Goal: Task Accomplishment & Management: Manage account settings

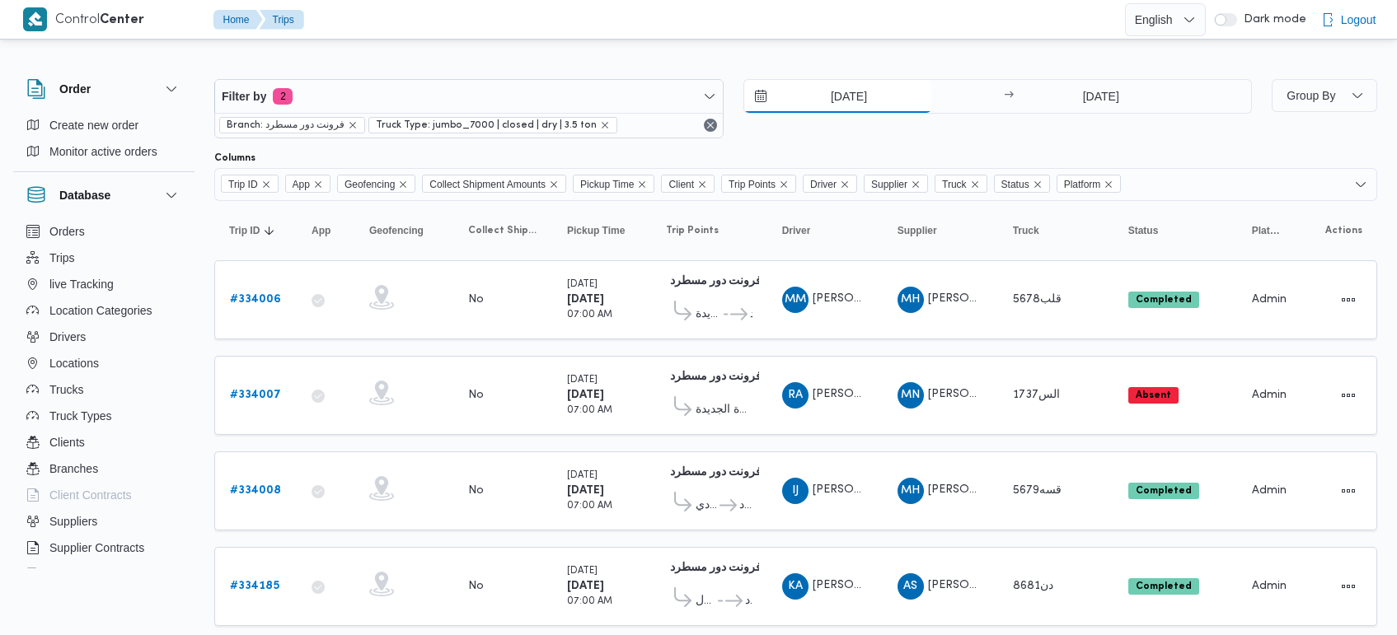
click at [866, 97] on input "[DATE]" at bounding box center [837, 96] width 187 height 33
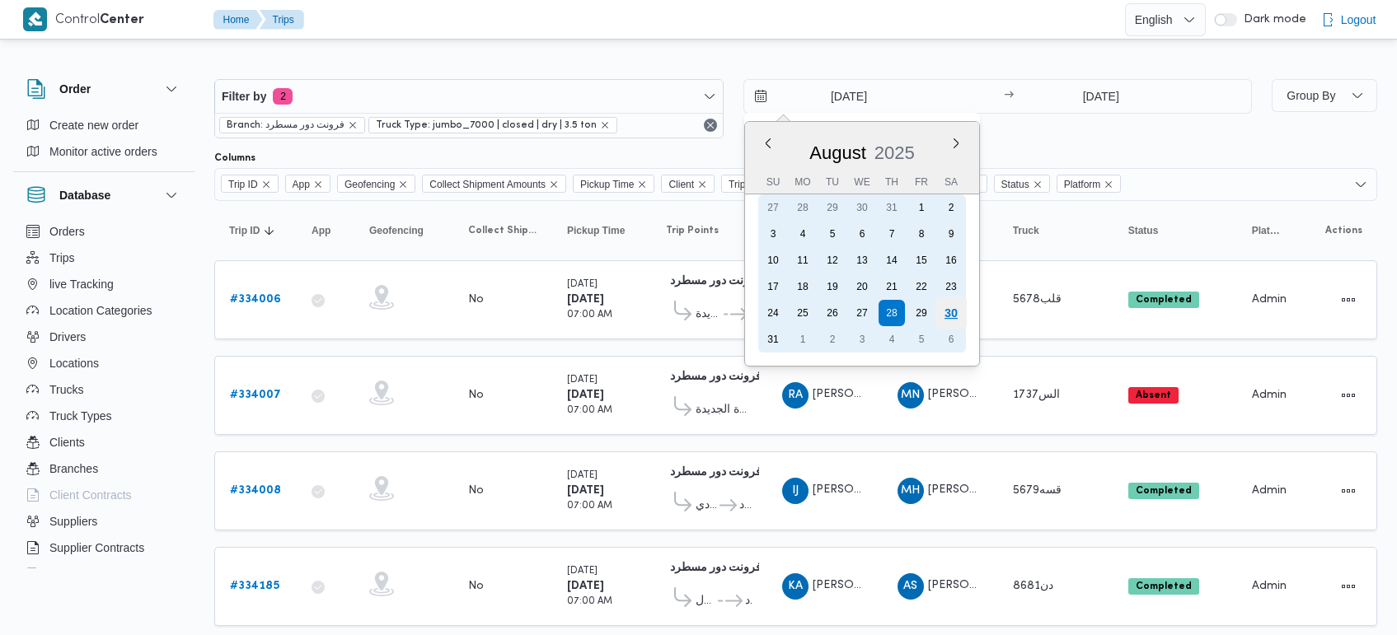
click at [957, 314] on div "30" at bounding box center [949, 312] width 31 height 31
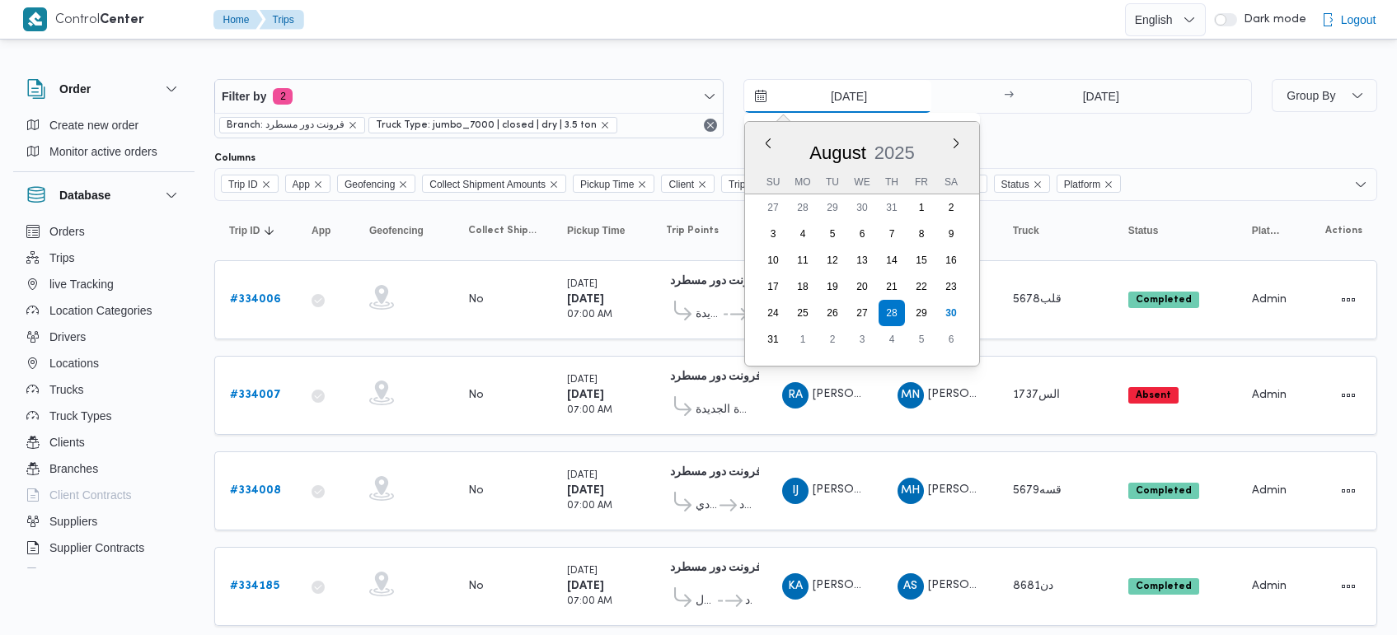
type input "[DATE]"
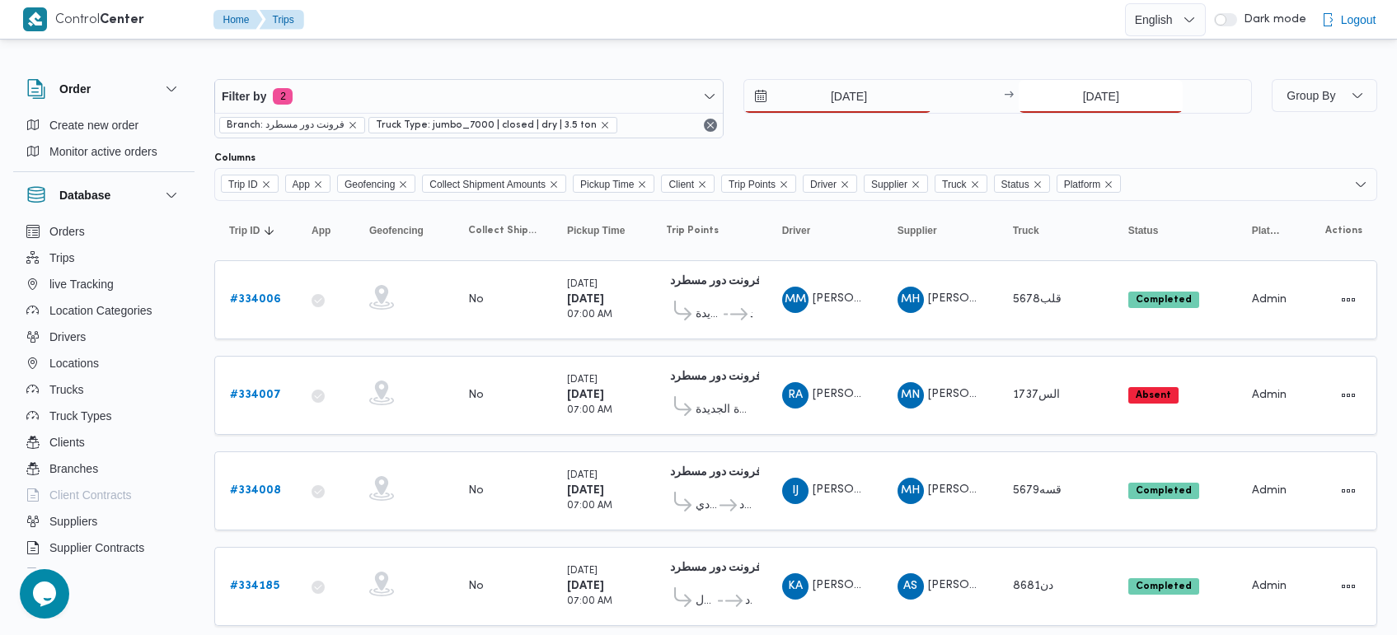
click at [1094, 91] on input "[DATE]" at bounding box center [1100, 96] width 164 height 33
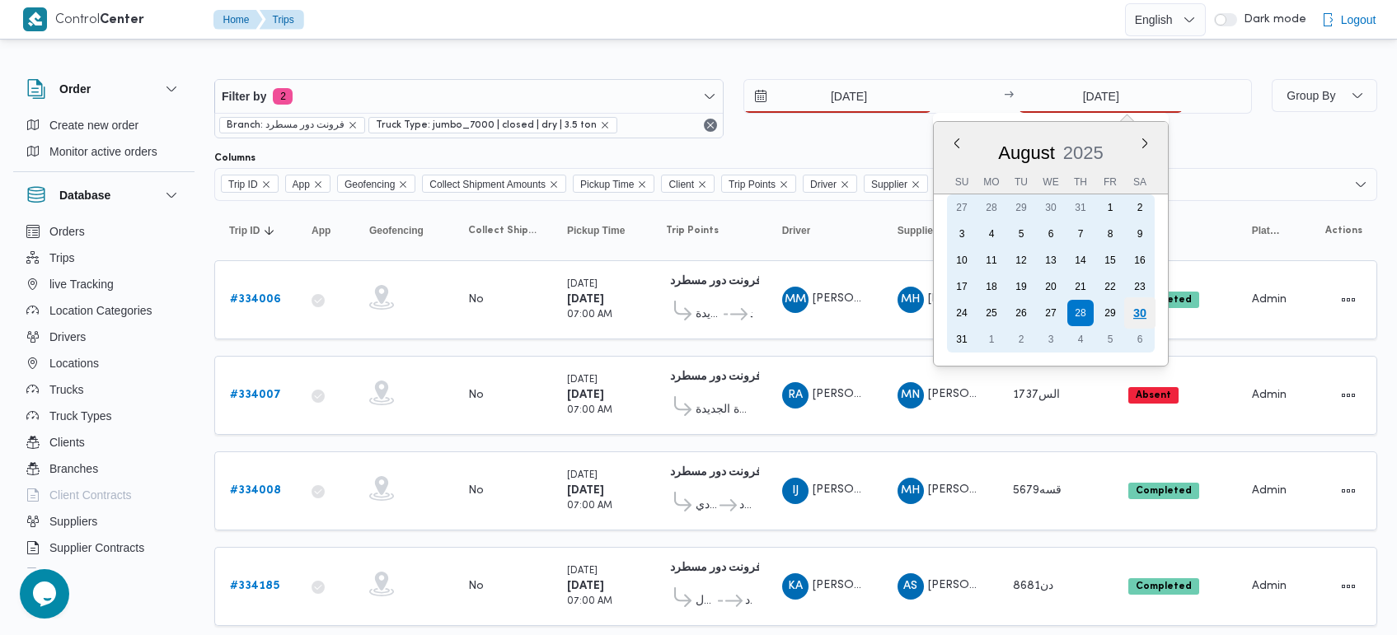
click at [1143, 314] on div "30" at bounding box center [1139, 312] width 31 height 31
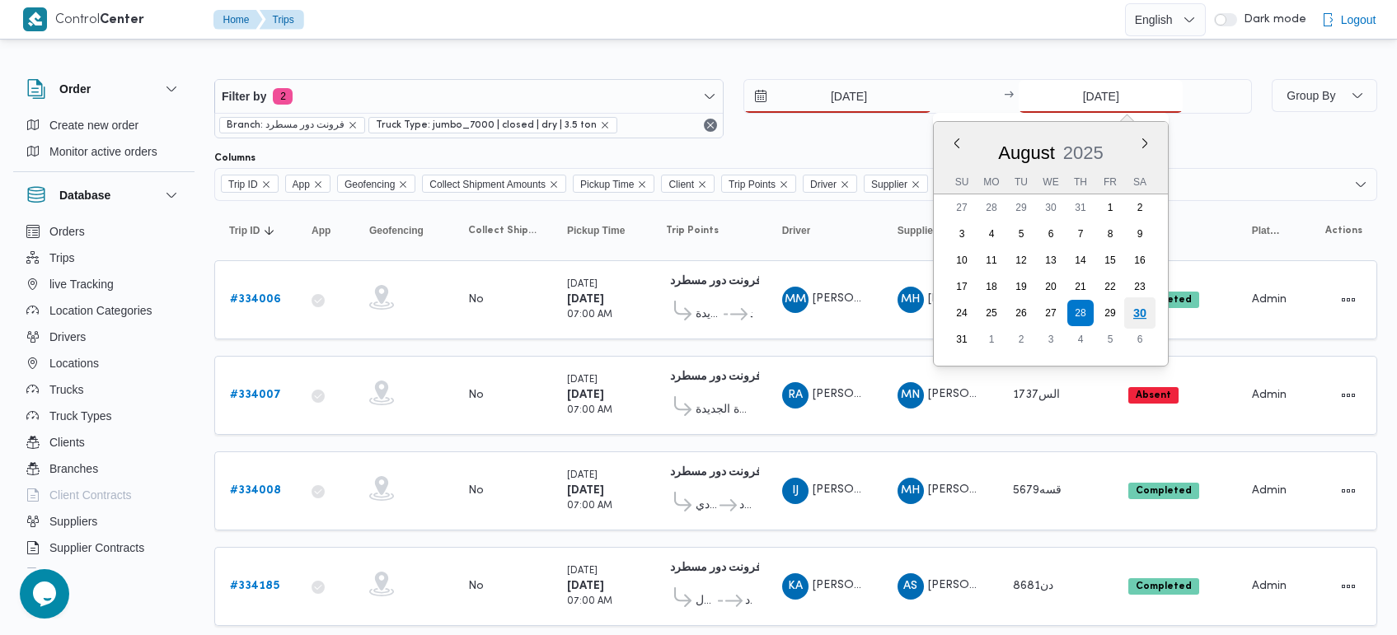
type input "30/8/2025"
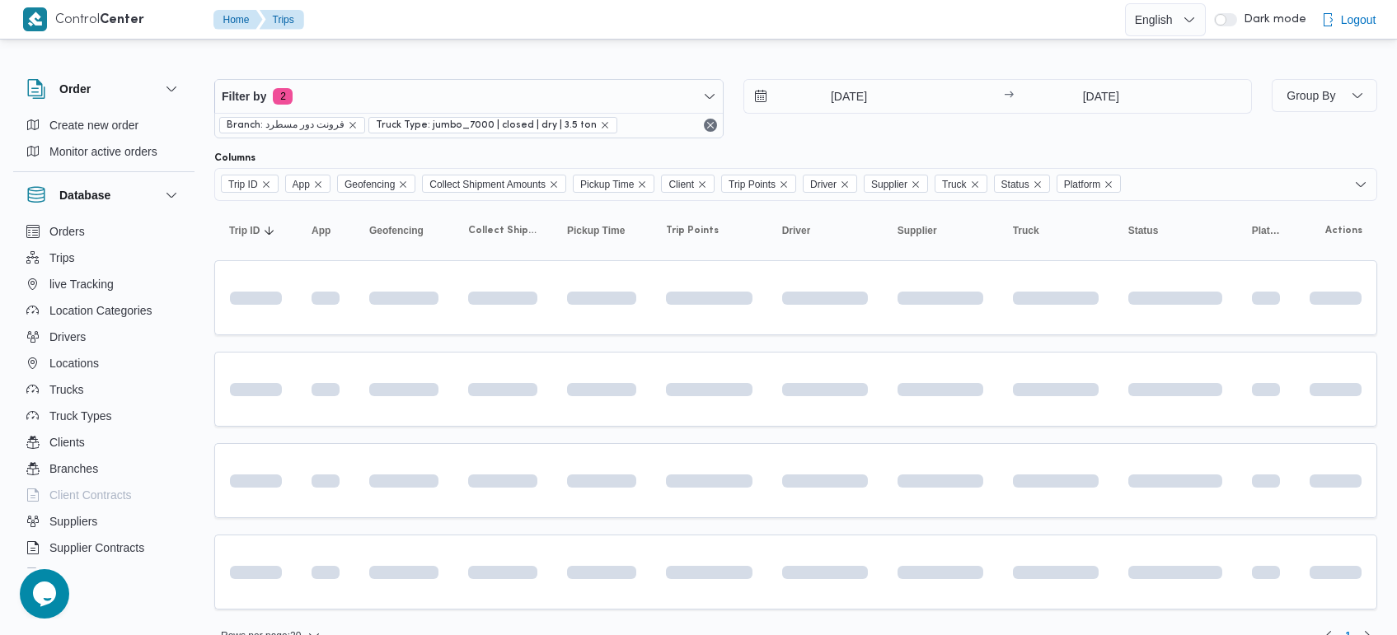
click at [965, 55] on div at bounding box center [795, 66] width 1163 height 26
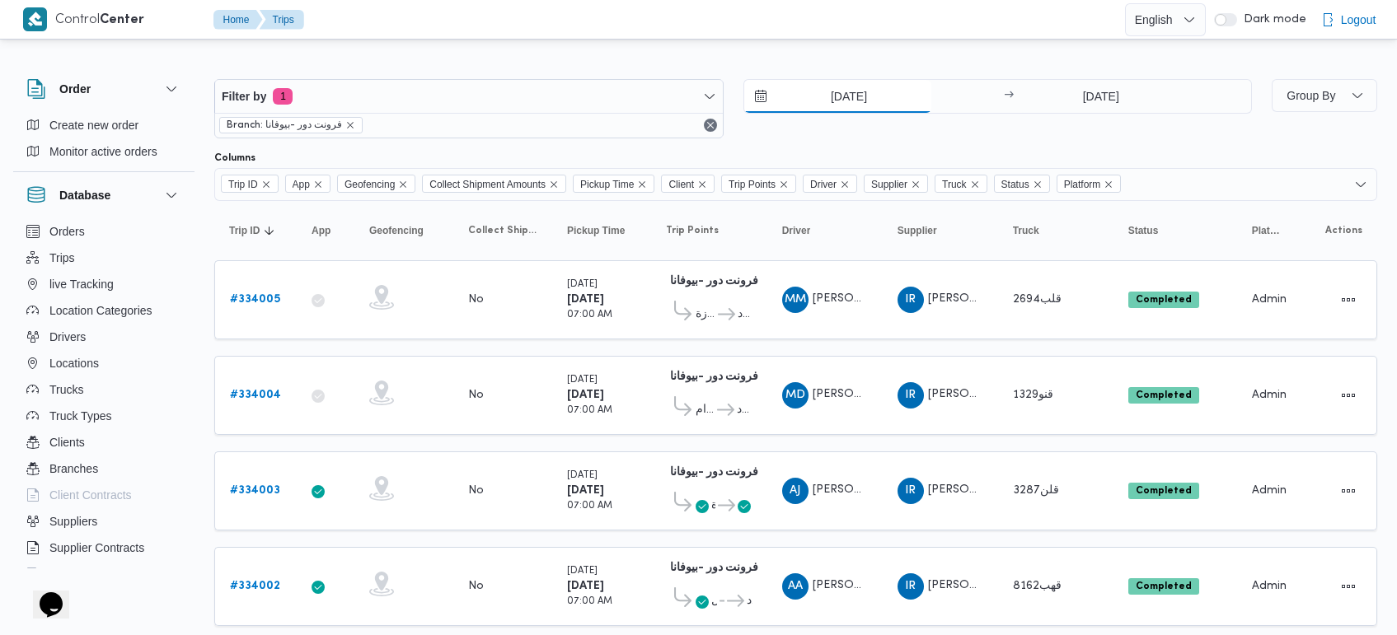
click at [838, 88] on input "[DATE]" at bounding box center [837, 96] width 187 height 33
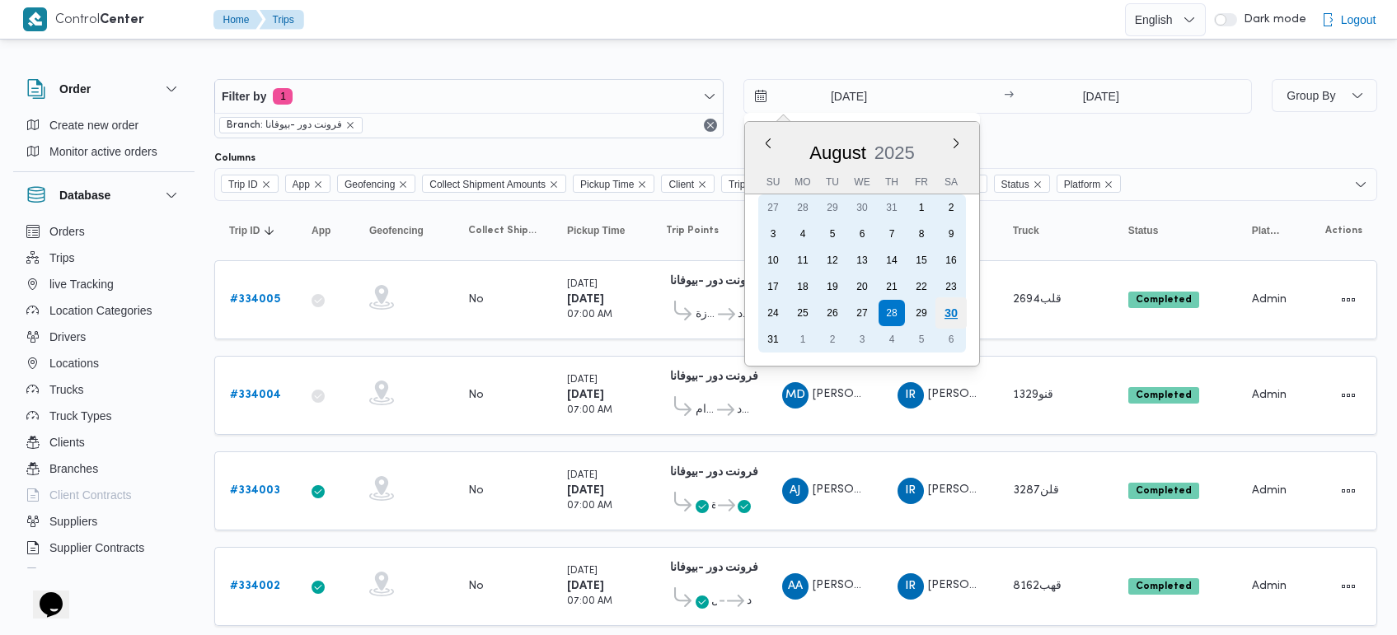
click at [962, 306] on div "30" at bounding box center [949, 312] width 31 height 31
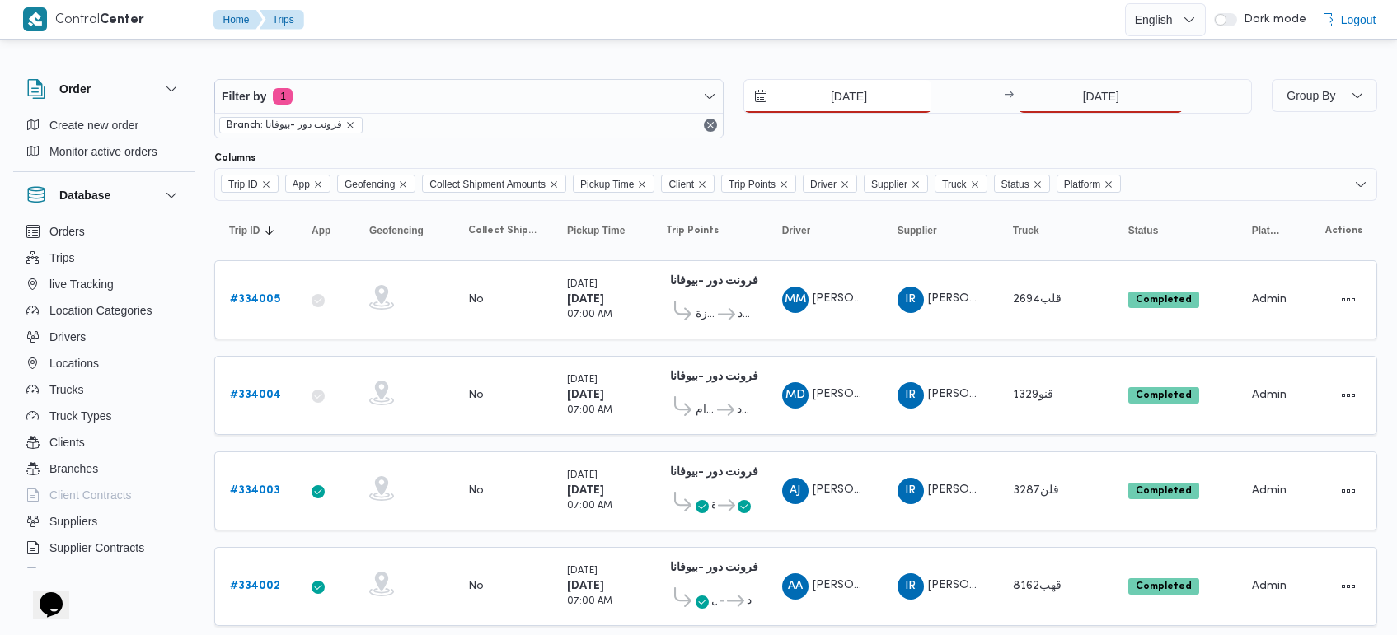
type input "[DATE]"
click at [1110, 85] on input "28/8/2025" at bounding box center [1100, 96] width 164 height 33
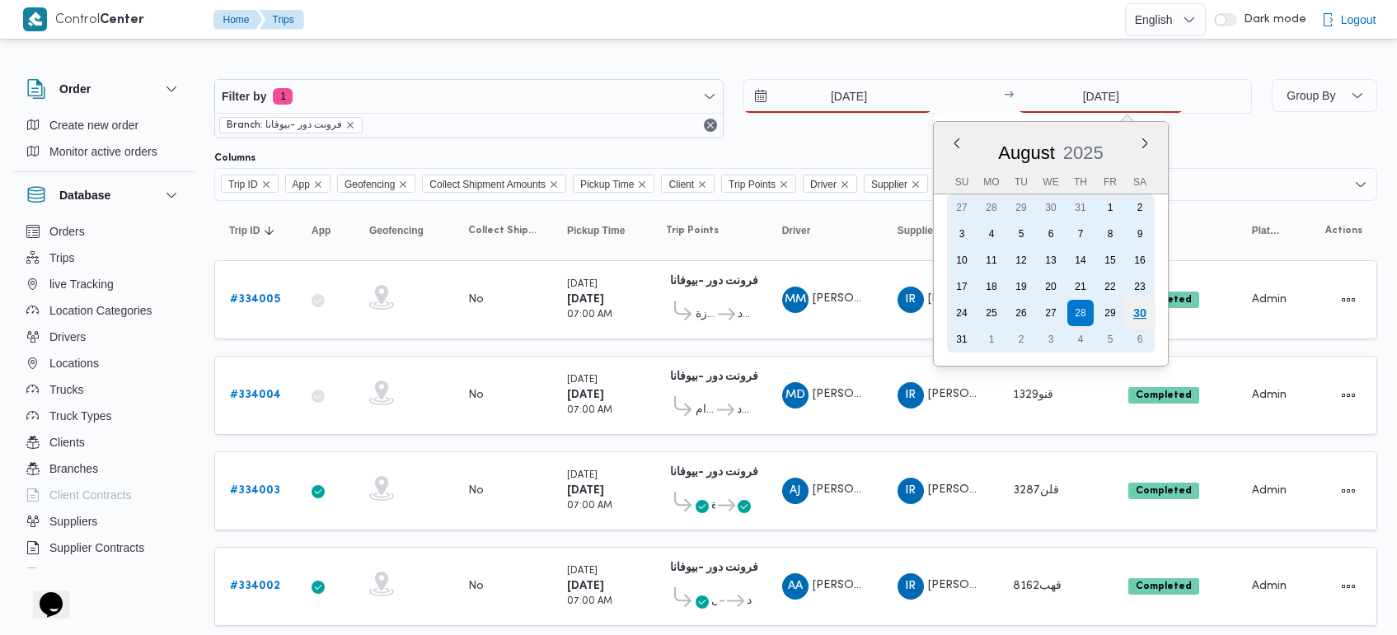
click at [1146, 307] on div "30" at bounding box center [1139, 312] width 31 height 31
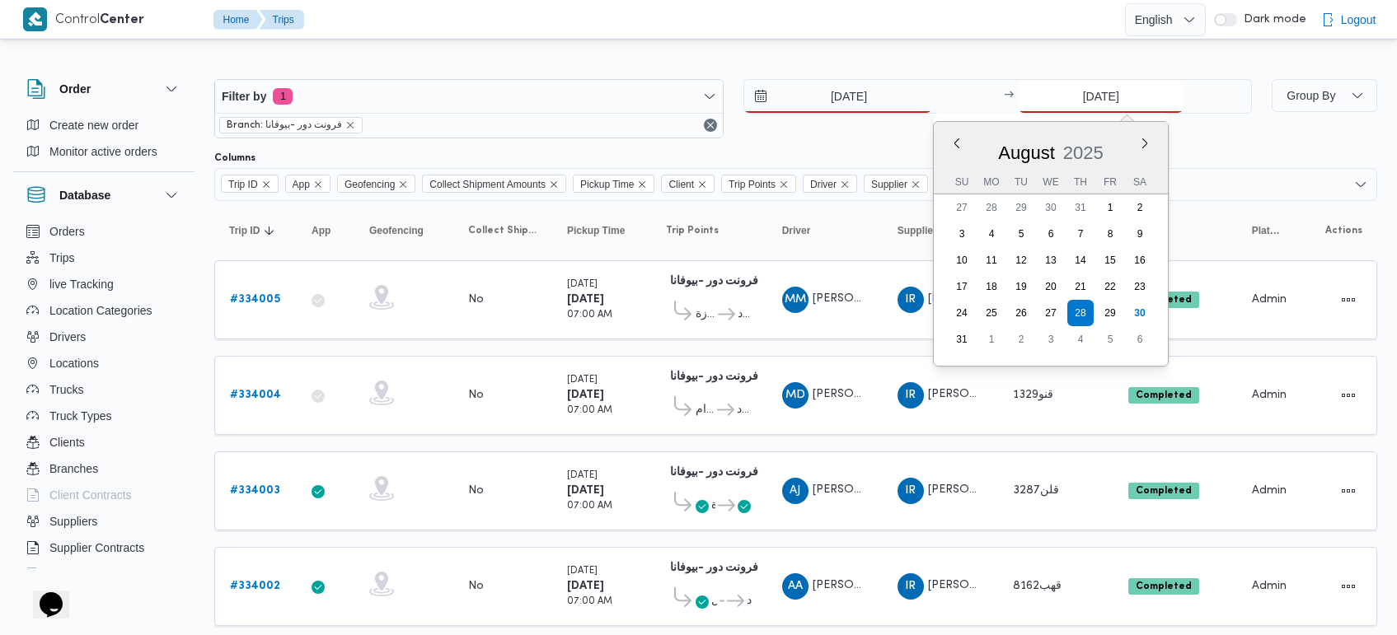
type input "30/8/2025"
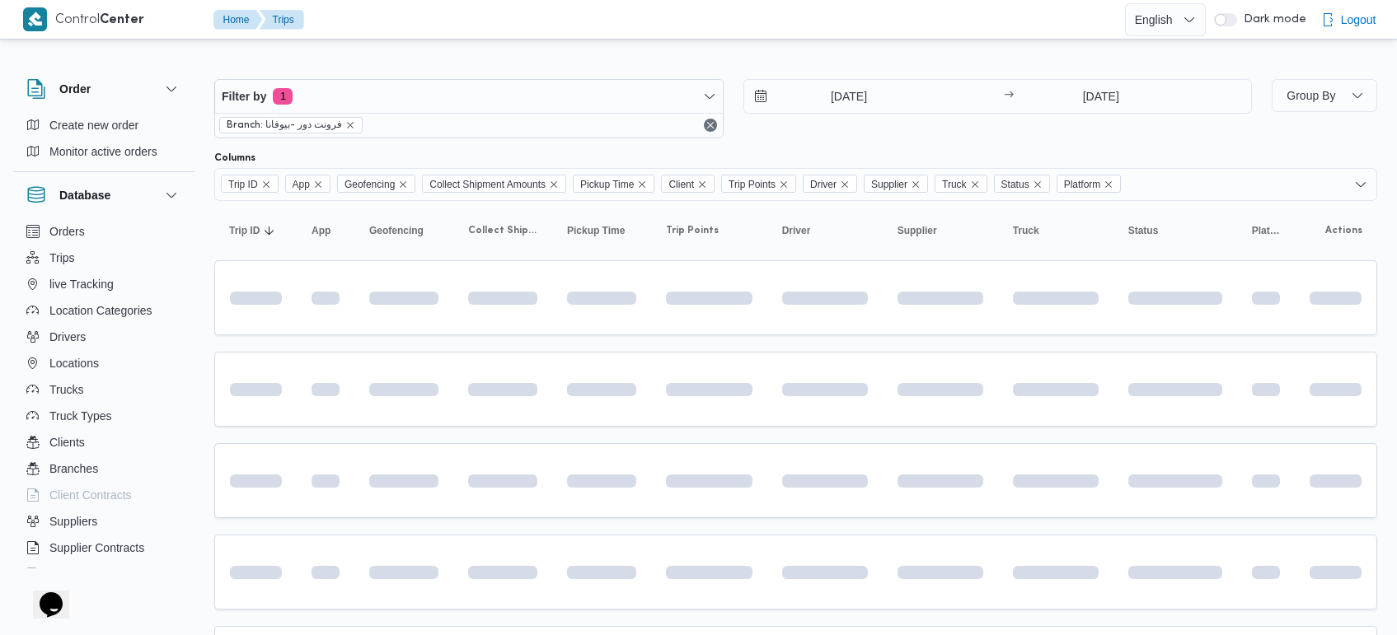
click at [941, 54] on div at bounding box center [795, 66] width 1163 height 26
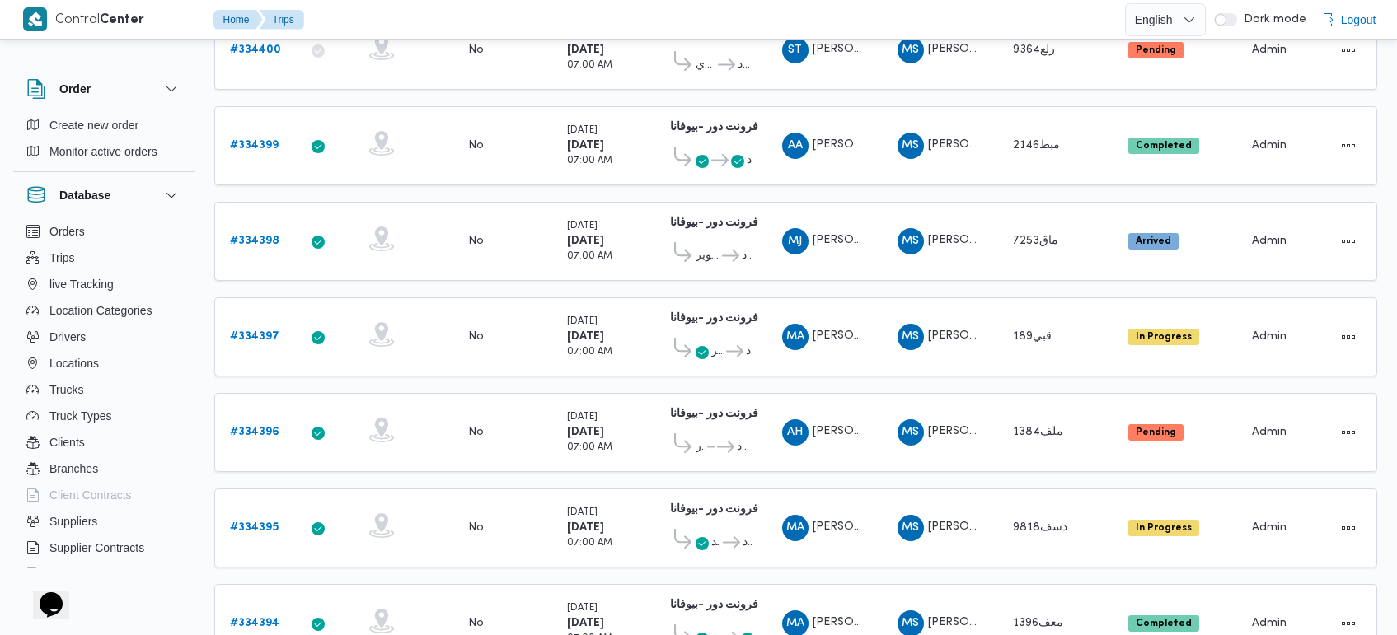
scroll to position [1547, 0]
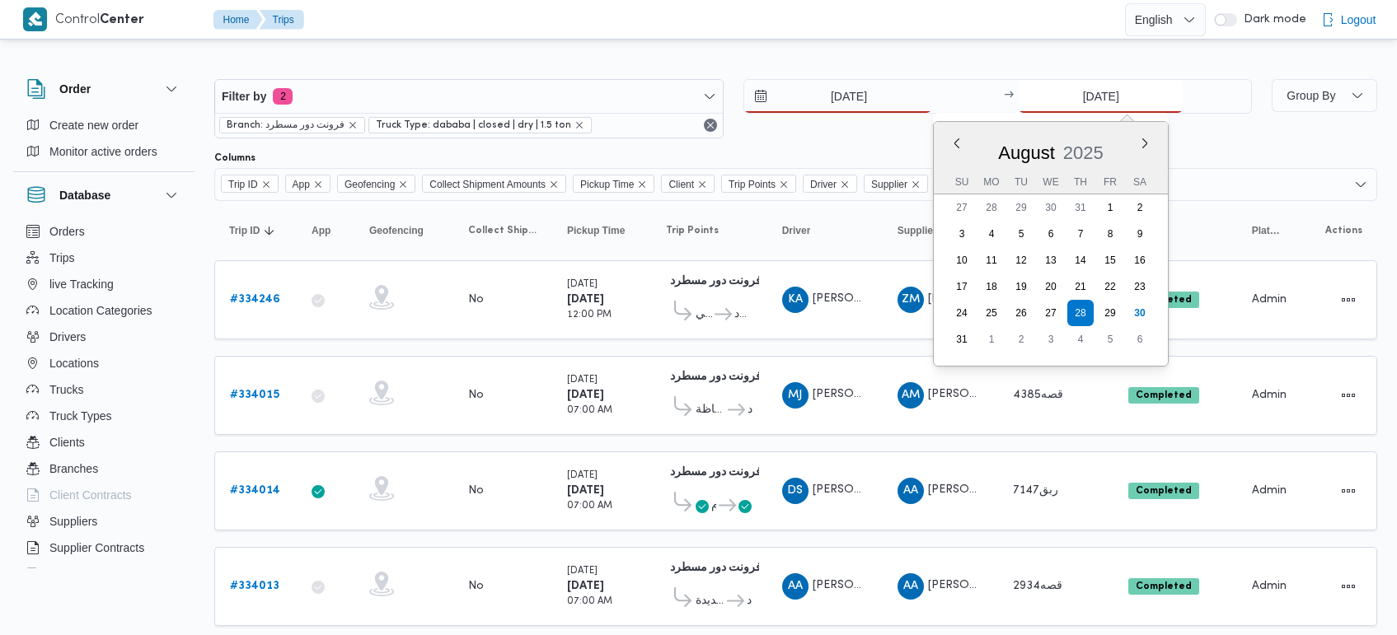
click at [1083, 96] on input "[DATE]" at bounding box center [1100, 96] width 164 height 33
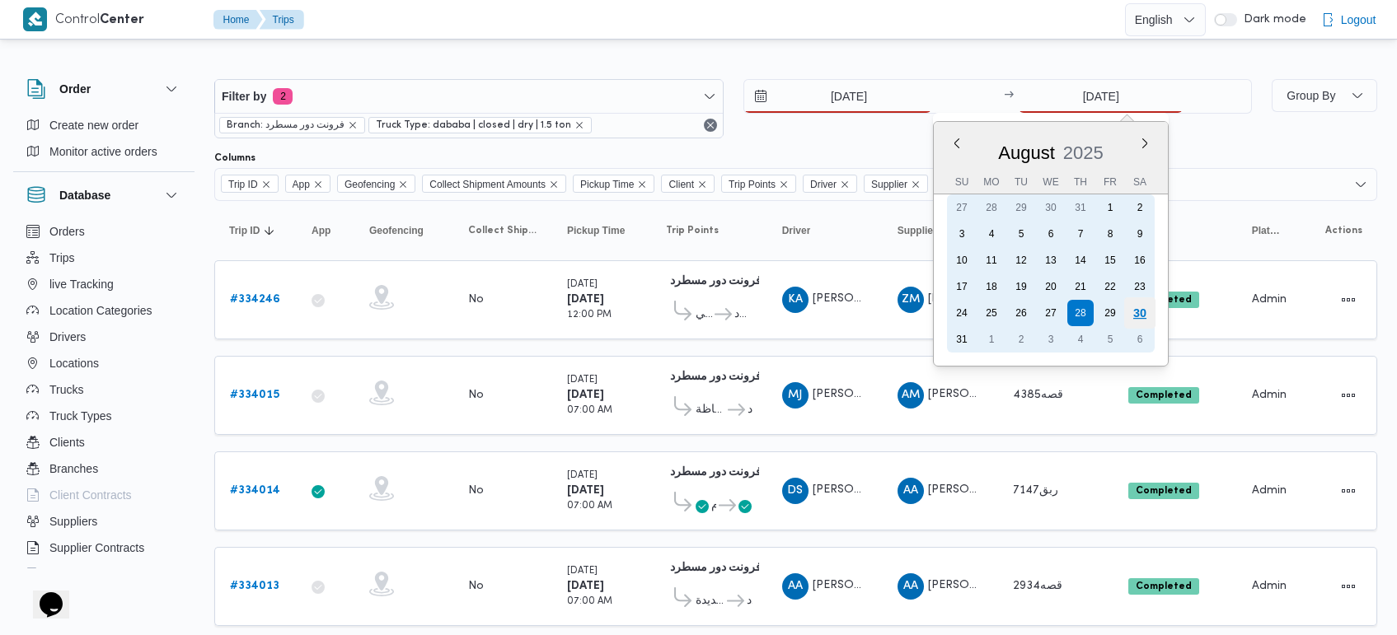
click at [1138, 301] on div "30" at bounding box center [1139, 312] width 31 height 31
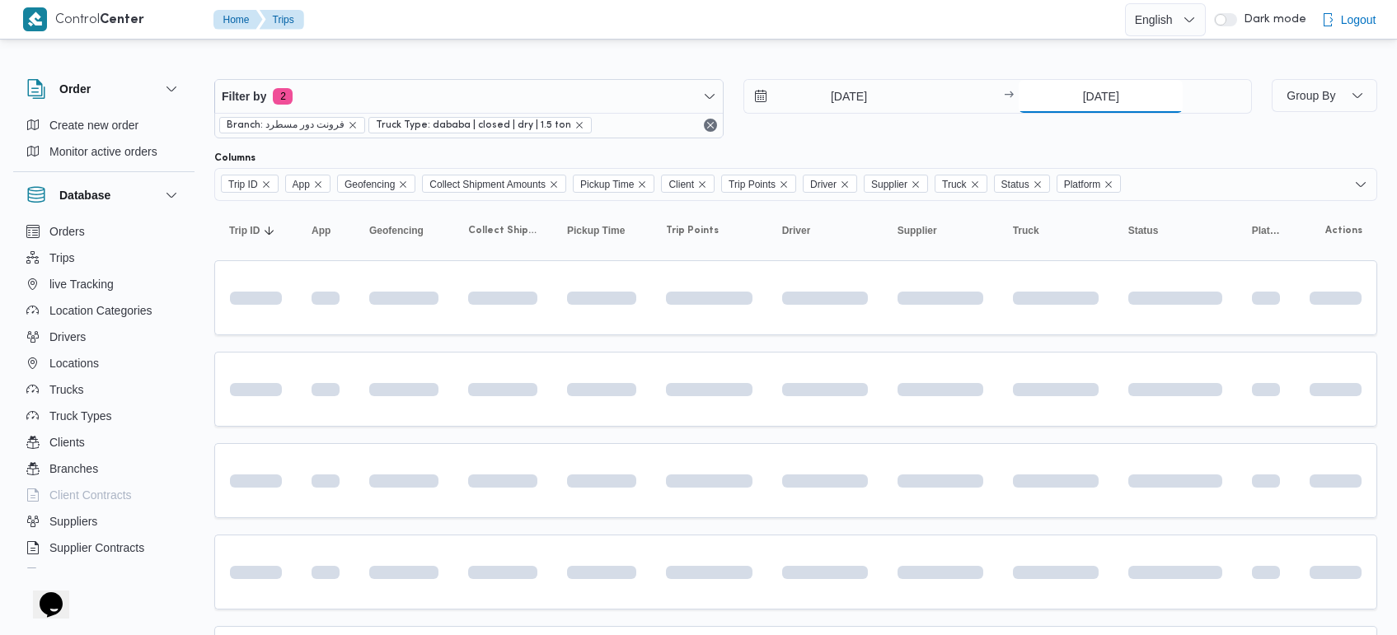
type input "[DATE]"
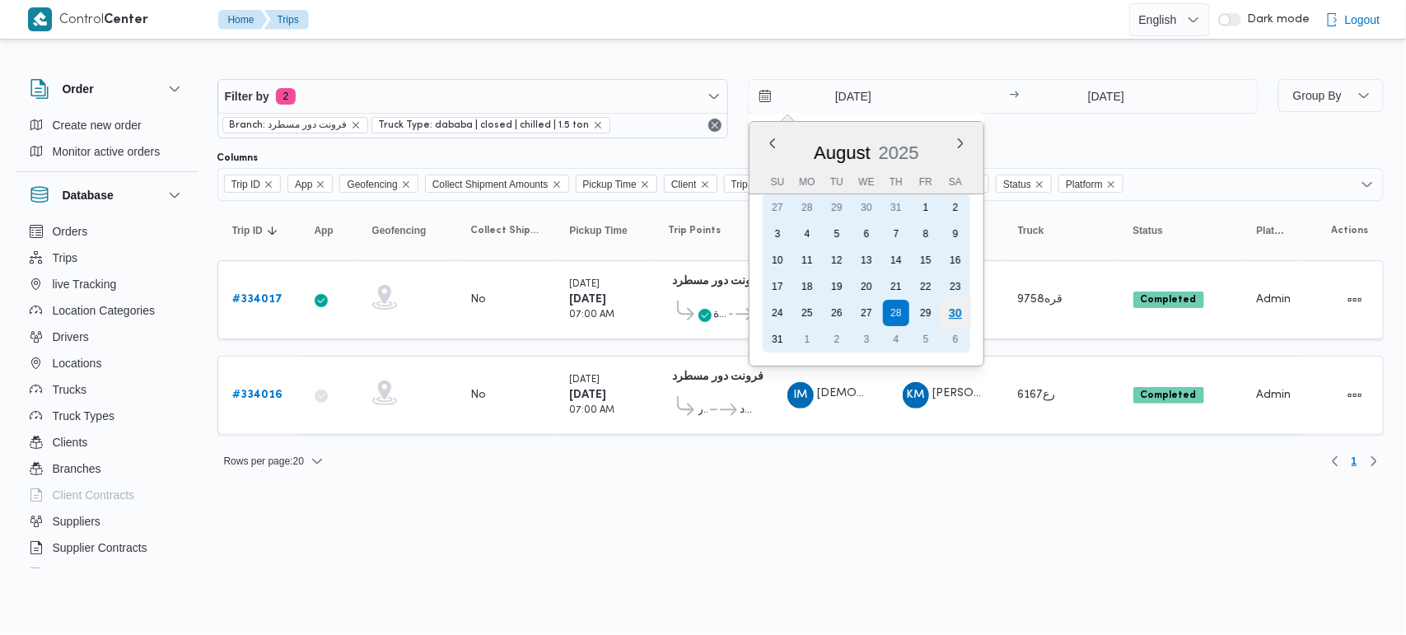
click at [957, 306] on div "30" at bounding box center [954, 312] width 31 height 31
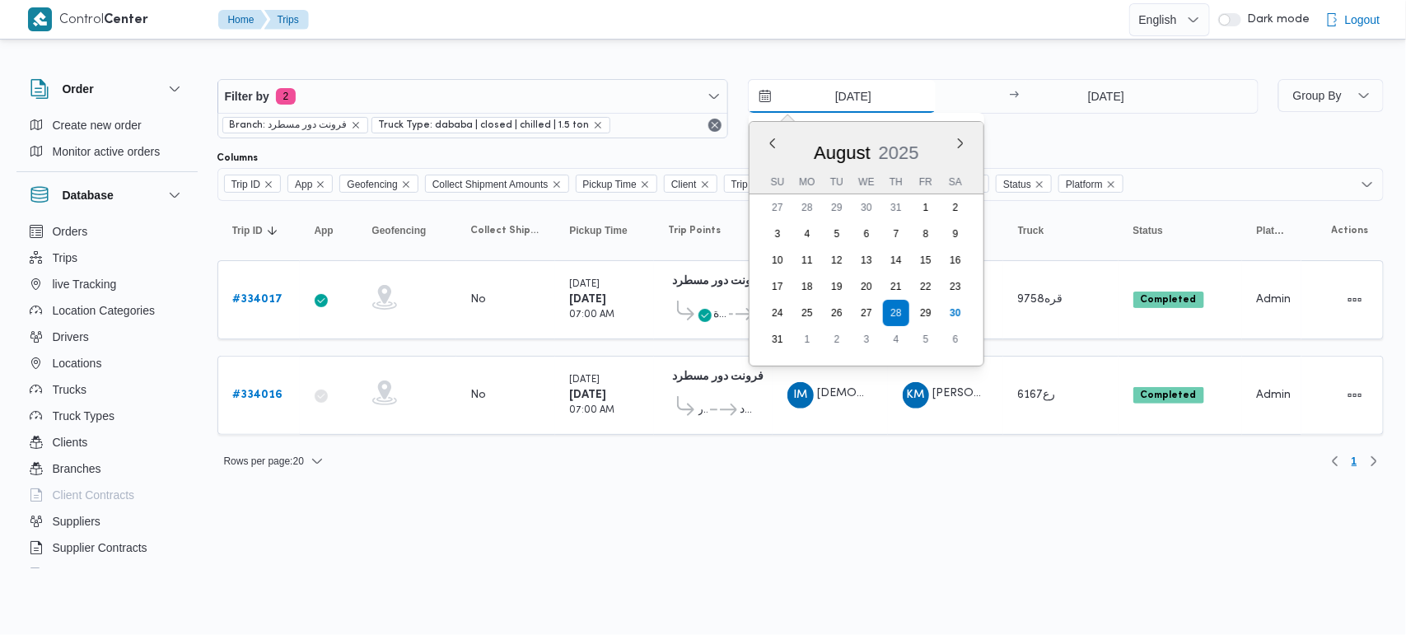
type input "[DATE]"
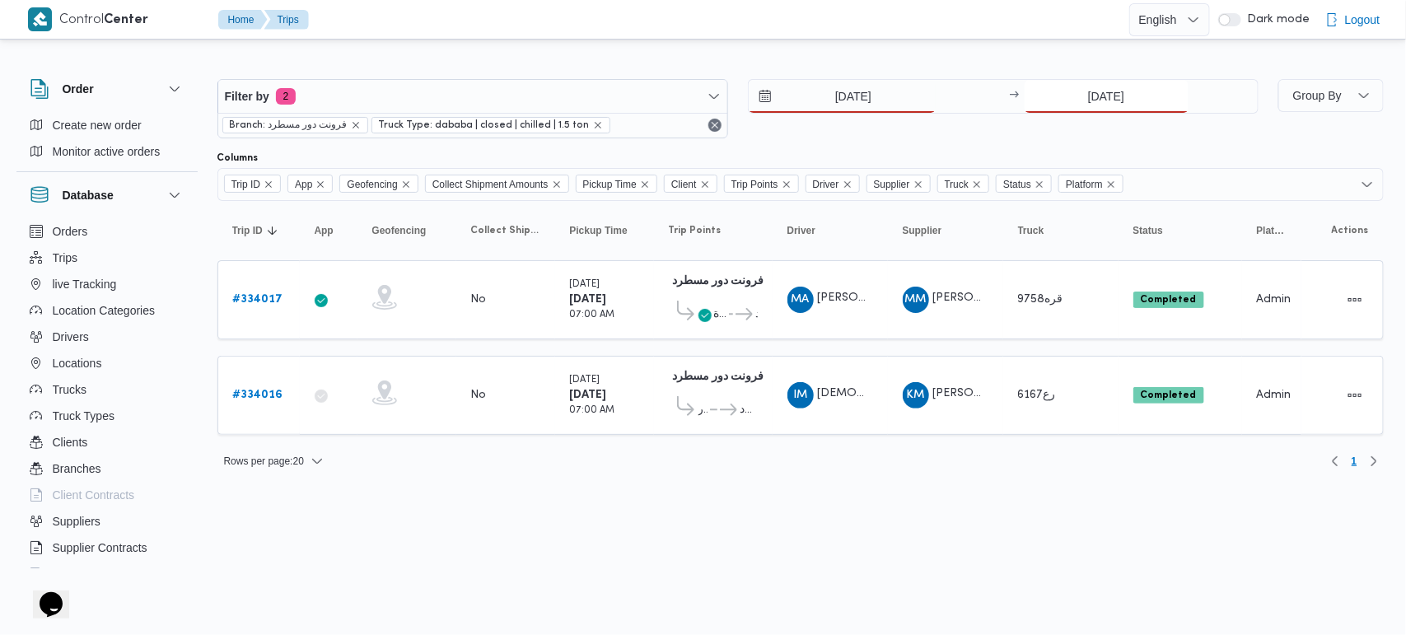
click at [1105, 92] on input "[DATE]" at bounding box center [1107, 96] width 164 height 33
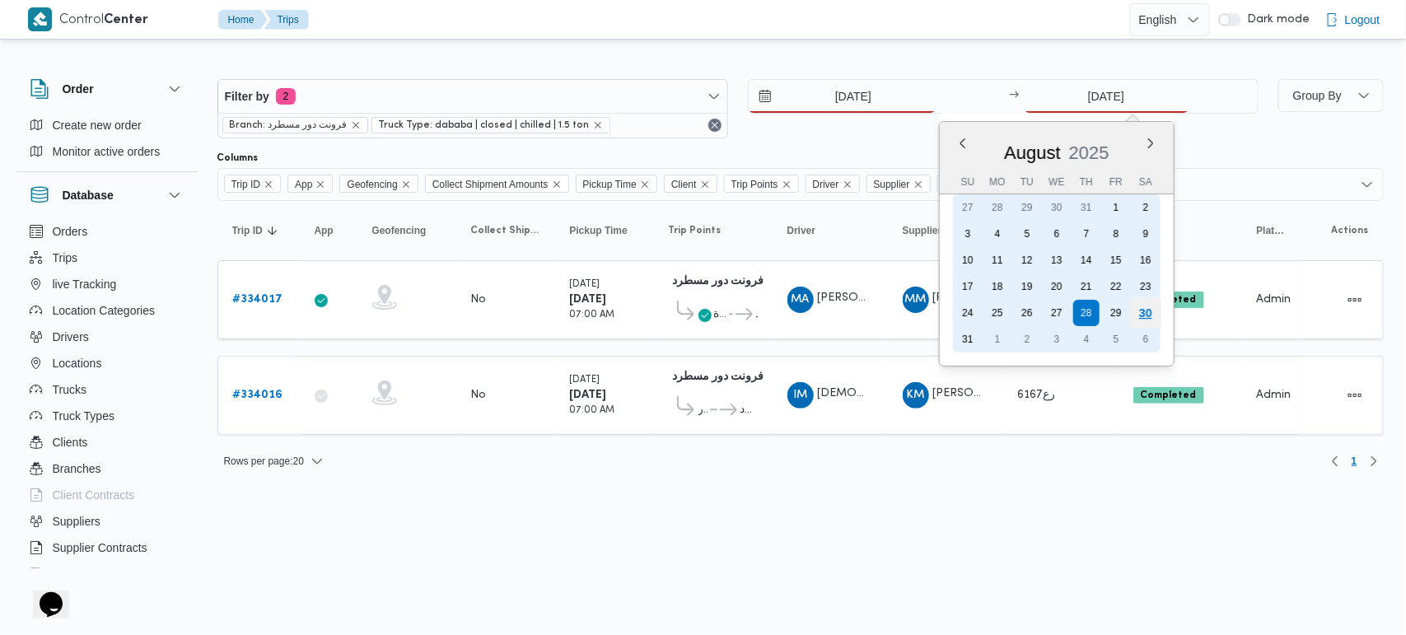
click at [1142, 311] on div "30" at bounding box center [1145, 312] width 31 height 31
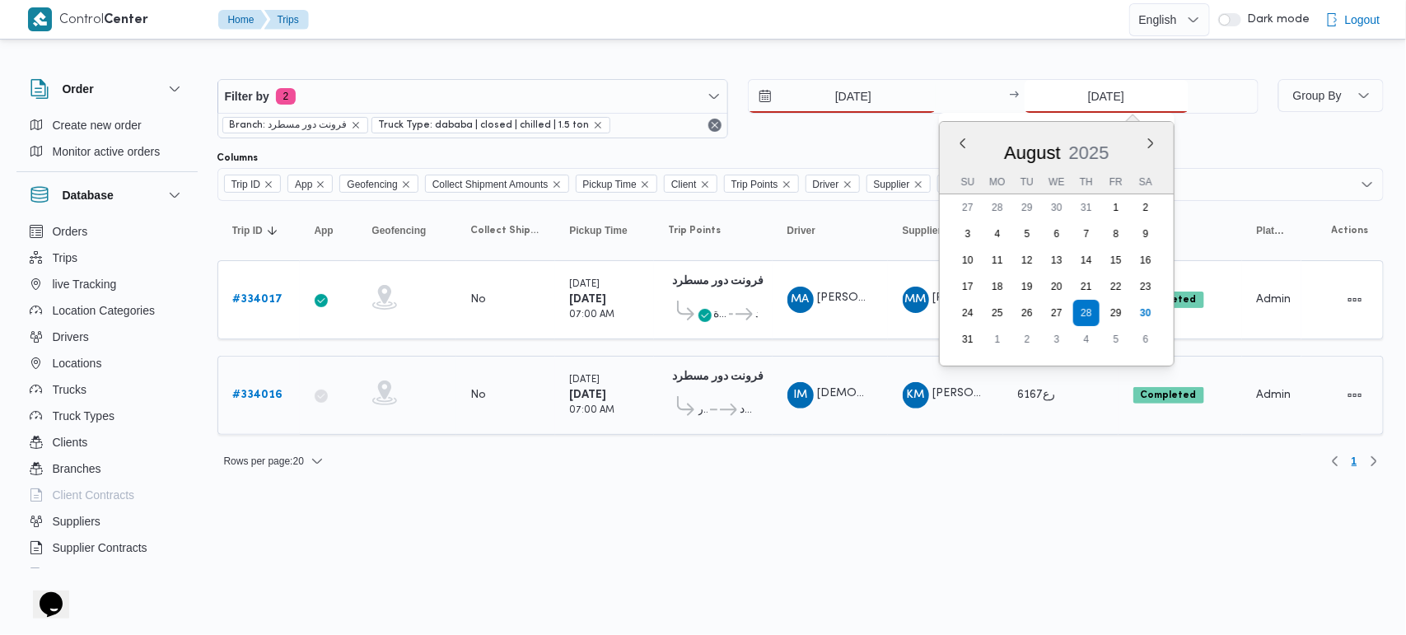
type input "[DATE]"
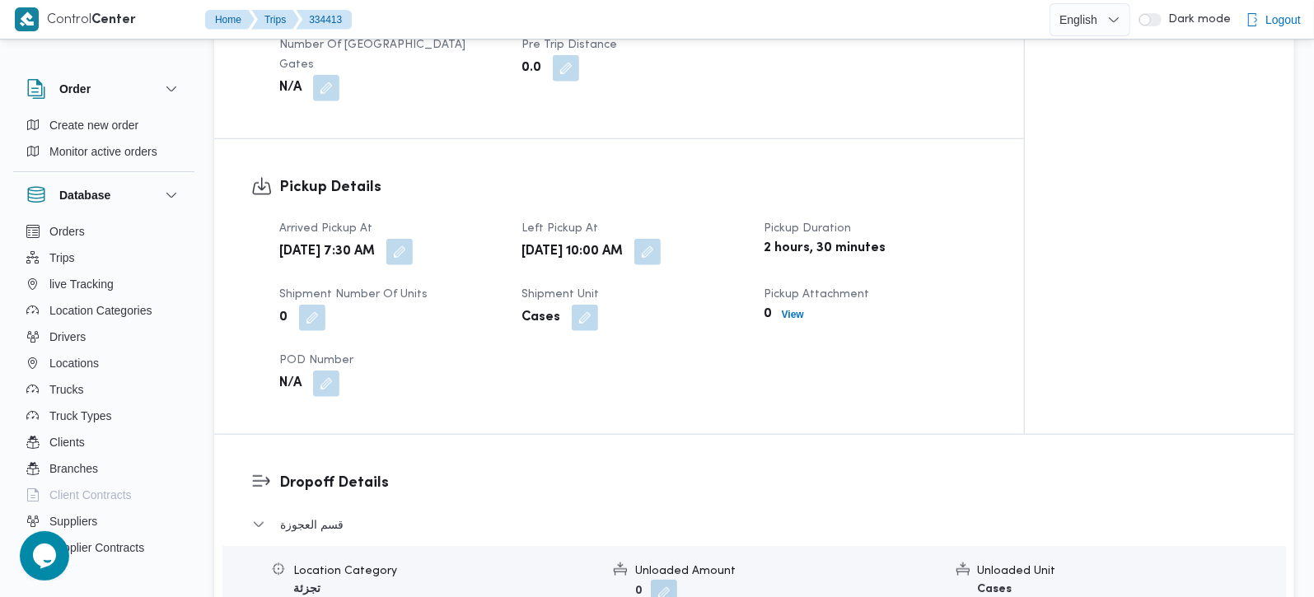
scroll to position [678, 0]
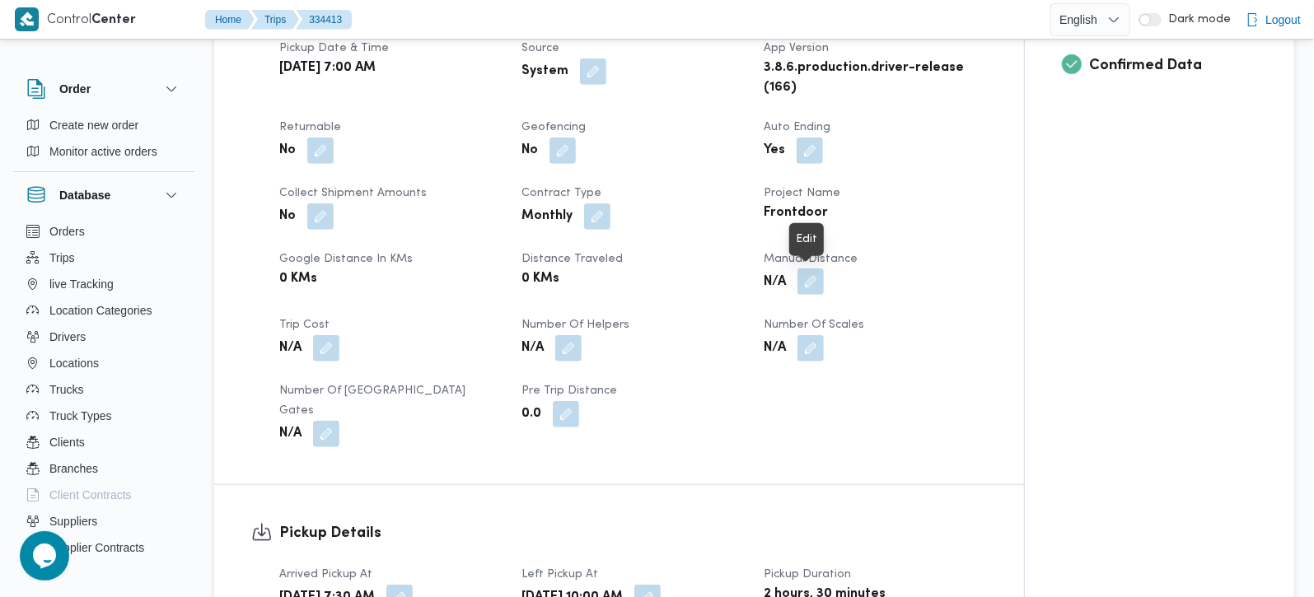
click at [821, 279] on button "button" at bounding box center [811, 282] width 26 height 26
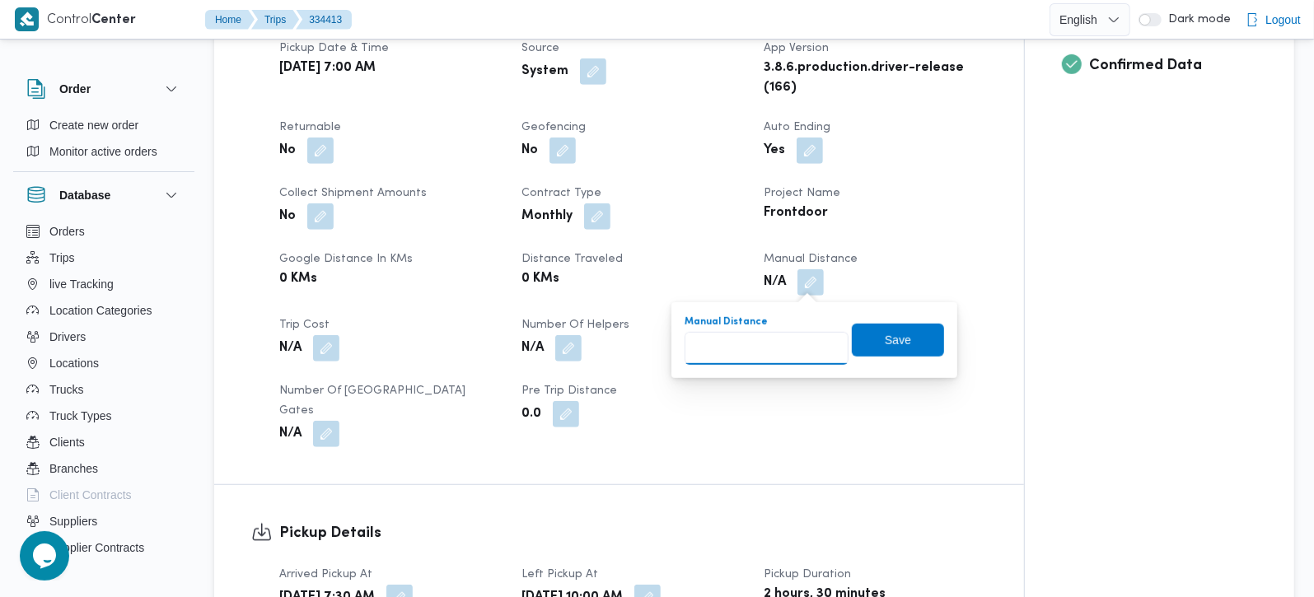
click at [756, 344] on input "Manual Distance" at bounding box center [767, 348] width 164 height 33
type input "100"
click at [852, 345] on span "Save" at bounding box center [898, 339] width 92 height 33
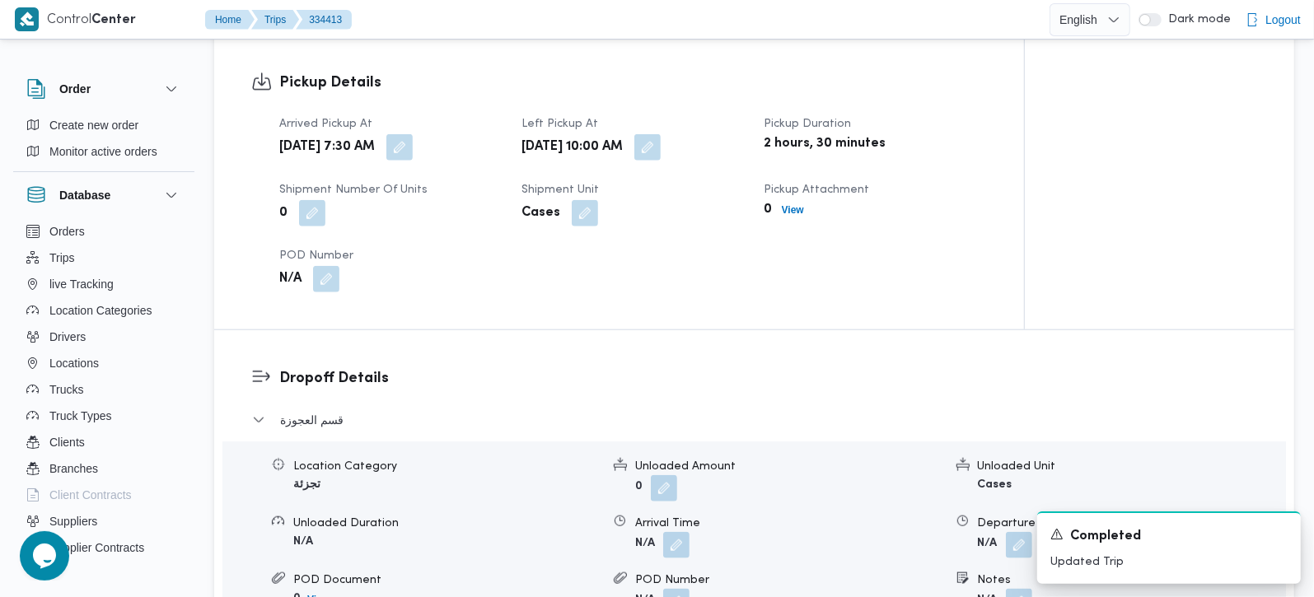
scroll to position [1163, 0]
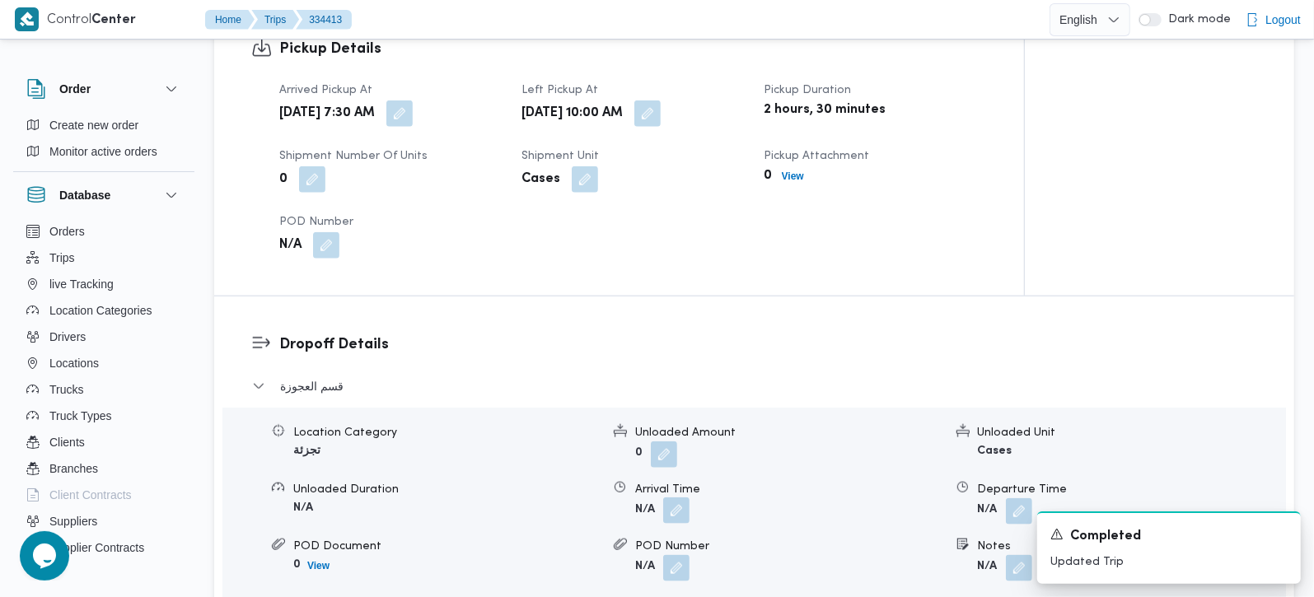
click at [687, 498] on button "button" at bounding box center [676, 511] width 26 height 26
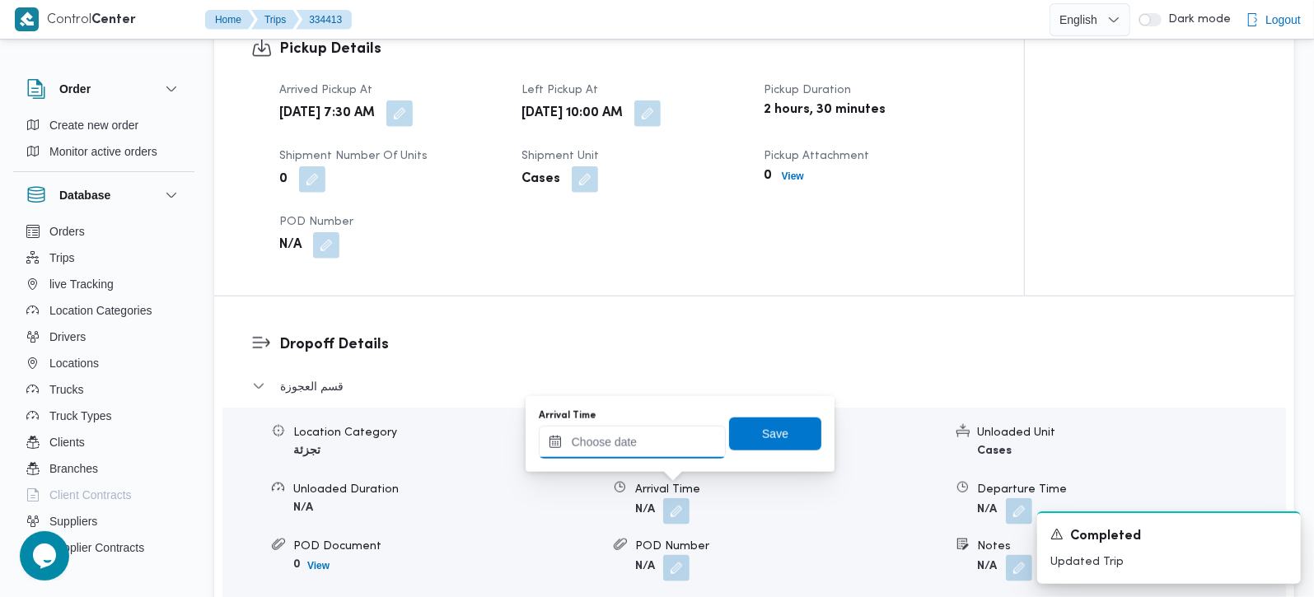
click at [628, 433] on div at bounding box center [632, 442] width 187 height 33
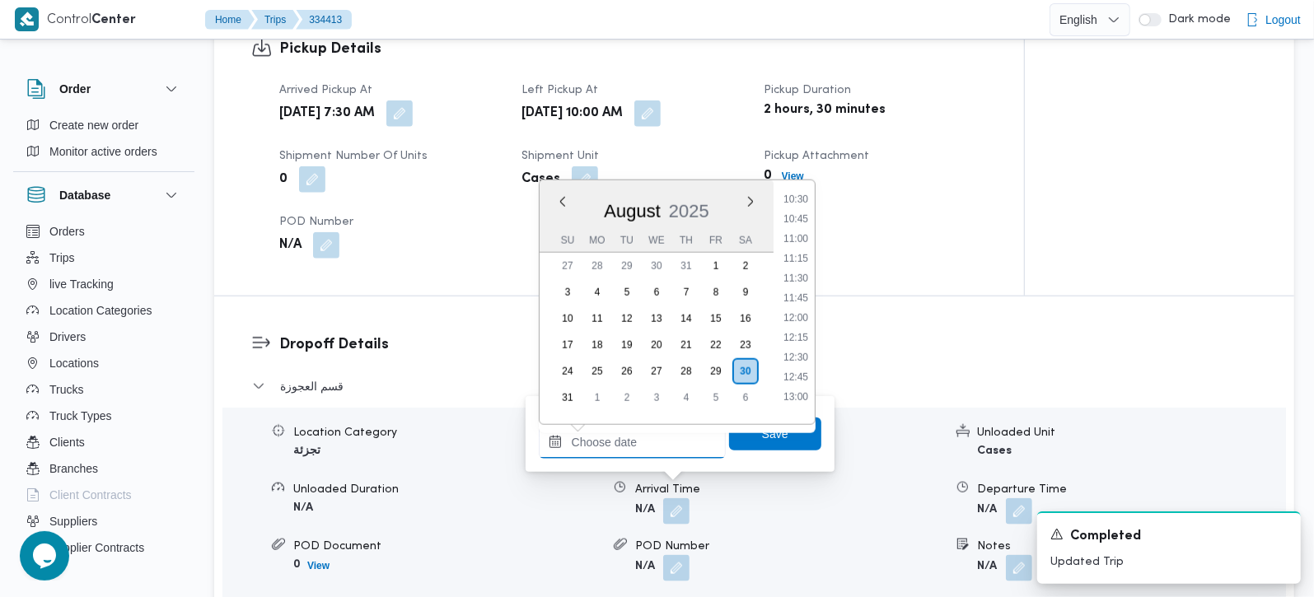
scroll to position [827, 0]
click at [807, 226] on li "10:45" at bounding box center [796, 225] width 38 height 16
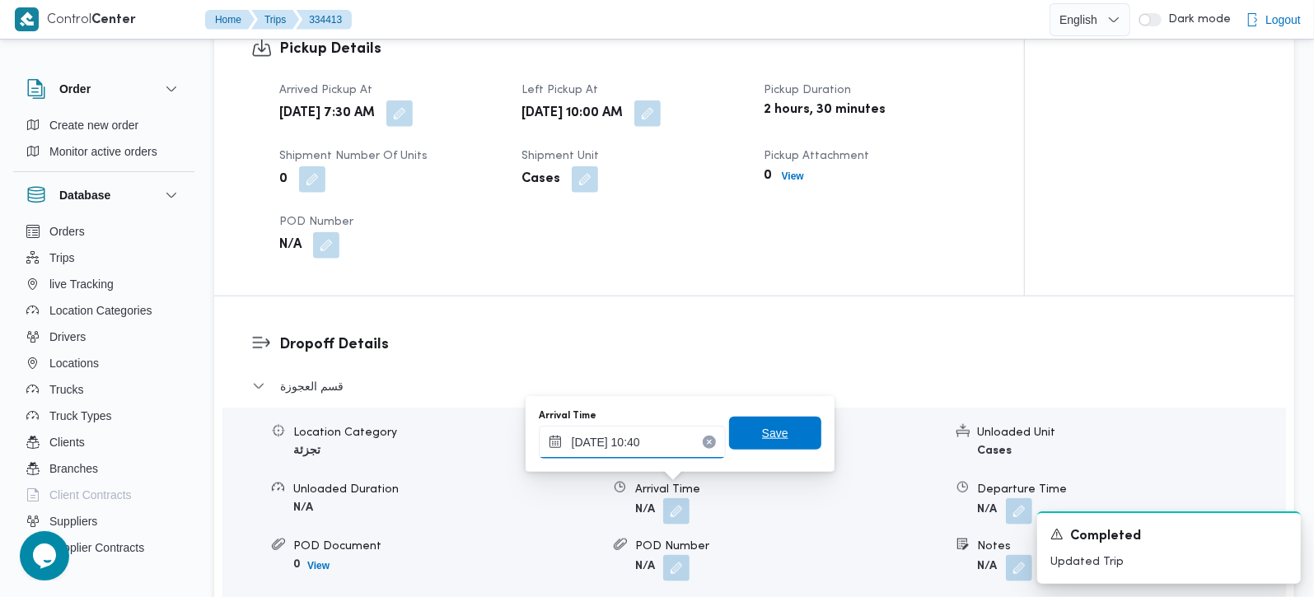
type input "30/08/2025 10:40"
click at [765, 443] on span "Save" at bounding box center [775, 433] width 92 height 33
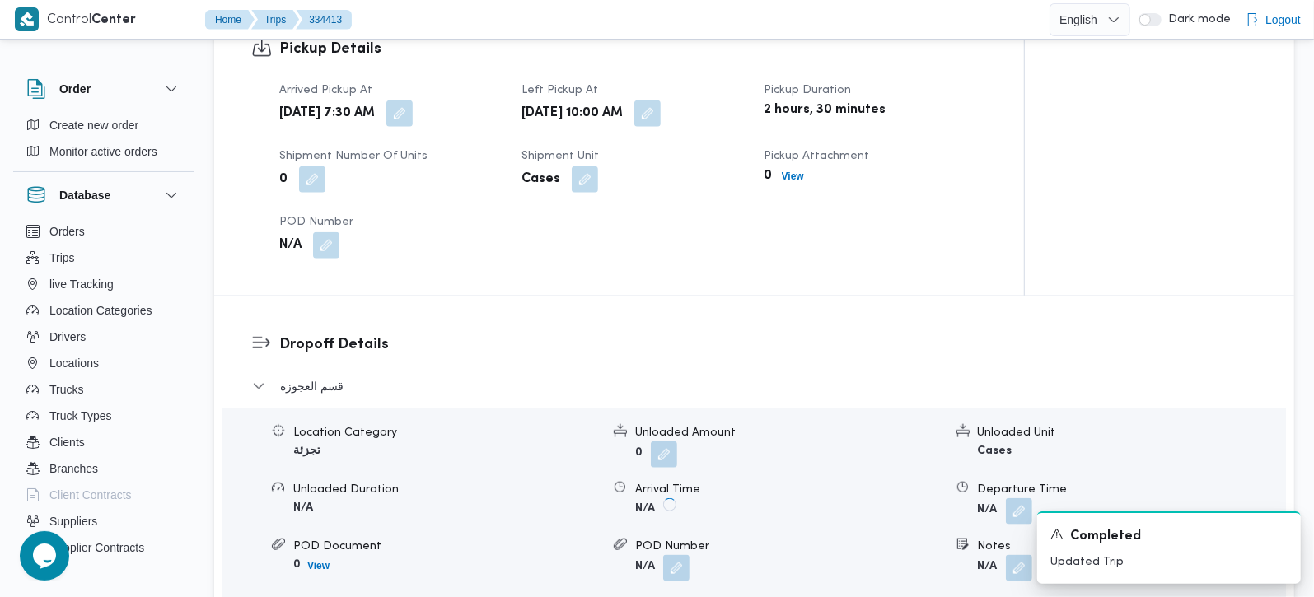
scroll to position [1551, 0]
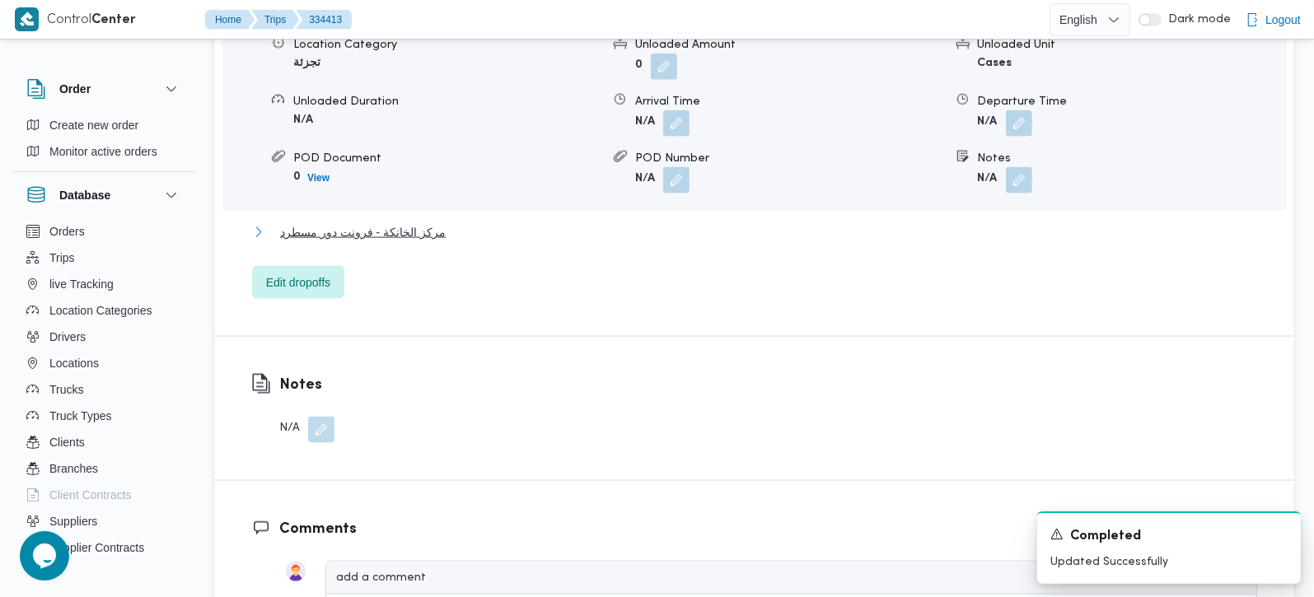
click at [336, 222] on span "مركز الخانكة - فرونت دور مسطرد" at bounding box center [363, 232] width 166 height 20
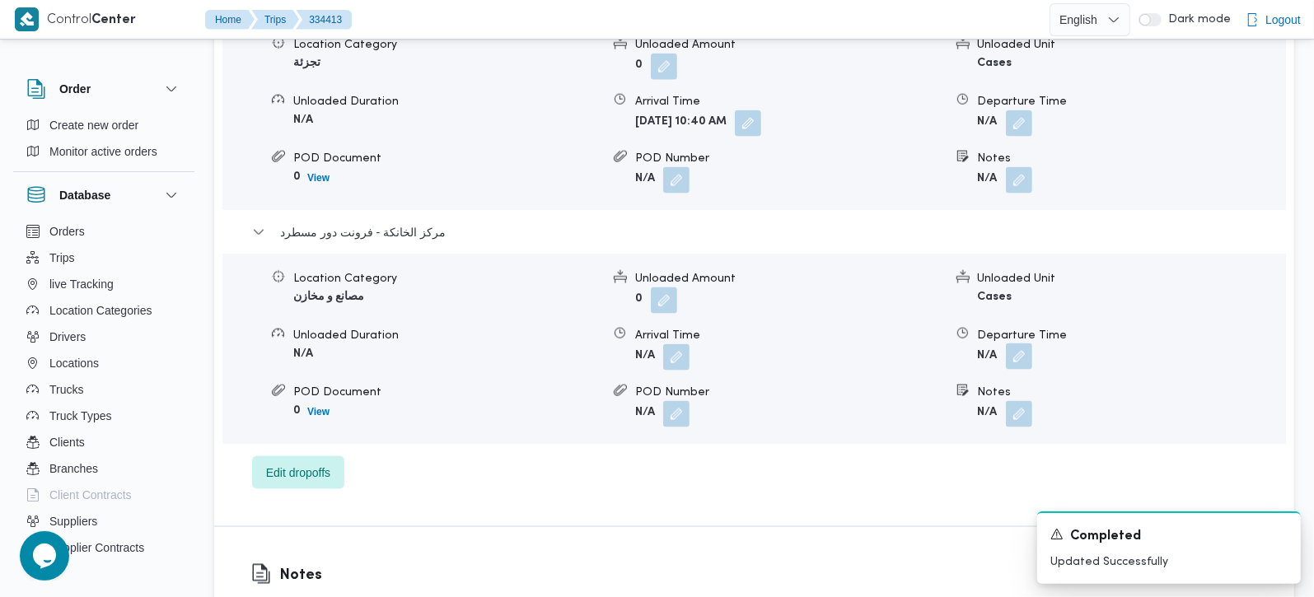
click at [1021, 344] on button "button" at bounding box center [1019, 357] width 26 height 26
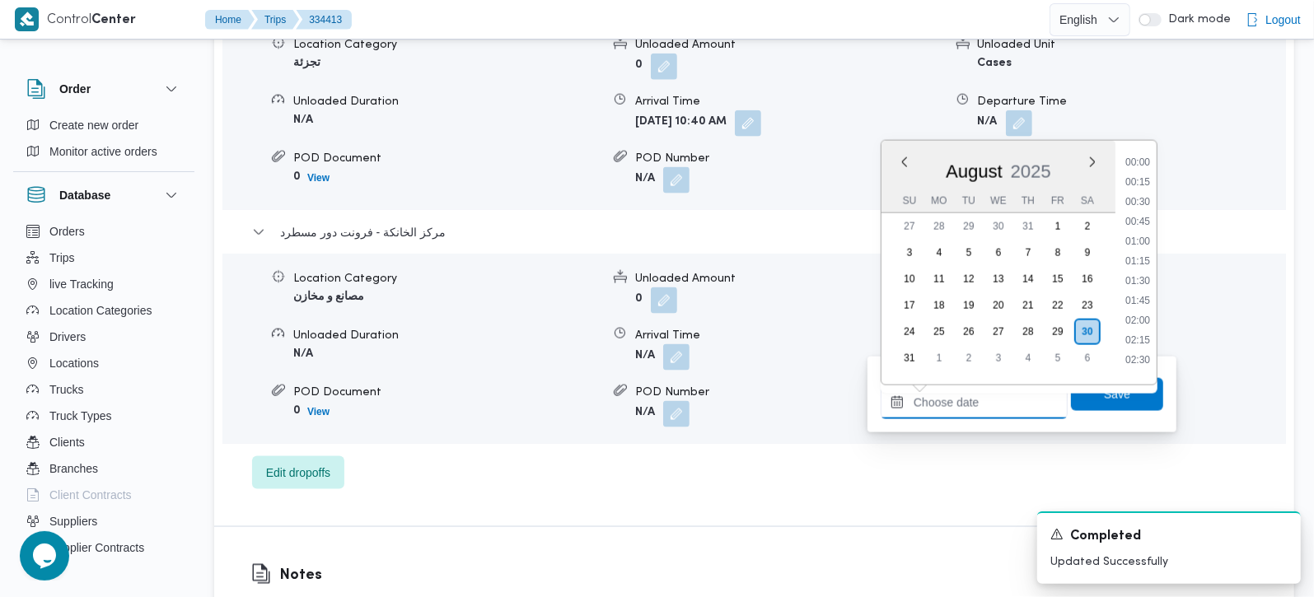
click at [990, 401] on input "Departure Time" at bounding box center [974, 402] width 187 height 33
click at [1145, 195] on li "17:00" at bounding box center [1138, 195] width 38 height 16
type input "30/08/2025 17:00"
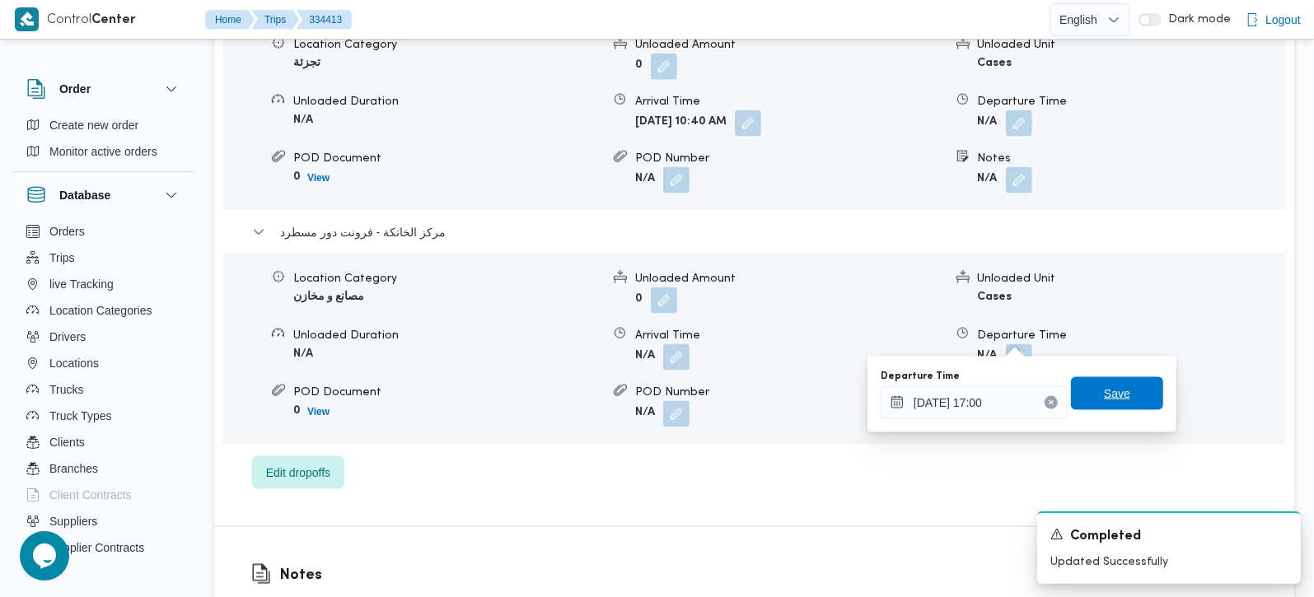
click at [1086, 392] on span "Save" at bounding box center [1117, 393] width 92 height 33
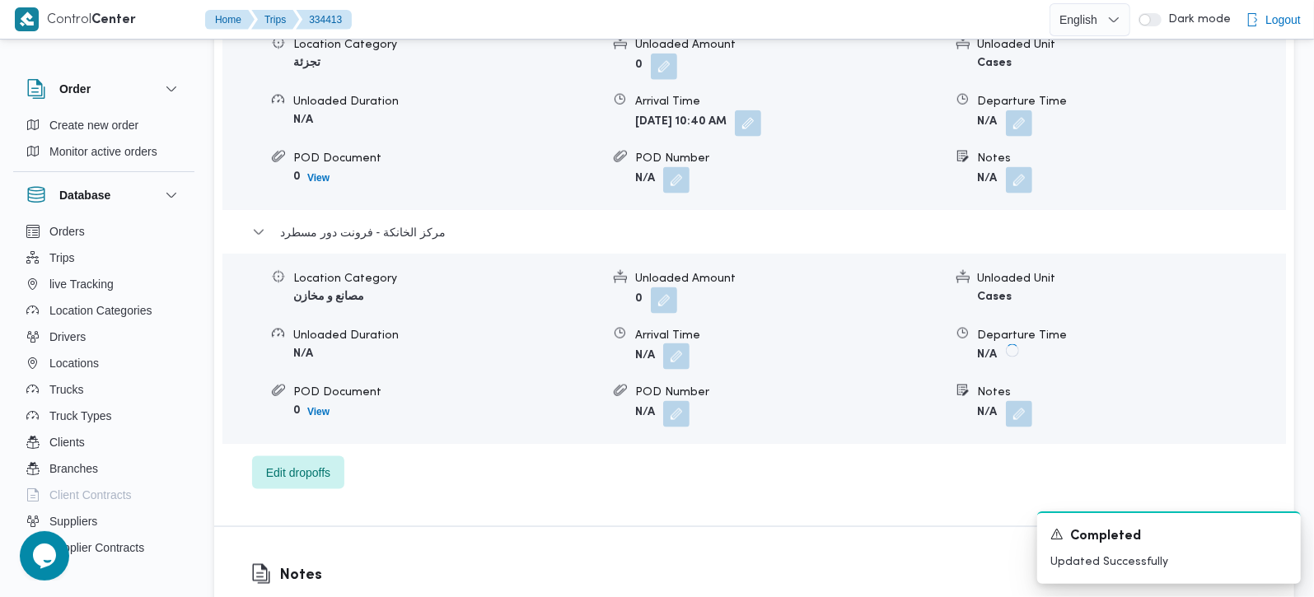
click at [683, 344] on button "button" at bounding box center [676, 357] width 26 height 26
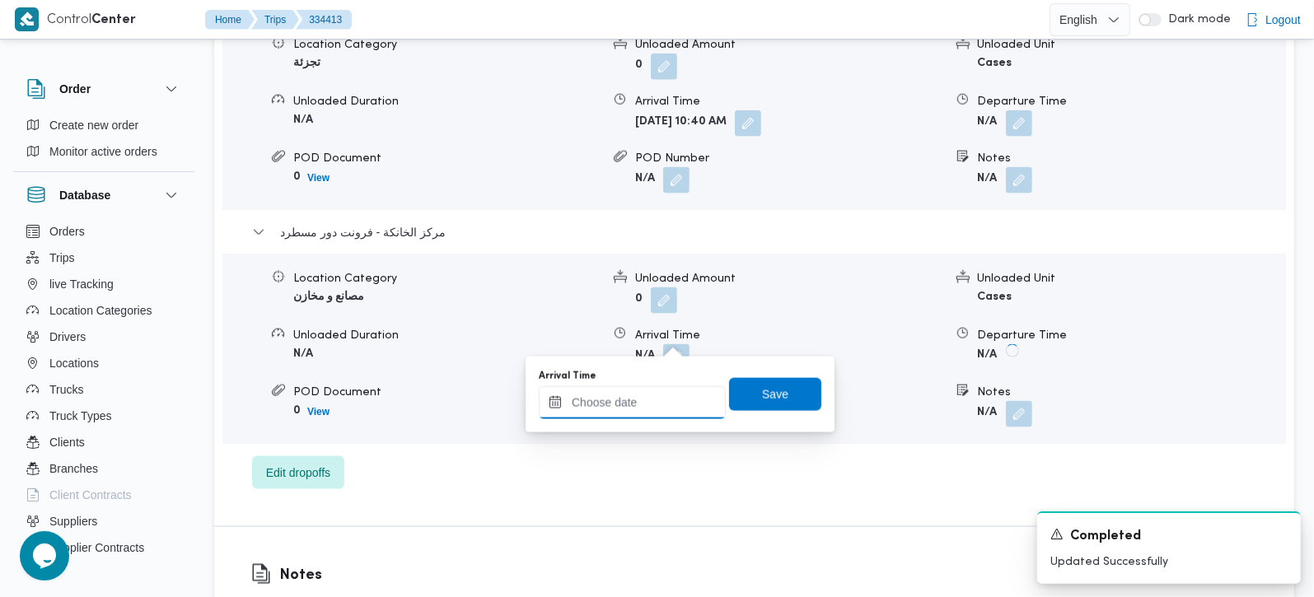
click at [662, 414] on input "Arrival Time" at bounding box center [632, 402] width 187 height 33
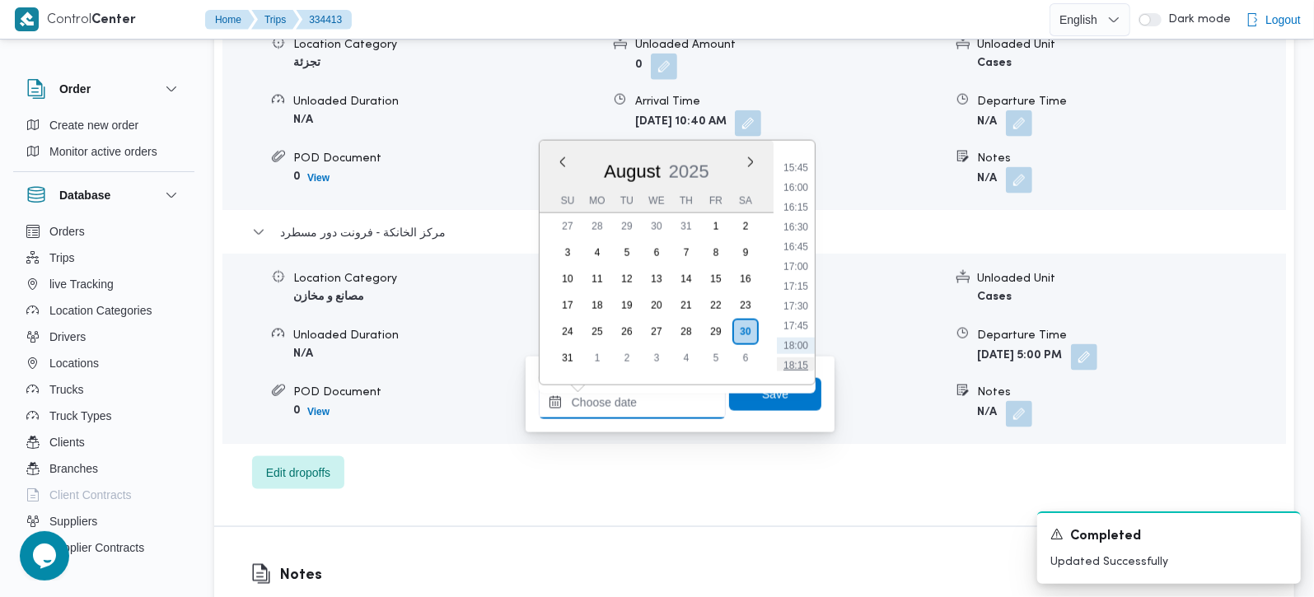
scroll to position [1215, 0]
click at [797, 275] on li "16:45" at bounding box center [796, 272] width 38 height 16
type input "30/08/2025 16:45"
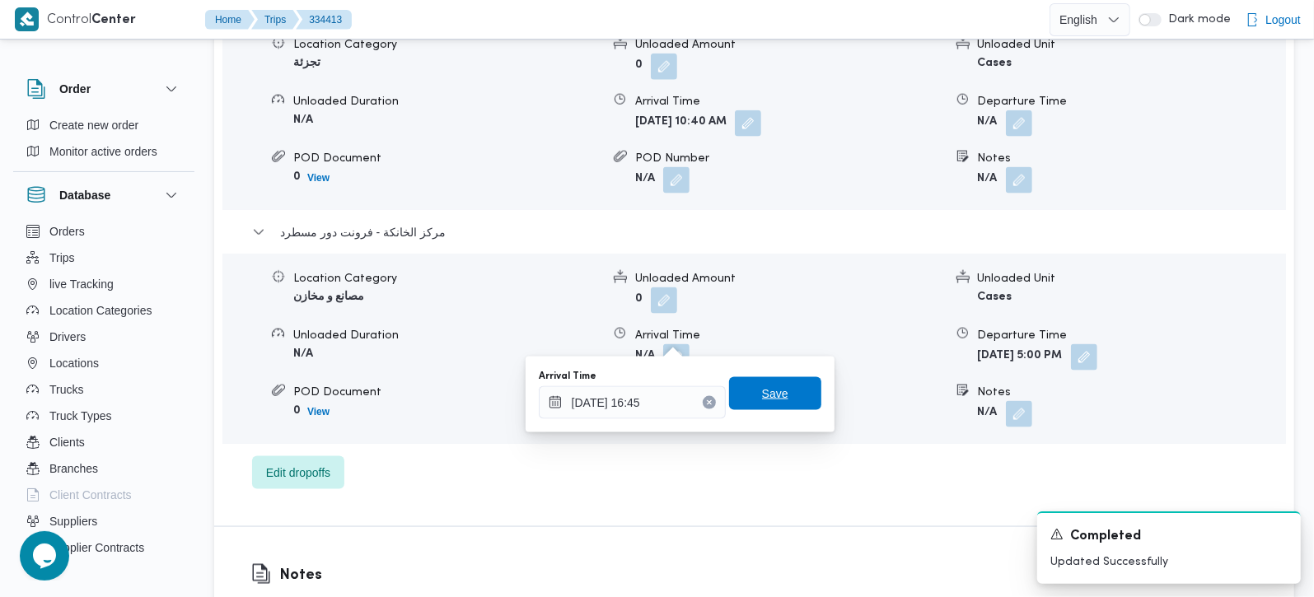
click at [766, 401] on span "Save" at bounding box center [775, 394] width 26 height 20
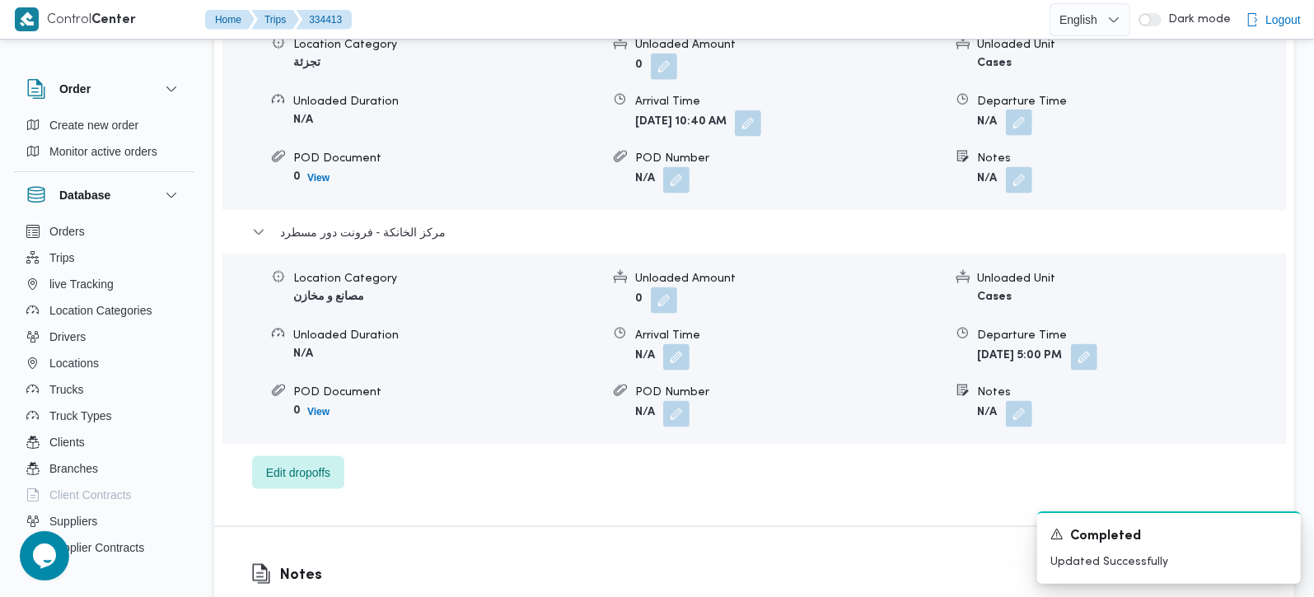
click at [1019, 113] on button "button" at bounding box center [1019, 123] width 26 height 26
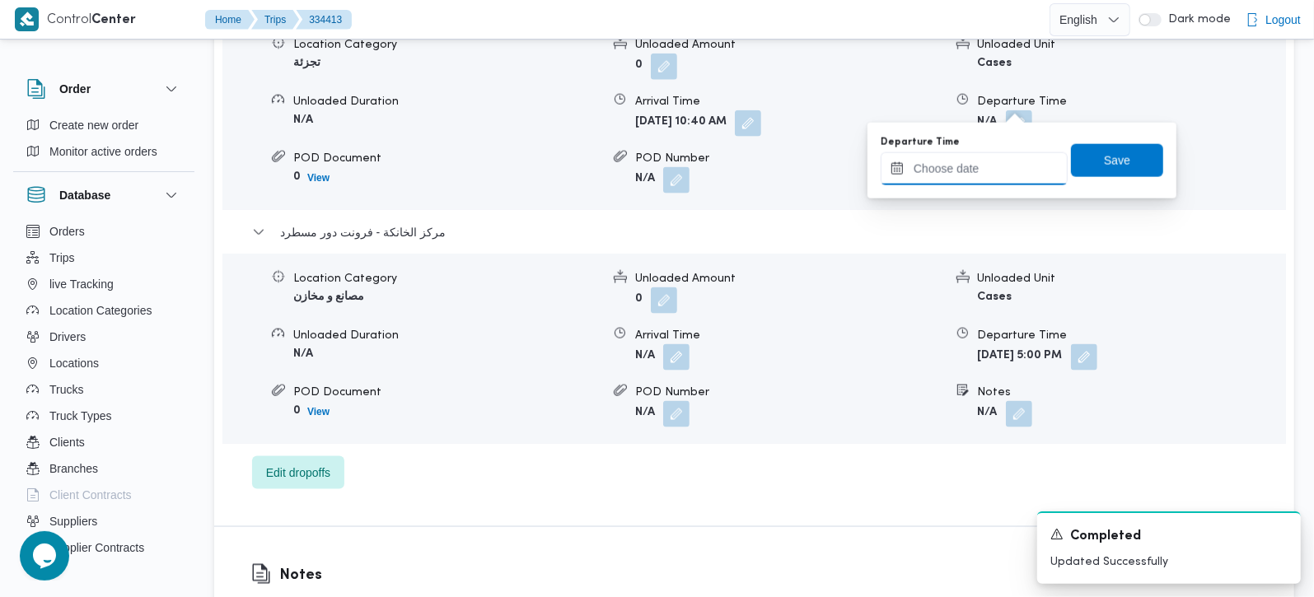
click at [1011, 168] on input "Departure Time" at bounding box center [974, 168] width 187 height 33
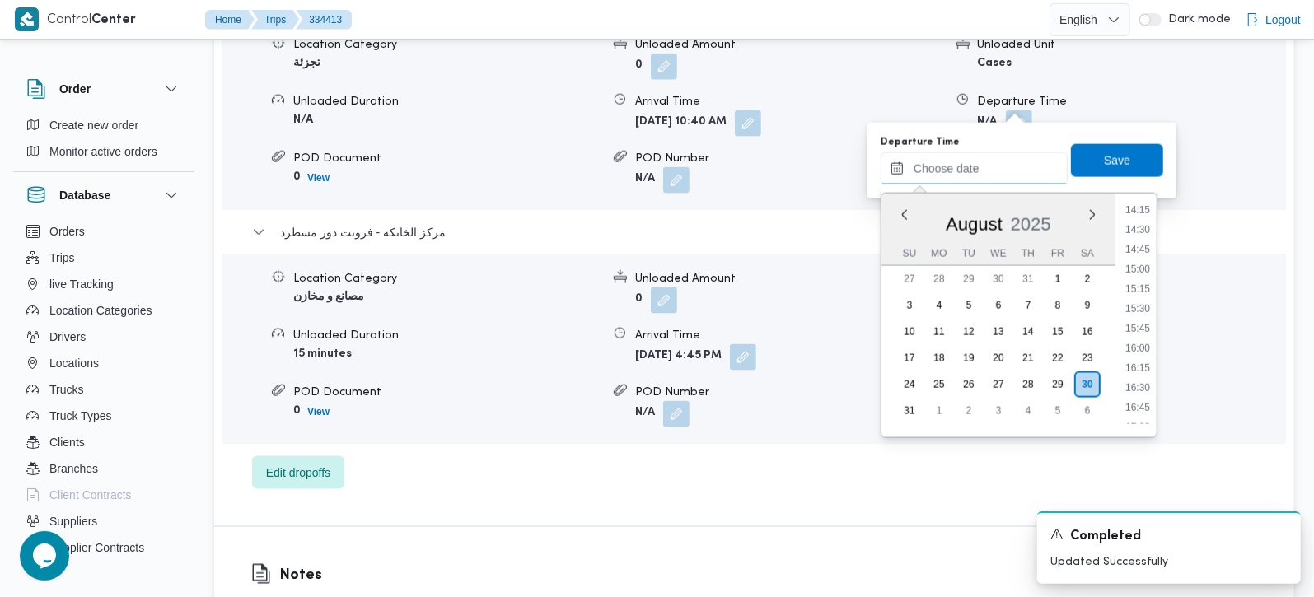
scroll to position [1118, 0]
click at [1134, 354] on li "16:00" at bounding box center [1138, 362] width 38 height 16
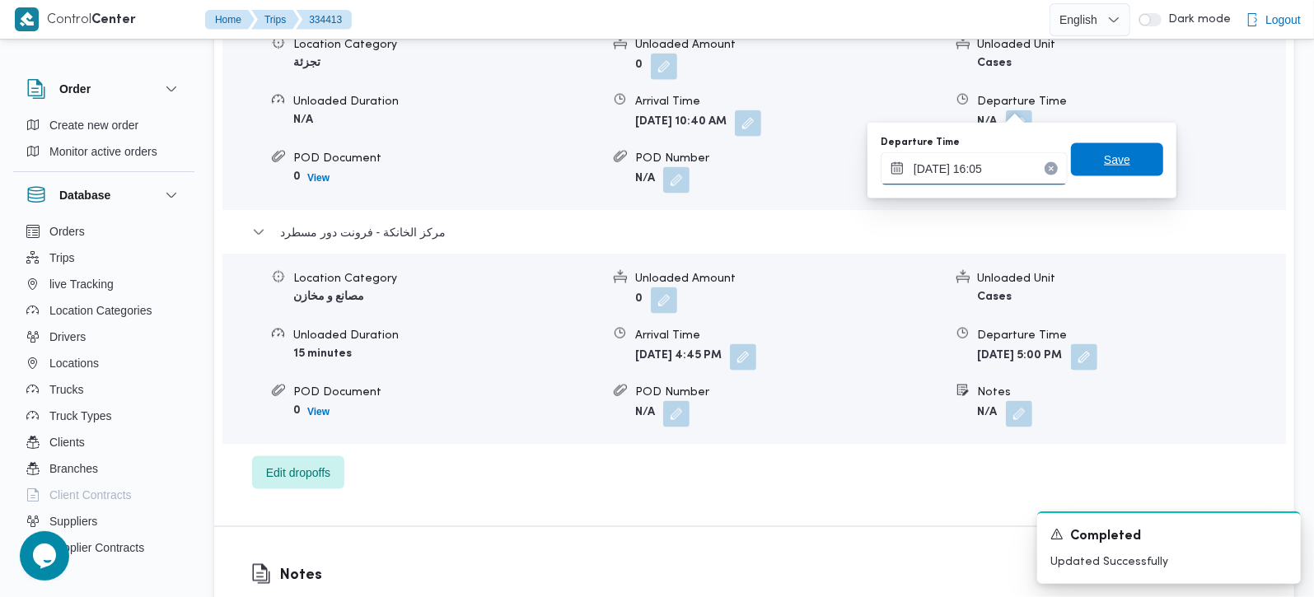
type input "30/08/2025 16:05"
click at [1134, 160] on span "Save" at bounding box center [1117, 159] width 92 height 33
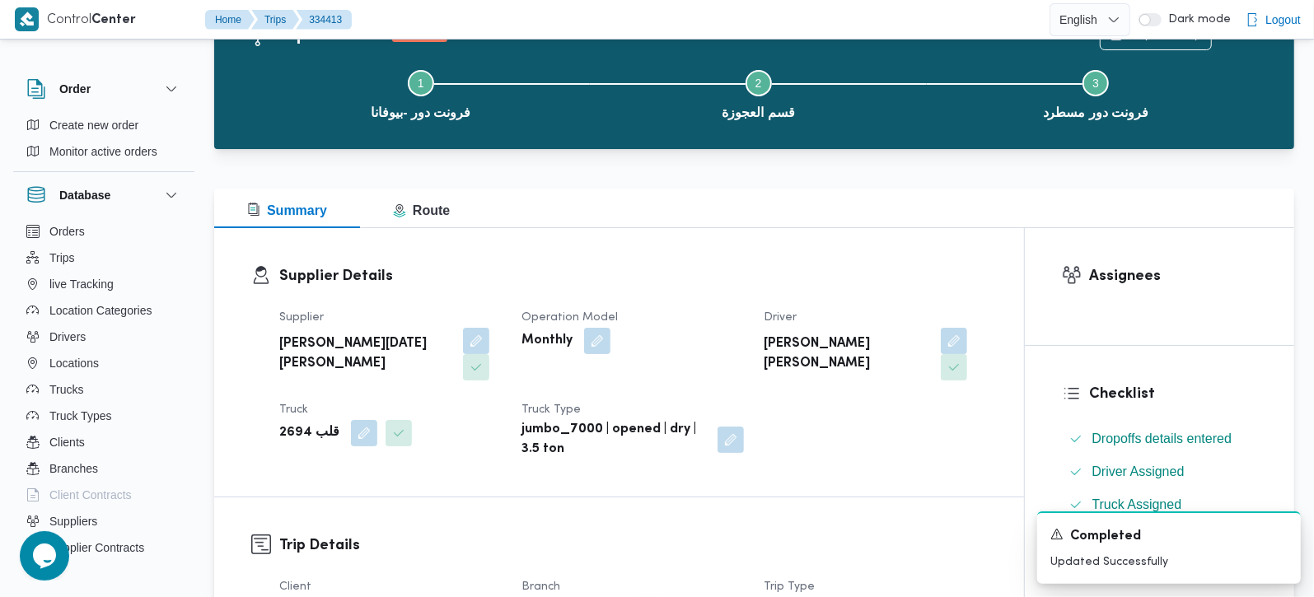
scroll to position [194, 0]
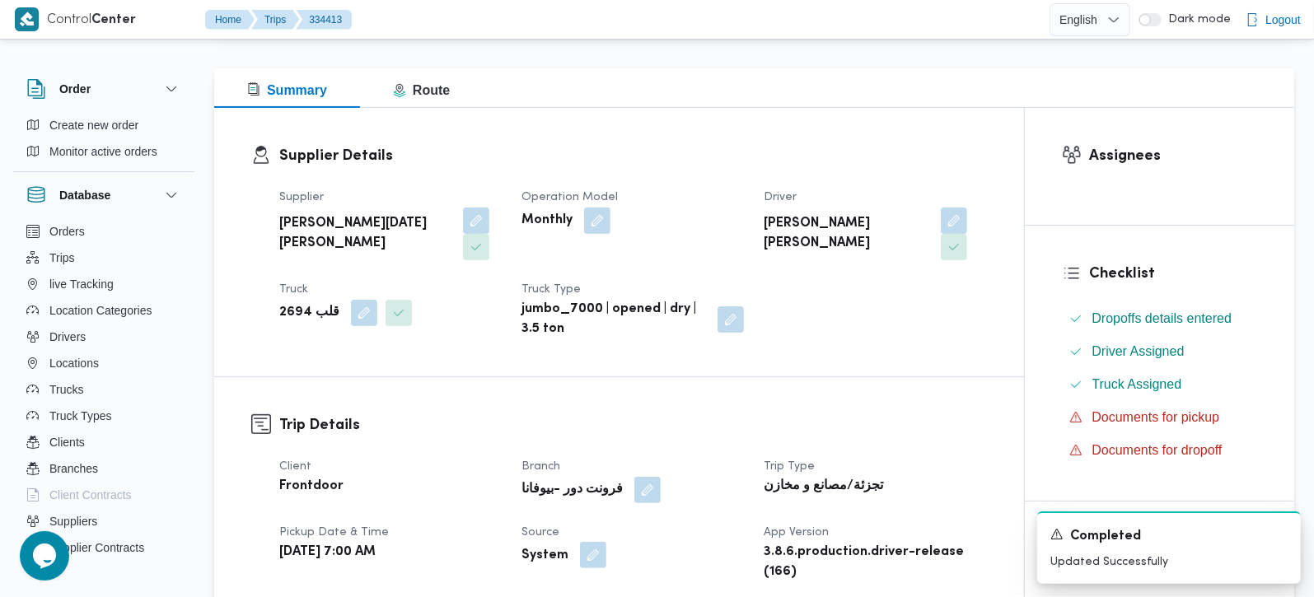
click at [583, 543] on button "button" at bounding box center [593, 555] width 26 height 26
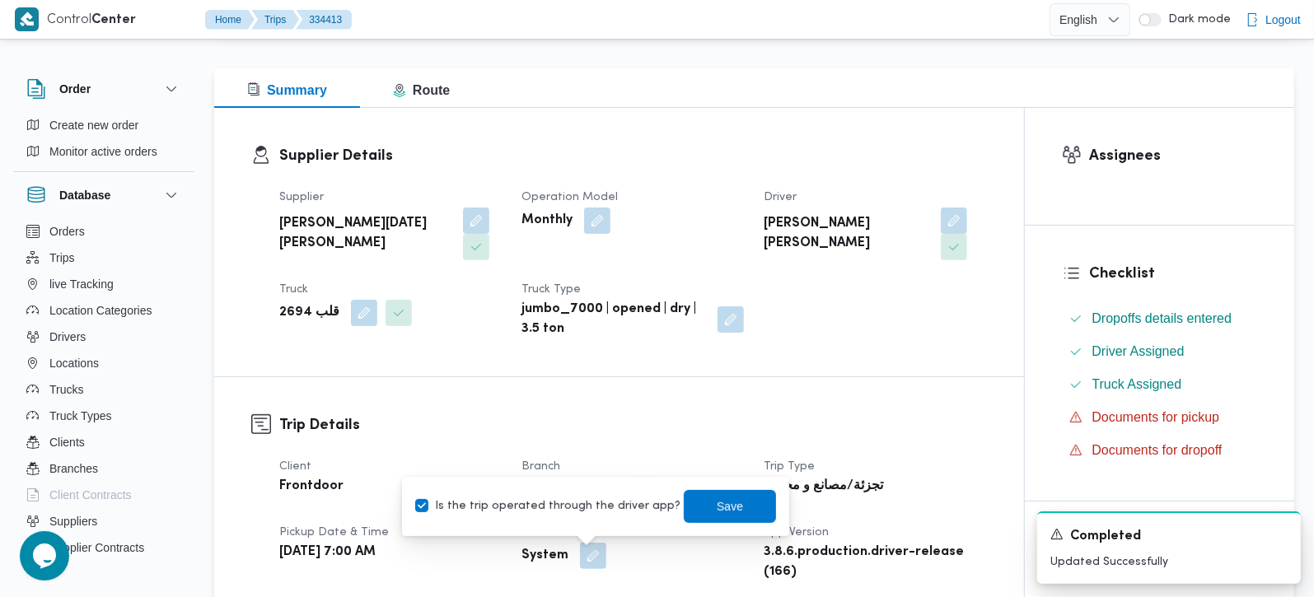
click at [563, 513] on label "Is the trip operated through the driver app?" at bounding box center [547, 507] width 265 height 20
checkbox input "false"
click at [717, 498] on span "Save" at bounding box center [730, 506] width 26 height 20
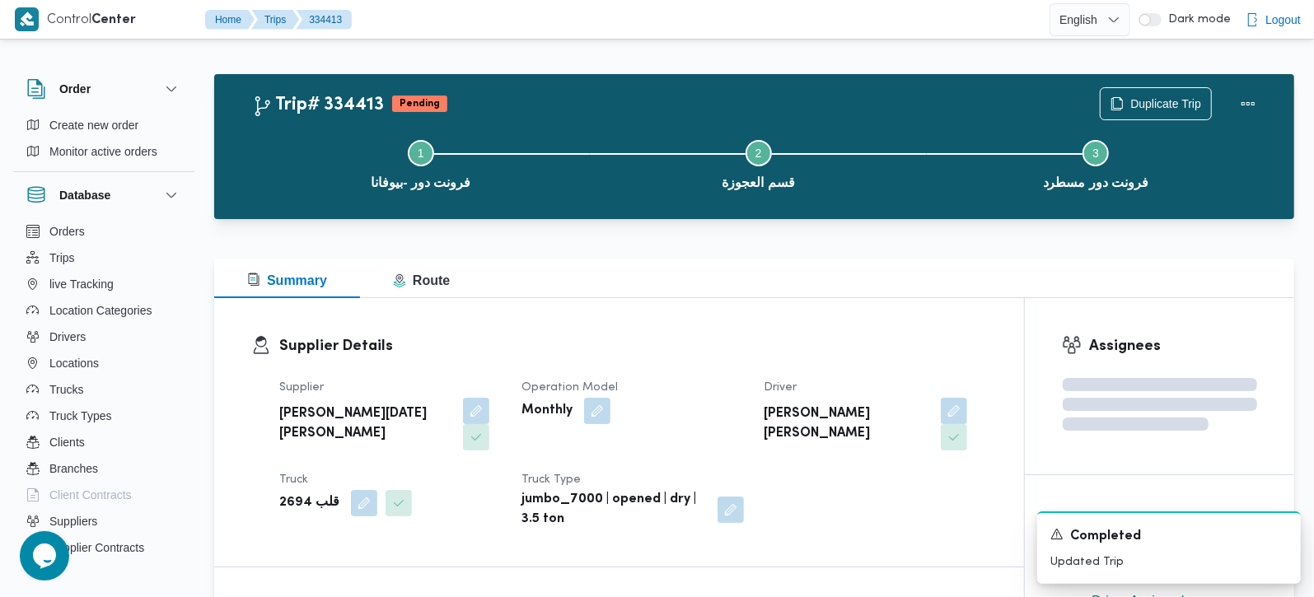
scroll to position [0, 0]
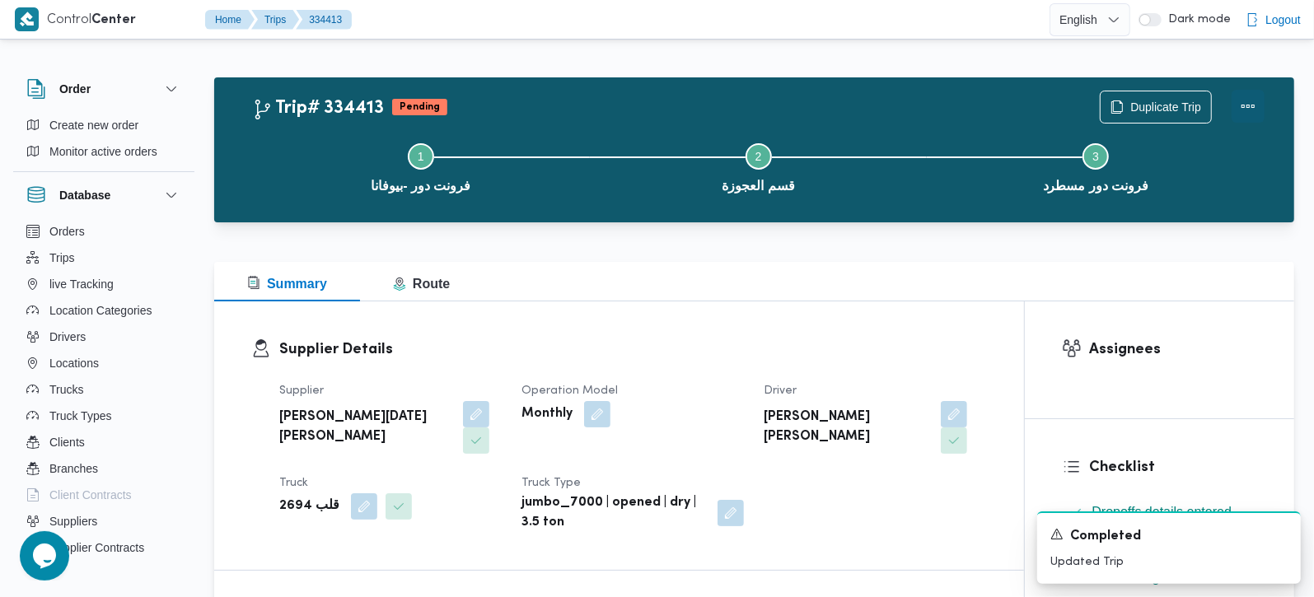
click at [1248, 109] on button "Actions" at bounding box center [1248, 106] width 33 height 33
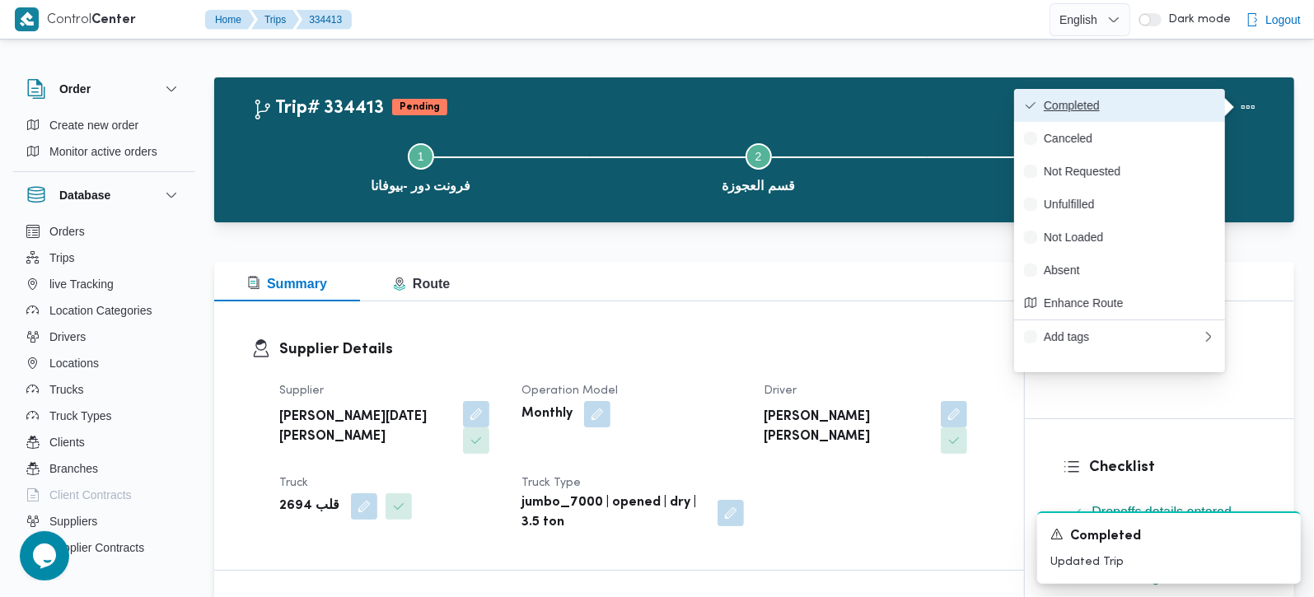
click at [1165, 102] on span "Completed" at bounding box center [1129, 105] width 171 height 13
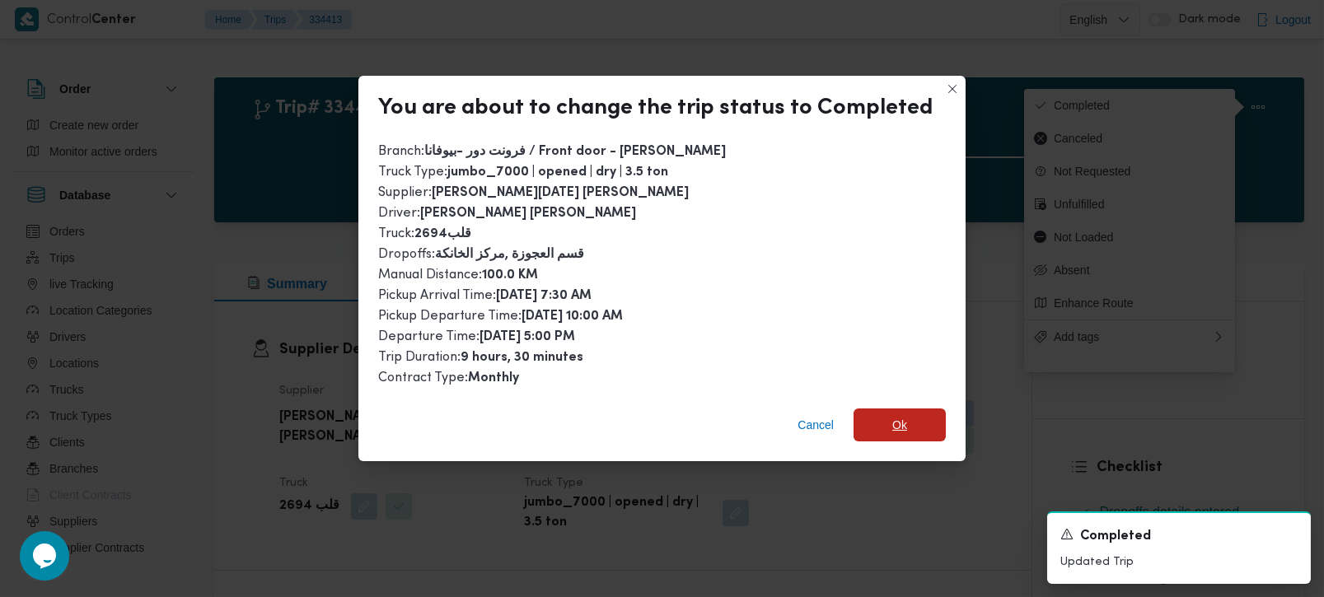
click at [925, 409] on span "Ok" at bounding box center [900, 425] width 92 height 33
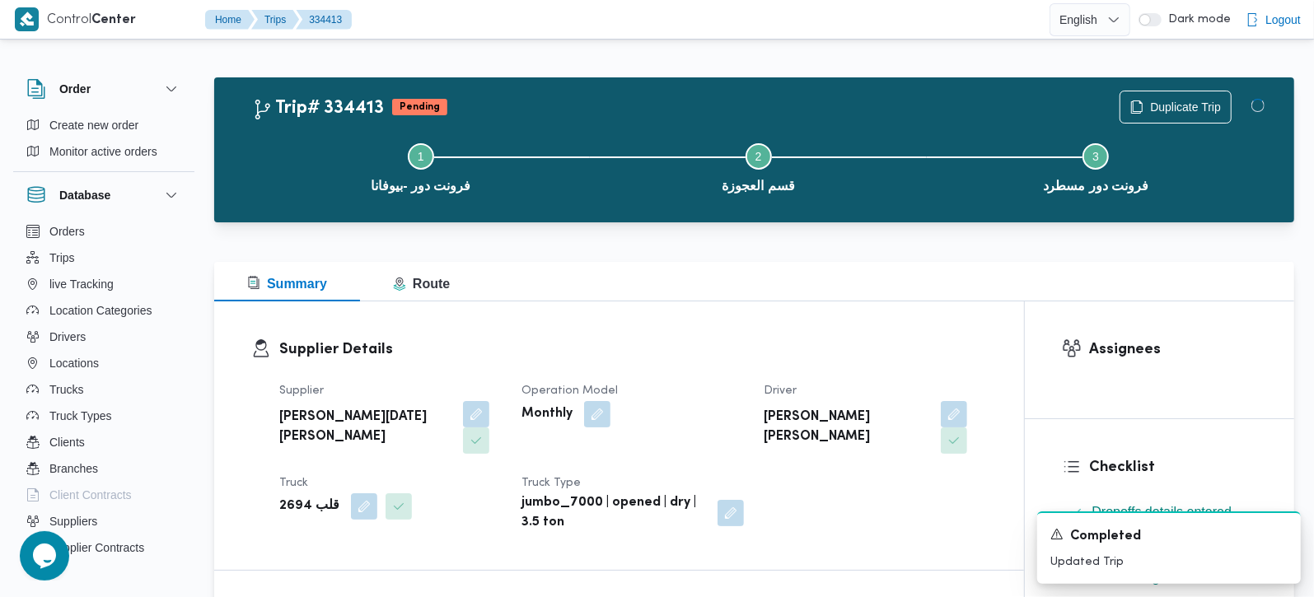
click at [896, 319] on div "Supplier Details Supplier ابراهيم رمضان ابراهيم عثمان ابوباشا Operation Model M…" at bounding box center [619, 436] width 810 height 269
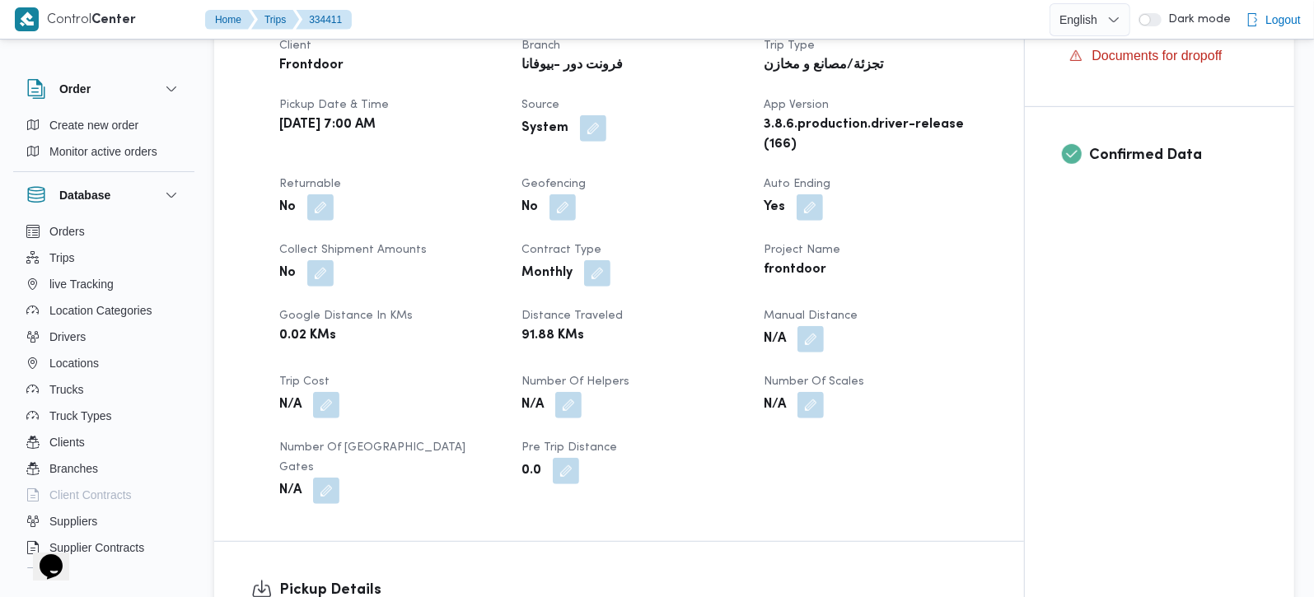
scroll to position [581, 0]
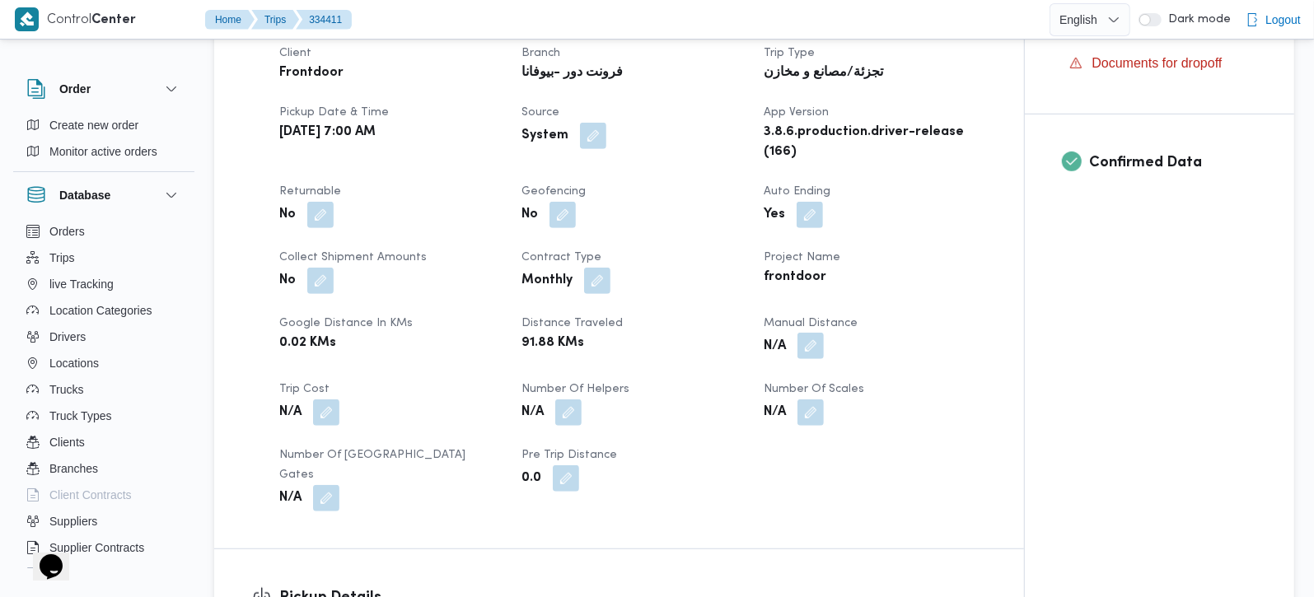
click at [807, 359] on button "button" at bounding box center [811, 346] width 26 height 26
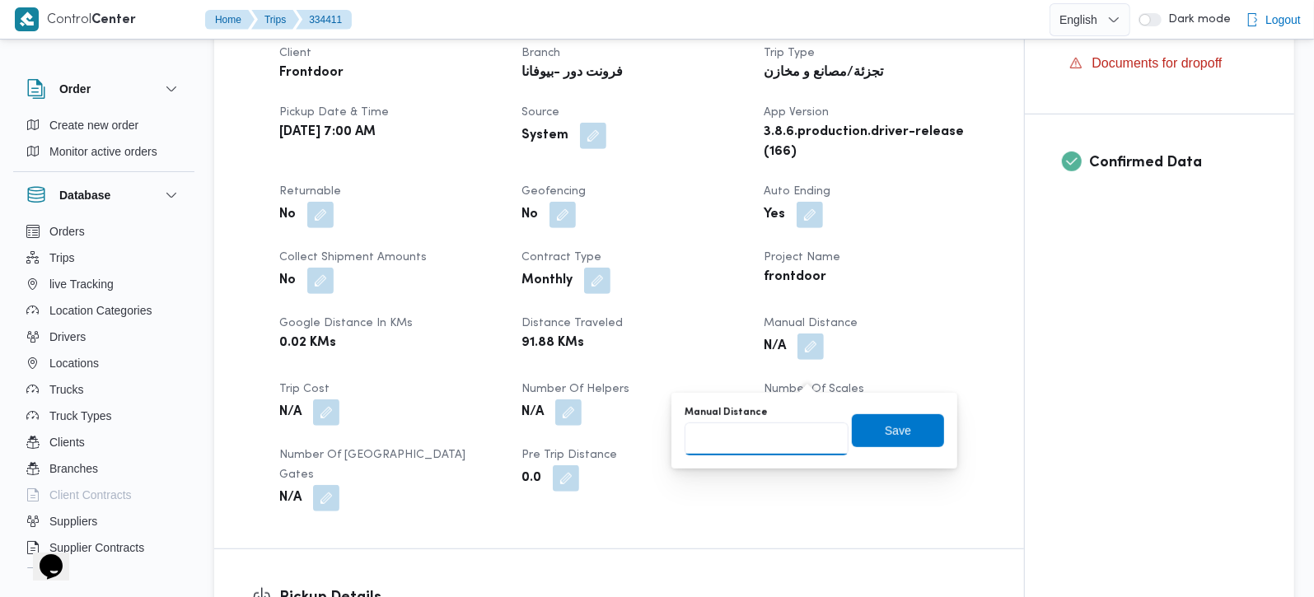
click at [765, 437] on input "Manual Distance" at bounding box center [767, 439] width 164 height 33
type input "101"
click at [894, 411] on div "Manual Distance 101 Save" at bounding box center [814, 431] width 263 height 53
click at [891, 425] on span "Save" at bounding box center [898, 430] width 26 height 20
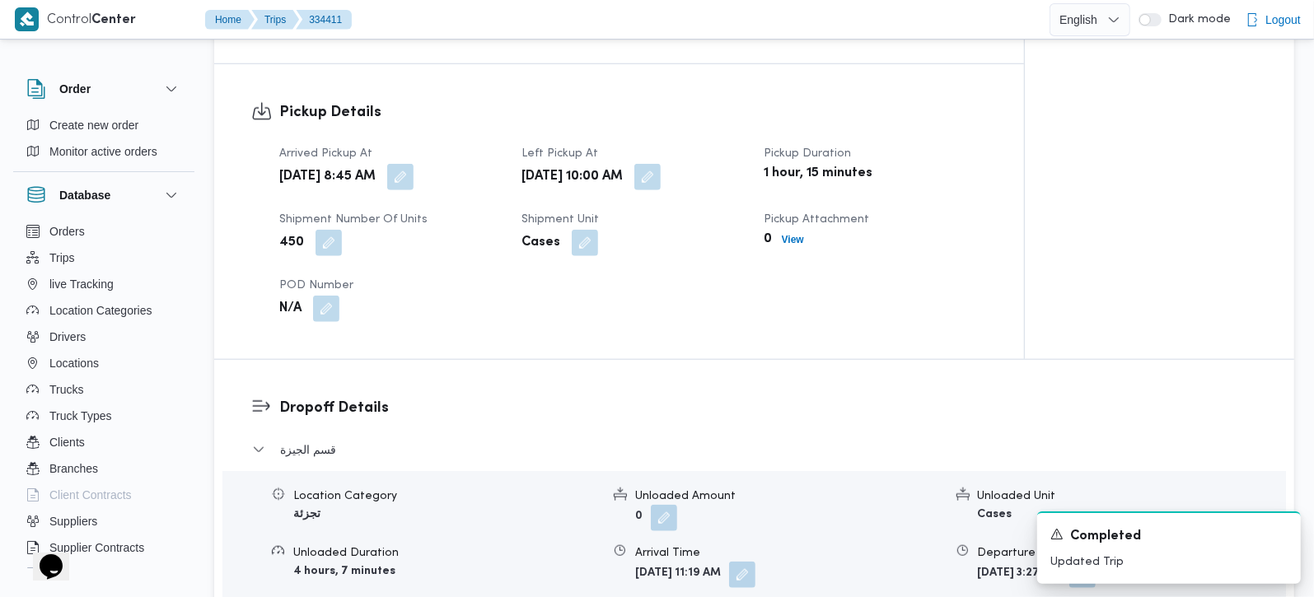
scroll to position [1163, 0]
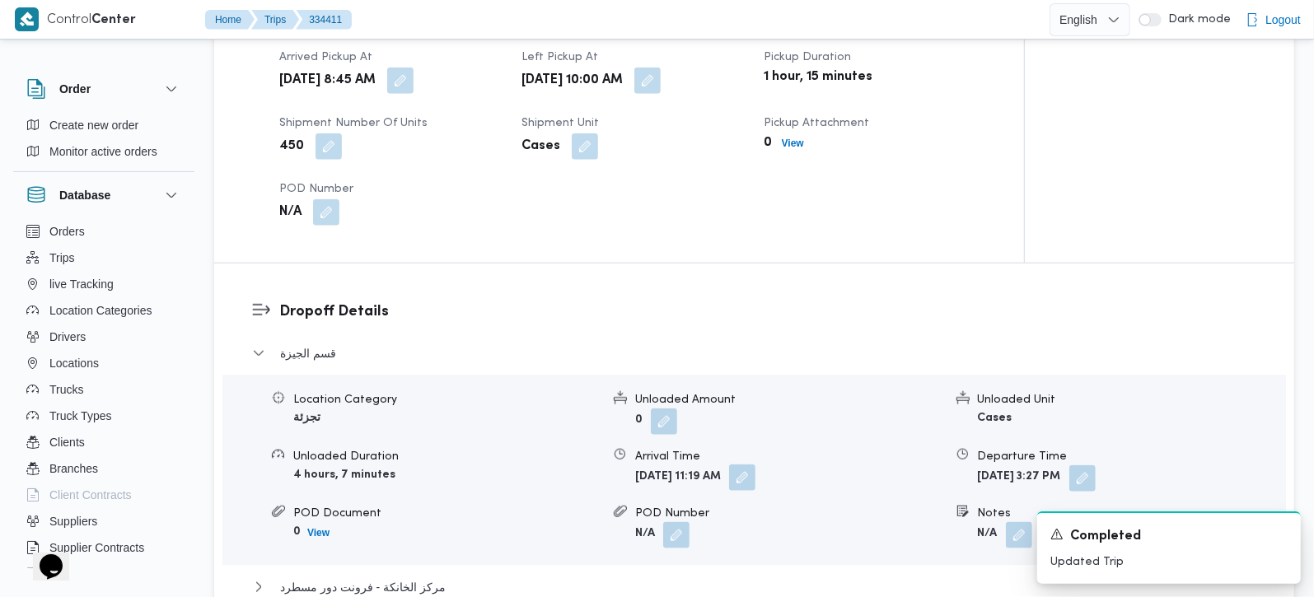
click at [756, 491] on button "button" at bounding box center [742, 478] width 26 height 26
click at [741, 211] on div "Arrived Pickup At Sat, Aug 30, 2025 8:45 AM Left Pickup At Sat, Aug 30, 2025 10…" at bounding box center [633, 137] width 728 height 198
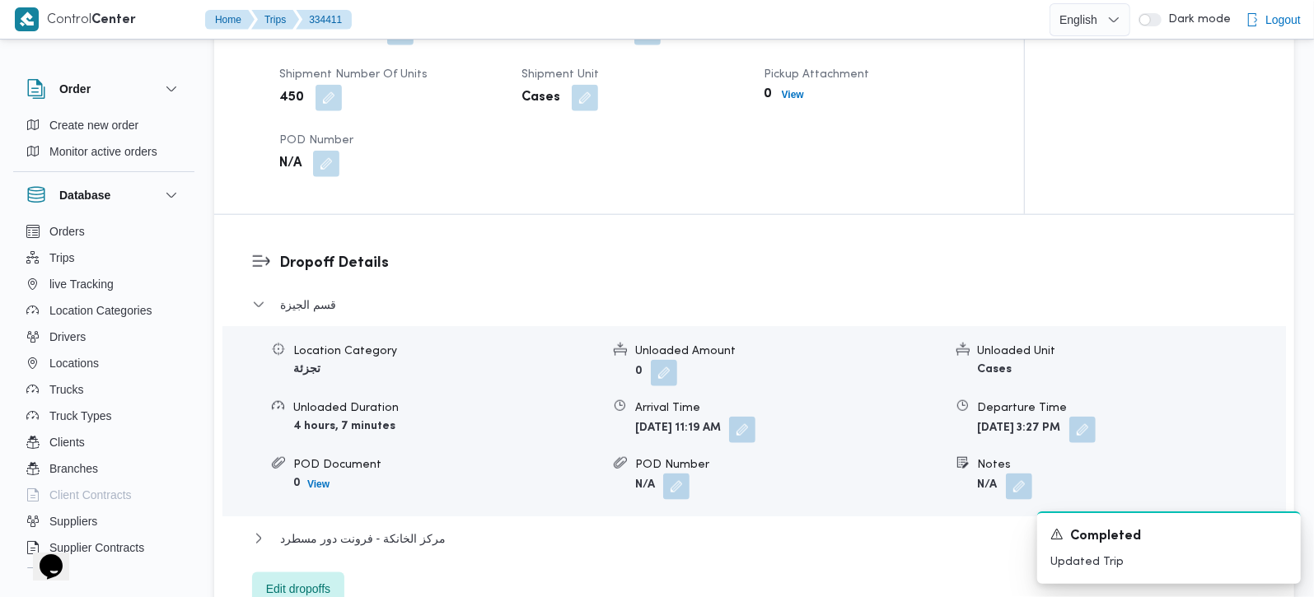
scroll to position [1260, 0]
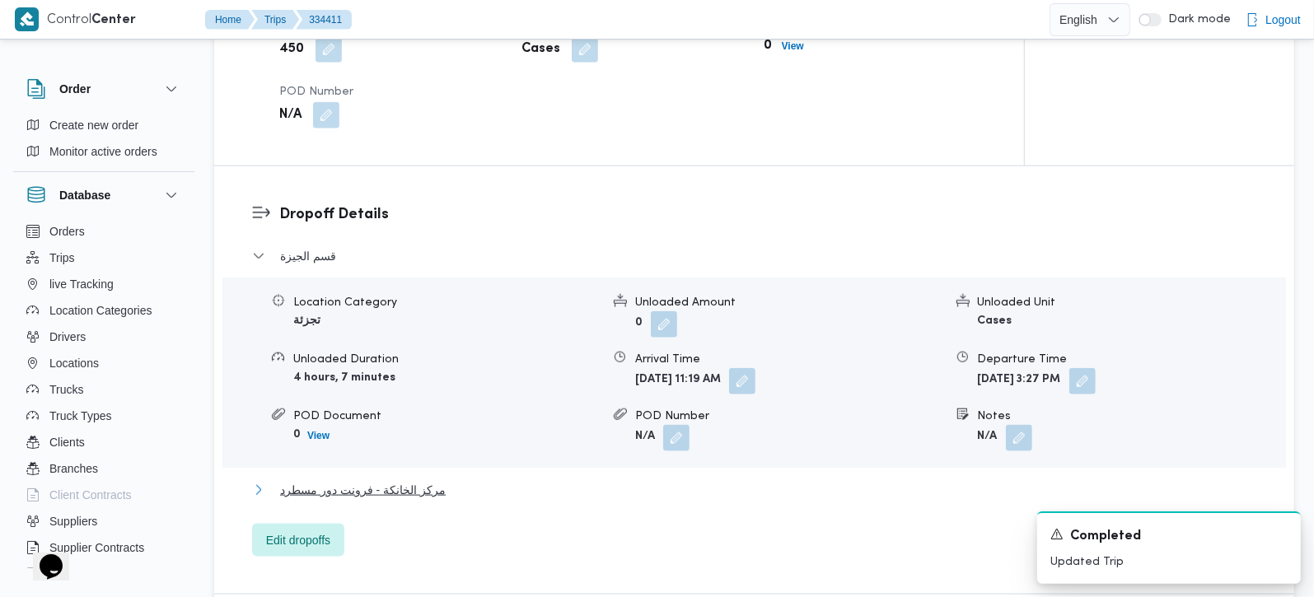
click at [414, 497] on span "مركز الخانكة - فرونت دور مسطرد" at bounding box center [363, 490] width 166 height 20
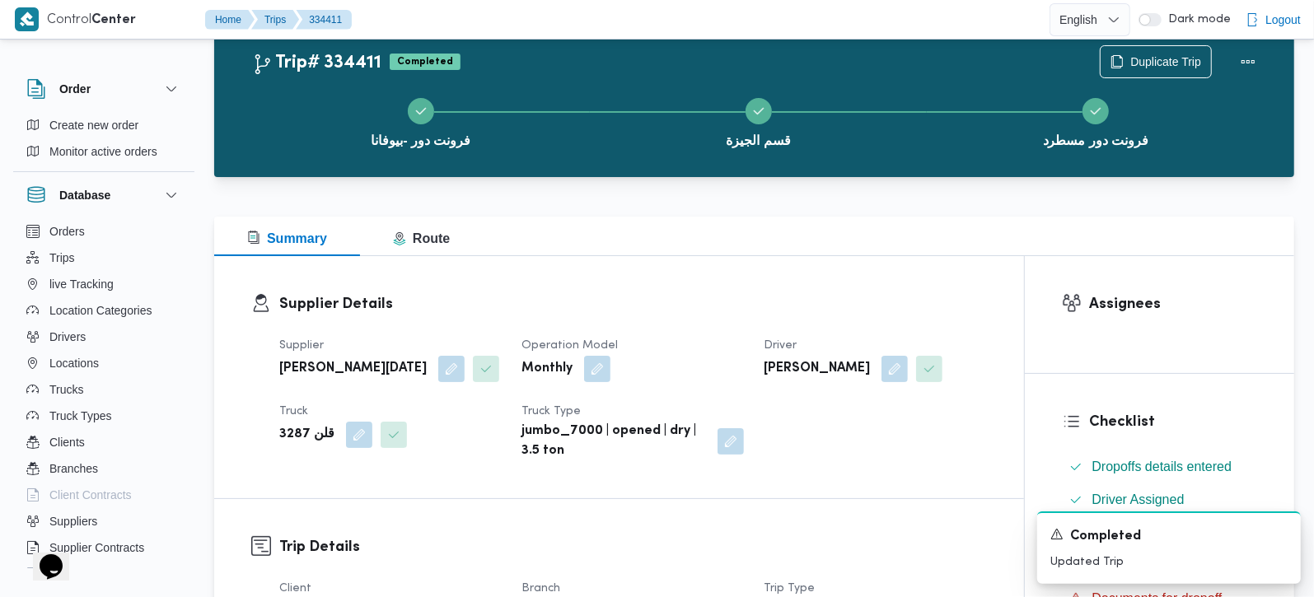
scroll to position [0, 0]
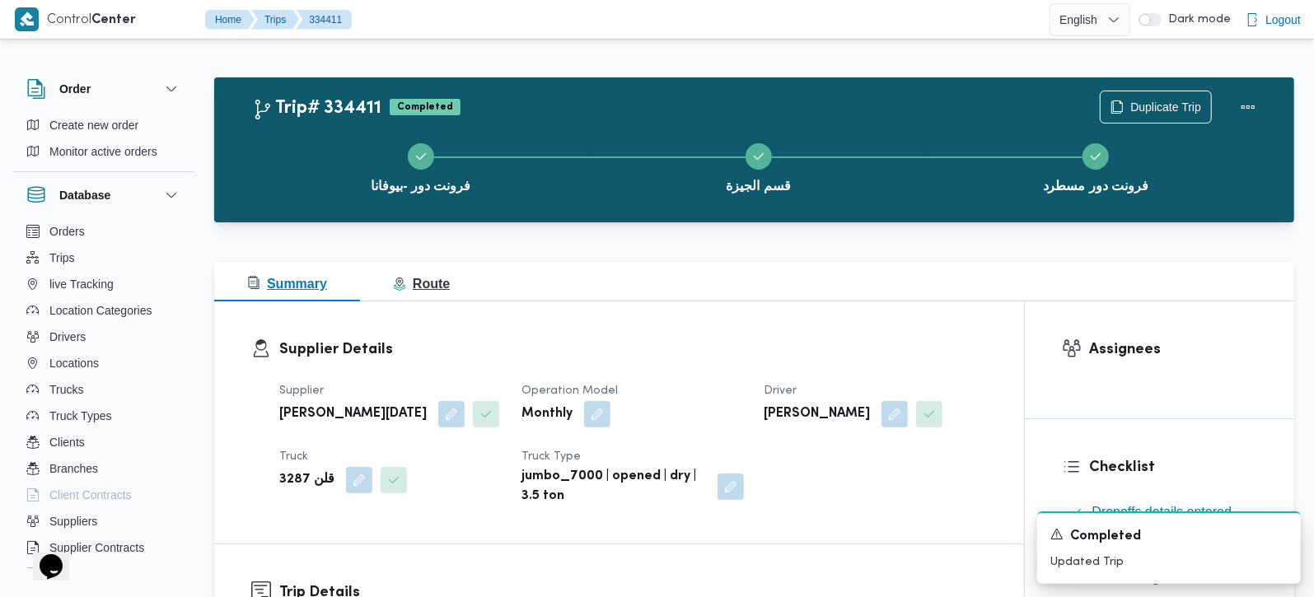
click at [419, 278] on span "Route" at bounding box center [421, 284] width 57 height 14
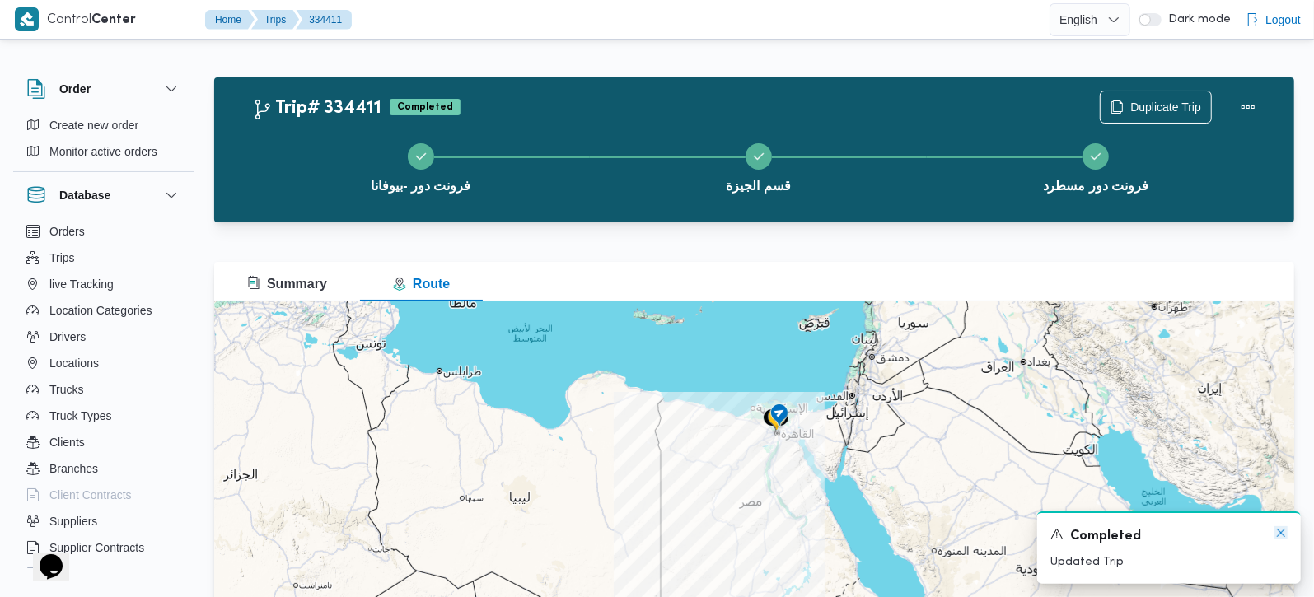
click at [1284, 536] on icon "Dismiss toast" at bounding box center [1281, 533] width 8 height 8
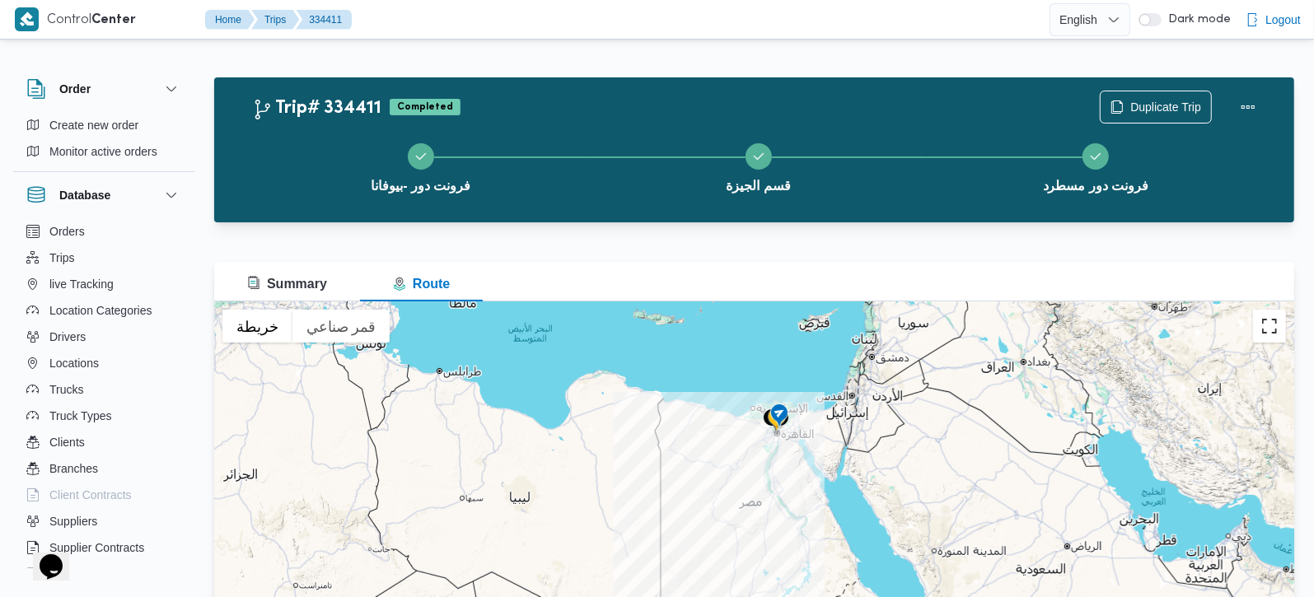
click at [1279, 329] on button "تبديل إلى العرض ملء الشاشة" at bounding box center [1269, 326] width 33 height 33
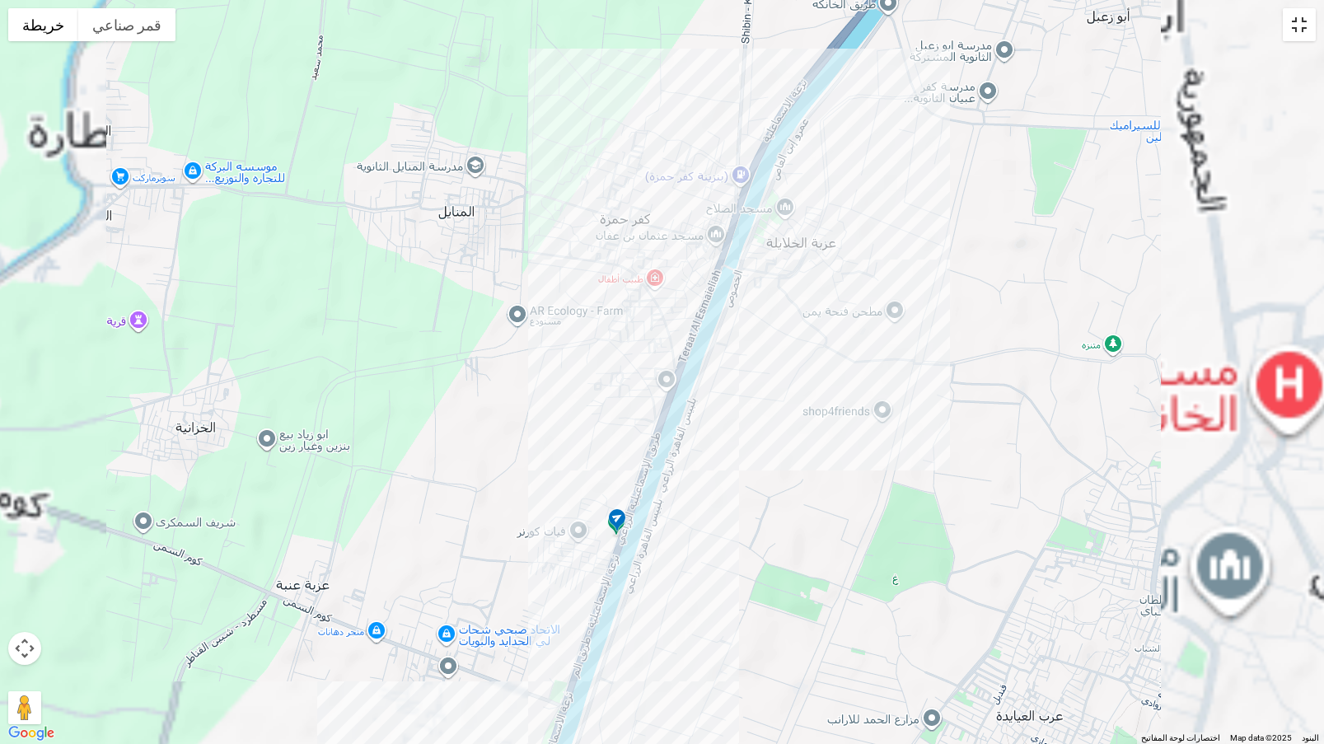
click at [1294, 36] on button "تبديل إلى العرض ملء الشاشة" at bounding box center [1299, 24] width 33 height 33
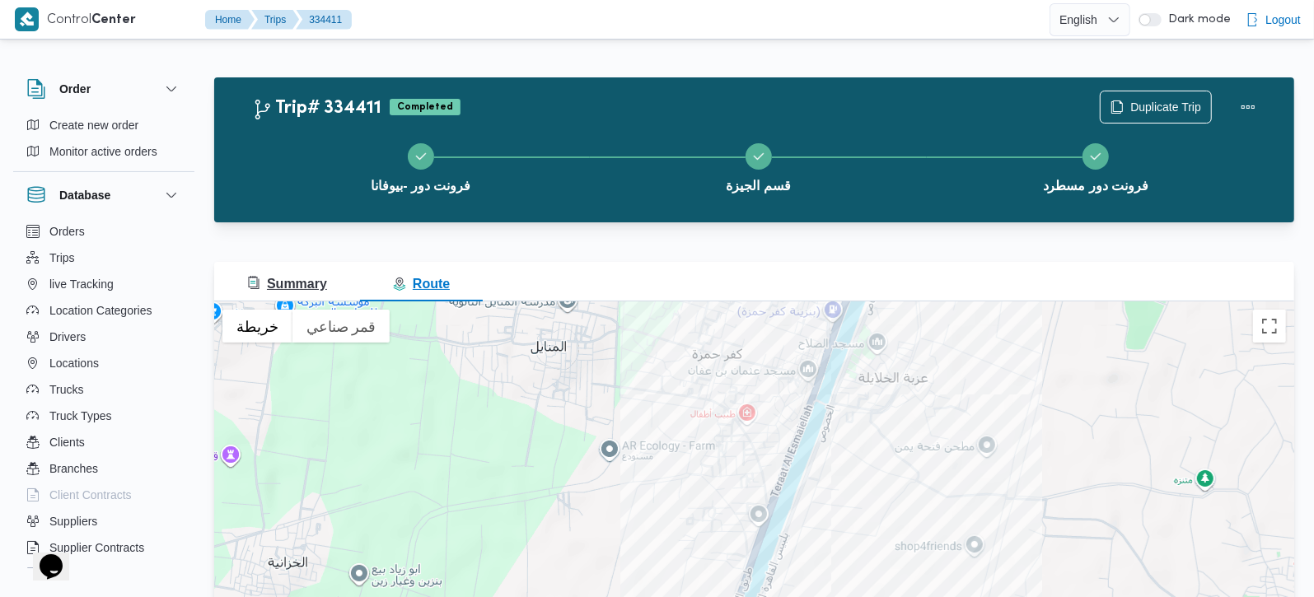
click at [275, 277] on span "Summary" at bounding box center [287, 284] width 80 height 14
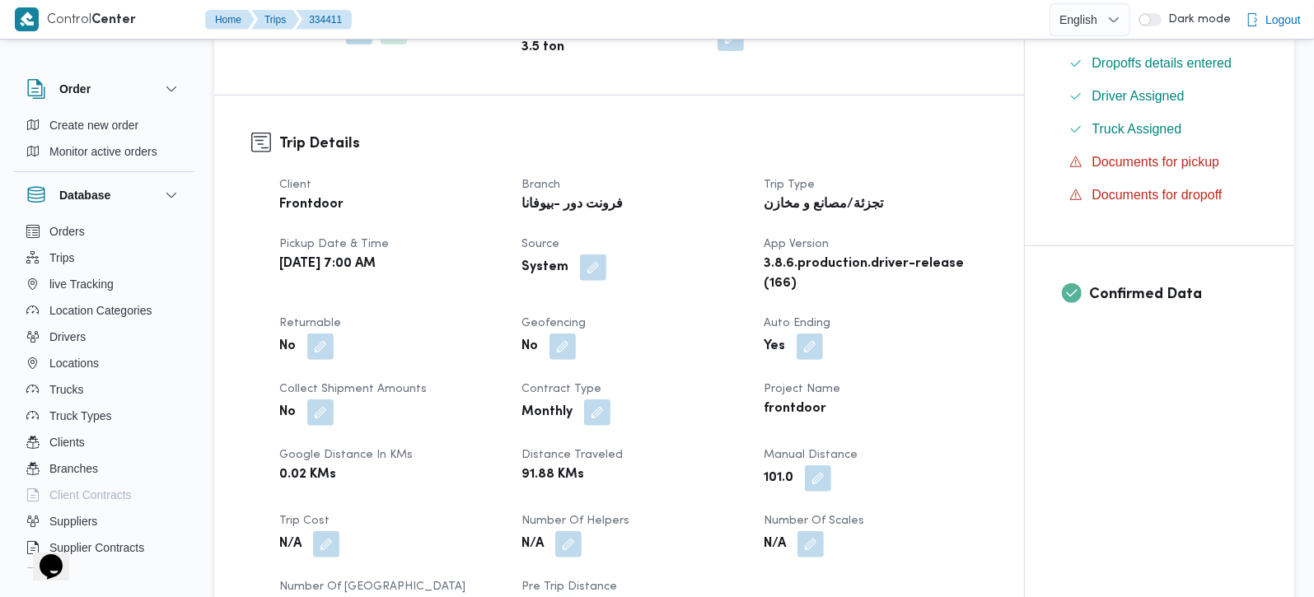
scroll to position [484, 0]
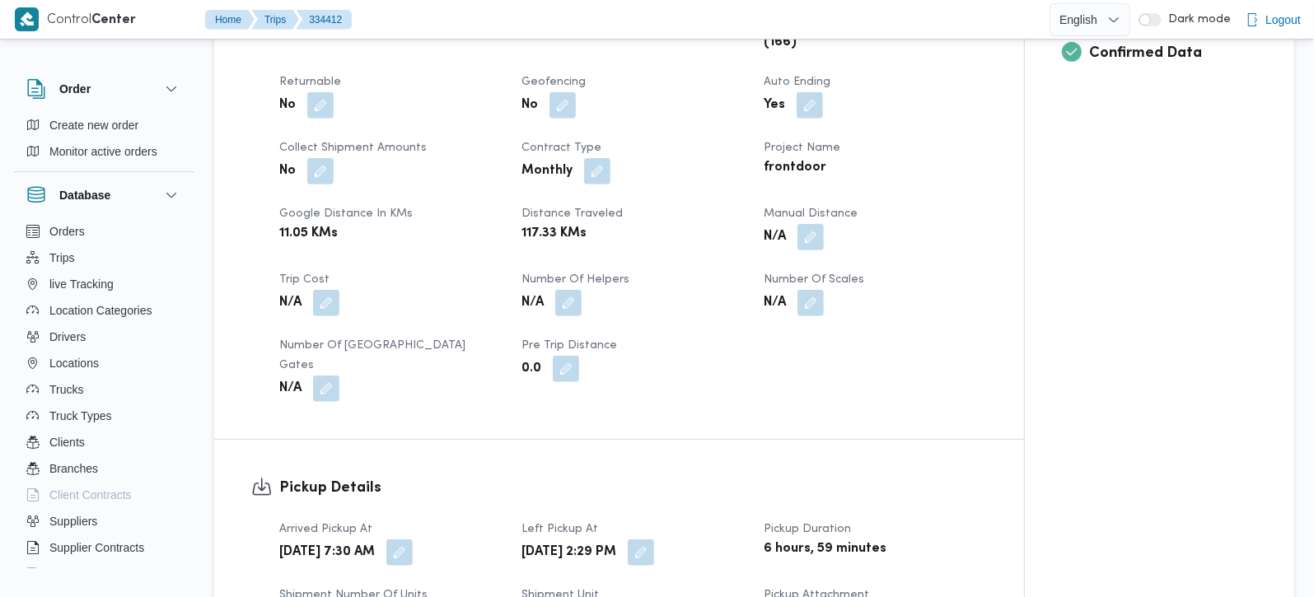
scroll to position [678, 0]
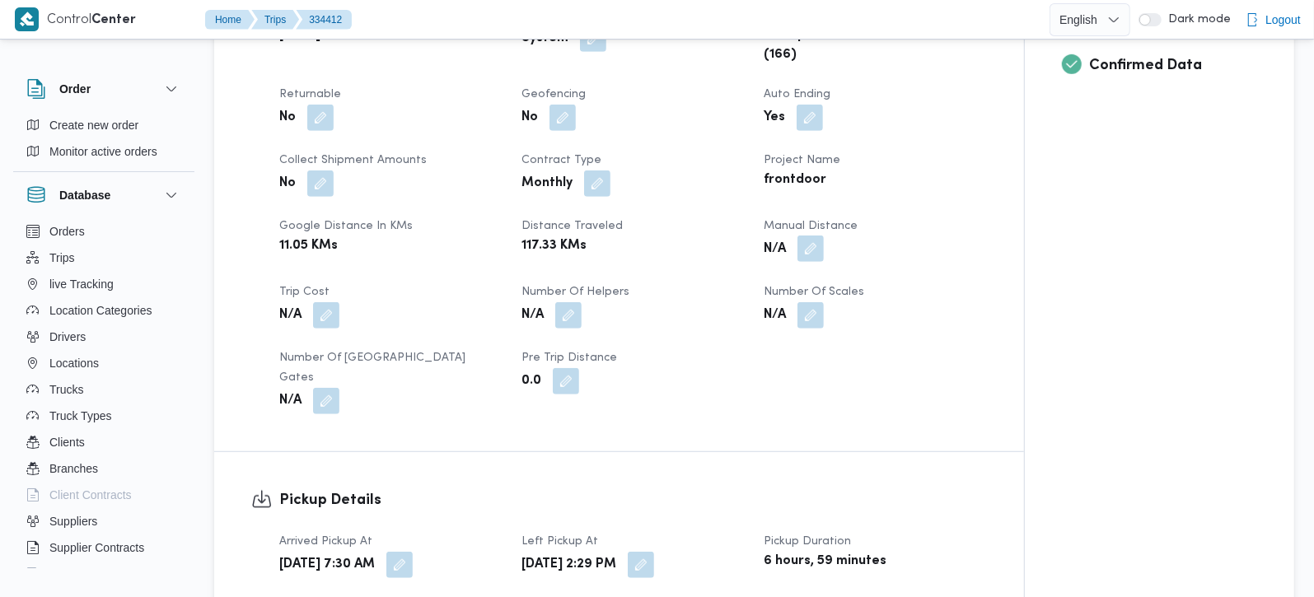
click at [817, 262] on button "button" at bounding box center [811, 249] width 26 height 26
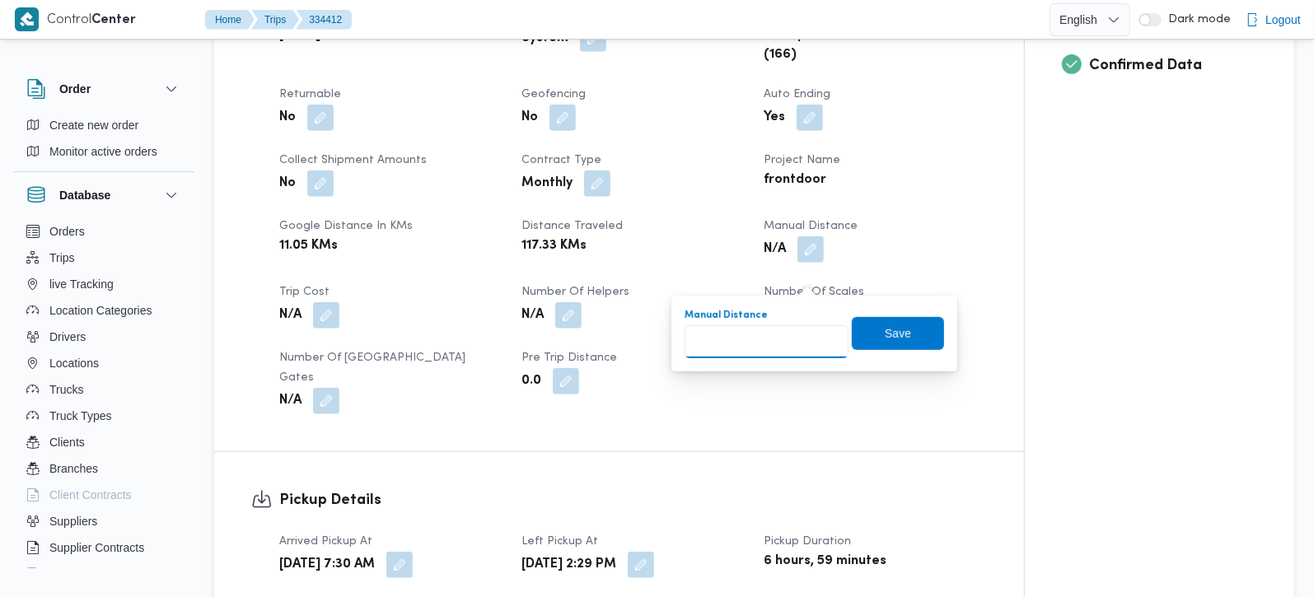
click at [771, 339] on input "Manual Distance" at bounding box center [767, 341] width 164 height 33
type input "120"
click at [899, 339] on span "Save" at bounding box center [898, 333] width 92 height 33
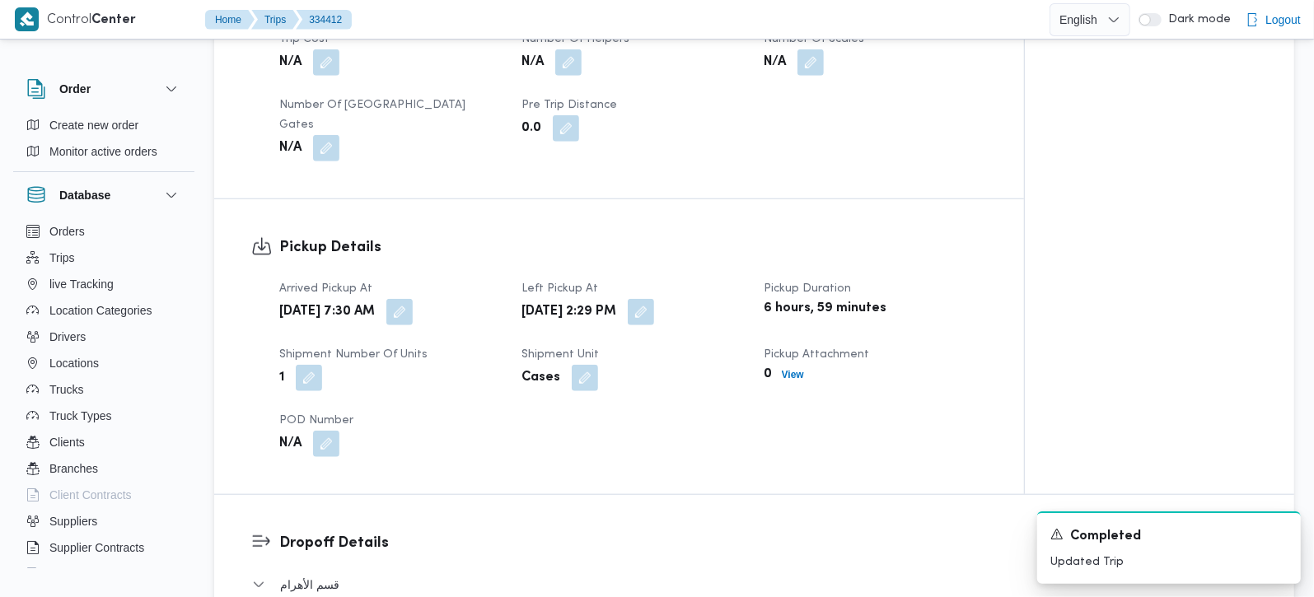
scroll to position [976, 0]
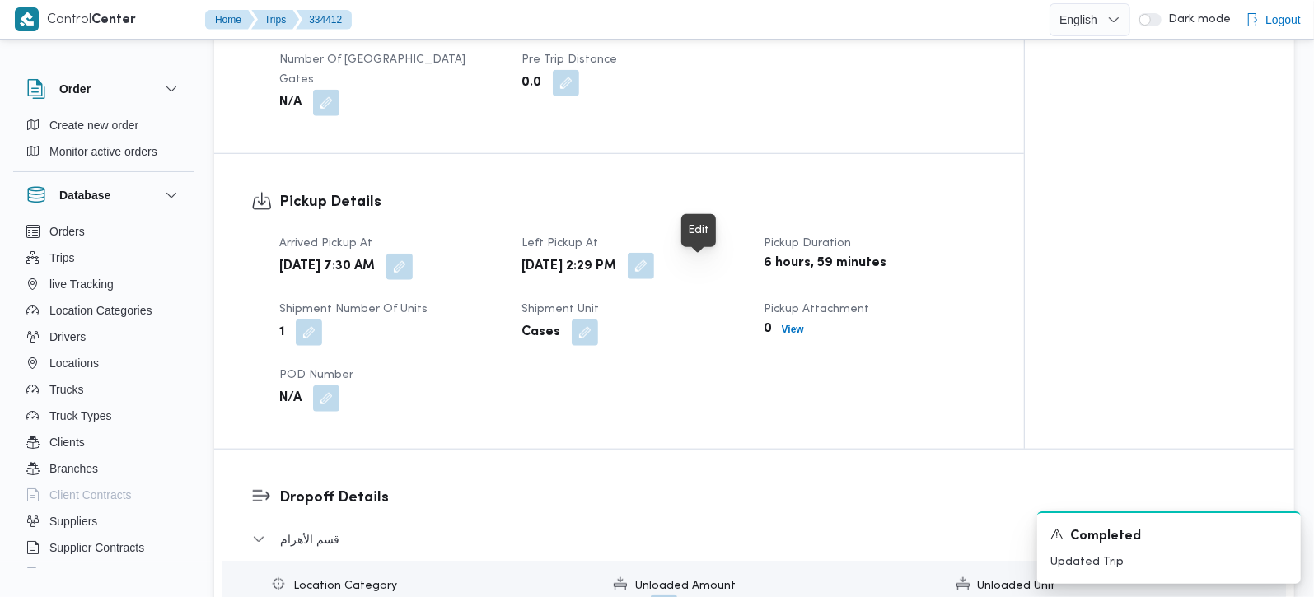
click at [654, 276] on button "button" at bounding box center [641, 266] width 26 height 26
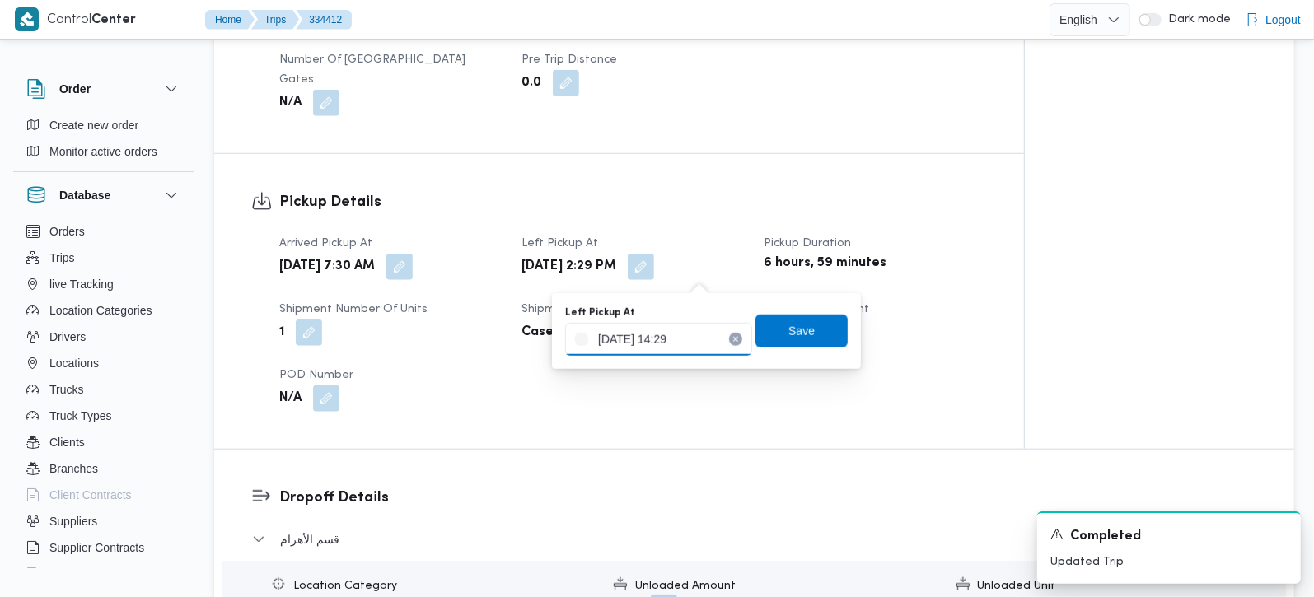
click at [668, 342] on input "[DATE] 14:29" at bounding box center [658, 339] width 187 height 33
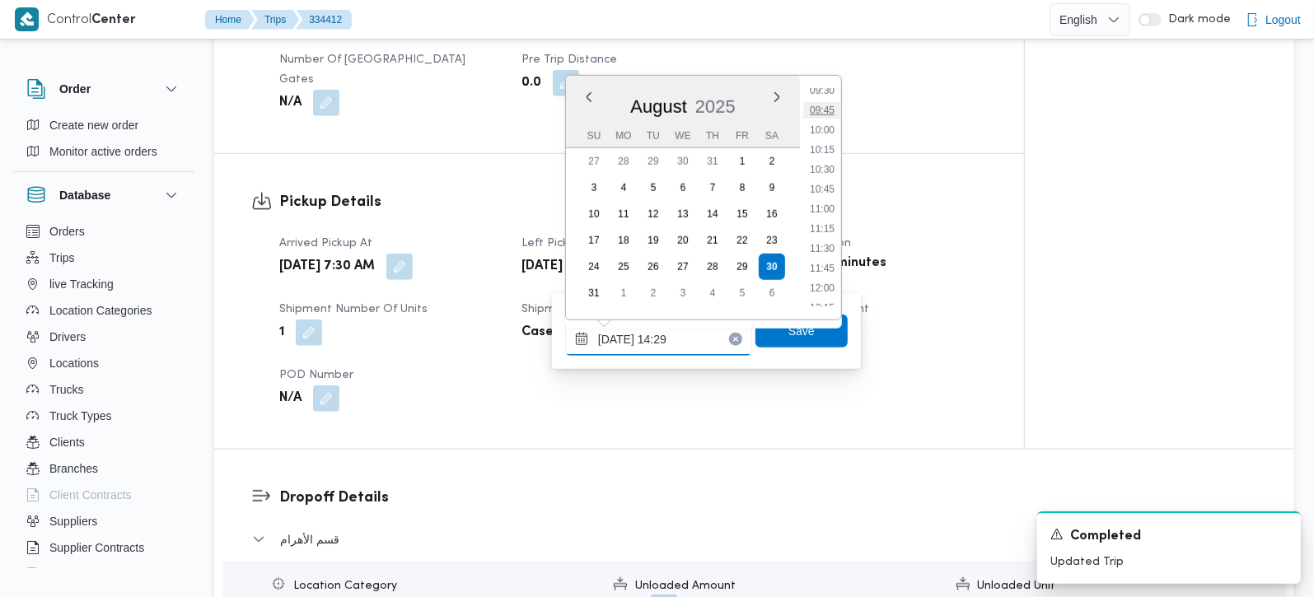
scroll to position [723, 0]
drag, startPoint x: 823, startPoint y: 164, endPoint x: 799, endPoint y: 286, distance: 124.3
click at [823, 163] on li "10:00" at bounding box center [822, 165] width 38 height 16
type input "[DATE] 10:00"
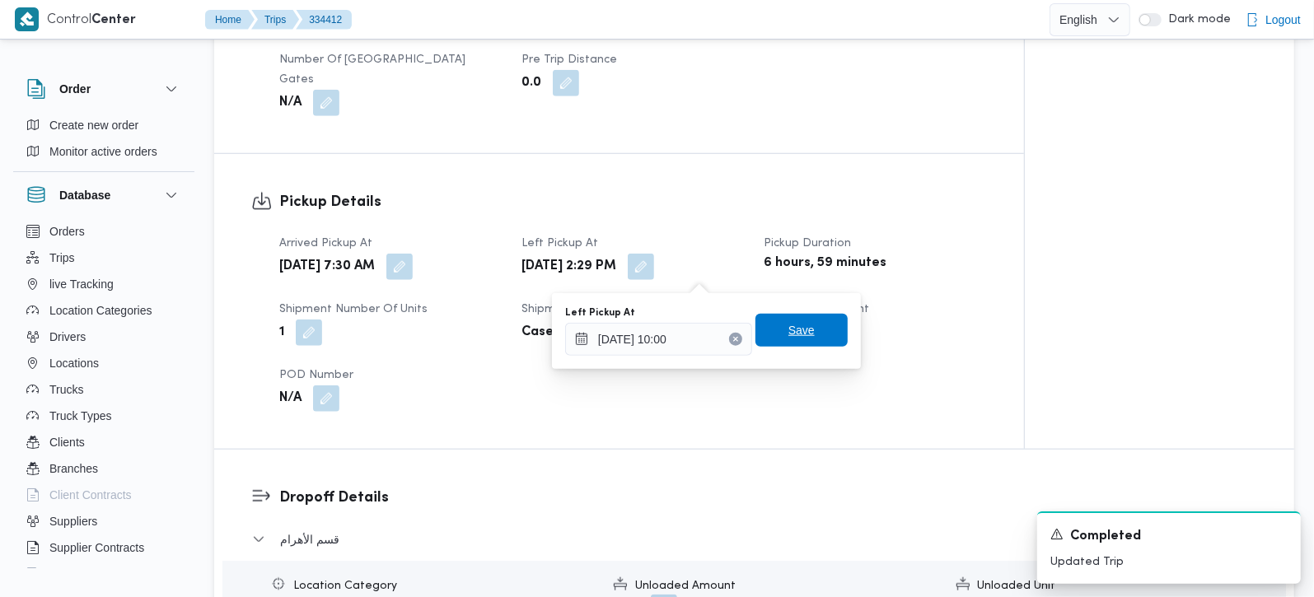
click at [794, 315] on div "Save" at bounding box center [802, 331] width 92 height 33
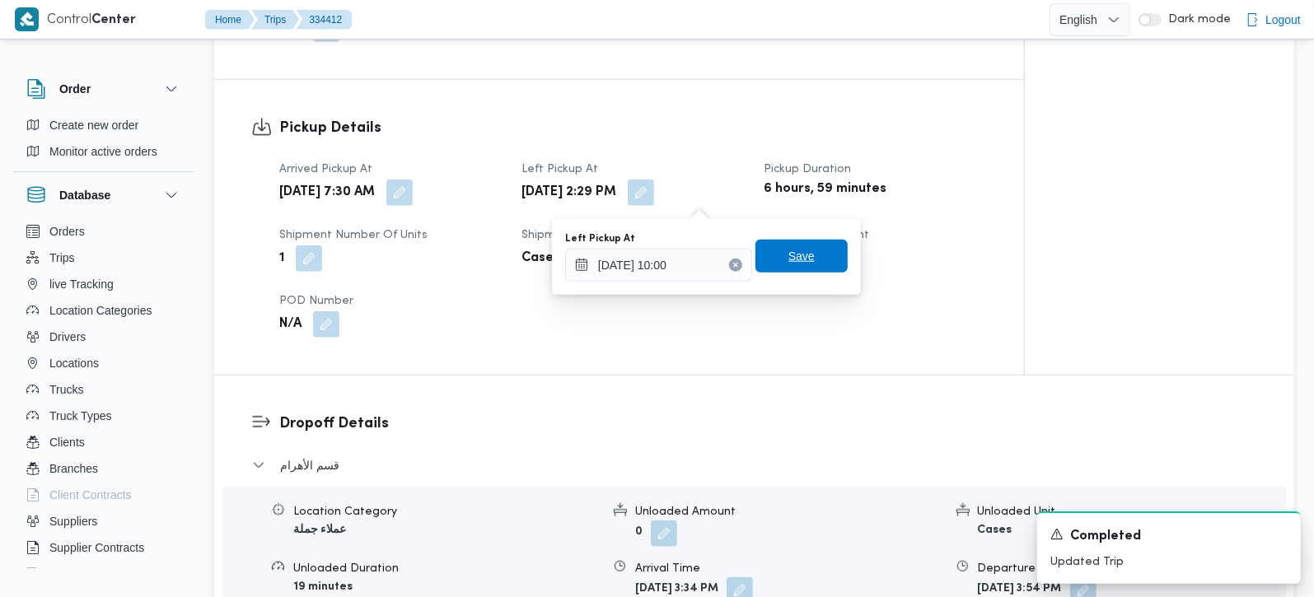
scroll to position [1171, 0]
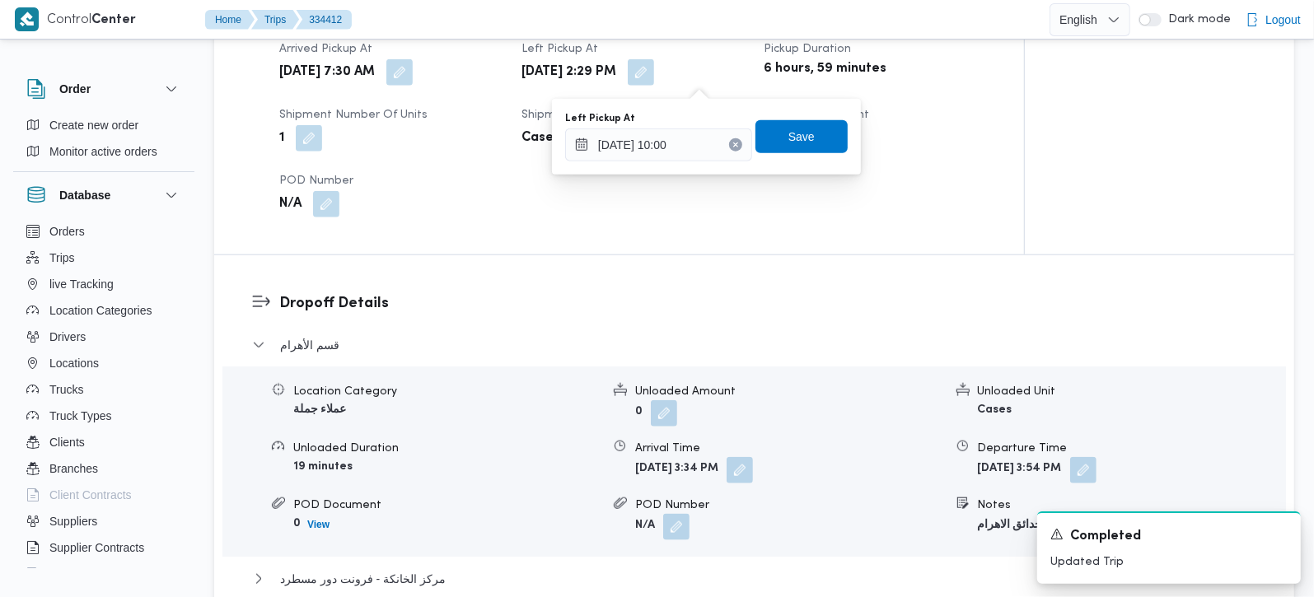
click at [798, 115] on div "Left Pickup At [DATE] 10:00 Save" at bounding box center [707, 136] width 286 height 53
click at [795, 133] on span "Save" at bounding box center [802, 136] width 26 height 20
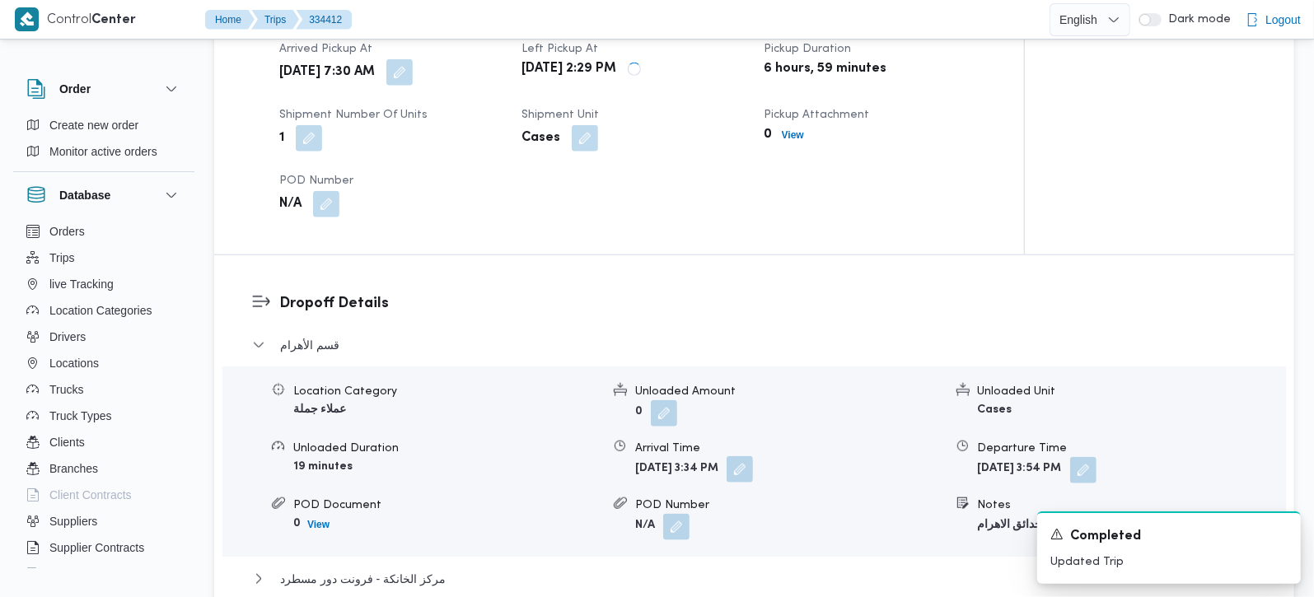
click at [753, 483] on button "button" at bounding box center [740, 469] width 26 height 26
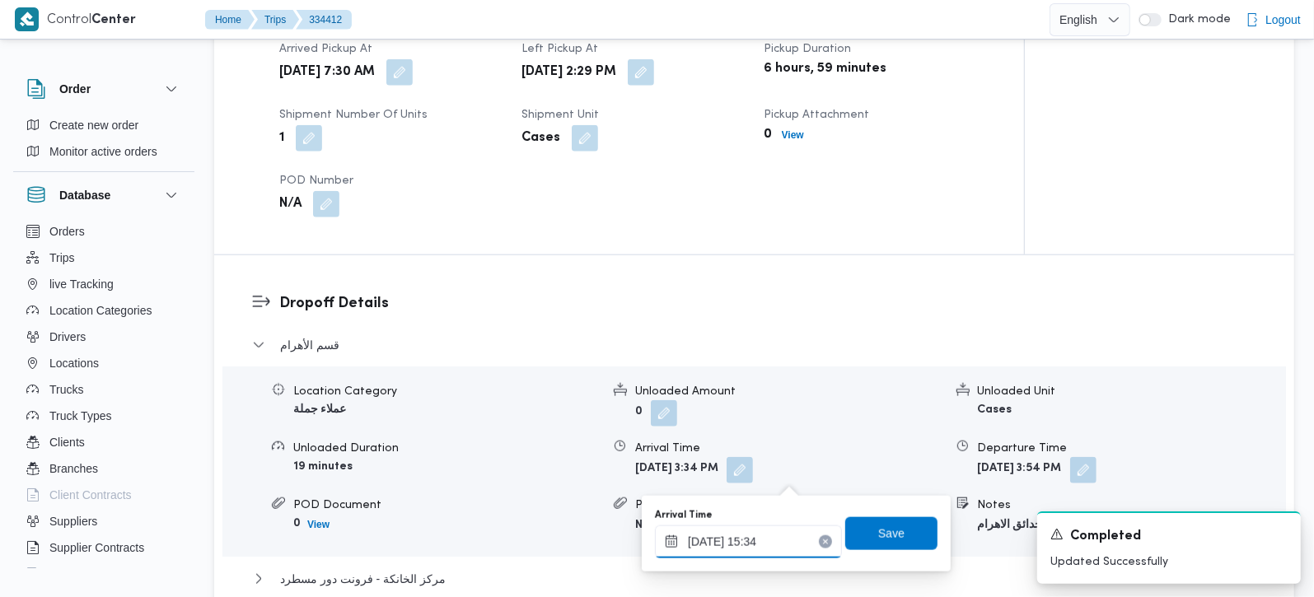
click at [754, 546] on input "[DATE] 15:34" at bounding box center [748, 542] width 187 height 33
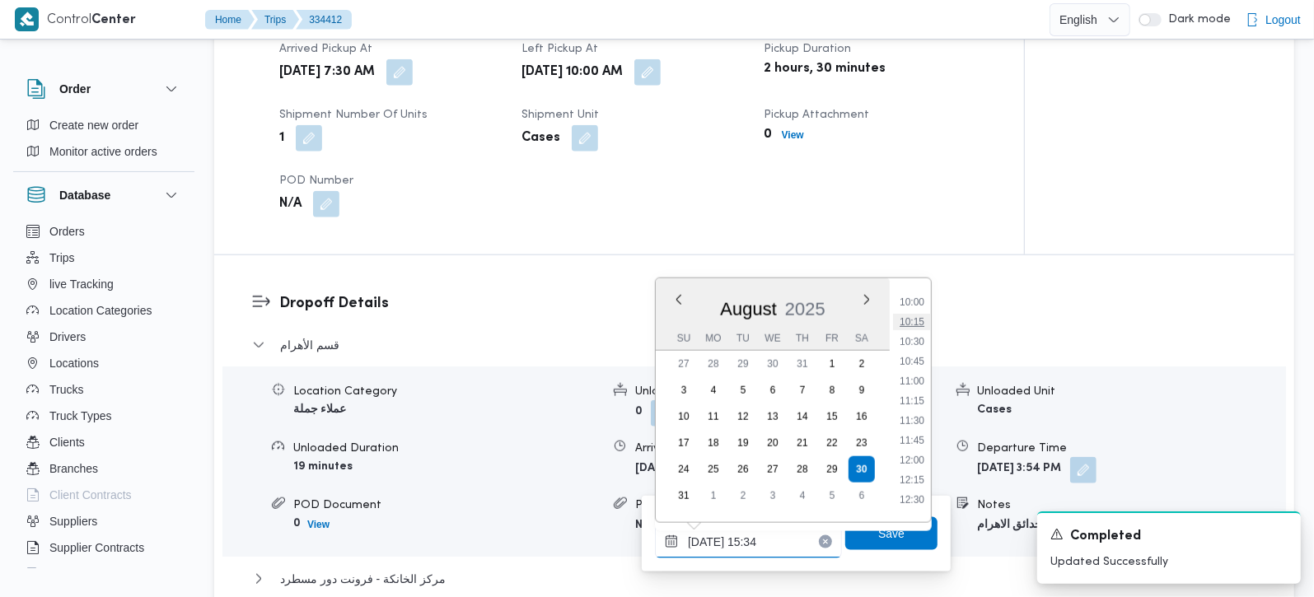
scroll to position [822, 0]
click at [910, 498] on li "13:00" at bounding box center [912, 506] width 38 height 16
type input "[DATE] 13:00"
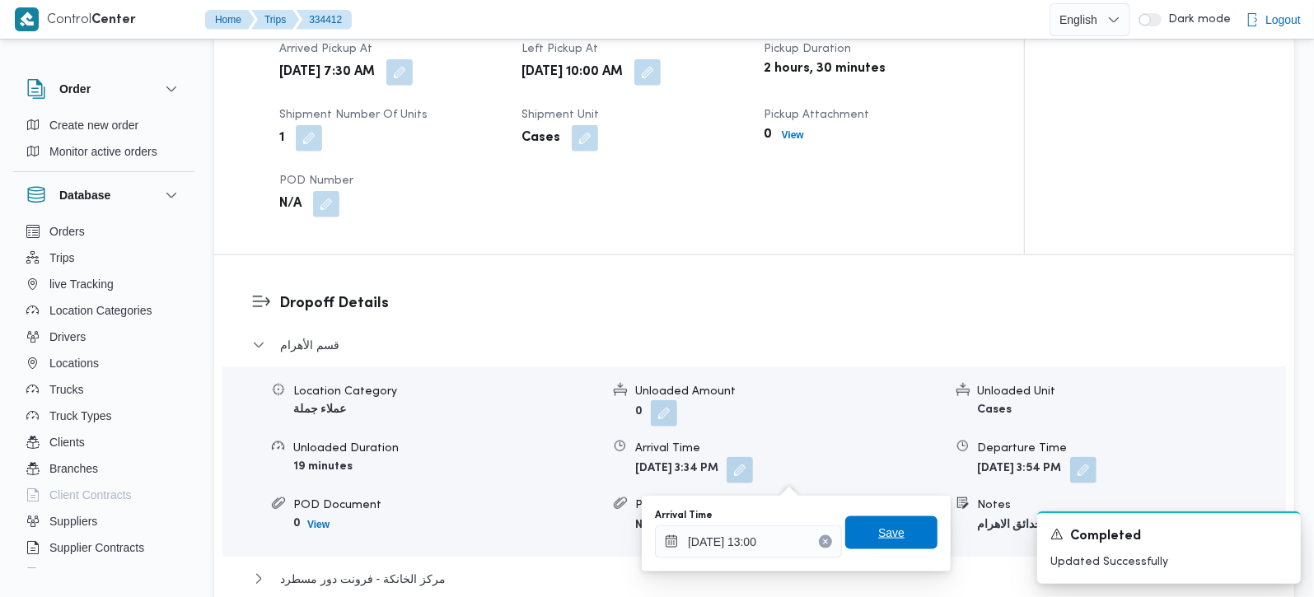
click at [907, 525] on span "Save" at bounding box center [891, 533] width 92 height 33
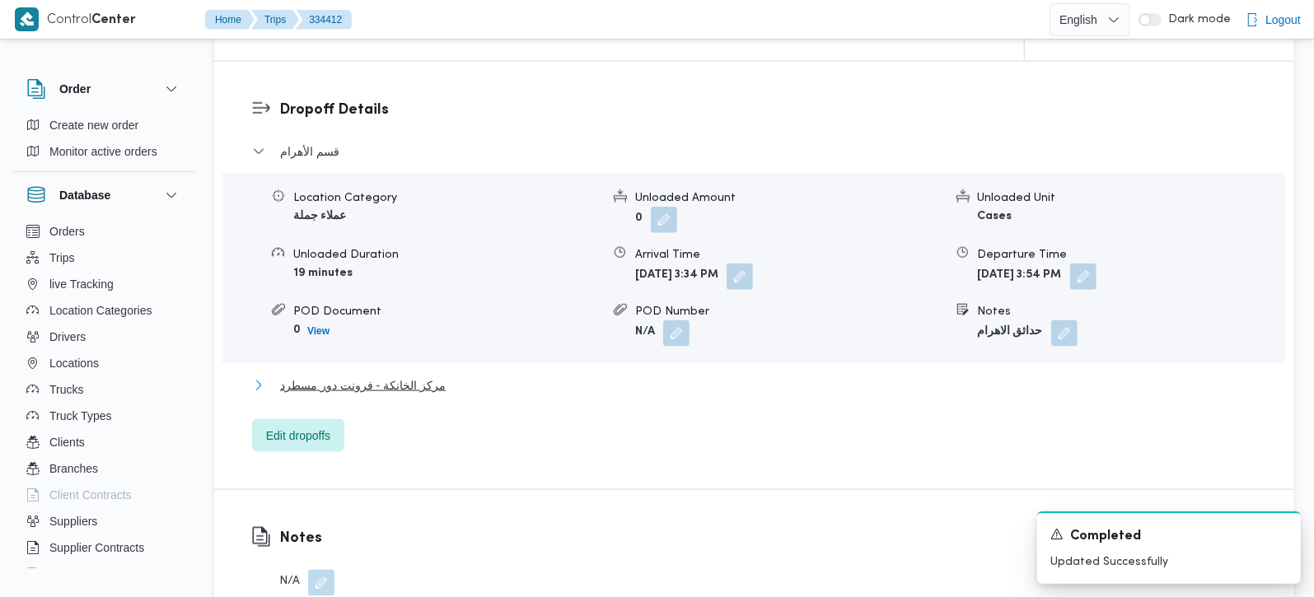
click at [409, 395] on span "مركز الخانكة - فرونت دور مسطرد" at bounding box center [363, 386] width 166 height 20
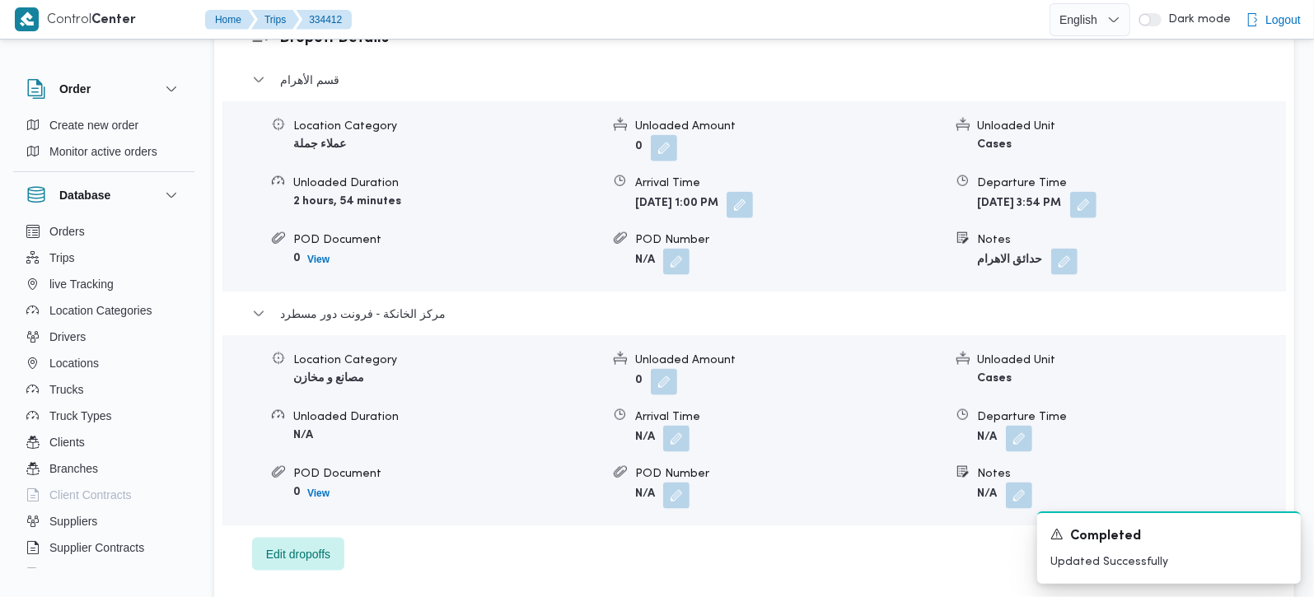
scroll to position [1558, 0]
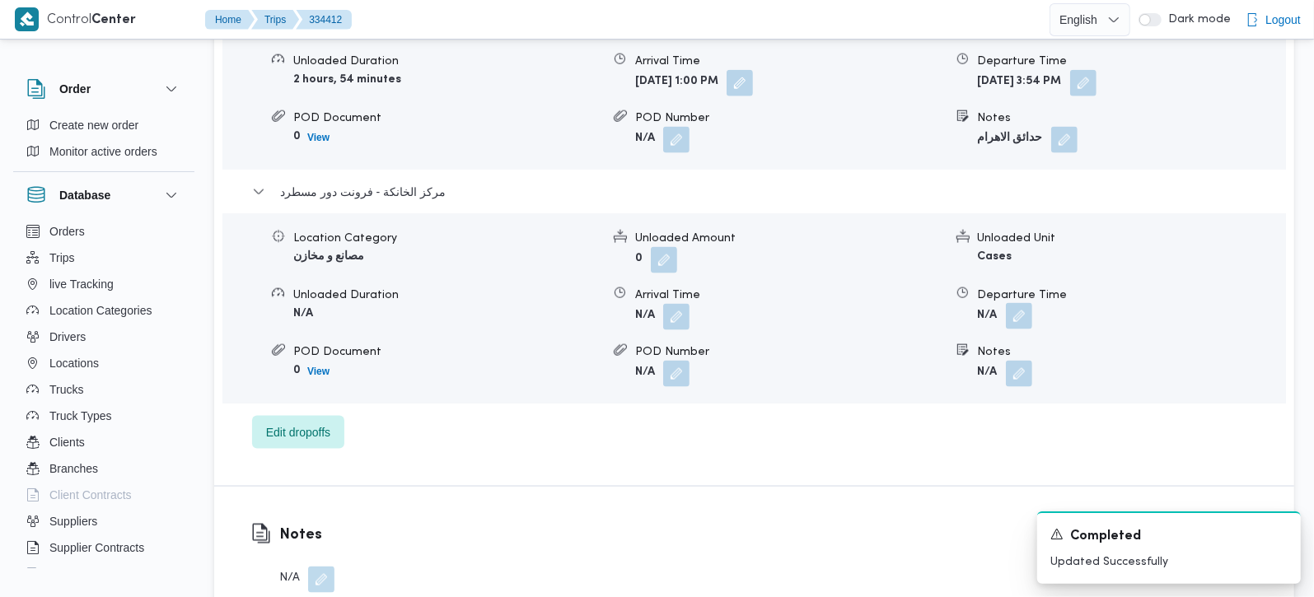
click at [1029, 317] on button "button" at bounding box center [1019, 316] width 26 height 26
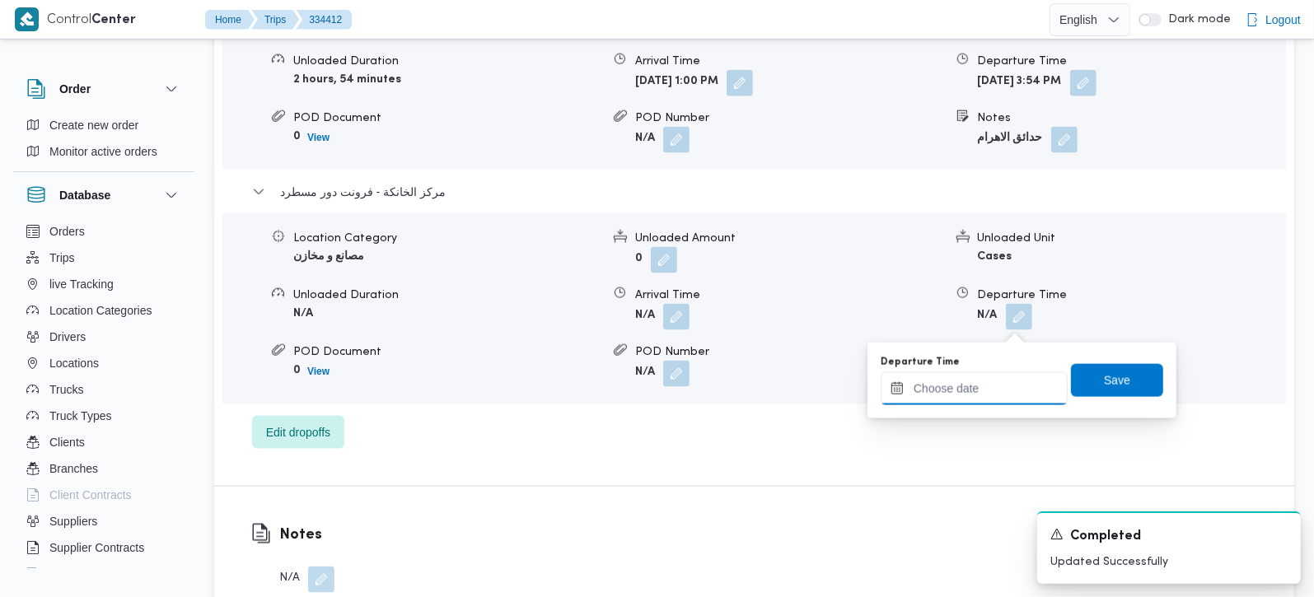
click at [1000, 372] on input "Departure Time" at bounding box center [974, 388] width 187 height 33
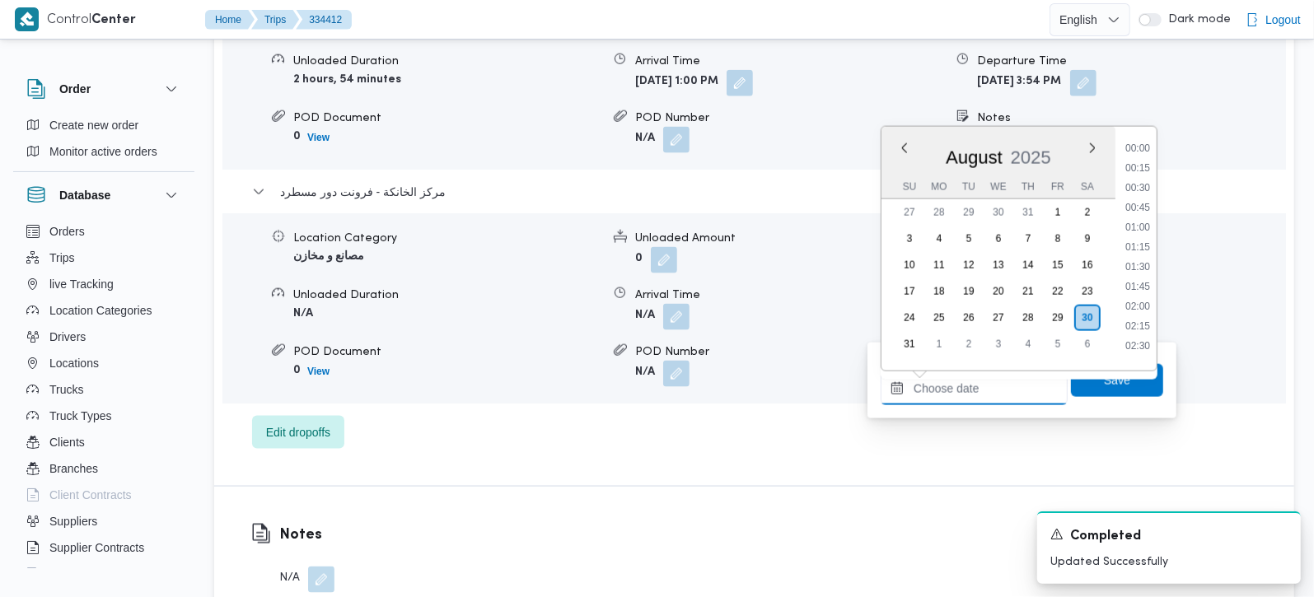
scroll to position [1312, 0]
drag, startPoint x: 1144, startPoint y: 239, endPoint x: 1144, endPoint y: 257, distance: 18.1
click at [1144, 239] on li "17:45" at bounding box center [1138, 240] width 38 height 16
type input "30/08/2025 17:45"
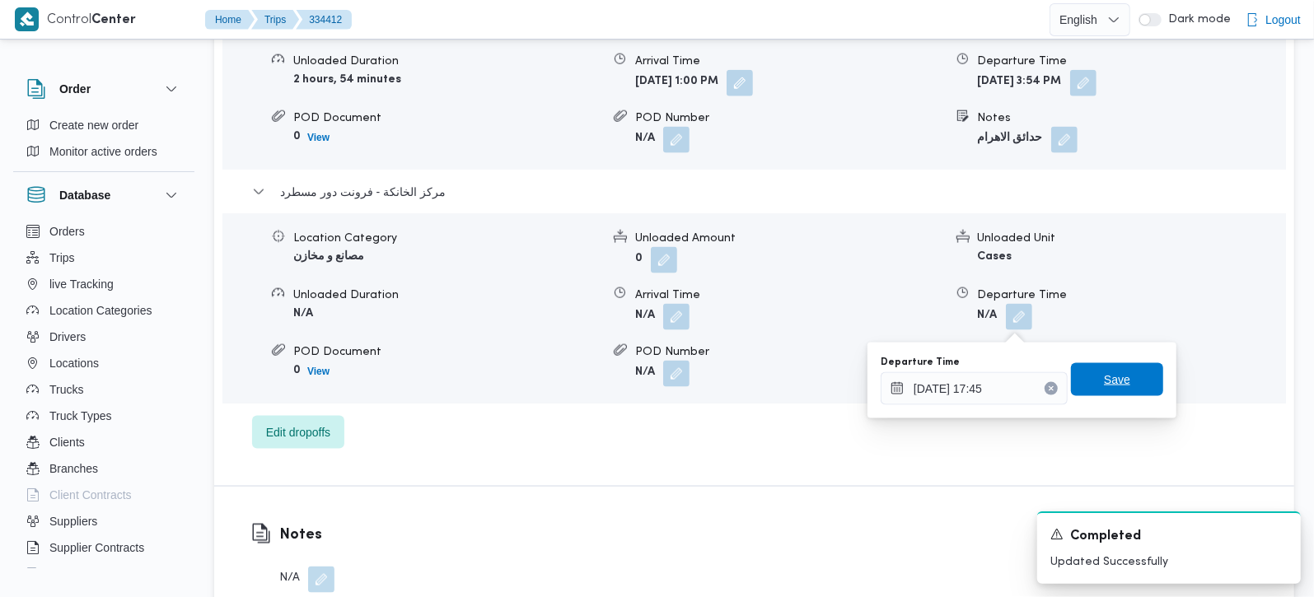
click at [1120, 364] on span "Save" at bounding box center [1117, 379] width 92 height 33
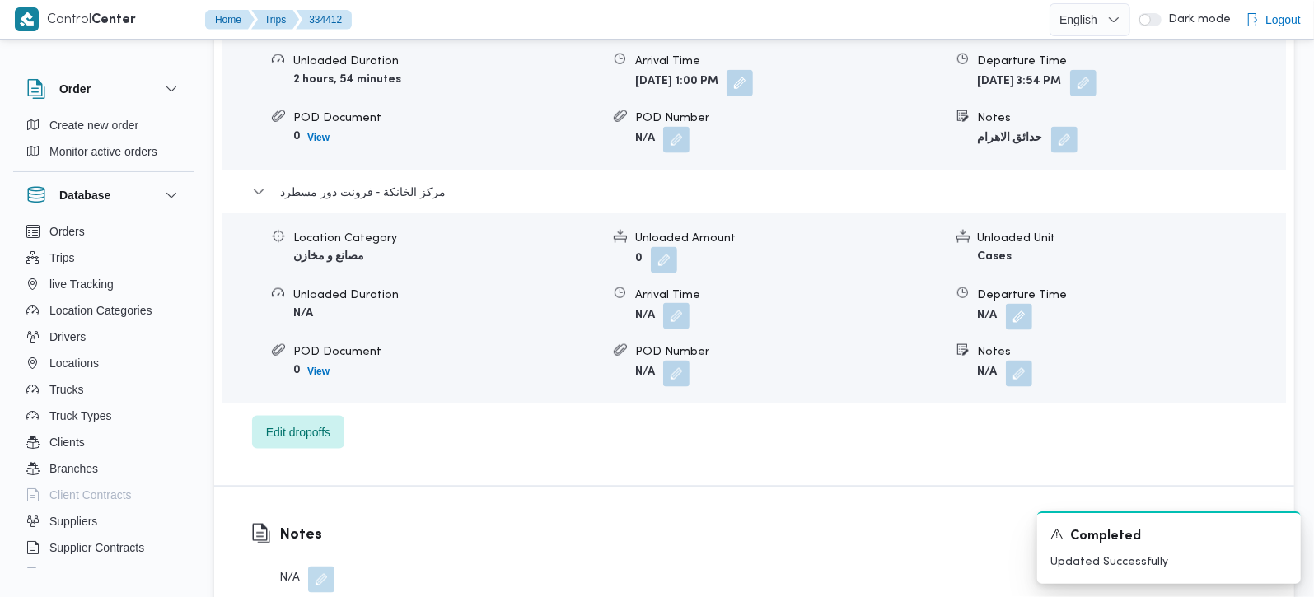
click at [679, 325] on button "button" at bounding box center [676, 316] width 26 height 26
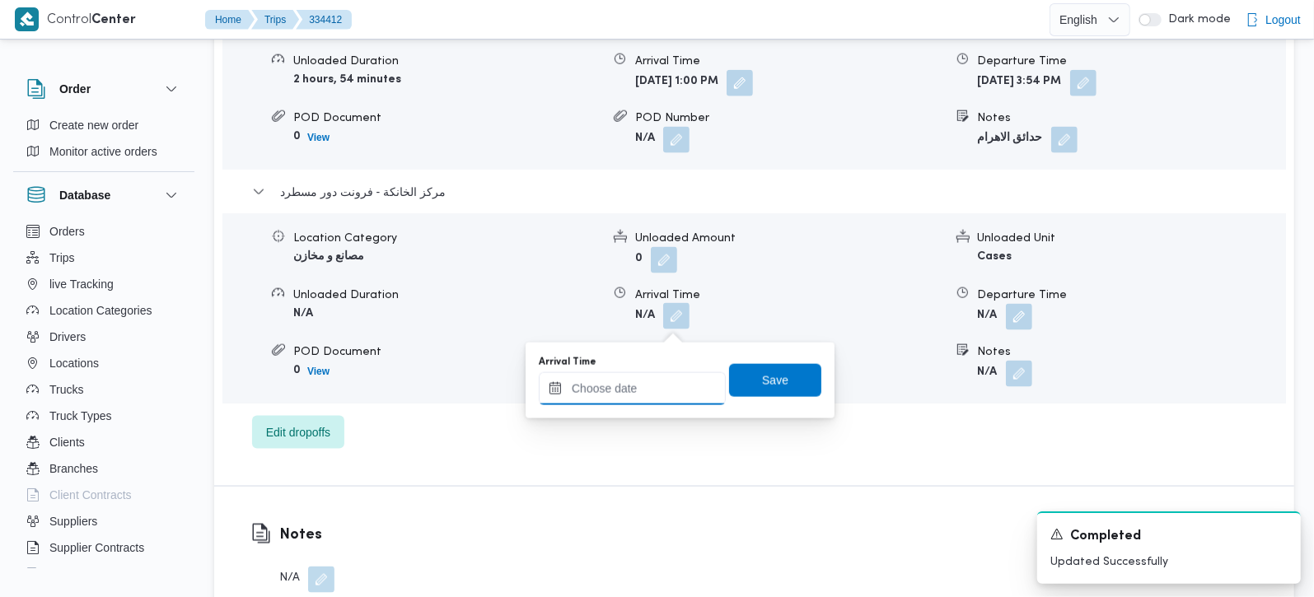
drag, startPoint x: 680, startPoint y: 330, endPoint x: 663, endPoint y: 393, distance: 64.8
click at [657, 395] on input "Arrival Time" at bounding box center [632, 388] width 187 height 33
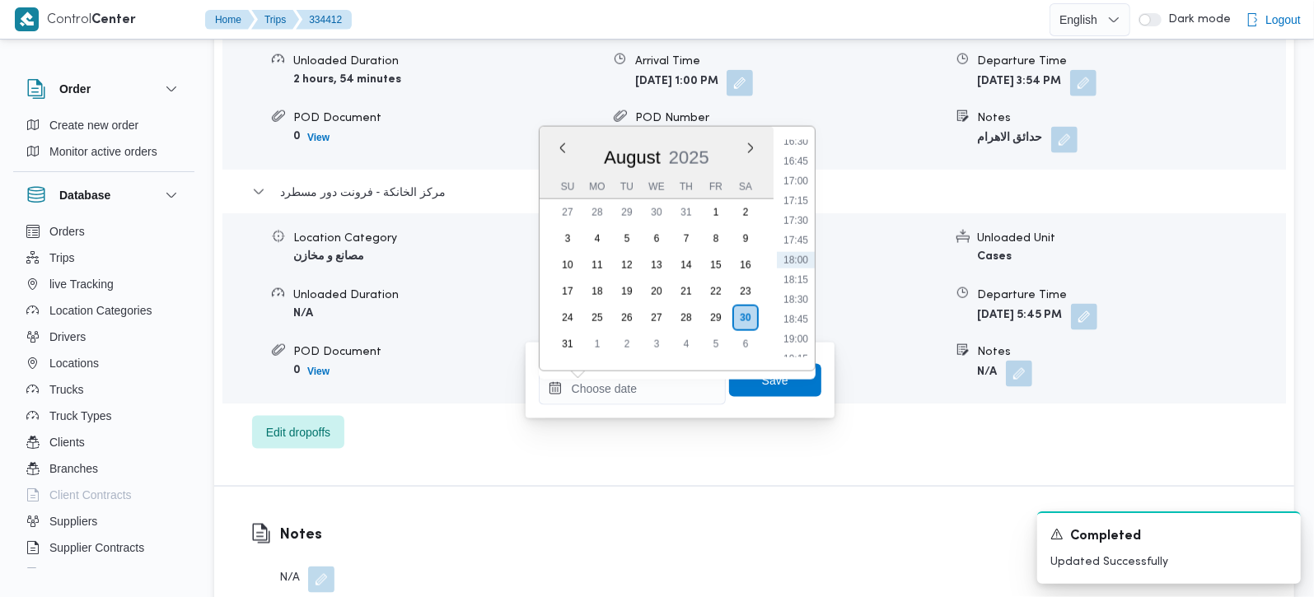
drag, startPoint x: 805, startPoint y: 221, endPoint x: 801, endPoint y: 246, distance: 25.9
click at [805, 221] on li "17:30" at bounding box center [796, 221] width 38 height 16
type input "30/08/2025 17:30"
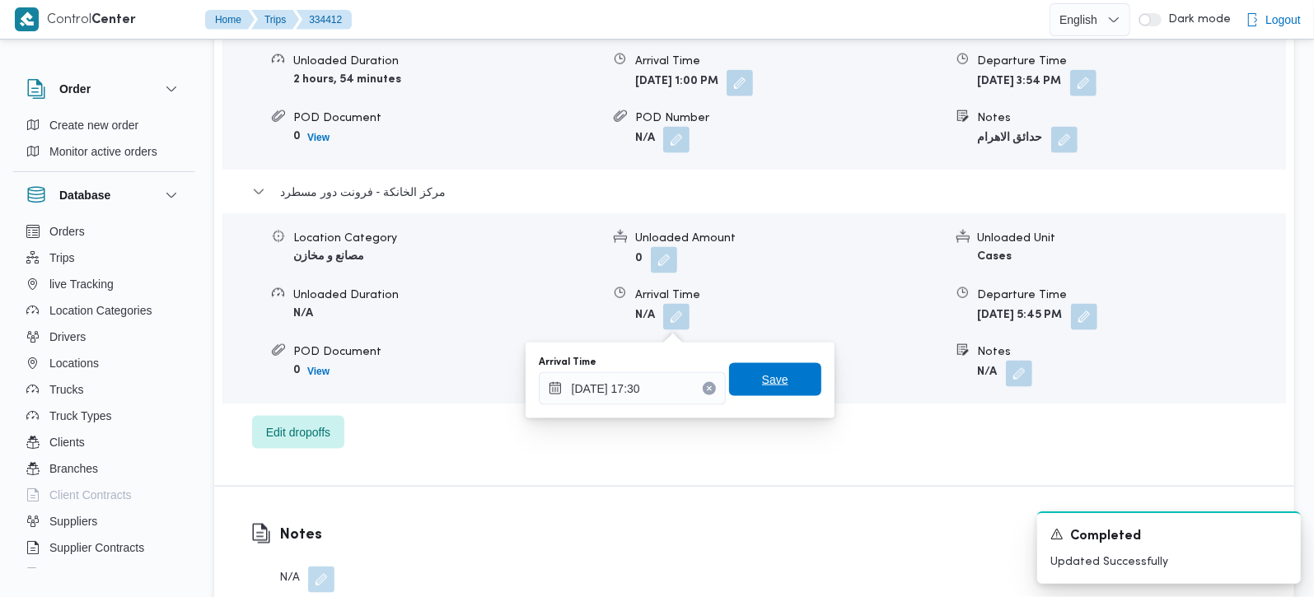
click at [783, 385] on span "Save" at bounding box center [775, 379] width 92 height 33
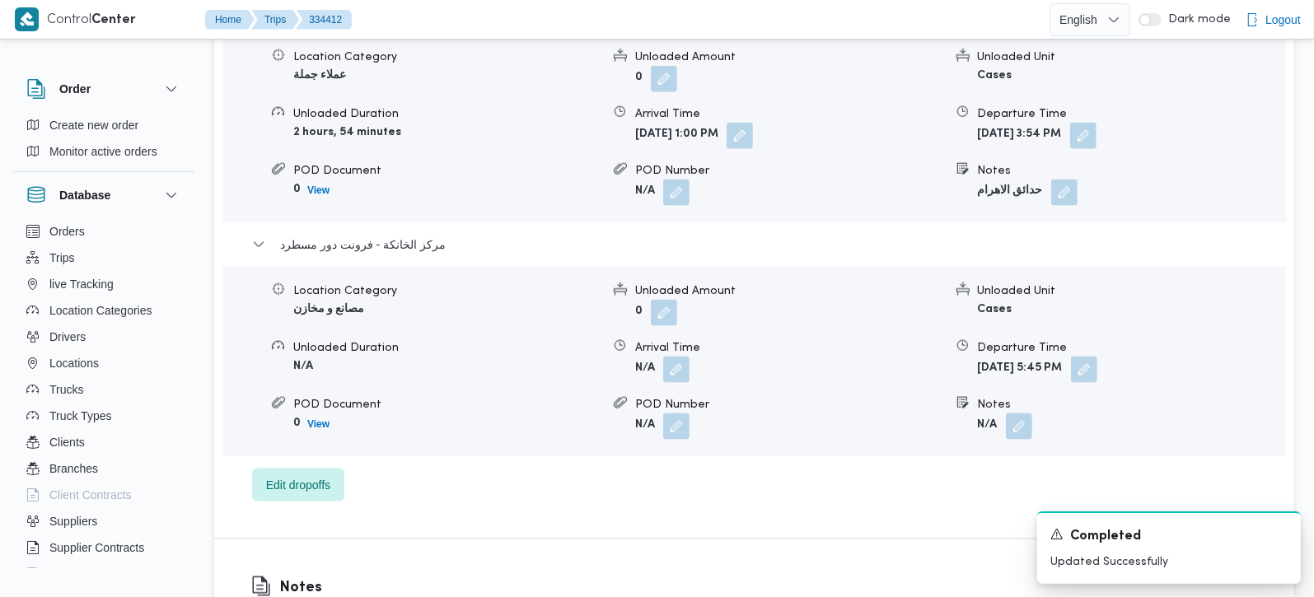
scroll to position [1462, 0]
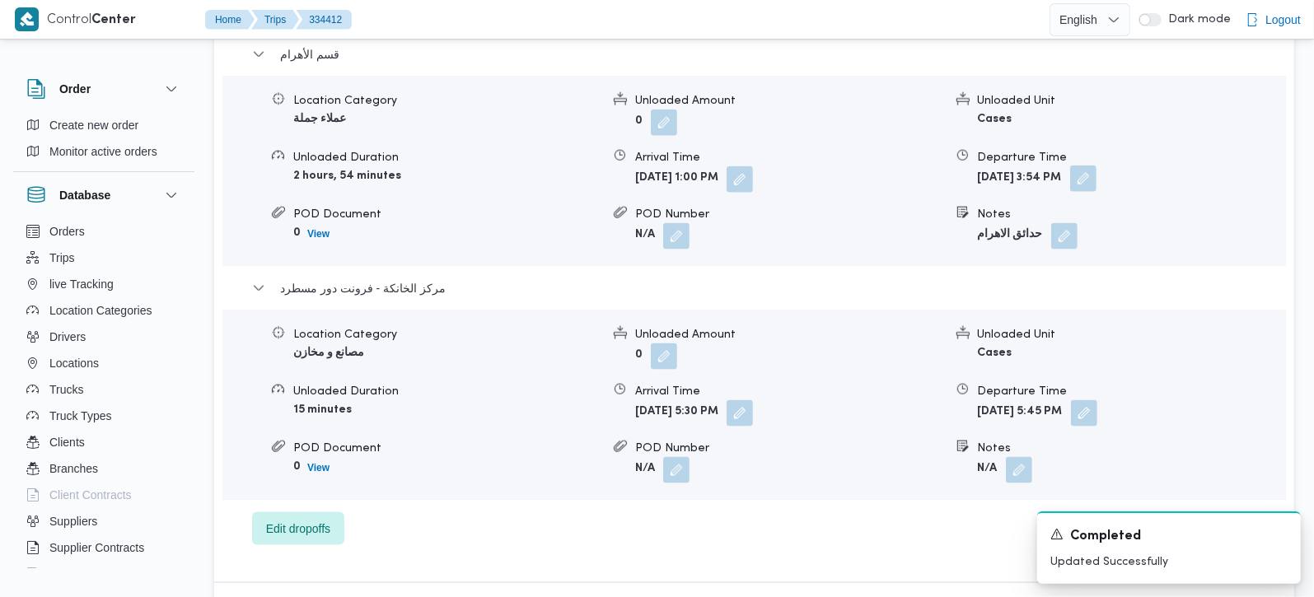
click at [1097, 192] on button "button" at bounding box center [1083, 179] width 26 height 26
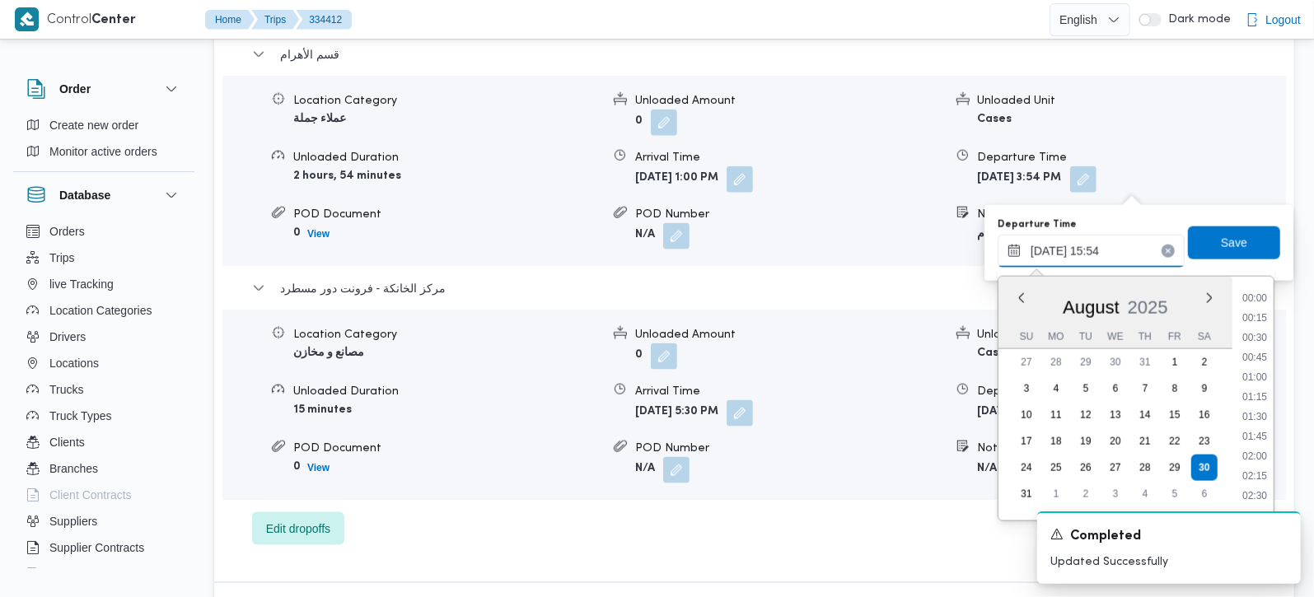
click at [1111, 255] on input "30/08/2025 15:54" at bounding box center [1091, 251] width 187 height 33
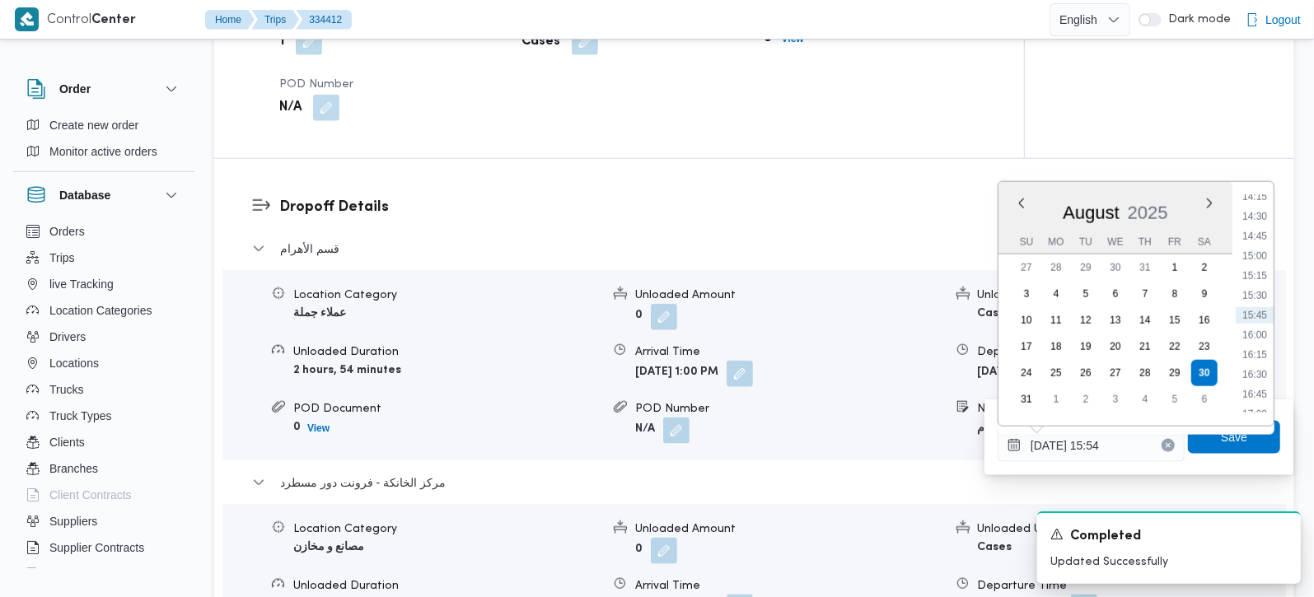
click at [800, 199] on div "Dropoff Details قسم الأهرام Location Category عملاء جملة Unloaded Amount 0 Unlo…" at bounding box center [754, 468] width 1080 height 618
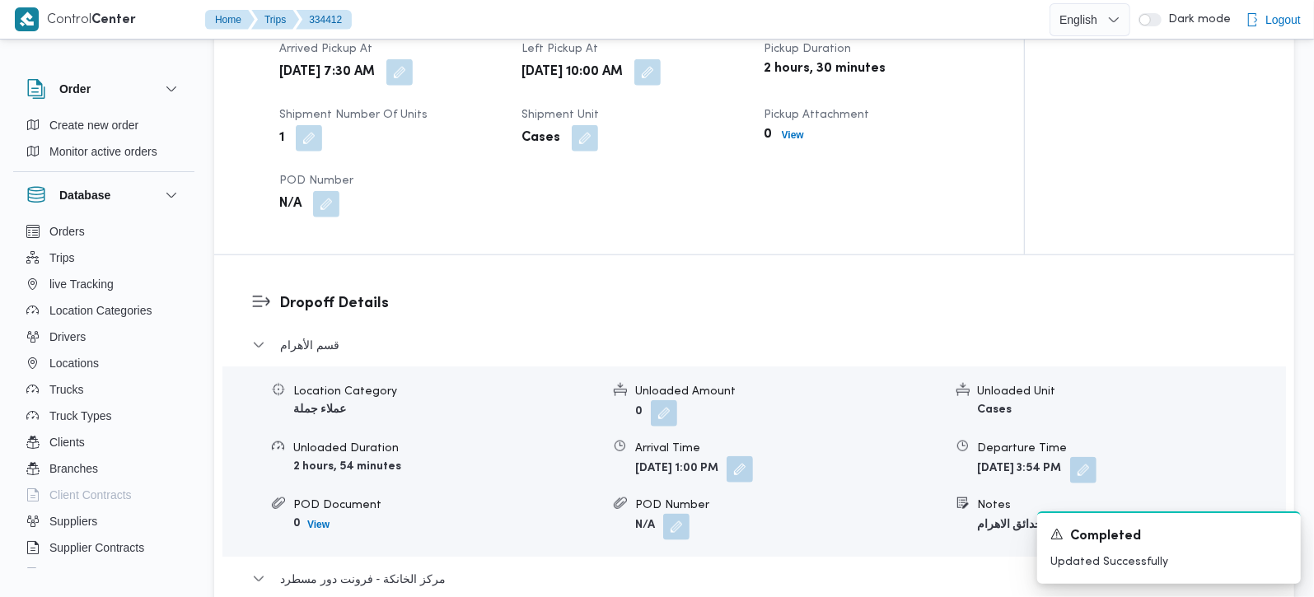
click at [753, 468] on button "button" at bounding box center [740, 469] width 26 height 26
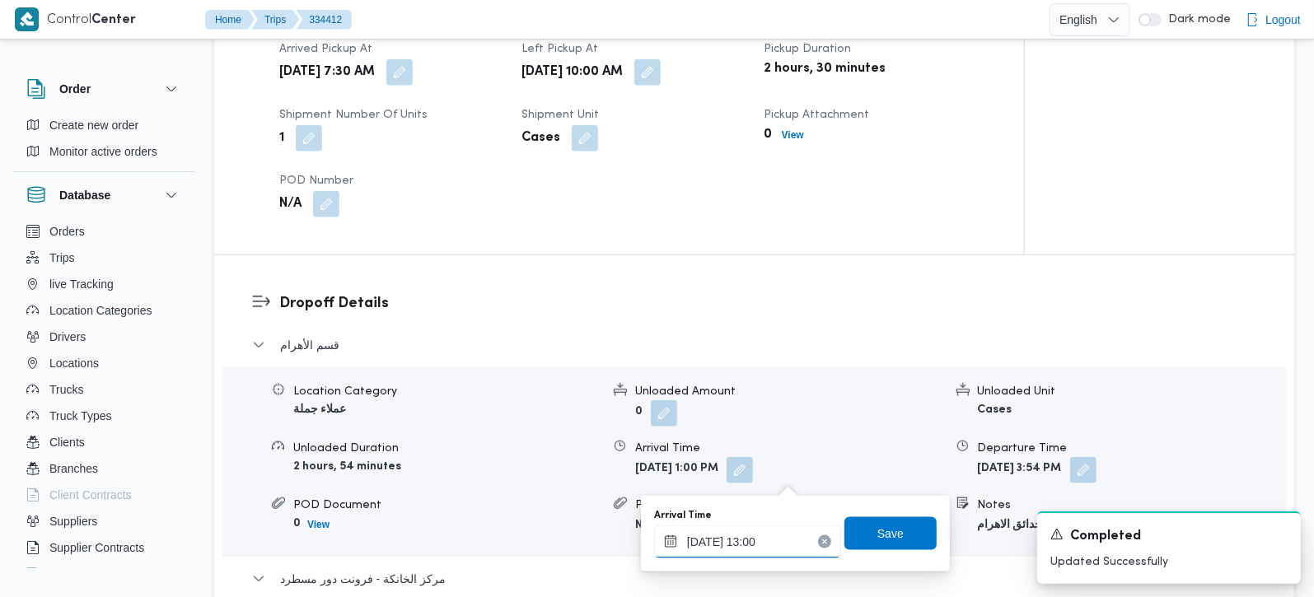
click at [765, 541] on input "30/08/2025 13:00" at bounding box center [747, 542] width 187 height 33
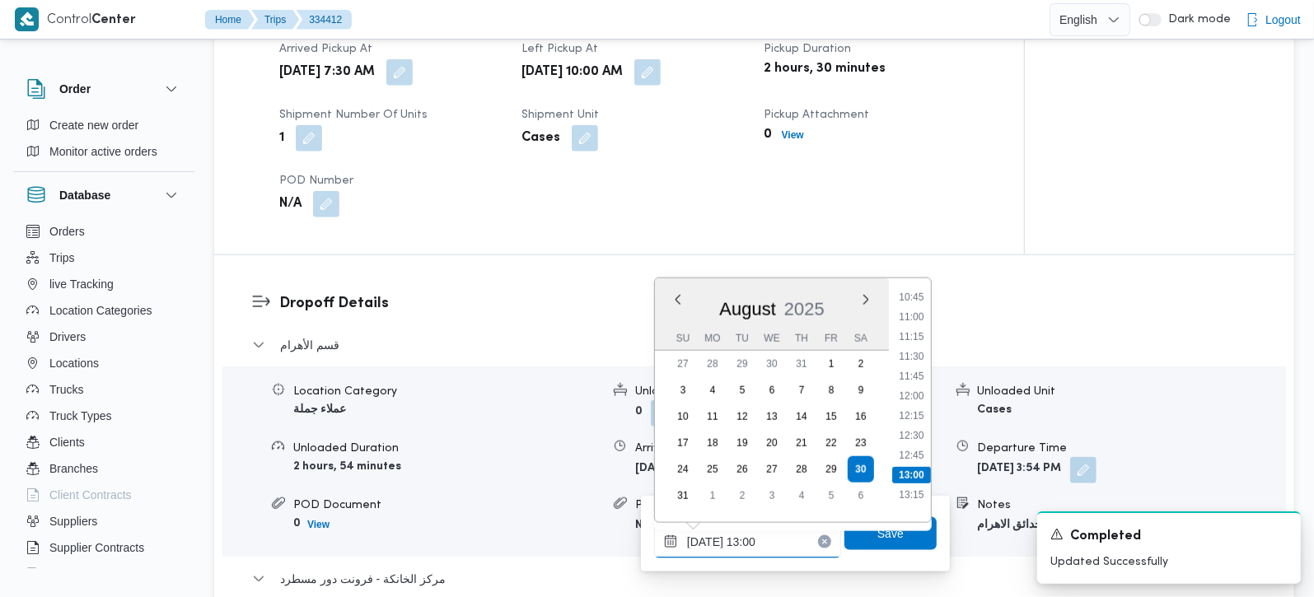
scroll to position [819, 0]
click at [916, 344] on li "11:00" at bounding box center [911, 351] width 38 height 16
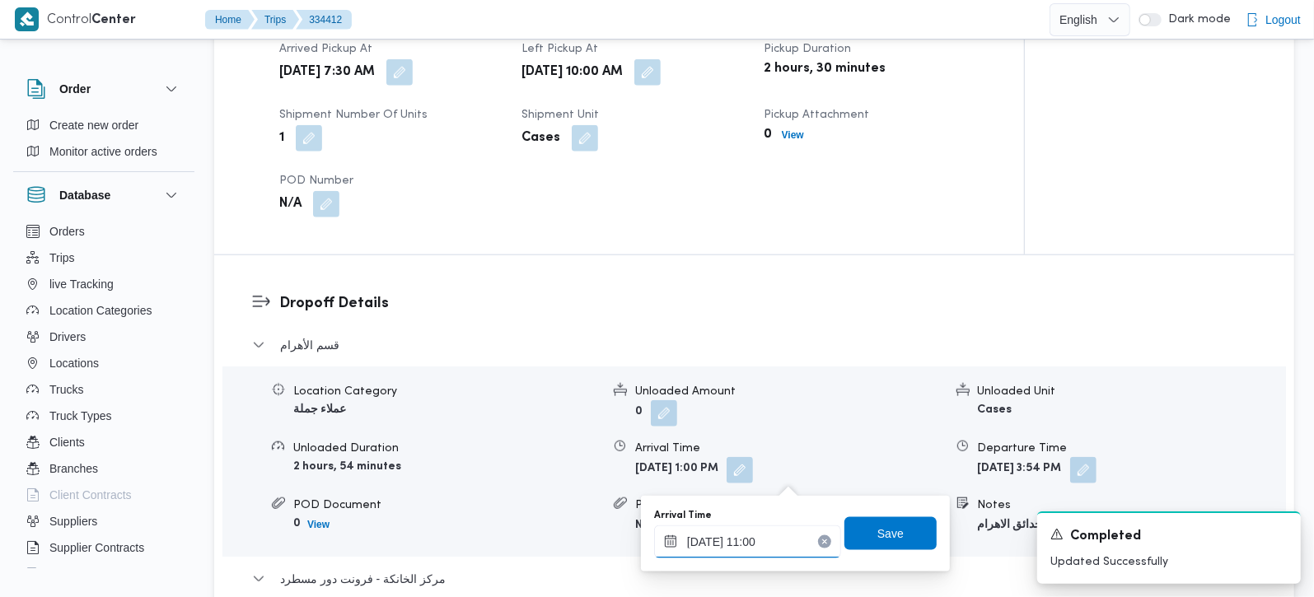
type input "30/08/2025 11:00"
click at [912, 522] on span "Save" at bounding box center [891, 533] width 92 height 33
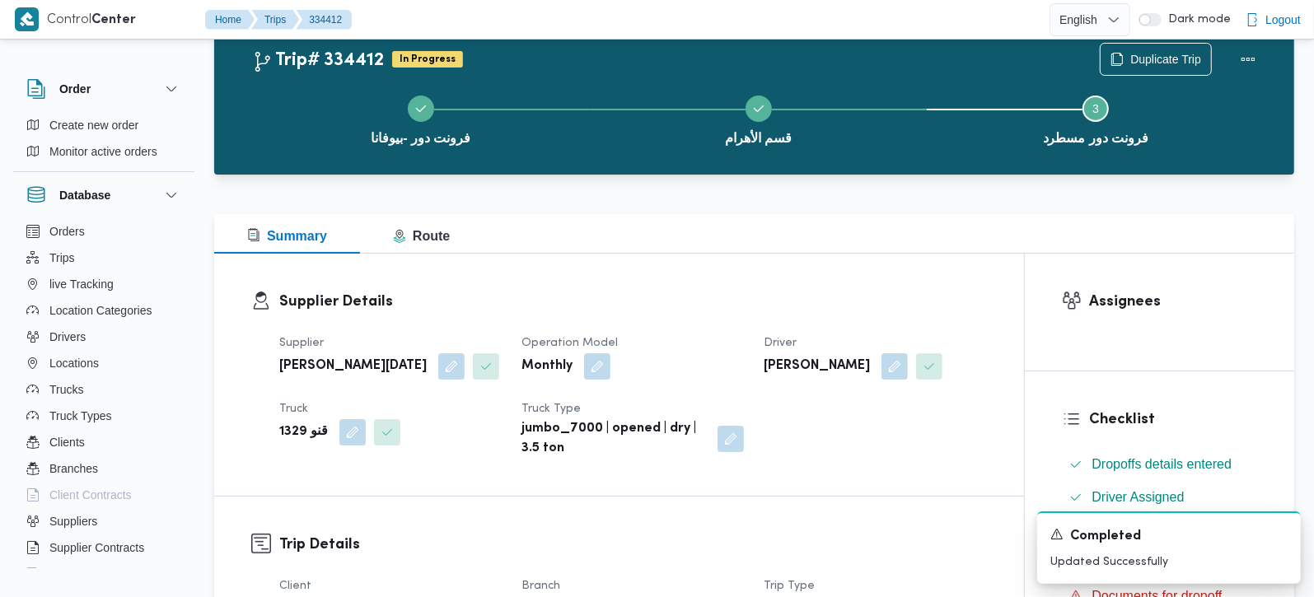
scroll to position [0, 0]
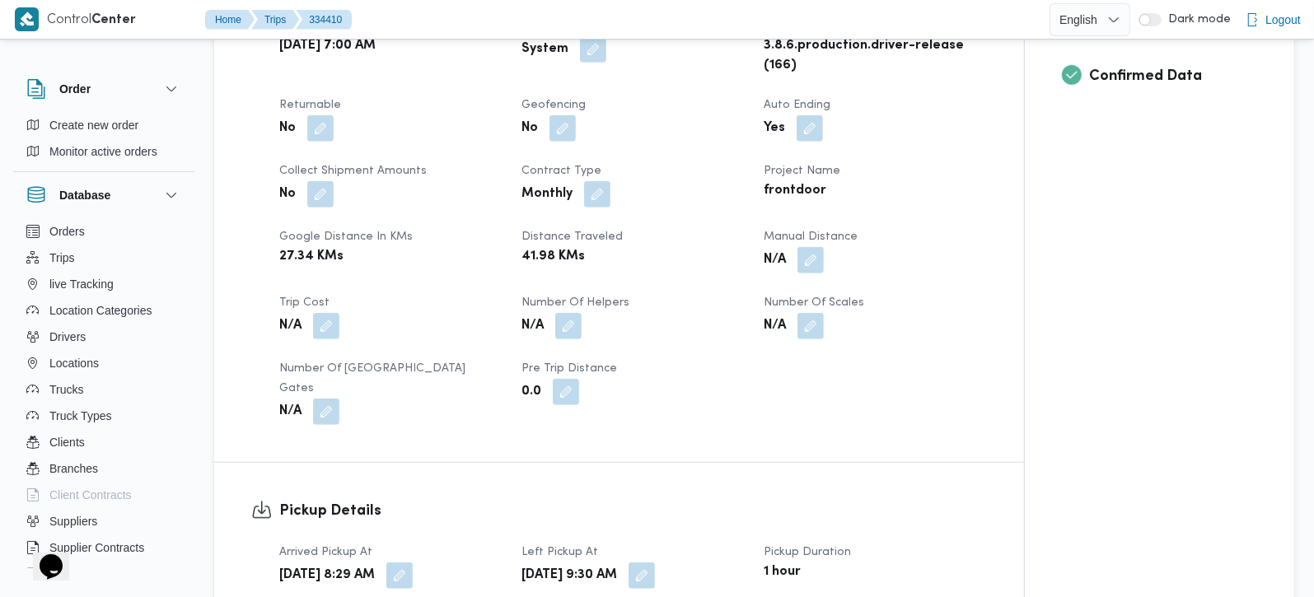
scroll to position [678, 0]
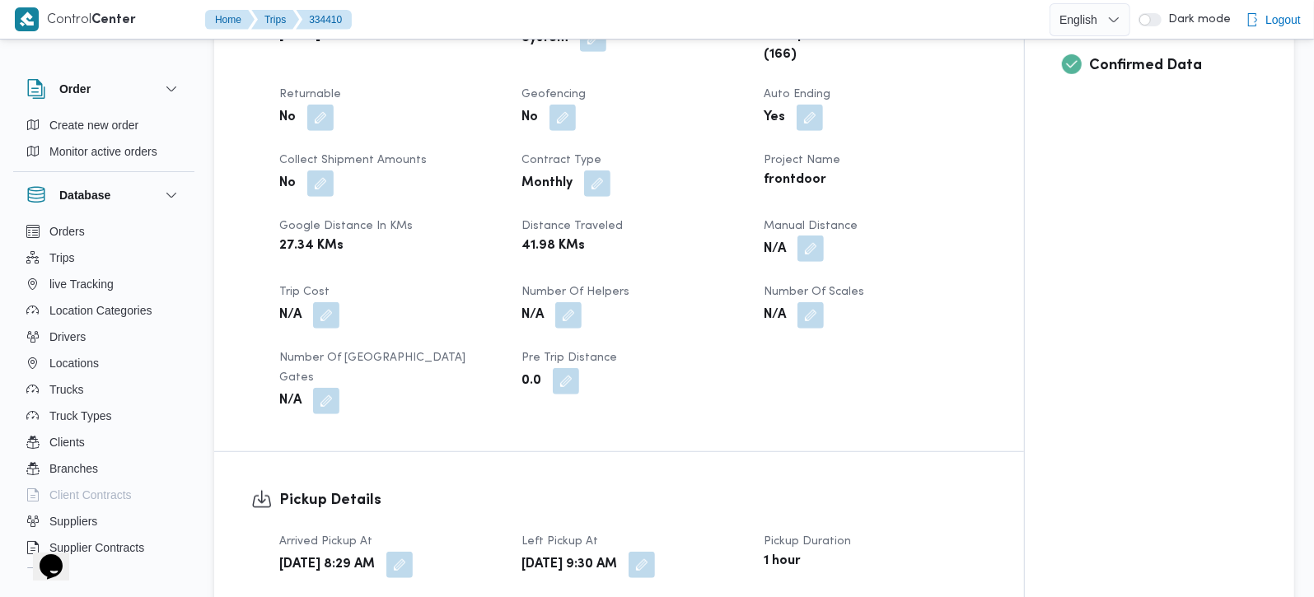
click at [810, 262] on button "button" at bounding box center [811, 249] width 26 height 26
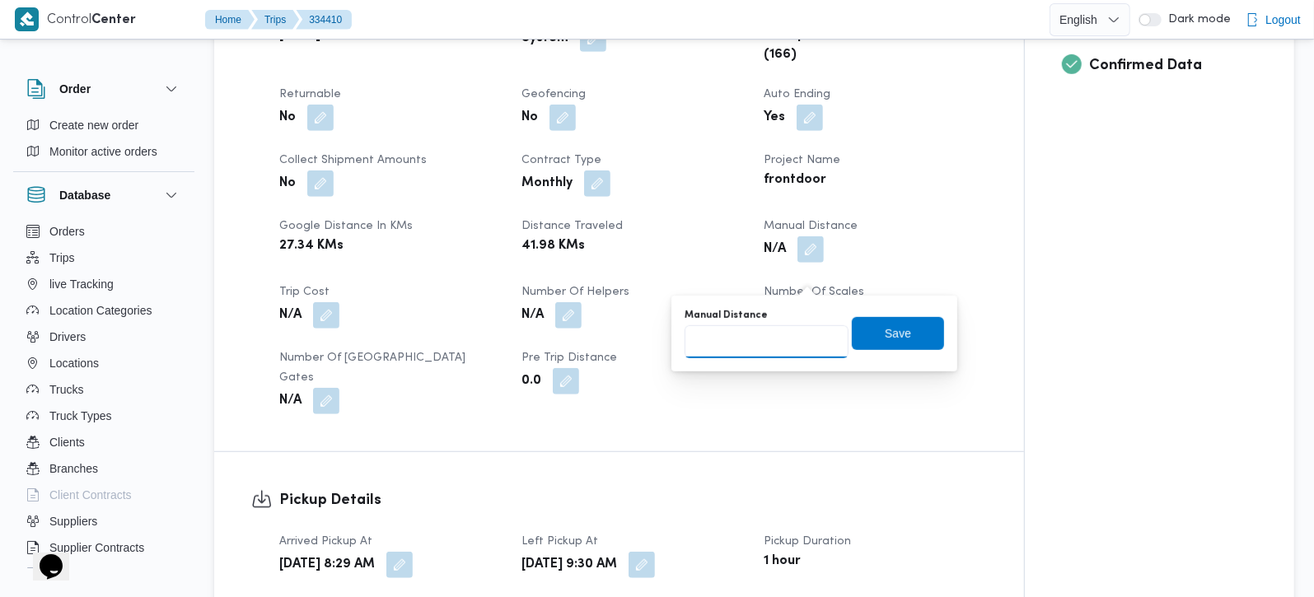
click at [782, 338] on input "Manual Distance" at bounding box center [767, 341] width 164 height 33
type input "89"
click at [875, 345] on span "Save" at bounding box center [898, 332] width 92 height 33
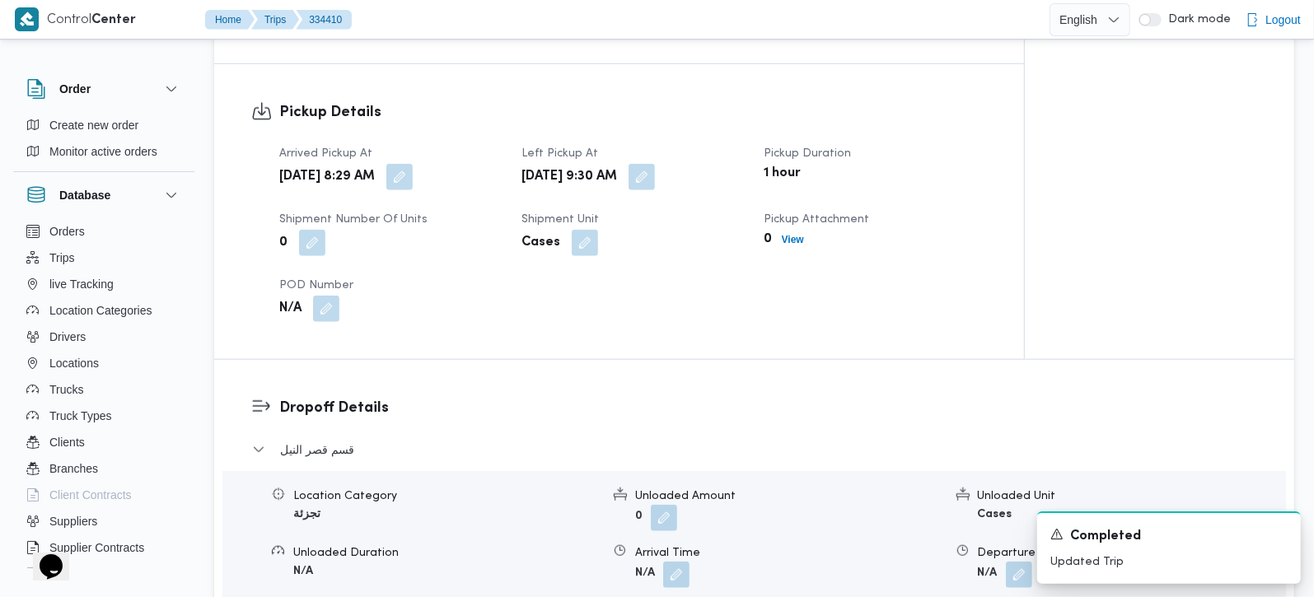
scroll to position [1163, 0]
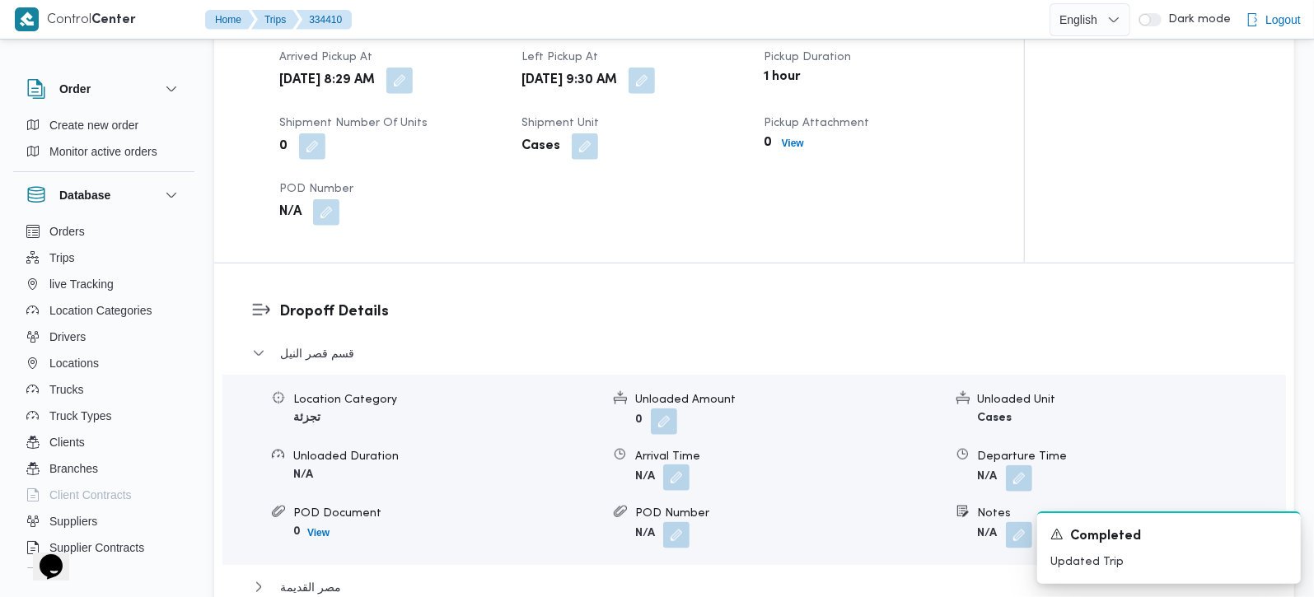
click at [681, 490] on button "button" at bounding box center [676, 478] width 26 height 26
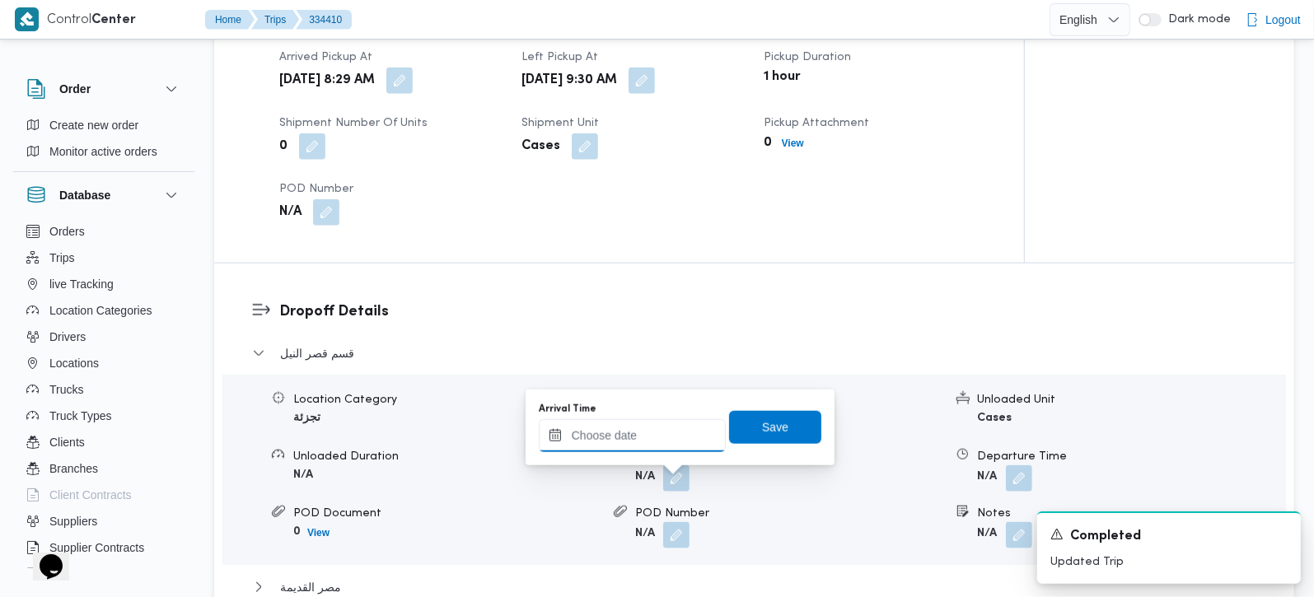
click at [647, 433] on input "Arrival Time" at bounding box center [632, 435] width 187 height 33
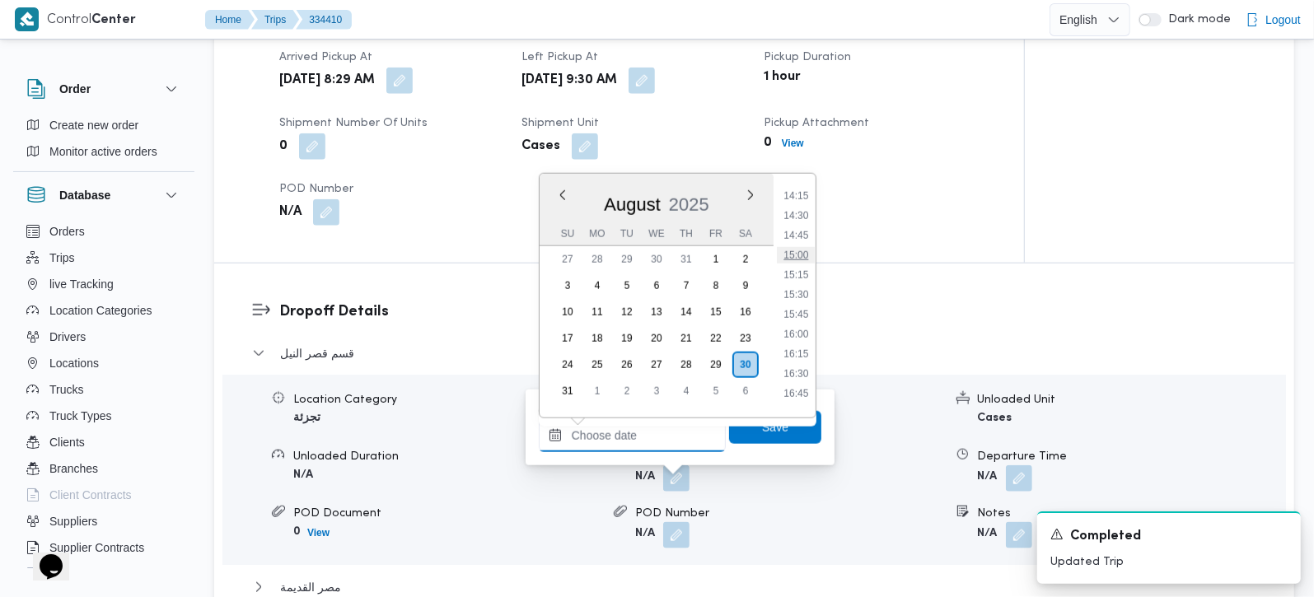
scroll to position [750, 0]
click at [799, 278] on li "10:30" at bounding box center [796, 276] width 38 height 16
type input "30/08/2025 10:30"
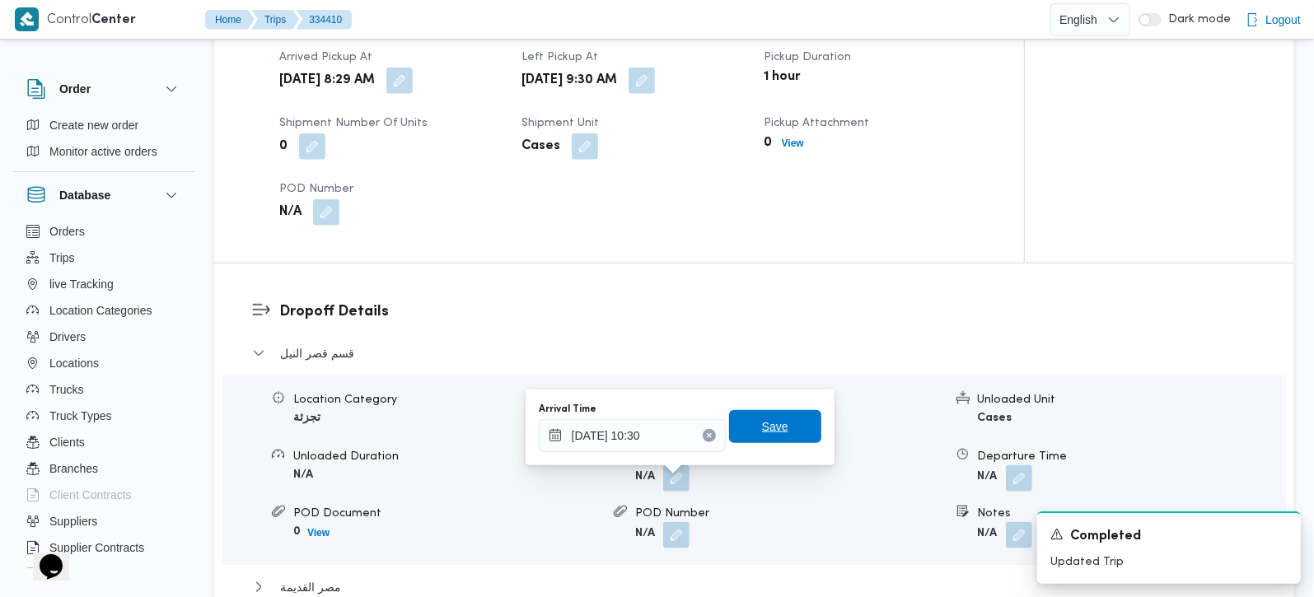
click at [765, 413] on span "Save" at bounding box center [775, 426] width 92 height 33
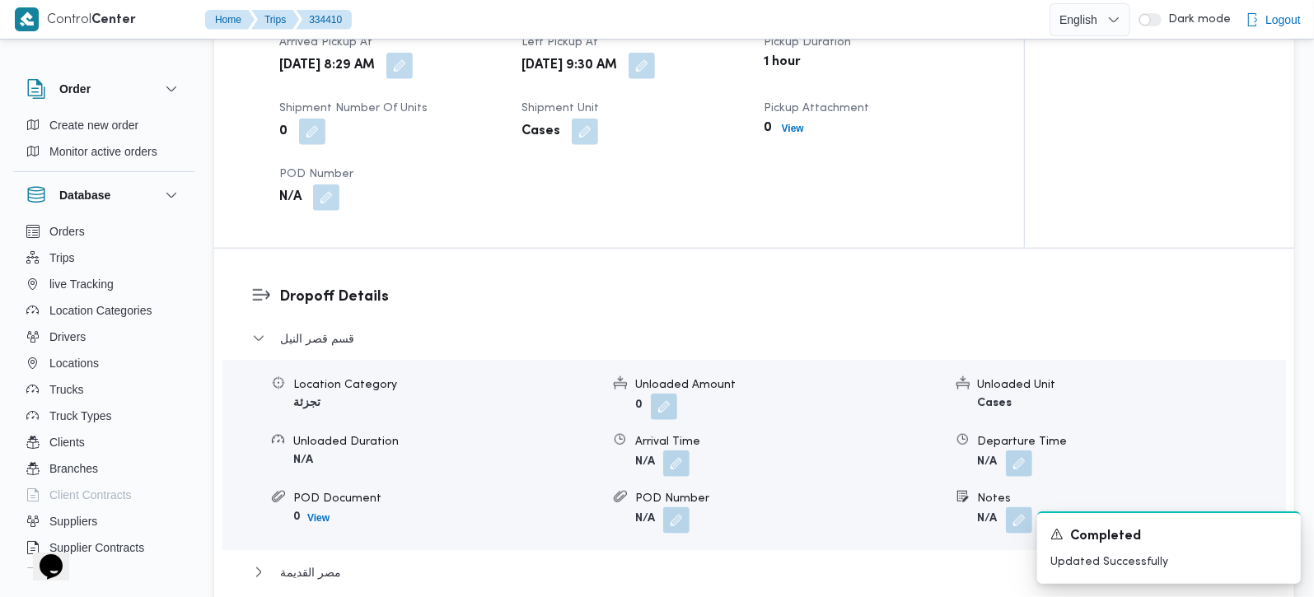
scroll to position [1453, 0]
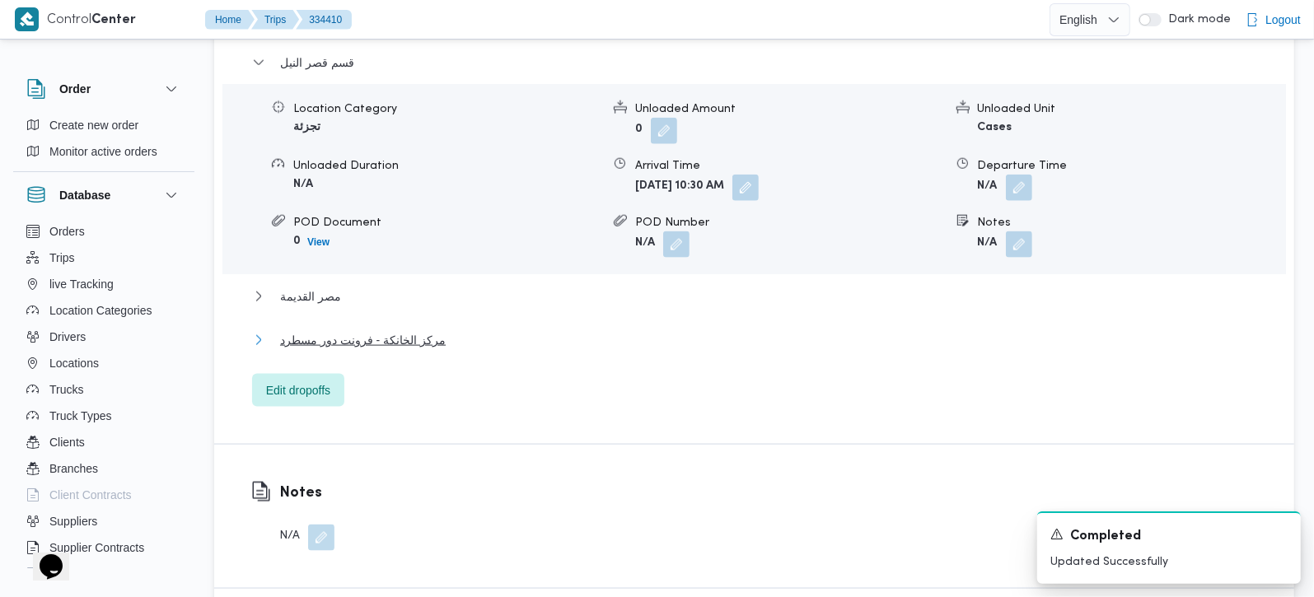
click at [361, 350] on span "مركز الخانكة - فرونت دور مسطرد" at bounding box center [363, 340] width 166 height 20
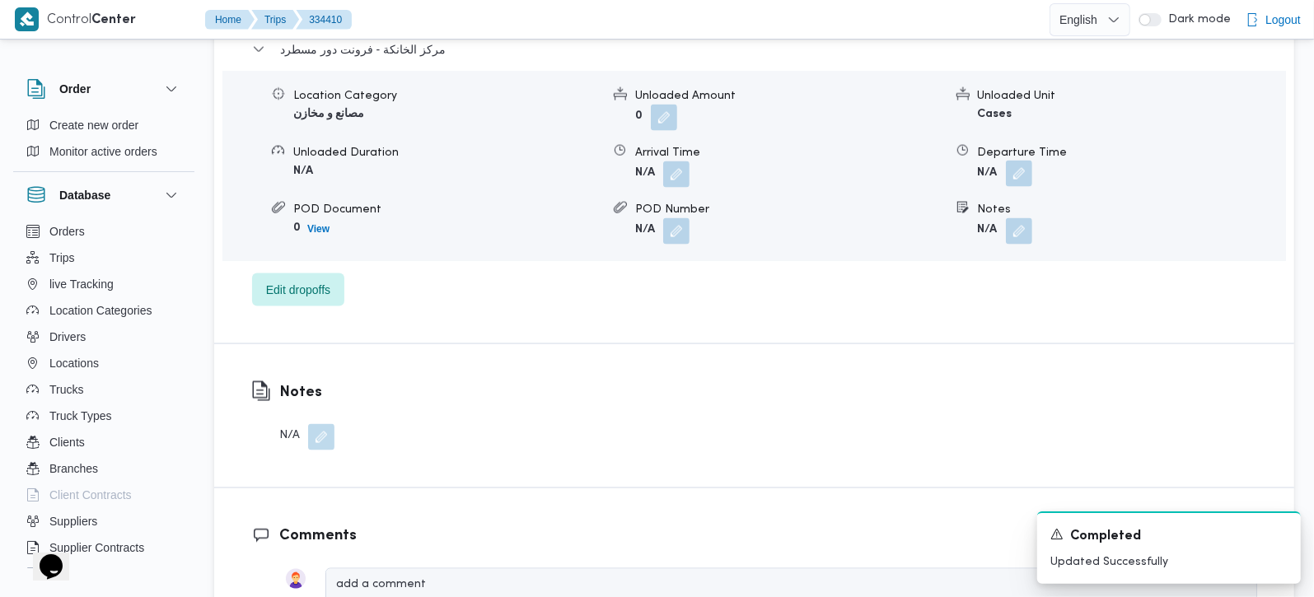
click at [1018, 187] on button "button" at bounding box center [1019, 174] width 26 height 26
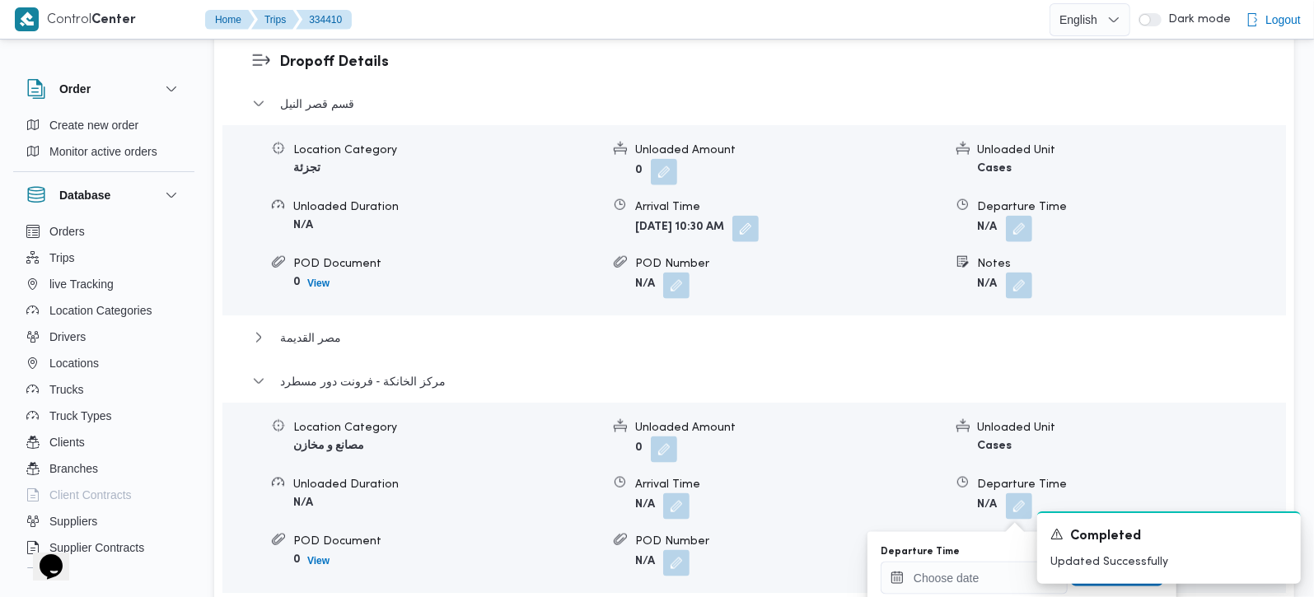
scroll to position [1648, 0]
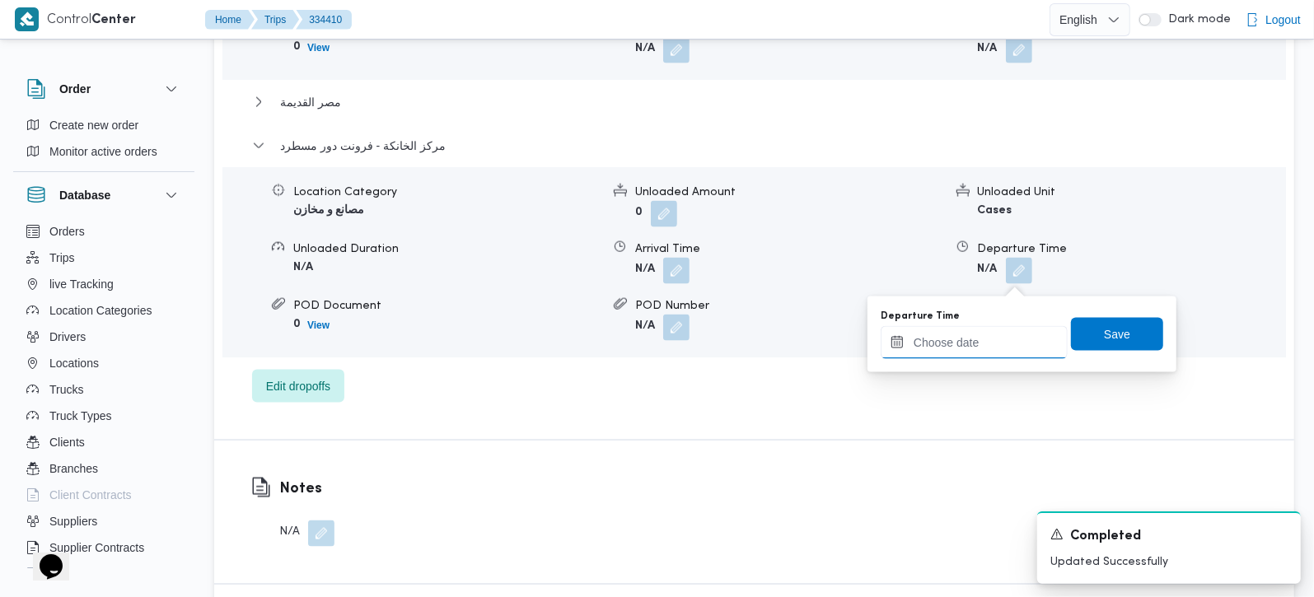
click at [976, 330] on input "Departure Time" at bounding box center [974, 342] width 187 height 33
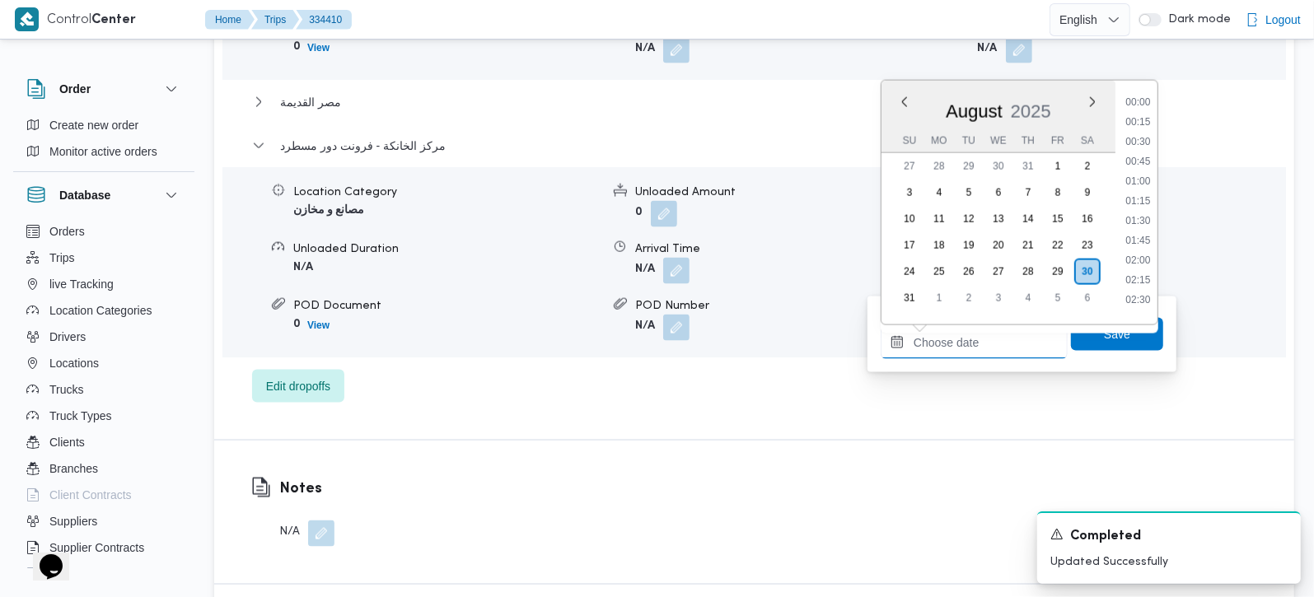
scroll to position [1331, 0]
click at [1144, 129] on li "17:15" at bounding box center [1138, 135] width 38 height 16
type input "30/08/2025 17:15"
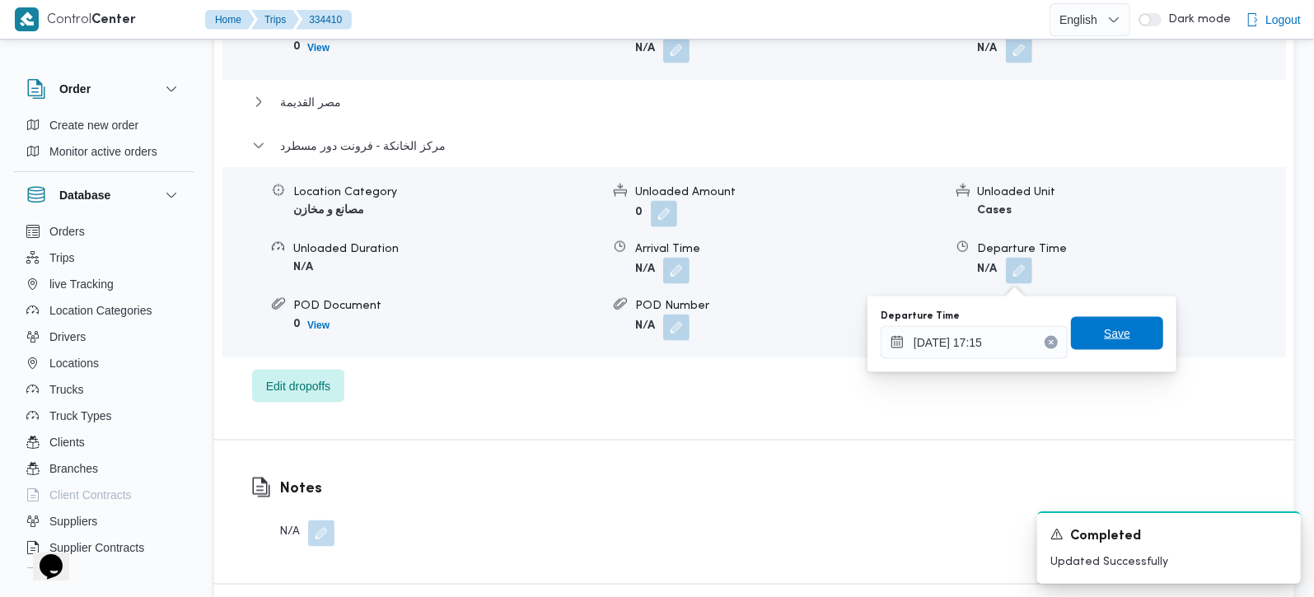
click at [1102, 321] on span "Save" at bounding box center [1117, 333] width 92 height 33
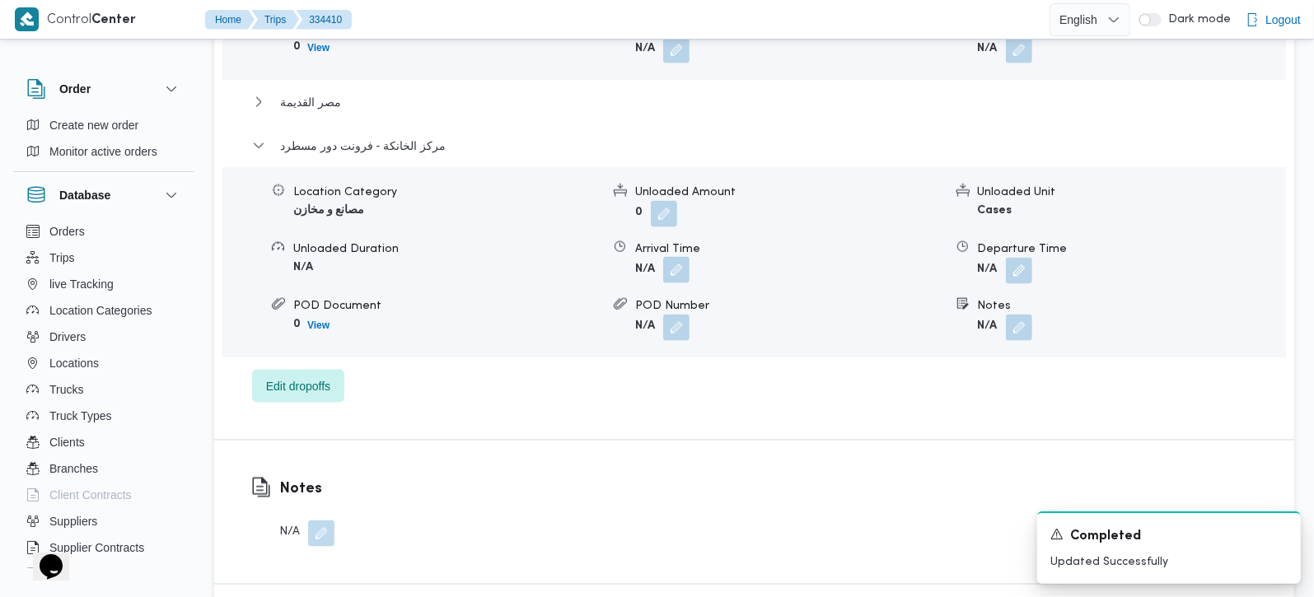
click at [676, 275] on button "button" at bounding box center [676, 270] width 26 height 26
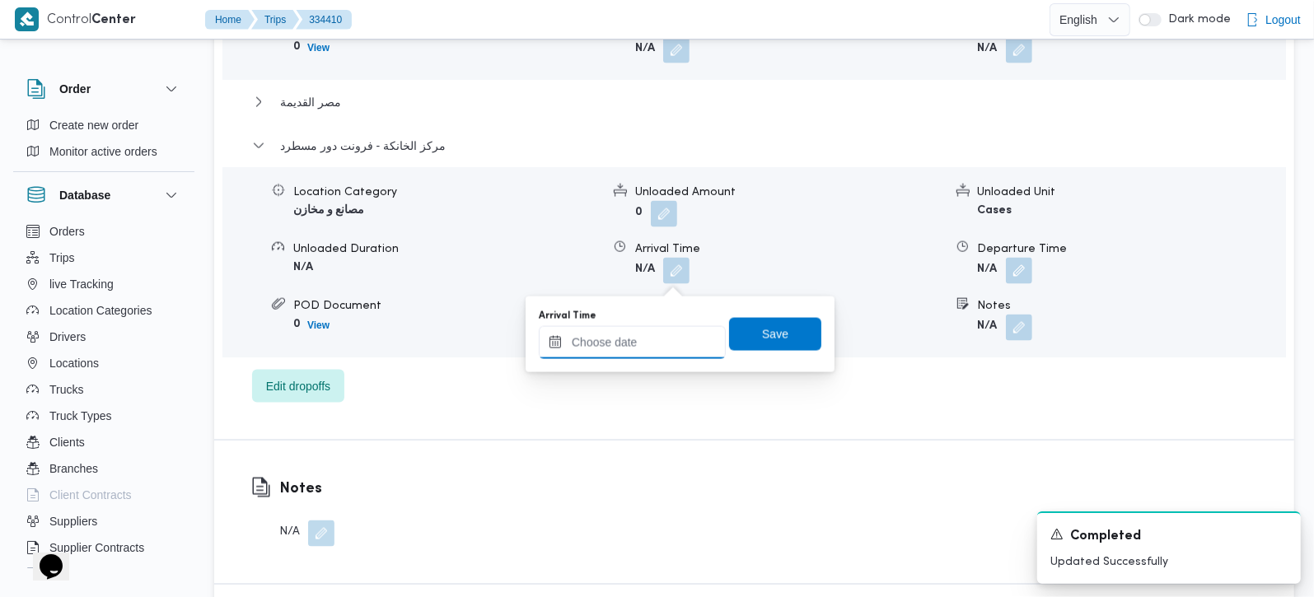
click at [663, 327] on input "Arrival Time" at bounding box center [632, 342] width 187 height 33
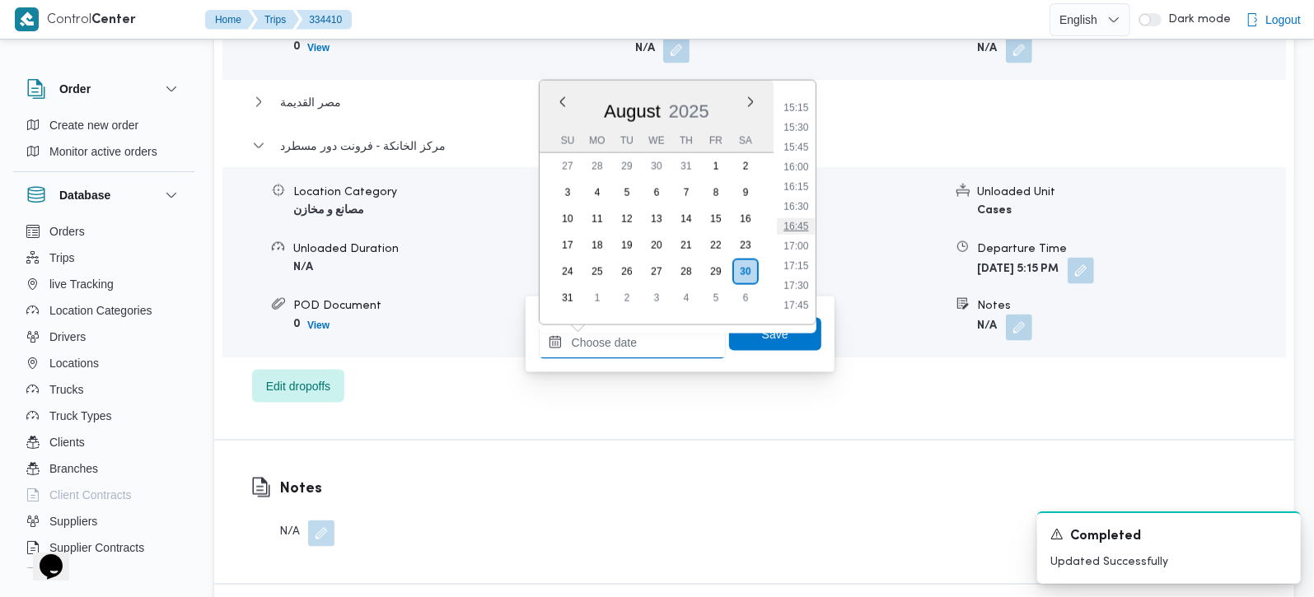
scroll to position [1234, 0]
click at [804, 212] on li "17:00" at bounding box center [796, 212] width 38 height 16
type input "[DATE] 17:00"
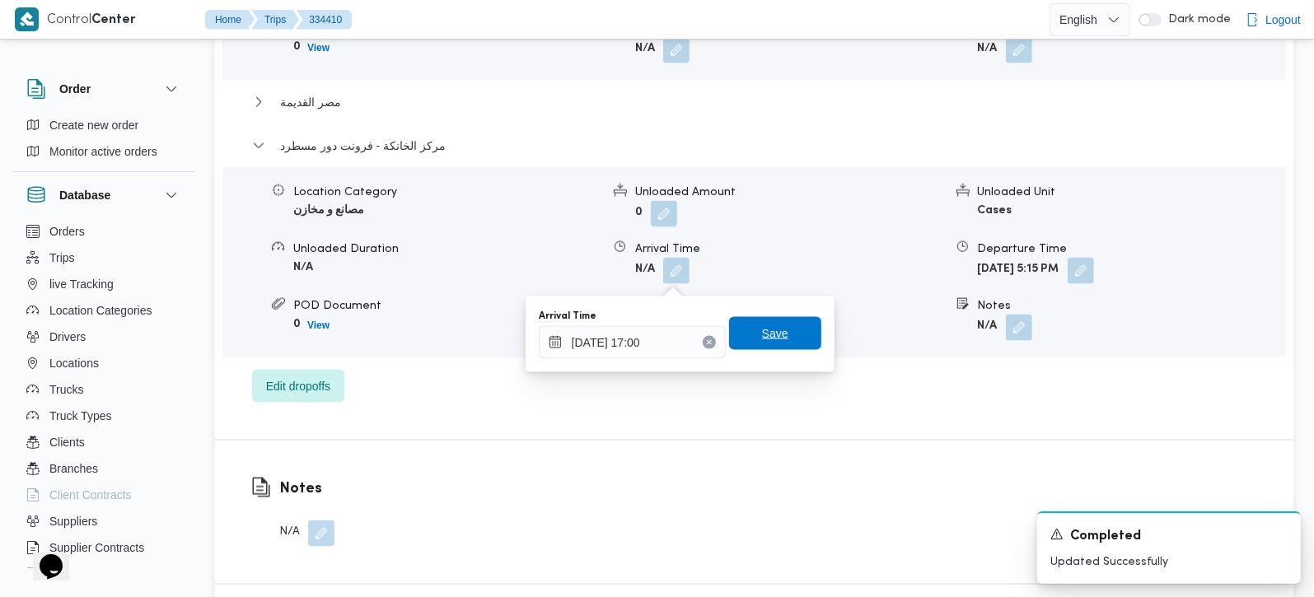
click at [770, 349] on span "Save" at bounding box center [775, 333] width 92 height 33
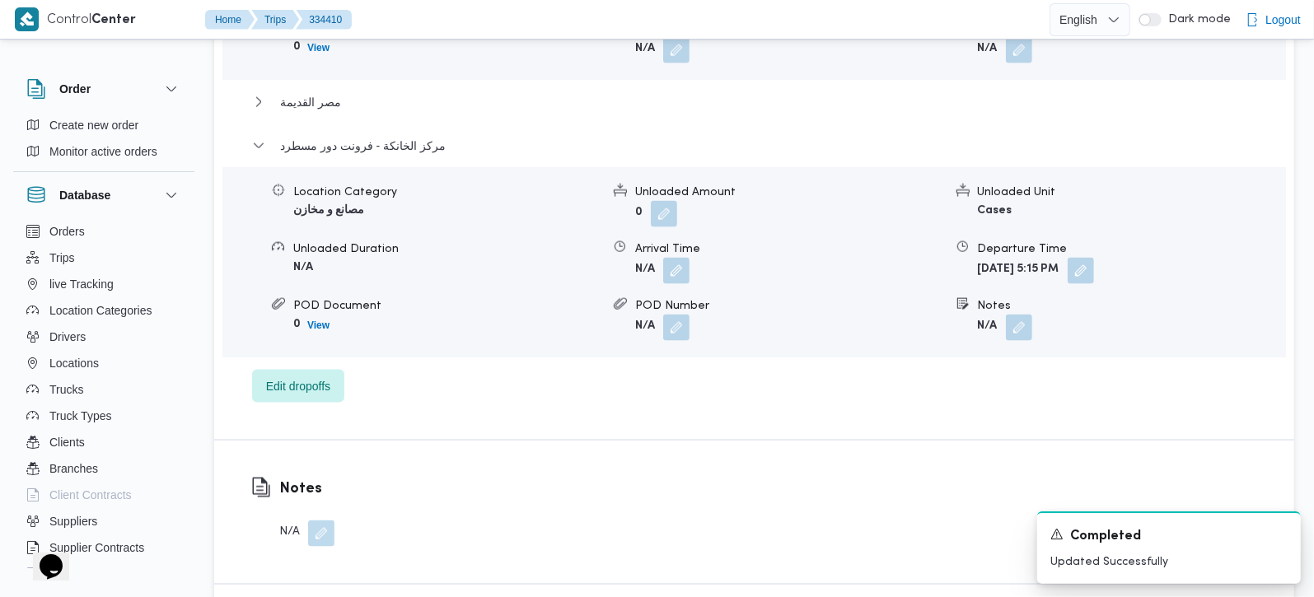
click at [335, 122] on div "مصر القديمة" at bounding box center [754, 107] width 1005 height 31
click at [331, 112] on span "مصر القديمة" at bounding box center [310, 102] width 61 height 20
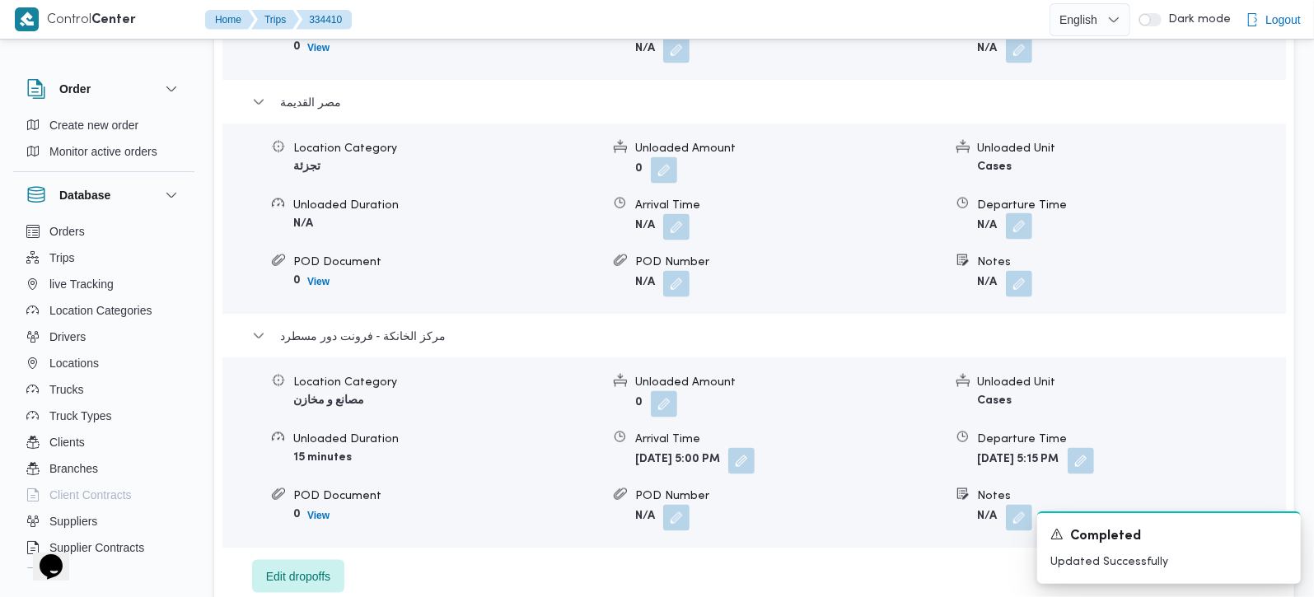
click at [1012, 228] on button "button" at bounding box center [1019, 226] width 26 height 26
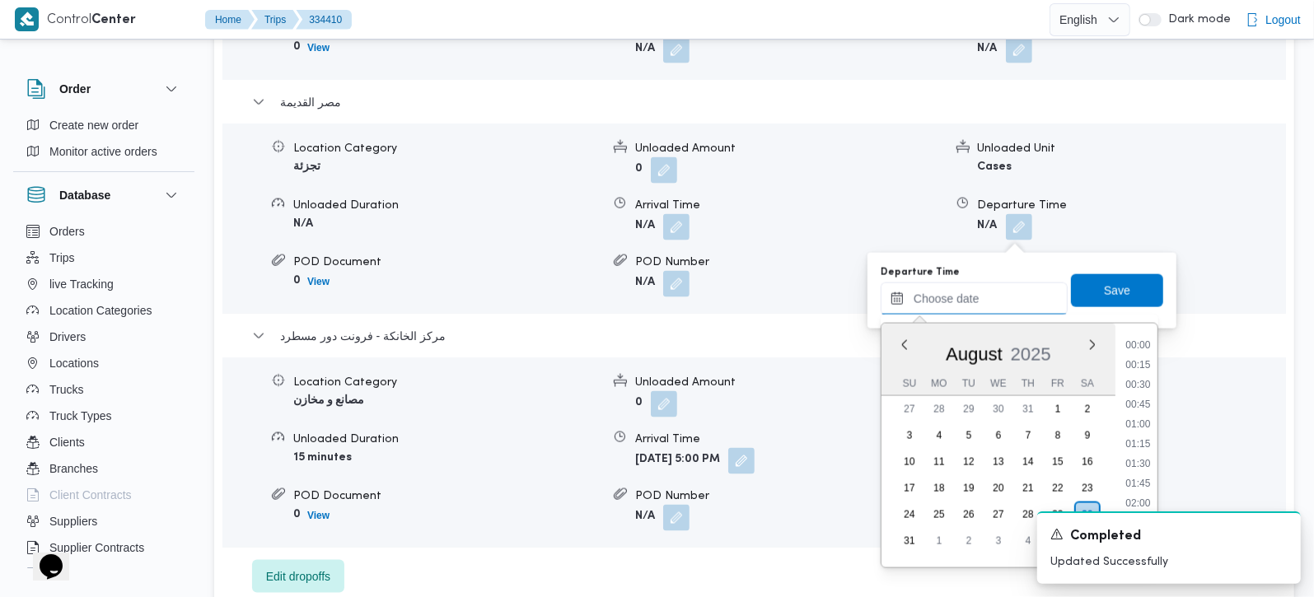
drag, startPoint x: 982, startPoint y: 288, endPoint x: 1009, endPoint y: 300, distance: 29.9
click at [982, 288] on input "Departure Time" at bounding box center [974, 299] width 187 height 33
click at [1145, 395] on li "16:15" at bounding box center [1138, 396] width 38 height 16
type input "[DATE] 16:15"
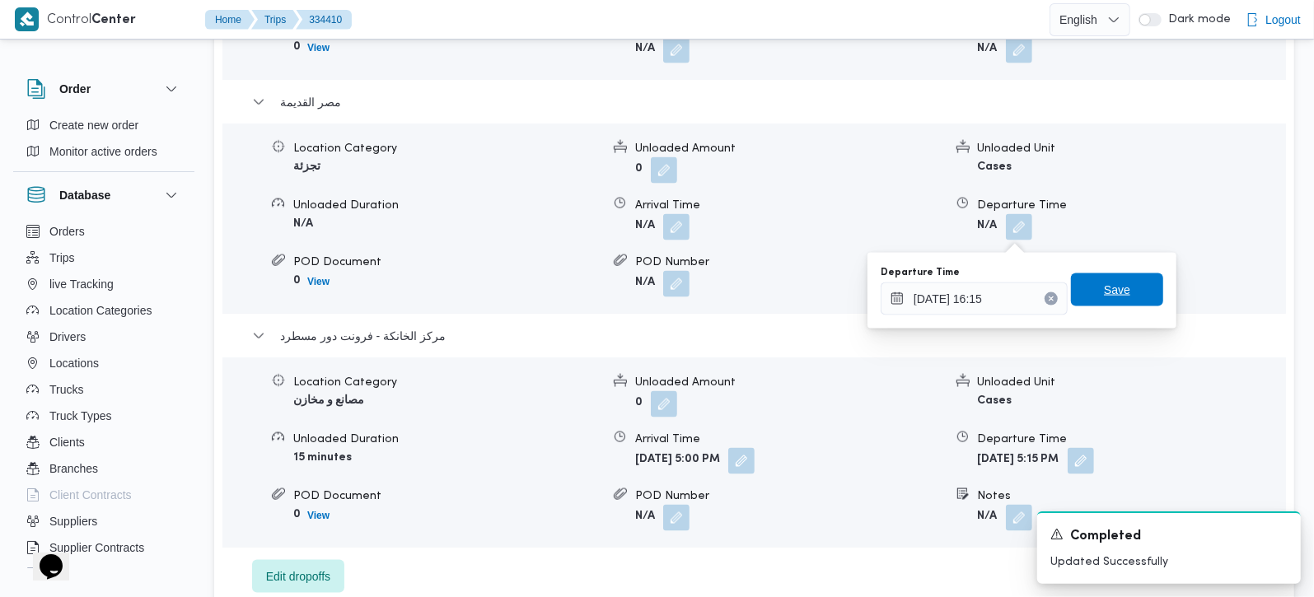
click at [1113, 293] on span "Save" at bounding box center [1117, 290] width 26 height 20
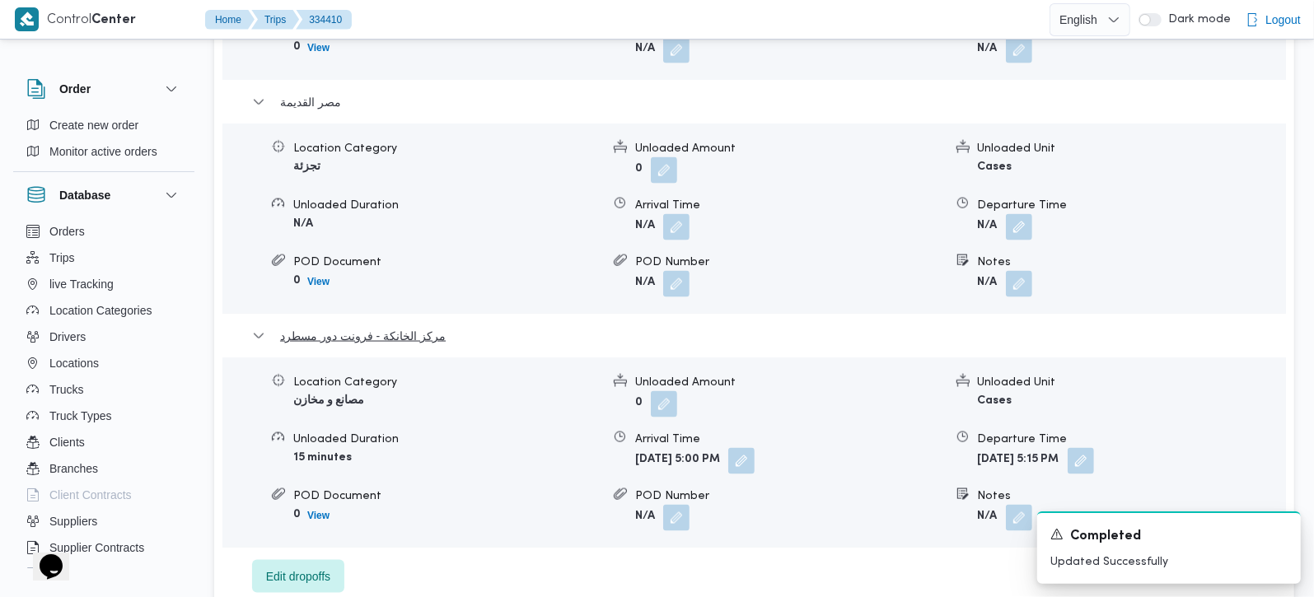
scroll to position [1551, 0]
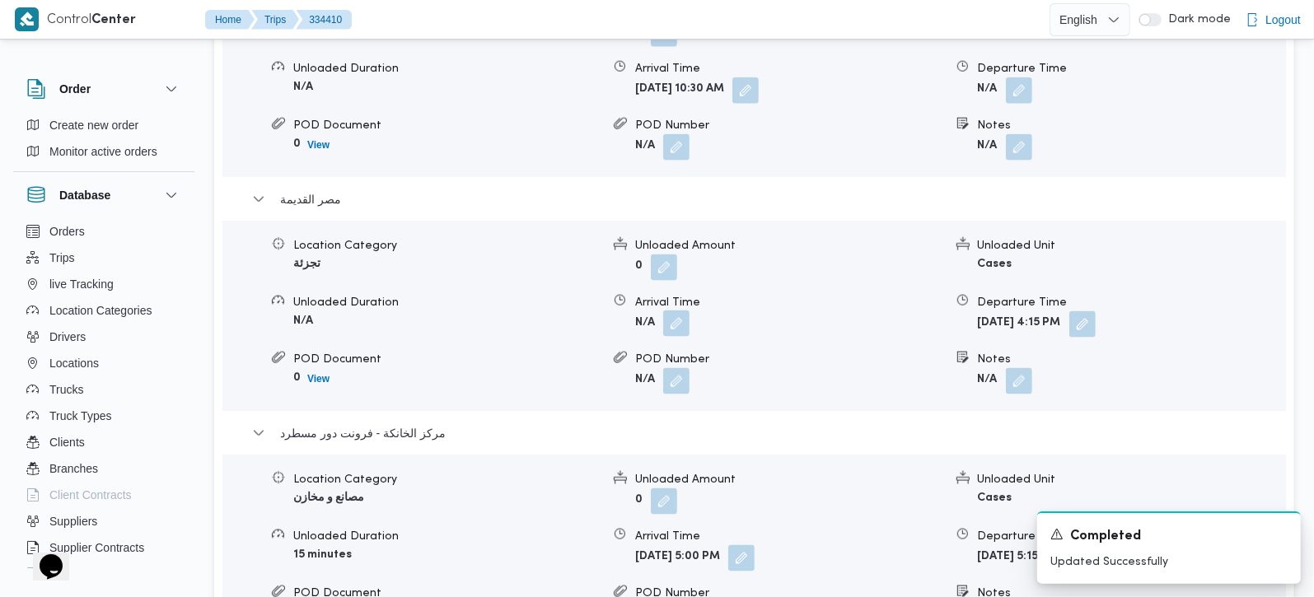
click at [679, 337] on button "button" at bounding box center [676, 324] width 26 height 26
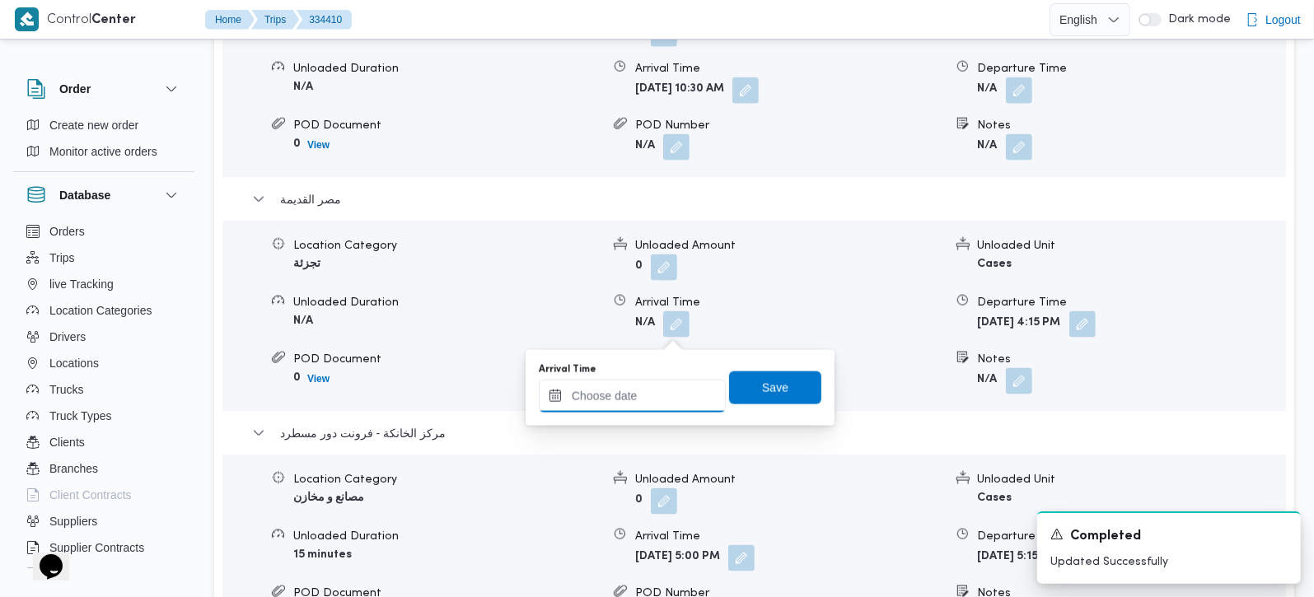
click at [650, 402] on input "Arrival Time" at bounding box center [632, 396] width 187 height 33
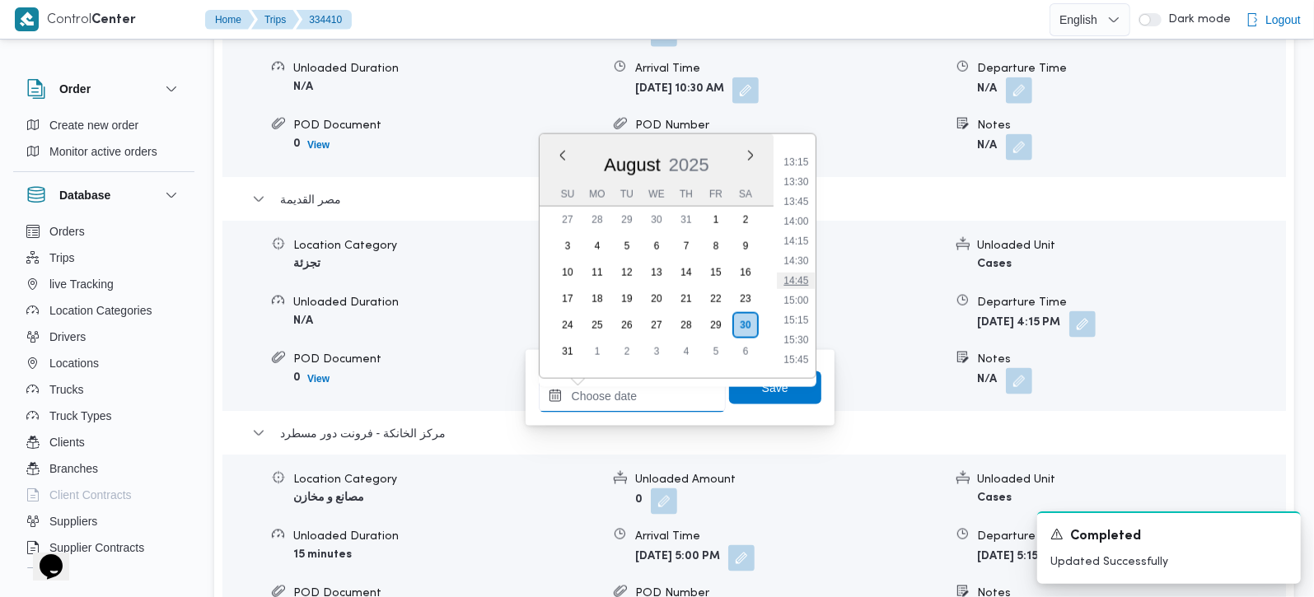
scroll to position [1041, 0]
click at [797, 204] on li "13:45" at bounding box center [796, 202] width 38 height 16
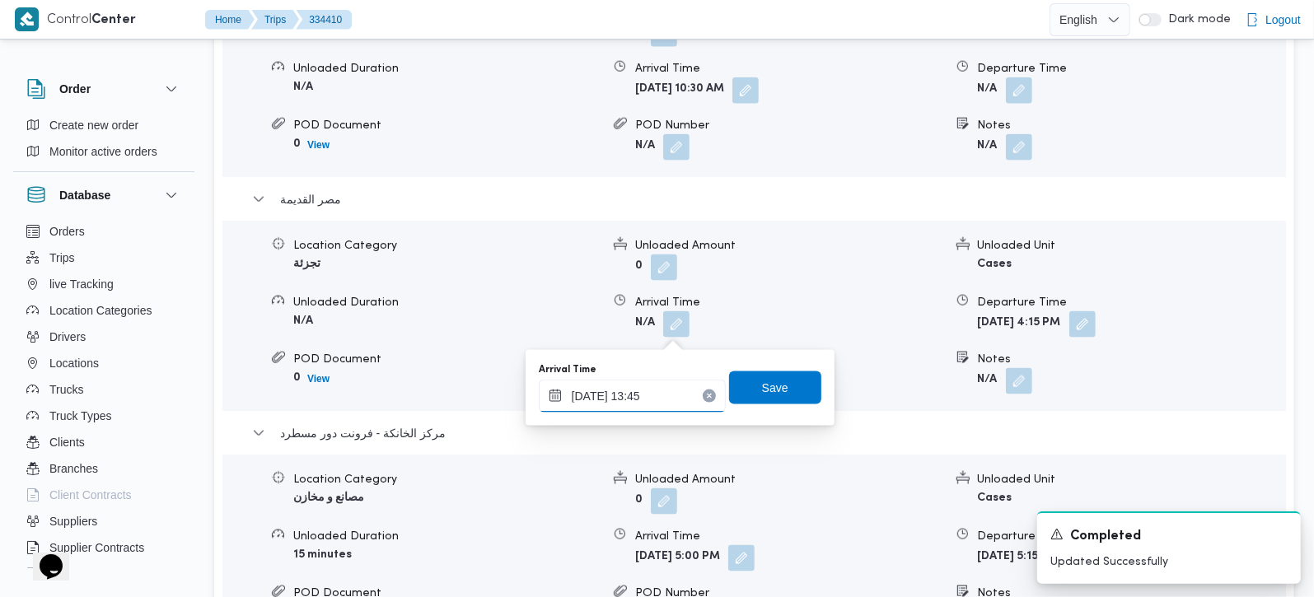
click at [657, 398] on input "30/08/2025 13:45" at bounding box center [632, 396] width 187 height 33
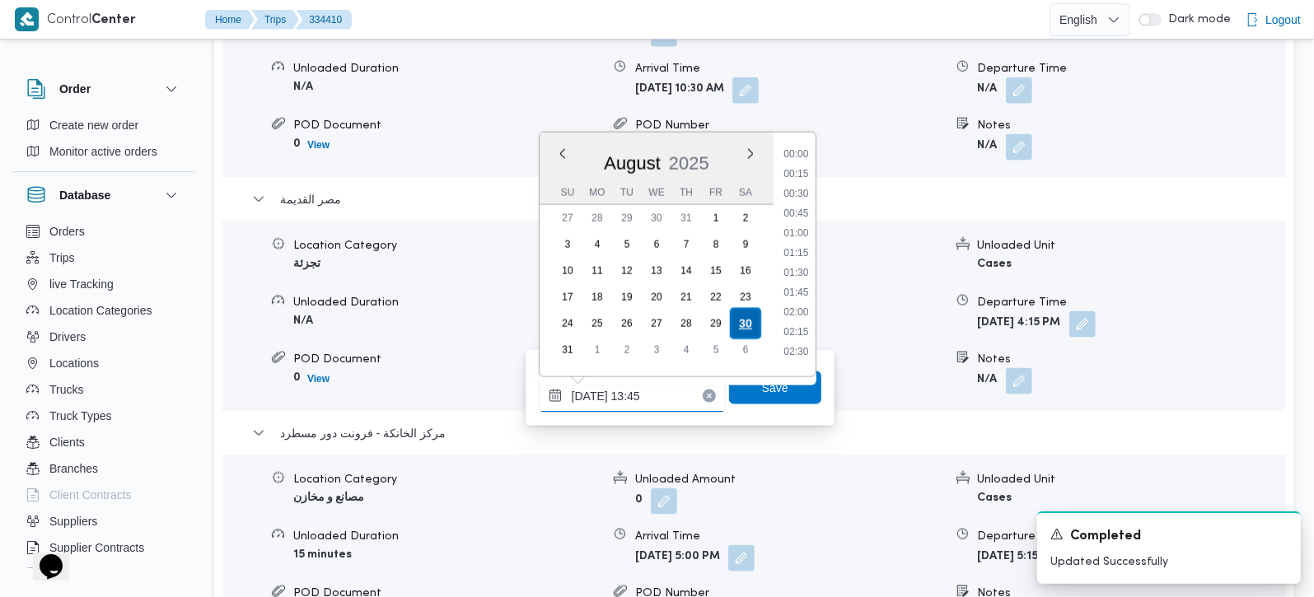
scroll to position [975, 0]
click at [793, 249] on li "13:30" at bounding box center [796, 247] width 38 height 16
type input "30/08/2025 13:30"
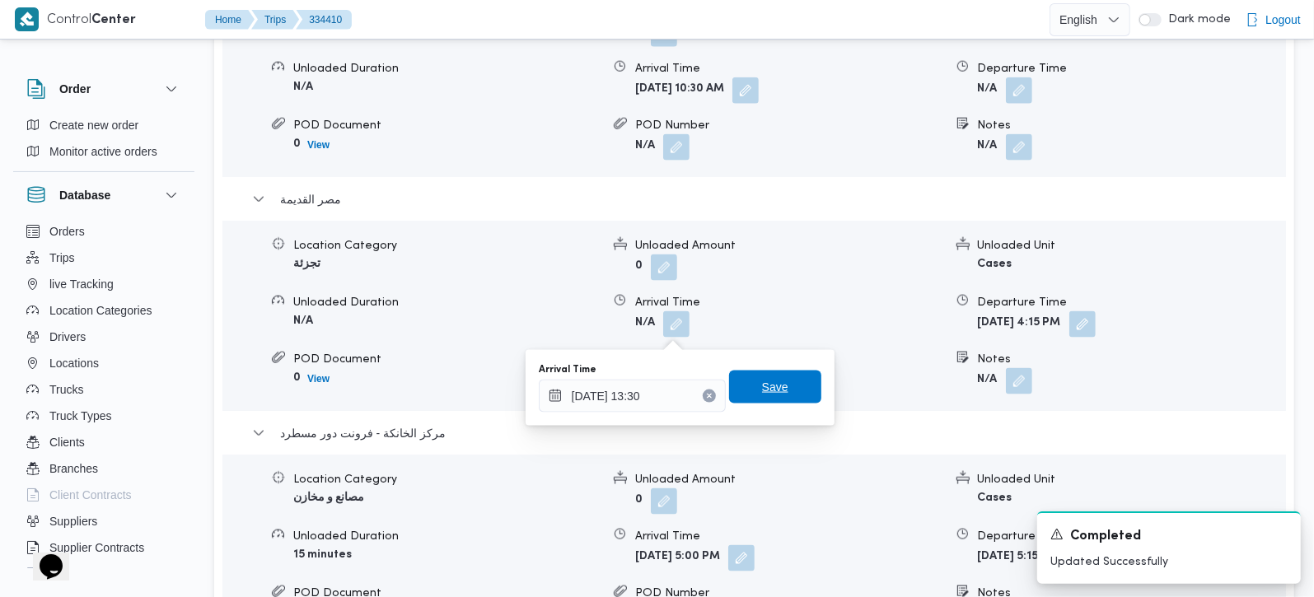
click at [765, 381] on span "Save" at bounding box center [775, 387] width 26 height 20
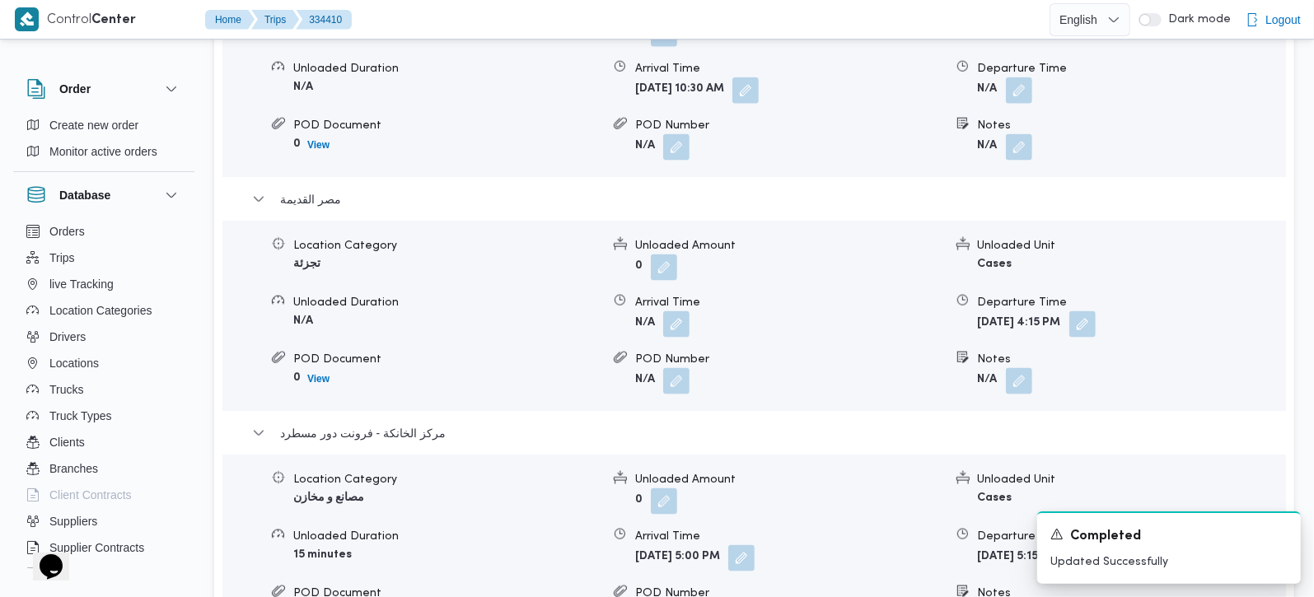
scroll to position [1453, 0]
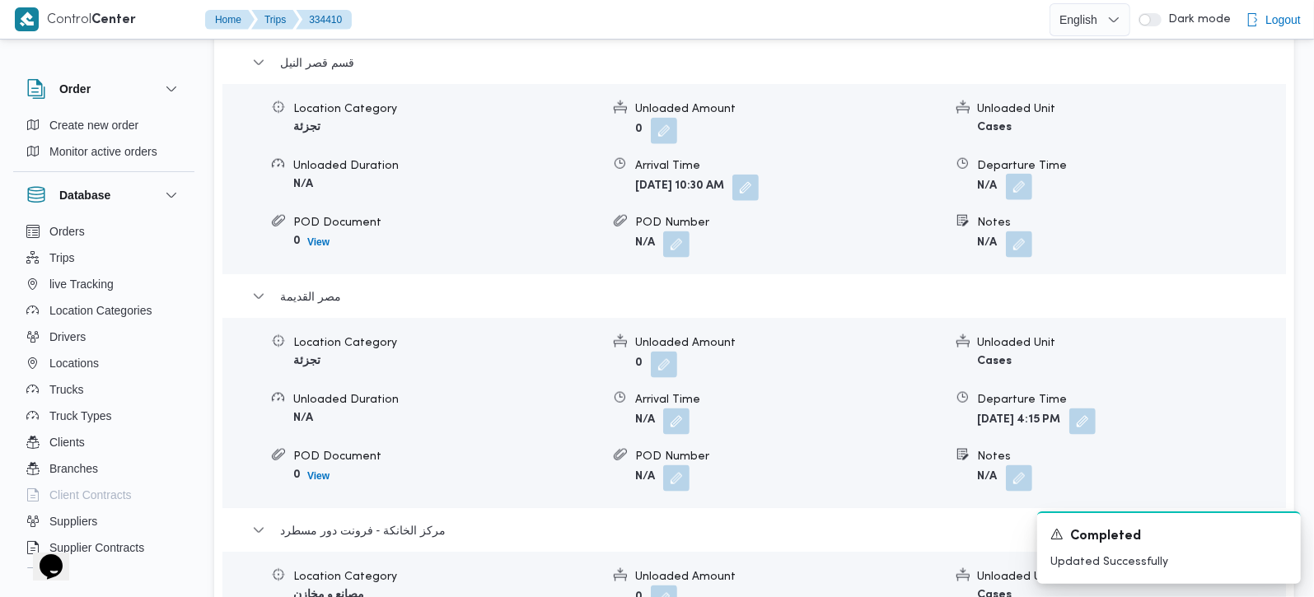
click at [1030, 195] on button "button" at bounding box center [1019, 187] width 26 height 26
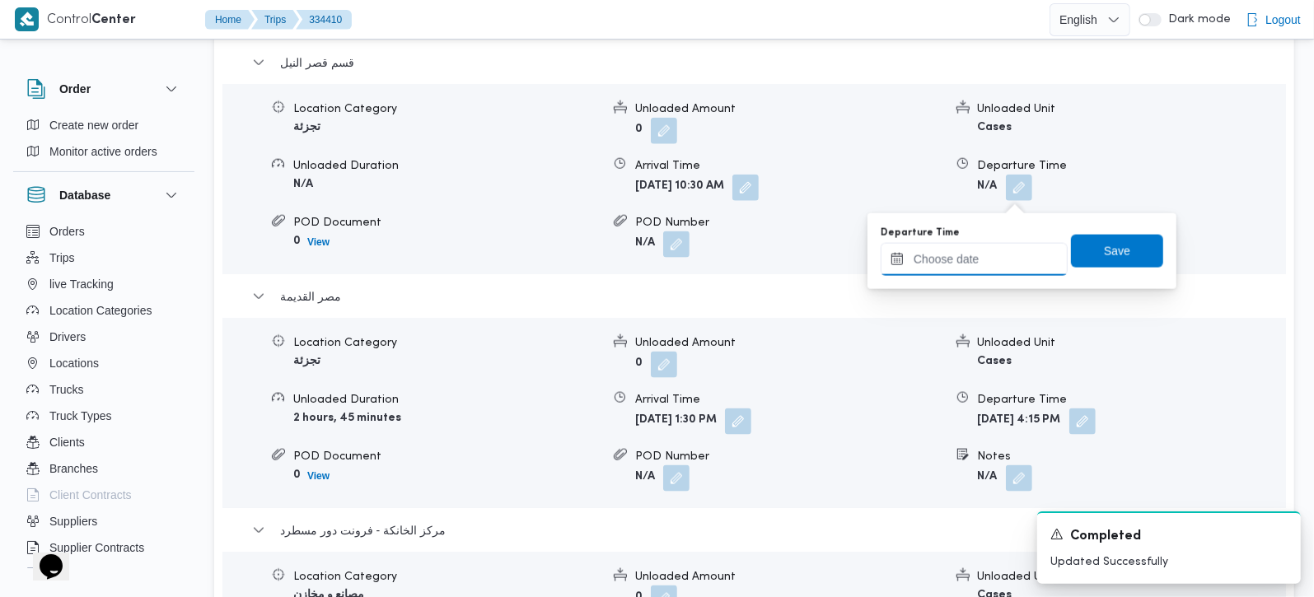
click at [1009, 243] on input "Departure Time" at bounding box center [974, 259] width 187 height 33
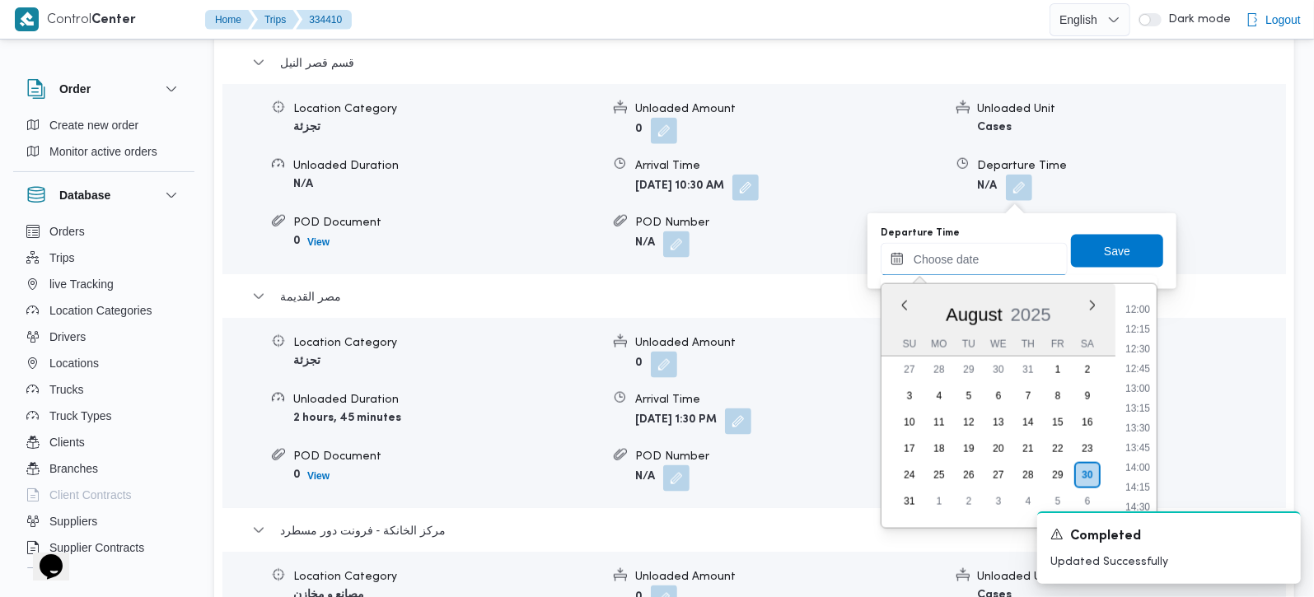
scroll to position [943, 0]
click at [1135, 392] on li "13:00" at bounding box center [1138, 390] width 38 height 16
type input "30/08/2025 13:00"
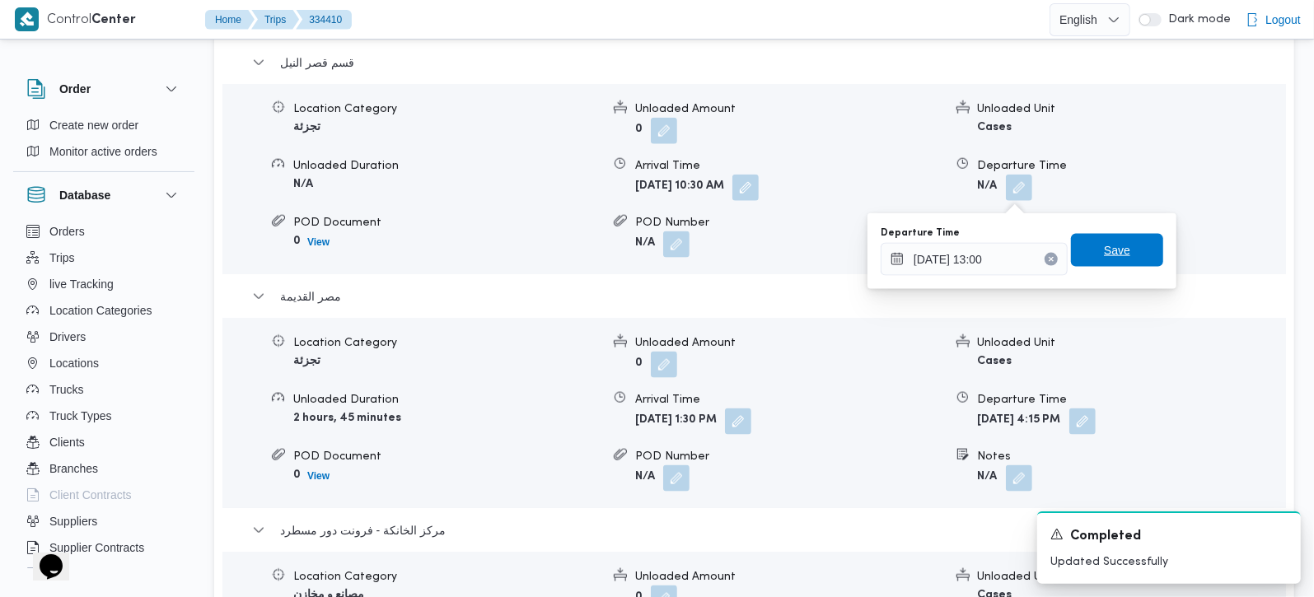
click at [1107, 254] on span "Save" at bounding box center [1117, 251] width 26 height 20
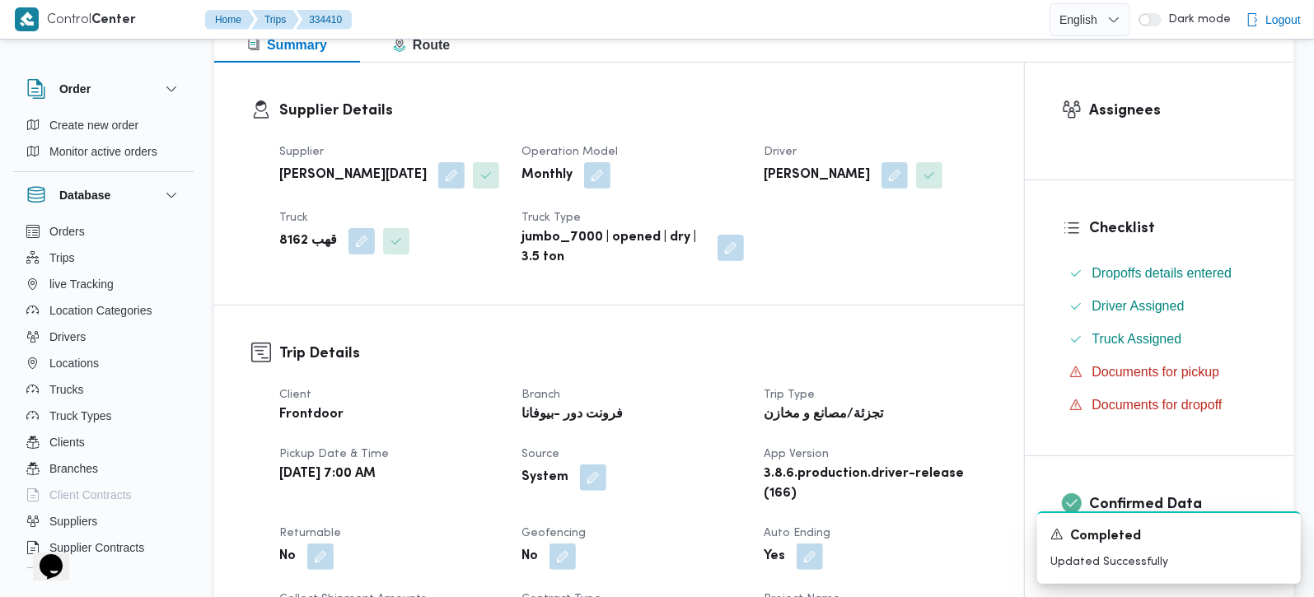
scroll to position [0, 0]
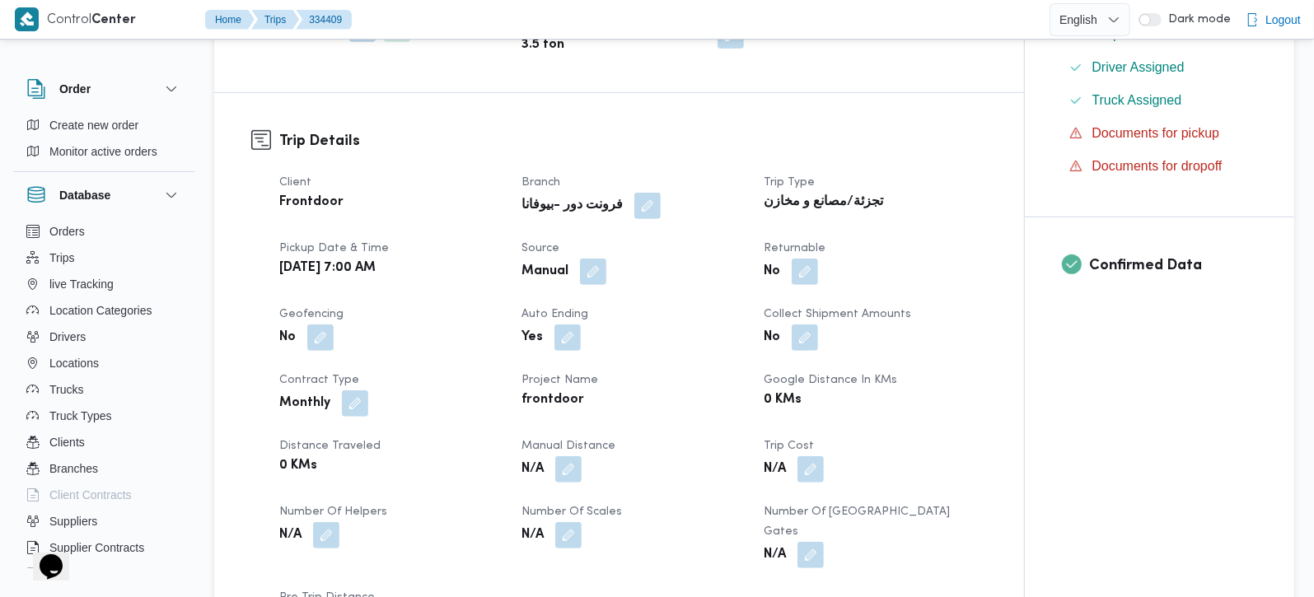
scroll to position [484, 0]
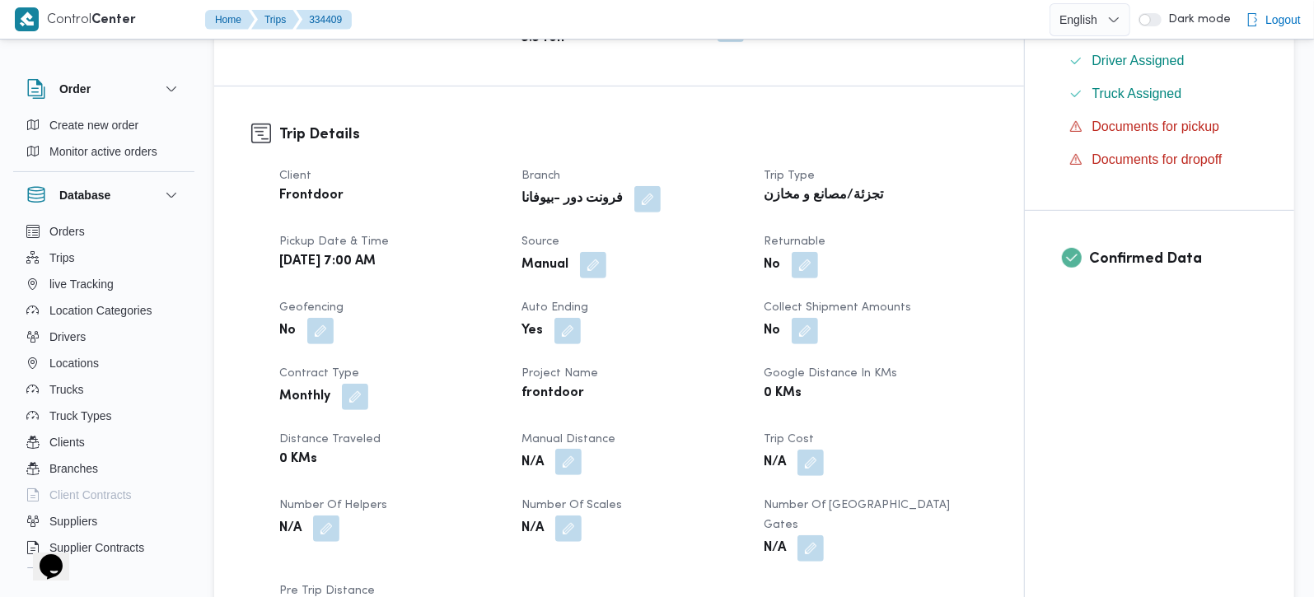
click at [559, 461] on button "button" at bounding box center [568, 462] width 26 height 26
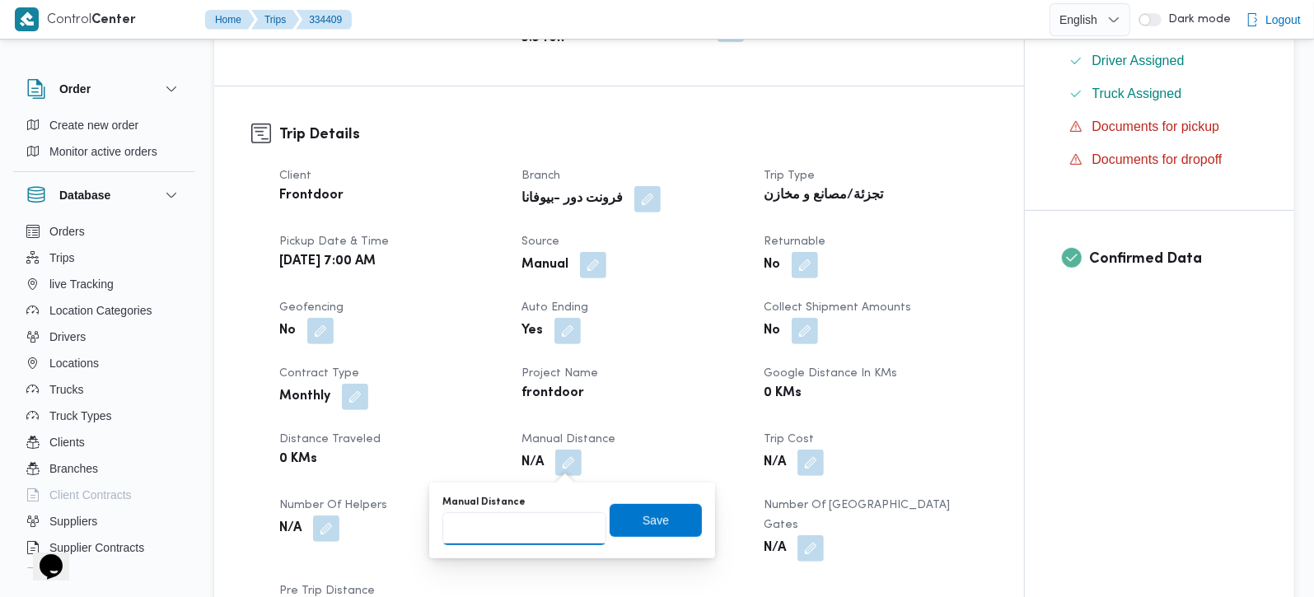
click at [541, 512] on input "Manual Distance" at bounding box center [524, 528] width 164 height 33
type input "90"
click at [661, 512] on span "Save" at bounding box center [656, 519] width 92 height 33
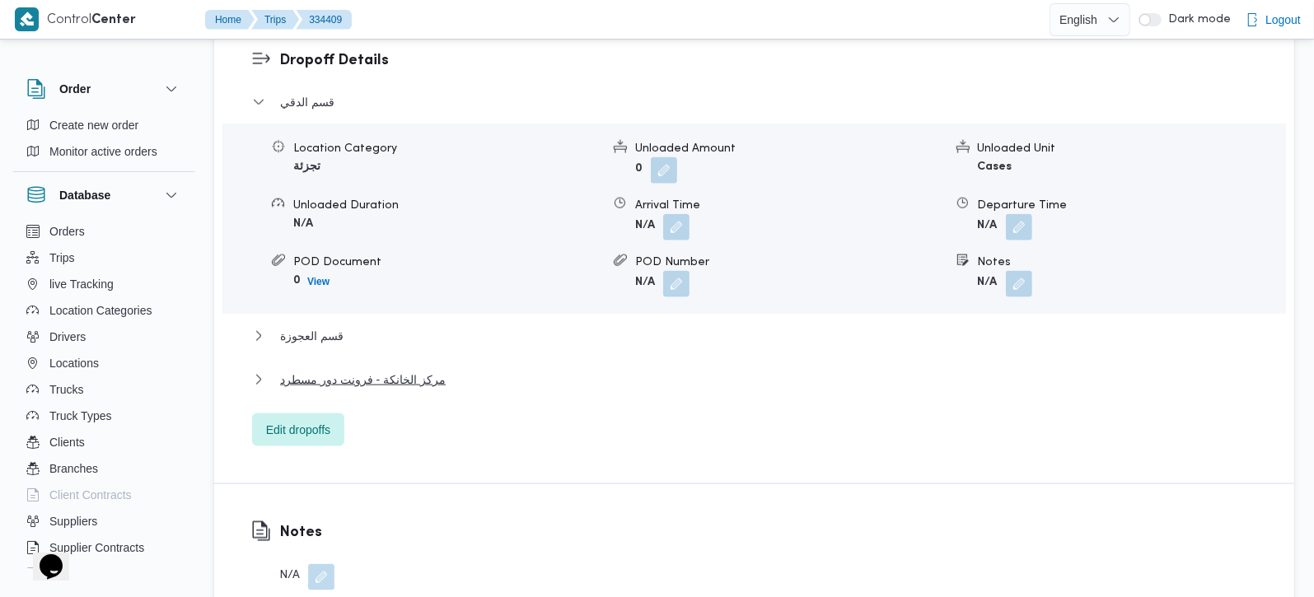
scroll to position [1453, 0]
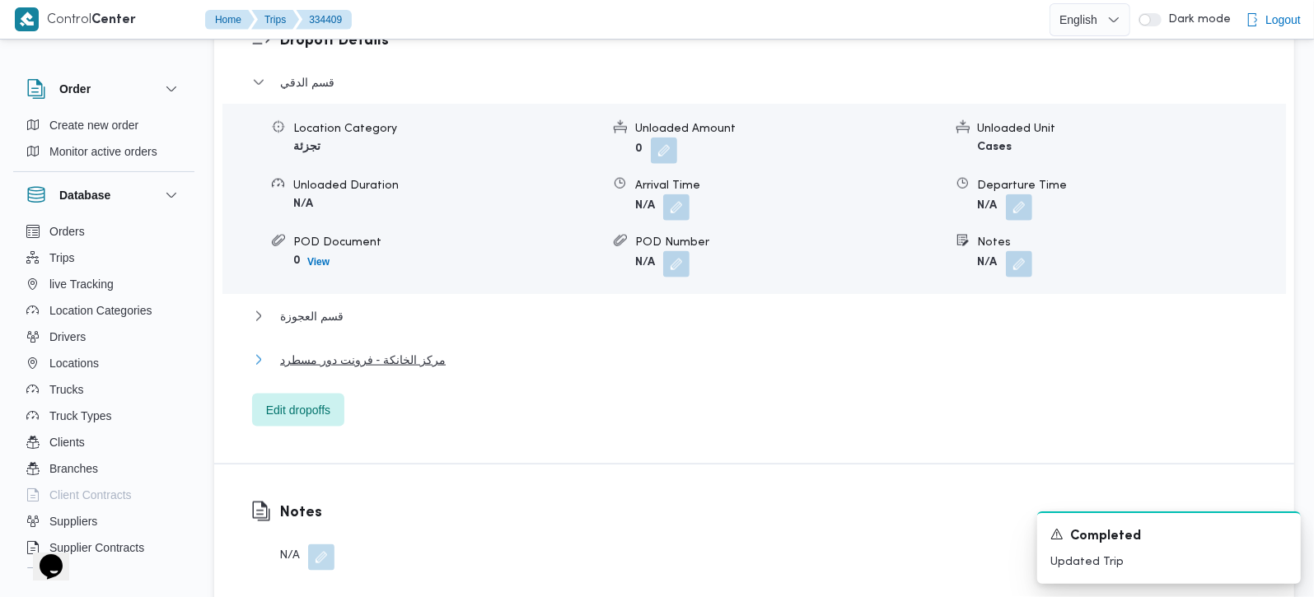
click at [325, 350] on span "مركز الخانكة - فرونت دور مسطرد" at bounding box center [363, 360] width 166 height 20
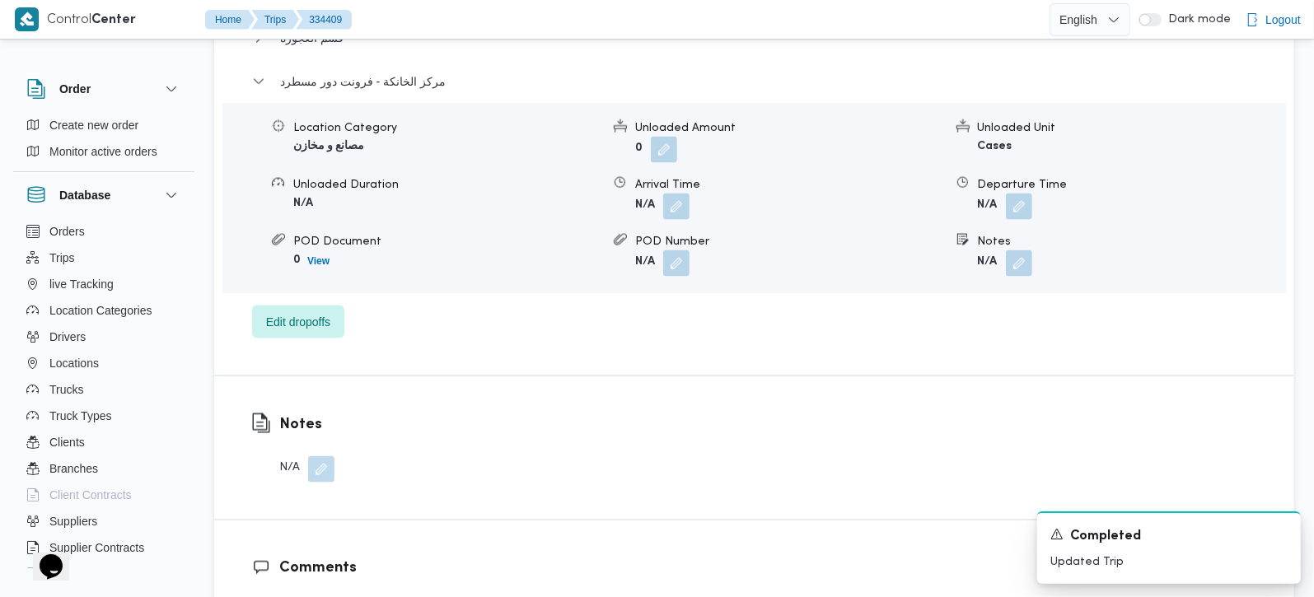
scroll to position [1551, 0]
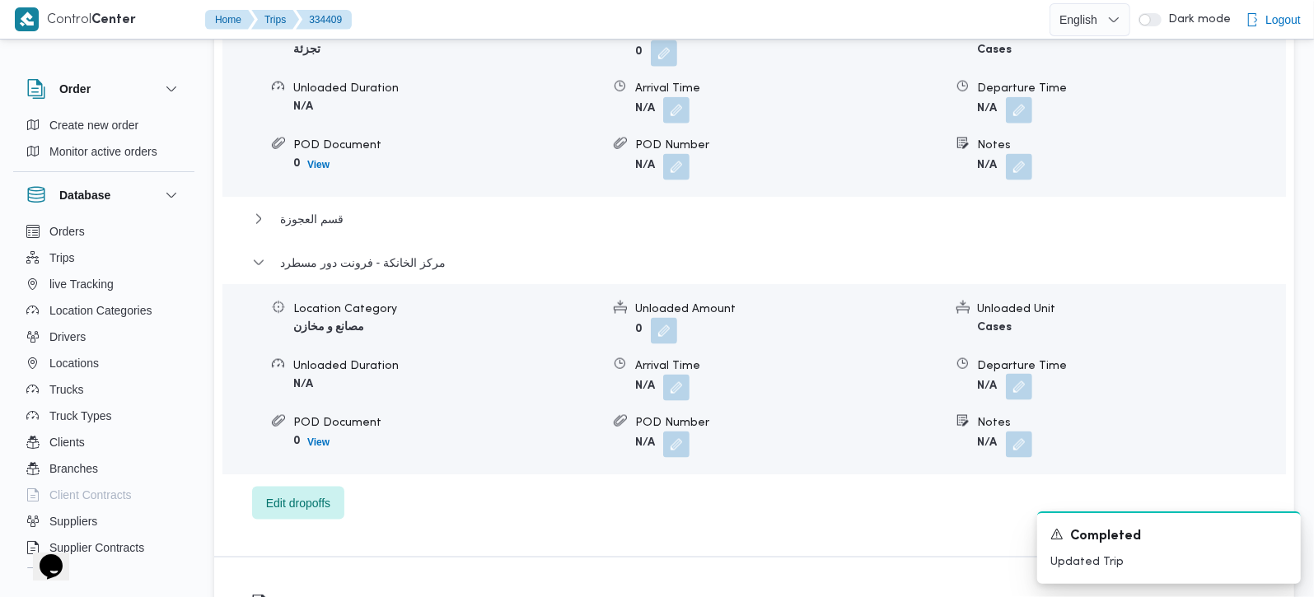
click at [1011, 374] on button "button" at bounding box center [1019, 387] width 26 height 26
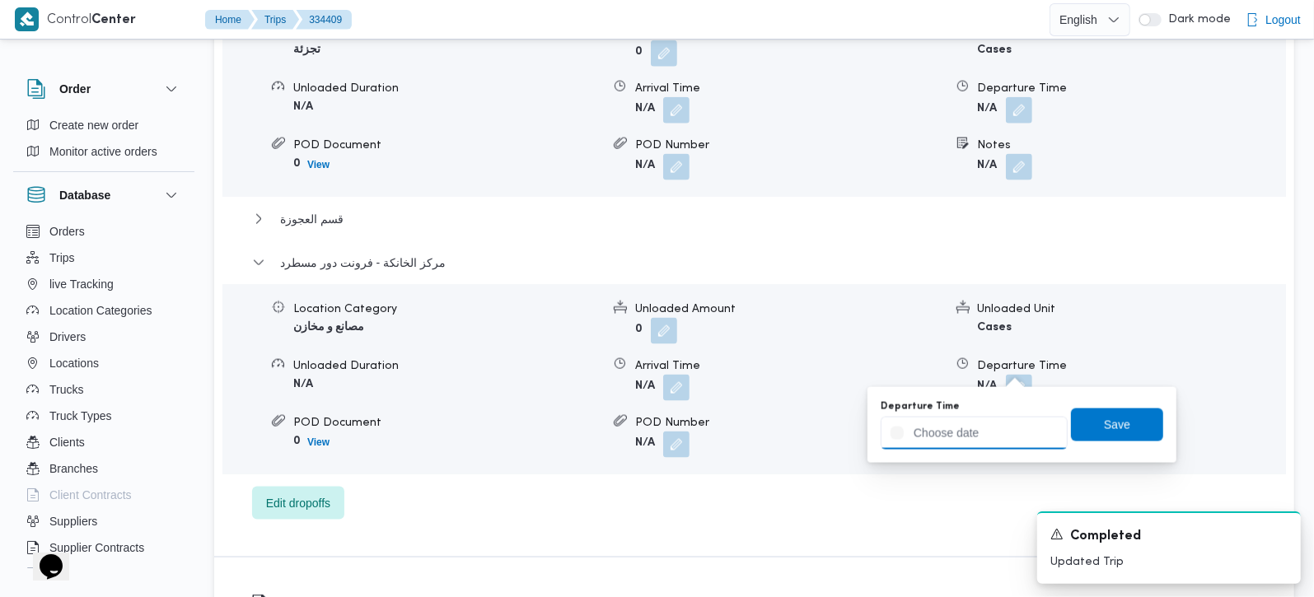
click at [1006, 419] on input "Departure Time" at bounding box center [974, 433] width 187 height 33
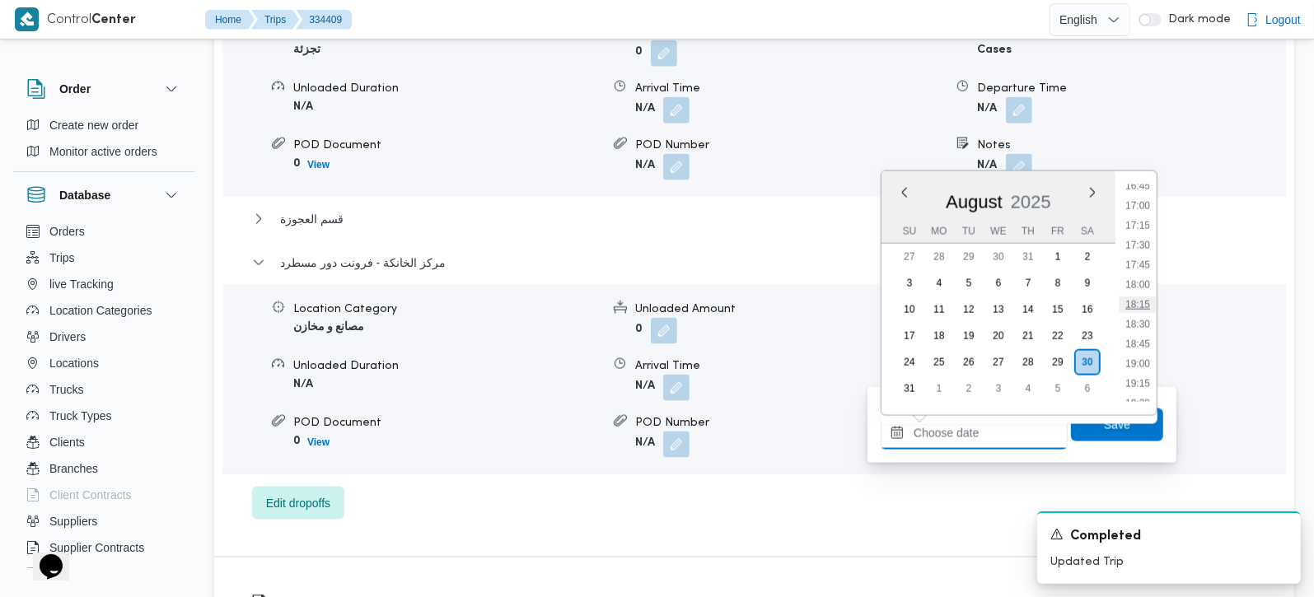
scroll to position [1234, 0]
click at [1149, 236] on li "16:15" at bounding box center [1138, 244] width 38 height 16
type input "30/08/2025 16:15"
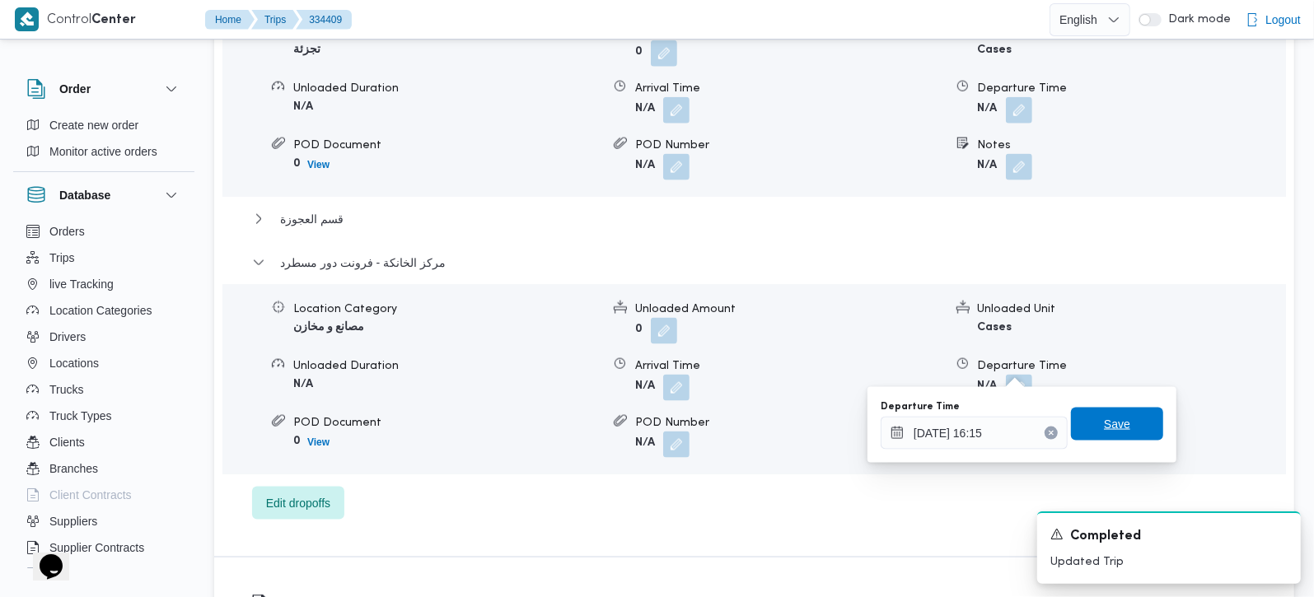
click at [1110, 415] on span "Save" at bounding box center [1117, 424] width 26 height 20
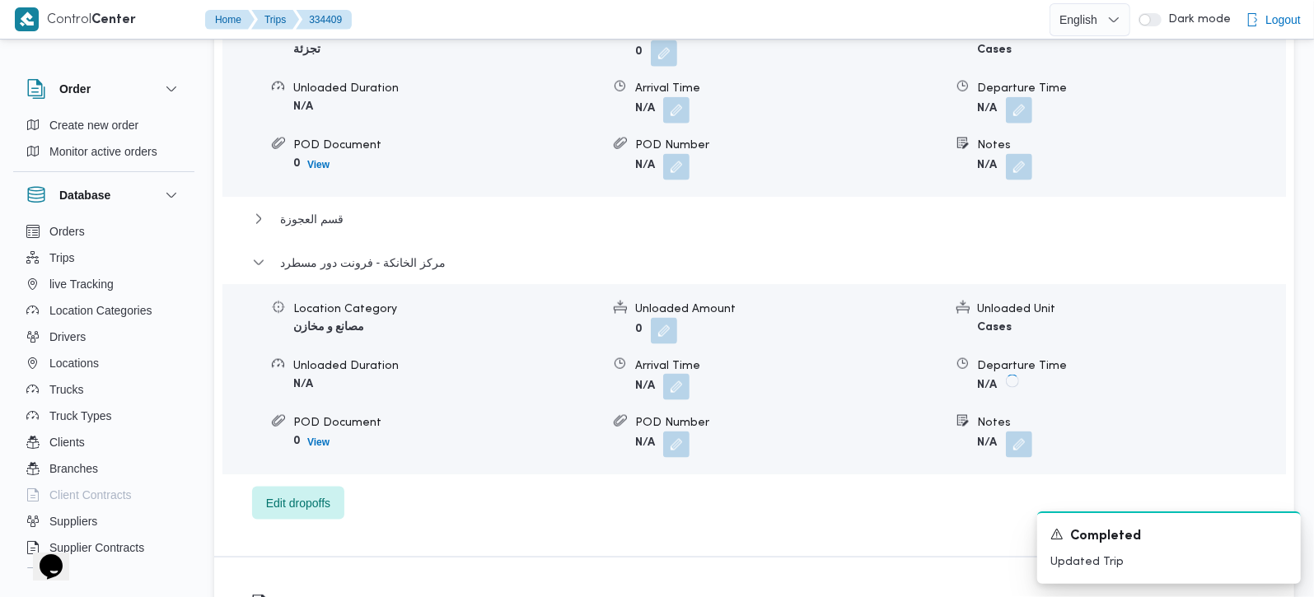
click at [688, 374] on button "button" at bounding box center [676, 387] width 26 height 26
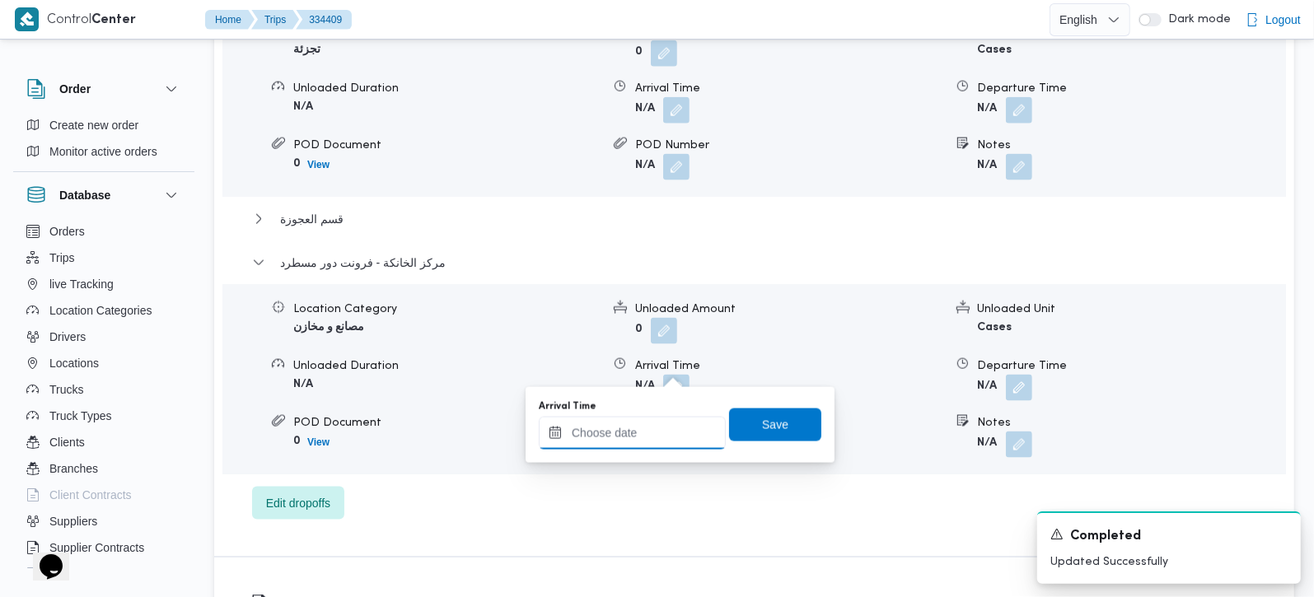
click at [660, 426] on input "Arrival Time" at bounding box center [632, 433] width 187 height 33
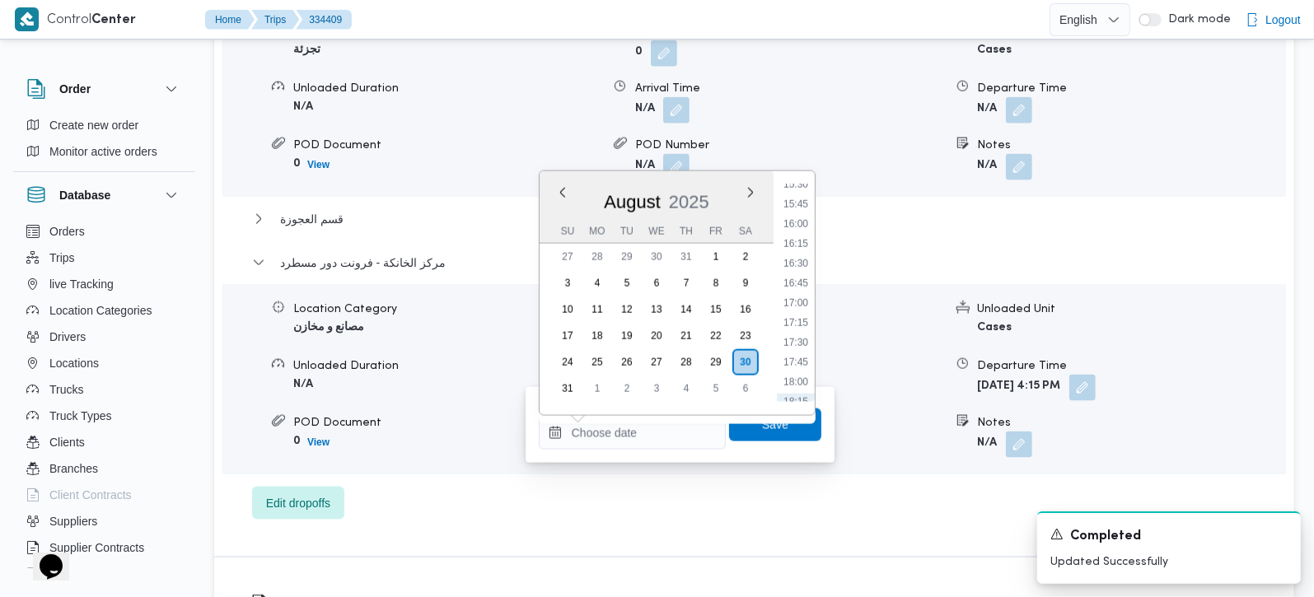
click at [801, 232] on ul "00:00 00:15 00:30 00:45 01:00 01:15 01:30 01:45 02:00 02:15 02:30 02:45 03:00 0…" at bounding box center [796, 294] width 38 height 218
click at [800, 226] on li "16:00" at bounding box center [796, 224] width 38 height 16
type input "30/08/2025 16:00"
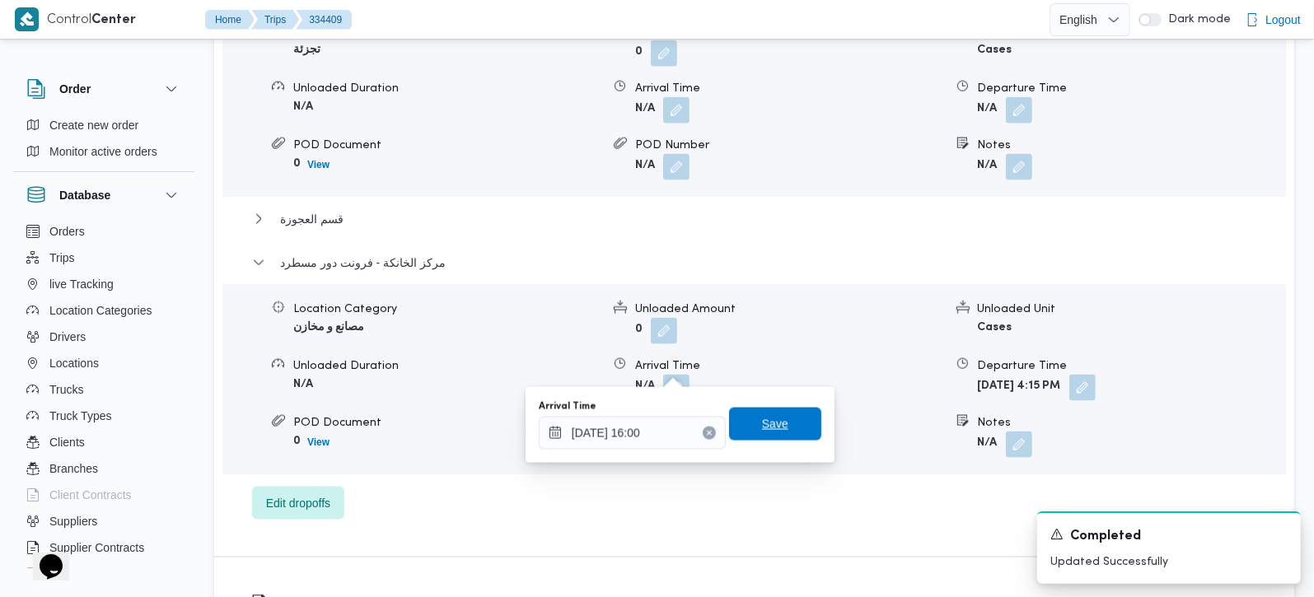
click at [777, 410] on span "Save" at bounding box center [775, 424] width 92 height 33
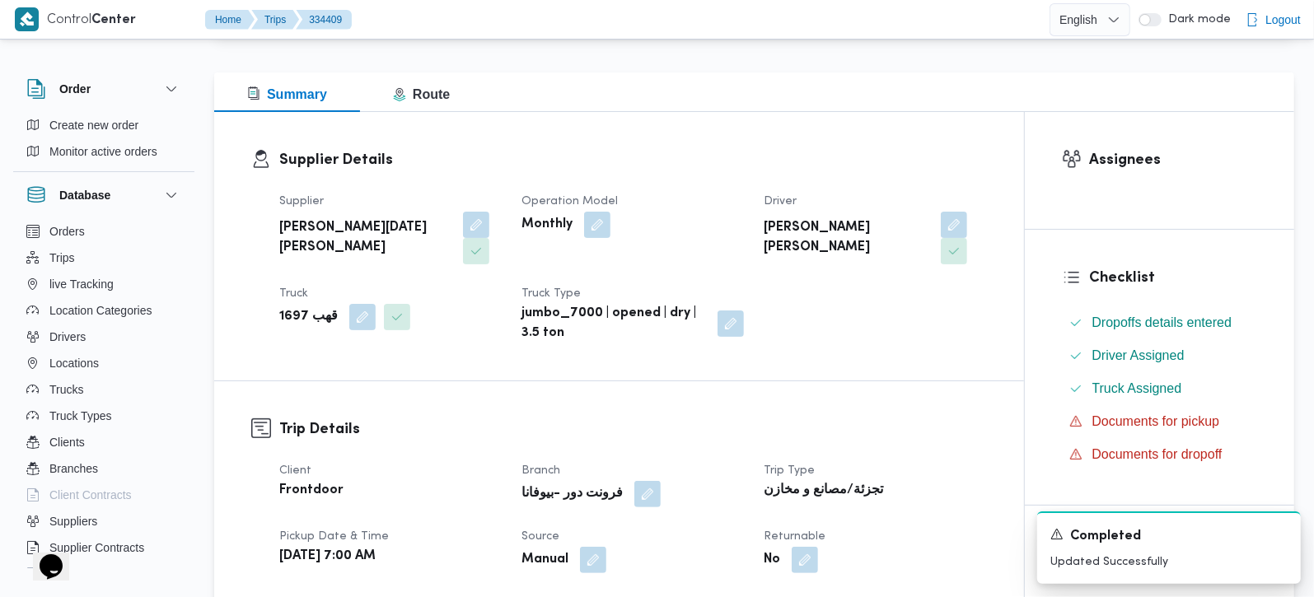
scroll to position [0, 0]
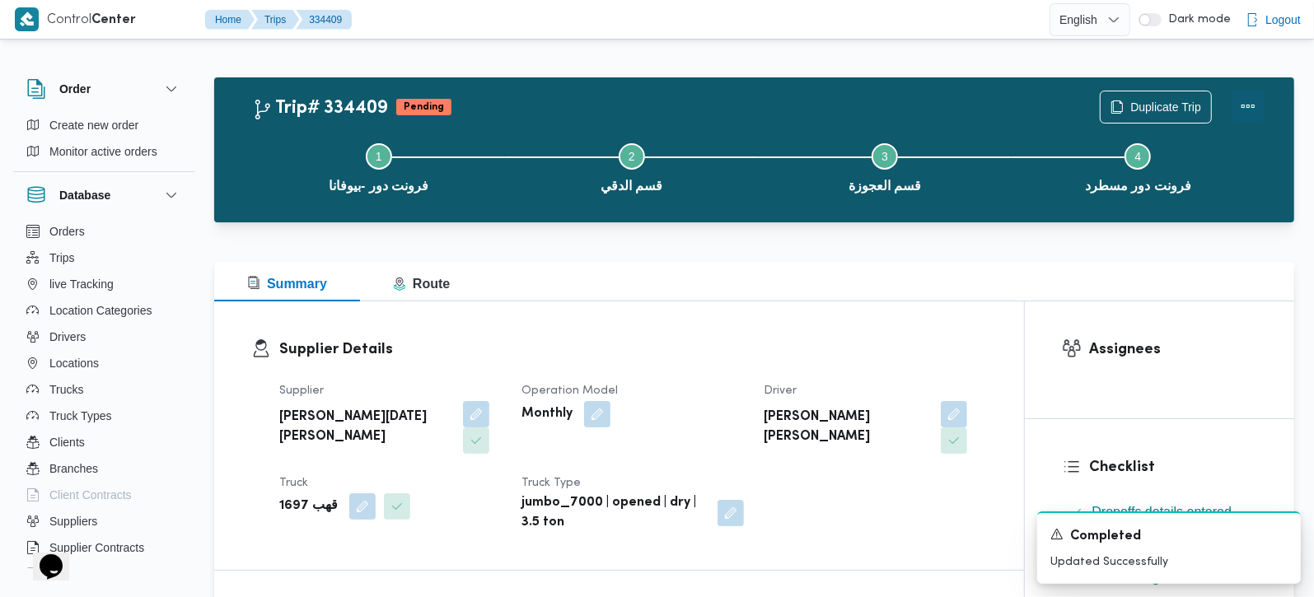
click at [1248, 105] on button "Actions" at bounding box center [1248, 106] width 33 height 33
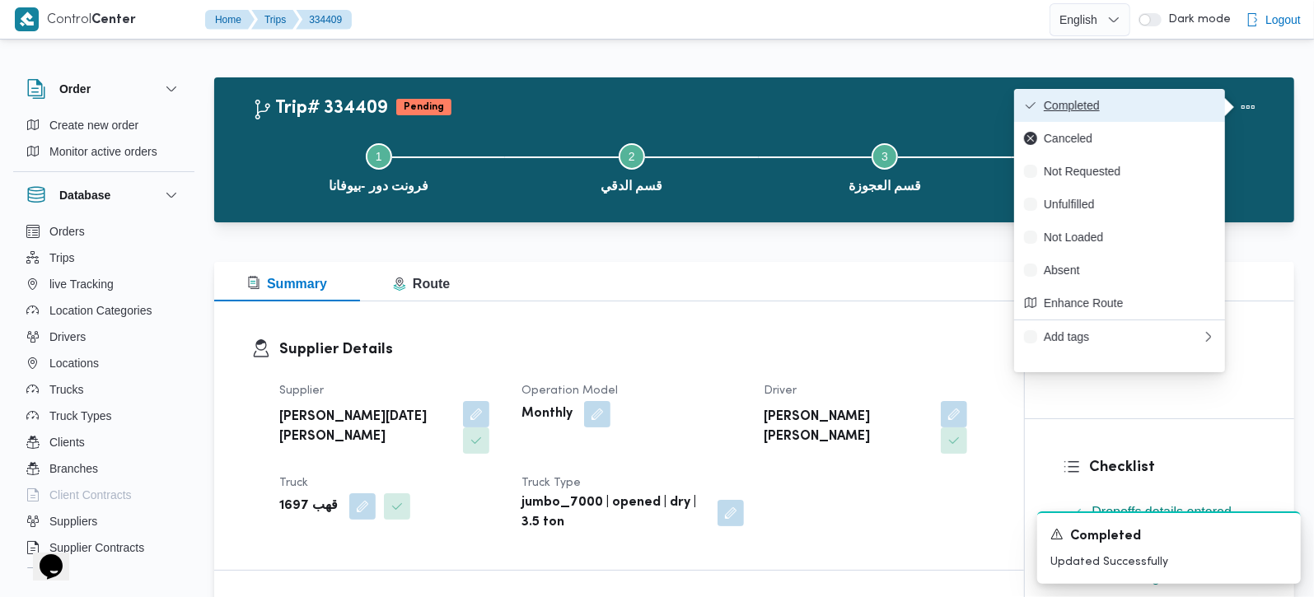
click at [1161, 105] on span "Completed" at bounding box center [1129, 105] width 171 height 13
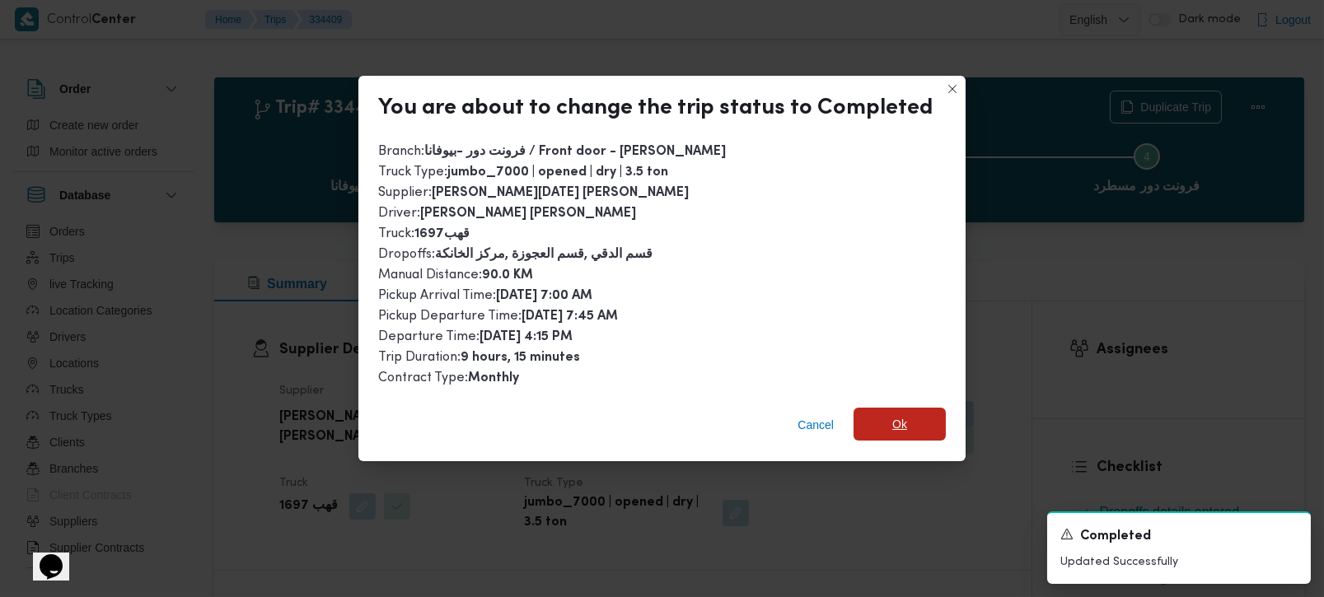
click at [919, 408] on span "Ok" at bounding box center [900, 424] width 92 height 33
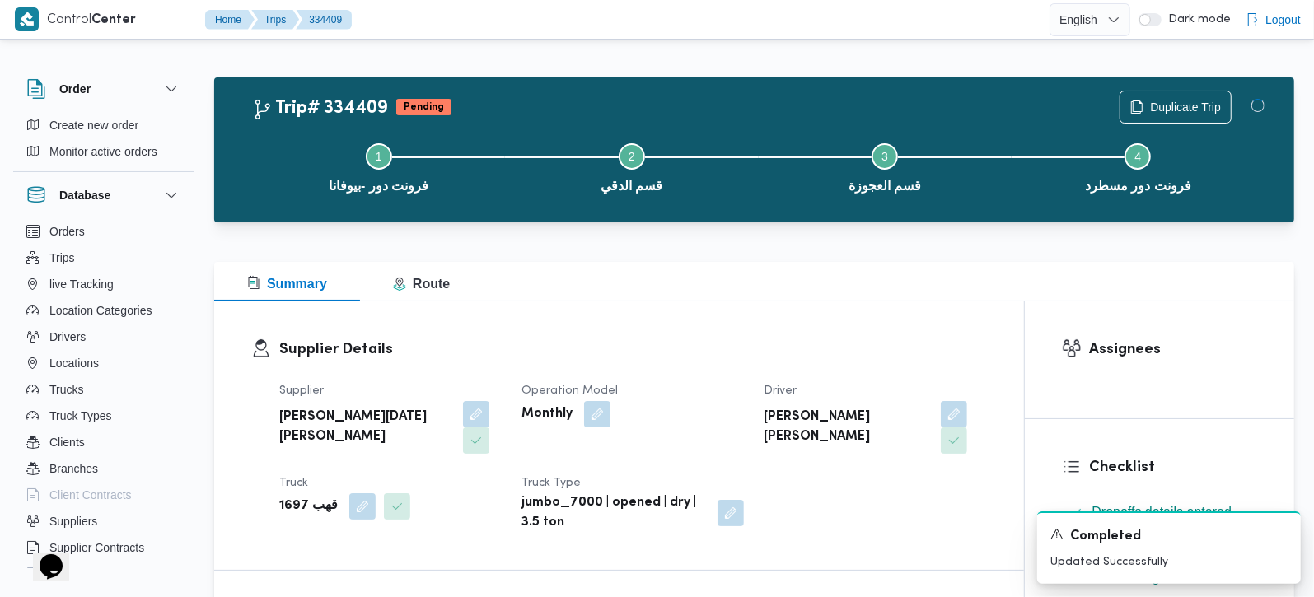
click at [838, 294] on div "Summary Route" at bounding box center [754, 282] width 1080 height 40
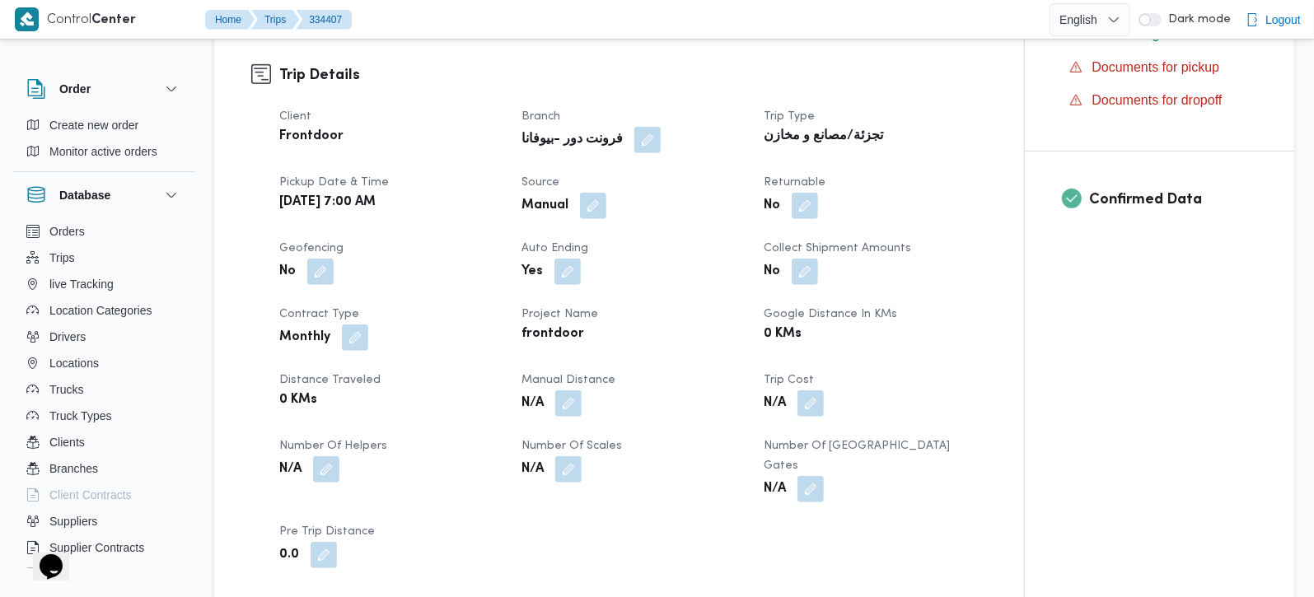
scroll to position [581, 0]
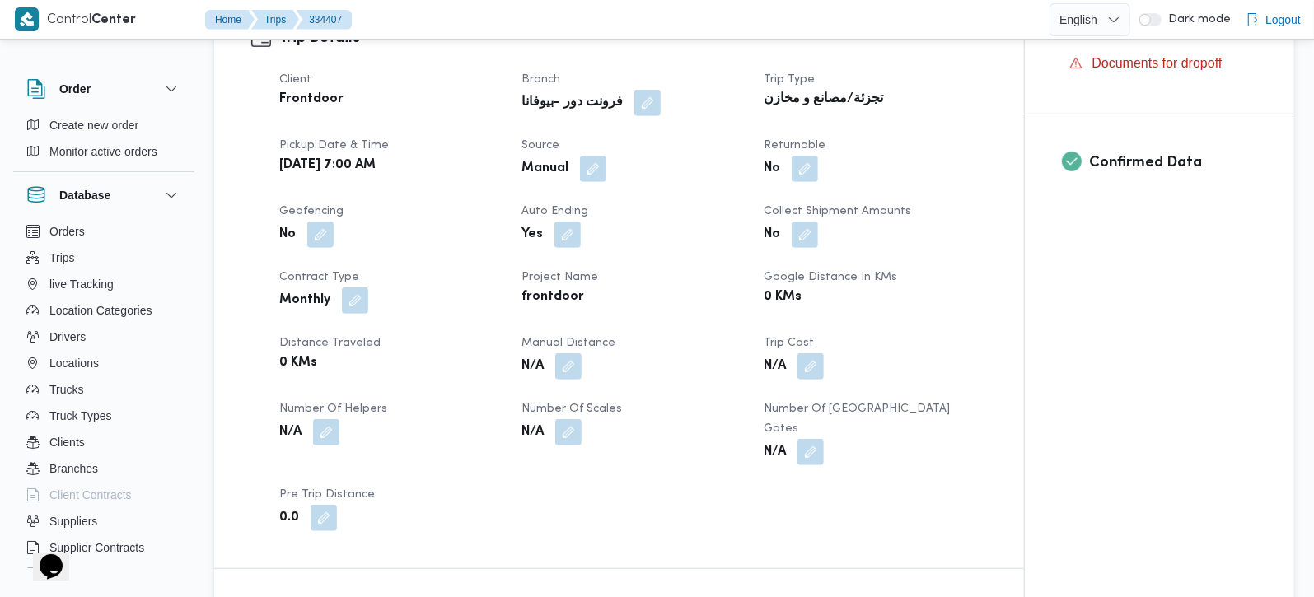
click at [555, 366] on span at bounding box center [564, 366] width 35 height 26
click at [566, 377] on span at bounding box center [564, 366] width 35 height 26
click at [563, 359] on button "button" at bounding box center [568, 366] width 26 height 26
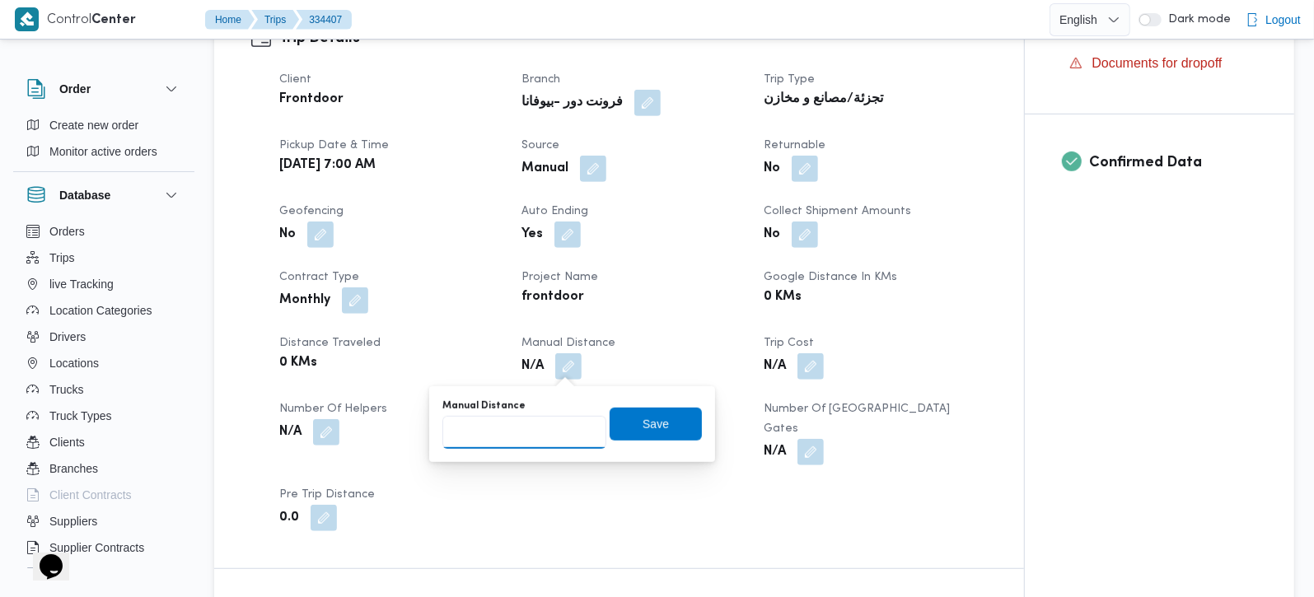
click at [513, 436] on input "Manual Distance" at bounding box center [524, 432] width 164 height 33
type input "105"
click at [646, 427] on span "Save" at bounding box center [656, 424] width 26 height 20
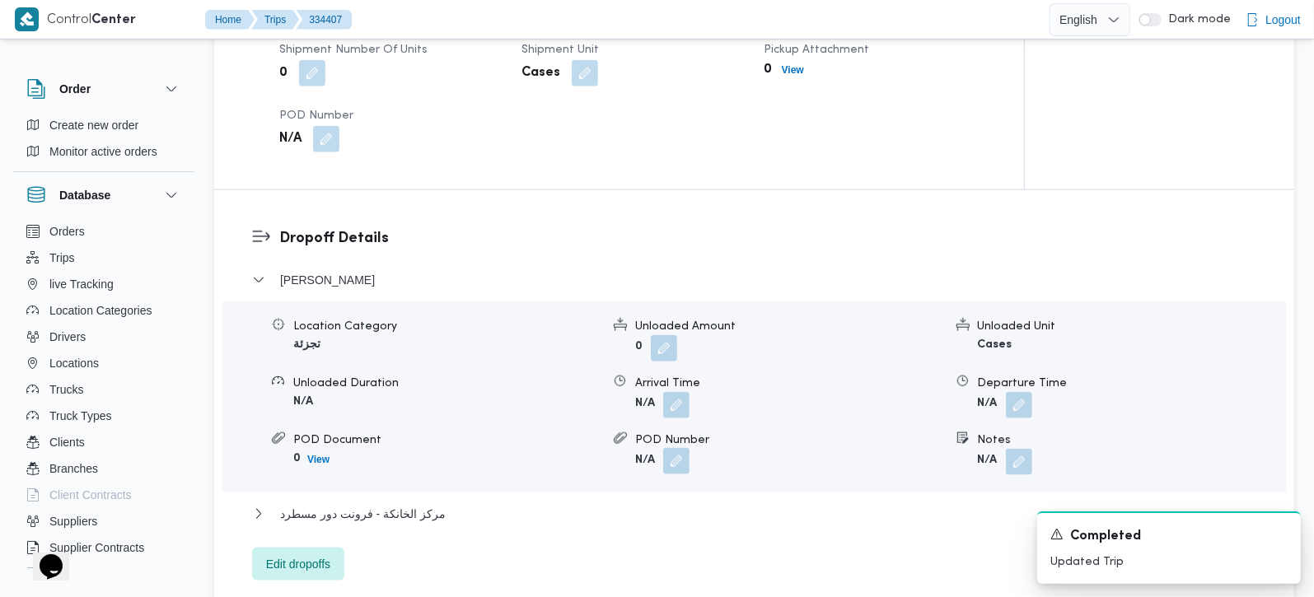
scroll to position [1260, 0]
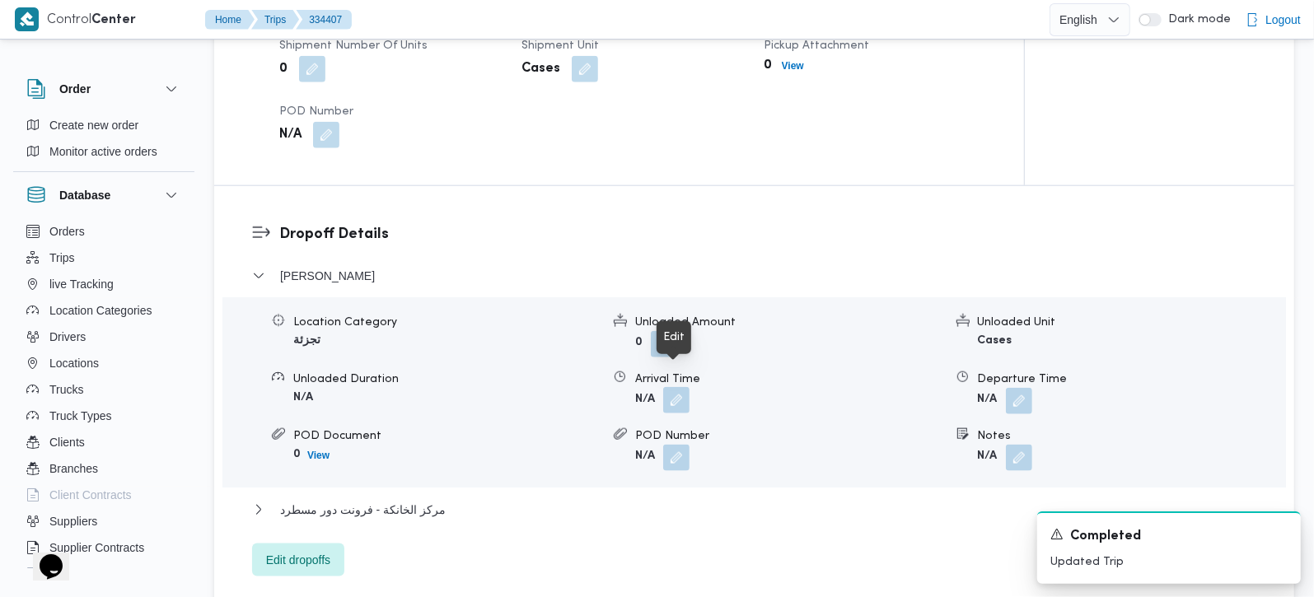
click at [671, 387] on button "button" at bounding box center [676, 400] width 26 height 26
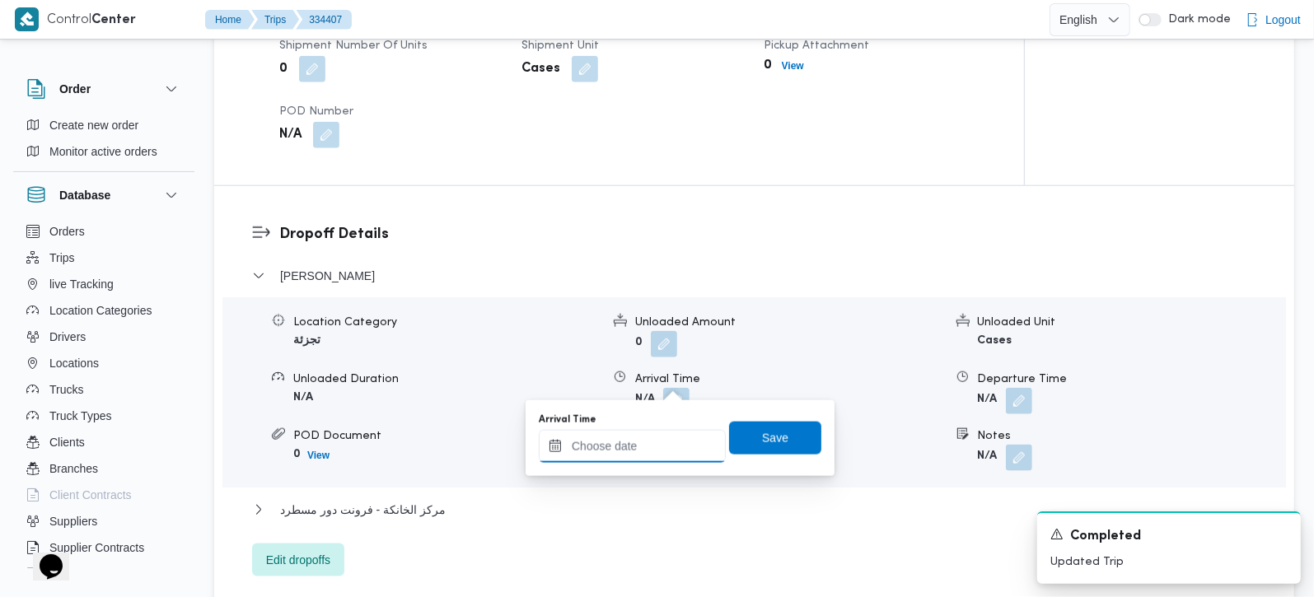
click at [660, 438] on input "Arrival Time" at bounding box center [632, 446] width 187 height 33
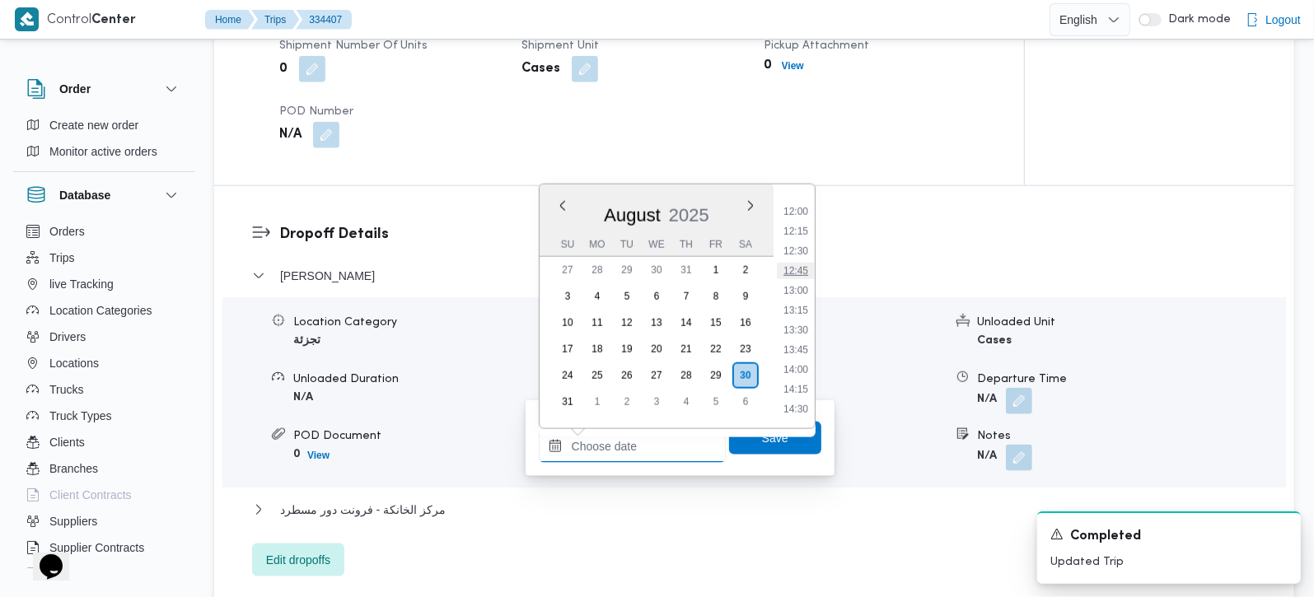
scroll to position [847, 0]
click at [800, 208] on li "10:45" at bounding box center [796, 209] width 38 height 16
type input "30/08/2025 10:45"
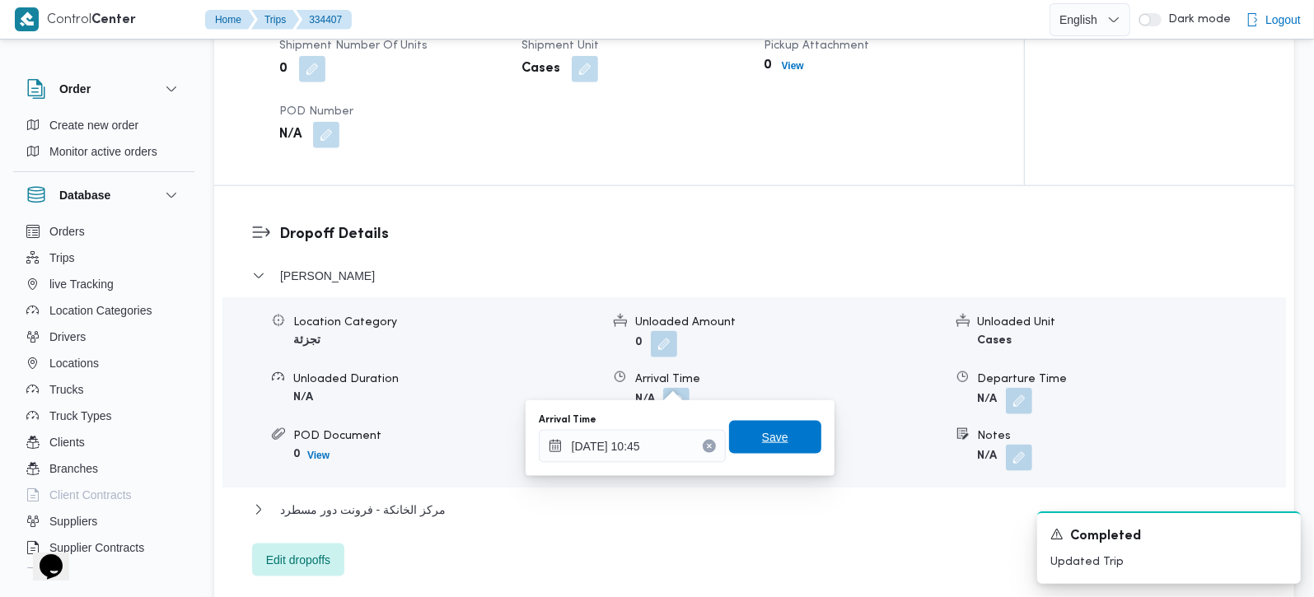
click at [789, 438] on span "Save" at bounding box center [775, 437] width 92 height 33
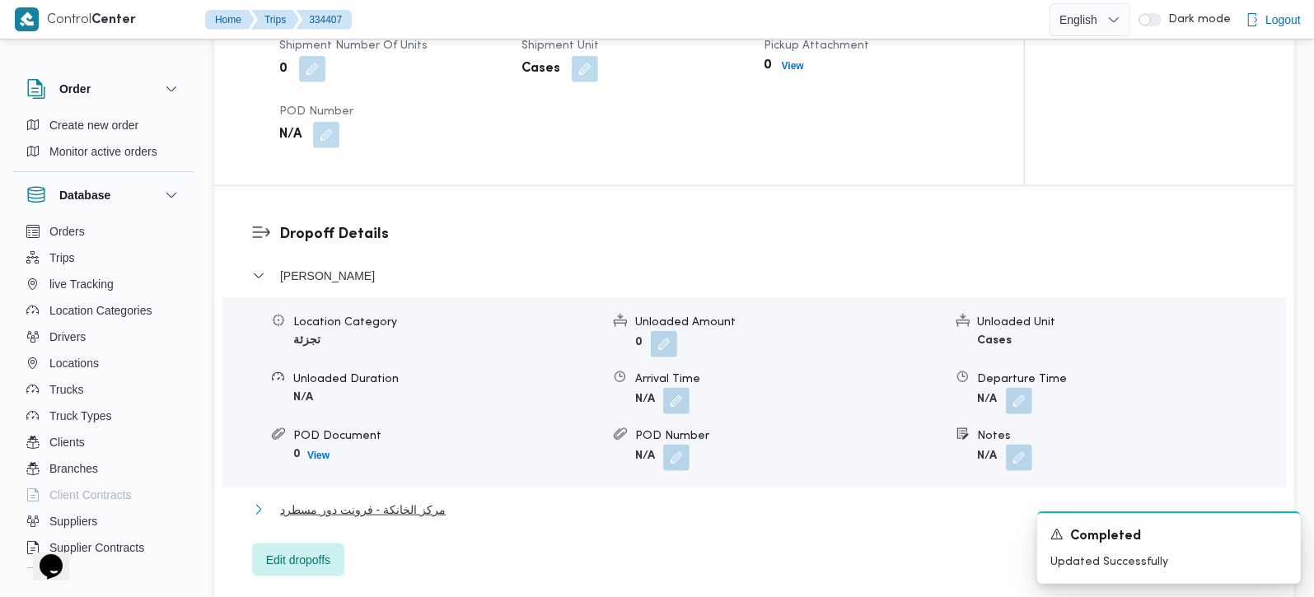
click at [367, 500] on span "مركز الخانكة - فرونت دور مسطرد" at bounding box center [363, 510] width 166 height 20
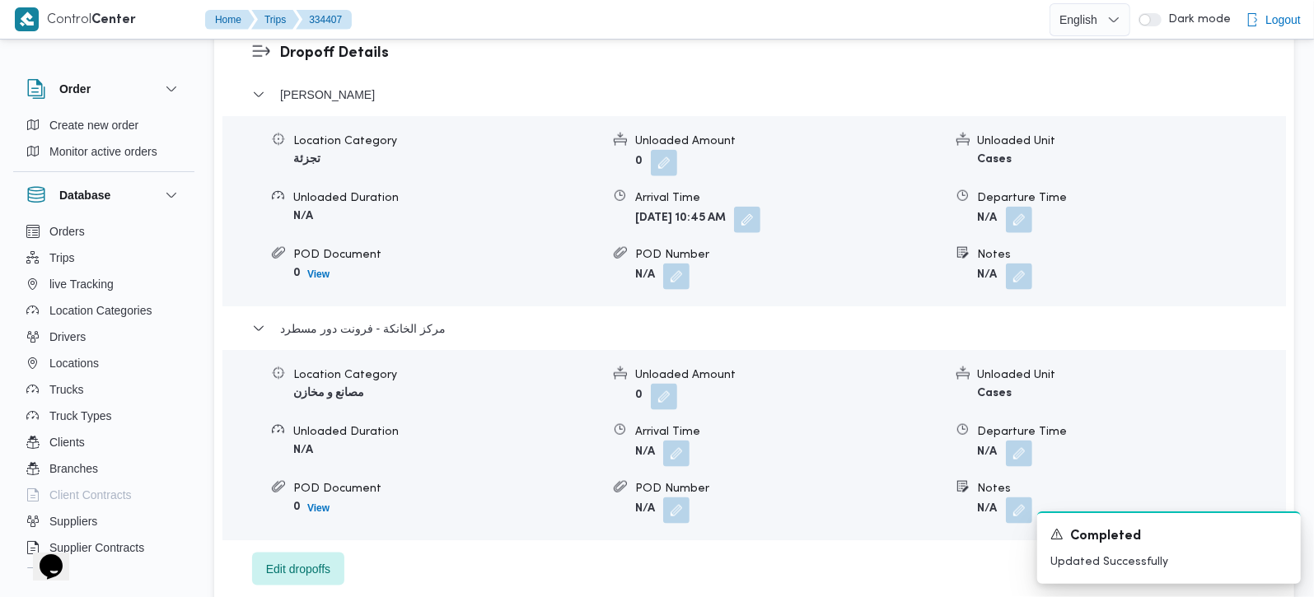
scroll to position [1453, 0]
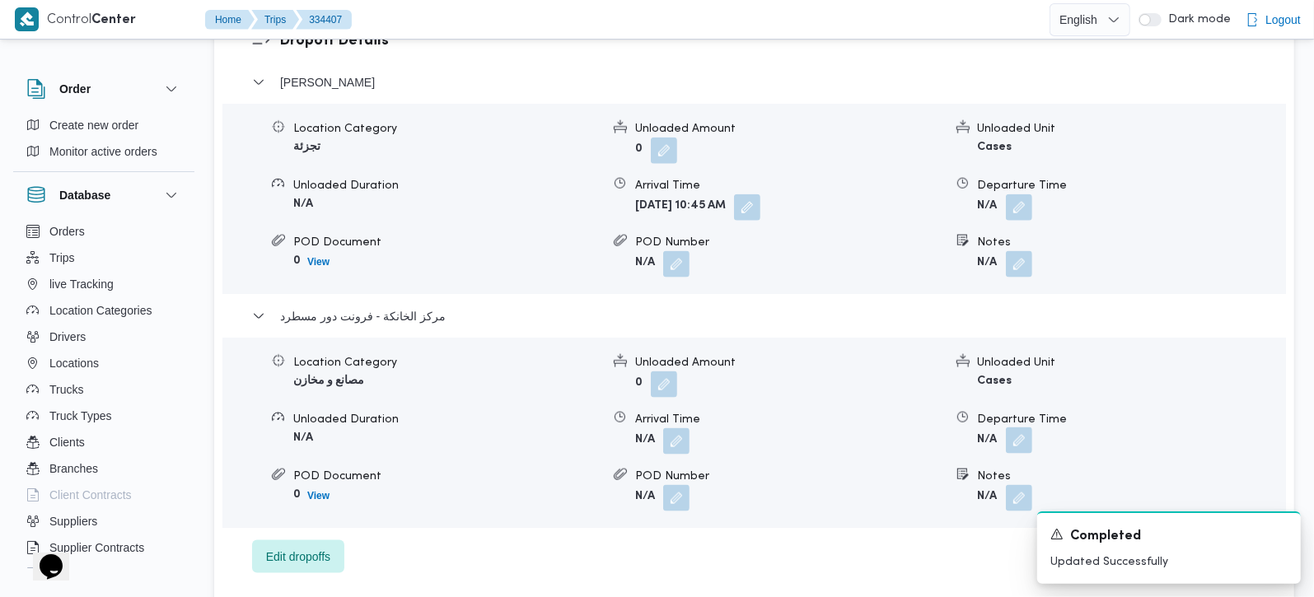
click at [1028, 428] on button "button" at bounding box center [1019, 441] width 26 height 26
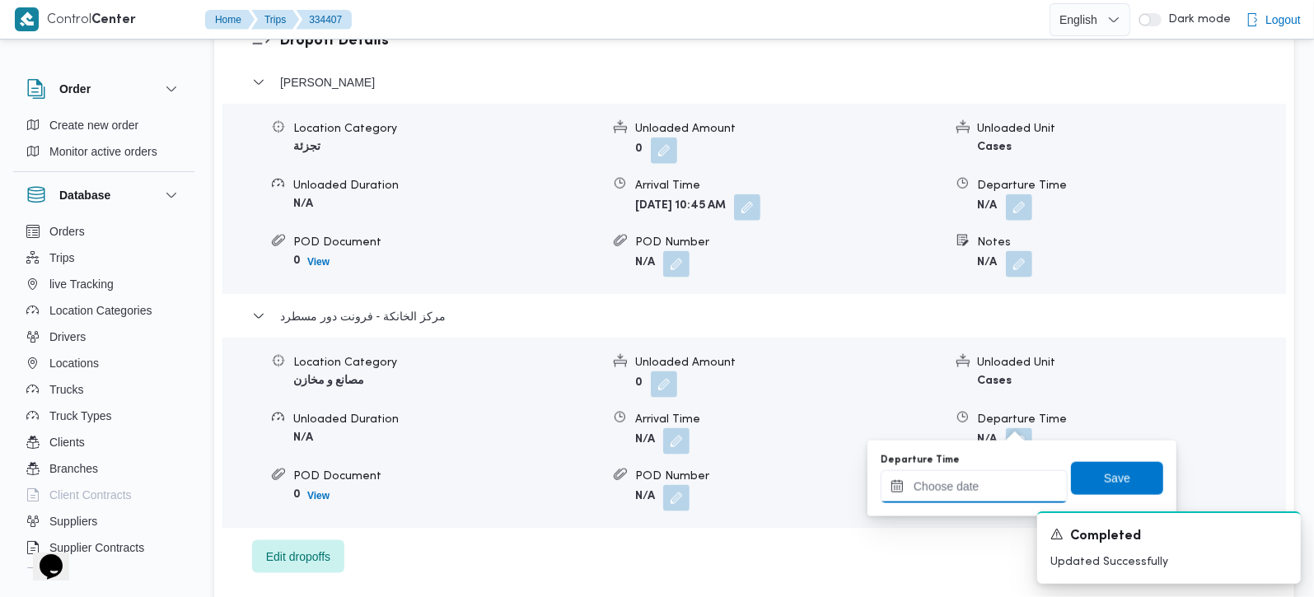
click at [969, 475] on input "Departure Time" at bounding box center [974, 486] width 187 height 33
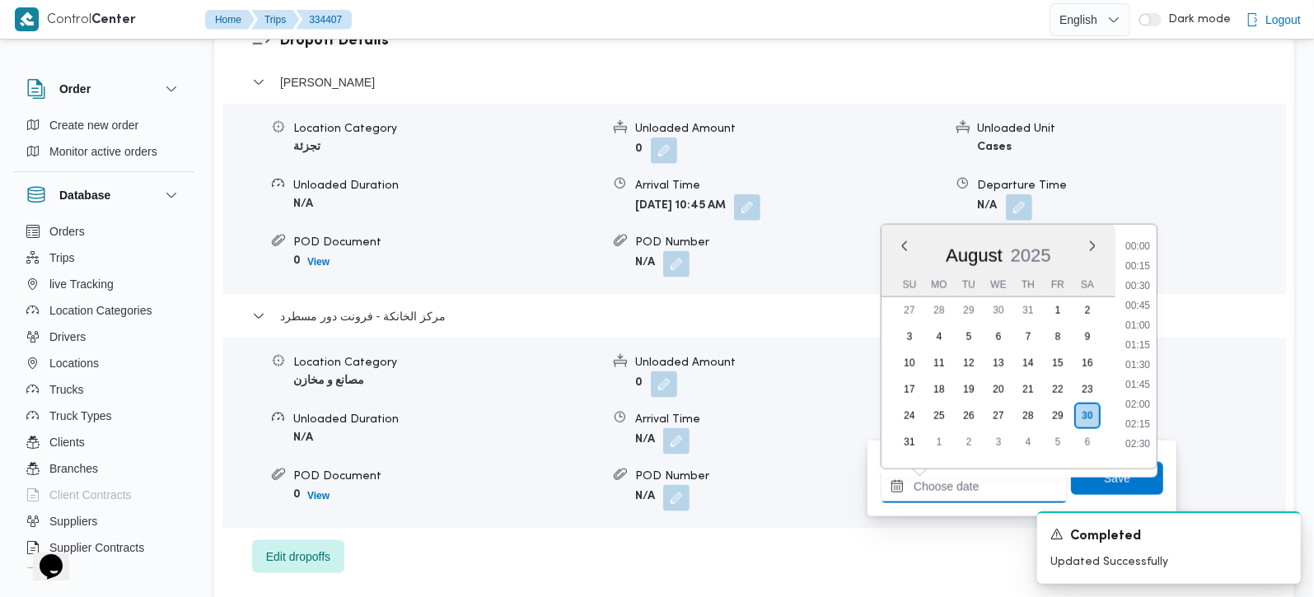
scroll to position [1331, 0]
click at [1147, 314] on li "17:45" at bounding box center [1138, 319] width 38 height 16
type input "30/08/2025 17:45"
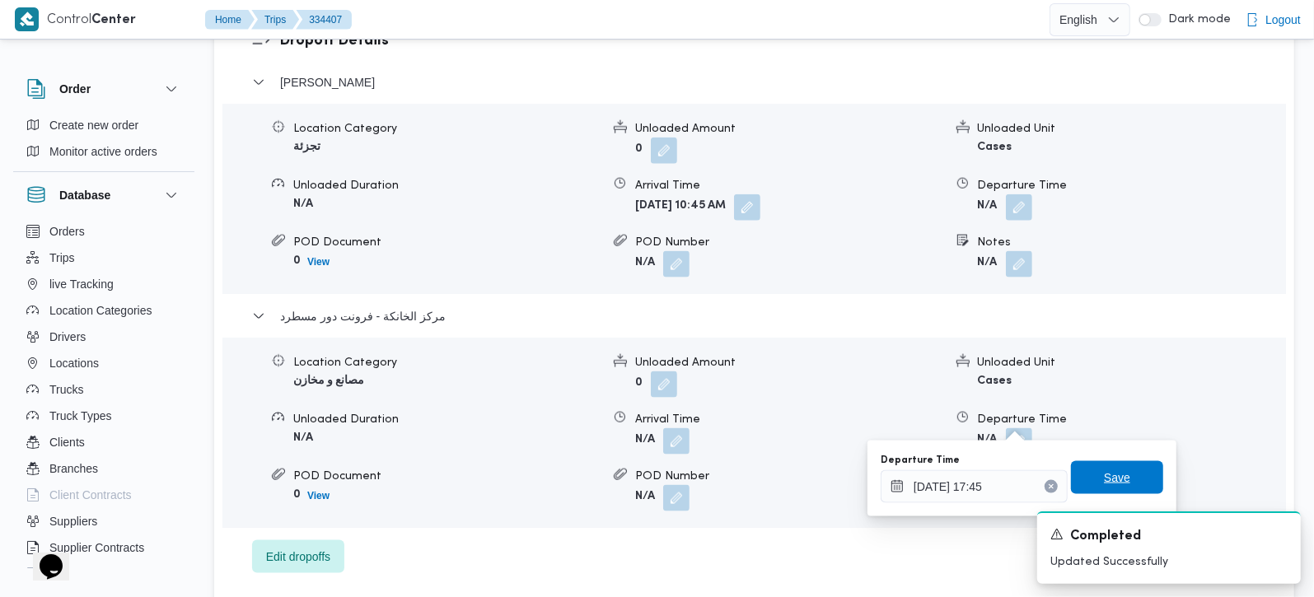
click at [1104, 473] on span "Save" at bounding box center [1117, 478] width 26 height 20
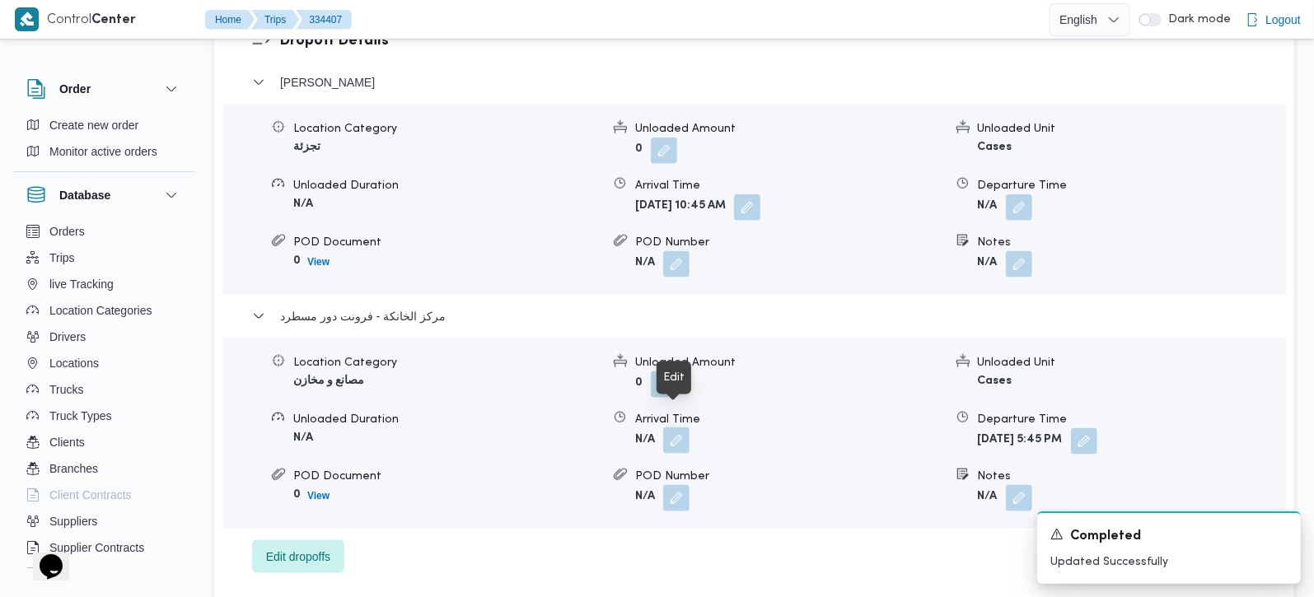
click at [668, 432] on button "button" at bounding box center [676, 441] width 26 height 26
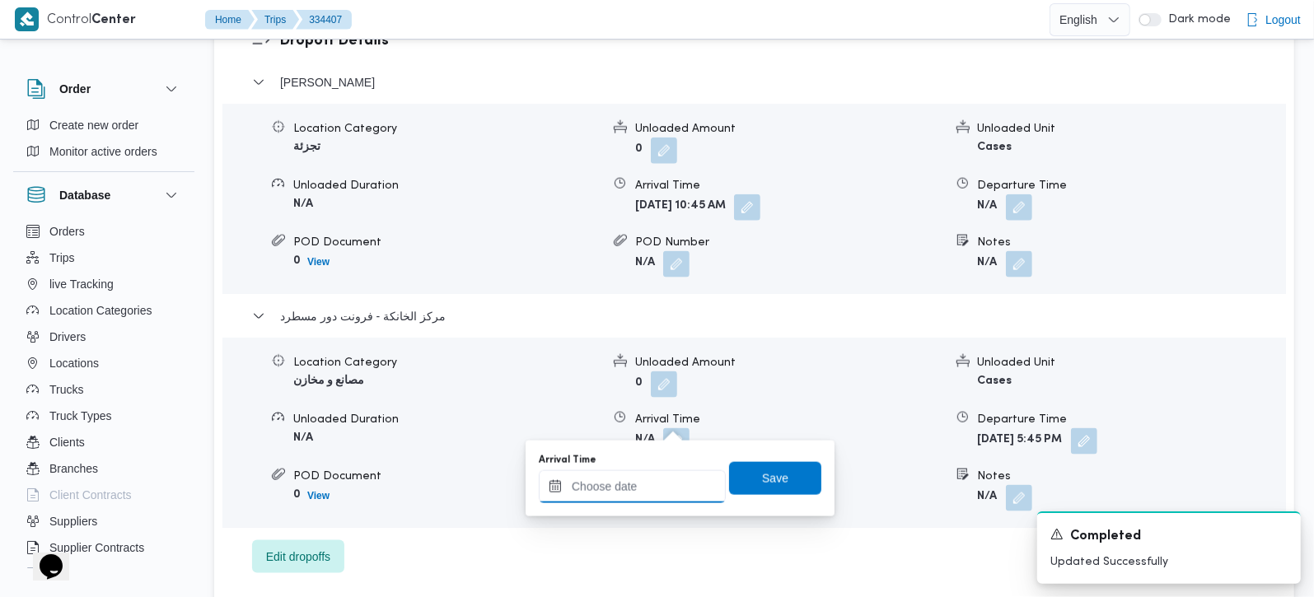
click at [640, 498] on input "Arrival Time" at bounding box center [632, 486] width 187 height 33
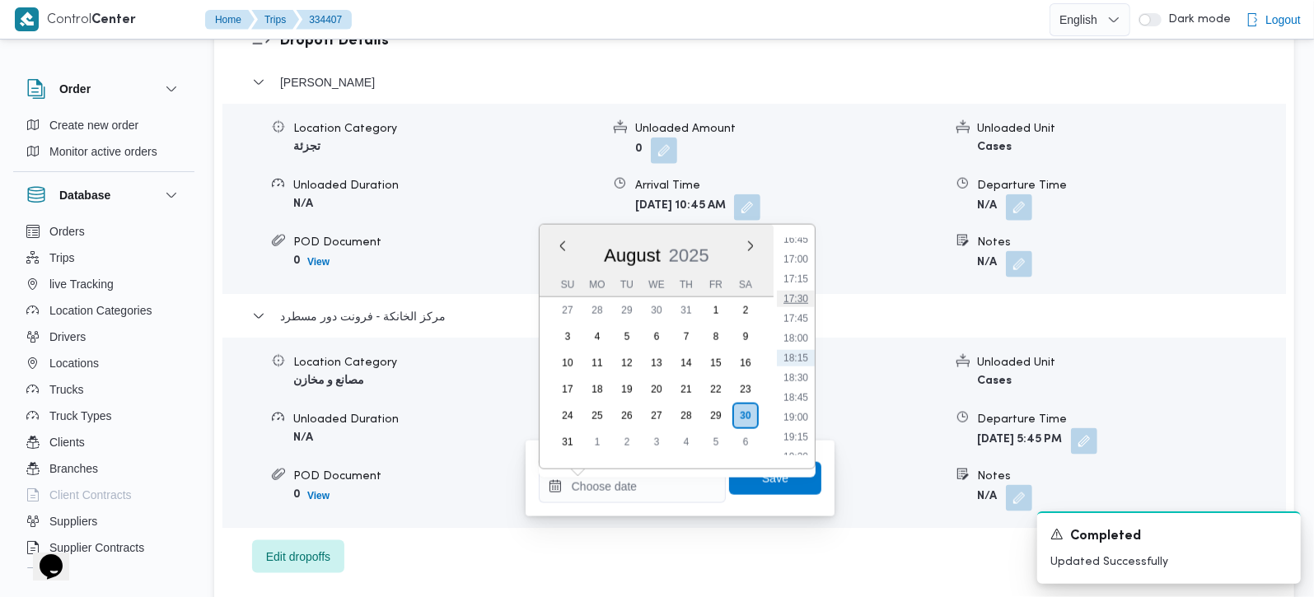
click at [805, 294] on li "17:30" at bounding box center [796, 299] width 38 height 16
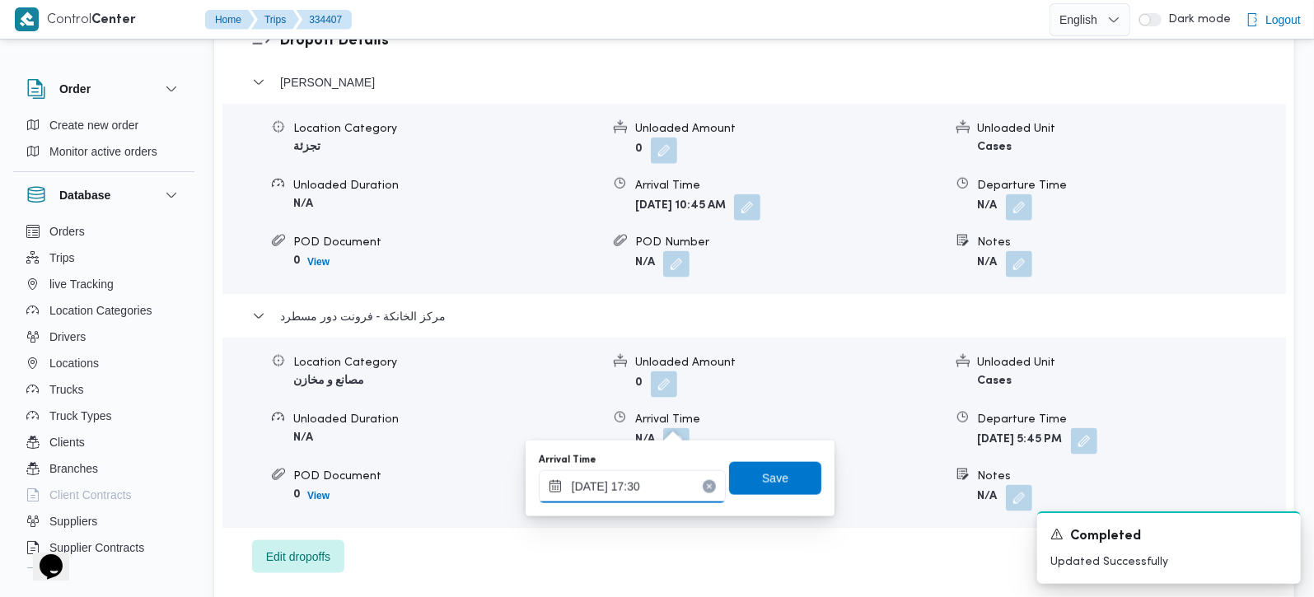
type input "30/08/2025 17:30"
click at [762, 481] on span "Save" at bounding box center [775, 478] width 26 height 20
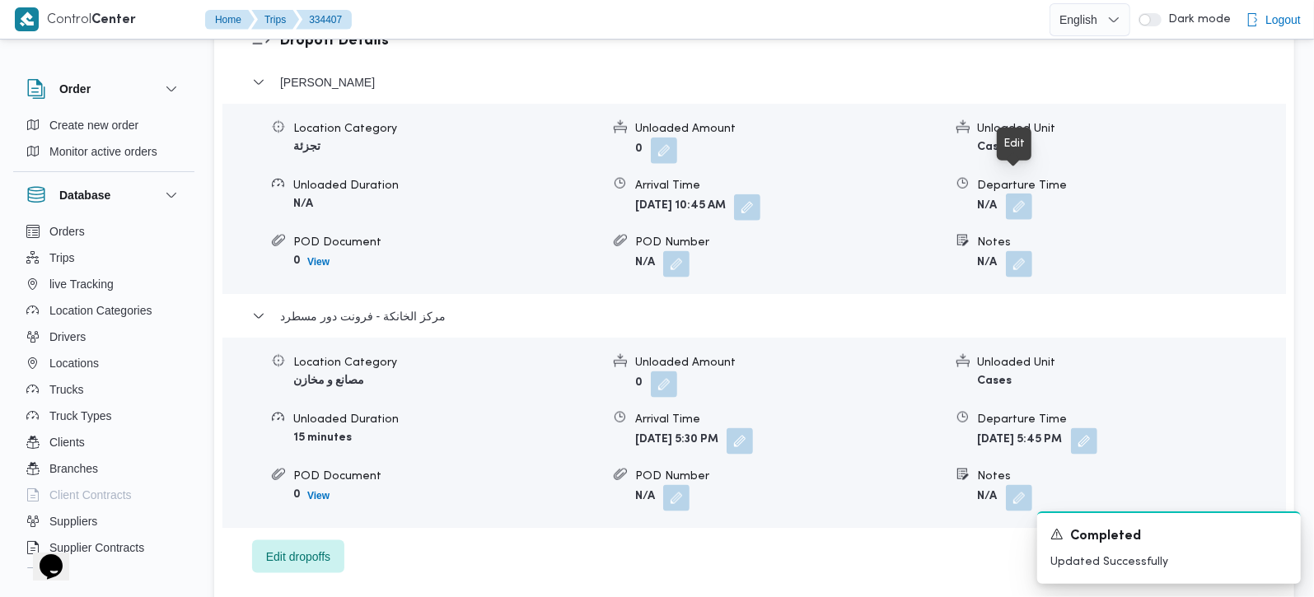
click at [1027, 194] on button "button" at bounding box center [1019, 207] width 26 height 26
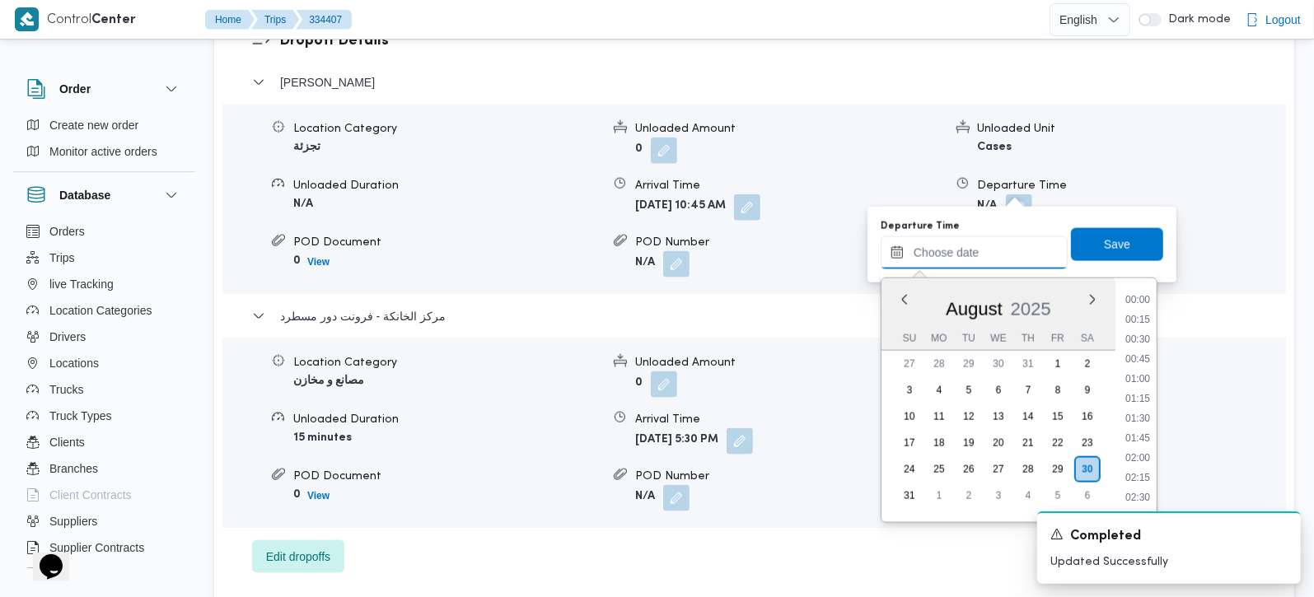
click at [986, 257] on input "Departure Time" at bounding box center [974, 252] width 187 height 33
click at [1144, 364] on li "16:30" at bounding box center [1138, 371] width 38 height 16
type input "[DATE] 16:30"
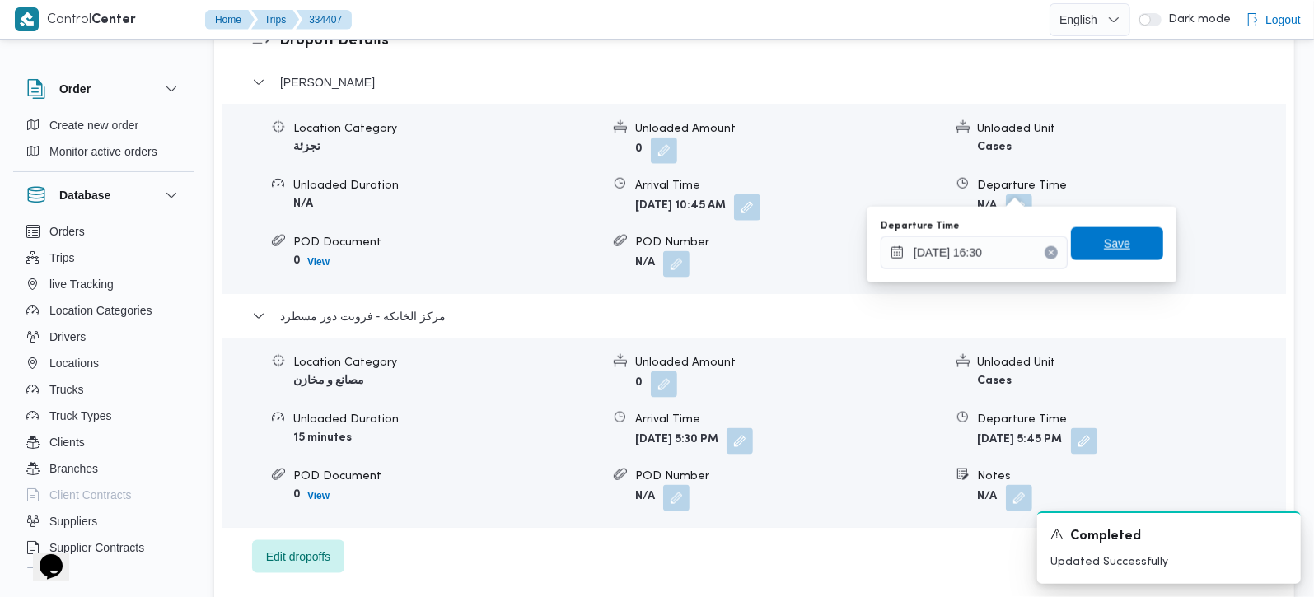
click at [1101, 257] on span "Save" at bounding box center [1117, 243] width 92 height 33
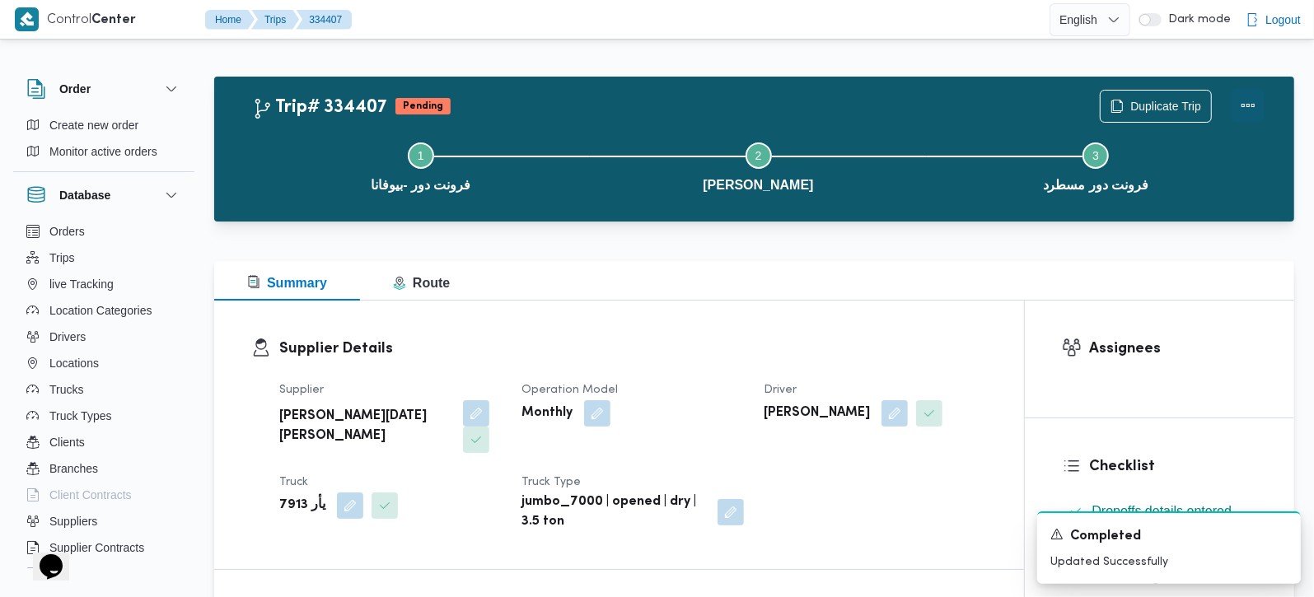
scroll to position [0, 0]
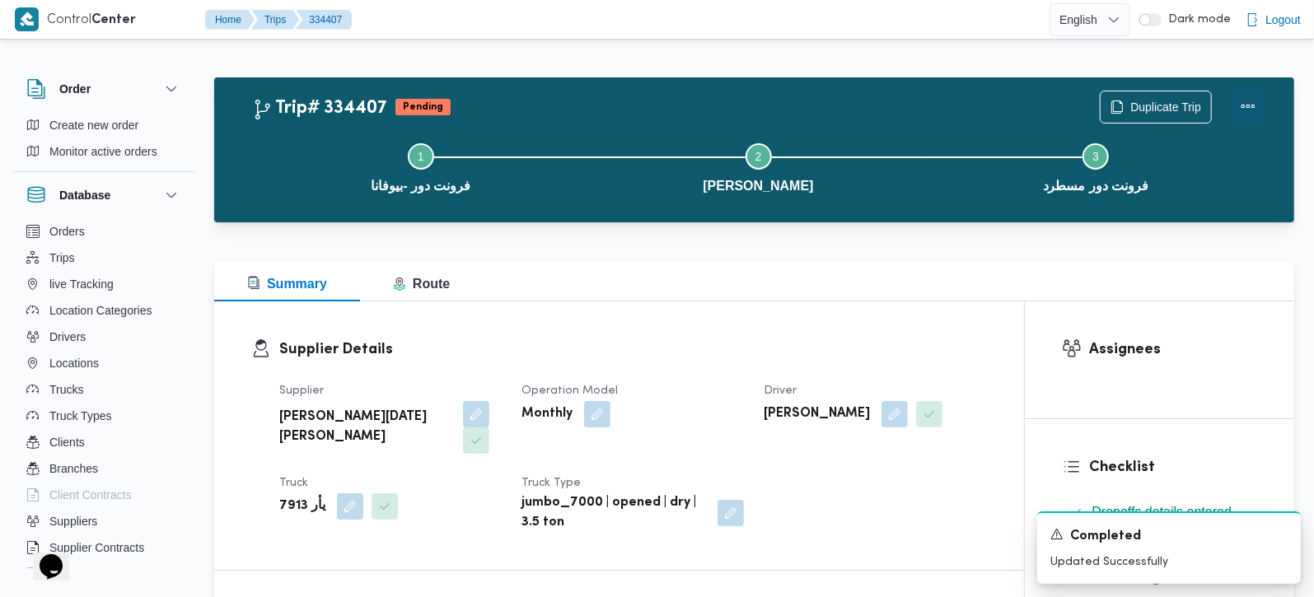
click at [1238, 102] on button "Actions" at bounding box center [1248, 106] width 33 height 33
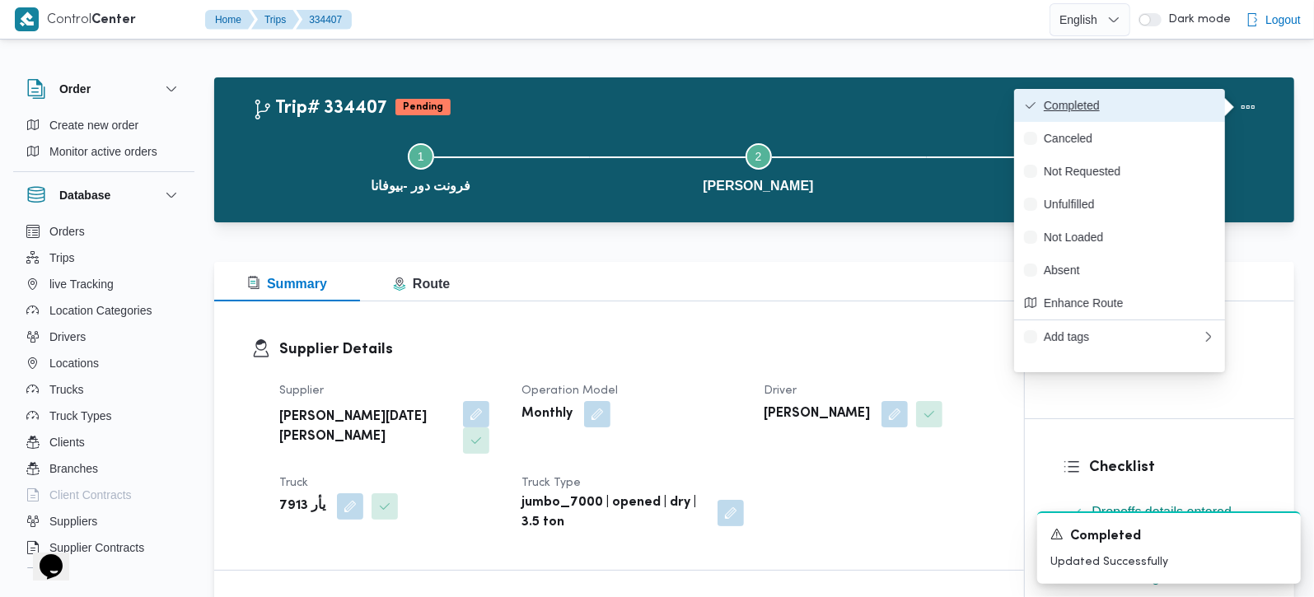
click at [1159, 102] on span "Completed" at bounding box center [1129, 105] width 171 height 13
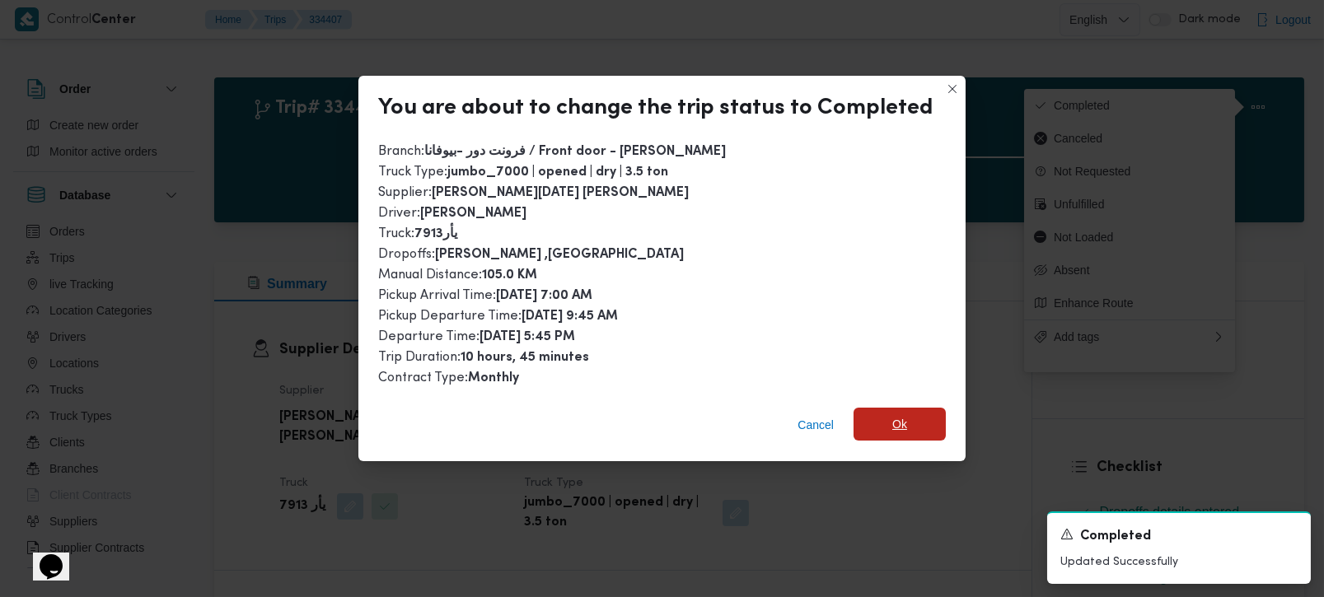
click at [896, 432] on span "Ok" at bounding box center [900, 424] width 92 height 33
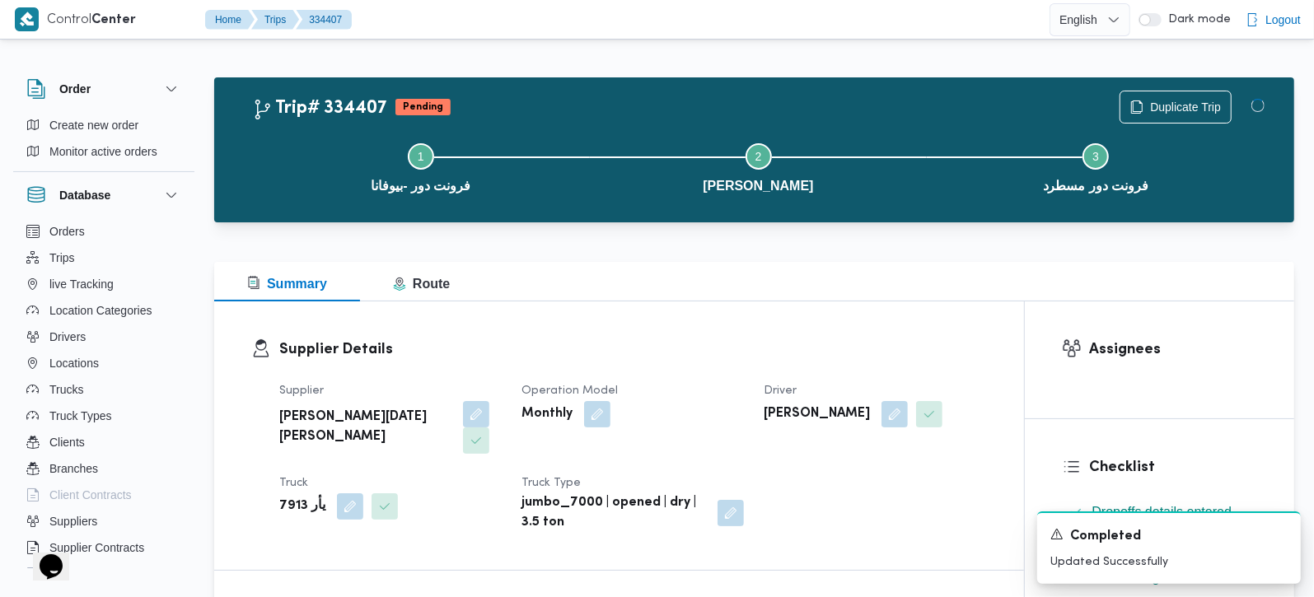
click at [910, 262] on div "Summary Route" at bounding box center [754, 282] width 1080 height 40
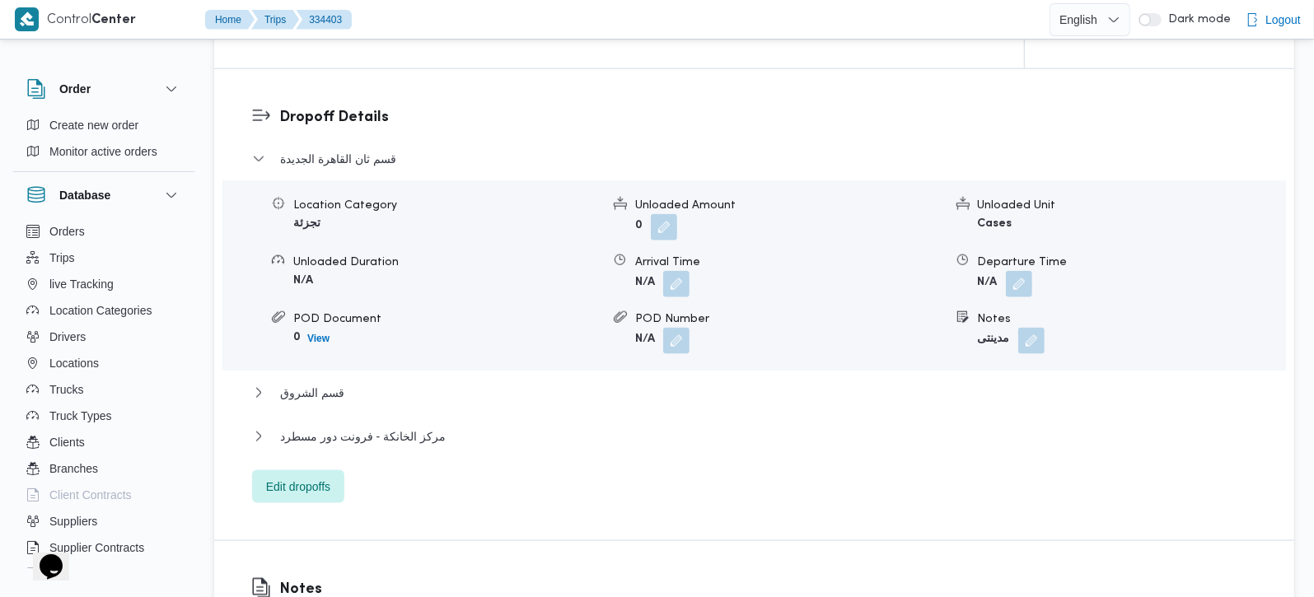
scroll to position [775, 0]
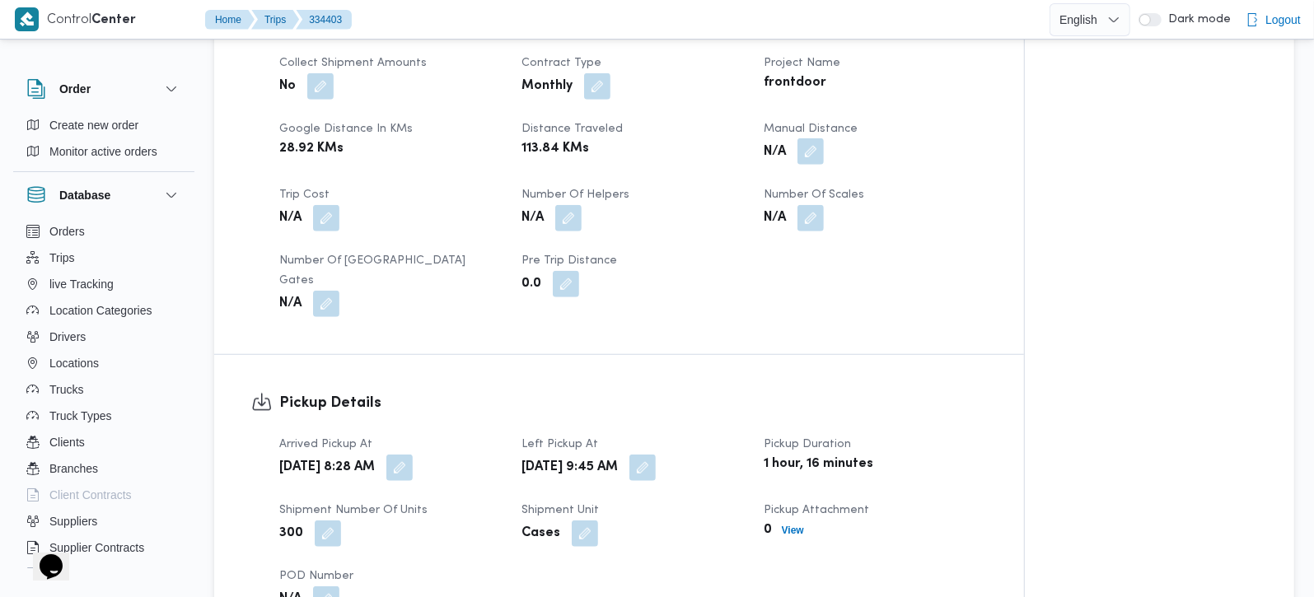
click at [808, 160] on button "button" at bounding box center [811, 151] width 26 height 26
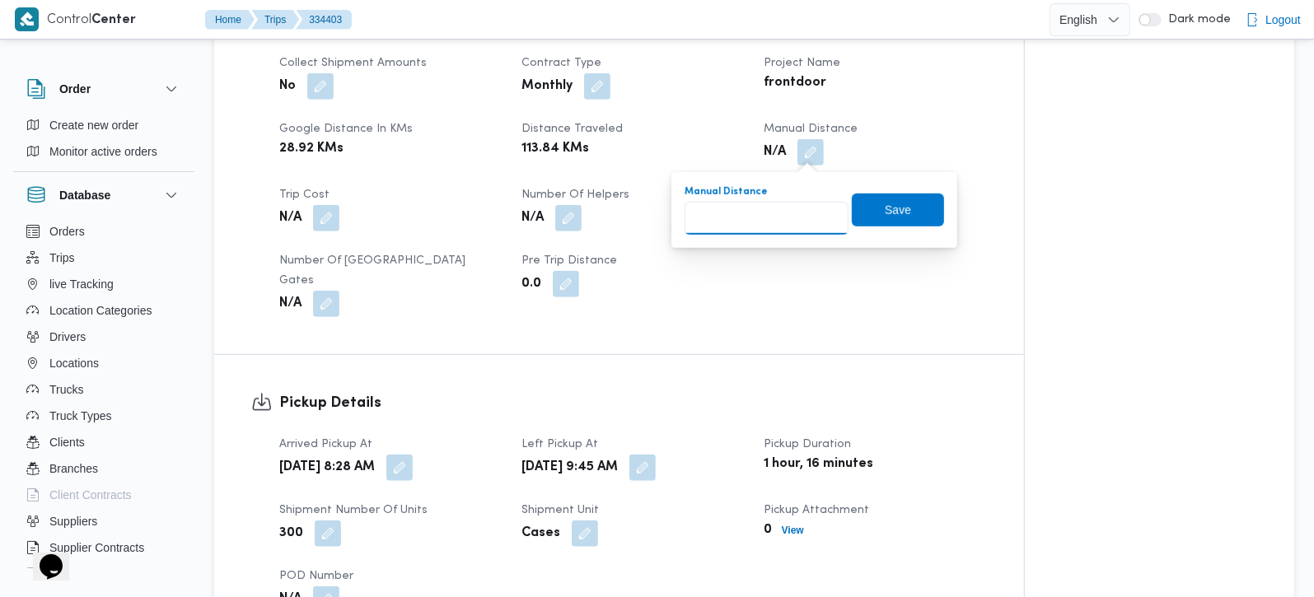
click at [760, 221] on input "Manual Distance" at bounding box center [767, 218] width 164 height 33
type input "120"
click at [898, 210] on span "Save" at bounding box center [898, 209] width 92 height 33
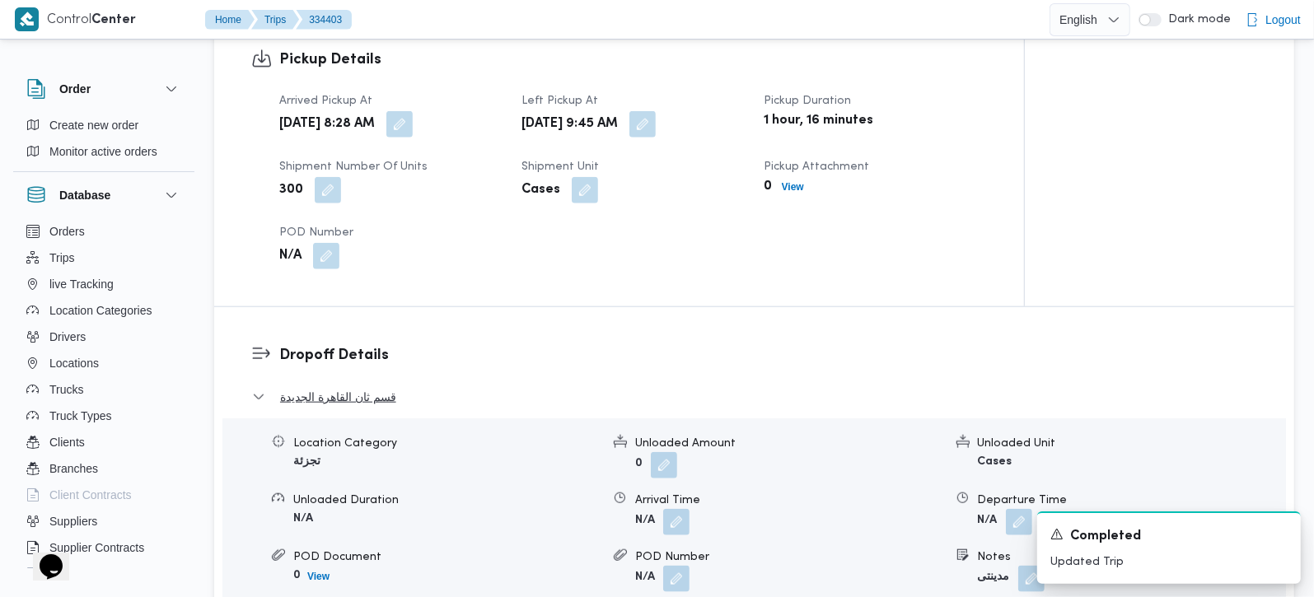
scroll to position [1163, 0]
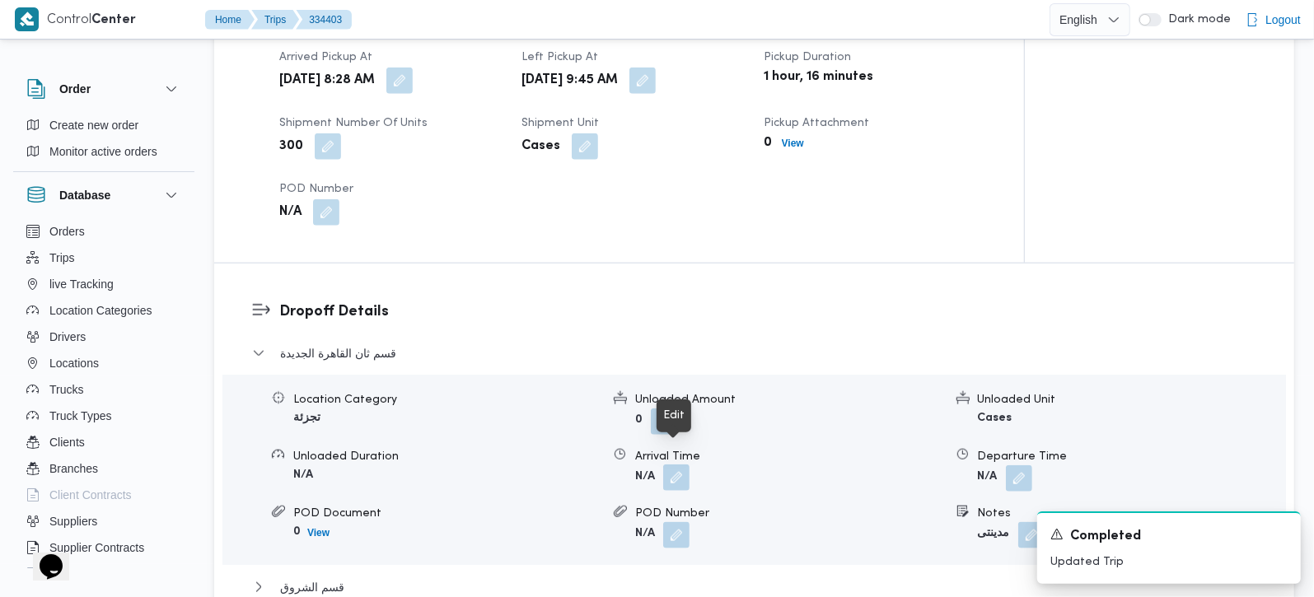
click at [672, 465] on button "button" at bounding box center [676, 478] width 26 height 26
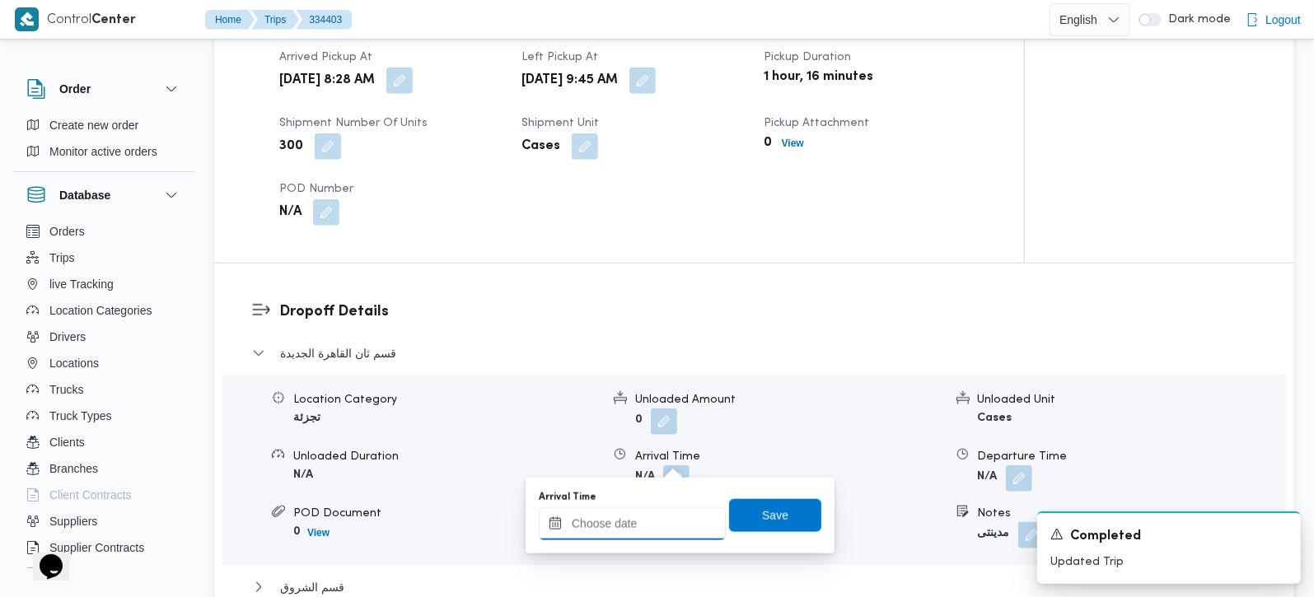
click at [657, 522] on input "Arrival Time" at bounding box center [632, 524] width 187 height 33
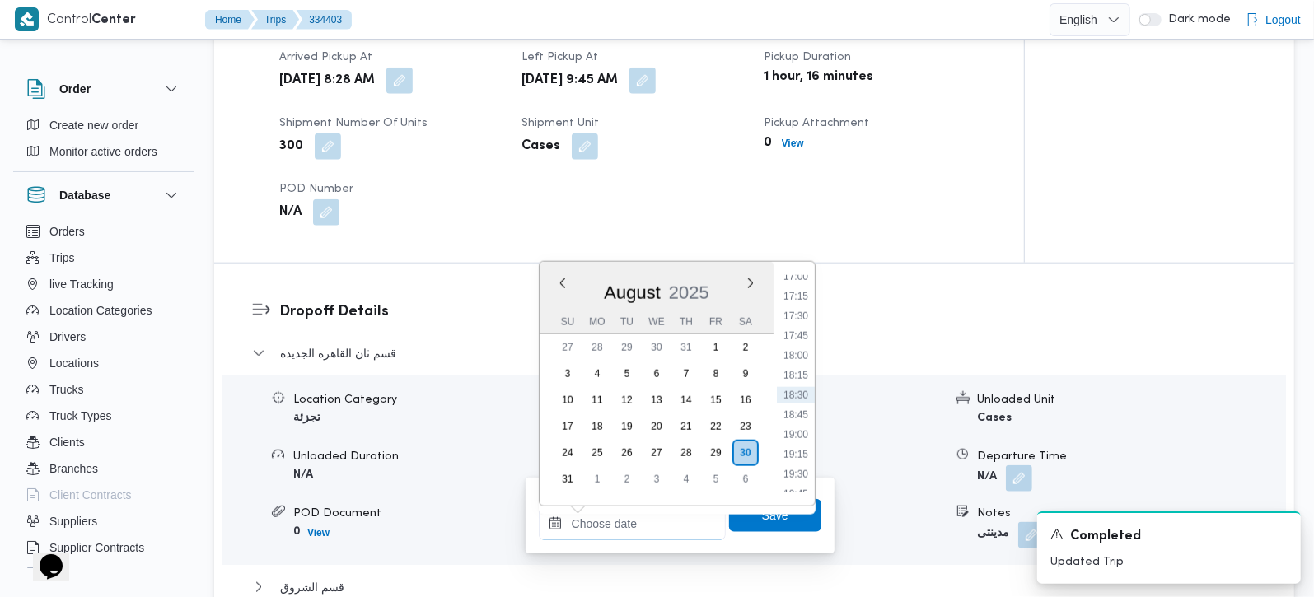
scroll to position [770, 0]
click at [804, 344] on li "10:30" at bounding box center [796, 344] width 38 height 16
type input "[DATE] 10:30"
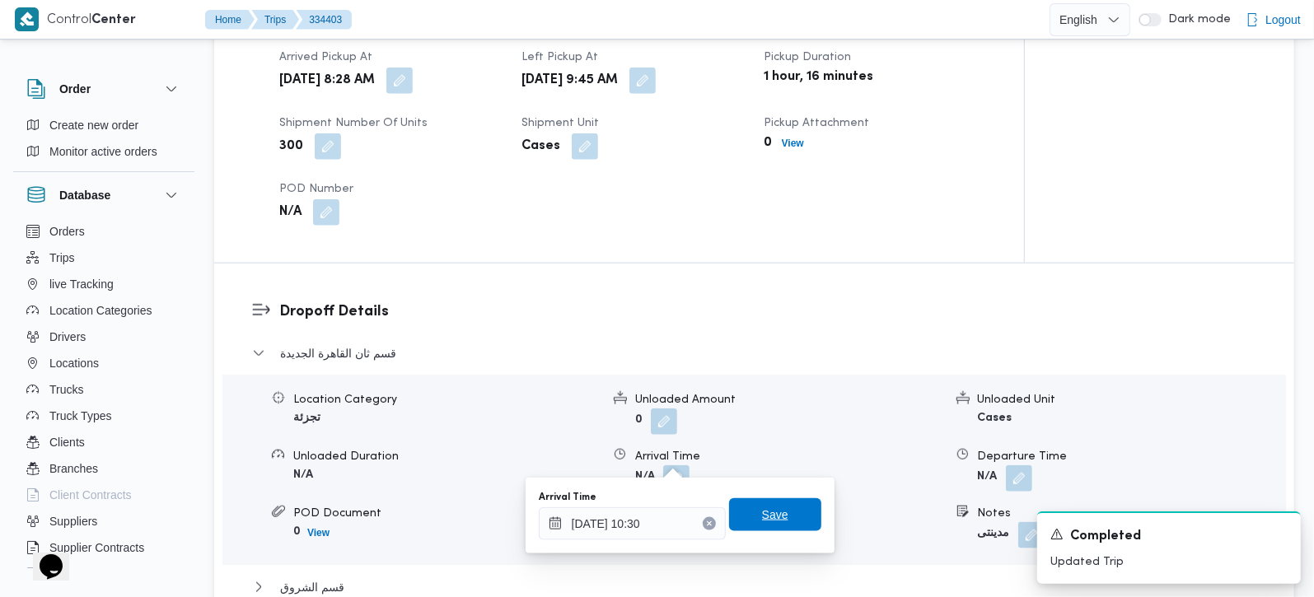
click at [762, 515] on span "Save" at bounding box center [775, 515] width 26 height 20
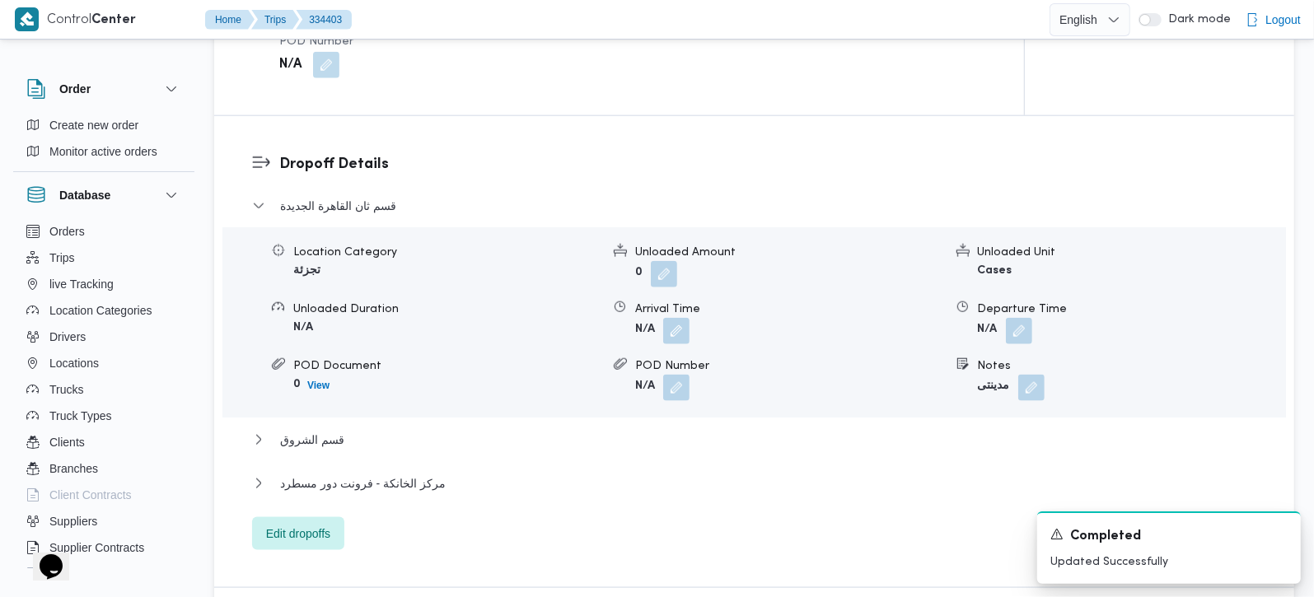
scroll to position [1357, 0]
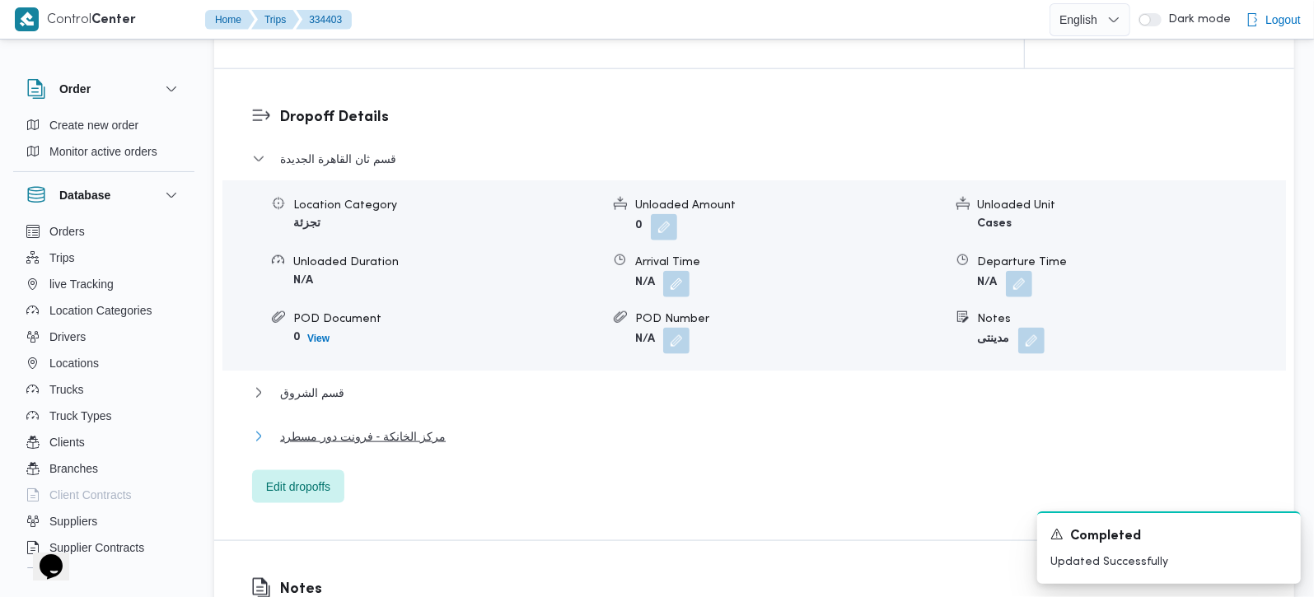
click at [368, 427] on span "مركز الخانكة - فرونت دور مسطرد" at bounding box center [363, 437] width 166 height 20
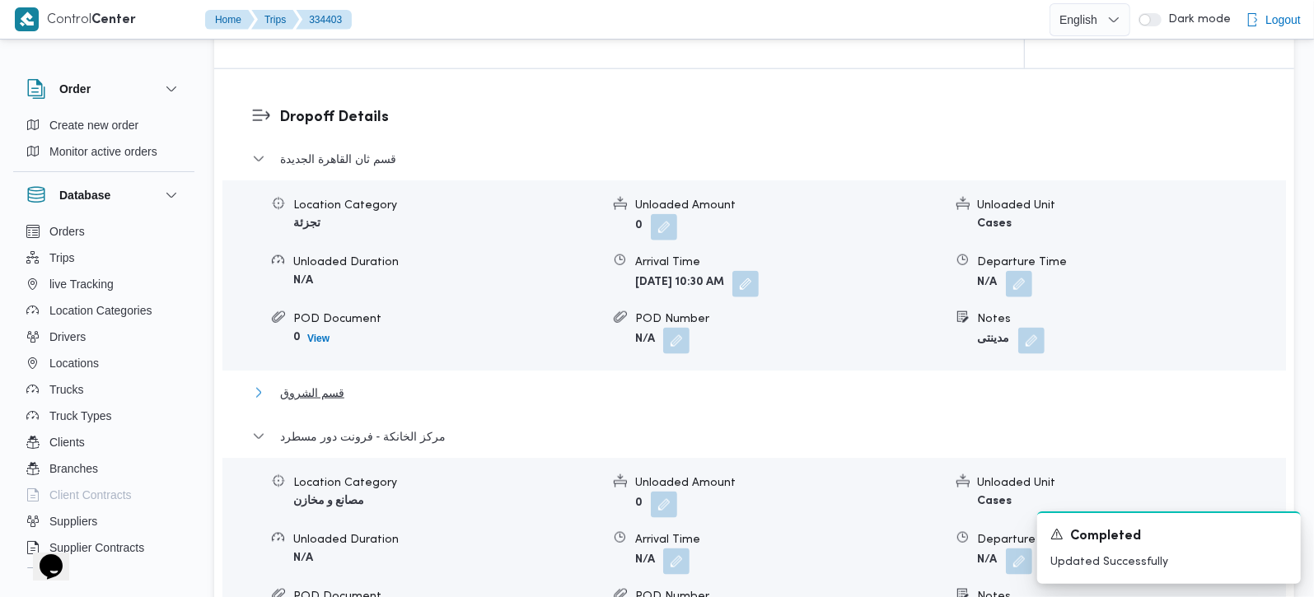
click at [295, 383] on span "قسم الشروق" at bounding box center [312, 393] width 64 height 20
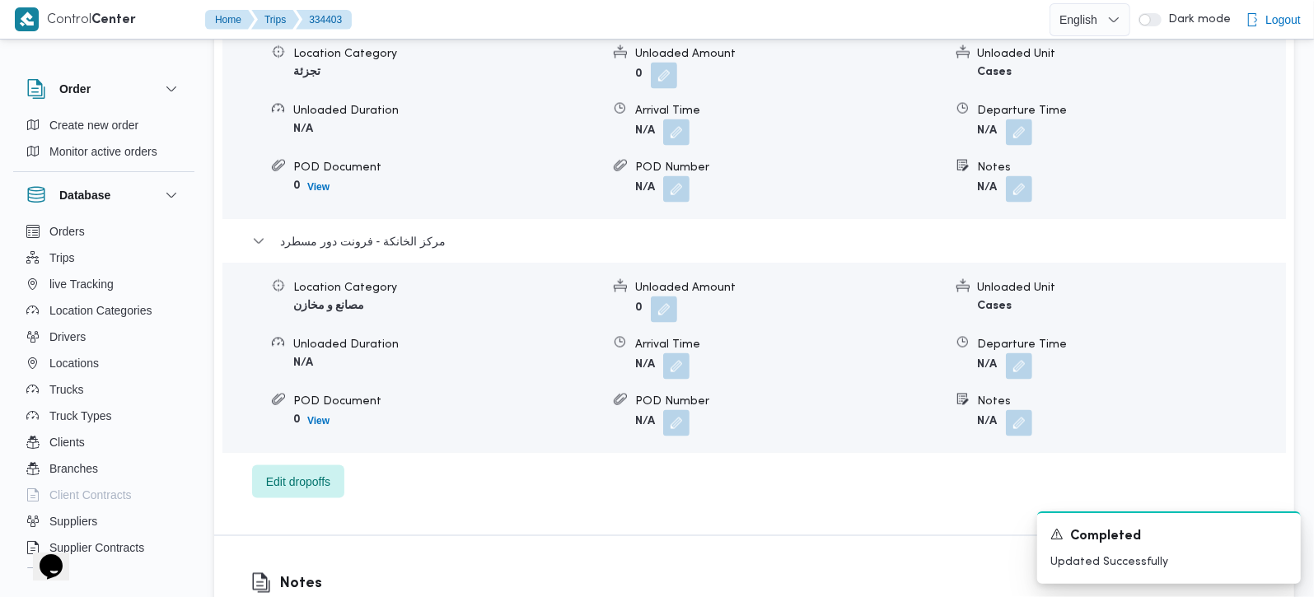
scroll to position [1744, 0]
click at [1024, 351] on button "button" at bounding box center [1019, 364] width 26 height 26
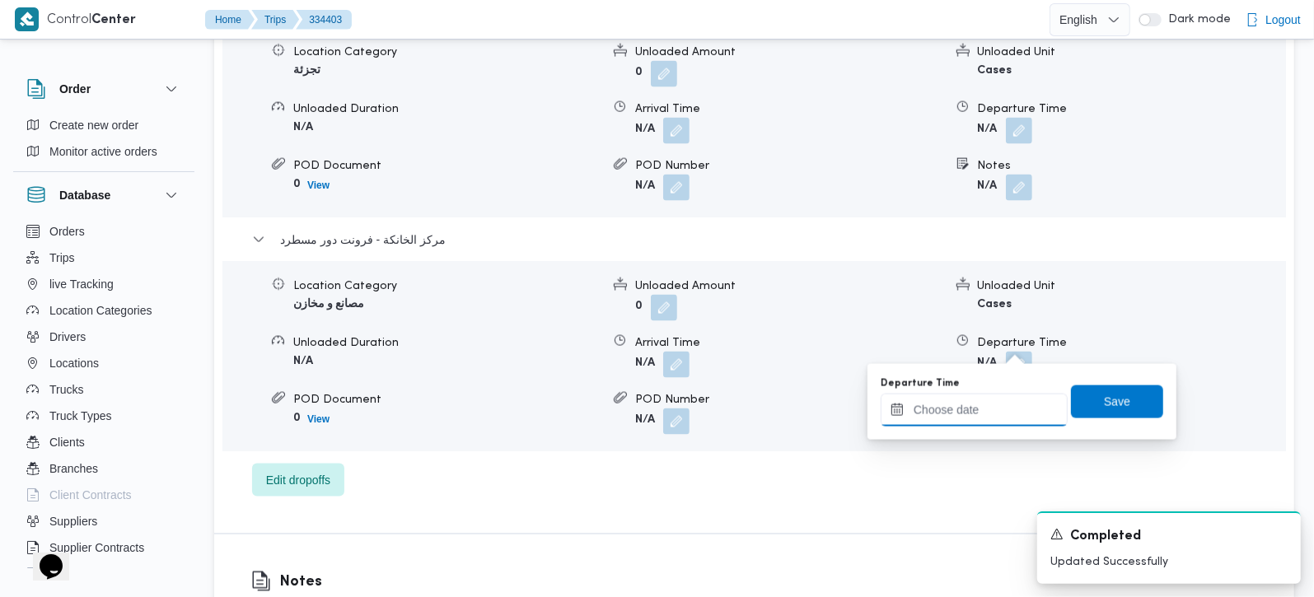
drag, startPoint x: 1004, startPoint y: 400, endPoint x: 1015, endPoint y: 399, distance: 11.6
click at [1004, 400] on input "Departure Time" at bounding box center [974, 410] width 187 height 33
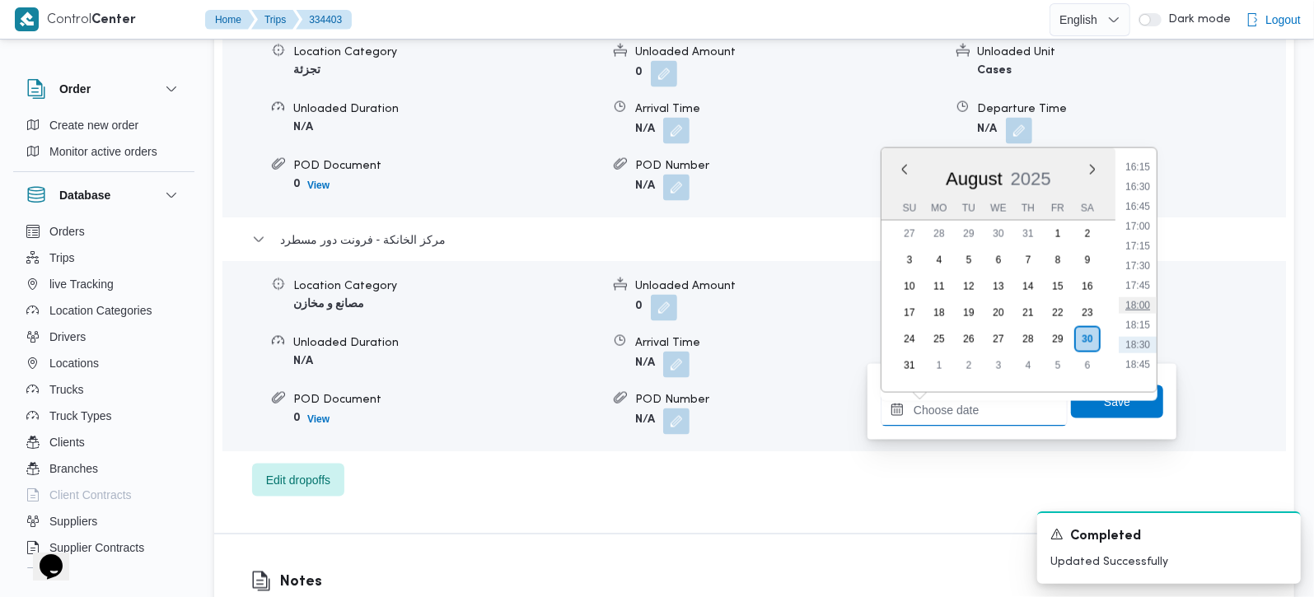
scroll to position [1254, 0]
click at [1146, 283] on li "17:15" at bounding box center [1138, 280] width 38 height 16
type input "[DATE] 17:15"
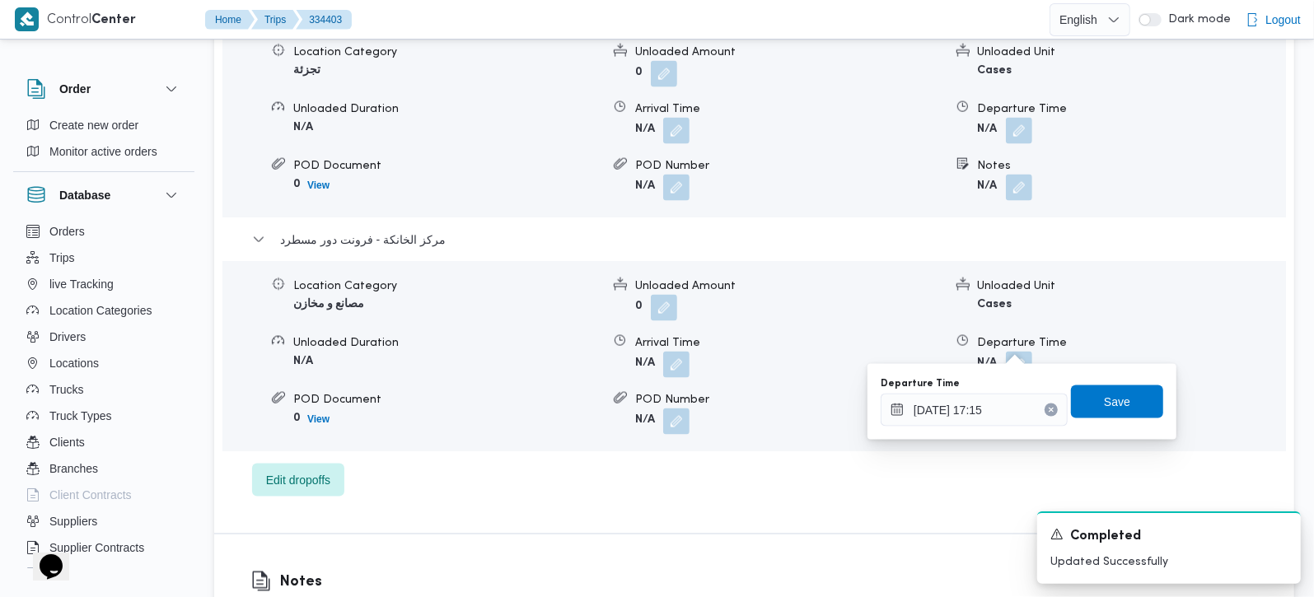
click at [1117, 374] on div "You are in a dialog. To close this dialog, hit escape. Departure Time 30/08/202…" at bounding box center [1022, 402] width 309 height 76
click at [1116, 388] on span "Save" at bounding box center [1117, 401] width 92 height 33
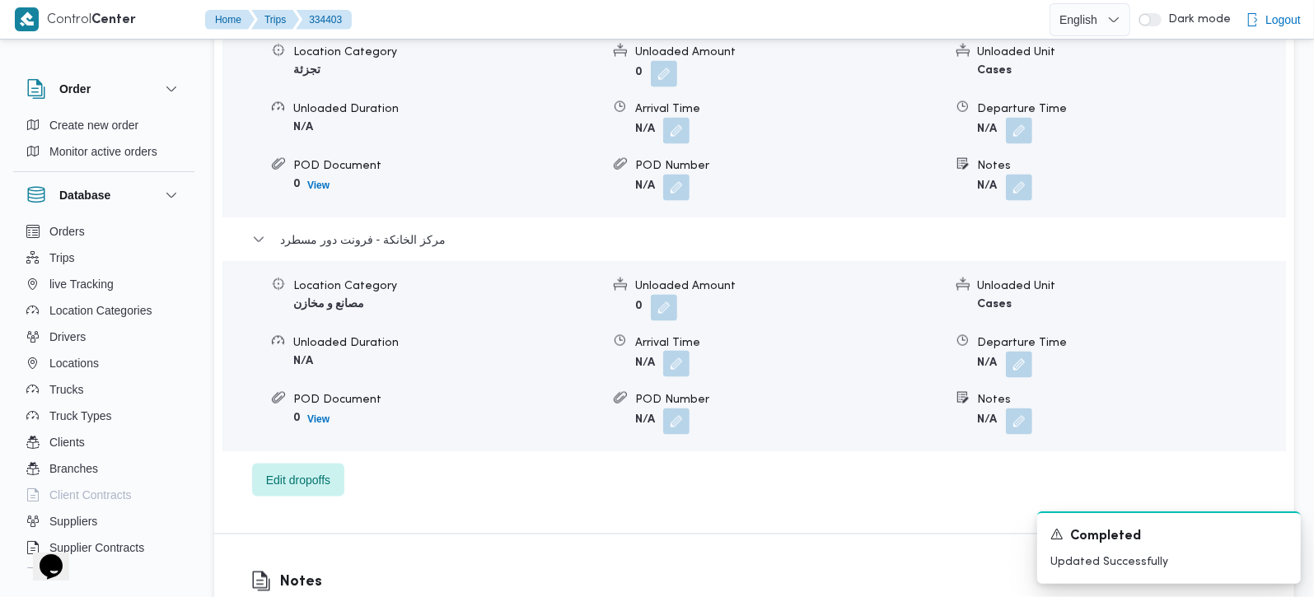
drag, startPoint x: 688, startPoint y: 334, endPoint x: 678, endPoint y: 356, distance: 24.3
click at [688, 351] on button "button" at bounding box center [676, 364] width 26 height 26
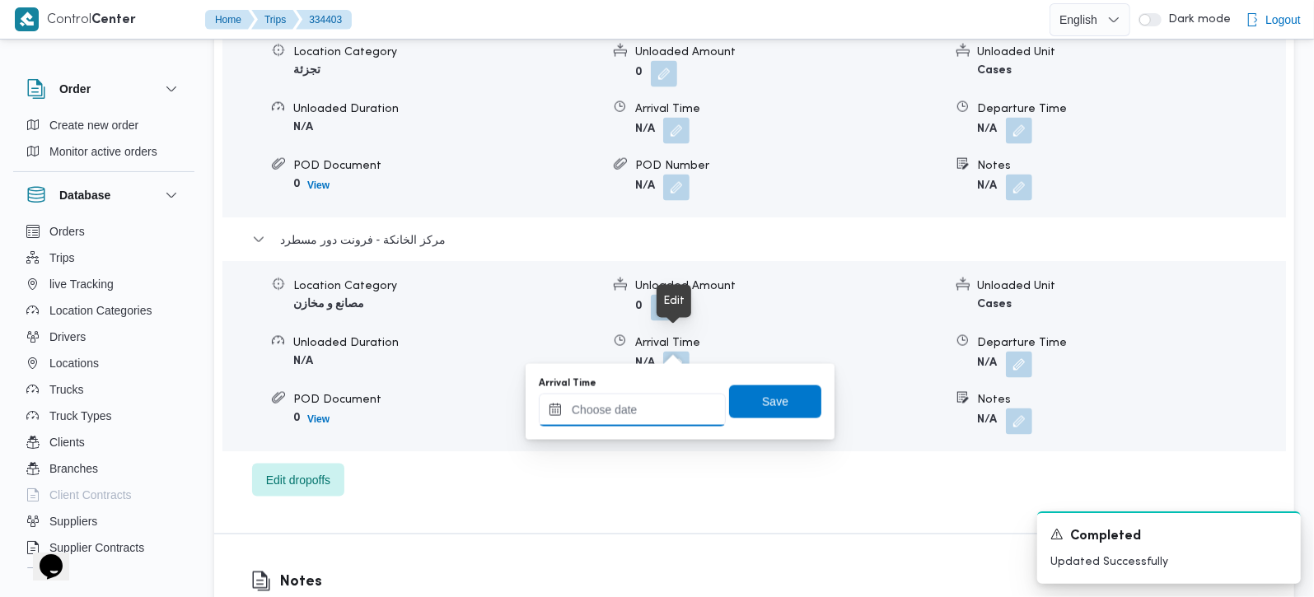
click at [640, 425] on input "Arrival Time" at bounding box center [632, 410] width 187 height 33
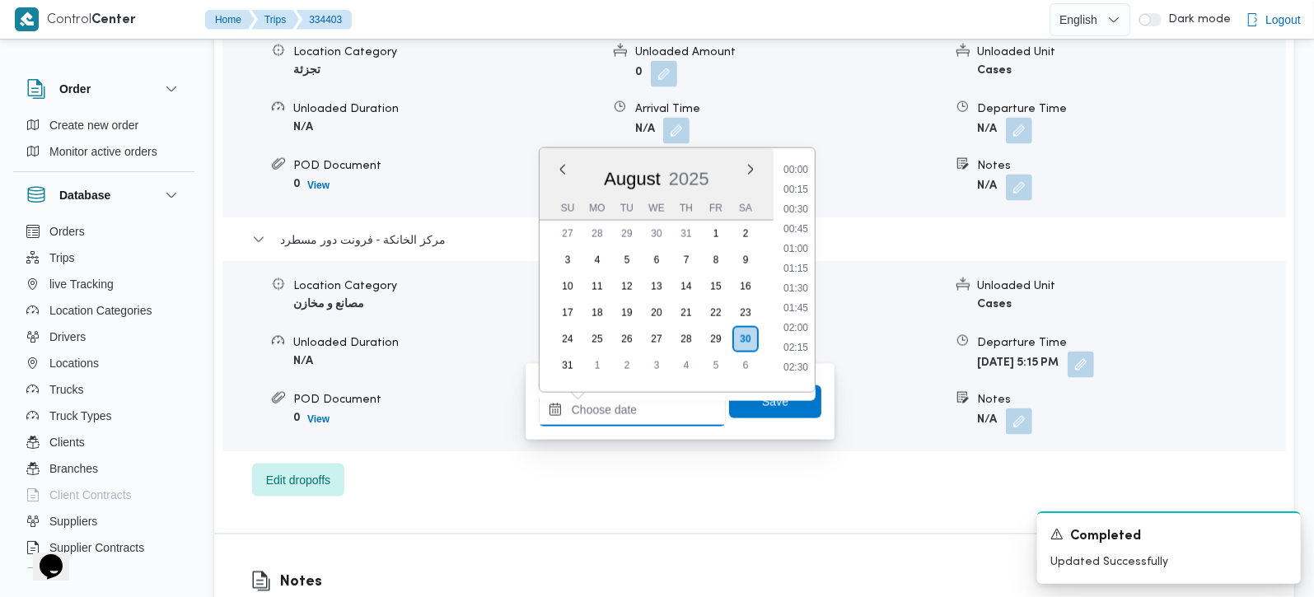
scroll to position [1351, 0]
click at [795, 171] on ul "00:00 00:15 00:30 00:45 01:00 01:15 01:30 01:45 02:00 02:15 02:30 02:45 03:00 0…" at bounding box center [796, 270] width 38 height 218
click at [794, 167] on li "17:00" at bounding box center [796, 163] width 38 height 16
type input "30/08/2025 17:00"
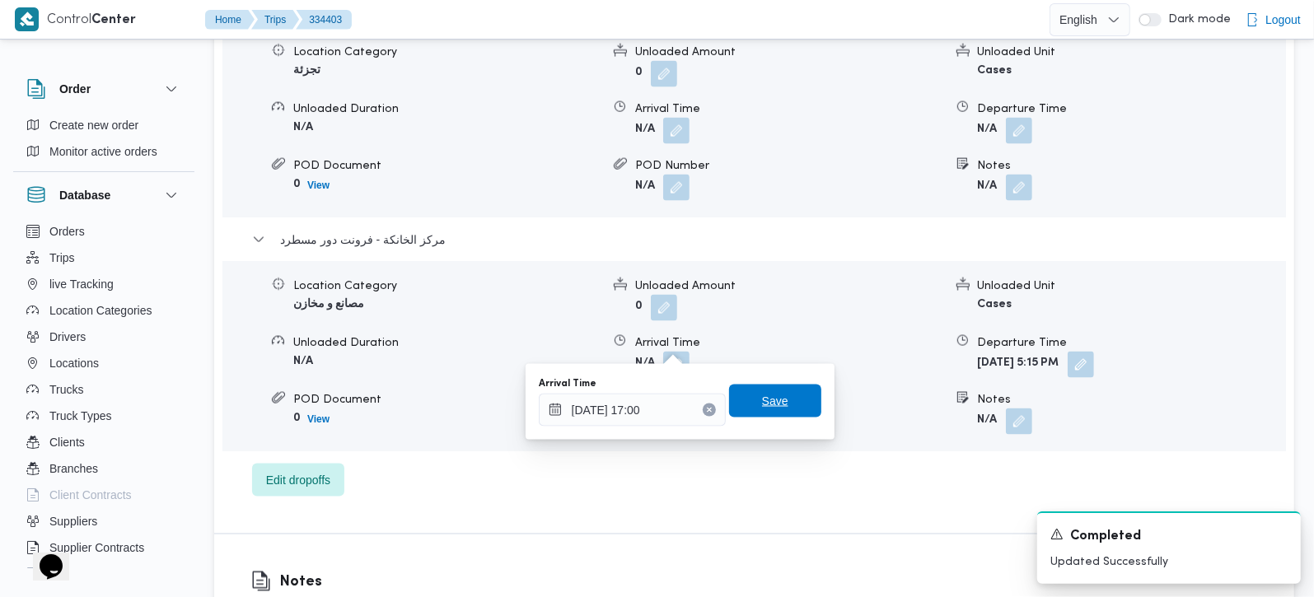
click at [765, 391] on span "Save" at bounding box center [775, 401] width 92 height 33
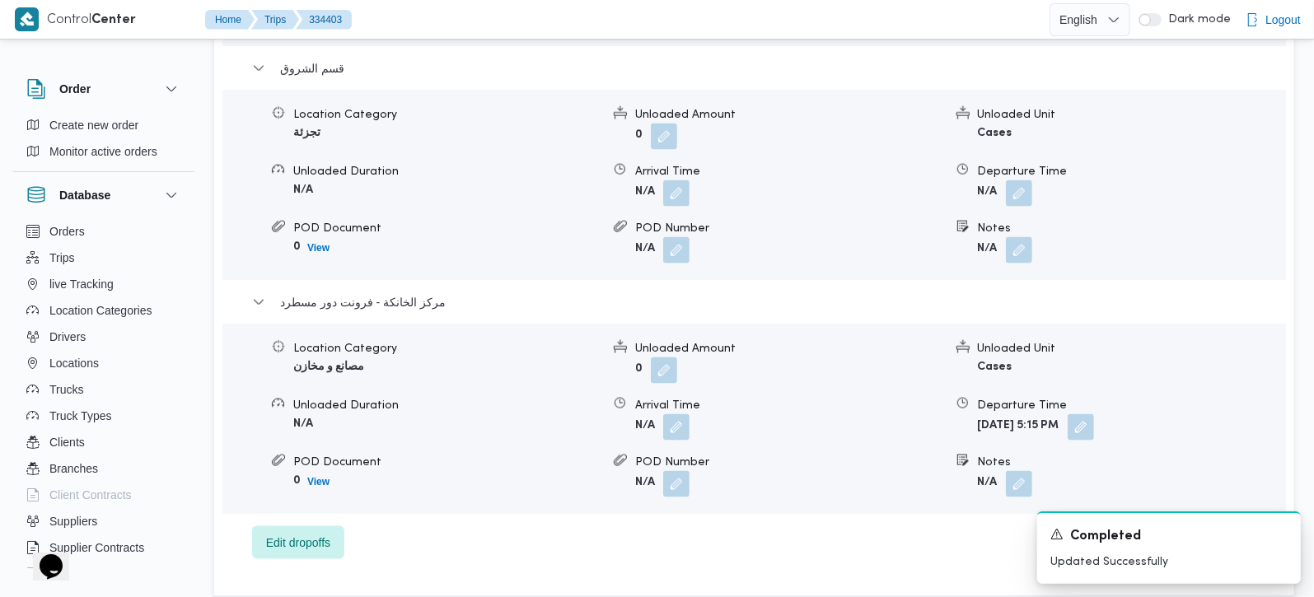
scroll to position [1648, 0]
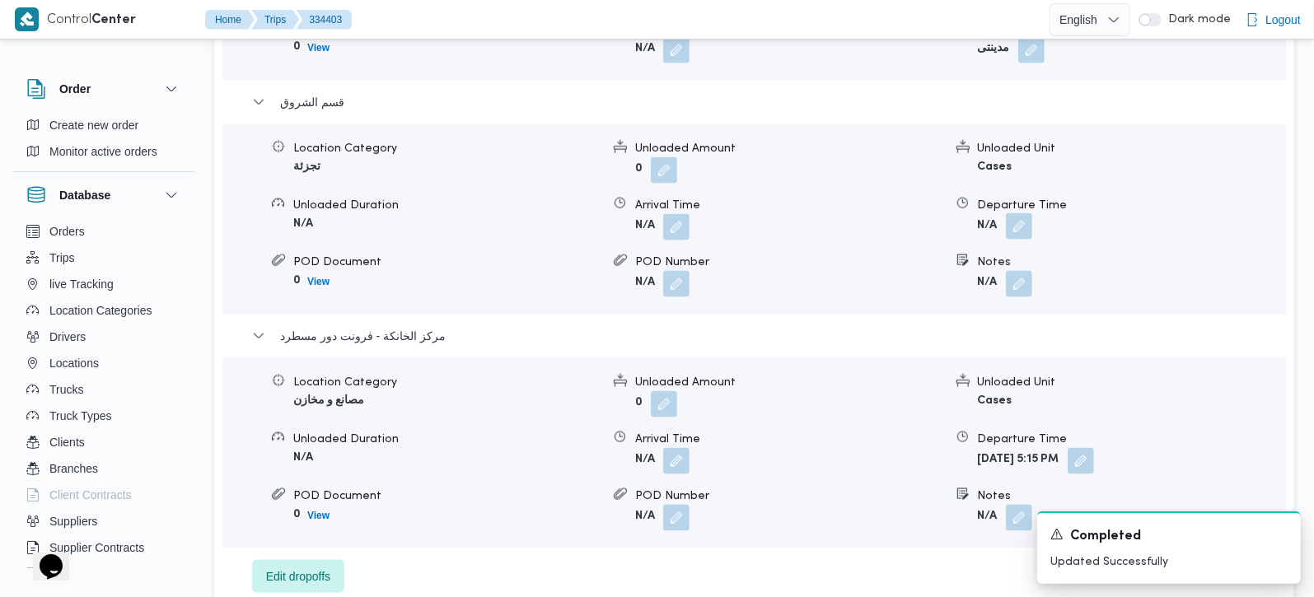
click at [1015, 215] on button "button" at bounding box center [1019, 226] width 26 height 26
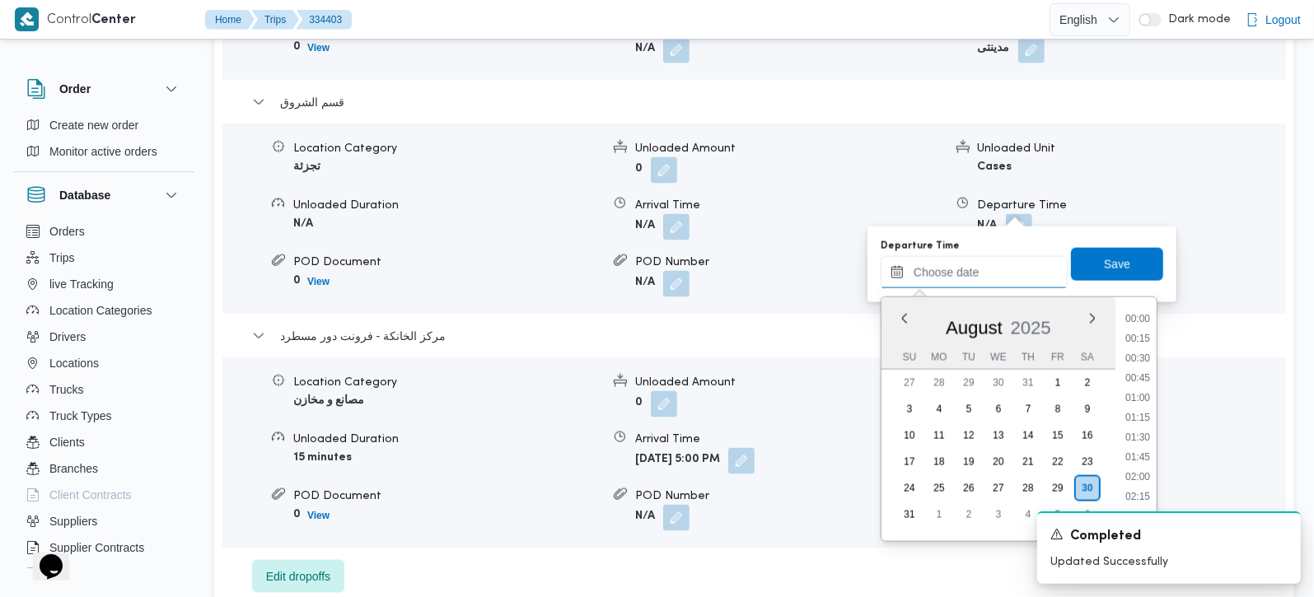
click at [995, 264] on input "Departure Time" at bounding box center [974, 272] width 187 height 33
click at [1145, 349] on li "16:15" at bounding box center [1138, 350] width 38 height 16
type input "30/08/2025 16:15"
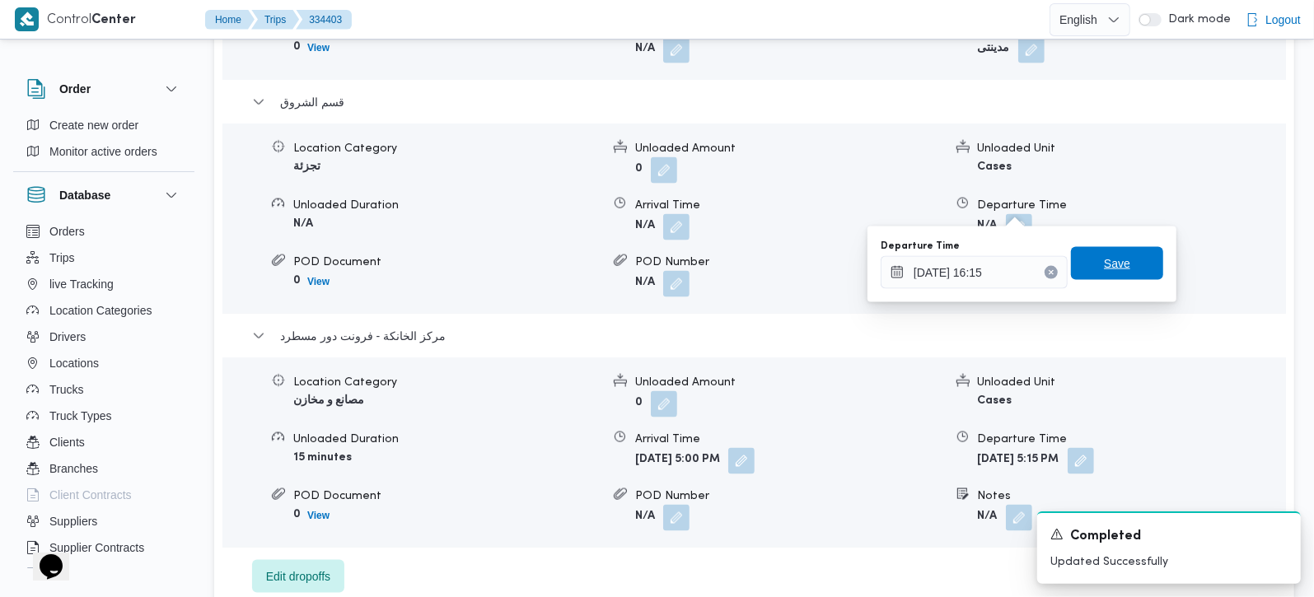
click at [1129, 271] on span "Save" at bounding box center [1117, 263] width 92 height 33
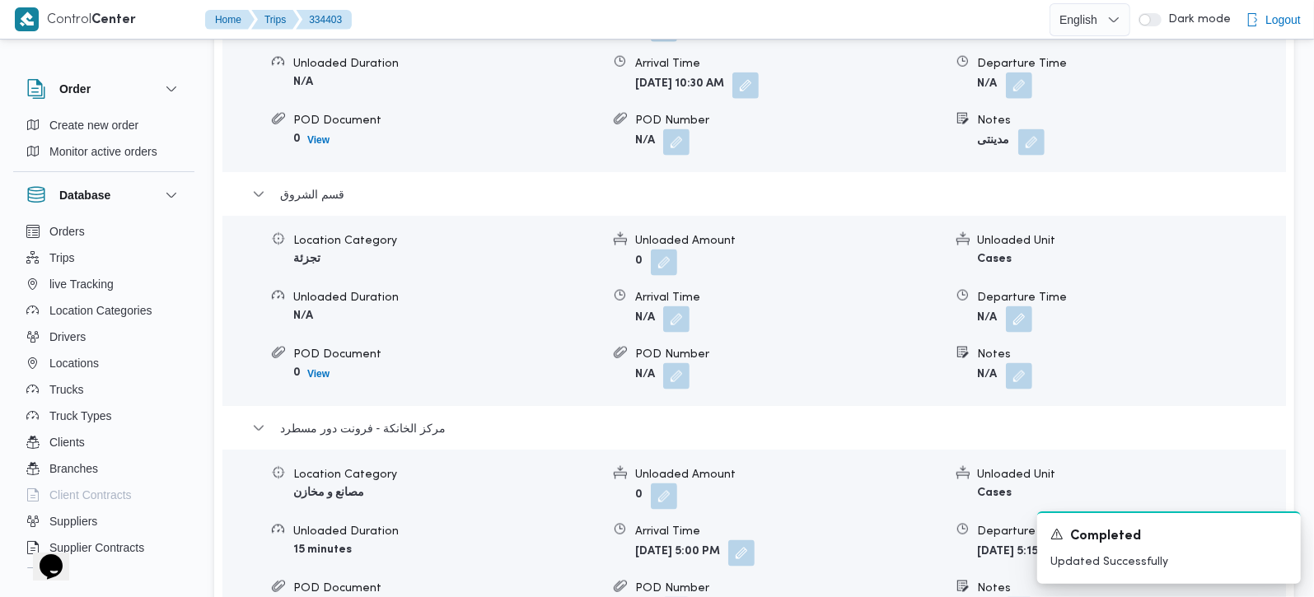
scroll to position [1551, 0]
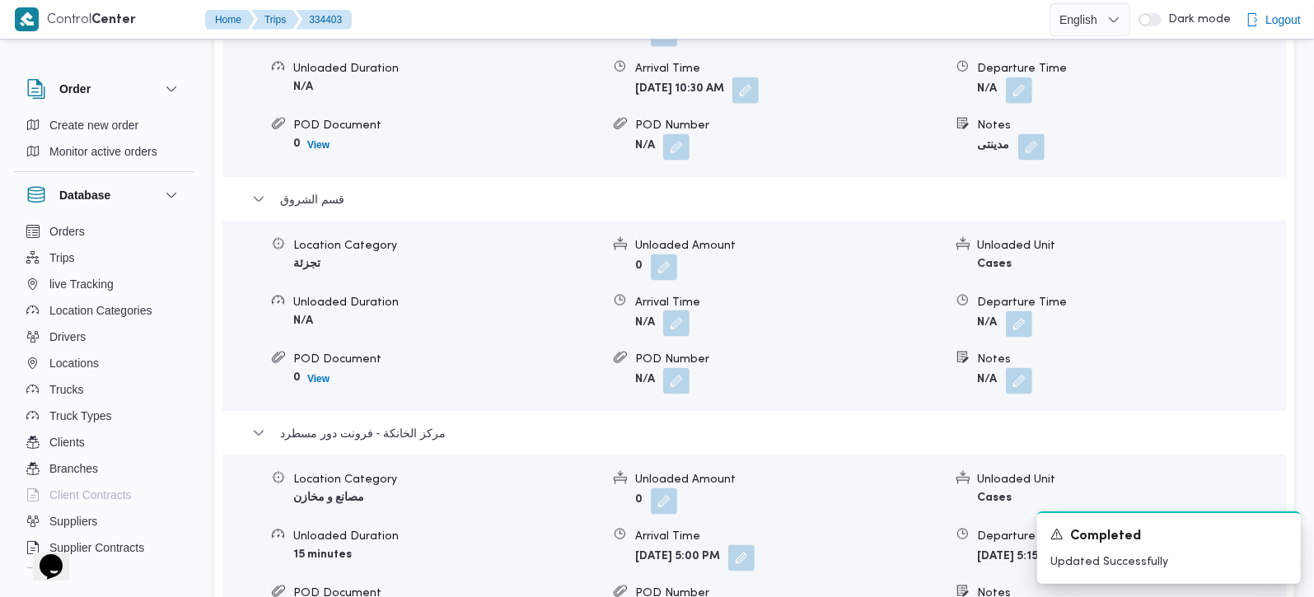
click at [680, 316] on span at bounding box center [672, 324] width 35 height 26
click at [677, 311] on button "button" at bounding box center [676, 324] width 26 height 26
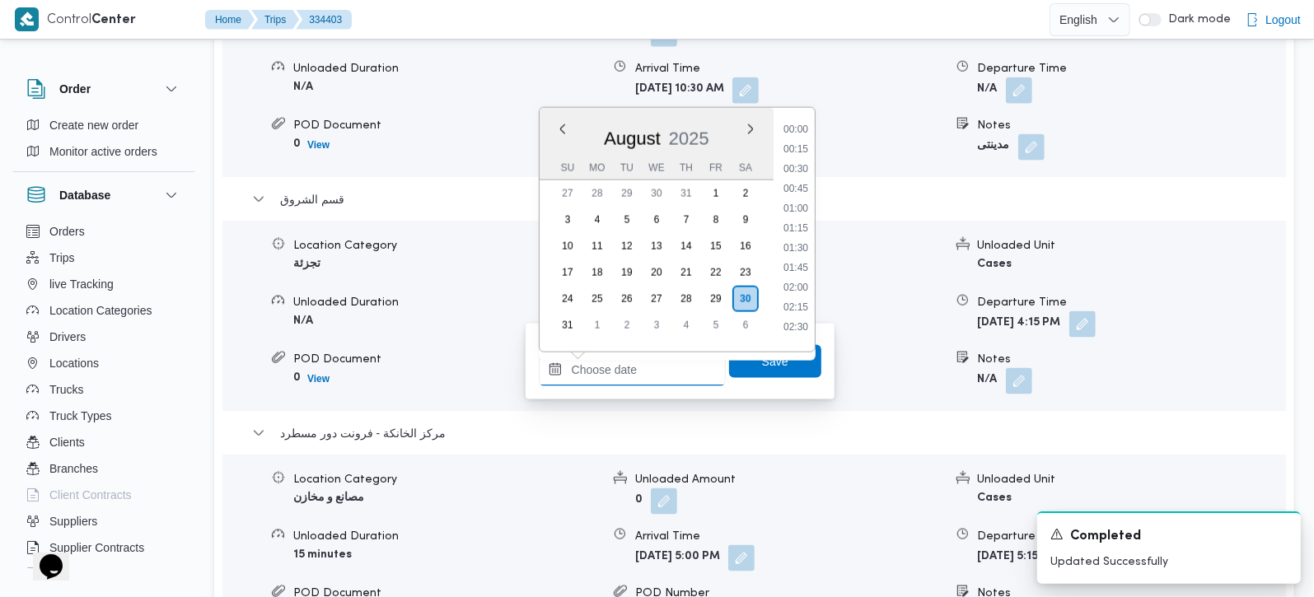
drag, startPoint x: 656, startPoint y: 372, endPoint x: 690, endPoint y: 358, distance: 36.6
click at [656, 372] on input "Arrival Time" at bounding box center [632, 369] width 187 height 33
drag, startPoint x: 805, startPoint y: 218, endPoint x: 799, endPoint y: 263, distance: 45.7
click at [805, 218] on li "13:15" at bounding box center [796, 214] width 38 height 16
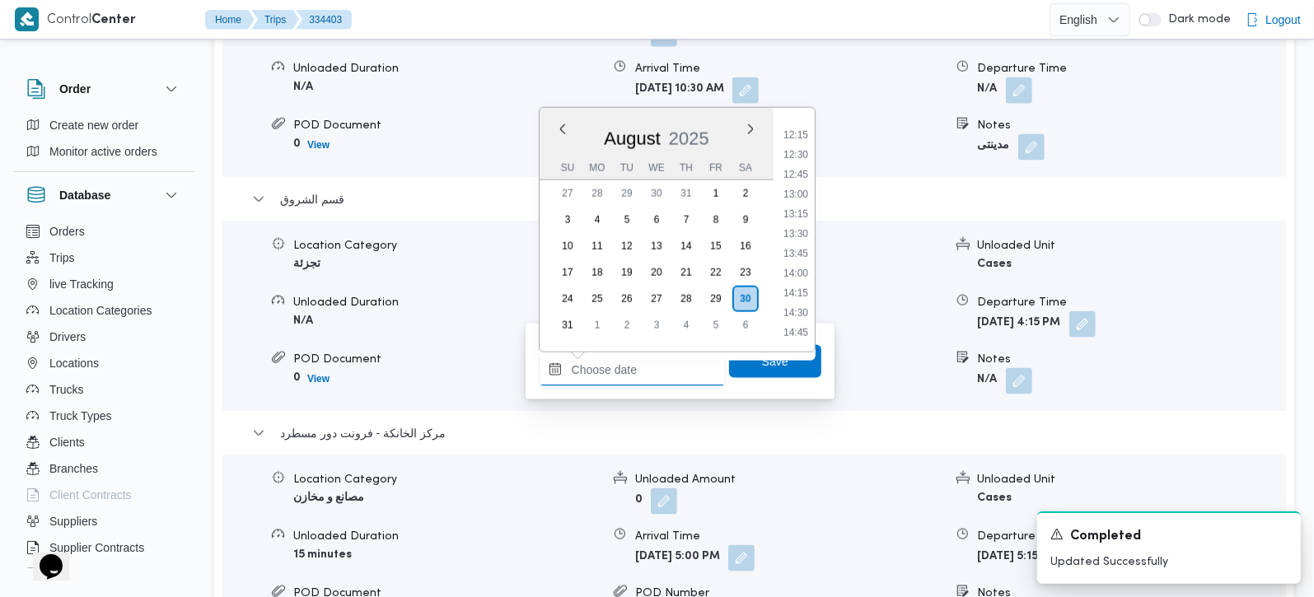
type input "30/08/2025 13:15"
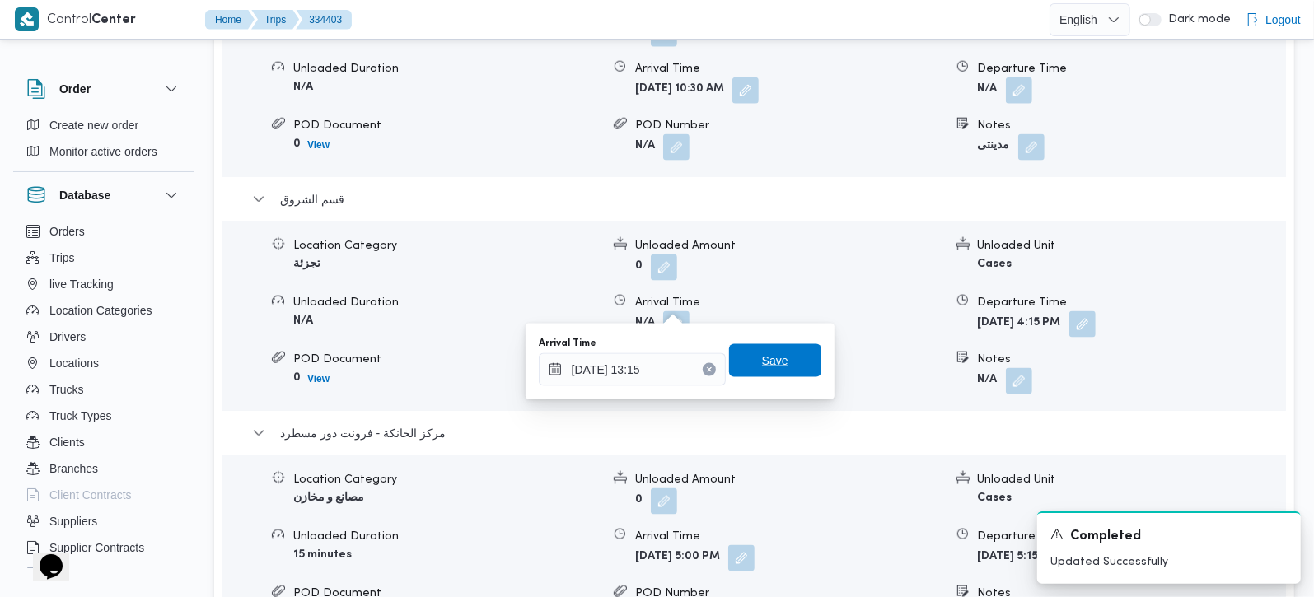
click at [784, 348] on span "Save" at bounding box center [775, 360] width 92 height 33
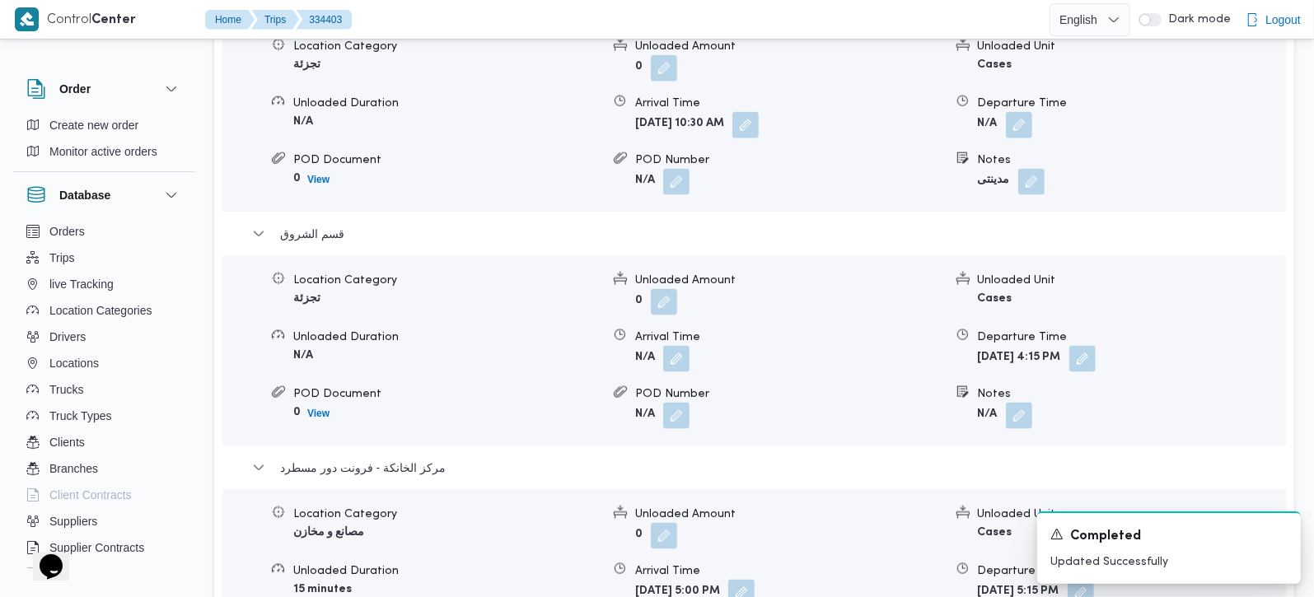
scroll to position [1453, 0]
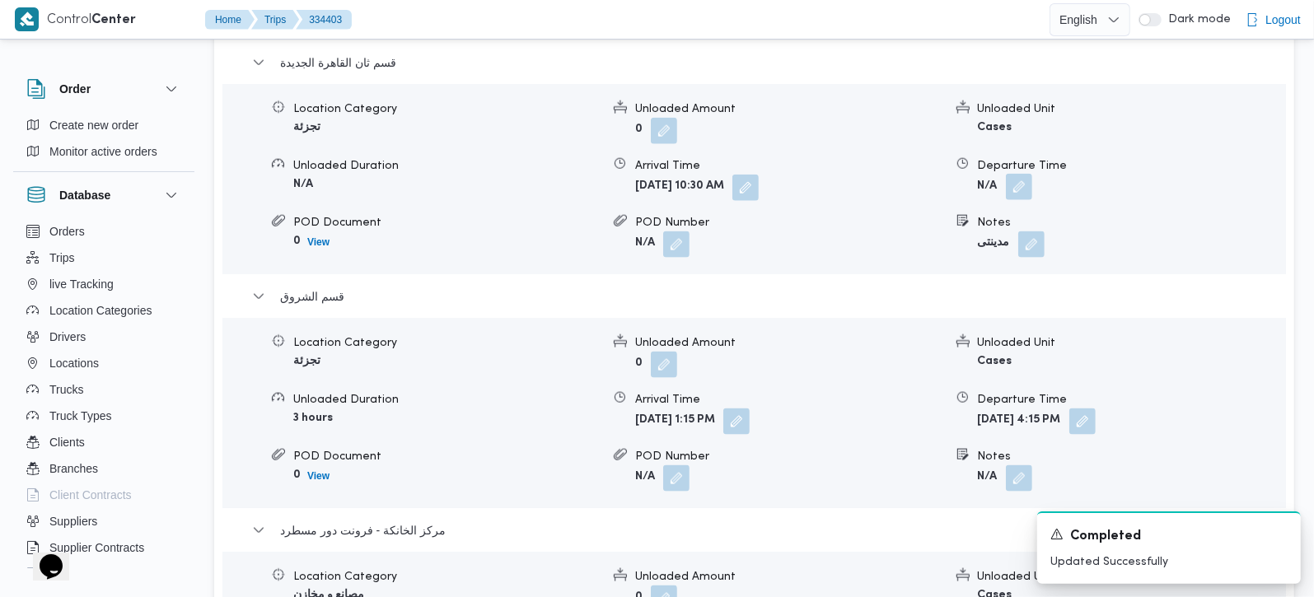
click at [1018, 174] on button "button" at bounding box center [1019, 187] width 26 height 26
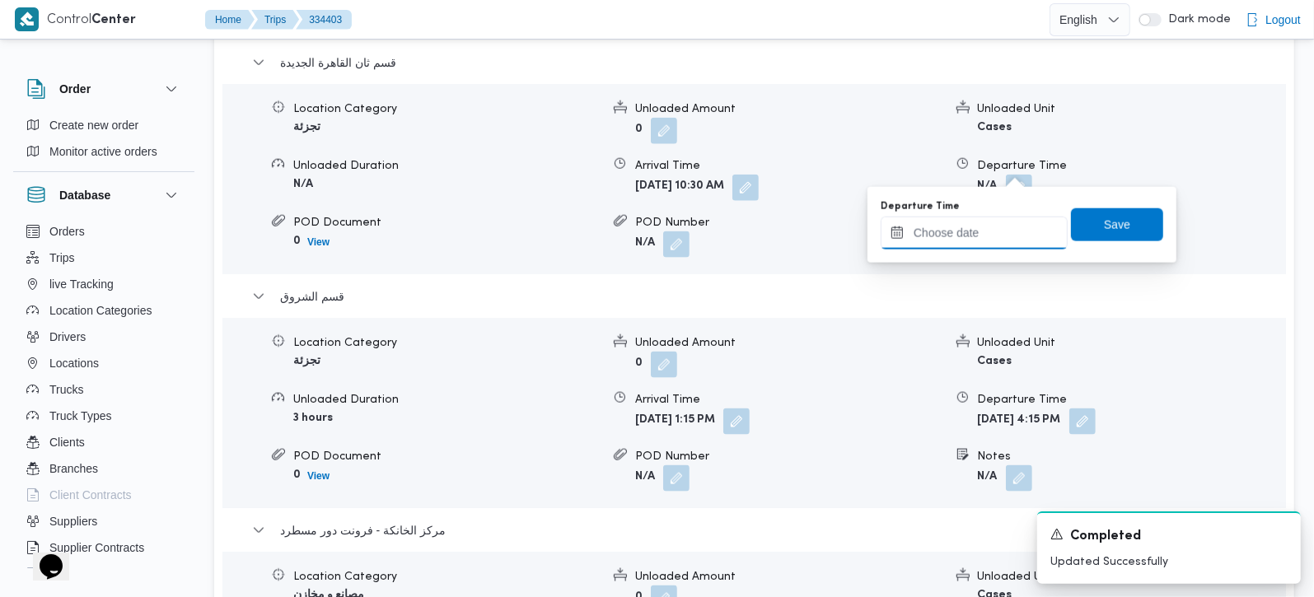
click at [987, 241] on input "Departure Time" at bounding box center [974, 233] width 187 height 33
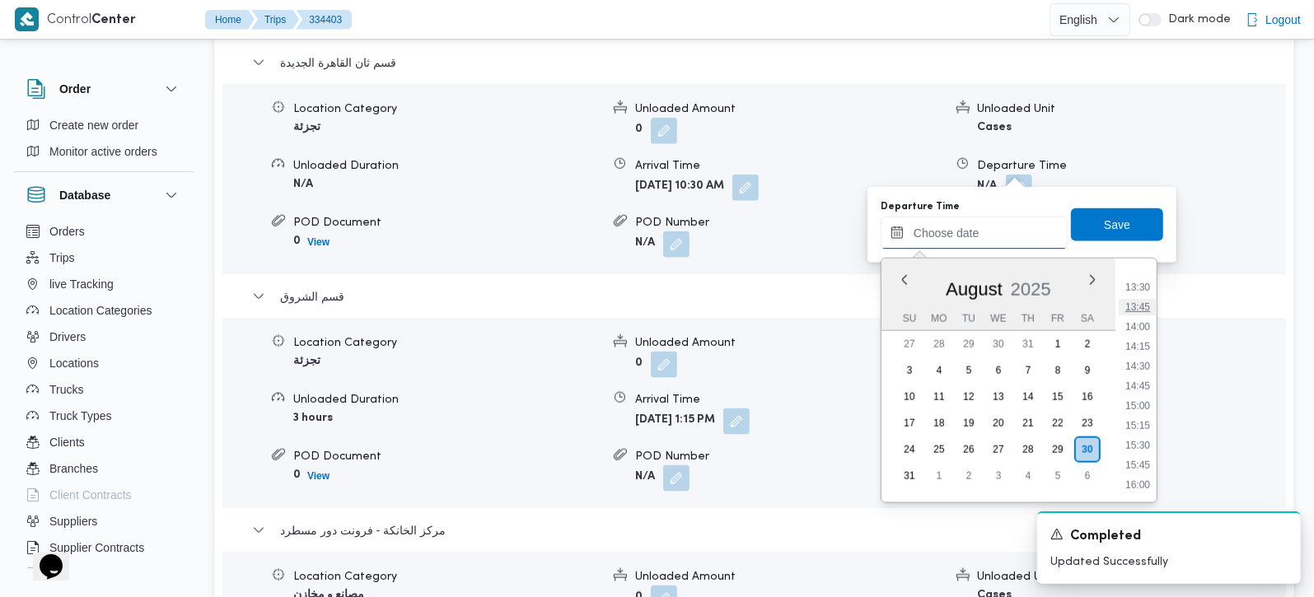
scroll to position [963, 0]
click at [1145, 321] on li "12:45" at bounding box center [1138, 325] width 38 height 16
type input "30/08/2025 12:45"
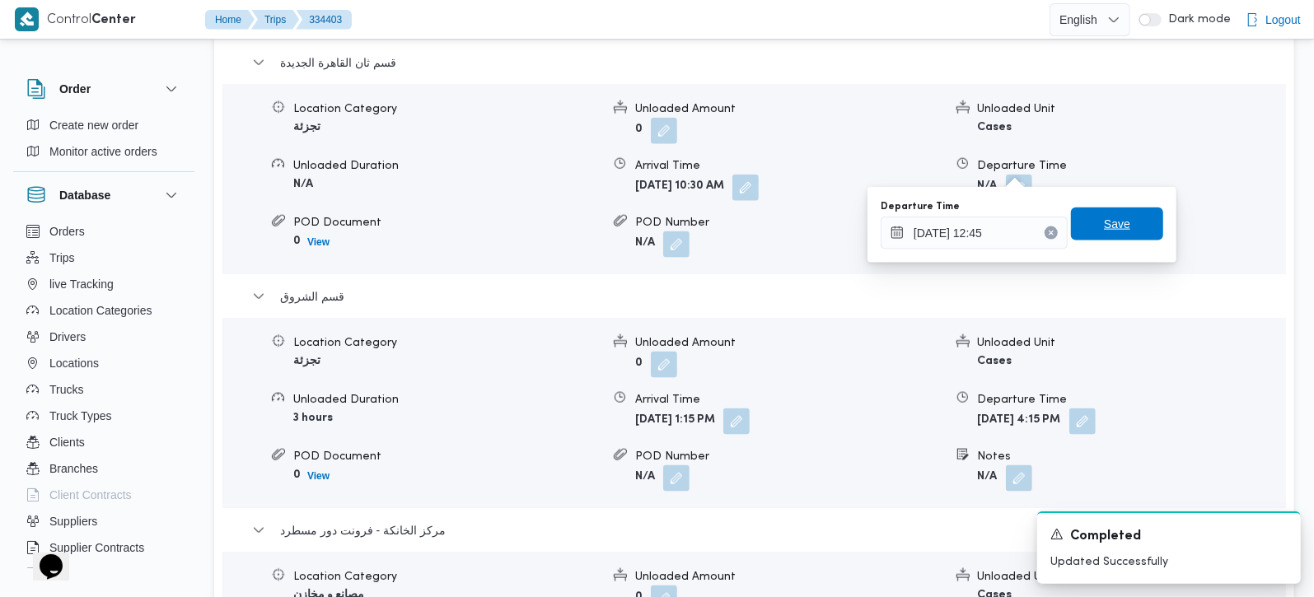
click at [1111, 222] on span "Save" at bounding box center [1117, 224] width 26 height 20
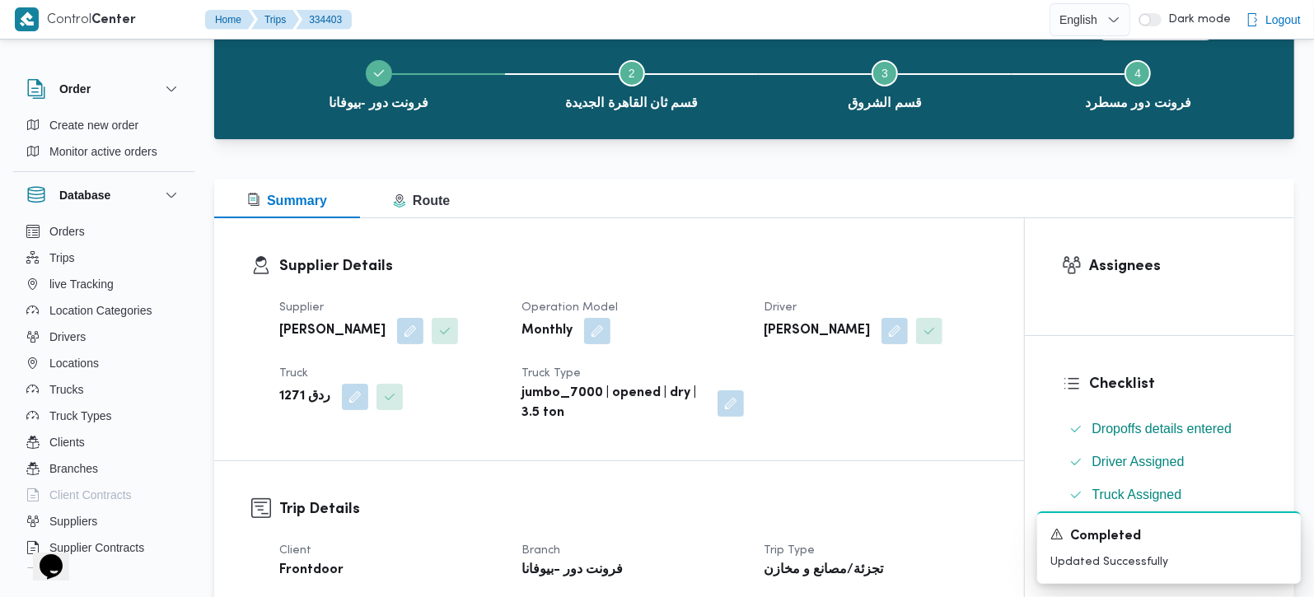
scroll to position [0, 0]
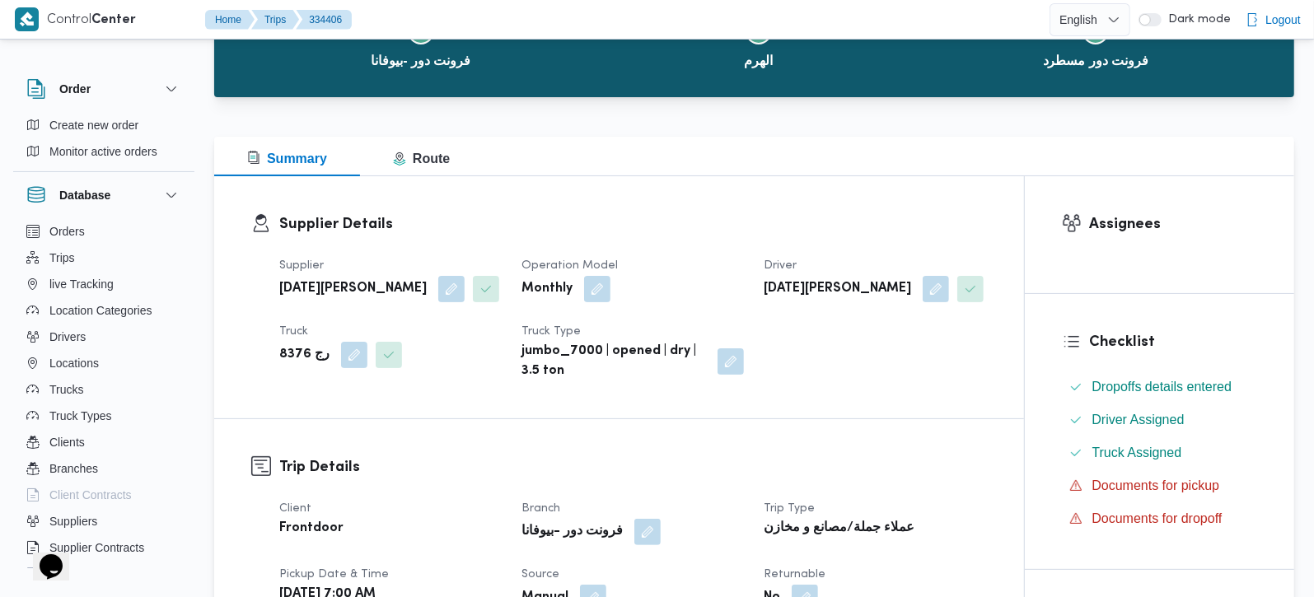
scroll to position [387, 0]
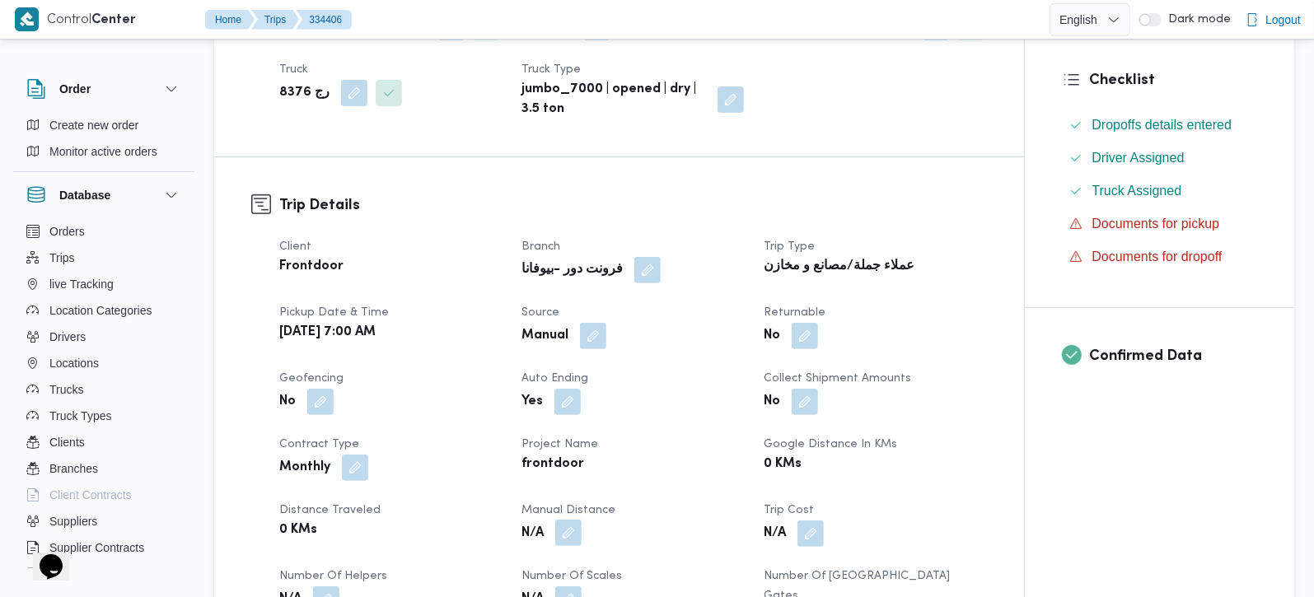
click at [562, 530] on button "button" at bounding box center [568, 533] width 26 height 26
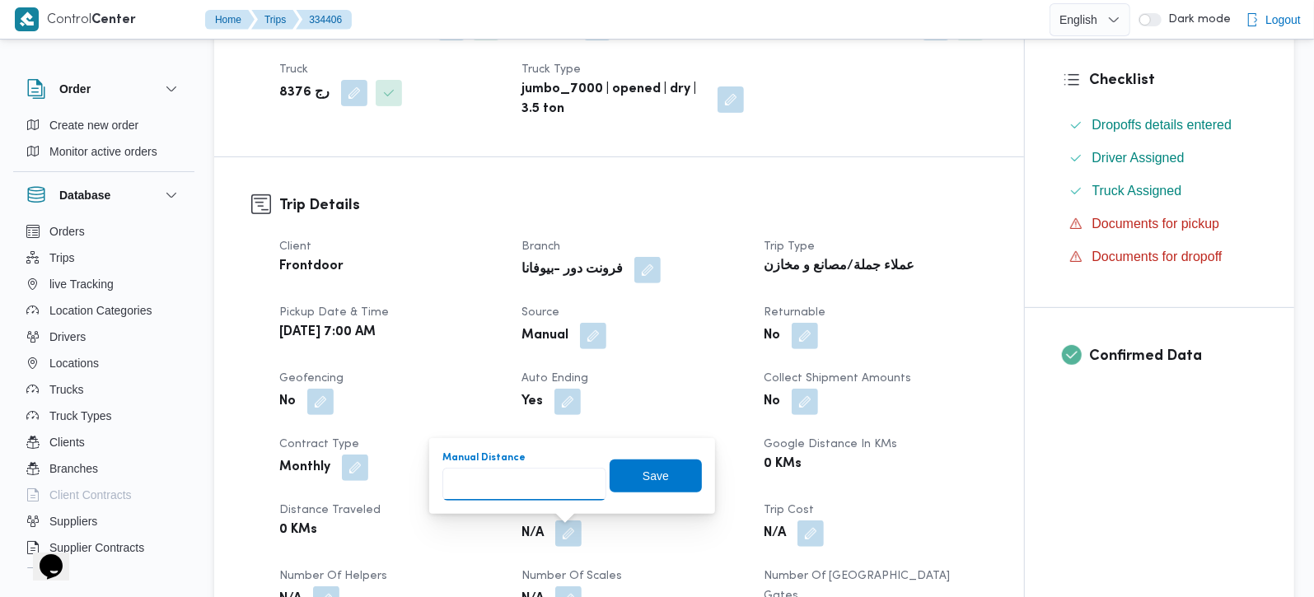
click at [545, 482] on input "Manual Distance" at bounding box center [524, 484] width 164 height 33
type input "105"
click at [611, 470] on span "Save" at bounding box center [656, 475] width 92 height 33
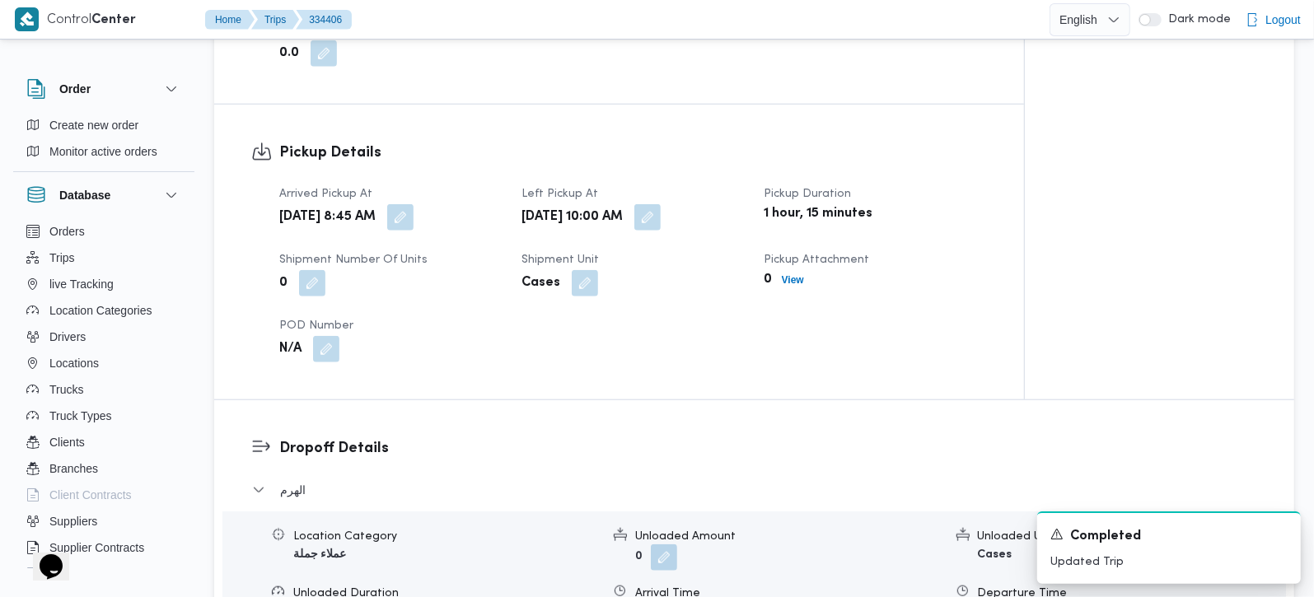
scroll to position [1066, 0]
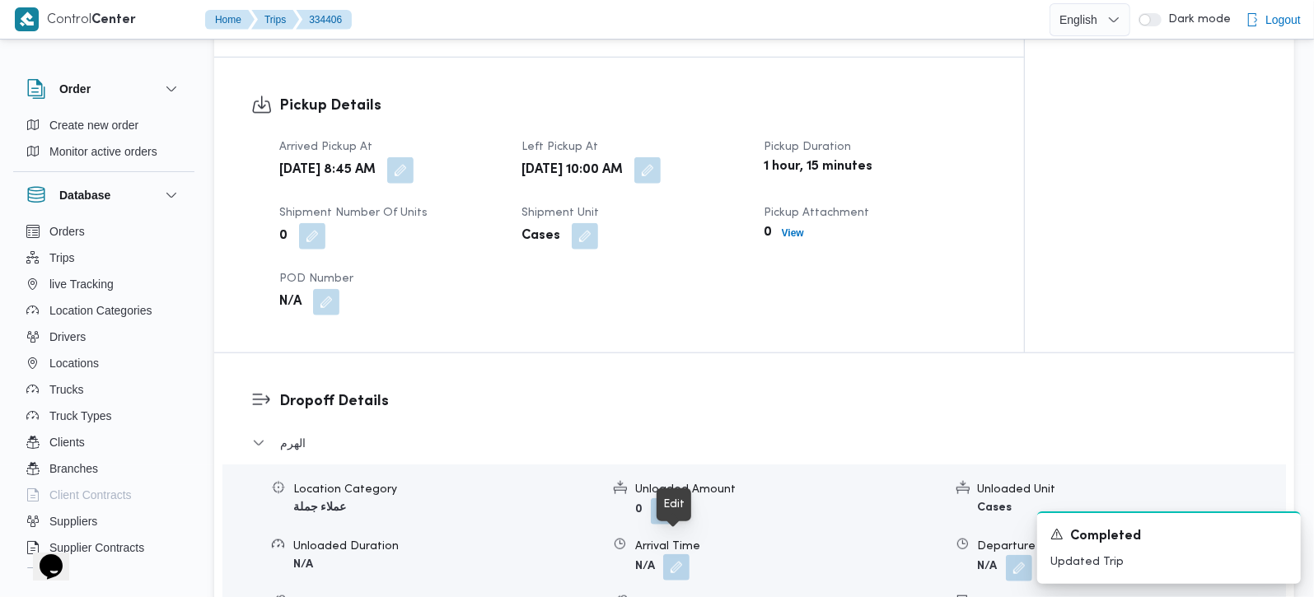
click at [681, 555] on button "button" at bounding box center [676, 568] width 26 height 26
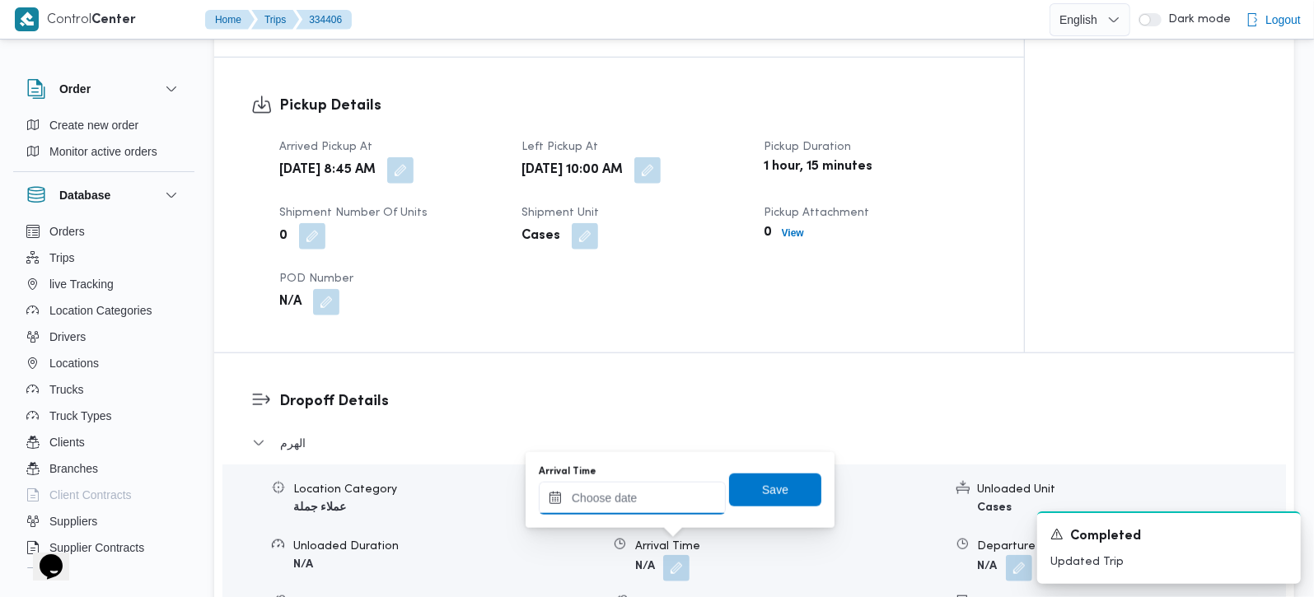
click at [667, 507] on input "Arrival Time" at bounding box center [632, 498] width 187 height 33
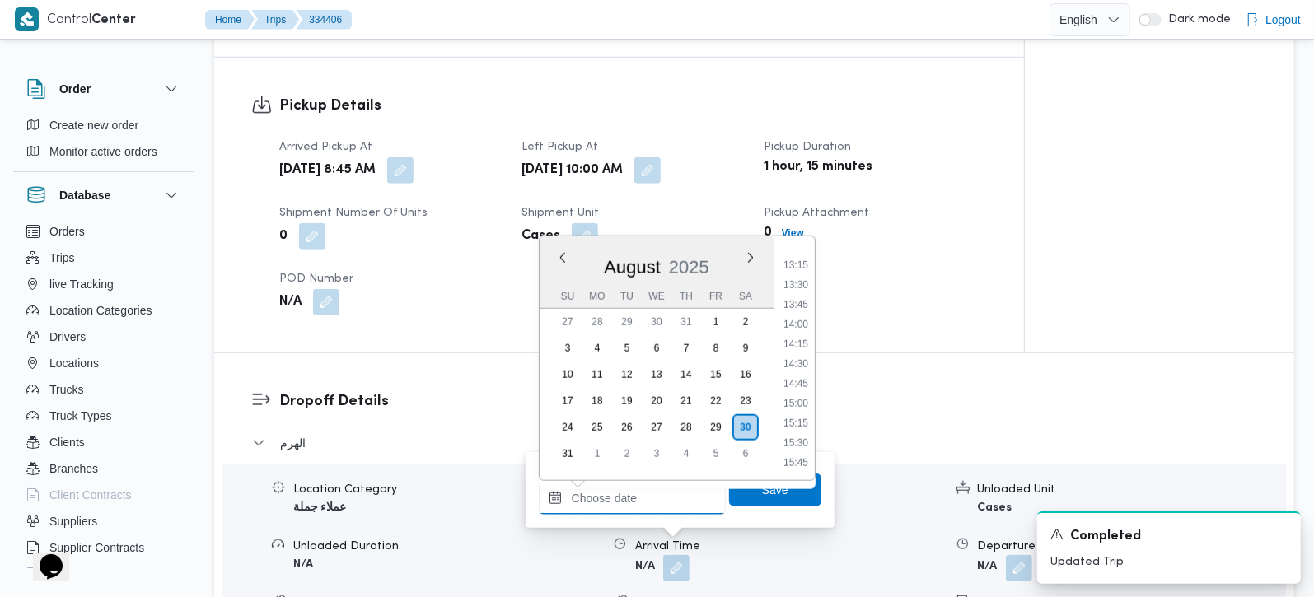
scroll to position [847, 0]
drag, startPoint x: 800, startPoint y: 283, endPoint x: 780, endPoint y: 341, distance: 61.8
click at [800, 283] on li "11:00" at bounding box center [796, 281] width 38 height 16
type input "30/08/2025 11:00"
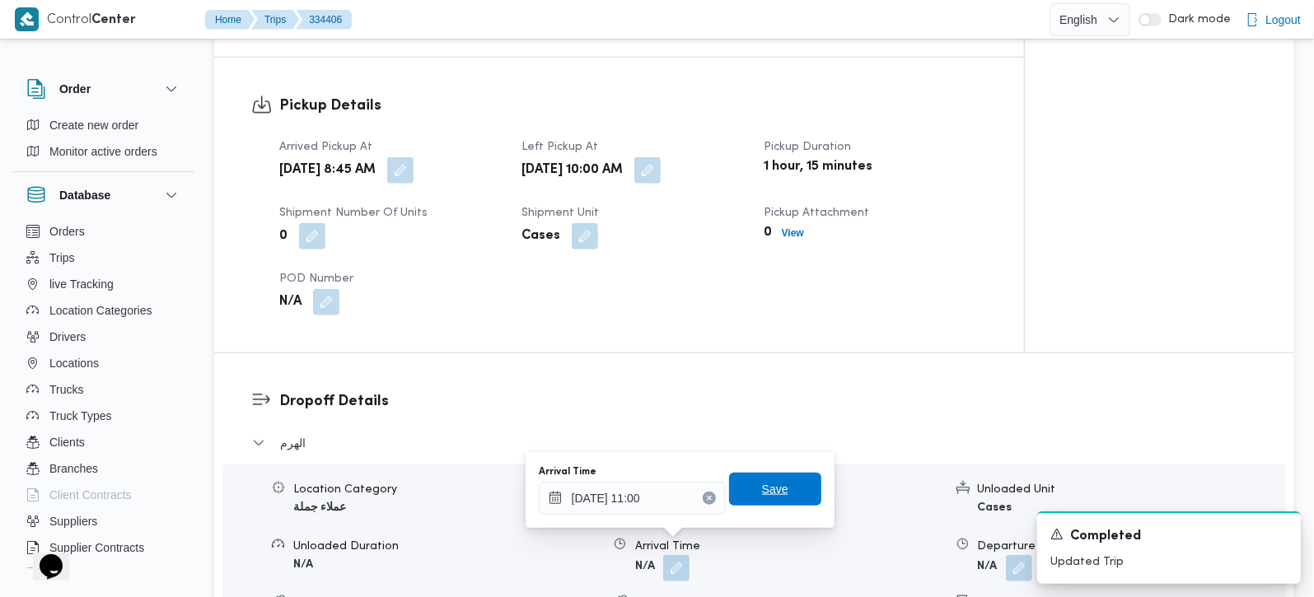
click at [746, 498] on span "Save" at bounding box center [775, 489] width 92 height 33
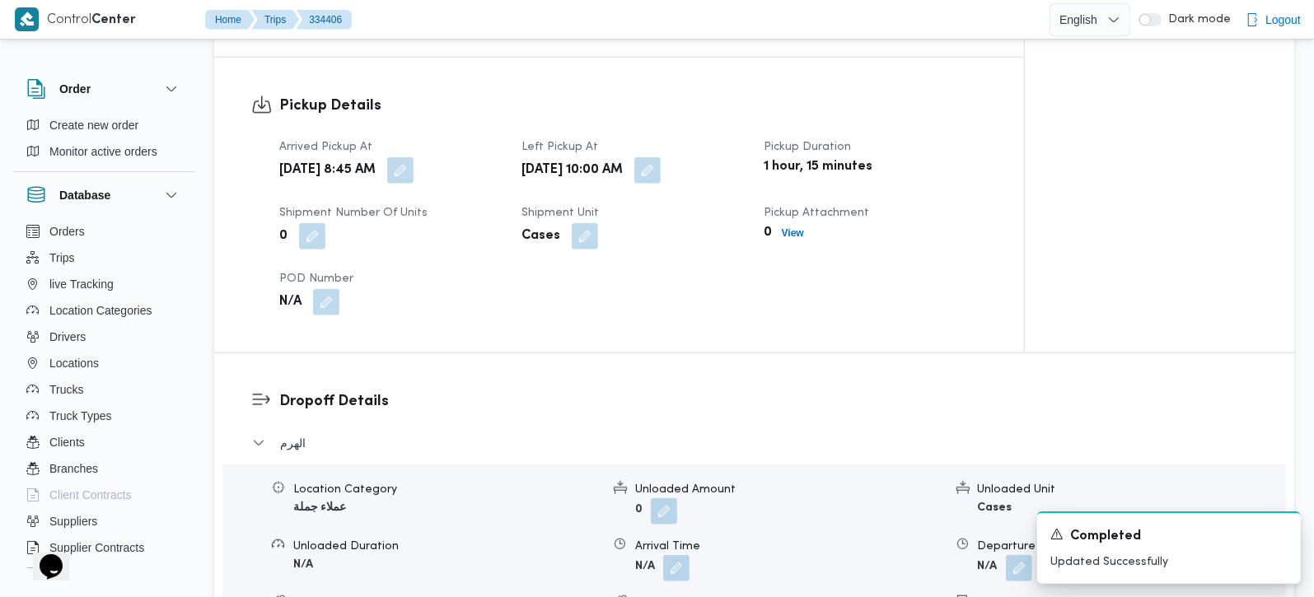
scroll to position [1453, 0]
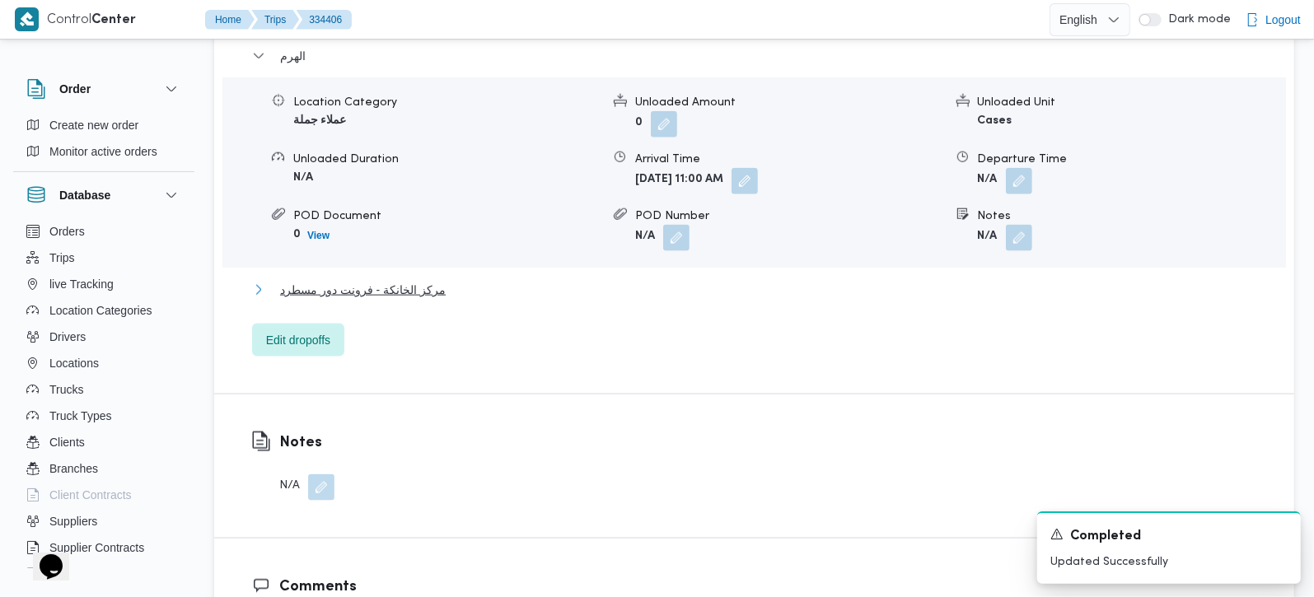
click at [361, 280] on span "مركز الخانكة - فرونت دور مسطرد" at bounding box center [363, 290] width 166 height 20
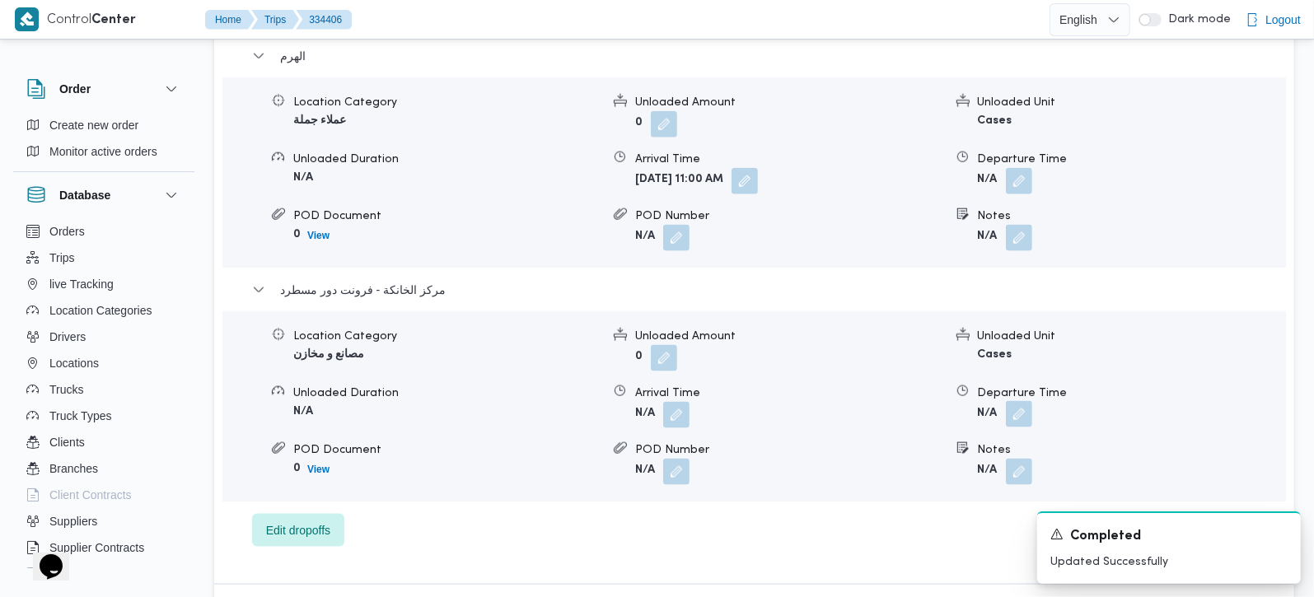
click at [1018, 401] on button "button" at bounding box center [1019, 414] width 26 height 26
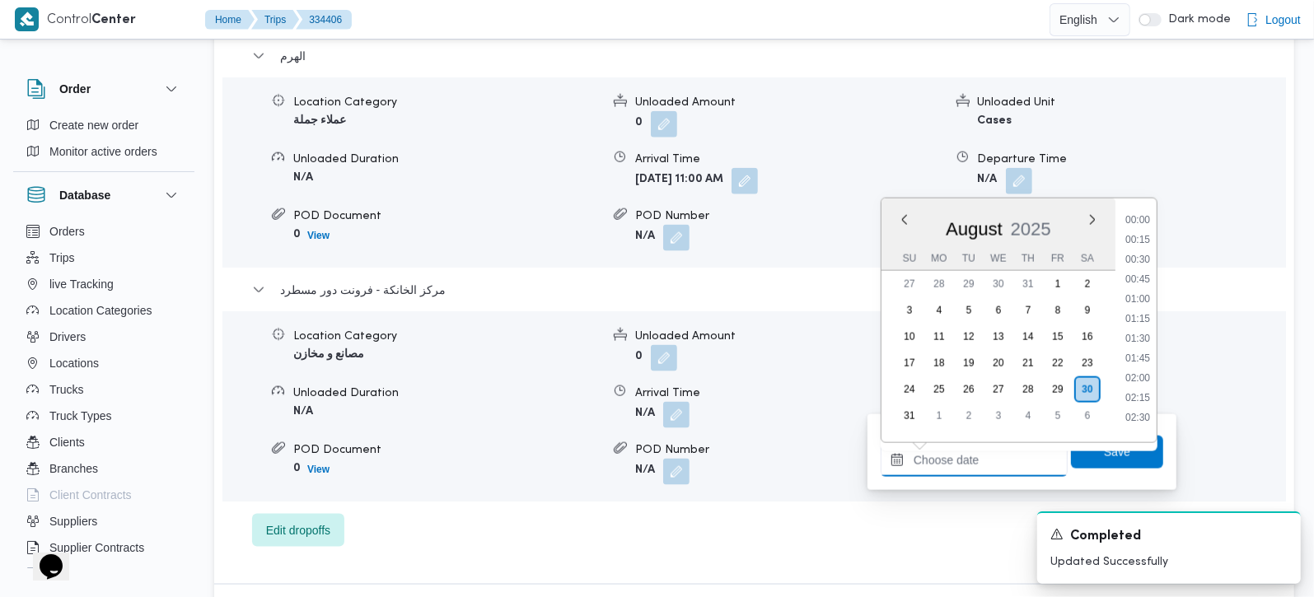
click at [993, 461] on input "Departure Time" at bounding box center [974, 460] width 187 height 33
click at [1143, 367] on li "17:30" at bounding box center [1138, 370] width 38 height 16
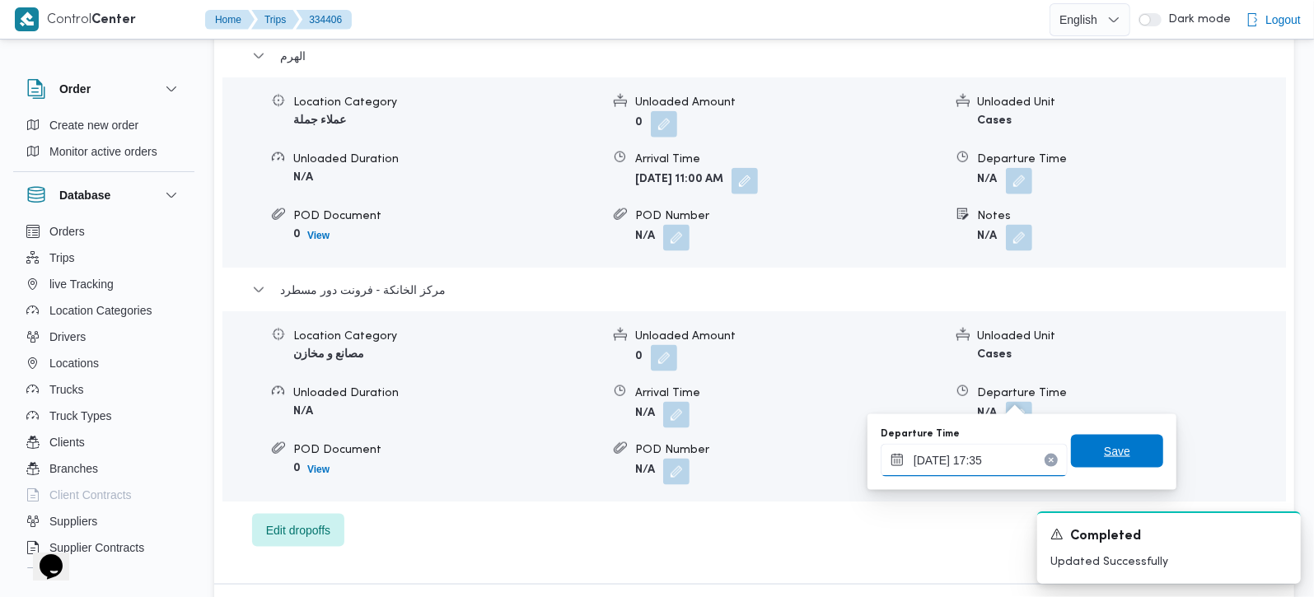
type input "30/08/2025 17:35"
click at [1143, 442] on span "Save" at bounding box center [1117, 451] width 92 height 33
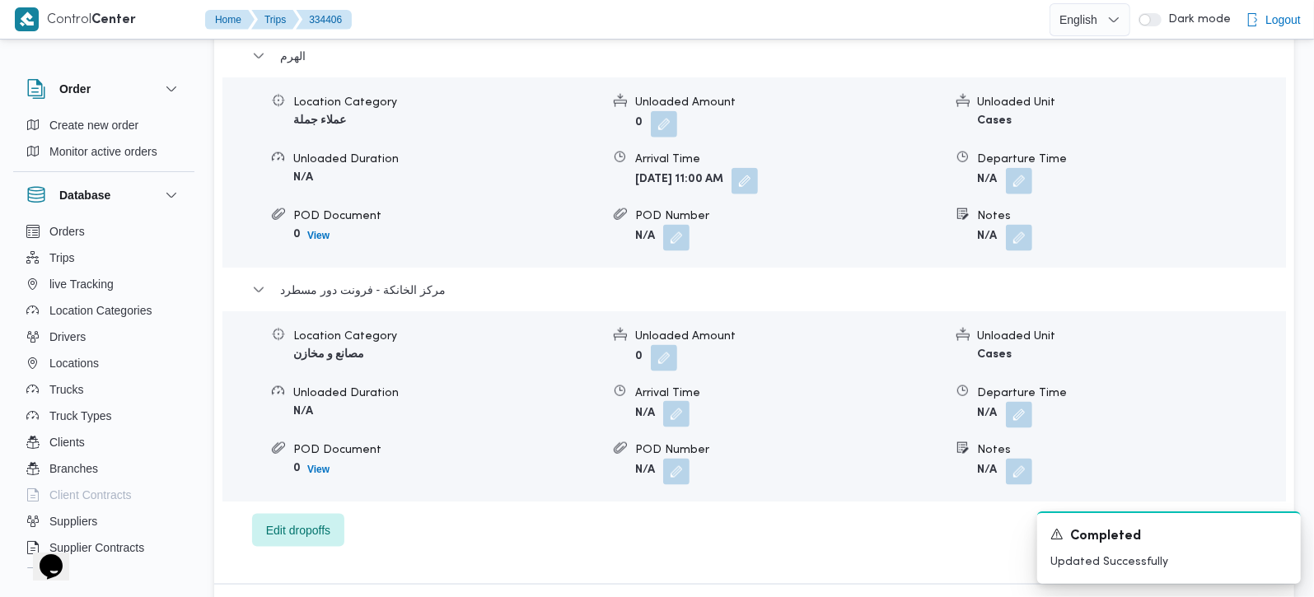
click at [680, 401] on button "button" at bounding box center [676, 414] width 26 height 26
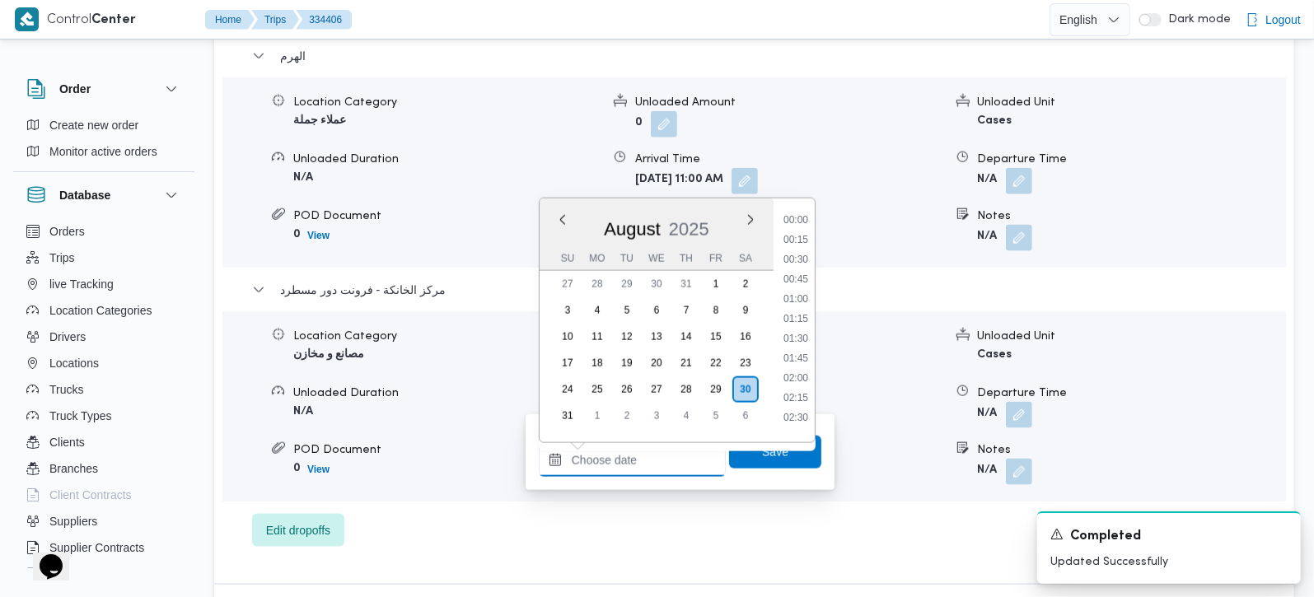
drag, startPoint x: 656, startPoint y: 457, endPoint x: 804, endPoint y: 358, distance: 178.2
click at [656, 457] on input "Arrival Time" at bounding box center [632, 460] width 187 height 33
click at [797, 230] on li "17:00" at bounding box center [796, 233] width 38 height 16
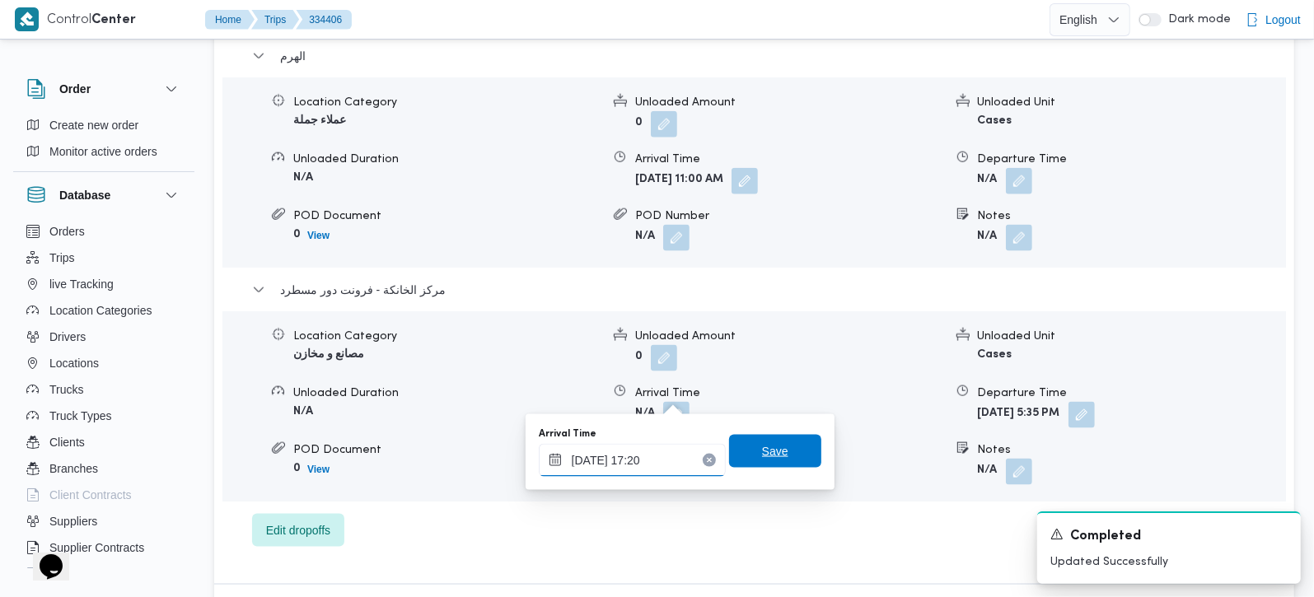
type input "30/08/2025 17:20"
click at [771, 462] on span "Save" at bounding box center [775, 451] width 92 height 33
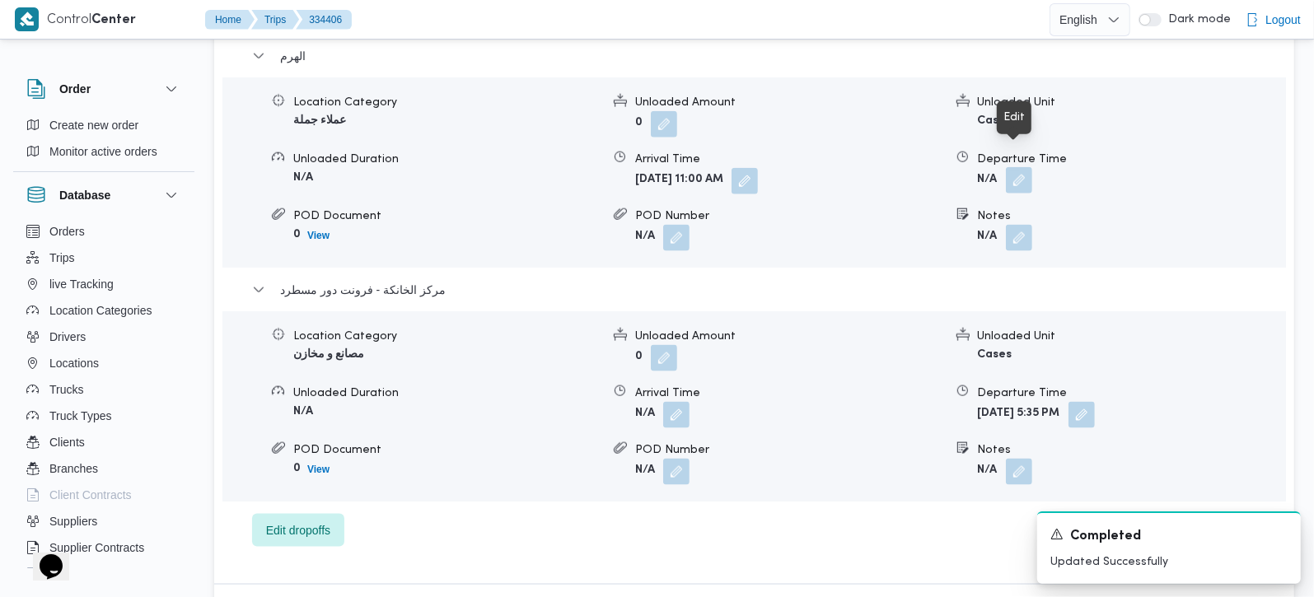
click at [1030, 167] on button "button" at bounding box center [1019, 180] width 26 height 26
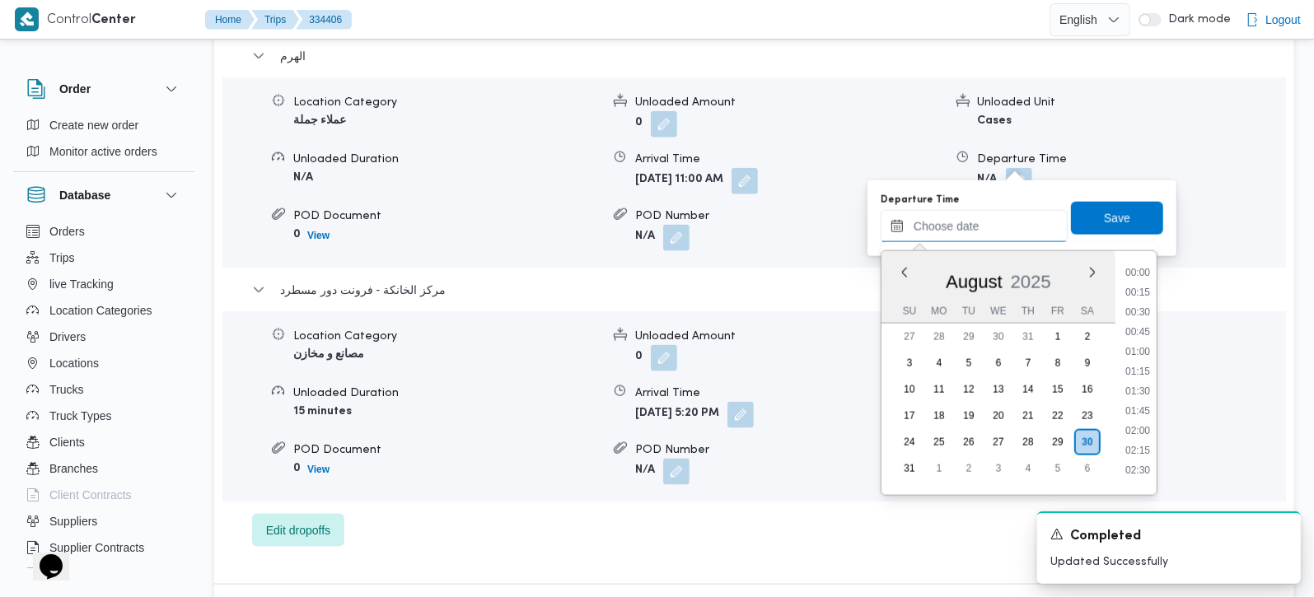
click at [959, 234] on input "Departure Time" at bounding box center [974, 226] width 187 height 33
drag, startPoint x: 1138, startPoint y: 320, endPoint x: 1107, endPoint y: 248, distance: 78.2
click at [1138, 320] on li "16:15" at bounding box center [1138, 324] width 38 height 16
type input "30/08/2025 16:15"
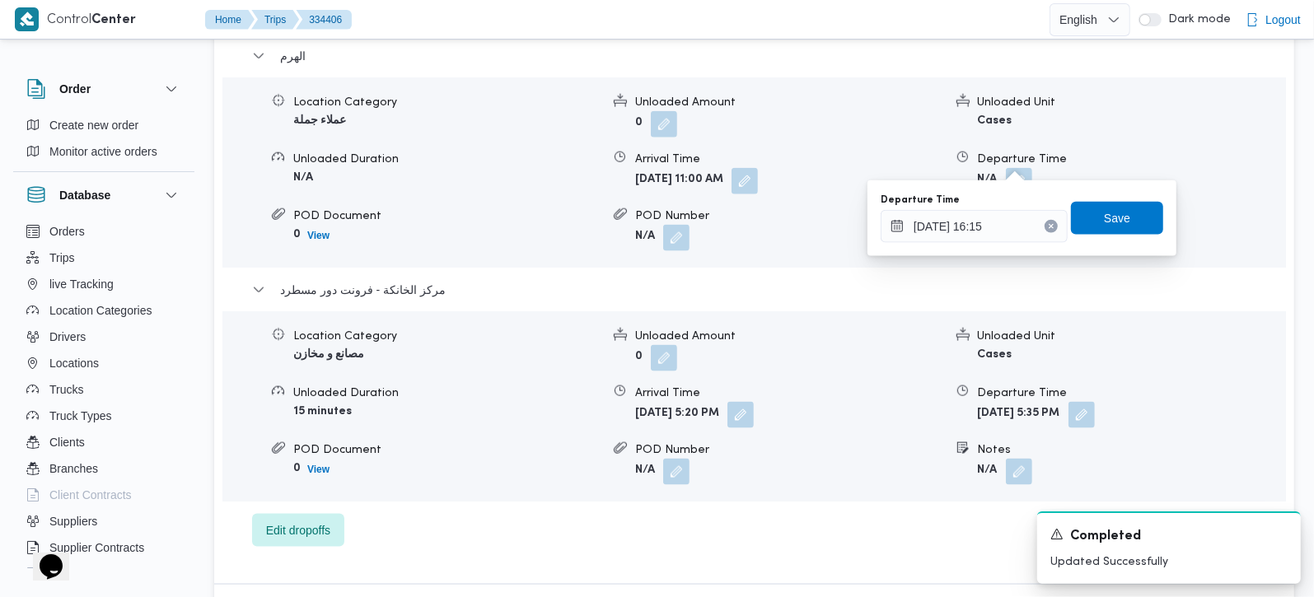
click at [1078, 180] on div "You are in a dialog. To close this dialog, hit escape. Departure Time 30/08/202…" at bounding box center [1022, 218] width 309 height 76
click at [1096, 207] on span "Save" at bounding box center [1117, 217] width 92 height 33
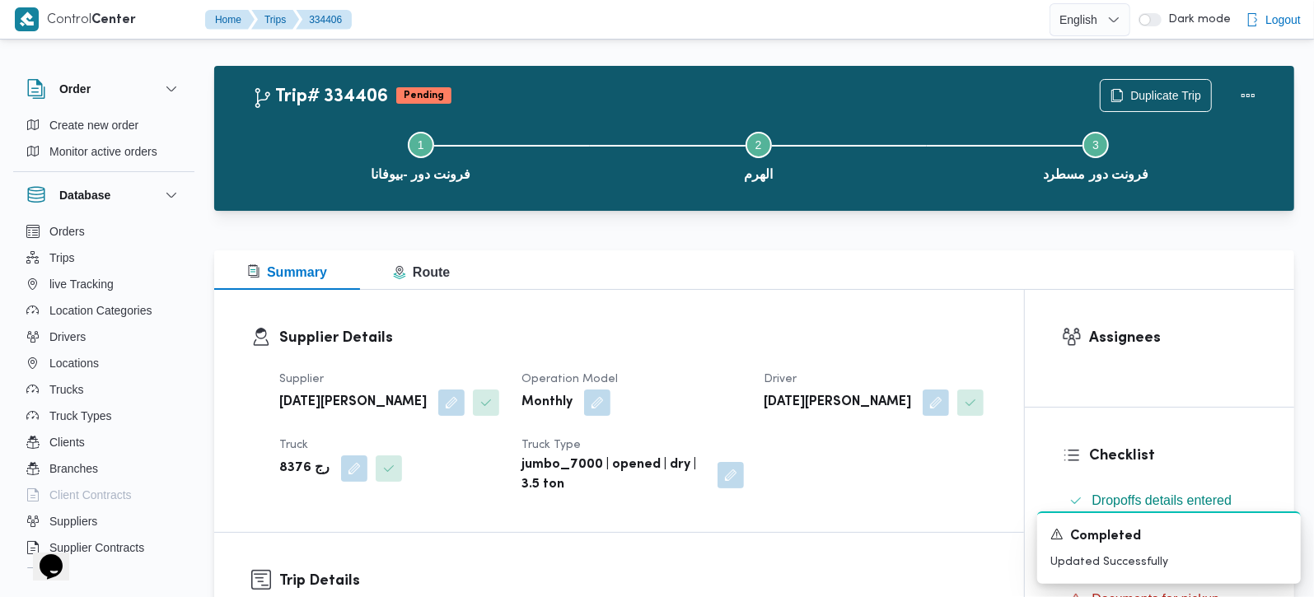
scroll to position [0, 0]
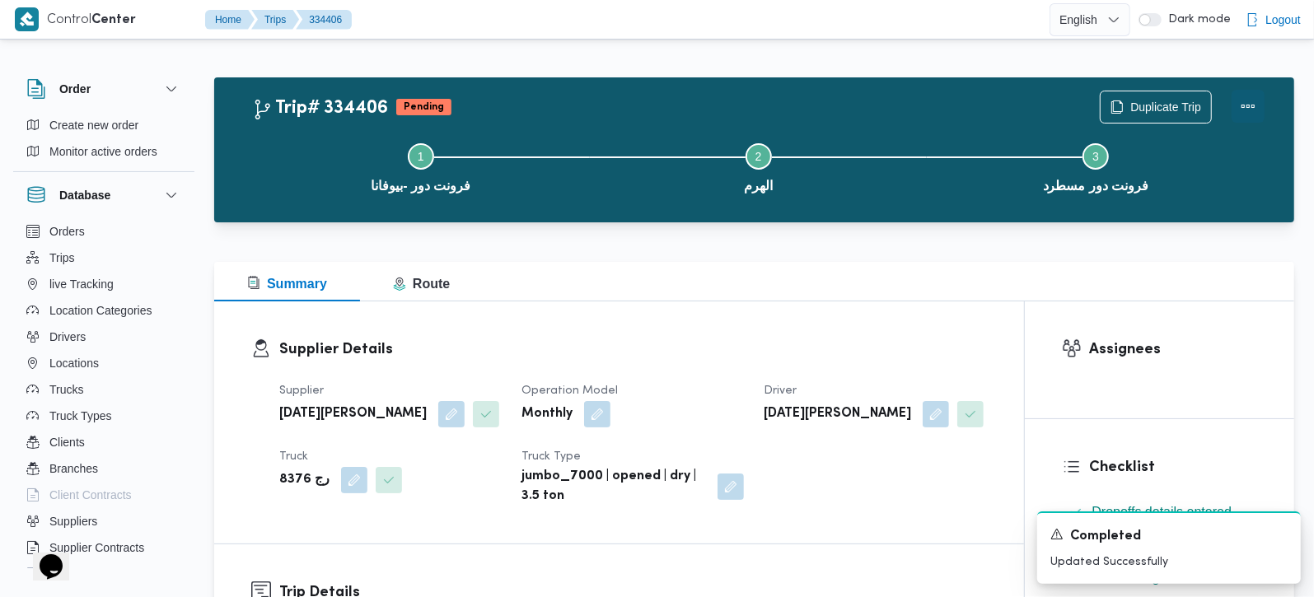
click at [1258, 105] on button "Actions" at bounding box center [1248, 106] width 33 height 33
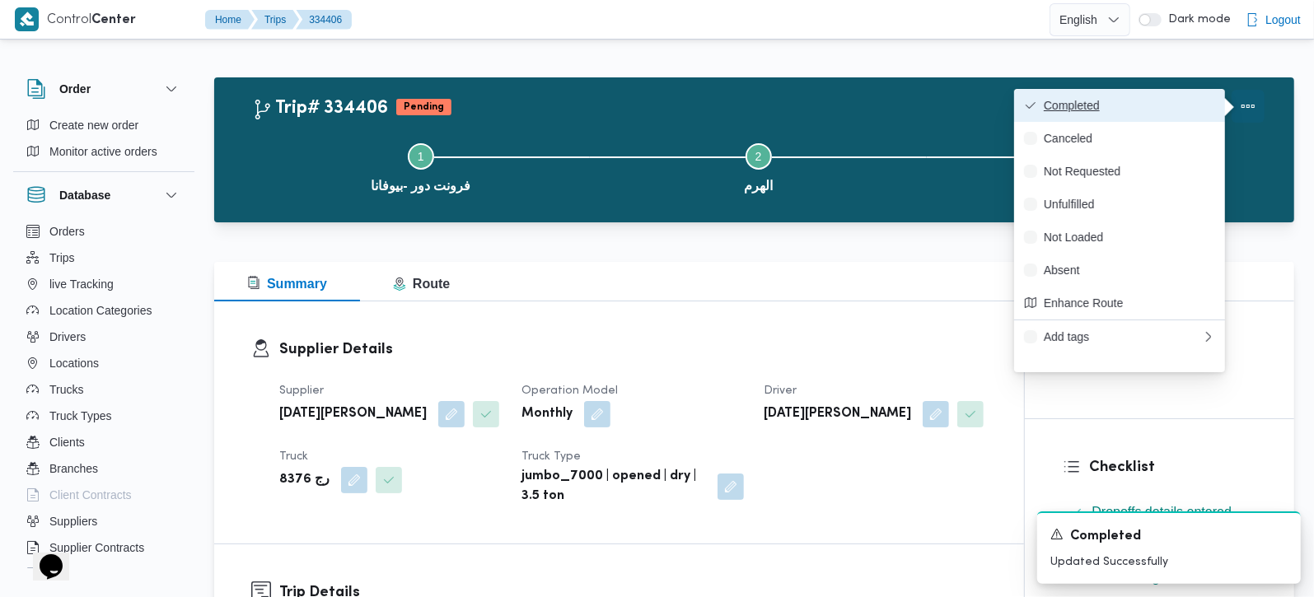
click at [1201, 109] on span "Completed" at bounding box center [1129, 105] width 171 height 13
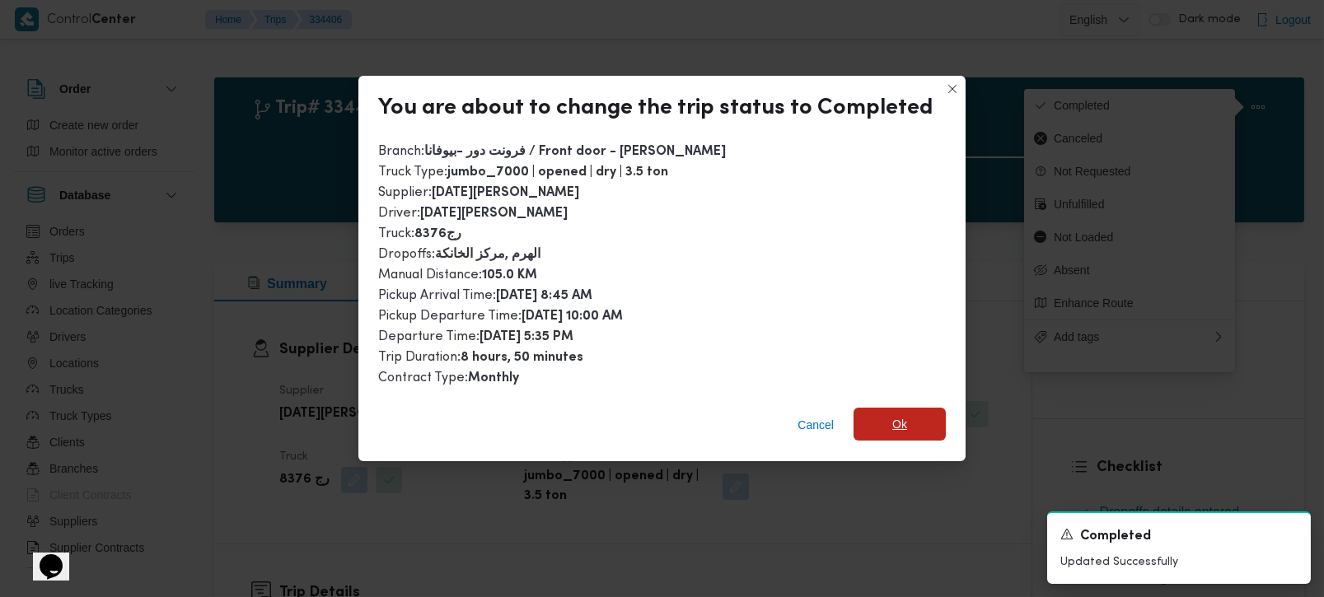
click at [931, 429] on span "Ok" at bounding box center [900, 424] width 92 height 33
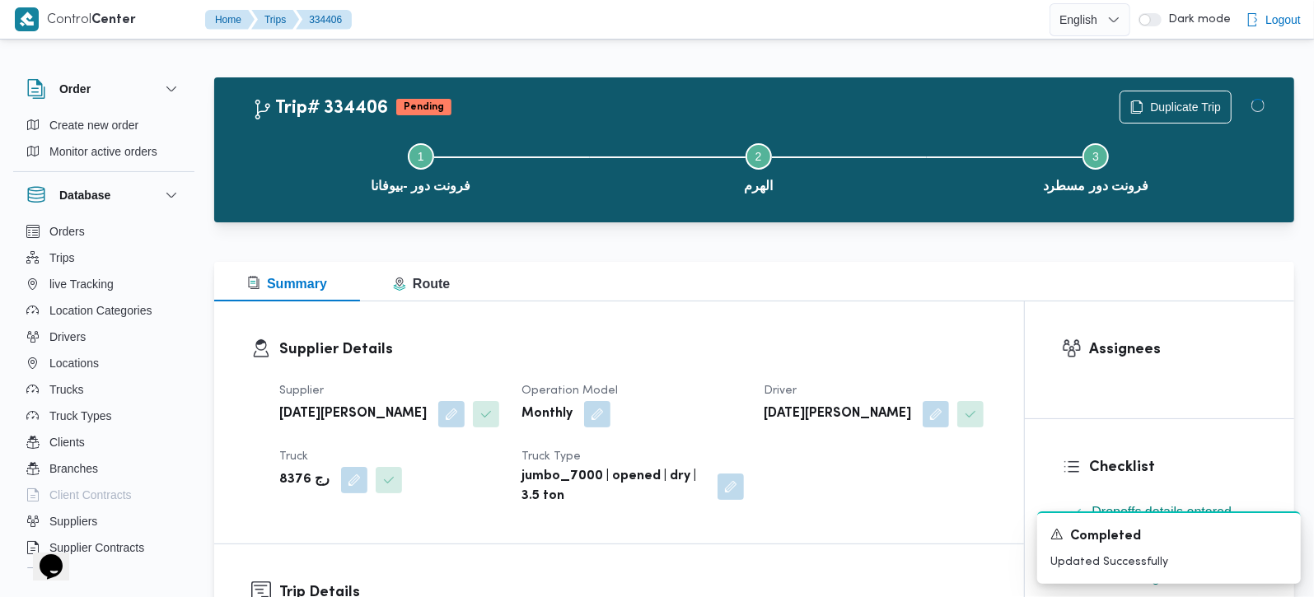
click at [899, 326] on div "Supplier Details Supplier رمضان محمد محمد عبدالمنعم Operation Model Monthly Dri…" at bounding box center [619, 423] width 810 height 242
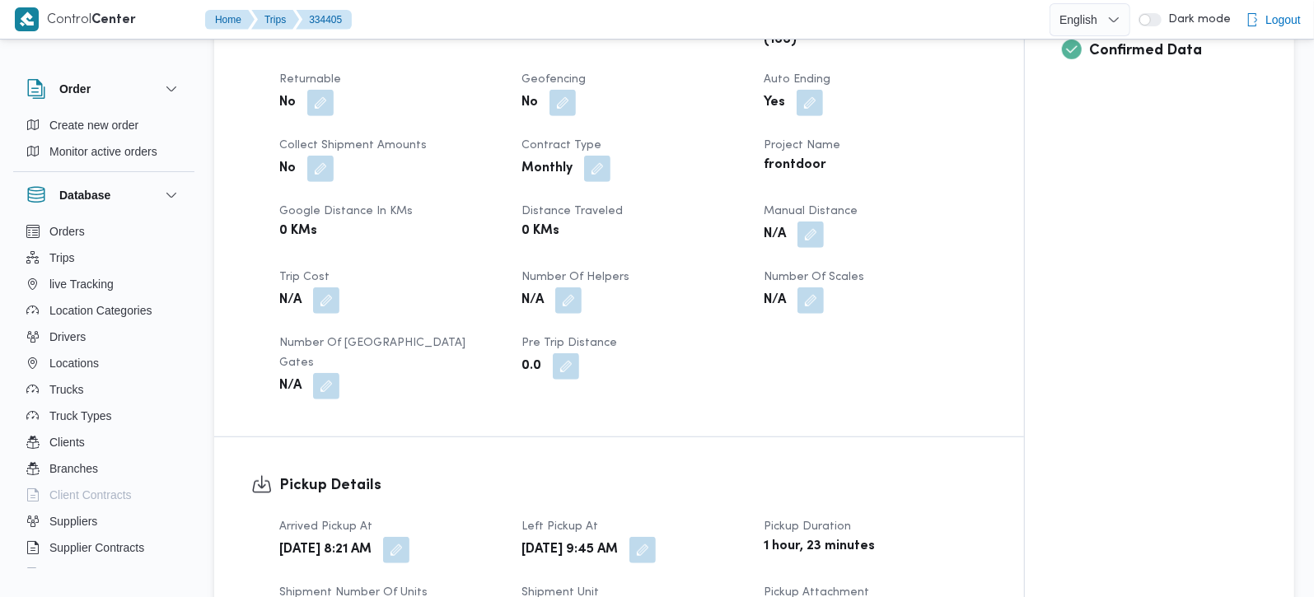
scroll to position [678, 0]
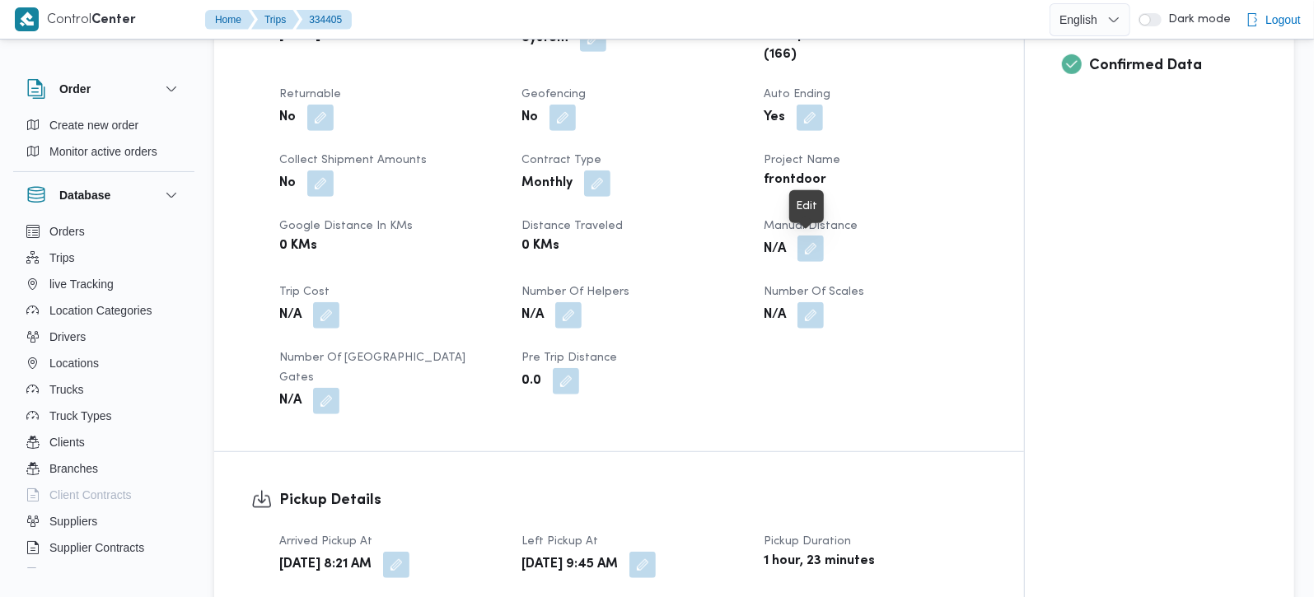
click at [811, 250] on button "button" at bounding box center [811, 249] width 26 height 26
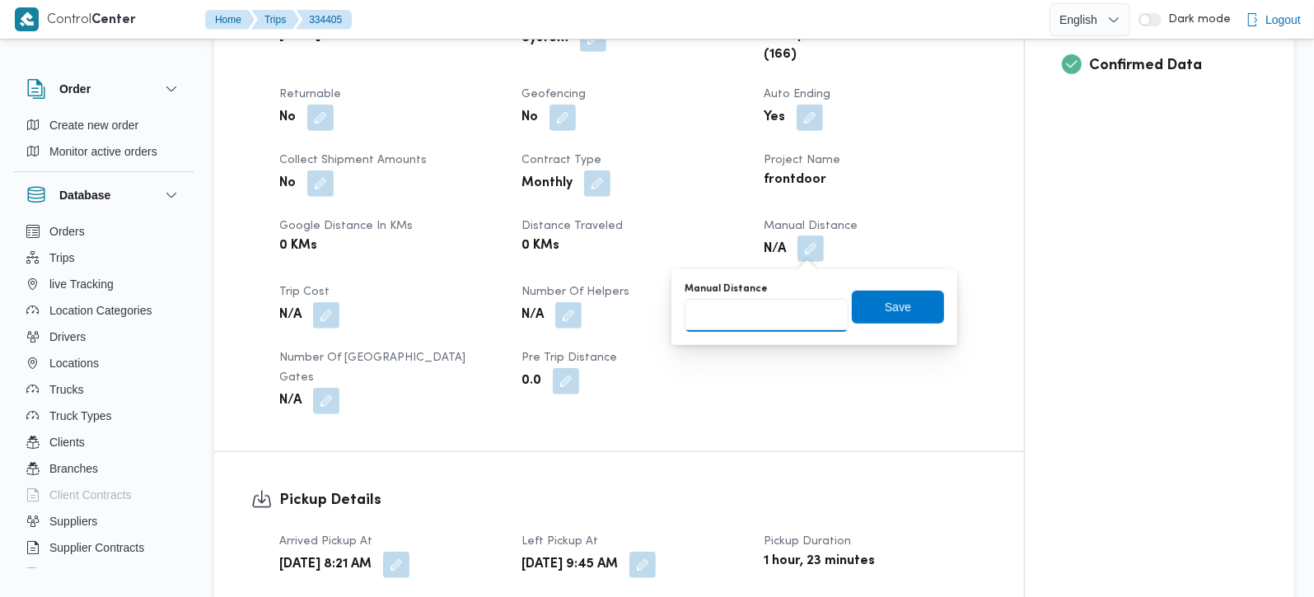
click at [761, 316] on input "Manual Distance" at bounding box center [767, 315] width 164 height 33
type input "114"
click at [859, 316] on span "Save" at bounding box center [898, 306] width 92 height 33
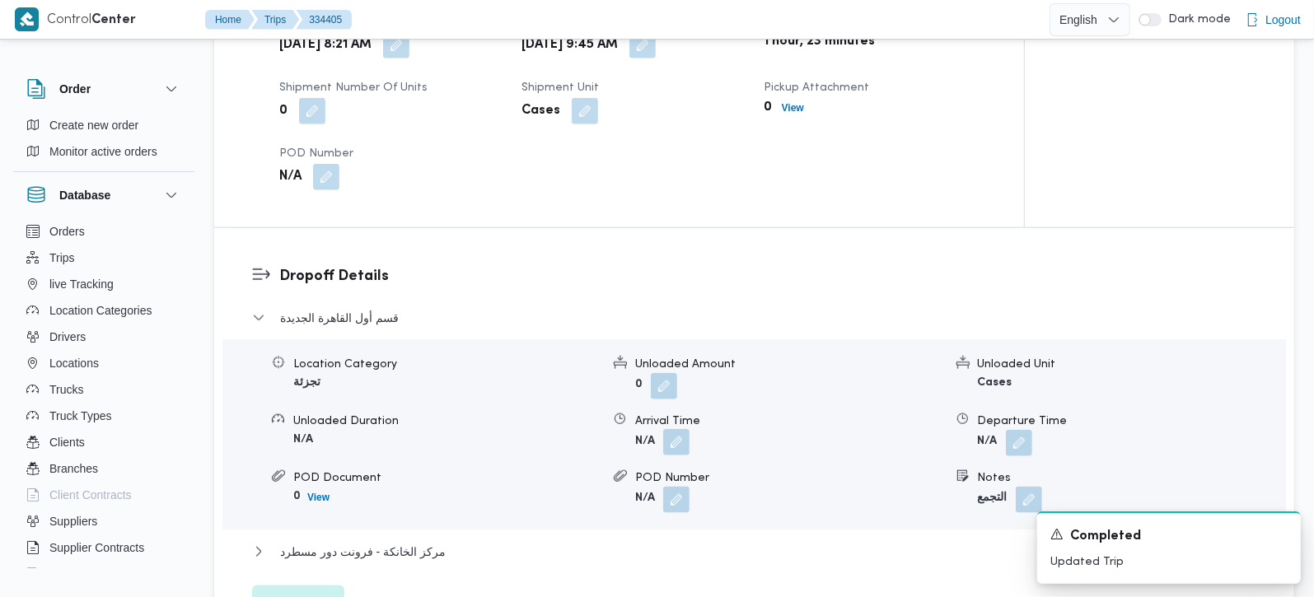
scroll to position [1163, 0]
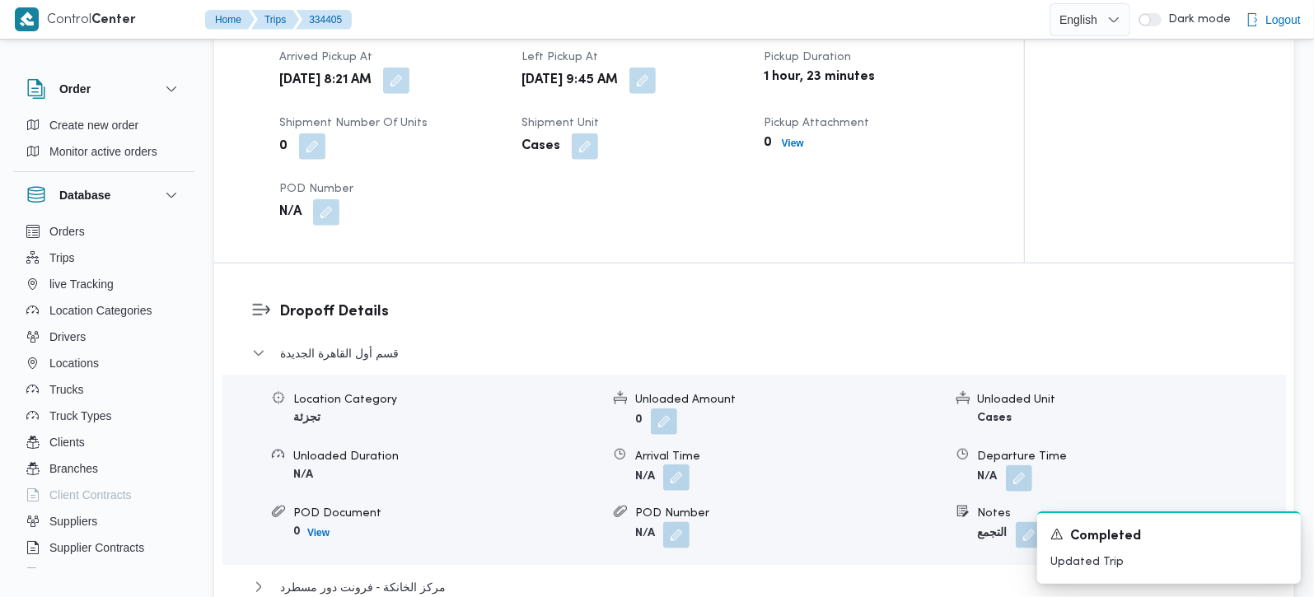
click at [683, 465] on button "button" at bounding box center [676, 478] width 26 height 26
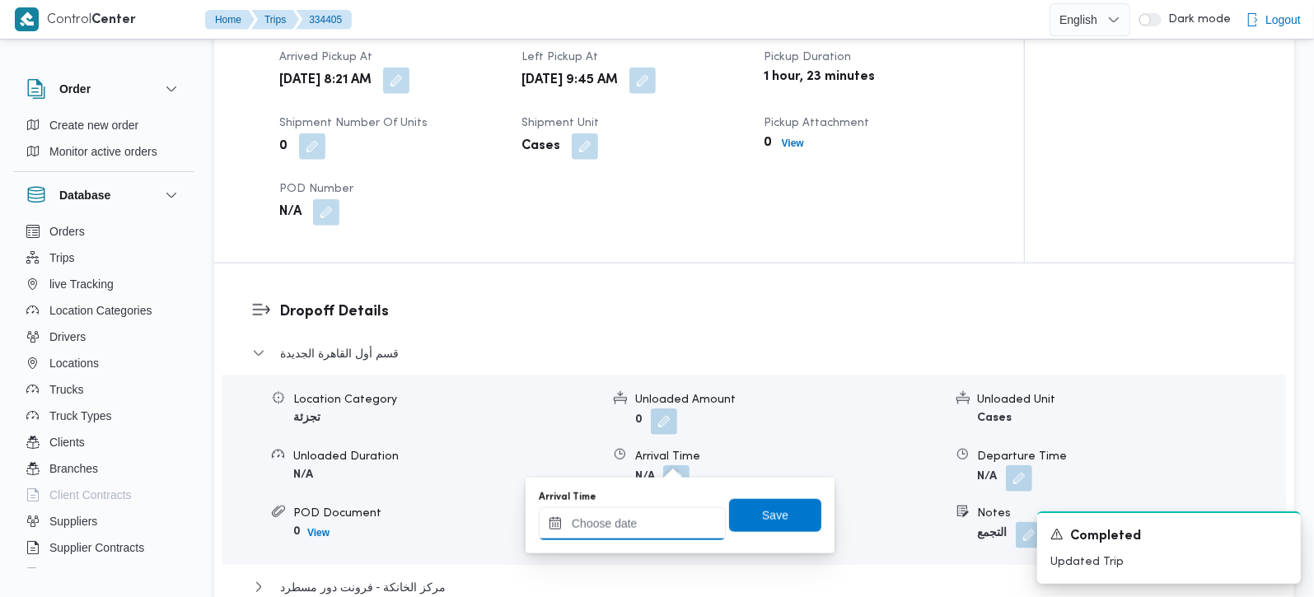
click at [671, 512] on input "Arrival Time" at bounding box center [632, 524] width 187 height 33
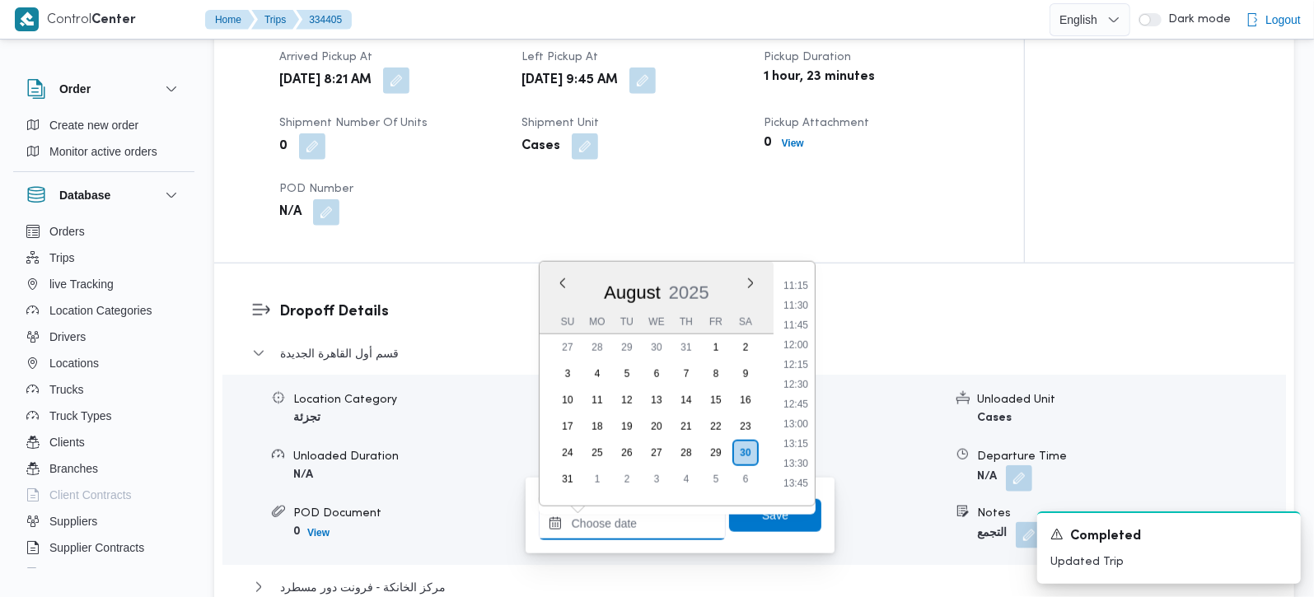
scroll to position [847, 0]
click at [799, 286] on li "10:45" at bounding box center [796, 286] width 38 height 16
type input "[DATE] 10:45"
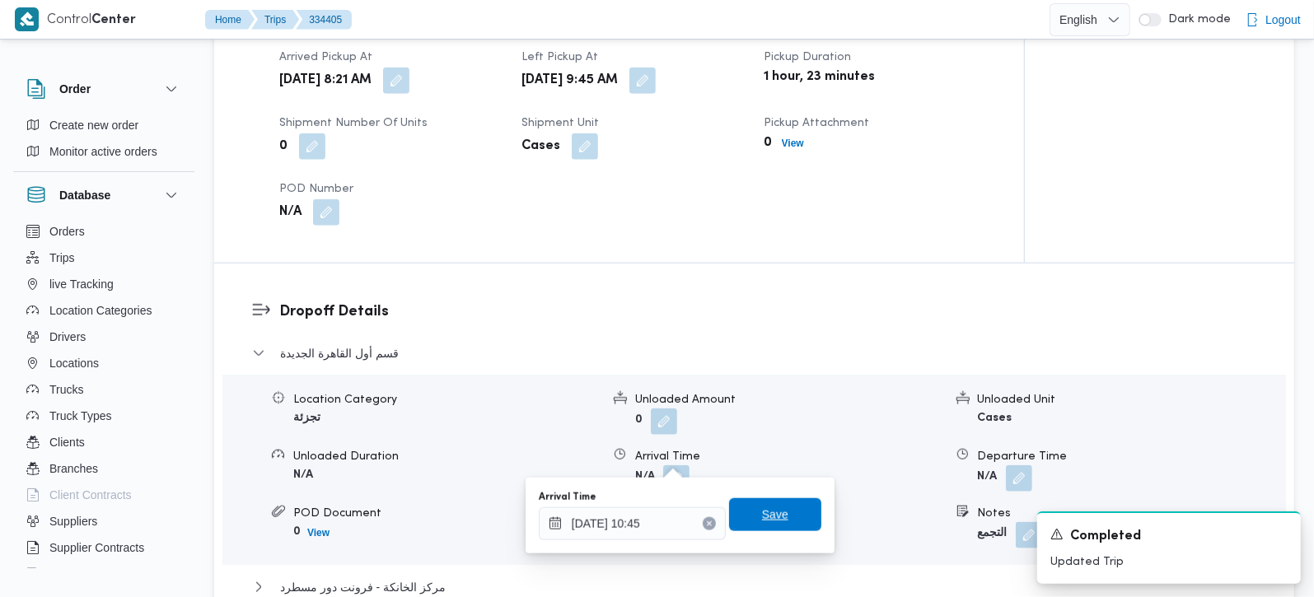
click at [762, 512] on span "Save" at bounding box center [775, 515] width 26 height 20
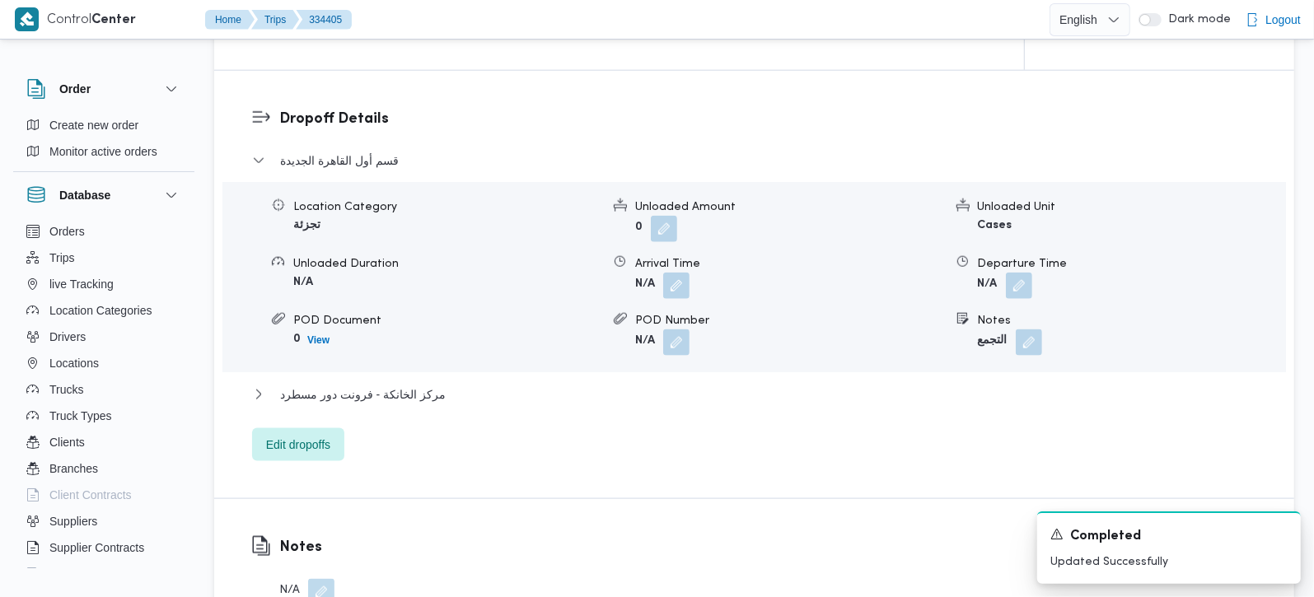
scroll to position [1357, 0]
click at [407, 383] on div "مركز الخانكة - فرونت دور مسطرد" at bounding box center [754, 398] width 1005 height 31
click at [427, 383] on span "مركز الخانكة - فرونت دور مسطرد" at bounding box center [363, 393] width 166 height 20
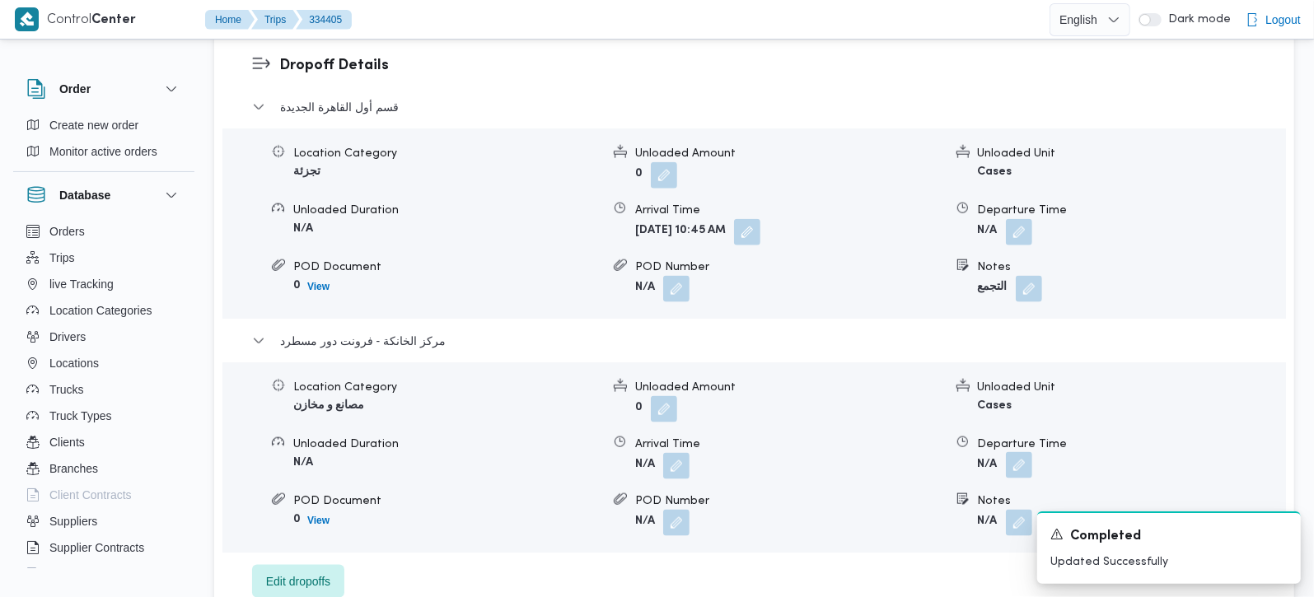
scroll to position [1453, 0]
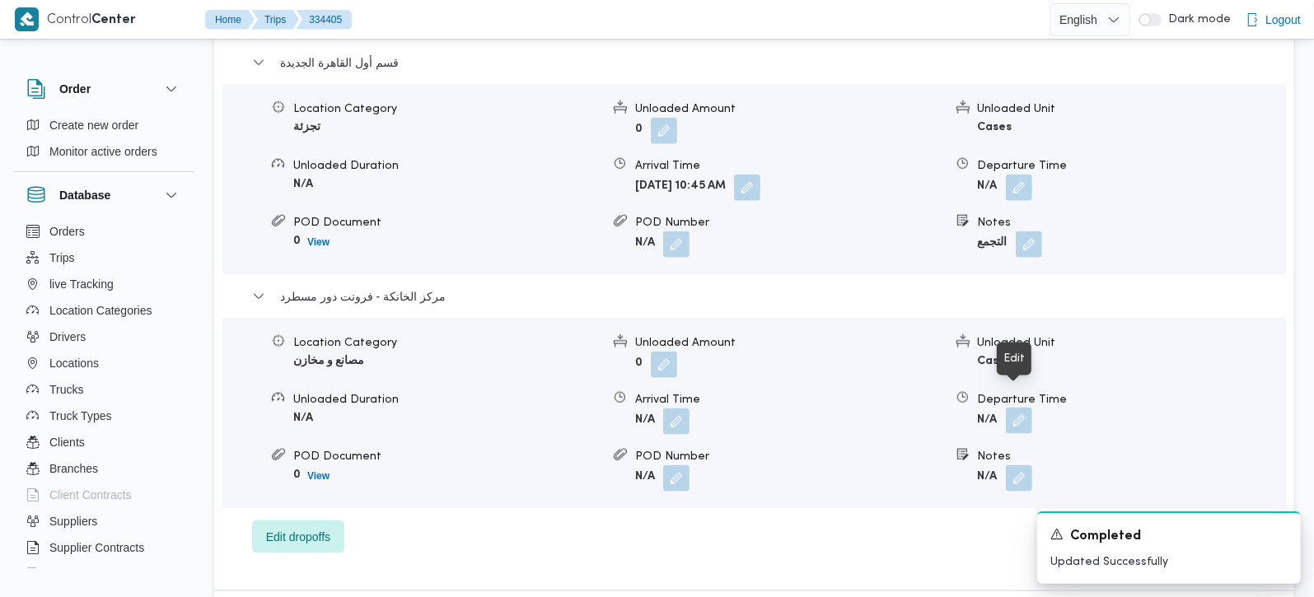
click at [1023, 408] on button "button" at bounding box center [1019, 421] width 26 height 26
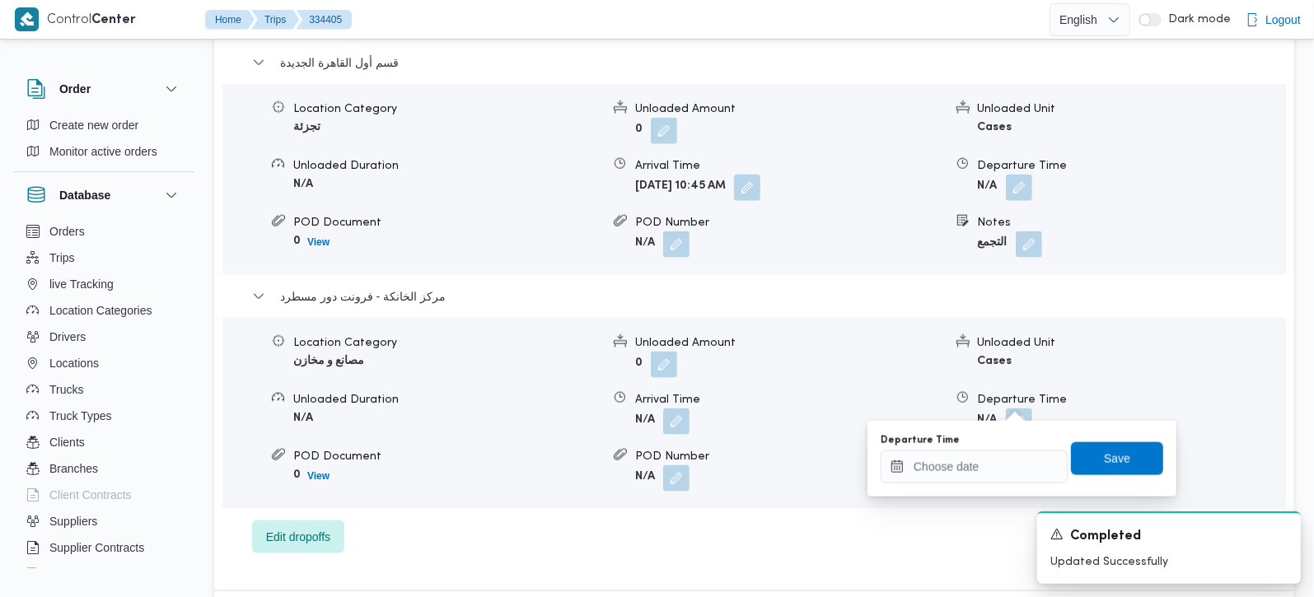
click at [952, 494] on div "You are in a dialog. To close this dialog, hit escape. Departure Time Save" at bounding box center [1022, 459] width 309 height 76
drag, startPoint x: 952, startPoint y: 473, endPoint x: 962, endPoint y: 460, distance: 17.0
click at [952, 473] on input "Departure Time" at bounding box center [974, 467] width 187 height 33
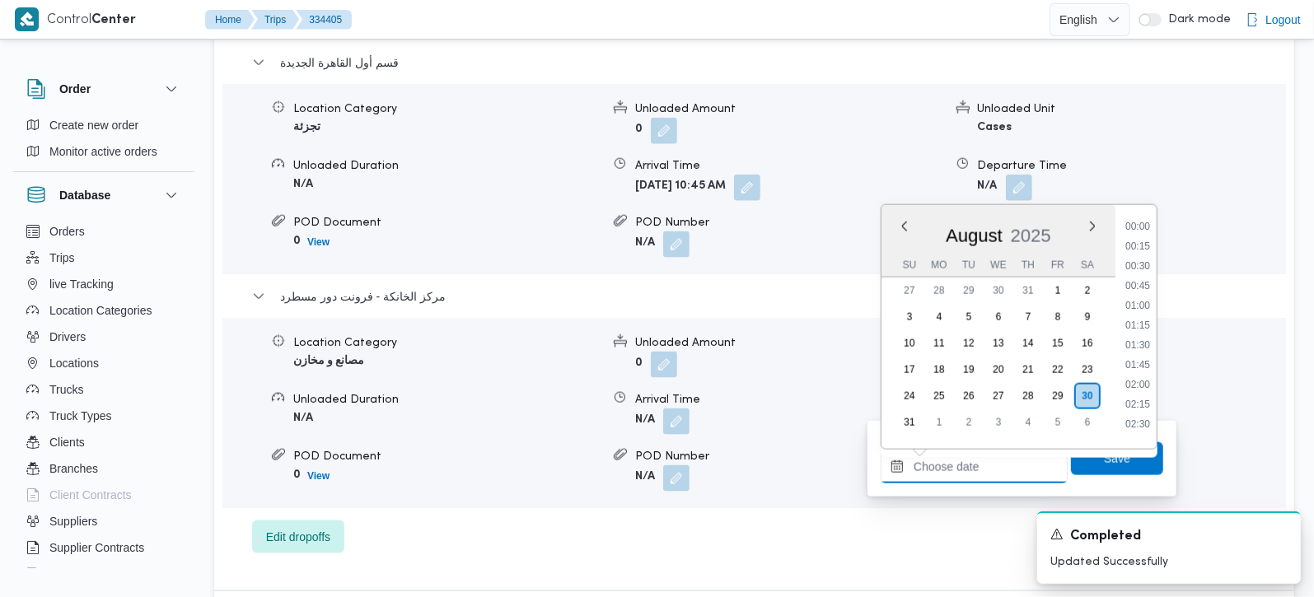
scroll to position [1331, 0]
click at [1145, 257] on li "17:15" at bounding box center [1138, 259] width 38 height 16
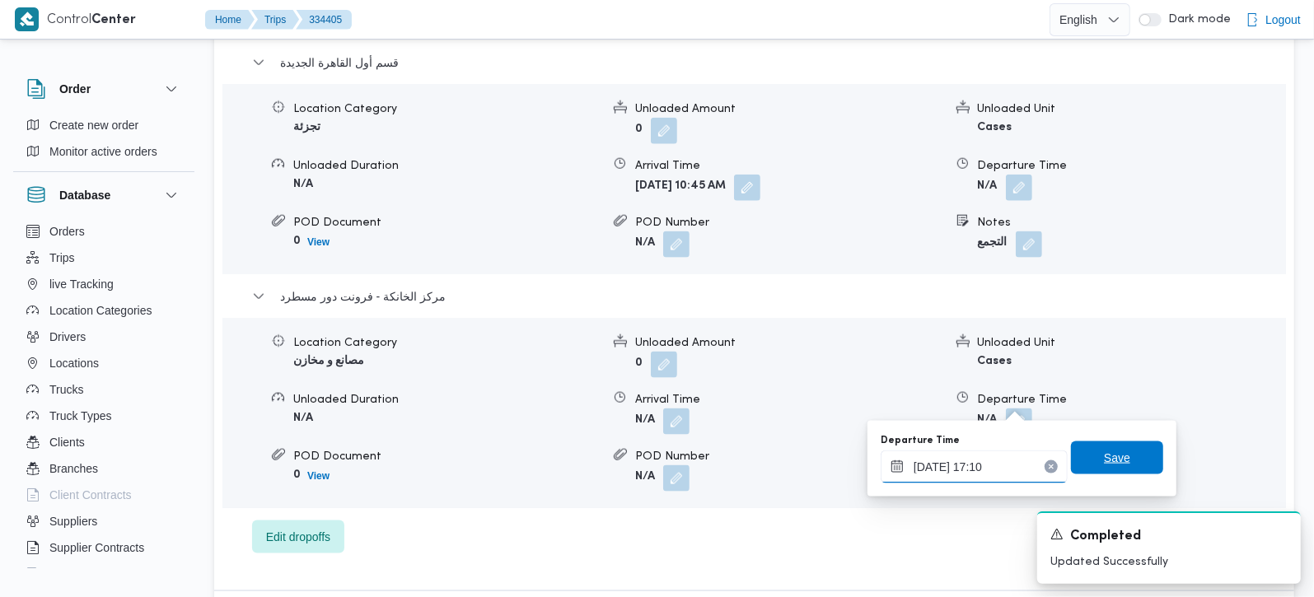
type input "[DATE] 17:10"
click at [1130, 453] on span "Save" at bounding box center [1117, 458] width 92 height 33
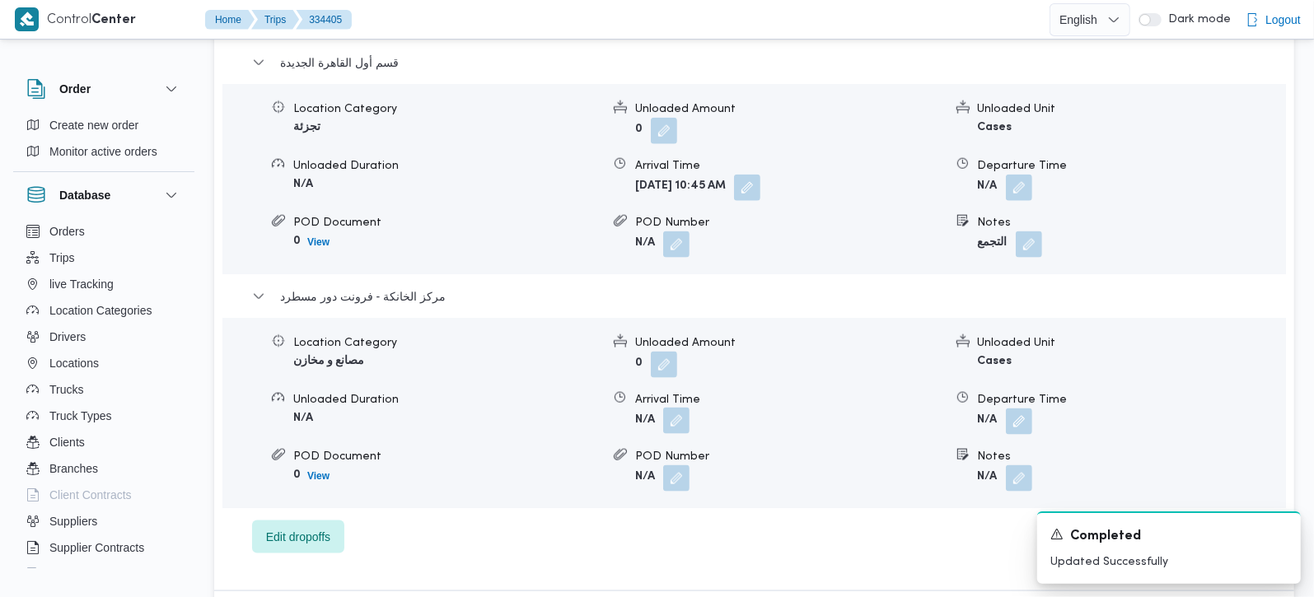
click at [681, 408] on button "button" at bounding box center [676, 421] width 26 height 26
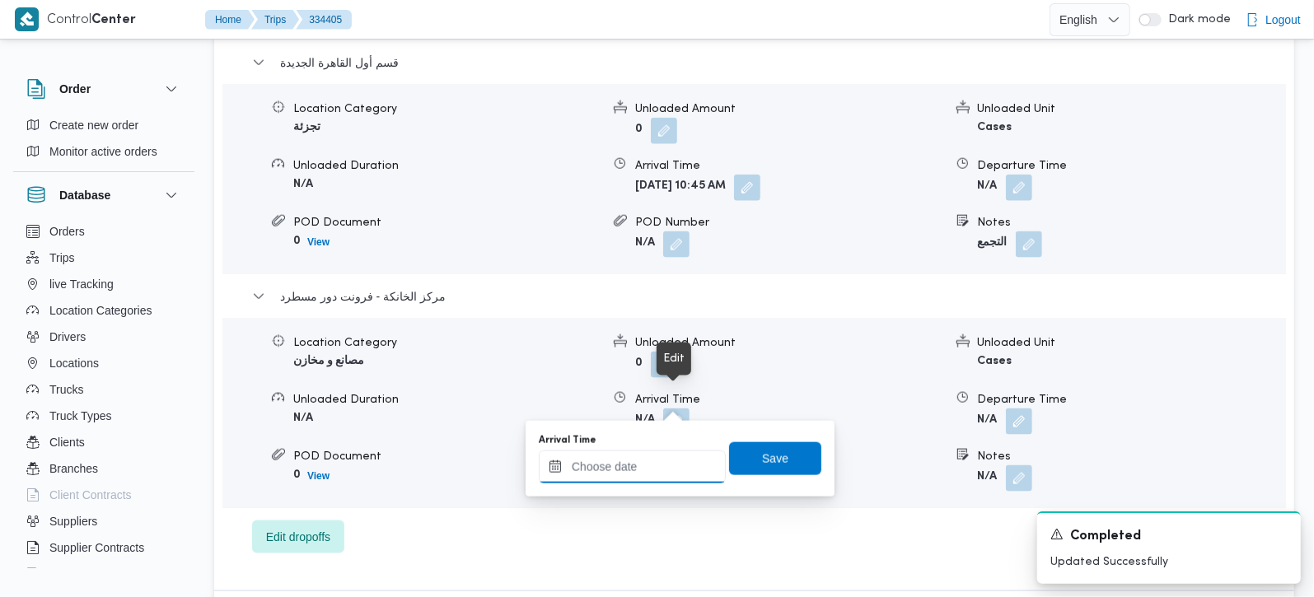
drag, startPoint x: 654, startPoint y: 475, endPoint x: 679, endPoint y: 452, distance: 33.8
click at [654, 475] on input "Arrival Time" at bounding box center [632, 467] width 187 height 33
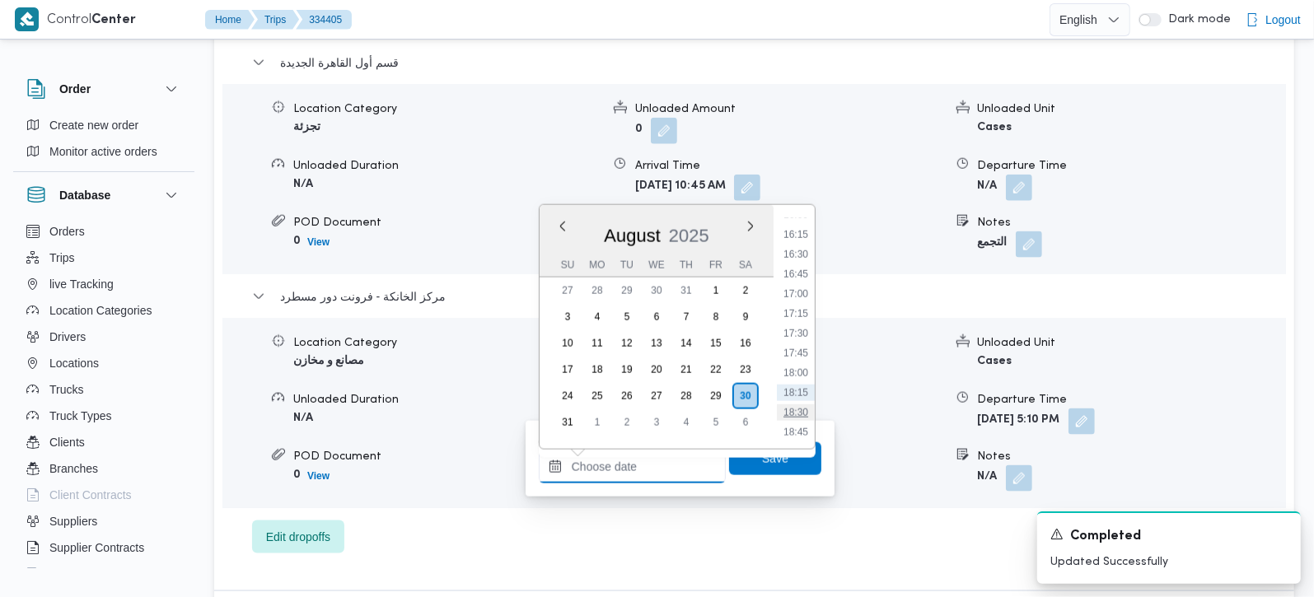
scroll to position [1234, 0]
click at [801, 295] on li "16:30" at bounding box center [796, 297] width 38 height 16
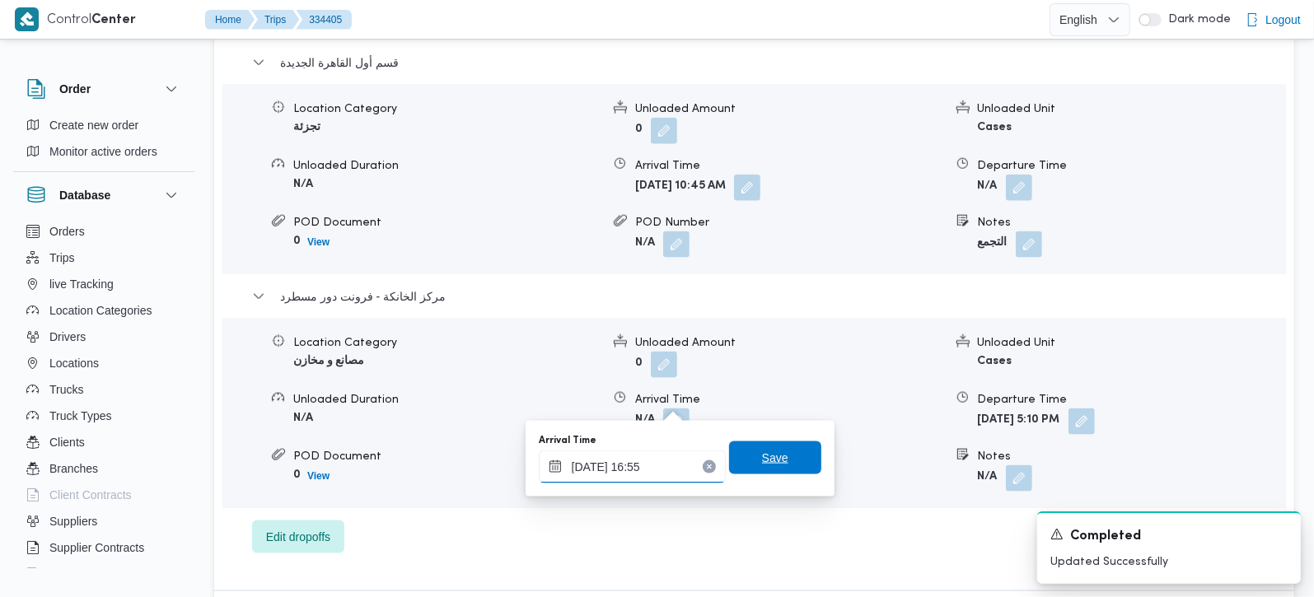
type input "[DATE] 16:55"
click at [771, 470] on span "Save" at bounding box center [775, 458] width 92 height 33
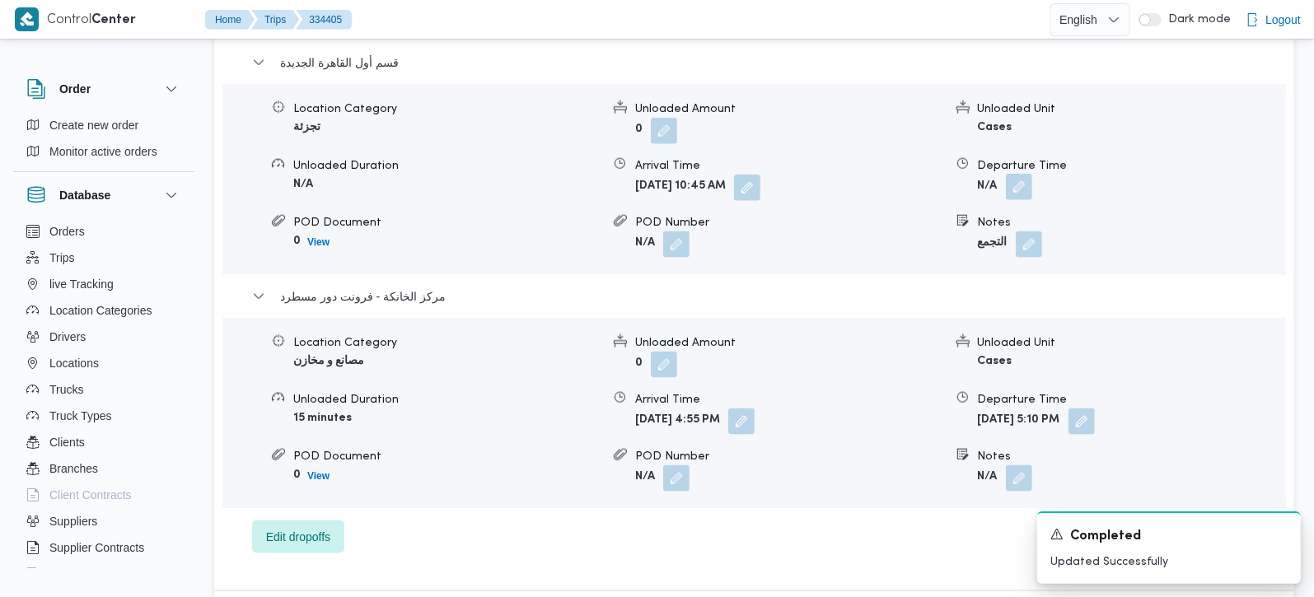
click at [1027, 174] on button "button" at bounding box center [1019, 187] width 26 height 26
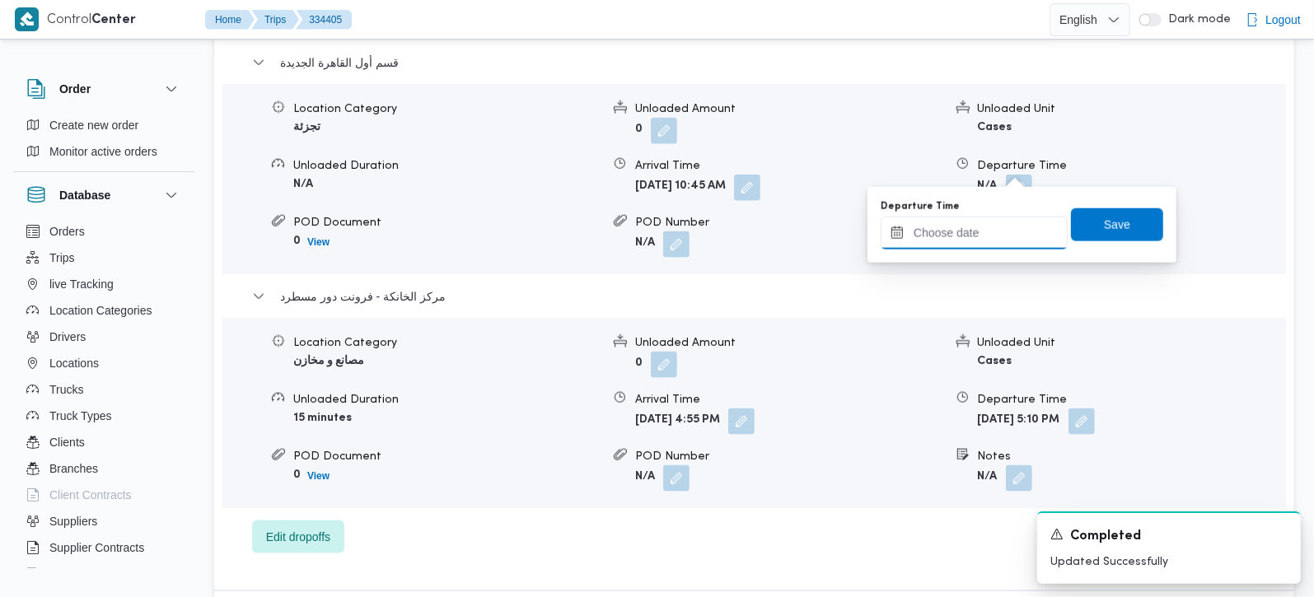
click at [991, 227] on input "Departure Time" at bounding box center [974, 233] width 187 height 33
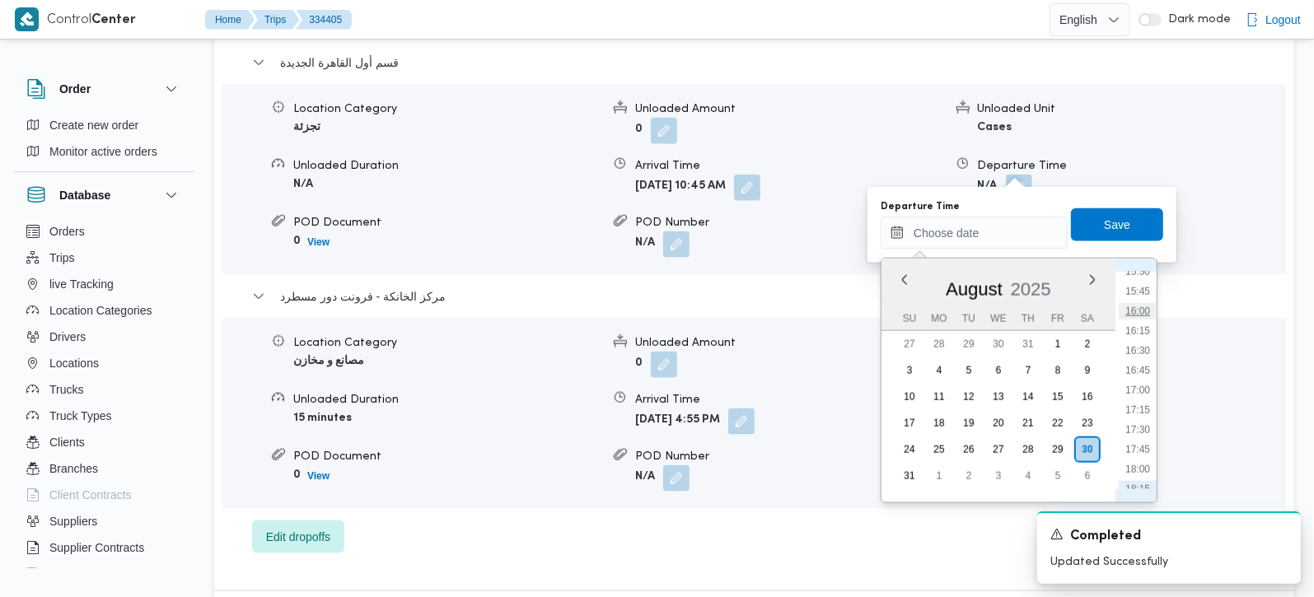
click at [1144, 308] on li "16:00" at bounding box center [1138, 311] width 38 height 16
type input "30/08/2025 16:00"
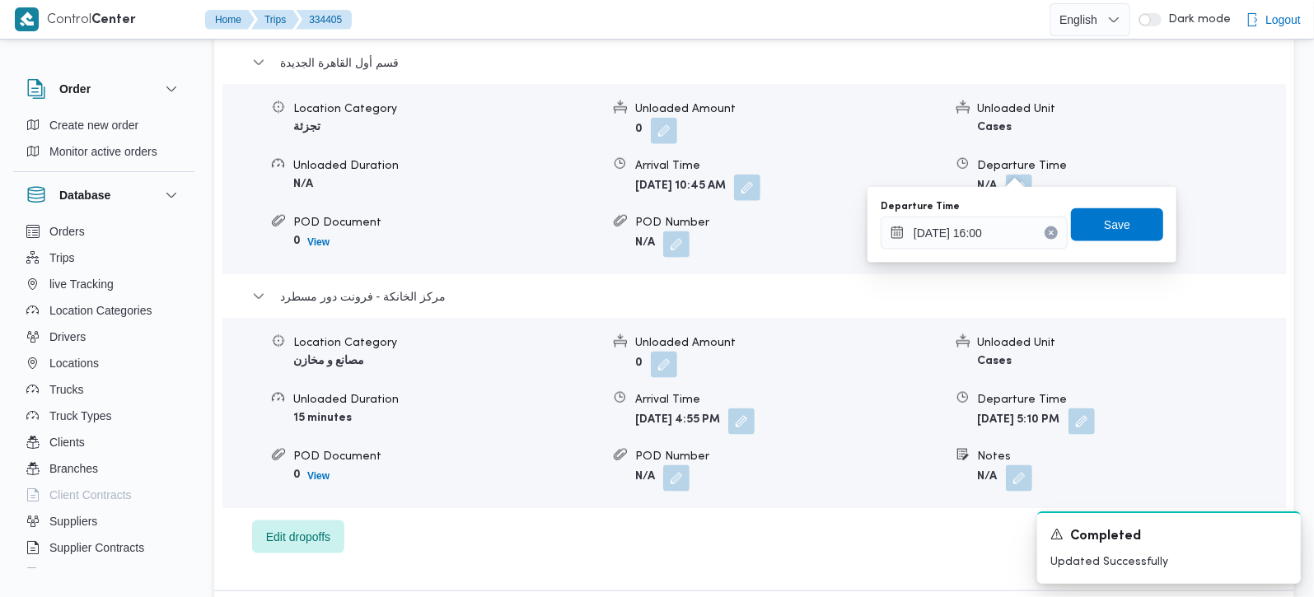
click at [1128, 249] on div "Departure Time 30/08/2025 16:00 Save" at bounding box center [1022, 225] width 286 height 53
click at [1122, 237] on span "Save" at bounding box center [1117, 224] width 92 height 33
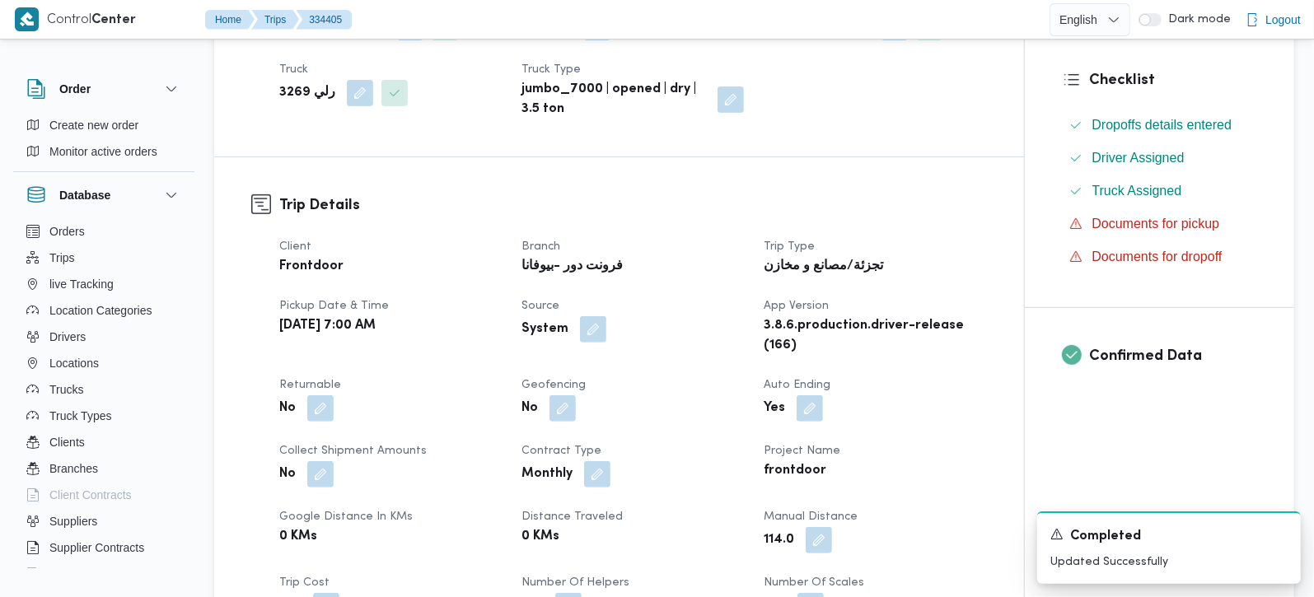
scroll to position [0, 0]
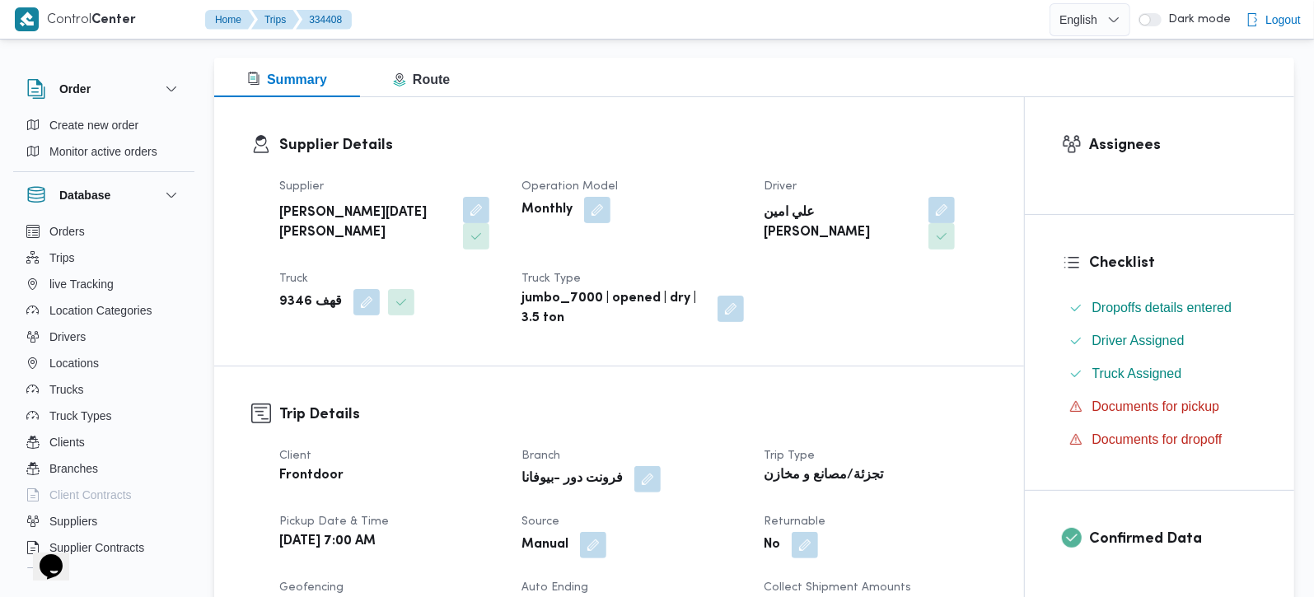
scroll to position [581, 0]
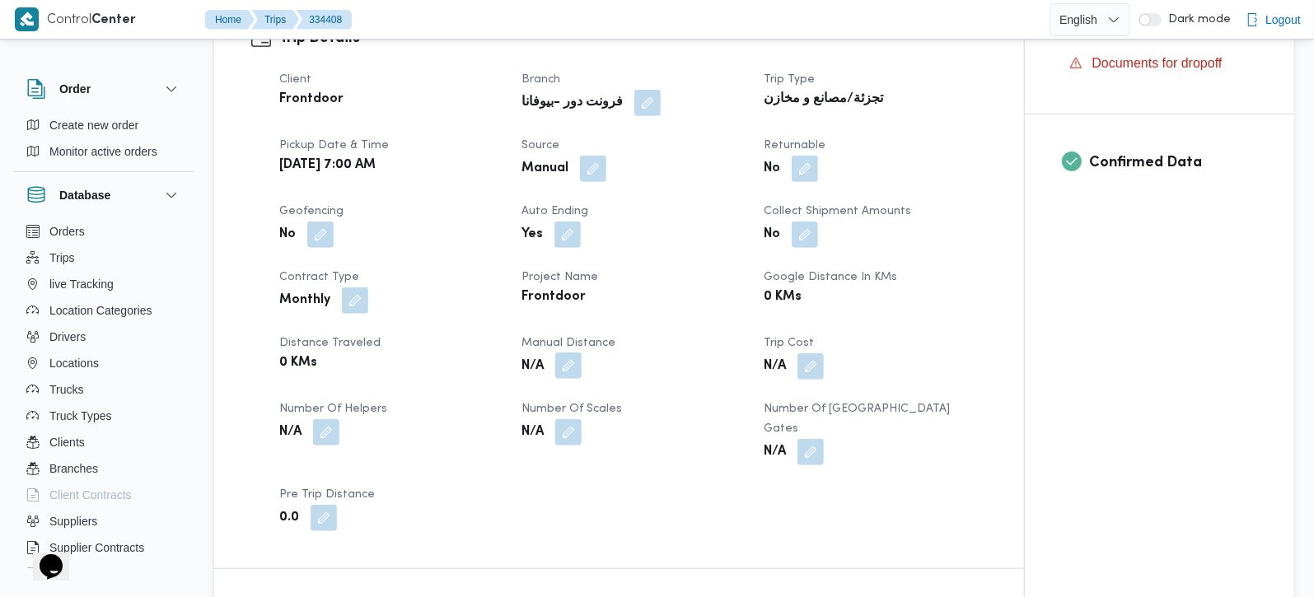
click at [559, 366] on button "button" at bounding box center [568, 366] width 26 height 26
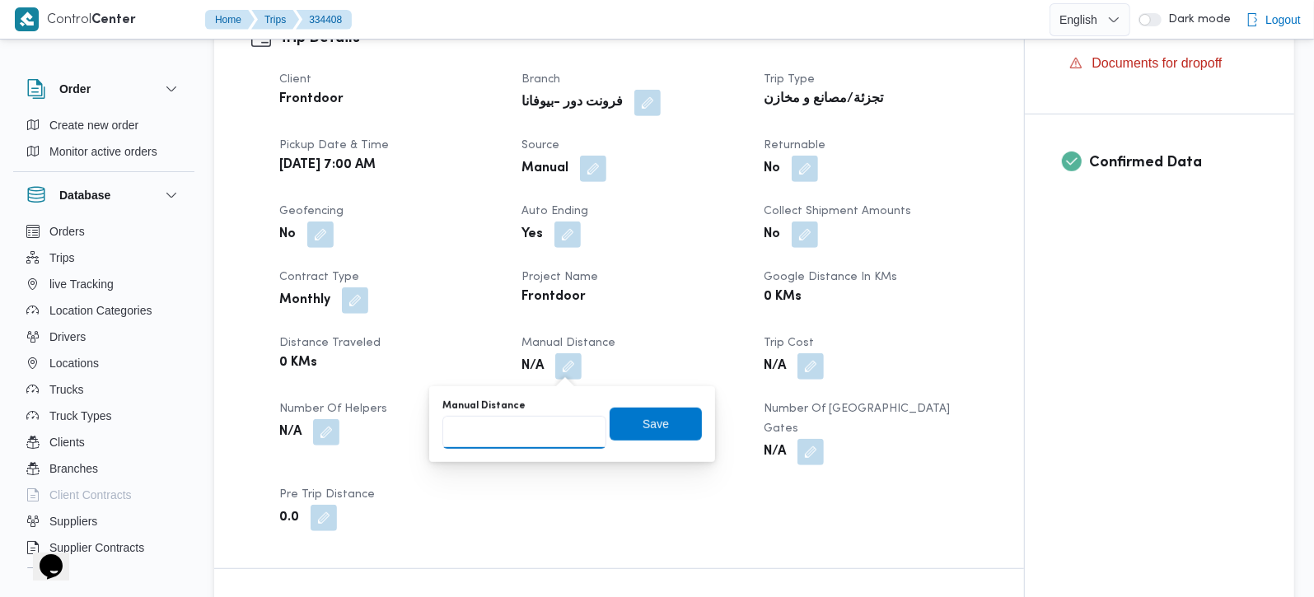
click at [548, 428] on input "Manual Distance" at bounding box center [524, 432] width 164 height 33
type input "124"
click at [643, 428] on span "Save" at bounding box center [656, 424] width 26 height 20
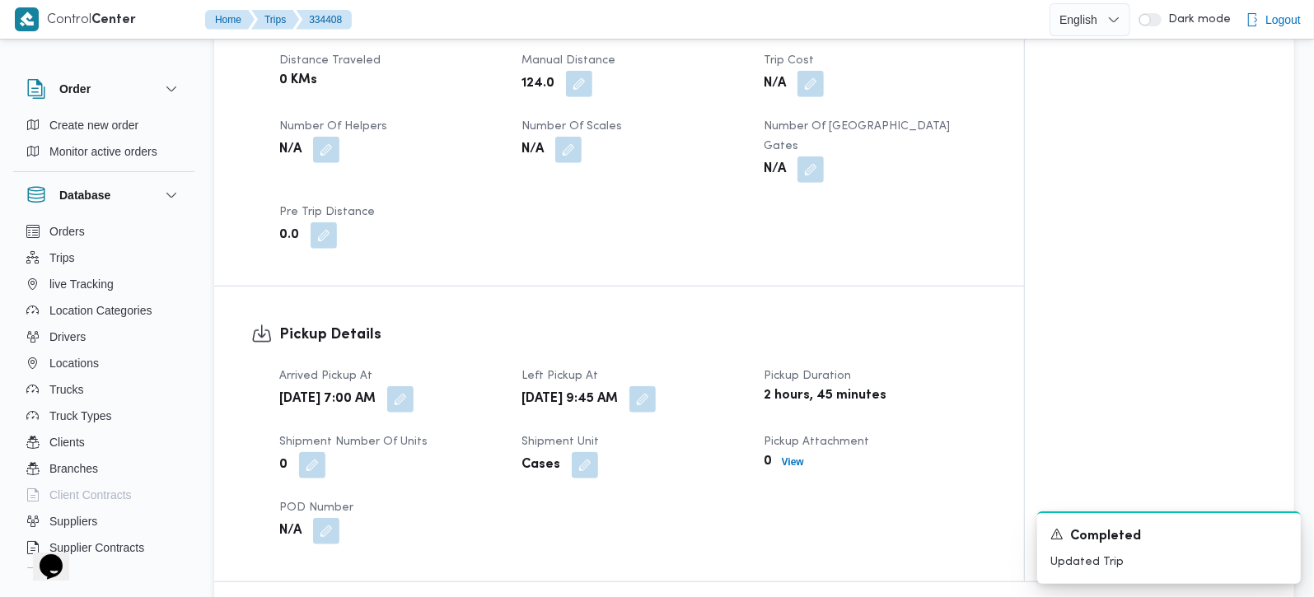
scroll to position [872, 0]
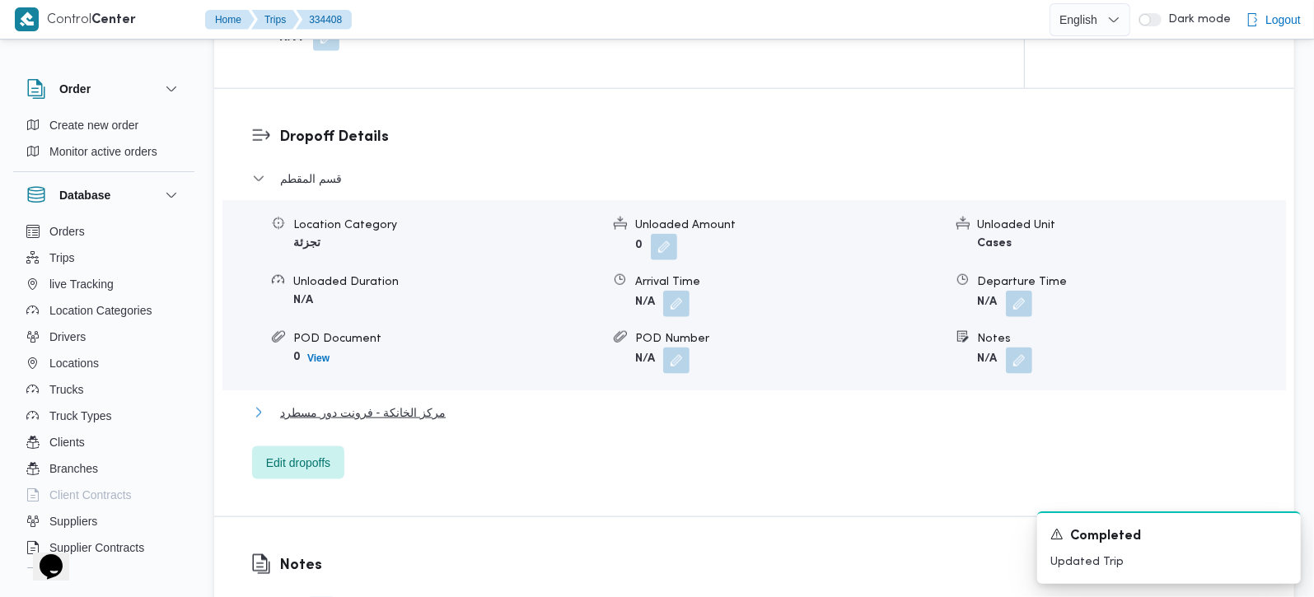
click at [396, 403] on span "مركز الخانكة - فرونت دور مسطرد" at bounding box center [363, 413] width 166 height 20
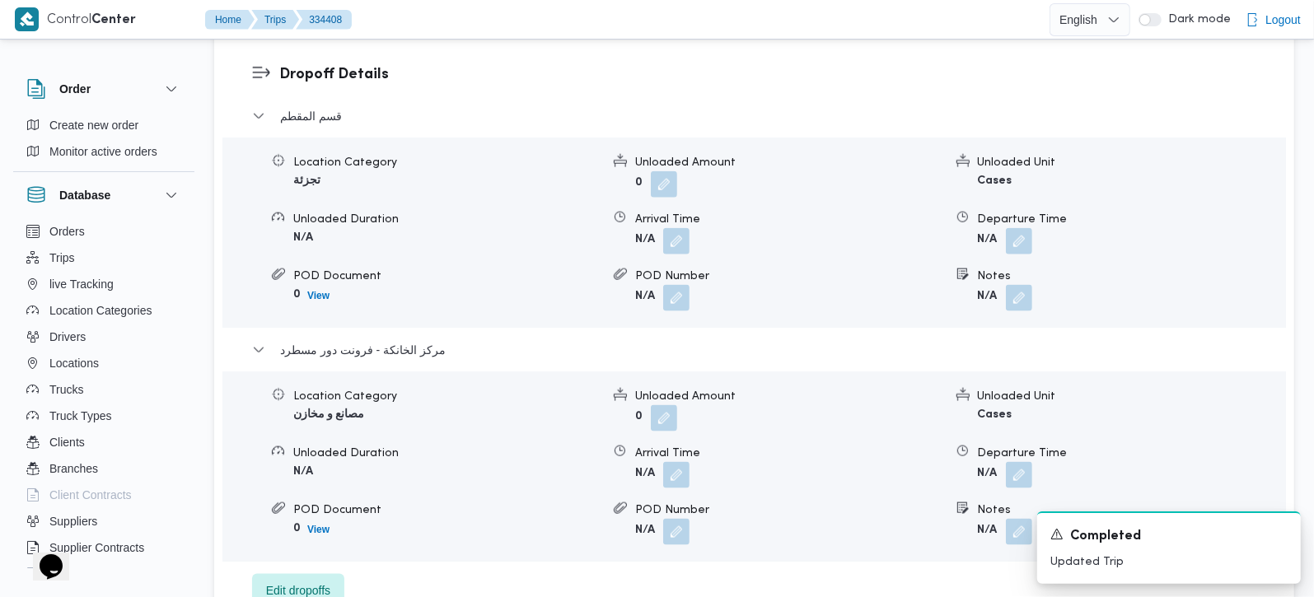
scroll to position [1453, 0]
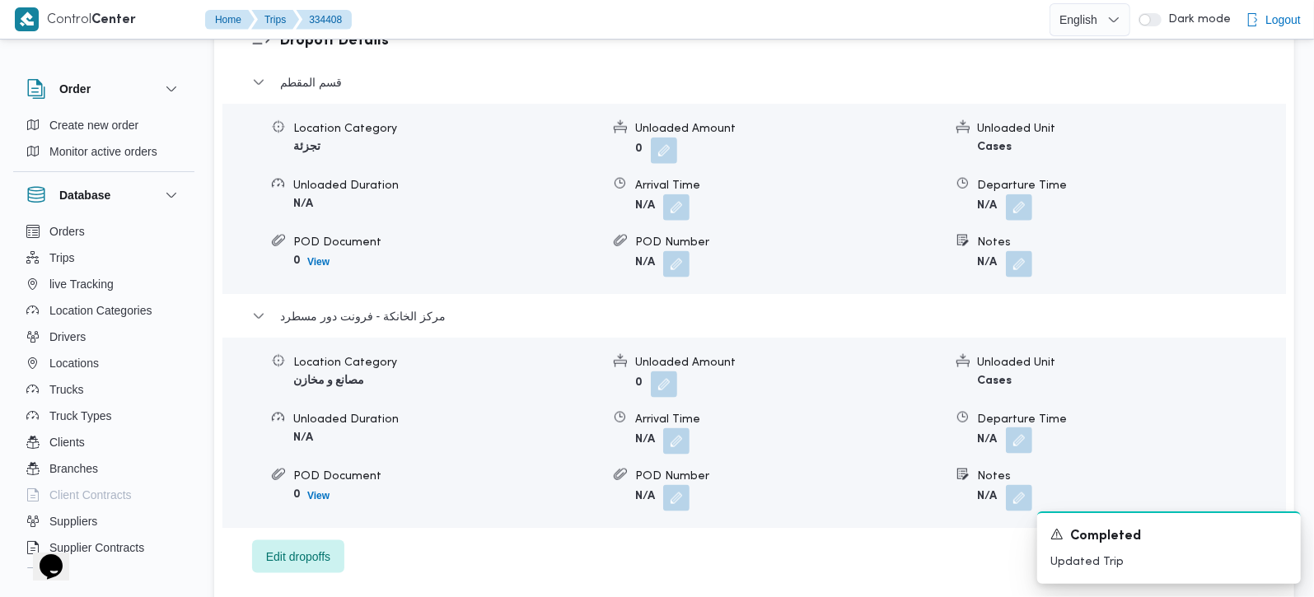
click at [1012, 428] on button "button" at bounding box center [1019, 441] width 26 height 26
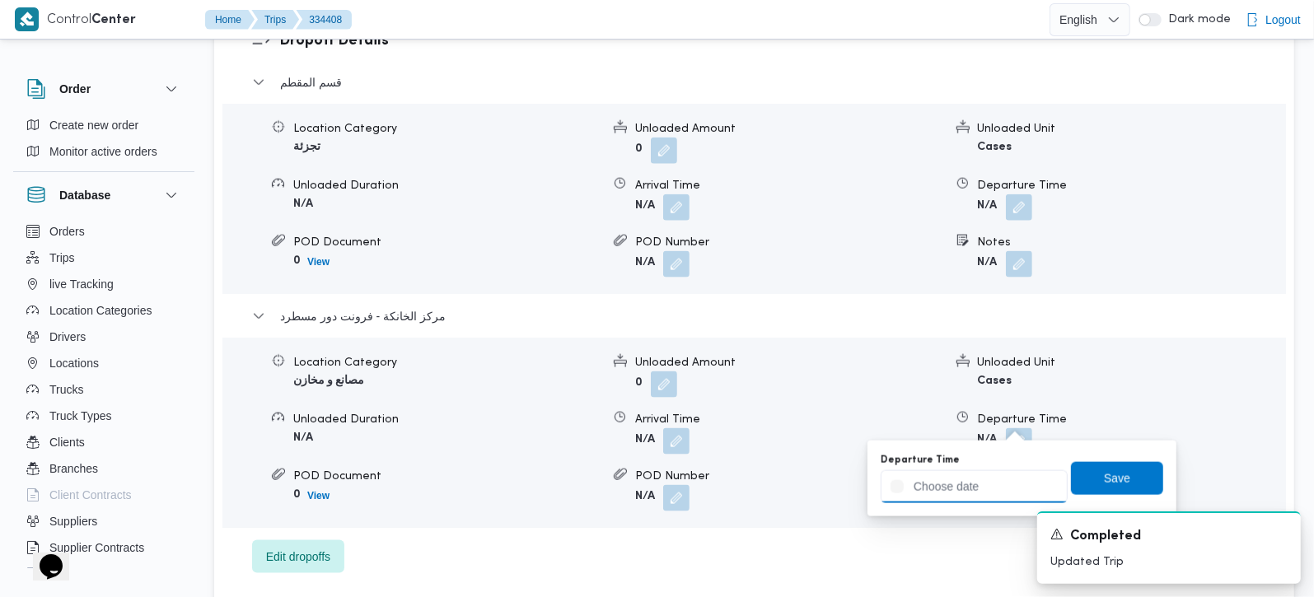
click at [979, 480] on input "Departure Time" at bounding box center [974, 486] width 187 height 33
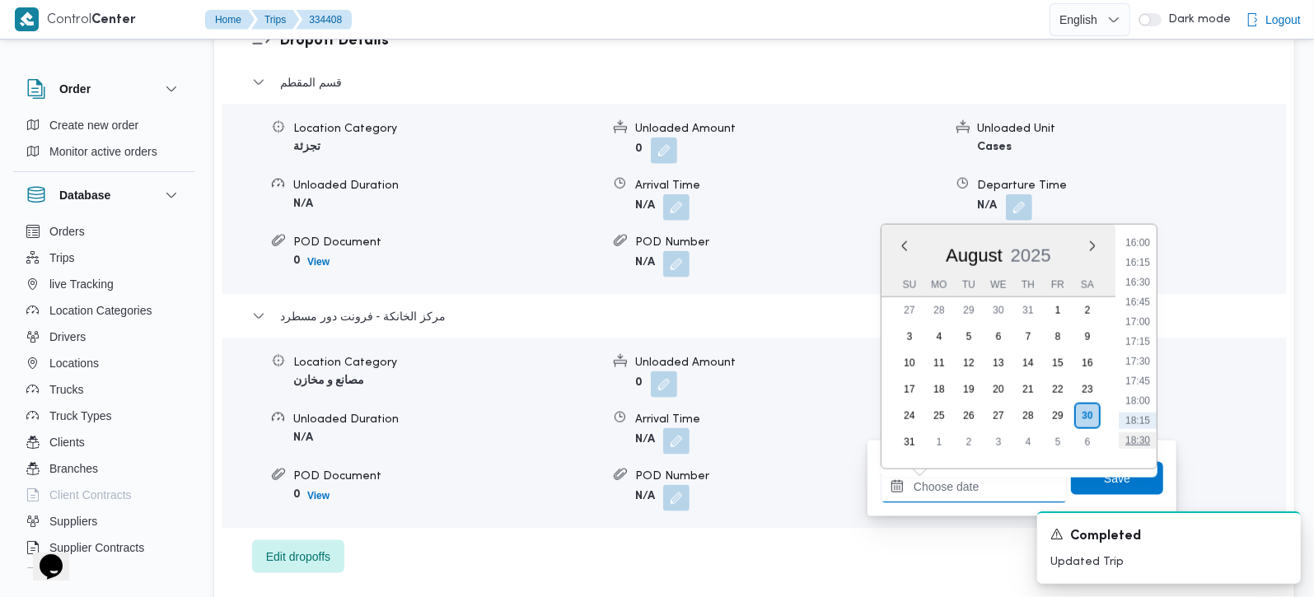
scroll to position [1234, 0]
click at [1144, 336] on li "16:45" at bounding box center [1138, 337] width 38 height 16
type input "30/08/2025 16:45"
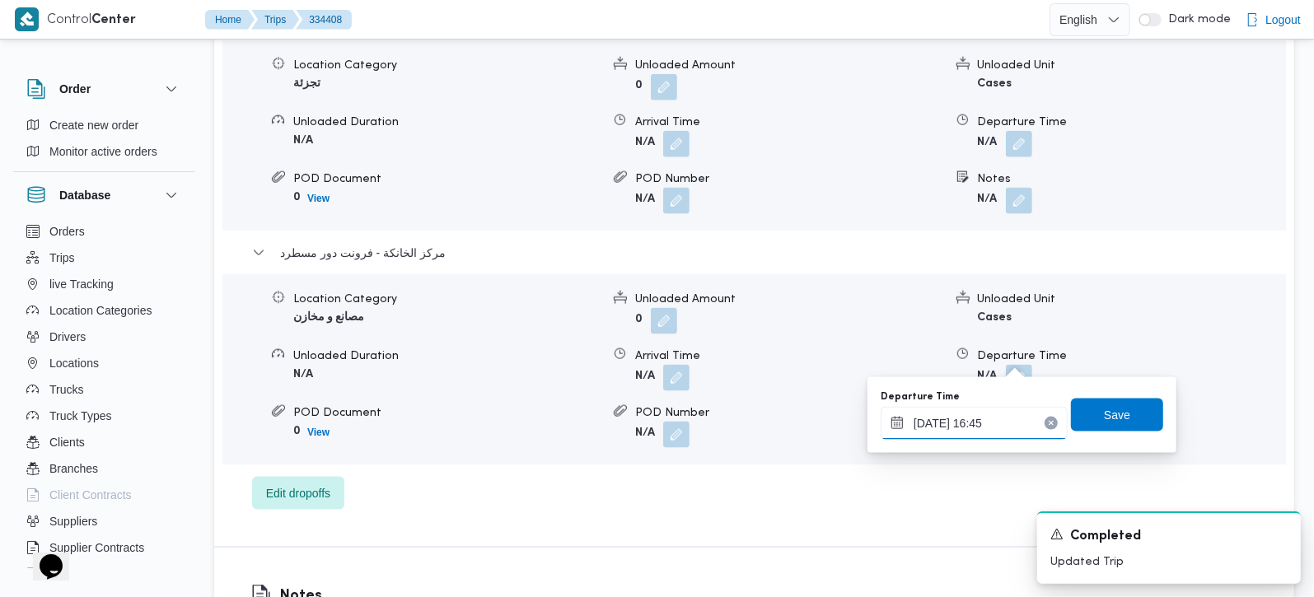
scroll to position [1551, 0]
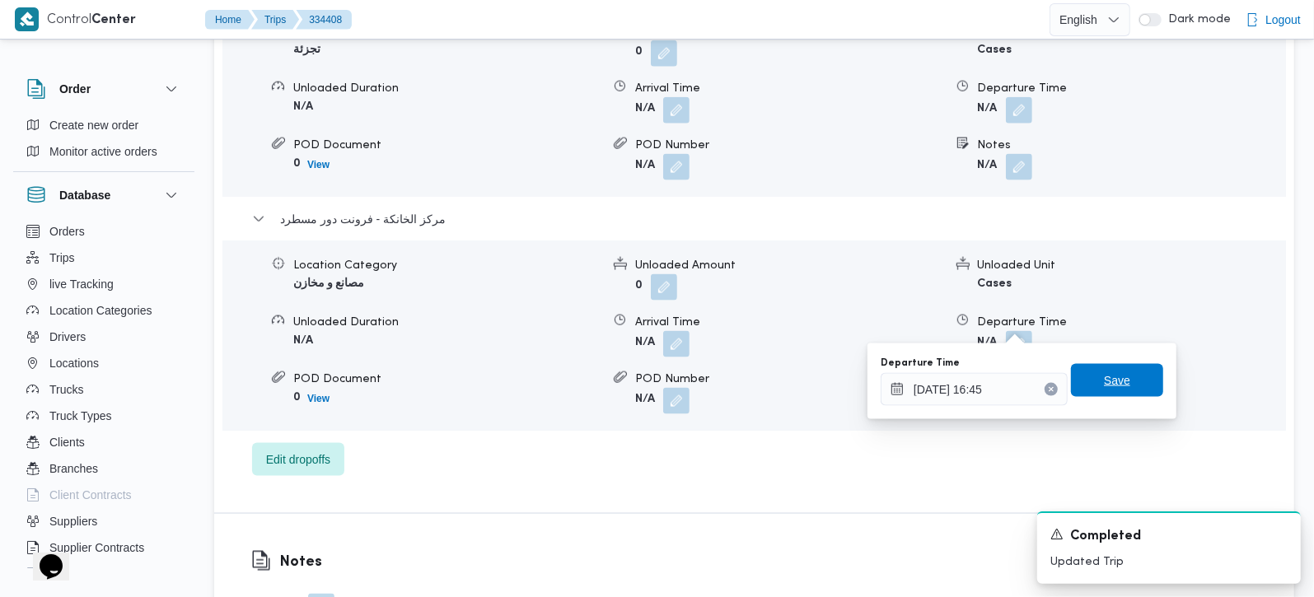
click at [1079, 383] on span "Save" at bounding box center [1117, 380] width 92 height 33
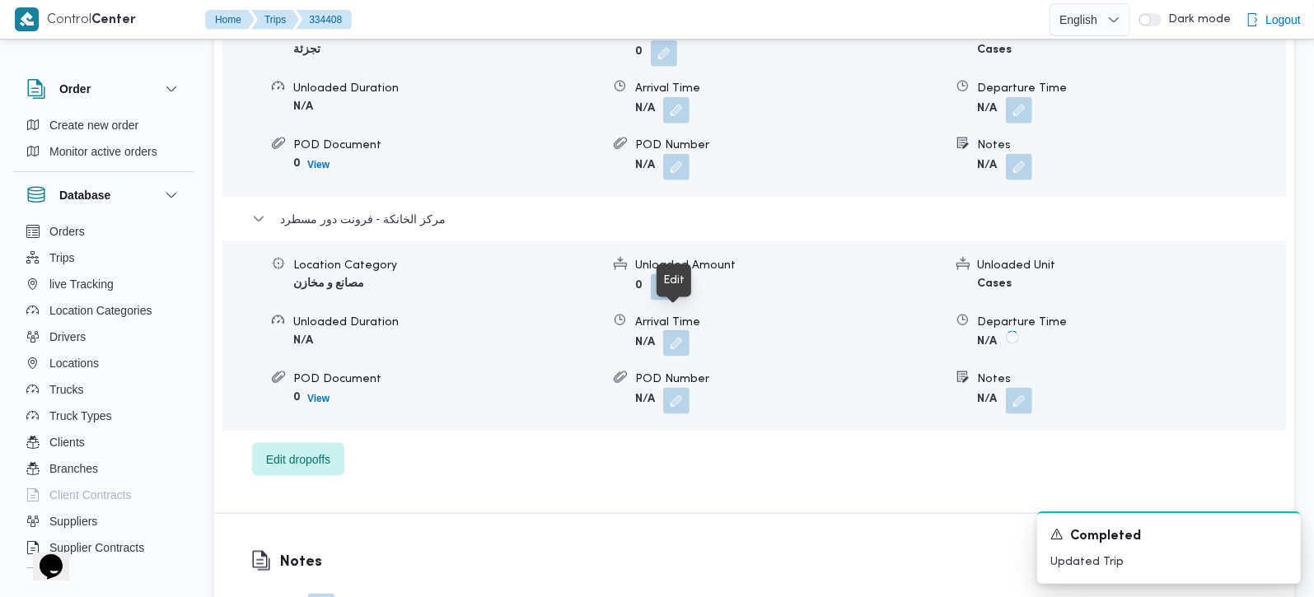
click at [672, 330] on button "button" at bounding box center [676, 343] width 26 height 26
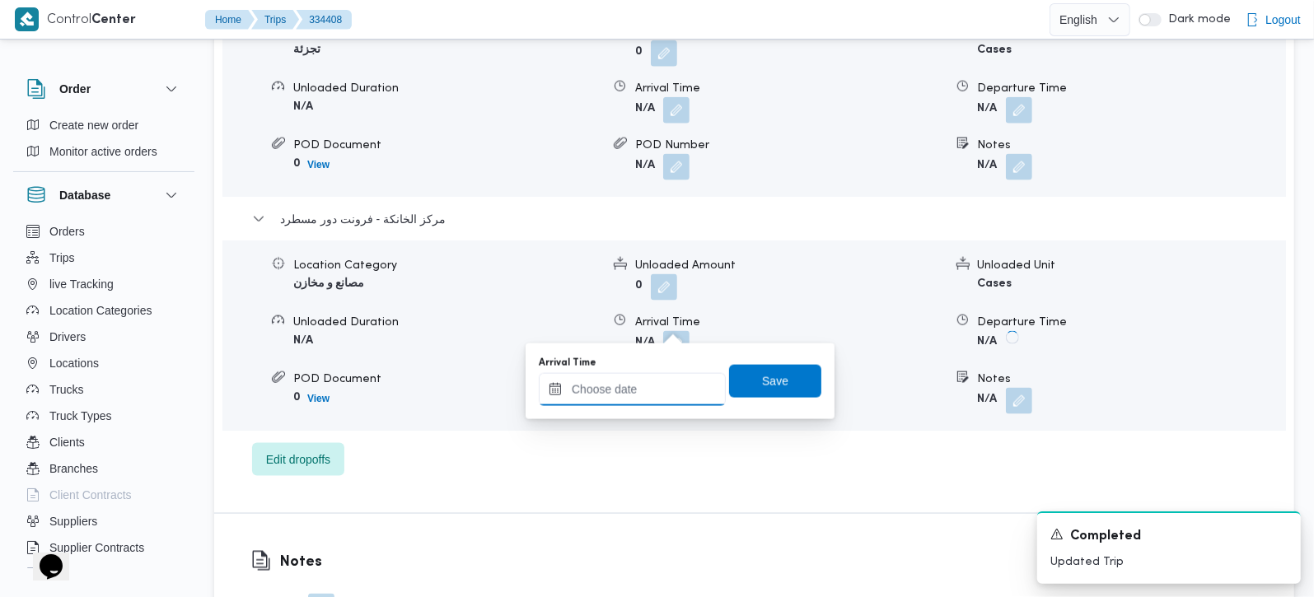
click at [657, 389] on input "Arrival Time" at bounding box center [632, 389] width 187 height 33
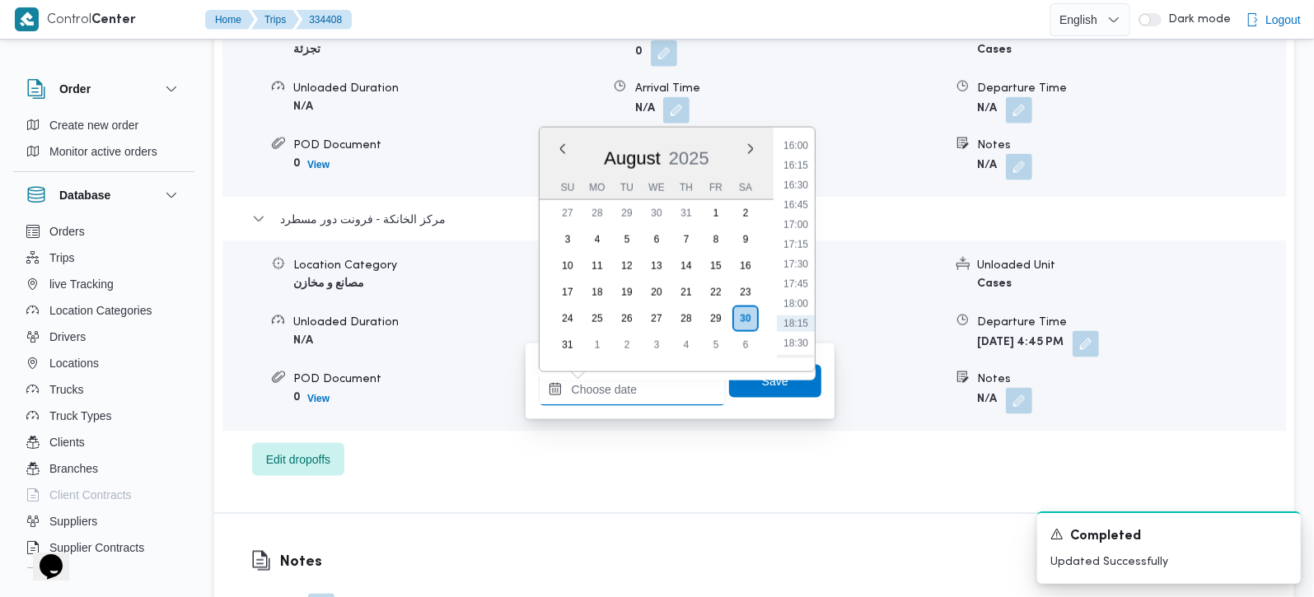
scroll to position [1234, 0]
click at [798, 221] on li "16:30" at bounding box center [796, 220] width 38 height 16
type input "30/08/2025 16:30"
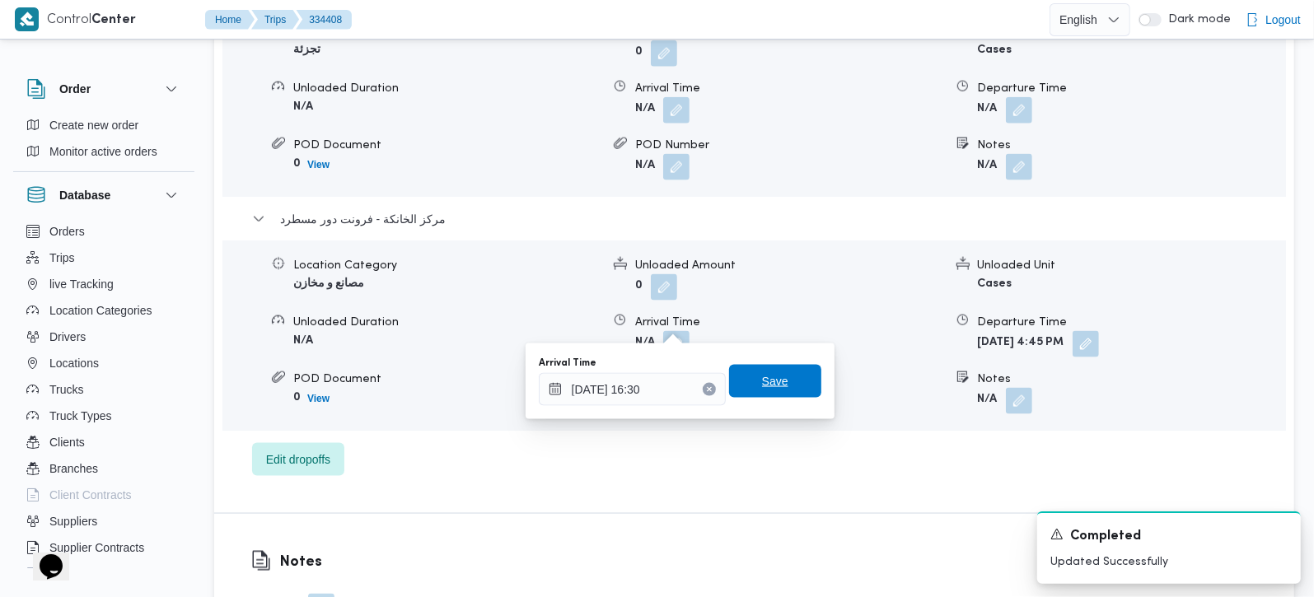
click at [774, 371] on span "Save" at bounding box center [775, 381] width 92 height 33
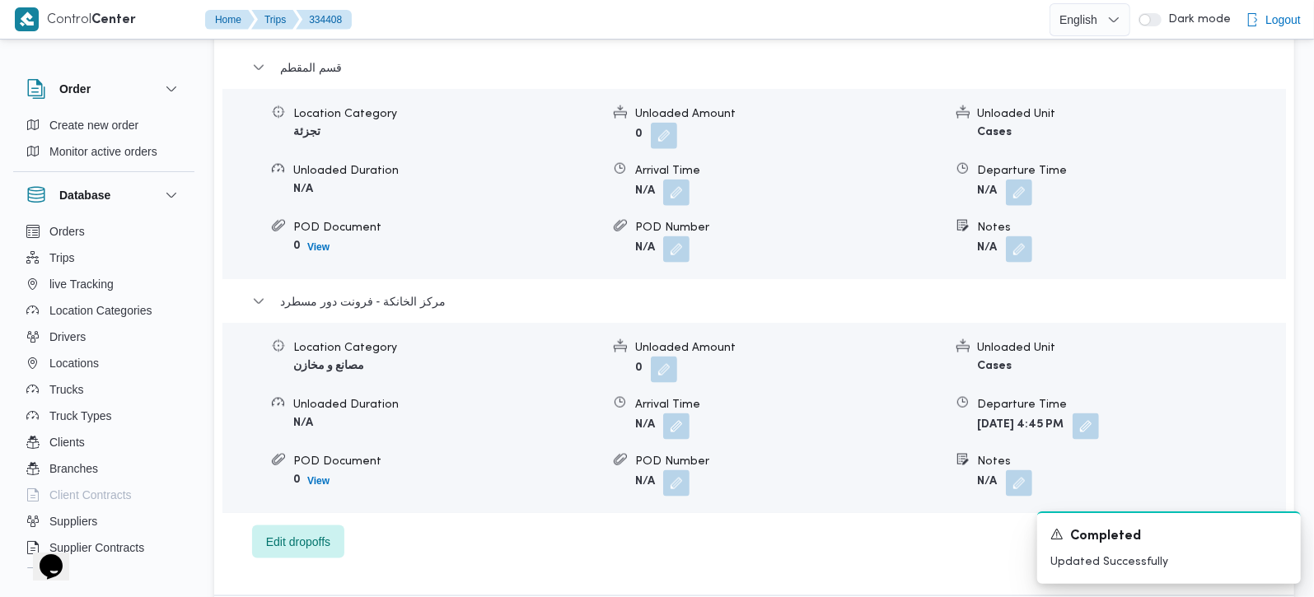
scroll to position [1357, 0]
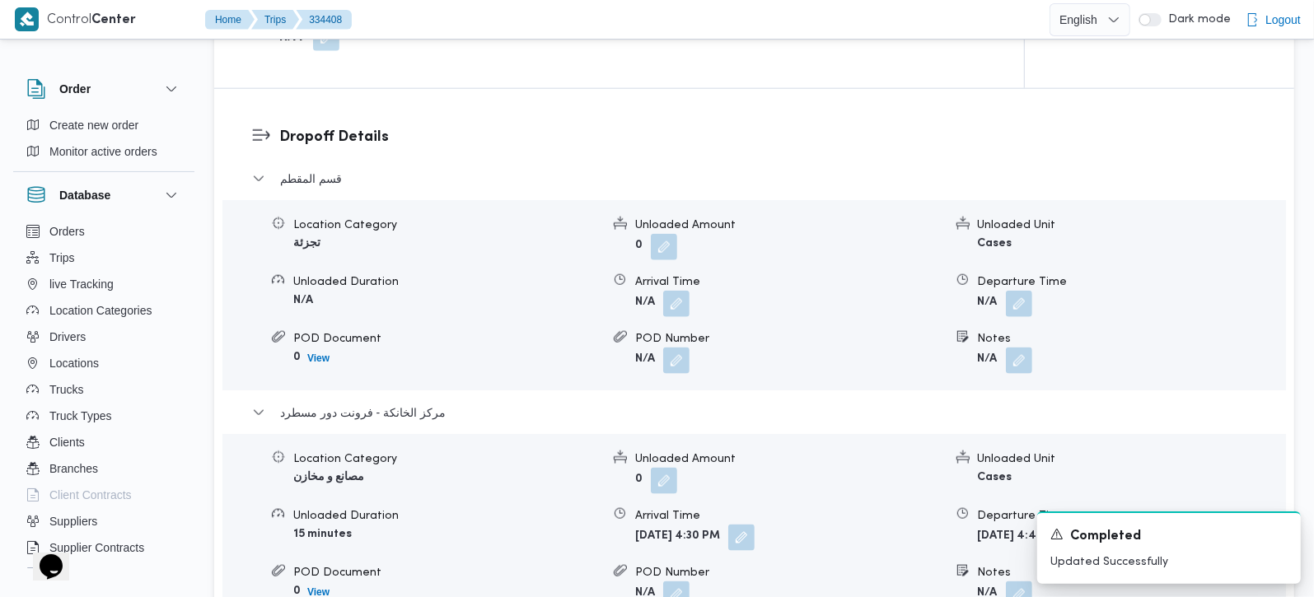
click at [1015, 301] on div "Location Category تجزئة Unloaded Amount 0 Unloaded Unit Cases Unloaded Duration…" at bounding box center [754, 295] width 1077 height 187
click at [1020, 292] on button "button" at bounding box center [1019, 303] width 26 height 26
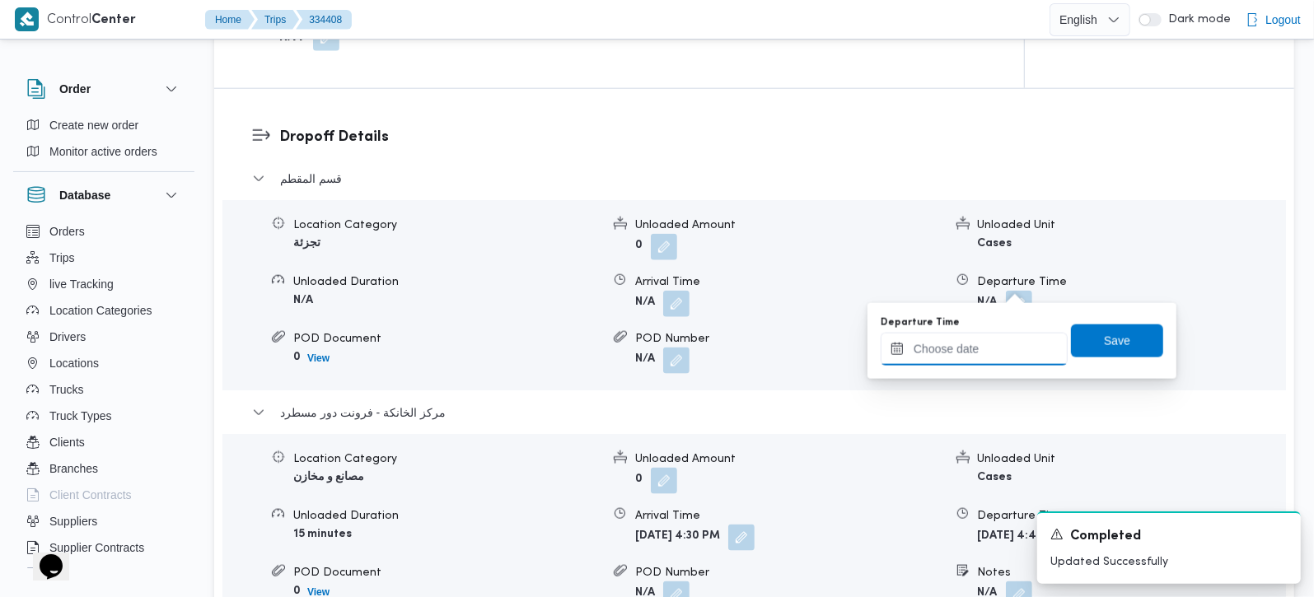
click at [997, 349] on input "Departure Time" at bounding box center [974, 349] width 187 height 33
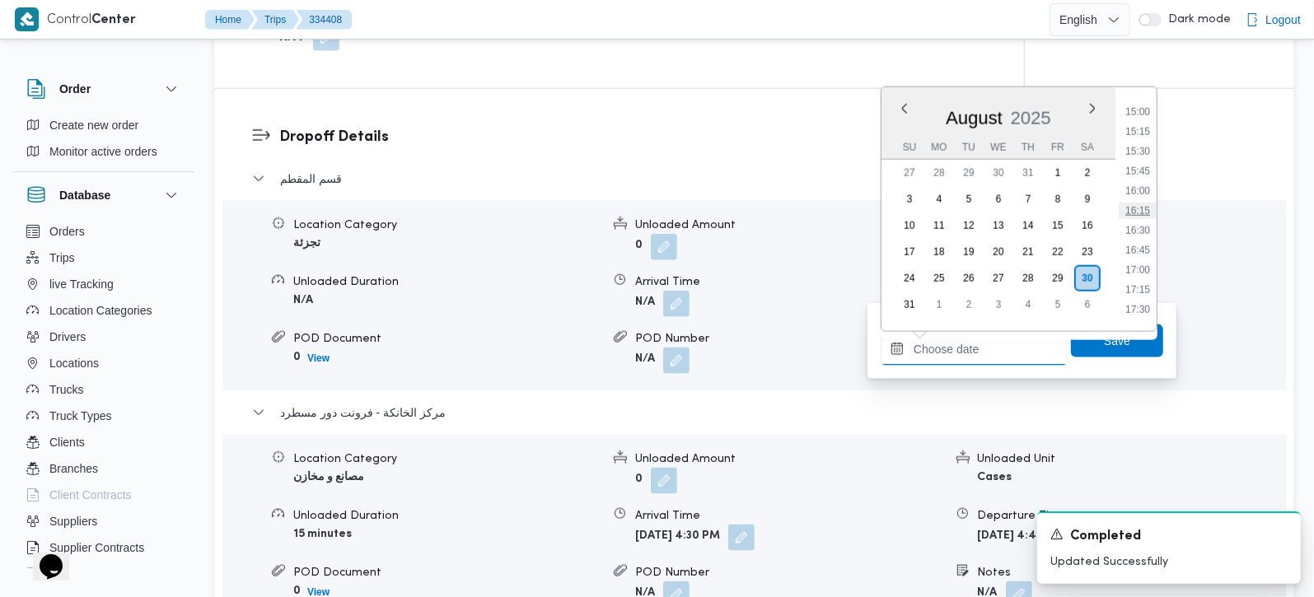
scroll to position [1138, 0]
click at [1141, 199] on li "15:30" at bounding box center [1138, 197] width 38 height 16
type input "30/08/2025 15:30"
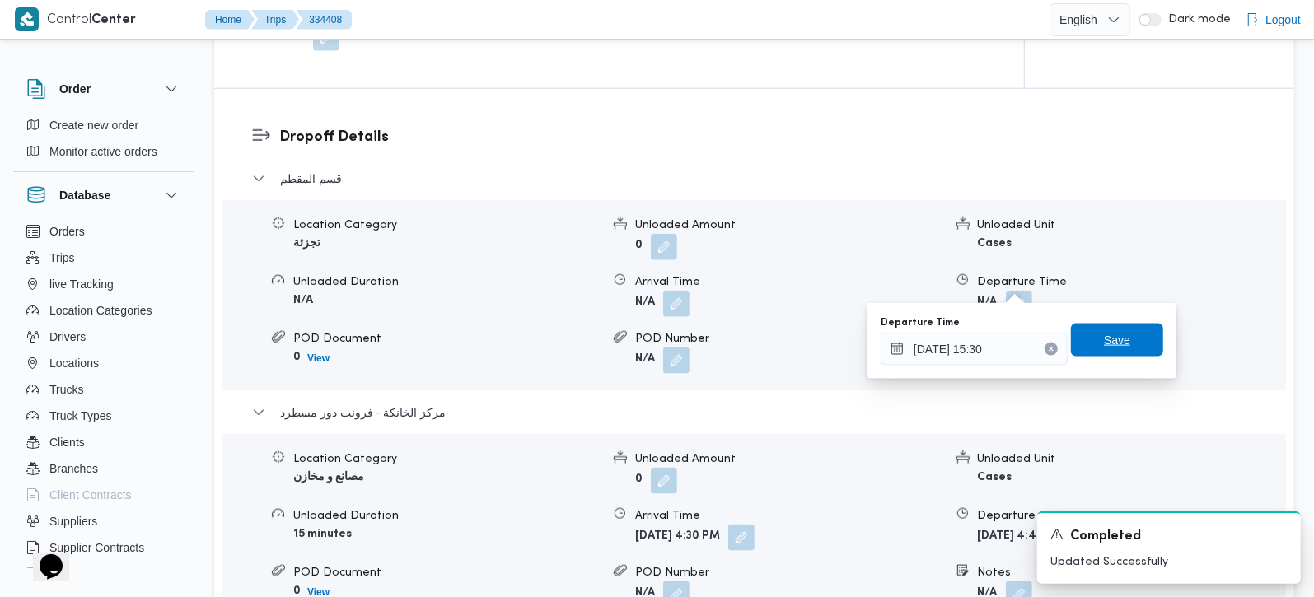
click at [1122, 338] on span "Save" at bounding box center [1117, 340] width 92 height 33
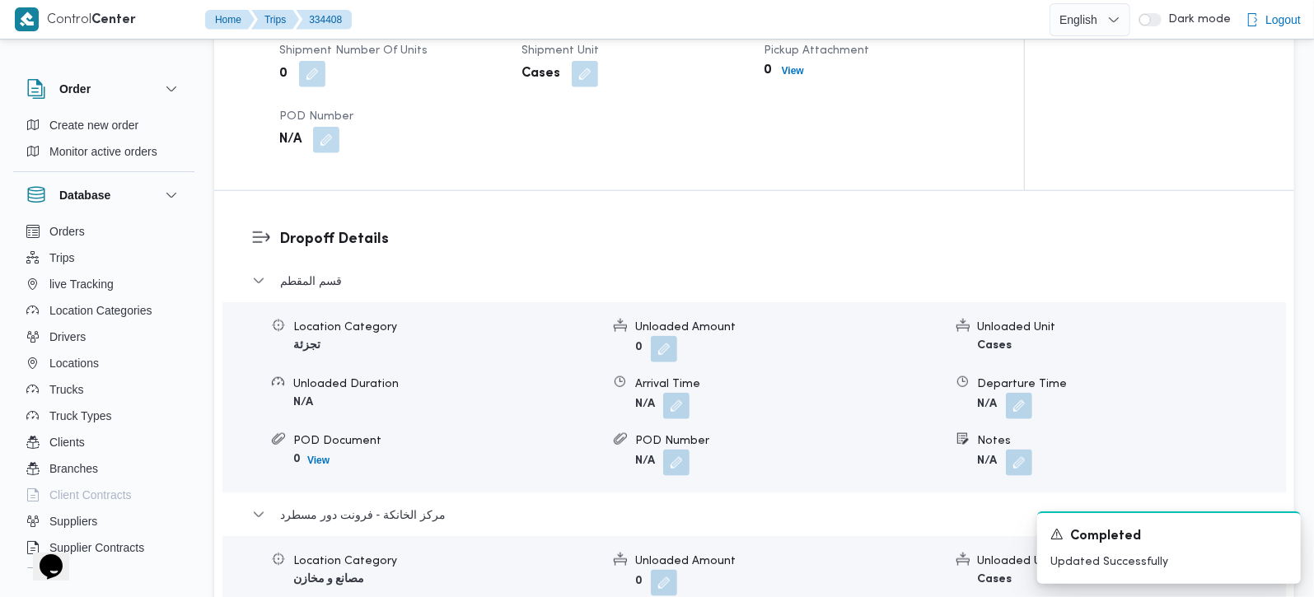
scroll to position [1260, 0]
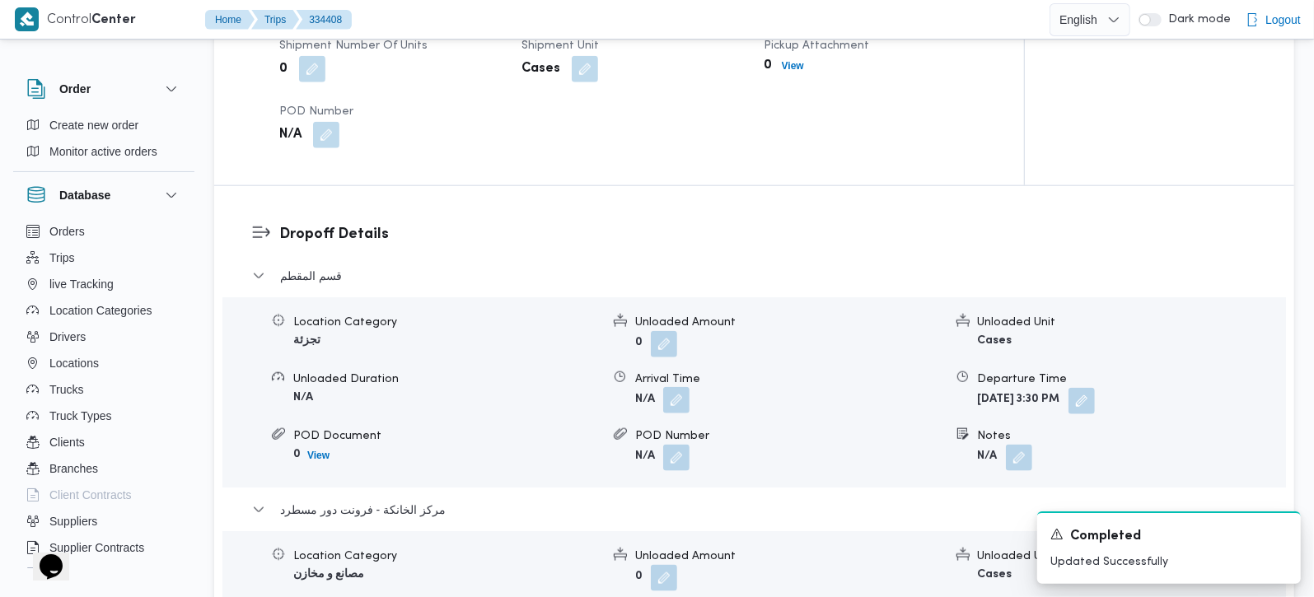
click at [681, 387] on button "button" at bounding box center [676, 400] width 26 height 26
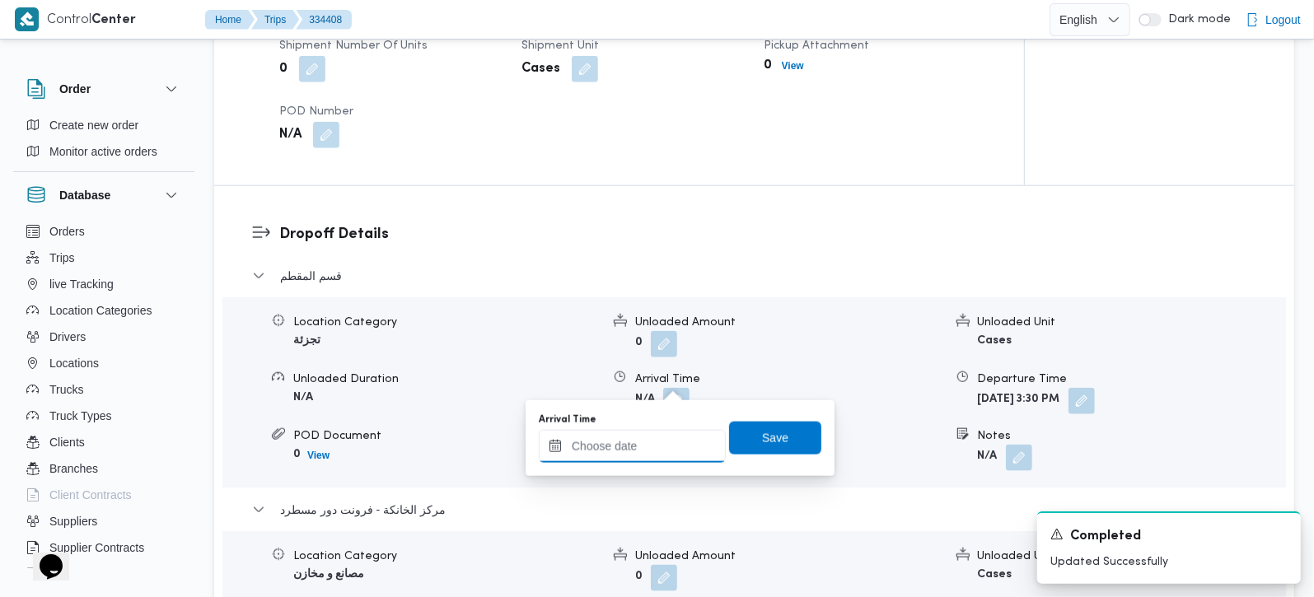
click at [647, 459] on input "Arrival Time" at bounding box center [632, 446] width 187 height 33
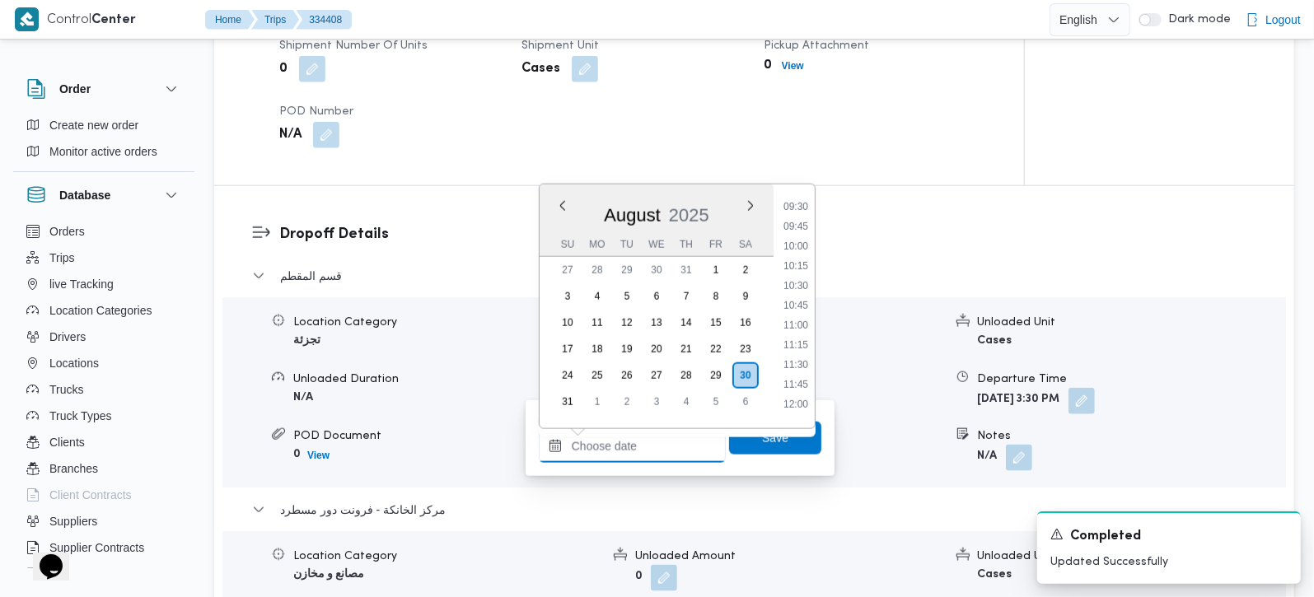
scroll to position [750, 0]
click at [800, 304] on li "10:45" at bounding box center [796, 306] width 38 height 16
type input "30/08/2025 10:45"
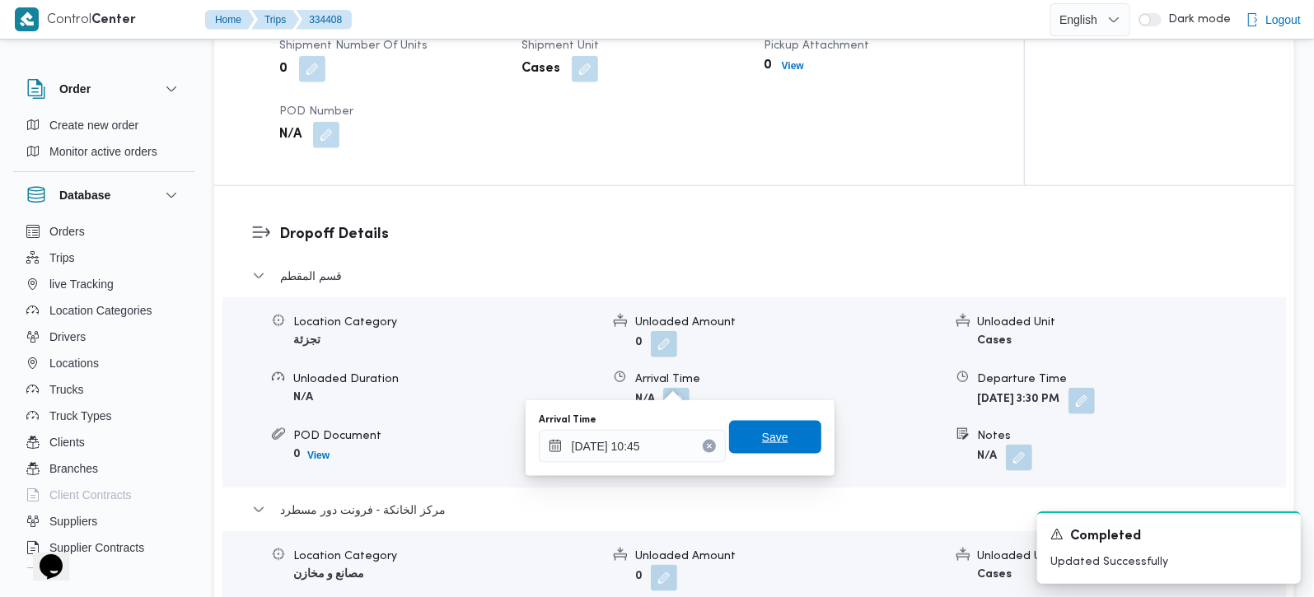
click at [784, 432] on span "Save" at bounding box center [775, 437] width 92 height 33
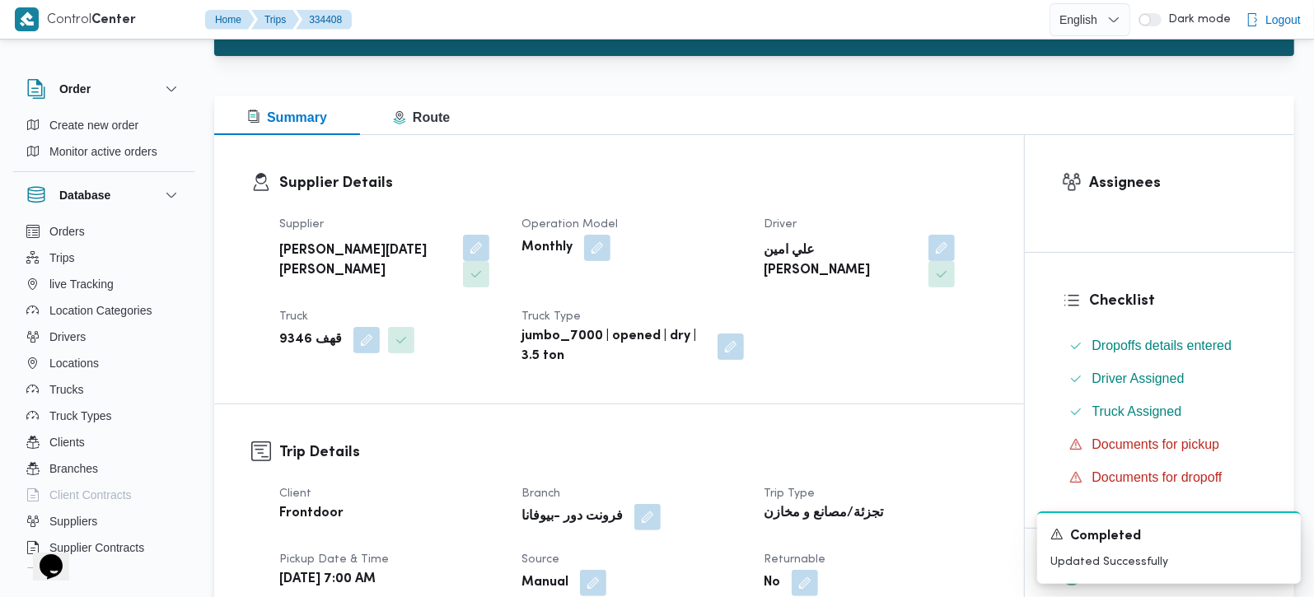
scroll to position [0, 0]
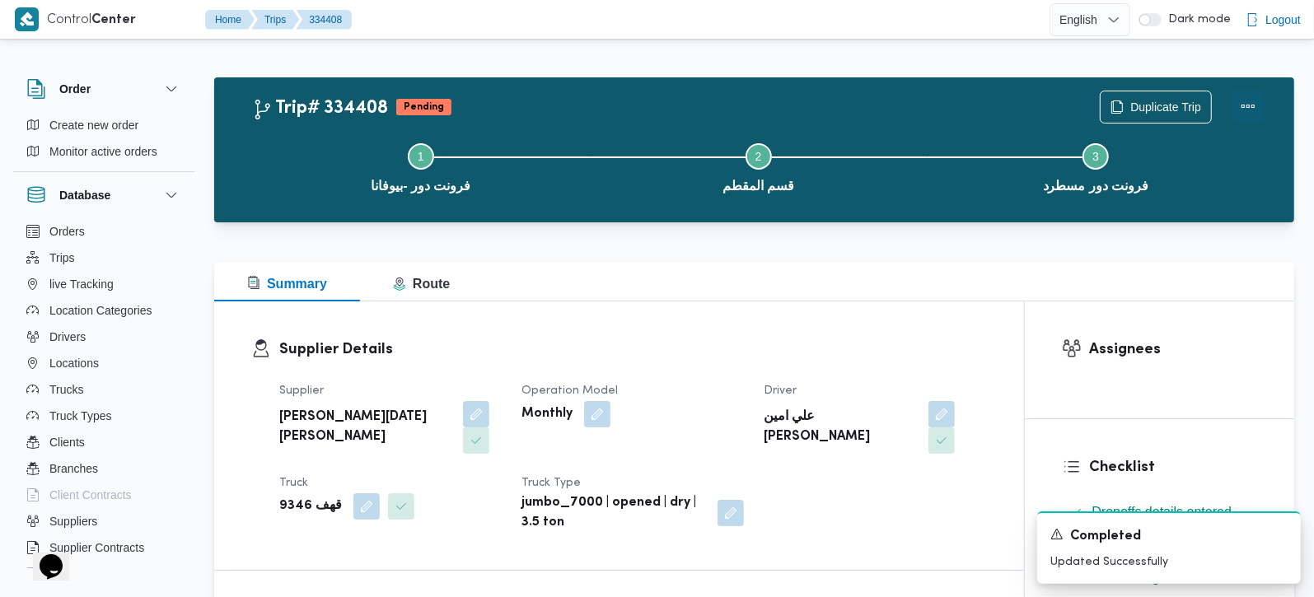
click at [1265, 101] on button "Actions" at bounding box center [1248, 106] width 33 height 33
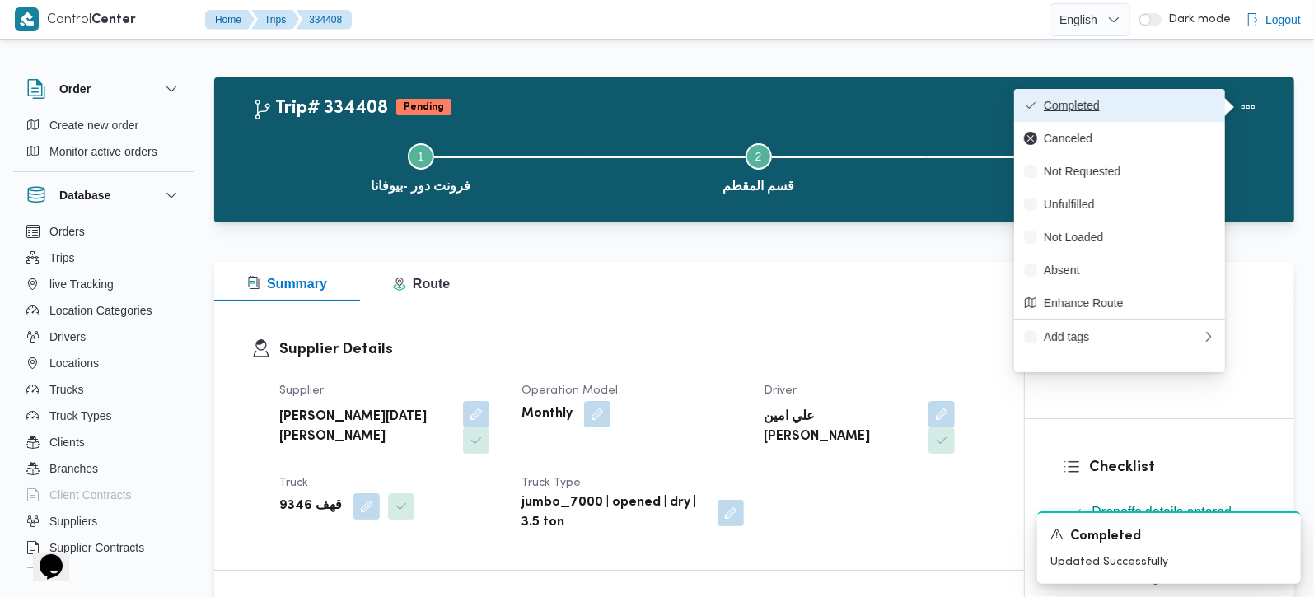
click at [1158, 95] on button "Completed" at bounding box center [1119, 105] width 211 height 33
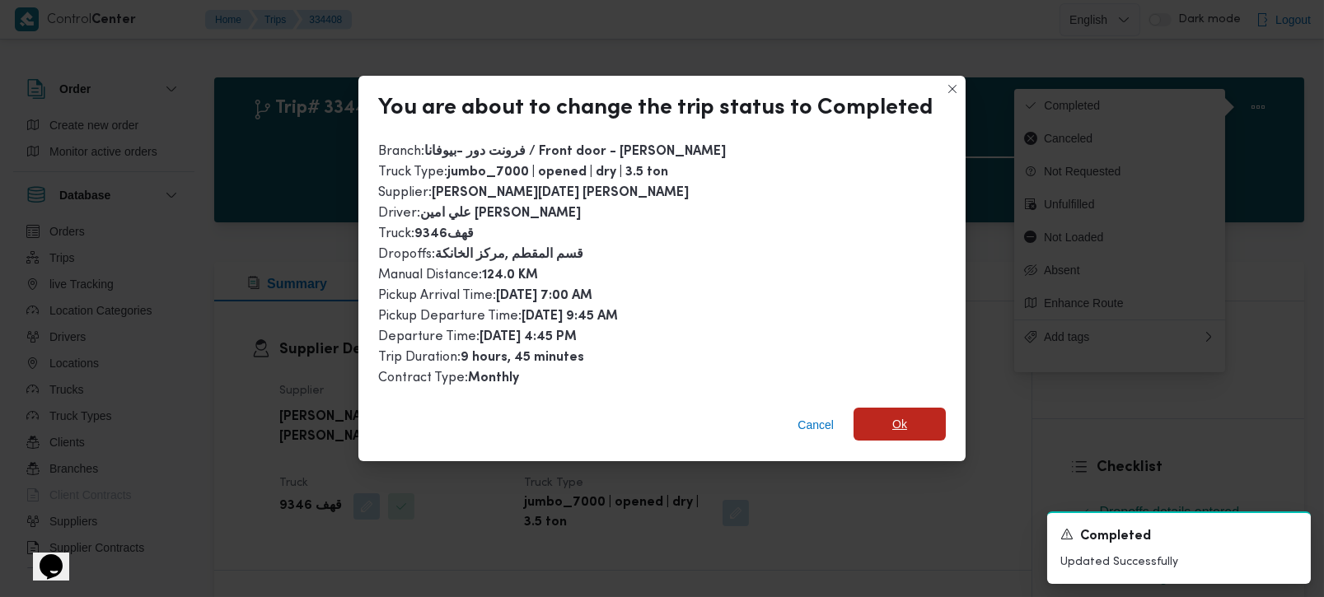
click at [898, 416] on span "Ok" at bounding box center [899, 424] width 15 height 20
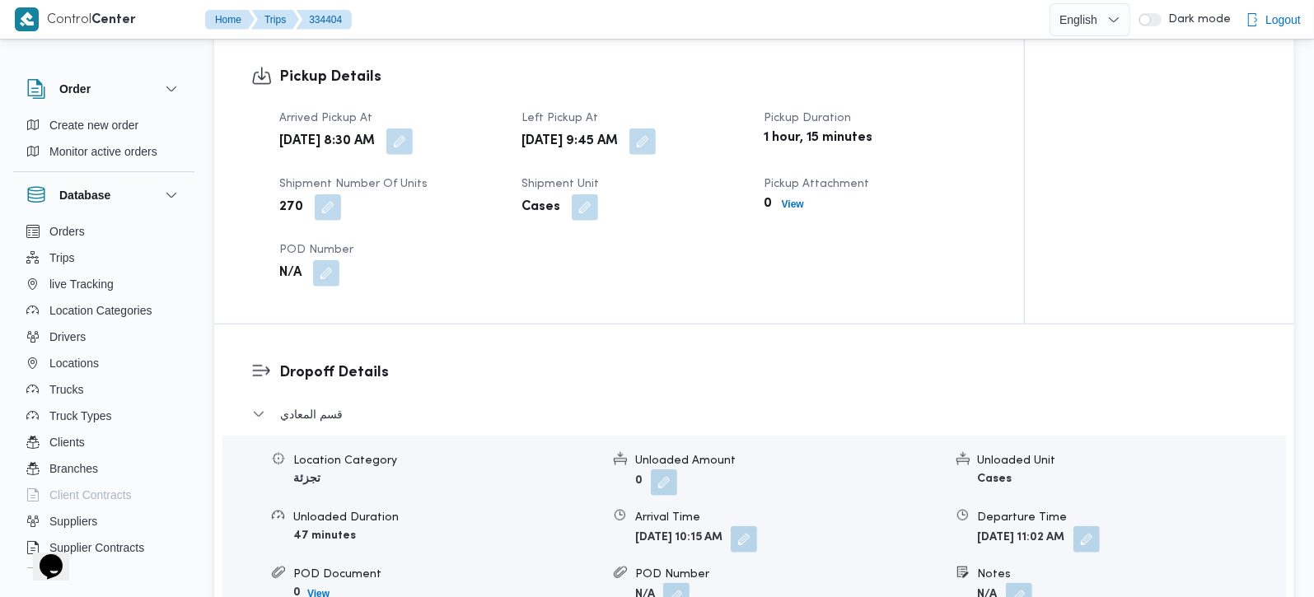
scroll to position [775, 0]
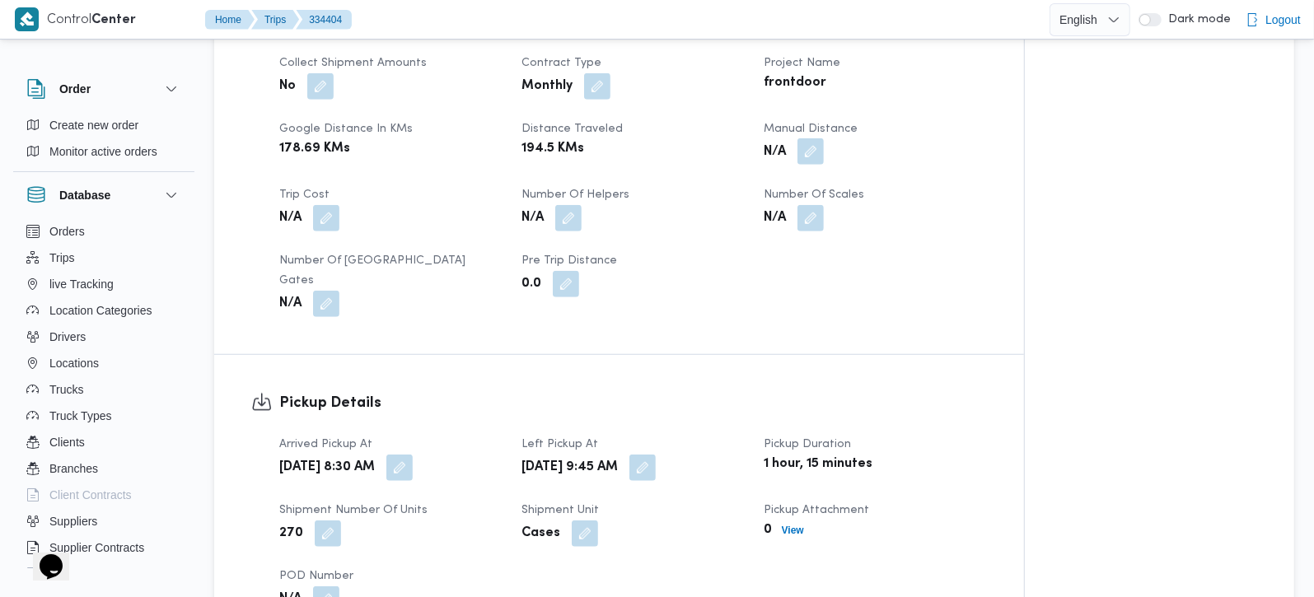
click at [808, 143] on button "button" at bounding box center [811, 151] width 26 height 26
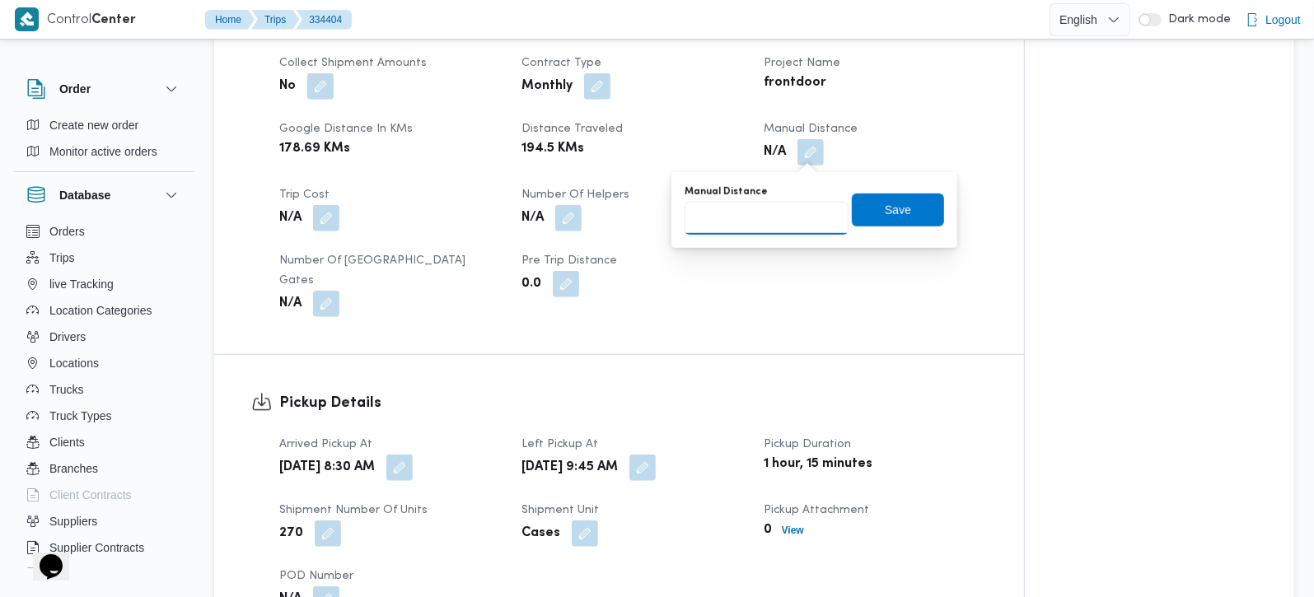
click at [750, 204] on input "Manual Distance" at bounding box center [767, 218] width 164 height 33
type input "131"
click at [907, 223] on span "Save" at bounding box center [898, 209] width 92 height 33
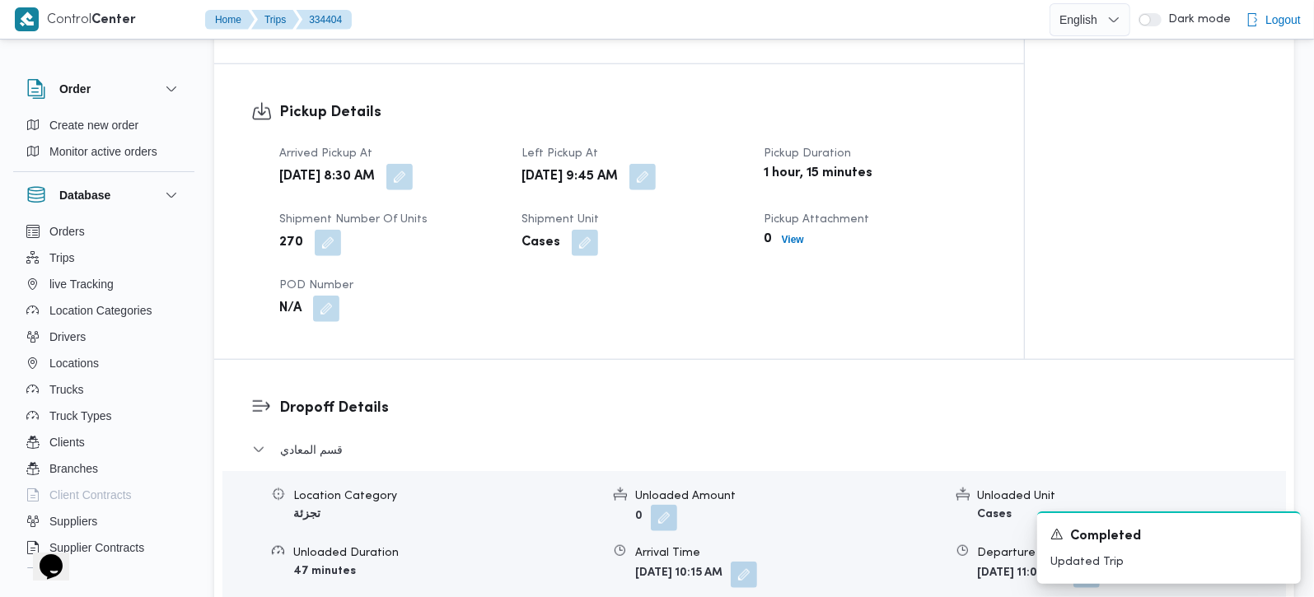
scroll to position [1163, 0]
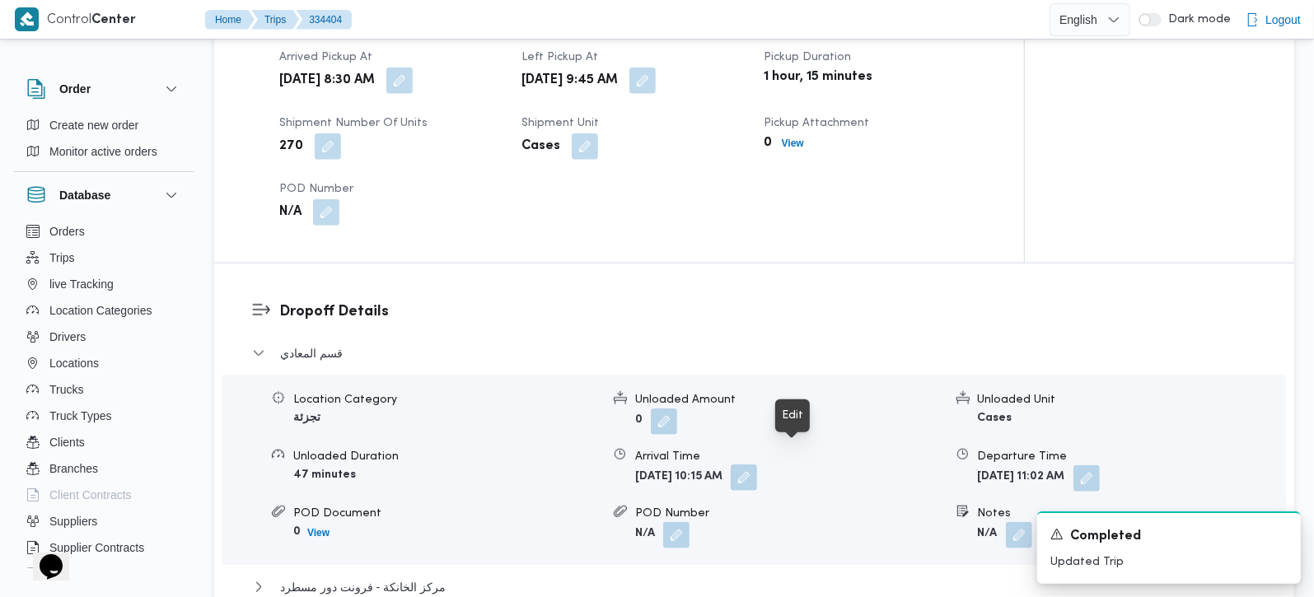
click at [757, 465] on button "button" at bounding box center [744, 478] width 26 height 26
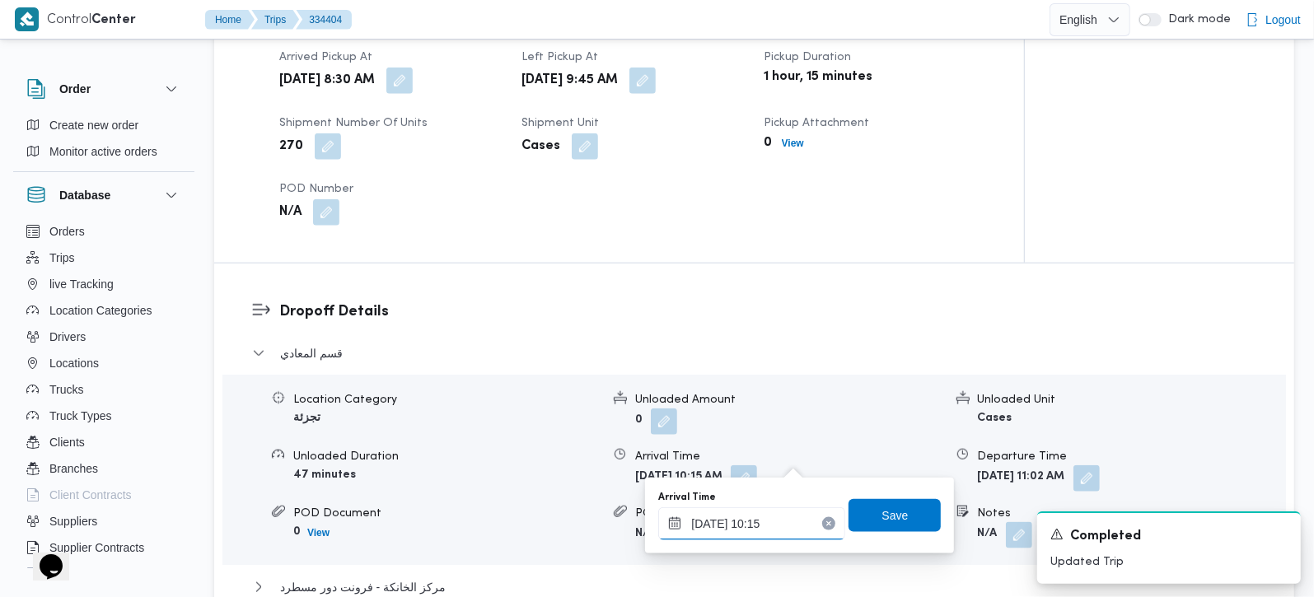
click at [778, 521] on input "30/08/2025 10:15" at bounding box center [751, 524] width 187 height 33
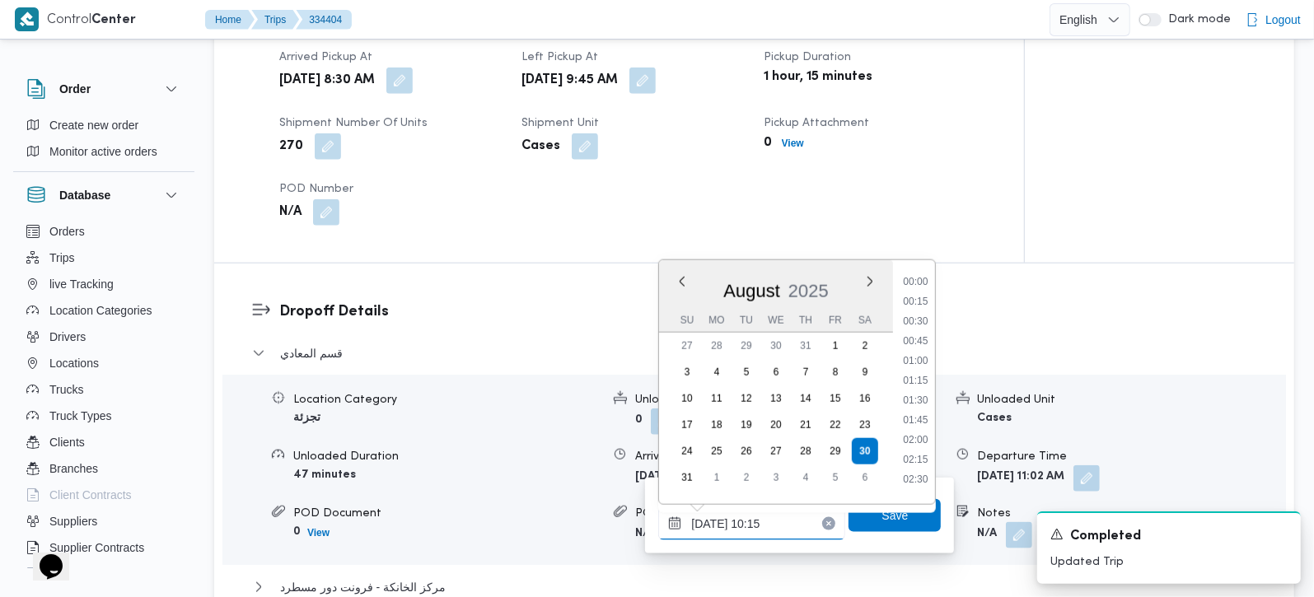
scroll to position [700, 0]
click at [925, 424] on li "10:45" at bounding box center [916, 432] width 38 height 16
type input "30/08/2025 10:45"
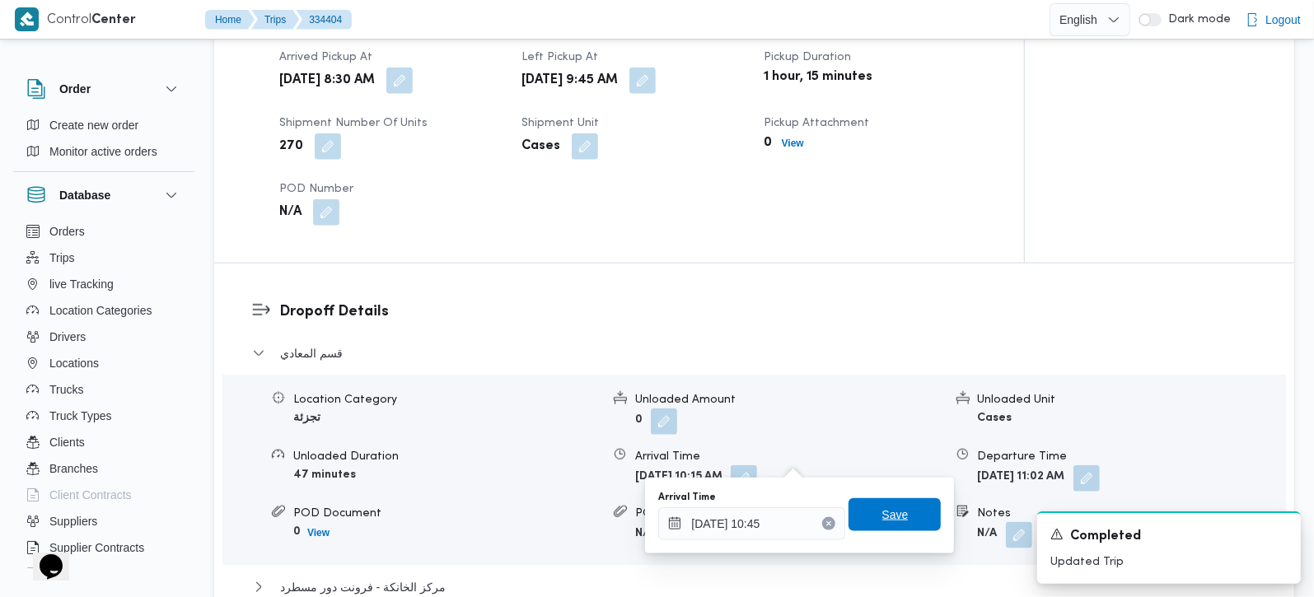
click at [866, 524] on span "Save" at bounding box center [895, 514] width 92 height 33
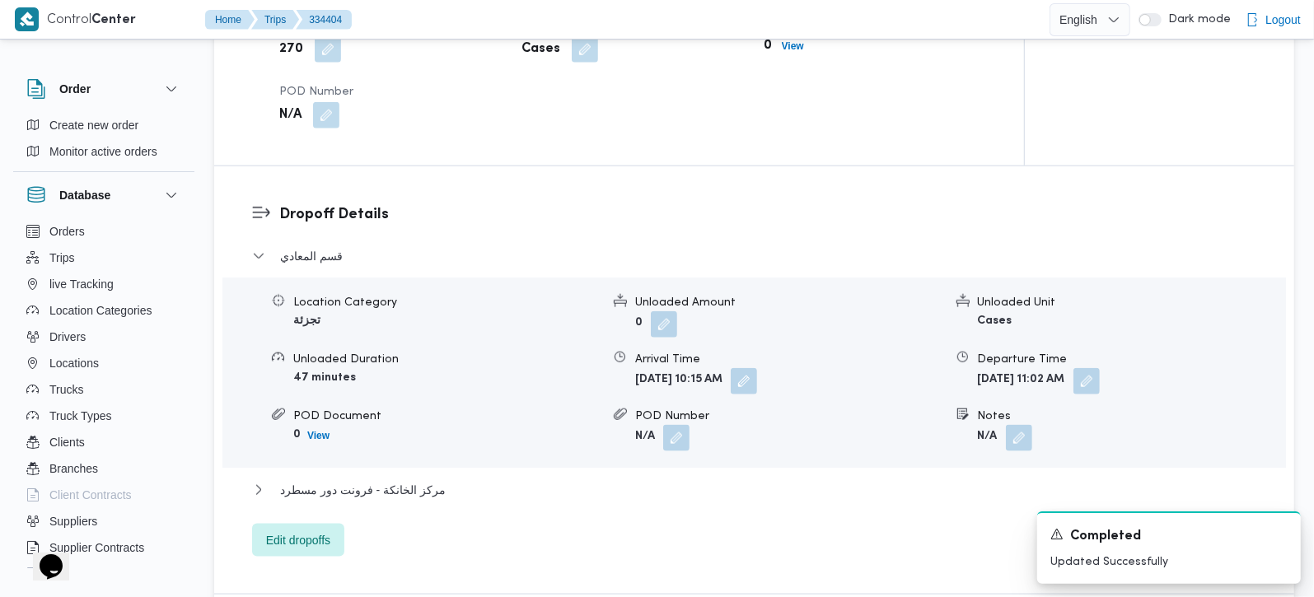
scroll to position [1357, 0]
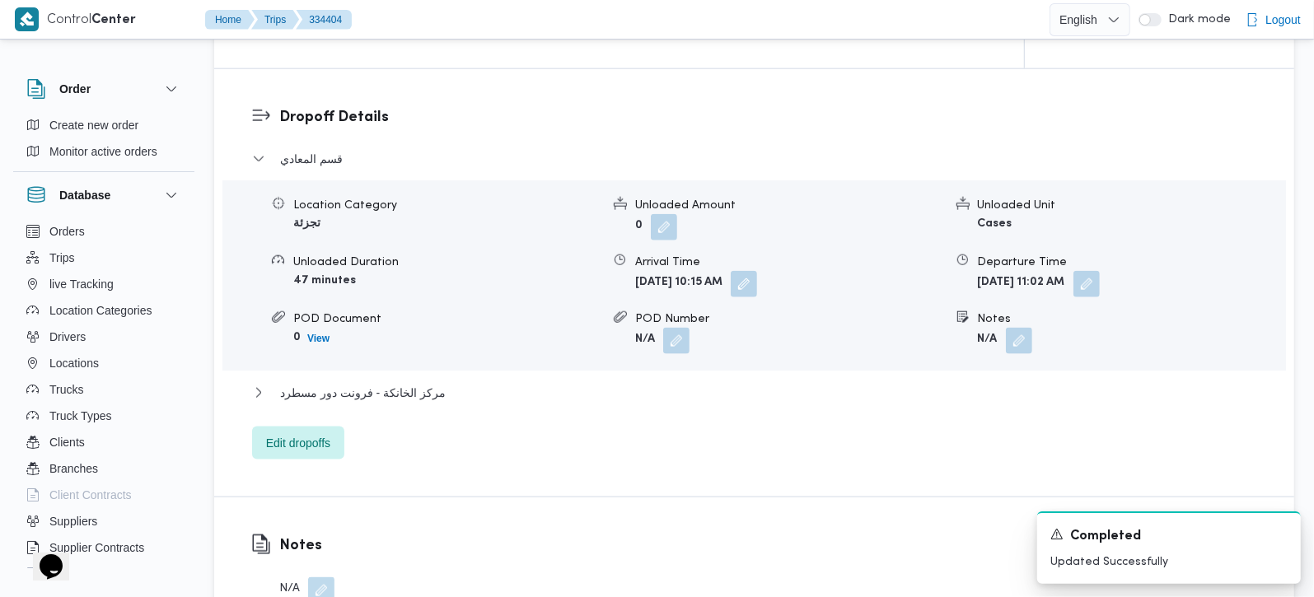
click at [428, 361] on div "قسم المعادي Location Category تجزئة Unloaded Amount 0 Unloaded Unit Cases Unloa…" at bounding box center [754, 304] width 1005 height 311
click at [424, 383] on span "مركز الخانكة - فرونت دور مسطرد" at bounding box center [363, 393] width 166 height 20
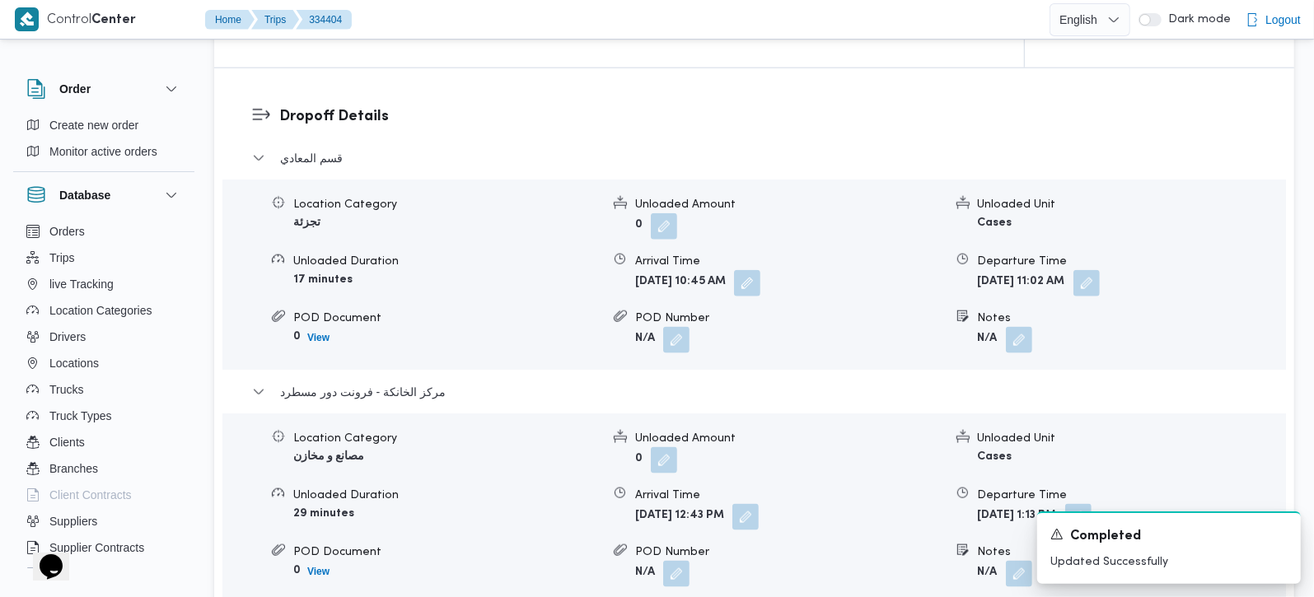
scroll to position [1551, 0]
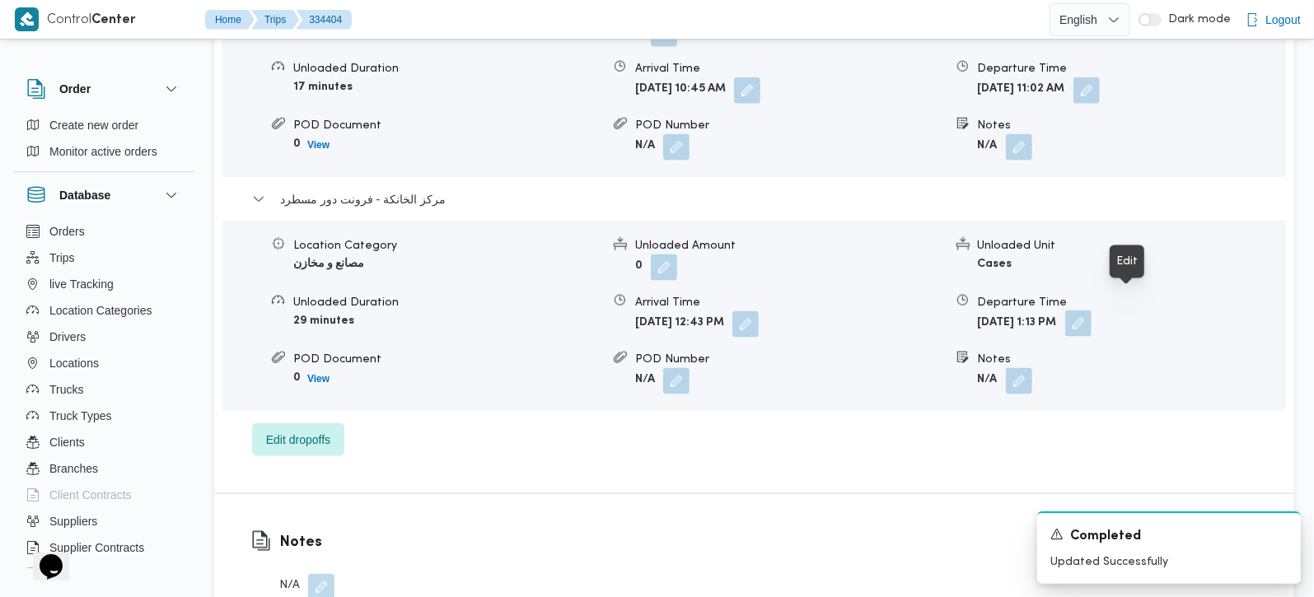
click at [1092, 311] on button "button" at bounding box center [1078, 324] width 26 height 26
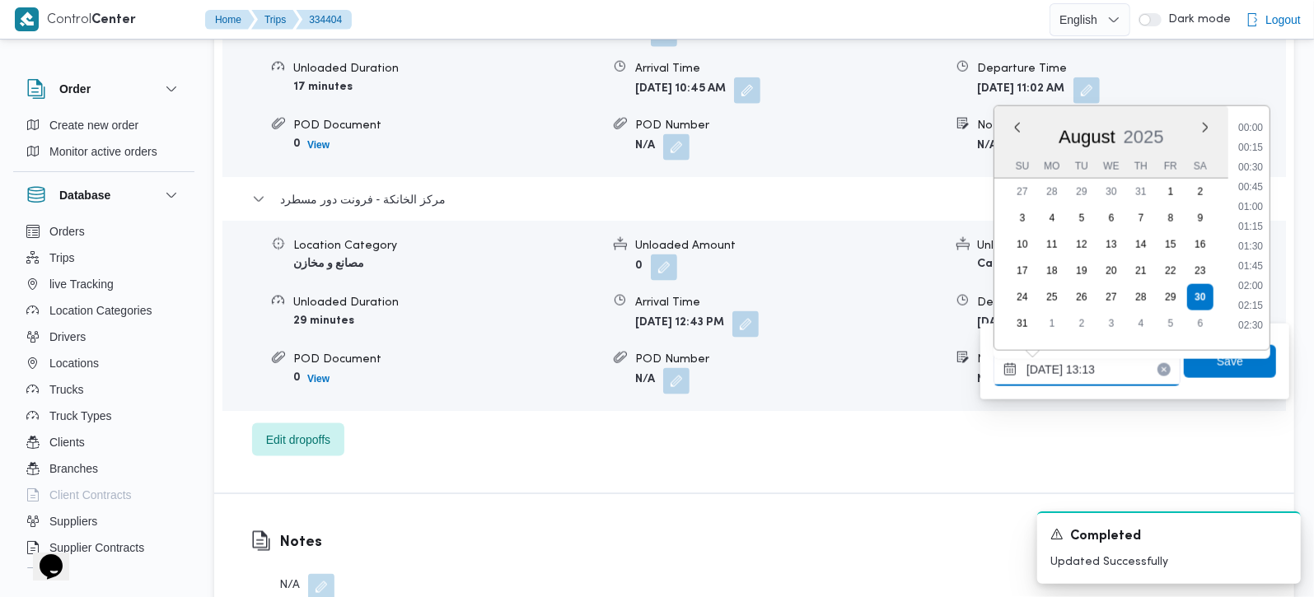
click at [1093, 356] on input "30/08/2025 13:13" at bounding box center [1087, 369] width 187 height 33
click at [1256, 245] on li "16:45" at bounding box center [1251, 246] width 38 height 16
type input "30/08/2025 16:45"
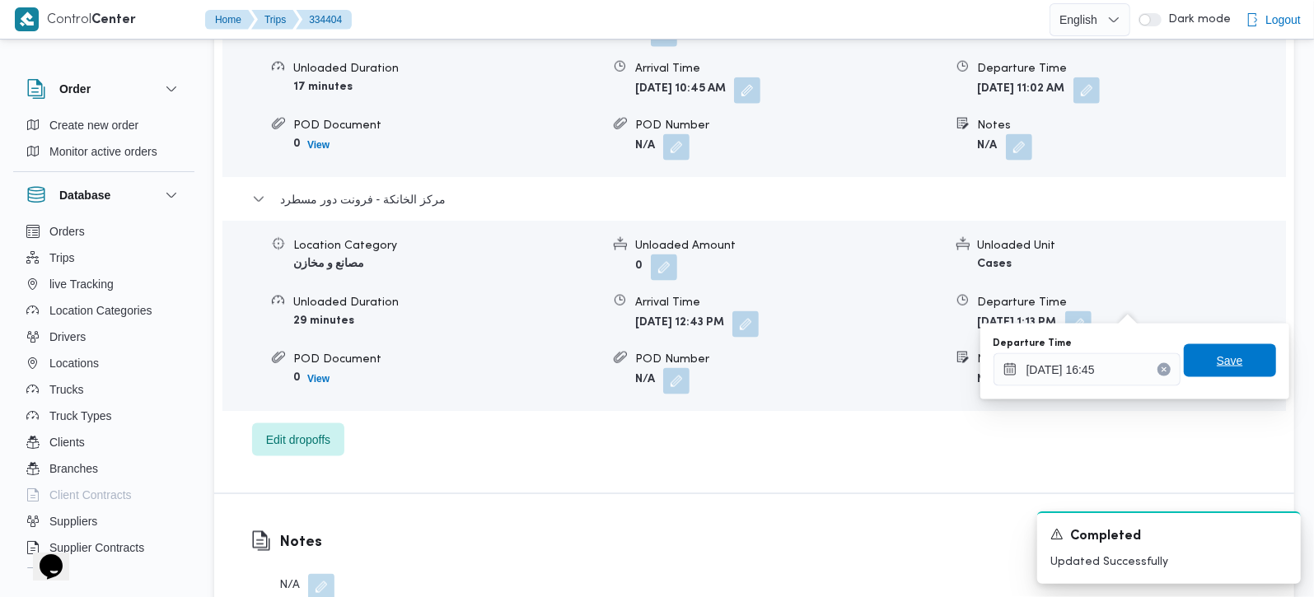
click at [1244, 359] on span "Save" at bounding box center [1230, 360] width 92 height 33
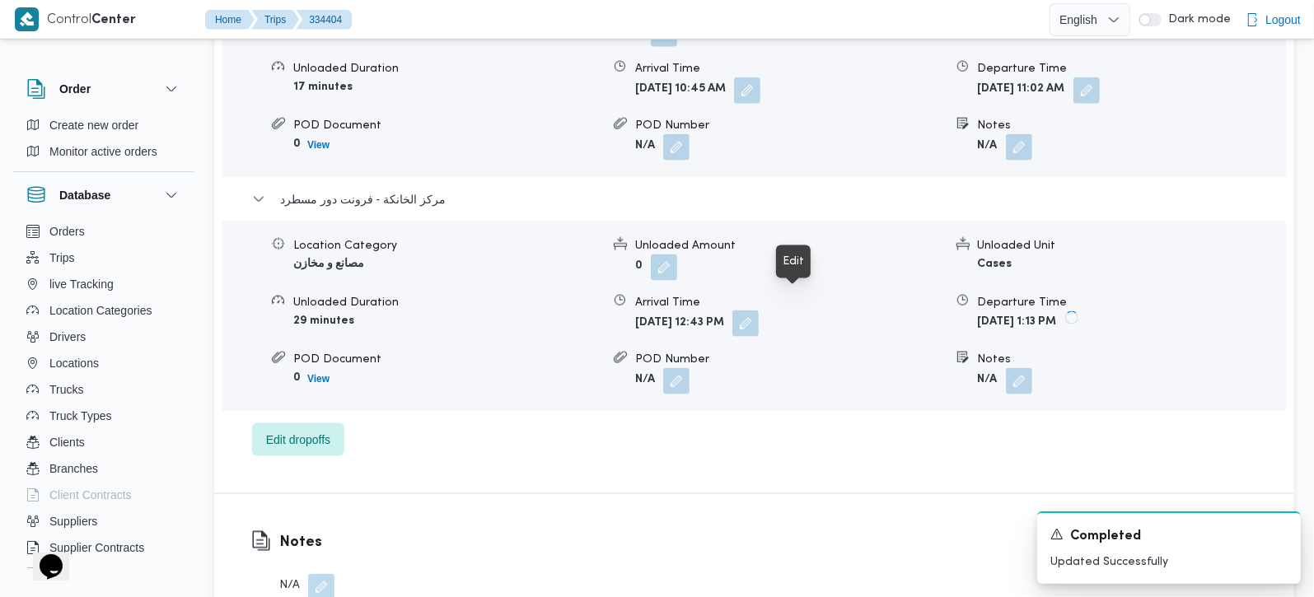
click at [759, 311] on button "button" at bounding box center [745, 324] width 26 height 26
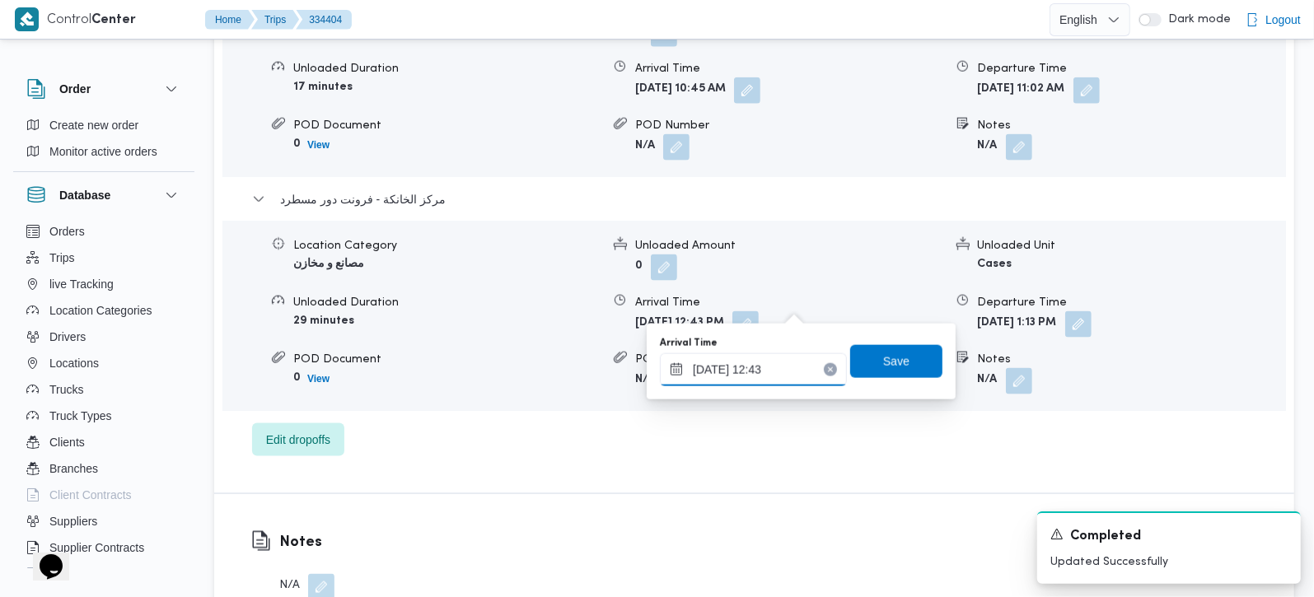
click at [765, 355] on input "30/08/2025 12:43" at bounding box center [753, 369] width 187 height 33
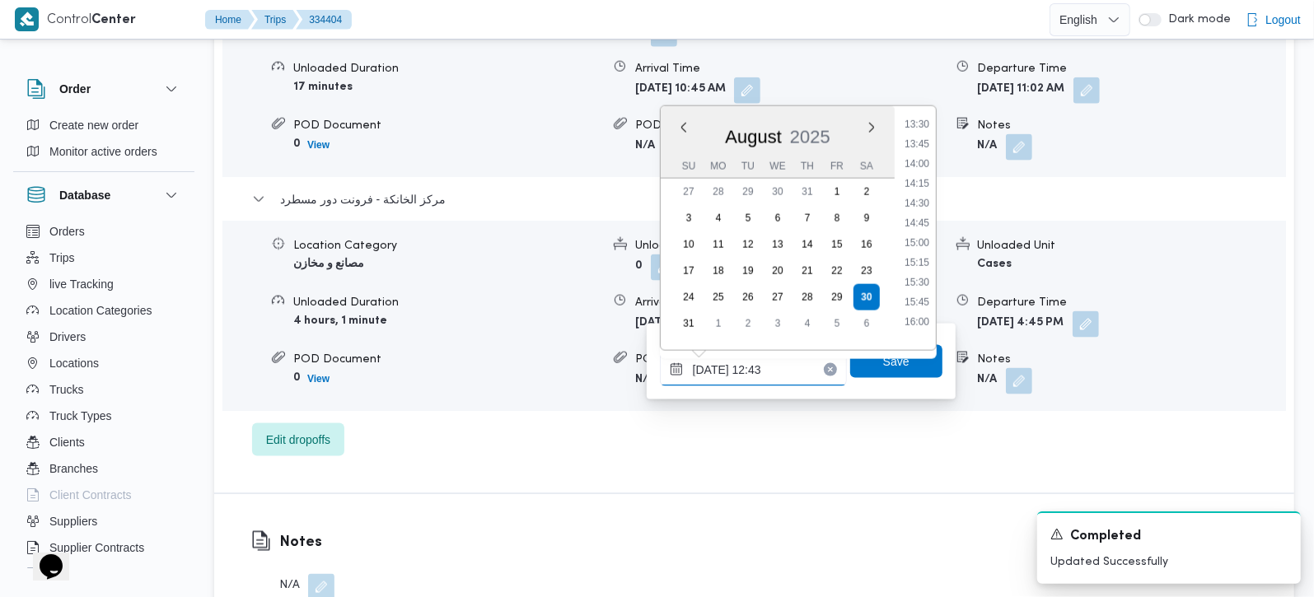
scroll to position [1168, 0]
click at [918, 273] on ul "00:00 00:15 00:30 00:45 01:00 01:15 01:30 01:45 02:00 02:15 02:30 02:45 03:00 0…" at bounding box center [917, 228] width 38 height 218
click at [918, 270] on li "16:30" at bounding box center [917, 265] width 38 height 16
type input "30/08/2025 16:30"
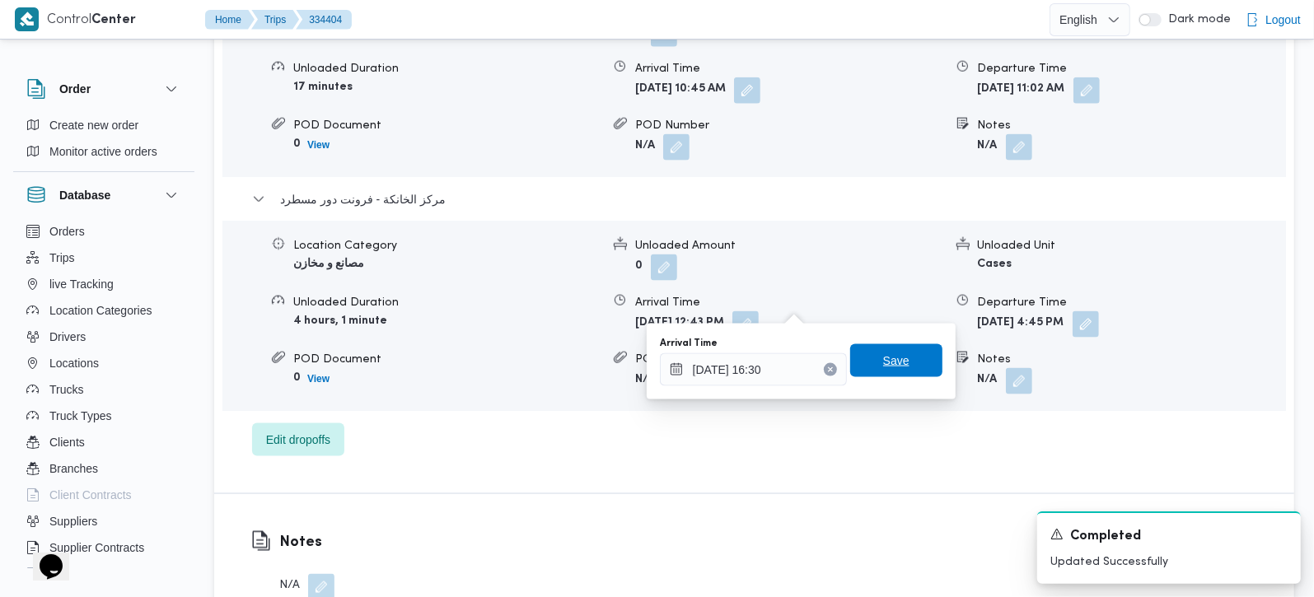
click at [903, 356] on span "Save" at bounding box center [896, 360] width 92 height 33
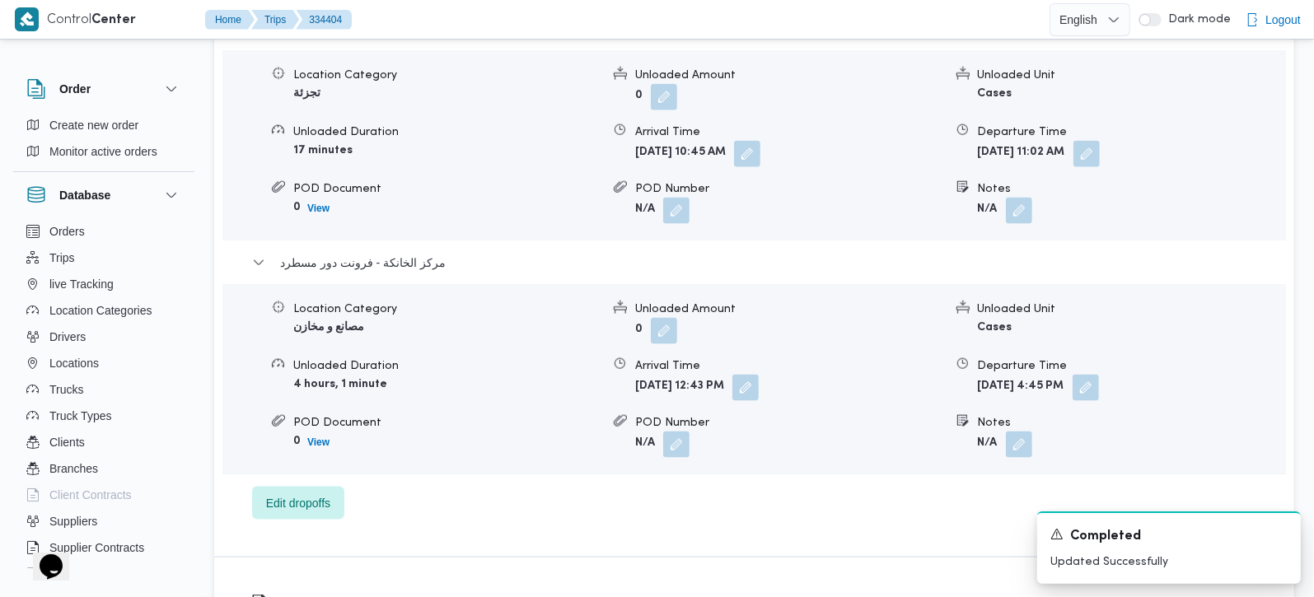
scroll to position [1453, 0]
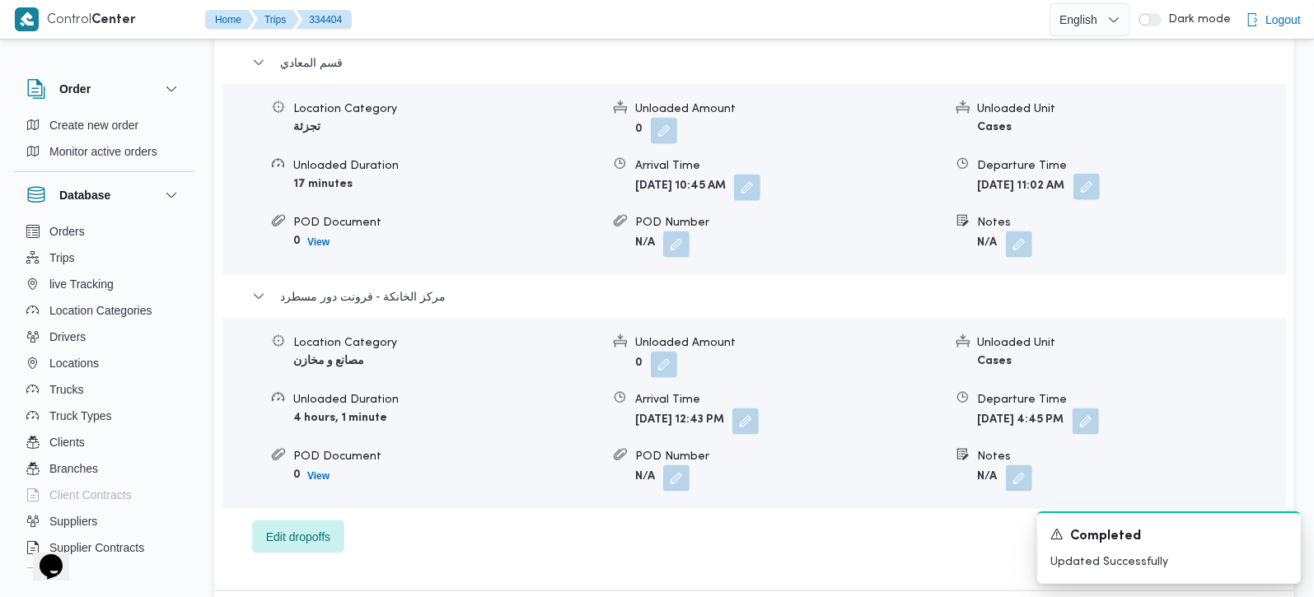
click at [1100, 174] on button "button" at bounding box center [1087, 187] width 26 height 26
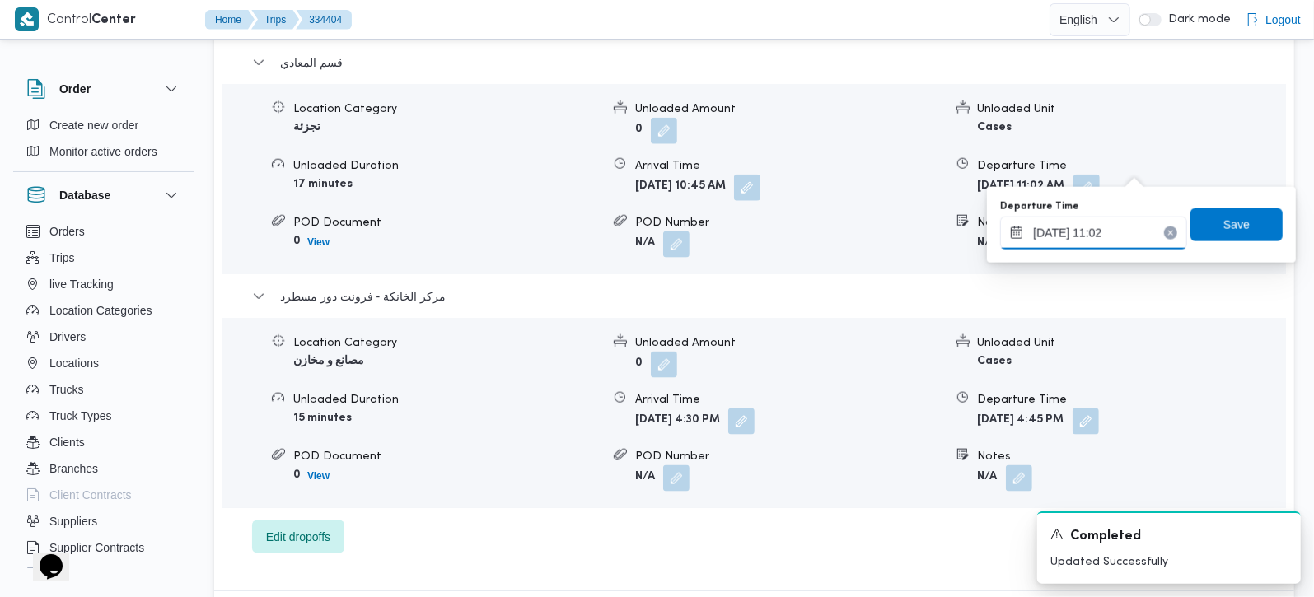
click at [1107, 227] on input "30/08/2025 11:02" at bounding box center [1093, 233] width 187 height 33
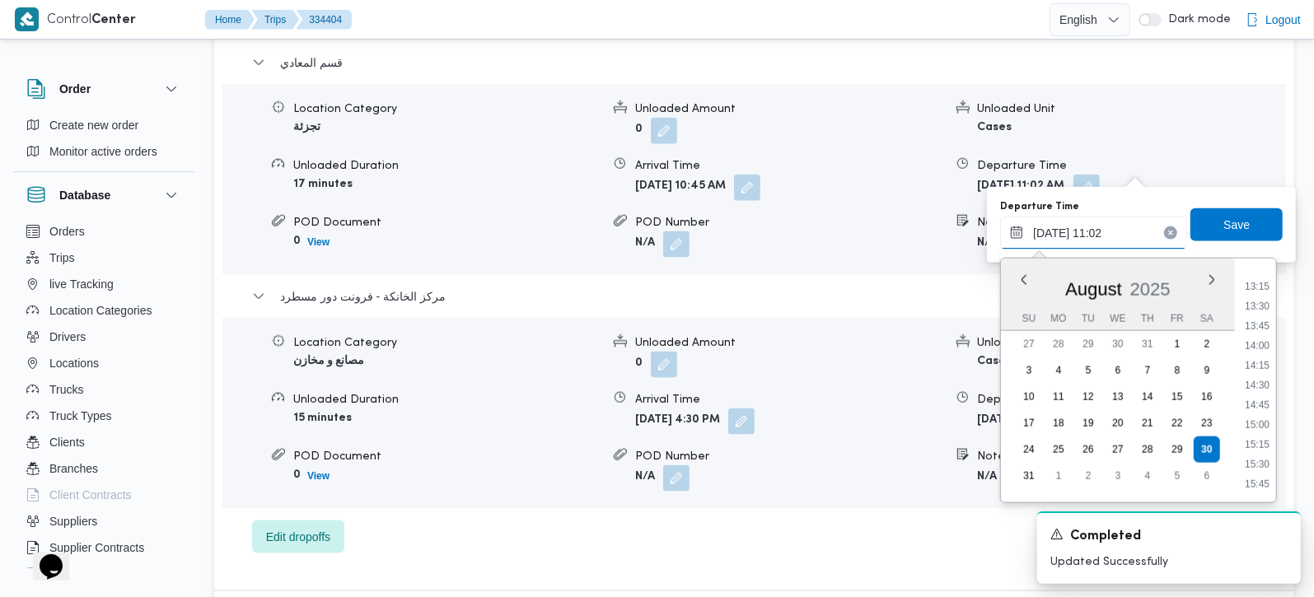
scroll to position [1050, 0]
click at [1251, 455] on li "15:30" at bounding box center [1257, 456] width 38 height 16
type input "30/08/2025 15:30"
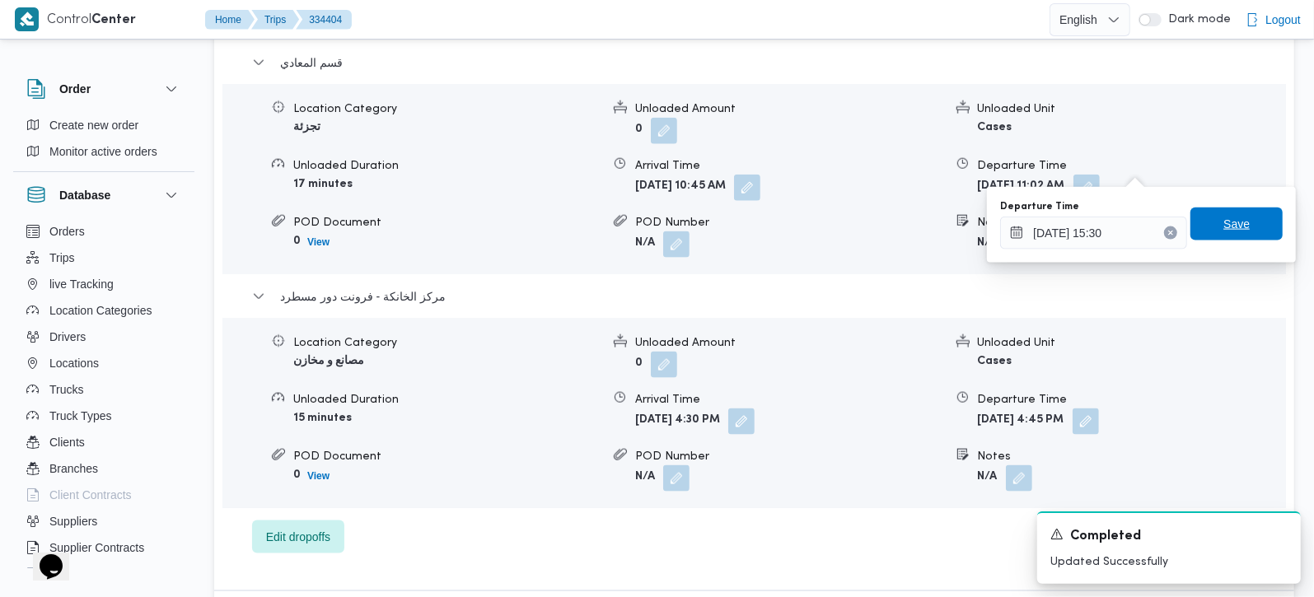
drag, startPoint x: 1222, startPoint y: 228, endPoint x: 954, endPoint y: 355, distance: 296.3
click at [1224, 228] on span "Save" at bounding box center [1237, 225] width 26 height 20
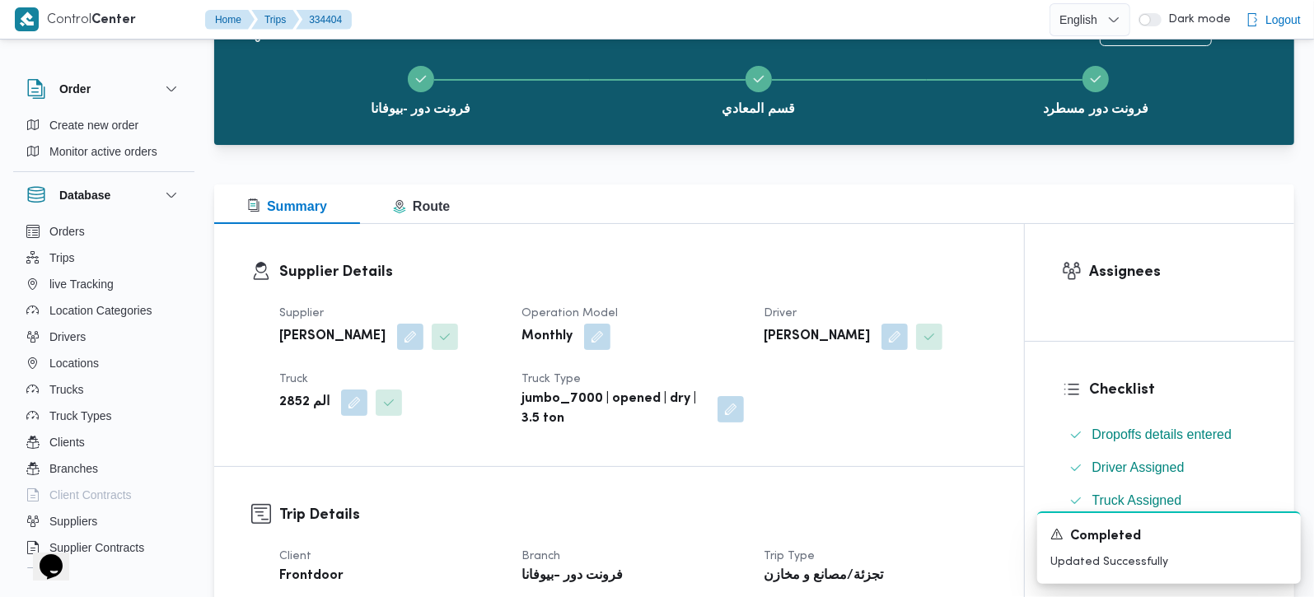
scroll to position [0, 0]
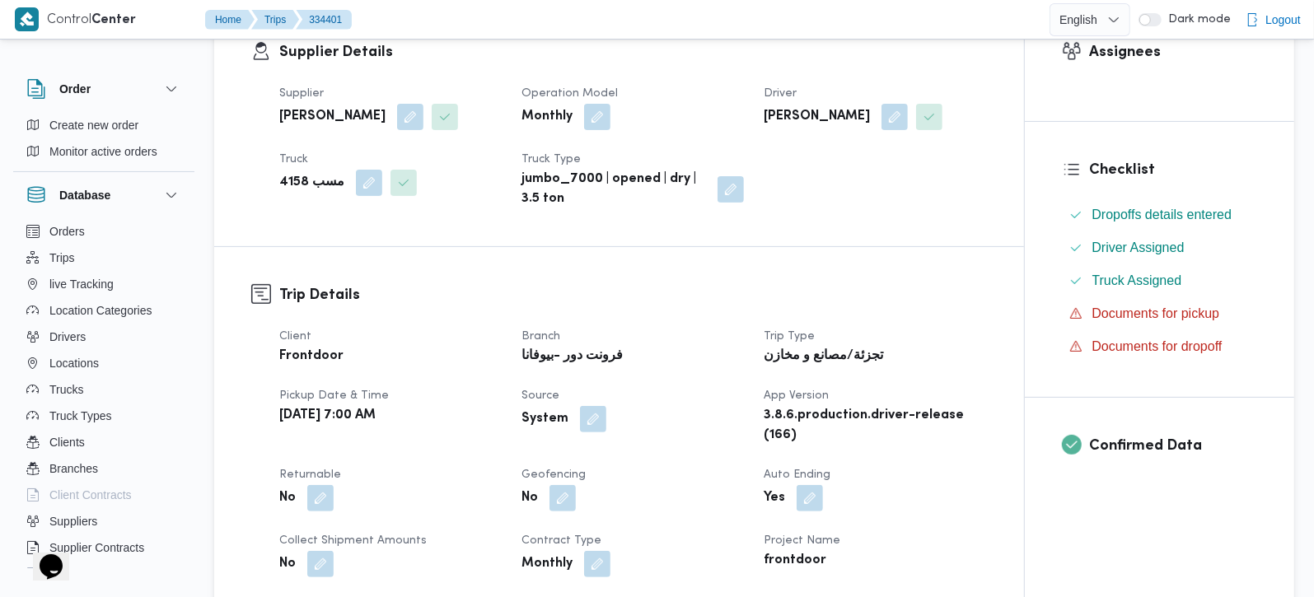
scroll to position [581, 0]
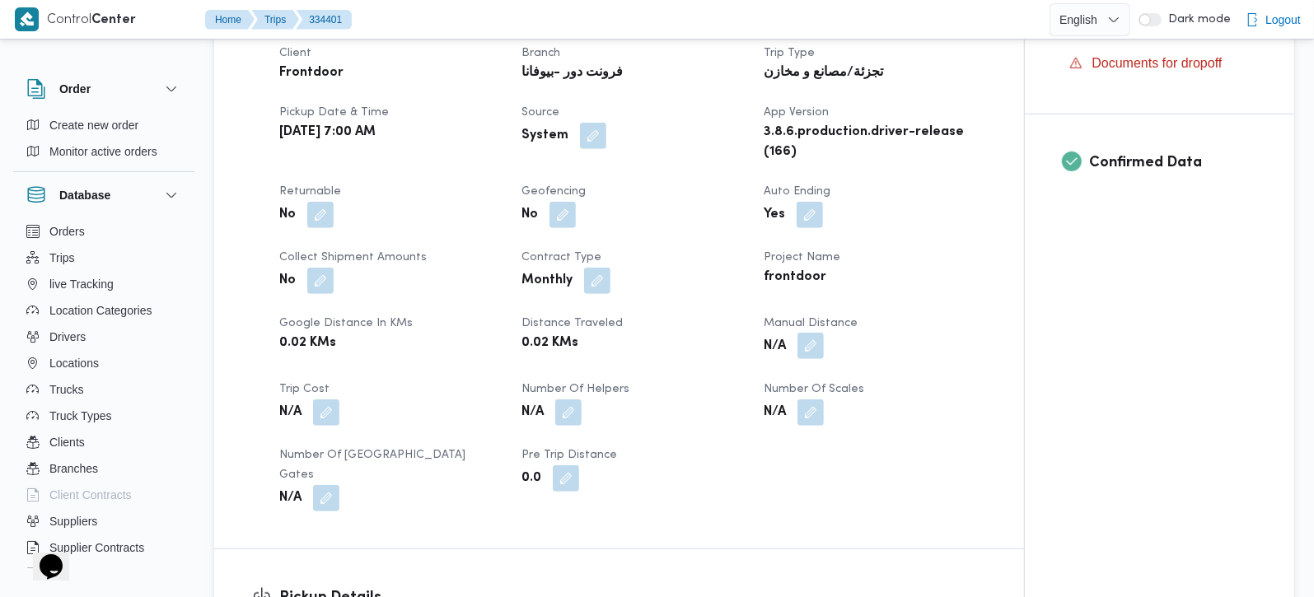
click at [810, 339] on button "button" at bounding box center [811, 346] width 26 height 26
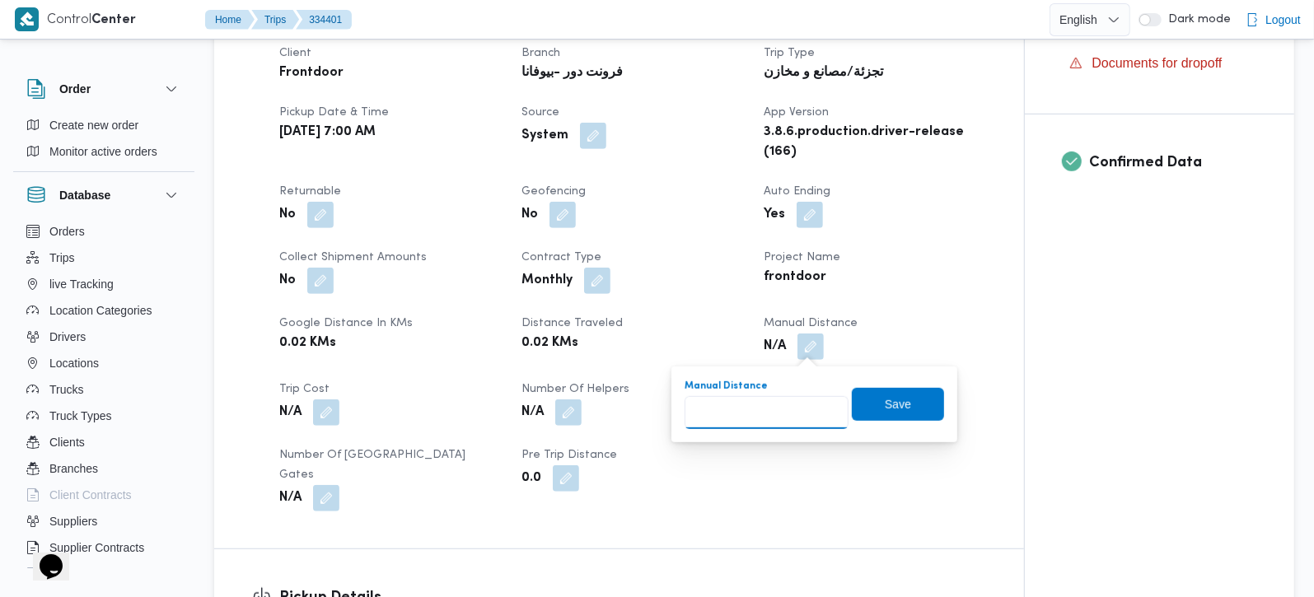
click at [783, 398] on input "Manual Distance" at bounding box center [767, 412] width 164 height 33
type input "65"
click at [852, 400] on span "Save" at bounding box center [898, 403] width 92 height 33
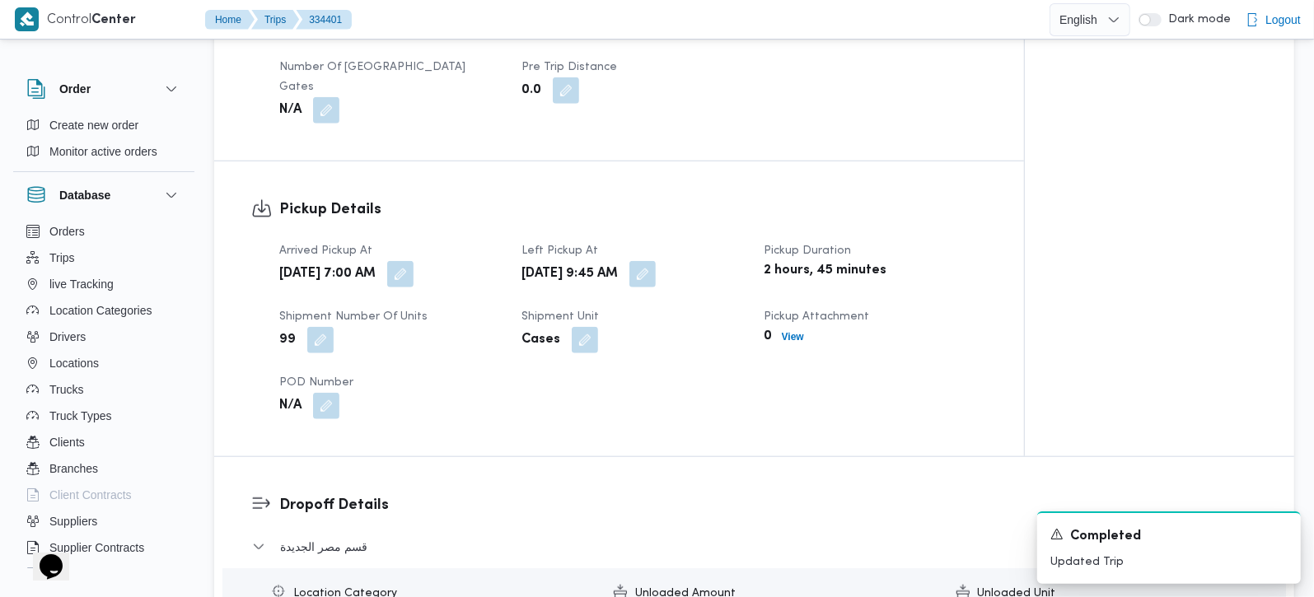
scroll to position [1163, 0]
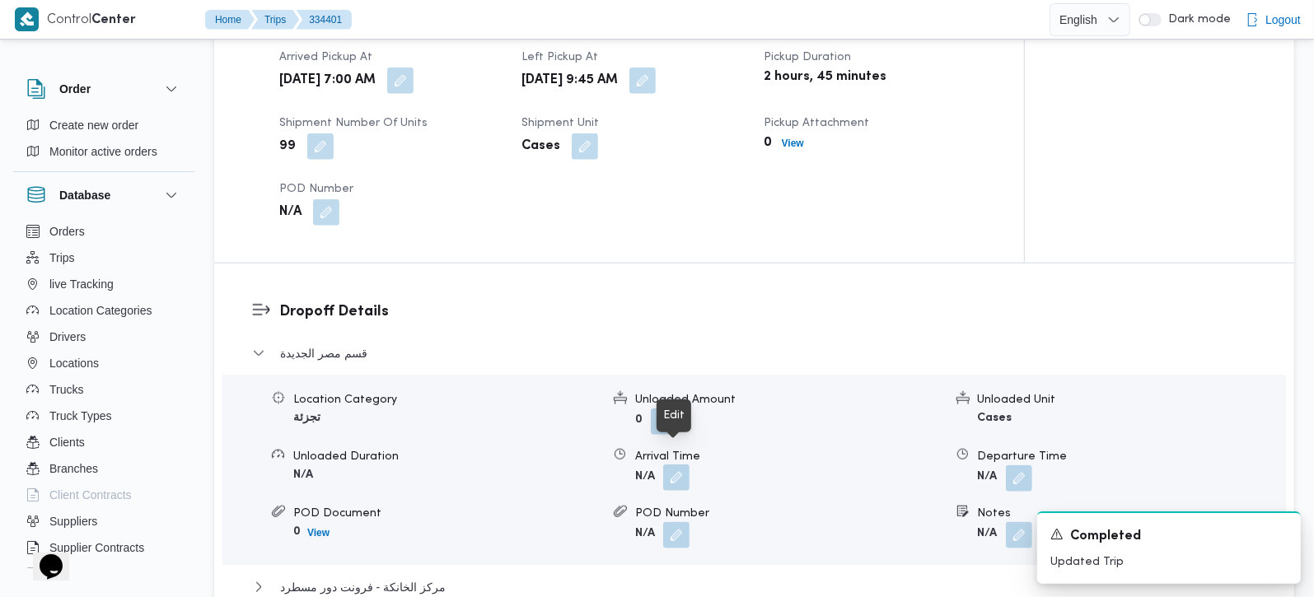
click at [682, 465] on button "button" at bounding box center [676, 478] width 26 height 26
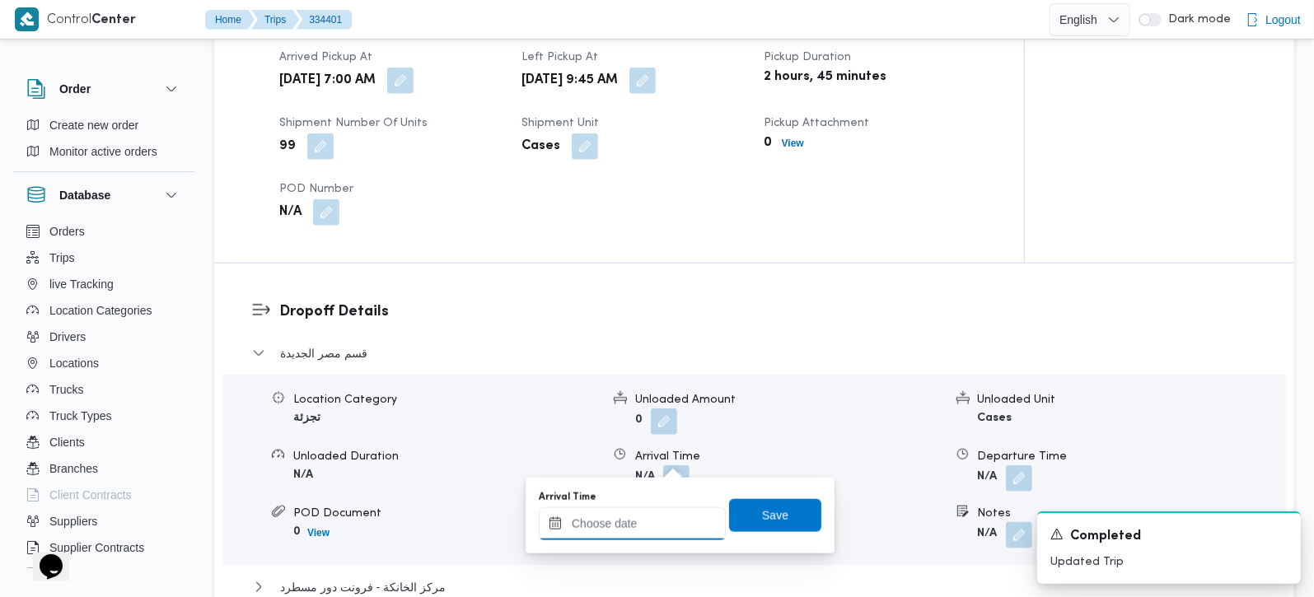
click at [672, 512] on input "Arrival Time" at bounding box center [632, 524] width 187 height 33
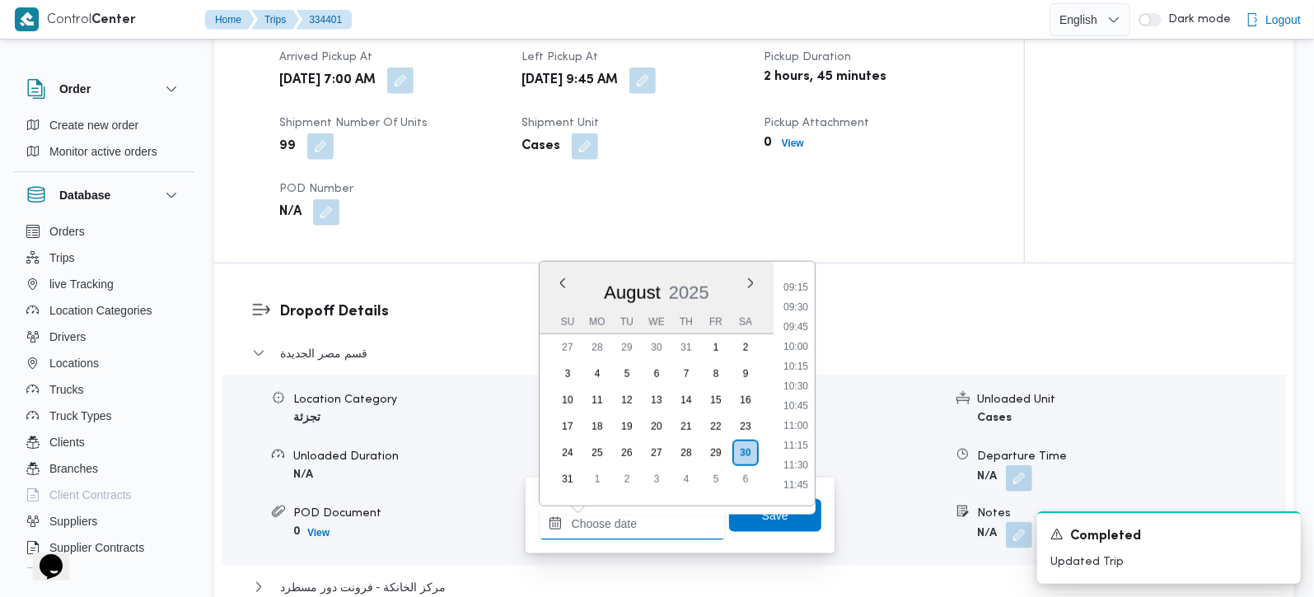
scroll to position [672, 0]
drag, startPoint x: 803, startPoint y: 419, endPoint x: 803, endPoint y: 435, distance: 15.7
click at [803, 419] on li "10:15" at bounding box center [796, 422] width 38 height 16
type input "30/08/2025 10:15"
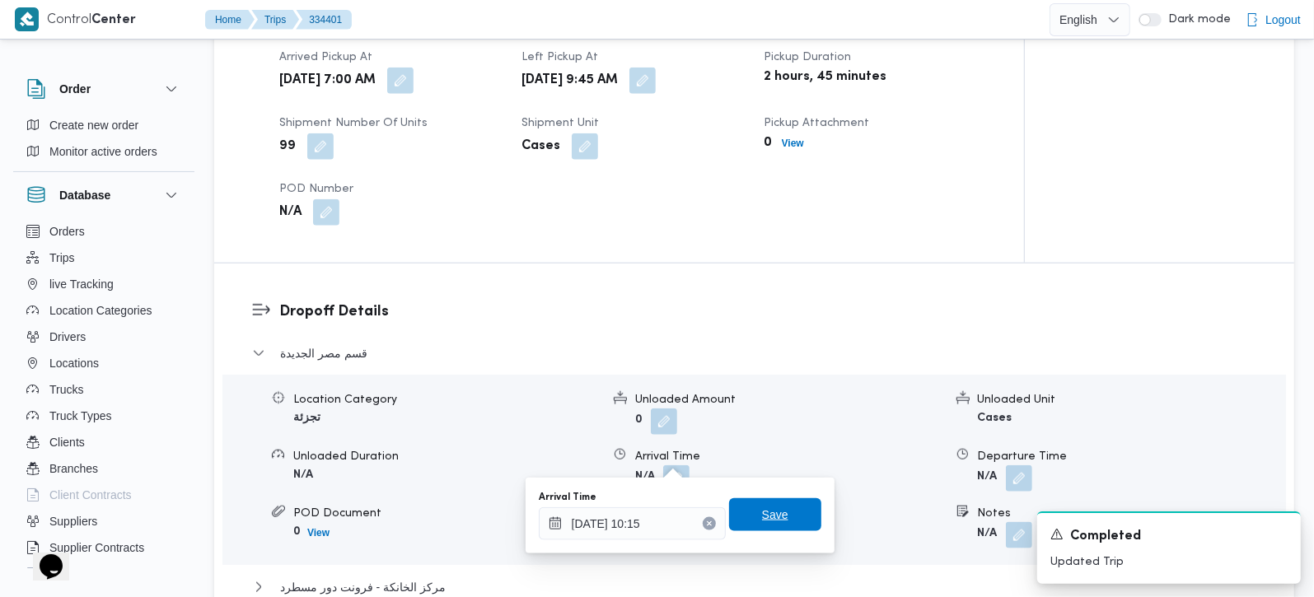
click at [792, 504] on span "Save" at bounding box center [775, 514] width 92 height 33
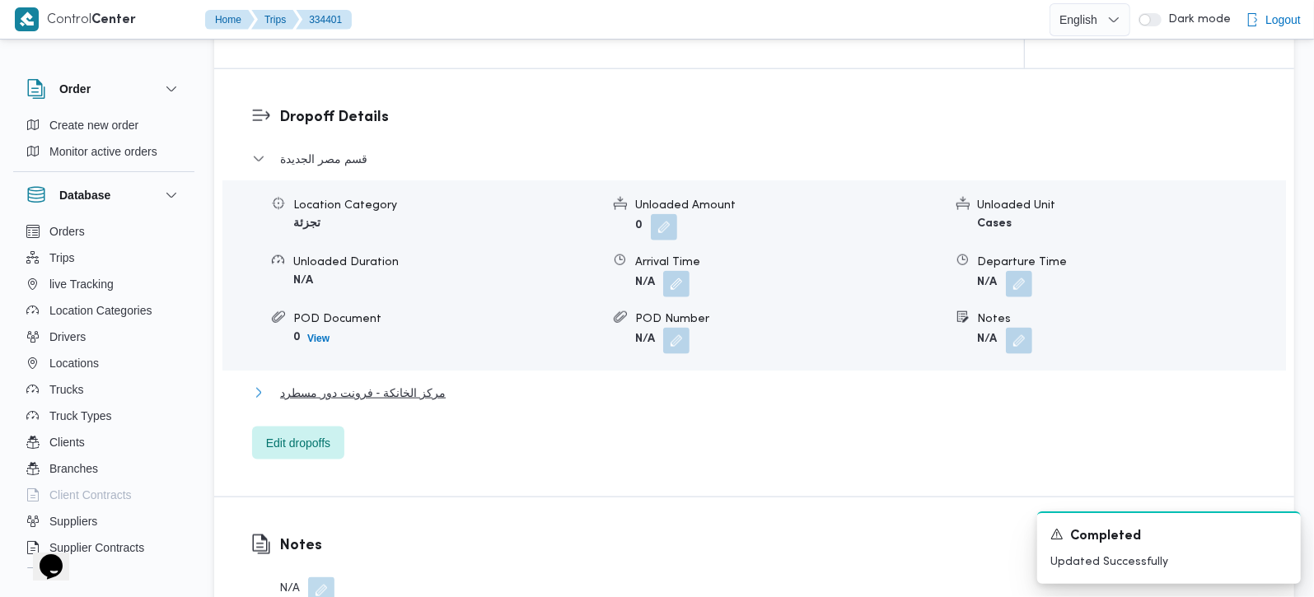
drag, startPoint x: 329, startPoint y: 372, endPoint x: 415, endPoint y: 371, distance: 86.5
click at [328, 383] on span "مركز الخانكة - فرونت دور مسطرد" at bounding box center [363, 393] width 166 height 20
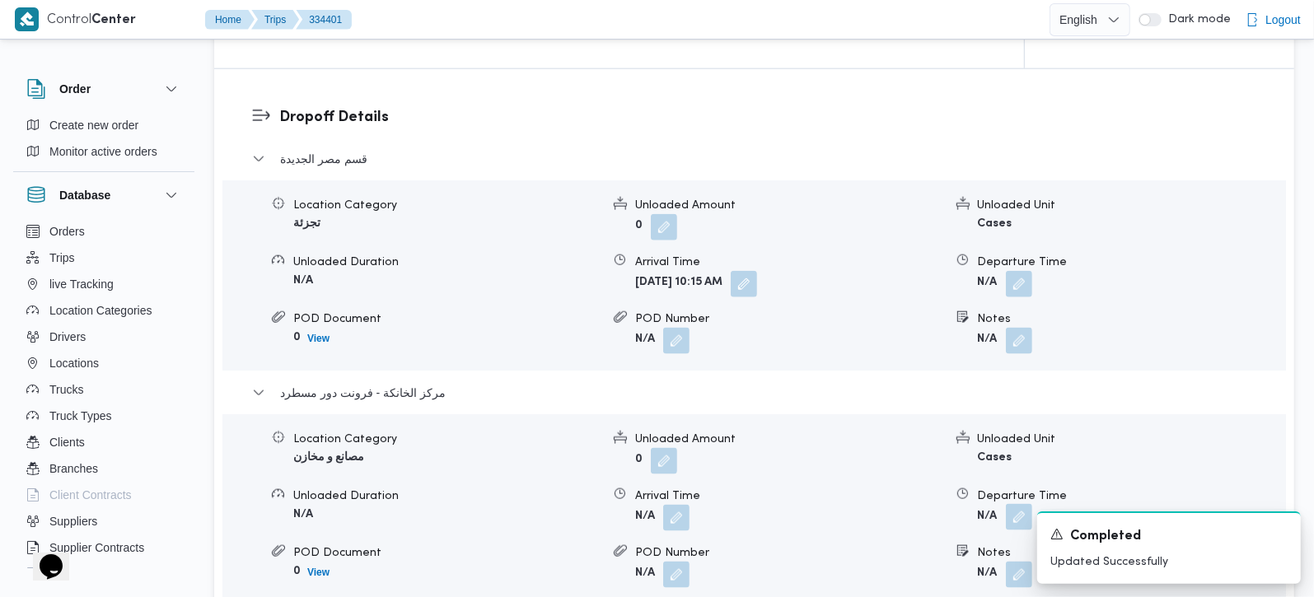
scroll to position [1453, 0]
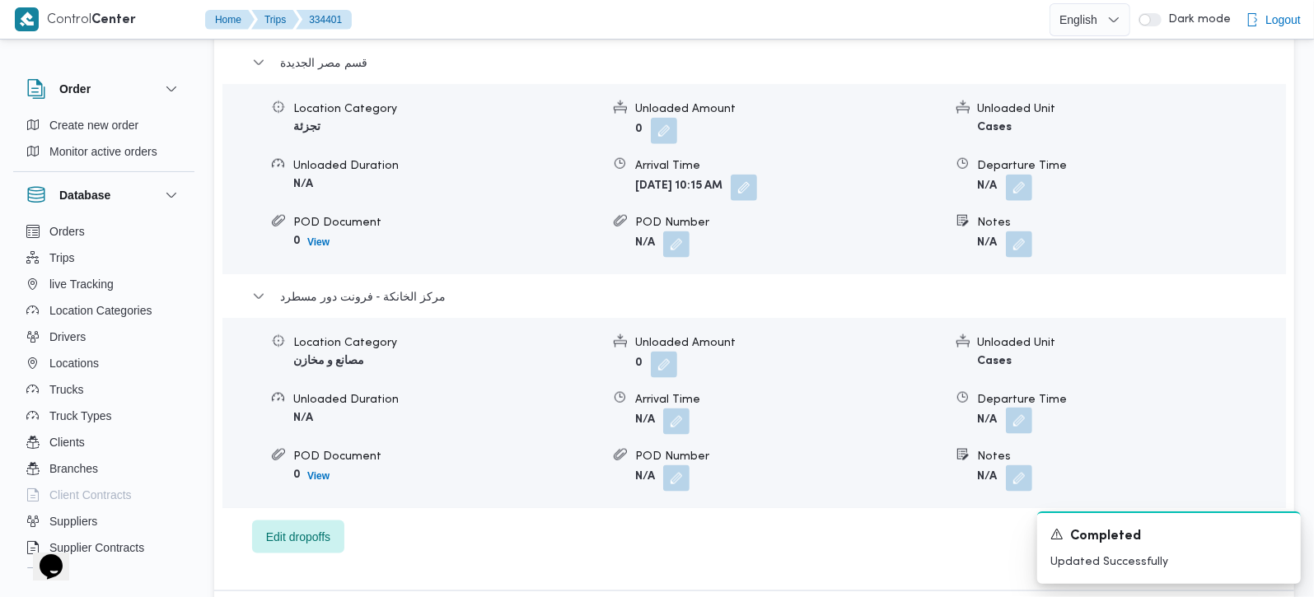
click at [1023, 408] on button "button" at bounding box center [1019, 421] width 26 height 26
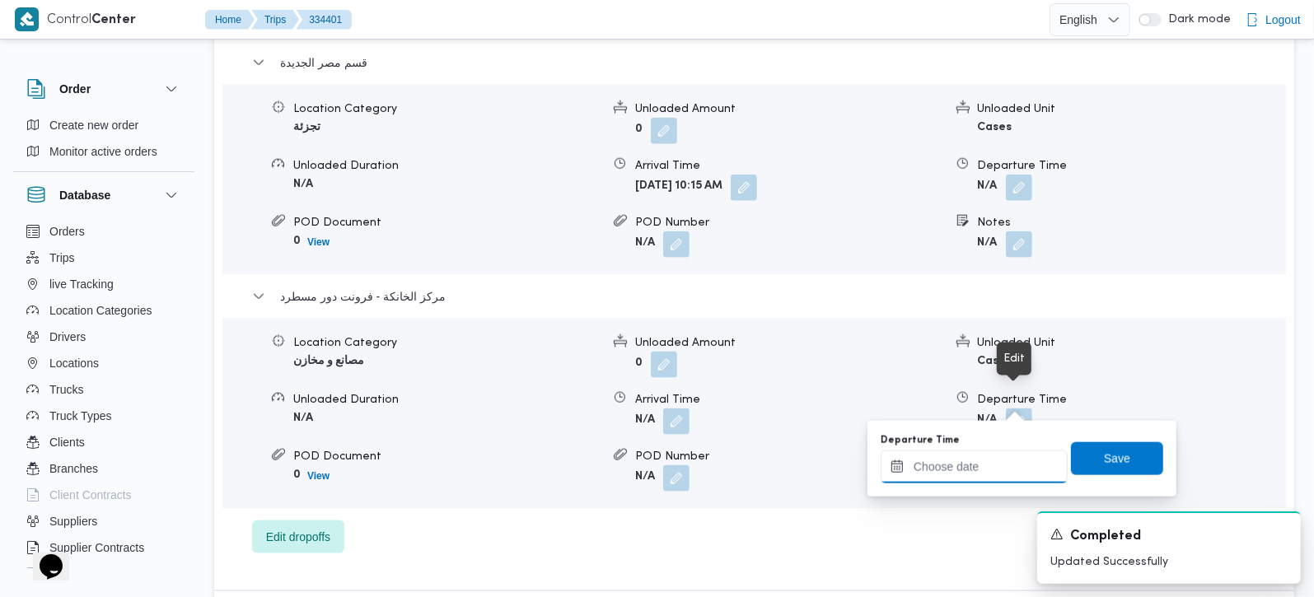
click at [994, 460] on input "Departure Time" at bounding box center [974, 467] width 187 height 33
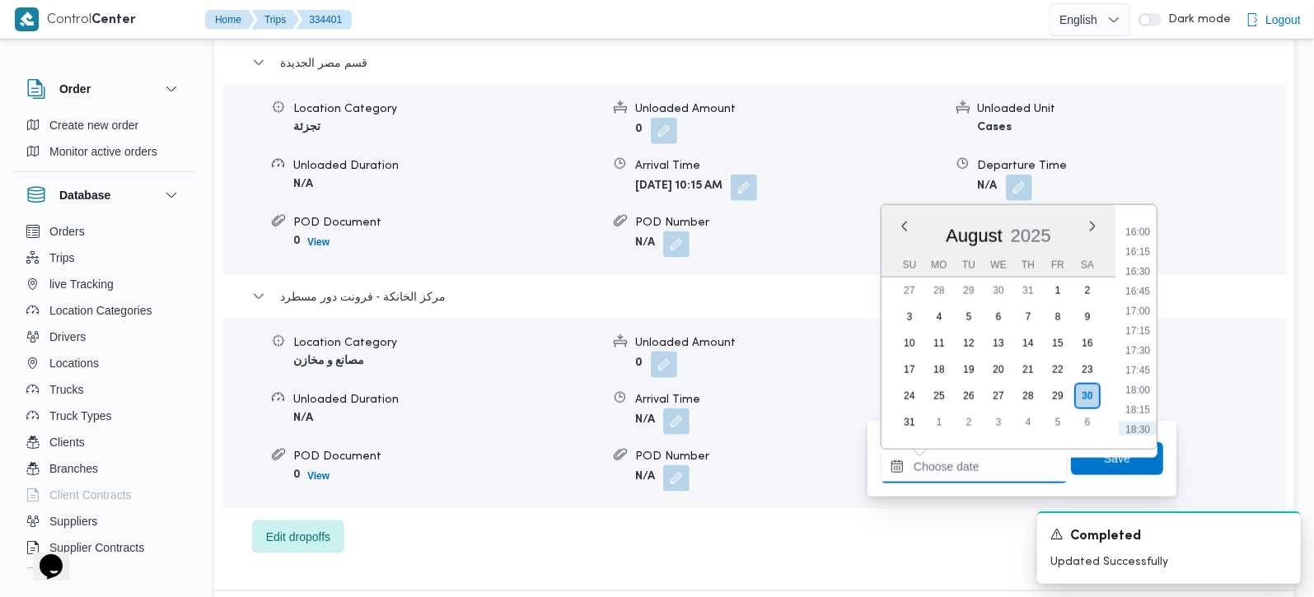
scroll to position [1157, 0]
drag, startPoint x: 1145, startPoint y: 353, endPoint x: 1139, endPoint y: 375, distance: 23.0
click at [1145, 353] on li "16:15" at bounding box center [1138, 355] width 38 height 16
type input "[DATE] 16:15"
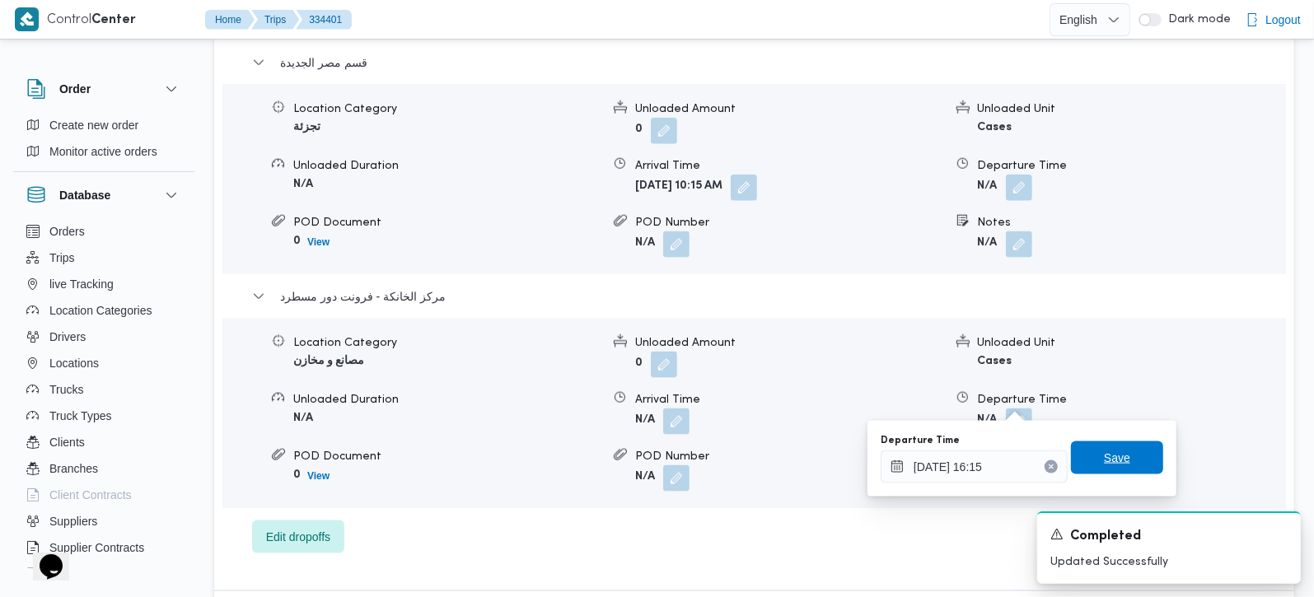
click at [1111, 457] on span "Save" at bounding box center [1117, 458] width 26 height 20
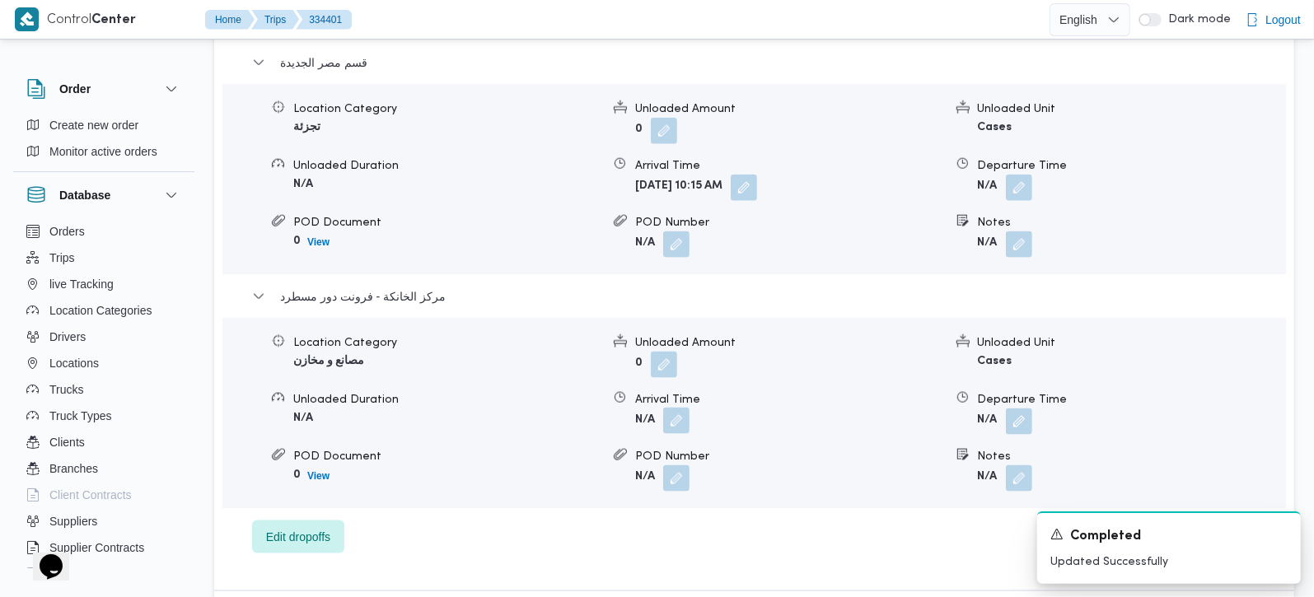
click at [668, 408] on button "button" at bounding box center [676, 421] width 26 height 26
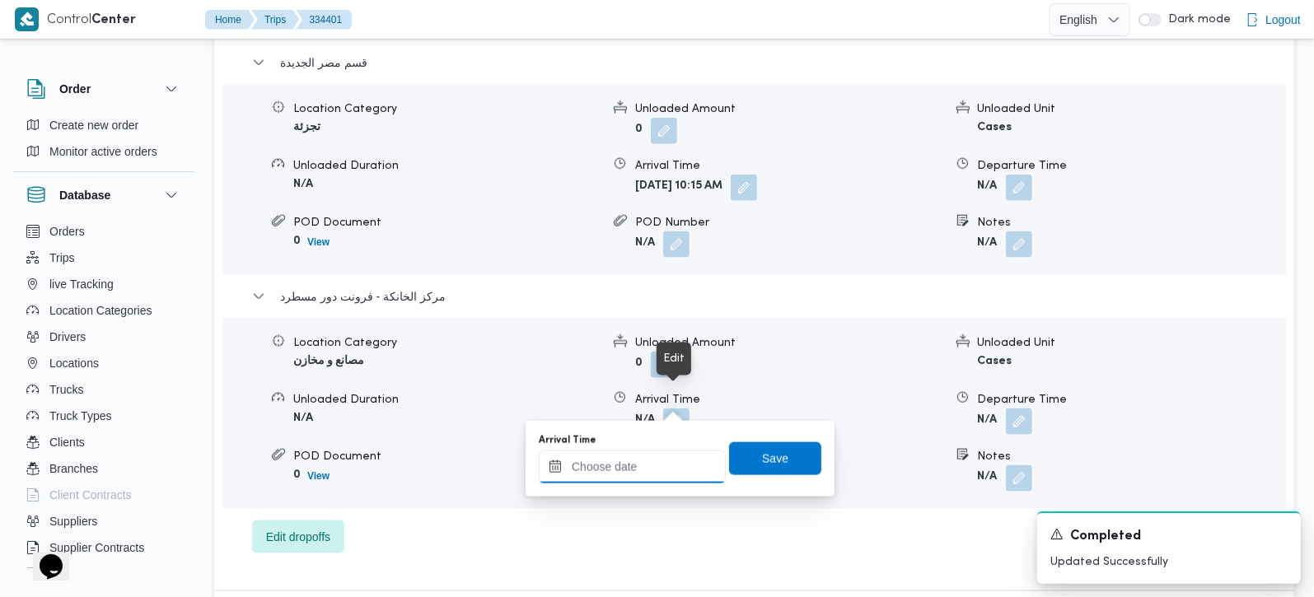
click at [648, 464] on input "Arrival Time" at bounding box center [632, 467] width 187 height 33
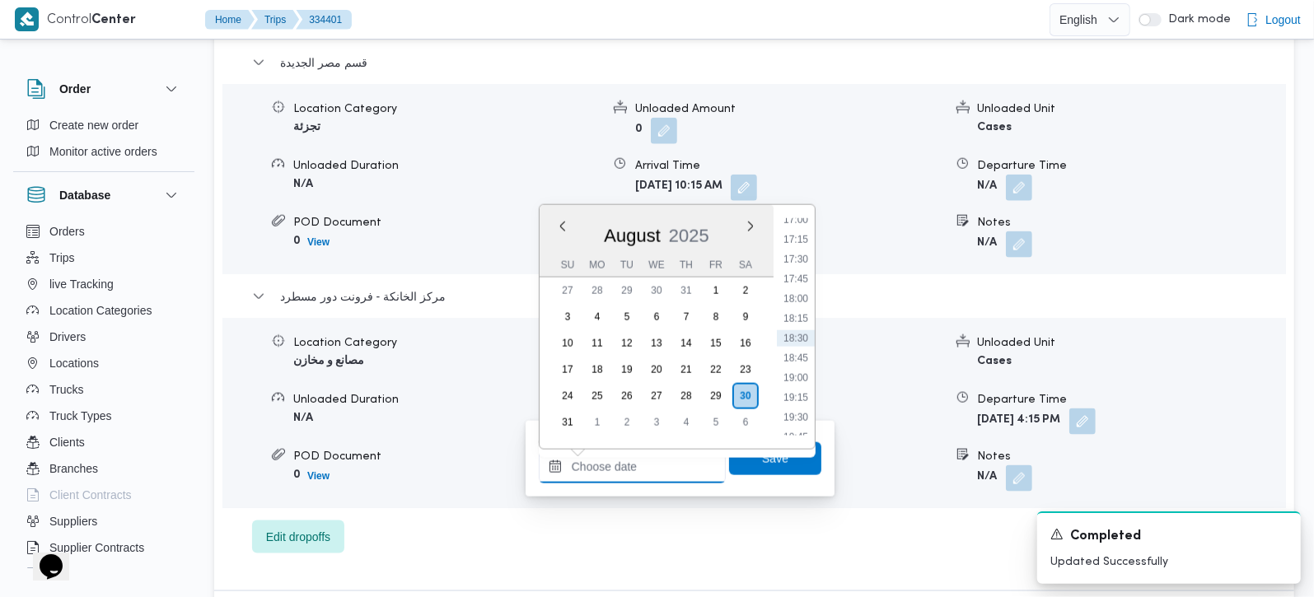
scroll to position [1254, 0]
click at [787, 238] on li "16:00" at bounding box center [796, 238] width 38 height 16
type input "30/08/2025 16:00"
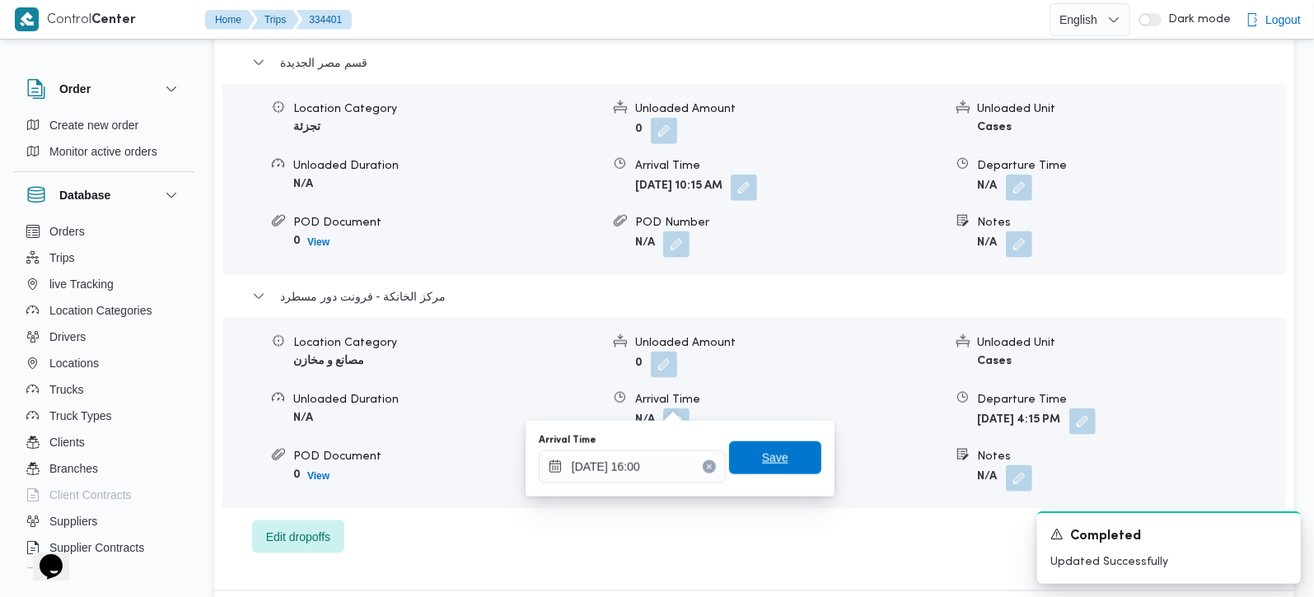
click at [762, 448] on span "Save" at bounding box center [775, 458] width 26 height 20
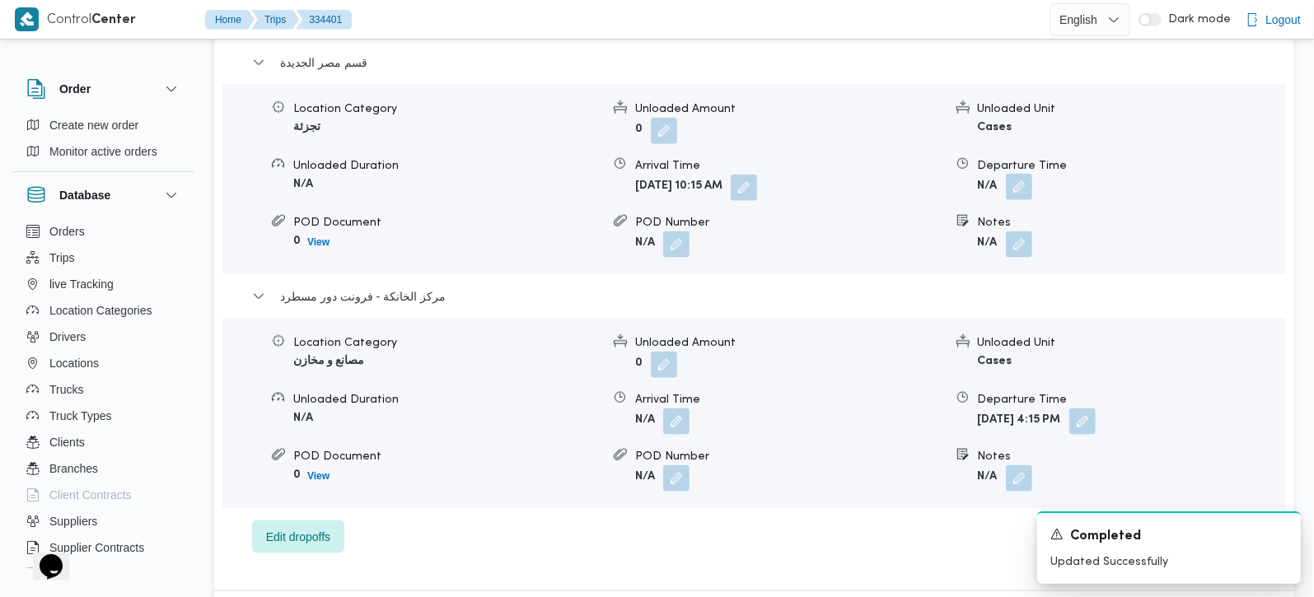
click at [1015, 174] on button "button" at bounding box center [1019, 187] width 26 height 26
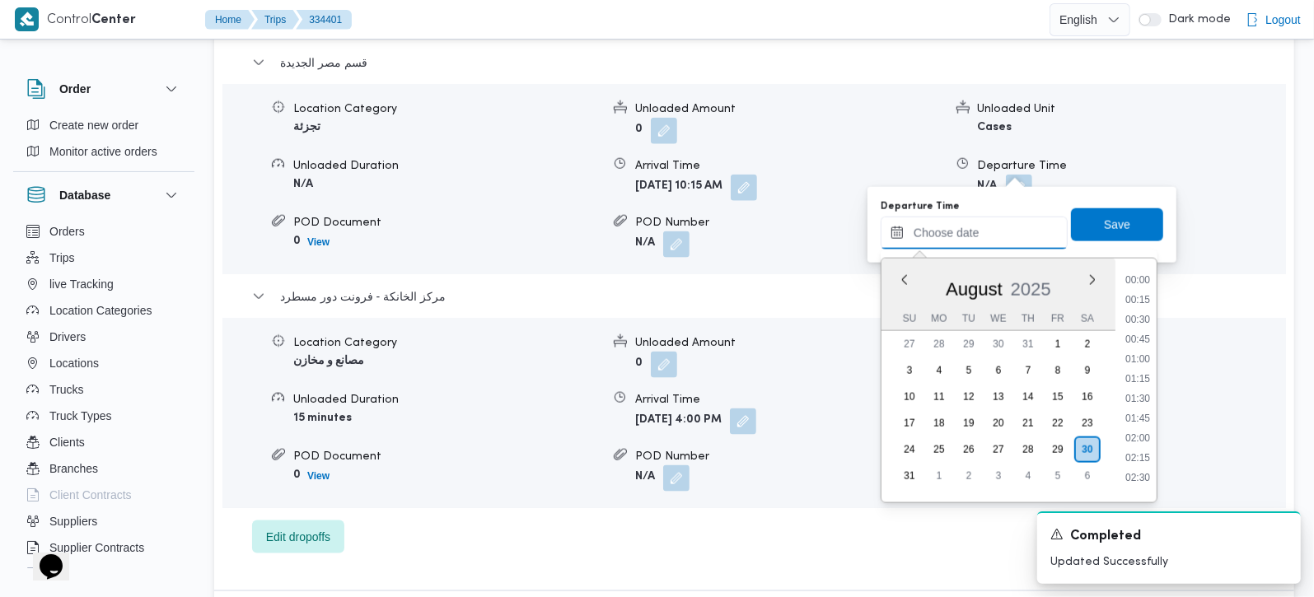
click at [993, 223] on input "Departure Time" at bounding box center [974, 233] width 187 height 33
click at [1149, 349] on li "15:30" at bounding box center [1138, 349] width 38 height 16
type input "[DATE] 15:30"
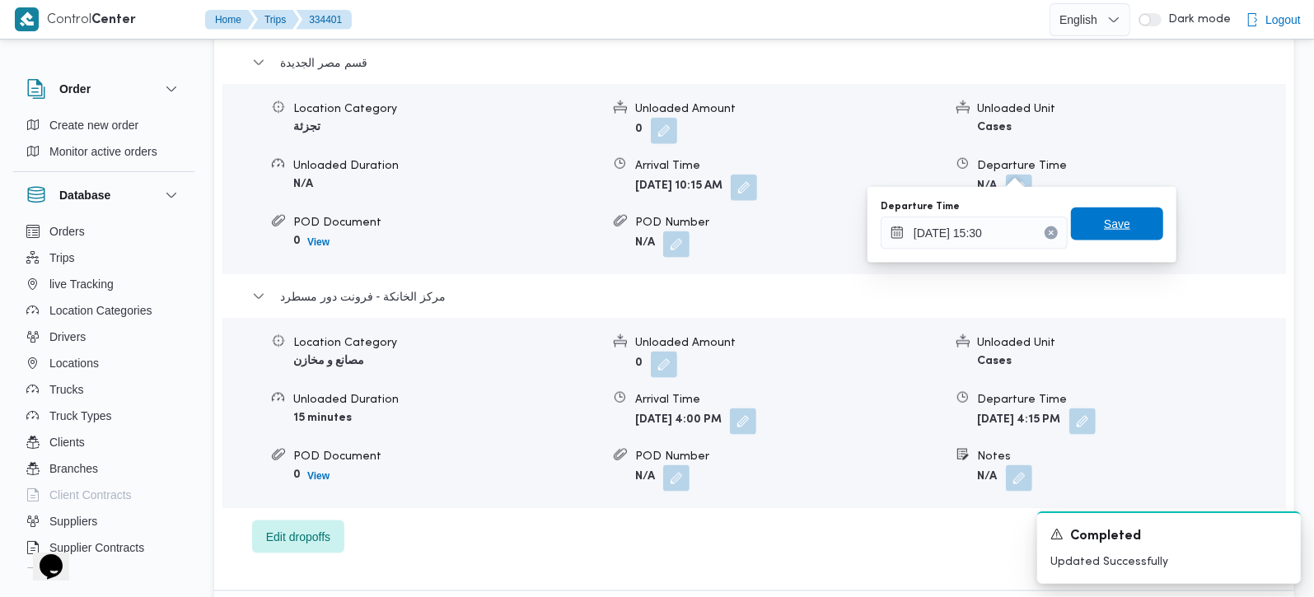
click at [1116, 216] on span "Save" at bounding box center [1117, 224] width 92 height 33
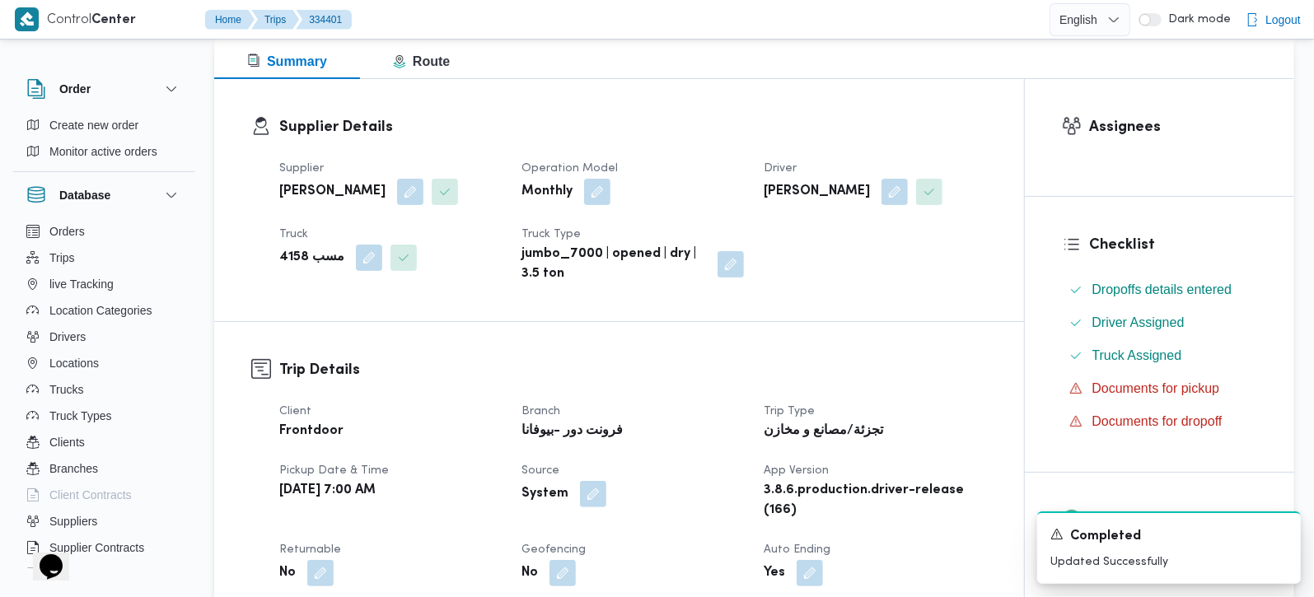
scroll to position [0, 0]
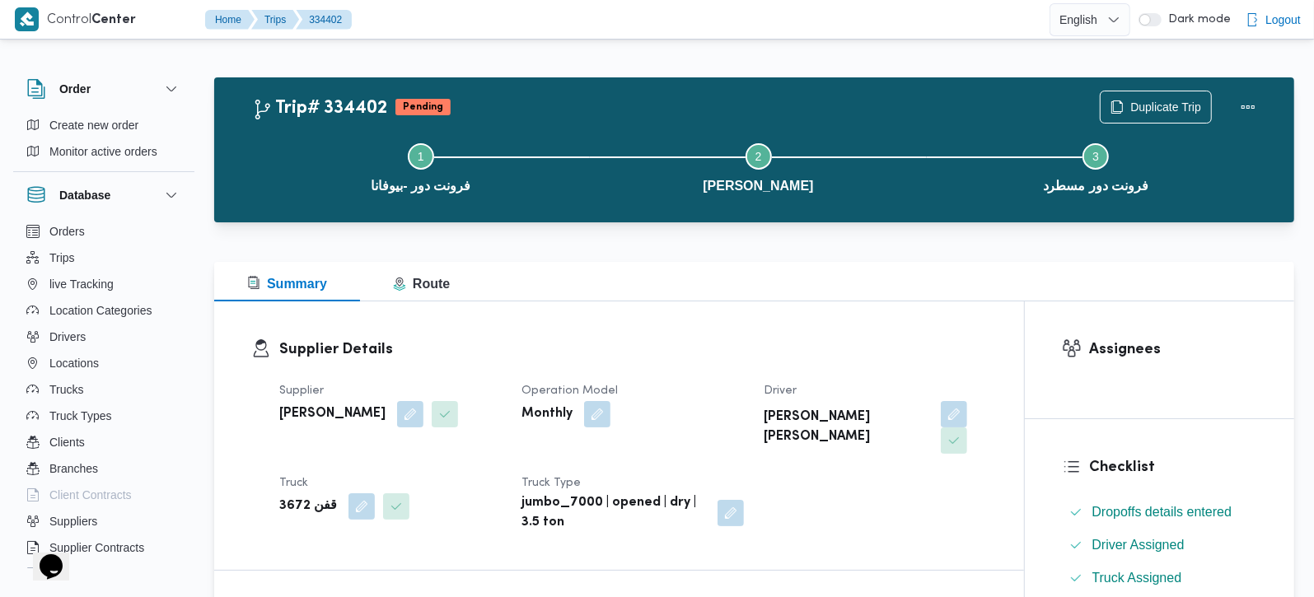
scroll to position [581, 0]
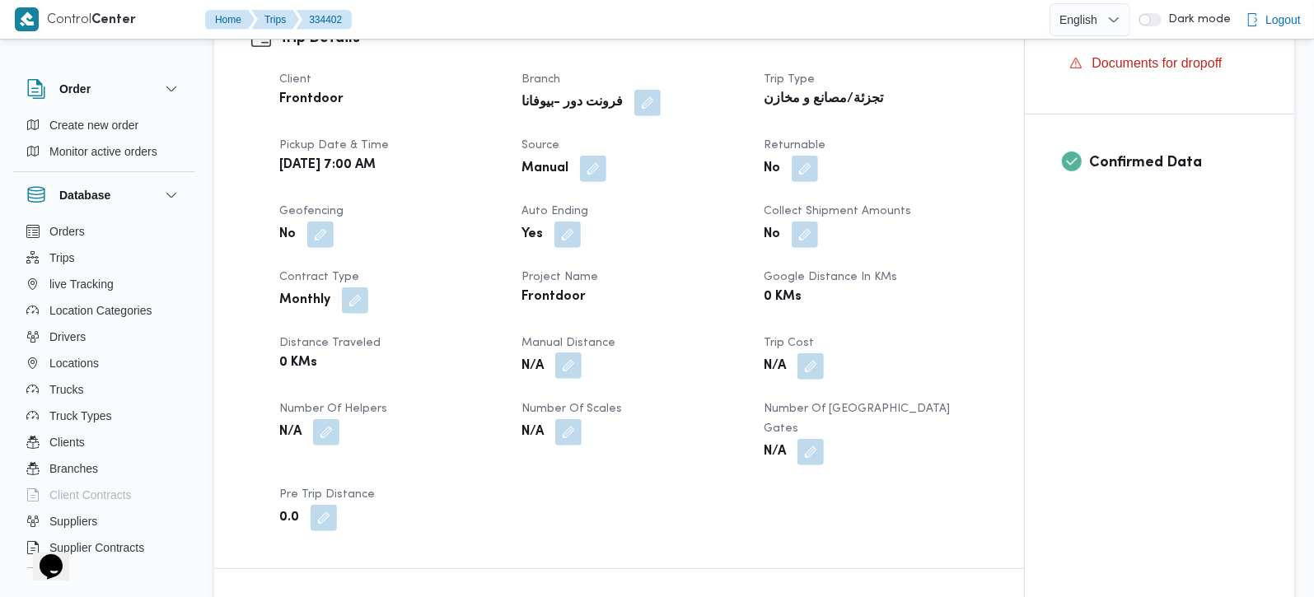
click at [569, 372] on button "button" at bounding box center [568, 366] width 26 height 26
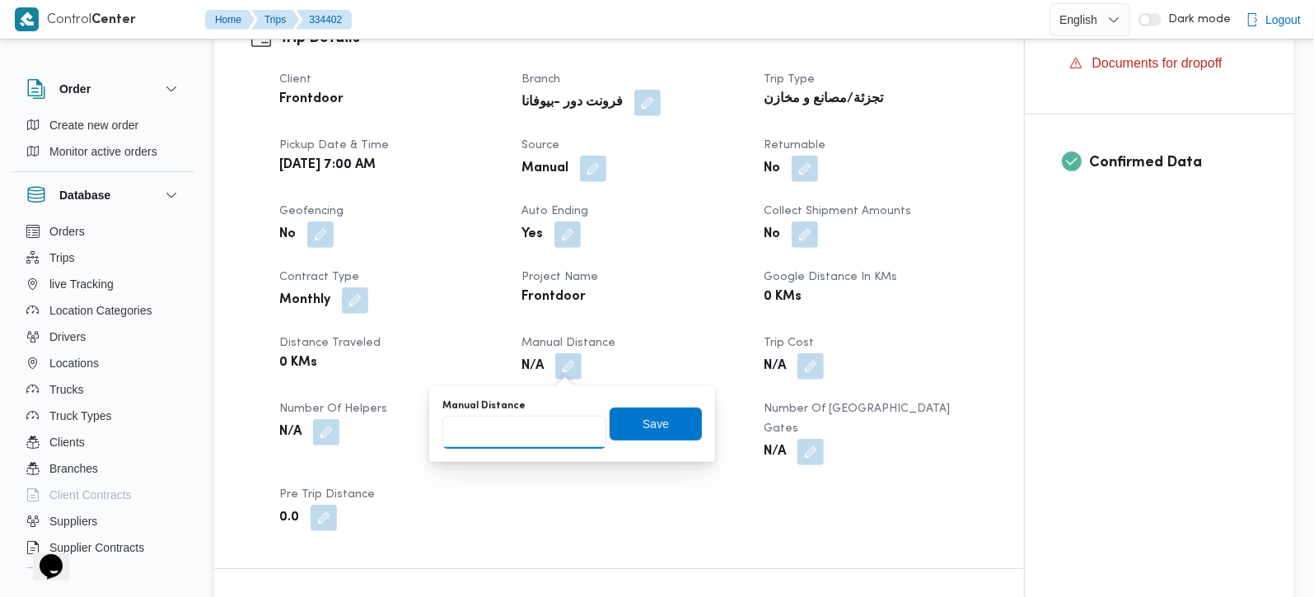
click at [536, 434] on input "Manual Distance" at bounding box center [524, 432] width 164 height 33
type input "105"
click at [610, 419] on span "Save" at bounding box center [656, 423] width 92 height 33
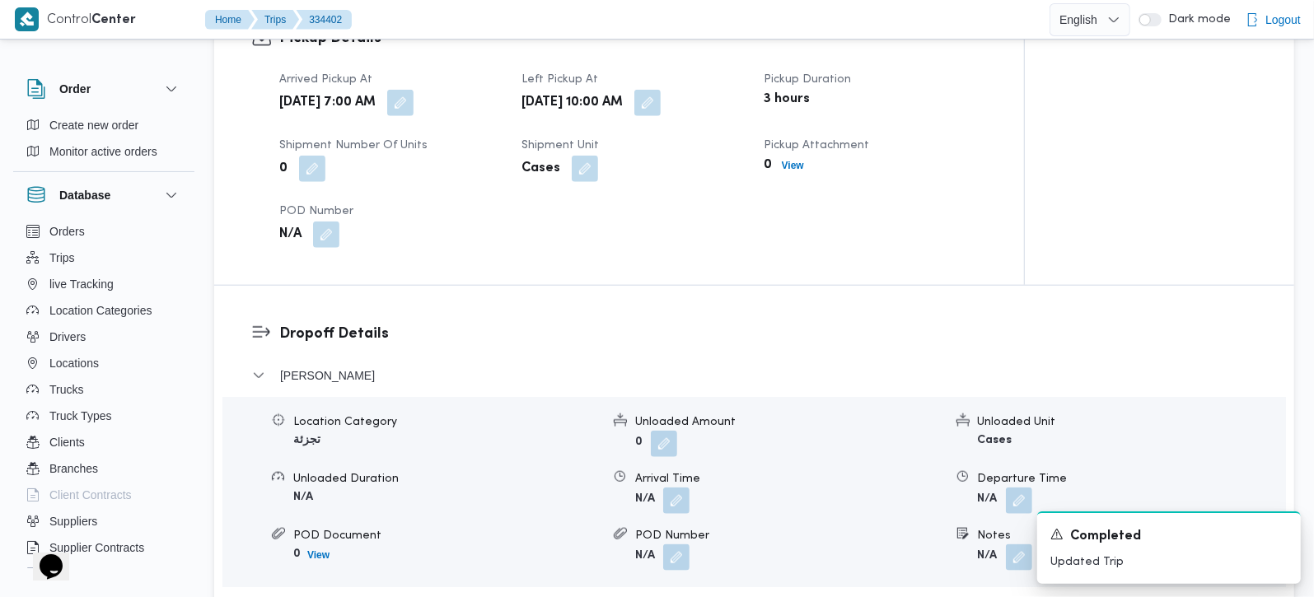
scroll to position [1163, 0]
click at [693, 485] on form "N/A" at bounding box center [788, 498] width 307 height 26
click at [678, 484] on button "button" at bounding box center [676, 497] width 26 height 26
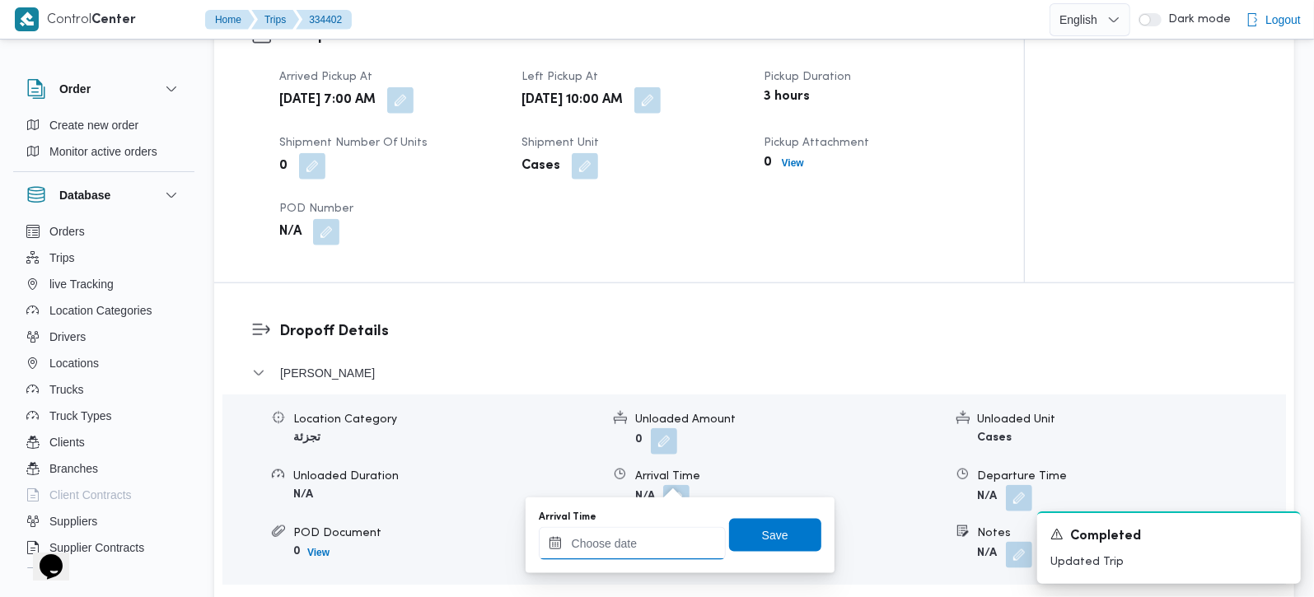
click at [673, 550] on input "Arrival Time" at bounding box center [632, 543] width 187 height 33
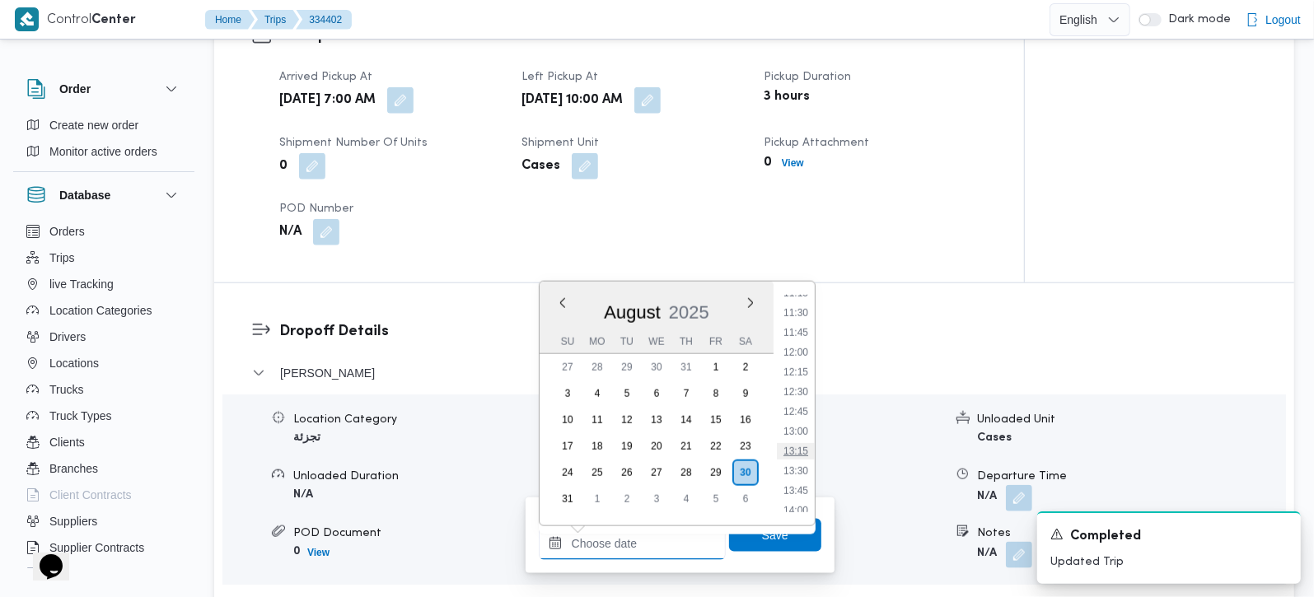
scroll to position [866, 0]
drag, startPoint x: 799, startPoint y: 306, endPoint x: 782, endPoint y: 416, distance: 111.8
click at [799, 306] on li "11:00" at bounding box center [796, 307] width 38 height 16
type input "[DATE] 11:00"
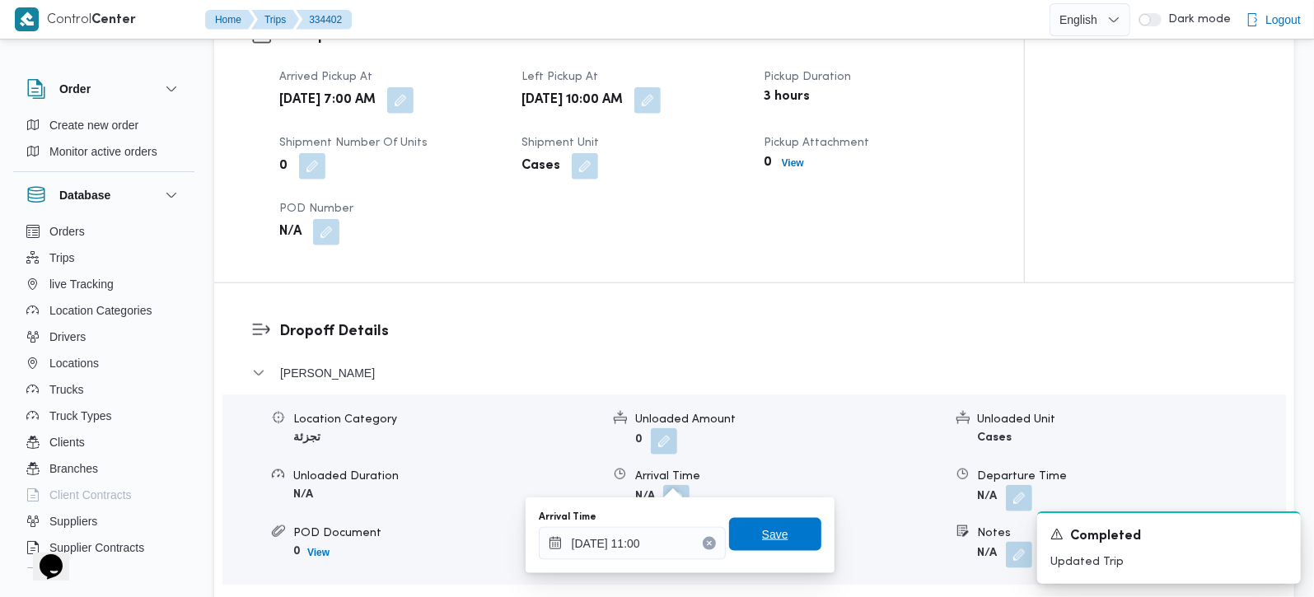
click at [766, 519] on span "Save" at bounding box center [775, 534] width 92 height 33
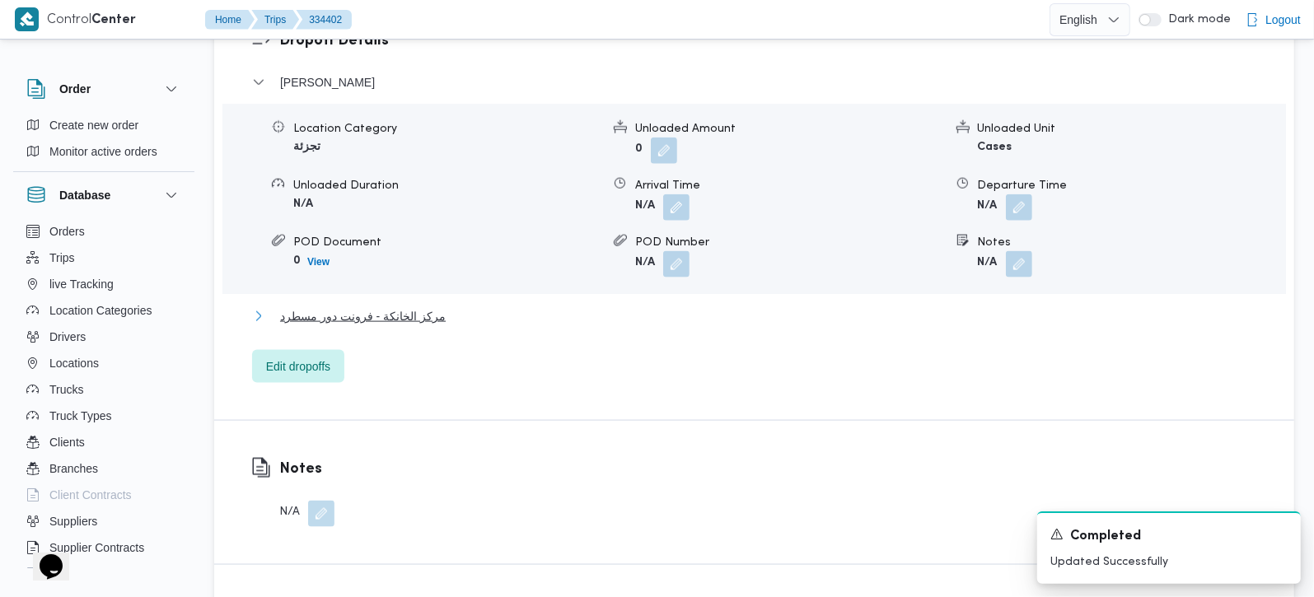
click at [409, 307] on span "مركز الخانكة - فرونت دور مسطرد" at bounding box center [363, 317] width 166 height 20
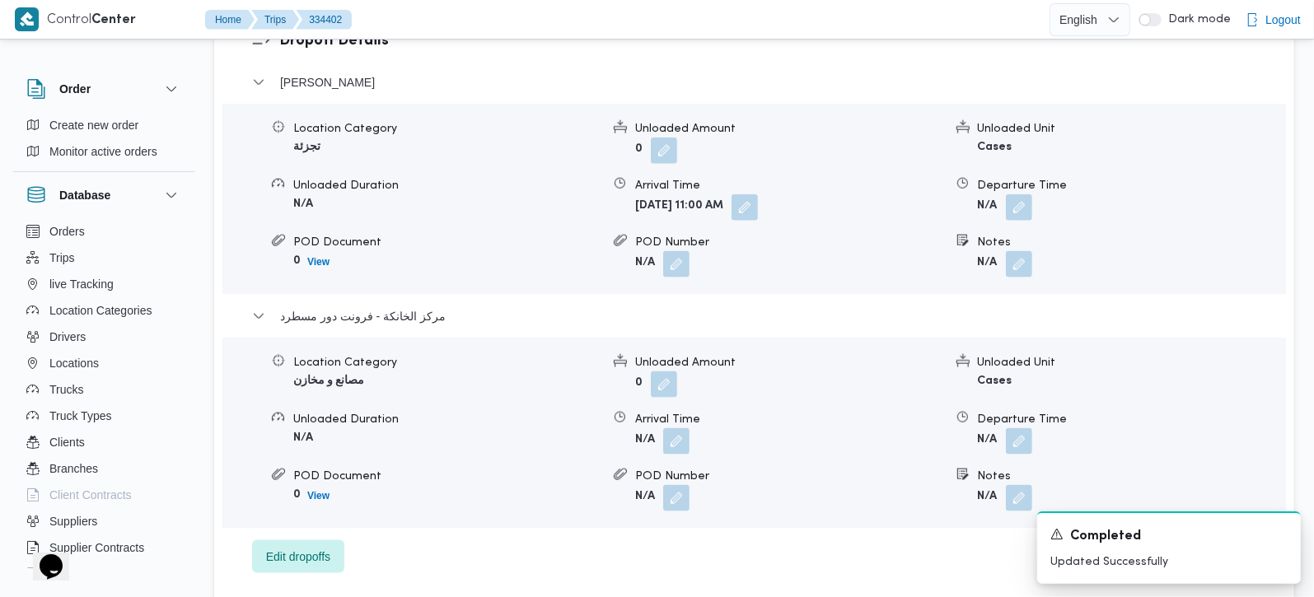
scroll to position [1551, 0]
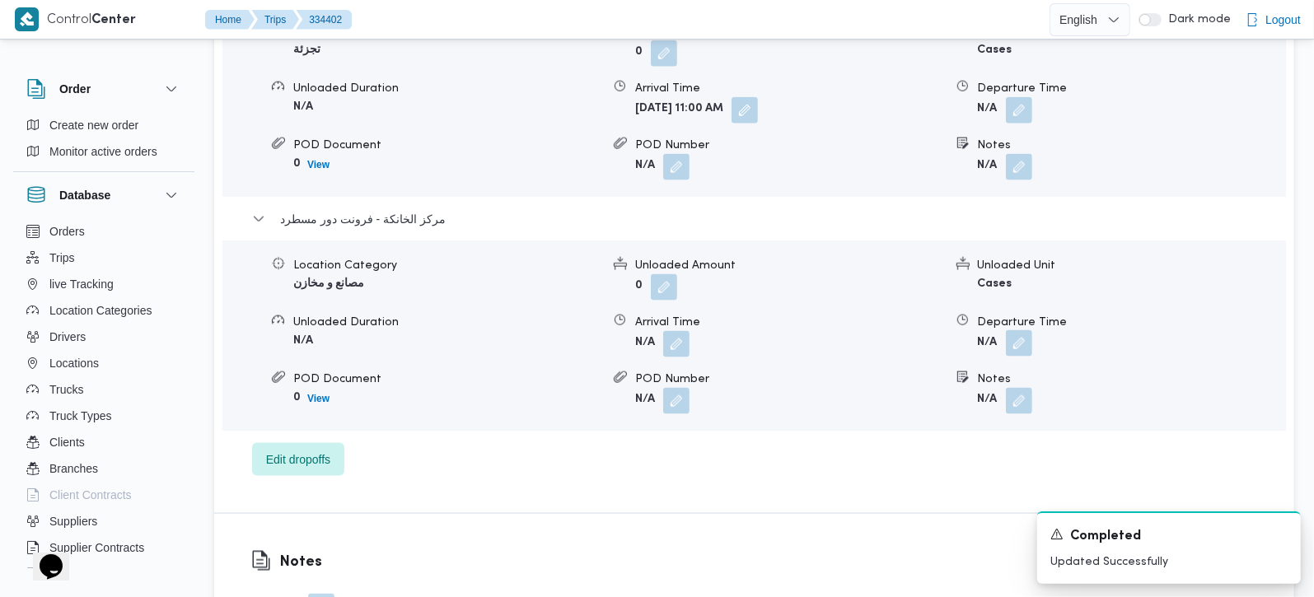
click at [1024, 330] on button "button" at bounding box center [1019, 343] width 26 height 26
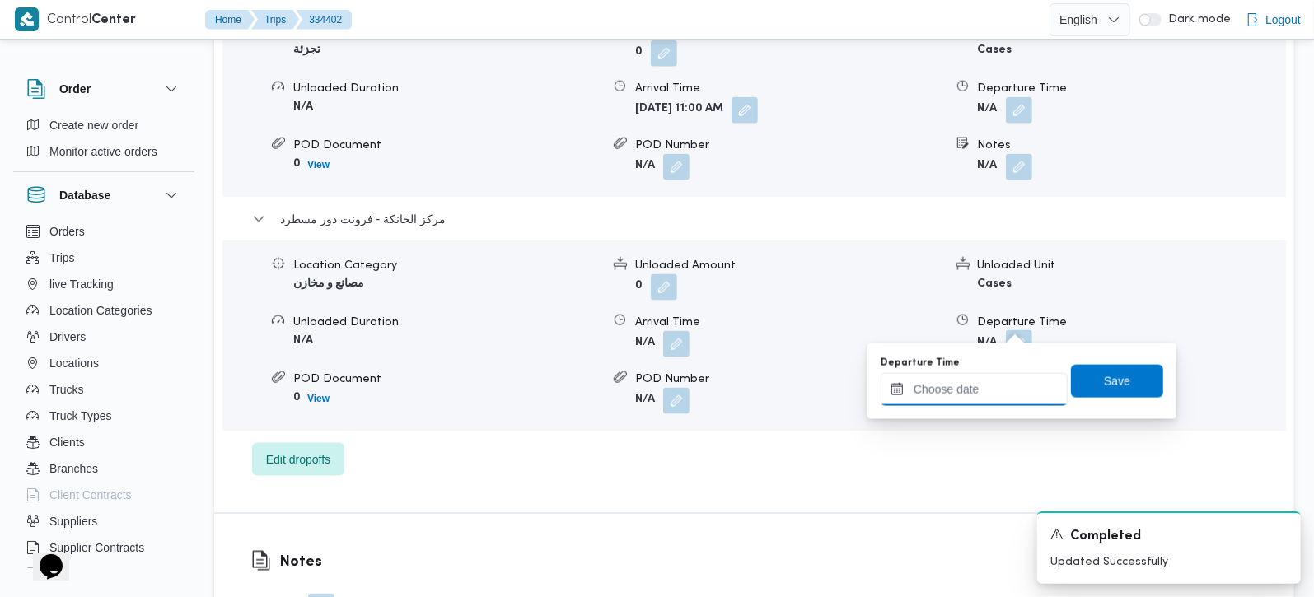
drag, startPoint x: 1023, startPoint y: 331, endPoint x: 1028, endPoint y: 377, distance: 46.4
click at [1009, 381] on input "Departure Time" at bounding box center [974, 389] width 187 height 33
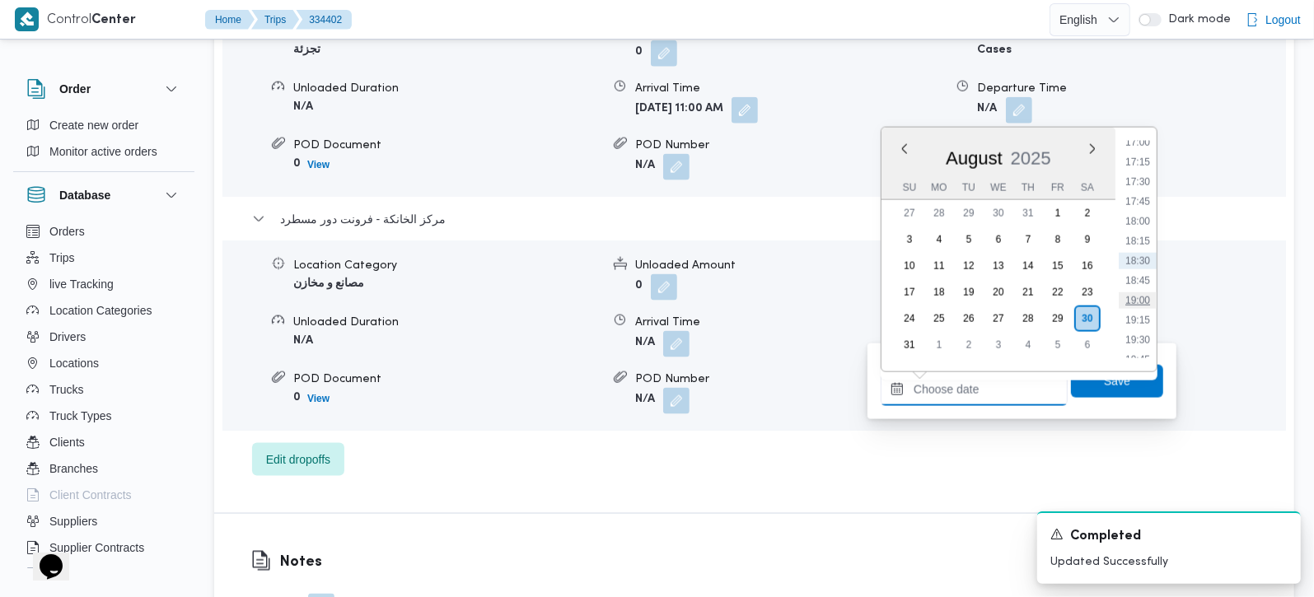
scroll to position [1254, 0]
click at [1144, 292] on li "17:45" at bounding box center [1138, 299] width 38 height 16
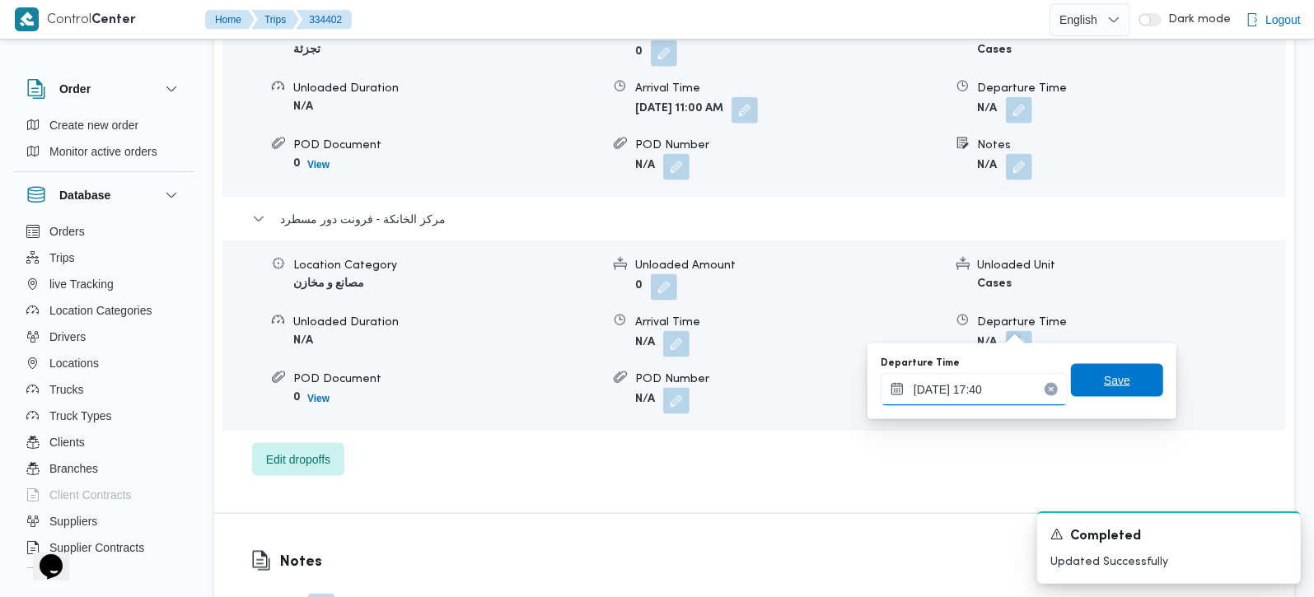
type input "[DATE] 17:40"
click at [1125, 369] on span "Save" at bounding box center [1117, 380] width 92 height 33
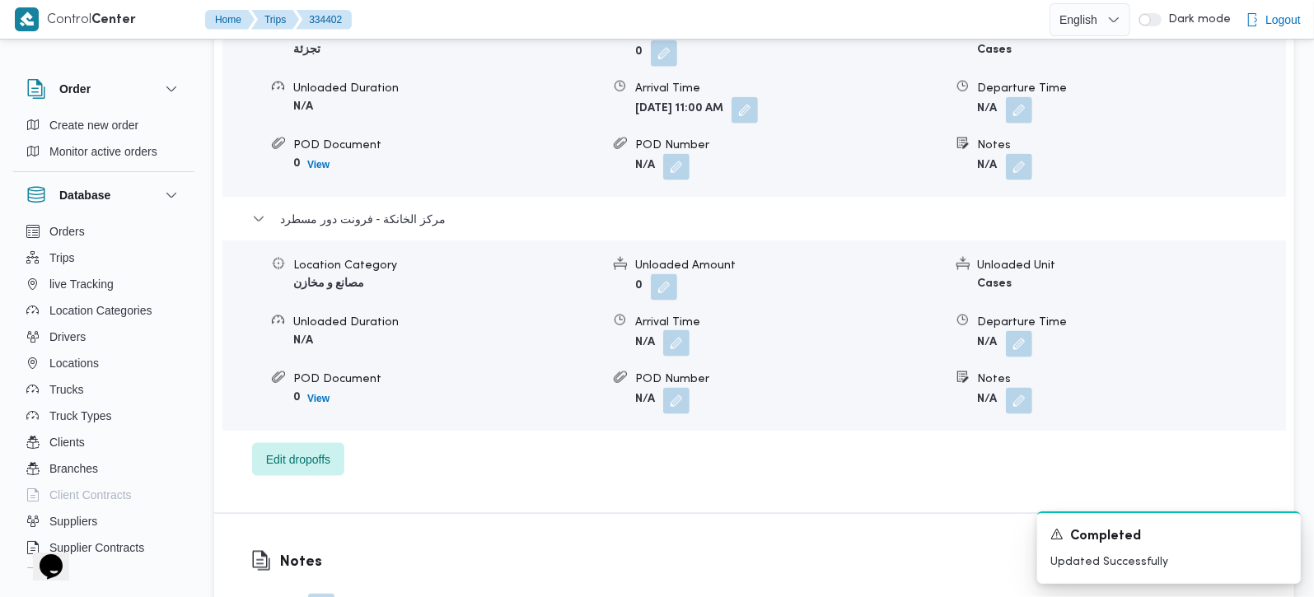
click at [667, 330] on button "button" at bounding box center [676, 343] width 26 height 26
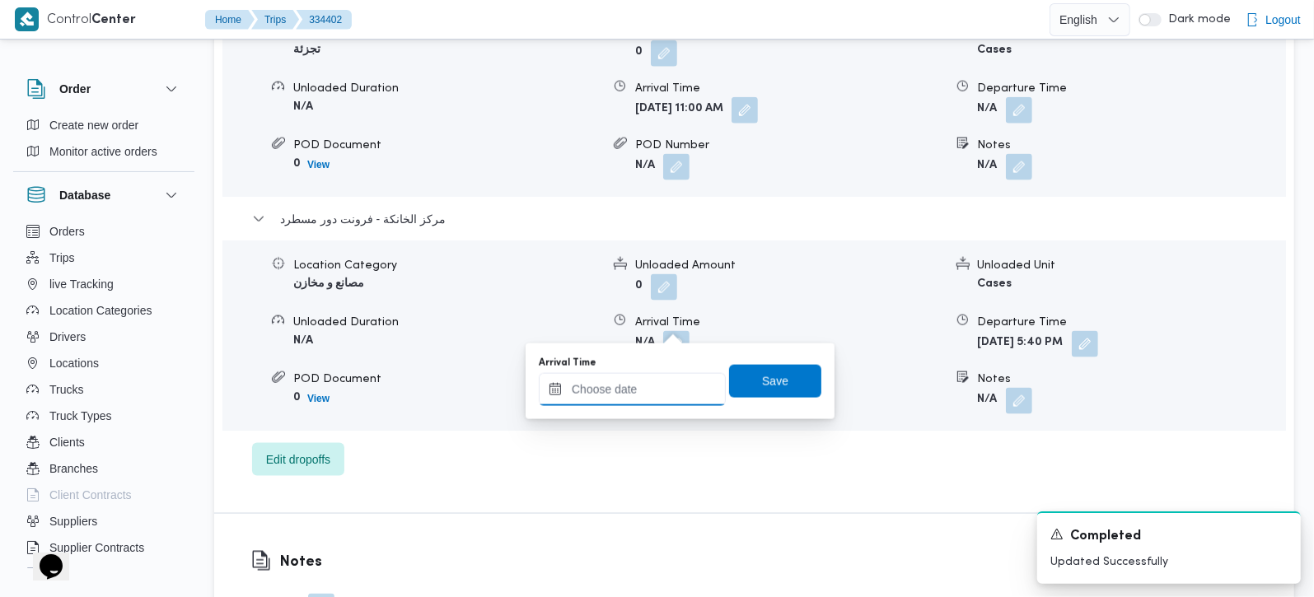
drag, startPoint x: 648, startPoint y: 396, endPoint x: 683, endPoint y: 388, distance: 35.6
click at [648, 396] on input "Arrival Time" at bounding box center [632, 389] width 187 height 33
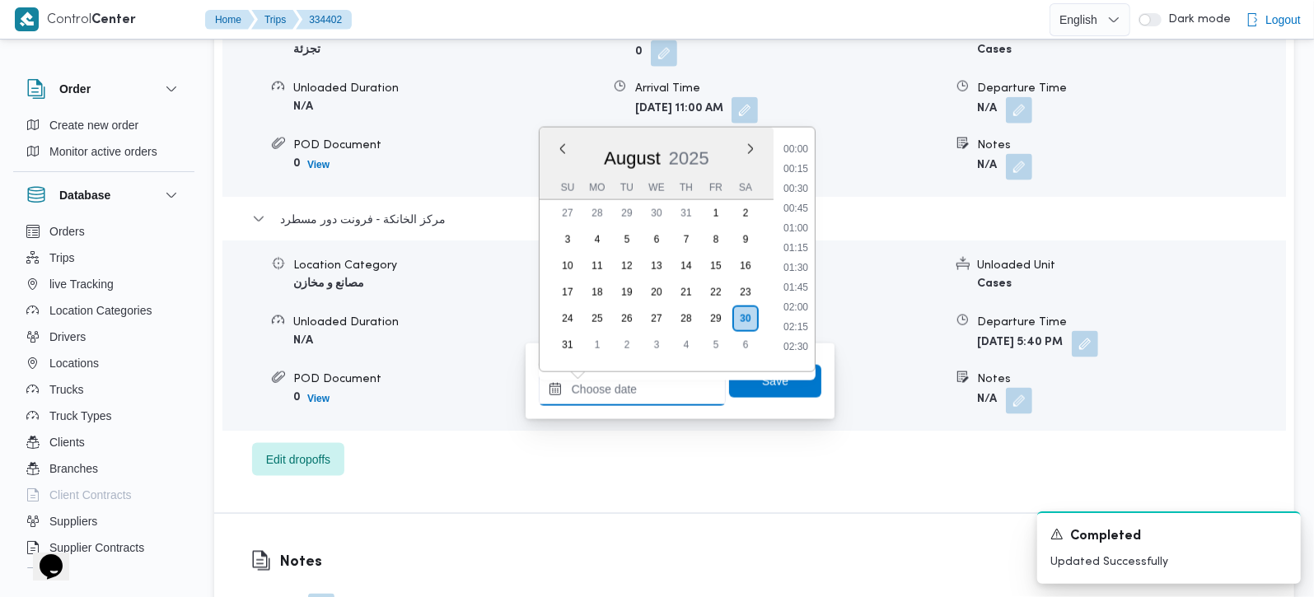
scroll to position [1351, 0]
click at [800, 166] on li "17:15" at bounding box center [796, 162] width 38 height 16
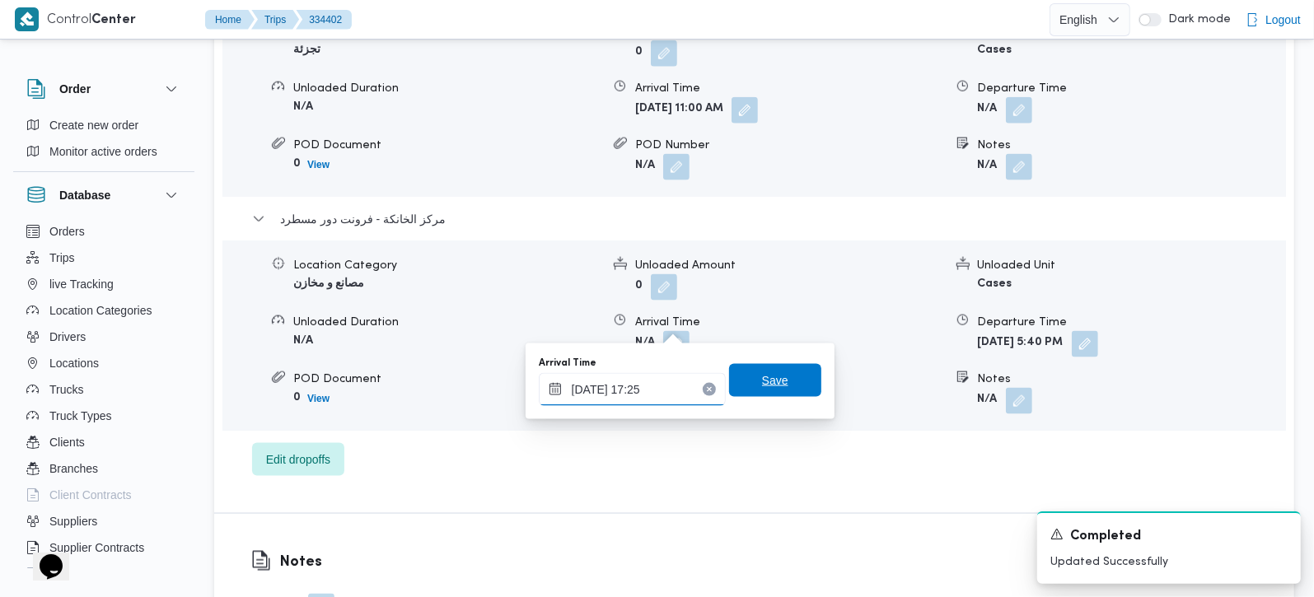
type input "[DATE] 17:25"
click at [786, 391] on span "Save" at bounding box center [775, 380] width 92 height 33
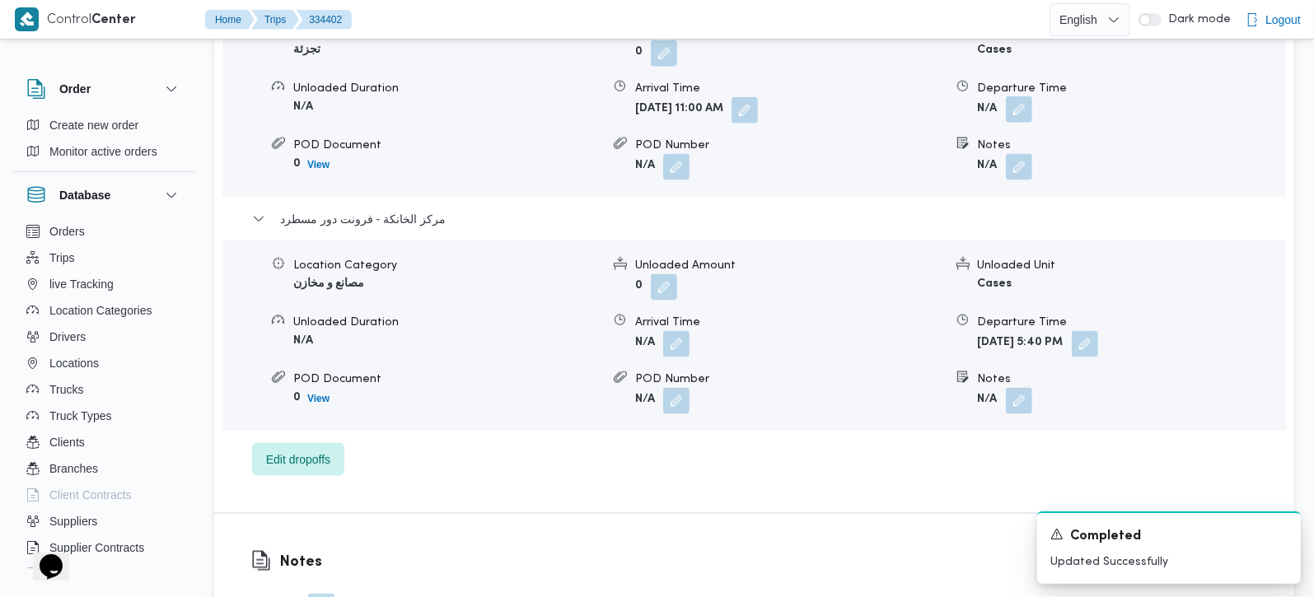
click at [1019, 100] on button "button" at bounding box center [1019, 109] width 26 height 26
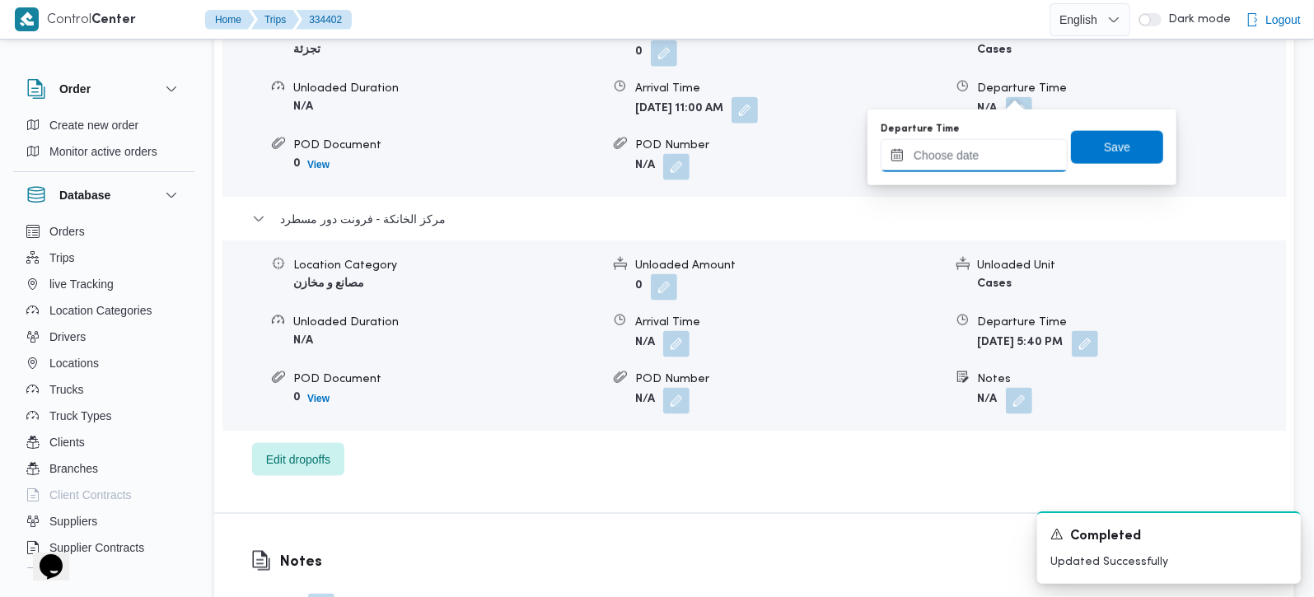
click at [1013, 168] on input "Departure Time" at bounding box center [974, 155] width 187 height 33
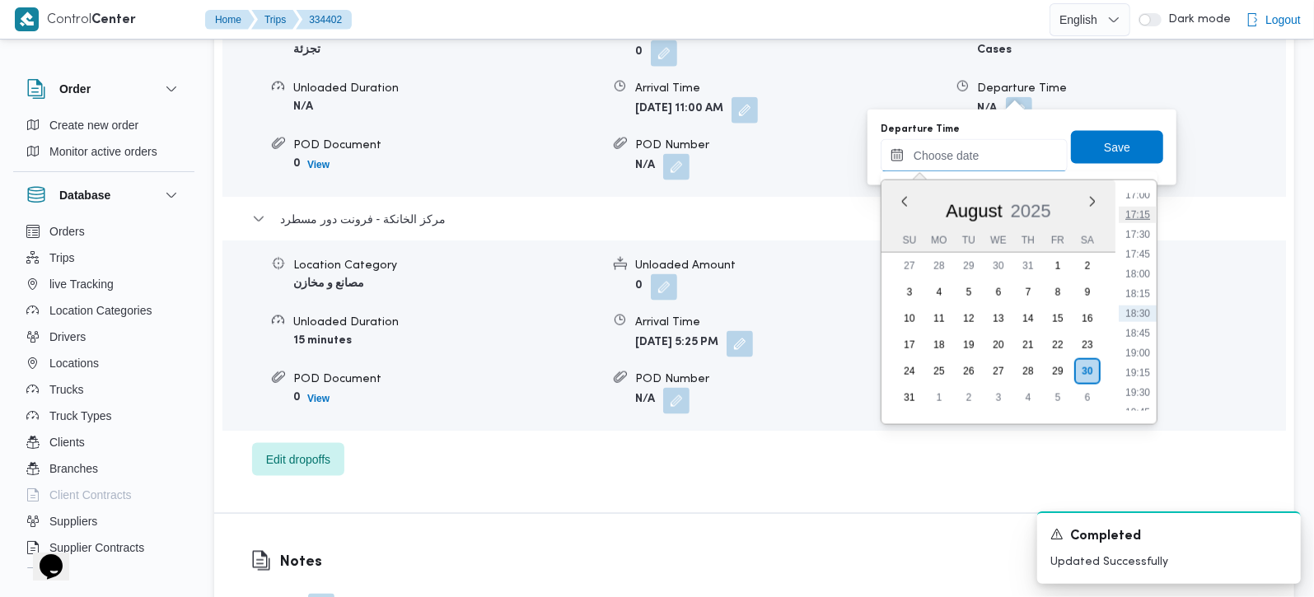
scroll to position [1254, 0]
click at [1140, 235] on li "16:15" at bounding box center [1138, 233] width 38 height 16
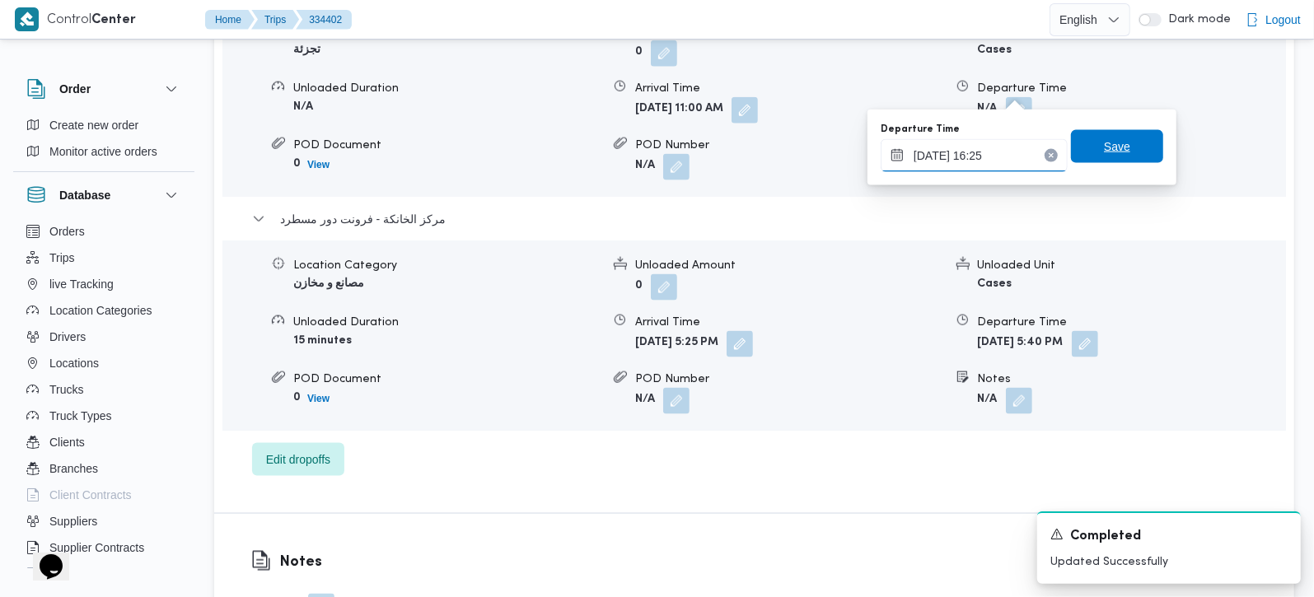
type input "[DATE] 16:25"
click at [1081, 161] on span "Save" at bounding box center [1117, 146] width 92 height 33
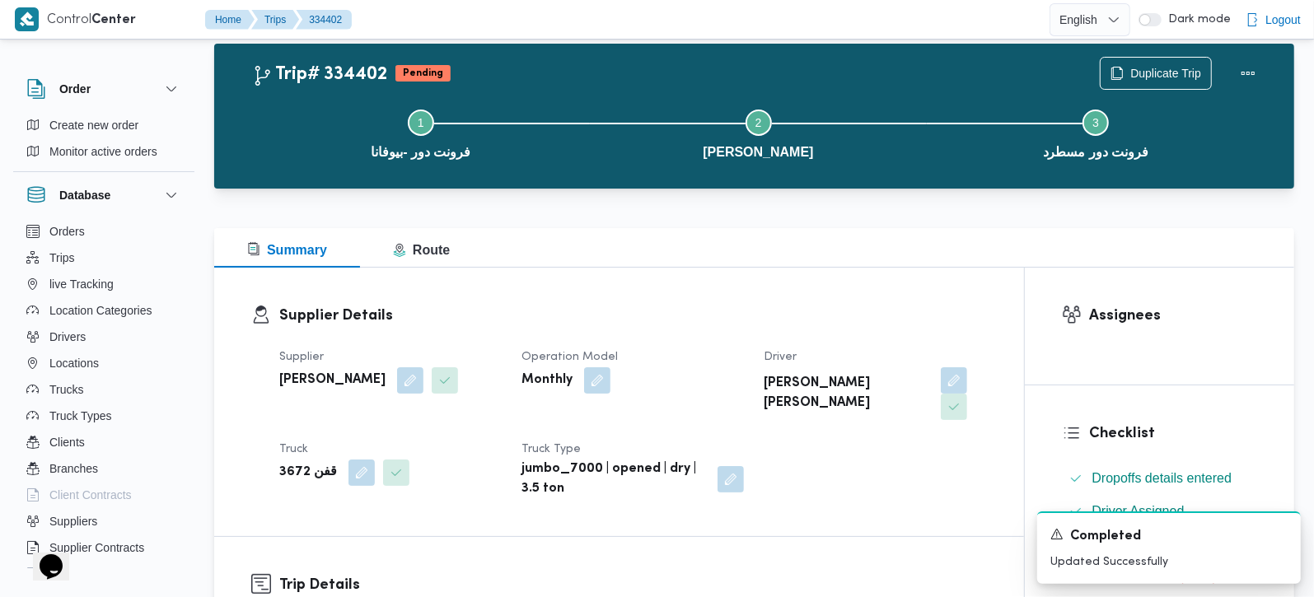
scroll to position [0, 0]
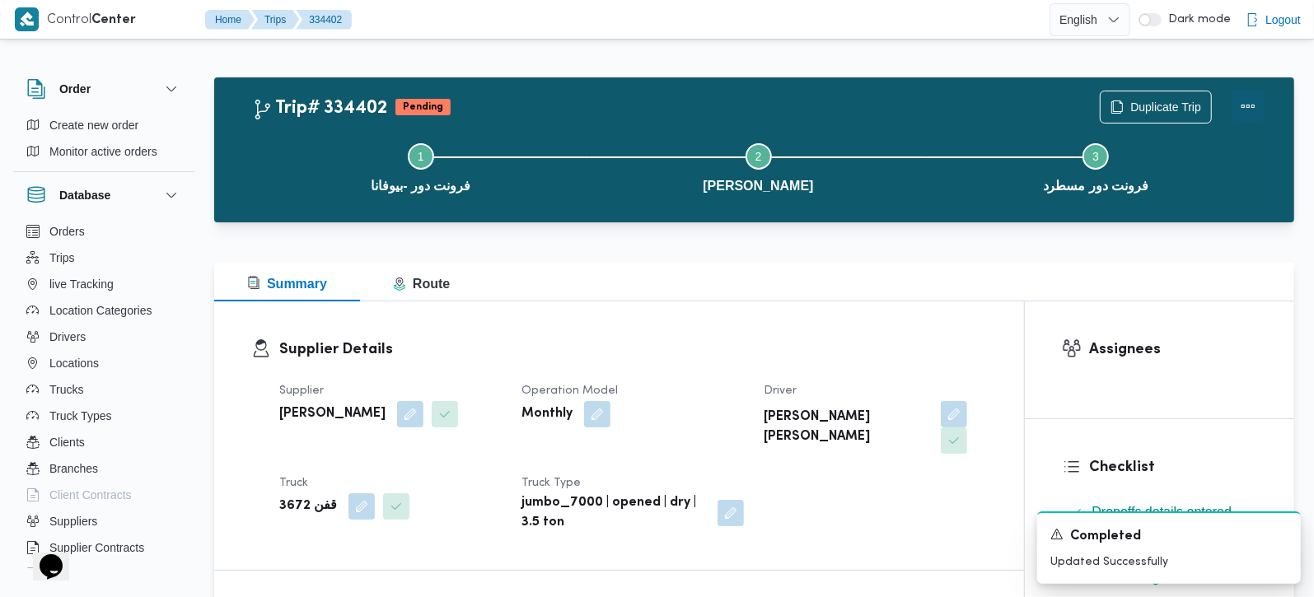
click at [1245, 100] on button "Actions" at bounding box center [1248, 106] width 33 height 33
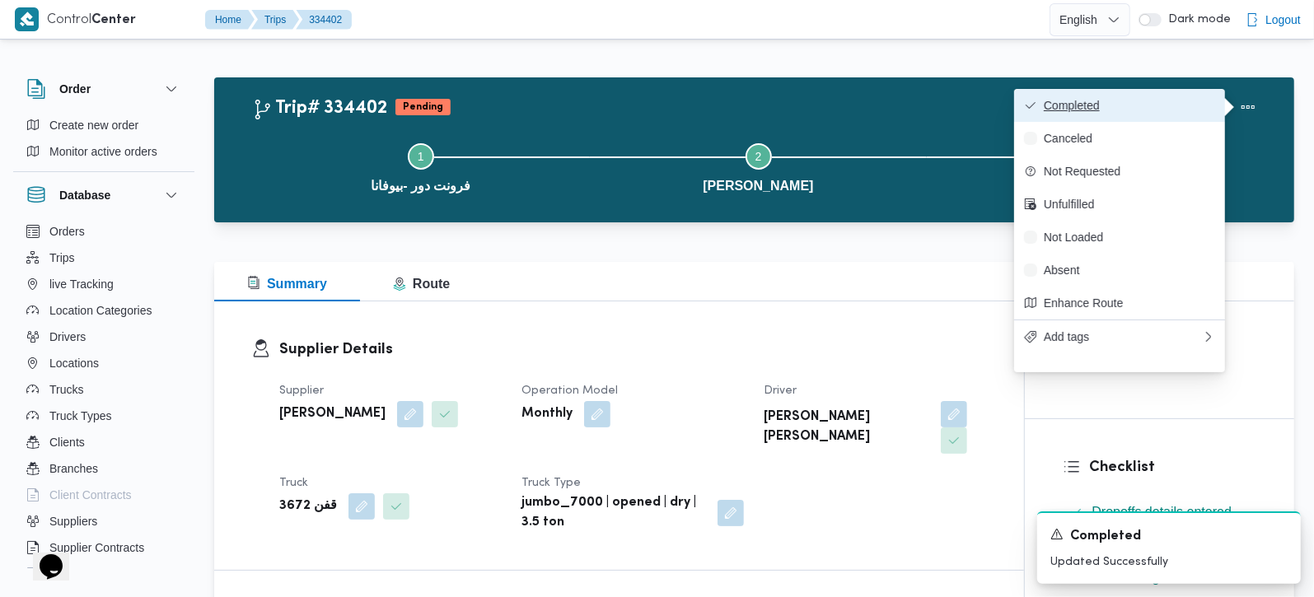
click at [1166, 101] on span "Completed" at bounding box center [1129, 105] width 171 height 13
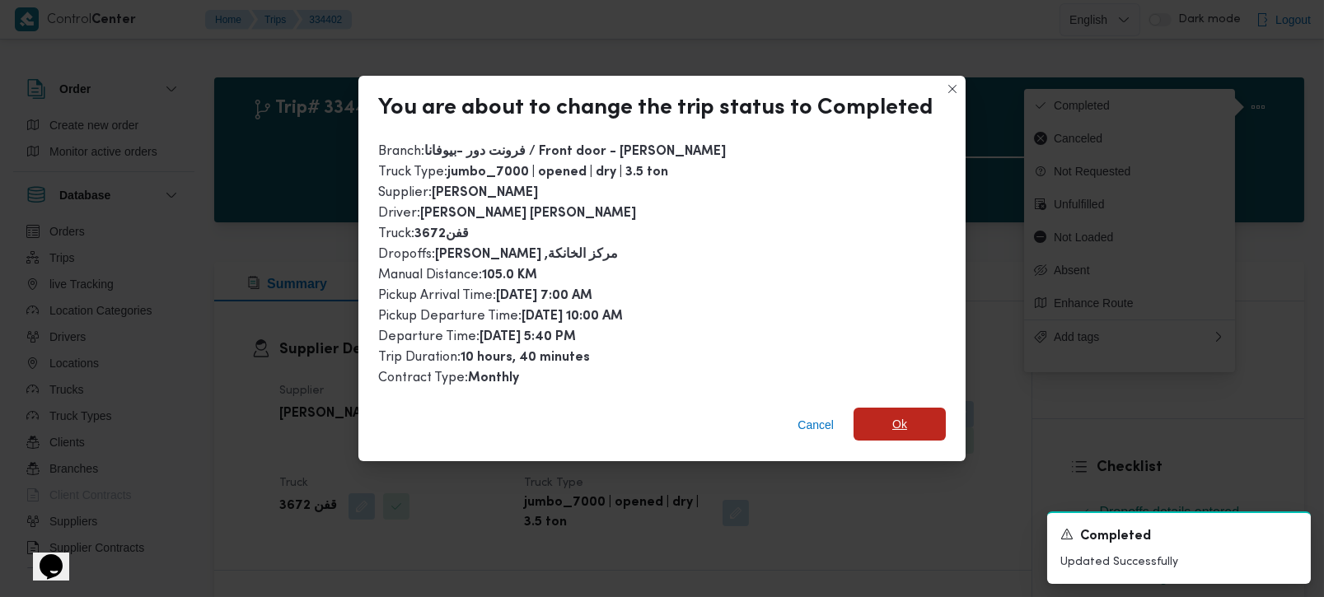
click at [896, 433] on span "Ok" at bounding box center [900, 424] width 92 height 33
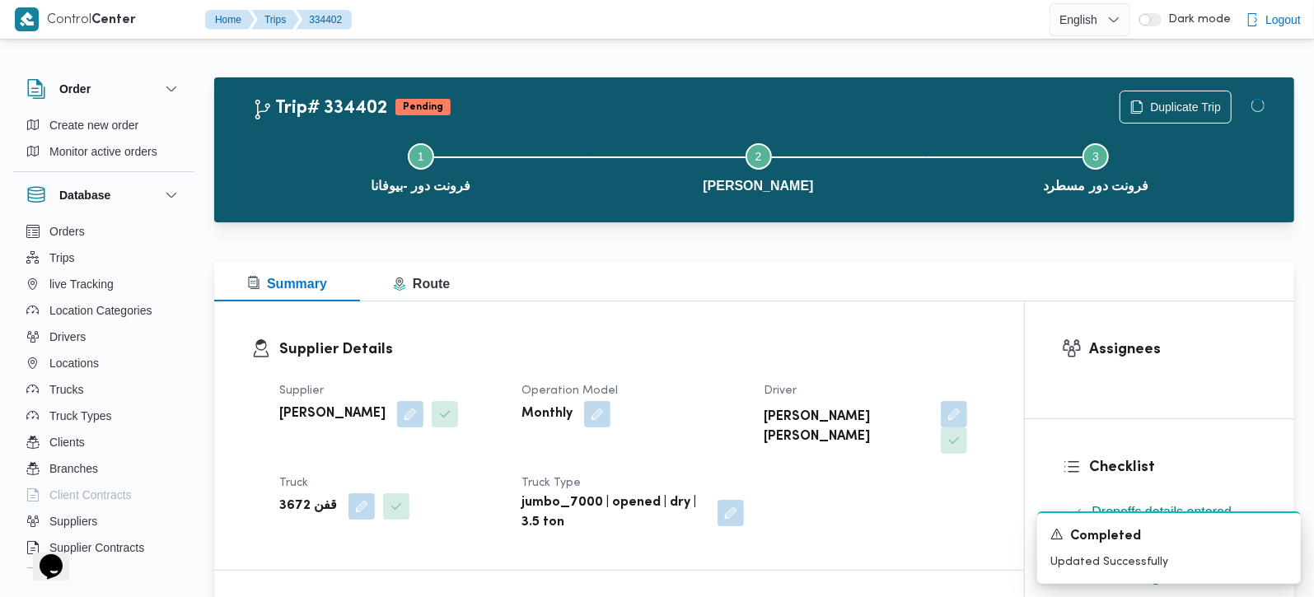
click at [856, 283] on div "Summary Route" at bounding box center [754, 282] width 1080 height 40
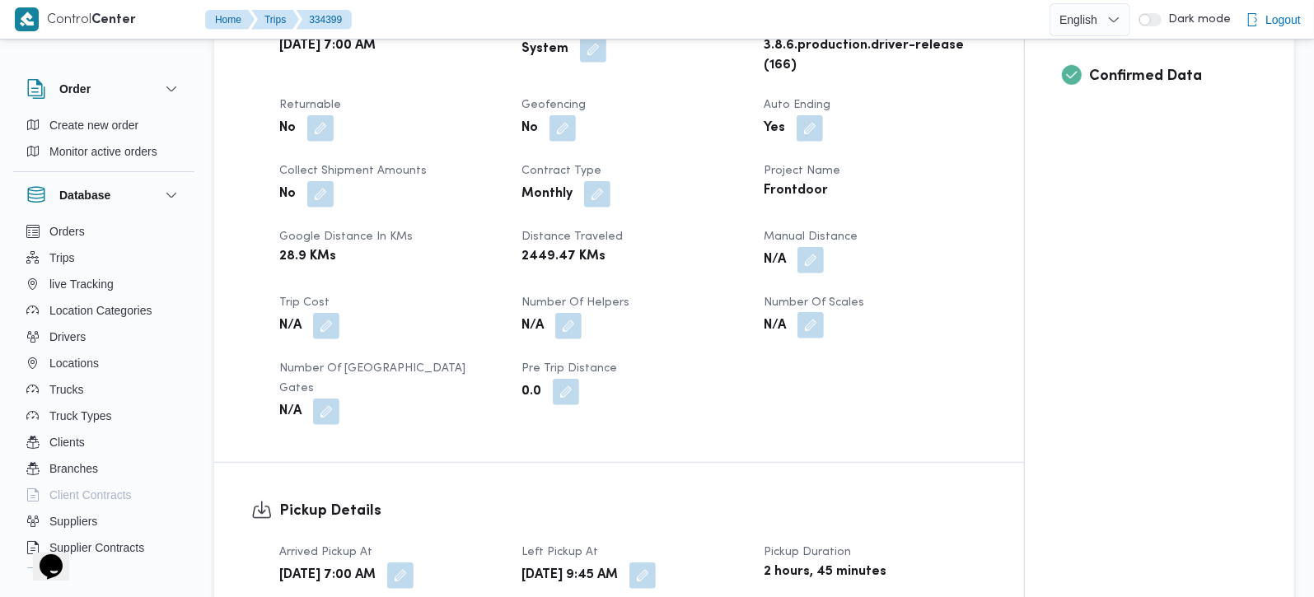
scroll to position [678, 0]
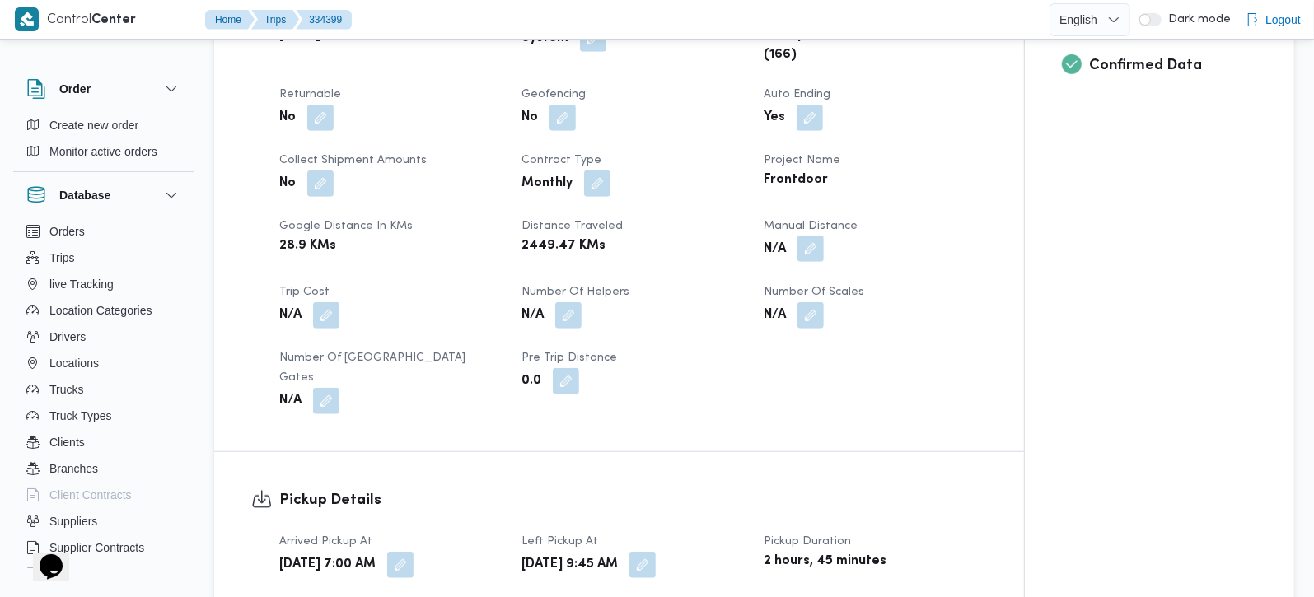
click at [809, 246] on button "button" at bounding box center [811, 249] width 26 height 26
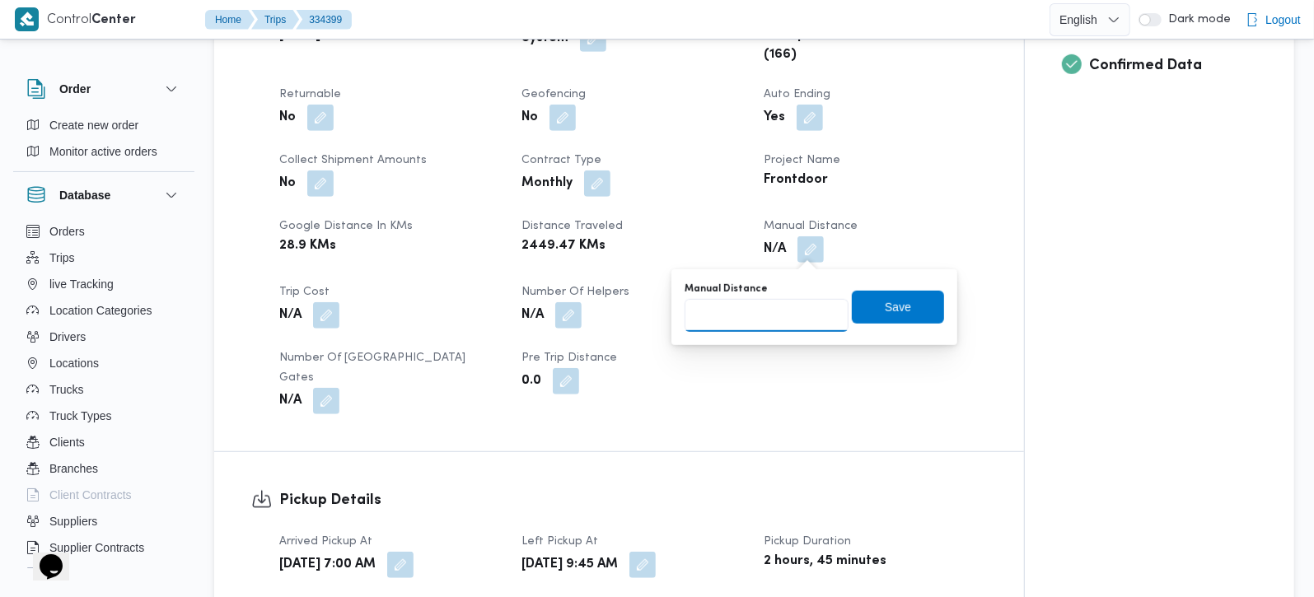
click at [770, 310] on input "Manual Distance" at bounding box center [767, 315] width 164 height 33
type input "105"
click at [885, 306] on span "Save" at bounding box center [898, 307] width 26 height 20
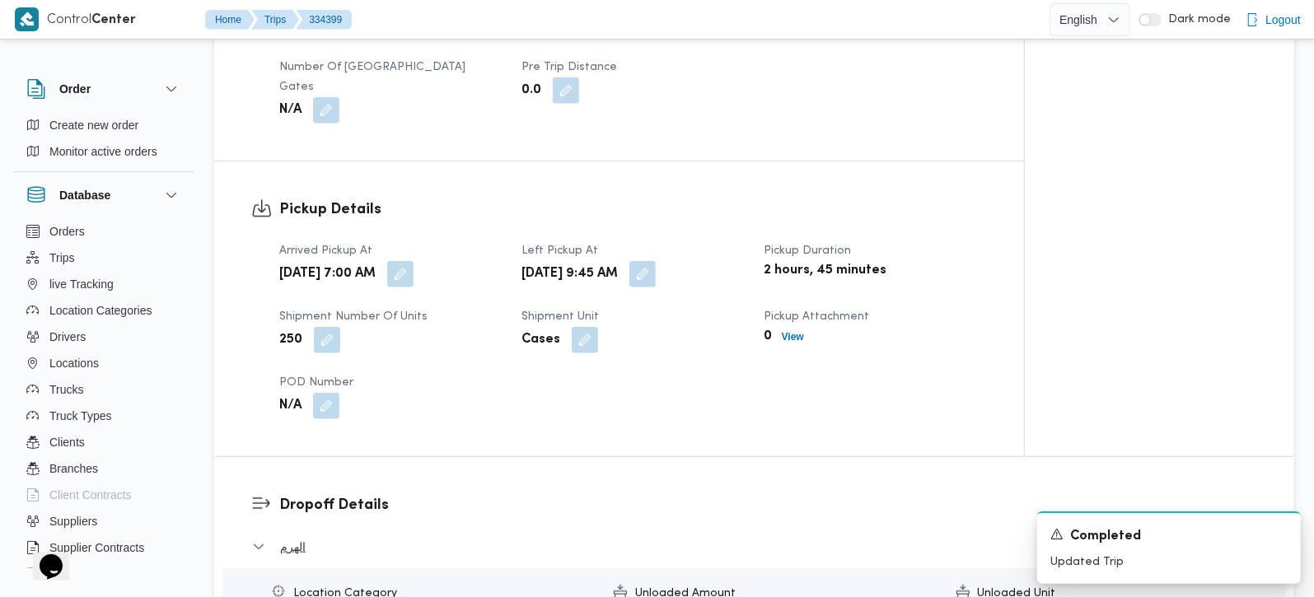
scroll to position [1163, 0]
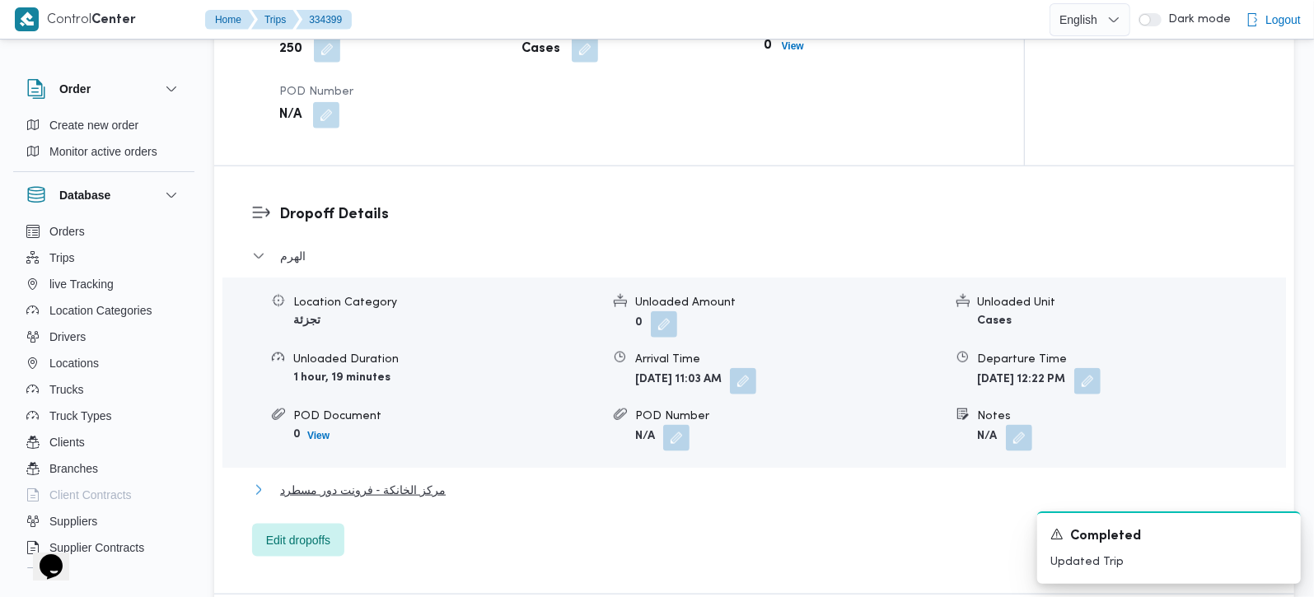
click at [385, 480] on span "مركز الخانكة - فرونت دور مسطرد" at bounding box center [363, 490] width 166 height 20
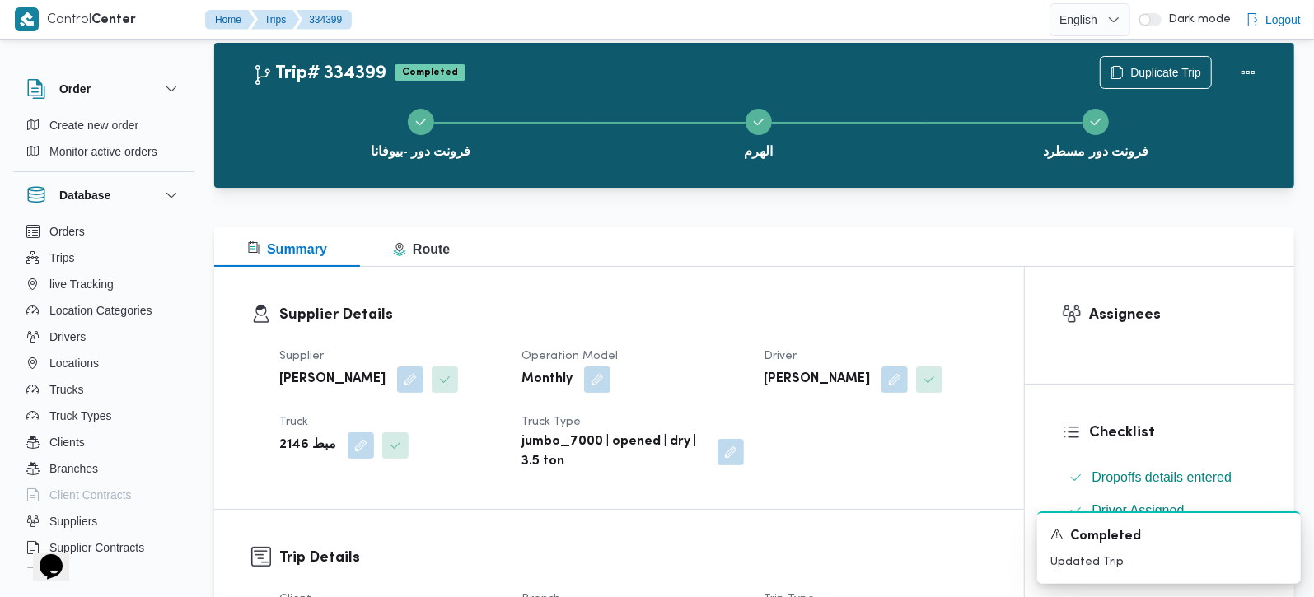
scroll to position [0, 0]
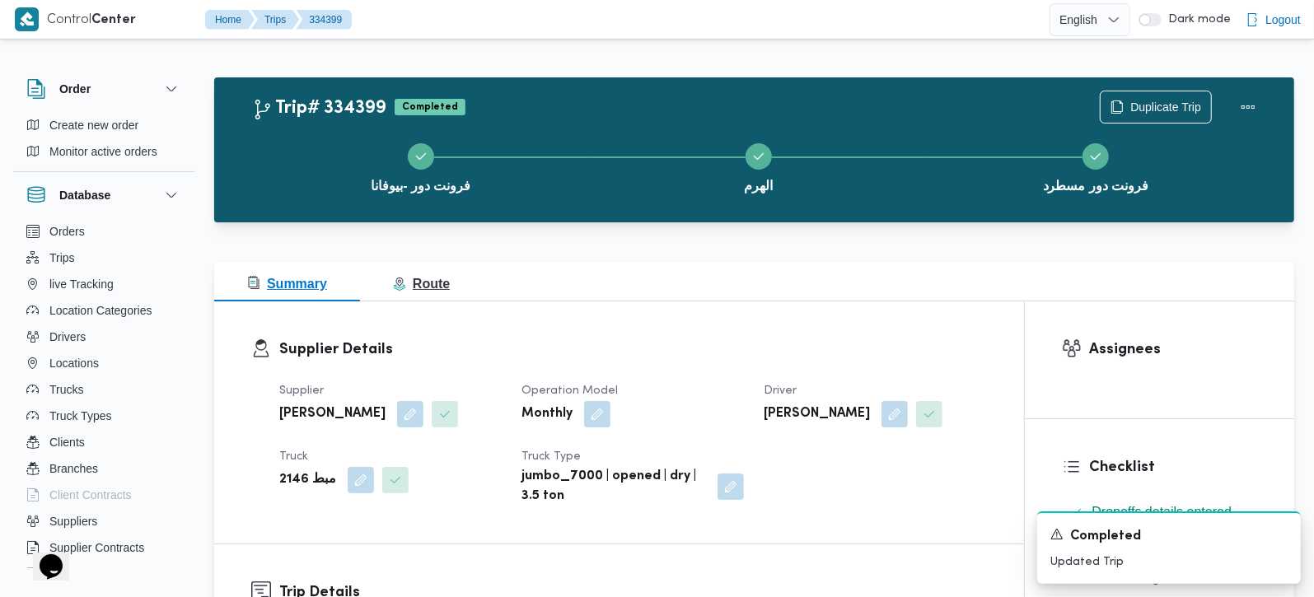
click at [427, 289] on span "Route" at bounding box center [421, 284] width 57 height 14
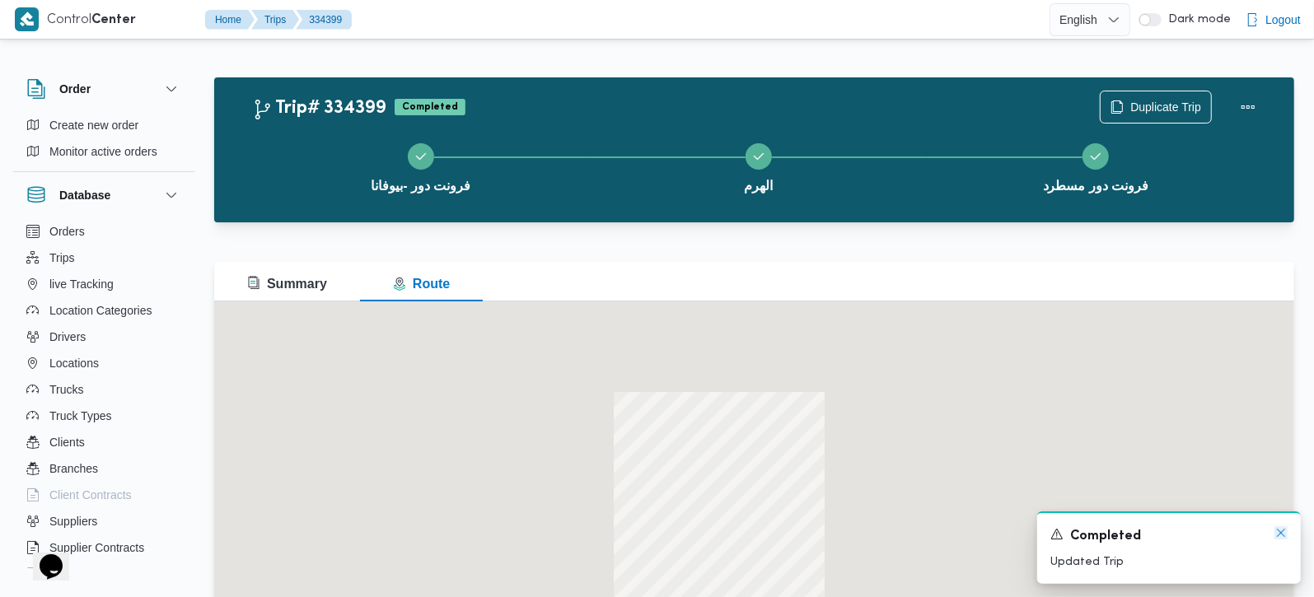
click at [1279, 535] on icon "Dismiss toast" at bounding box center [1281, 532] width 13 height 13
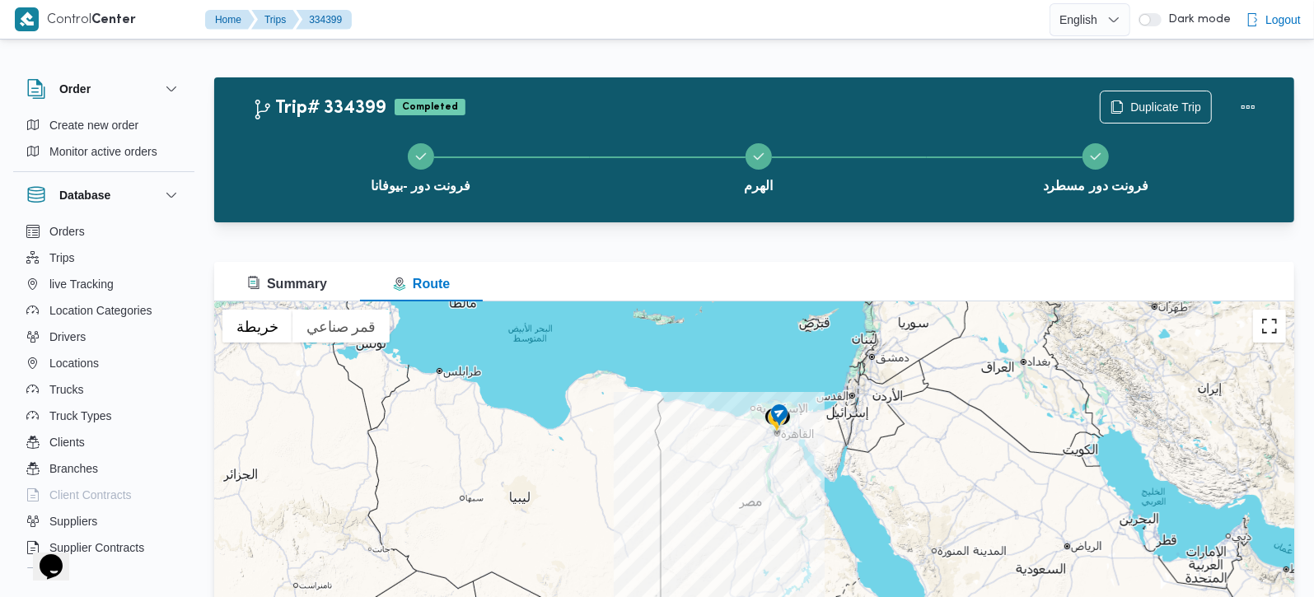
click at [1272, 321] on button "تبديل إلى العرض ملء الشاشة" at bounding box center [1269, 326] width 33 height 33
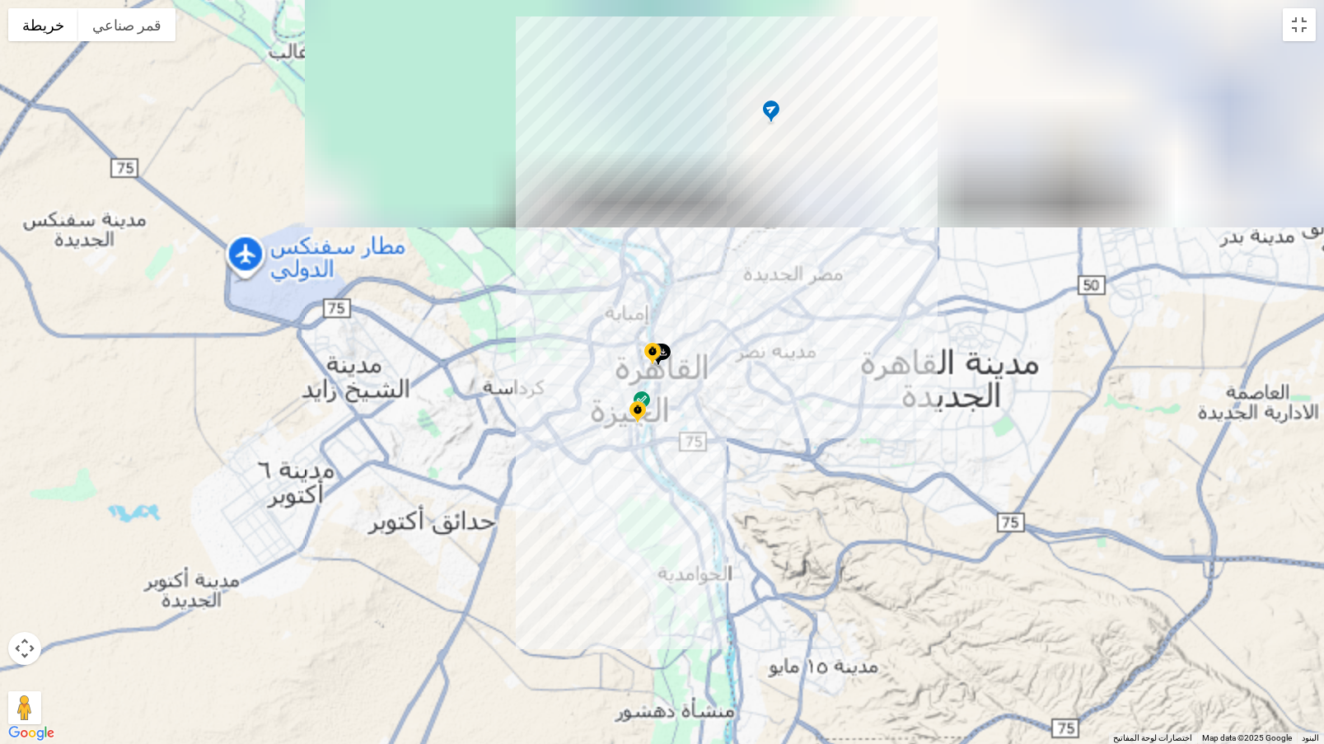
drag, startPoint x: 780, startPoint y: 133, endPoint x: 750, endPoint y: 316, distance: 185.4
click at [751, 315] on div at bounding box center [662, 372] width 1324 height 744
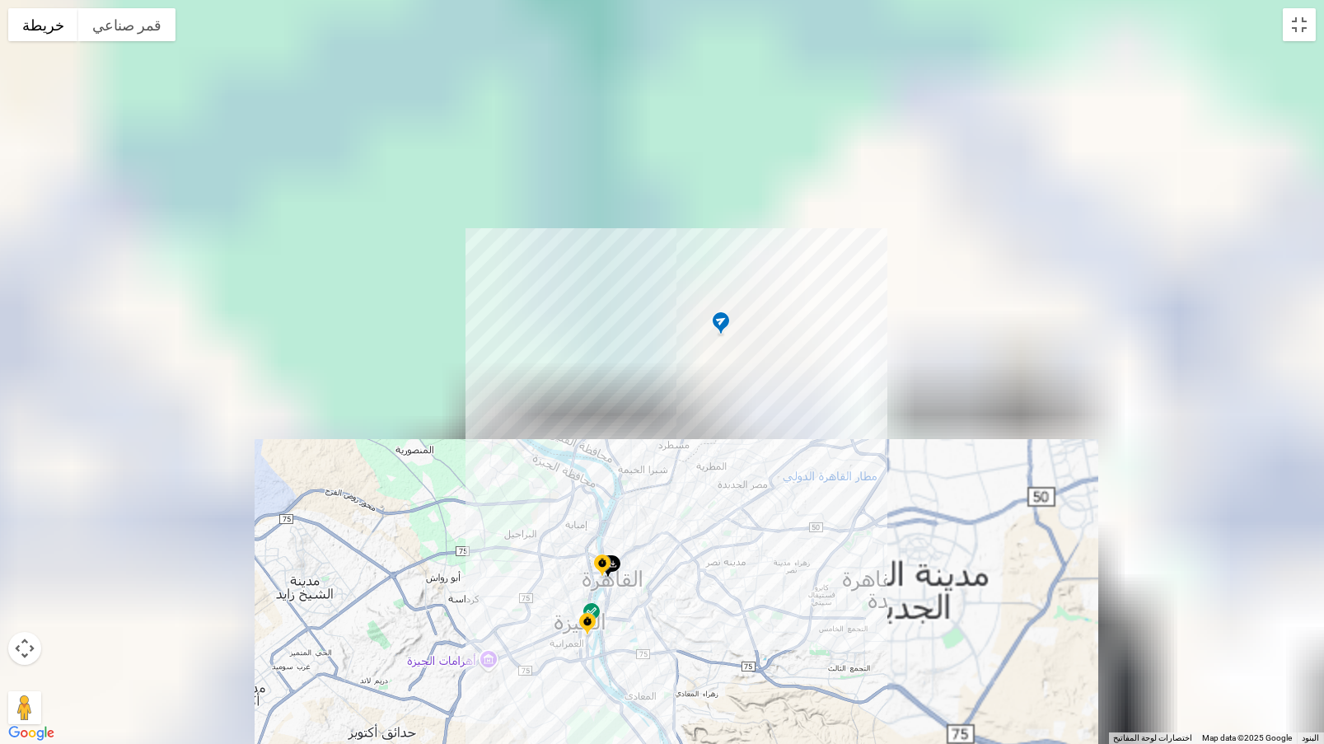
drag, startPoint x: 634, startPoint y: 557, endPoint x: 646, endPoint y: 509, distance: 49.2
click at [646, 510] on div at bounding box center [662, 372] width 1324 height 744
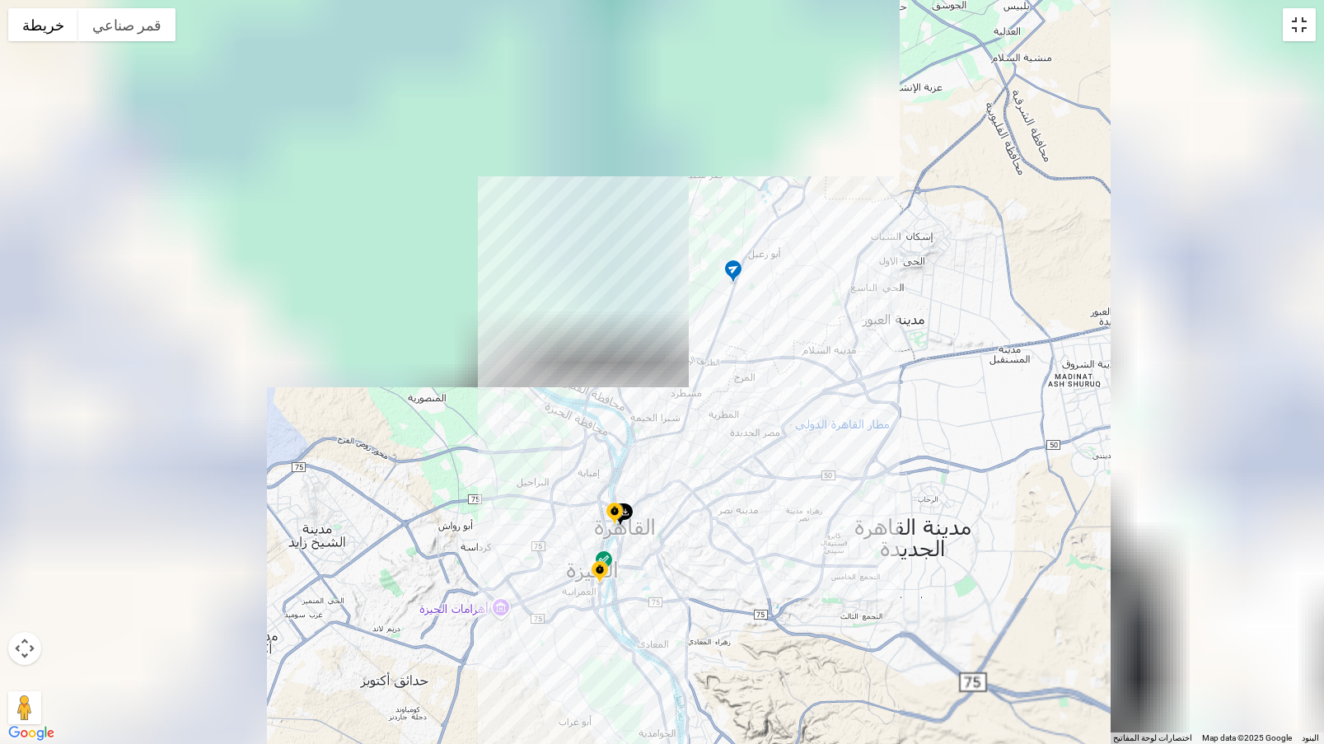
click at [1310, 22] on button "تبديل إلى العرض ملء الشاشة" at bounding box center [1299, 24] width 33 height 33
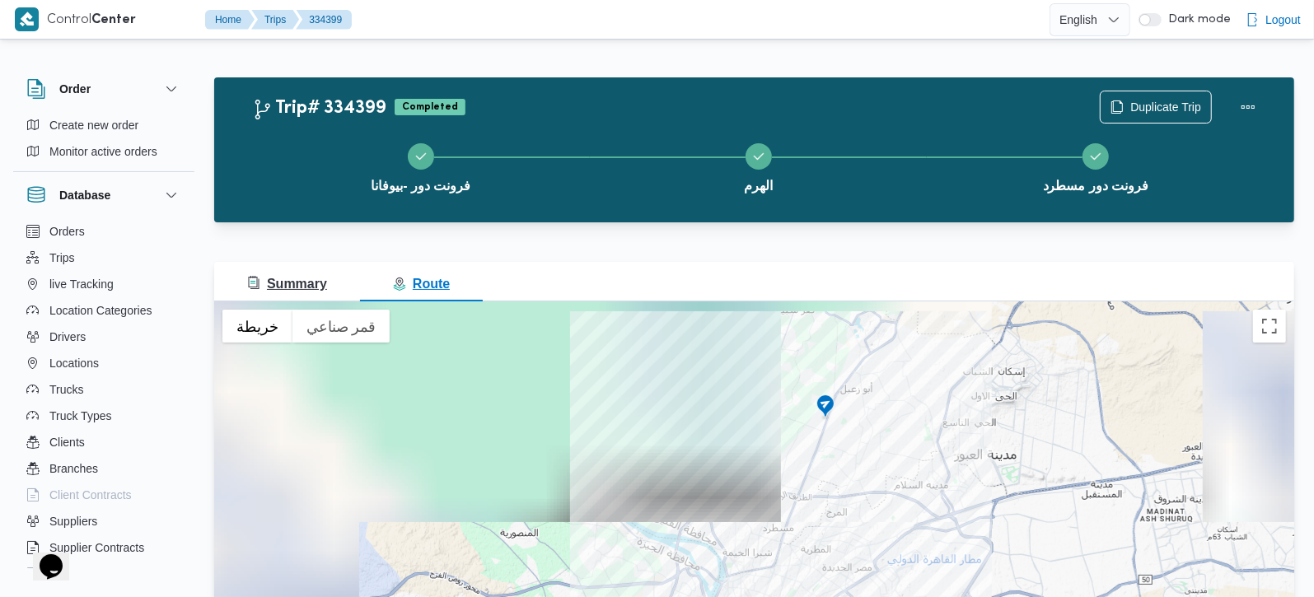
click at [317, 289] on span "Summary" at bounding box center [287, 284] width 80 height 14
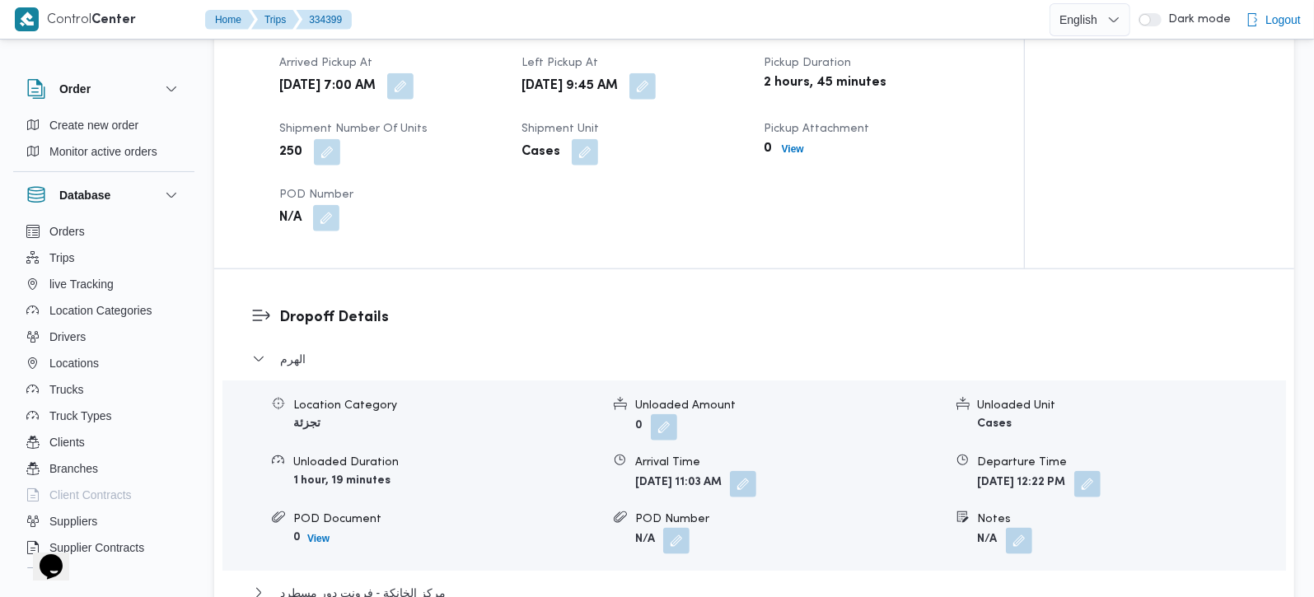
scroll to position [1453, 0]
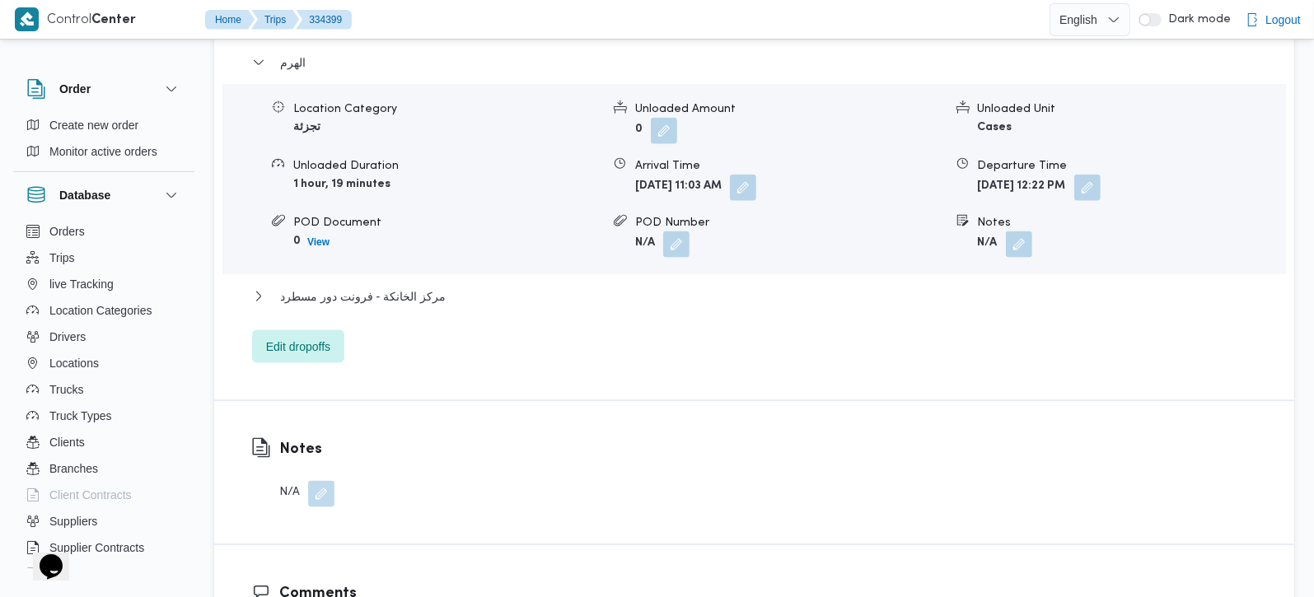
click at [377, 263] on div "الهرم Location Category تجزئة Unloaded Amount 0 Unloaded Unit Cases Unloaded Du…" at bounding box center [754, 208] width 1005 height 311
click at [409, 255] on div "الهرم Location Category تجزئة Unloaded Amount 0 Unloaded Unit Cases Unloaded Du…" at bounding box center [754, 208] width 1005 height 311
click at [409, 287] on span "مركز الخانكة - فرونت دور مسطرد" at bounding box center [363, 297] width 166 height 20
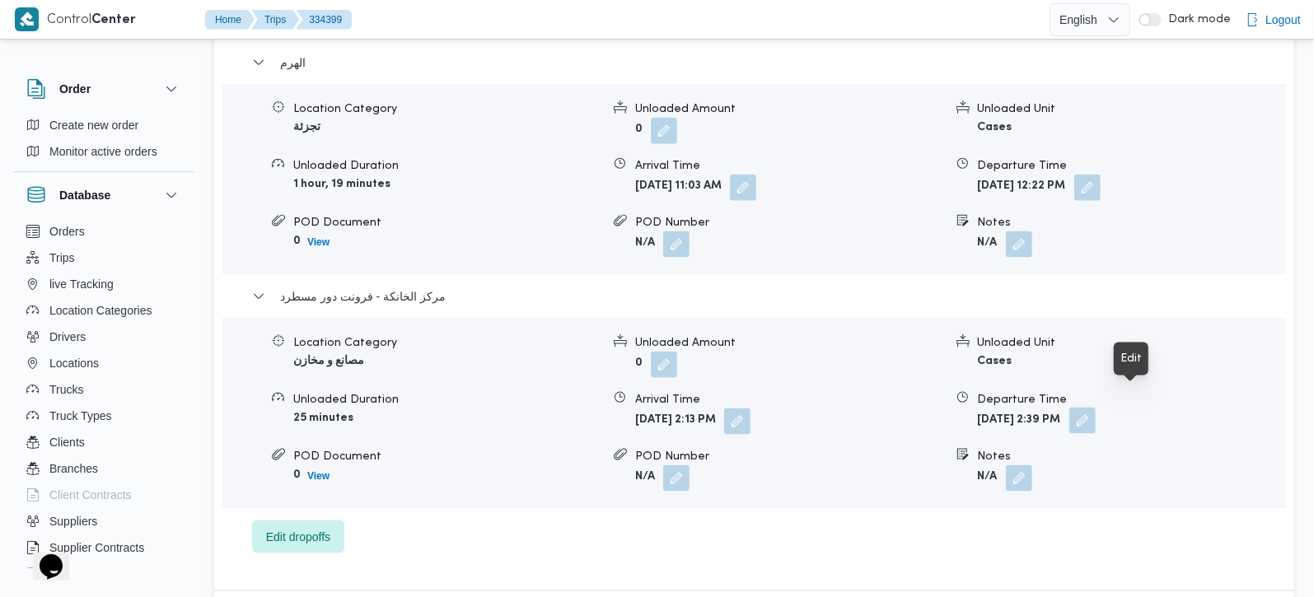
click at [1096, 408] on button "button" at bounding box center [1082, 421] width 26 height 26
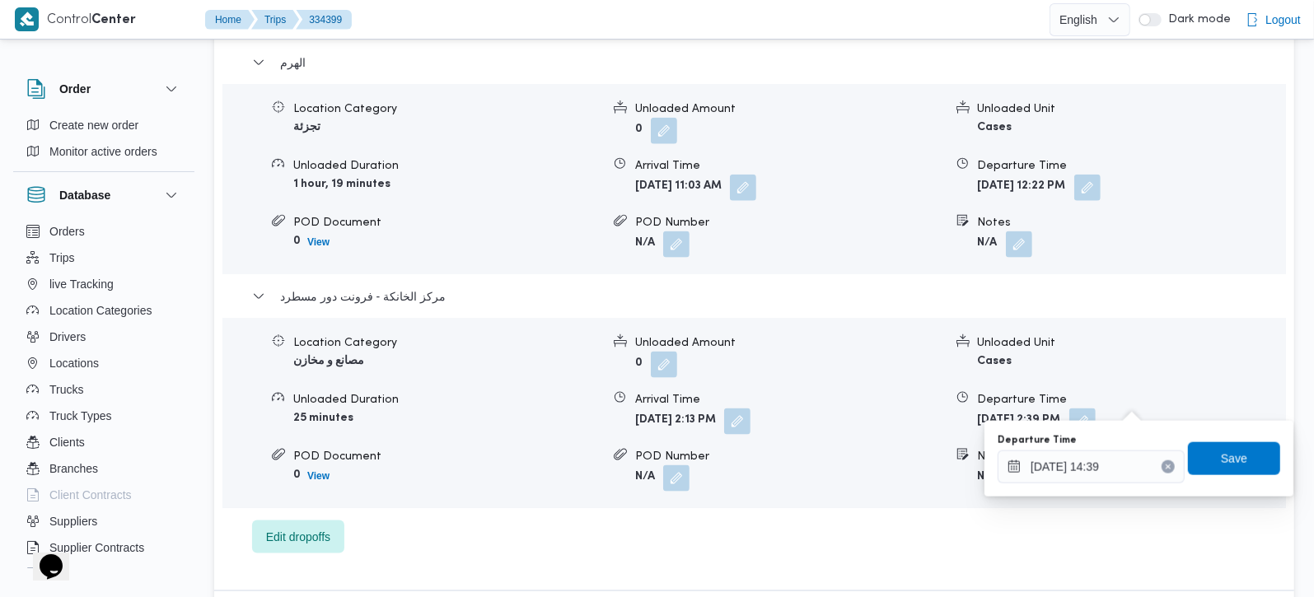
click at [1107, 447] on div "Departure Time 30/08/2025 14:39" at bounding box center [1091, 458] width 187 height 49
click at [1107, 475] on input "30/08/2025 14:39" at bounding box center [1091, 467] width 187 height 33
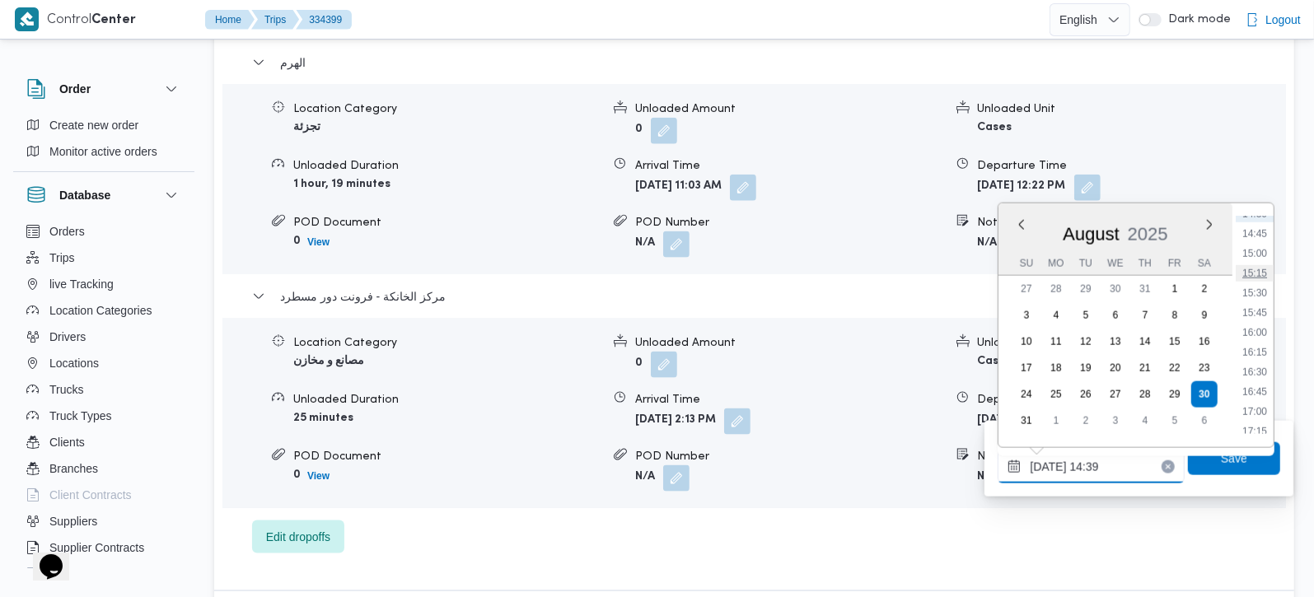
scroll to position [1228, 0]
click at [1261, 374] on li "17:30" at bounding box center [1255, 380] width 38 height 16
type input "30/08/2025 17:30"
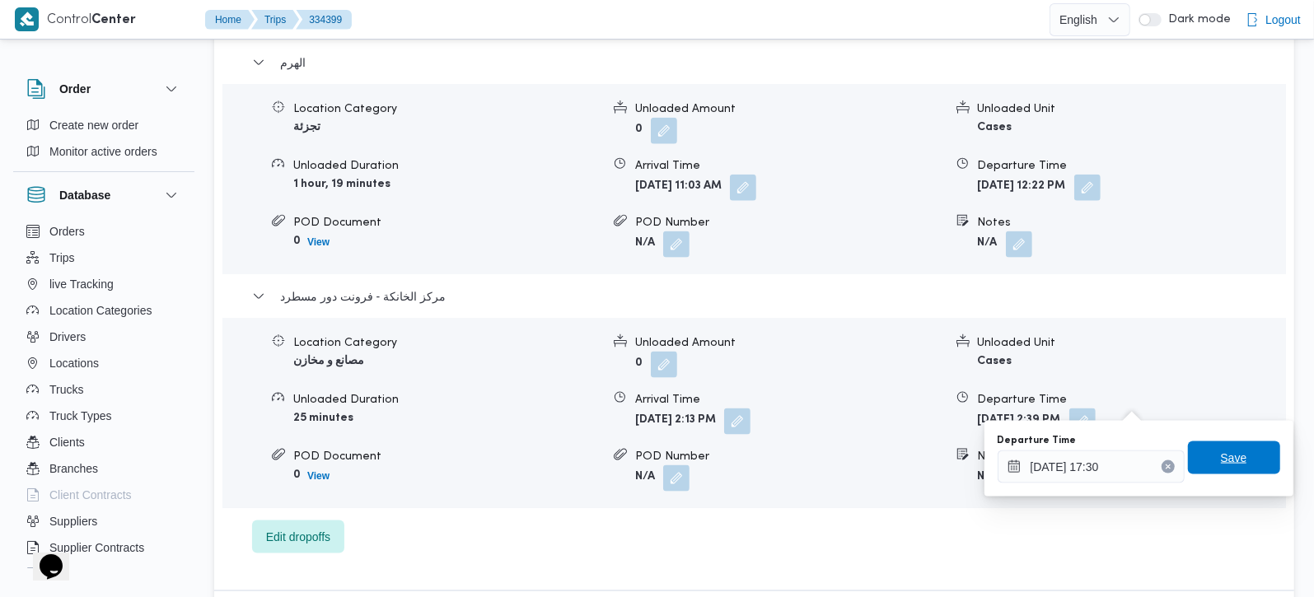
click at [1234, 461] on span "Save" at bounding box center [1234, 458] width 92 height 33
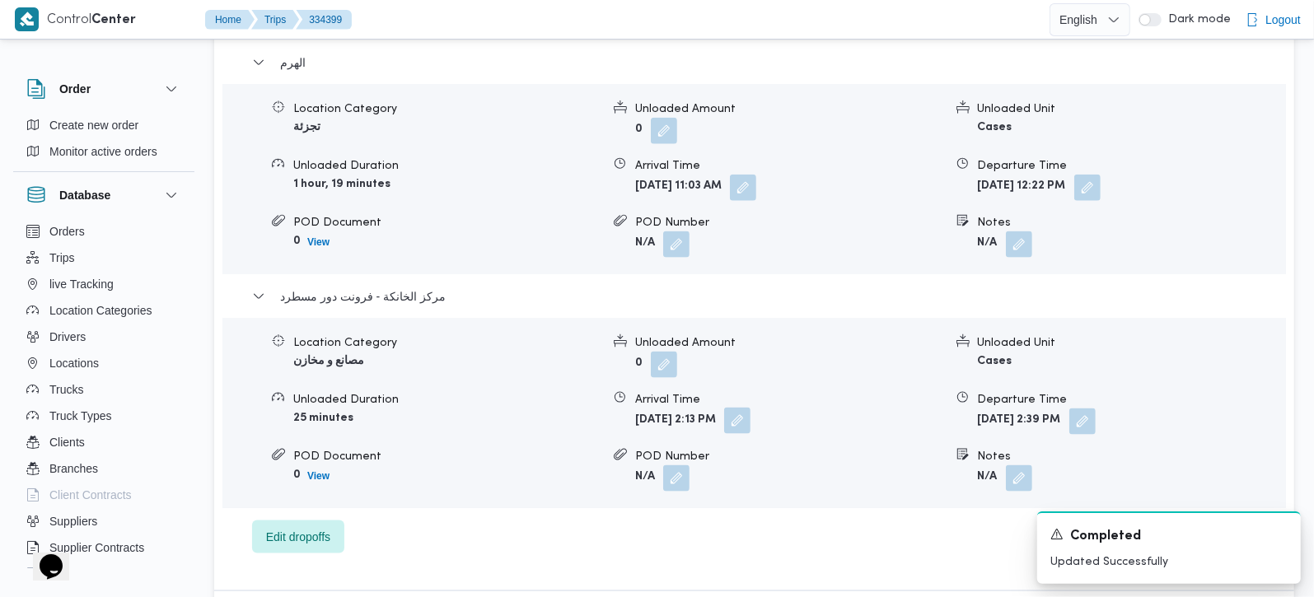
click at [751, 408] on button "button" at bounding box center [737, 421] width 26 height 26
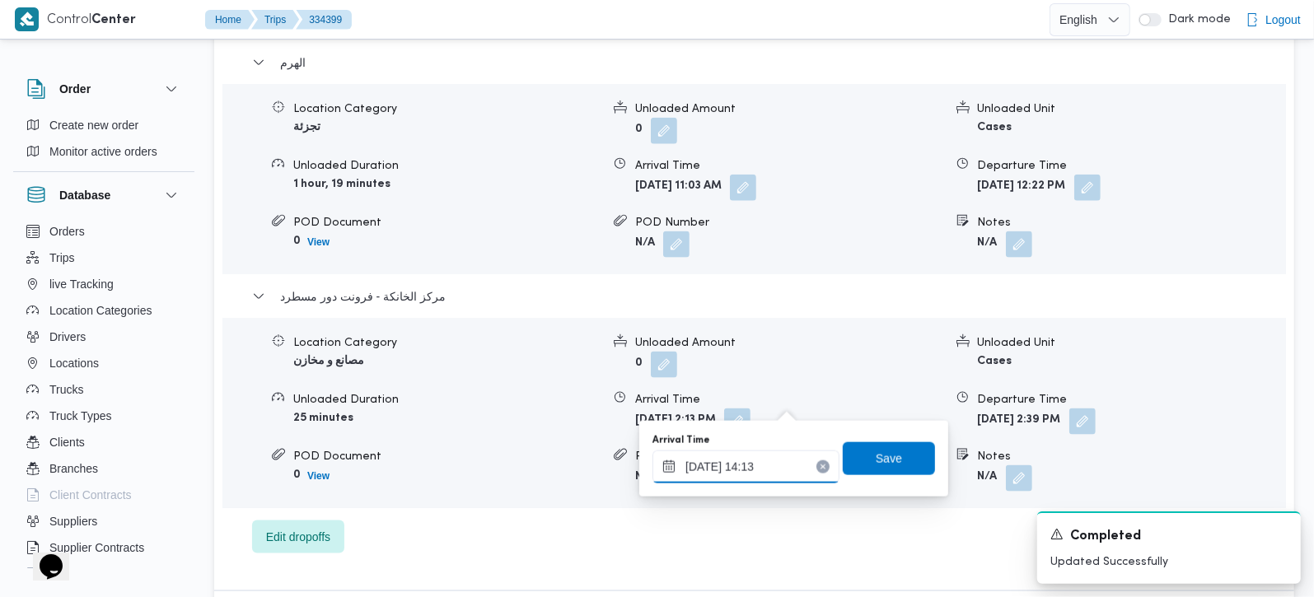
click at [760, 473] on input "30/08/2025 14:13" at bounding box center [746, 467] width 187 height 33
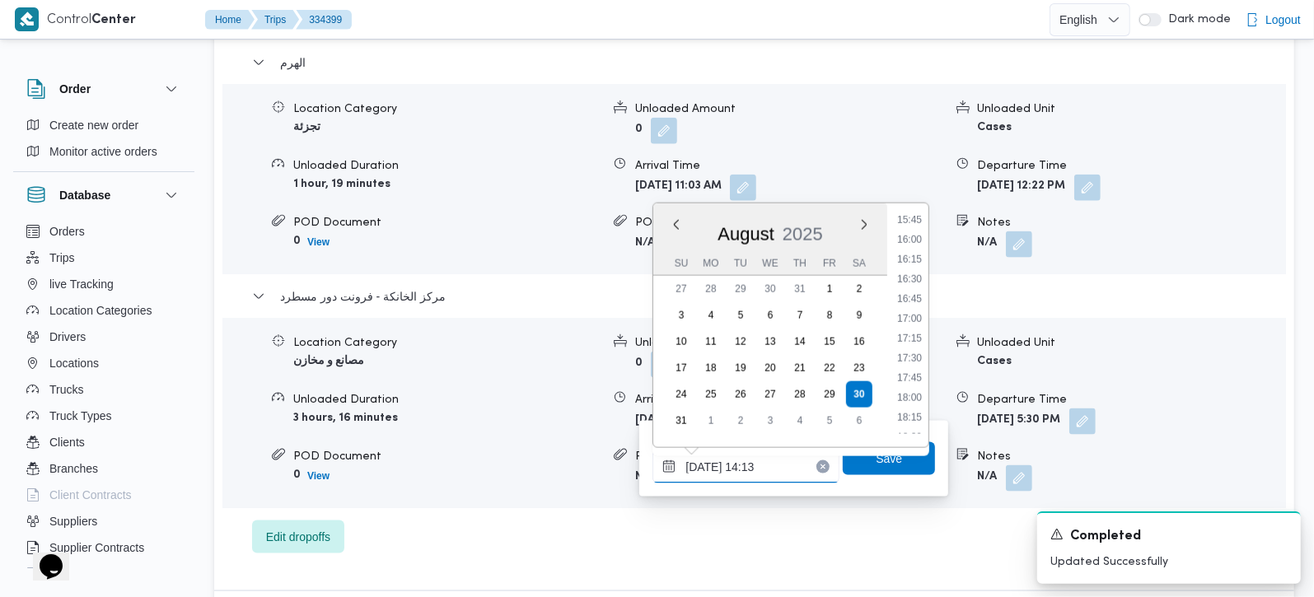
scroll to position [1286, 0]
click at [914, 306] on li "17:15" at bounding box center [910, 303] width 38 height 16
type input "30/08/2025 17:15"
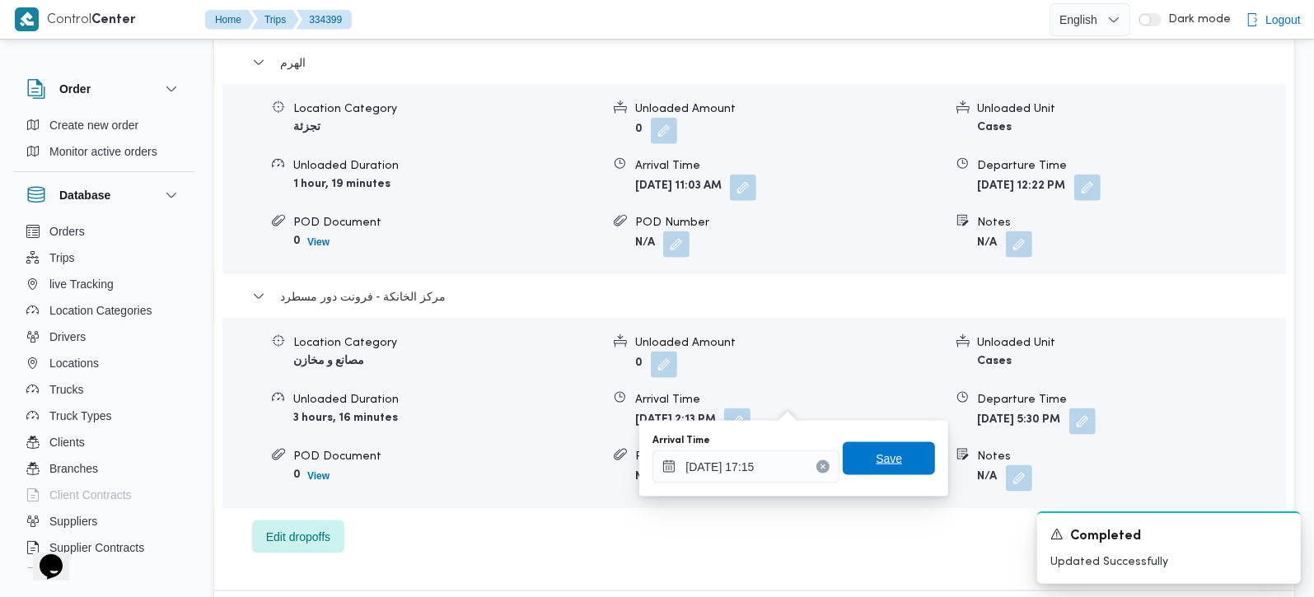
drag, startPoint x: 885, startPoint y: 447, endPoint x: 906, endPoint y: 435, distance: 23.6
click at [883, 447] on span "Save" at bounding box center [889, 458] width 92 height 33
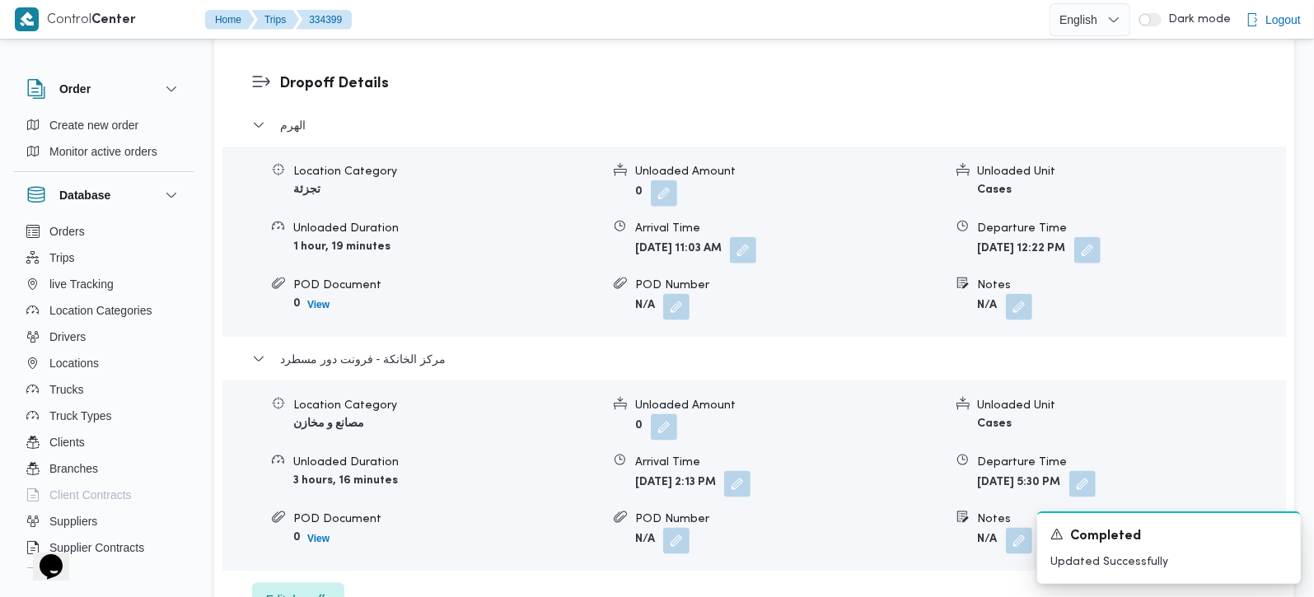
scroll to position [1357, 0]
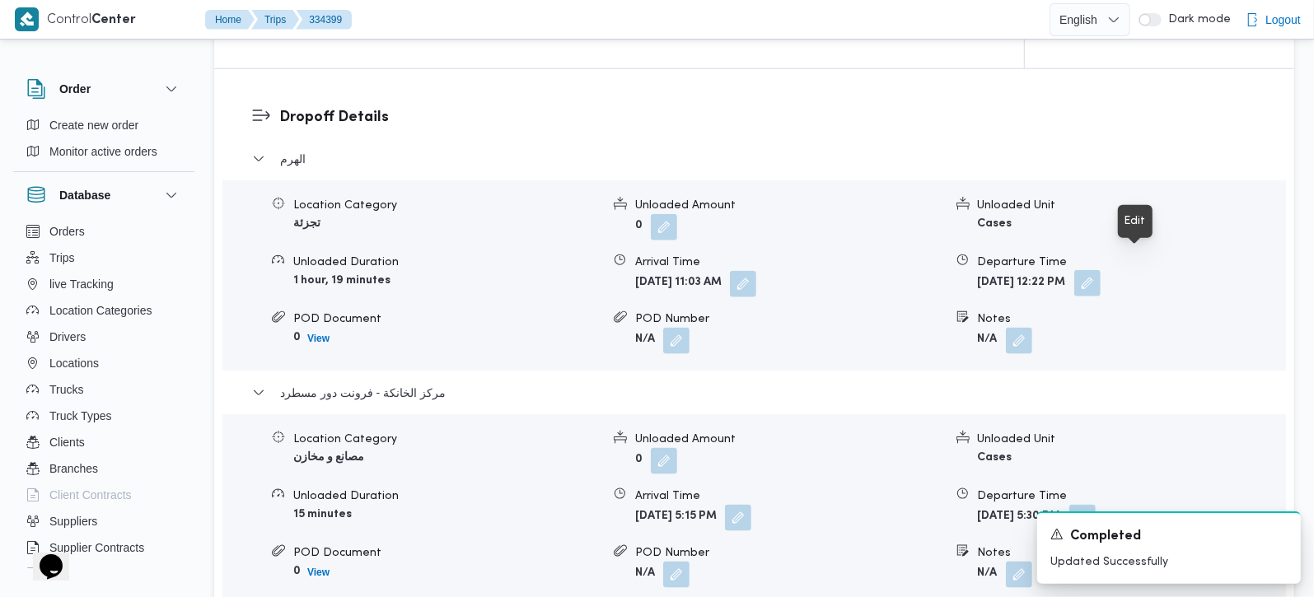
click at [1101, 272] on button "button" at bounding box center [1087, 283] width 26 height 26
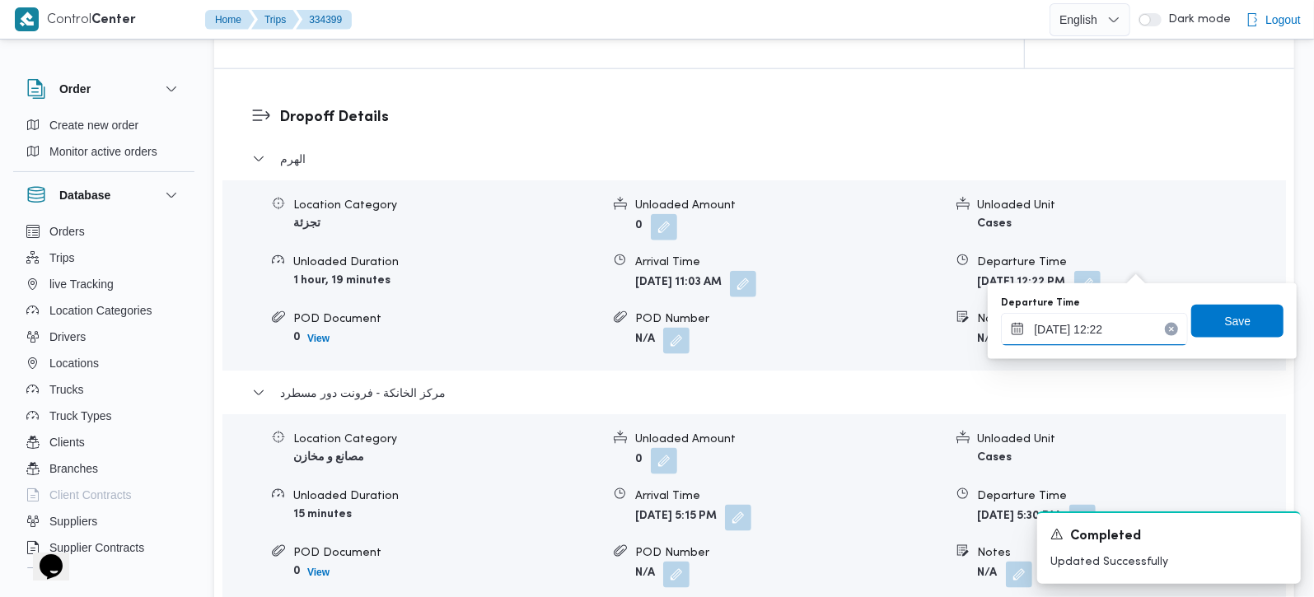
click at [1090, 339] on input "30/08/2025 12:22" at bounding box center [1094, 329] width 187 height 33
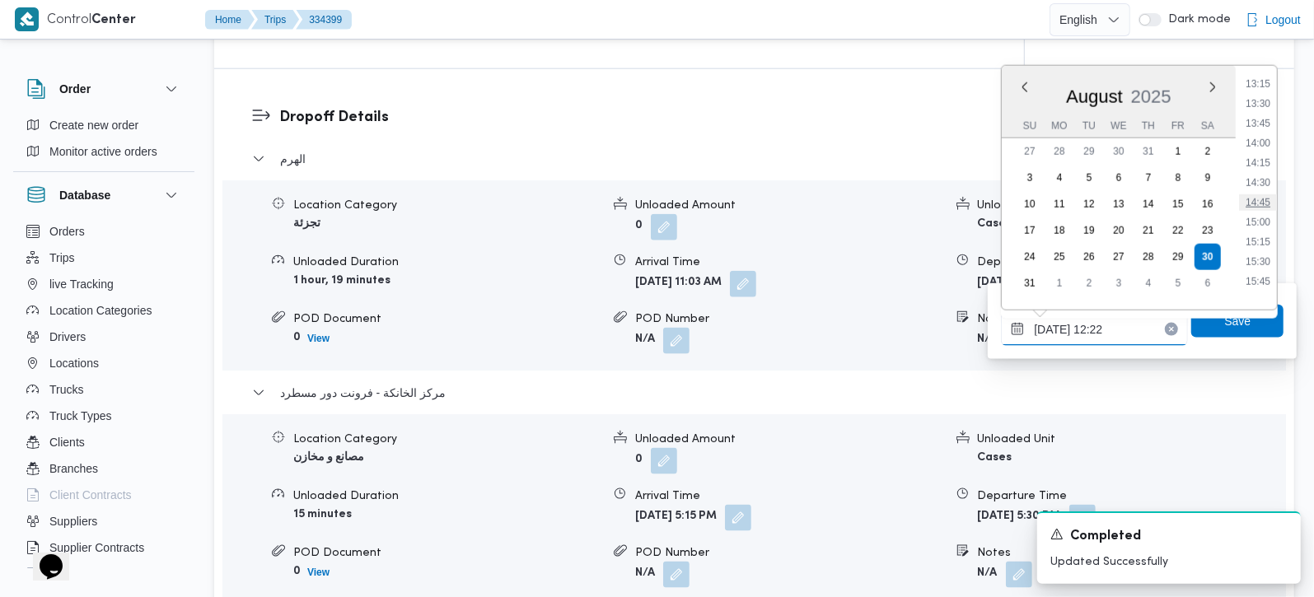
scroll to position [1149, 0]
click at [1268, 224] on li "16:15" at bounding box center [1258, 224] width 38 height 16
type input "30/08/2025 16:15"
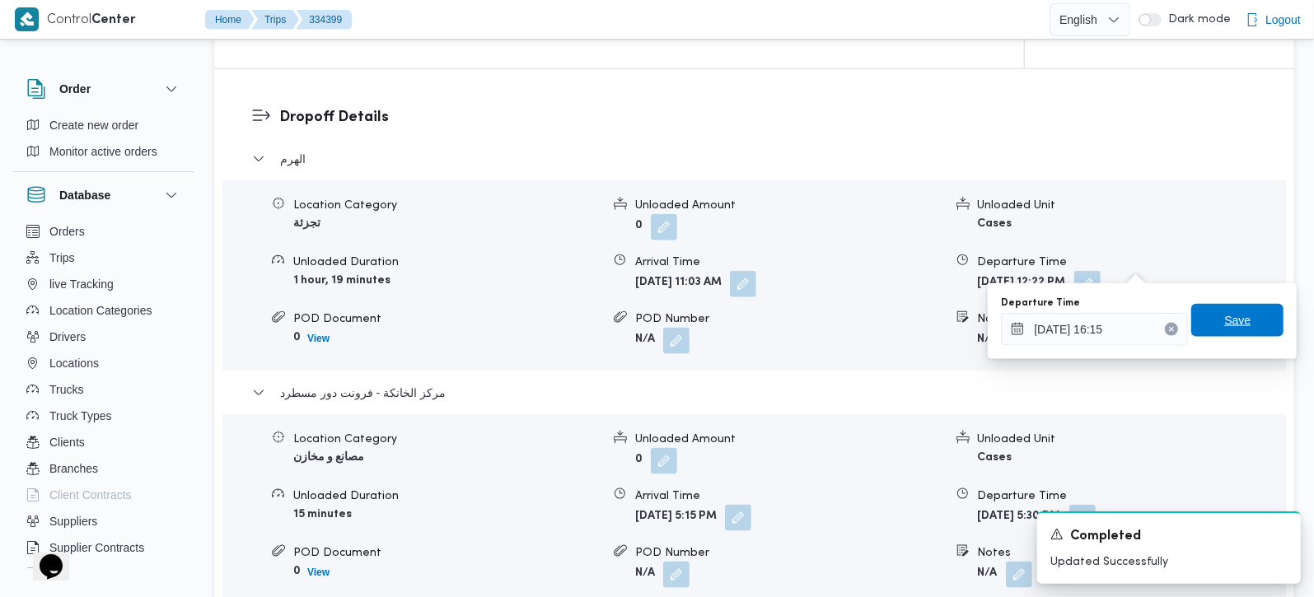
click at [1246, 314] on span "Save" at bounding box center [1237, 320] width 92 height 33
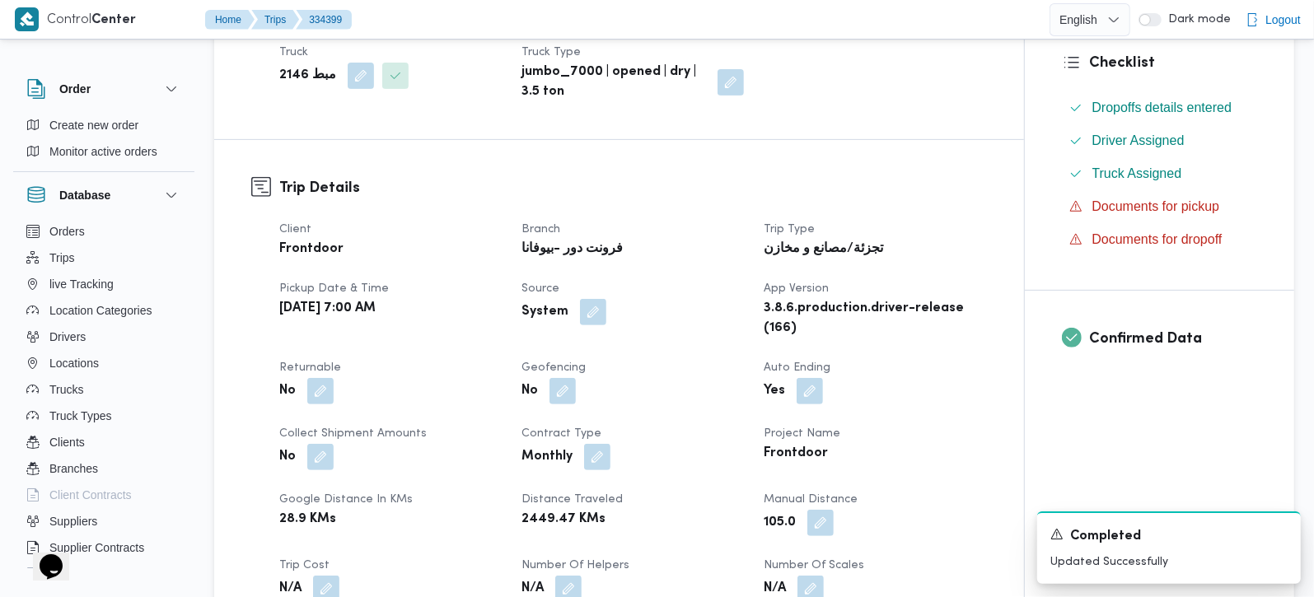
scroll to position [0, 0]
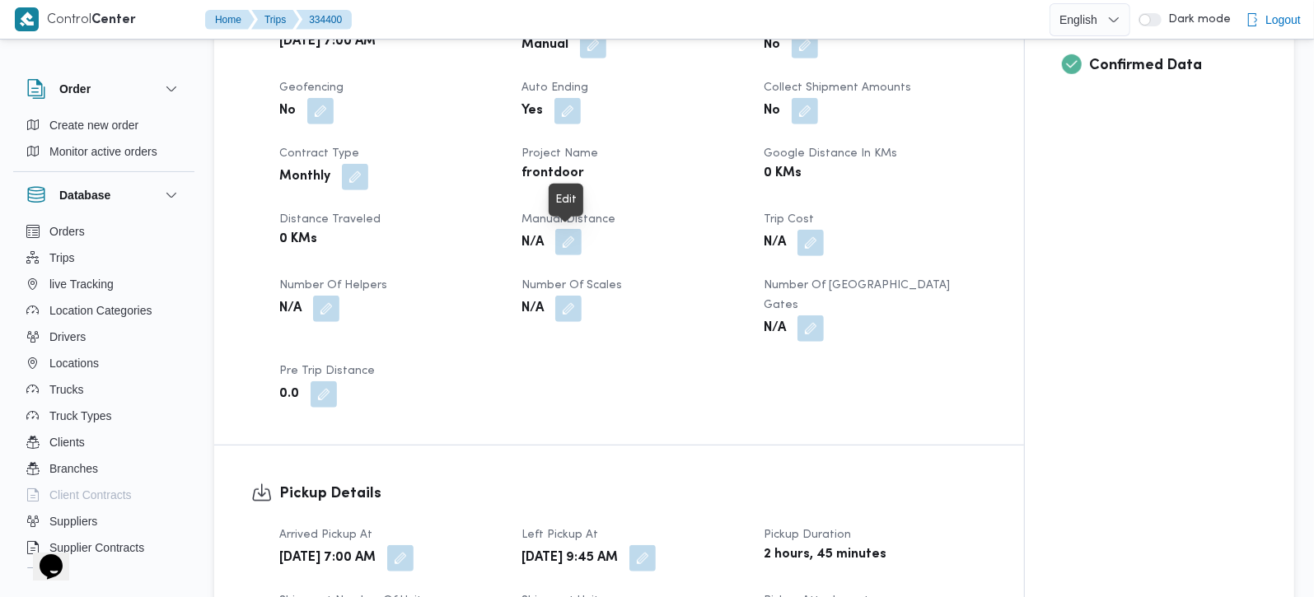
click at [570, 241] on button "button" at bounding box center [568, 242] width 26 height 26
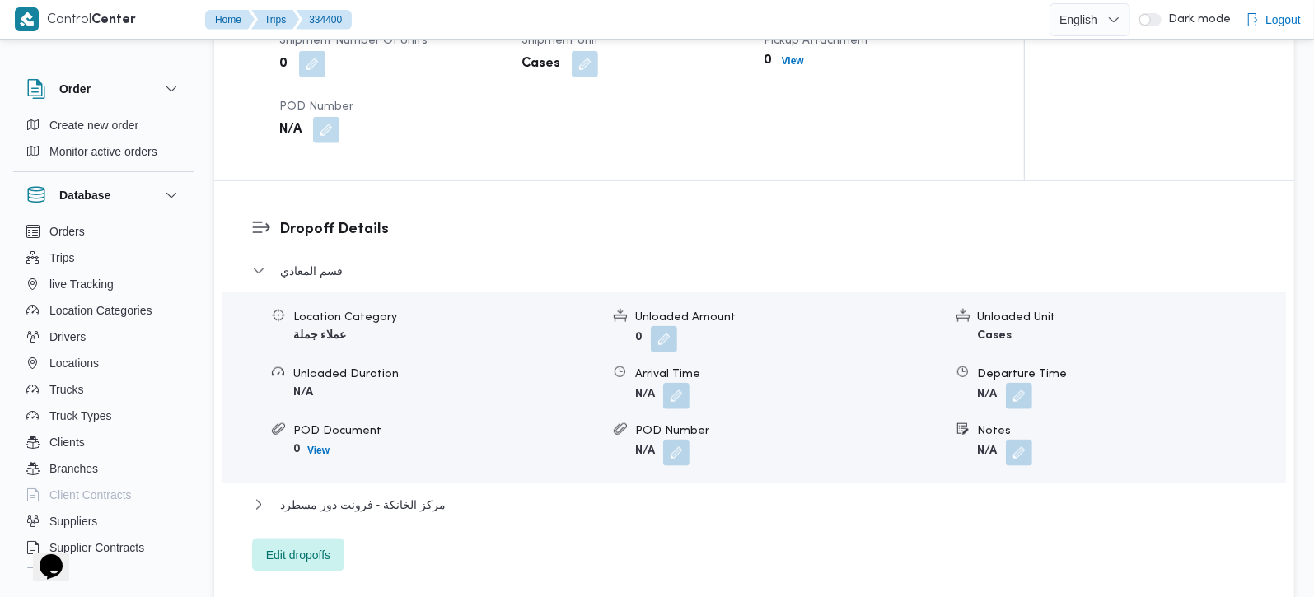
scroll to position [754, 0]
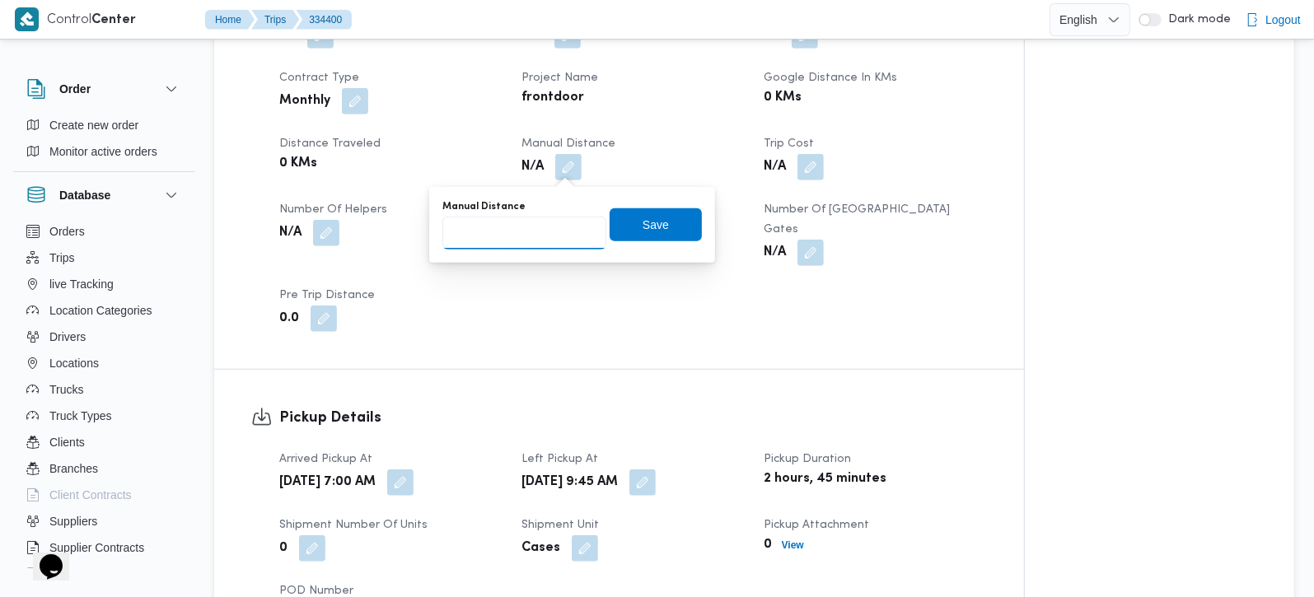
click at [500, 239] on input "Manual Distance" at bounding box center [524, 233] width 164 height 33
type input "131"
click at [622, 228] on span "Save" at bounding box center [656, 224] width 92 height 33
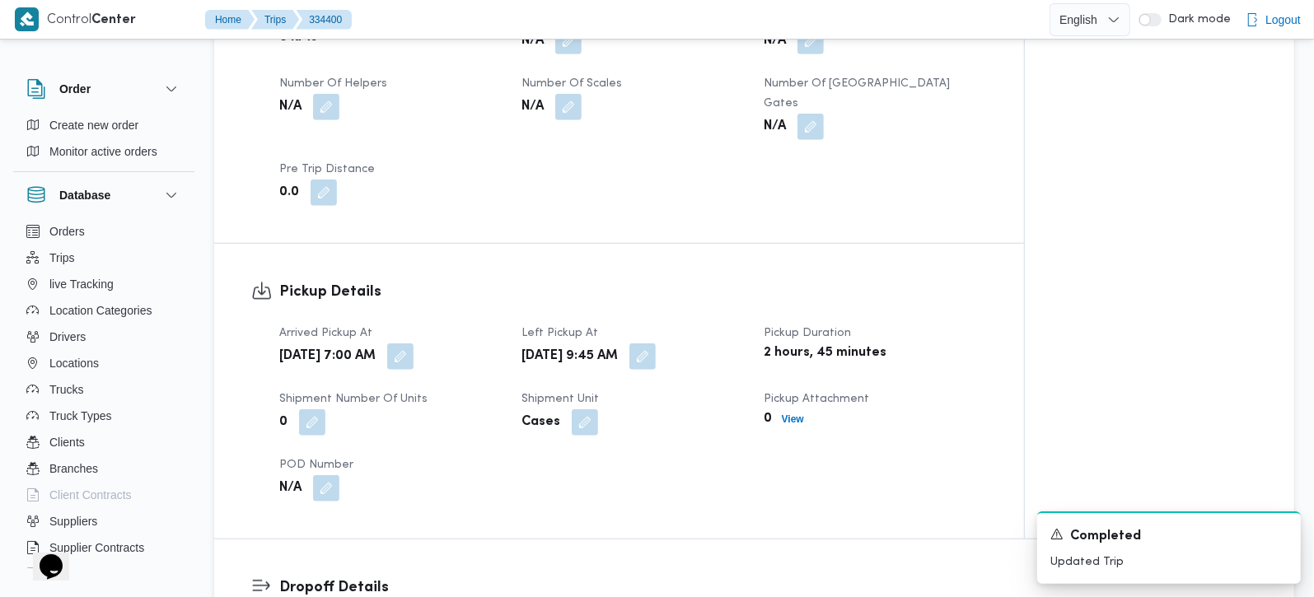
scroll to position [1045, 0]
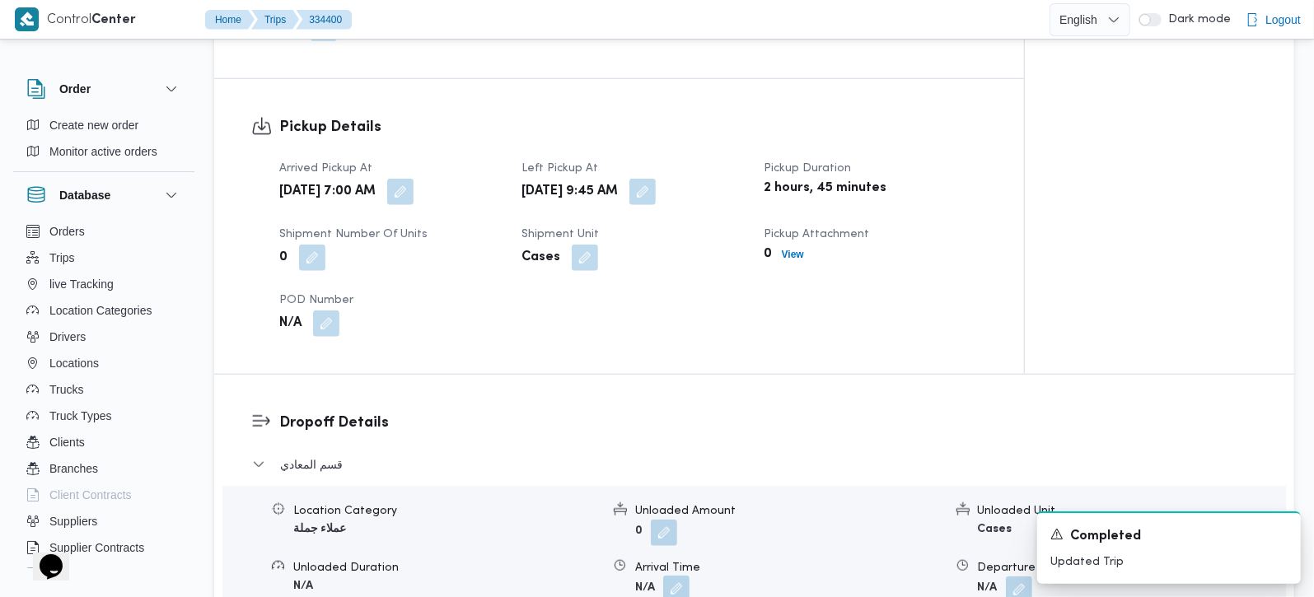
click at [673, 576] on button "button" at bounding box center [676, 589] width 26 height 26
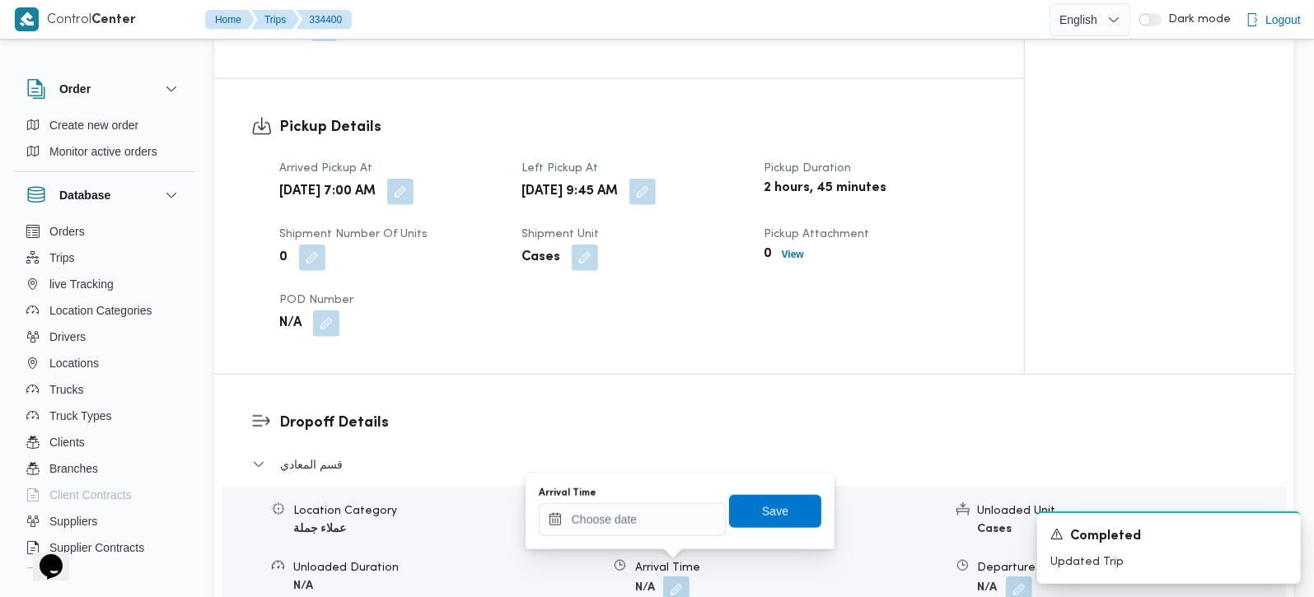
drag, startPoint x: 665, startPoint y: 495, endPoint x: 662, endPoint y: 515, distance: 19.9
click at [662, 495] on div "Arrival Time" at bounding box center [632, 493] width 187 height 13
click at [662, 515] on input "Arrival Time" at bounding box center [632, 519] width 187 height 33
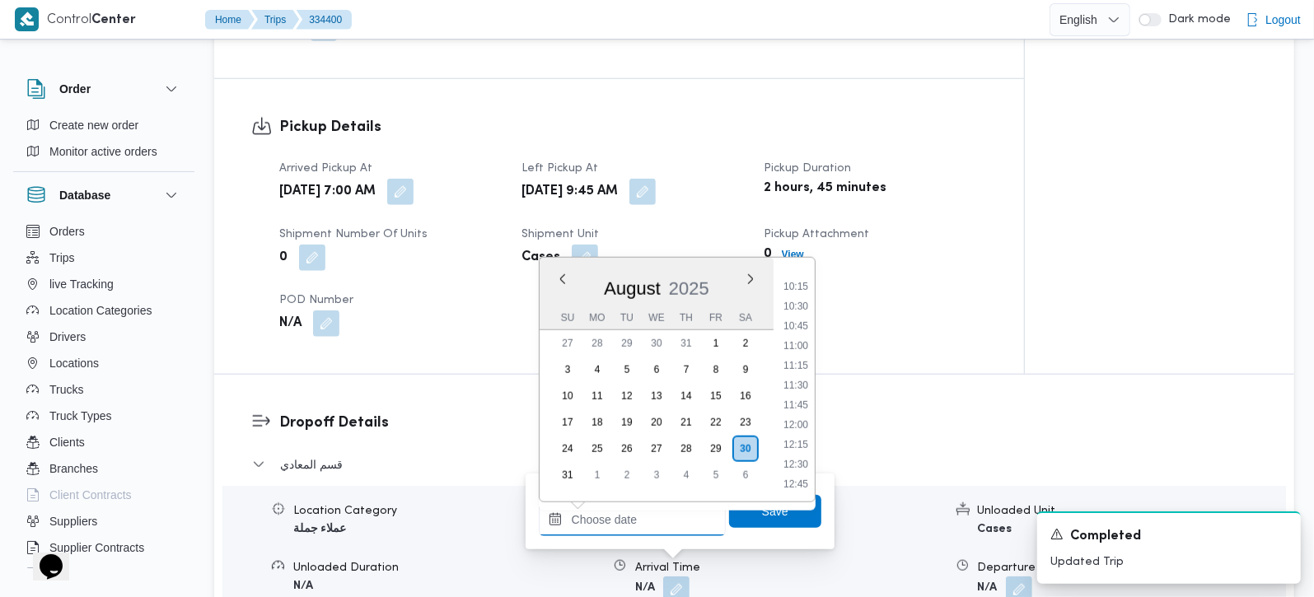
scroll to position [770, 0]
click at [804, 358] on li "10:45" at bounding box center [796, 360] width 38 height 16
type input "30/08/2025 10:45"
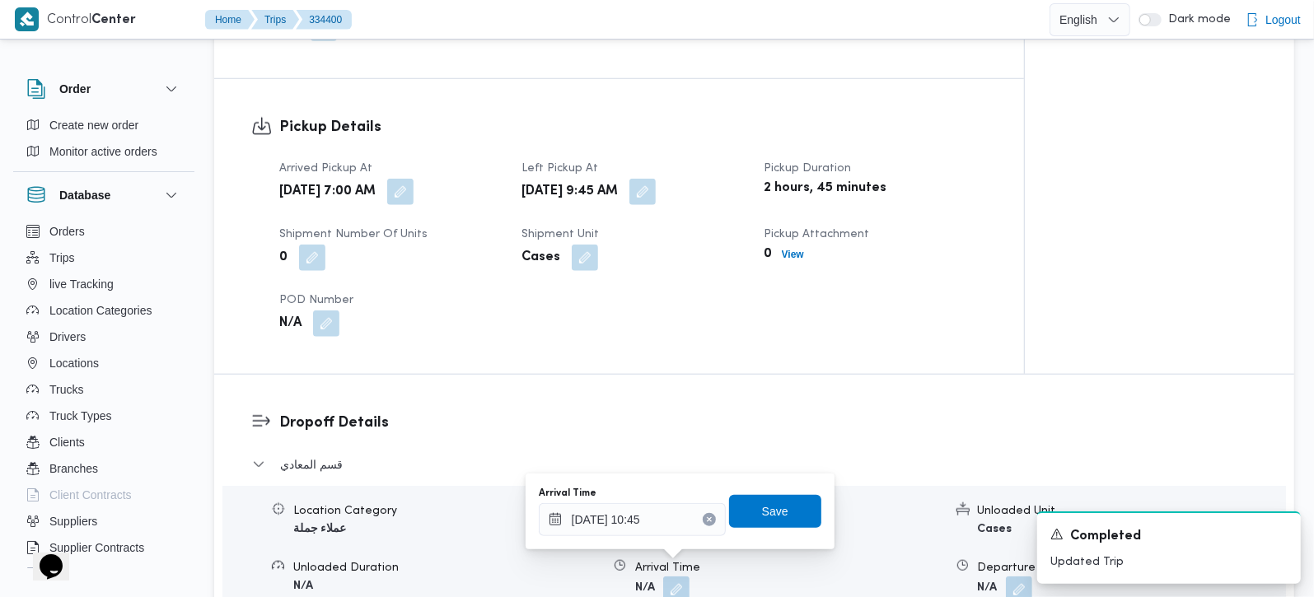
click at [773, 530] on div "Arrival Time 30/08/2025 10:45 Save" at bounding box center [680, 511] width 286 height 53
click at [772, 514] on span "Save" at bounding box center [775, 511] width 26 height 20
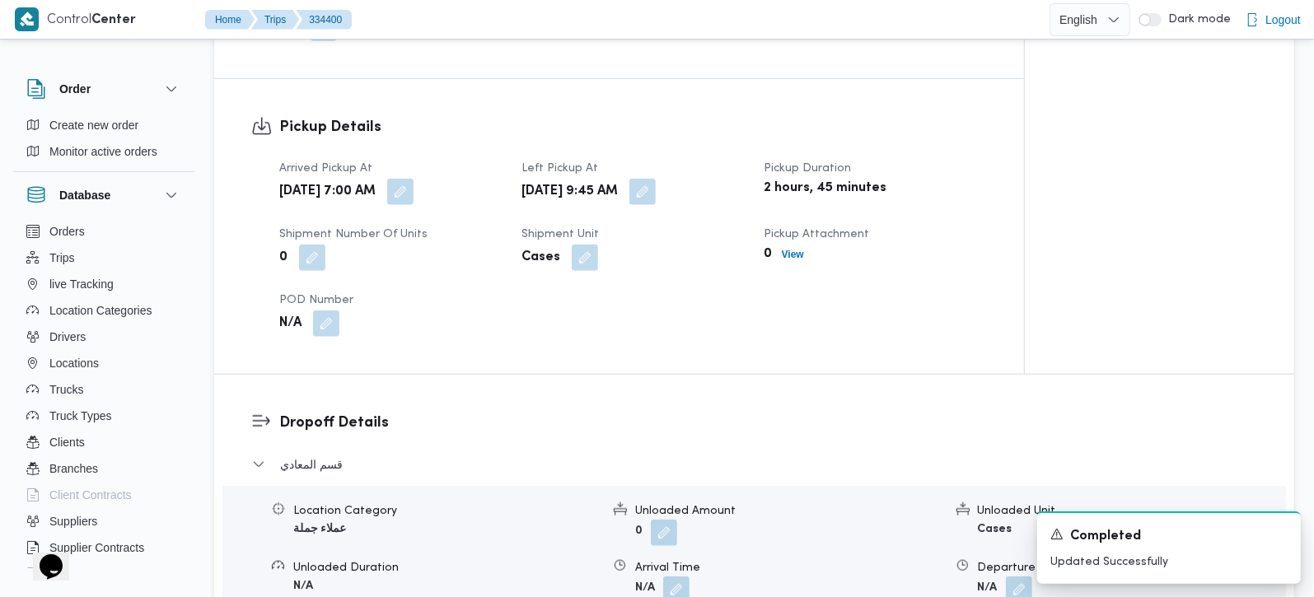
scroll to position [1432, 0]
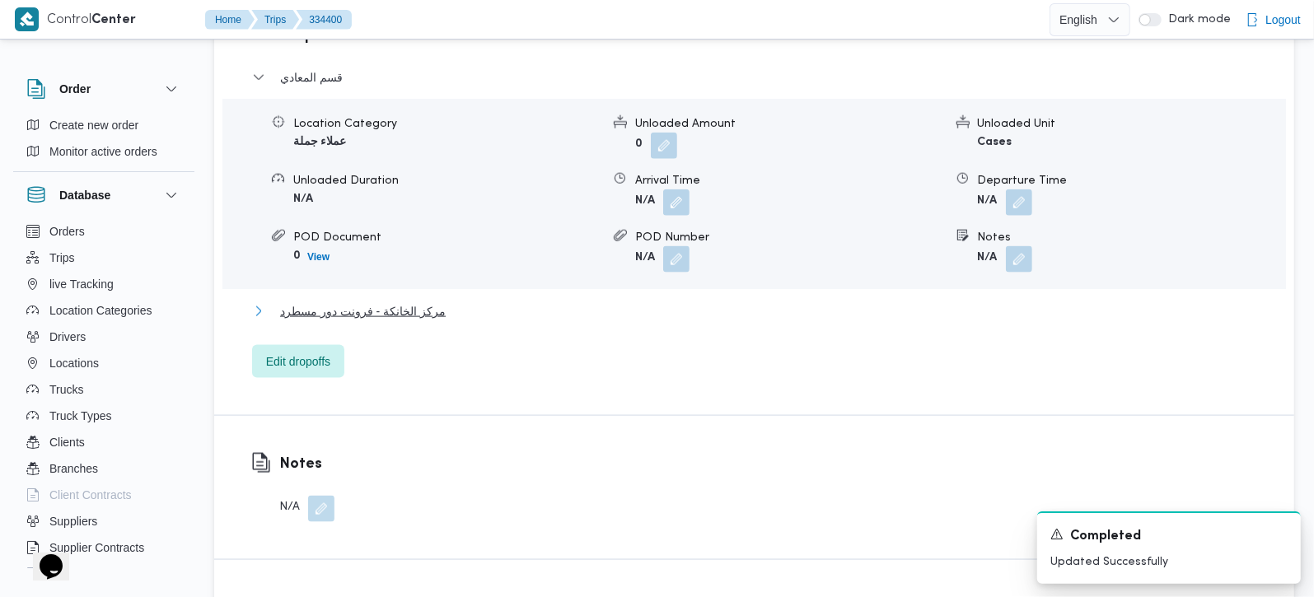
drag, startPoint x: 349, startPoint y: 288, endPoint x: 504, endPoint y: 292, distance: 154.9
click at [350, 302] on span "مركز الخانكة - فرونت دور مسطرد" at bounding box center [363, 312] width 166 height 20
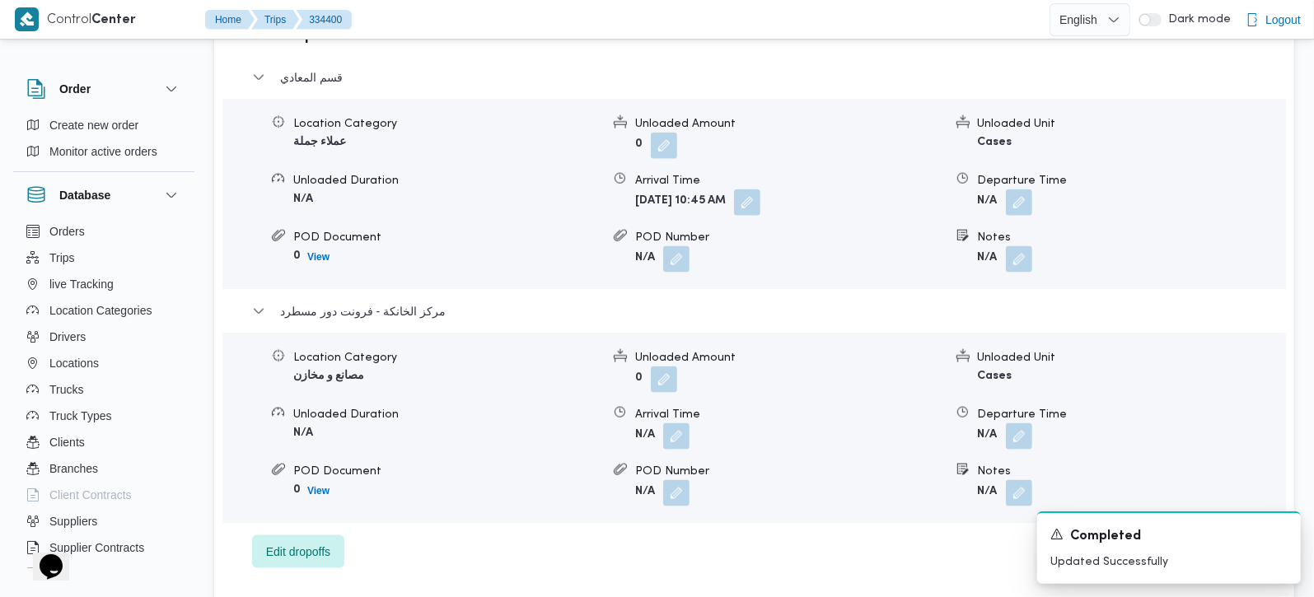
scroll to position [1529, 0]
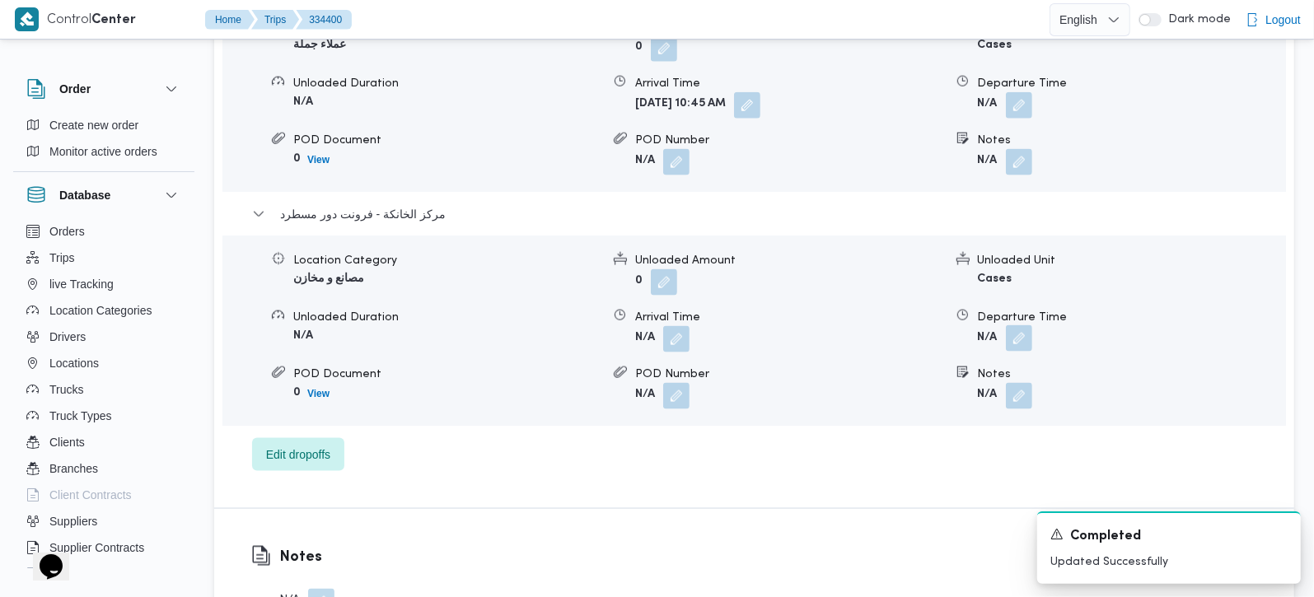
click at [1013, 331] on button "button" at bounding box center [1019, 338] width 26 height 26
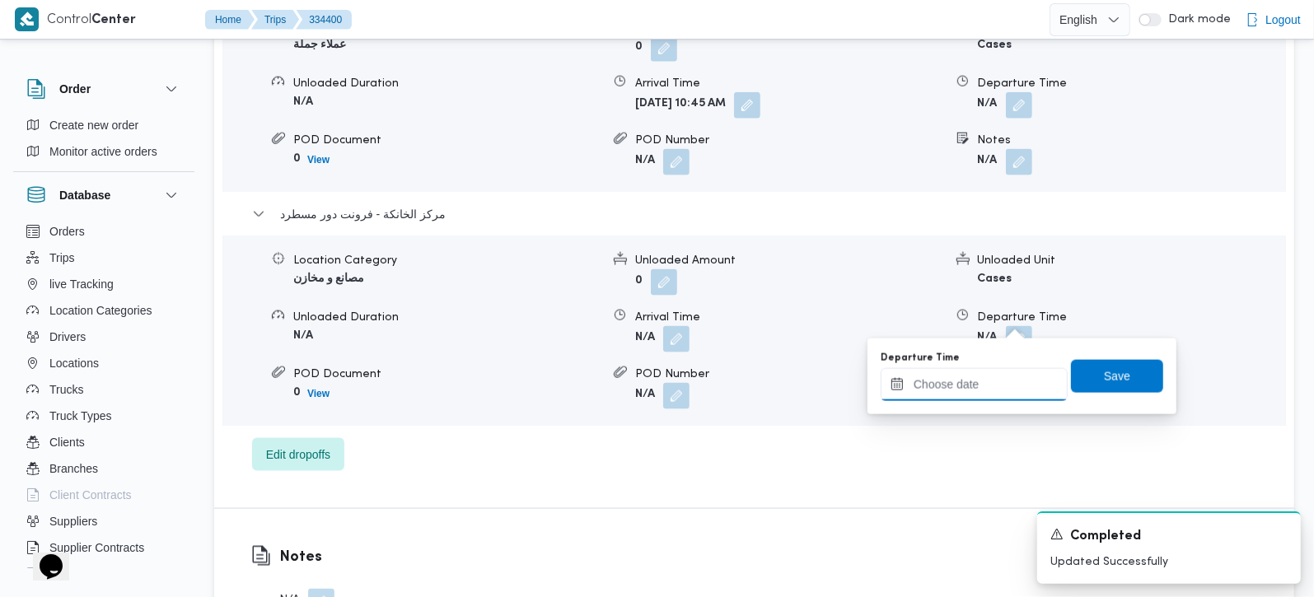
click at [996, 393] on input "Departure Time" at bounding box center [974, 384] width 187 height 33
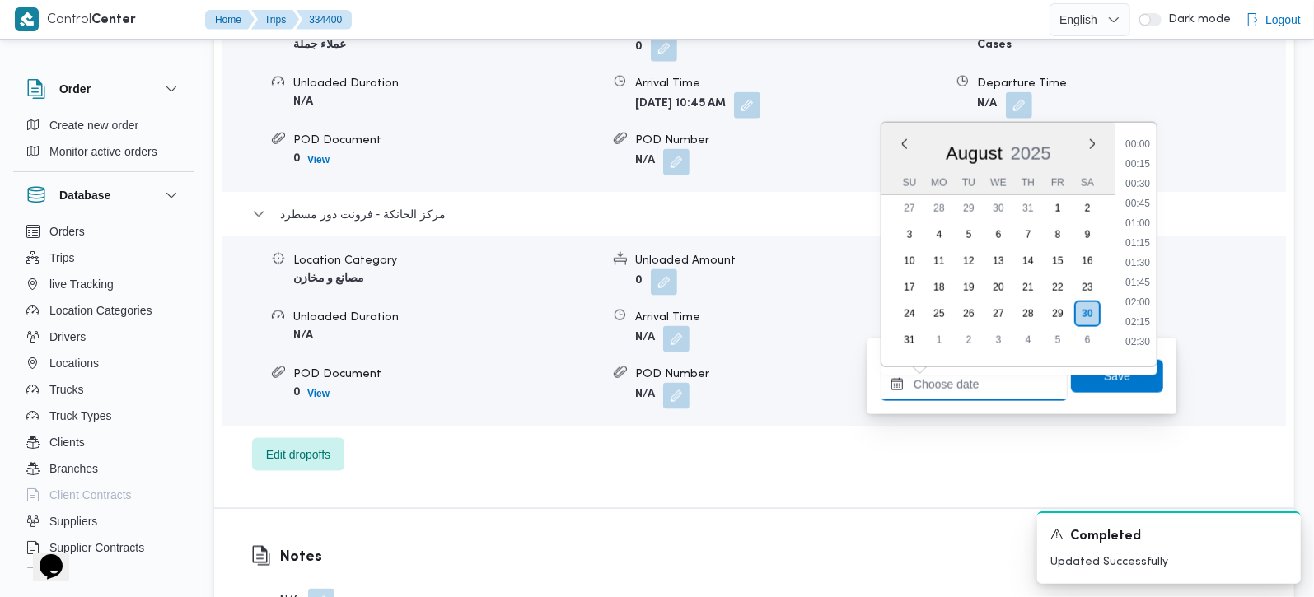
scroll to position [1351, 0]
drag, startPoint x: 1146, startPoint y: 136, endPoint x: 1138, endPoint y: 200, distance: 64.8
click at [1146, 136] on li "17:00" at bounding box center [1138, 137] width 38 height 16
type input "30/08/2025 17:00"
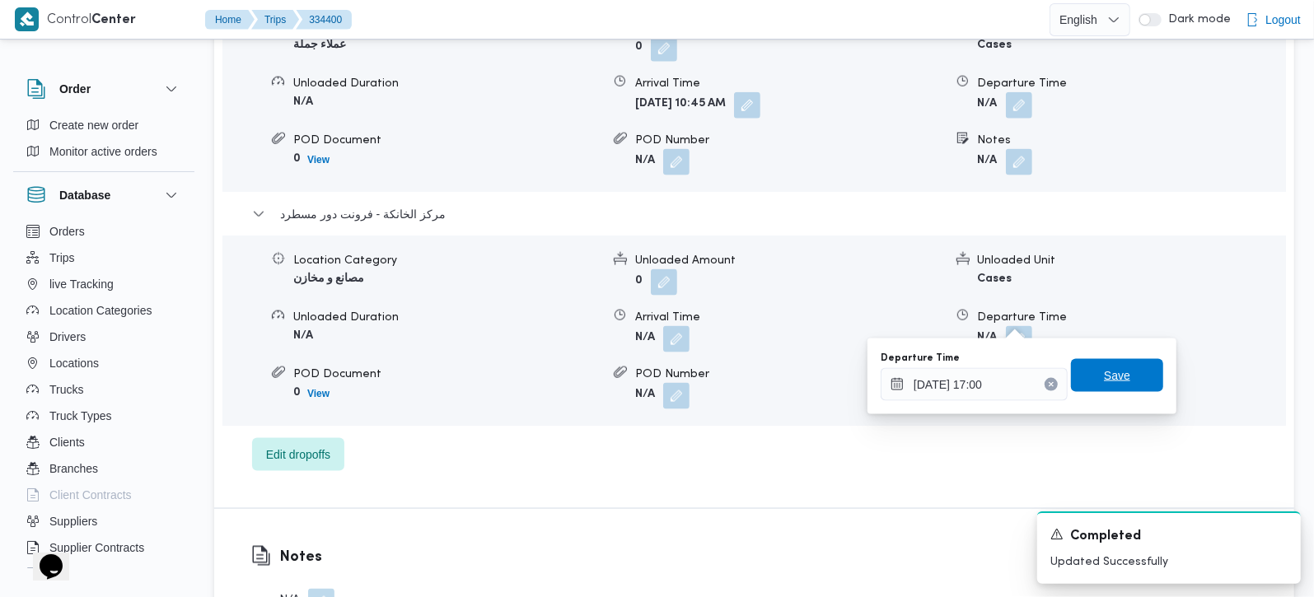
click at [1110, 377] on span "Save" at bounding box center [1117, 376] width 26 height 20
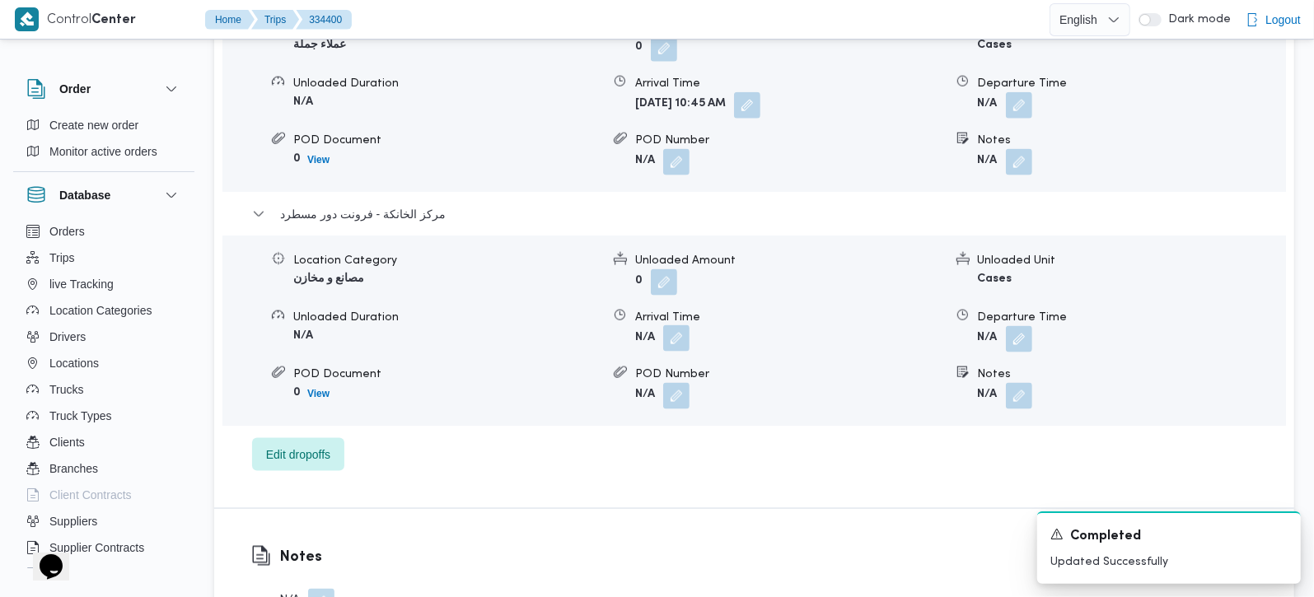
click at [683, 329] on button "button" at bounding box center [676, 338] width 26 height 26
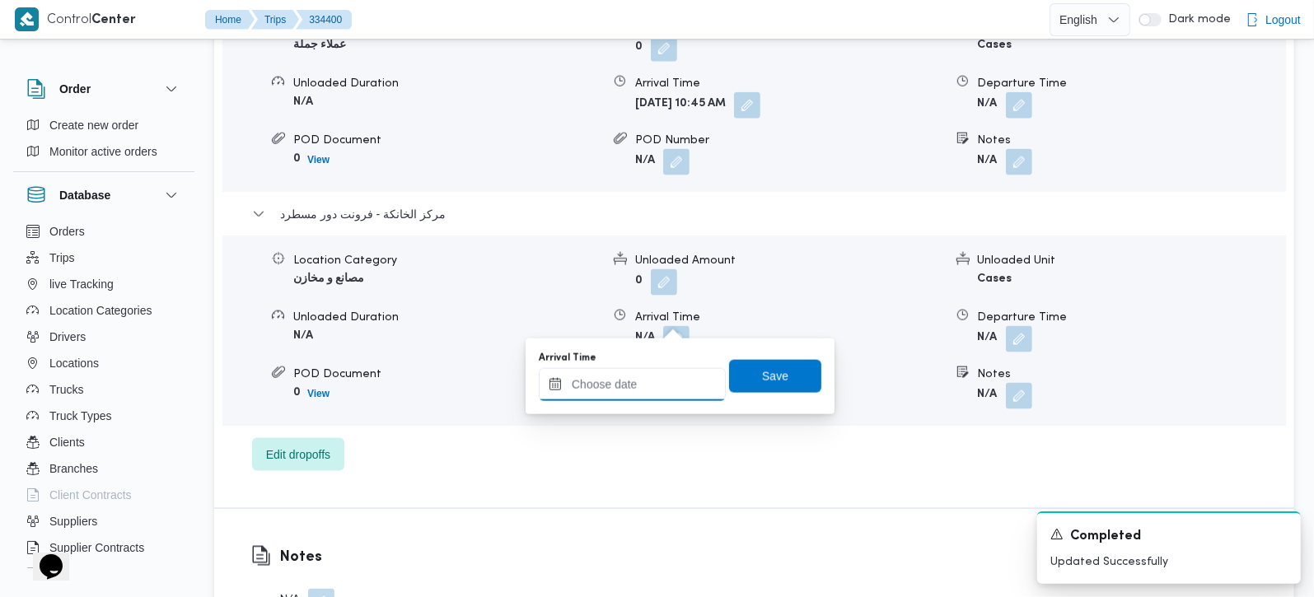
drag, startPoint x: 680, startPoint y: 331, endPoint x: 680, endPoint y: 377, distance: 45.3
click at [644, 396] on input "Arrival Time" at bounding box center [632, 384] width 187 height 33
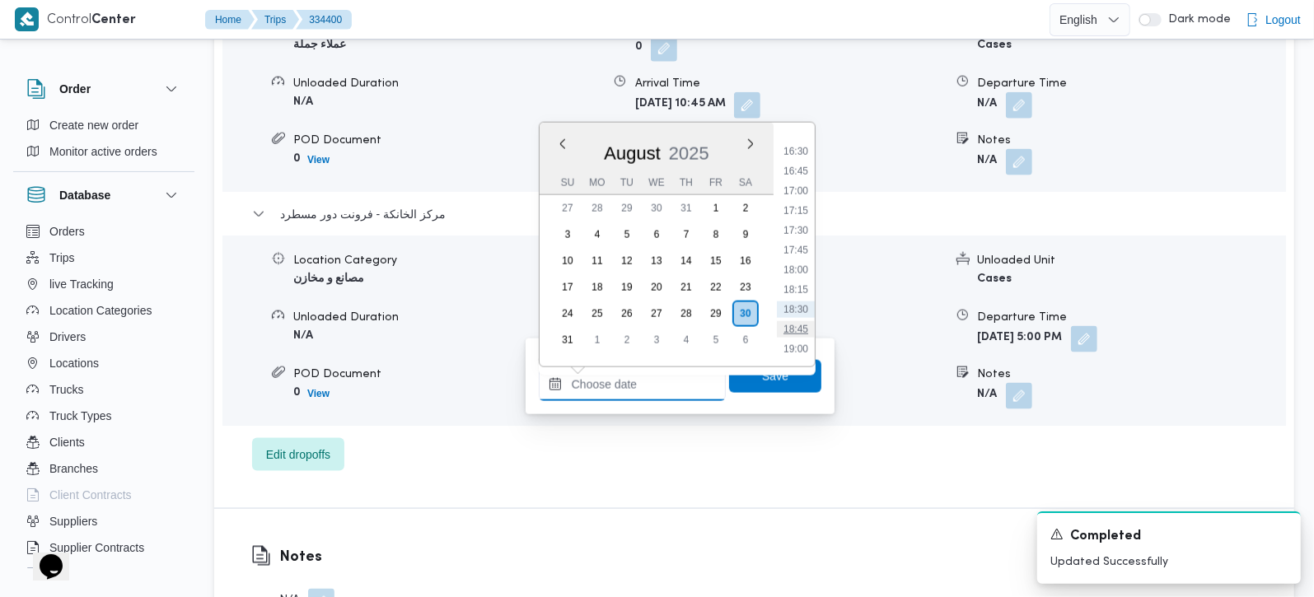
scroll to position [1254, 0]
click at [803, 213] on li "16:45" at bounding box center [796, 215] width 38 height 16
type input "30/08/2025 16:45"
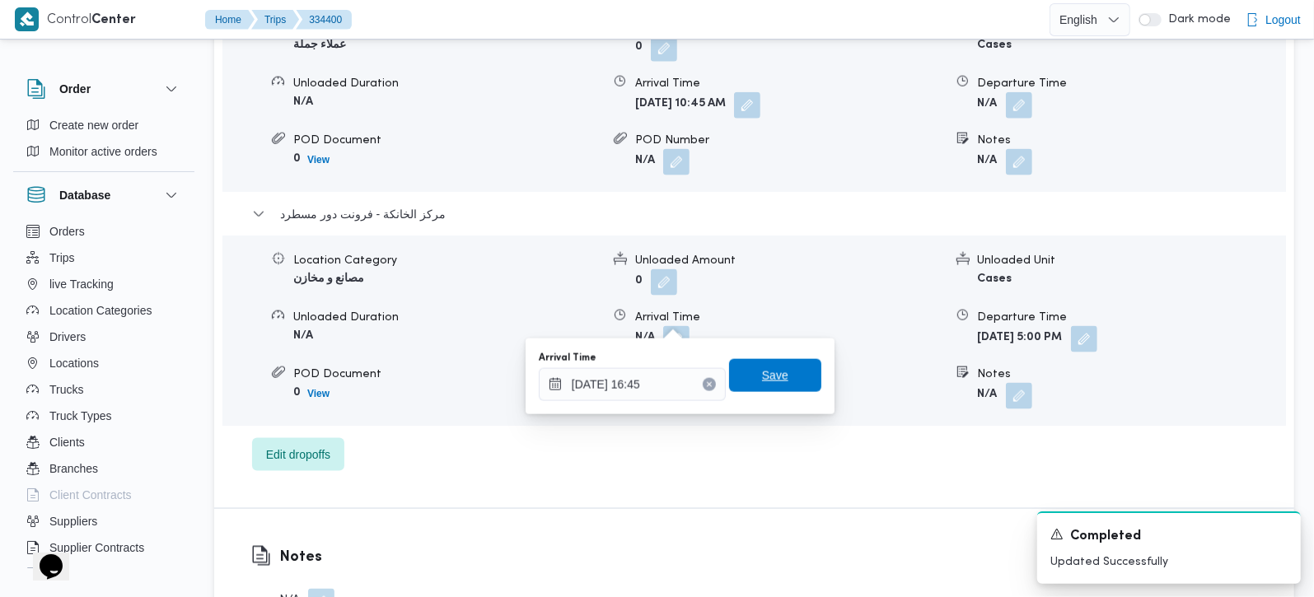
click at [788, 362] on span "Save" at bounding box center [775, 375] width 92 height 33
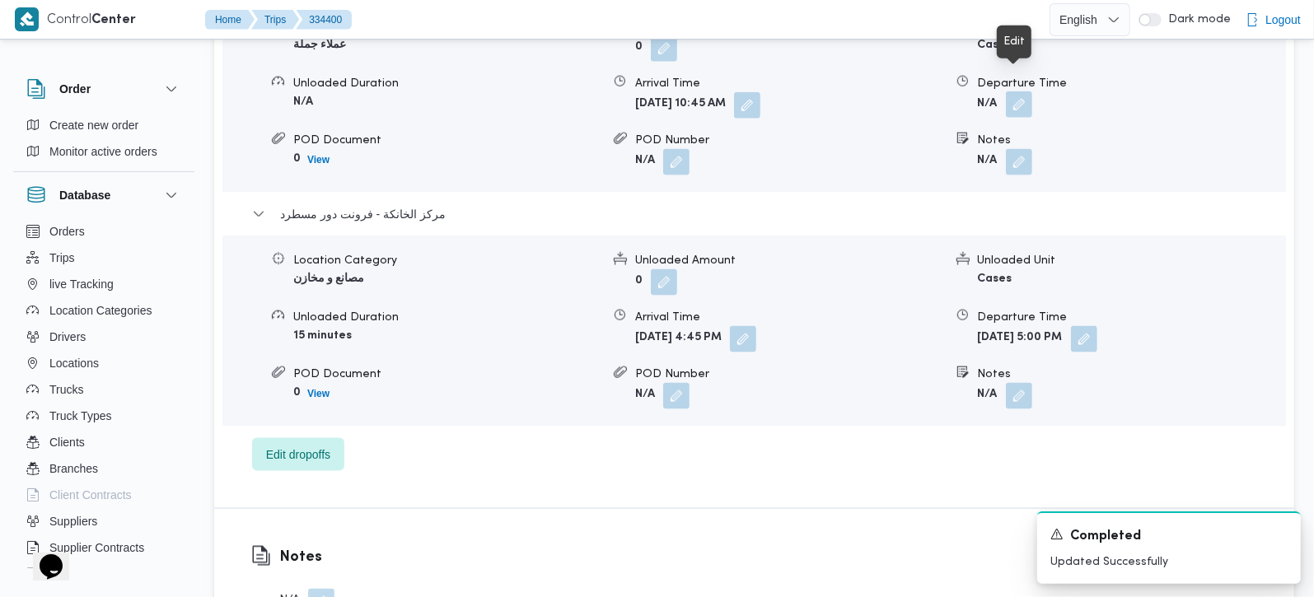
click at [1014, 91] on button "button" at bounding box center [1019, 104] width 26 height 26
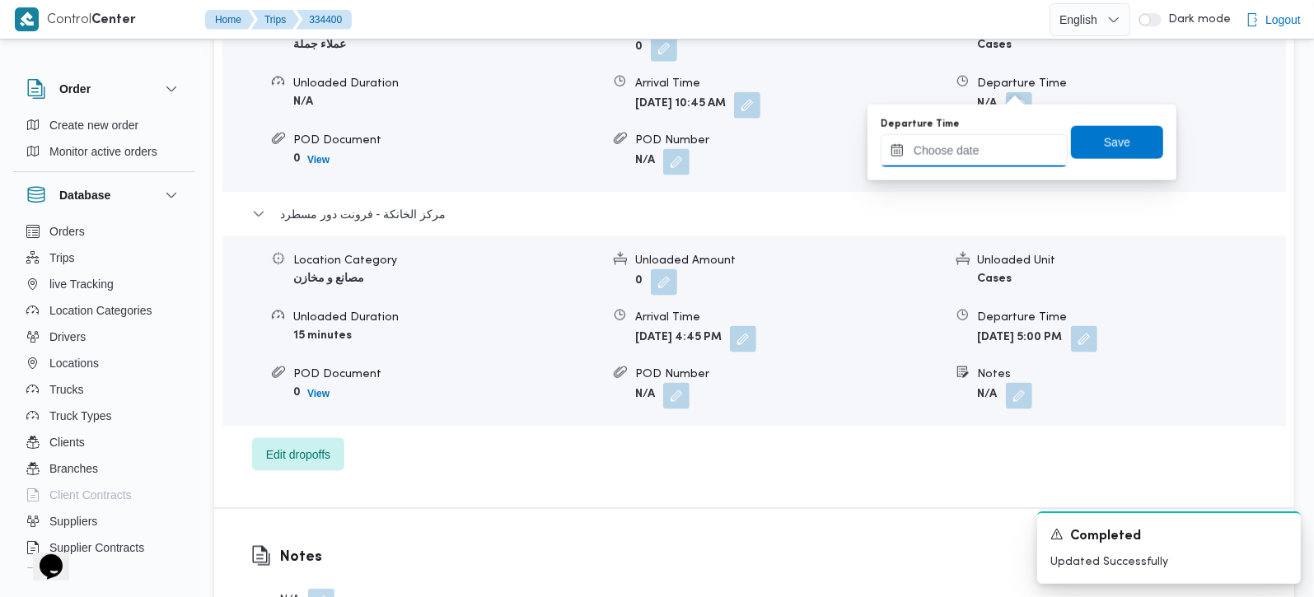
click at [984, 164] on input "Departure Time" at bounding box center [974, 150] width 187 height 33
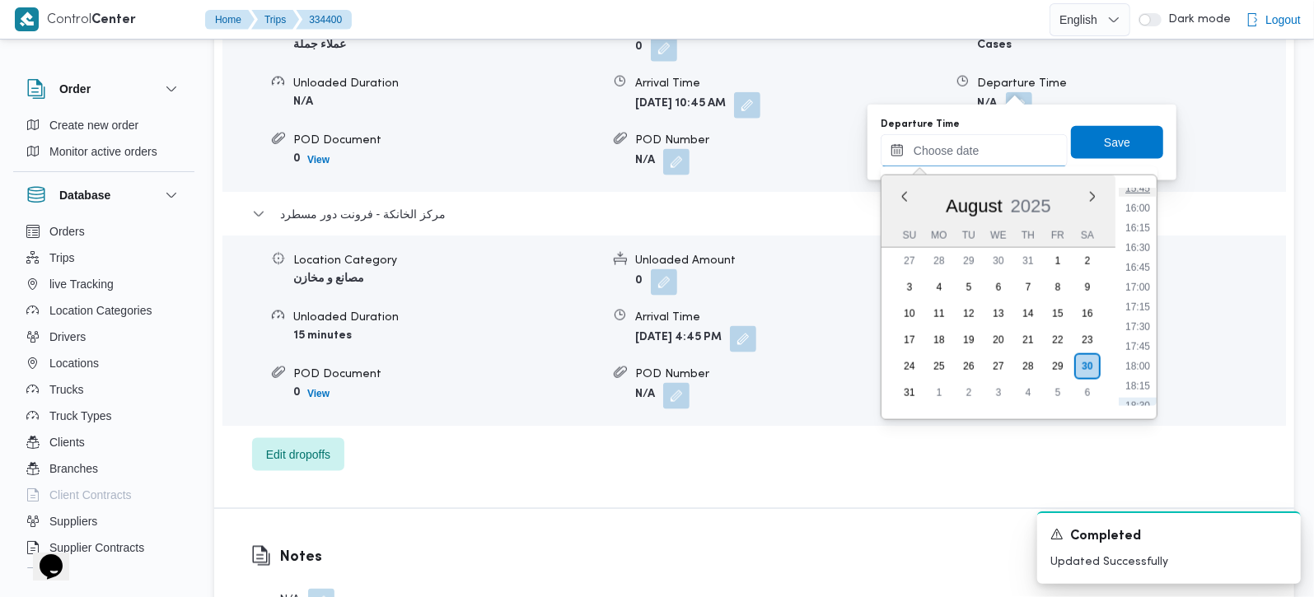
scroll to position [1157, 0]
drag, startPoint x: 1140, startPoint y: 283, endPoint x: 1138, endPoint y: 253, distance: 29.8
click at [1140, 283] on li "15:45" at bounding box center [1138, 286] width 38 height 16
type input "[DATE] 15:45"
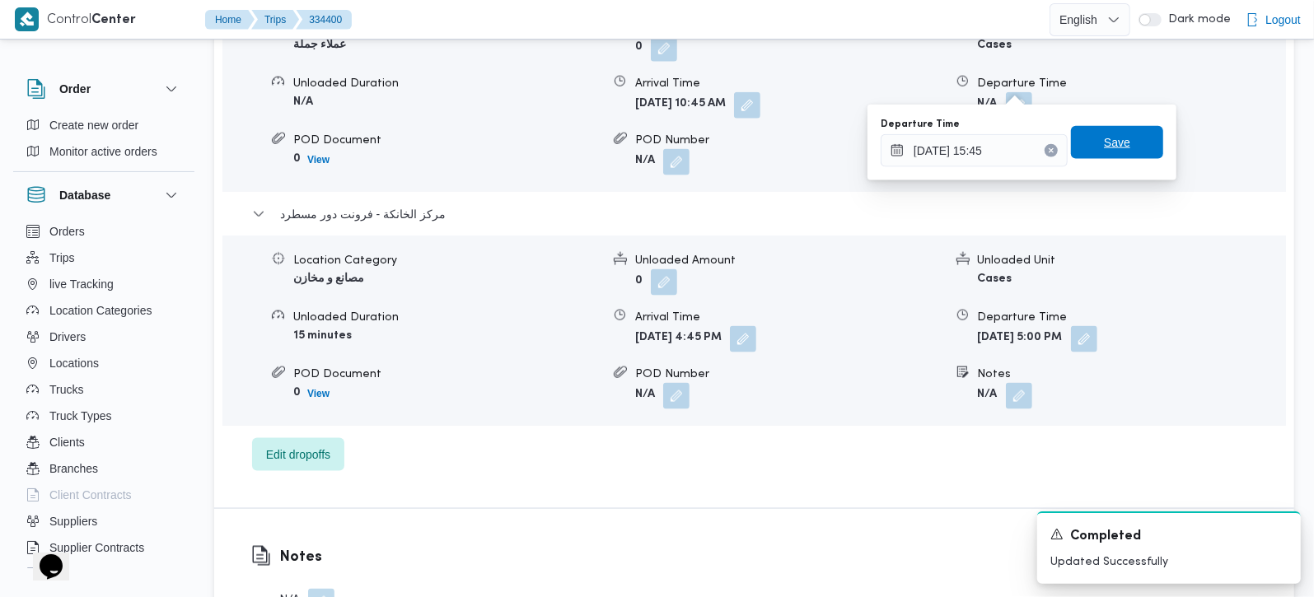
drag, startPoint x: 1128, startPoint y: 141, endPoint x: 1135, endPoint y: 168, distance: 28.0
click at [1127, 140] on span "Save" at bounding box center [1117, 142] width 92 height 33
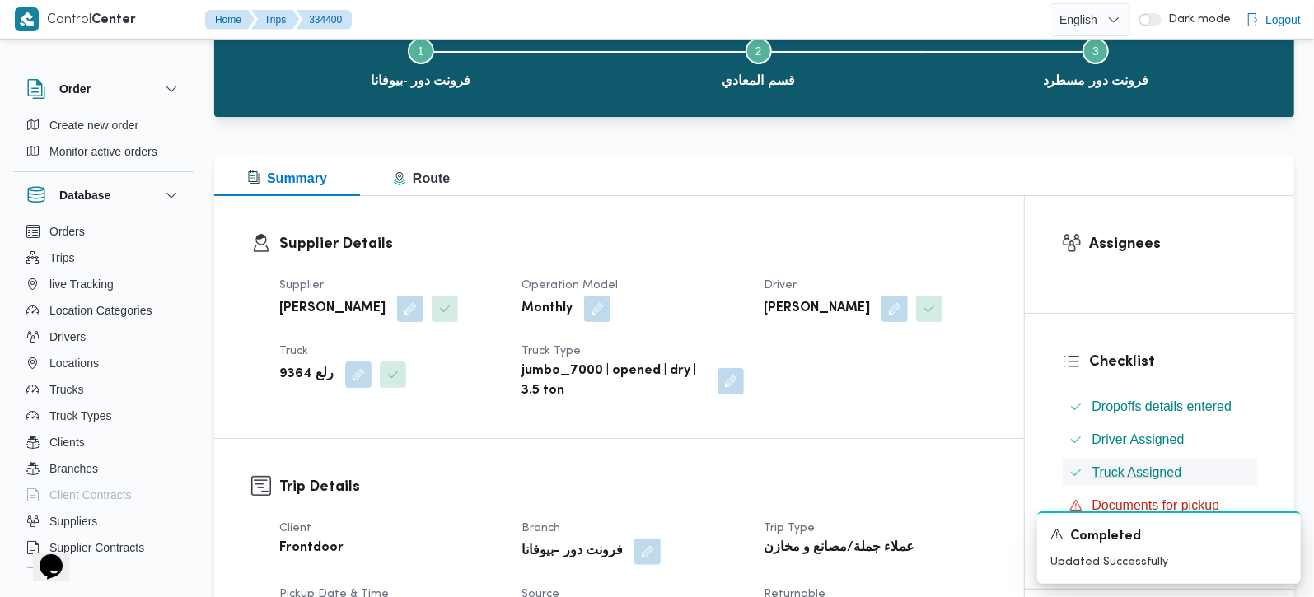
scroll to position [0, 0]
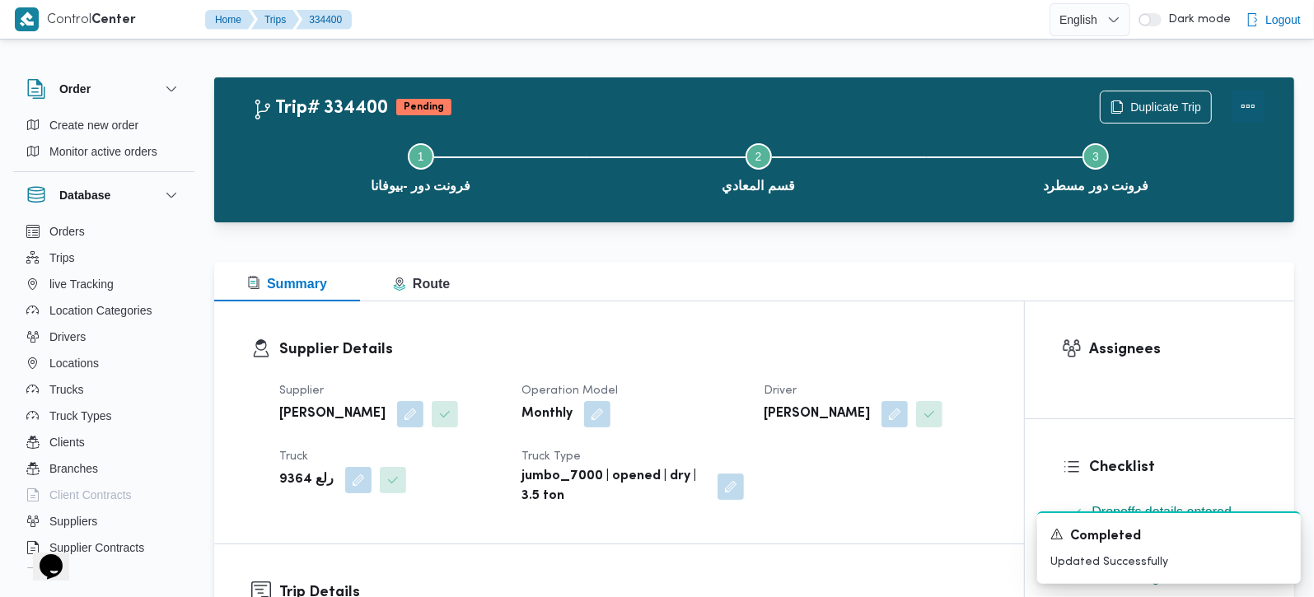
click at [1259, 95] on button "Actions" at bounding box center [1248, 106] width 33 height 33
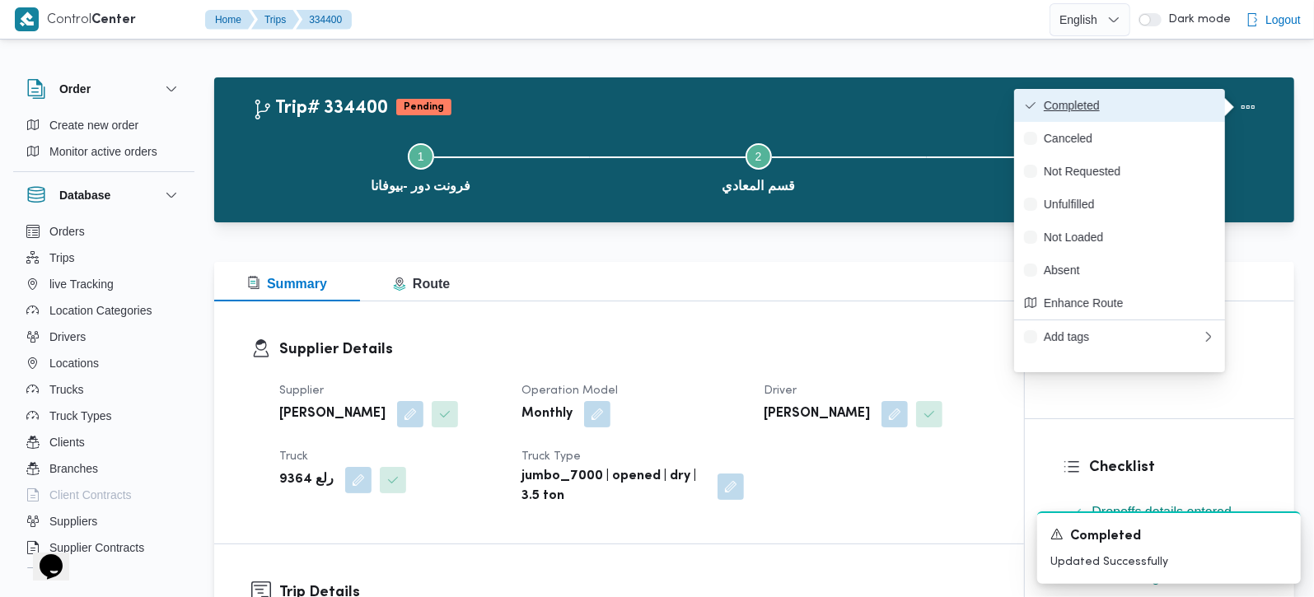
click at [1159, 106] on span "Completed" at bounding box center [1129, 105] width 171 height 13
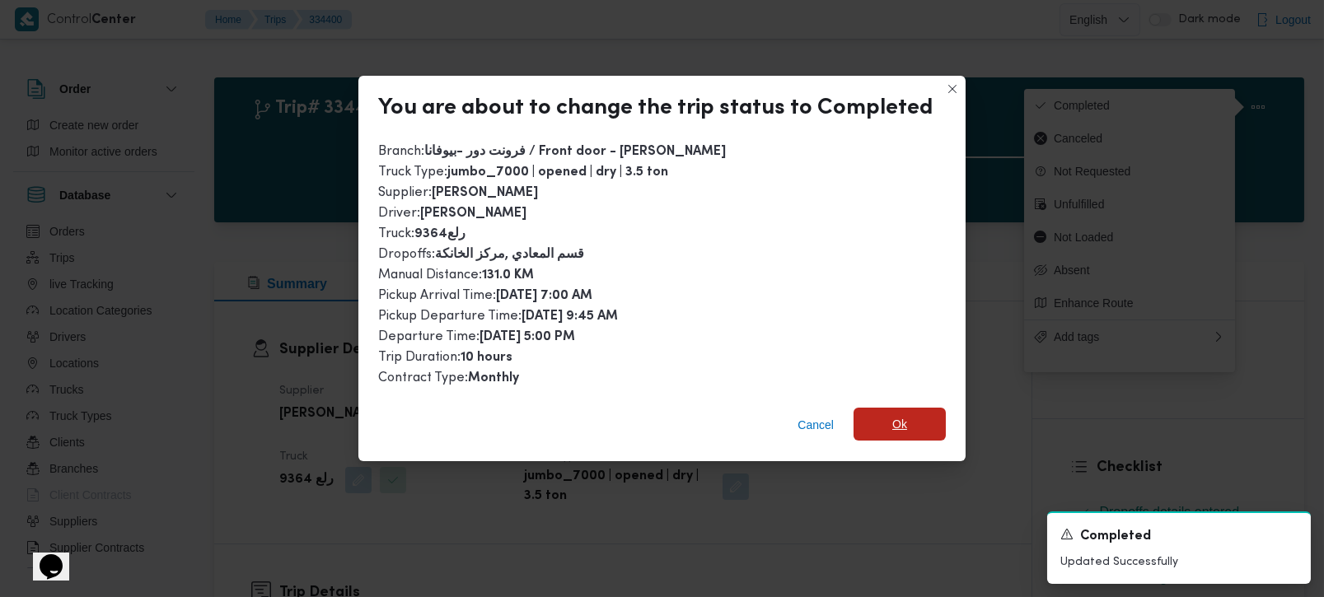
click at [916, 411] on span "Ok" at bounding box center [900, 424] width 92 height 33
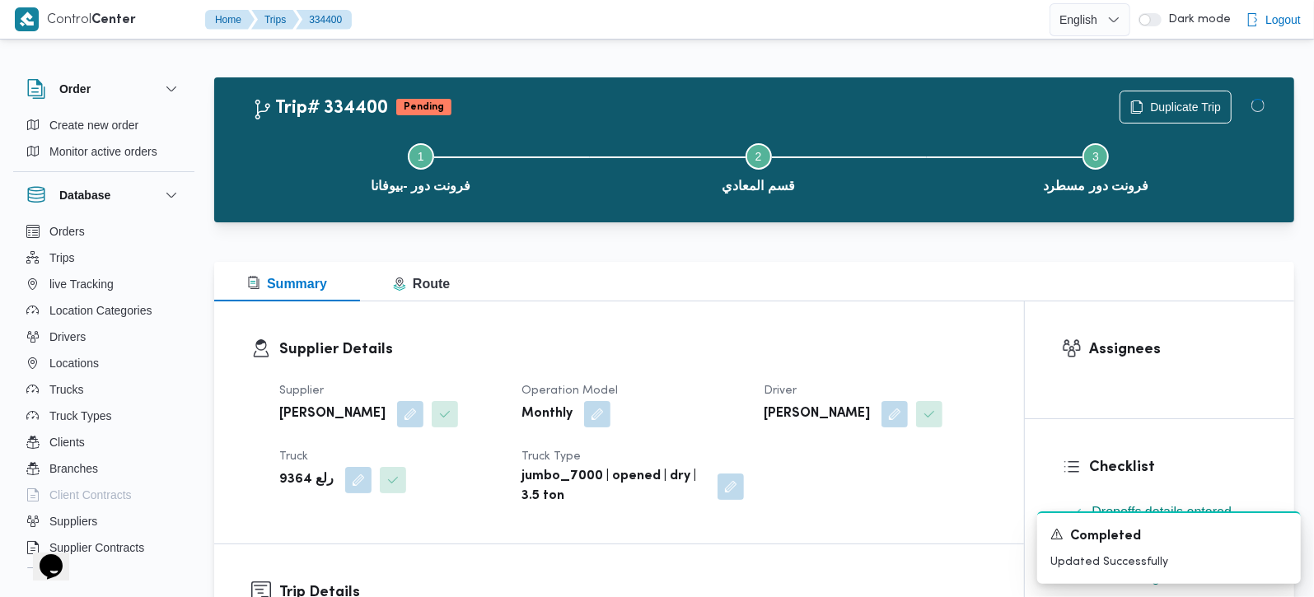
click at [858, 281] on div "Summary Route" at bounding box center [754, 282] width 1080 height 40
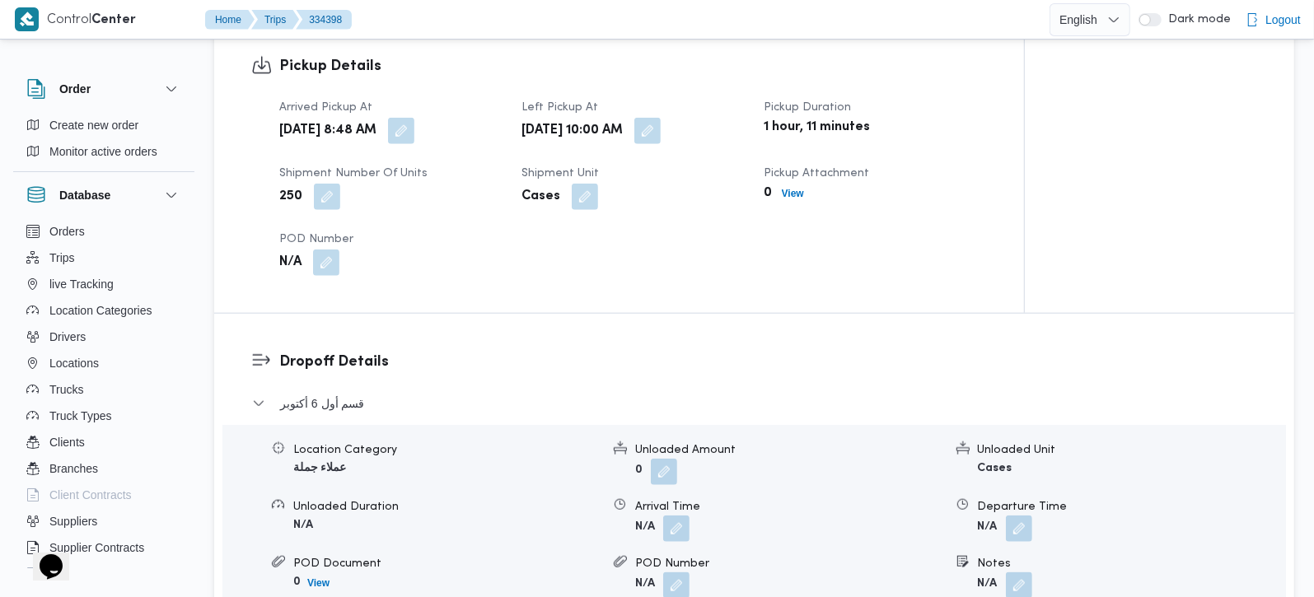
scroll to position [872, 0]
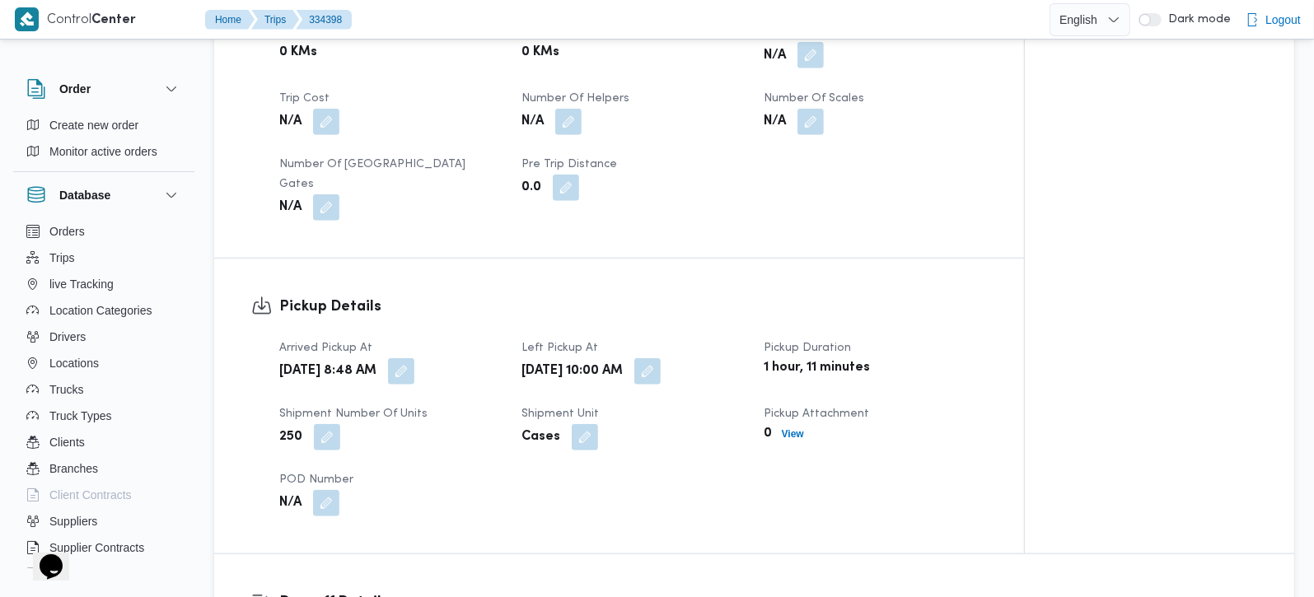
click at [800, 56] on button "button" at bounding box center [811, 55] width 26 height 26
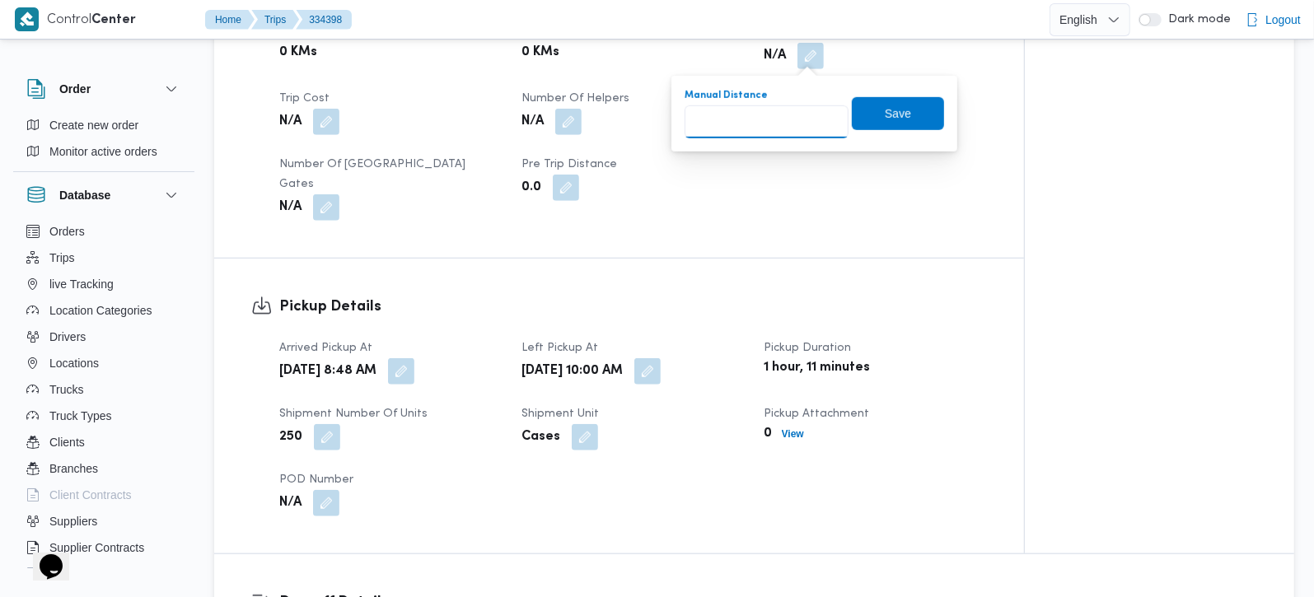
click at [774, 108] on input "Manual Distance" at bounding box center [767, 121] width 164 height 33
type input "140"
click at [863, 121] on span "Save" at bounding box center [898, 112] width 92 height 33
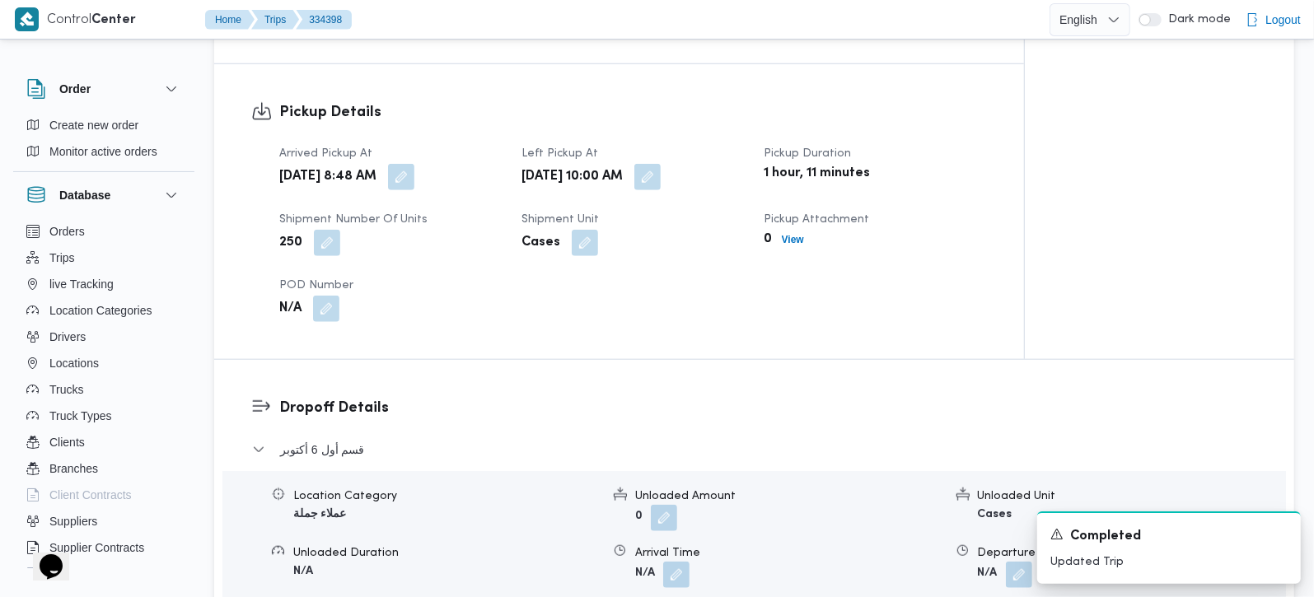
scroll to position [1073, 0]
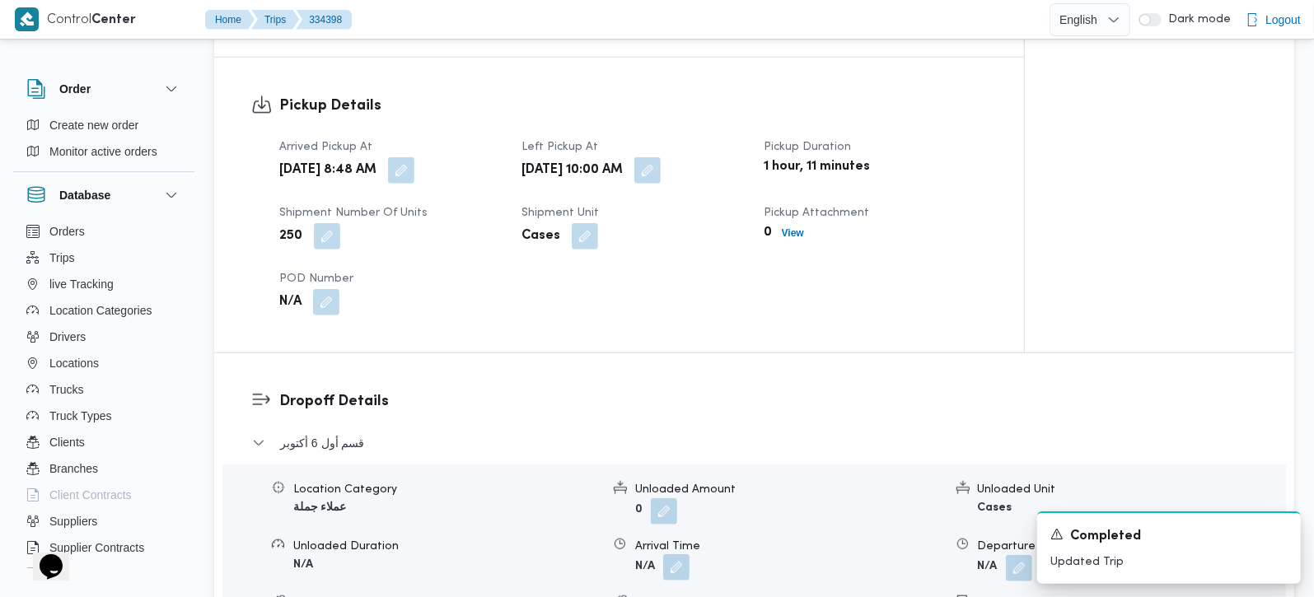
click at [686, 555] on button "button" at bounding box center [676, 568] width 26 height 26
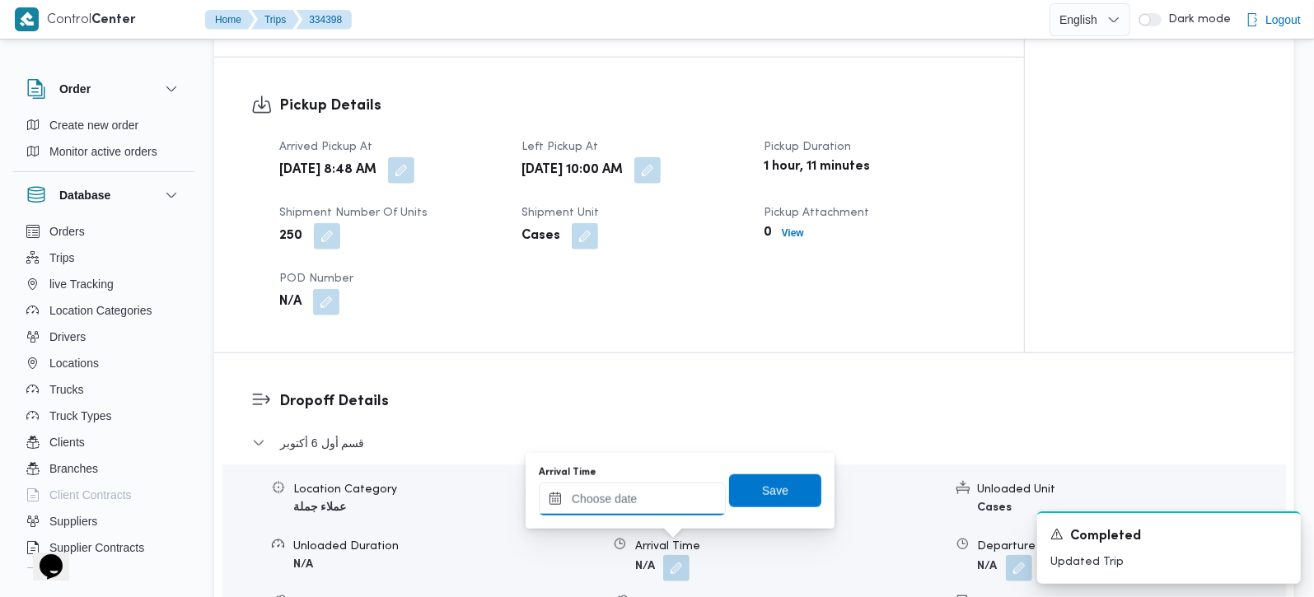
click at [678, 509] on input "Arrival Time" at bounding box center [632, 499] width 187 height 33
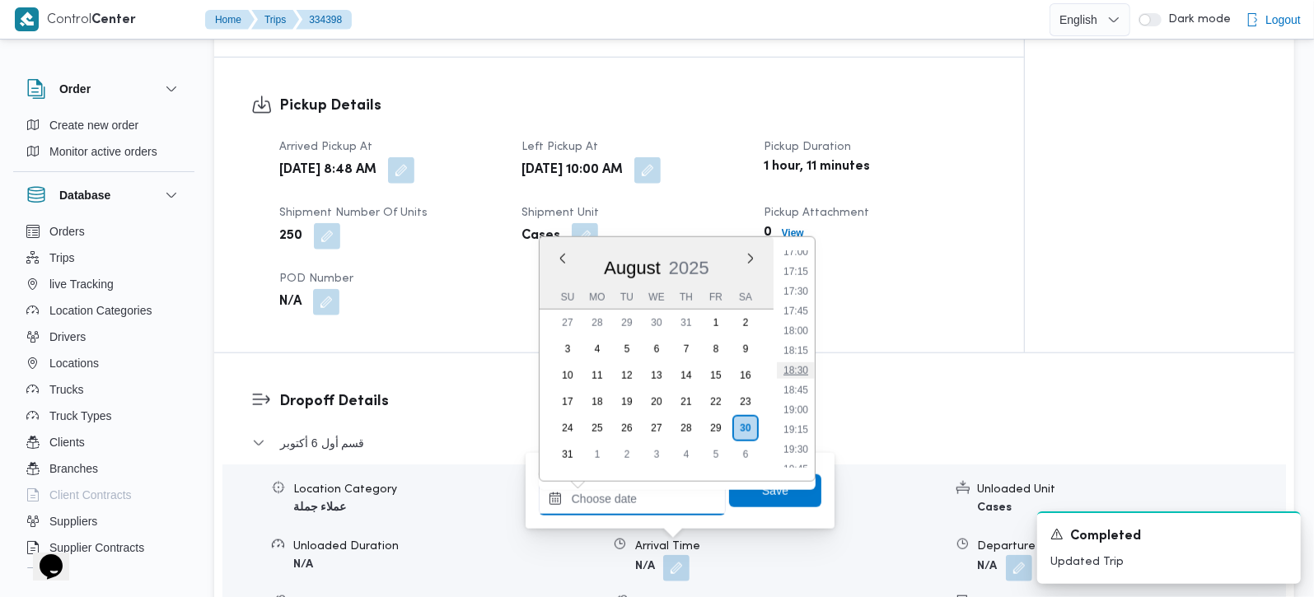
scroll to position [866, 0]
click at [811, 262] on li "11:00" at bounding box center [796, 263] width 38 height 16
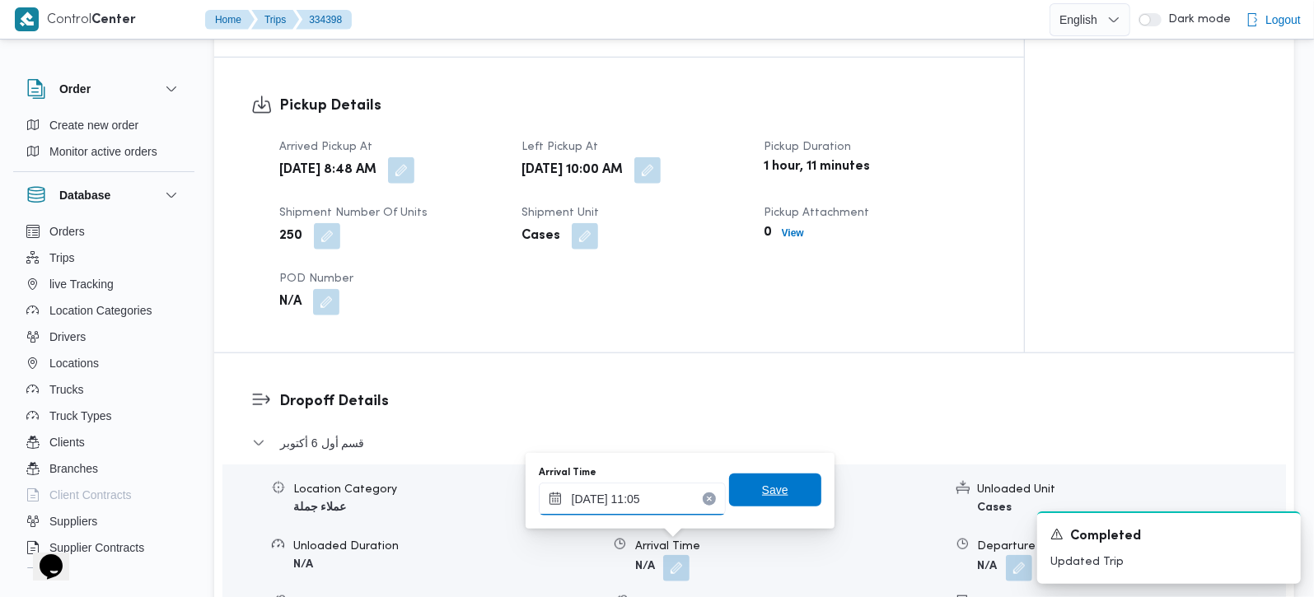
type input "30/08/2025 11:05"
click at [766, 475] on span "Save" at bounding box center [775, 490] width 92 height 33
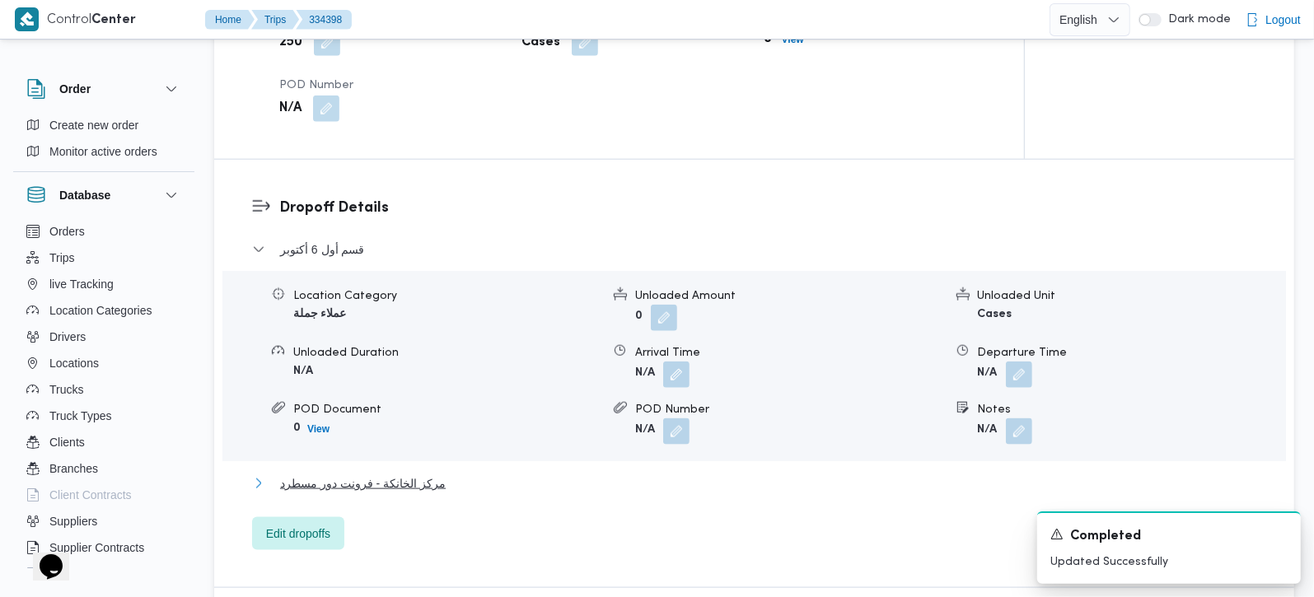
click at [424, 474] on span "مركز الخانكة - فرونت دور مسطرد" at bounding box center [363, 484] width 166 height 20
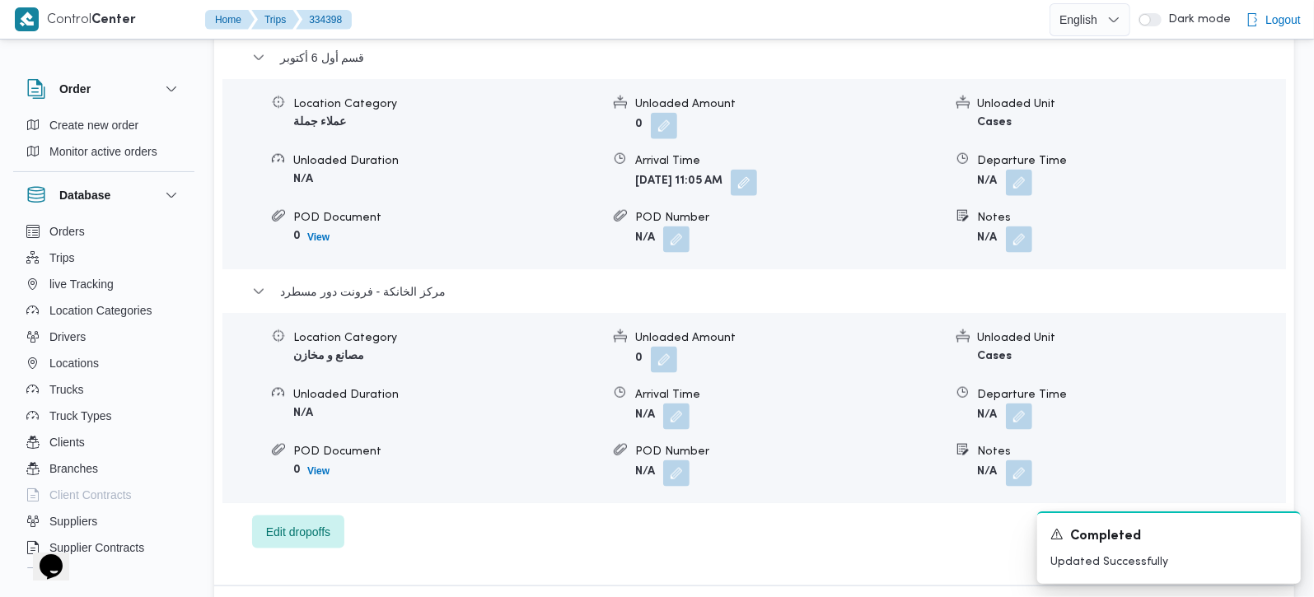
scroll to position [1460, 0]
click at [1023, 401] on button "button" at bounding box center [1019, 414] width 26 height 26
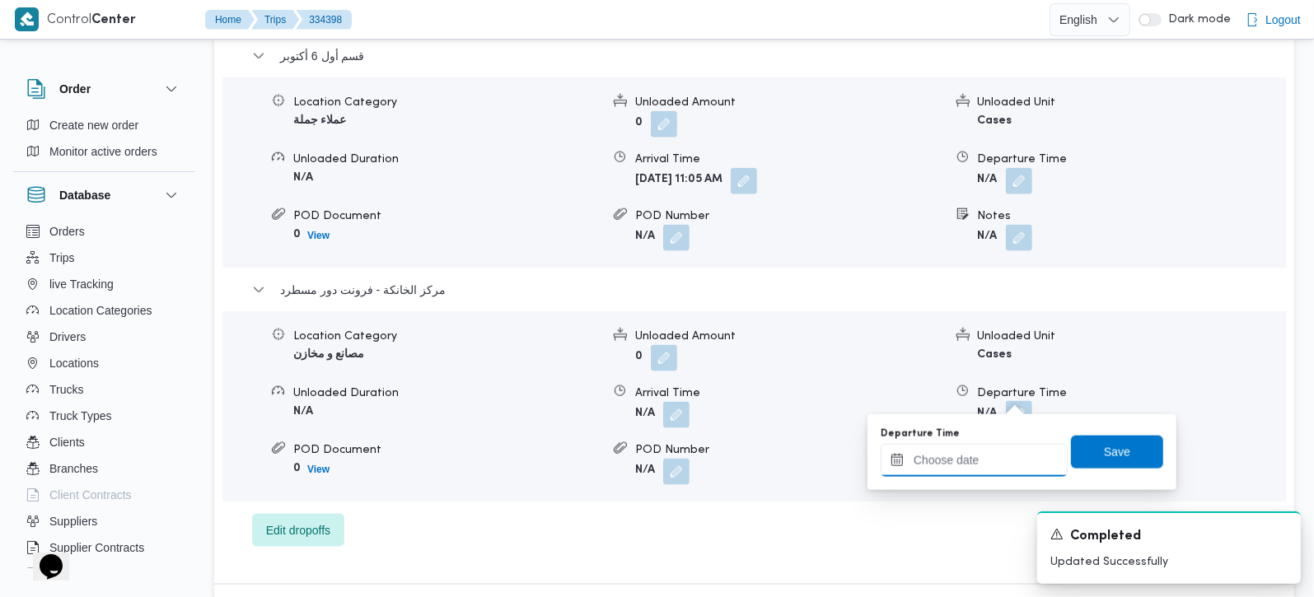
drag, startPoint x: 1021, startPoint y: 398, endPoint x: 991, endPoint y: 452, distance: 61.9
click at [986, 457] on input "Departure Time" at bounding box center [974, 460] width 187 height 33
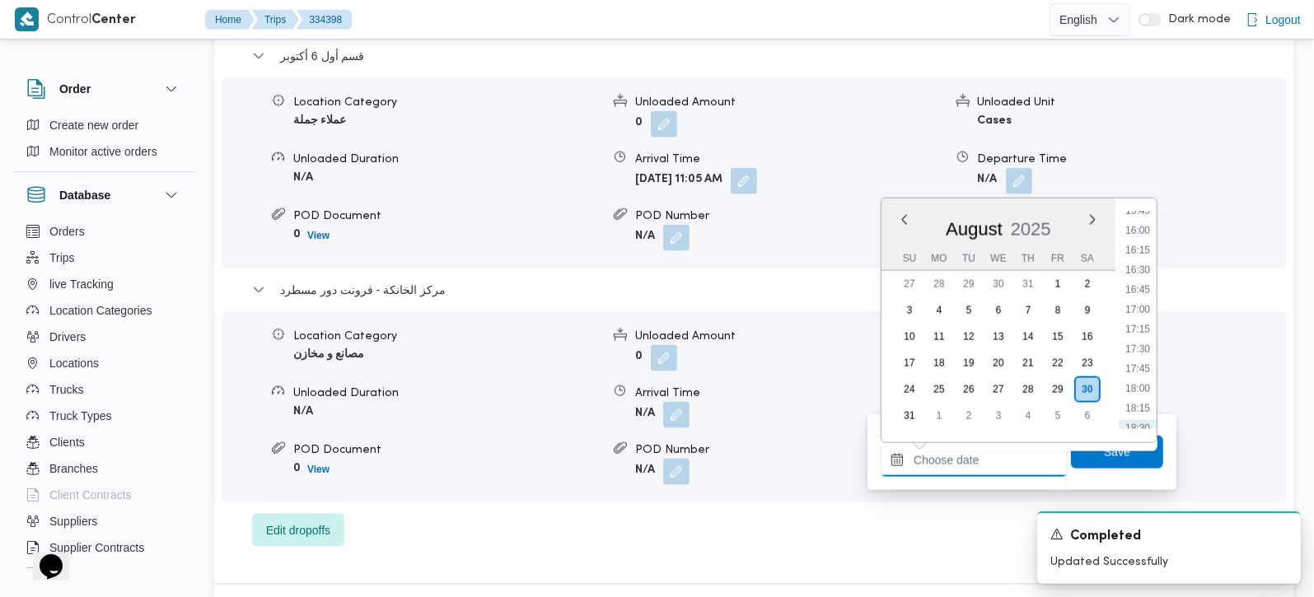
scroll to position [1254, 0]
click at [1145, 296] on li "16:45" at bounding box center [1138, 291] width 38 height 16
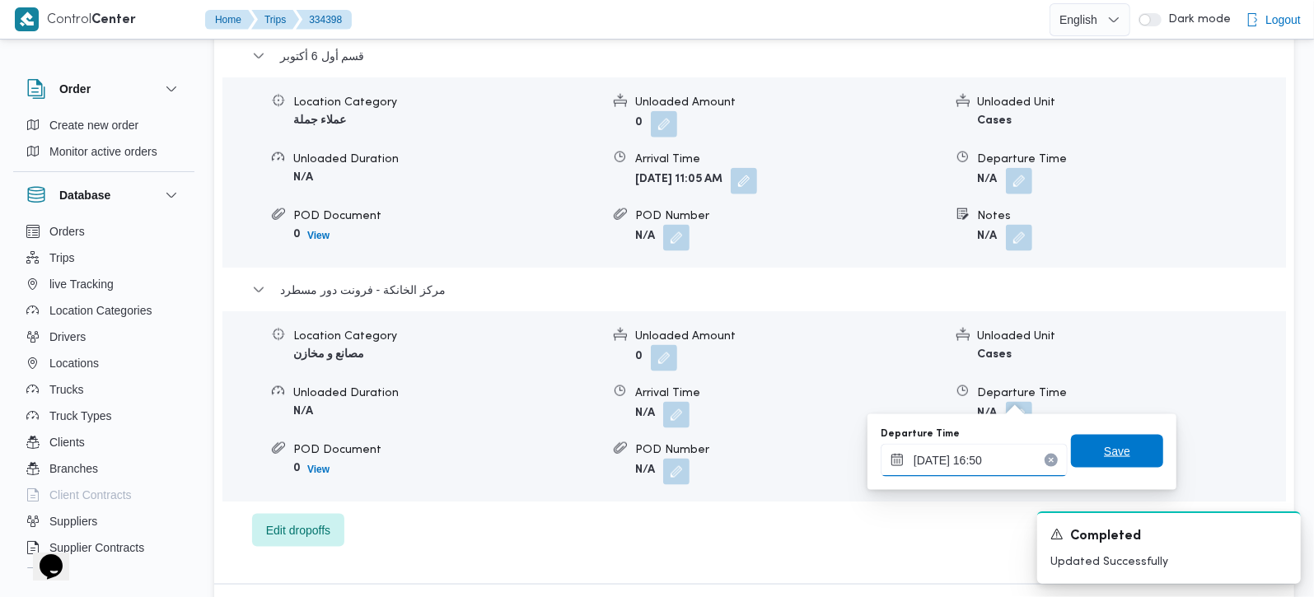
type input "30/08/2025 16:50"
click at [1122, 449] on span "Save" at bounding box center [1117, 451] width 92 height 33
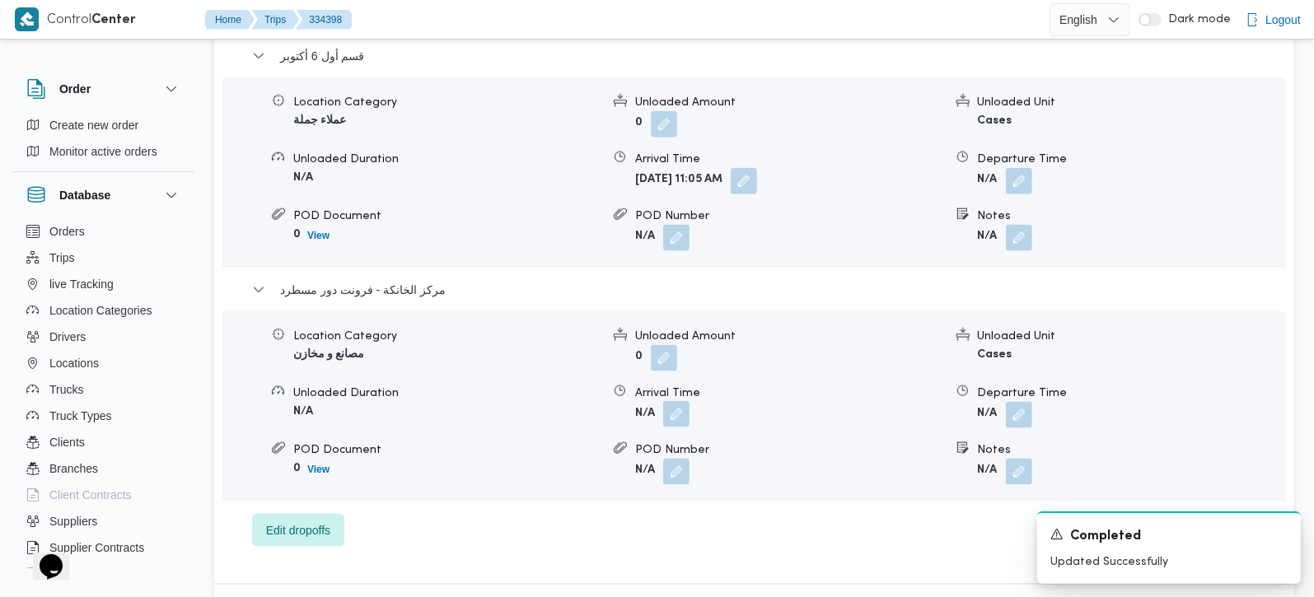
click at [679, 401] on button "button" at bounding box center [676, 414] width 26 height 26
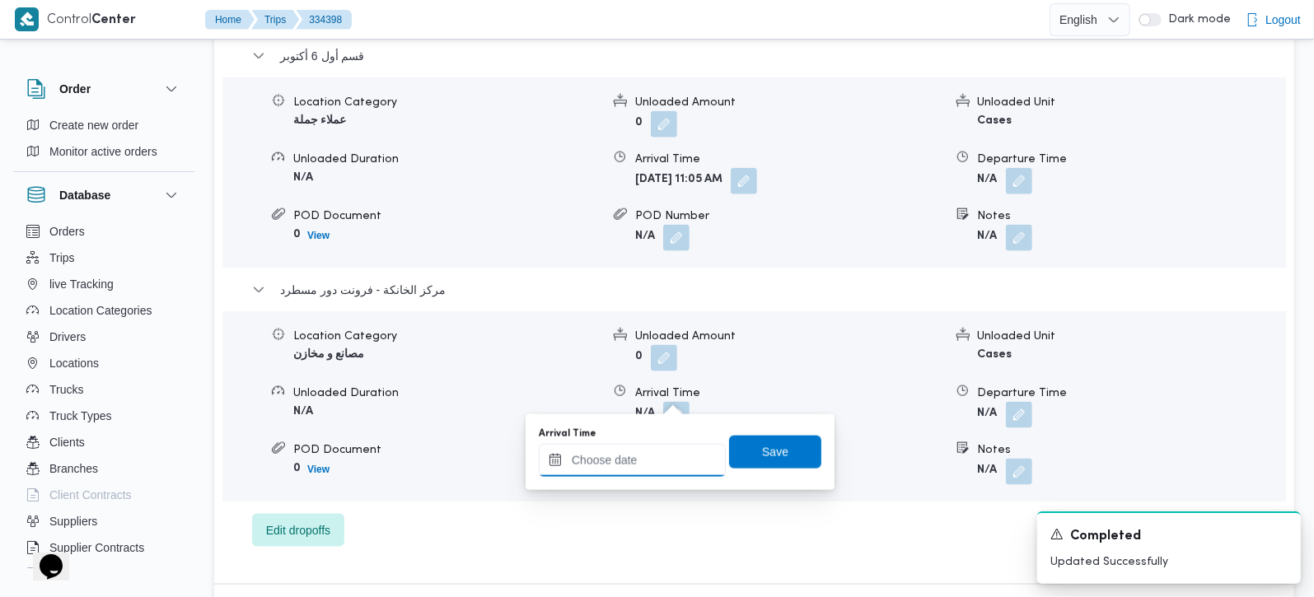
click at [643, 460] on input "Arrival Time" at bounding box center [632, 460] width 187 height 33
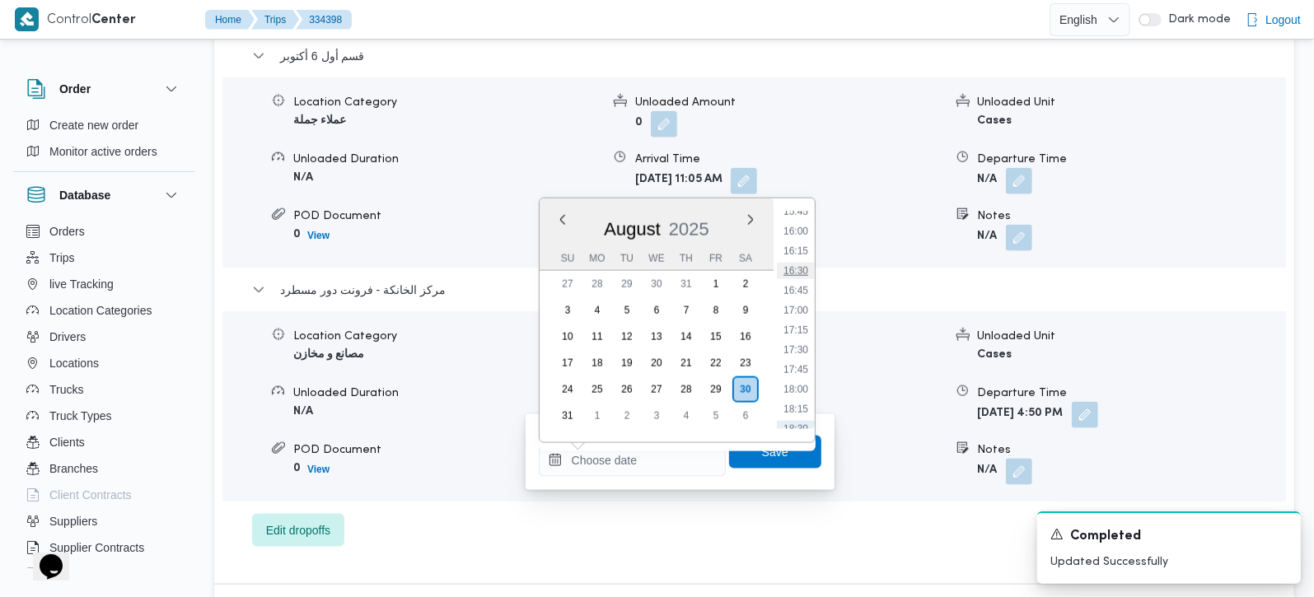
click at [807, 277] on li "16:30" at bounding box center [796, 271] width 38 height 16
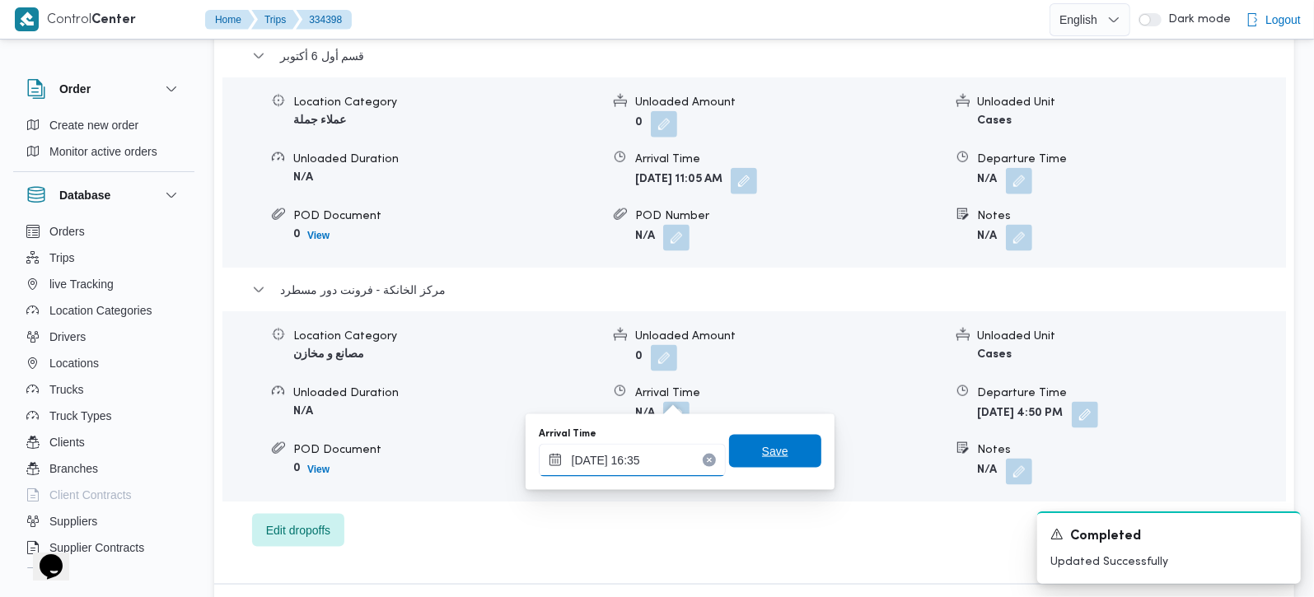
type input "30/08/2025 16:35"
click at [765, 452] on span "Save" at bounding box center [775, 452] width 26 height 20
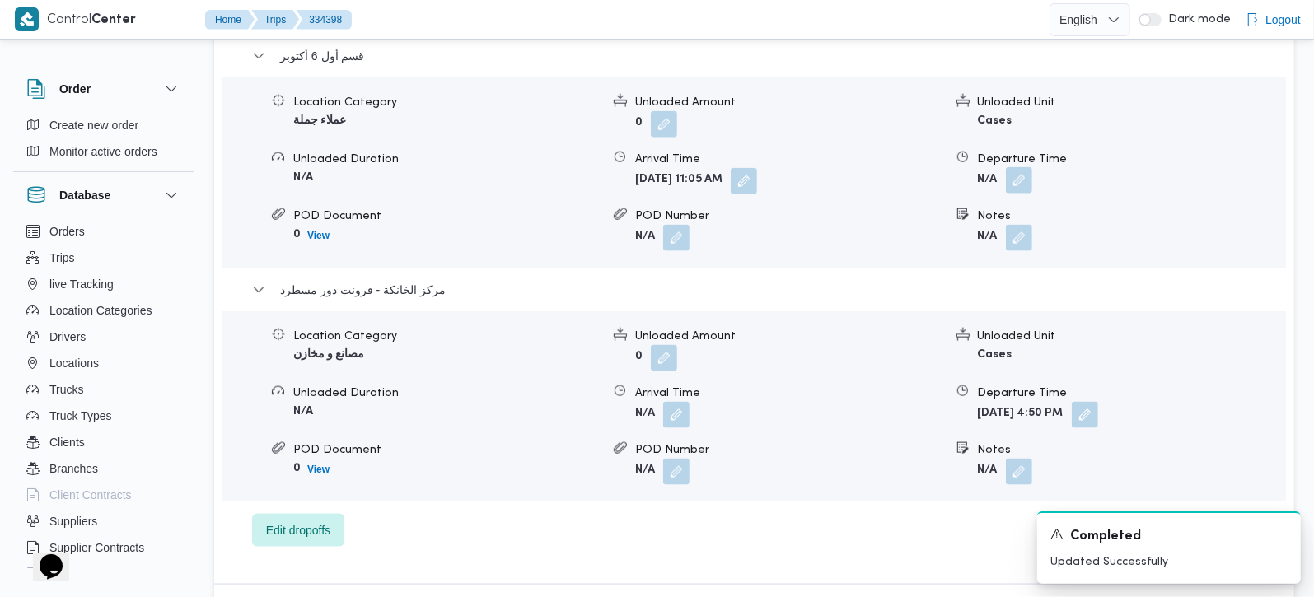
click at [1020, 167] on button "button" at bounding box center [1019, 180] width 26 height 26
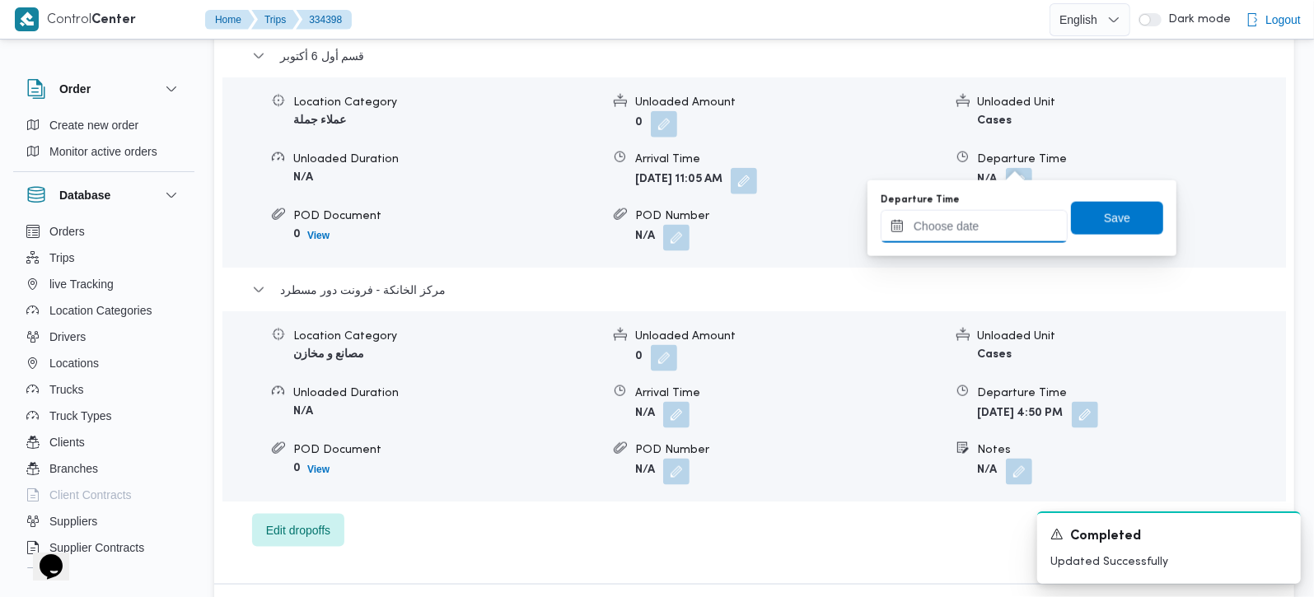
click at [996, 226] on input "Departure Time" at bounding box center [974, 226] width 187 height 33
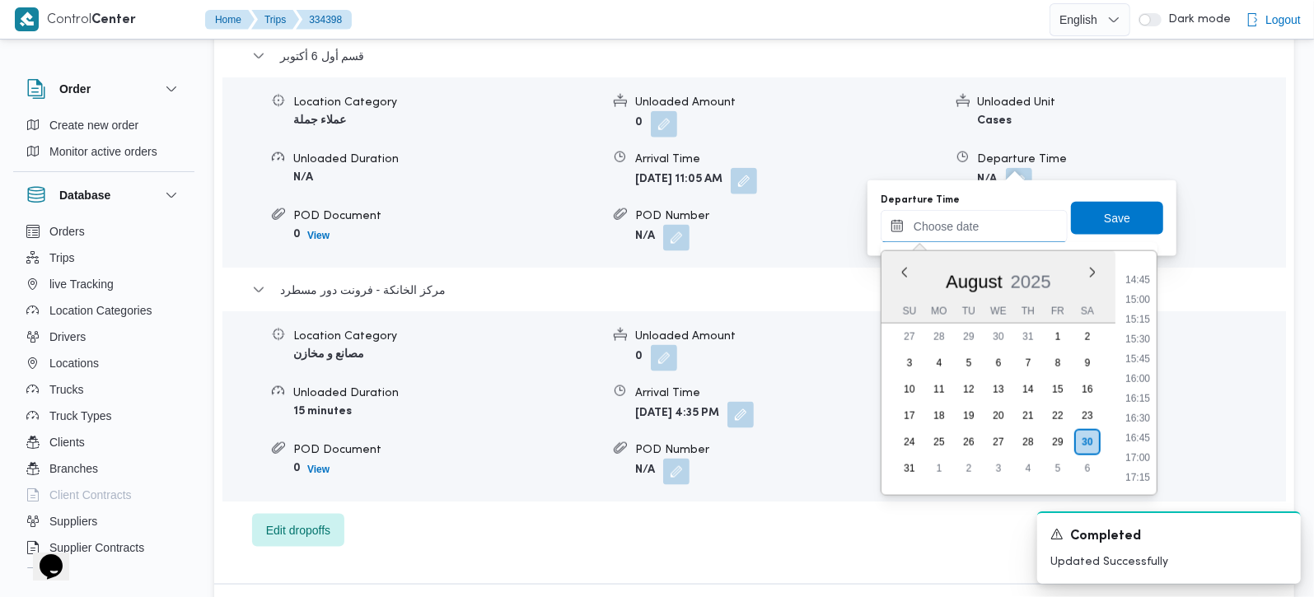
scroll to position [1157, 0]
click at [1140, 345] on li "15:30" at bounding box center [1138, 342] width 38 height 16
type input "30/08/2025 15:30"
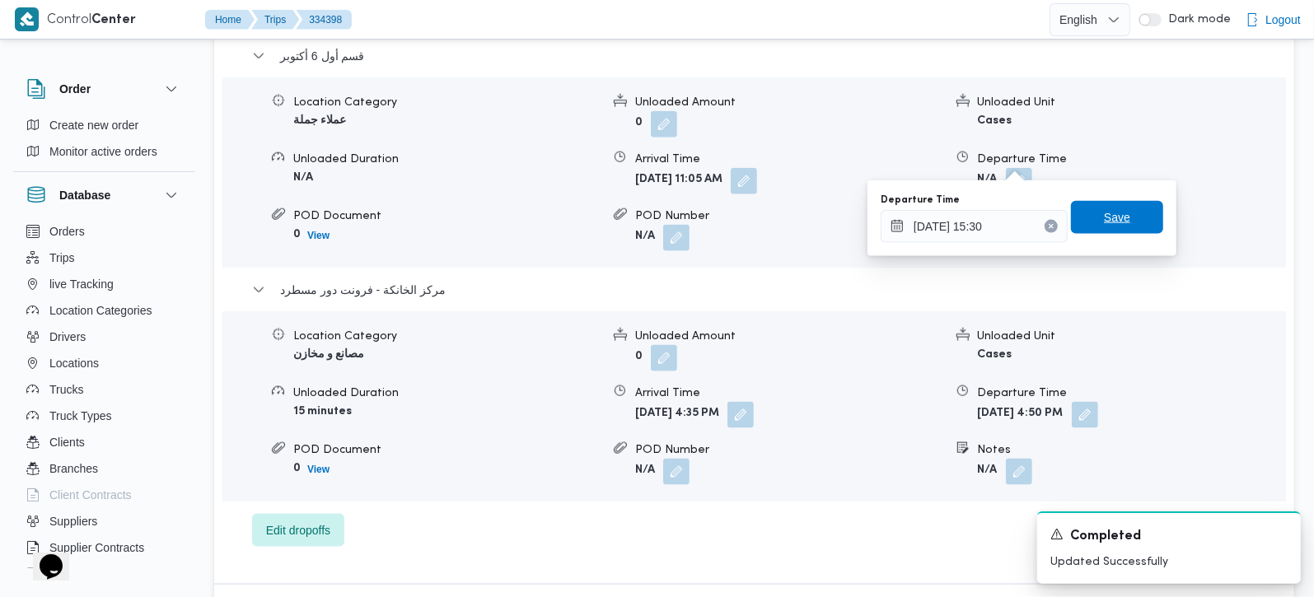
click at [1124, 220] on span "Save" at bounding box center [1117, 217] width 92 height 33
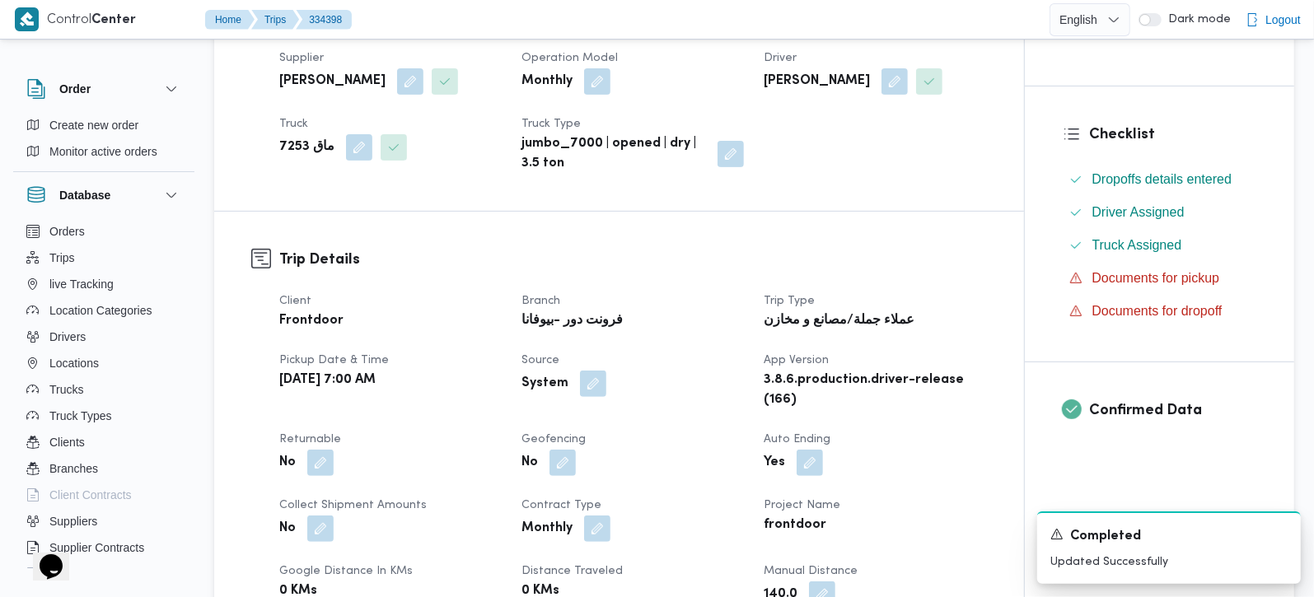
scroll to position [484, 0]
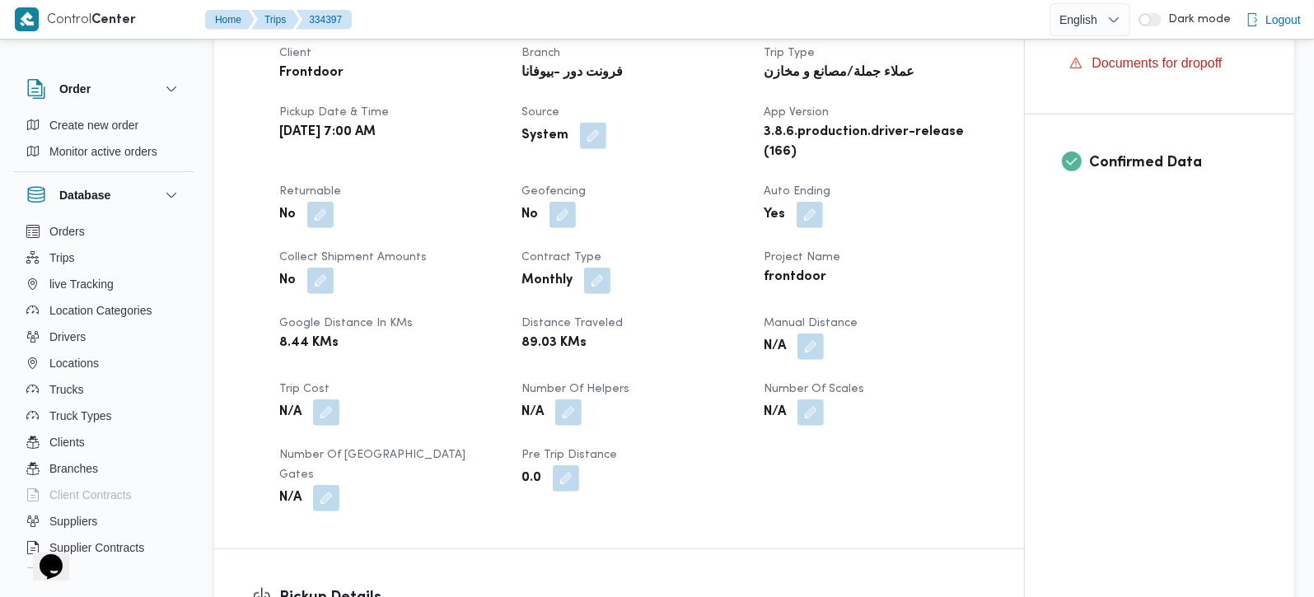
scroll to position [678, 0]
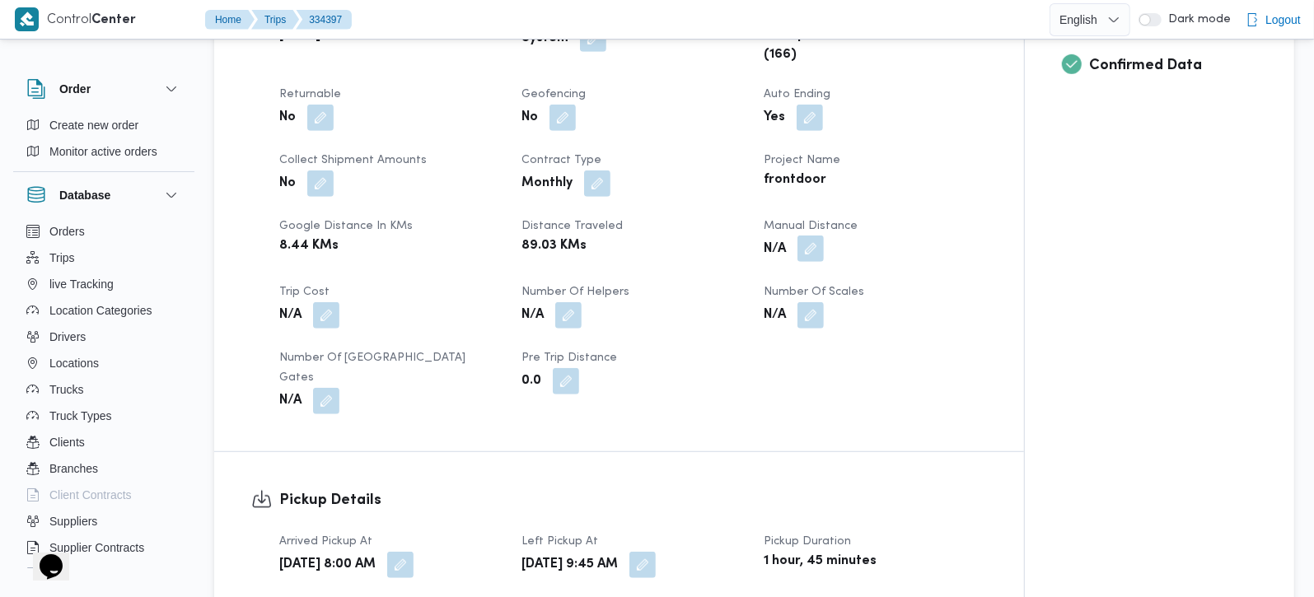
click at [819, 244] on button "button" at bounding box center [811, 249] width 26 height 26
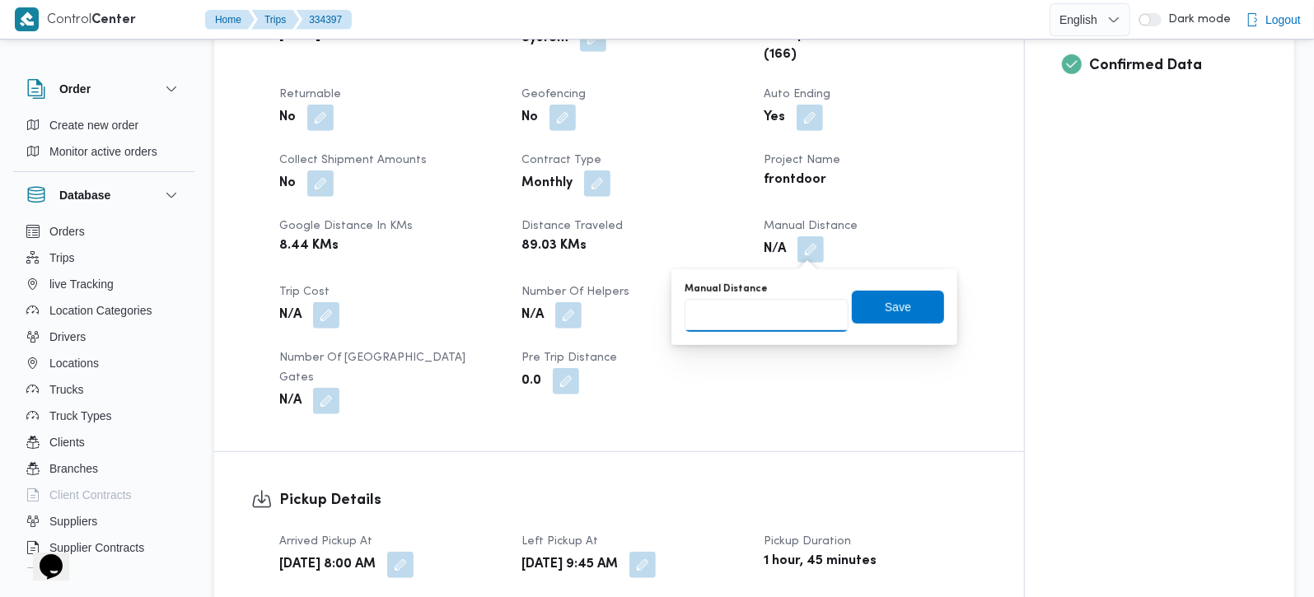
click at [773, 302] on input "Manual Distance" at bounding box center [767, 315] width 164 height 33
type input "91"
click at [893, 300] on span "Save" at bounding box center [898, 307] width 26 height 20
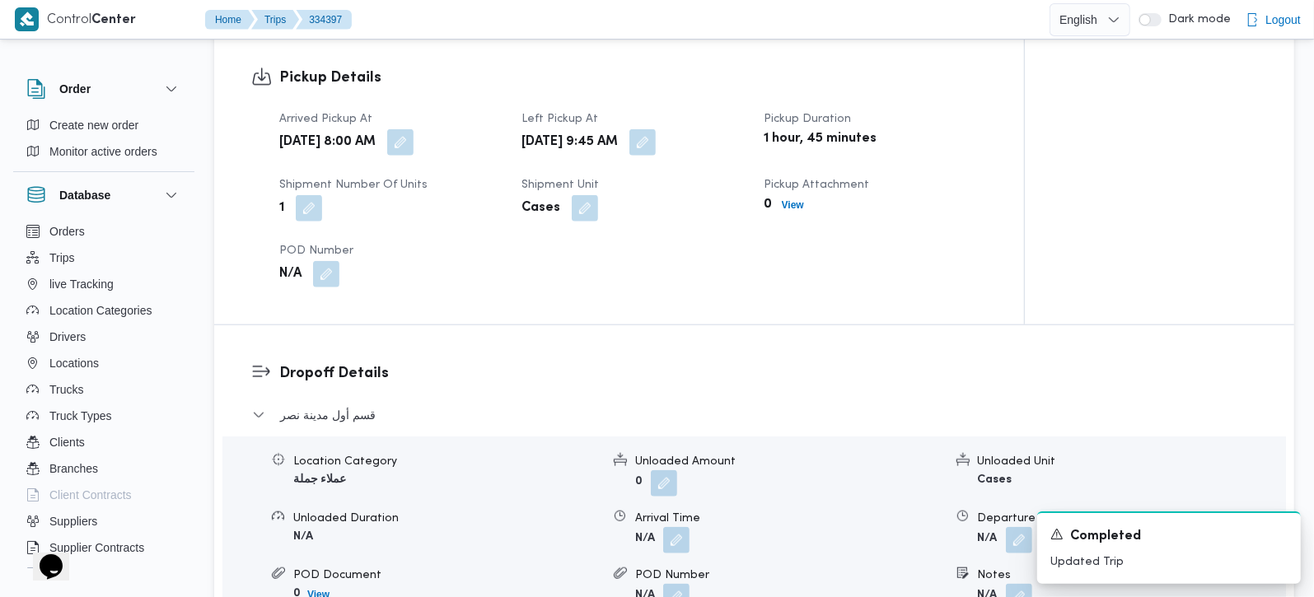
scroll to position [1163, 0]
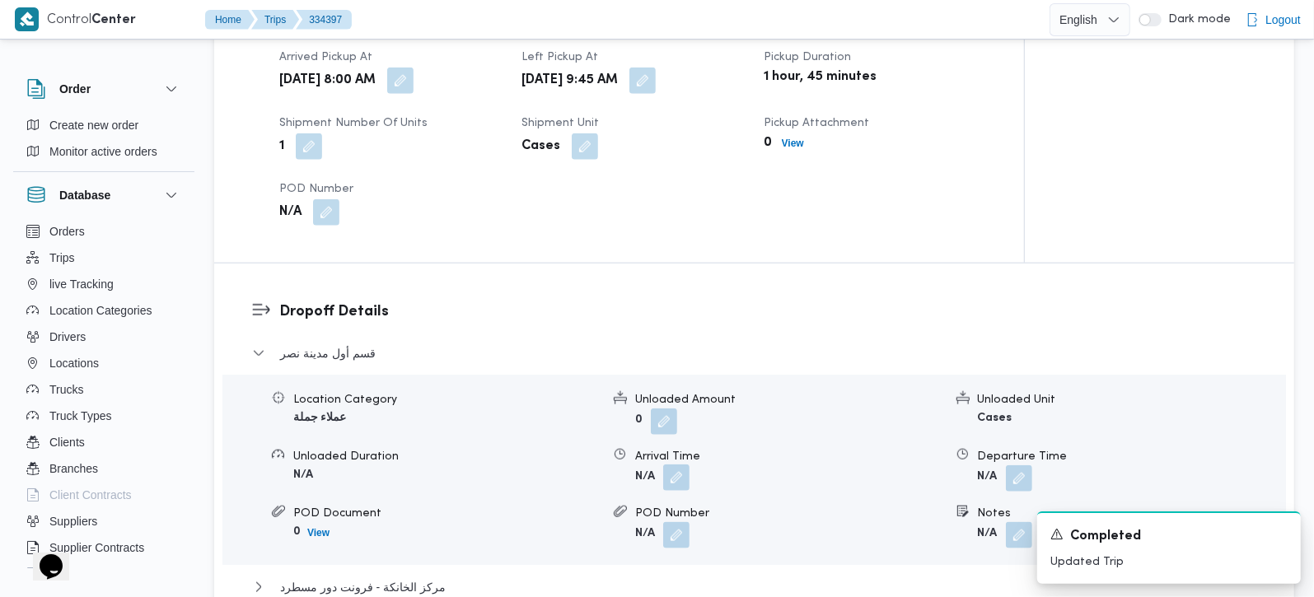
click at [682, 465] on button "button" at bounding box center [676, 478] width 26 height 26
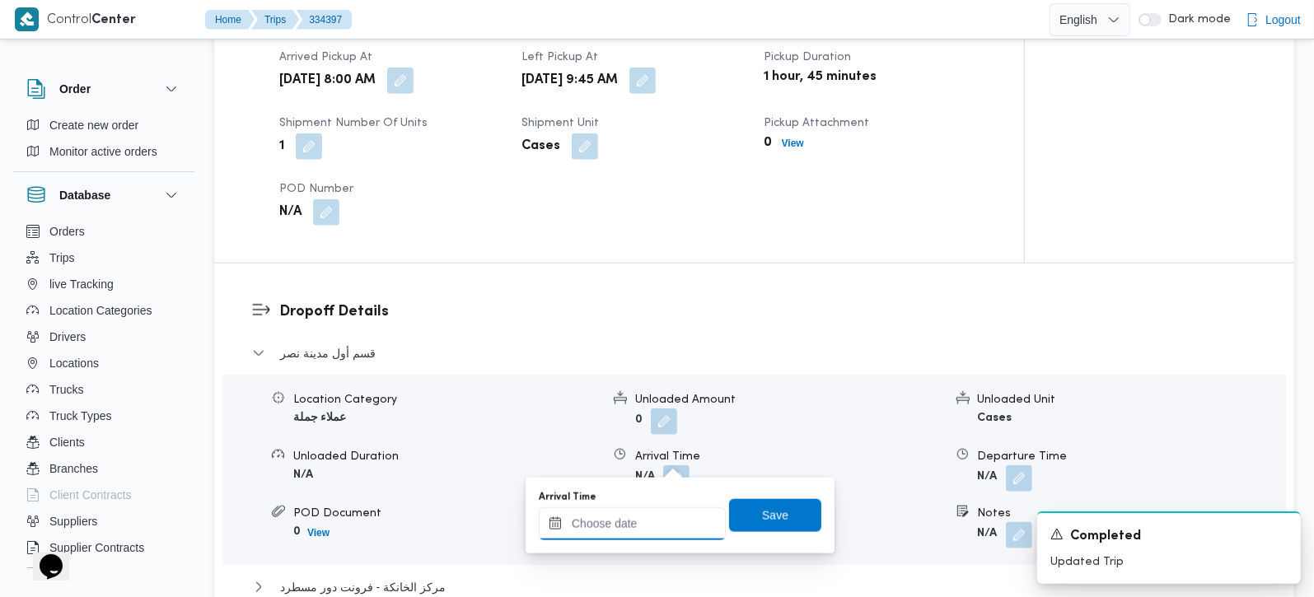
click at [662, 524] on input "Arrival Time" at bounding box center [632, 524] width 187 height 33
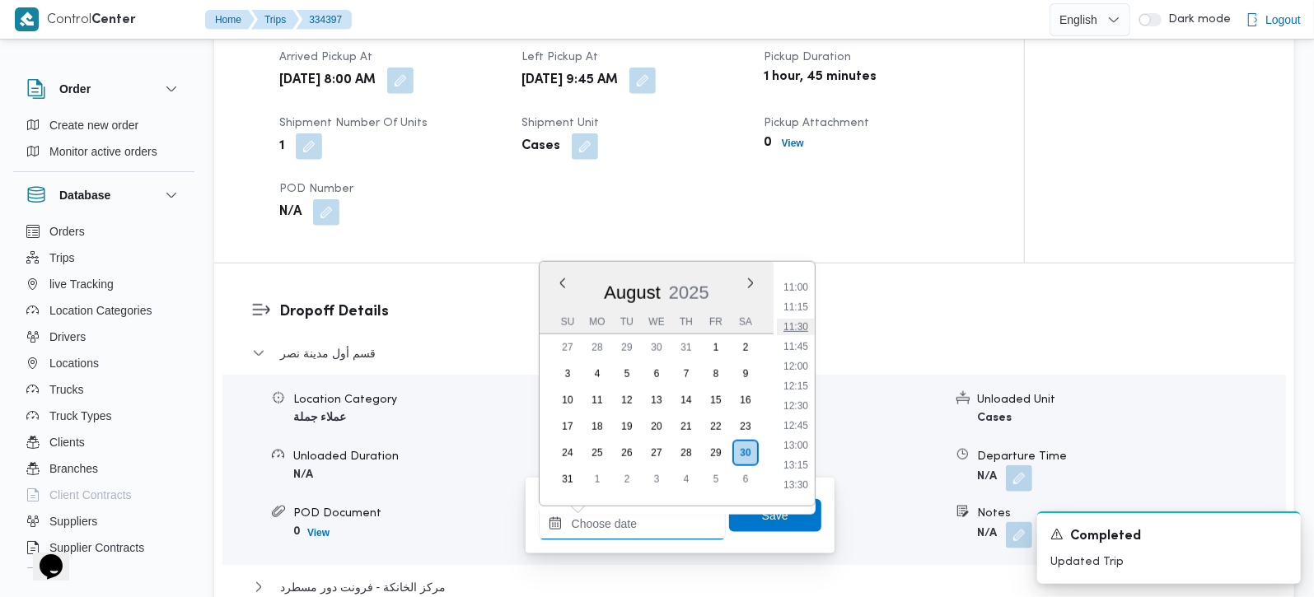
scroll to position [770, 0]
click at [794, 314] on ul "00:00 00:15 00:30 00:45 01:00 01:15 01:30 01:45 02:00 02:15 02:30 02:45 03:00 0…" at bounding box center [796, 384] width 38 height 218
click at [792, 328] on li "10:15" at bounding box center [796, 324] width 38 height 16
type input "[DATE] 10:15"
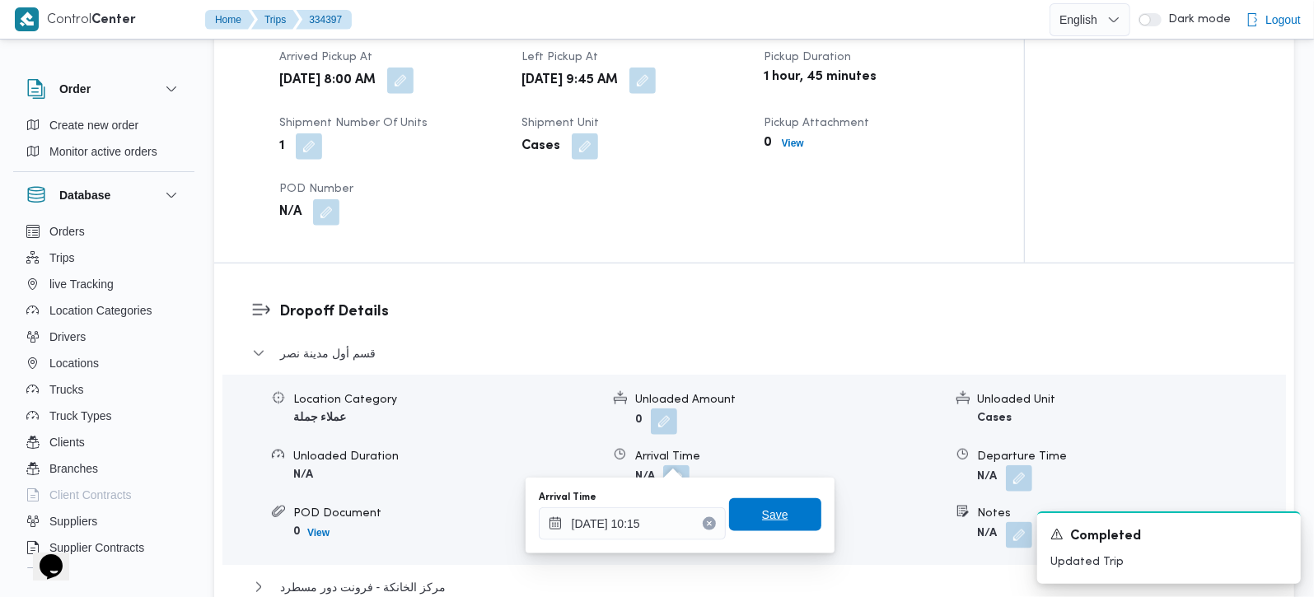
click at [762, 507] on span "Save" at bounding box center [775, 515] width 26 height 20
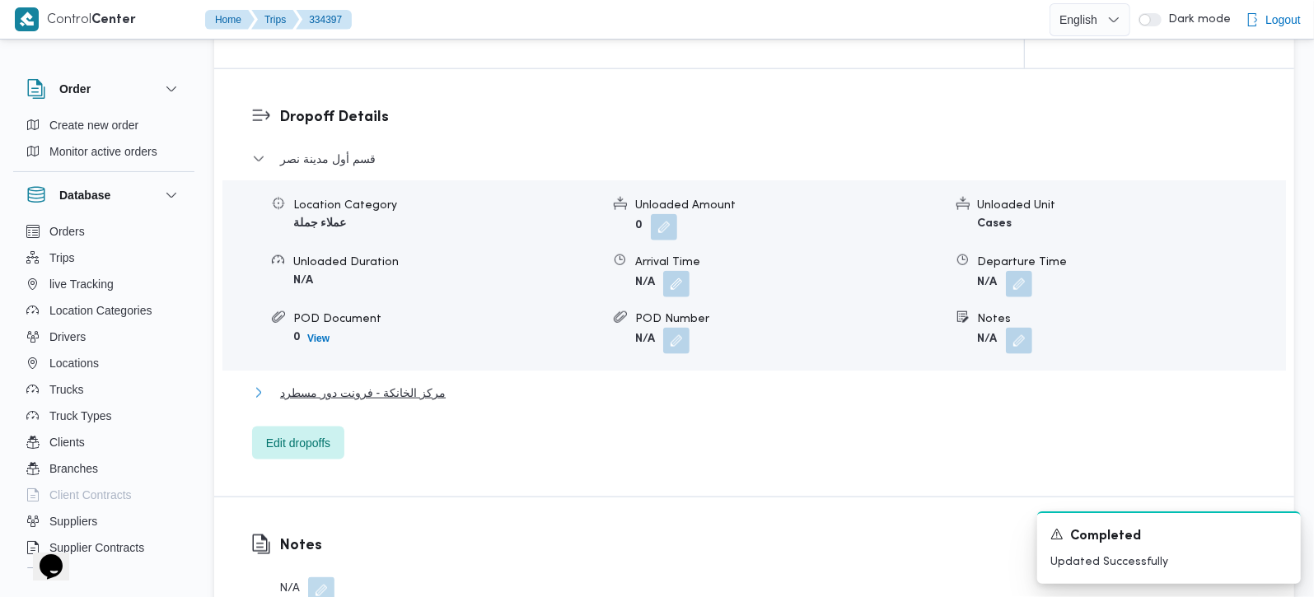
click at [377, 383] on span "مركز الخانكة - فرونت دور مسطرد" at bounding box center [363, 393] width 166 height 20
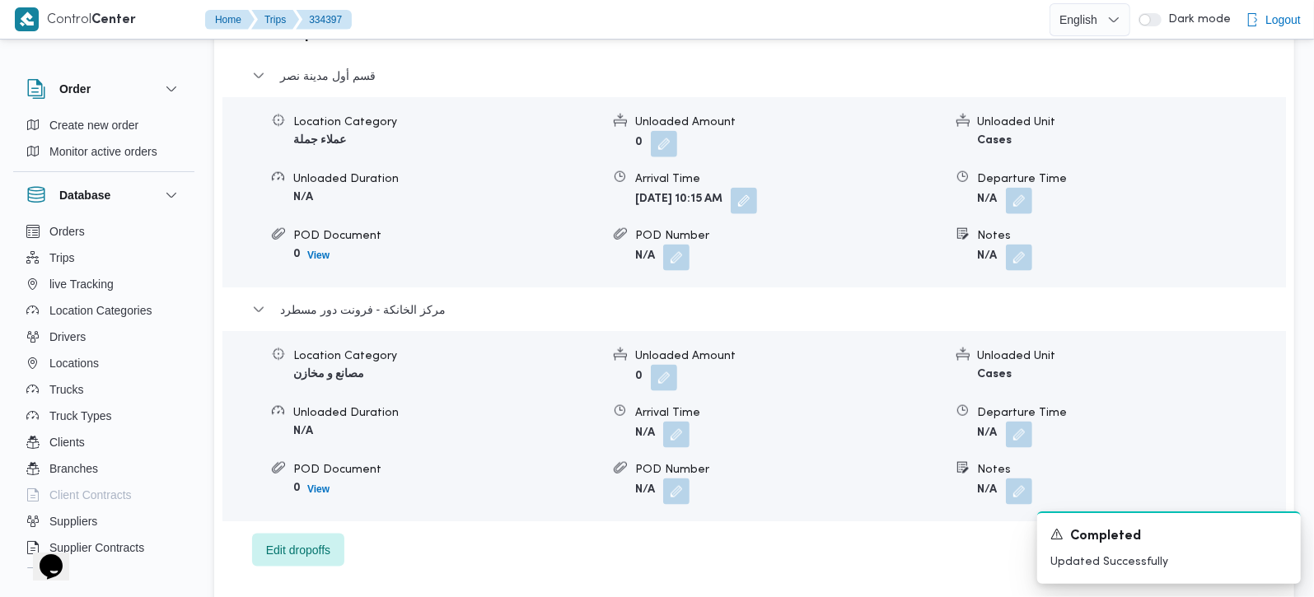
scroll to position [1551, 0]
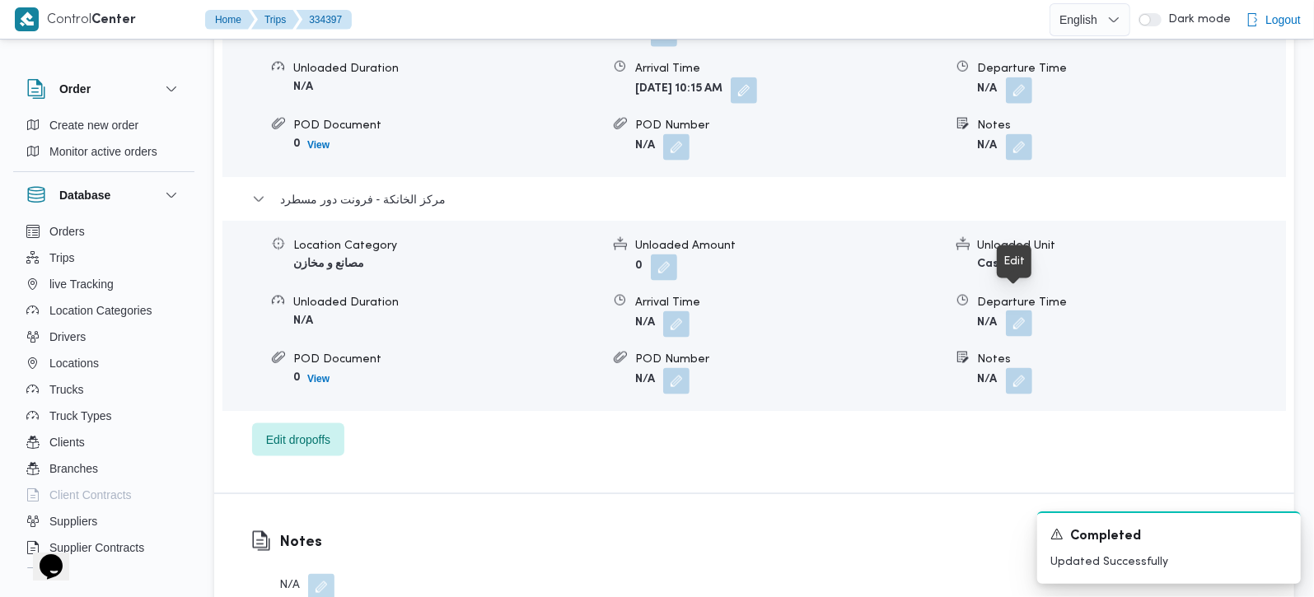
click at [1008, 311] on button "button" at bounding box center [1019, 324] width 26 height 26
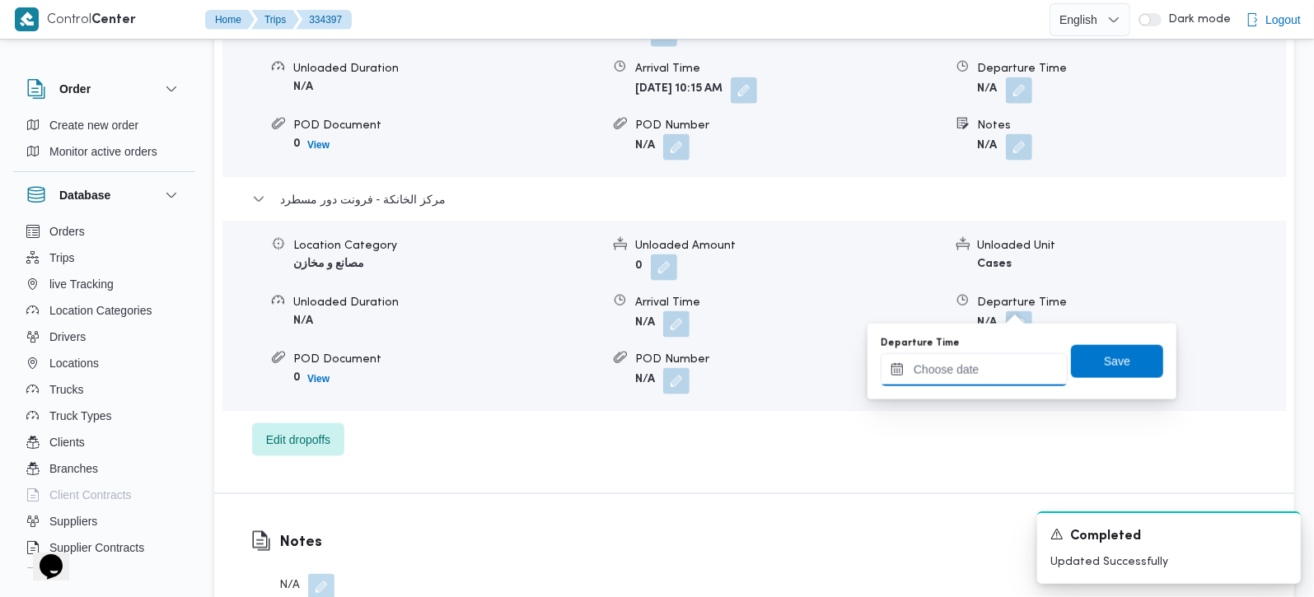
click at [985, 362] on input "Departure Time" at bounding box center [974, 369] width 187 height 33
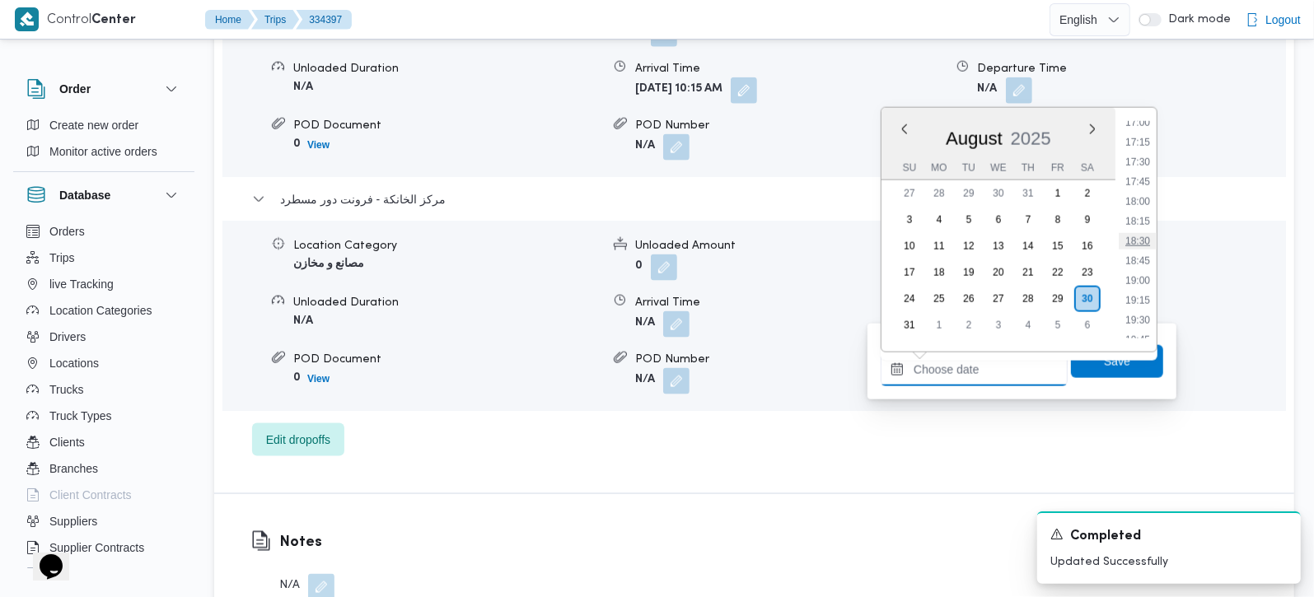
scroll to position [1254, 0]
click at [1140, 174] on li "16:30" at bounding box center [1138, 180] width 38 height 16
type input "[DATE] 16:30"
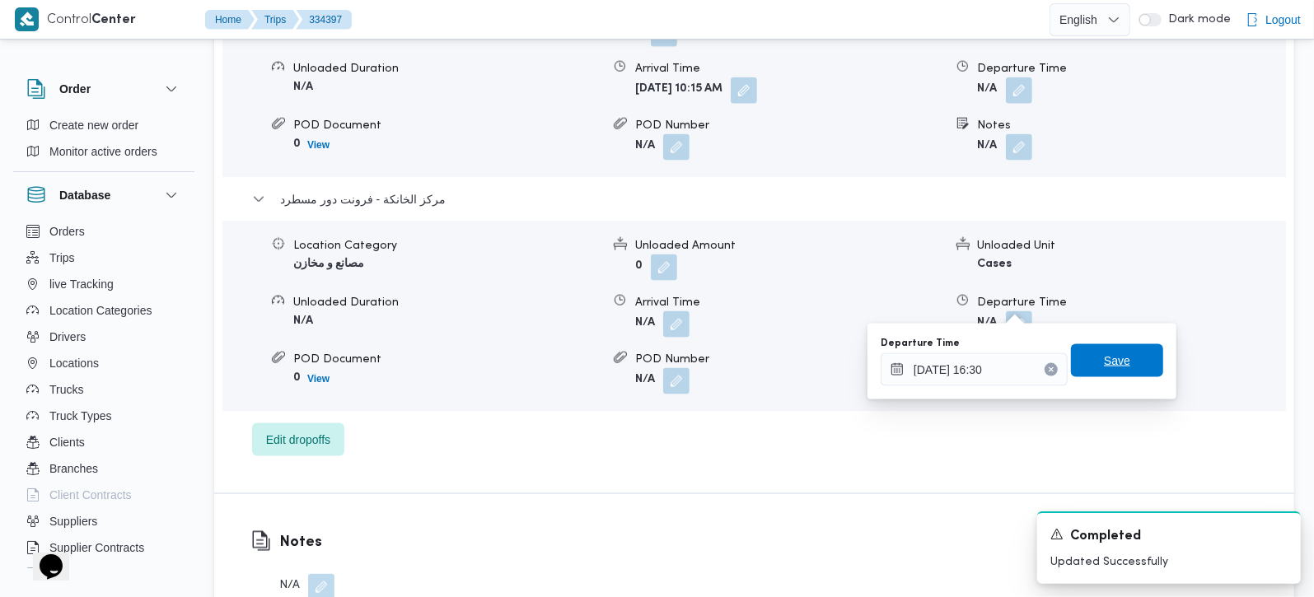
click at [1104, 365] on span "Save" at bounding box center [1117, 361] width 26 height 20
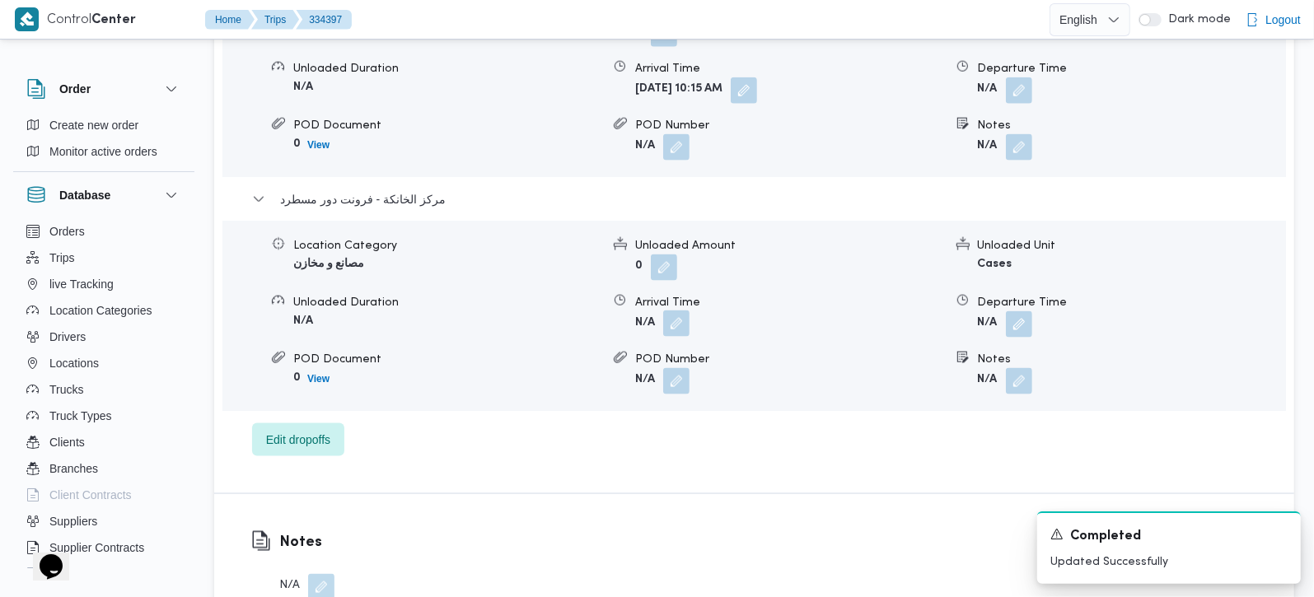
click at [675, 311] on button "button" at bounding box center [676, 324] width 26 height 26
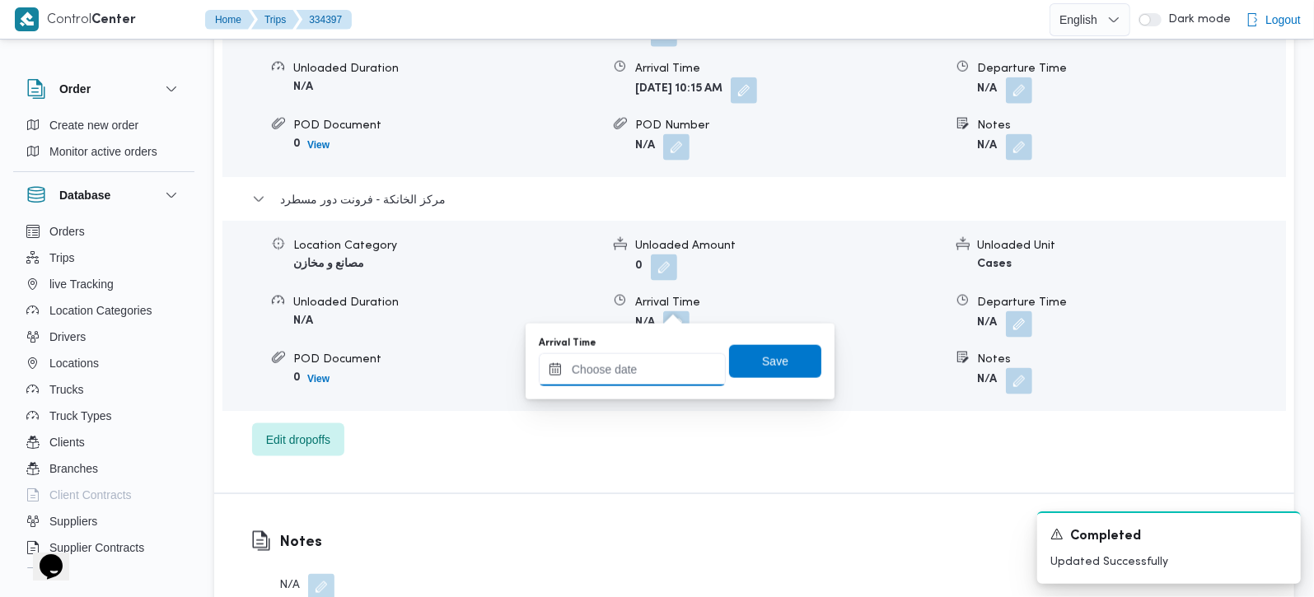
click at [628, 380] on input "Arrival Time" at bounding box center [632, 369] width 187 height 33
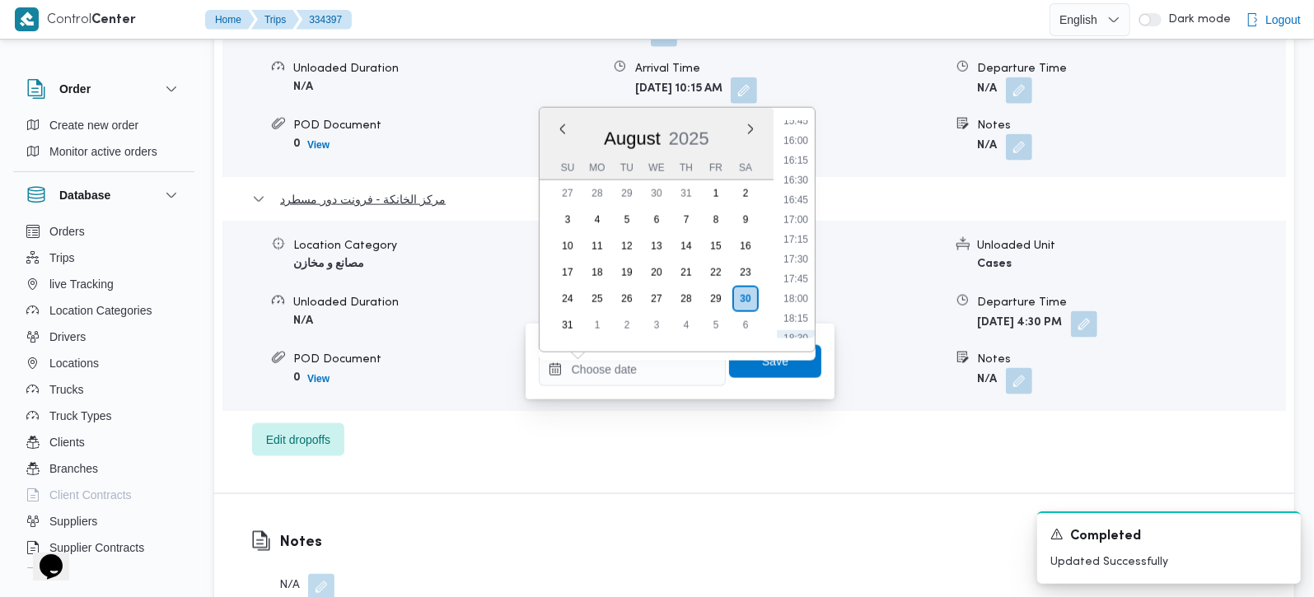
drag, startPoint x: 798, startPoint y: 161, endPoint x: 798, endPoint y: 183, distance: 21.4
click at [798, 161] on li "16:15" at bounding box center [796, 160] width 38 height 16
type input "30/08/2025 16:15"
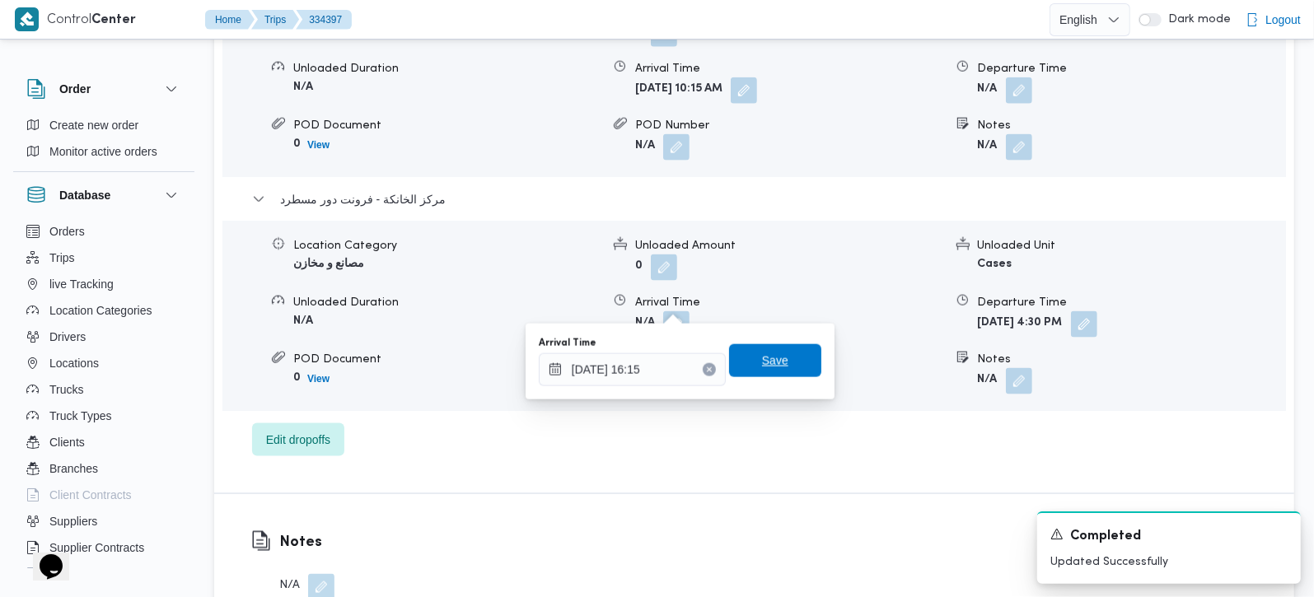
click at [765, 361] on span "Save" at bounding box center [775, 361] width 26 height 20
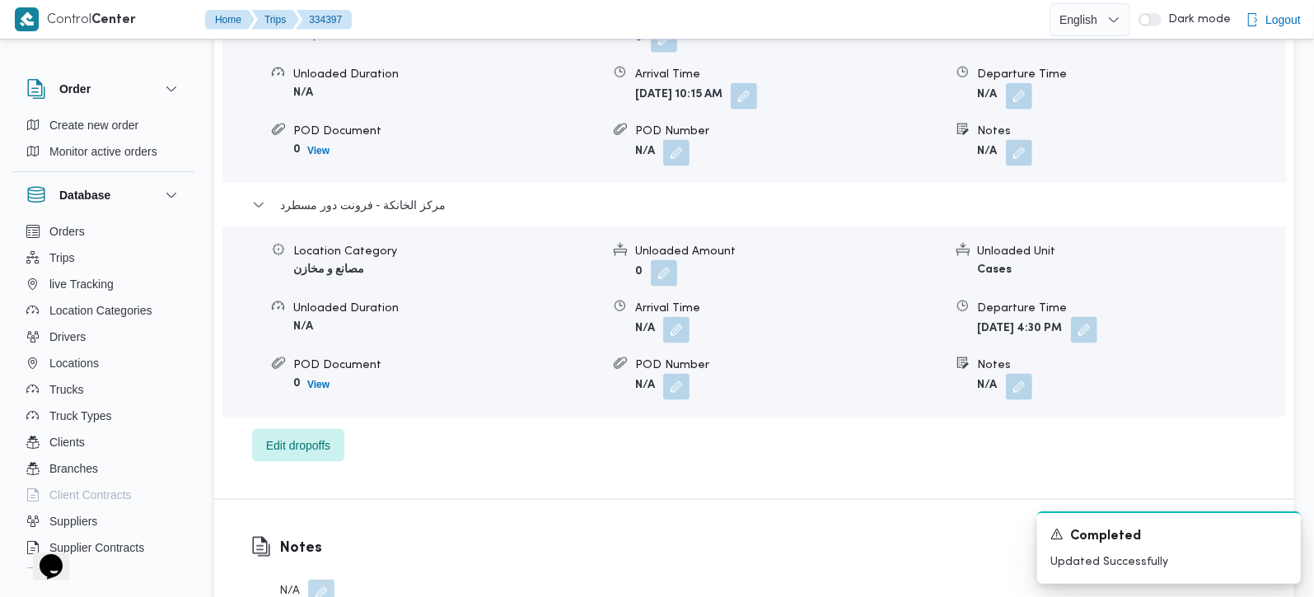
scroll to position [1453, 0]
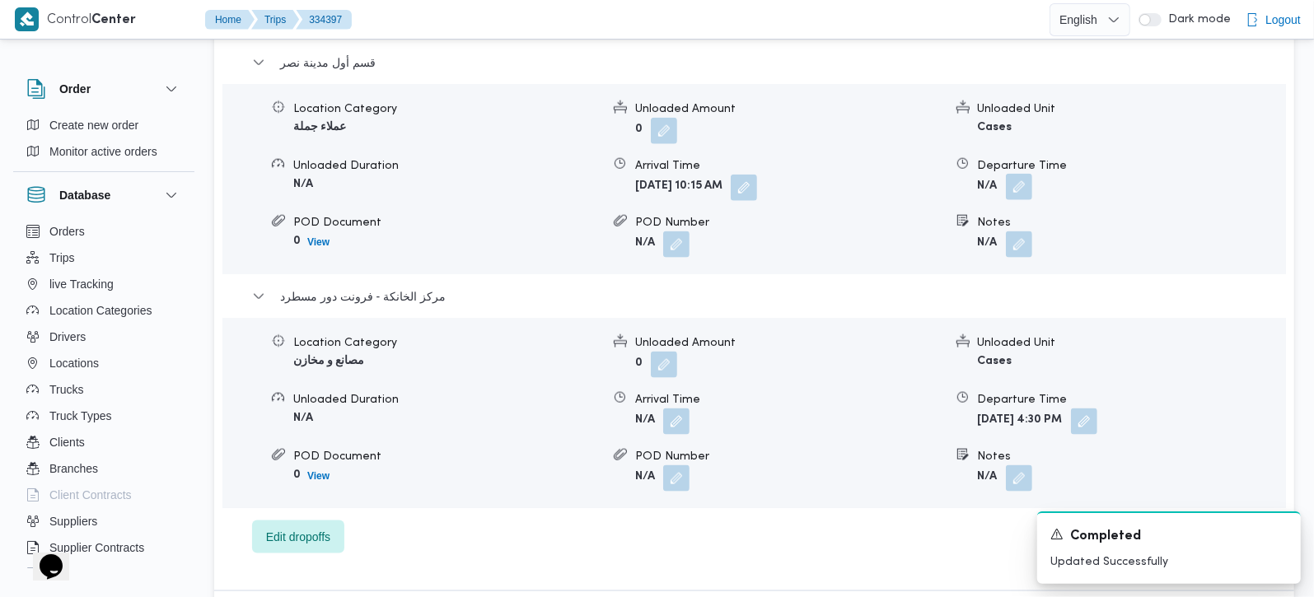
click at [1029, 174] on button "button" at bounding box center [1019, 187] width 26 height 26
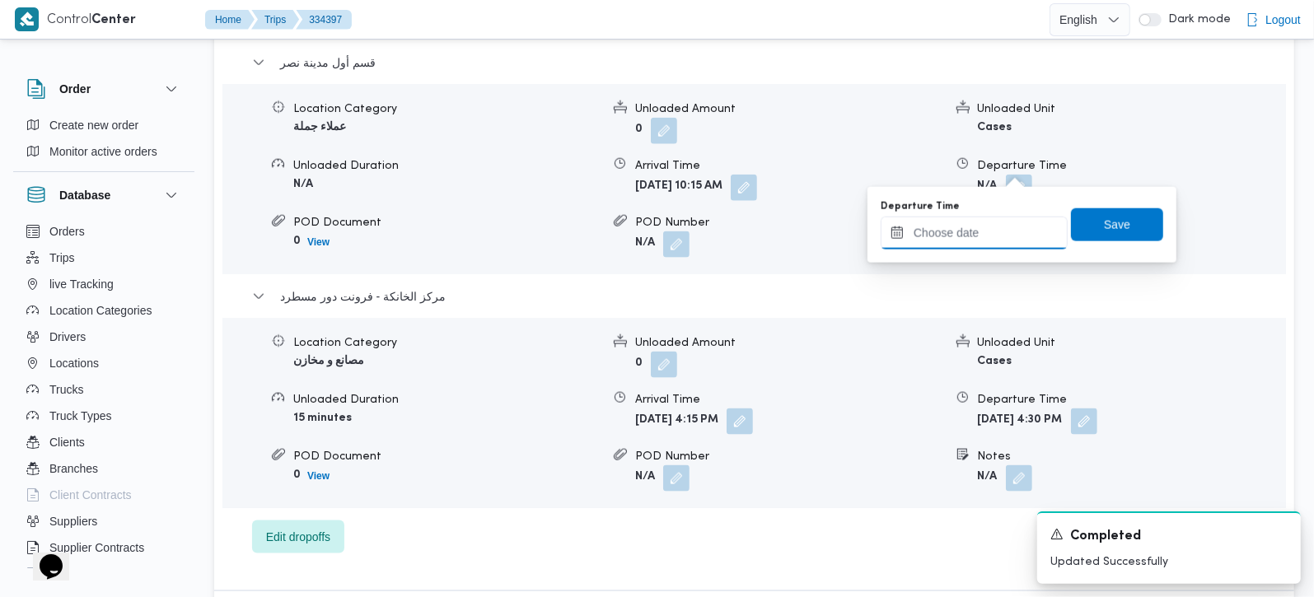
click at [981, 244] on input "Departure Time" at bounding box center [974, 233] width 187 height 33
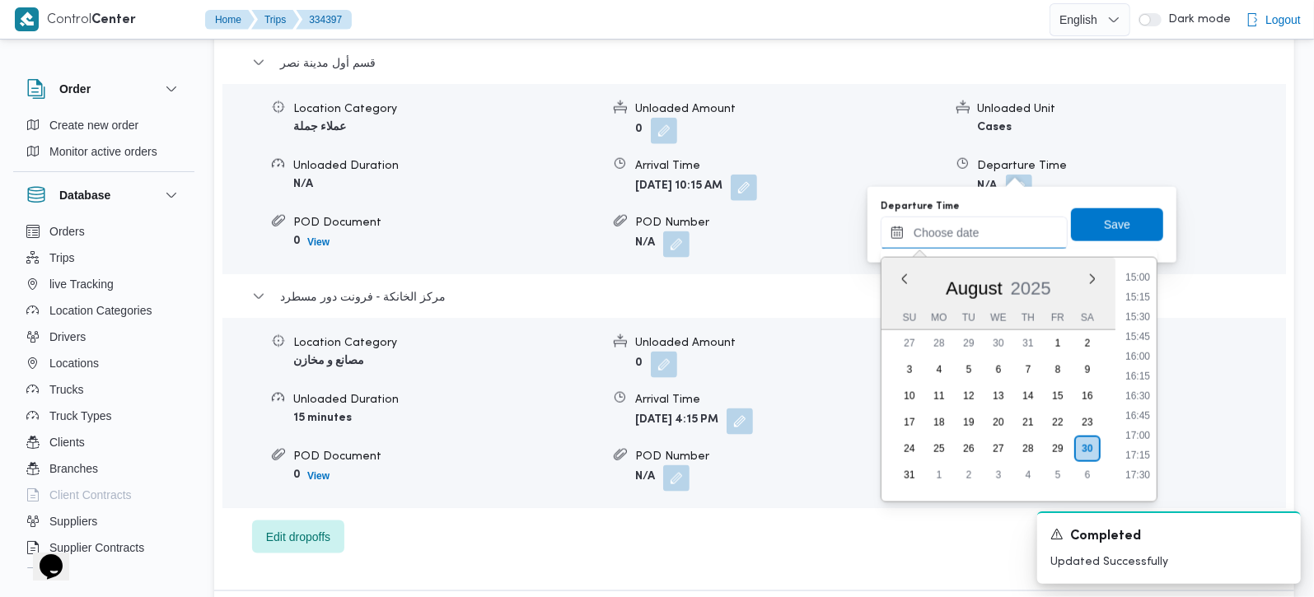
scroll to position [1157, 0]
click at [1144, 364] on li "15:45" at bounding box center [1138, 368] width 38 height 16
type input "30/08/2025 15:45"
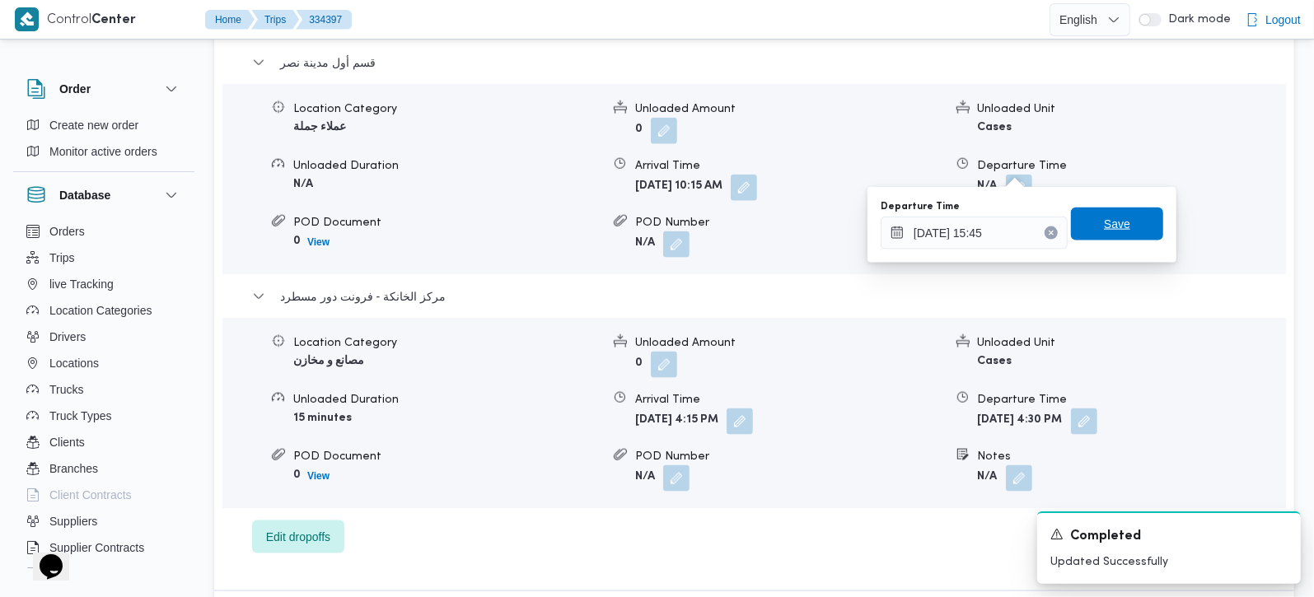
click at [1116, 228] on span "Save" at bounding box center [1117, 224] width 26 height 20
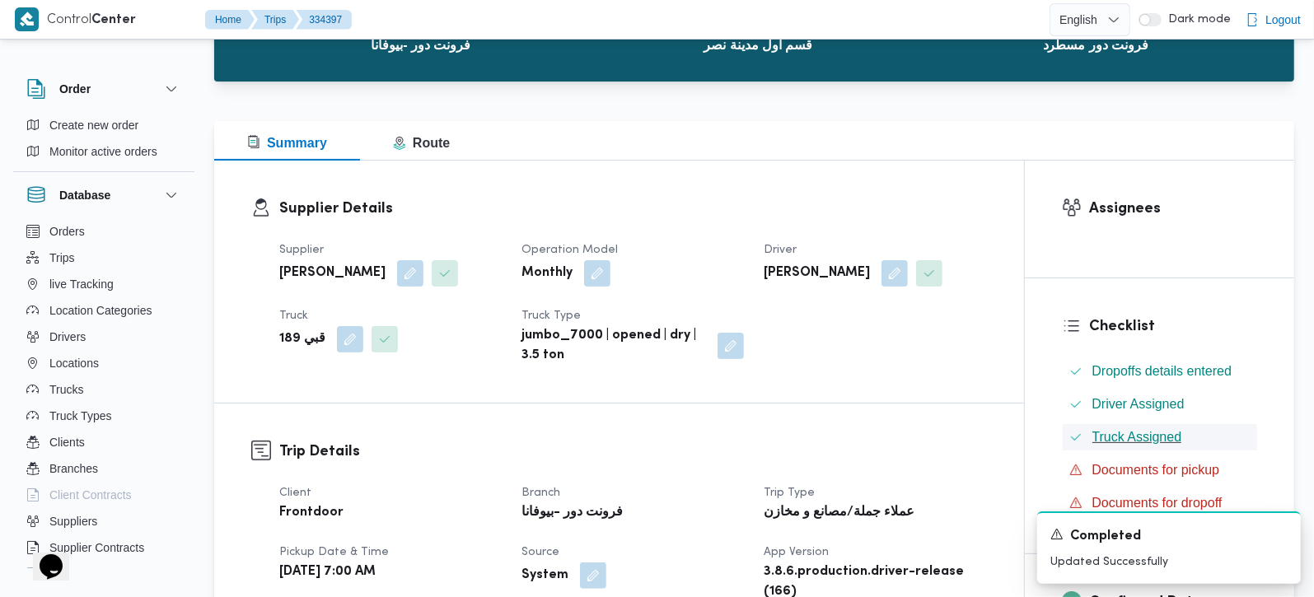
scroll to position [0, 0]
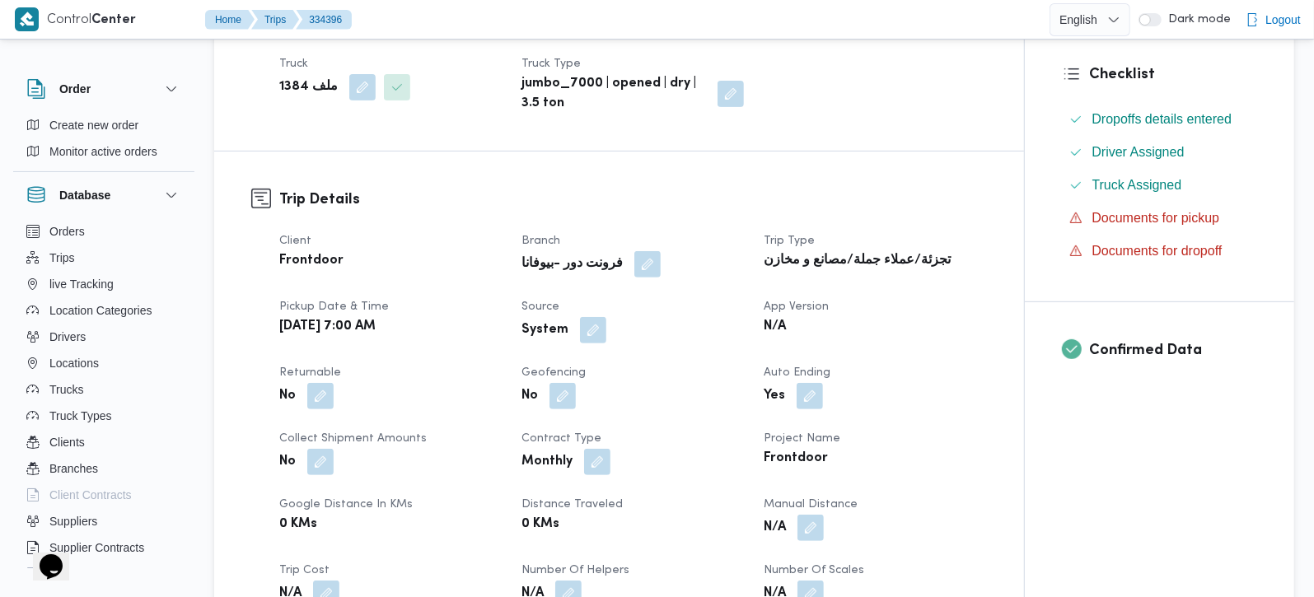
scroll to position [484, 0]
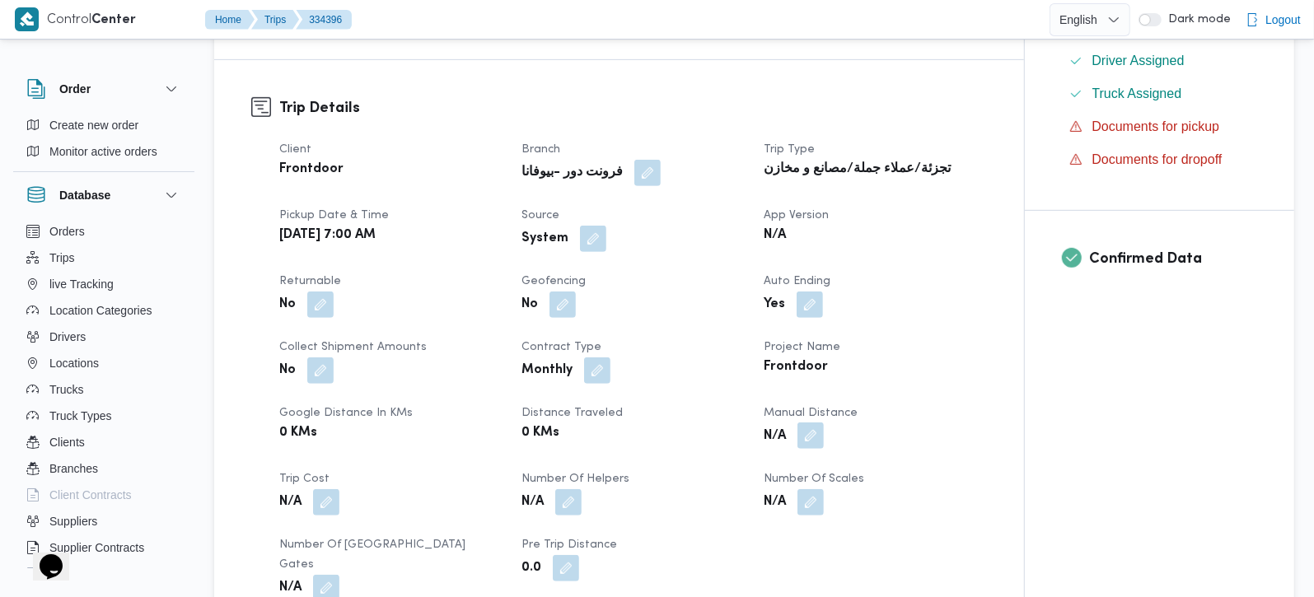
click at [814, 428] on button "button" at bounding box center [811, 436] width 26 height 26
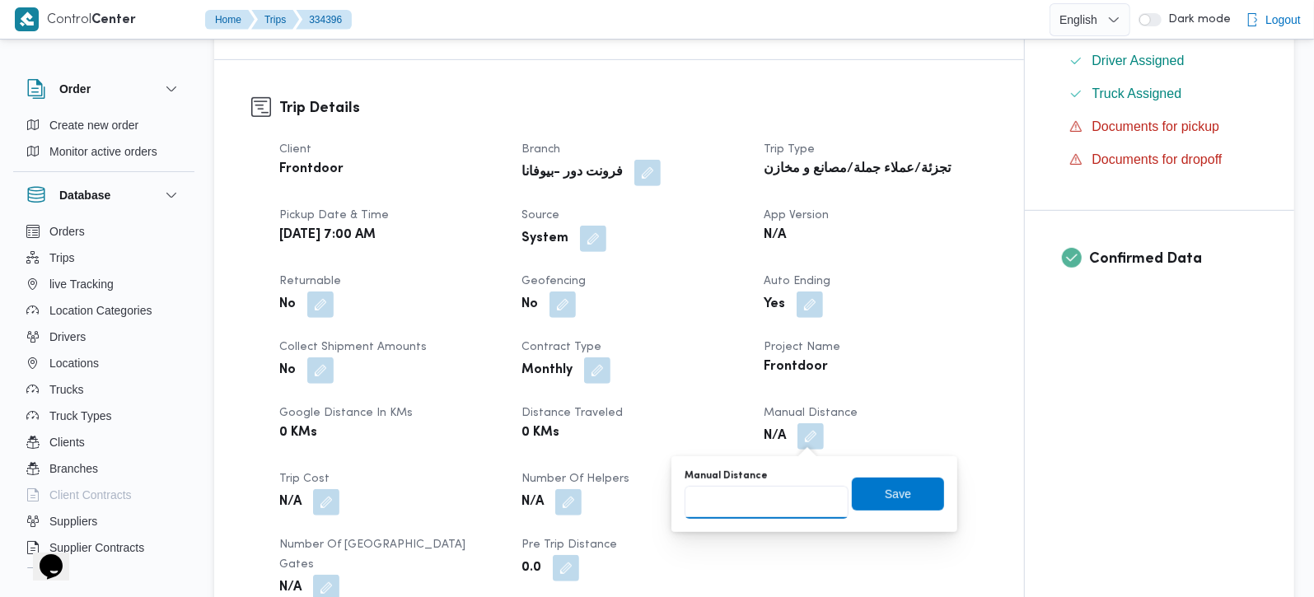
click at [775, 491] on input "Manual Distance" at bounding box center [767, 502] width 164 height 33
type input "130"
click at [893, 503] on span "Save" at bounding box center [898, 493] width 92 height 33
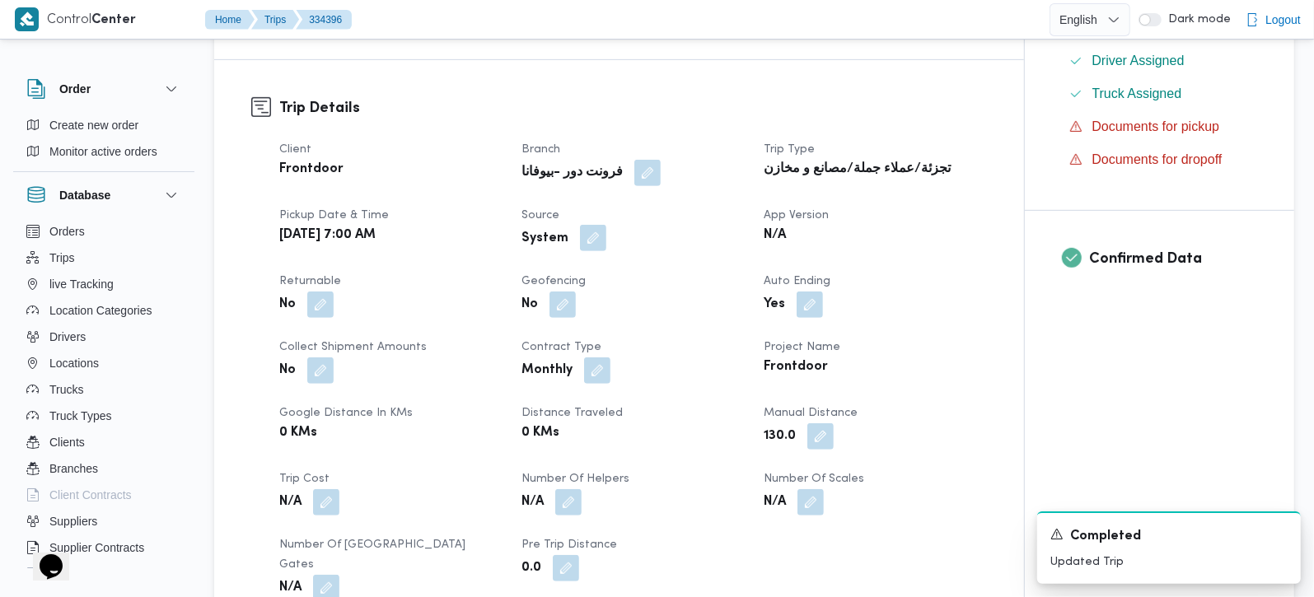
click at [597, 239] on button "button" at bounding box center [593, 238] width 26 height 26
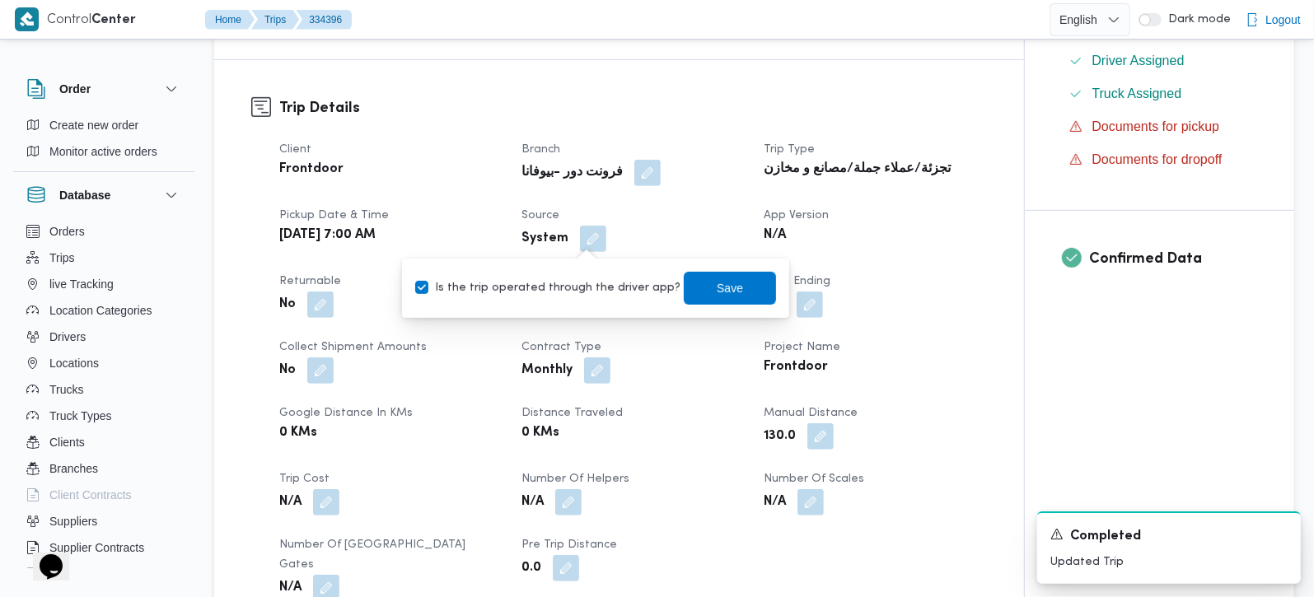
click at [578, 278] on label "Is the trip operated through the driver app?" at bounding box center [547, 288] width 265 height 20
checkbox input "false"
click at [717, 282] on span "Save" at bounding box center [730, 288] width 26 height 20
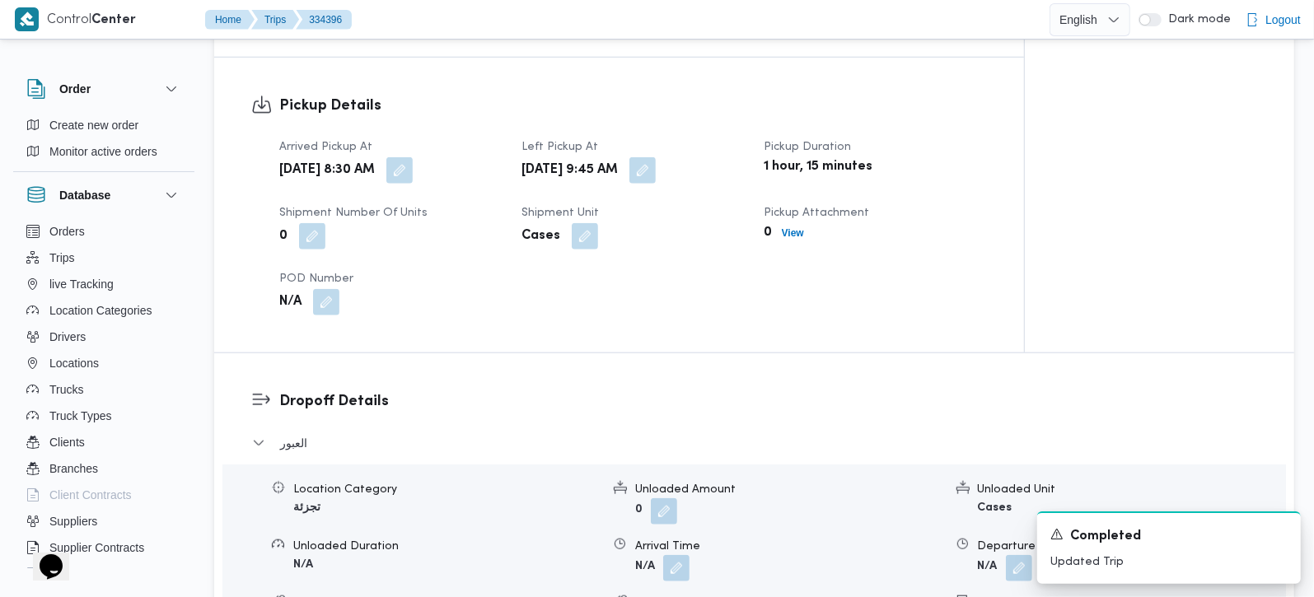
scroll to position [1163, 0]
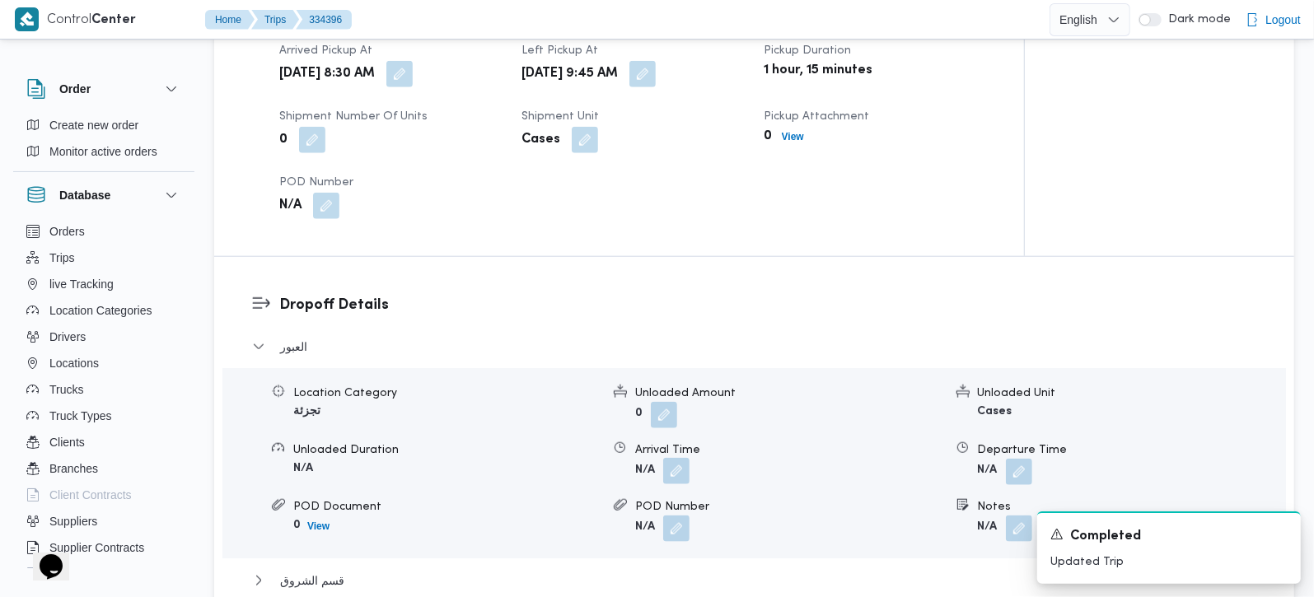
click at [687, 458] on button "button" at bounding box center [676, 471] width 26 height 26
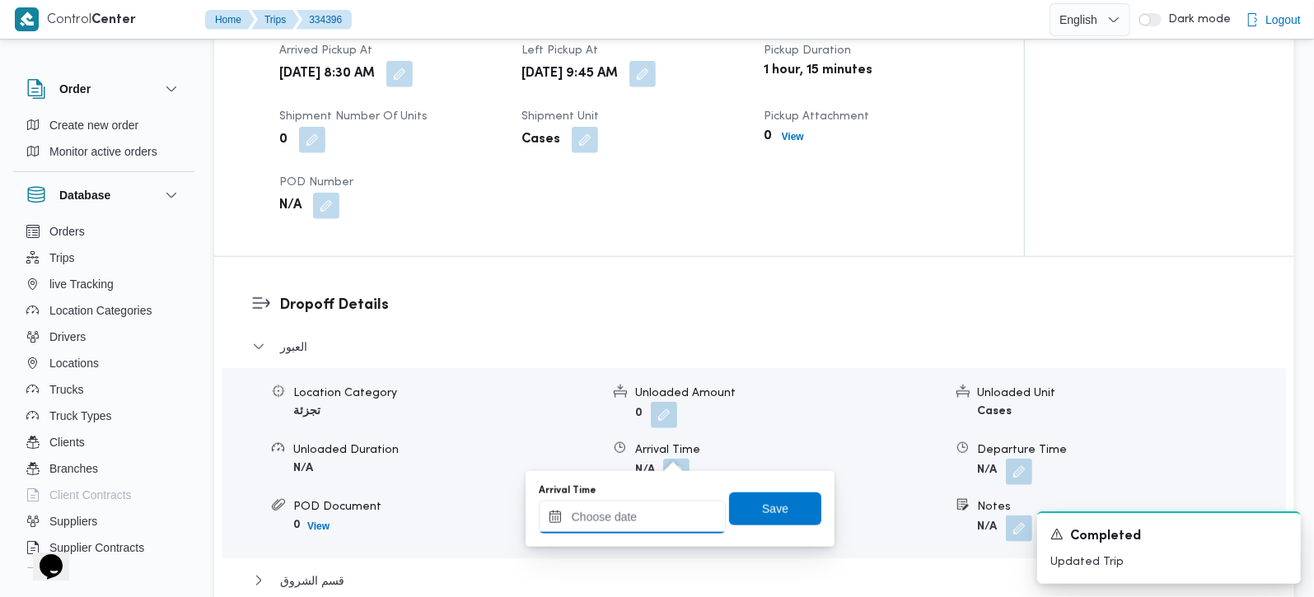
click at [658, 525] on input "Arrival Time" at bounding box center [632, 517] width 187 height 33
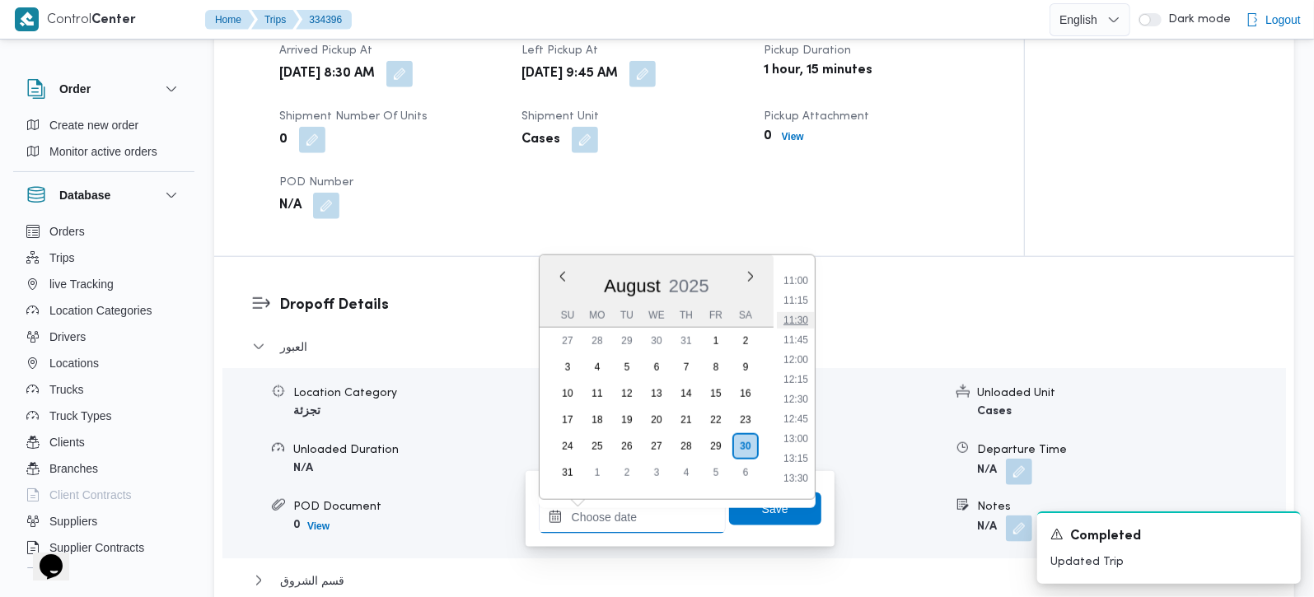
scroll to position [770, 0]
click at [808, 342] on li "10:30" at bounding box center [796, 338] width 38 height 16
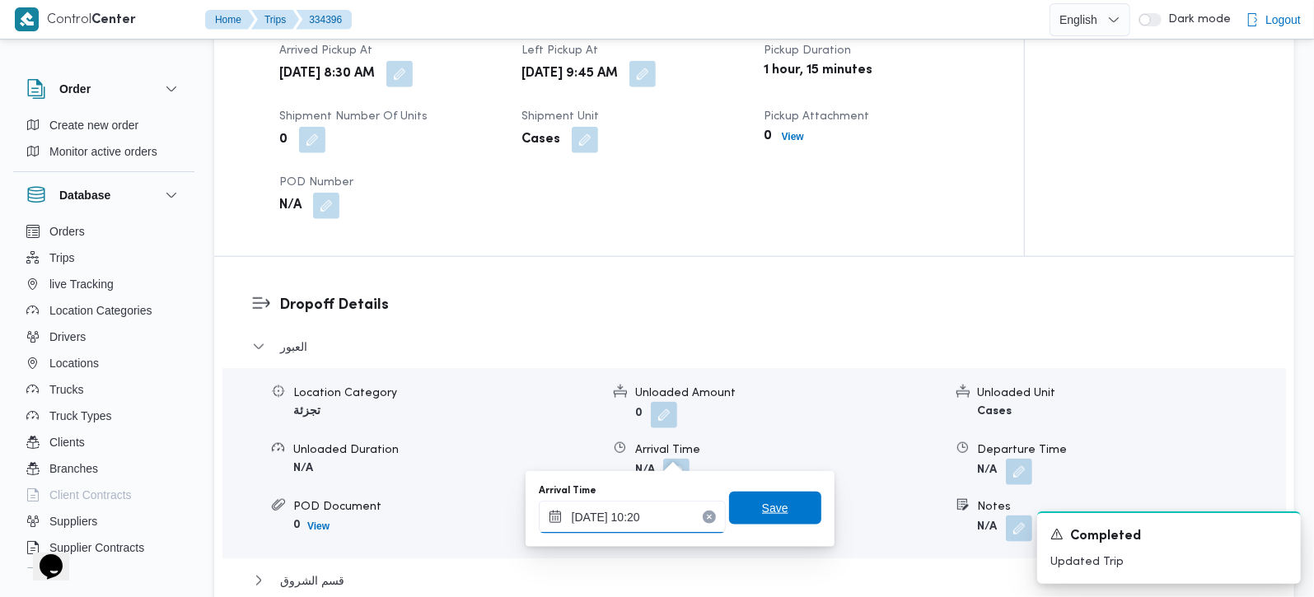
type input "30/08/2025 10:20"
click at [750, 520] on span "Save" at bounding box center [775, 508] width 92 height 33
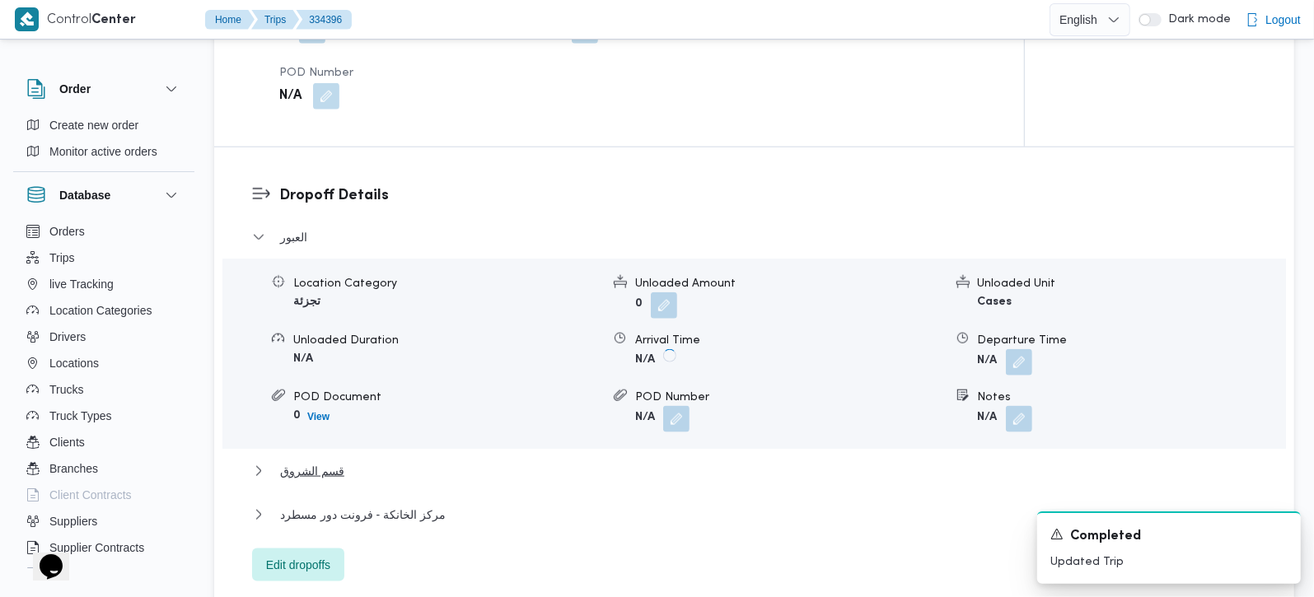
scroll to position [1357, 0]
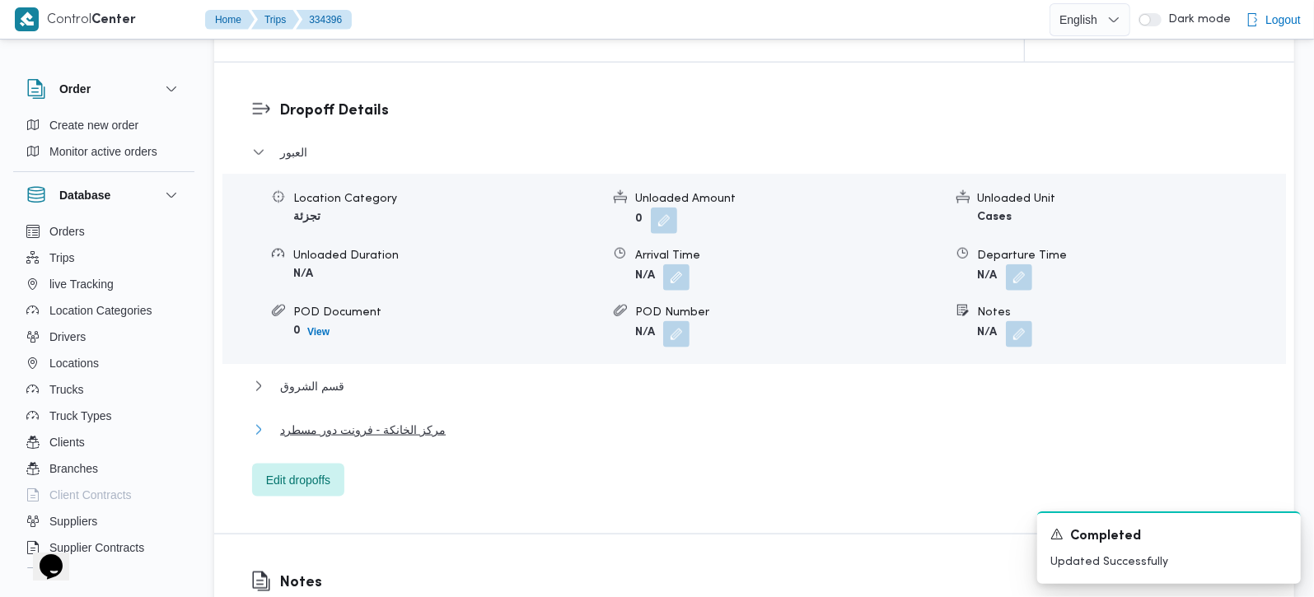
click at [358, 420] on span "مركز الخانكة - فرونت دور مسطرد" at bounding box center [363, 430] width 166 height 20
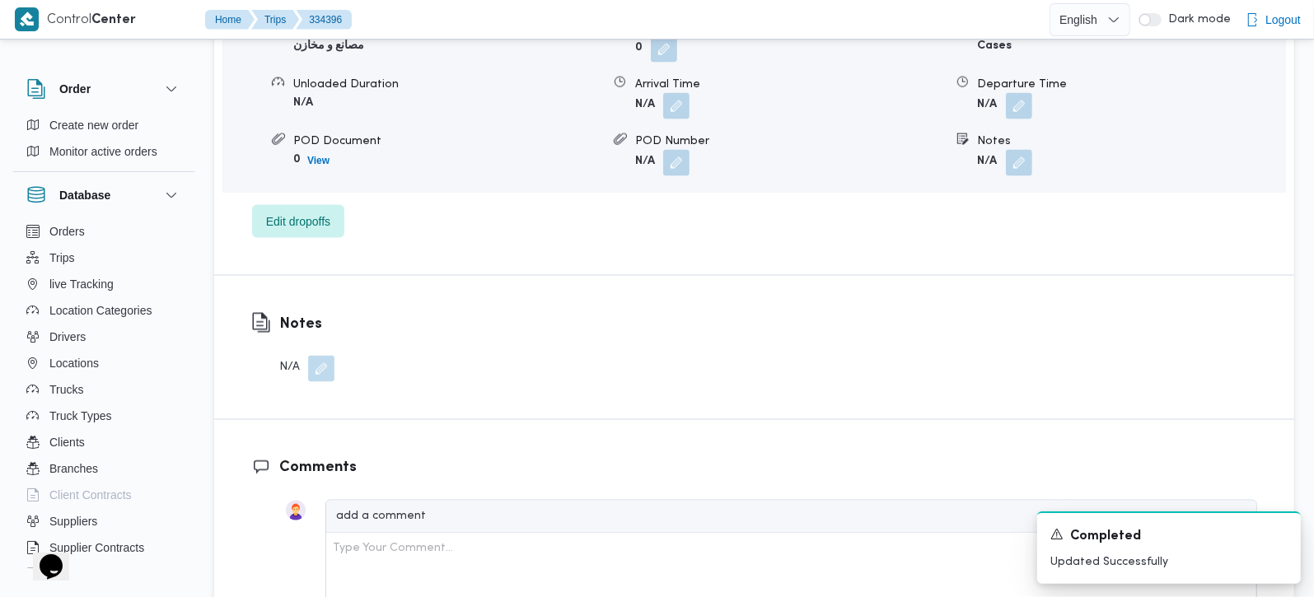
scroll to position [1841, 0]
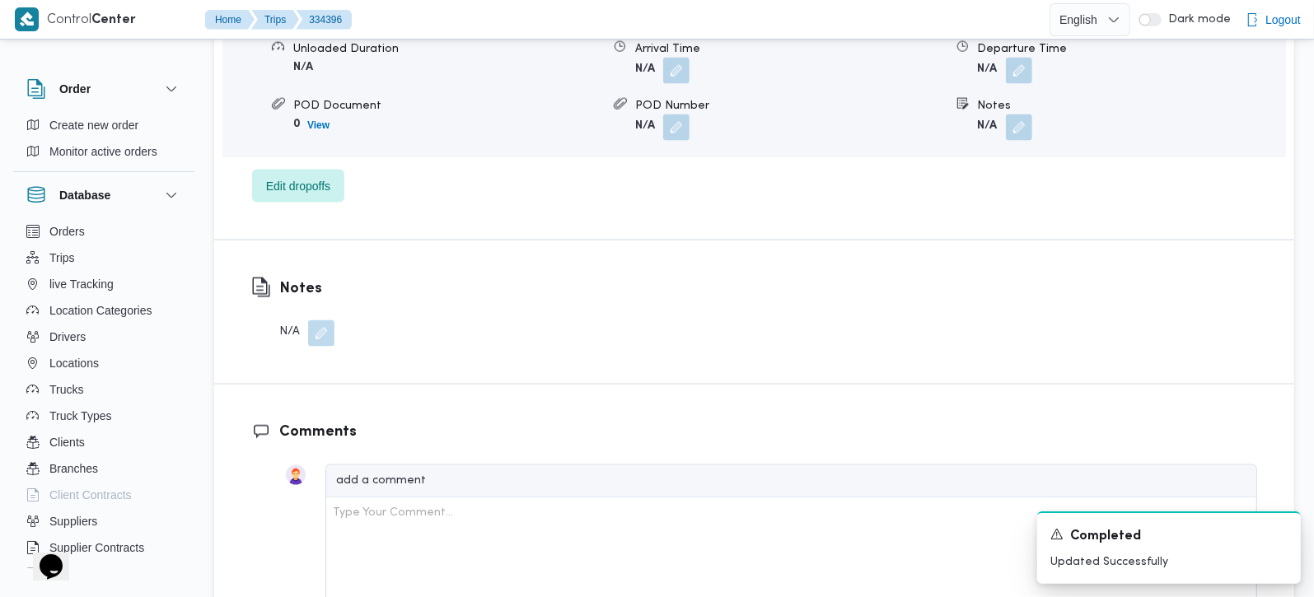
click at [1023, 65] on div "Location Category مصانع و مخازن Unloaded Amount 0 Unloaded Unit Cases Unloaded …" at bounding box center [754, 62] width 1077 height 187
click at [1019, 58] on button "button" at bounding box center [1019, 70] width 26 height 26
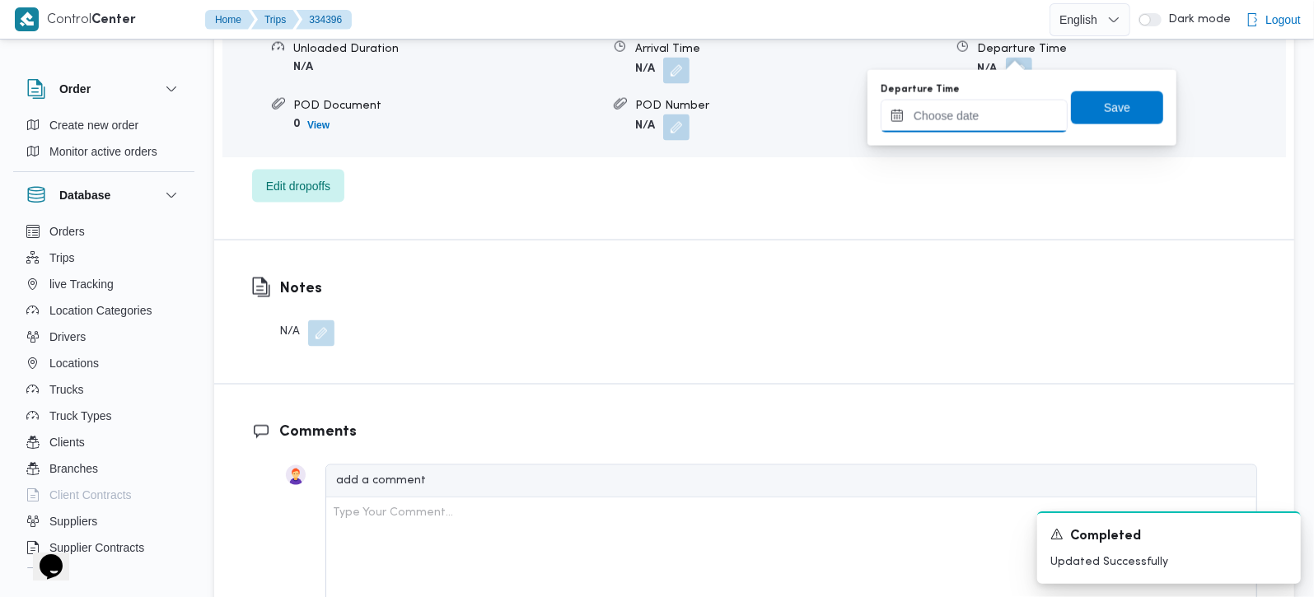
click at [998, 107] on input "Departure Time" at bounding box center [974, 116] width 187 height 33
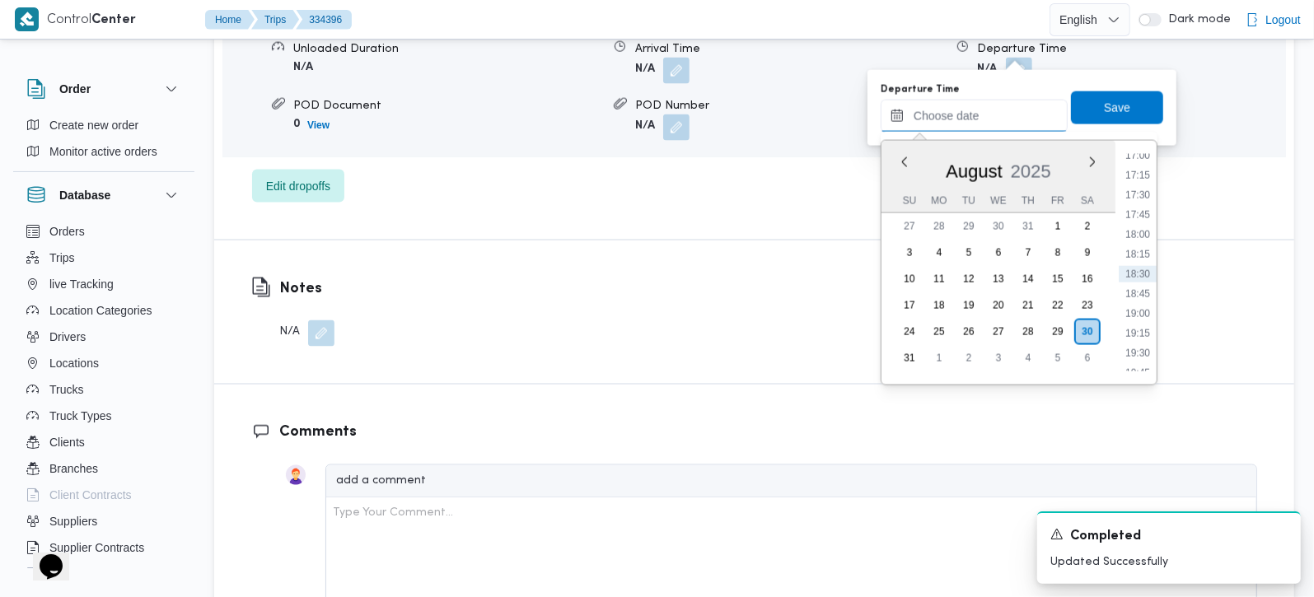
scroll to position [1254, 0]
click at [1145, 250] on li "17:00" at bounding box center [1138, 253] width 38 height 16
type input "30/08/2025 17:00"
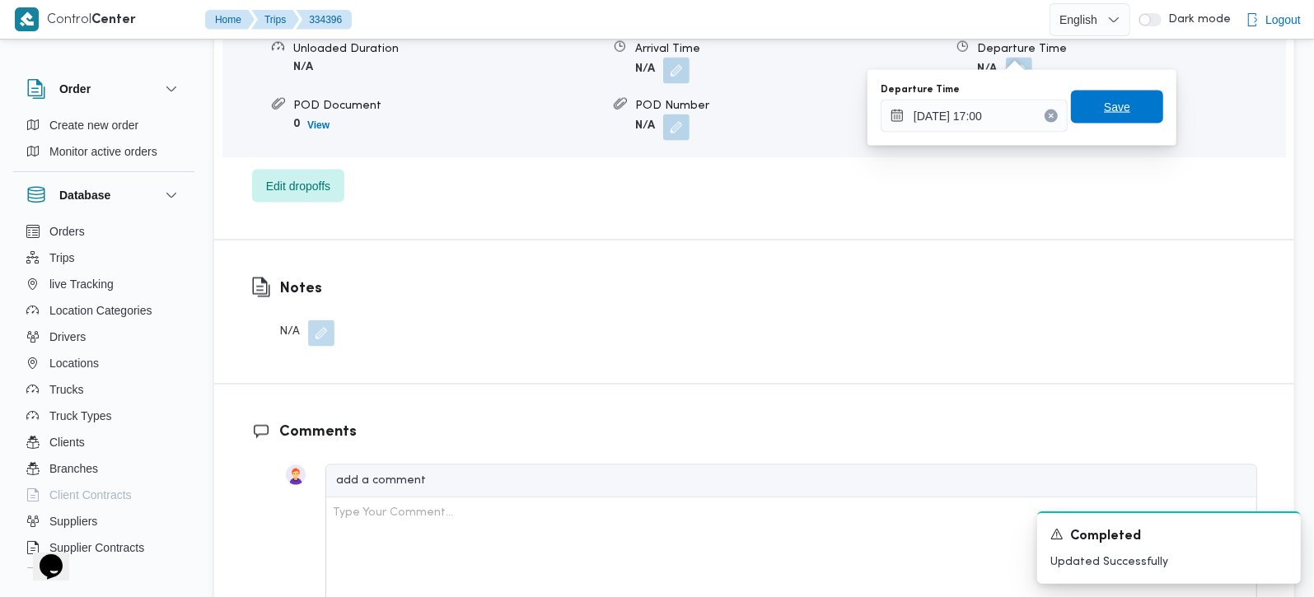
click at [1113, 102] on span "Save" at bounding box center [1117, 107] width 26 height 20
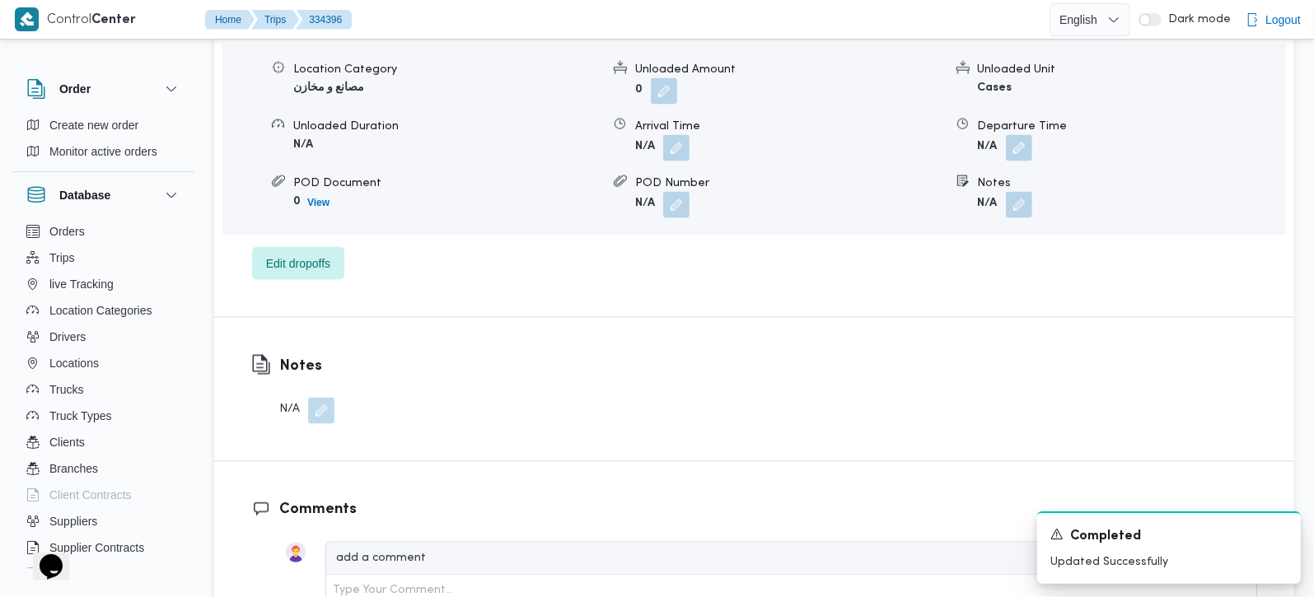
scroll to position [1648, 0]
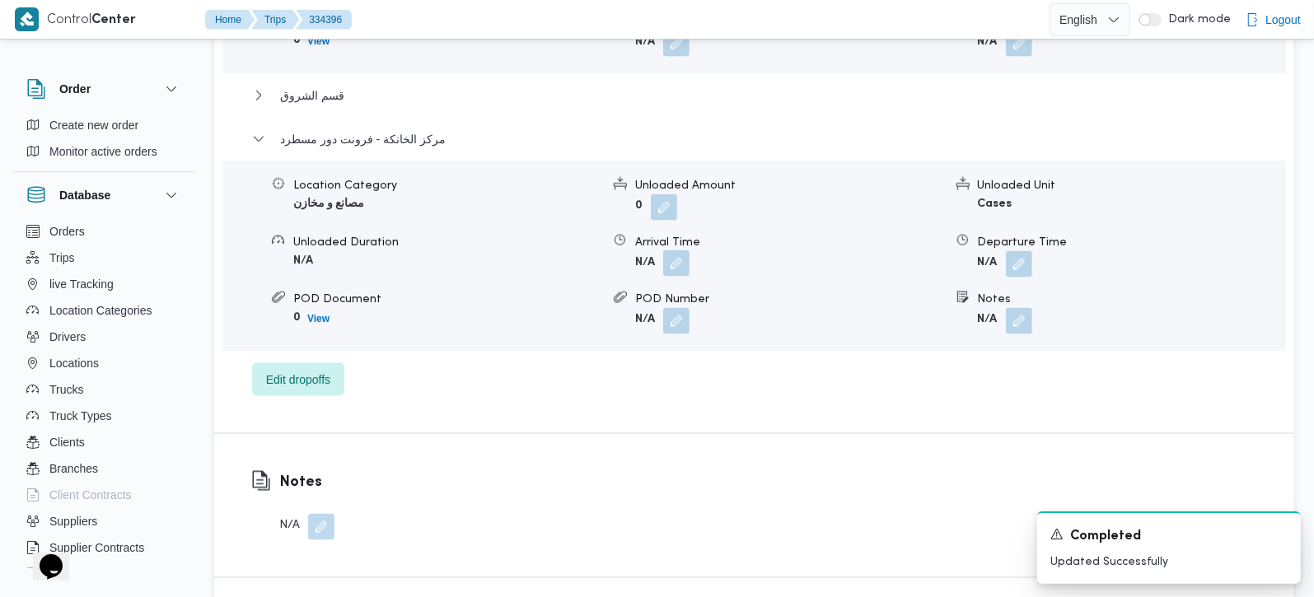
click at [663, 250] on button "button" at bounding box center [676, 263] width 26 height 26
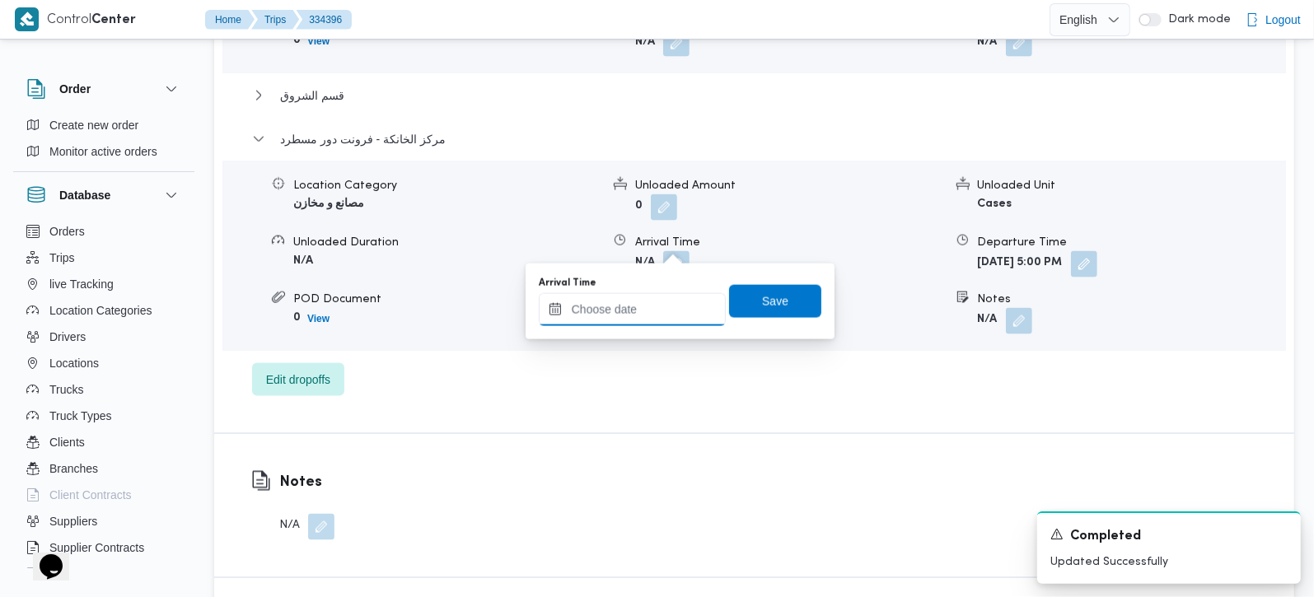
click at [643, 314] on input "Arrival Time" at bounding box center [632, 309] width 187 height 33
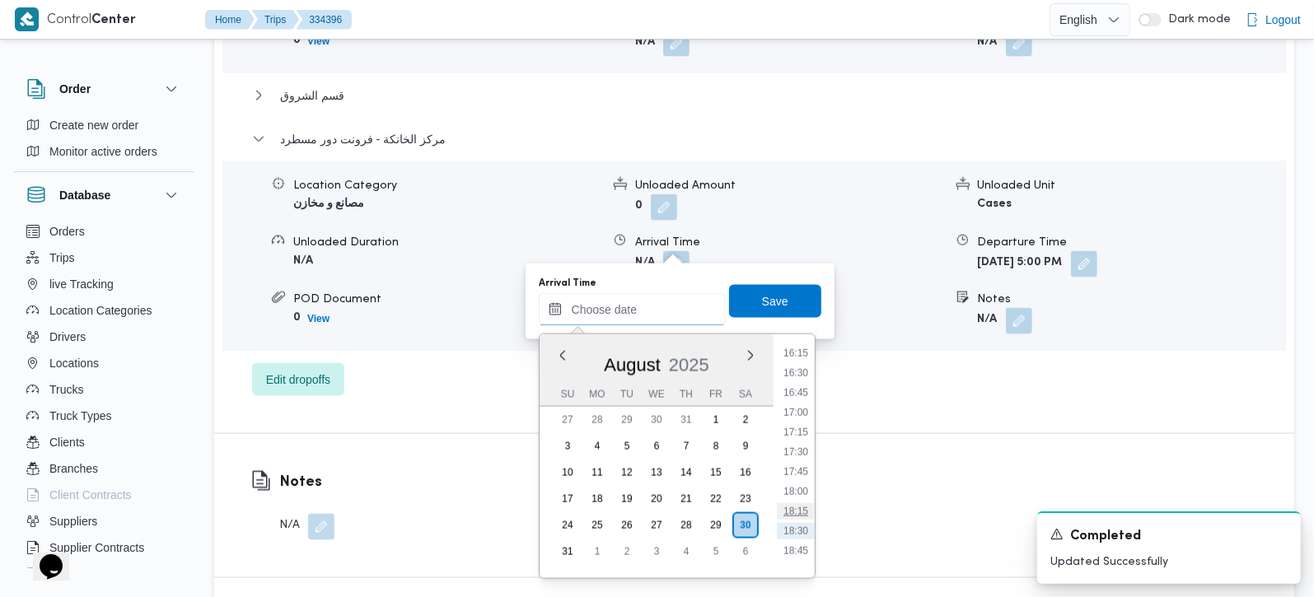
scroll to position [1254, 0]
drag, startPoint x: 803, startPoint y: 419, endPoint x: 799, endPoint y: 400, distance: 19.4
click at [803, 419] on li "16:45" at bounding box center [796, 427] width 38 height 16
type input "[DATE] 16:45"
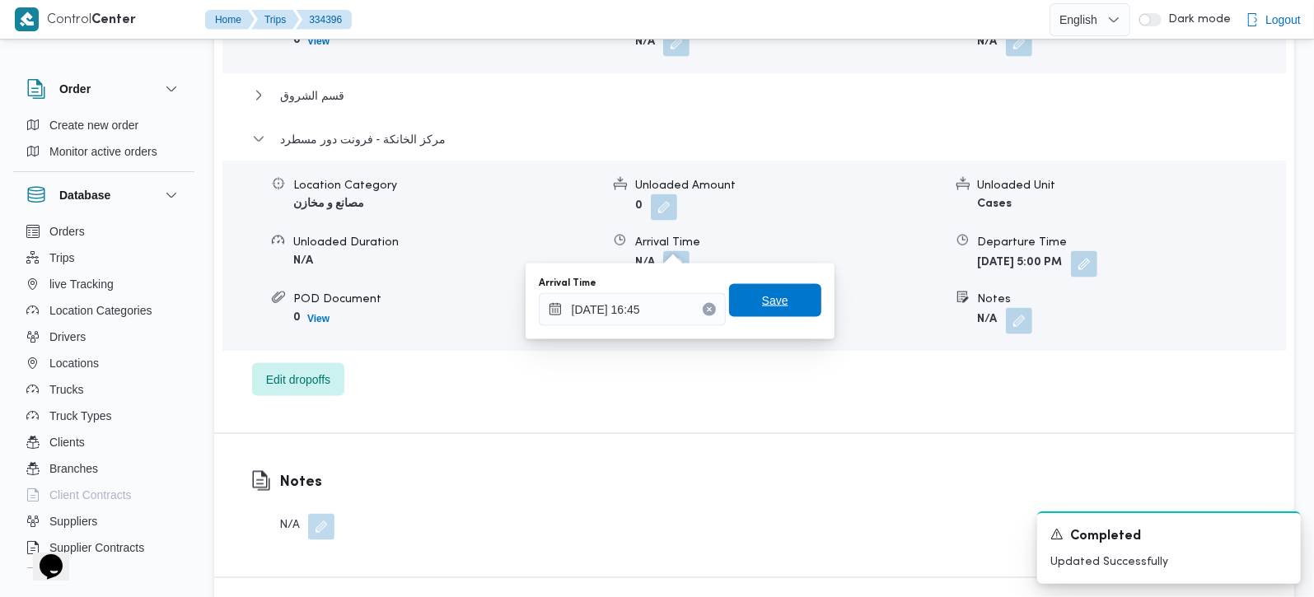
click at [768, 303] on span "Save" at bounding box center [775, 301] width 26 height 20
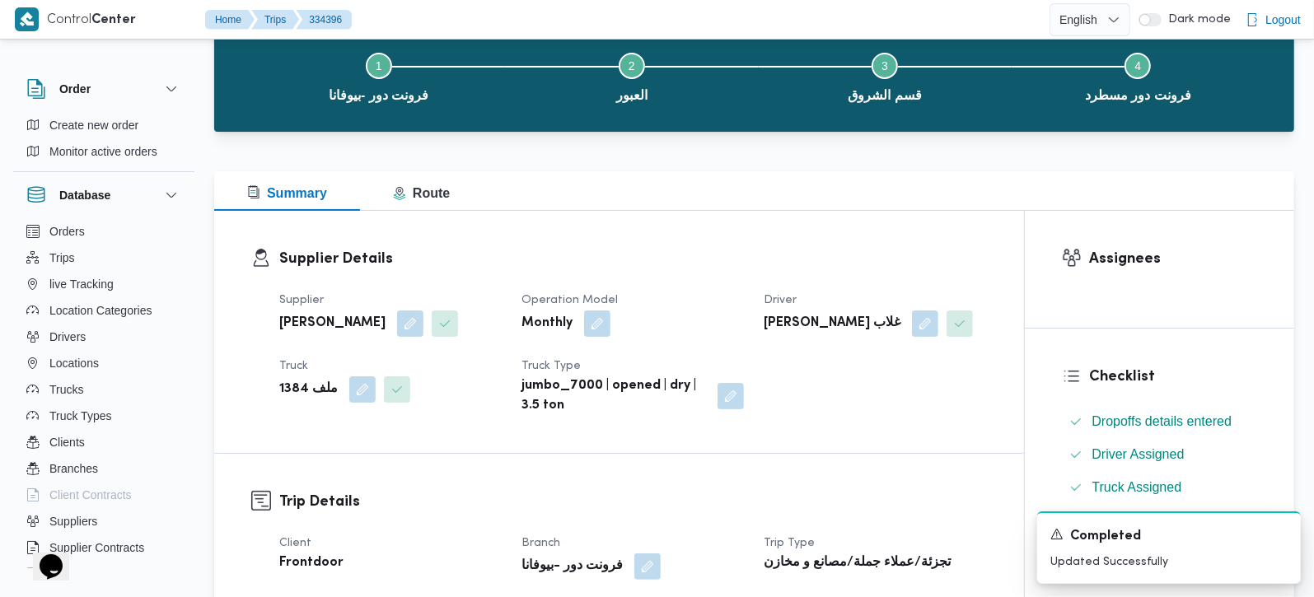
scroll to position [0, 0]
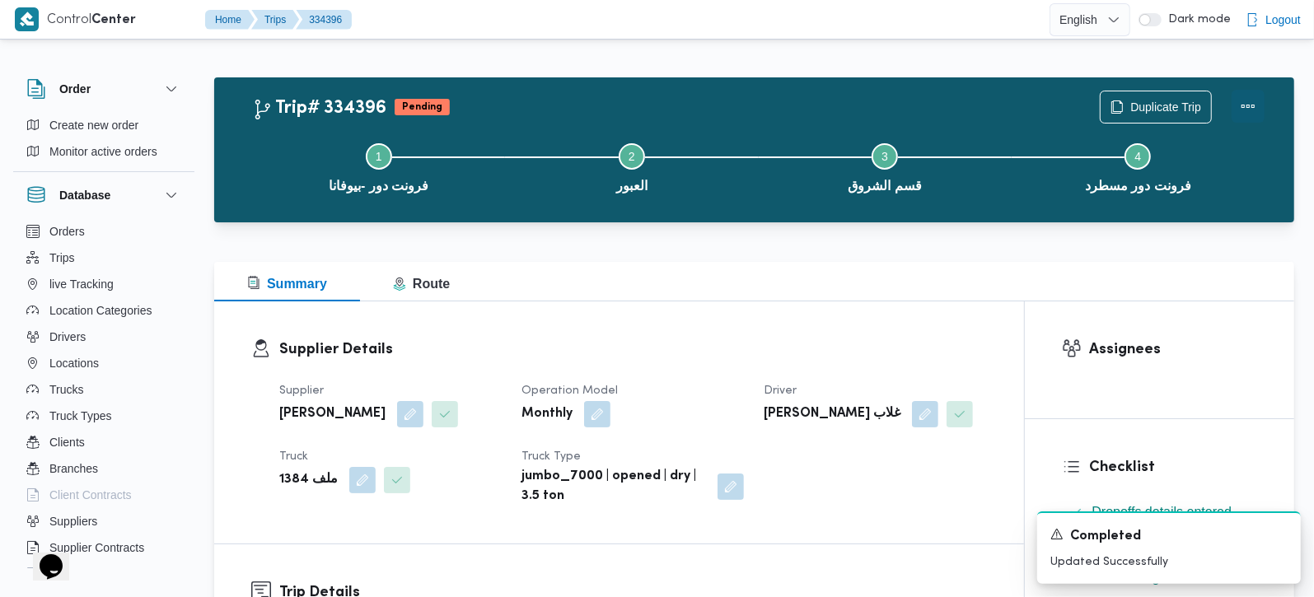
click at [1252, 105] on button "Actions" at bounding box center [1248, 106] width 33 height 33
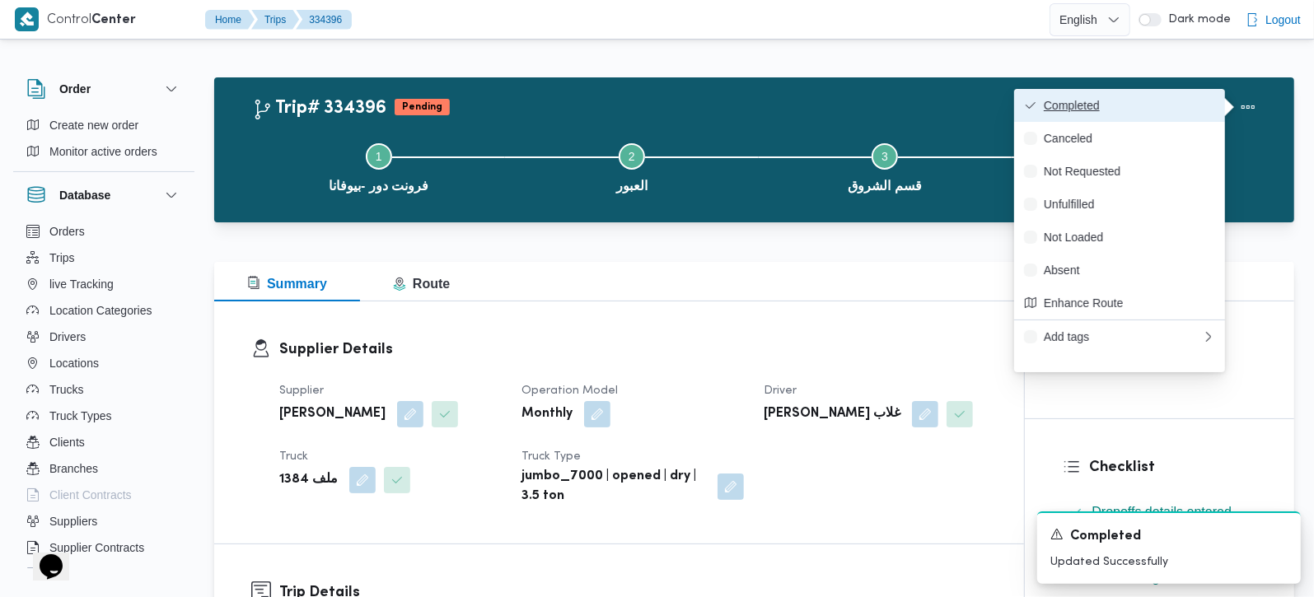
click at [1153, 105] on span "Completed" at bounding box center [1129, 105] width 171 height 13
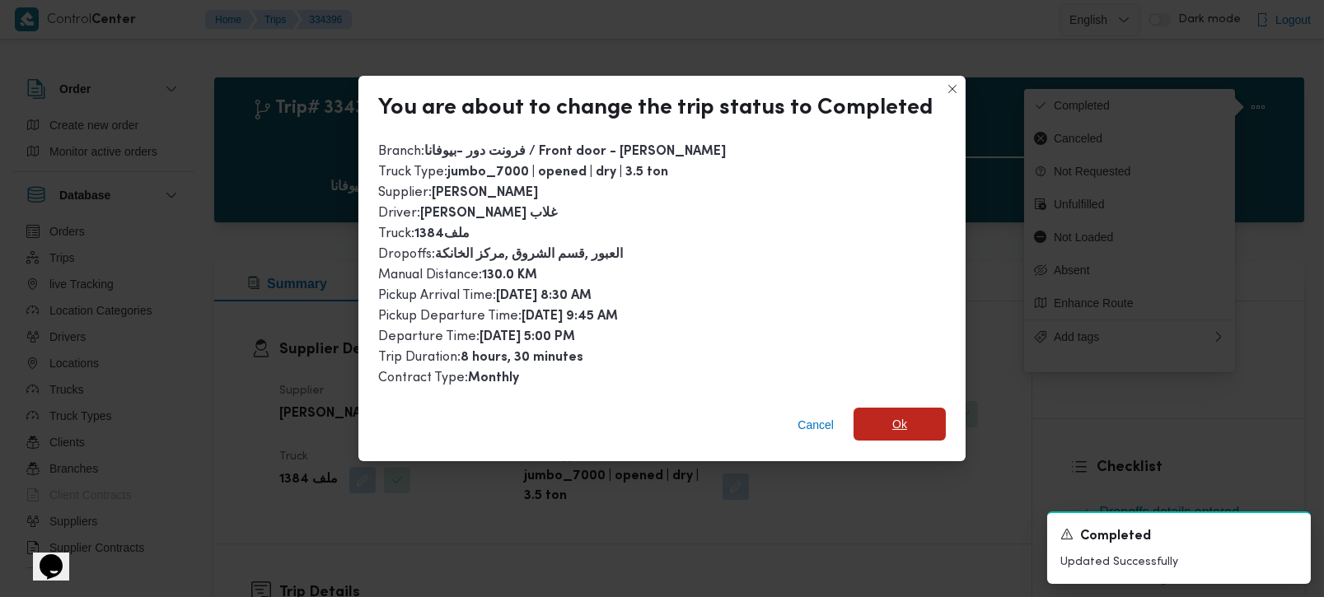
click at [896, 420] on span "Ok" at bounding box center [899, 424] width 15 height 20
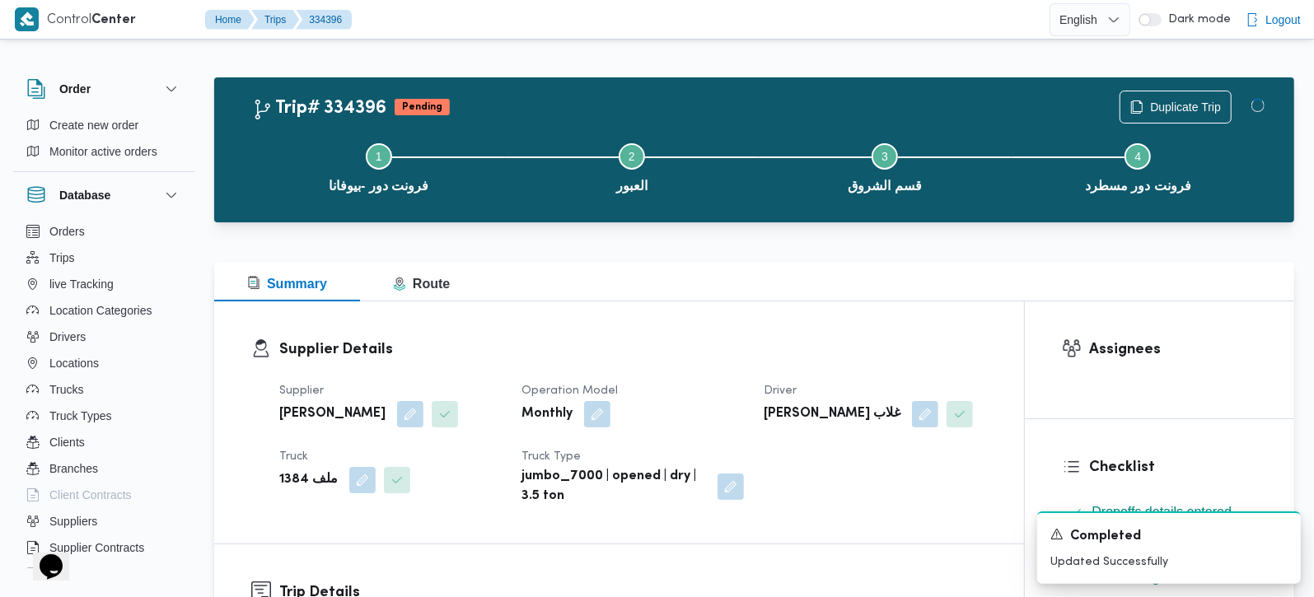
click at [821, 312] on div "Supplier Details Supplier محمد صلاح عبداللطيف الشريف Operation Model Monthly Dr…" at bounding box center [619, 423] width 810 height 242
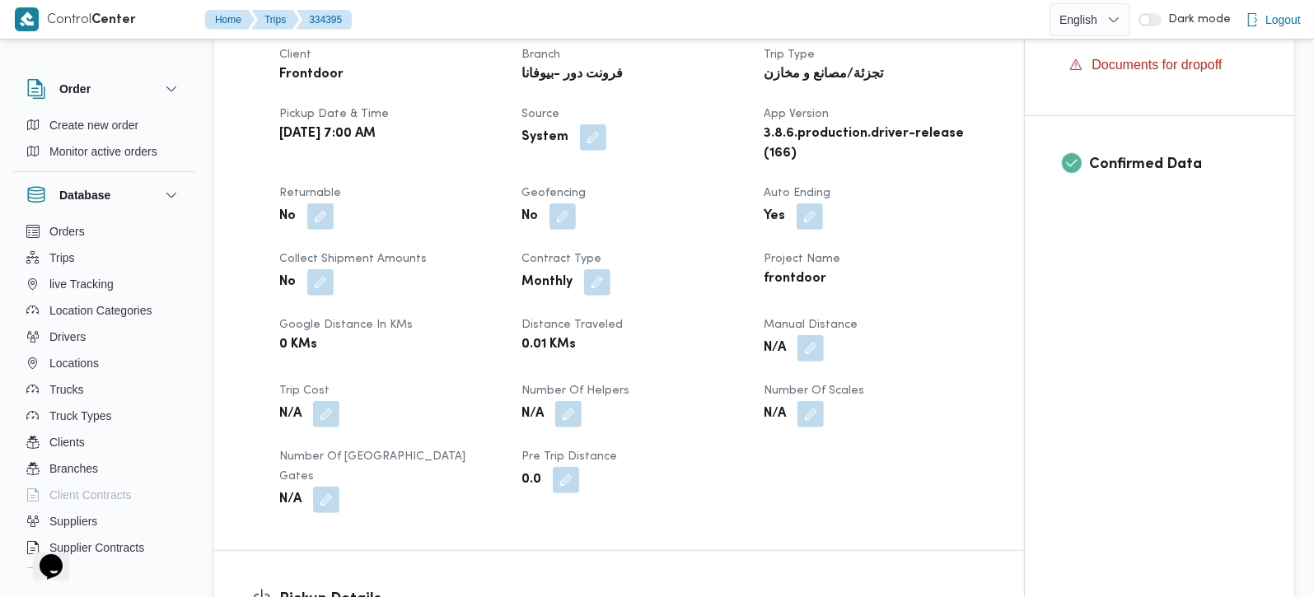
scroll to position [581, 0]
drag, startPoint x: 814, startPoint y: 349, endPoint x: 786, endPoint y: 392, distance: 51.2
click at [813, 349] on button "button" at bounding box center [811, 347] width 26 height 26
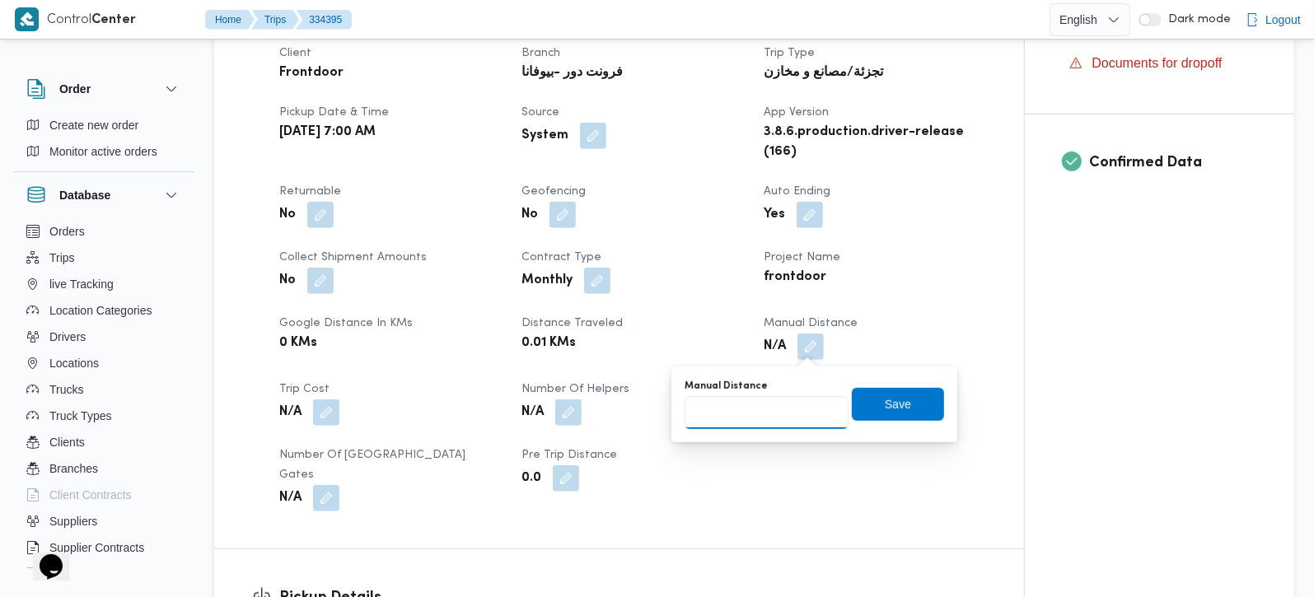
click at [773, 409] on input "Manual Distance" at bounding box center [767, 412] width 164 height 33
type input "135"
click at [881, 414] on span "Save" at bounding box center [898, 403] width 92 height 33
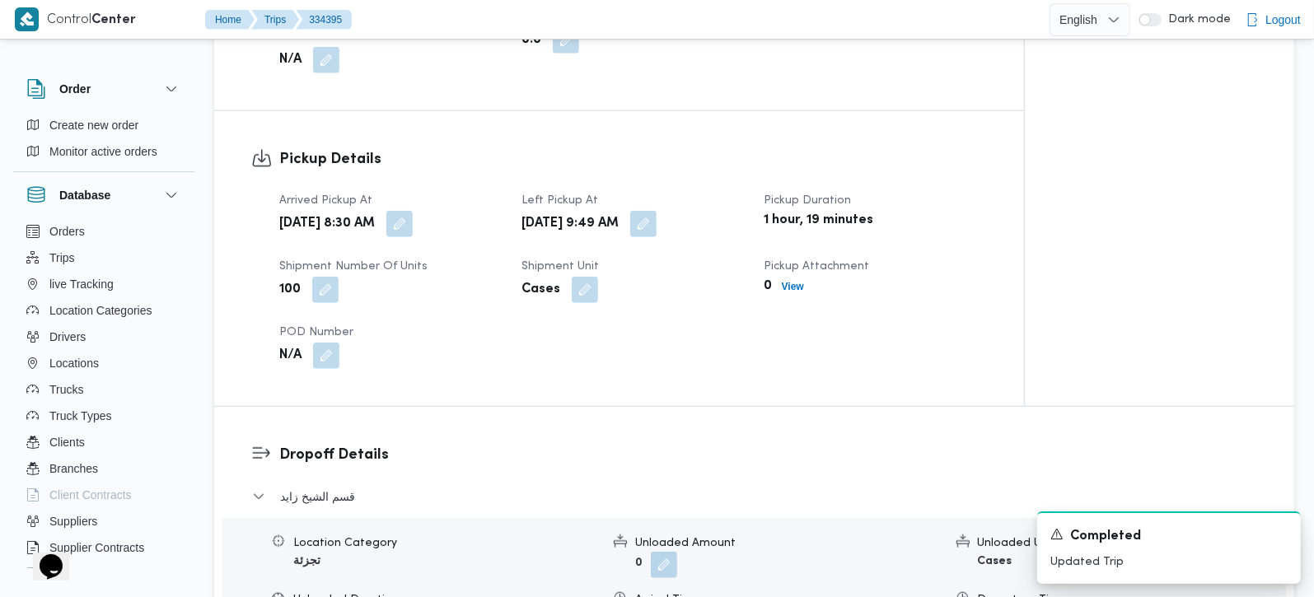
scroll to position [1066, 0]
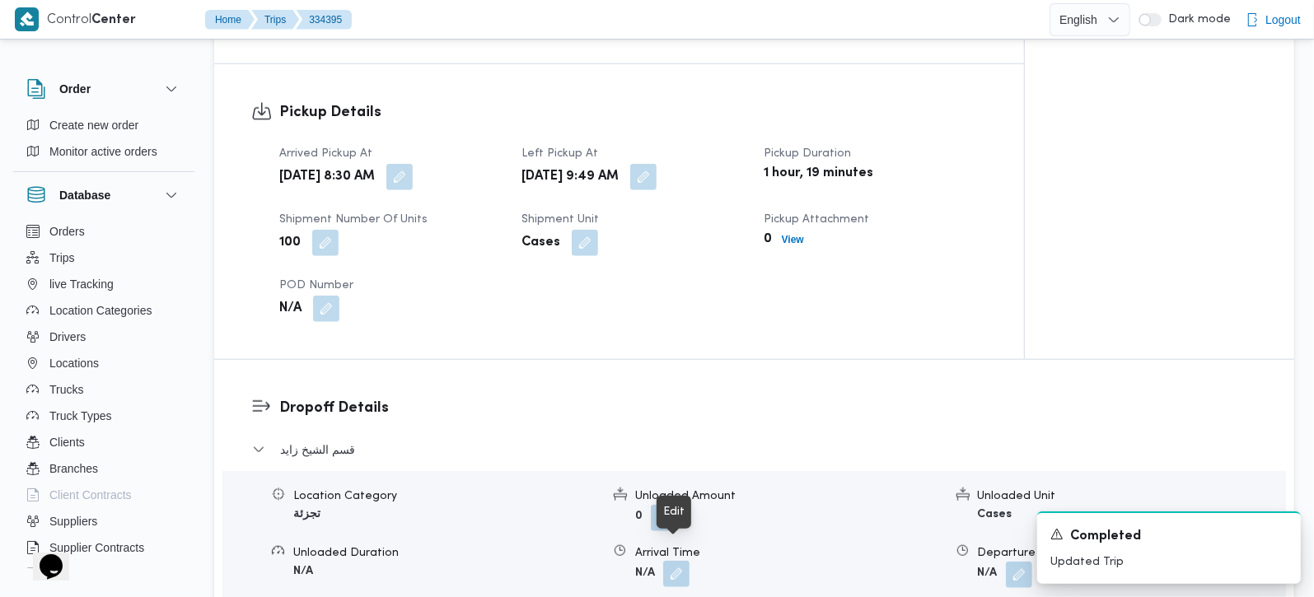
click at [680, 561] on button "button" at bounding box center [676, 574] width 26 height 26
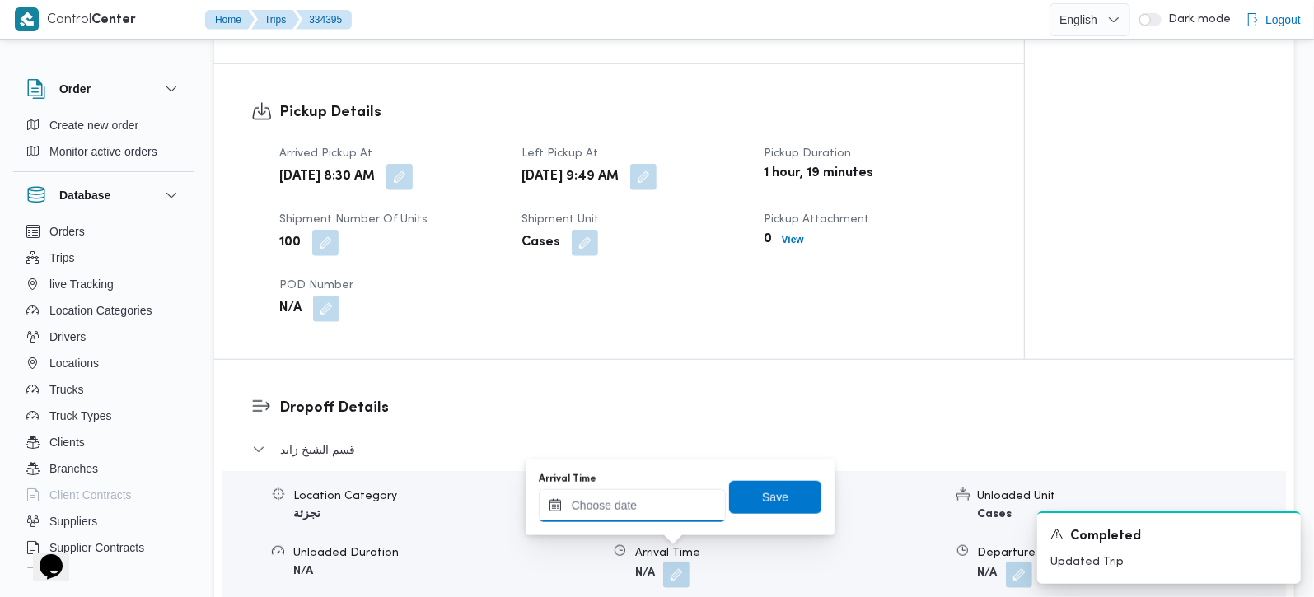
click at [672, 509] on input "Arrival Time" at bounding box center [632, 505] width 187 height 33
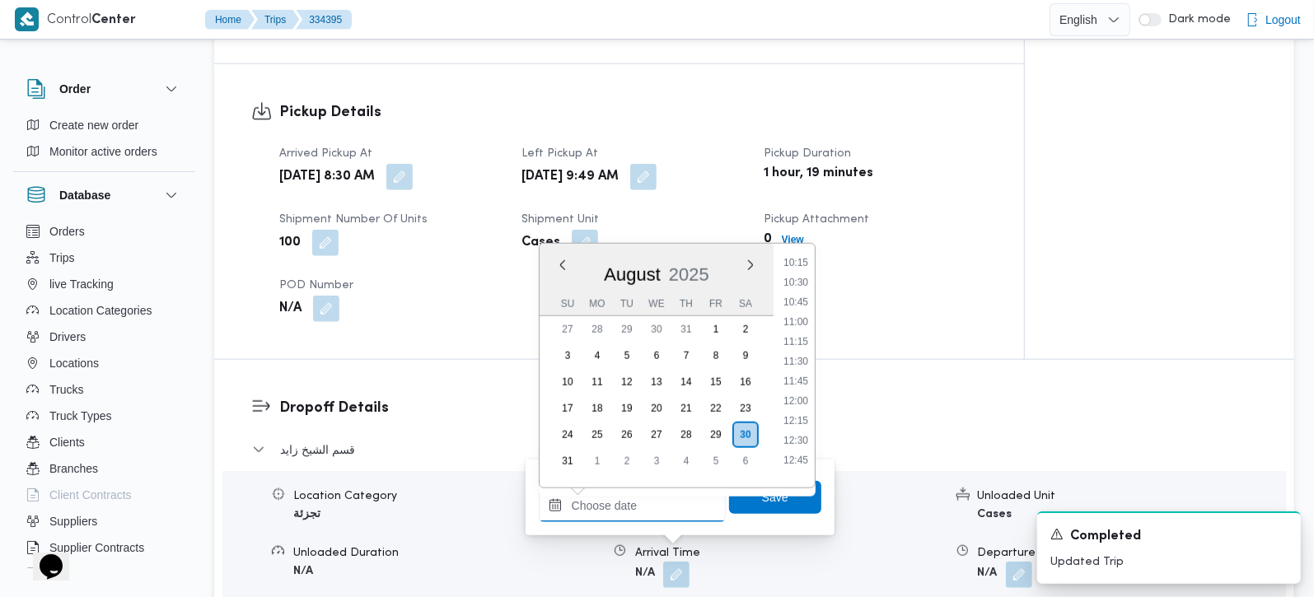
scroll to position [770, 0]
click at [803, 288] on li "10:00" at bounding box center [796, 286] width 38 height 16
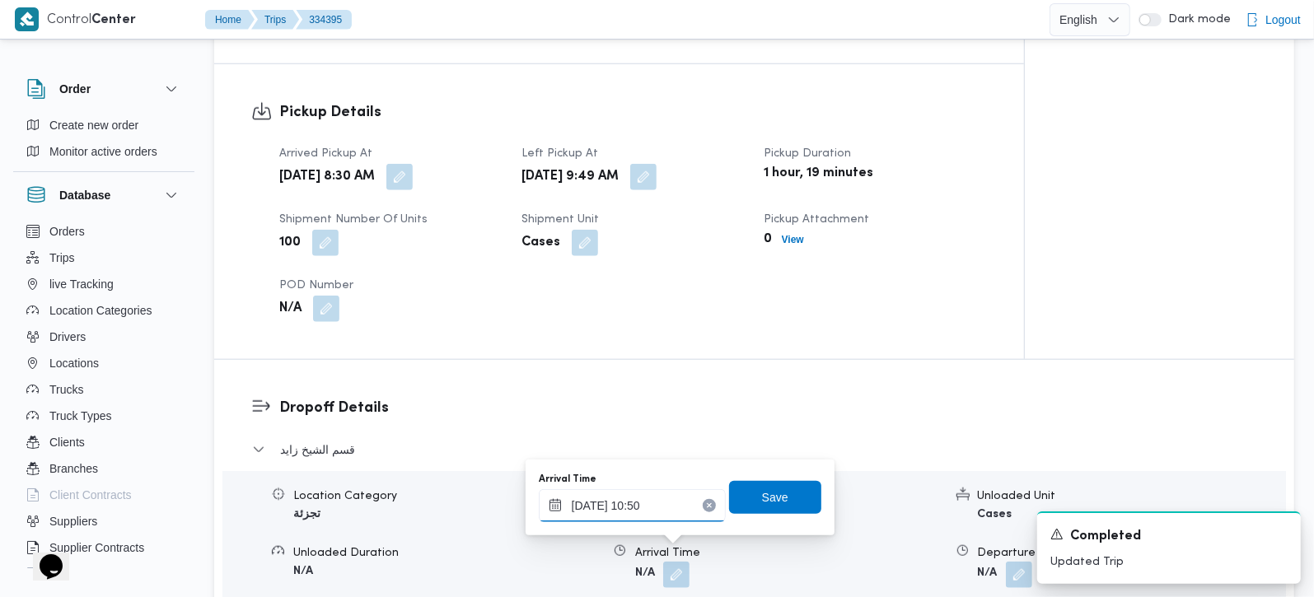
type input "30/08/2025 10:50"
click at [760, 475] on div "Arrival Time 30/08/2025 10:50 Save" at bounding box center [680, 497] width 286 height 53
click at [760, 481] on div "Save" at bounding box center [775, 497] width 92 height 33
click at [762, 487] on span "Save" at bounding box center [775, 497] width 26 height 20
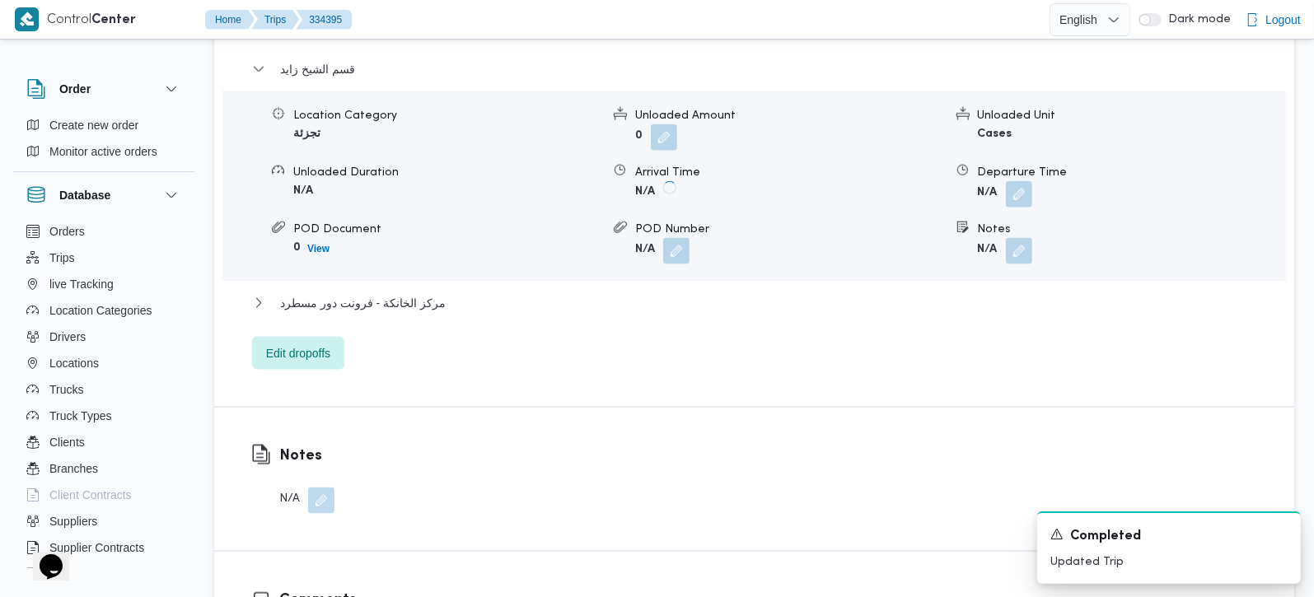
scroll to position [1453, 0]
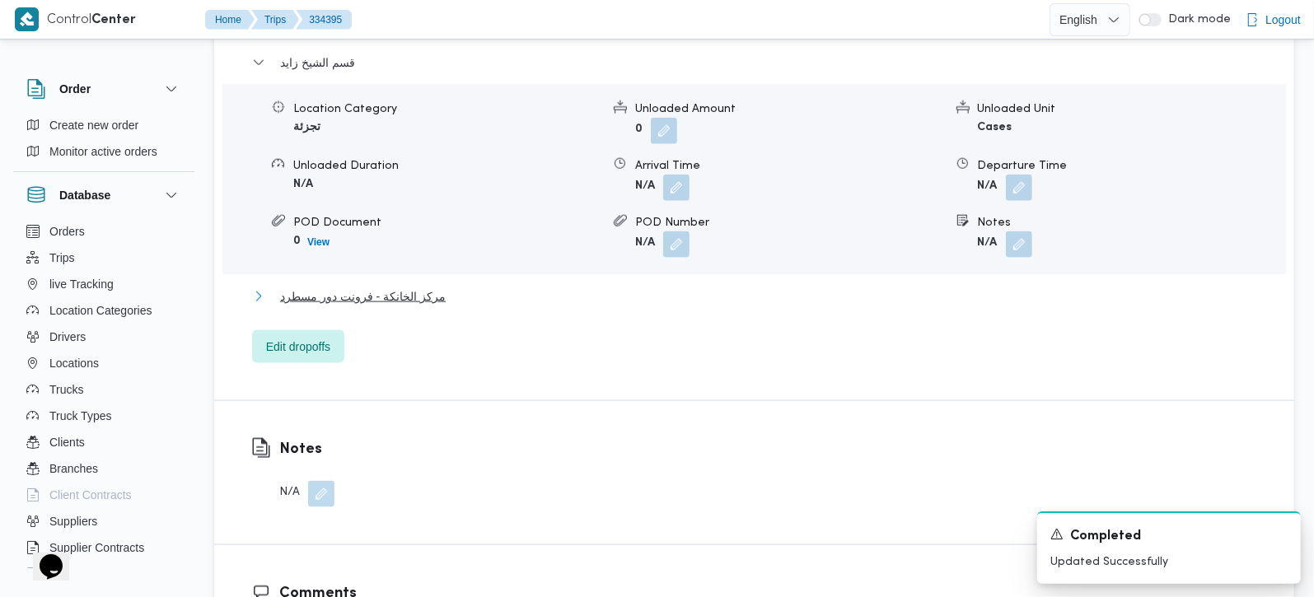
click at [345, 287] on span "مركز الخانكة - فرونت دور مسطرد" at bounding box center [363, 297] width 166 height 20
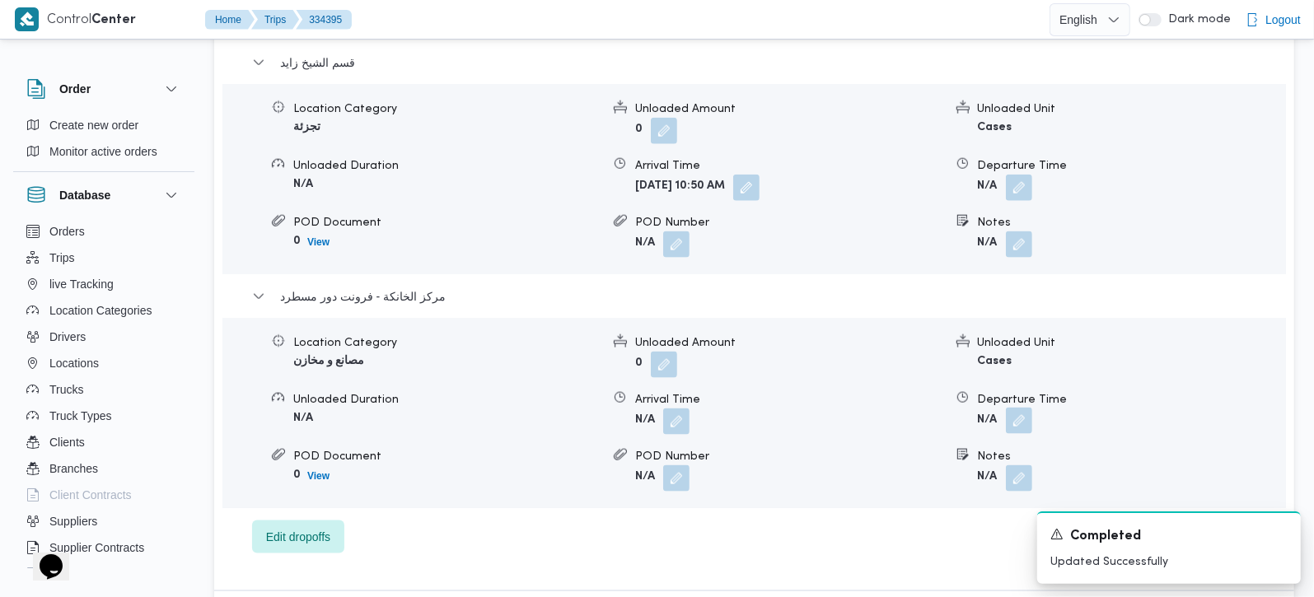
click at [1017, 414] on span at bounding box center [1015, 422] width 35 height 26
click at [998, 466] on span at bounding box center [1015, 479] width 35 height 26
click at [1011, 408] on button "button" at bounding box center [1019, 421] width 26 height 26
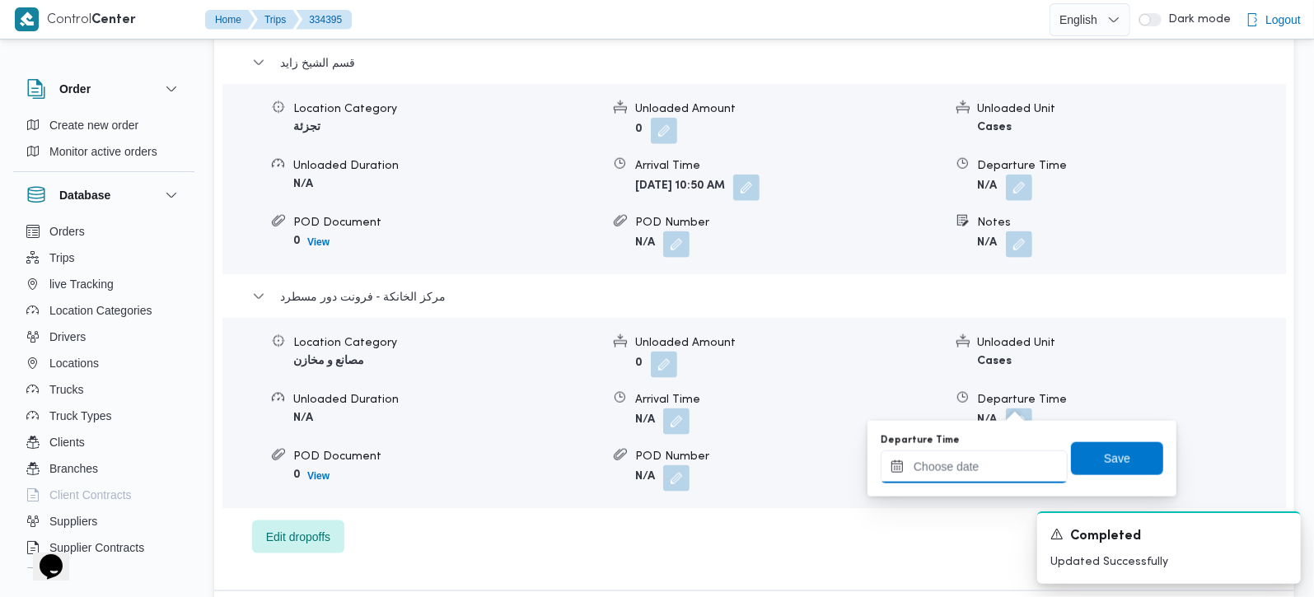
click at [998, 459] on input "Departure Time" at bounding box center [974, 467] width 187 height 33
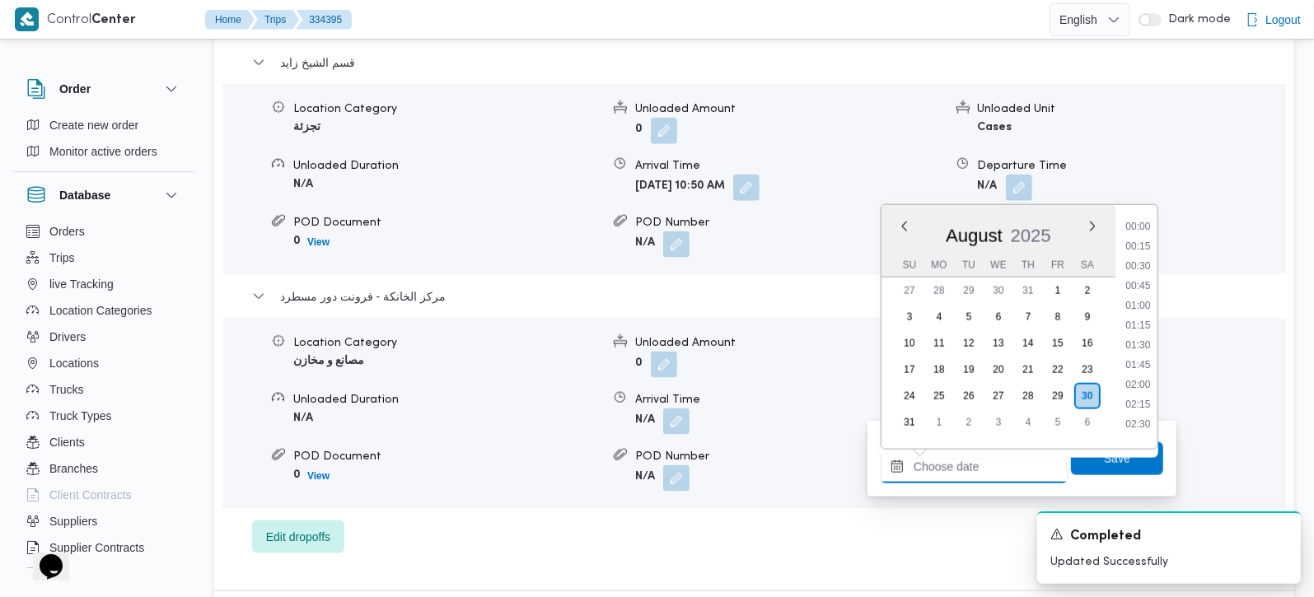
scroll to position [1371, 0]
click at [1151, 279] on li "18:00" at bounding box center [1138, 279] width 38 height 16
type input "30/08/2025 18:00"
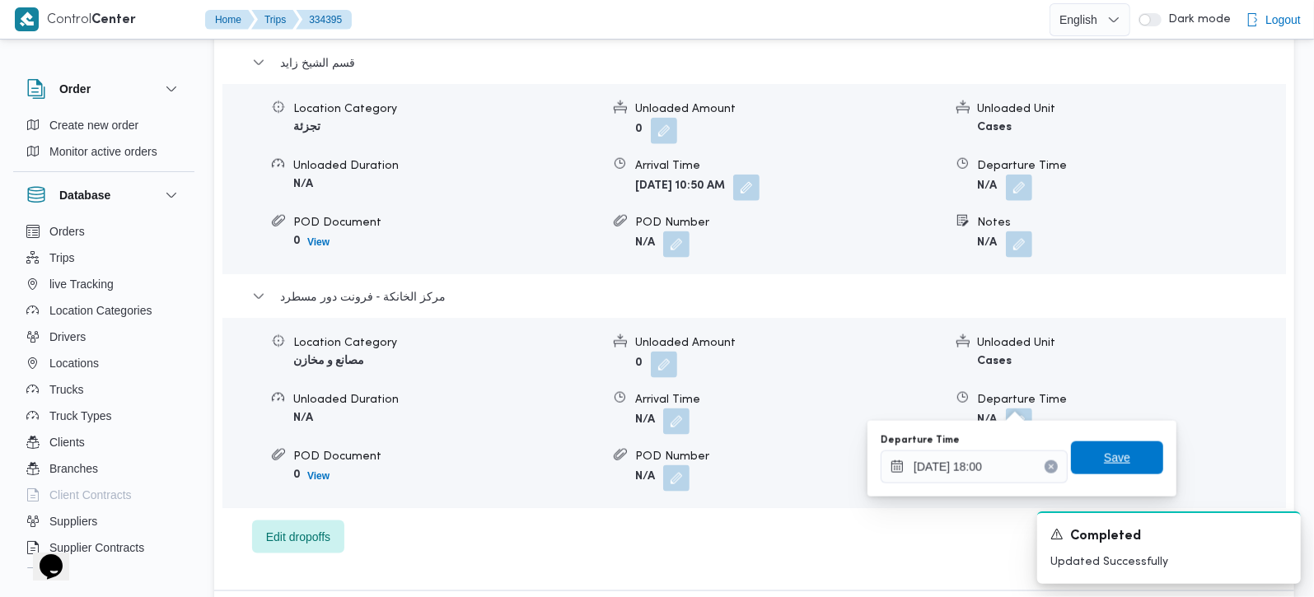
click at [1107, 468] on span "Save" at bounding box center [1117, 458] width 92 height 33
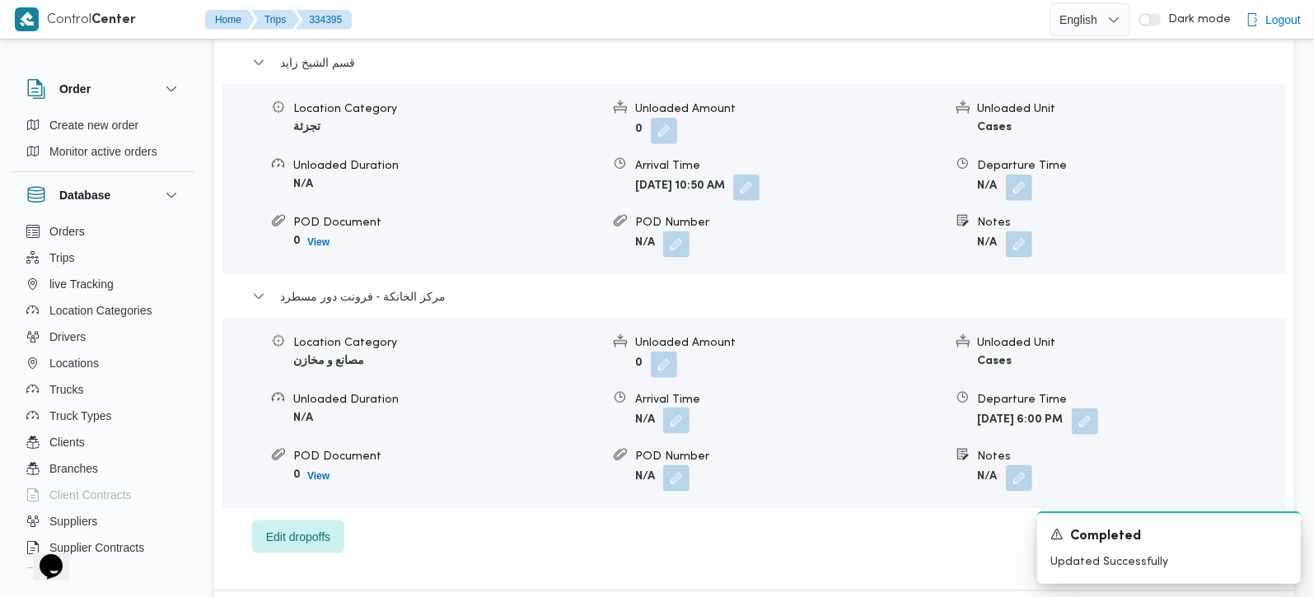
click at [684, 408] on button "button" at bounding box center [676, 421] width 26 height 26
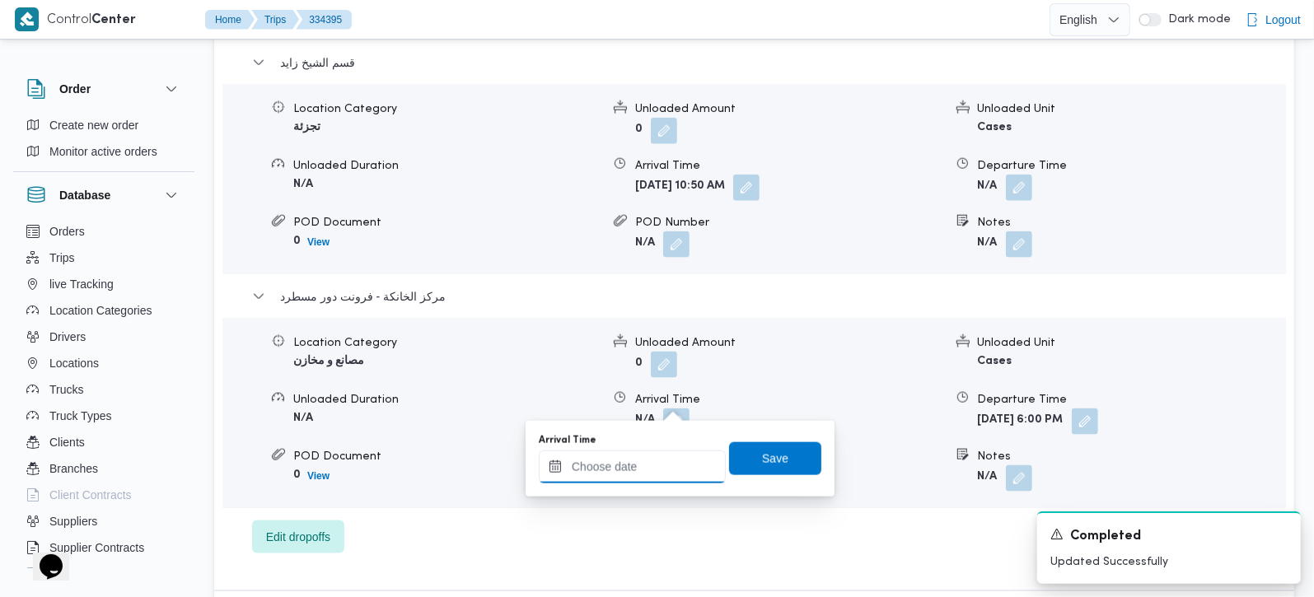
drag, startPoint x: 683, startPoint y: 404, endPoint x: 669, endPoint y: 456, distance: 54.6
click at [669, 456] on input "Arrival Time" at bounding box center [632, 467] width 187 height 33
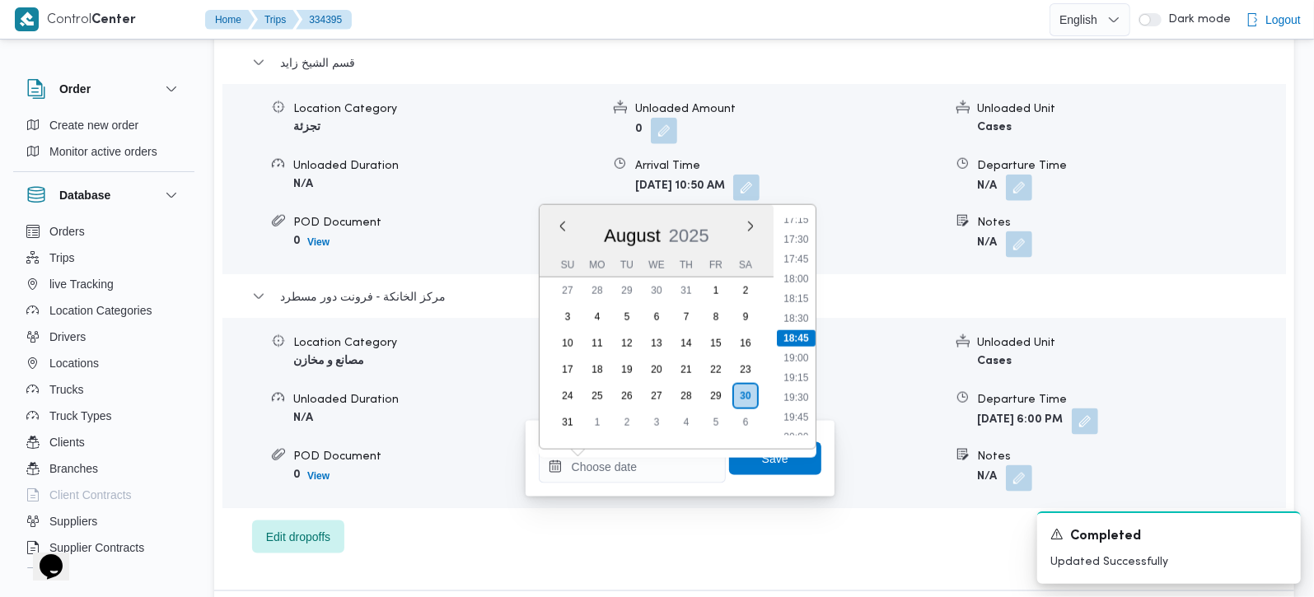
drag, startPoint x: 800, startPoint y: 259, endPoint x: 793, endPoint y: 300, distance: 41.7
click at [800, 259] on li "17:45" at bounding box center [796, 259] width 38 height 16
type input "30/08/2025 17:45"
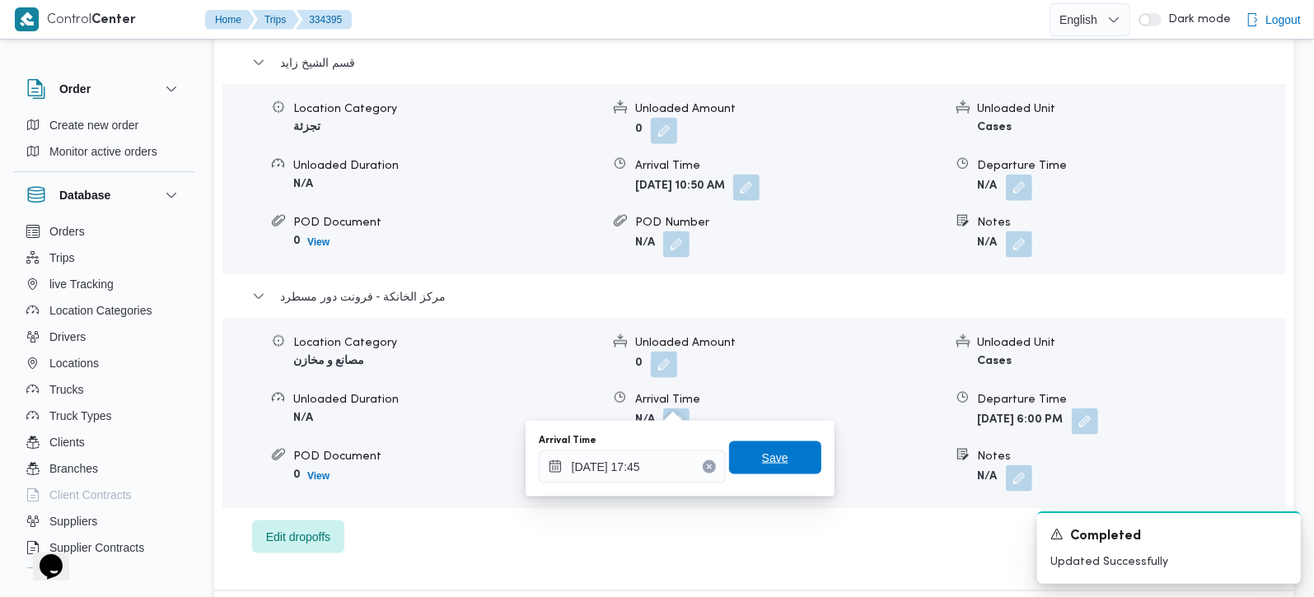
click at [762, 454] on span "Save" at bounding box center [775, 458] width 26 height 20
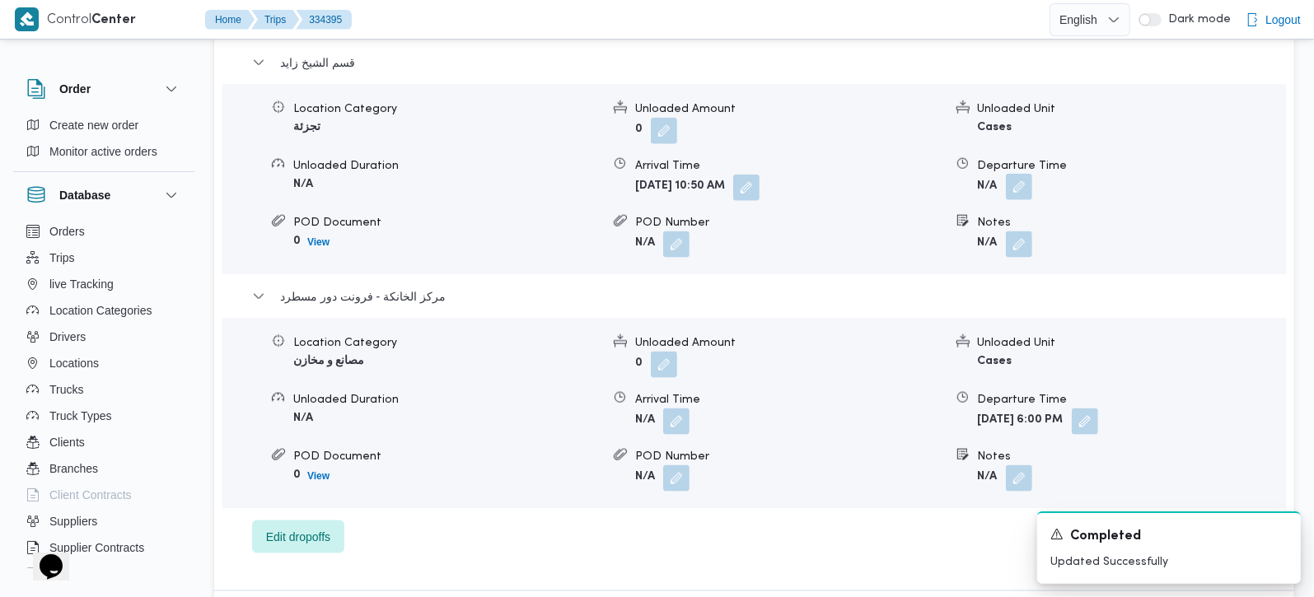
click at [1018, 174] on button "button" at bounding box center [1019, 187] width 26 height 26
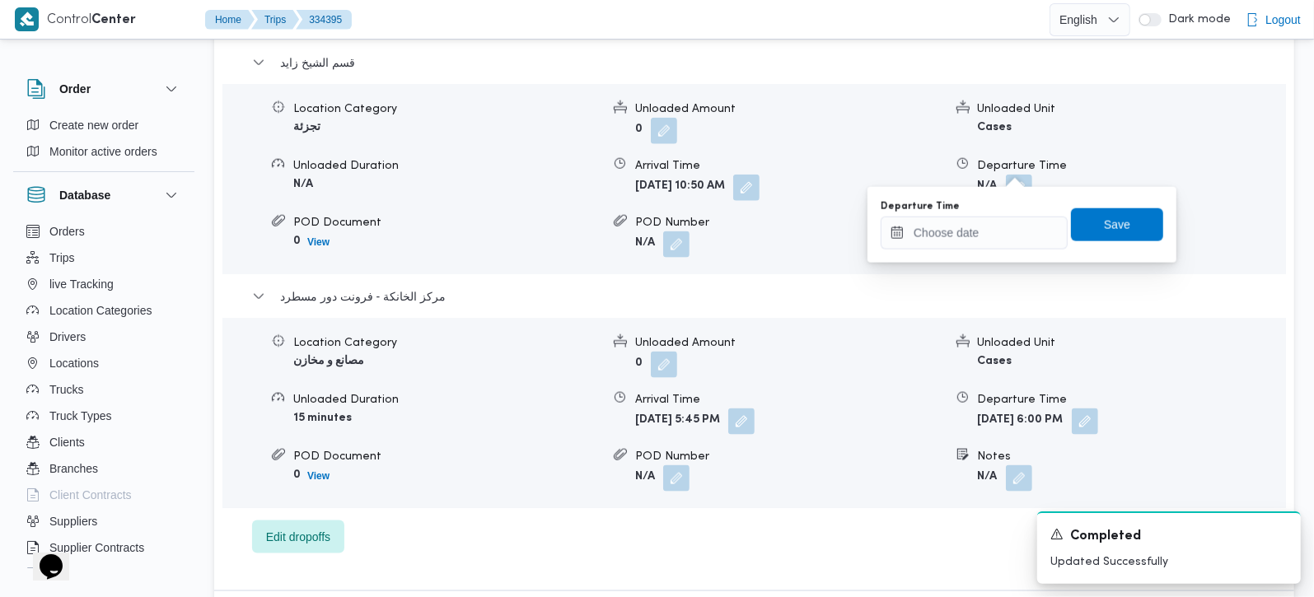
drag, startPoint x: 1013, startPoint y: 174, endPoint x: 999, endPoint y: 216, distance: 44.6
click at [999, 215] on div "Departure Time" at bounding box center [974, 224] width 187 height 49
click at [988, 228] on input "Departure Time" at bounding box center [974, 233] width 187 height 33
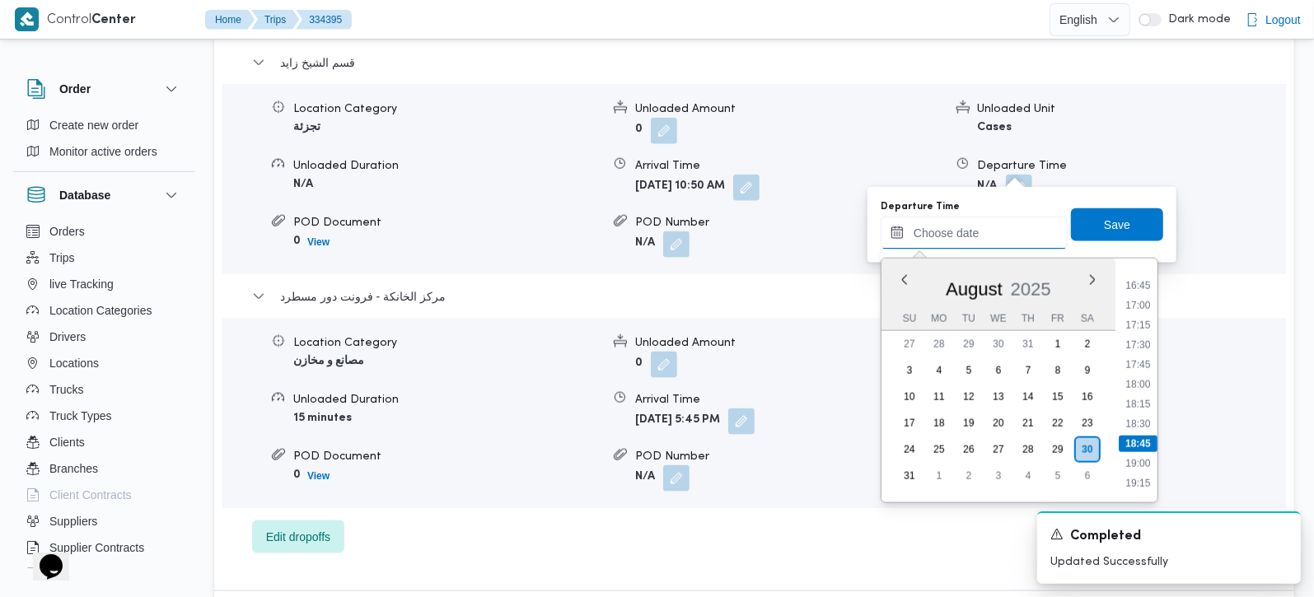
scroll to position [1275, 0]
drag, startPoint x: 1147, startPoint y: 333, endPoint x: 1135, endPoint y: 267, distance: 67.1
click at [1147, 333] on li "16:45" at bounding box center [1138, 330] width 38 height 16
type input "[DATE] 16:45"
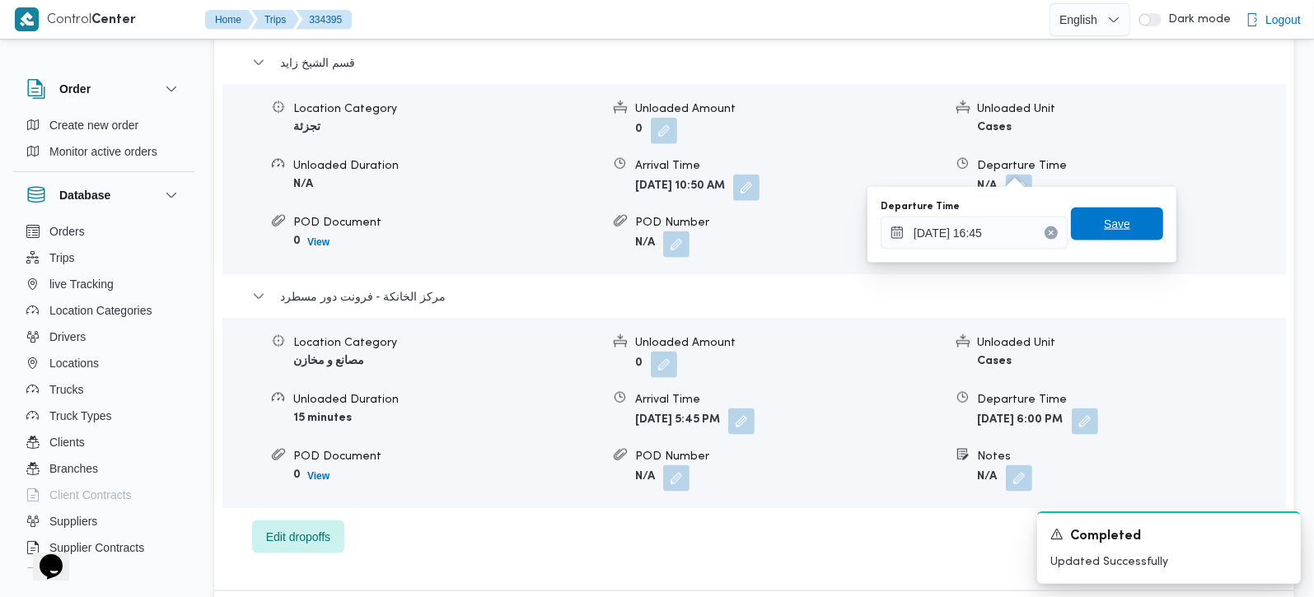
click at [1129, 234] on span "Save" at bounding box center [1117, 224] width 92 height 33
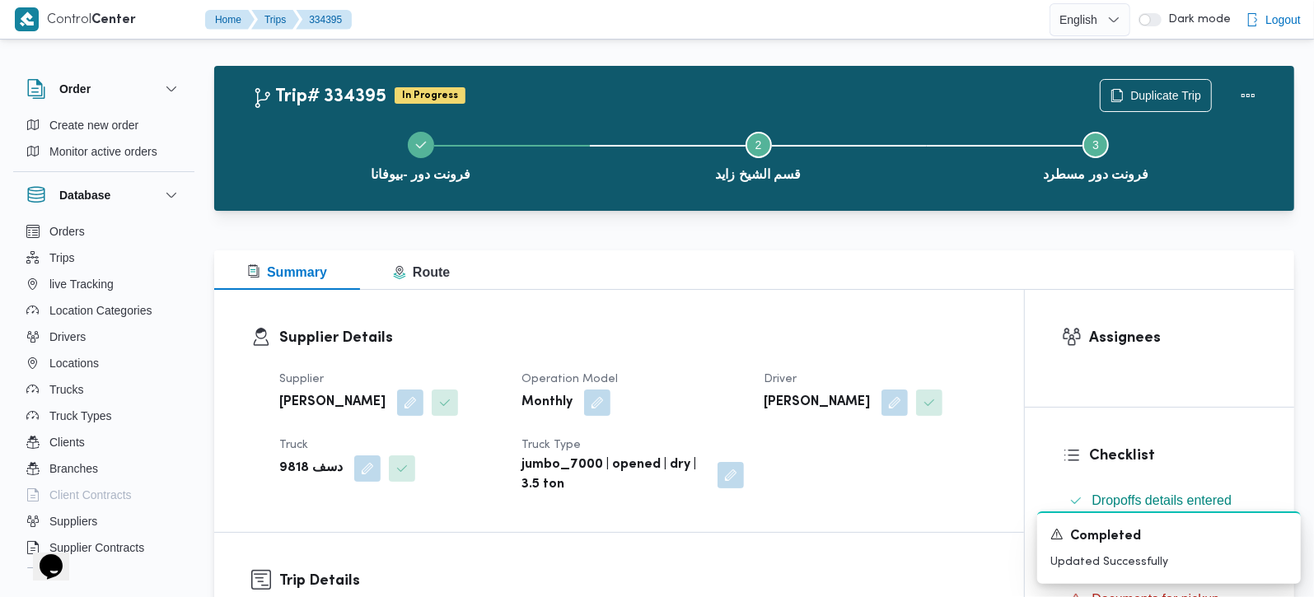
scroll to position [0, 0]
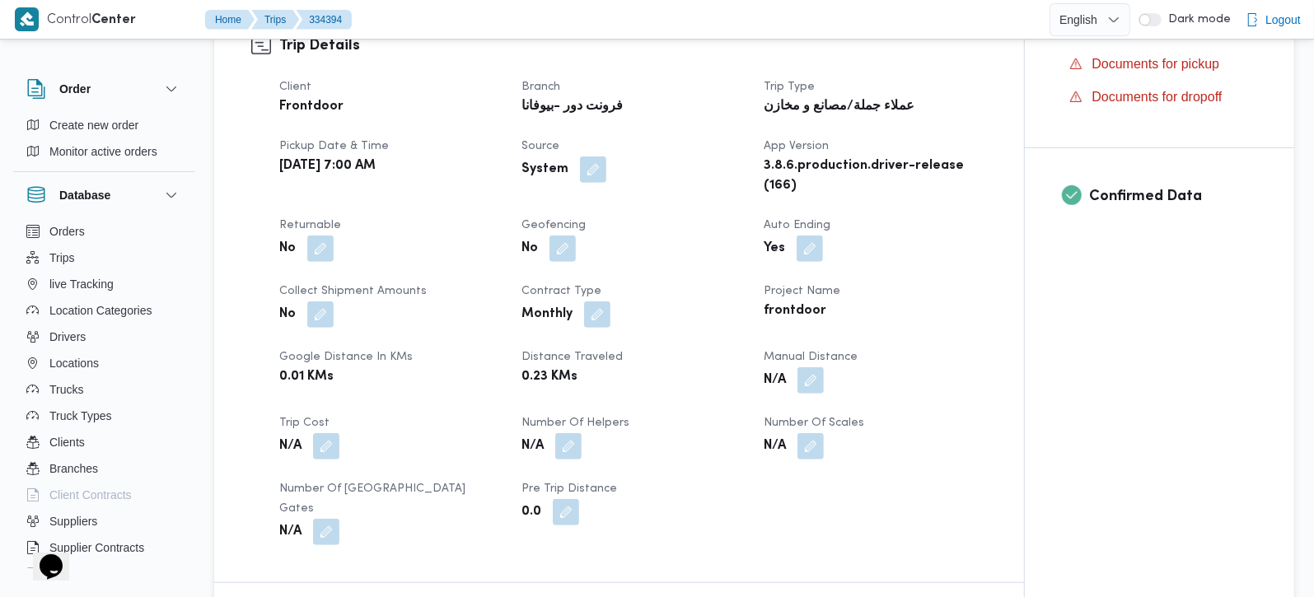
scroll to position [581, 0]
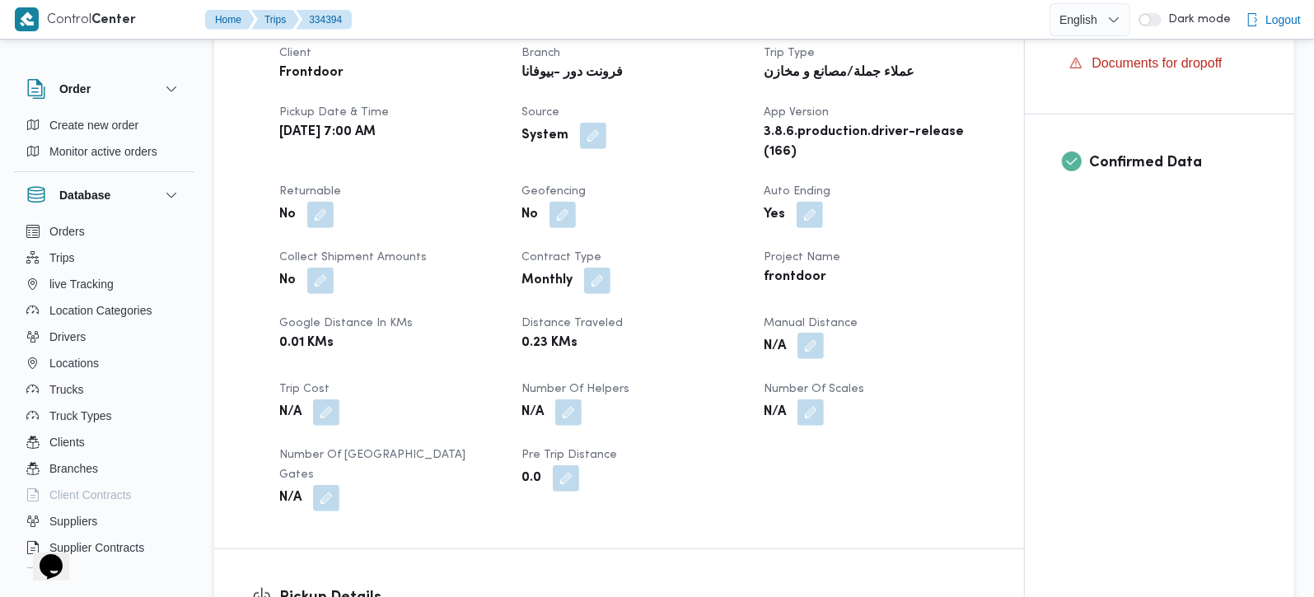
click at [820, 352] on button "button" at bounding box center [811, 346] width 26 height 26
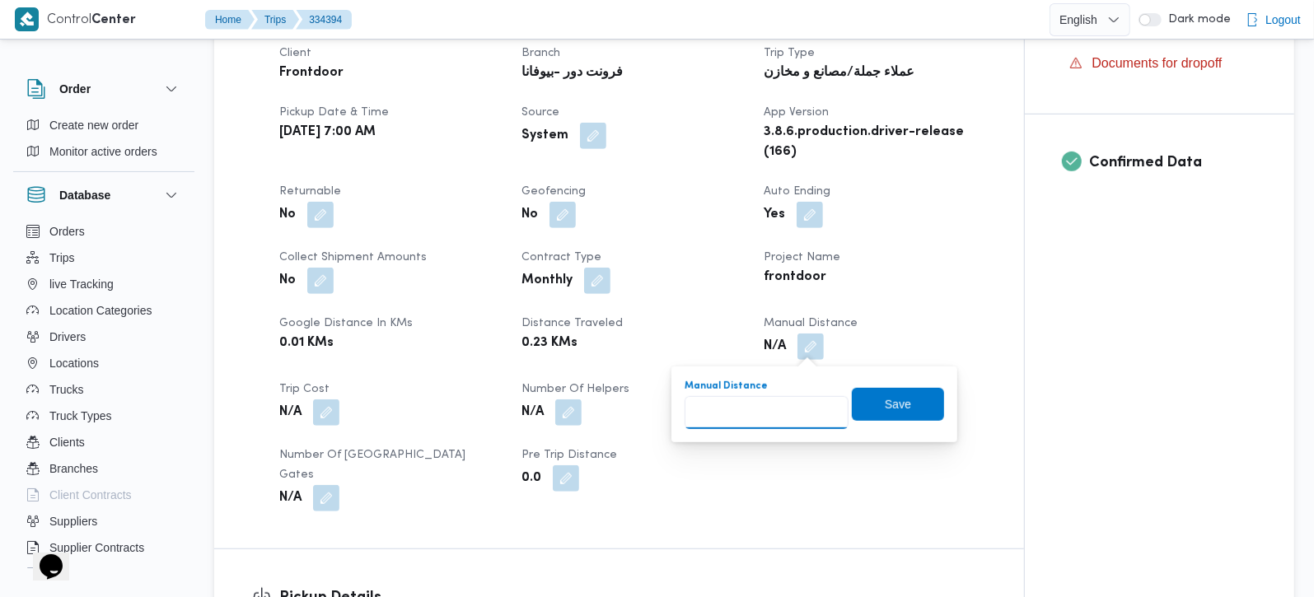
click at [770, 398] on input "Manual Distance" at bounding box center [767, 412] width 164 height 33
type input "140"
click at [887, 410] on span "Save" at bounding box center [898, 404] width 26 height 20
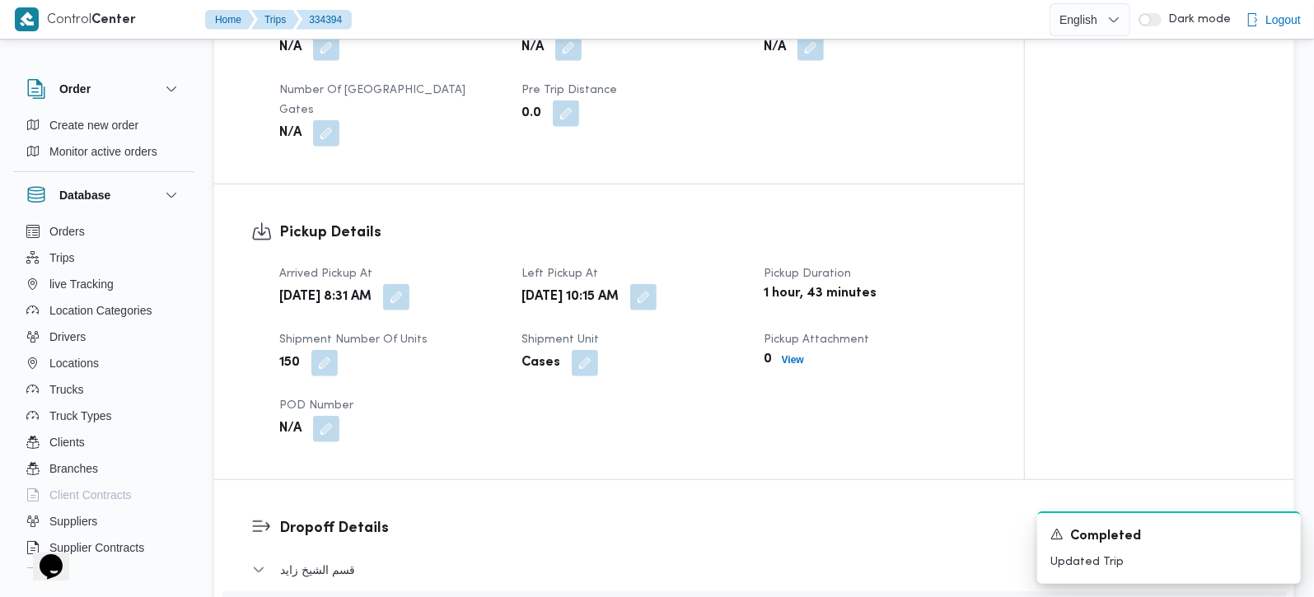
scroll to position [678, 0]
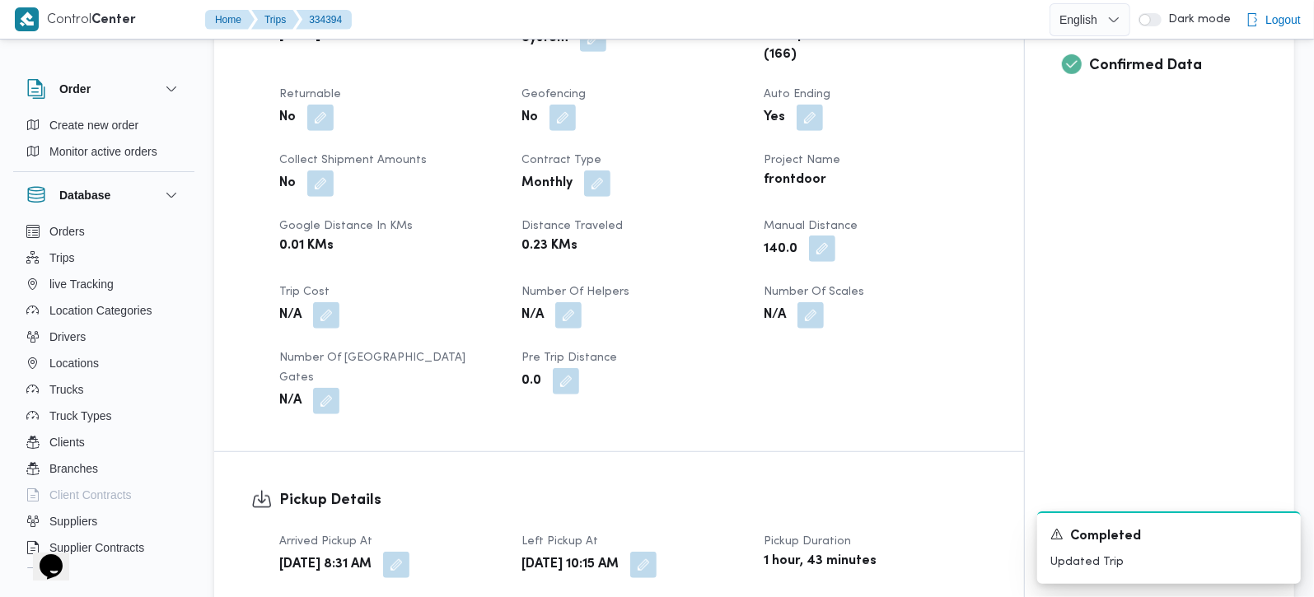
click at [826, 249] on button "button" at bounding box center [822, 249] width 26 height 26
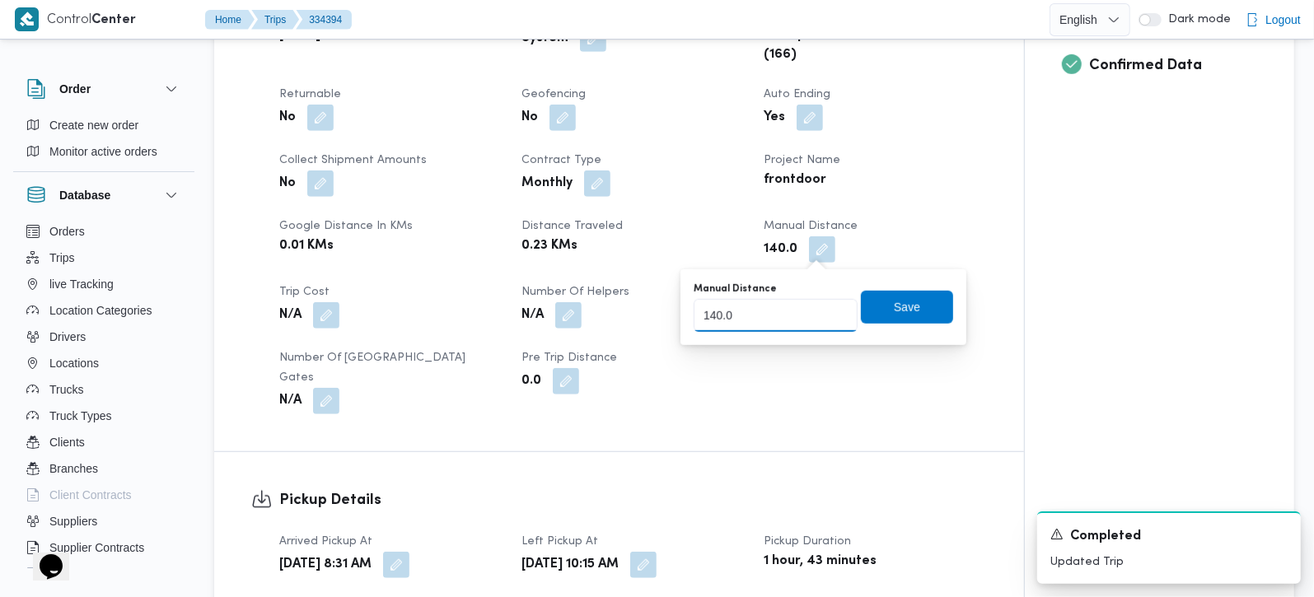
drag, startPoint x: 737, startPoint y: 314, endPoint x: 600, endPoint y: 330, distance: 137.8
type input "135"
click at [874, 316] on span "Save" at bounding box center [907, 306] width 92 height 33
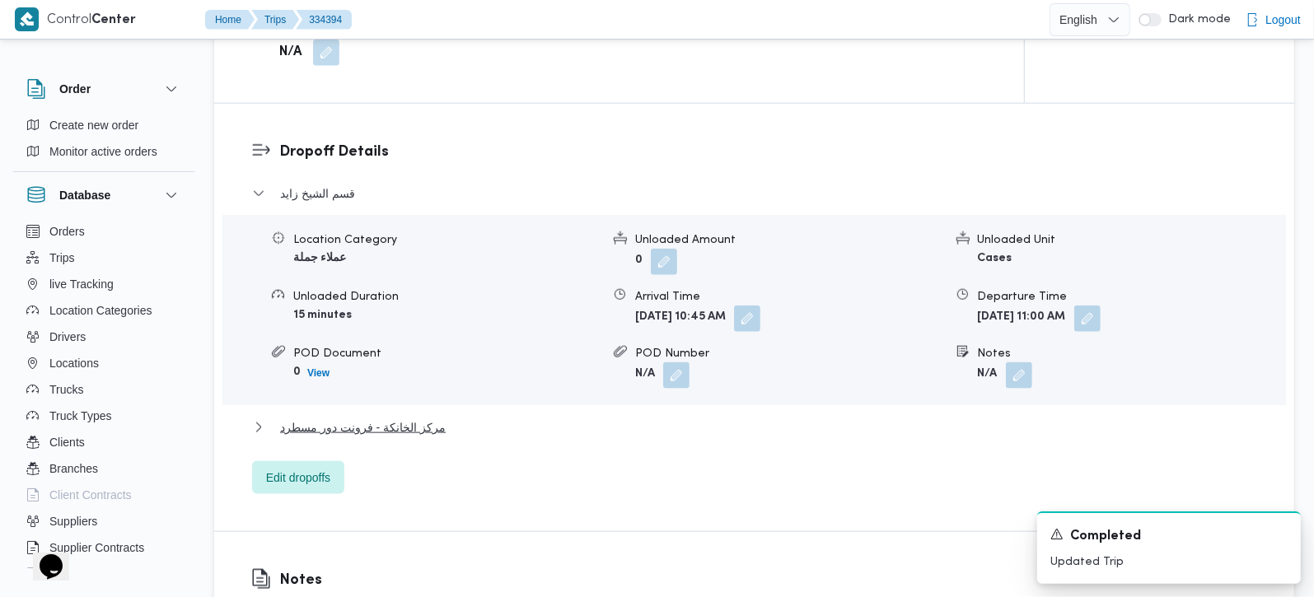
scroll to position [1357, 0]
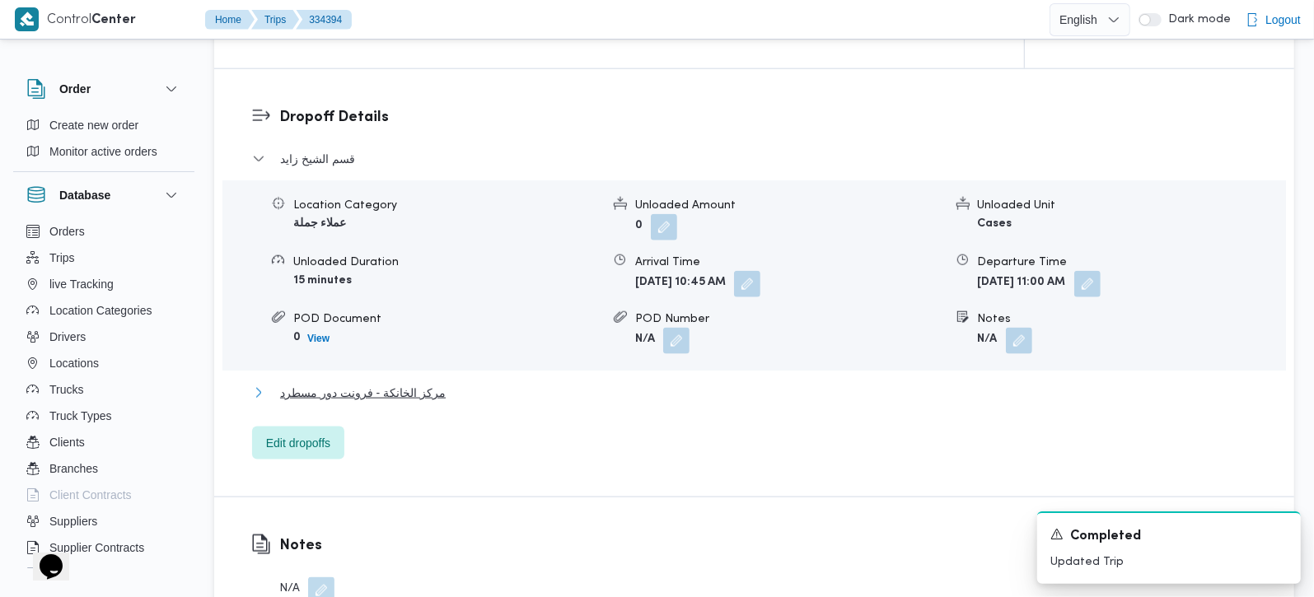
click at [369, 383] on span "مركز الخانكة - فرونت دور مسطرد" at bounding box center [363, 393] width 166 height 20
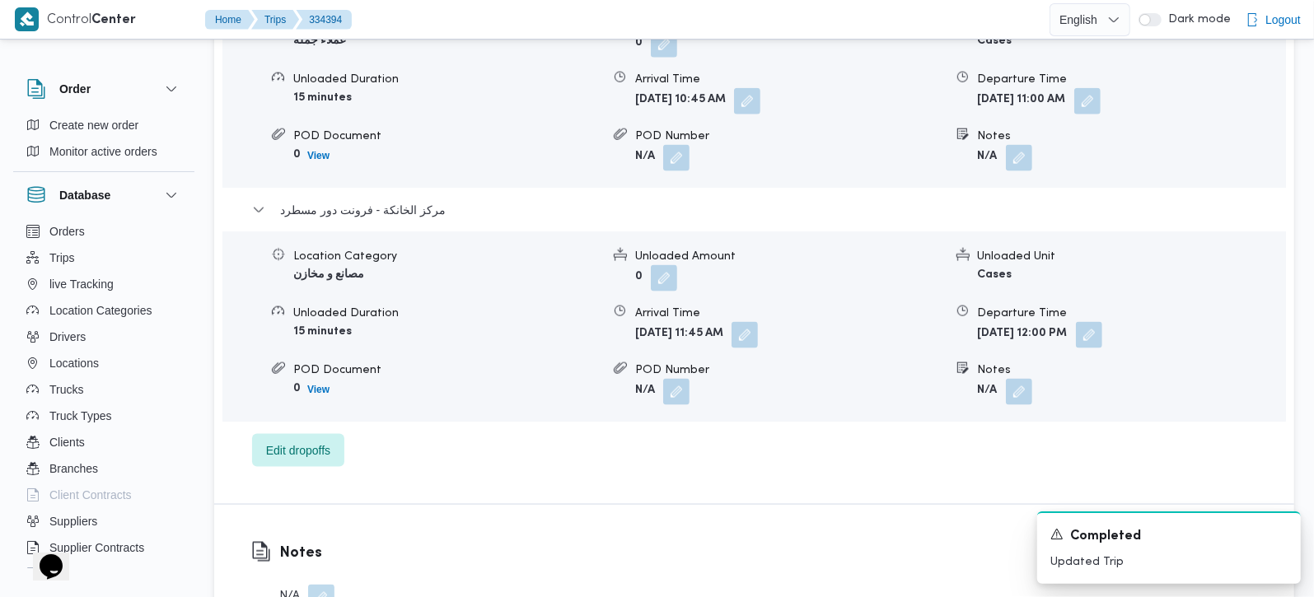
scroll to position [1648, 0]
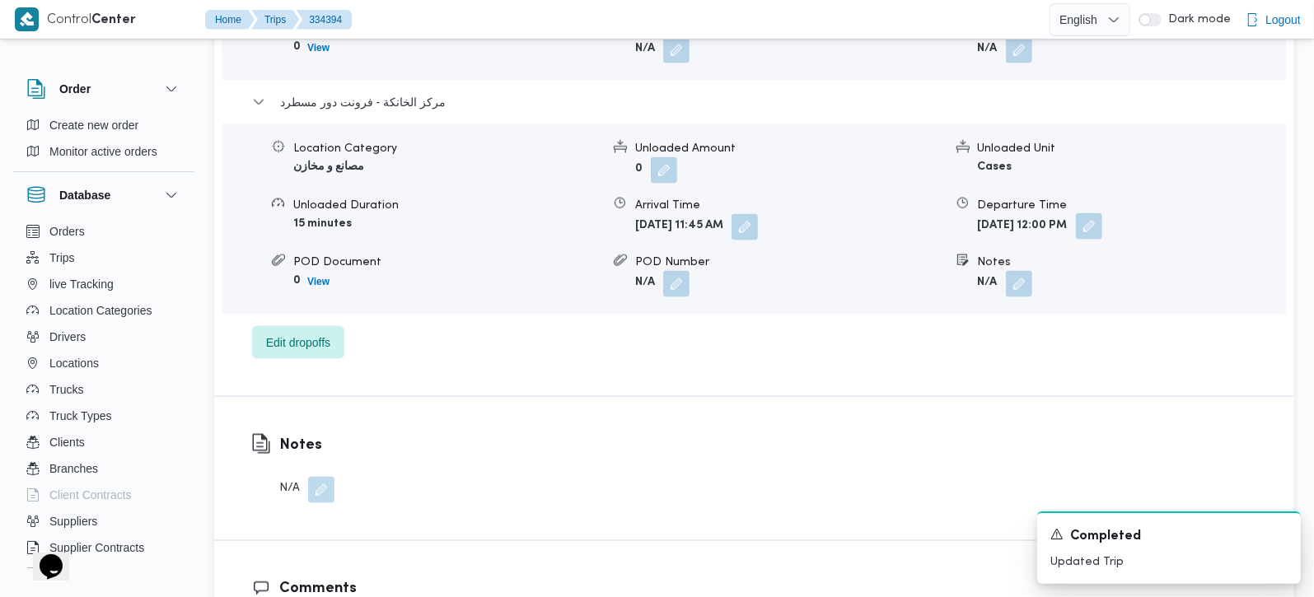
click at [1102, 213] on button "button" at bounding box center [1089, 226] width 26 height 26
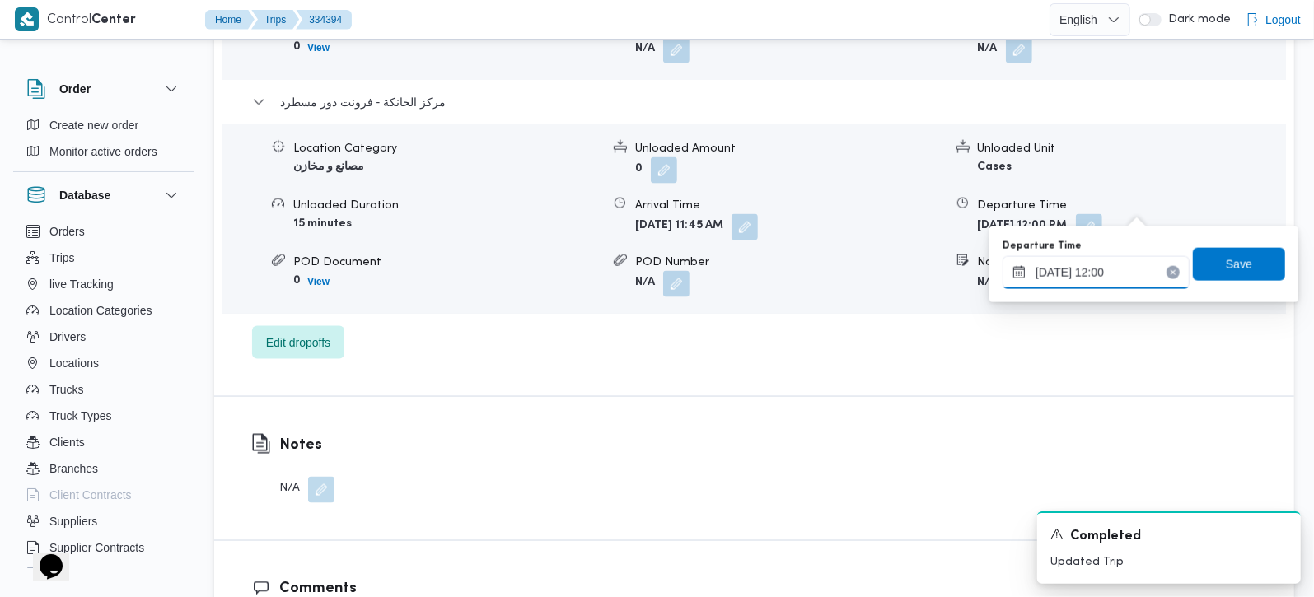
click at [1107, 269] on input "30/08/2025 12:00" at bounding box center [1096, 272] width 187 height 33
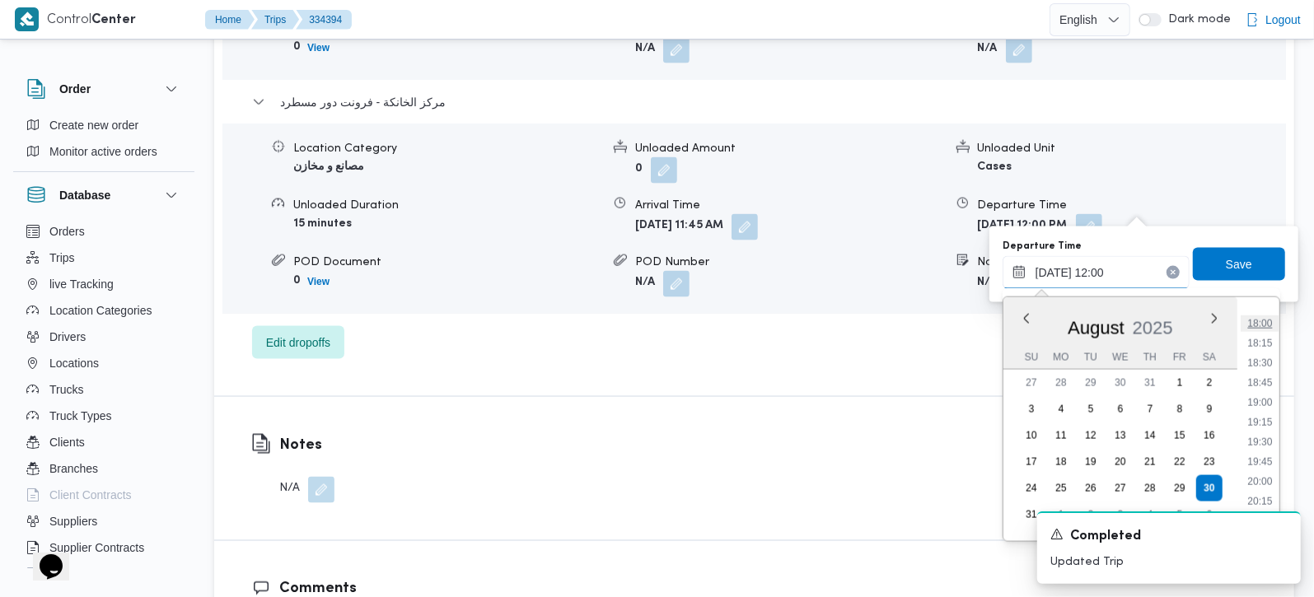
scroll to position [1322, 0]
click at [1266, 407] on li "17:45" at bounding box center [1260, 401] width 38 height 16
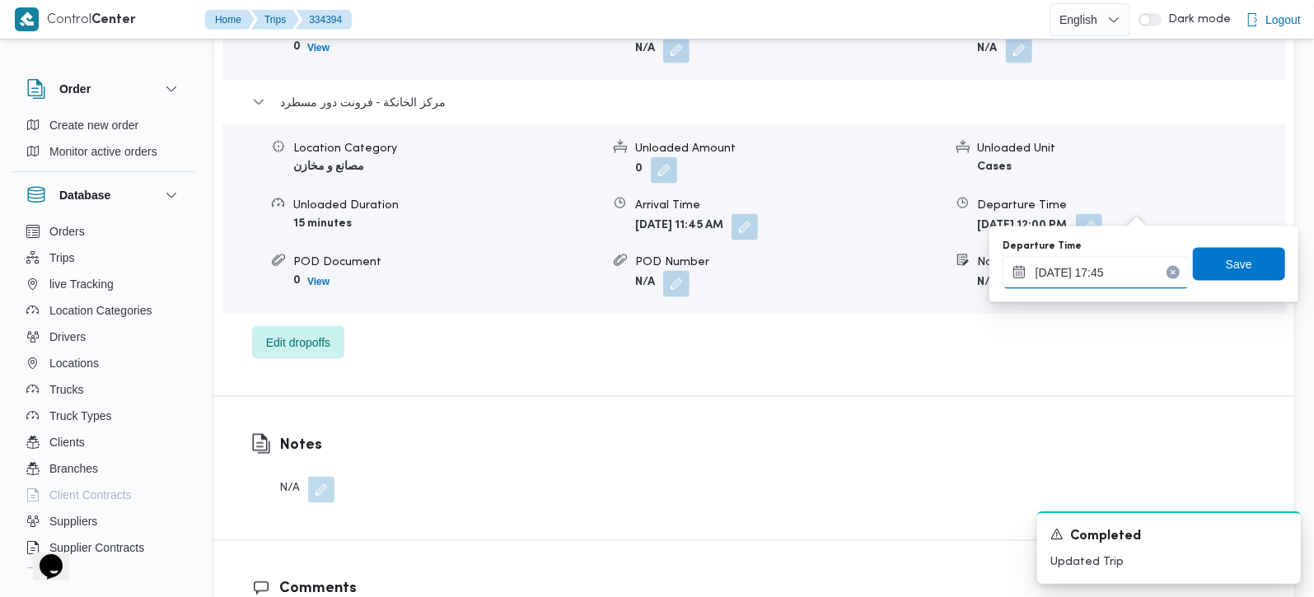
type input "30/08/2025 17:45"
click at [1226, 257] on span "Save" at bounding box center [1239, 264] width 26 height 20
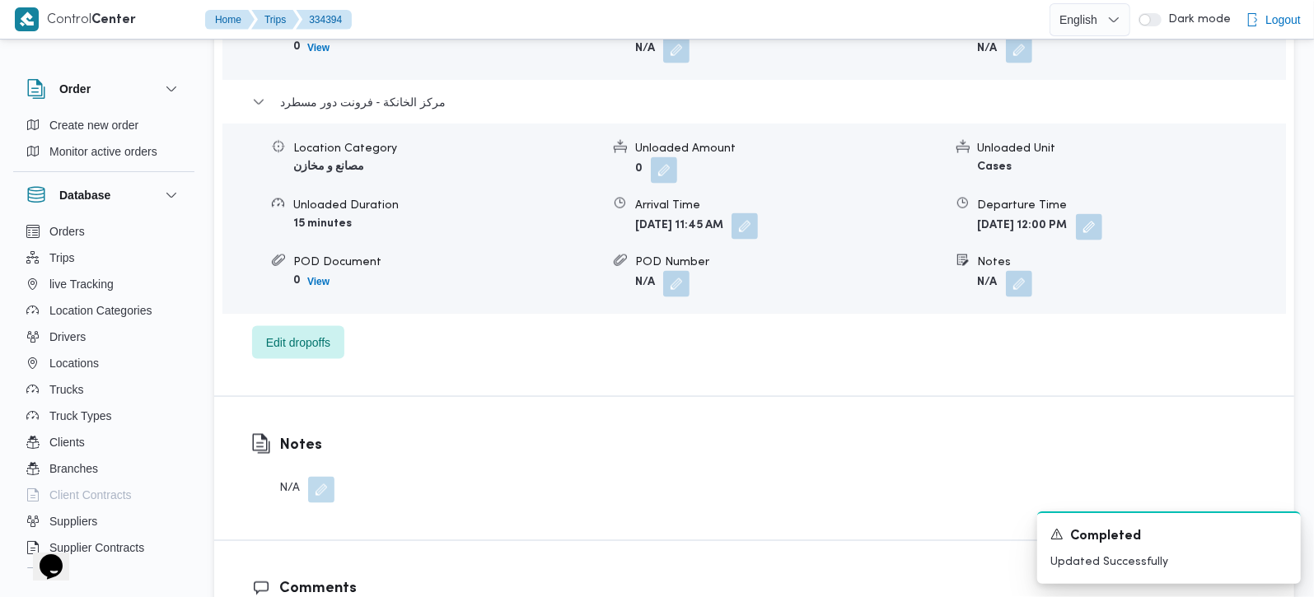
click at [758, 218] on button "button" at bounding box center [745, 226] width 26 height 26
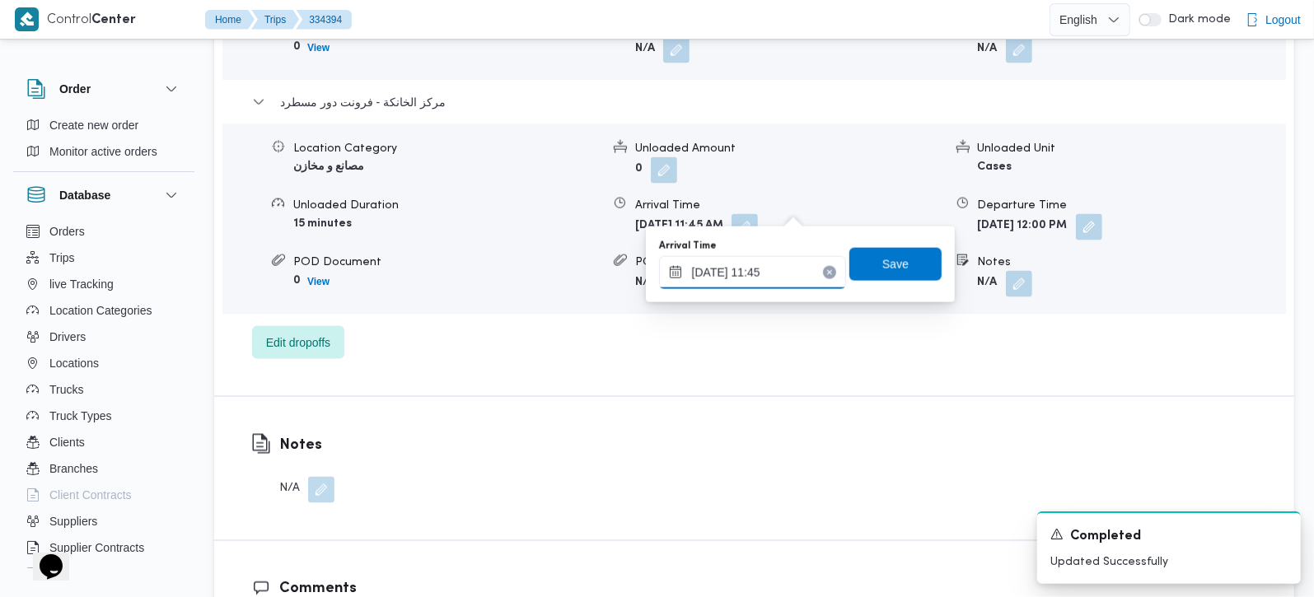
click at [768, 259] on input "30/08/2025 11:45" at bounding box center [752, 272] width 187 height 33
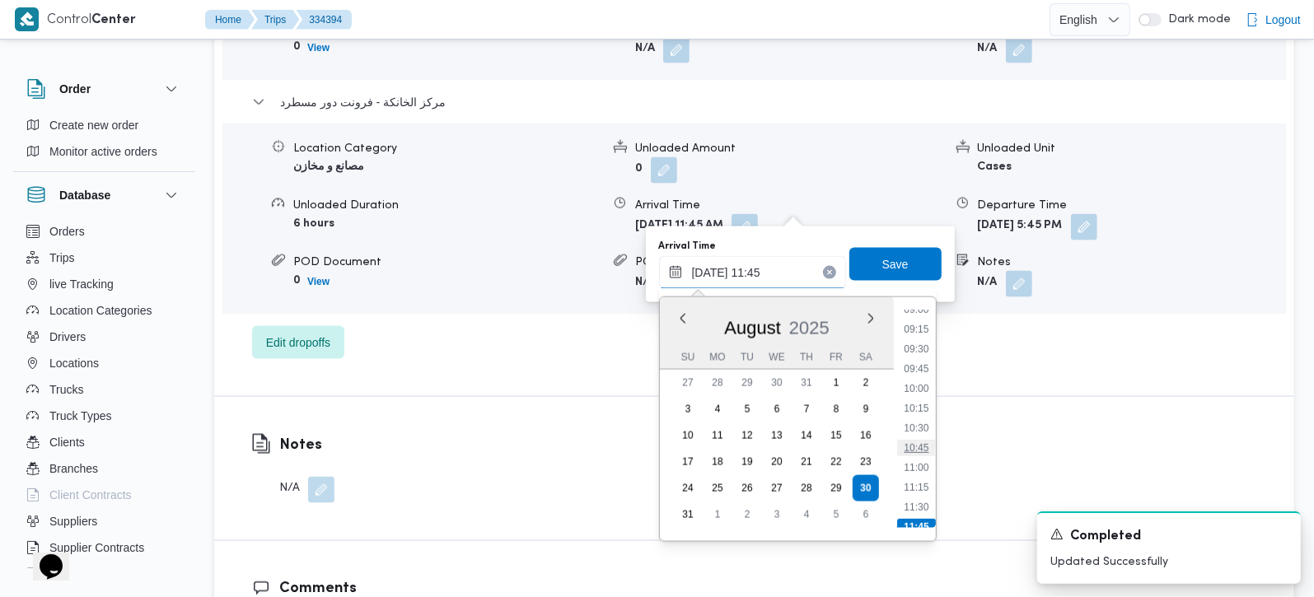
scroll to position [1205, 0]
click at [921, 498] on li "17:30" at bounding box center [916, 497] width 38 height 16
type input "30/08/2025 17:30"
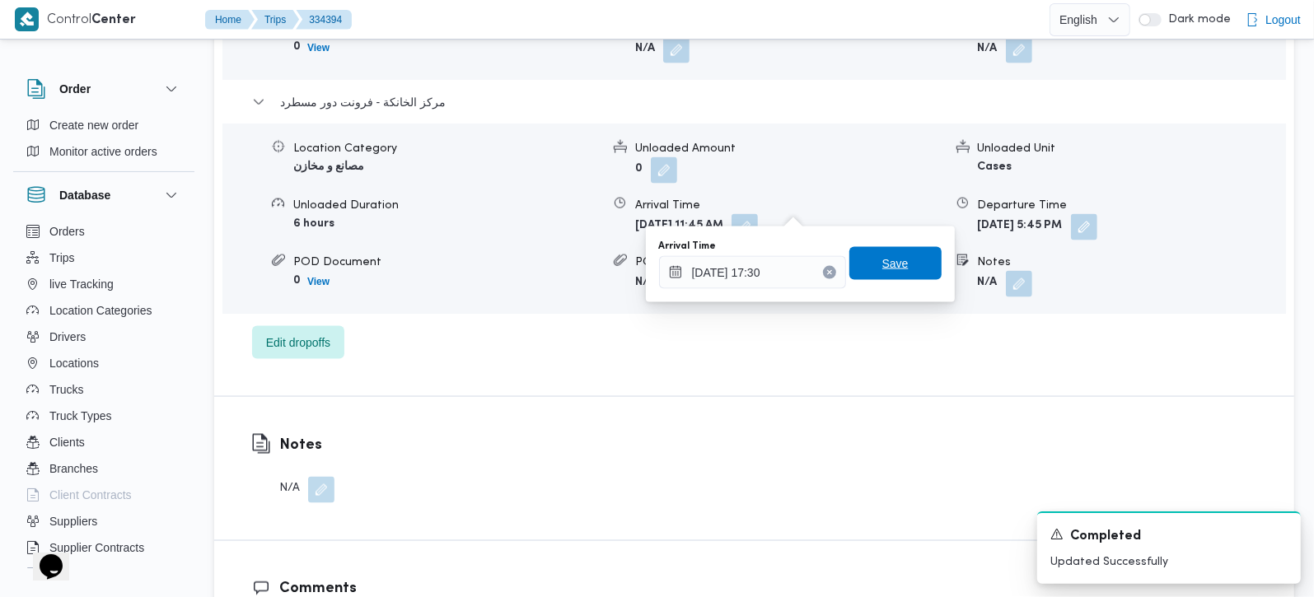
click at [881, 278] on span "Save" at bounding box center [895, 263] width 92 height 33
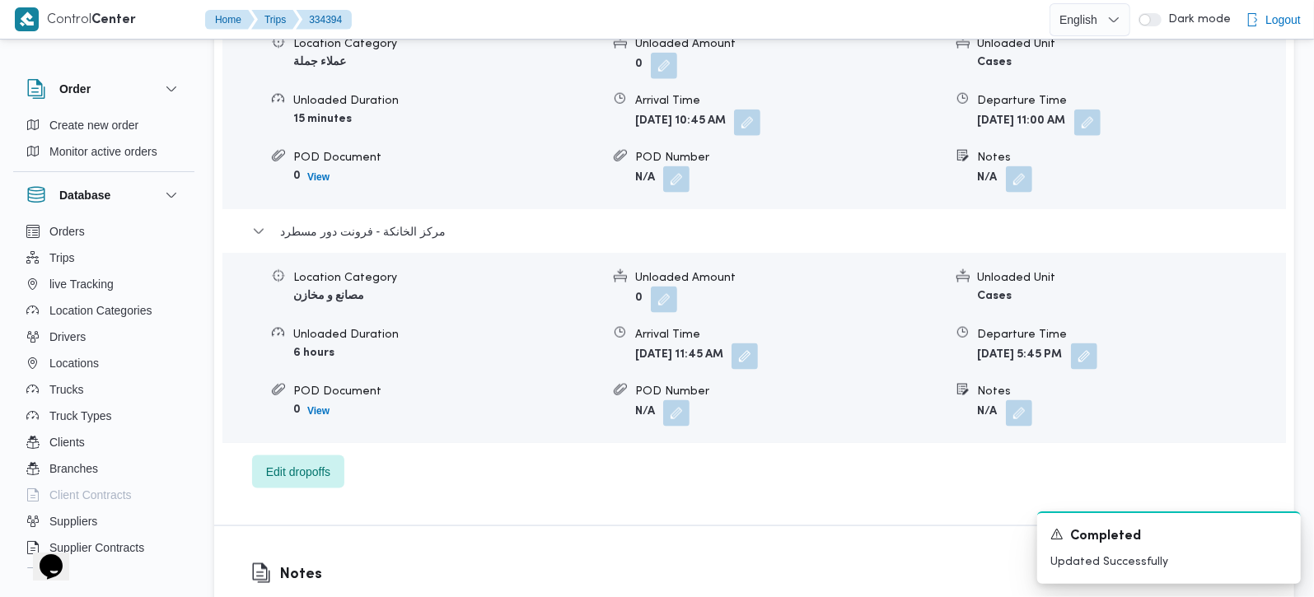
scroll to position [1453, 0]
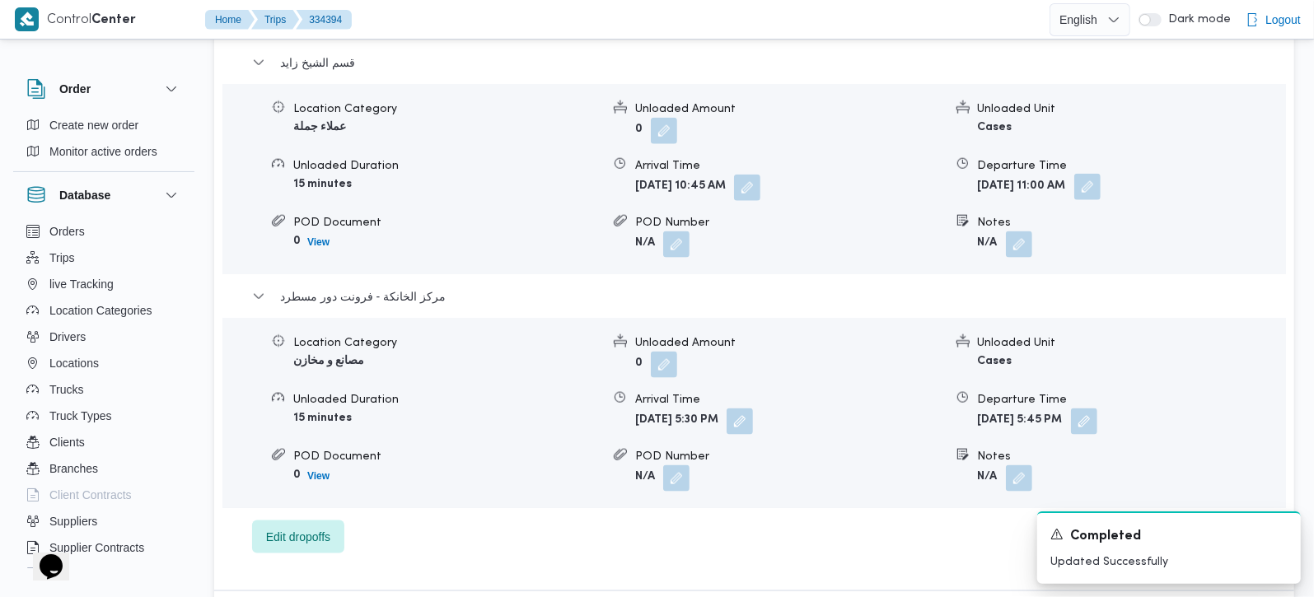
click at [1101, 174] on button "button" at bounding box center [1087, 187] width 26 height 26
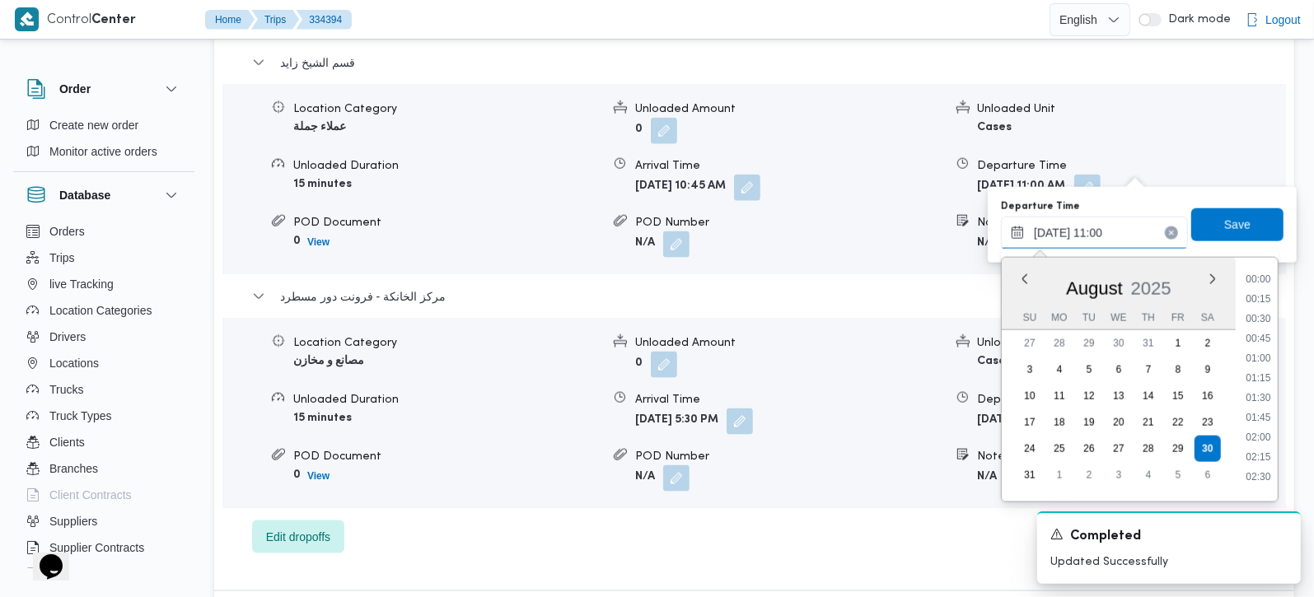
click at [1107, 229] on input "30/08/2025 11:00" at bounding box center [1094, 233] width 187 height 33
click at [1262, 333] on li "16:30" at bounding box center [1258, 341] width 38 height 16
type input "30/08/2025 16:30"
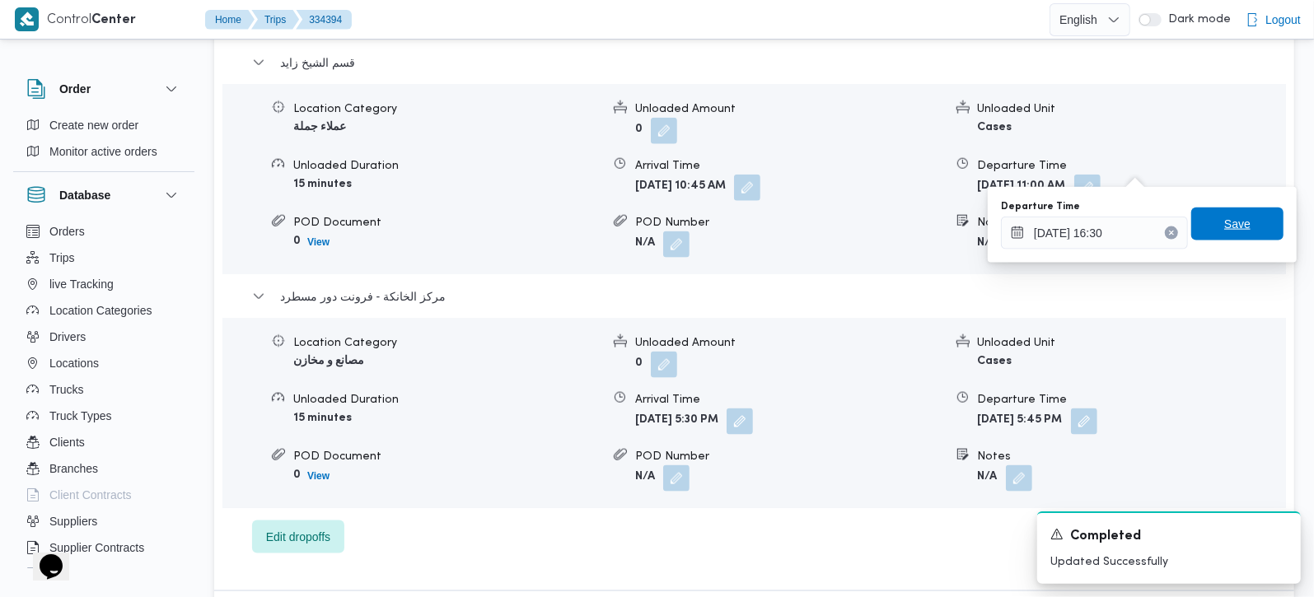
click at [1243, 232] on span "Save" at bounding box center [1237, 224] width 92 height 33
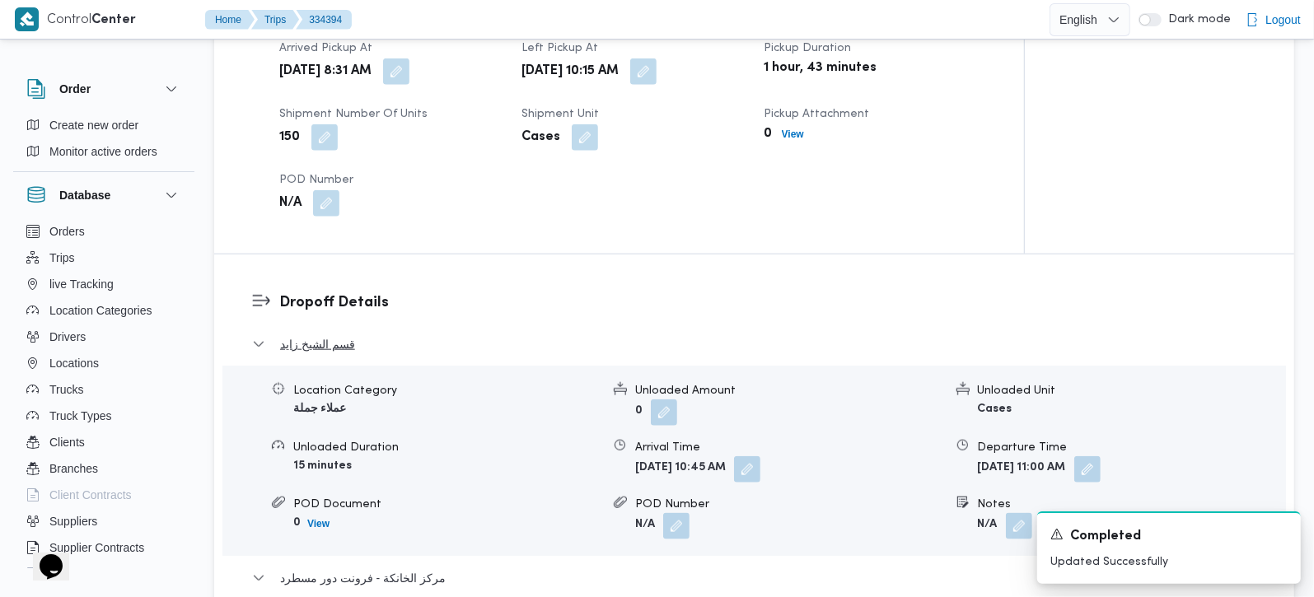
scroll to position [1163, 0]
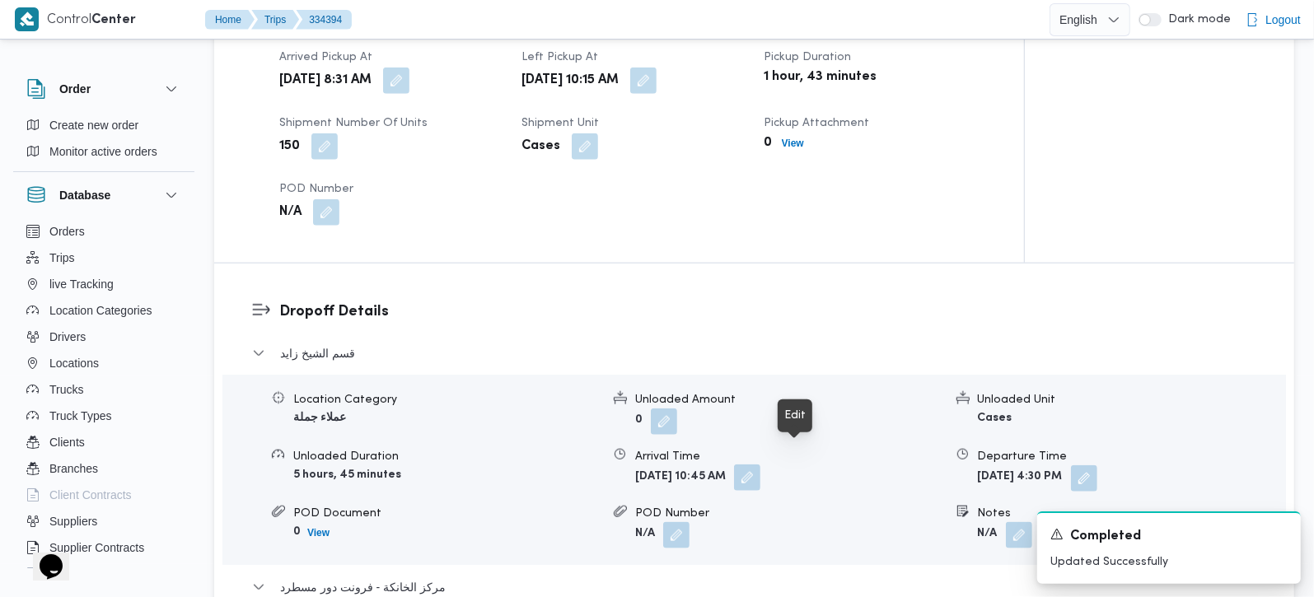
click at [760, 465] on button "button" at bounding box center [747, 478] width 26 height 26
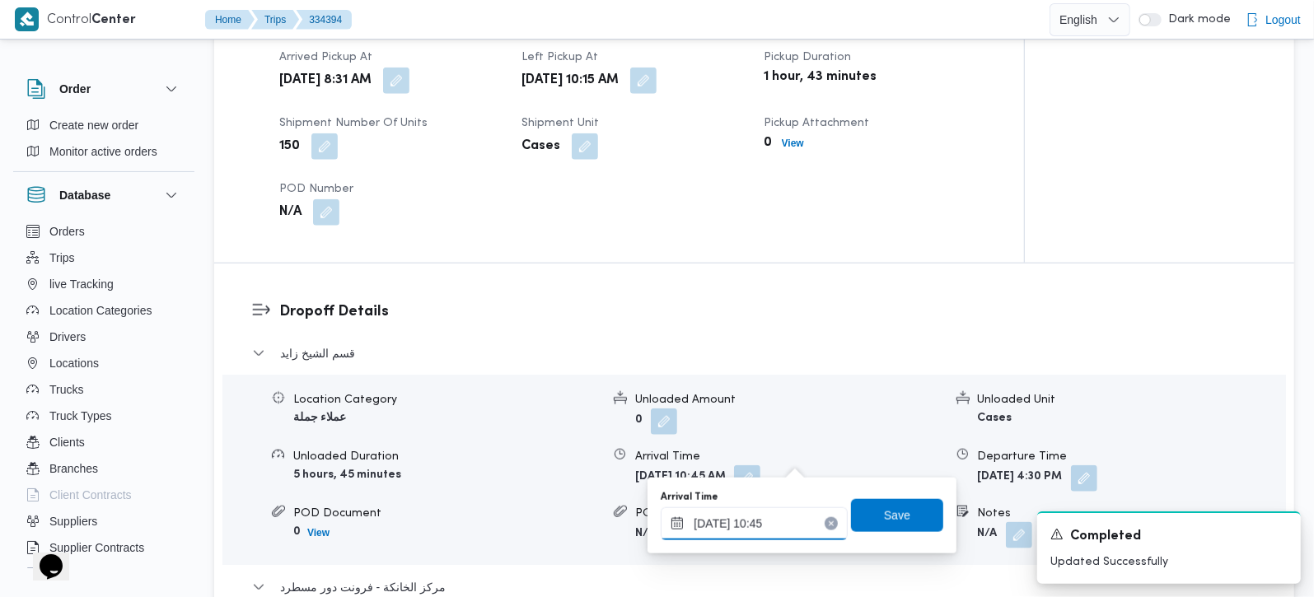
click at [774, 517] on input "30/08/2025 10:45" at bounding box center [754, 524] width 187 height 33
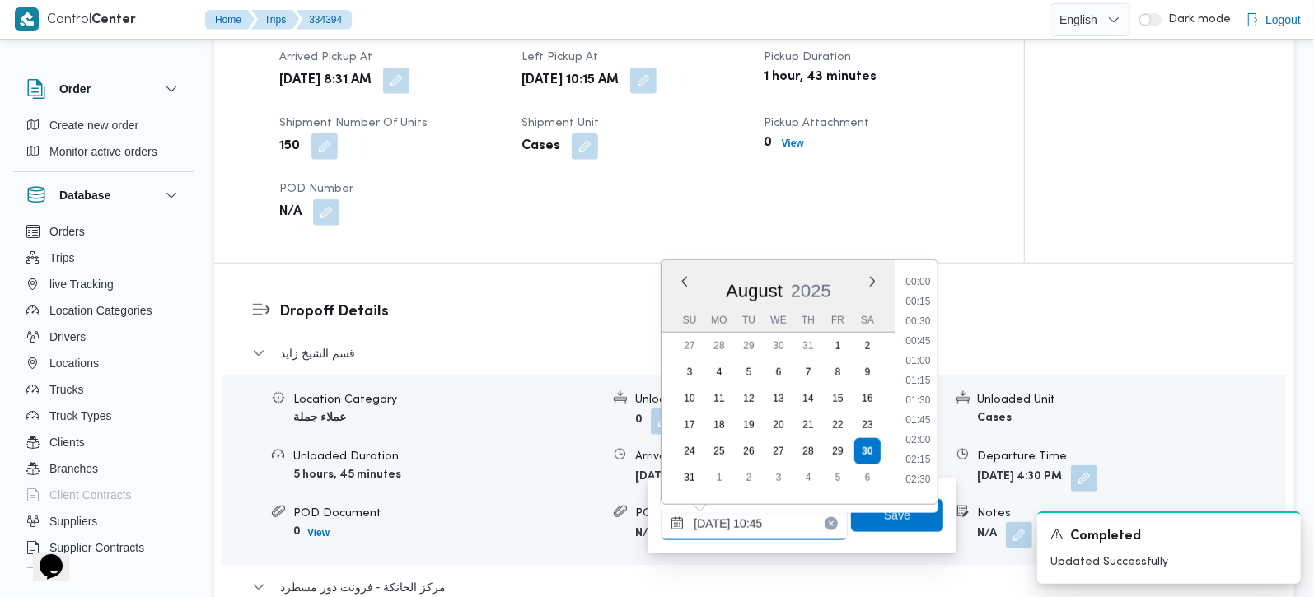
scroll to position [738, 0]
click at [924, 426] on li "11:15" at bounding box center [919, 433] width 38 height 16
type input "30/08/2025 11:15"
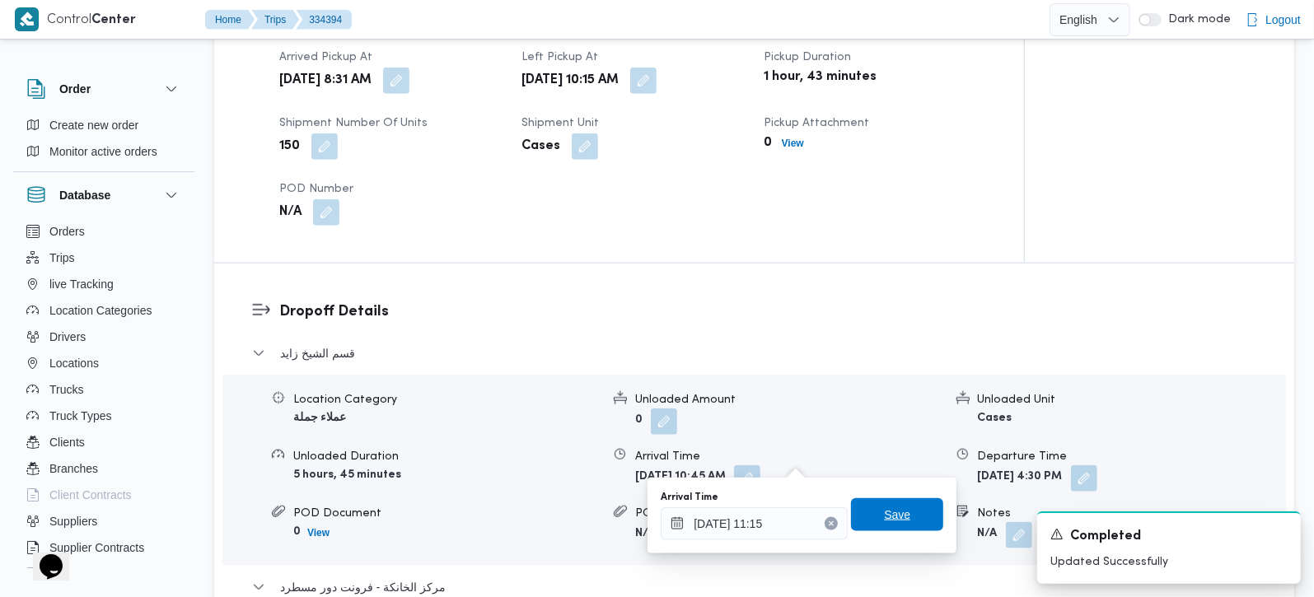
click at [893, 508] on span "Save" at bounding box center [897, 515] width 26 height 20
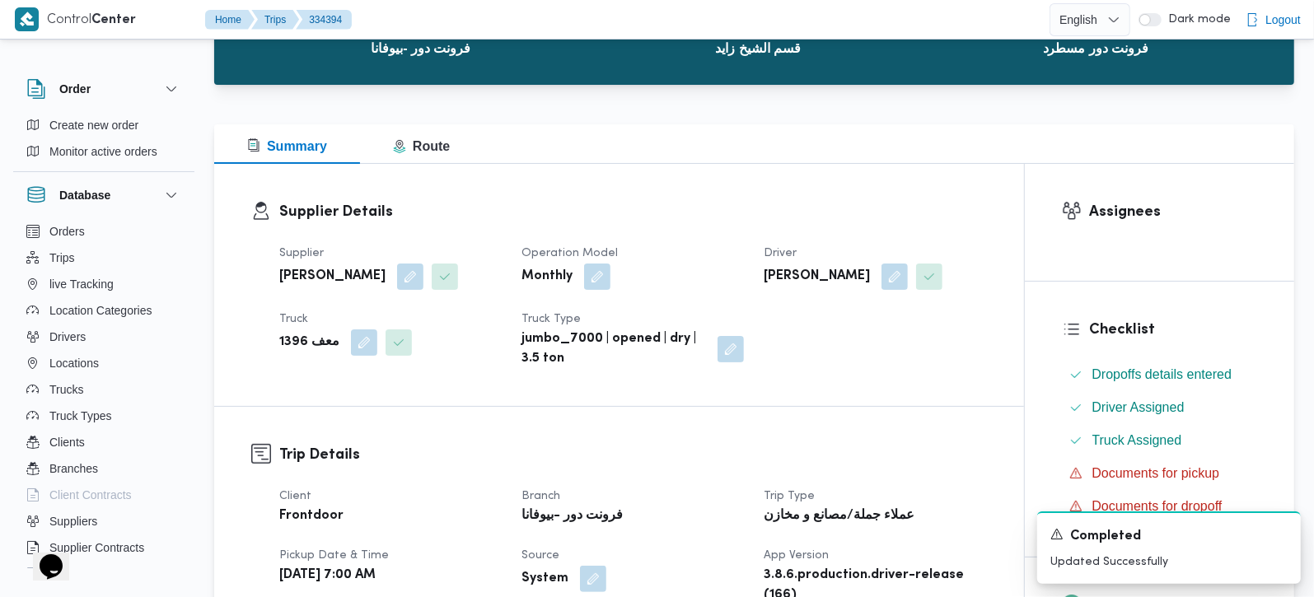
scroll to position [0, 0]
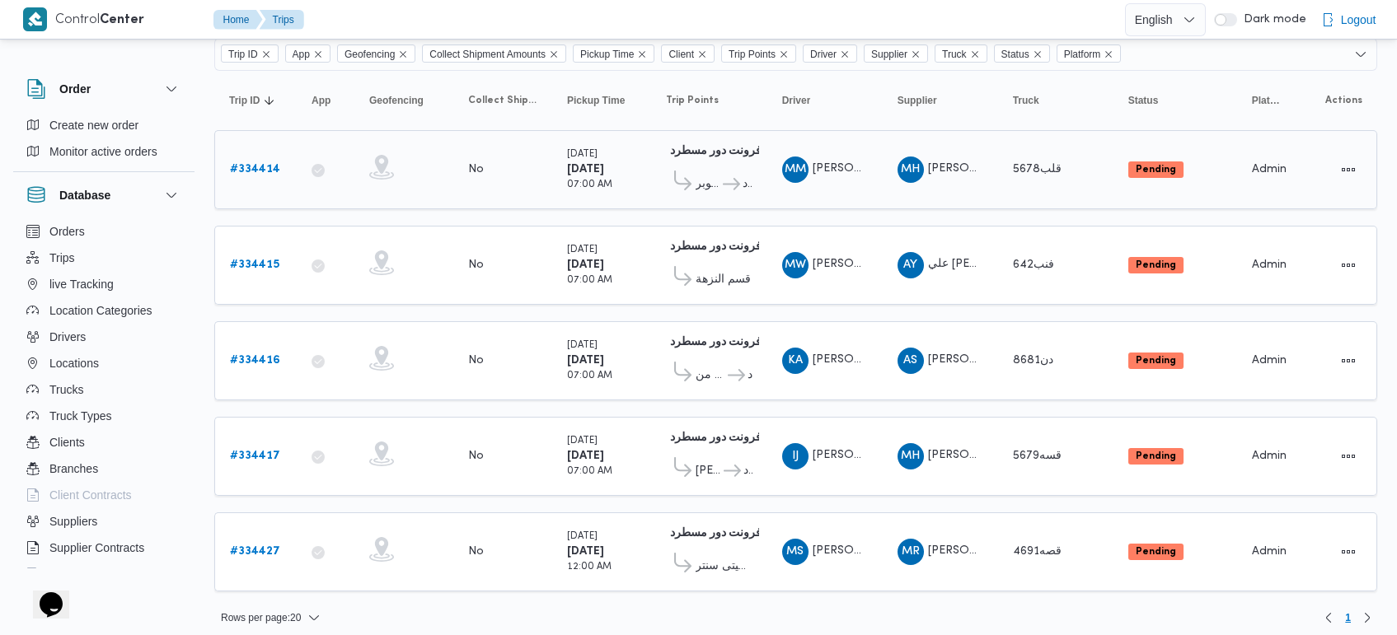
scroll to position [137, 0]
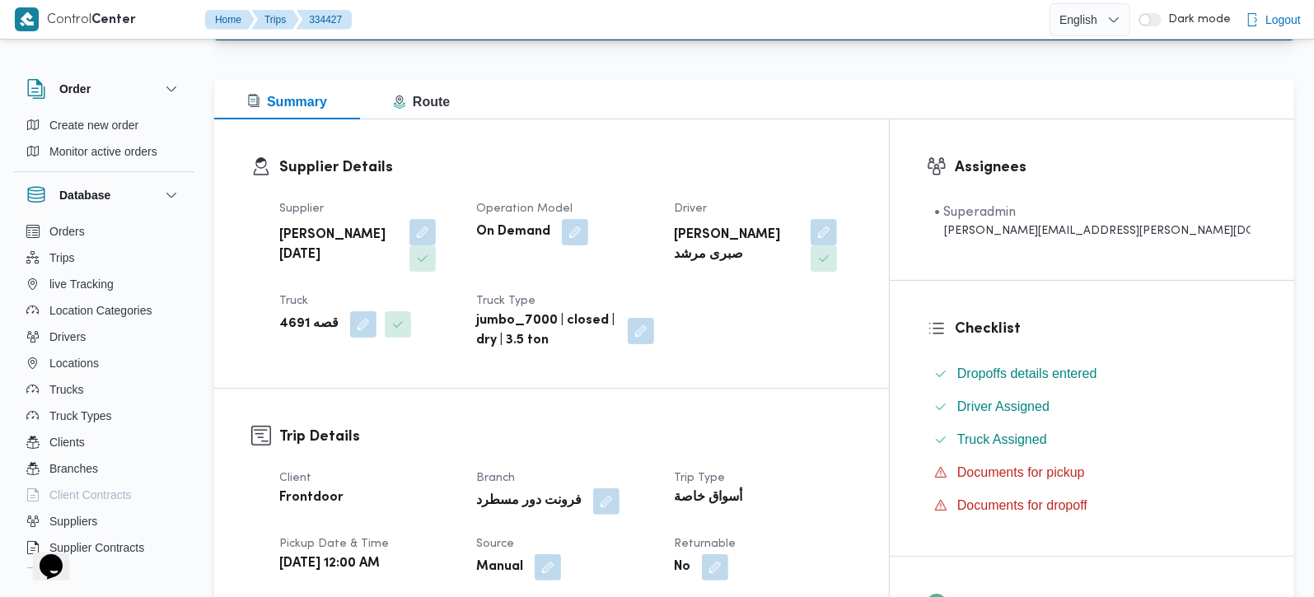
scroll to position [484, 0]
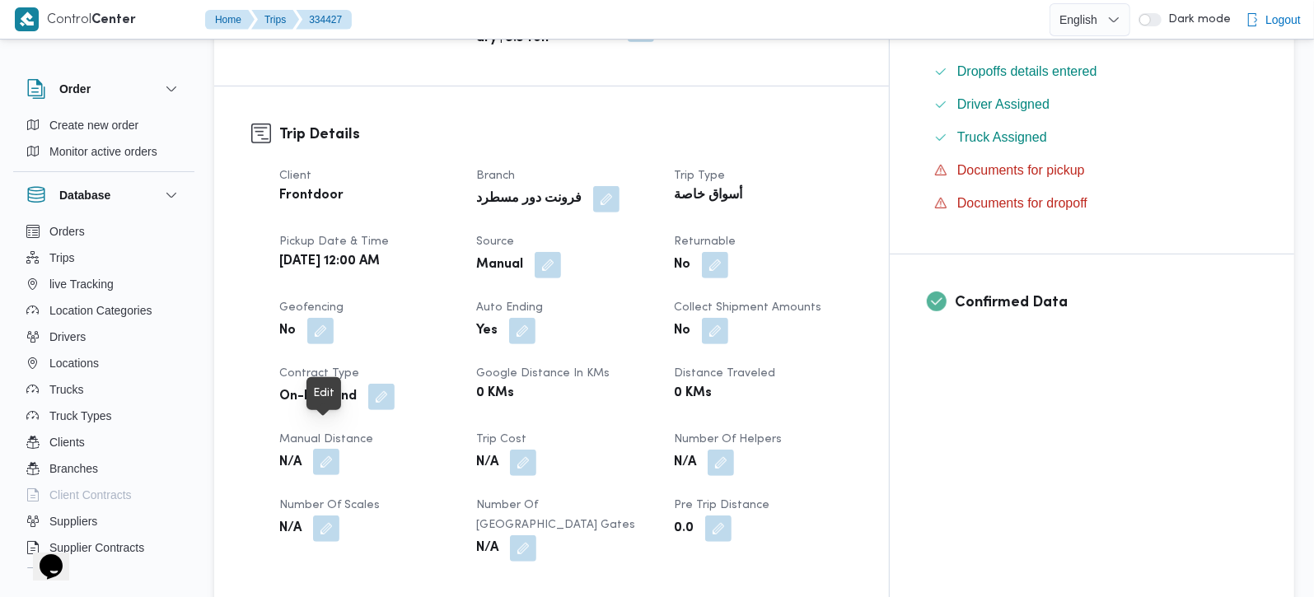
click at [322, 449] on button "button" at bounding box center [326, 462] width 26 height 26
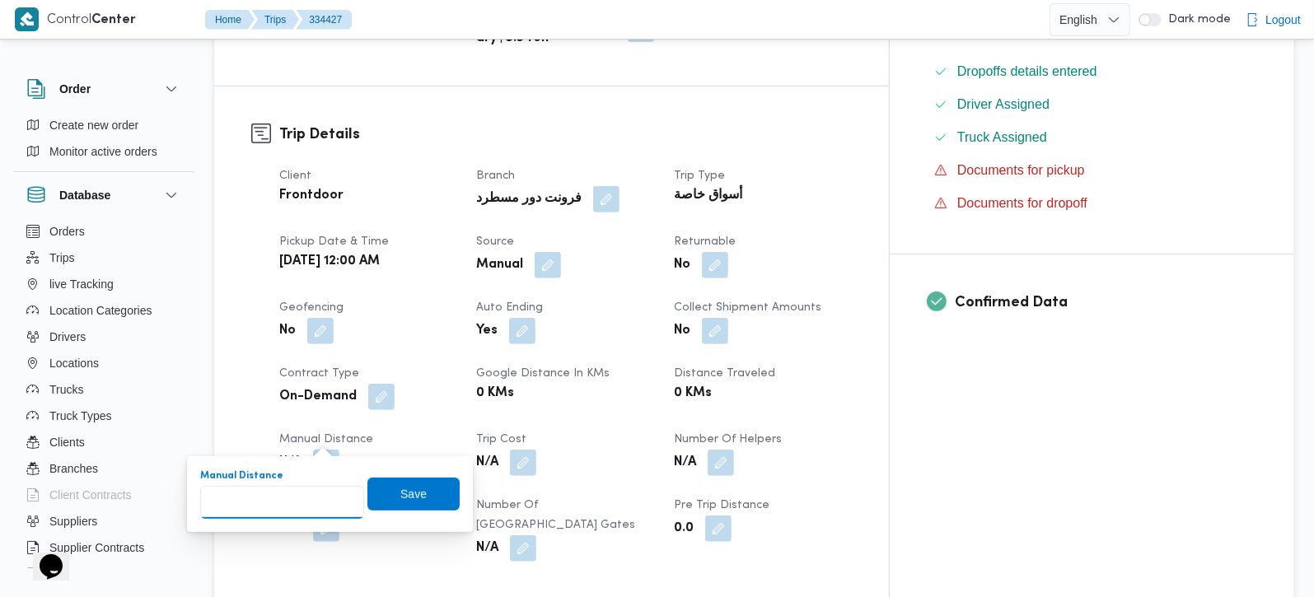
click at [304, 490] on input "Manual Distance" at bounding box center [282, 502] width 164 height 33
type input "490"
click at [434, 490] on span "Save" at bounding box center [413, 493] width 92 height 33
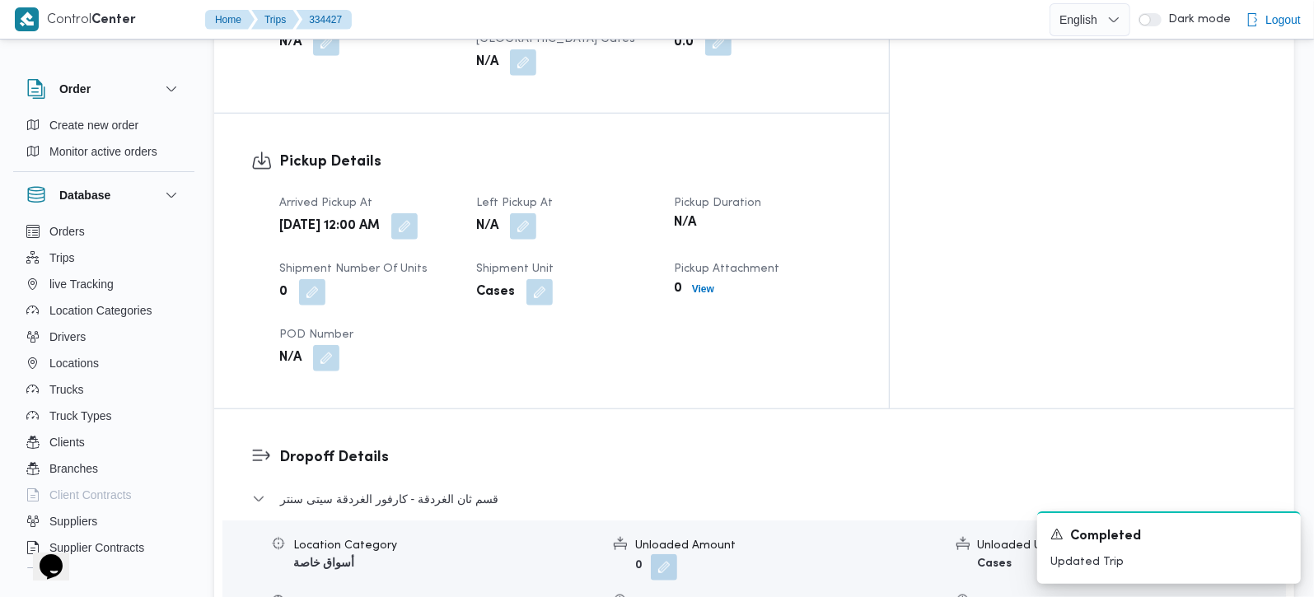
scroll to position [969, 0]
click at [536, 214] on button "button" at bounding box center [523, 227] width 26 height 26
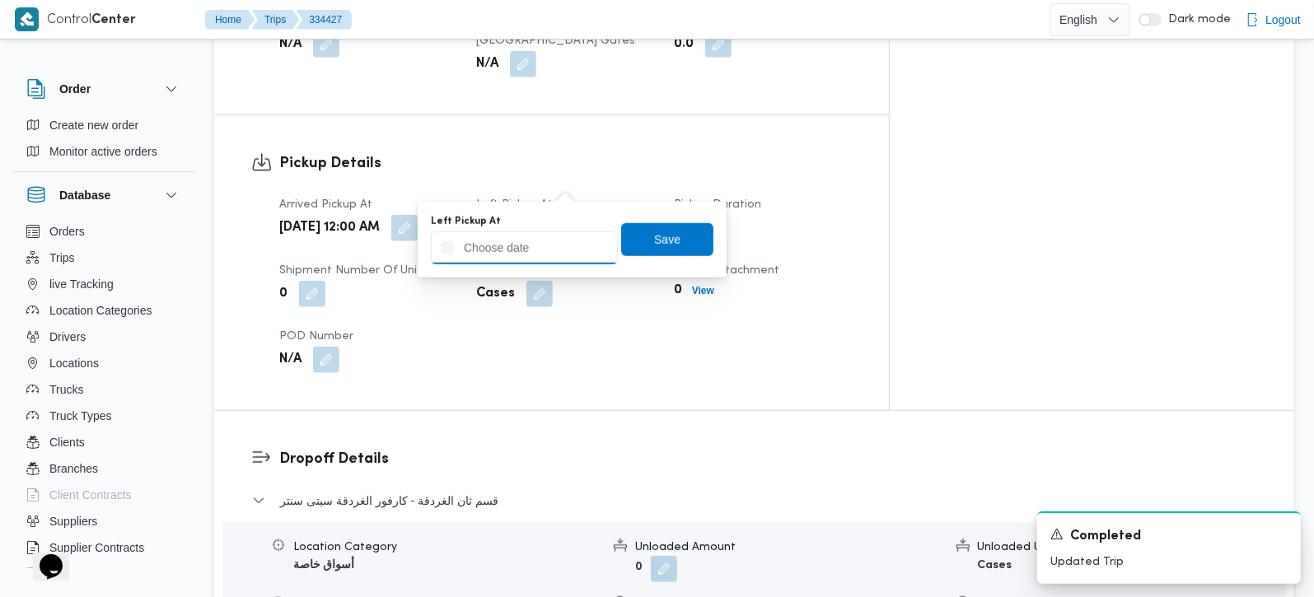
click at [554, 245] on input "Left Pickup At" at bounding box center [524, 248] width 187 height 33
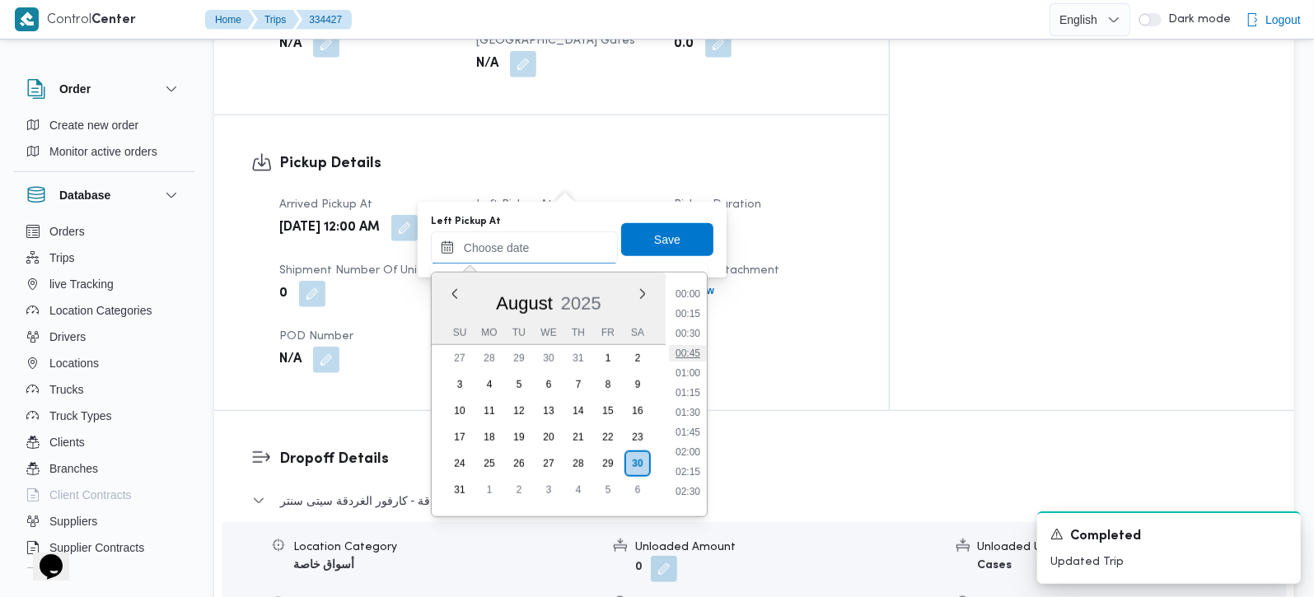
scroll to position [96, 0]
click at [688, 428] on li "03:00" at bounding box center [688, 435] width 38 height 16
type input "[DATE] 03:00"
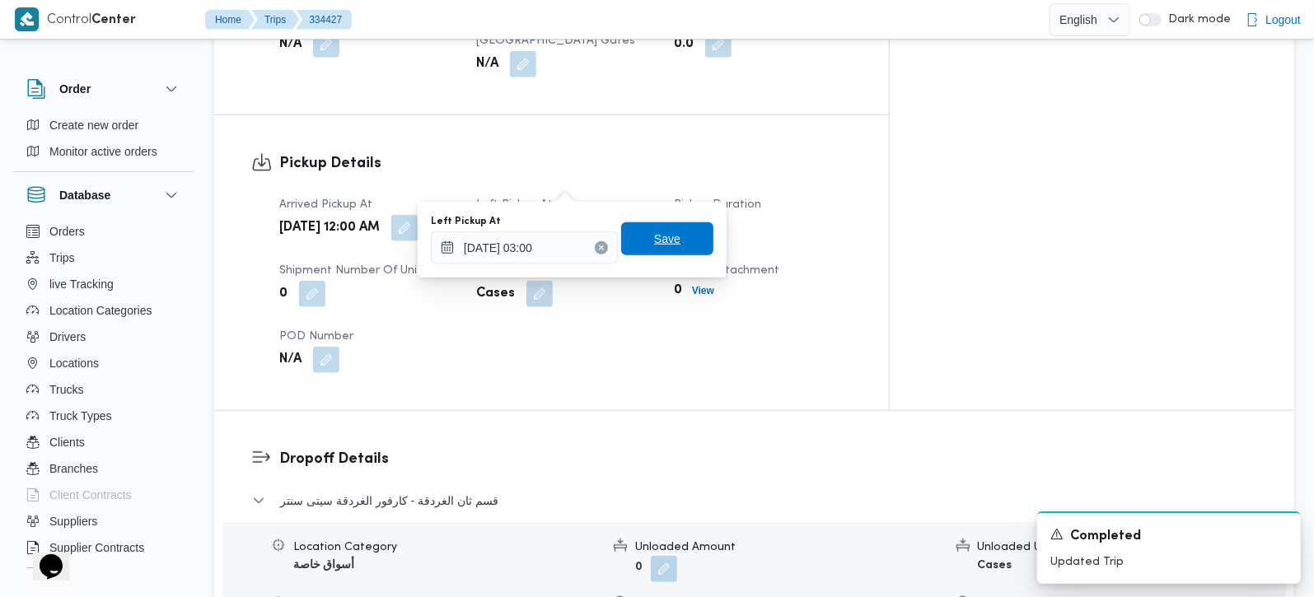
click at [653, 254] on span "Save" at bounding box center [667, 238] width 92 height 33
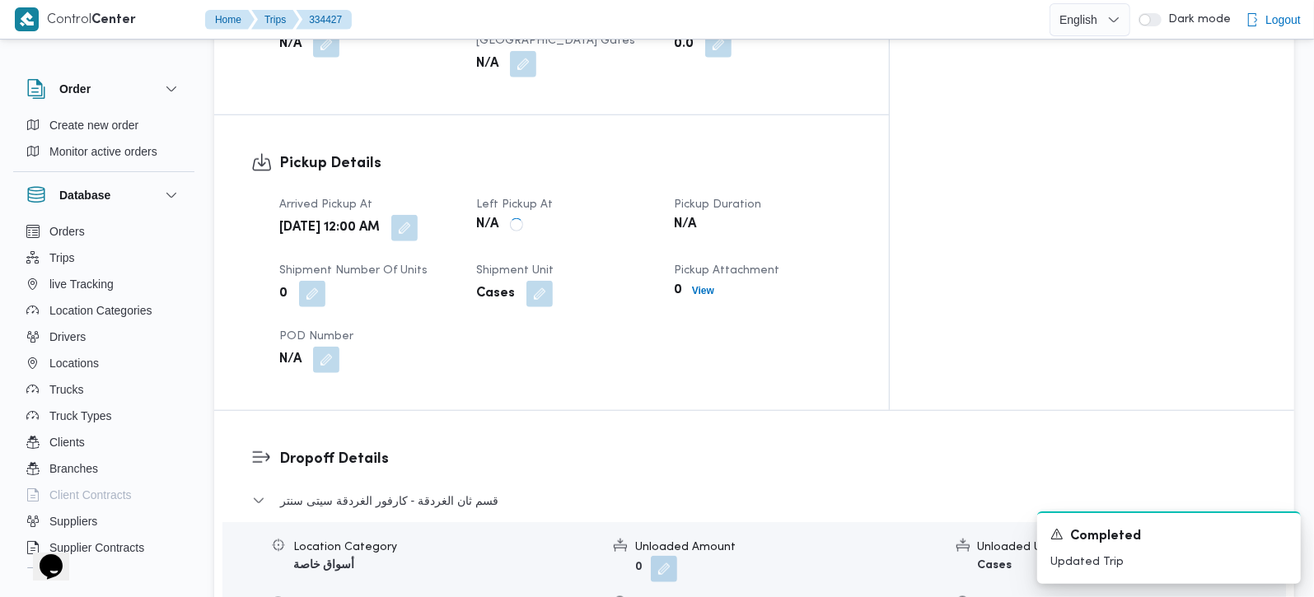
scroll to position [1066, 0]
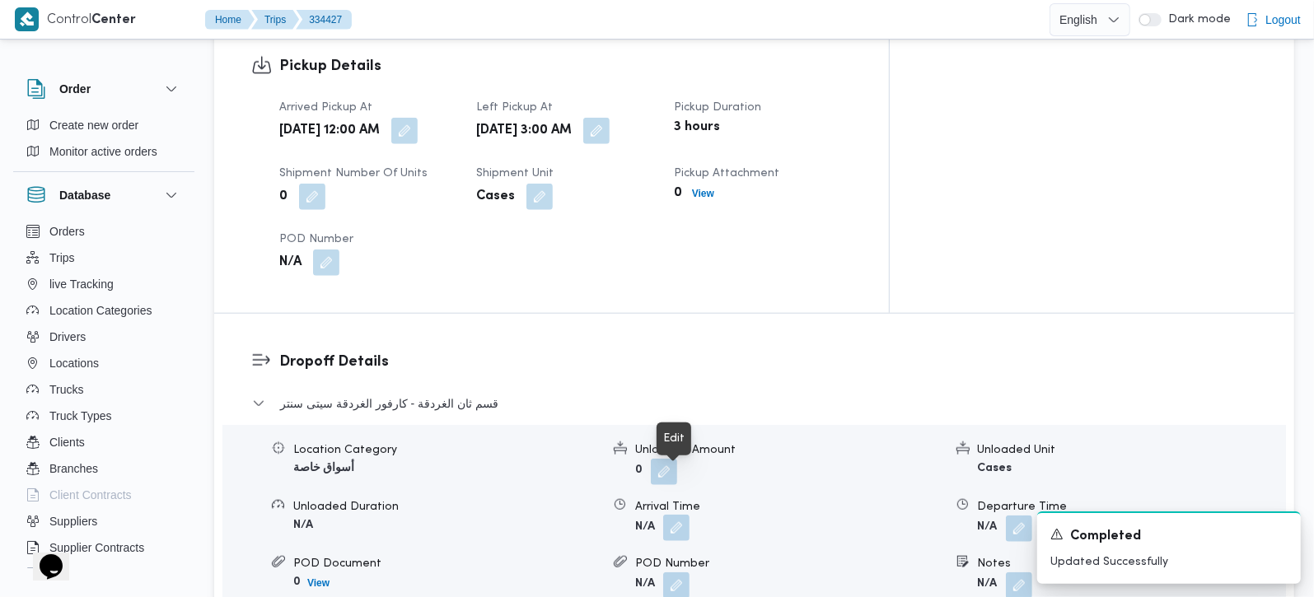
click at [672, 515] on button "button" at bounding box center [676, 528] width 26 height 26
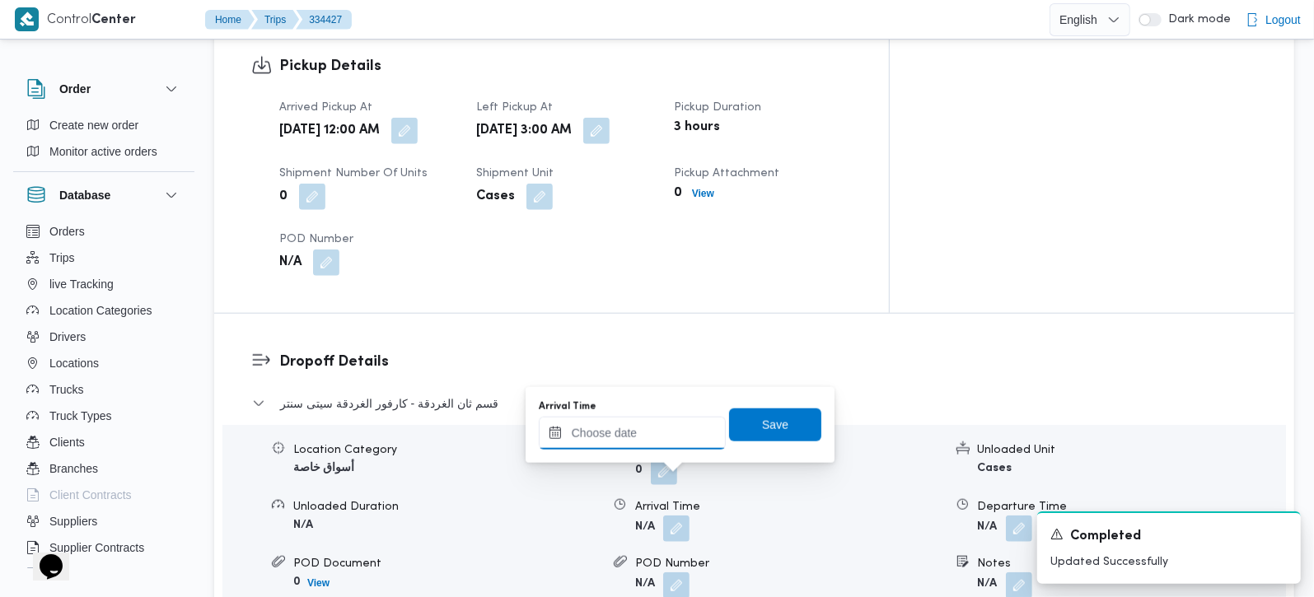
click at [629, 438] on input "Arrival Time" at bounding box center [632, 433] width 187 height 33
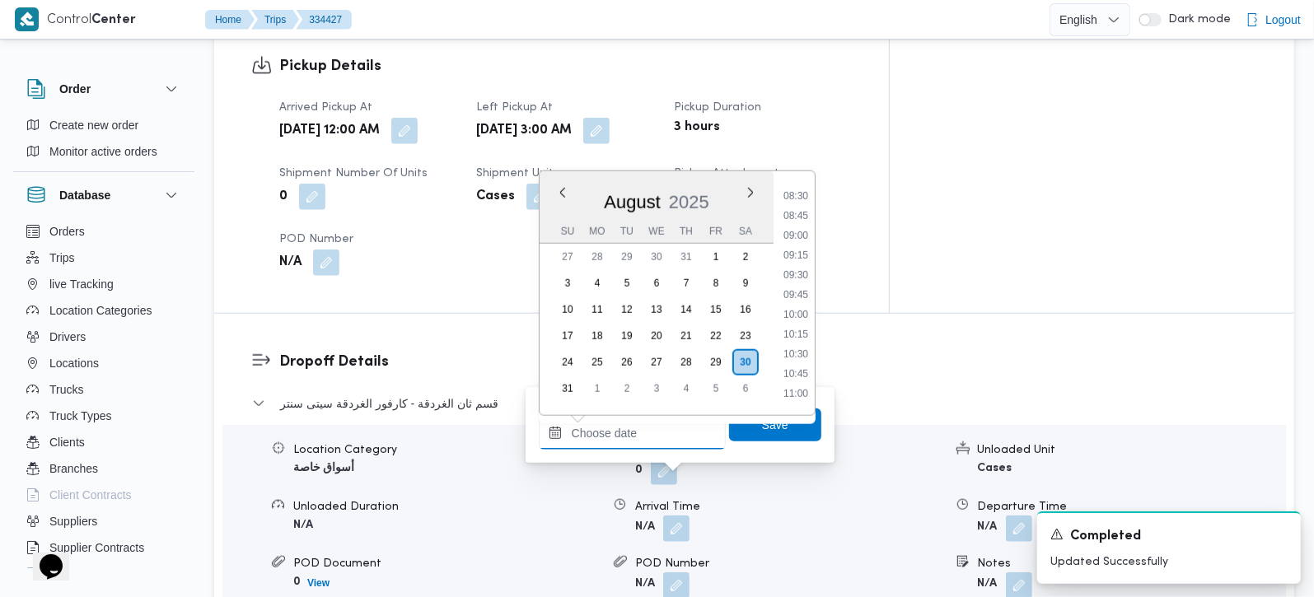
scroll to position [635, 0]
click at [793, 265] on li "09:00" at bounding box center [796, 269] width 38 height 16
type input "[DATE] 09:00"
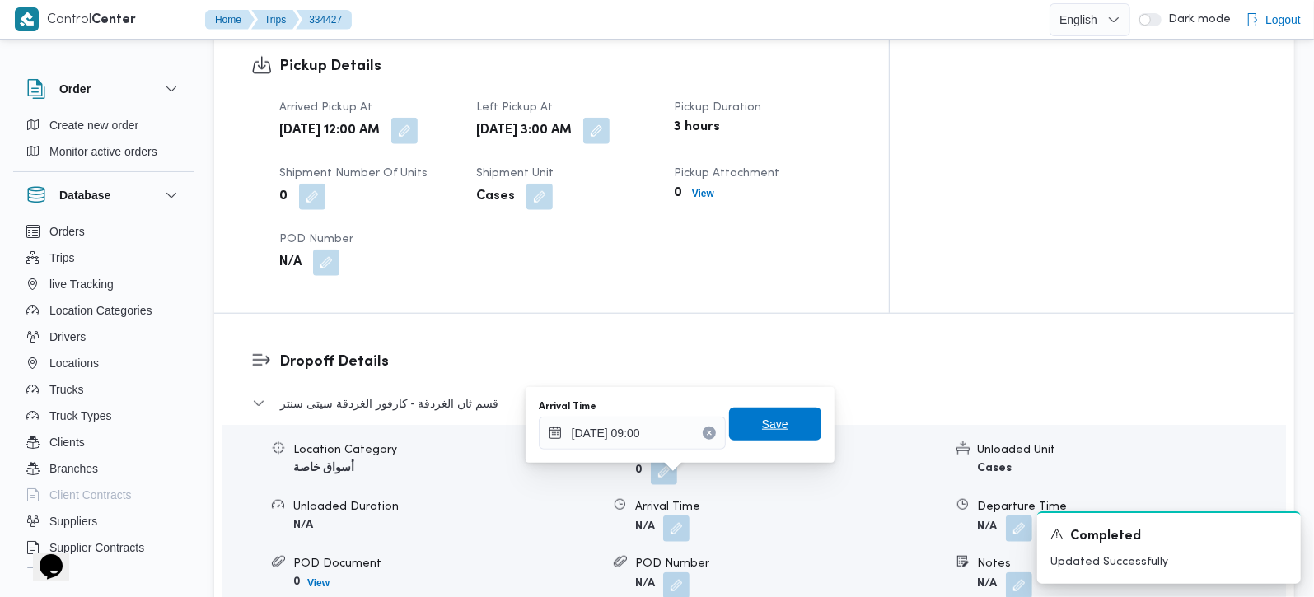
click at [764, 419] on span "Save" at bounding box center [775, 424] width 26 height 20
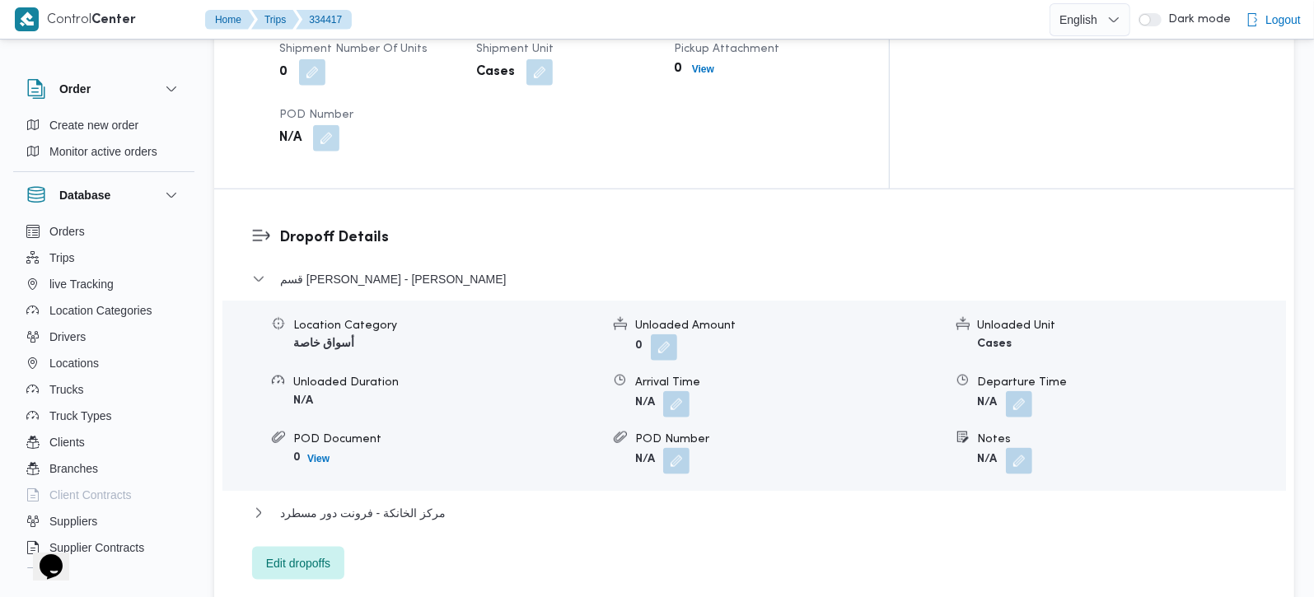
scroll to position [1260, 0]
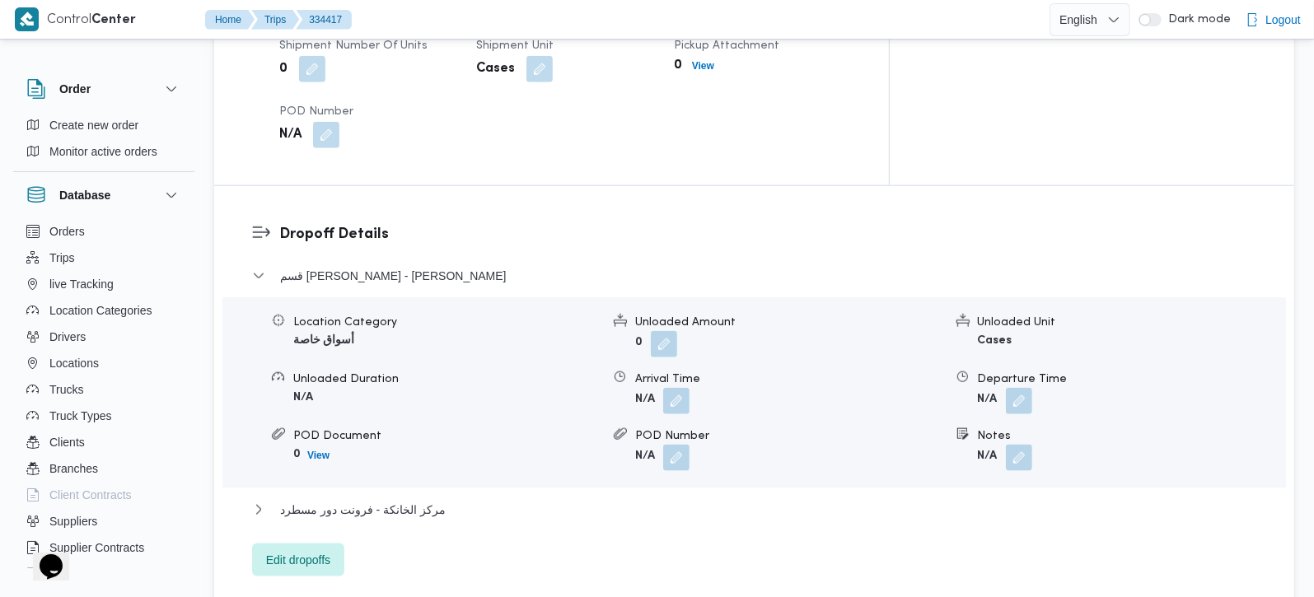
click at [377, 500] on div "مركز الخانكة - فرونت دور مسطرد" at bounding box center [754, 515] width 1005 height 31
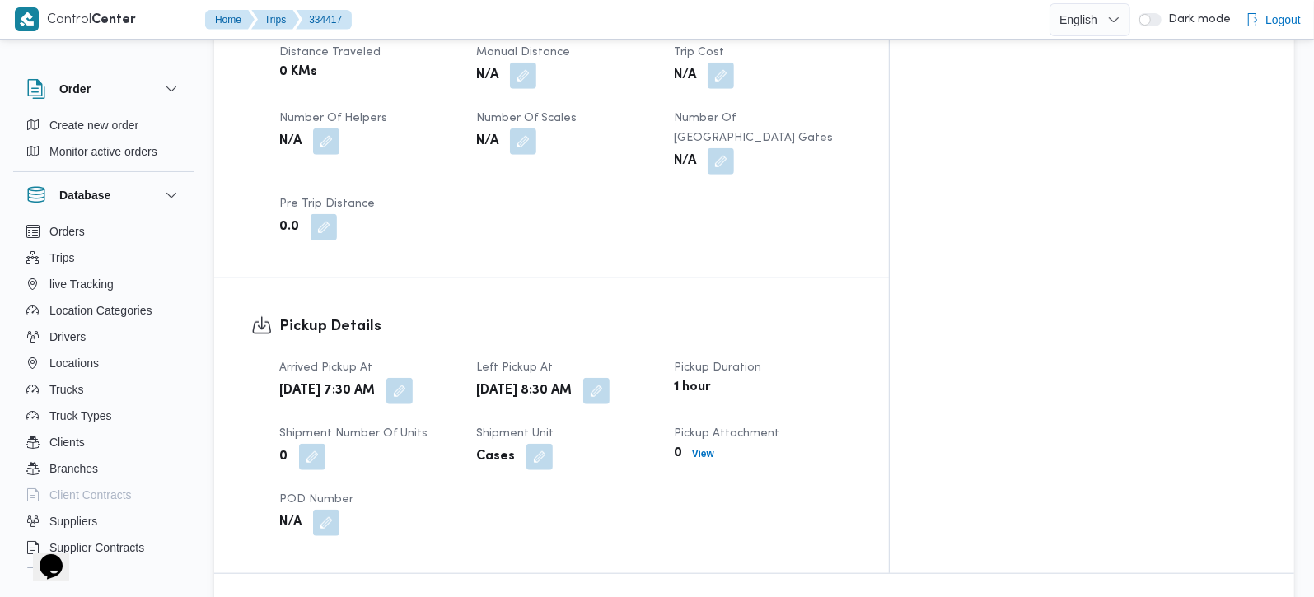
scroll to position [678, 0]
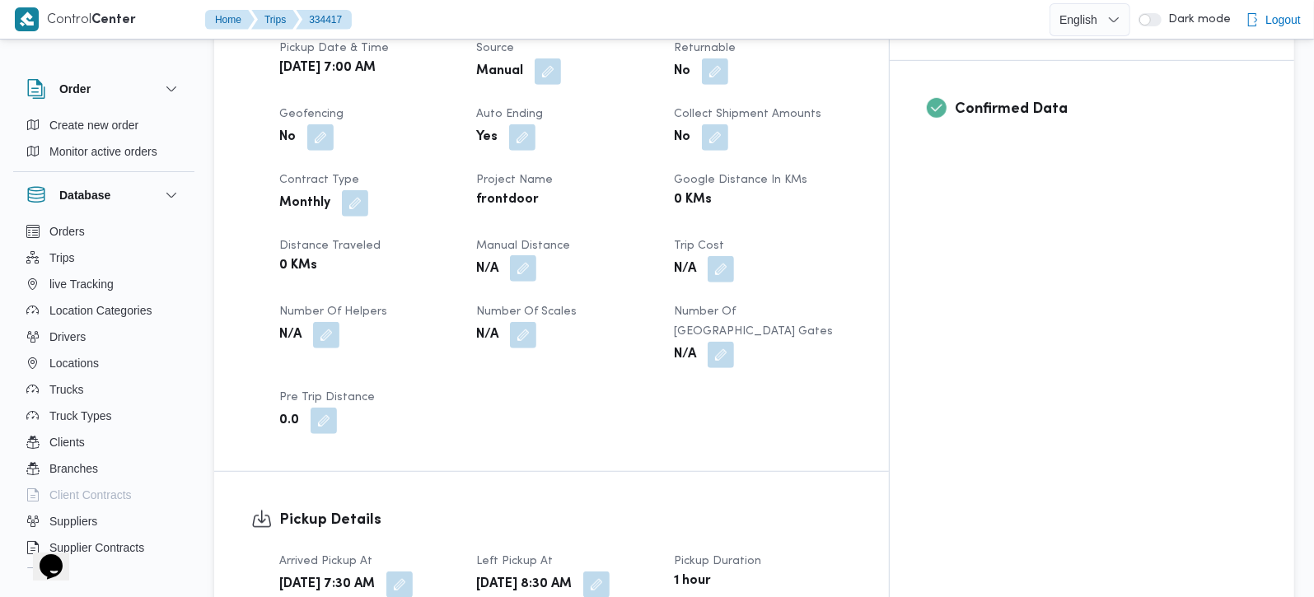
click at [536, 255] on button "button" at bounding box center [523, 268] width 26 height 26
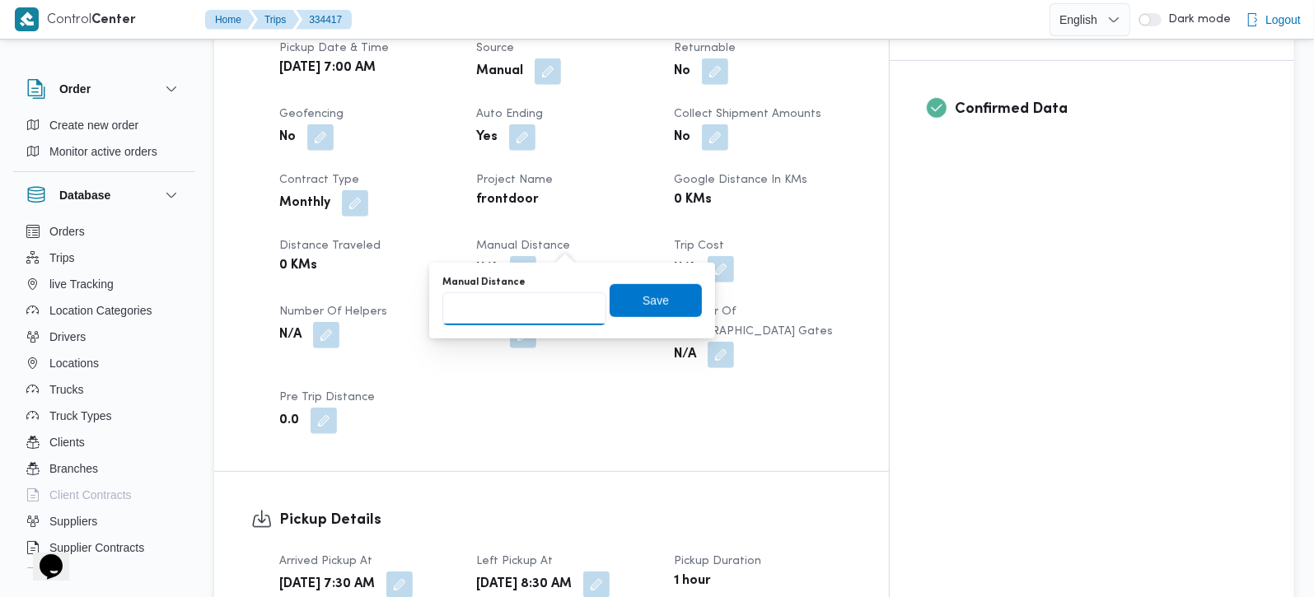
click at [526, 307] on input "Manual Distance" at bounding box center [524, 308] width 164 height 33
type input "110"
click at [643, 300] on span "Save" at bounding box center [656, 300] width 26 height 20
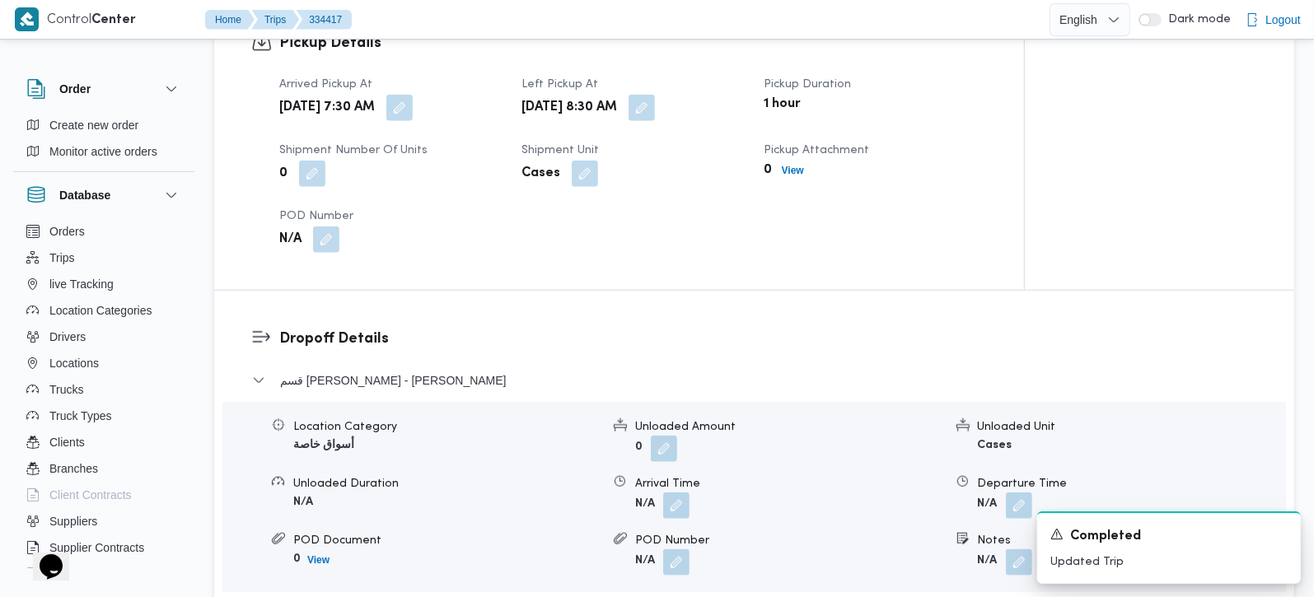
scroll to position [1163, 0]
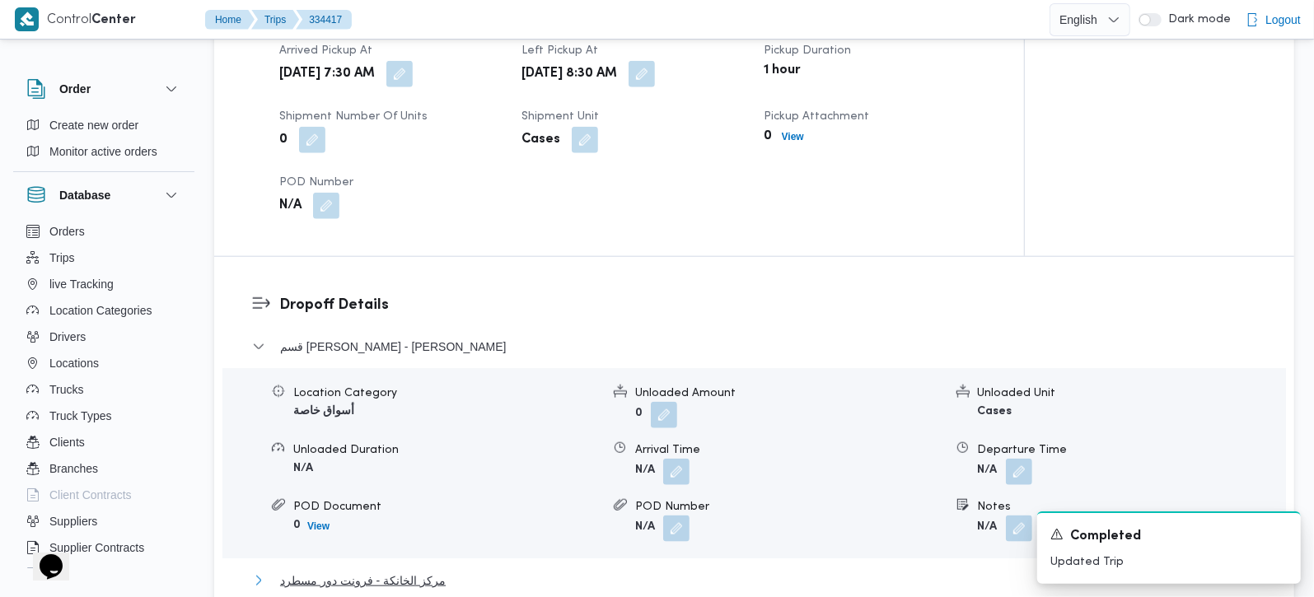
click at [416, 571] on span "مركز الخانكة - فرونت دور مسطرد" at bounding box center [363, 581] width 166 height 20
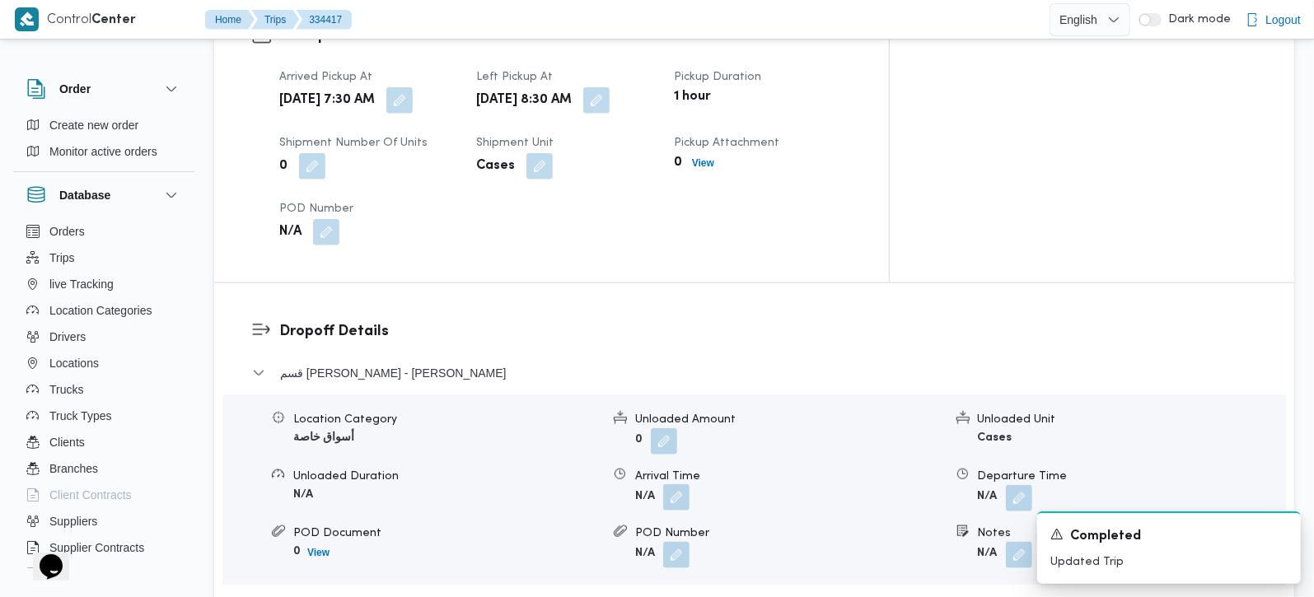
click at [679, 484] on button "button" at bounding box center [676, 497] width 26 height 26
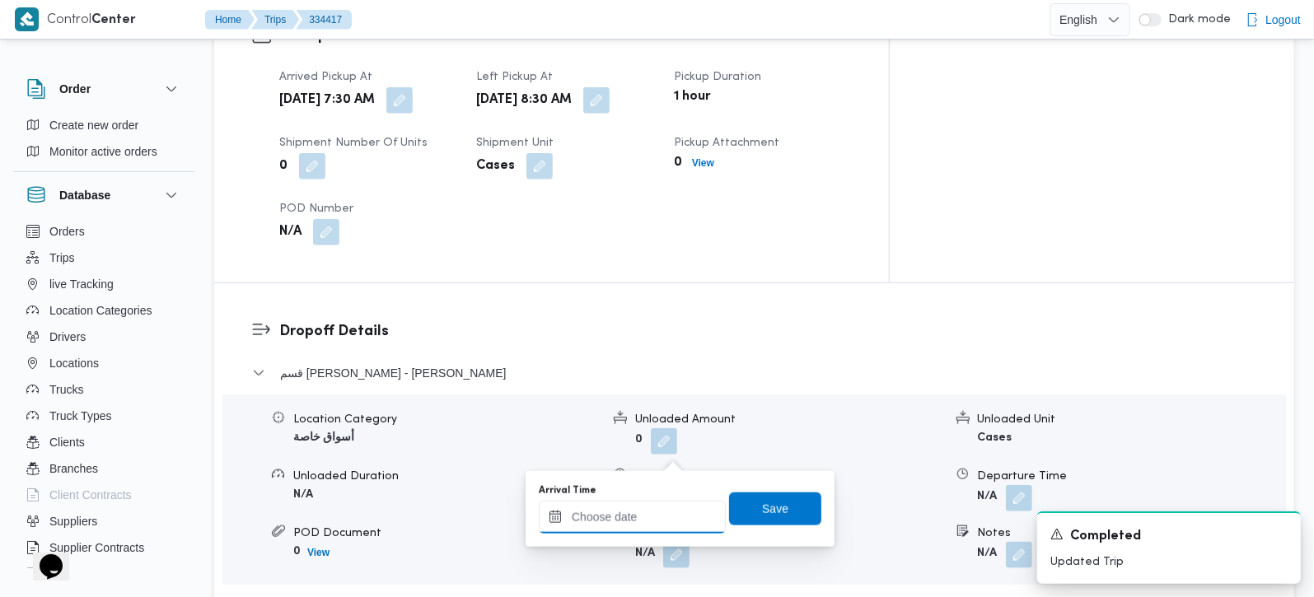
click at [663, 507] on input "Arrival Time" at bounding box center [632, 517] width 187 height 33
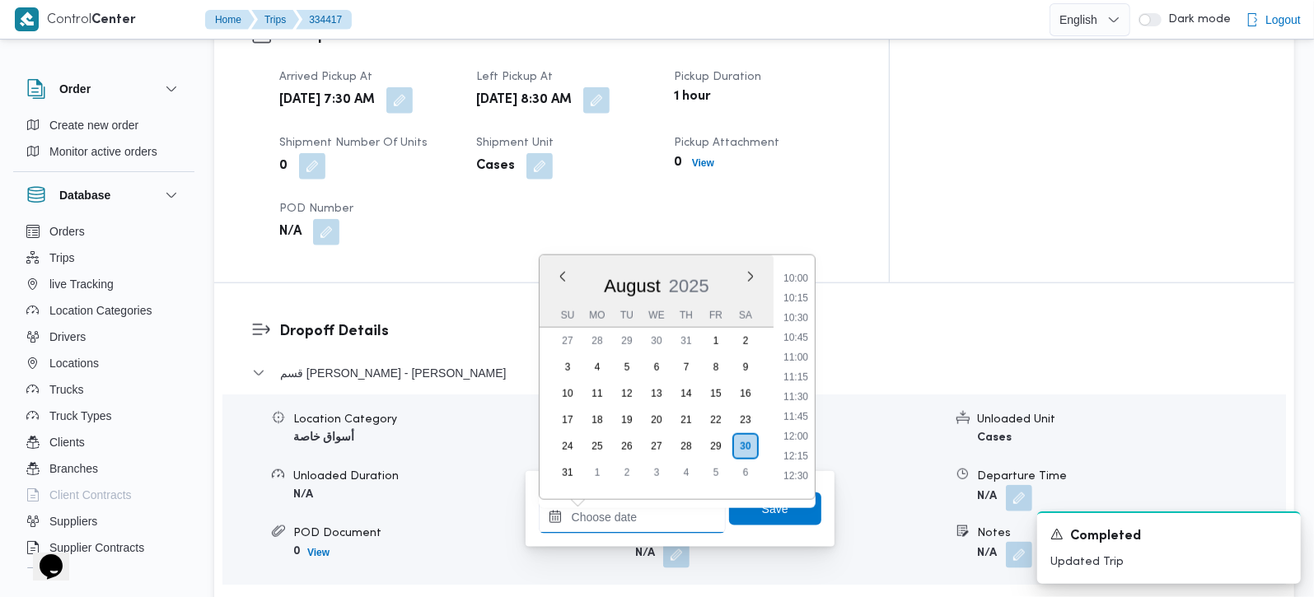
scroll to position [693, 0]
click at [804, 330] on li "09:30" at bounding box center [796, 335] width 38 height 16
type input "[DATE] 09:30"
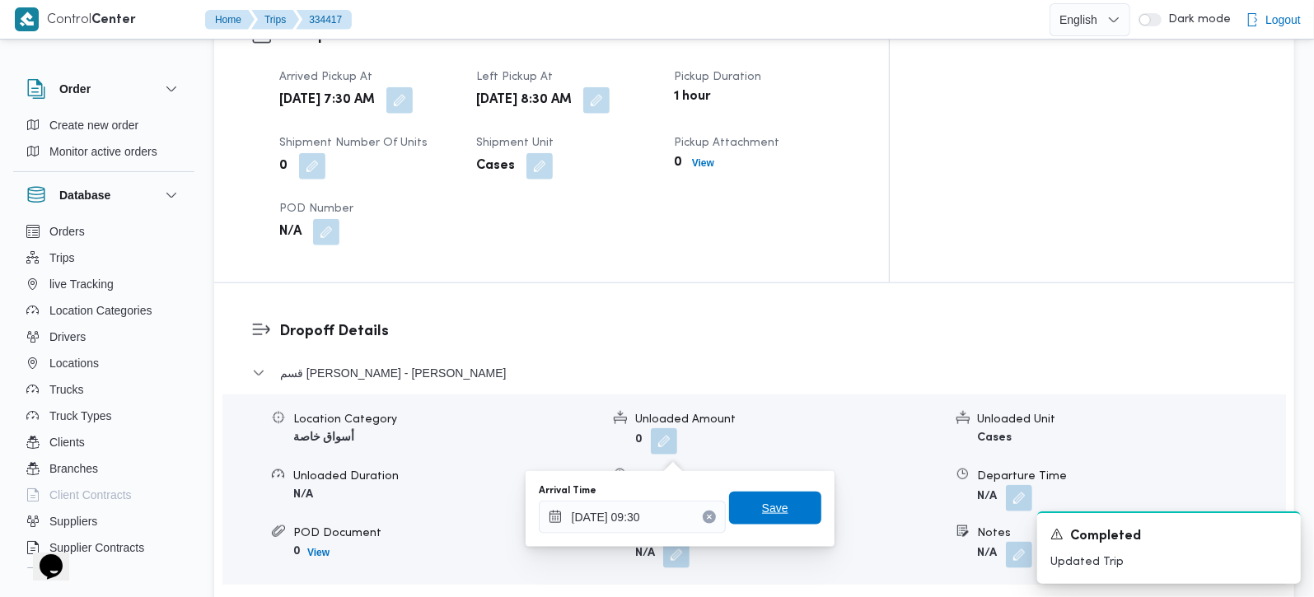
click at [762, 501] on span "Save" at bounding box center [775, 508] width 26 height 20
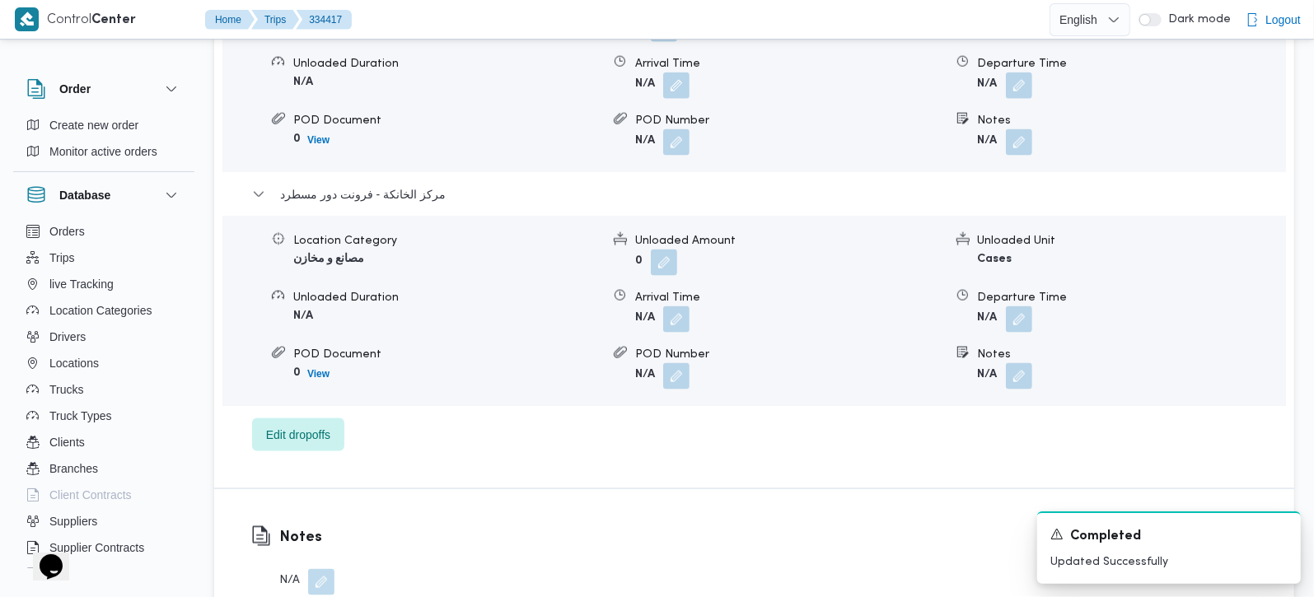
scroll to position [1551, 0]
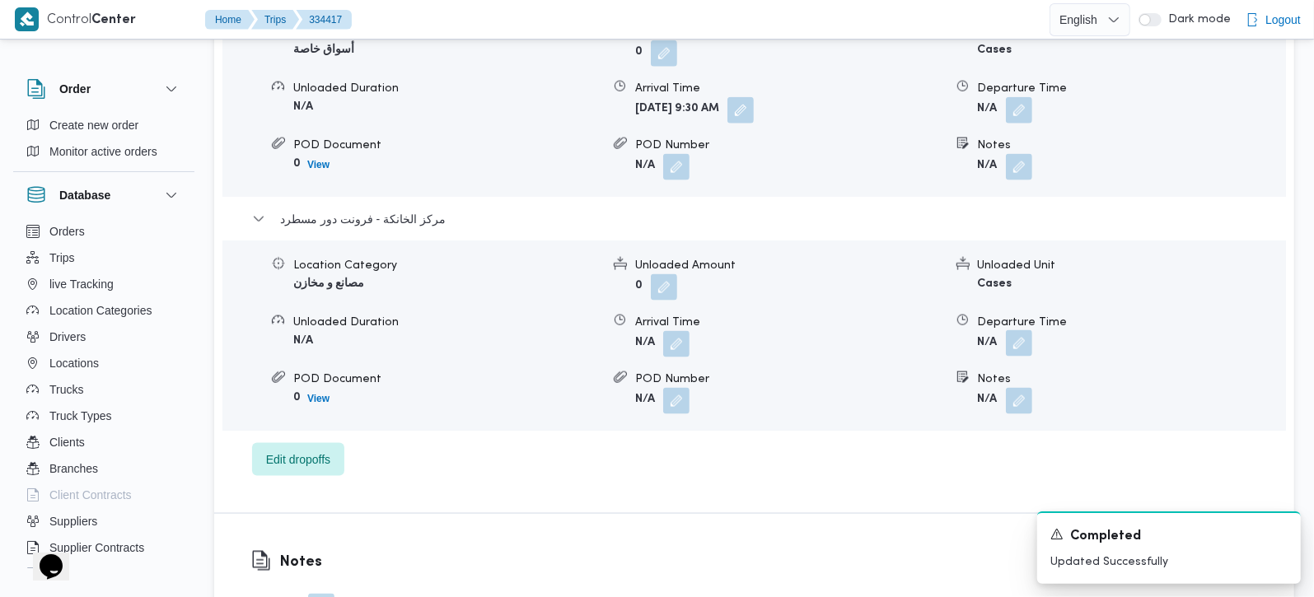
click at [1008, 330] on button "button" at bounding box center [1019, 343] width 26 height 26
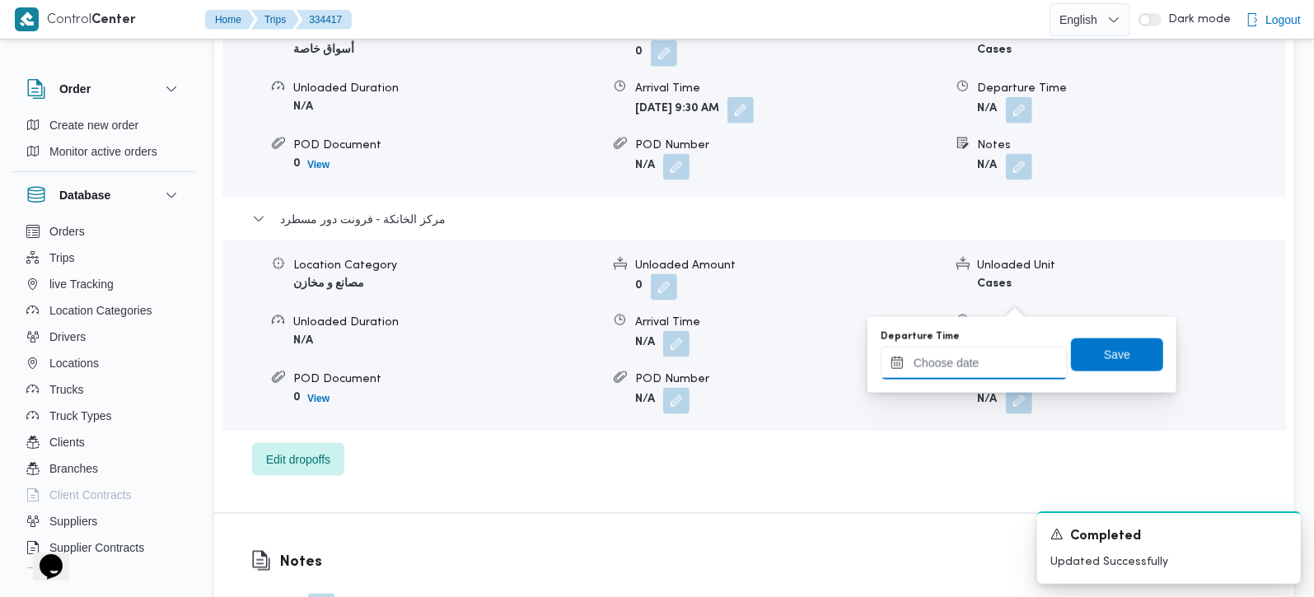
drag, startPoint x: 1008, startPoint y: 302, endPoint x: 997, endPoint y: 361, distance: 59.6
click at [994, 362] on input "Departure Time" at bounding box center [974, 363] width 187 height 33
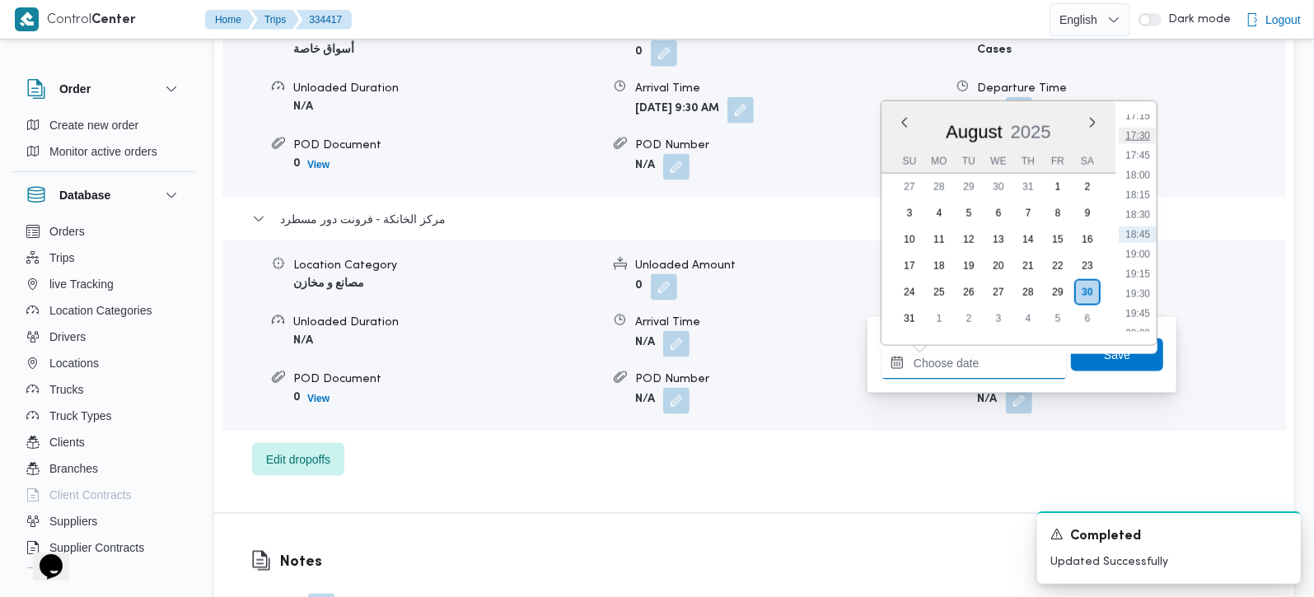
scroll to position [1275, 0]
click at [1144, 195] on li "17:00" at bounding box center [1138, 193] width 38 height 16
type input "30/08/2025 17:00"
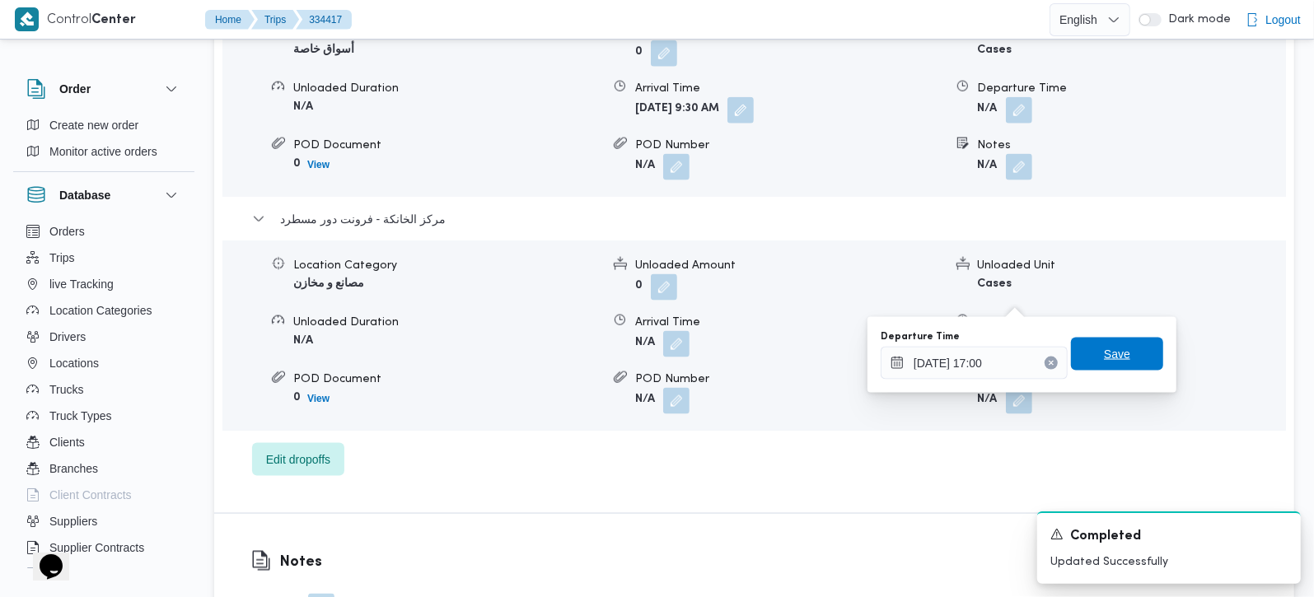
click at [1108, 355] on span "Save" at bounding box center [1117, 354] width 26 height 20
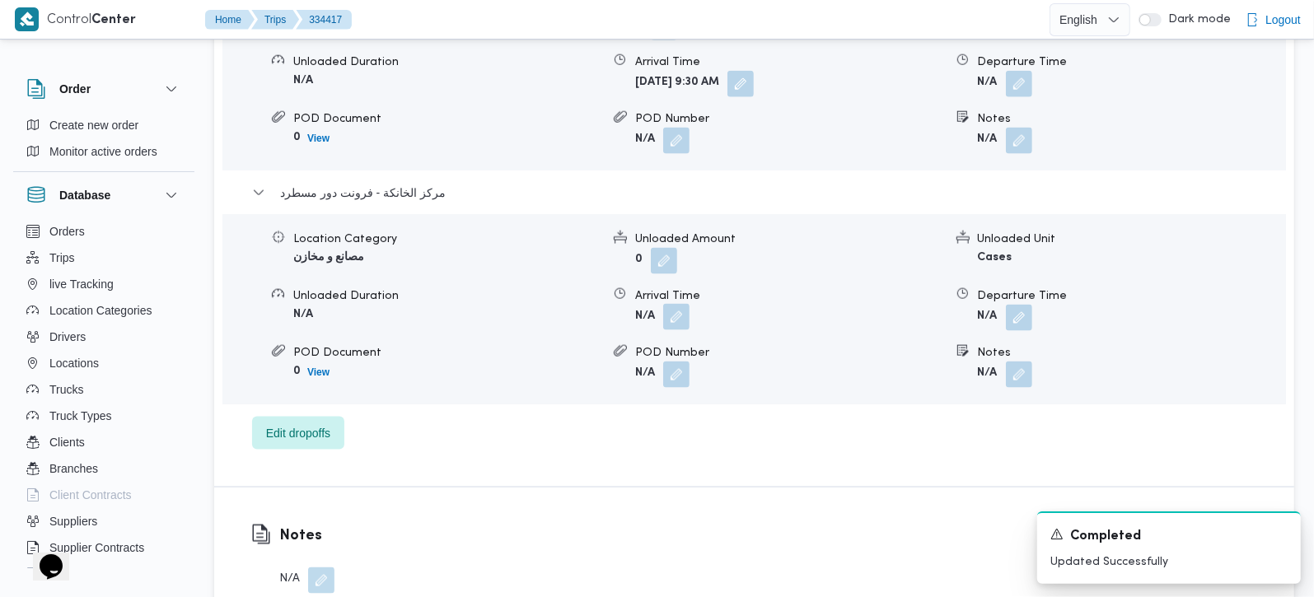
click at [674, 305] on button "button" at bounding box center [676, 317] width 26 height 26
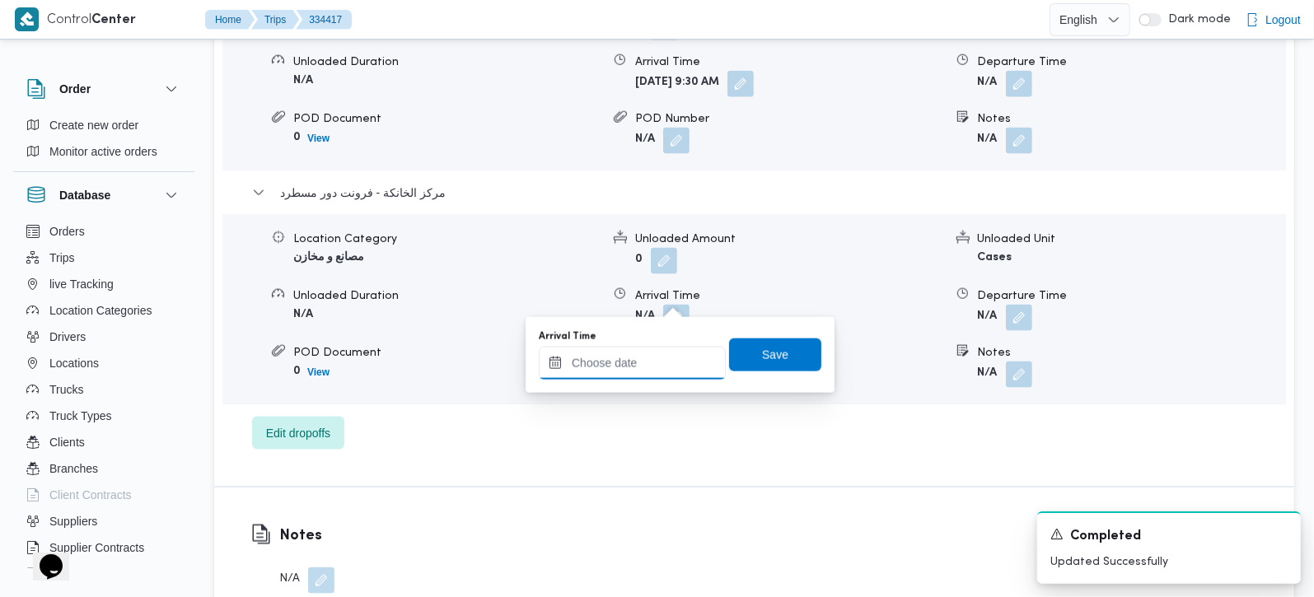
click at [655, 368] on input "Arrival Time" at bounding box center [632, 363] width 187 height 33
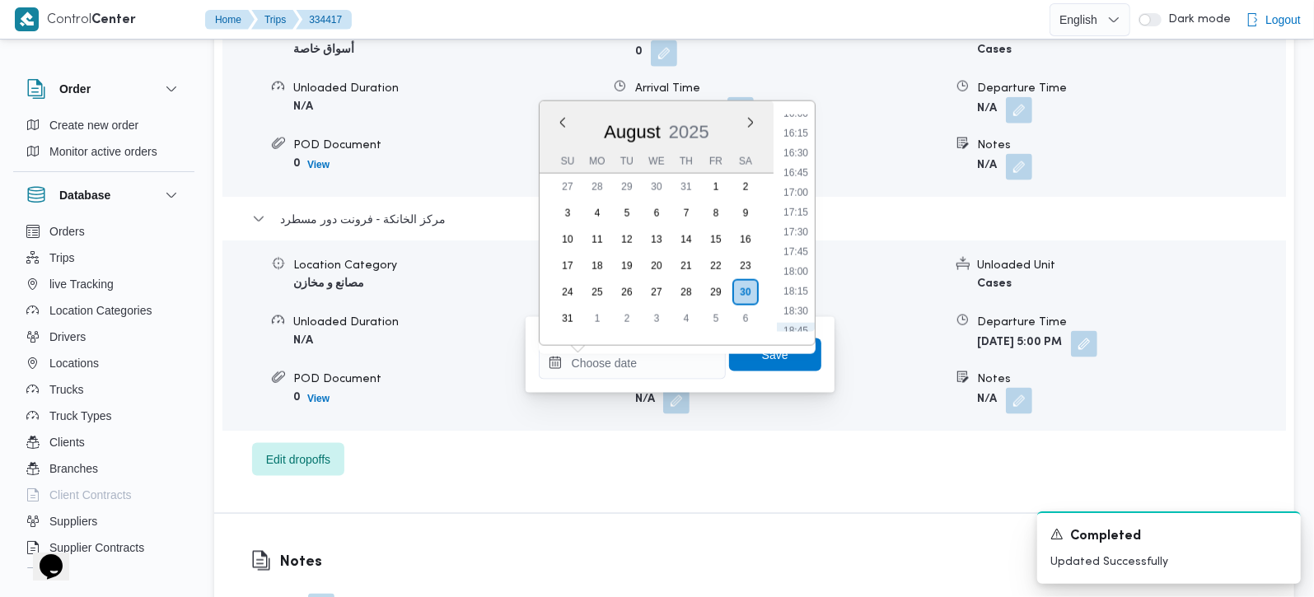
drag, startPoint x: 804, startPoint y: 171, endPoint x: 799, endPoint y: 187, distance: 16.4
click at [804, 171] on li "16:45" at bounding box center [796, 173] width 38 height 16
type input "30/08/2025 16:45"
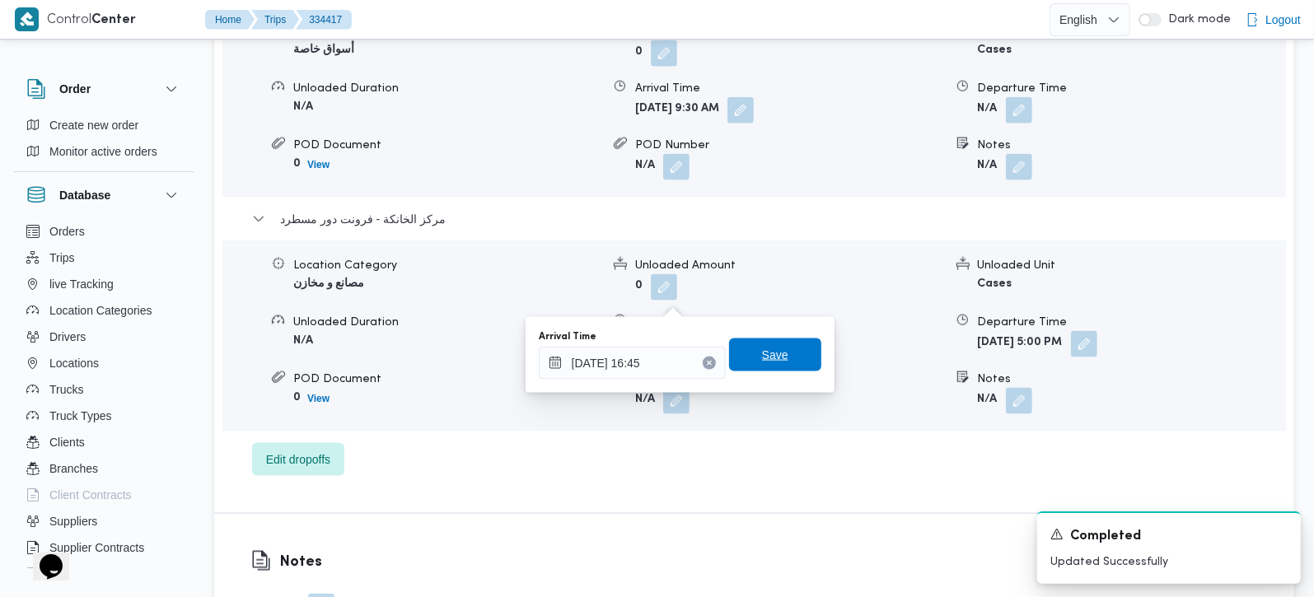
click at [770, 354] on span "Save" at bounding box center [775, 355] width 26 height 20
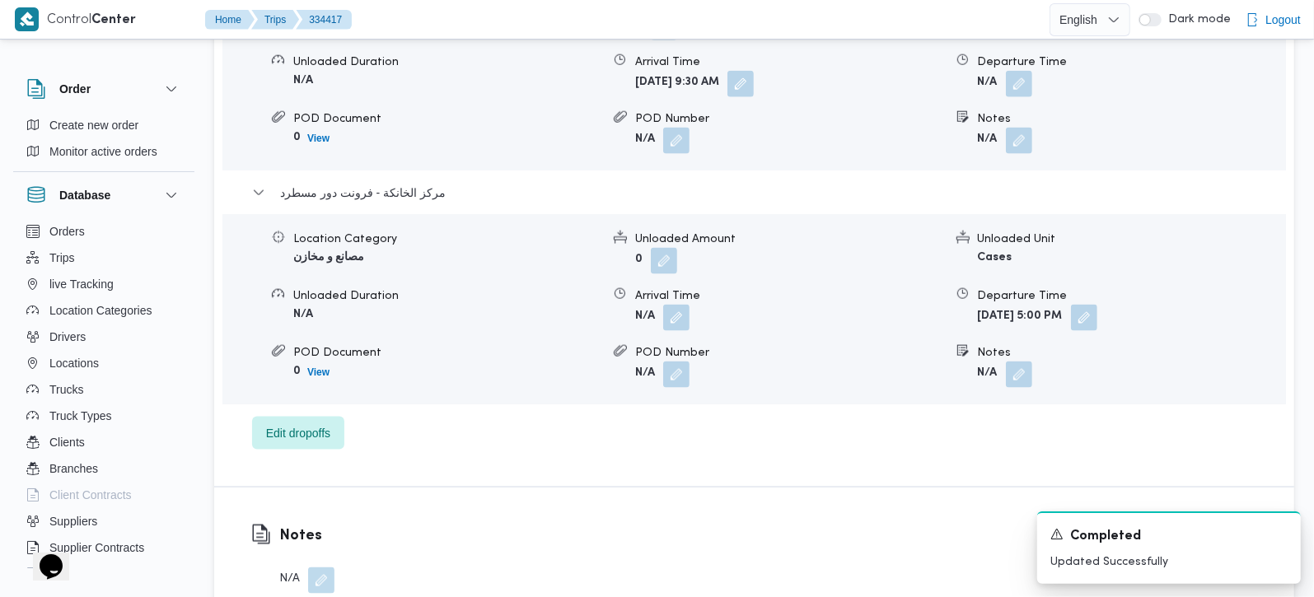
scroll to position [1453, 0]
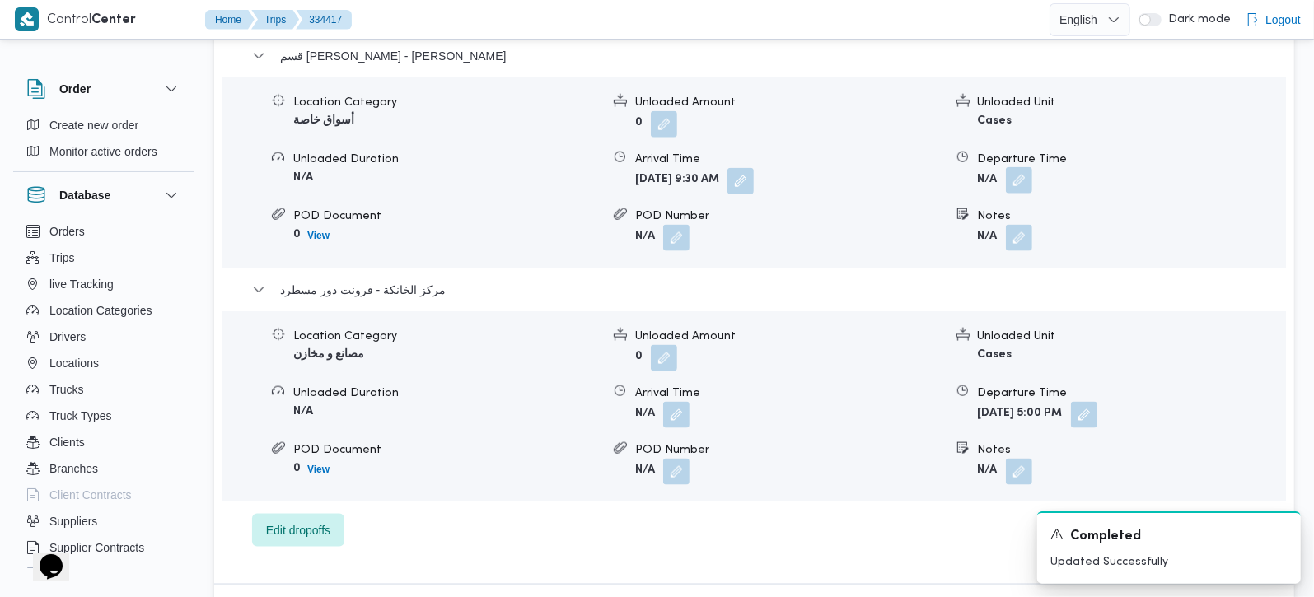
click at [1013, 167] on button "button" at bounding box center [1019, 180] width 26 height 26
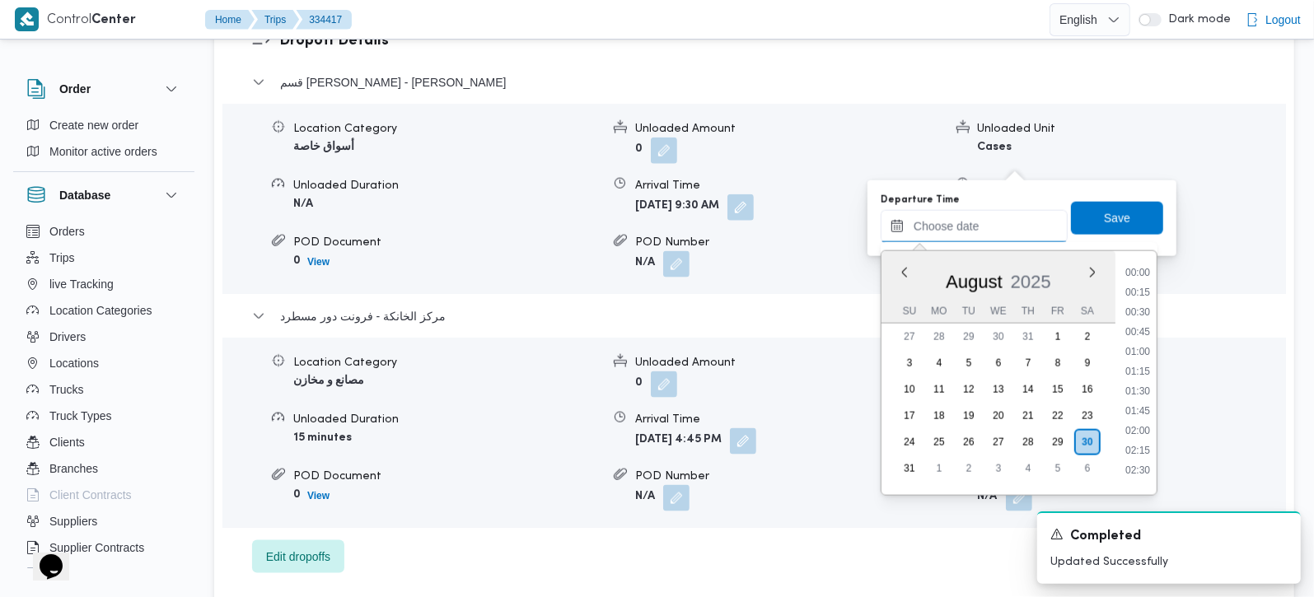
click at [1002, 213] on input "Departure Time" at bounding box center [974, 226] width 187 height 33
click at [1145, 320] on li "15:30" at bounding box center [1138, 321] width 38 height 16
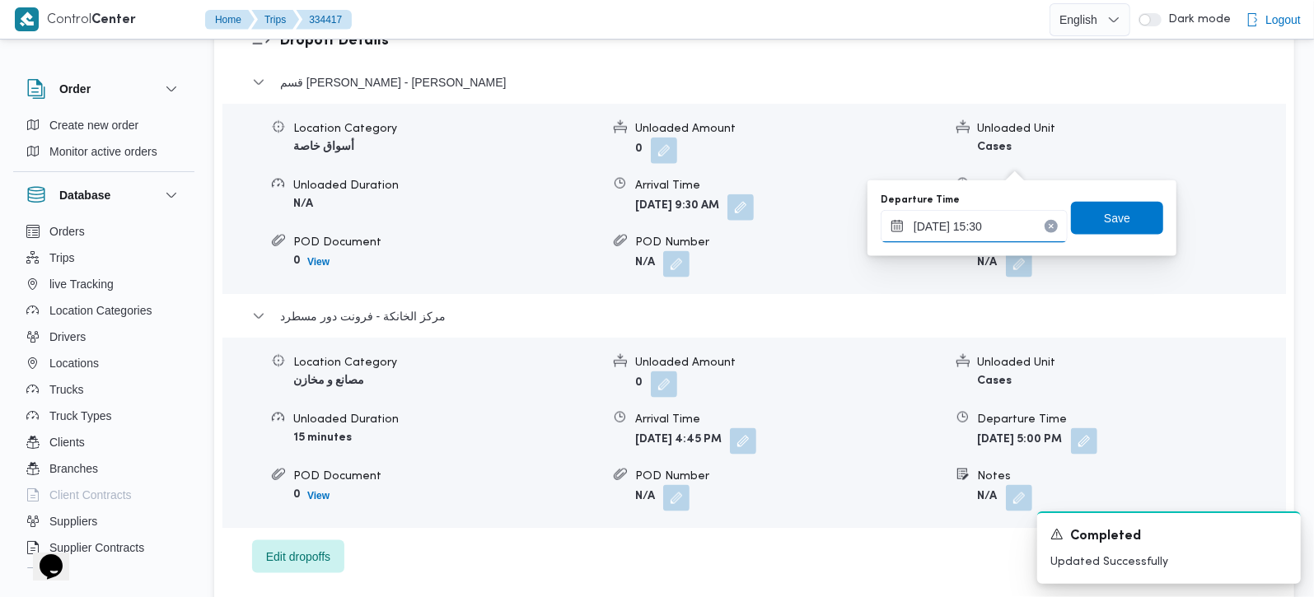
click at [984, 227] on input "30/08/2025 15:30" at bounding box center [974, 226] width 187 height 33
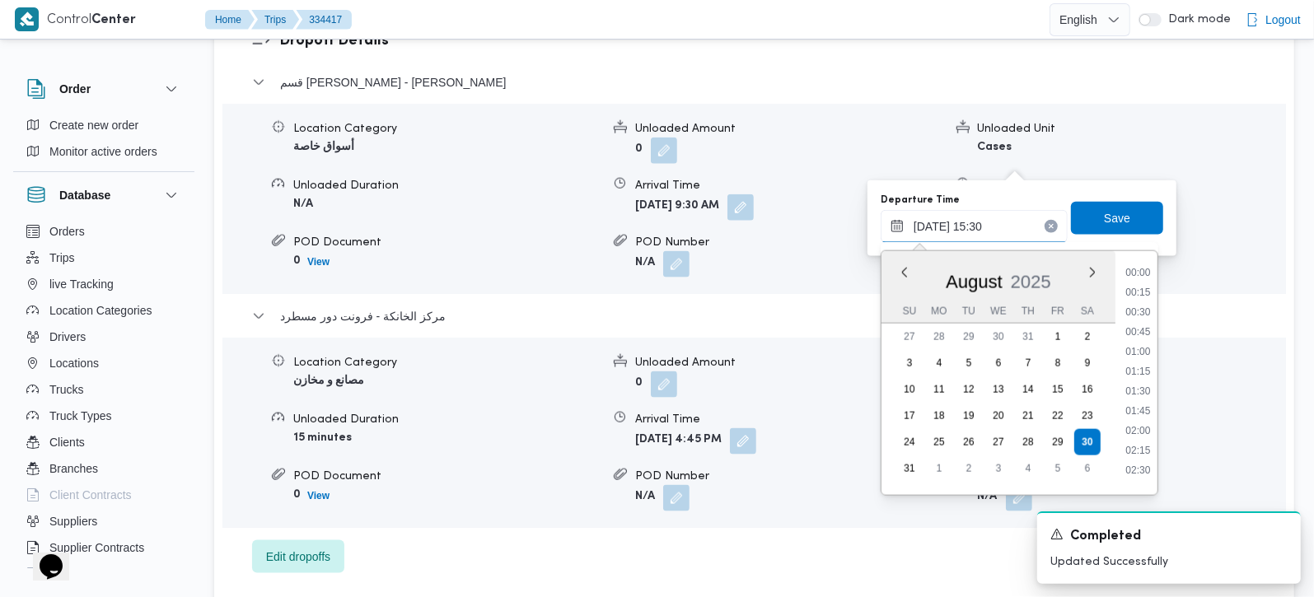
scroll to position [1113, 0]
click at [1139, 397] on li "15:45" at bounding box center [1138, 405] width 38 height 16
type input "30/08/2025 15:45"
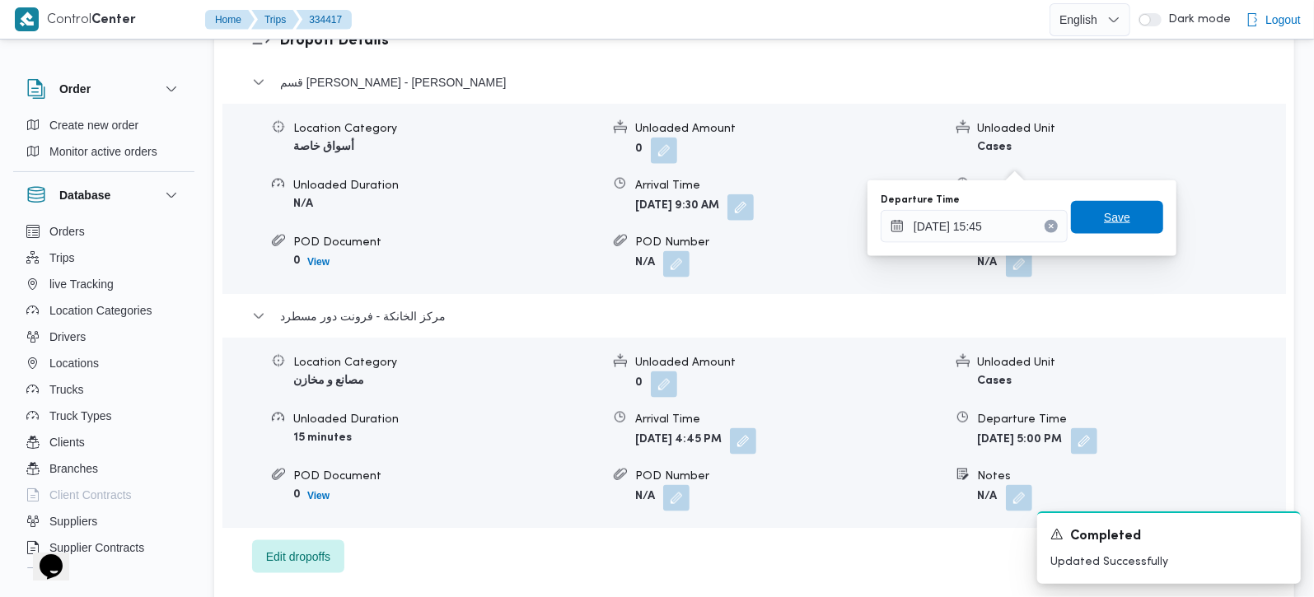
click at [1105, 216] on span "Save" at bounding box center [1117, 218] width 26 height 20
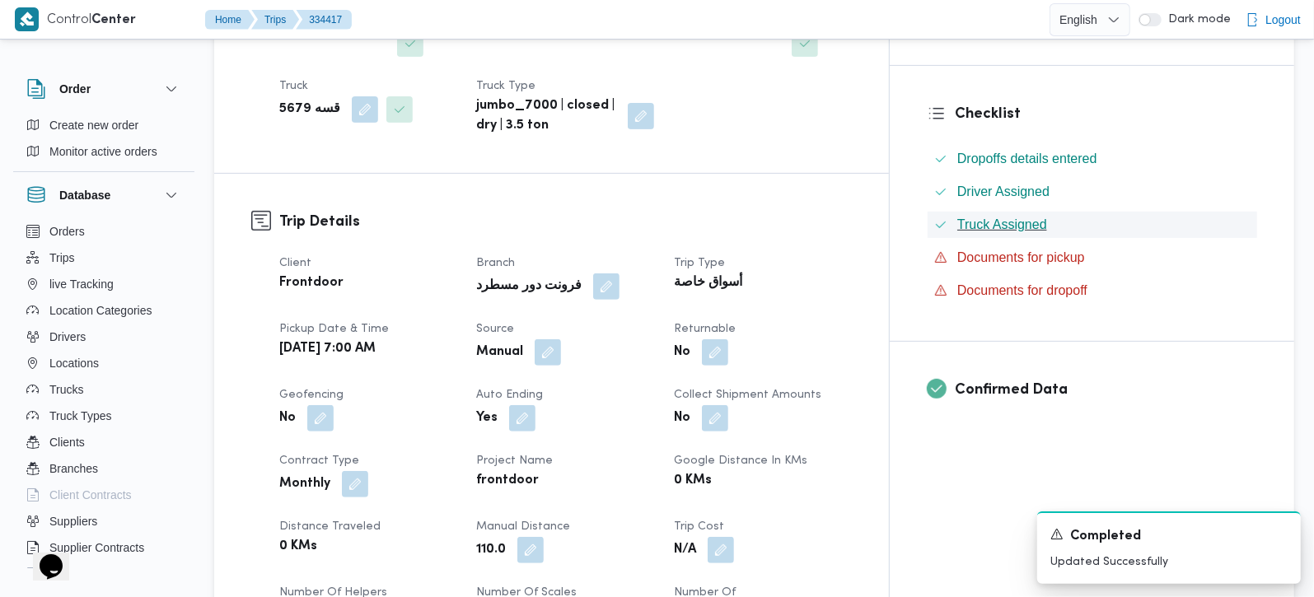
scroll to position [0, 0]
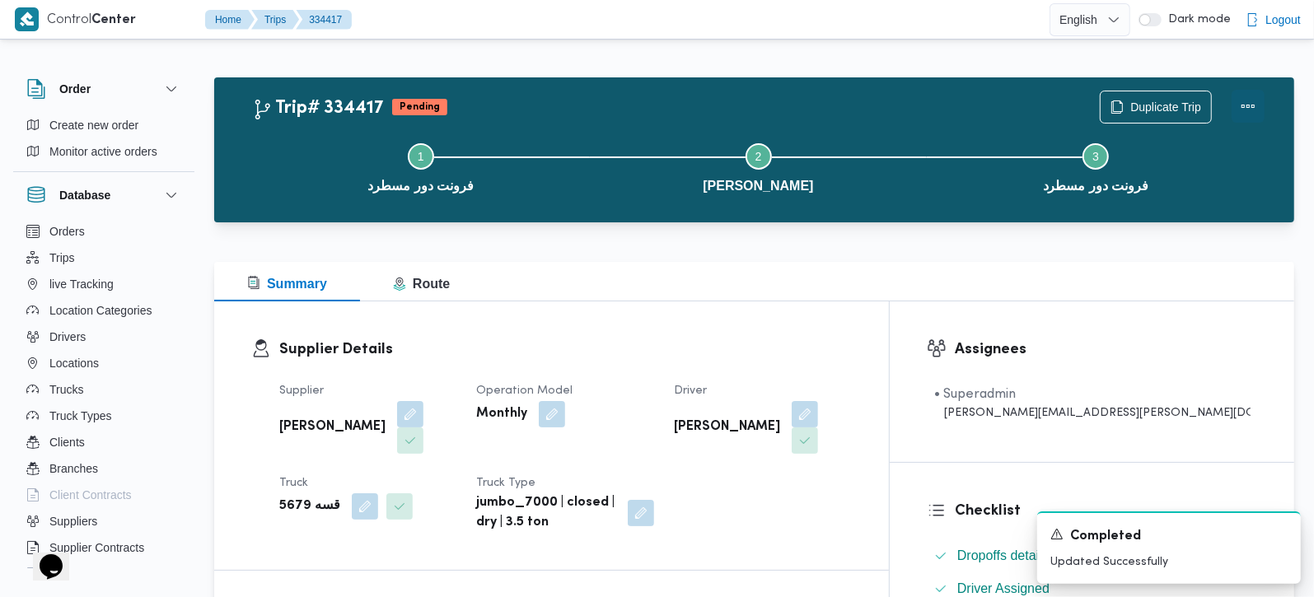
click at [1250, 112] on button "Actions" at bounding box center [1248, 106] width 33 height 33
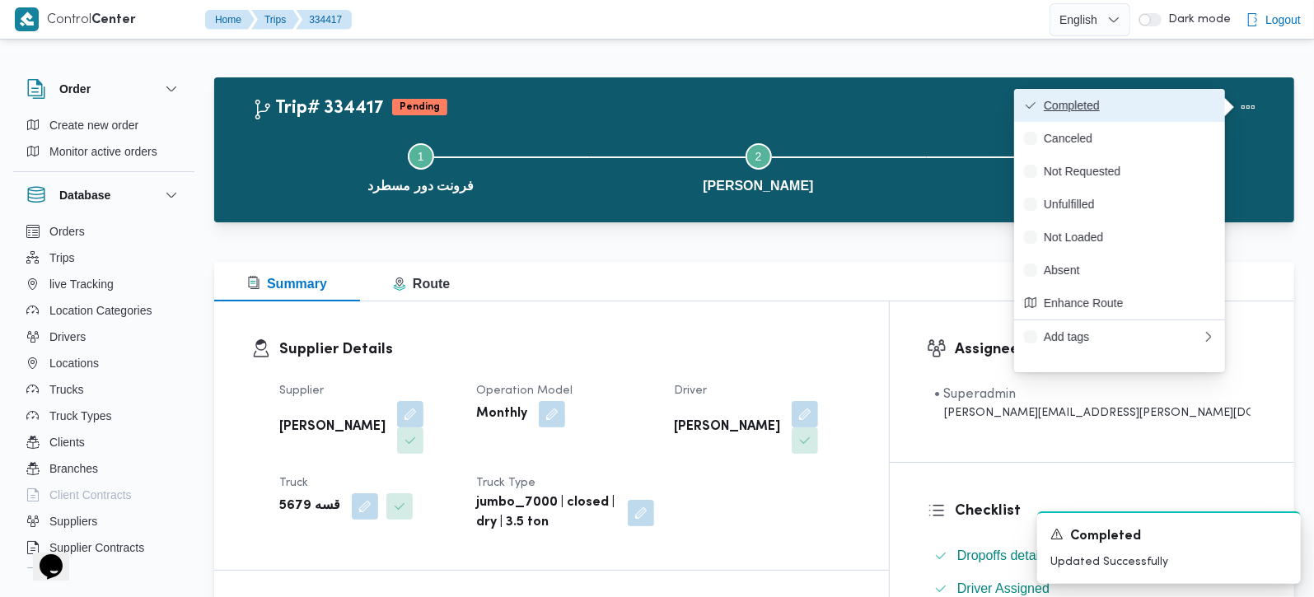
click at [1133, 108] on span "Completed" at bounding box center [1129, 105] width 171 height 13
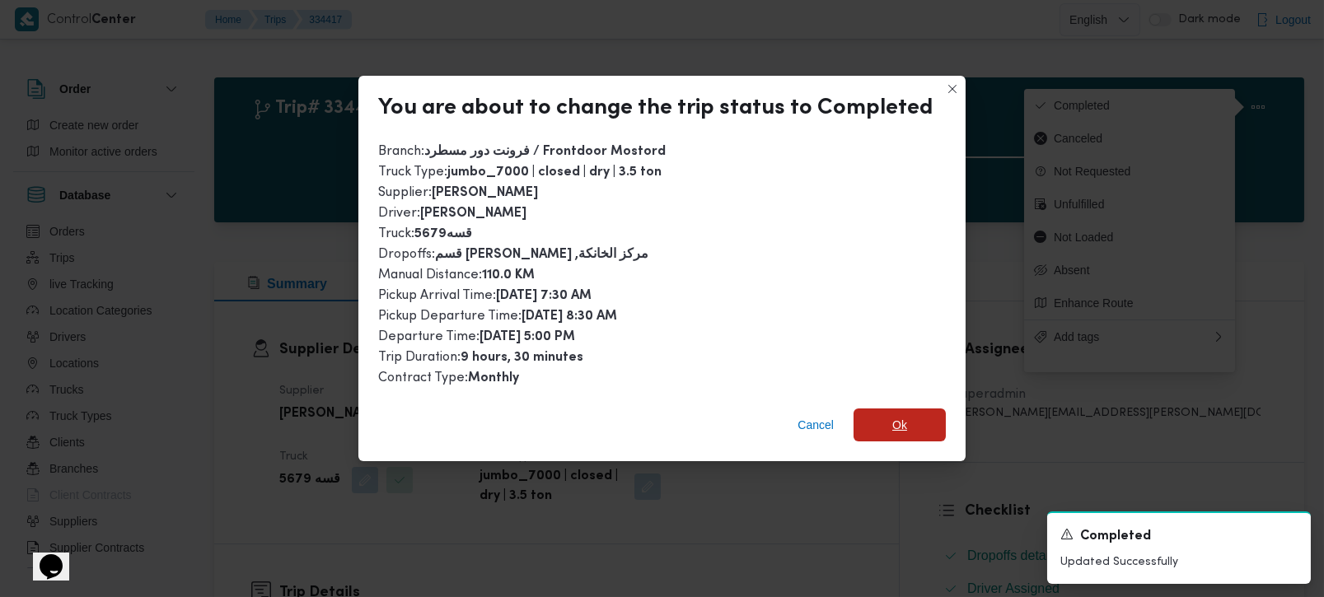
click at [910, 419] on span "Ok" at bounding box center [900, 425] width 92 height 33
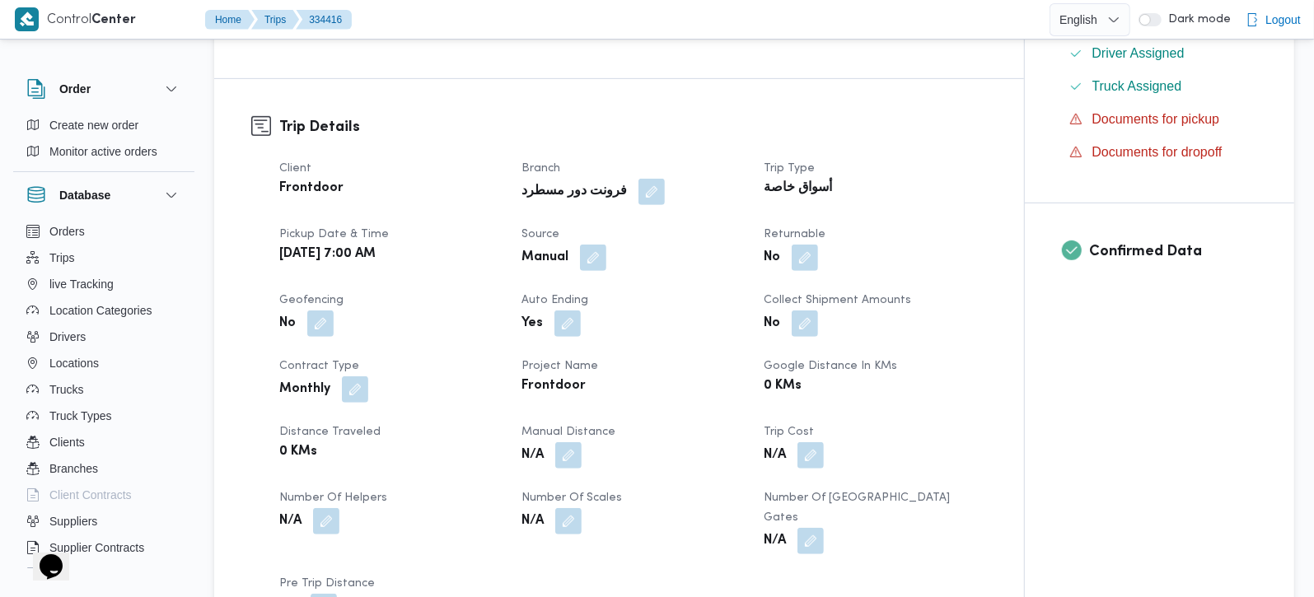
scroll to position [581, 0]
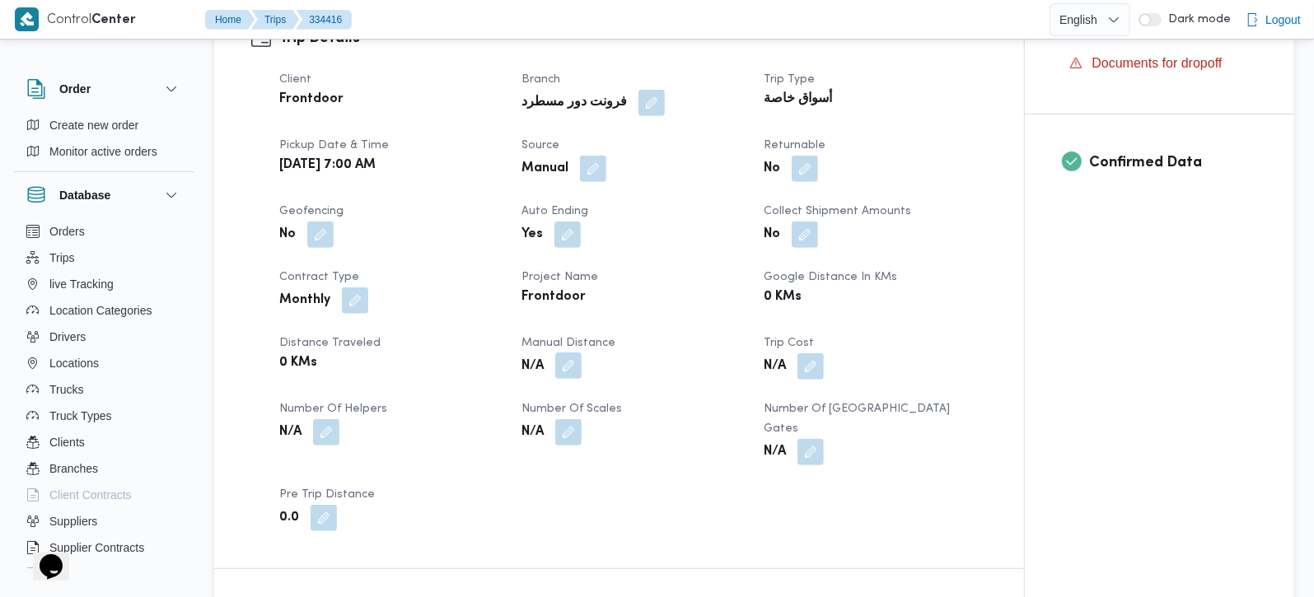
click at [569, 353] on button "button" at bounding box center [568, 366] width 26 height 26
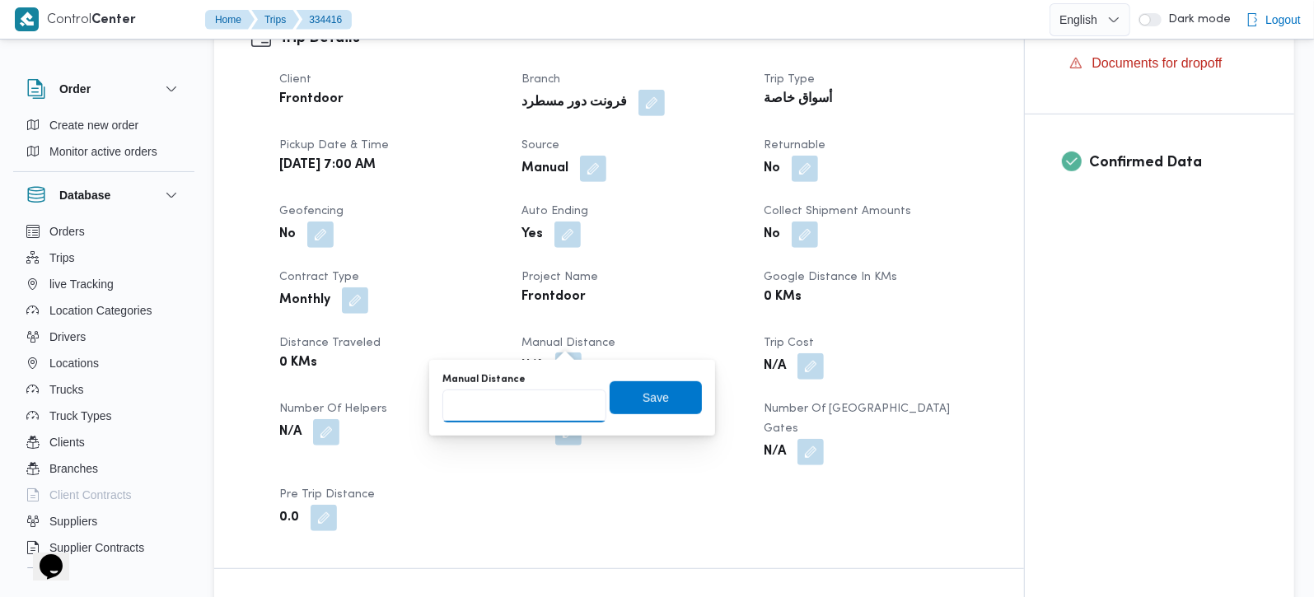
click at [526, 402] on input "Manual Distance" at bounding box center [524, 406] width 164 height 33
type input "120"
click at [658, 411] on span "Save" at bounding box center [656, 397] width 92 height 33
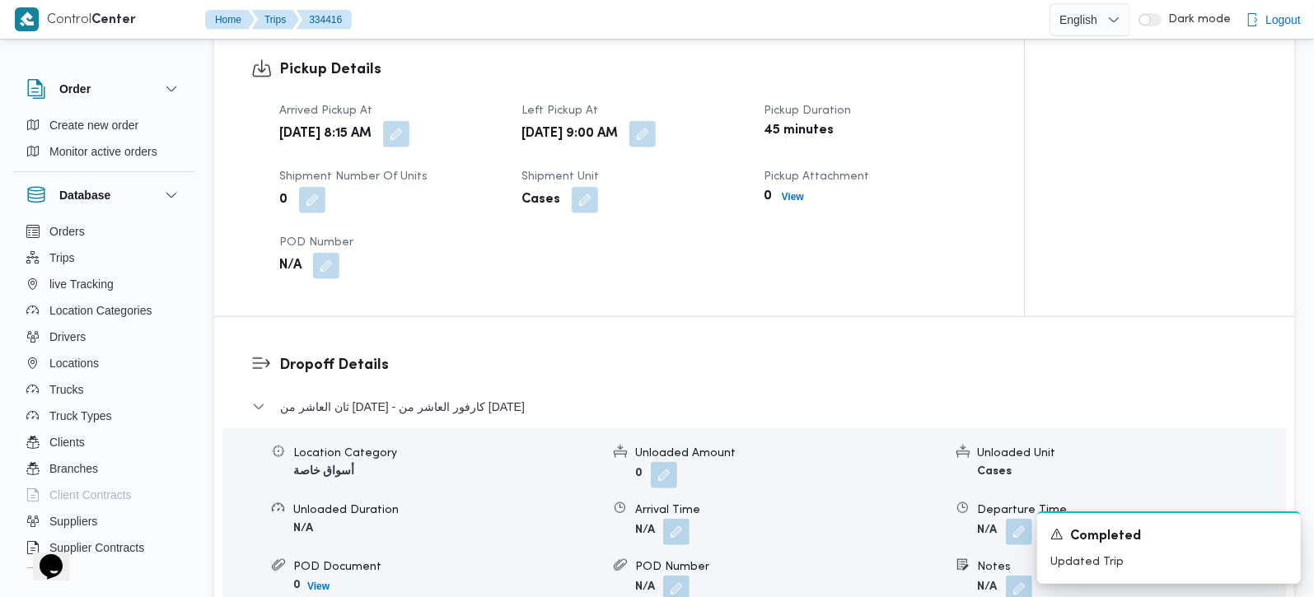
scroll to position [1163, 0]
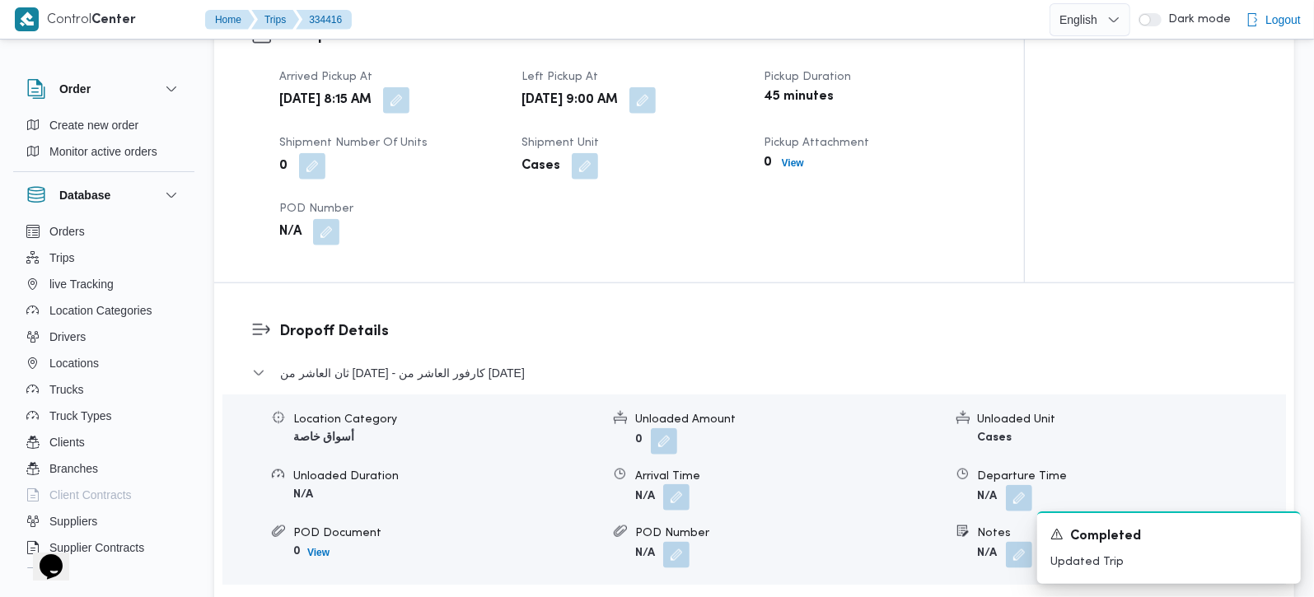
click at [676, 484] on button "button" at bounding box center [676, 497] width 26 height 26
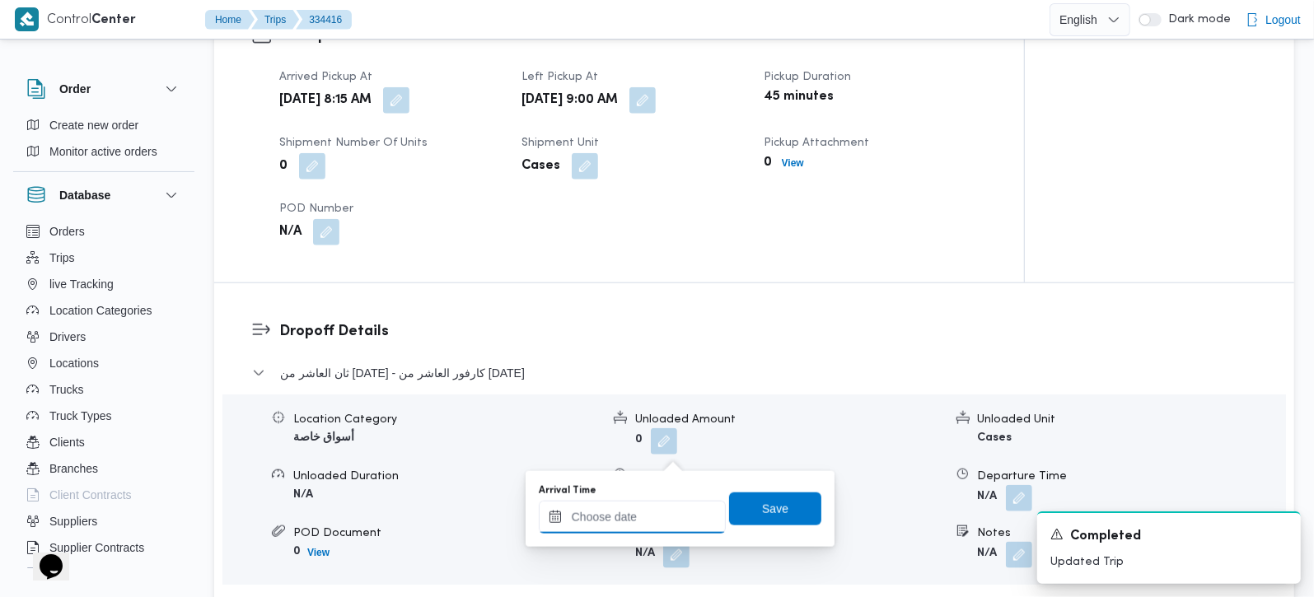
click at [645, 519] on input "Arrival Time" at bounding box center [632, 517] width 187 height 33
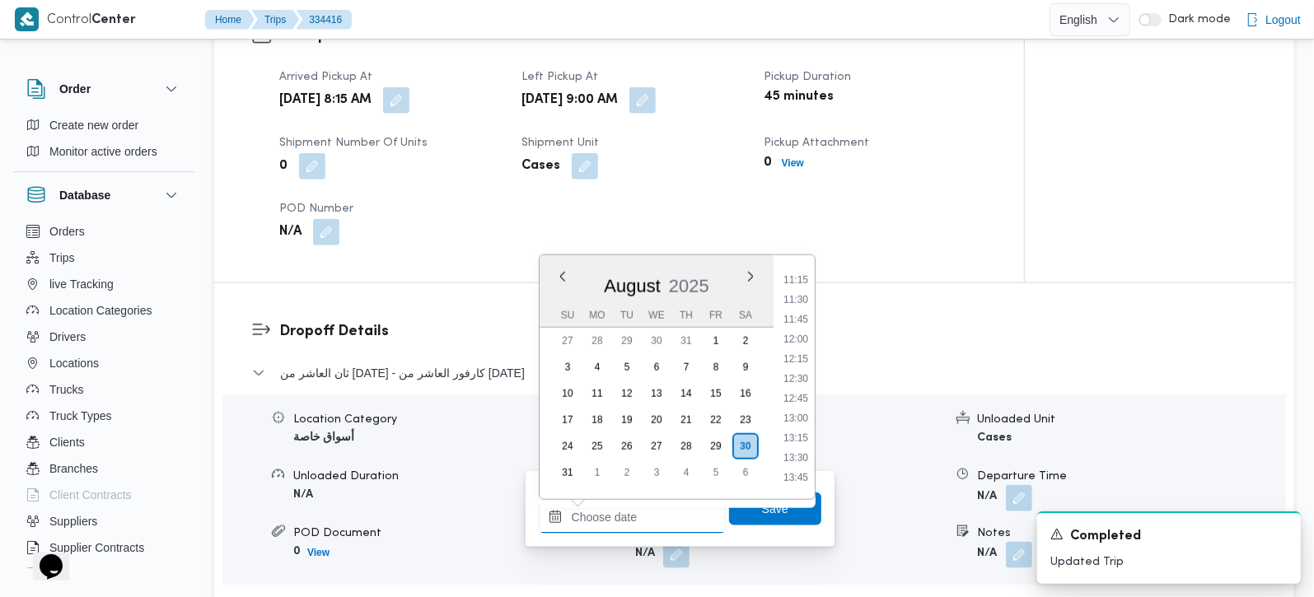
scroll to position [789, 0]
drag, startPoint x: 798, startPoint y: 282, endPoint x: 779, endPoint y: 333, distance: 54.5
click at [798, 282] on li "10:00" at bounding box center [796, 278] width 38 height 16
type input "30/08/2025 10:00"
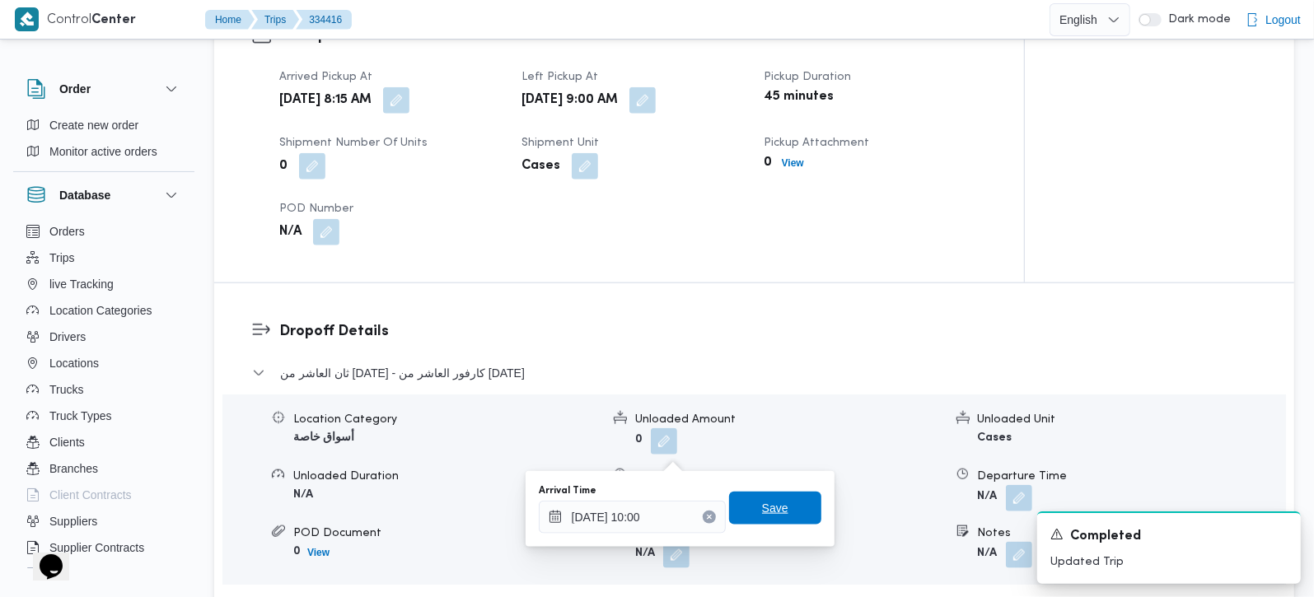
click at [740, 513] on span "Save" at bounding box center [775, 508] width 92 height 33
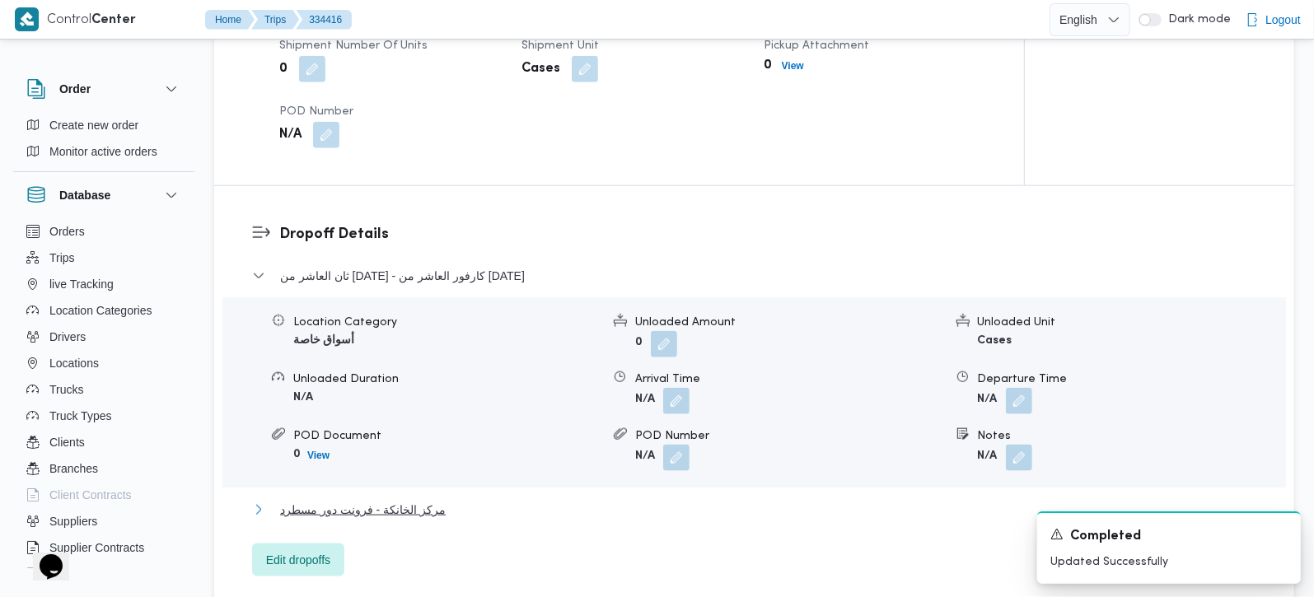
click at [377, 500] on span "مركز الخانكة - فرونت دور مسطرد" at bounding box center [363, 510] width 166 height 20
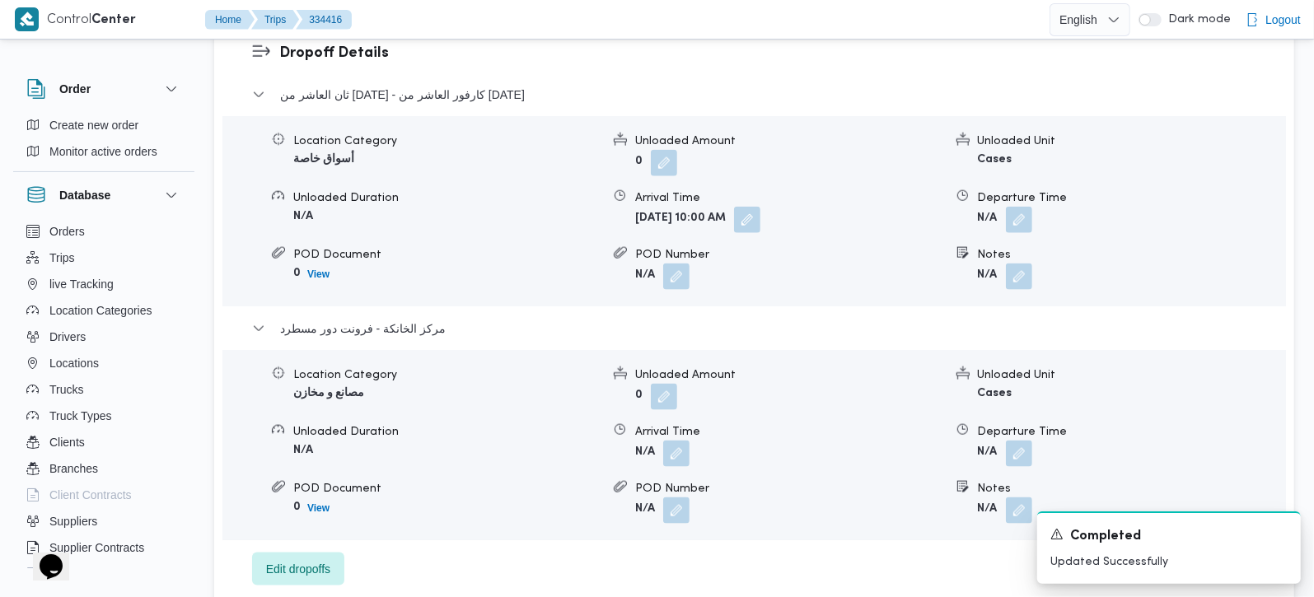
scroll to position [1453, 0]
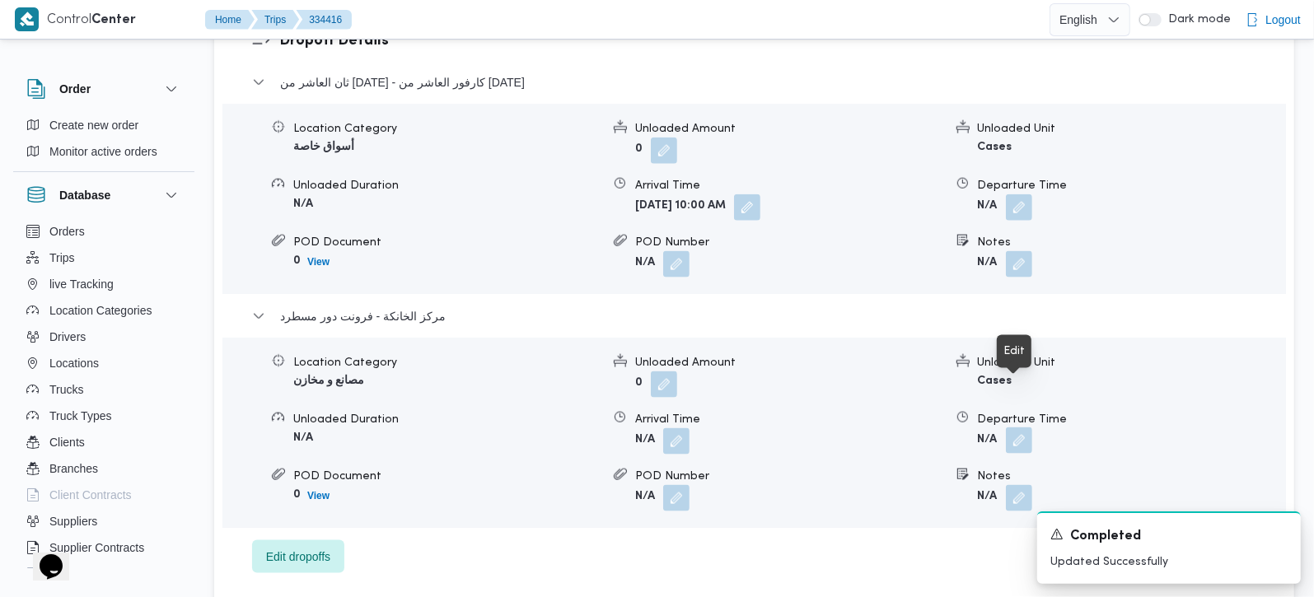
click at [1015, 428] on button "button" at bounding box center [1019, 441] width 26 height 26
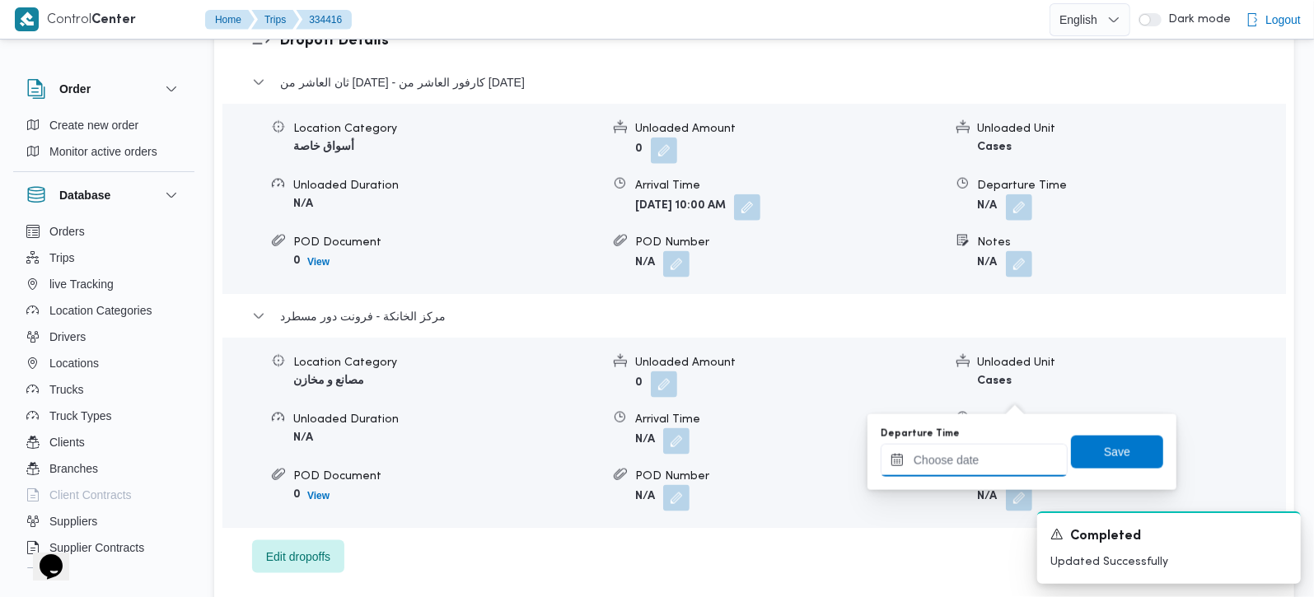
drag, startPoint x: 1015, startPoint y: 405, endPoint x: 1029, endPoint y: 444, distance: 42.0
click at [995, 460] on input "Departure Time" at bounding box center [974, 460] width 187 height 33
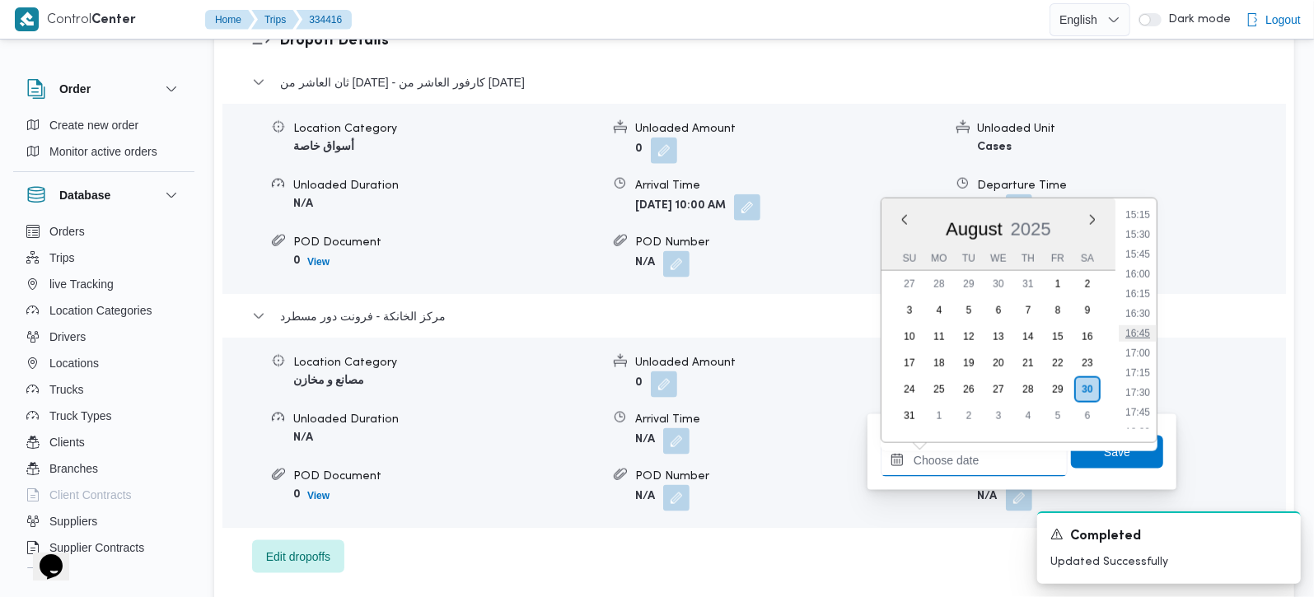
scroll to position [1177, 0]
drag, startPoint x: 1144, startPoint y: 309, endPoint x: 1119, endPoint y: 376, distance: 71.5
click at [1144, 309] on li "16:00" at bounding box center [1138, 308] width 38 height 16
type input "30/08/2025 16:00"
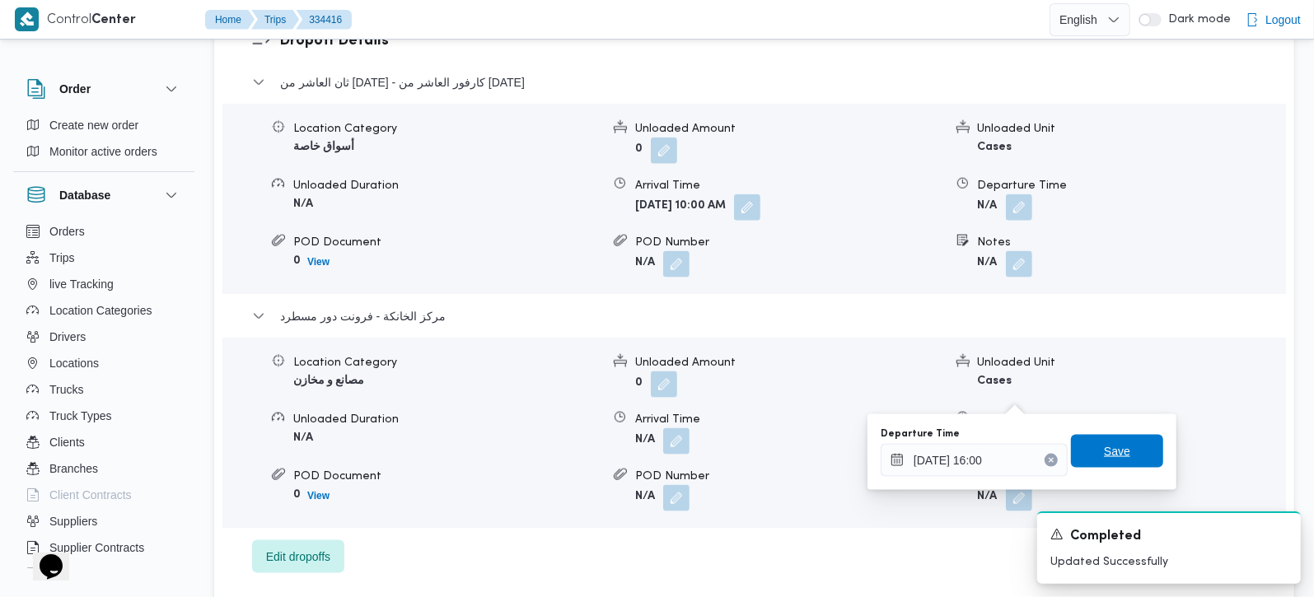
click at [1104, 453] on span "Save" at bounding box center [1117, 452] width 26 height 20
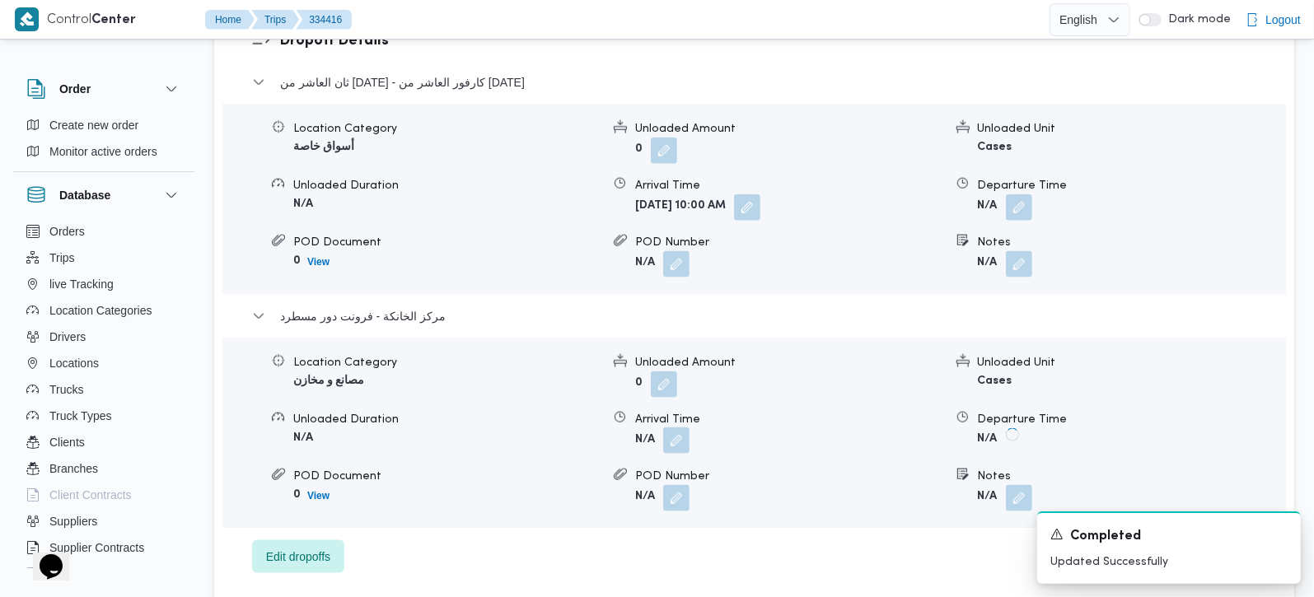
click at [681, 428] on button "button" at bounding box center [676, 441] width 26 height 26
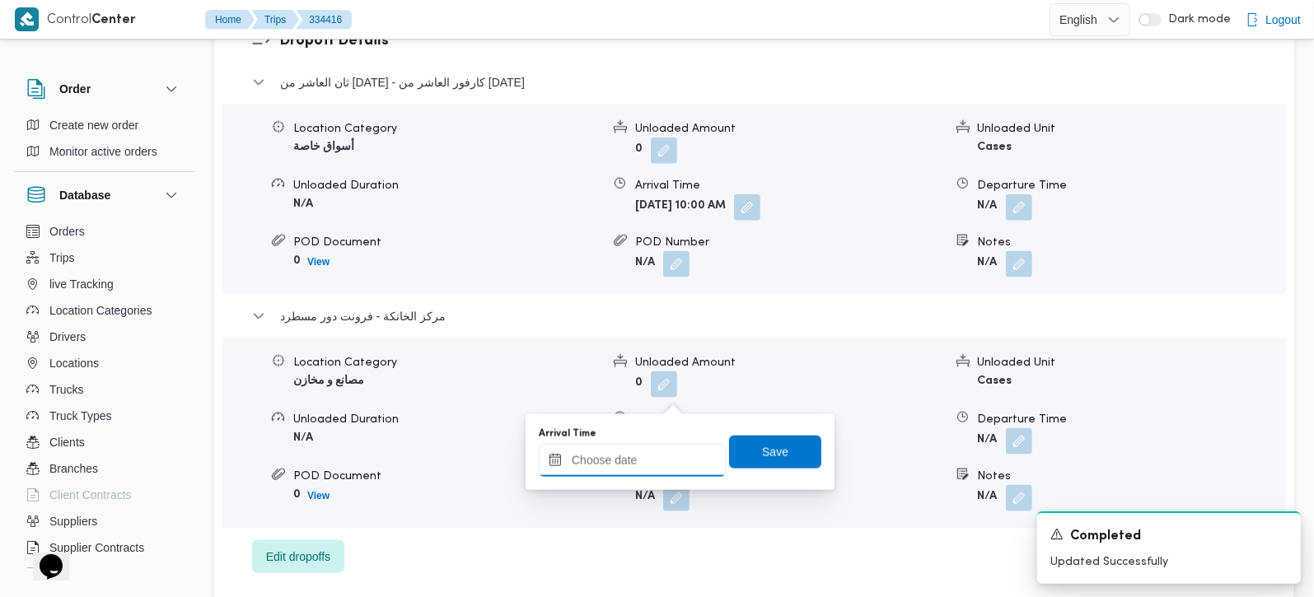
click at [649, 470] on input "Arrival Time" at bounding box center [632, 460] width 187 height 33
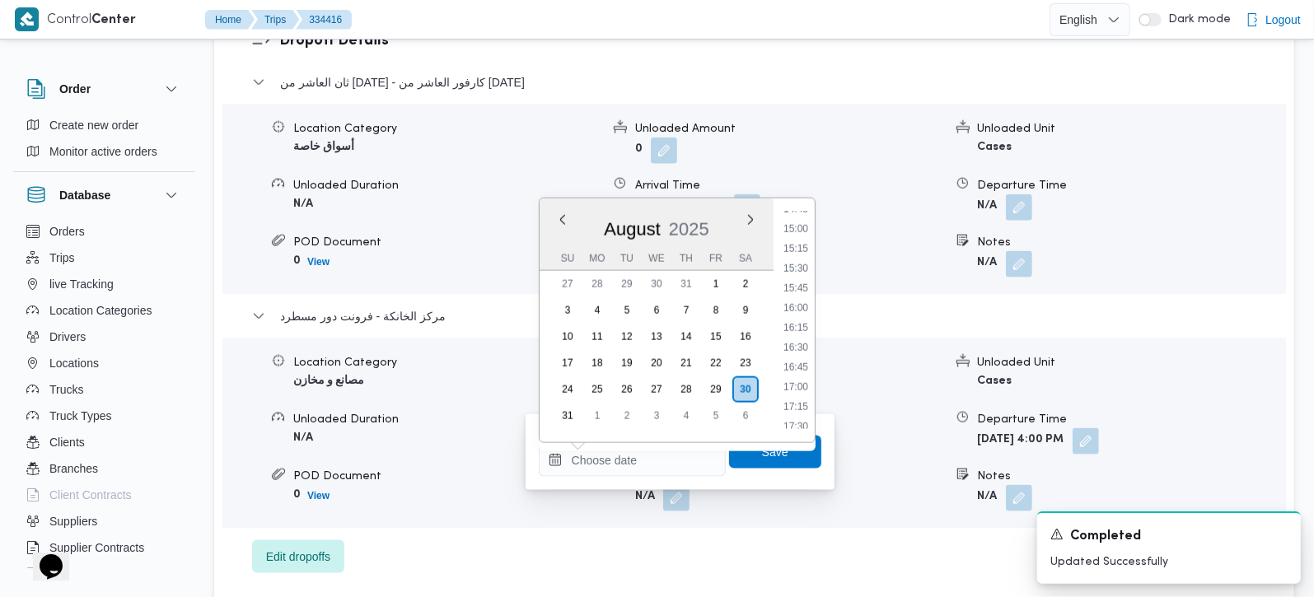
click at [804, 292] on li "15:45" at bounding box center [796, 288] width 38 height 16
type input "30/08/2025 15:45"
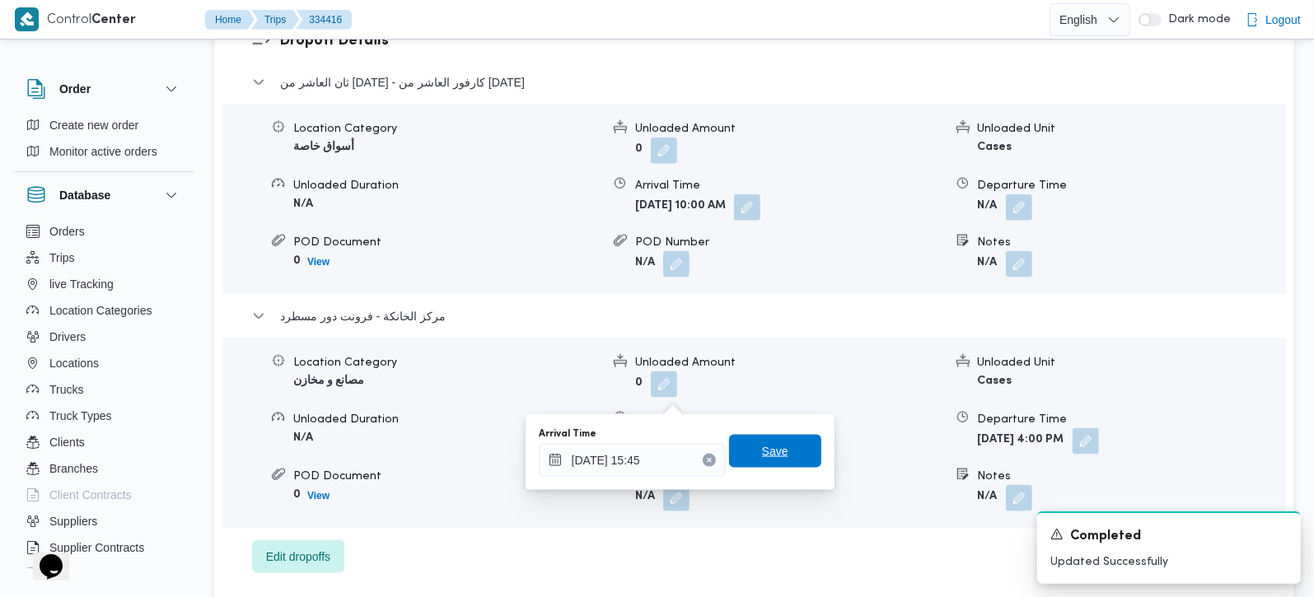
click at [762, 452] on span "Save" at bounding box center [775, 452] width 26 height 20
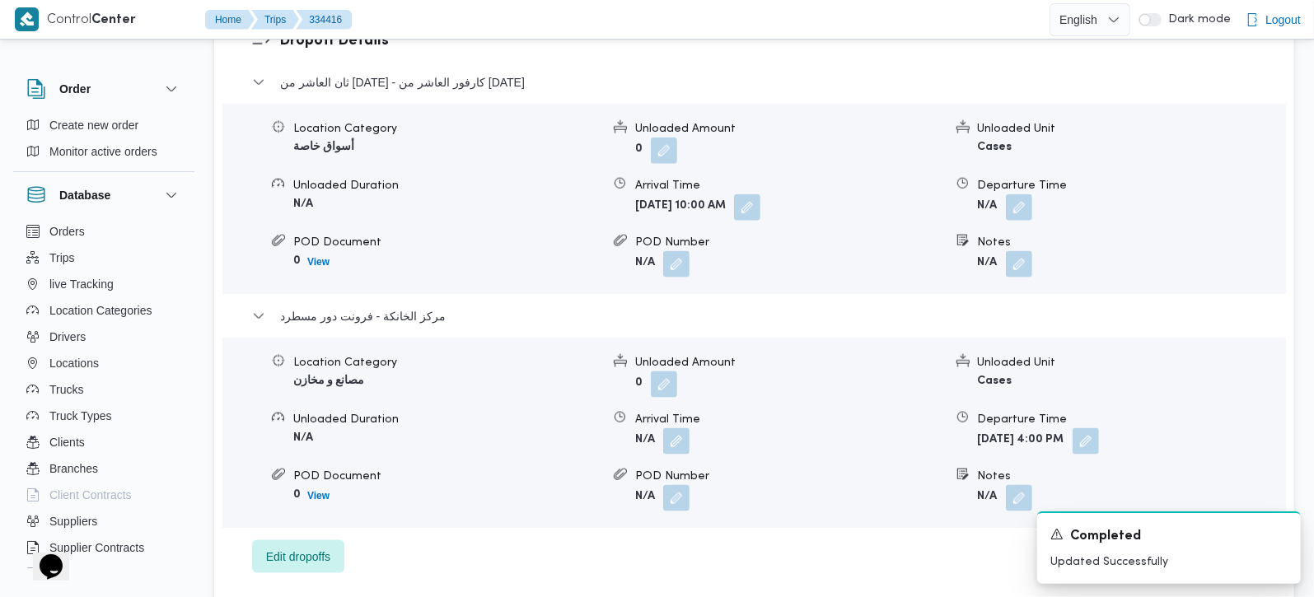
click at [1002, 194] on span at bounding box center [1015, 207] width 35 height 26
click at [1023, 194] on button "button" at bounding box center [1019, 207] width 26 height 26
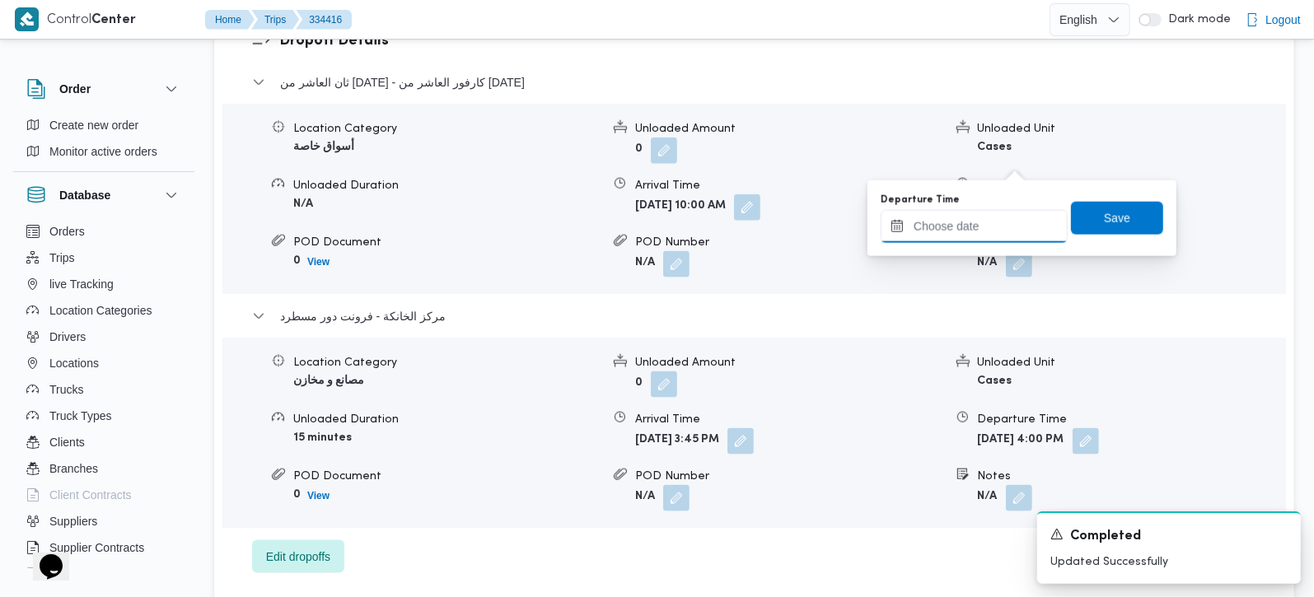
click at [992, 238] on input "Departure Time" at bounding box center [974, 226] width 187 height 33
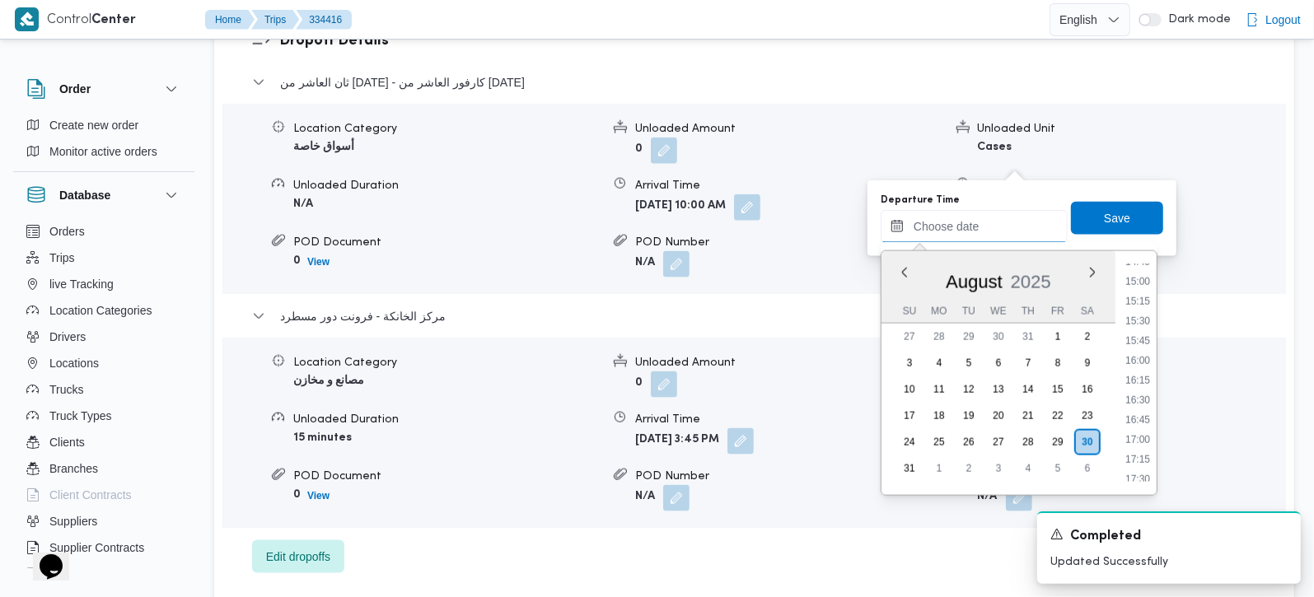
scroll to position [1080, 0]
drag, startPoint x: 1141, startPoint y: 356, endPoint x: 1141, endPoint y: 284, distance: 71.7
click at [1141, 356] on li "14:45" at bounding box center [1138, 359] width 38 height 16
type input "30/08/2025 14:45"
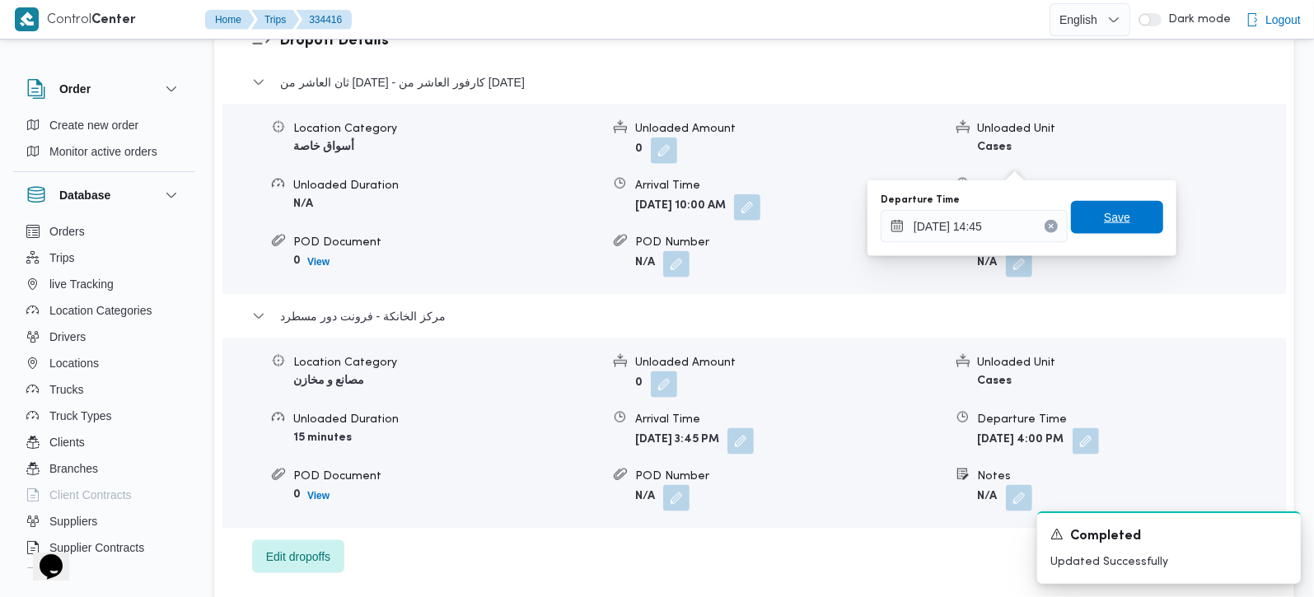
click at [1141, 228] on span "Save" at bounding box center [1117, 217] width 92 height 33
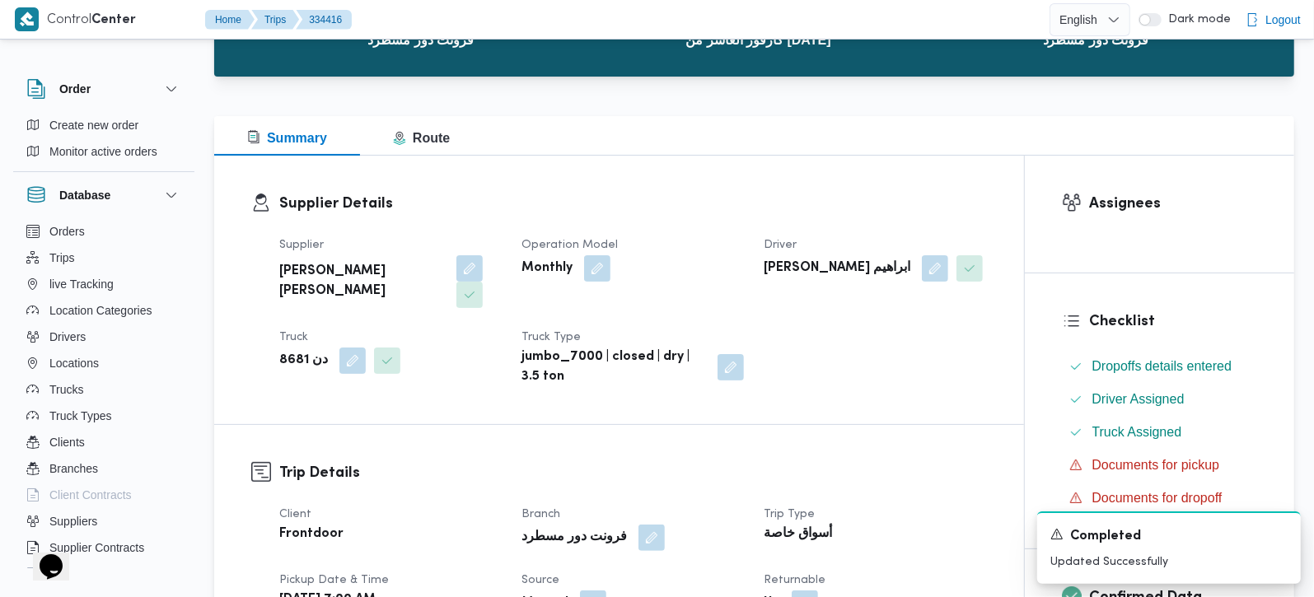
scroll to position [0, 0]
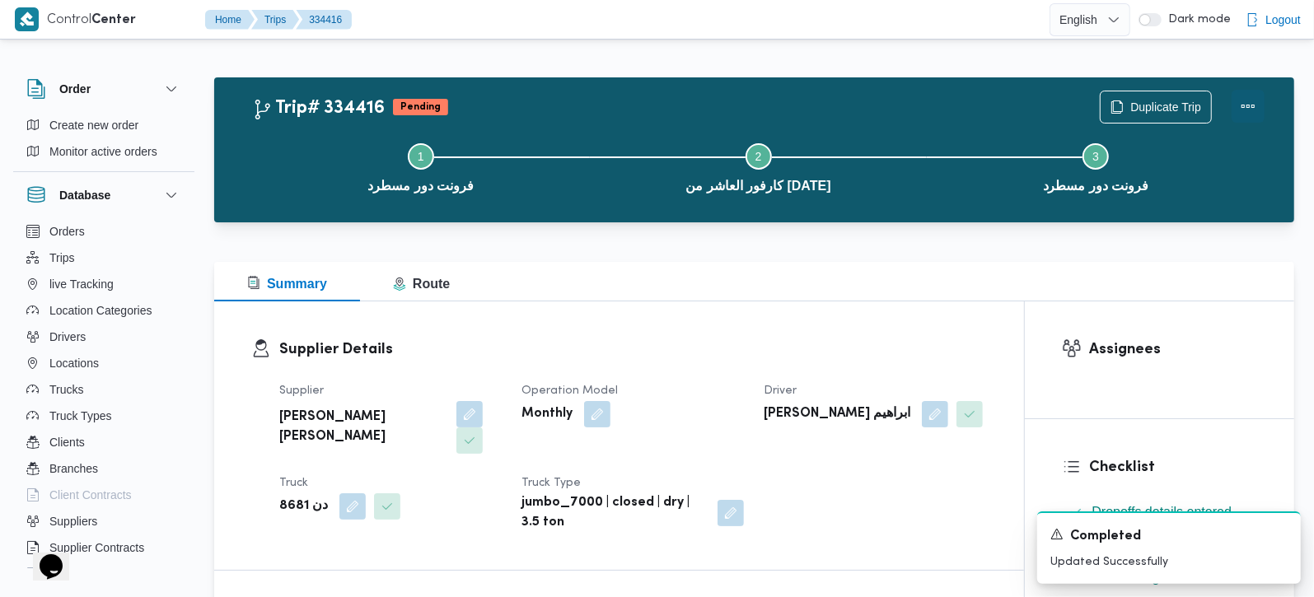
click at [1235, 107] on button "Actions" at bounding box center [1248, 106] width 33 height 33
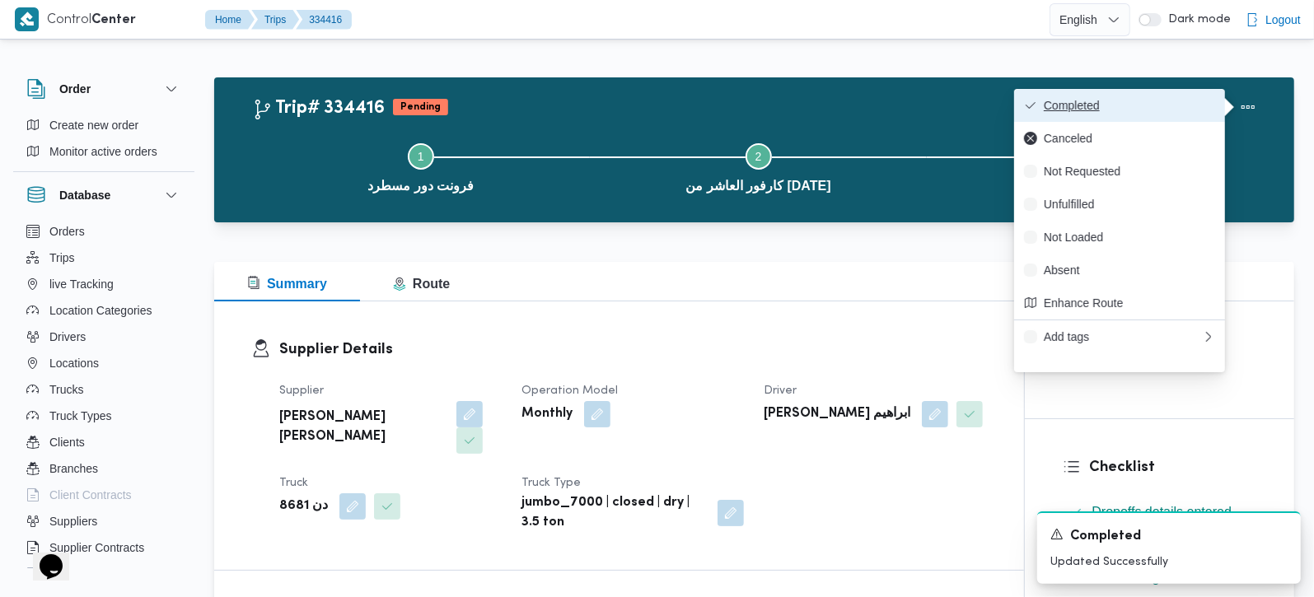
click at [1149, 106] on span "Completed" at bounding box center [1129, 105] width 171 height 13
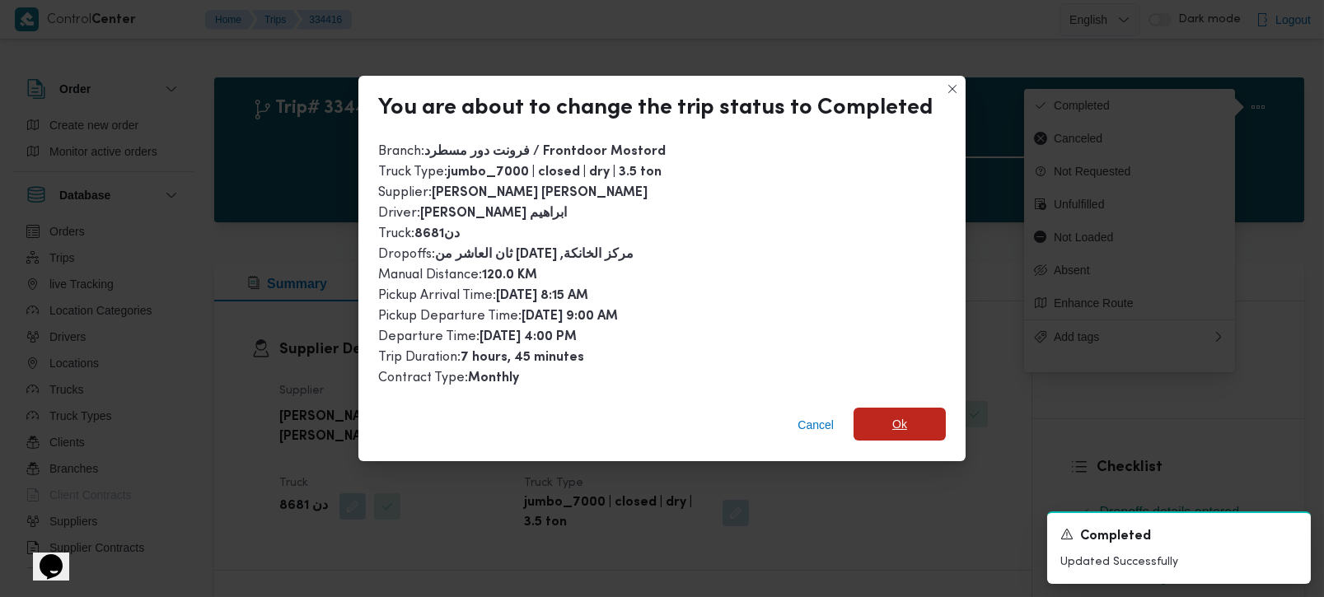
click at [897, 419] on span "Ok" at bounding box center [899, 424] width 15 height 20
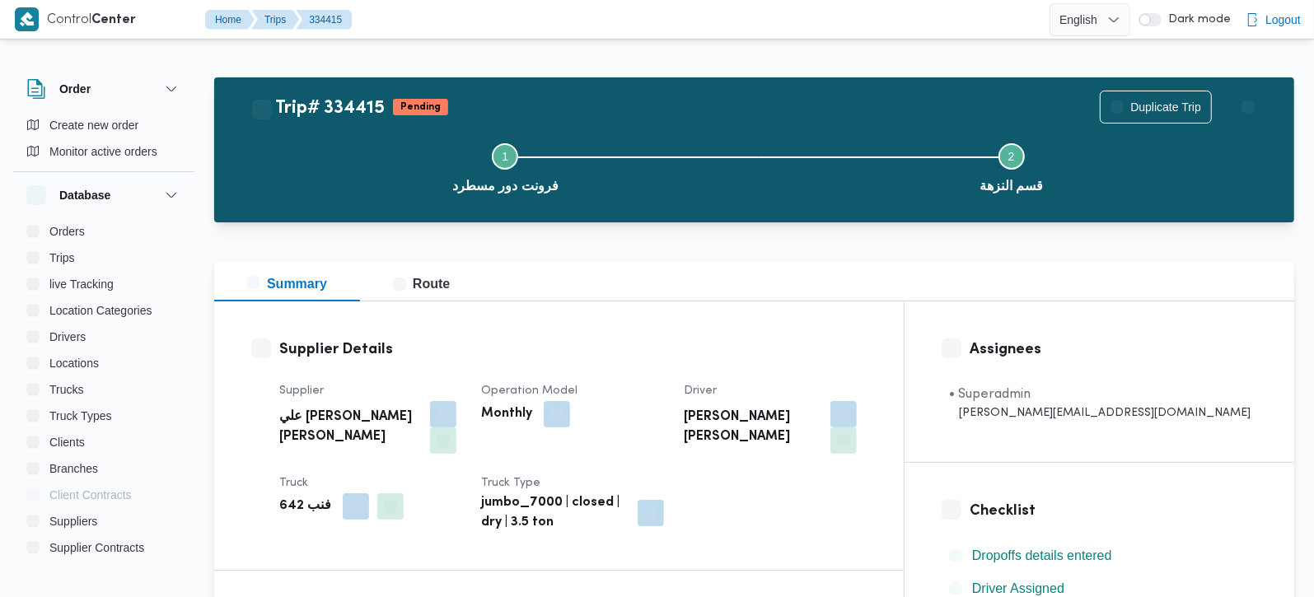
click at [303, 497] on b "فنب 642" at bounding box center [305, 507] width 52 height 20
click at [302, 497] on b "فنب 642" at bounding box center [305, 507] width 52 height 20
copy div "فنب 642"
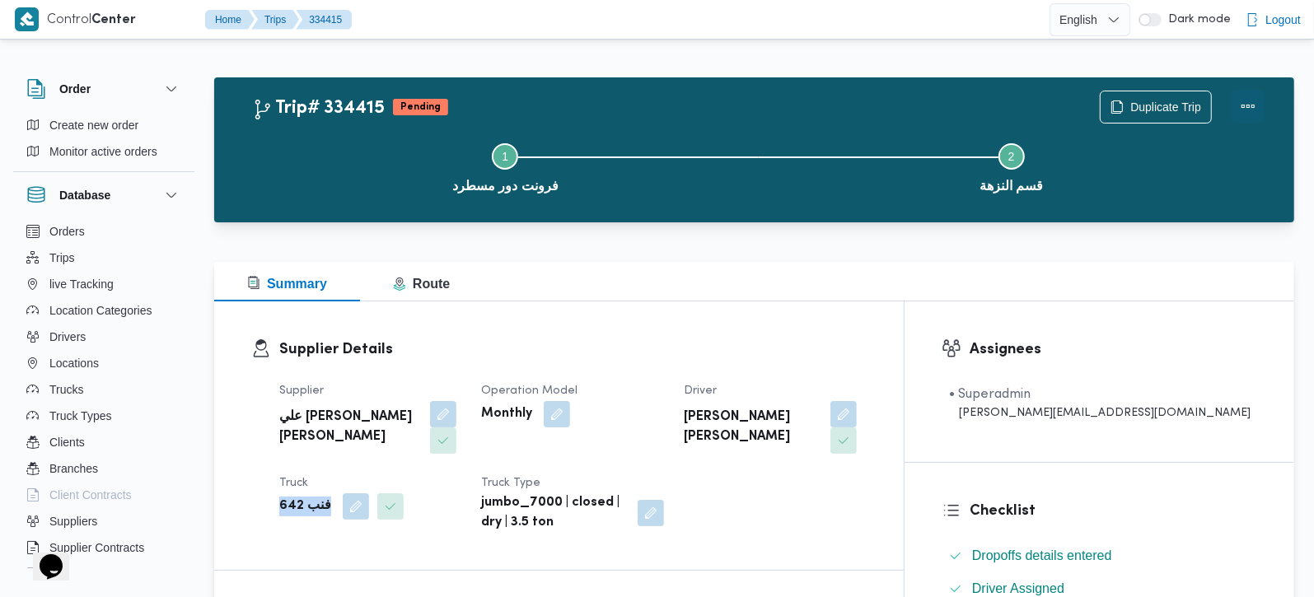
click at [1259, 114] on button "Actions" at bounding box center [1248, 106] width 33 height 33
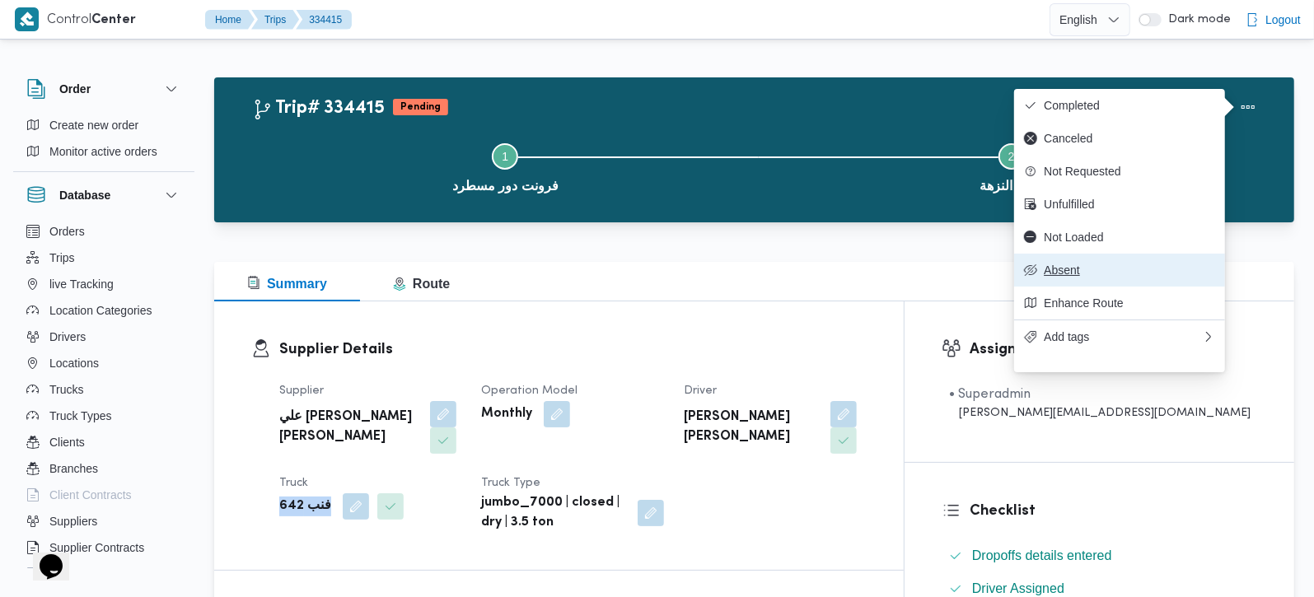
click at [1054, 287] on button "Absent" at bounding box center [1119, 270] width 211 height 33
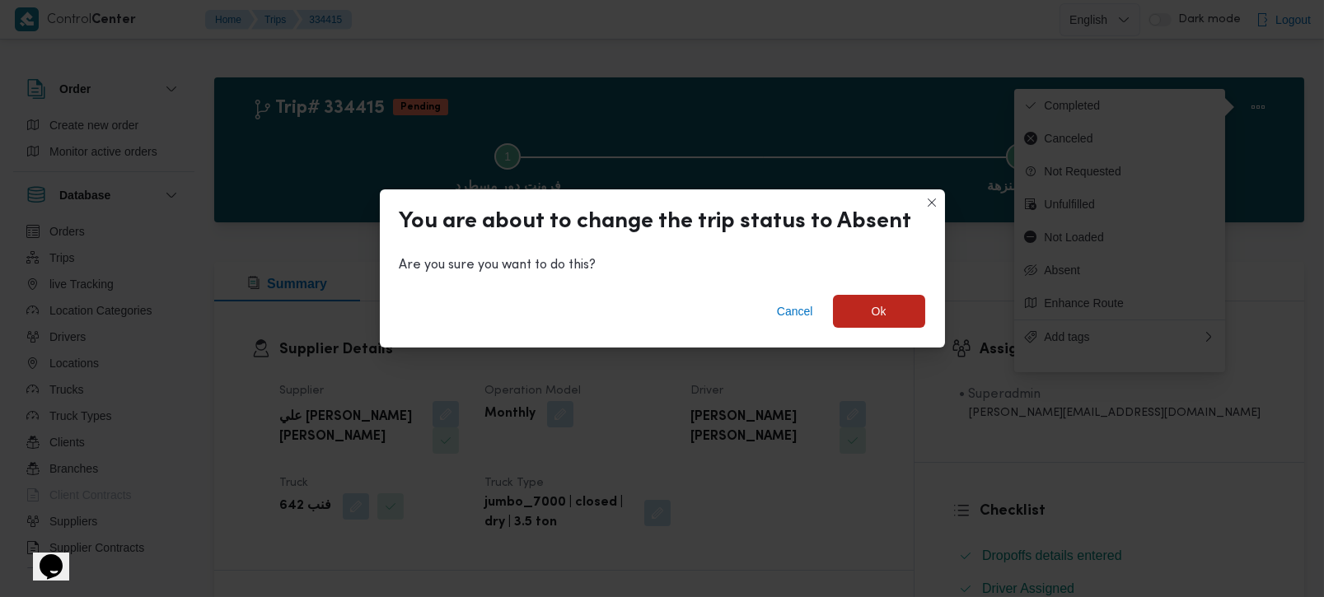
click at [887, 329] on div "Cancel Ok" at bounding box center [662, 315] width 565 height 66
click at [875, 310] on span "Ok" at bounding box center [879, 311] width 15 height 20
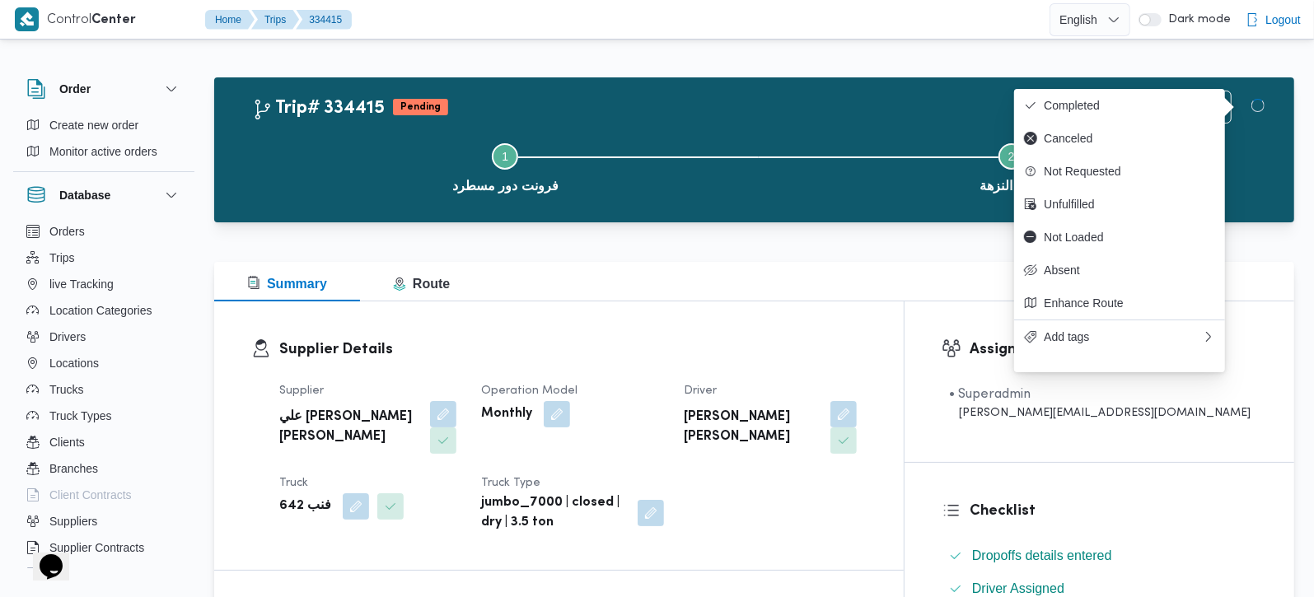
click at [830, 325] on div "Supplier Details Supplier علي يحيي علي مهران حسنين Operation Model Monthly Driv…" at bounding box center [559, 436] width 690 height 269
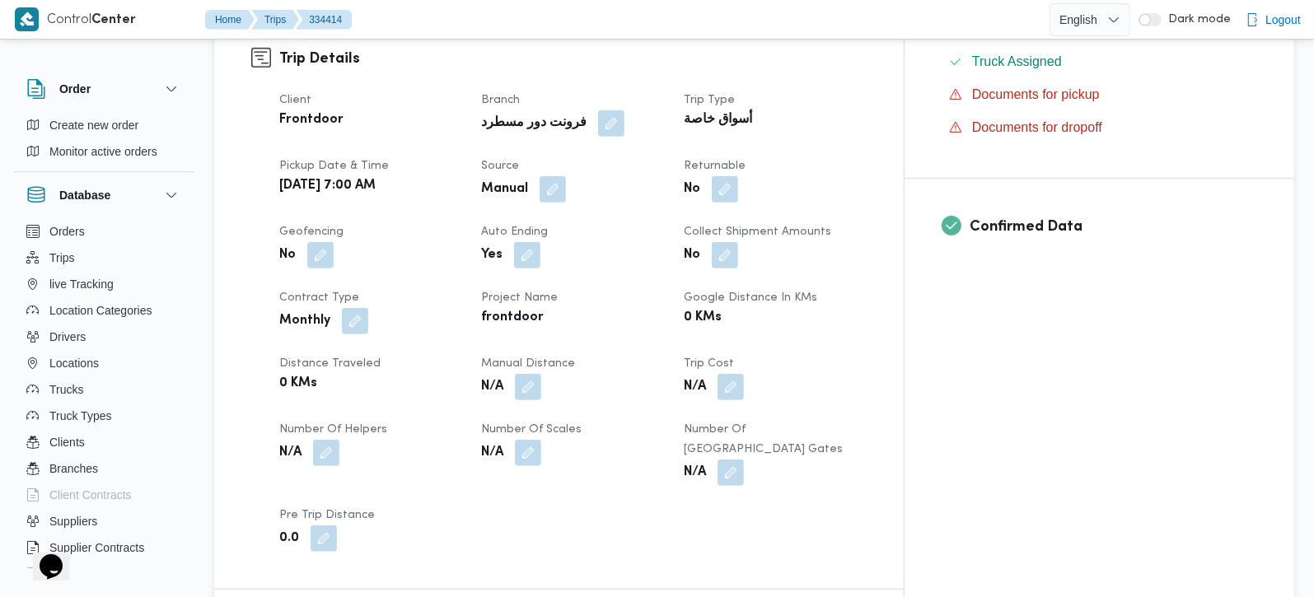
scroll to position [581, 0]
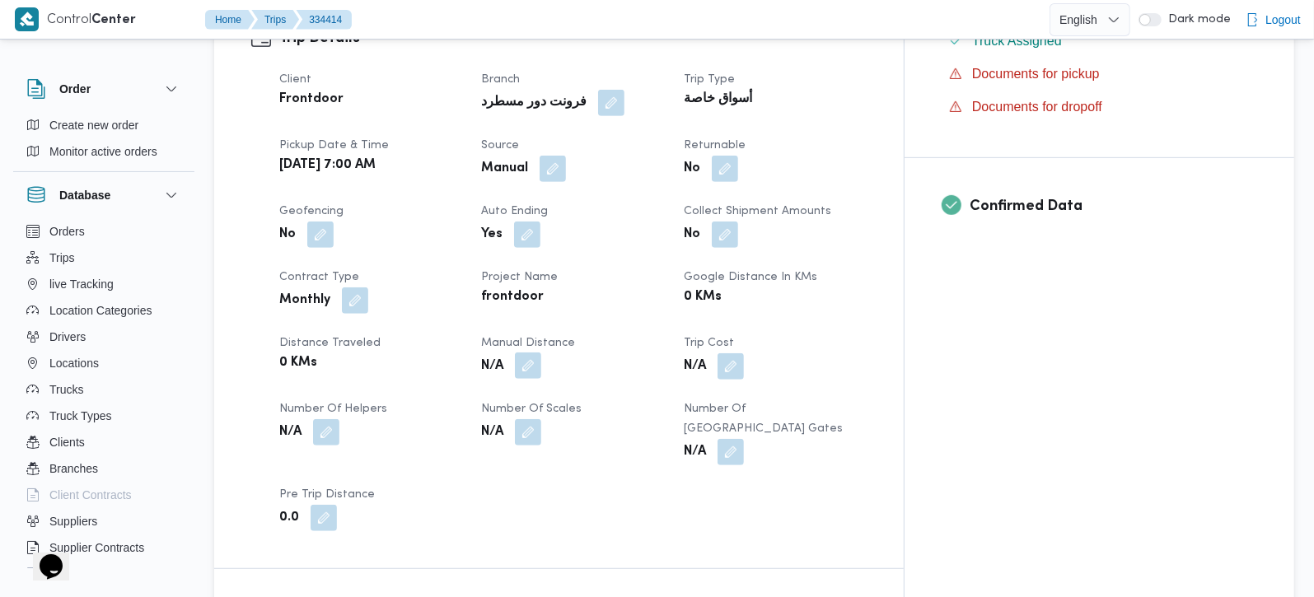
click at [541, 353] on button "button" at bounding box center [528, 366] width 26 height 26
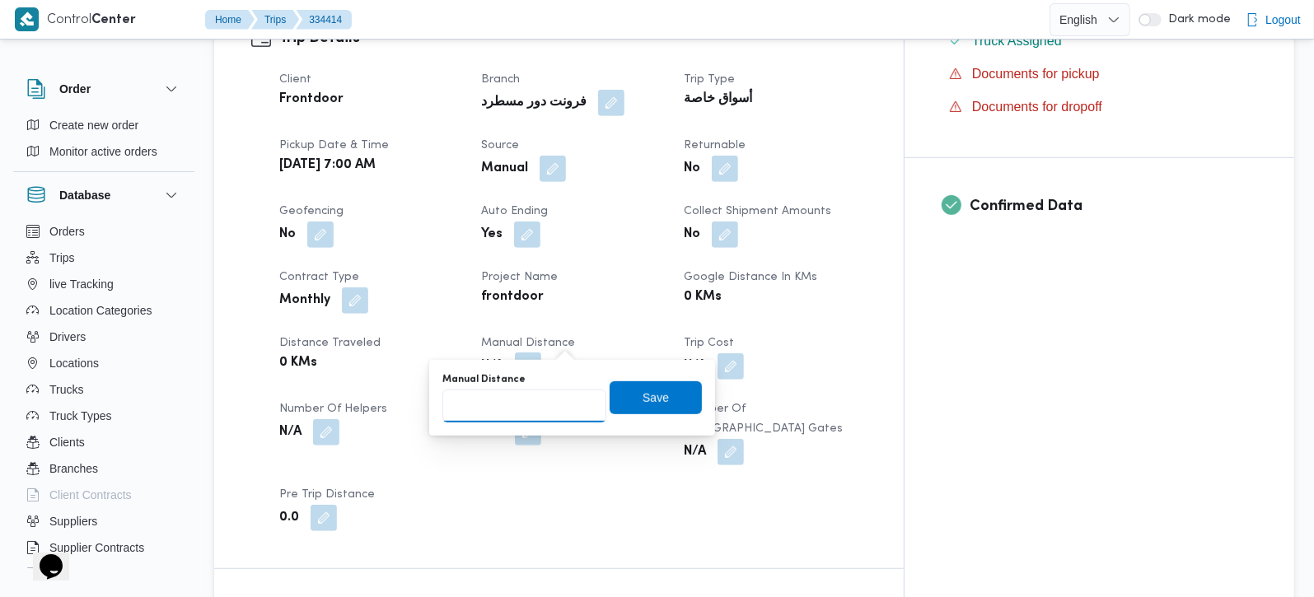
click at [515, 419] on input "Manual Distance" at bounding box center [524, 406] width 164 height 33
type input "100"
click at [643, 396] on span "Save" at bounding box center [656, 397] width 26 height 20
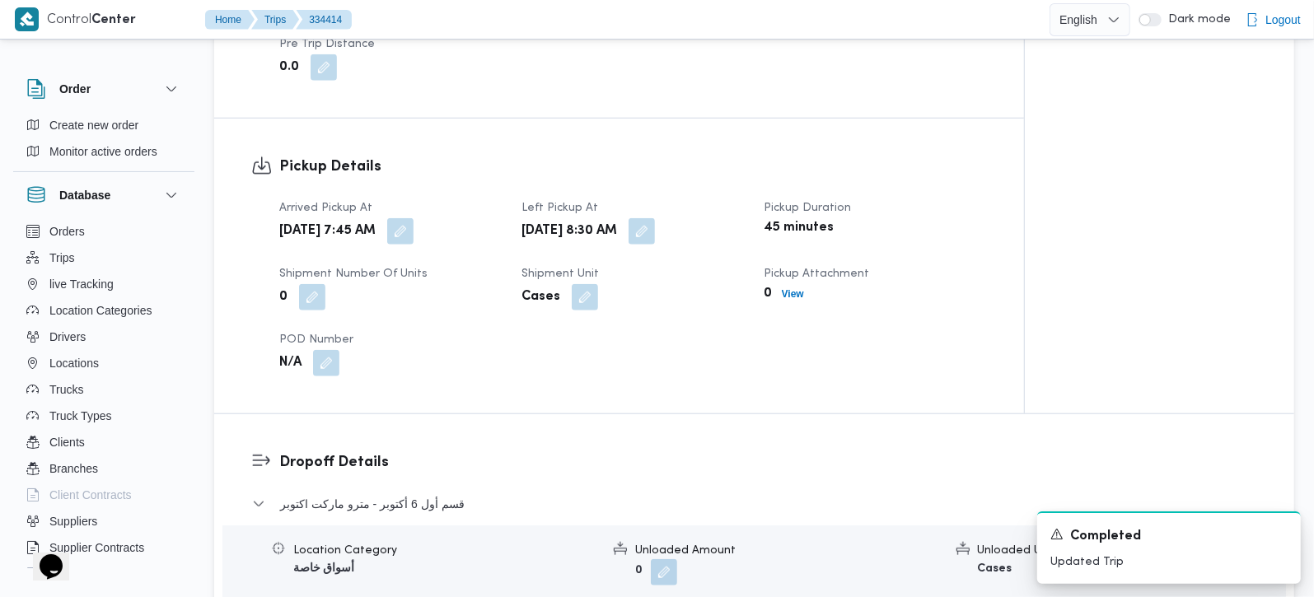
scroll to position [1066, 0]
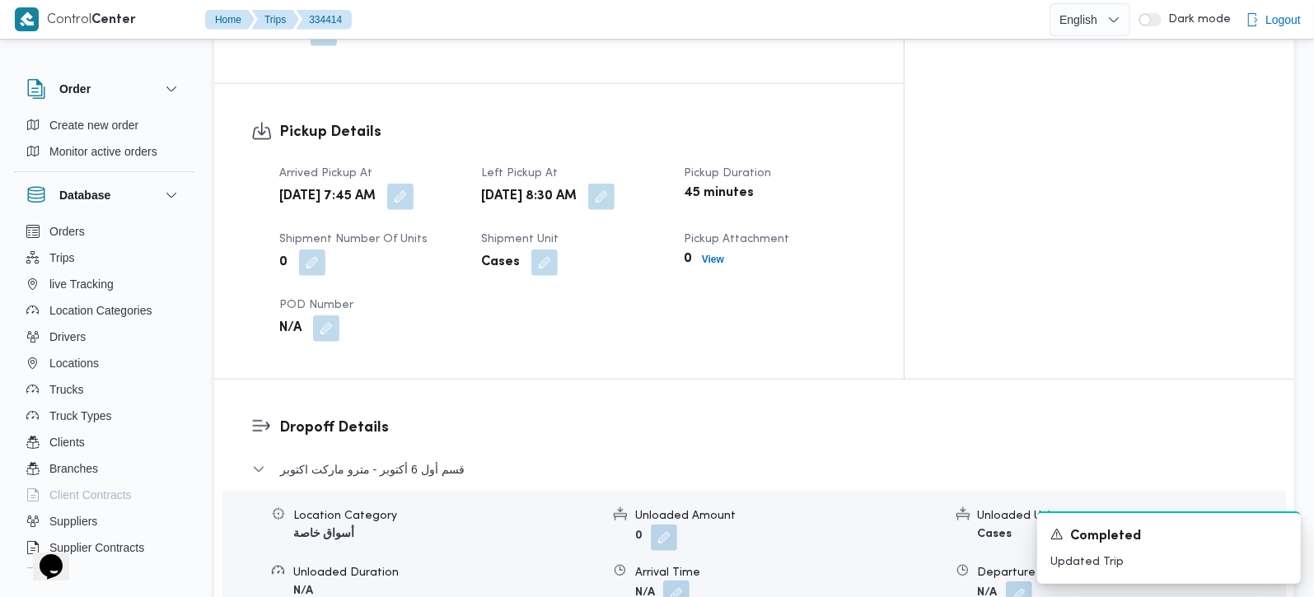
click at [681, 581] on button "button" at bounding box center [676, 594] width 26 height 26
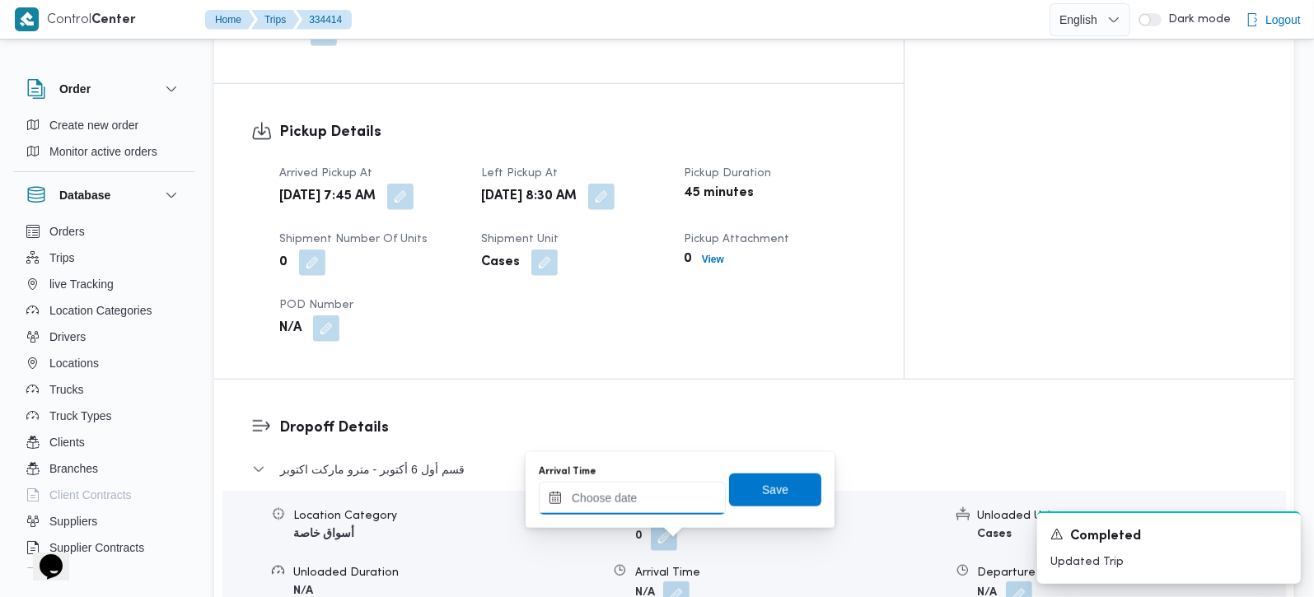
click at [667, 507] on input "Arrival Time" at bounding box center [632, 498] width 187 height 33
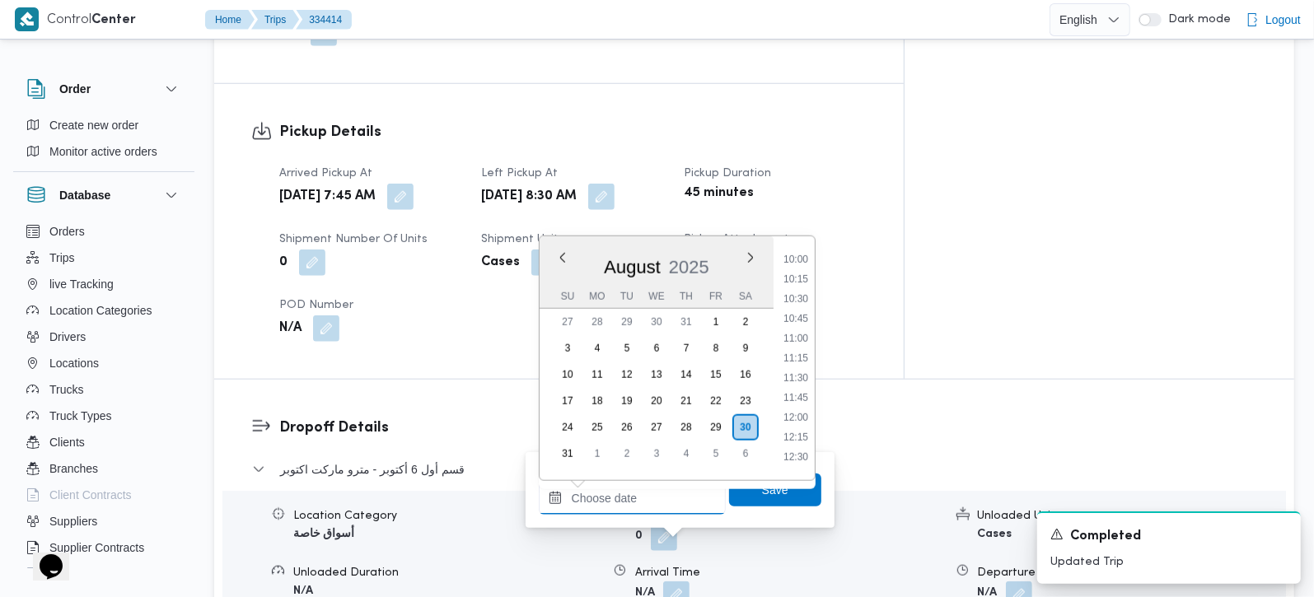
scroll to position [693, 0]
drag, startPoint x: 798, startPoint y: 316, endPoint x: 790, endPoint y: 392, distance: 77.1
click at [798, 316] on li "09:30" at bounding box center [796, 316] width 38 height 16
type input "30/08/2025 09:30"
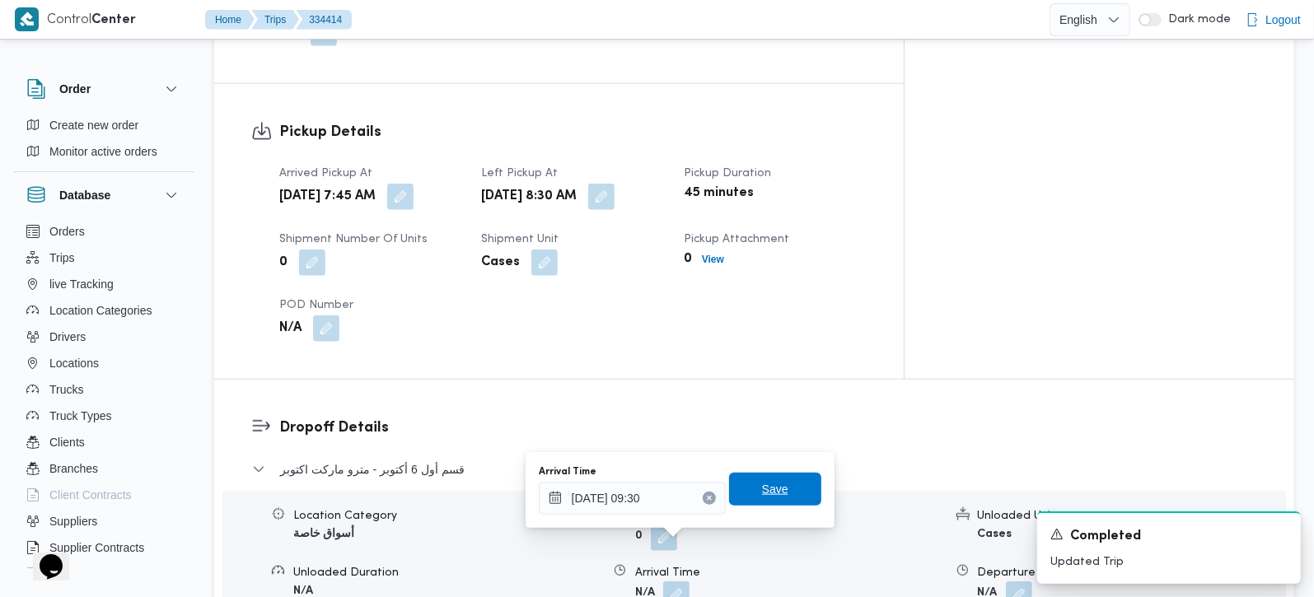
click at [762, 489] on span "Save" at bounding box center [775, 490] width 26 height 20
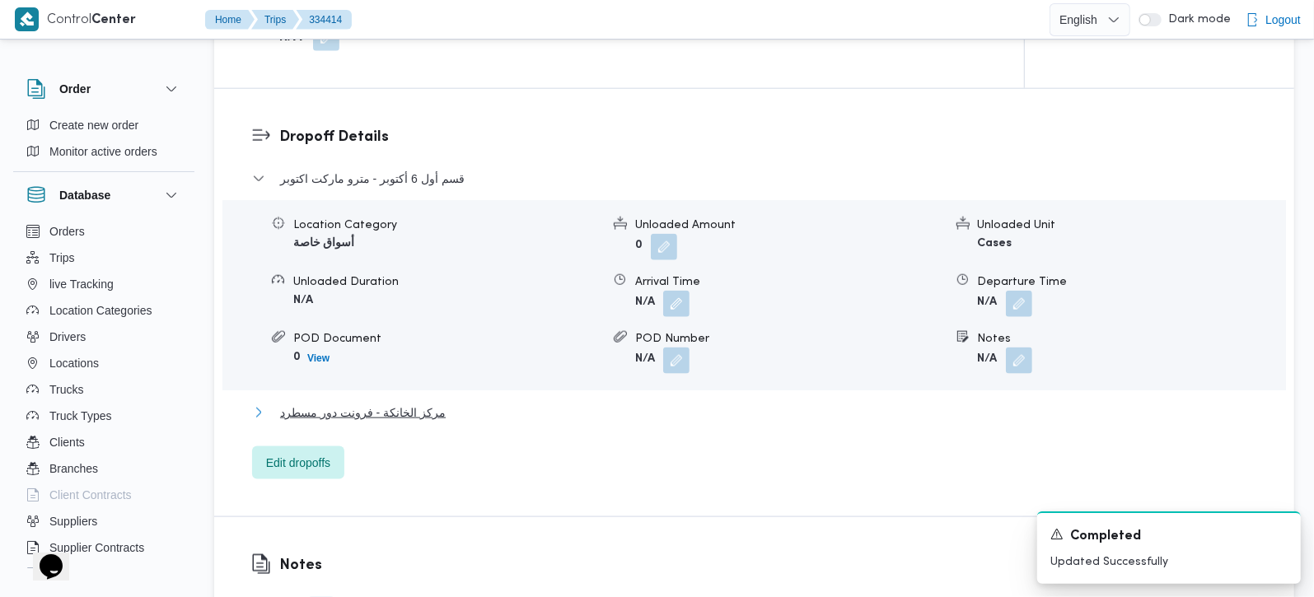
click at [402, 403] on span "مركز الخانكة - فرونت دور مسطرد" at bounding box center [363, 413] width 166 height 20
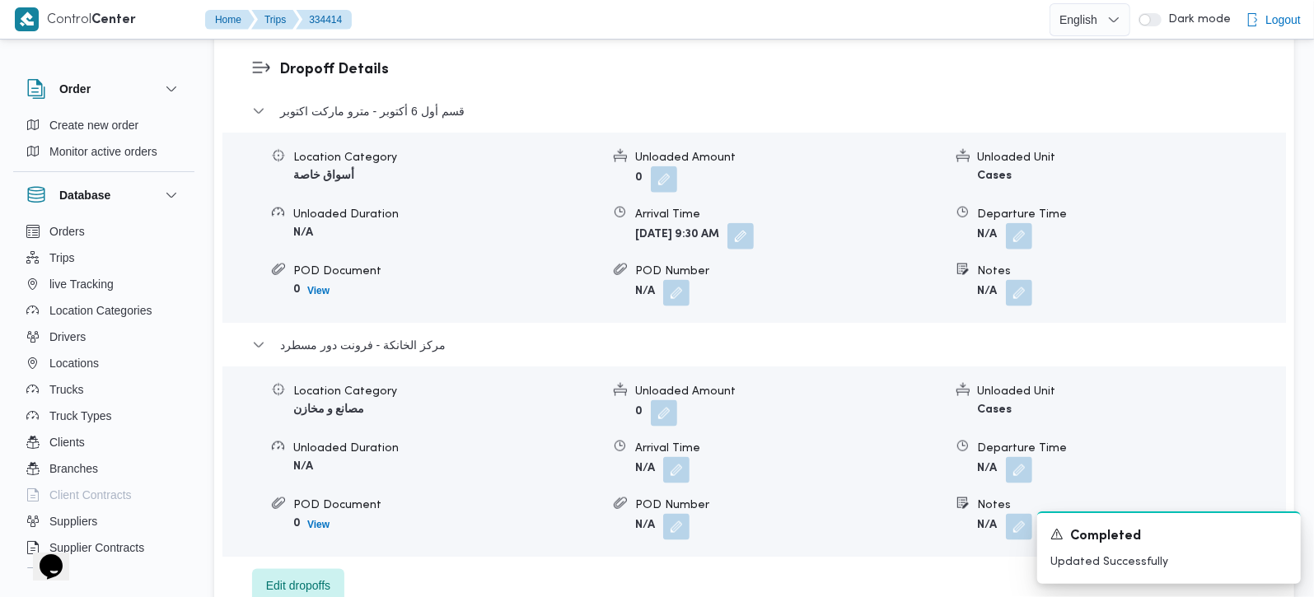
scroll to position [1551, 0]
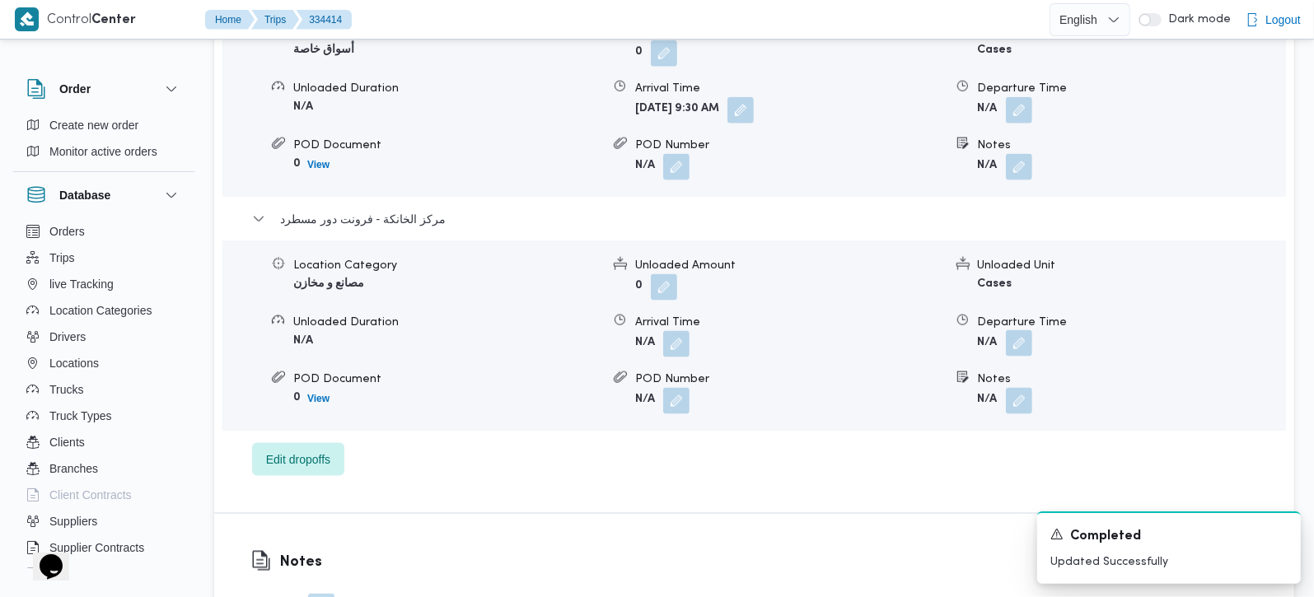
click at [1025, 330] on button "button" at bounding box center [1019, 343] width 26 height 26
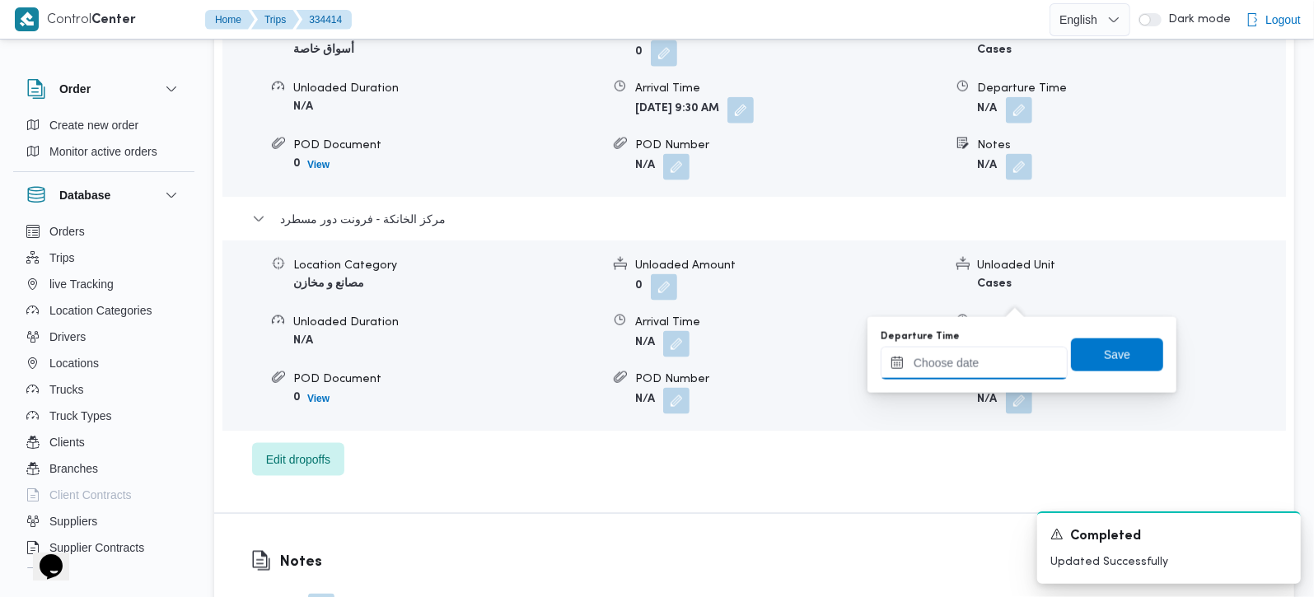
click at [978, 367] on input "Departure Time" at bounding box center [974, 363] width 187 height 33
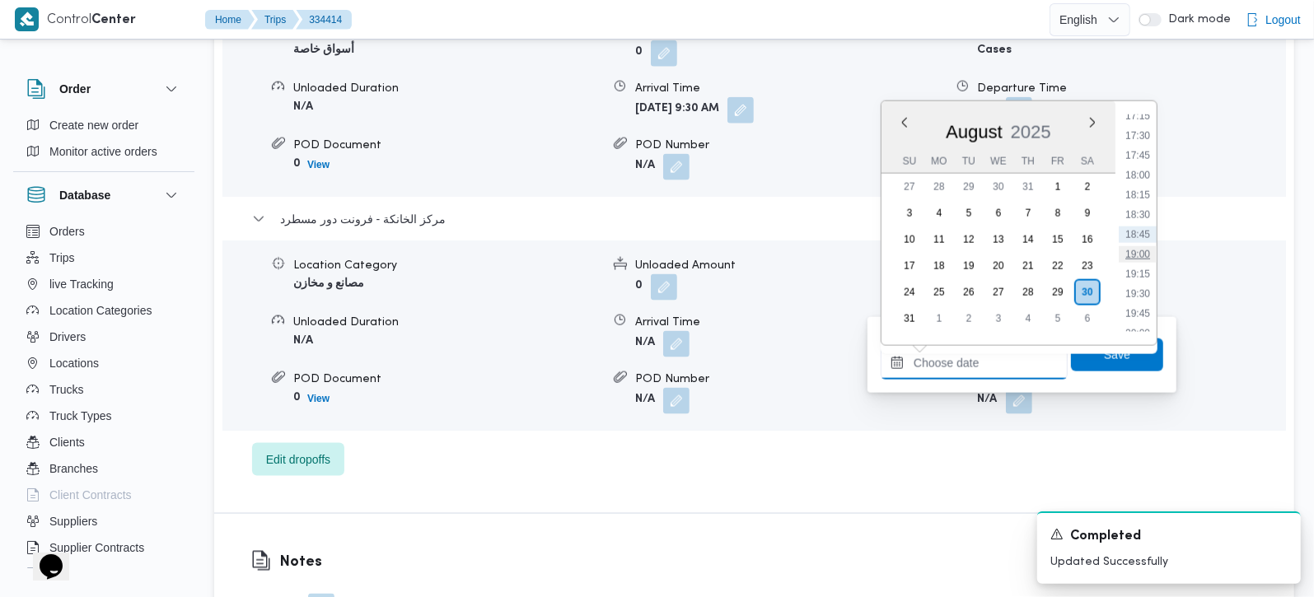
scroll to position [1275, 0]
click at [1149, 125] on li "16:15" at bounding box center [1138, 133] width 38 height 16
type input "30/08/2025 16:15"
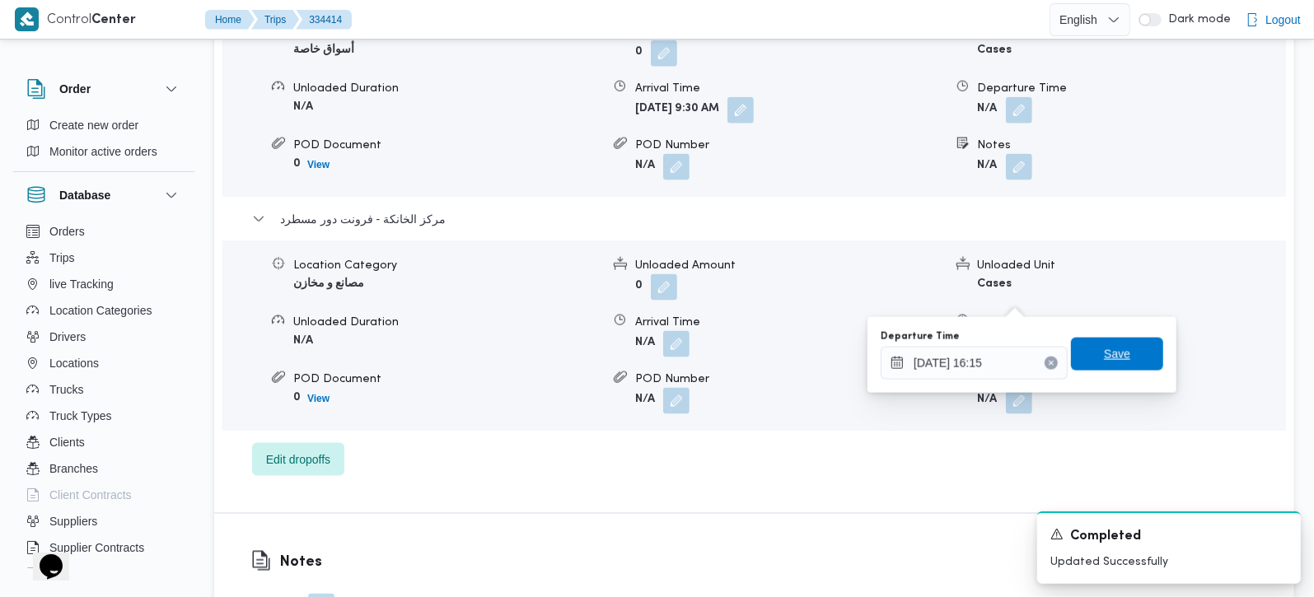
click at [1104, 356] on span "Save" at bounding box center [1117, 354] width 26 height 20
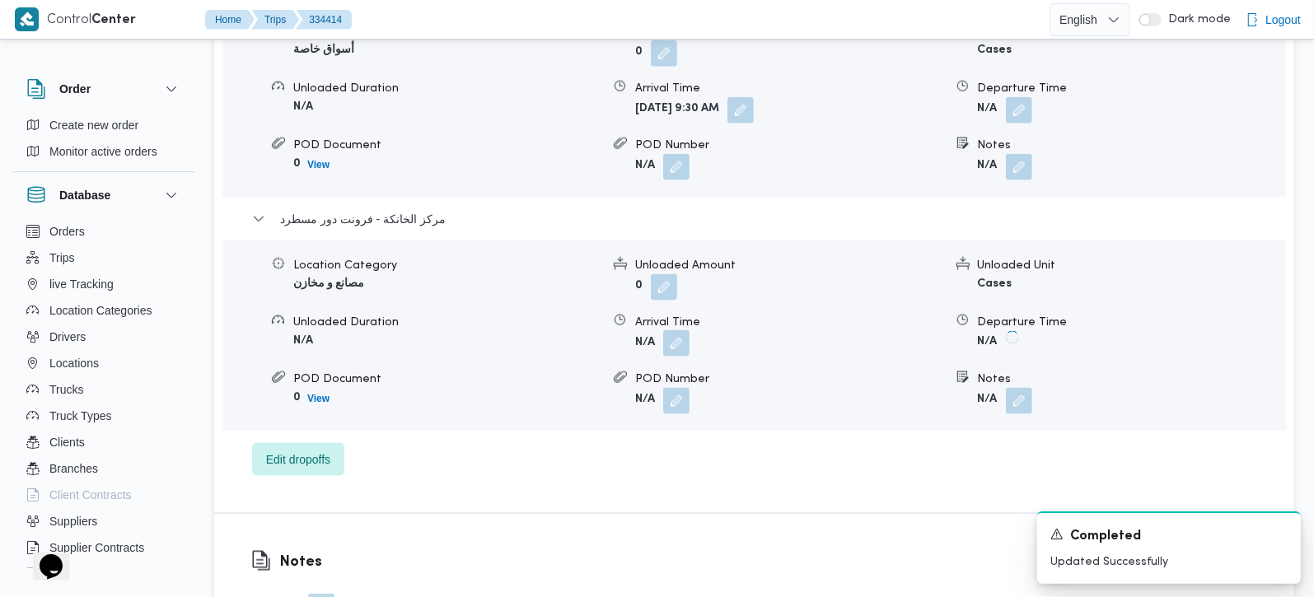
click at [678, 330] on button "button" at bounding box center [676, 343] width 26 height 26
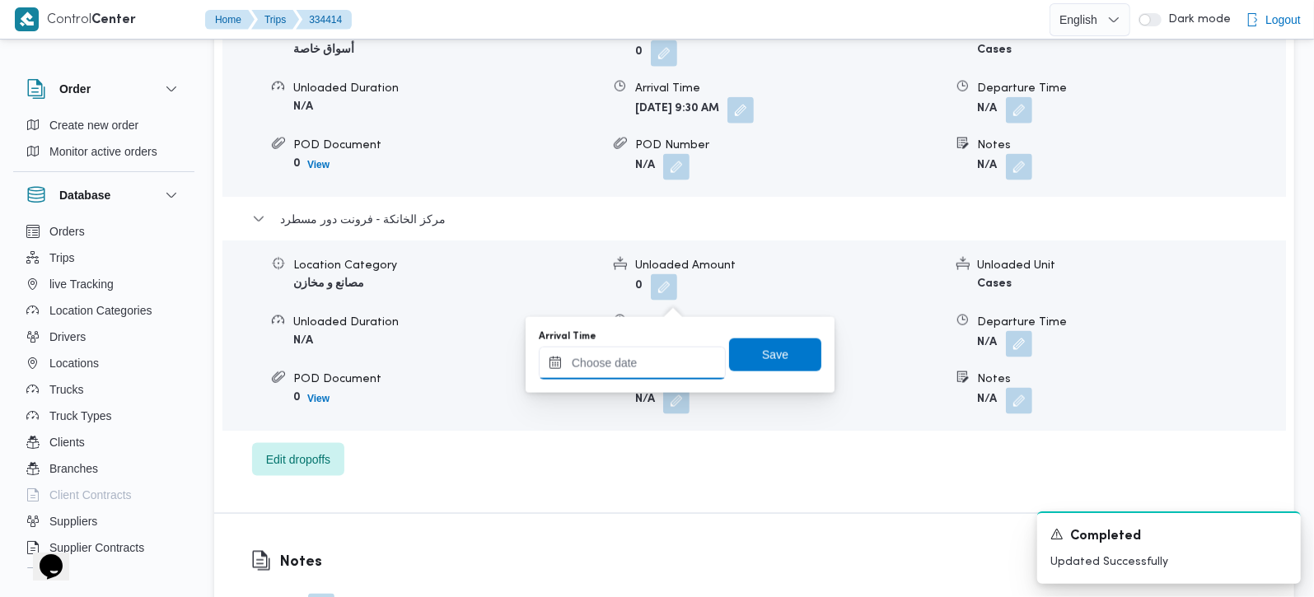
click at [648, 372] on input "Arrival Time" at bounding box center [632, 363] width 187 height 33
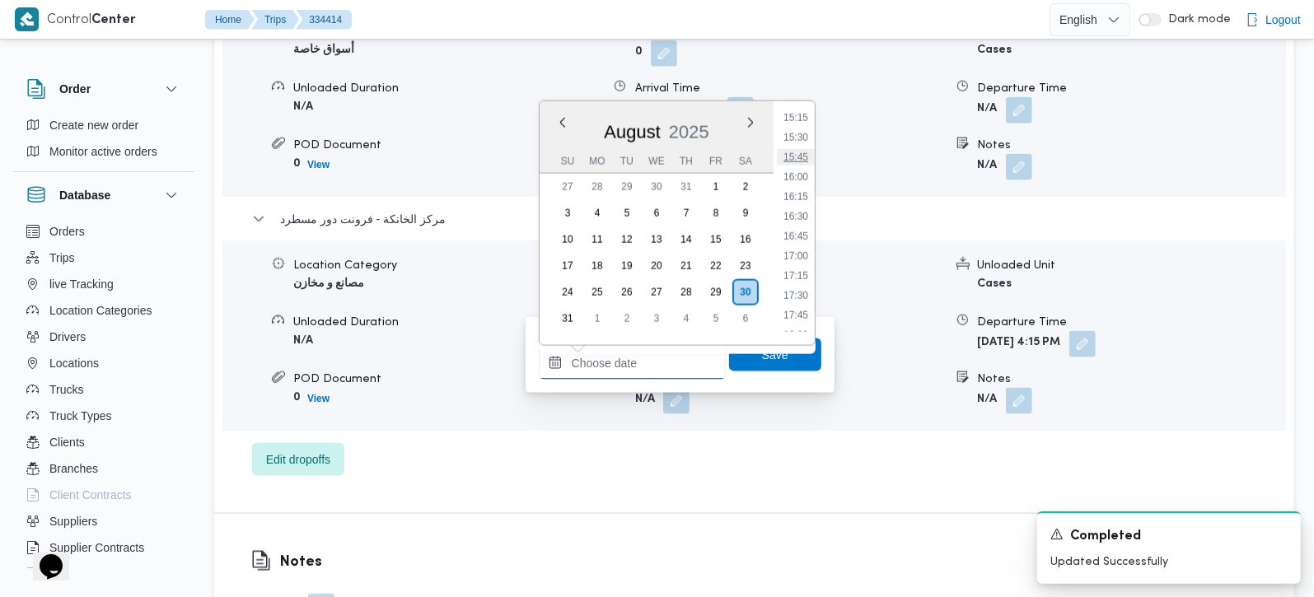
scroll to position [1177, 0]
click at [800, 209] on li "16:00" at bounding box center [796, 211] width 38 height 16
type input "30/08/2025 16:00"
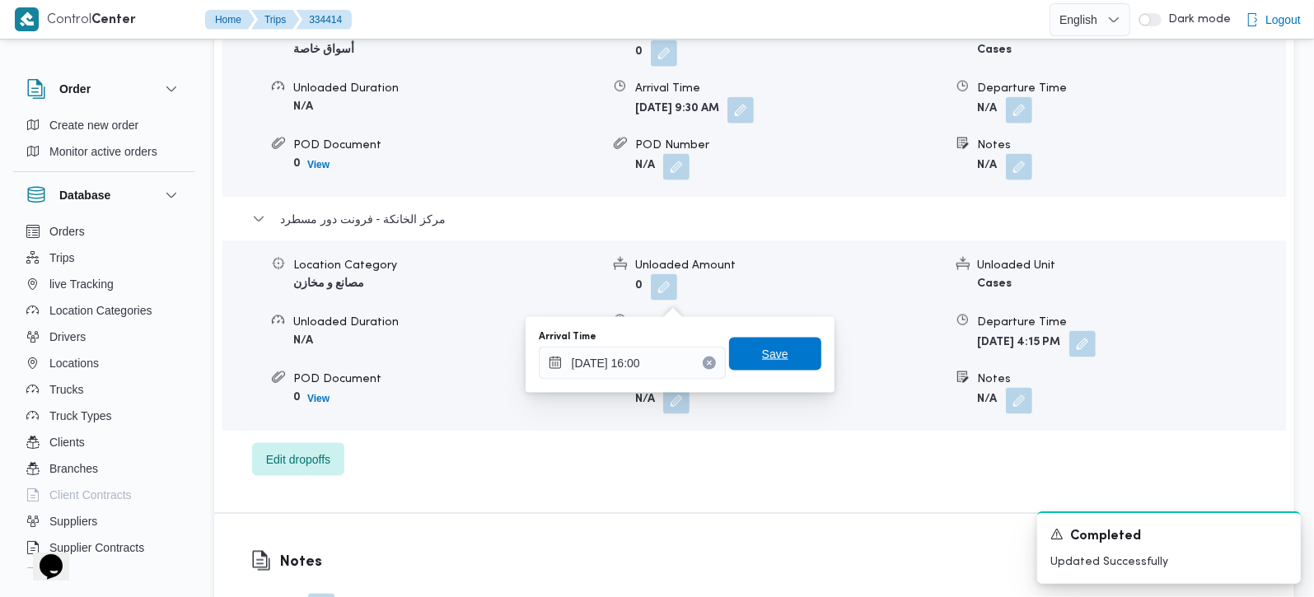
click at [772, 344] on span "Save" at bounding box center [775, 354] width 92 height 33
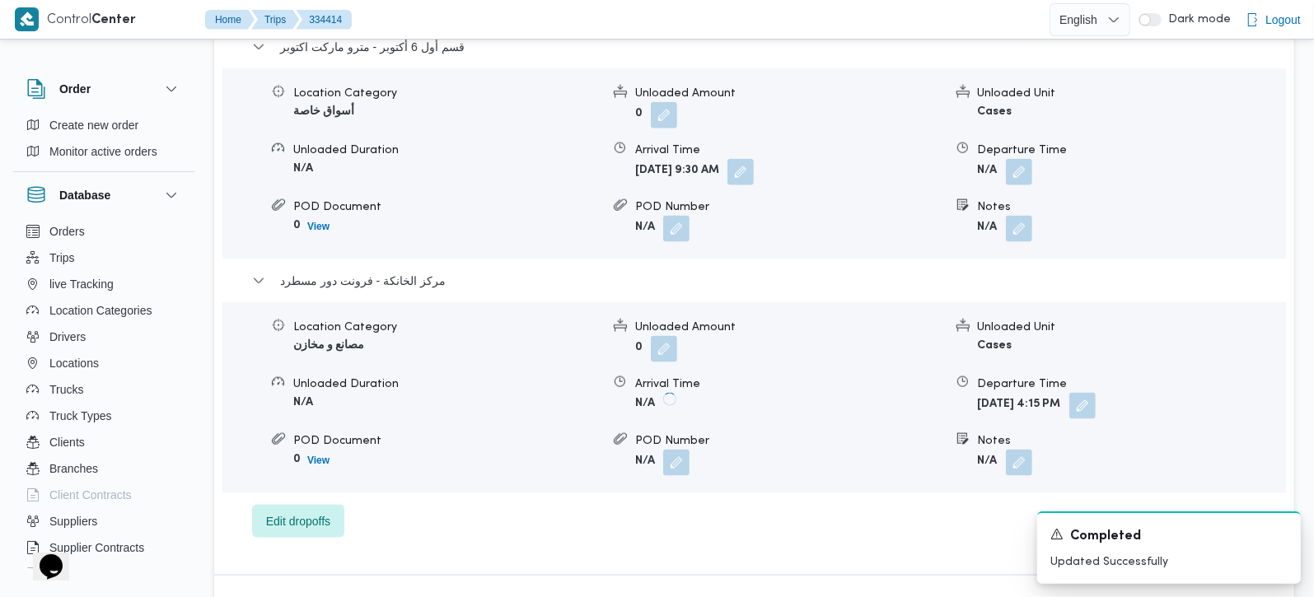
scroll to position [1453, 0]
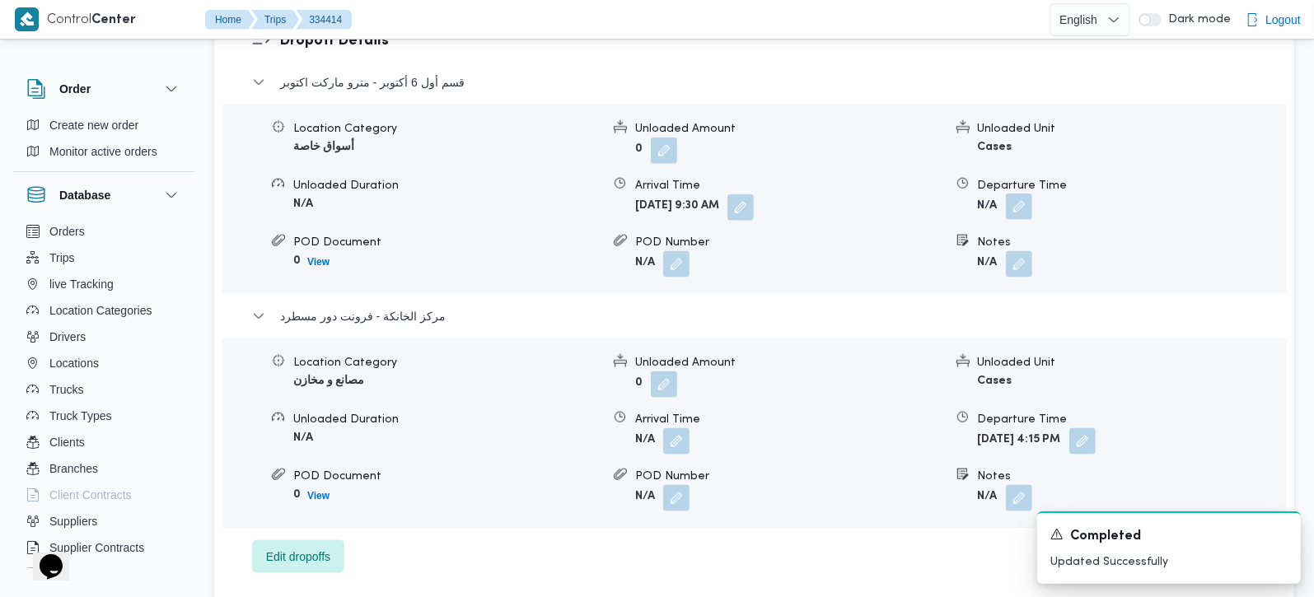
click at [1008, 194] on button "button" at bounding box center [1019, 207] width 26 height 26
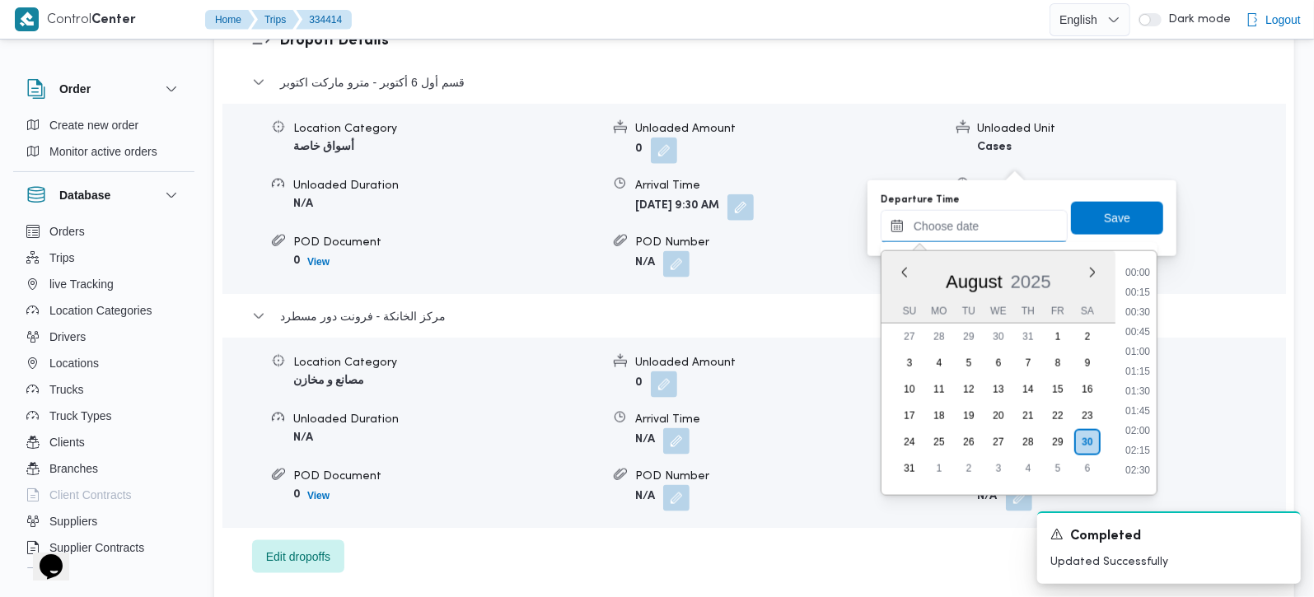
click at [988, 220] on input "Departure Time" at bounding box center [974, 226] width 187 height 33
click at [1144, 279] on li "15:00" at bounding box center [1138, 282] width 38 height 16
type input "30/08/2025 15:00"
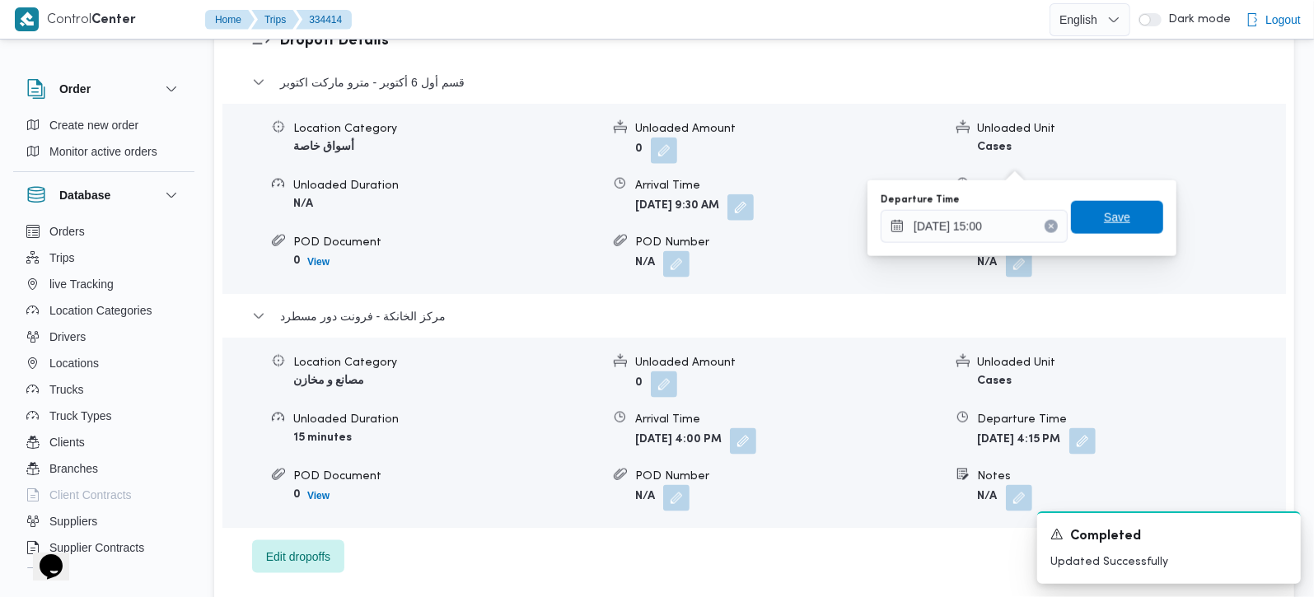
click at [1107, 226] on span "Save" at bounding box center [1117, 218] width 26 height 20
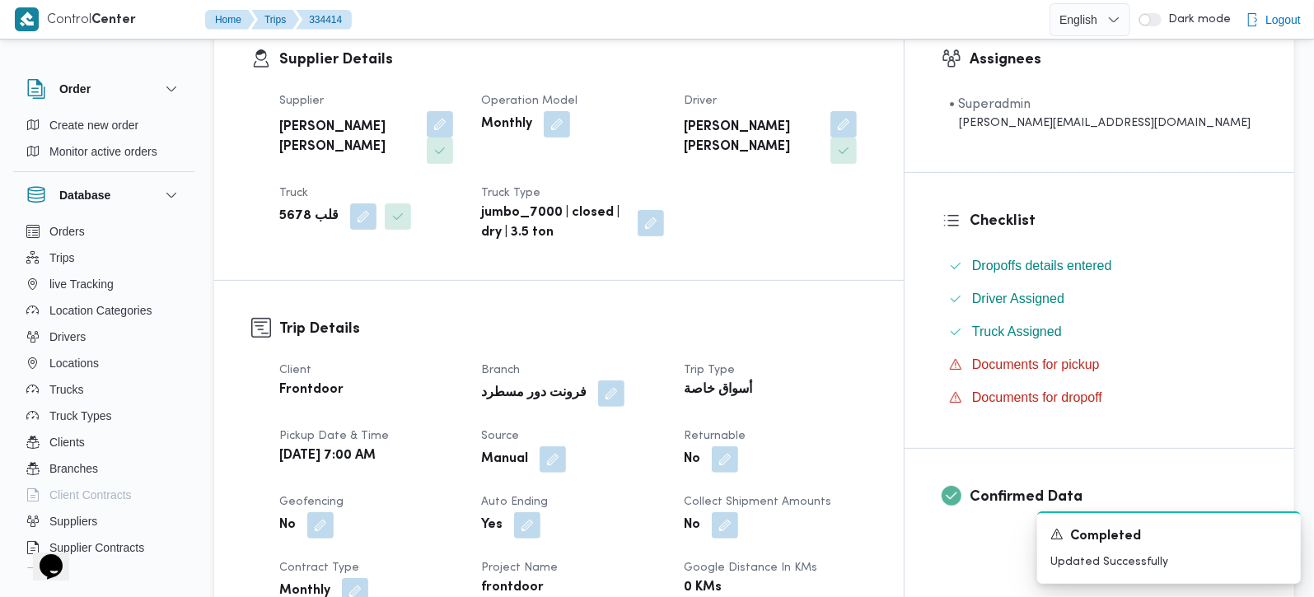
scroll to position [0, 0]
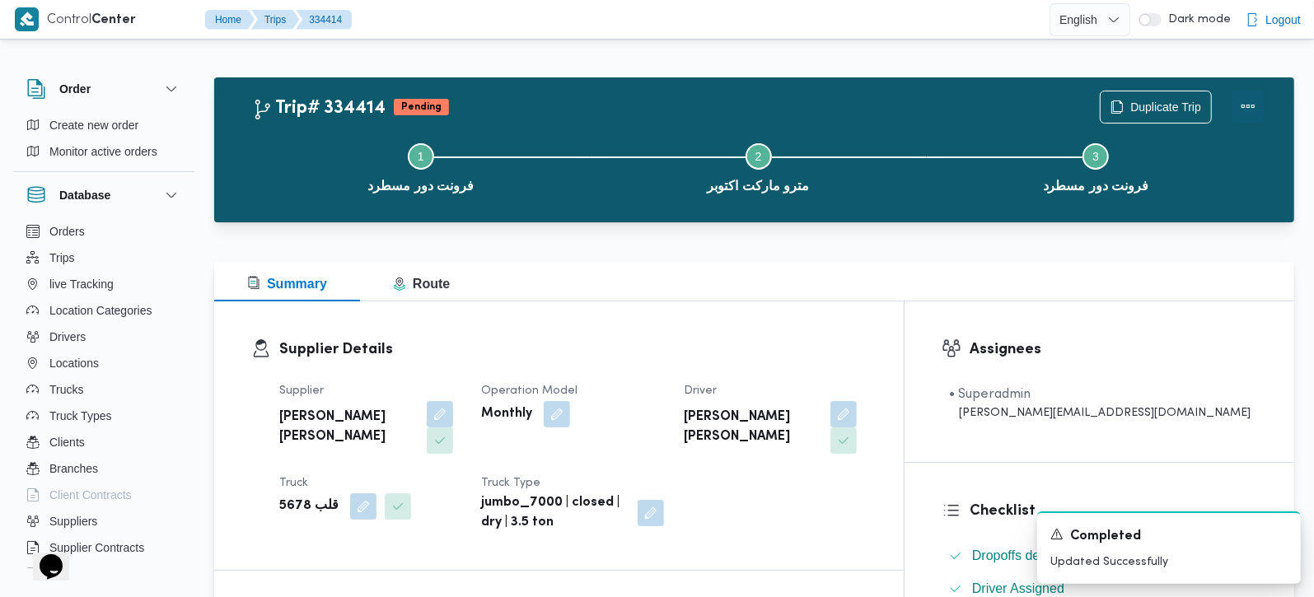
click at [1253, 109] on button "Actions" at bounding box center [1248, 106] width 33 height 33
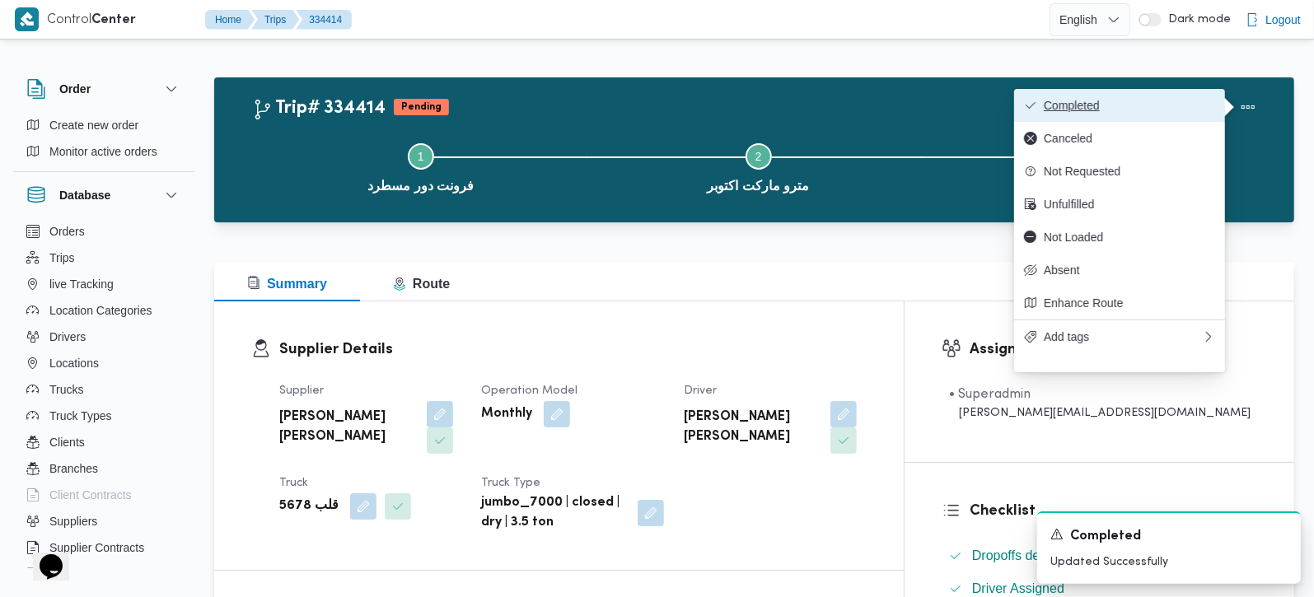
click at [1125, 105] on span "Completed" at bounding box center [1129, 105] width 171 height 13
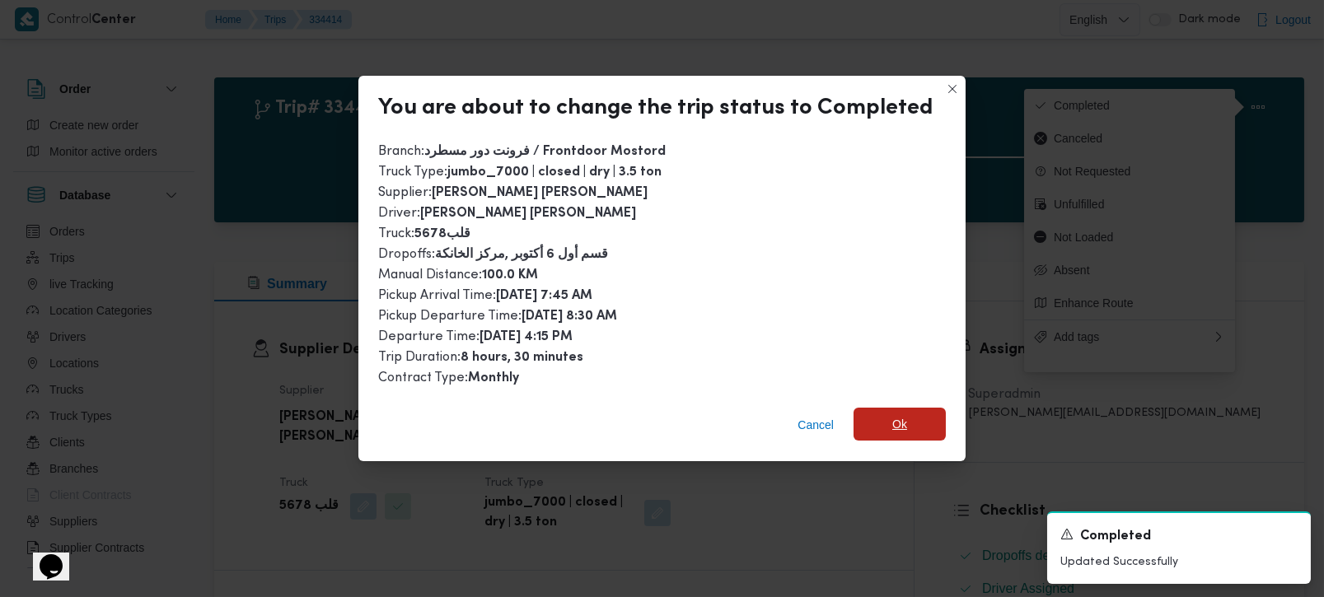
click at [881, 419] on span "Ok" at bounding box center [900, 424] width 92 height 33
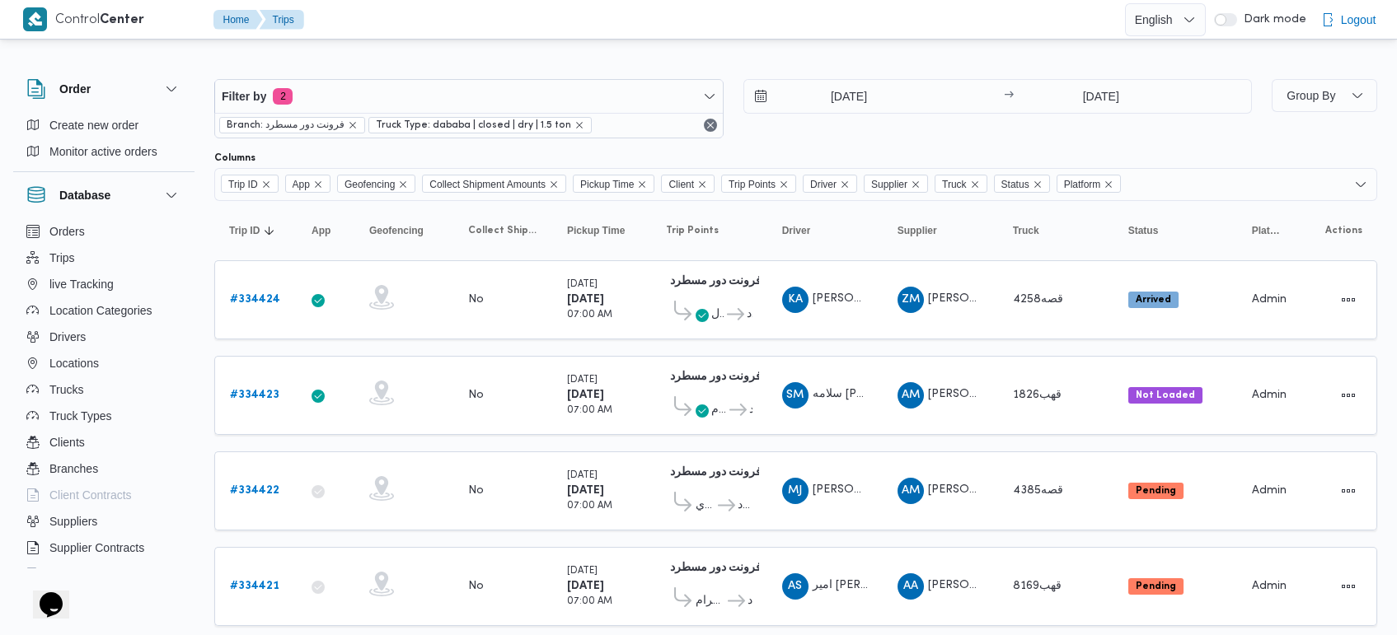
click at [756, 70] on div "Filter by 2 Branch: فرونت دور مسطرد Truck Type: dababa | closed | dry | 1.5 ton…" at bounding box center [732, 108] width 1057 height 79
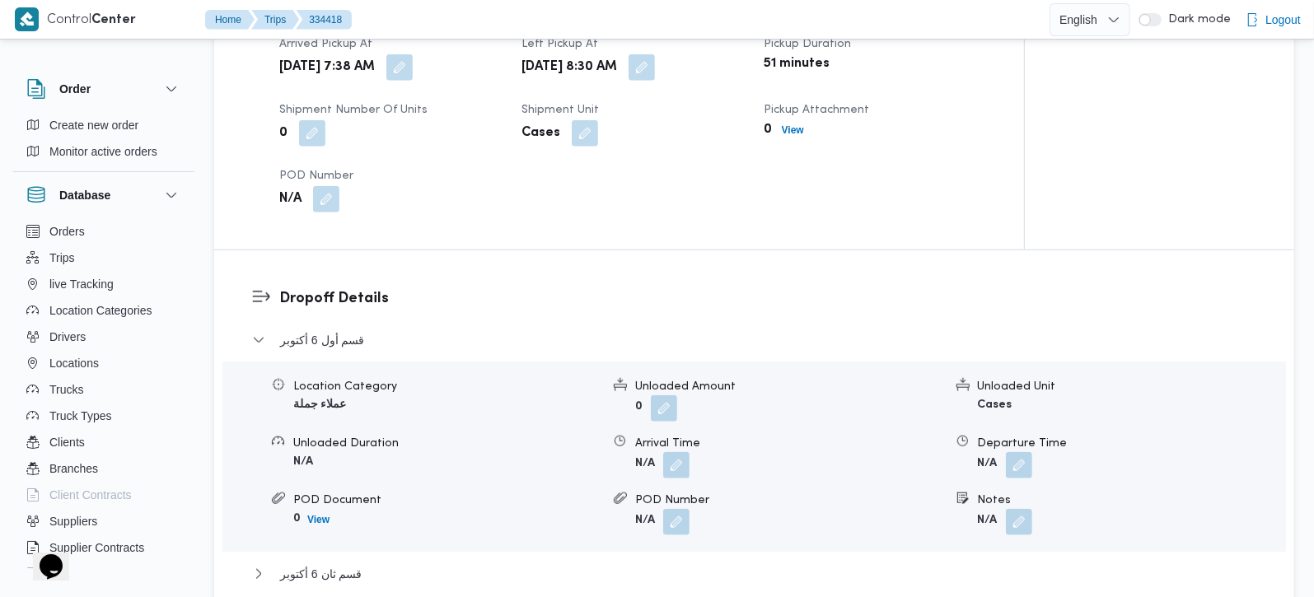
scroll to position [1357, 0]
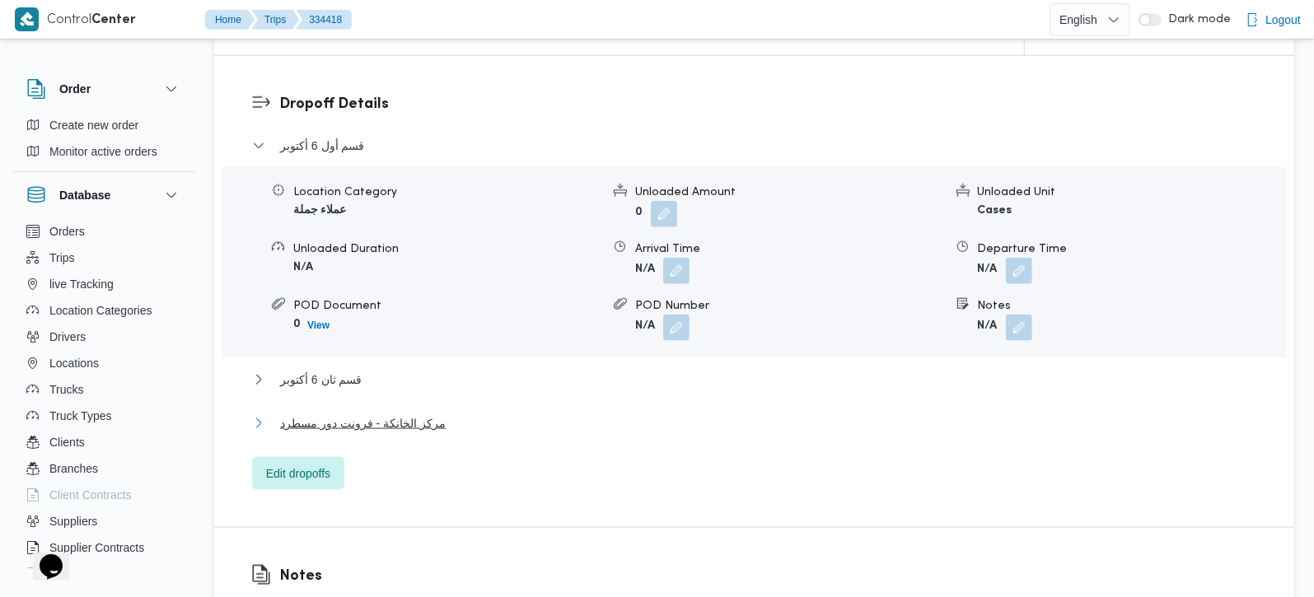
click at [347, 420] on span "مركز الخانكة - فرونت دور مسطرد" at bounding box center [363, 424] width 166 height 20
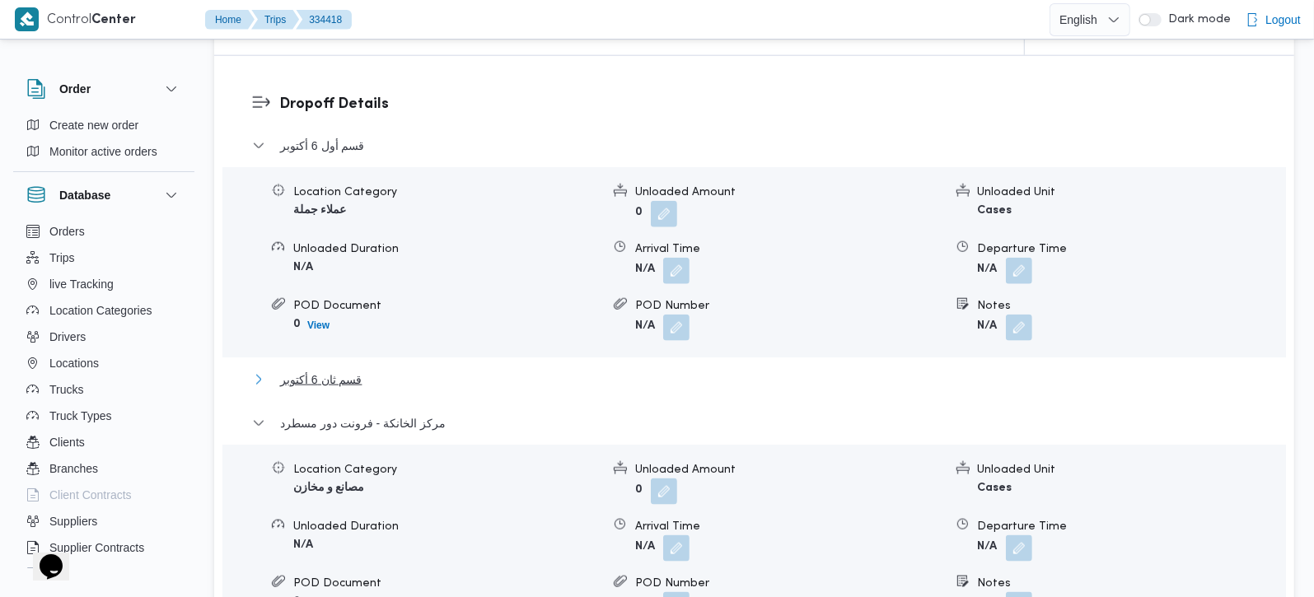
click at [331, 378] on span "قسم ثان 6 أكتوبر" at bounding box center [321, 380] width 82 height 20
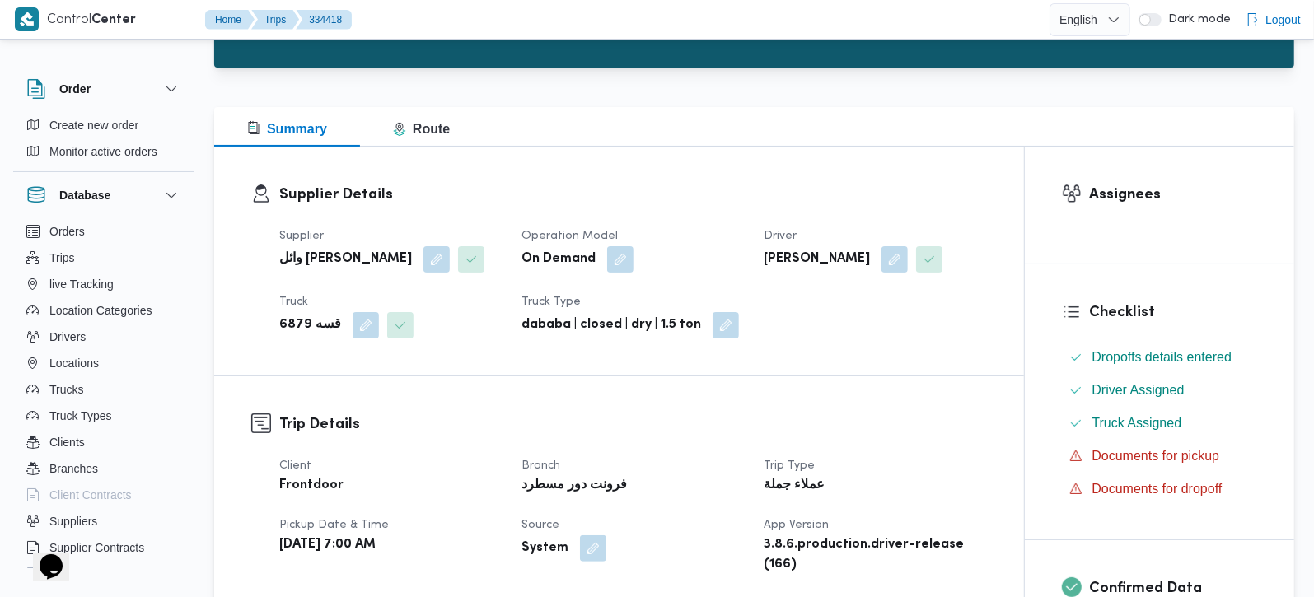
scroll to position [0, 0]
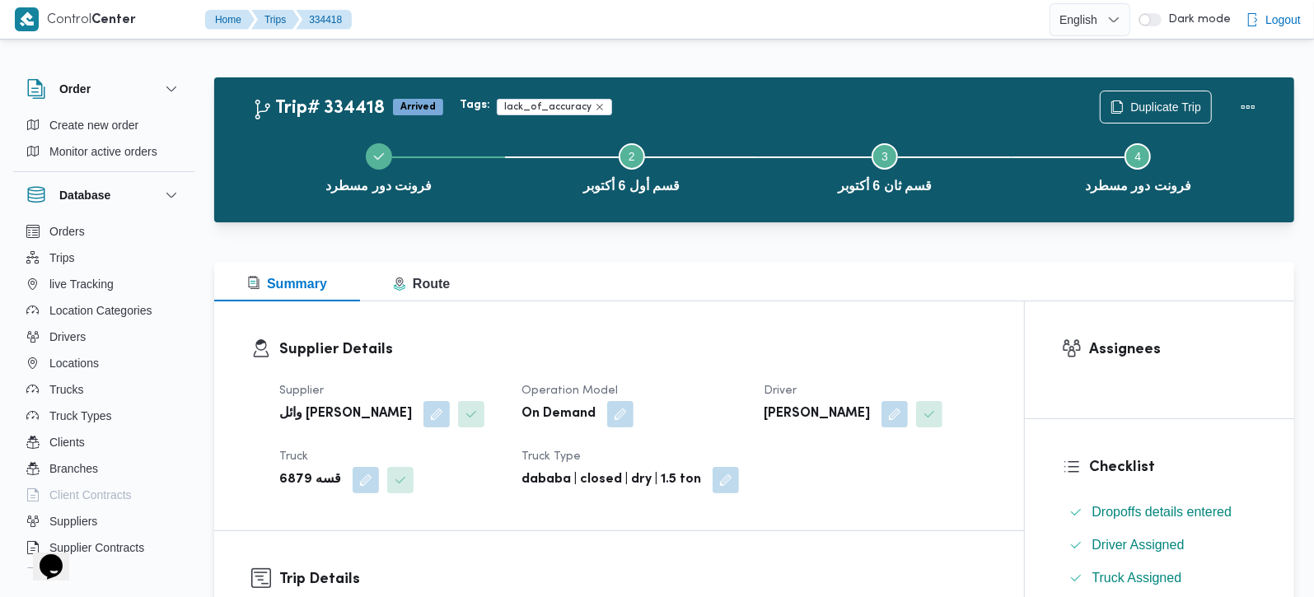
click at [294, 490] on b "قسه 6879" at bounding box center [310, 480] width 62 height 20
copy b "6879"
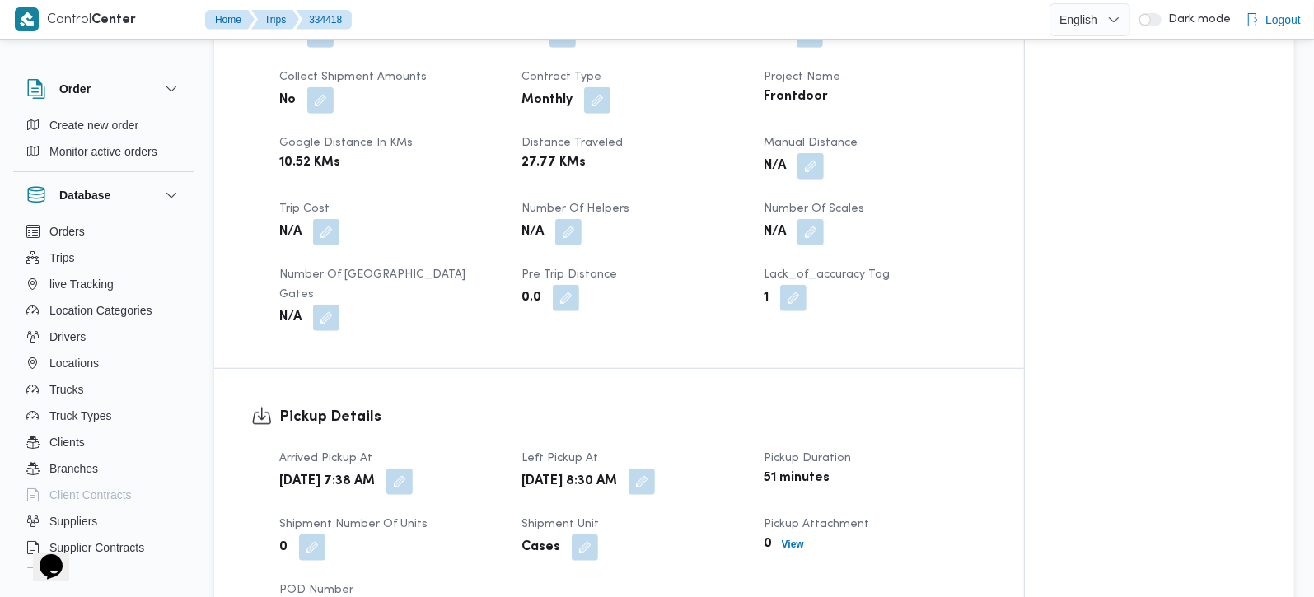
scroll to position [775, 0]
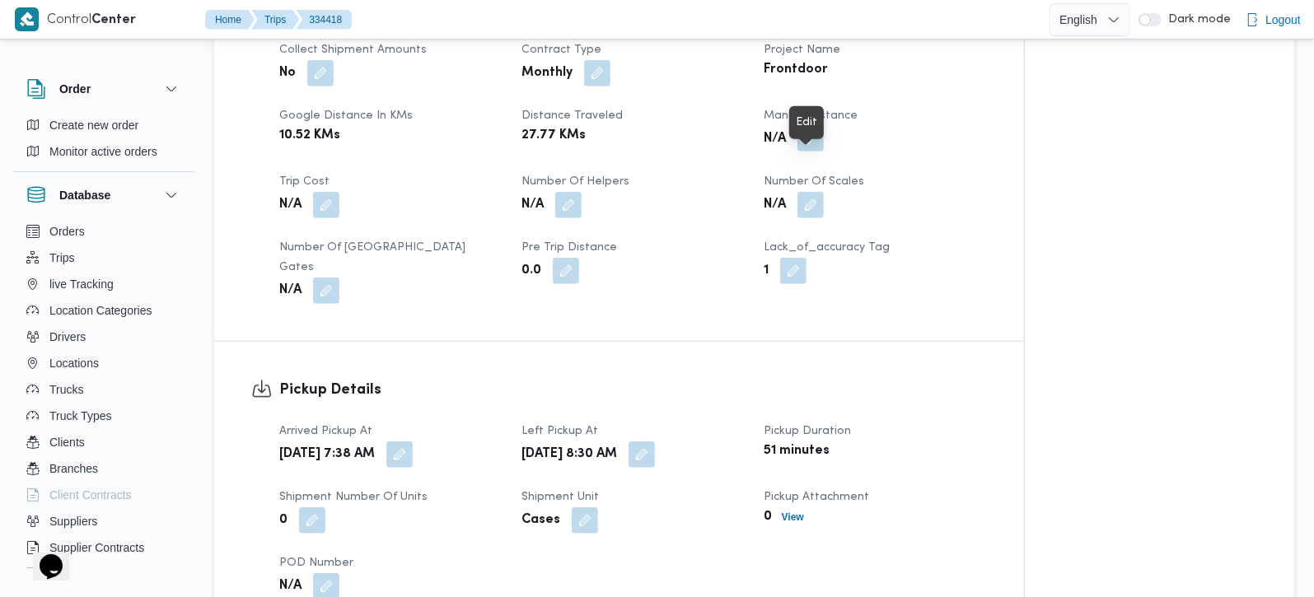
click at [808, 152] on button "button" at bounding box center [811, 138] width 26 height 26
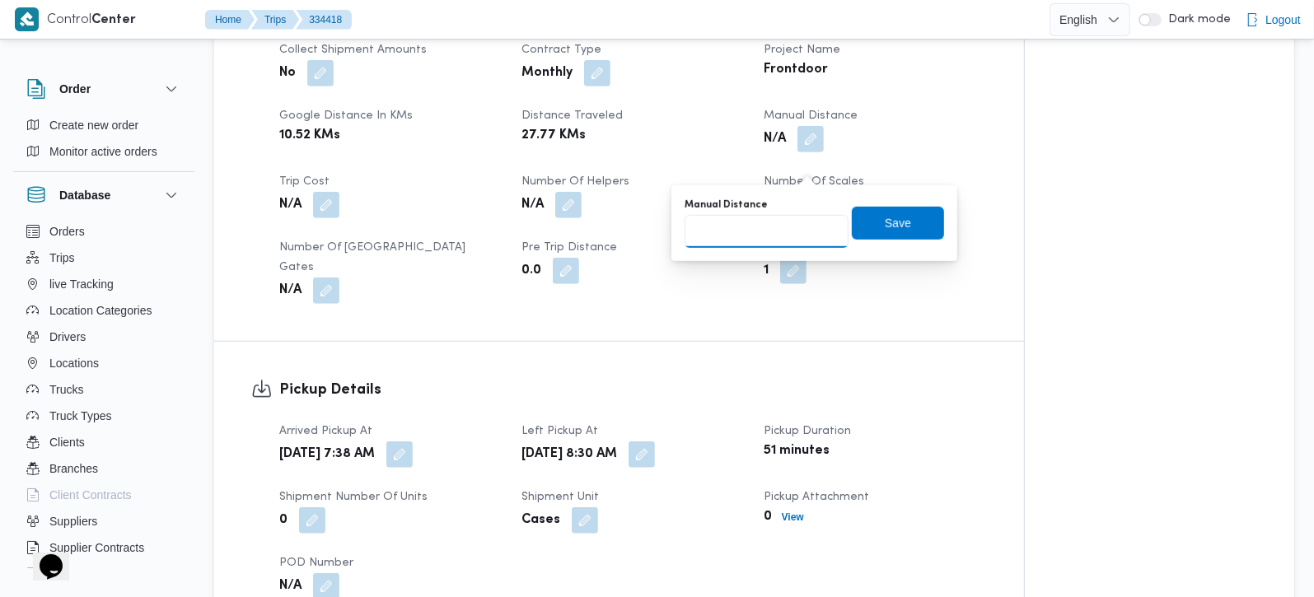
click at [781, 217] on input "Manual Distance" at bounding box center [767, 231] width 164 height 33
type input "150"
click at [904, 227] on span "Save" at bounding box center [898, 222] width 92 height 33
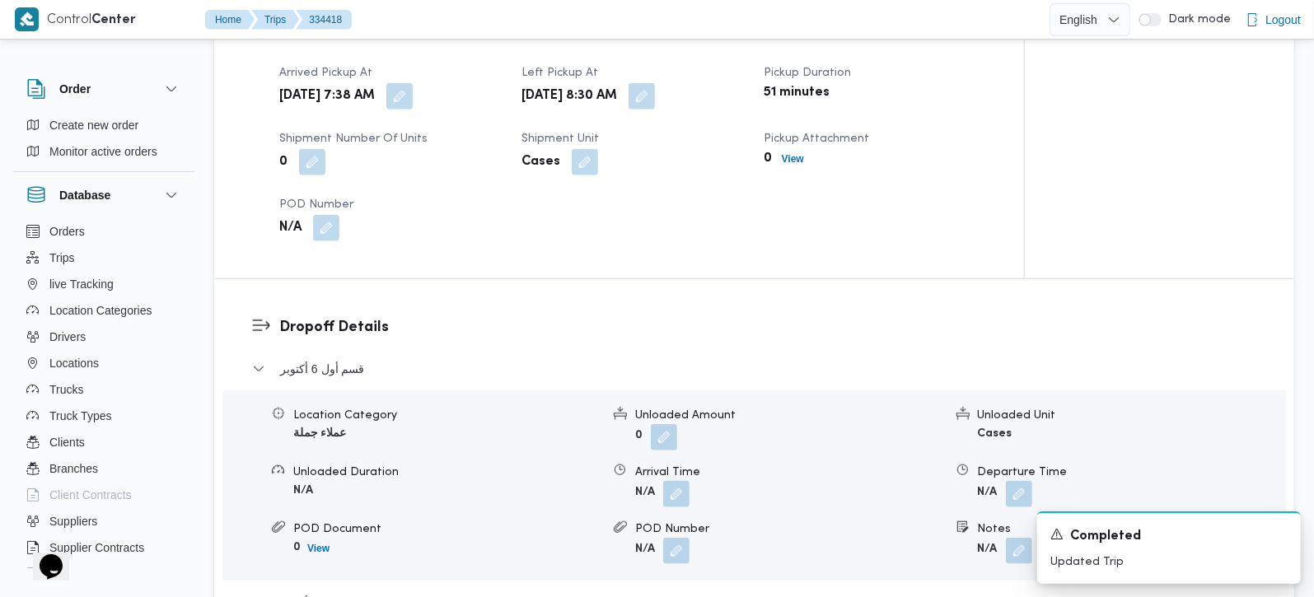
scroll to position [1168, 0]
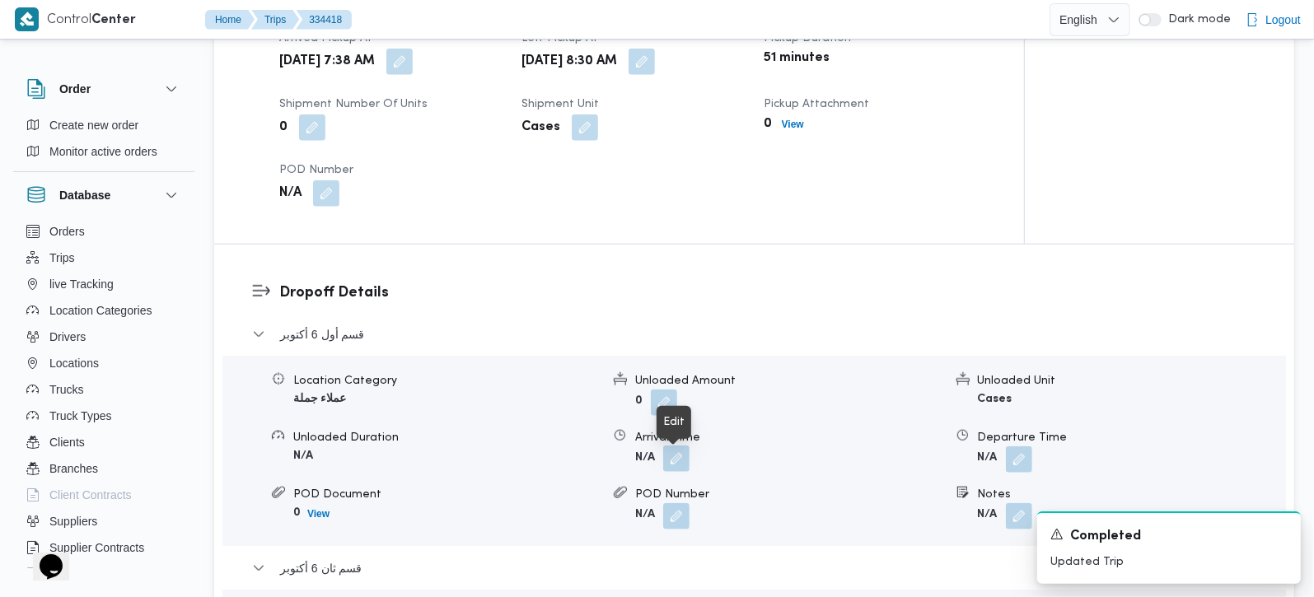
click at [675, 470] on button "button" at bounding box center [676, 459] width 26 height 26
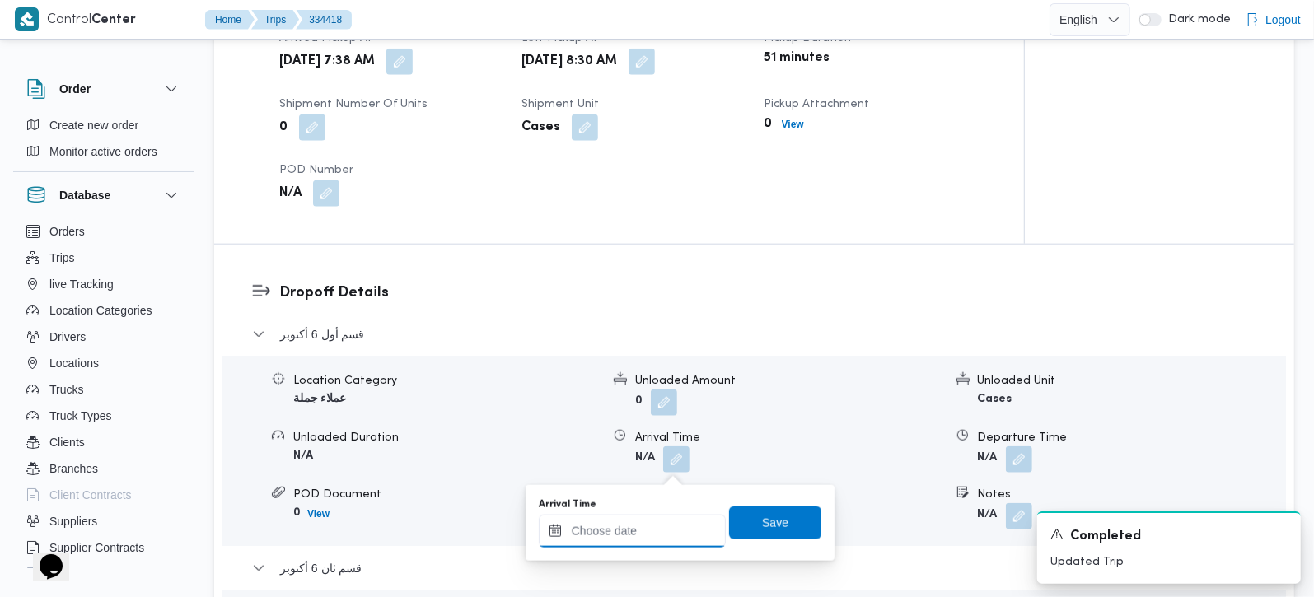
click at [628, 528] on input "Arrival Time" at bounding box center [632, 531] width 187 height 33
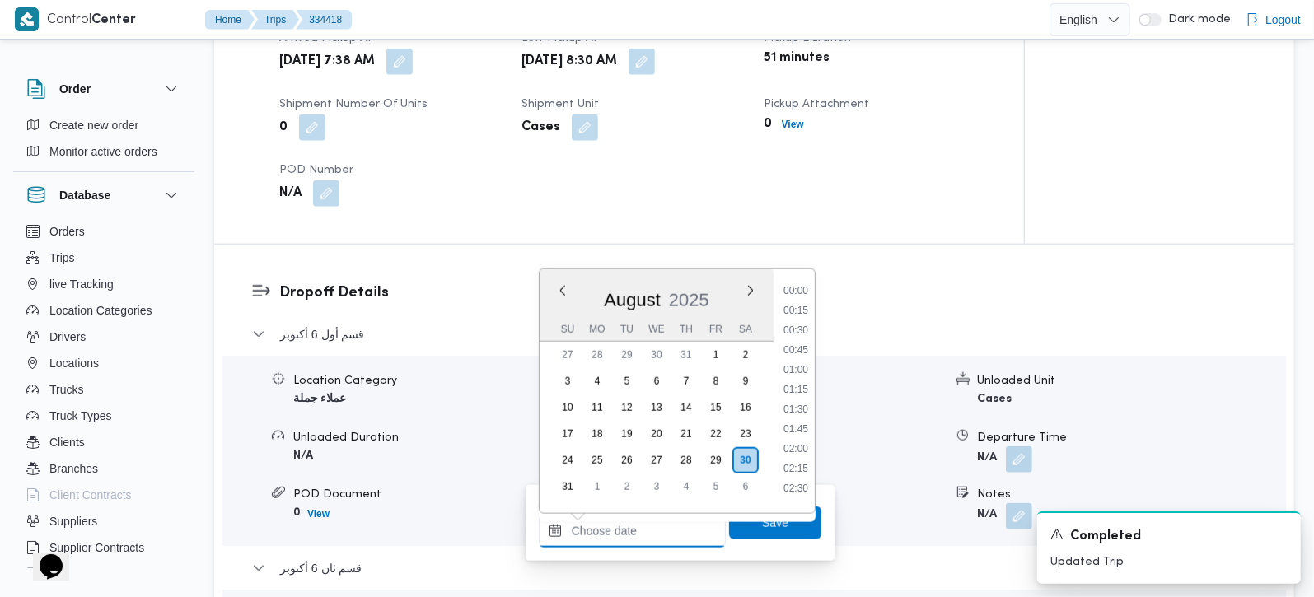
scroll to position [1411, 0]
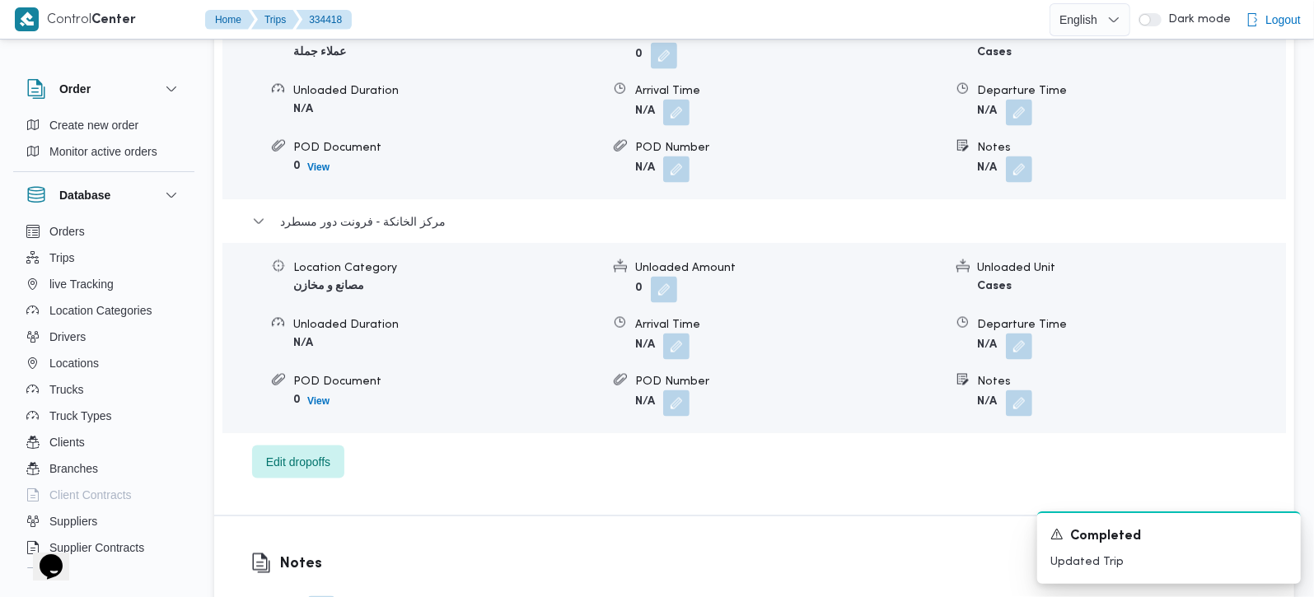
scroll to position [1750, 0]
click at [1029, 358] on button "button" at bounding box center [1019, 345] width 26 height 26
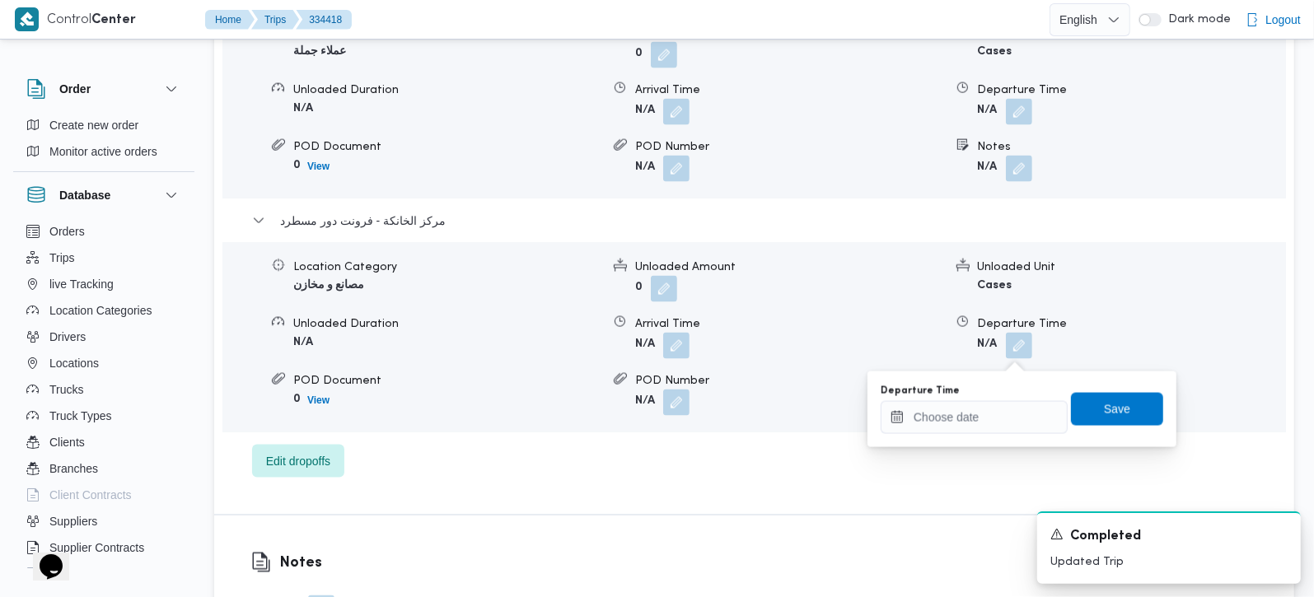
click at [988, 438] on div "You are in a dialog. To close this dialog, hit escape. Departure Time Save" at bounding box center [1022, 410] width 309 height 76
click at [981, 421] on input "Departure Time" at bounding box center [974, 417] width 187 height 33
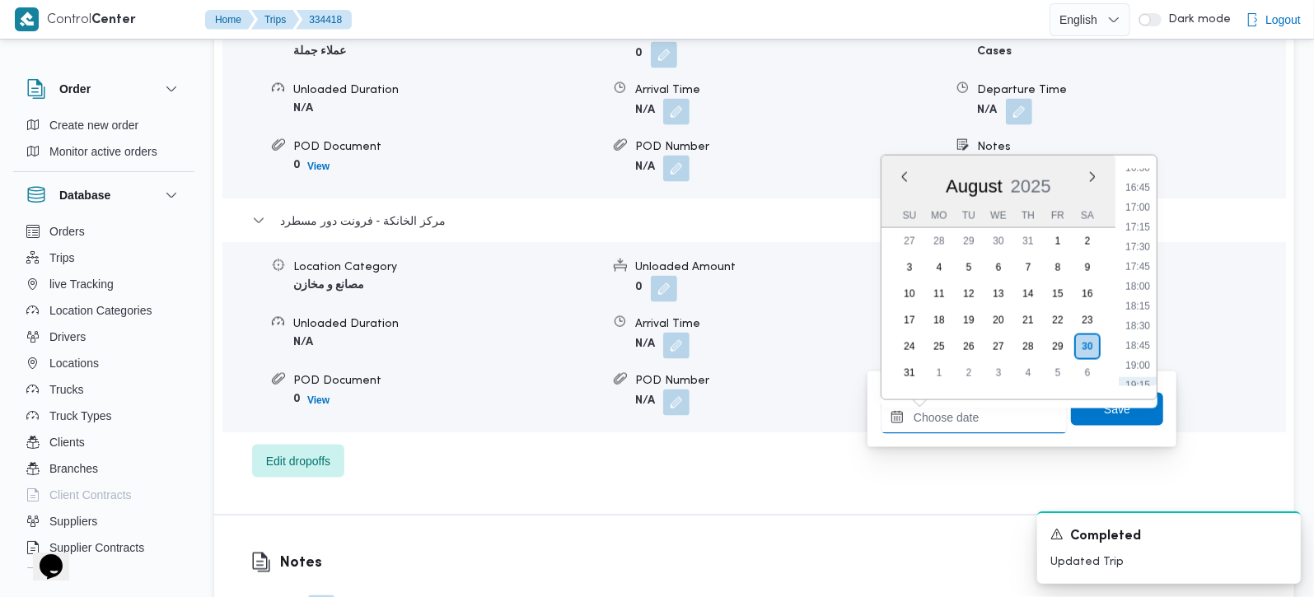
scroll to position [1217, 0]
drag, startPoint x: 1151, startPoint y: 259, endPoint x: 1143, endPoint y: 278, distance: 20.7
click at [1151, 259] on li "16:30" at bounding box center [1138, 265] width 38 height 16
type input "[DATE] 16:30"
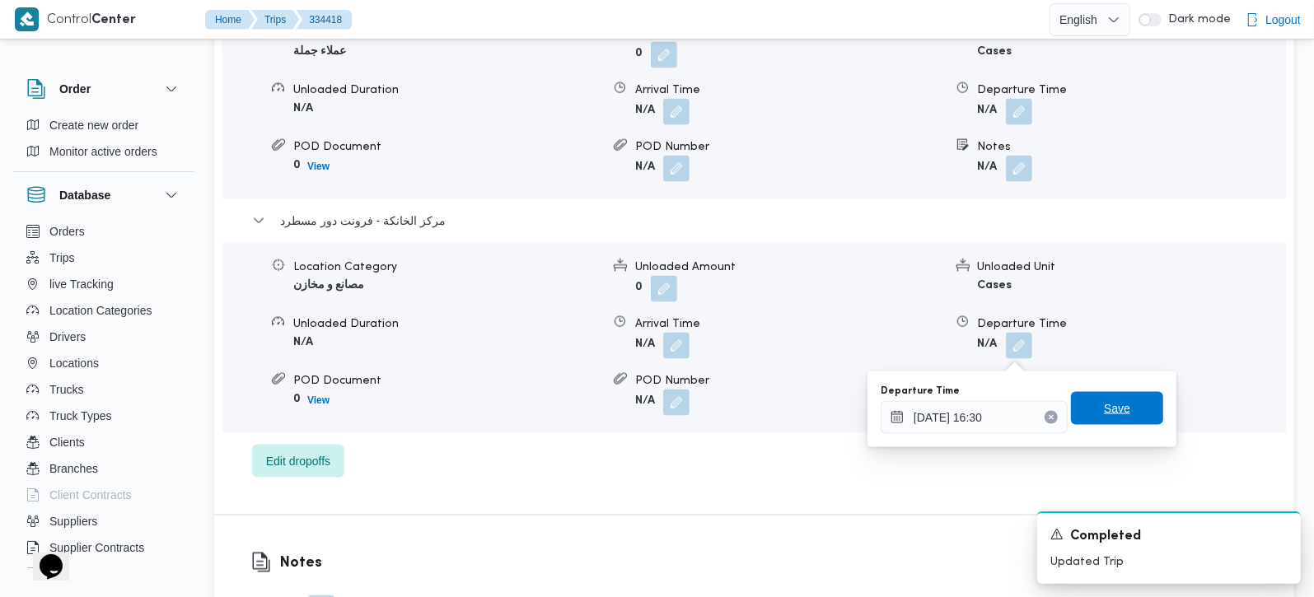
click at [1104, 409] on span "Save" at bounding box center [1117, 409] width 26 height 20
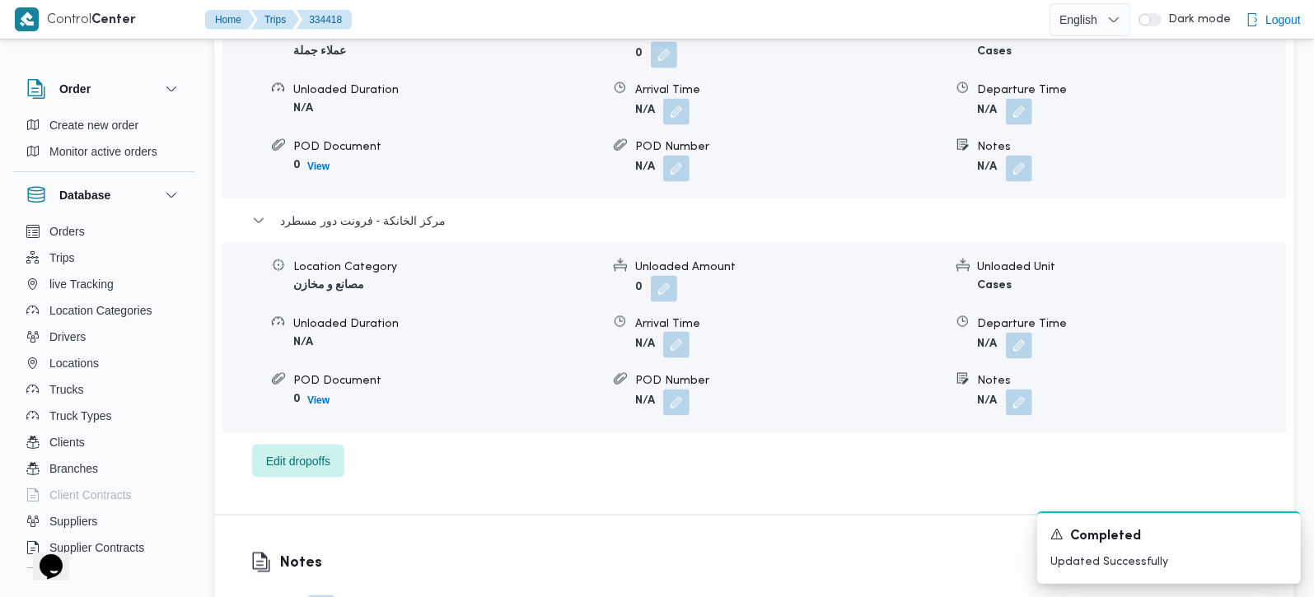
click at [667, 355] on button "button" at bounding box center [676, 345] width 26 height 26
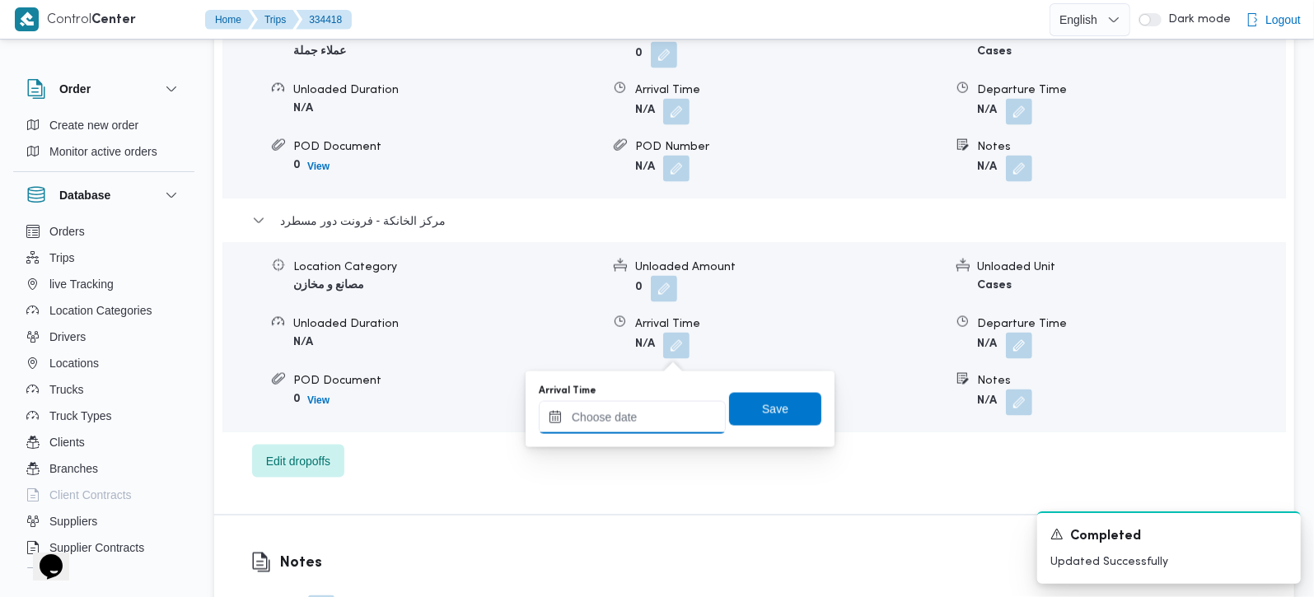
click at [662, 420] on input "Arrival Time" at bounding box center [632, 417] width 187 height 33
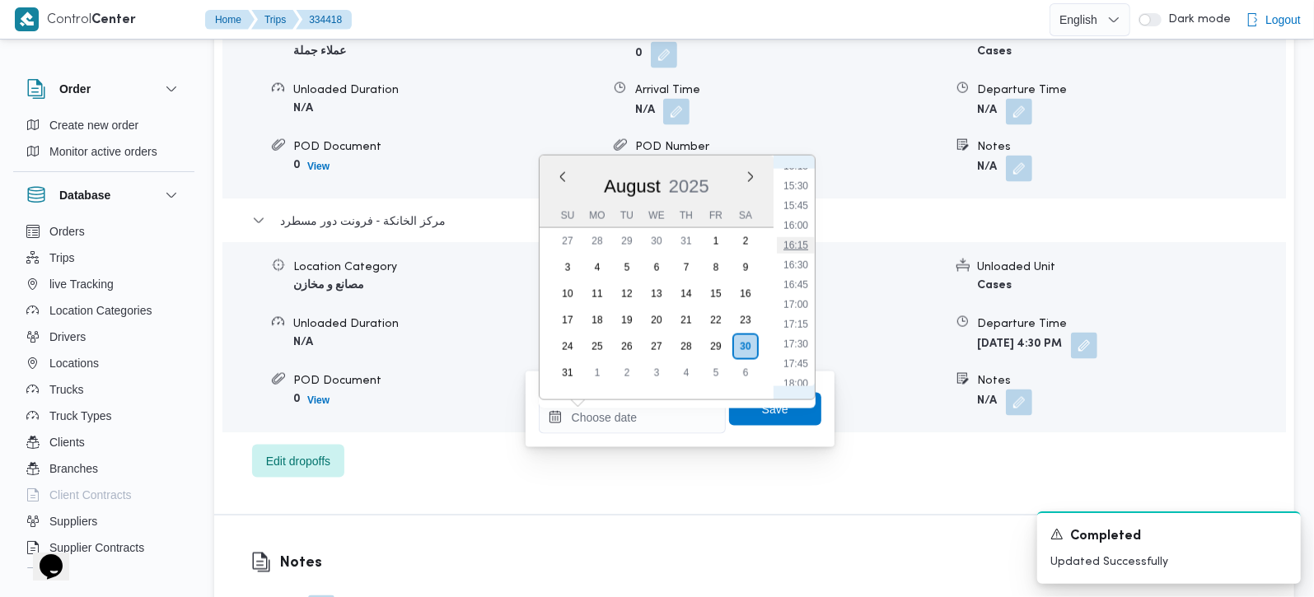
click at [799, 242] on li "16:15" at bounding box center [796, 245] width 38 height 16
type input "30/08/2025 16:15"
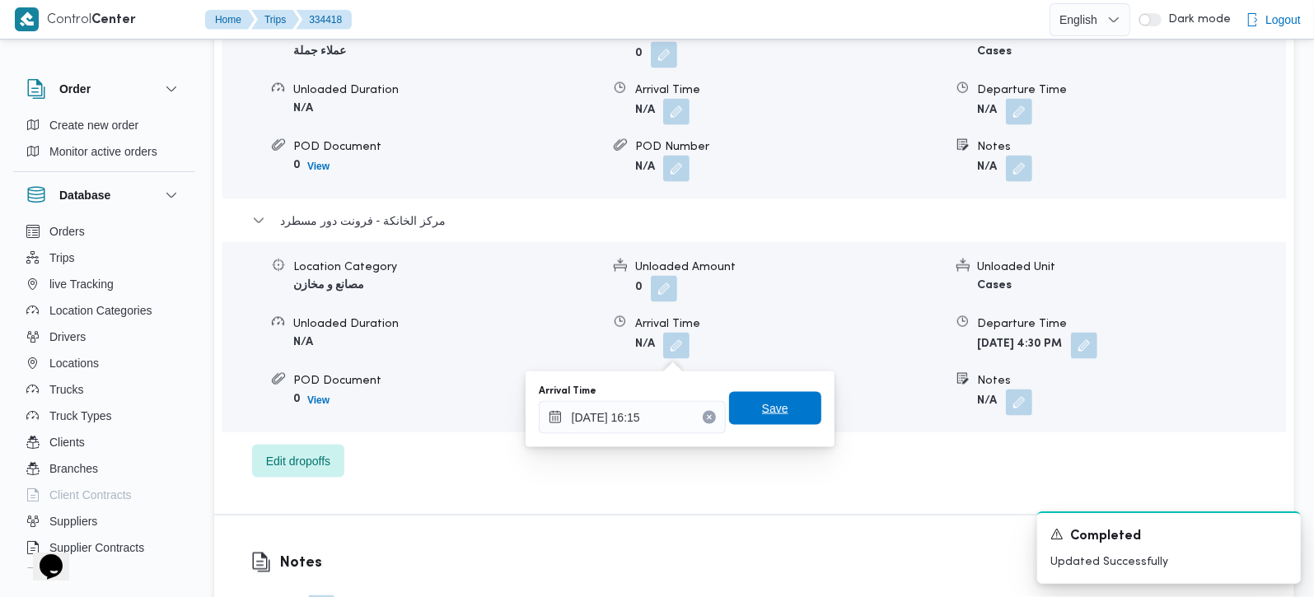
click at [780, 396] on span "Save" at bounding box center [775, 408] width 92 height 33
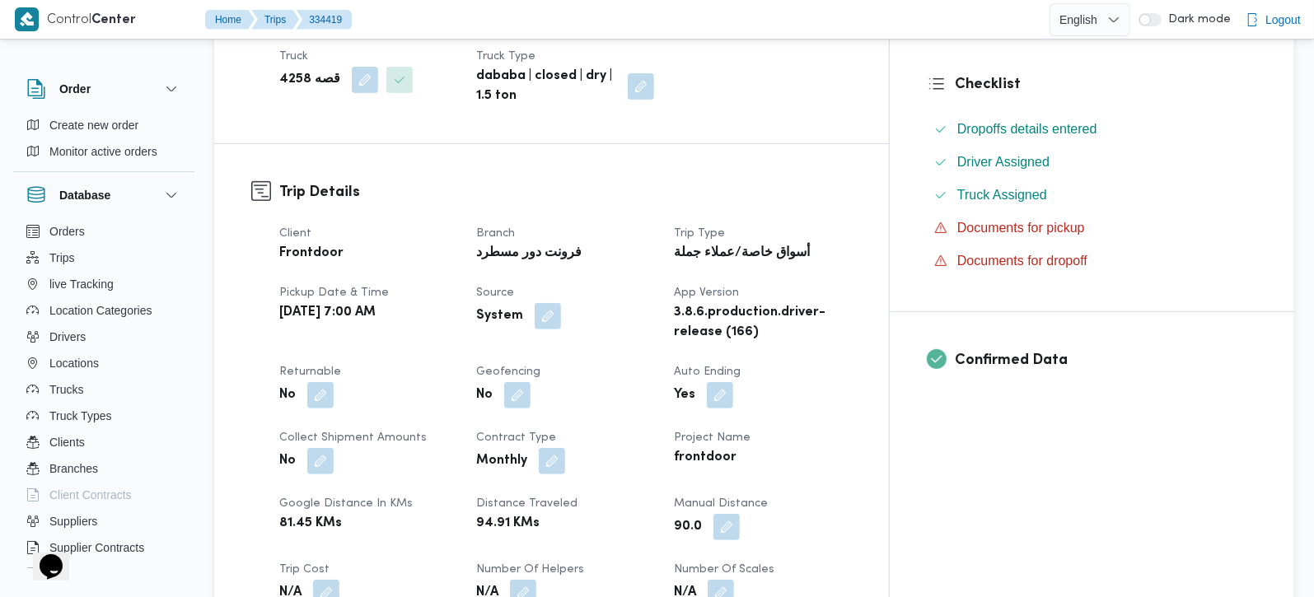
scroll to position [484, 0]
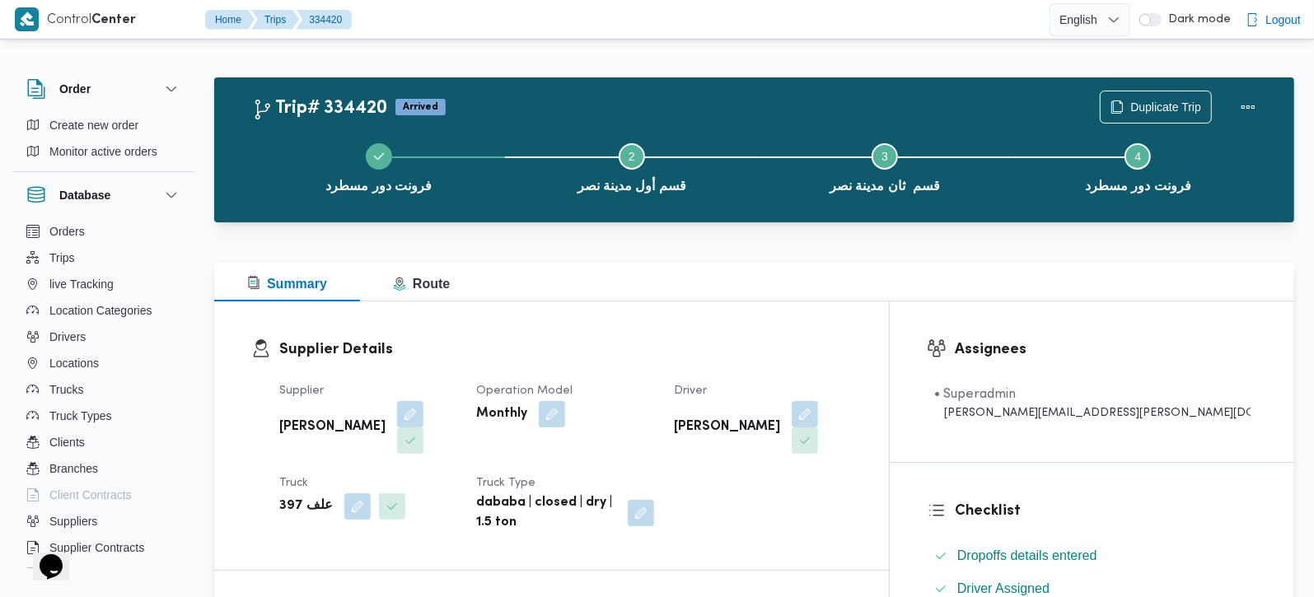
click at [292, 497] on b "علف 397" at bounding box center [306, 507] width 54 height 20
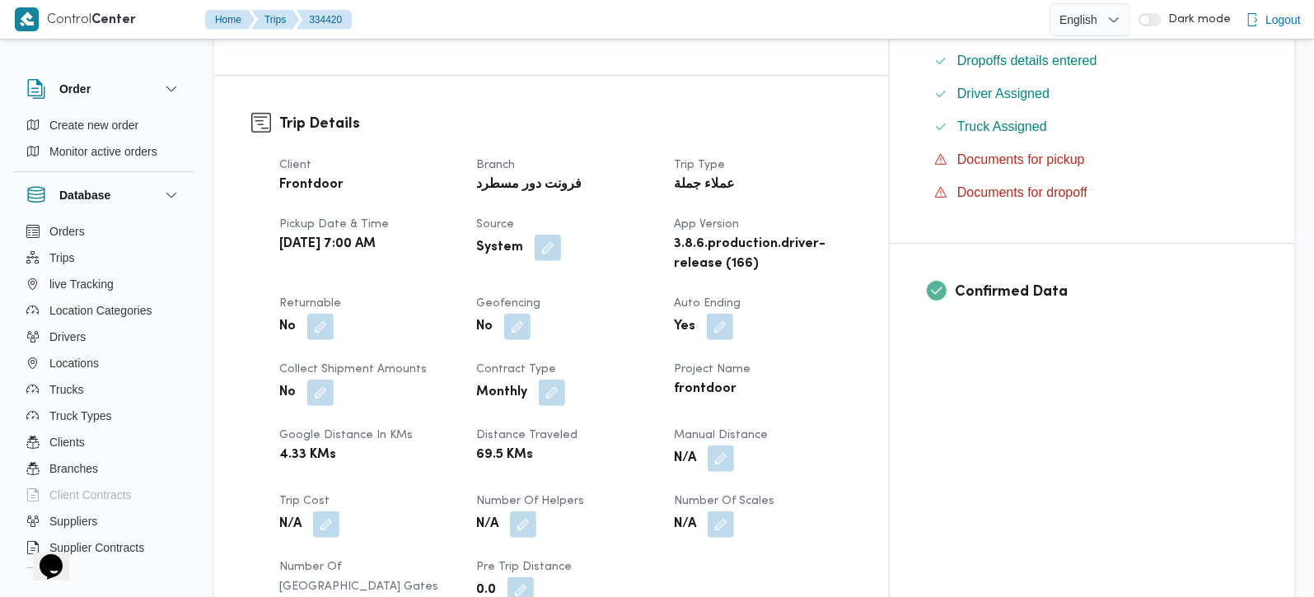
scroll to position [581, 0]
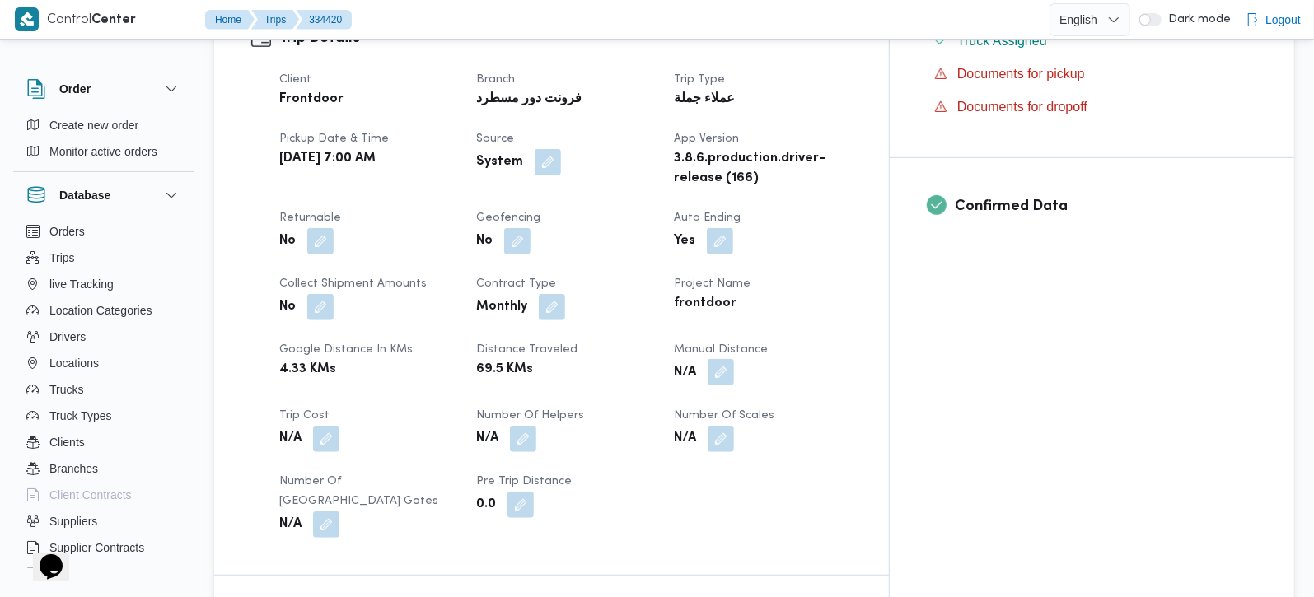
click at [734, 359] on button "button" at bounding box center [721, 372] width 26 height 26
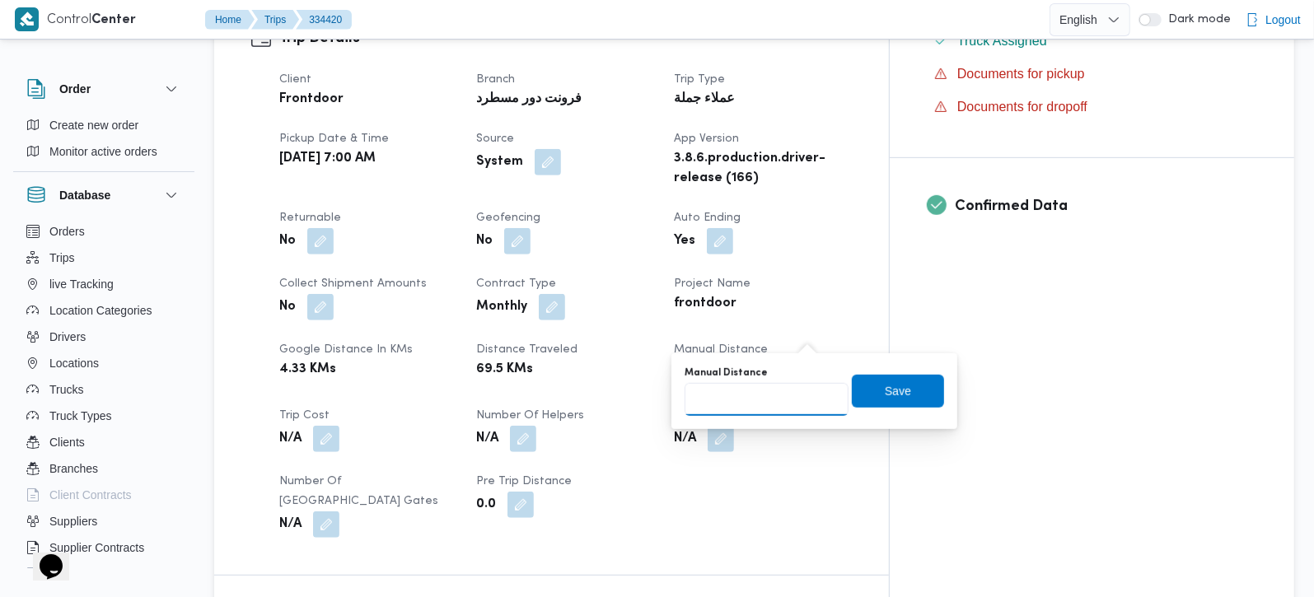
click at [774, 393] on input "Manual Distance" at bounding box center [767, 399] width 164 height 33
type input "70"
click at [859, 396] on span "Save" at bounding box center [898, 390] width 92 height 33
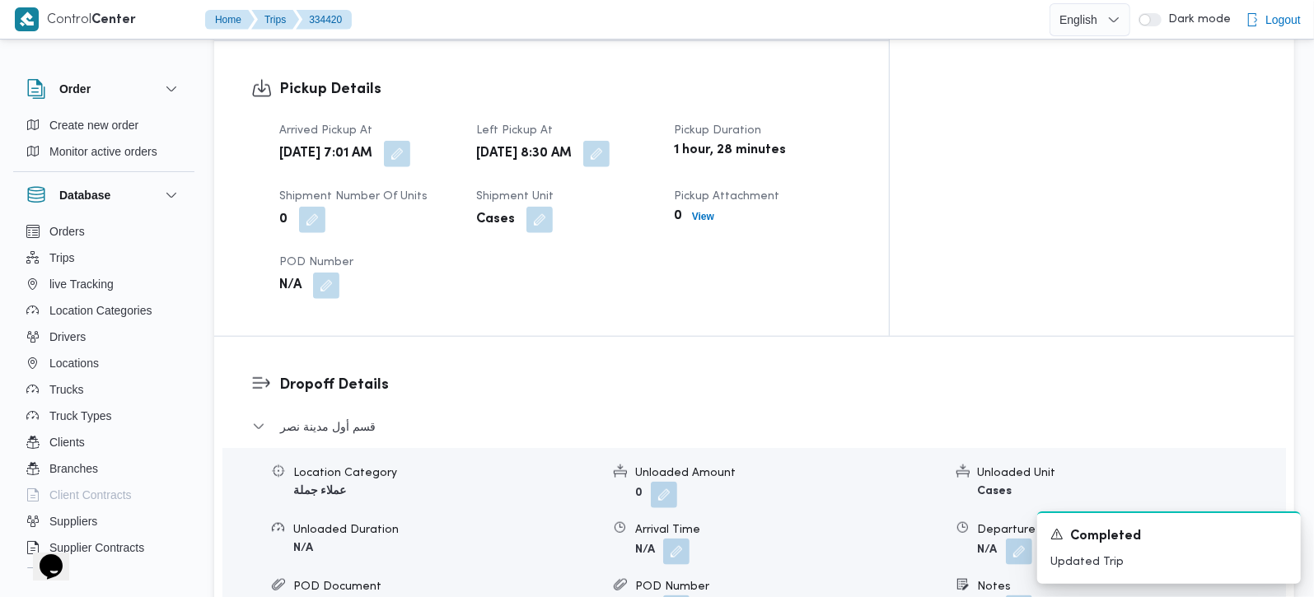
scroll to position [1163, 0]
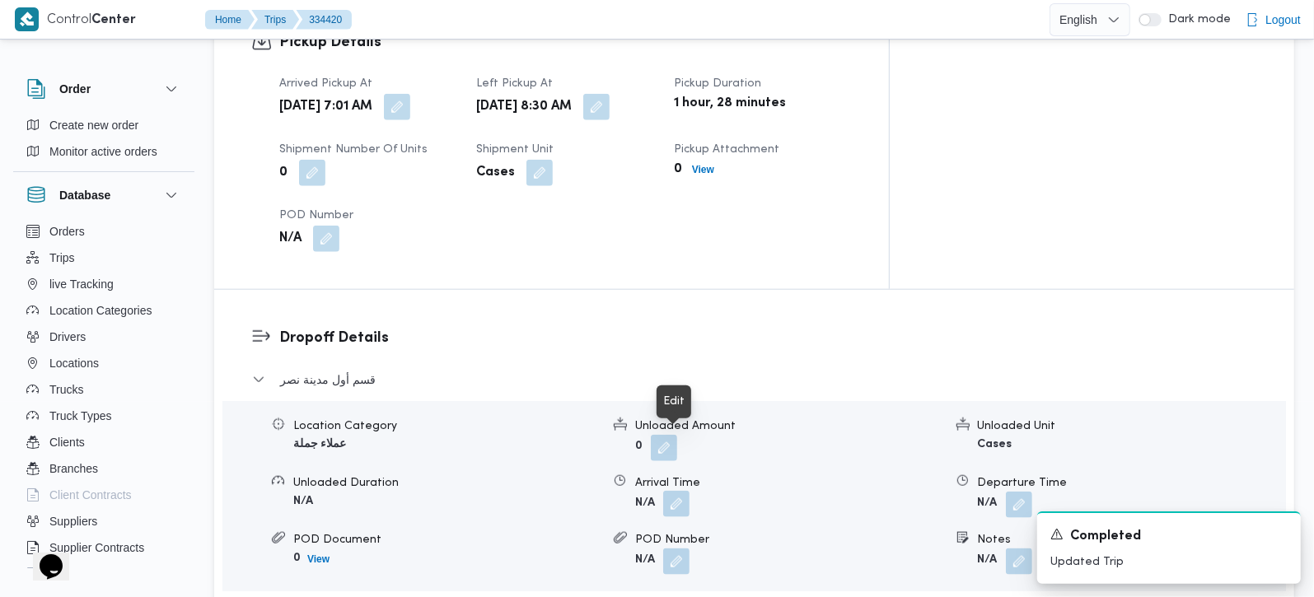
click at [679, 491] on button "button" at bounding box center [676, 504] width 26 height 26
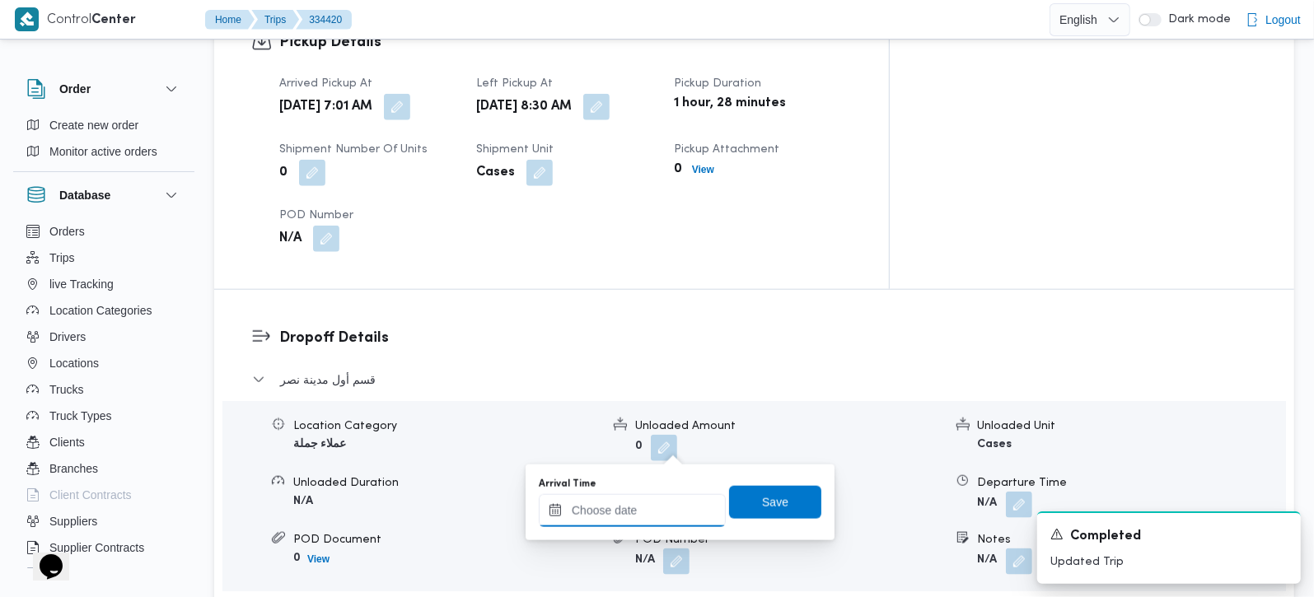
click at [671, 504] on input "Arrival Time" at bounding box center [632, 510] width 187 height 33
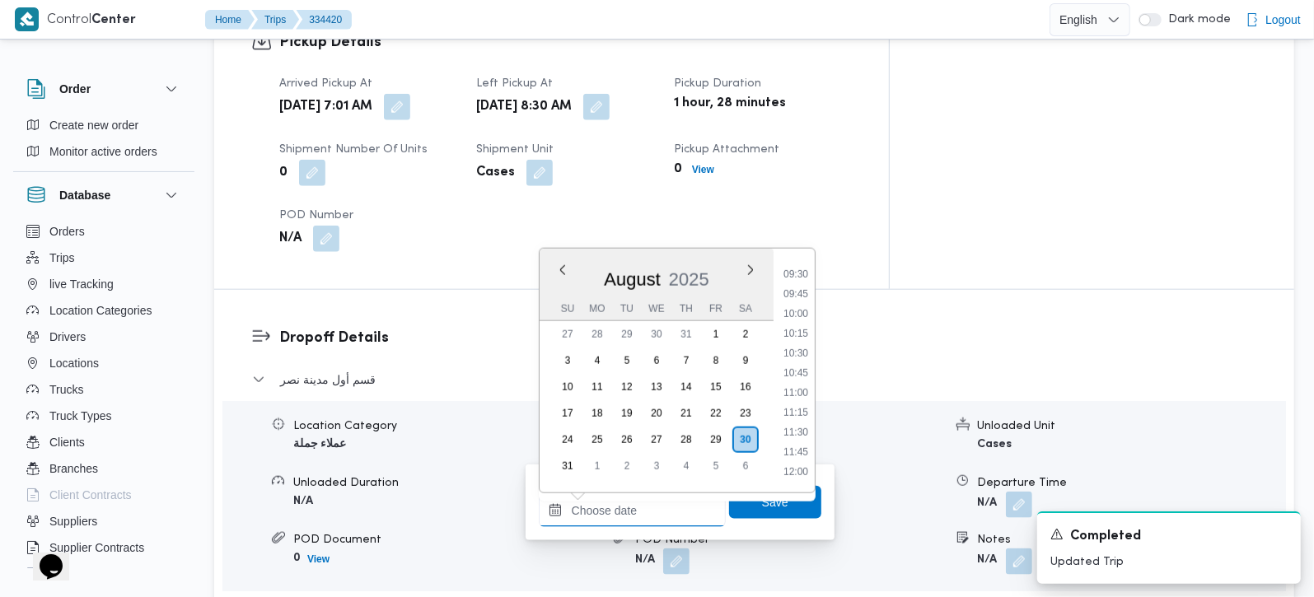
scroll to position [712, 0]
click at [801, 288] on li "09:15" at bounding box center [796, 290] width 38 height 16
type input "30/08/2025 09:15"
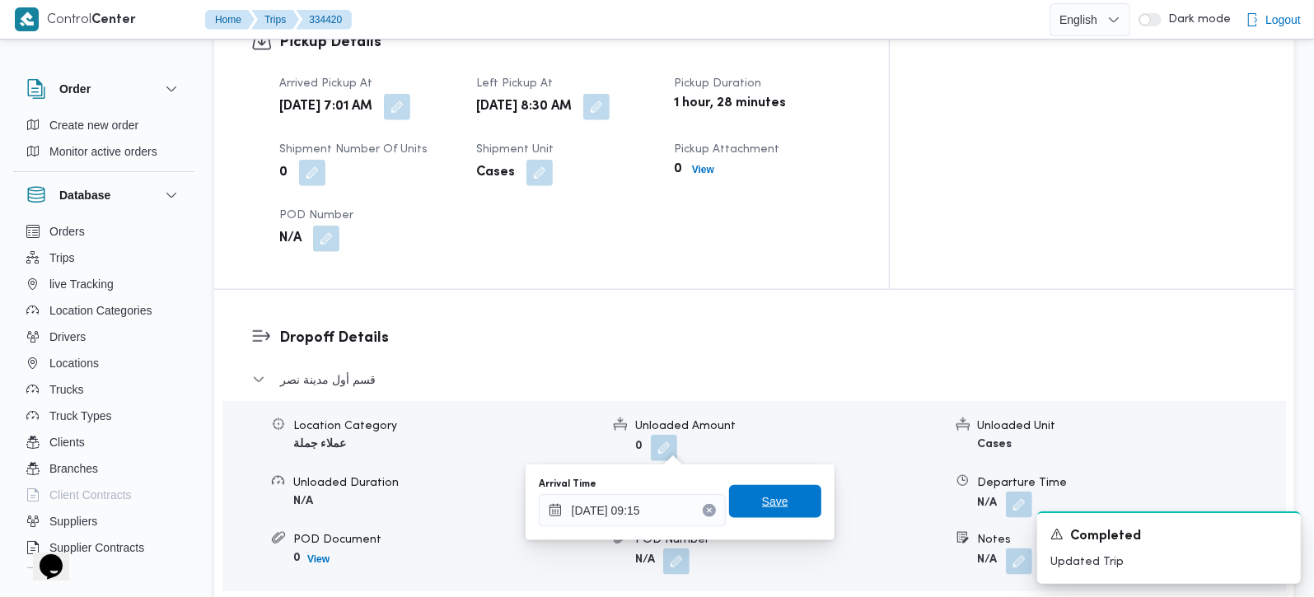
click at [776, 491] on span "Save" at bounding box center [775, 501] width 92 height 33
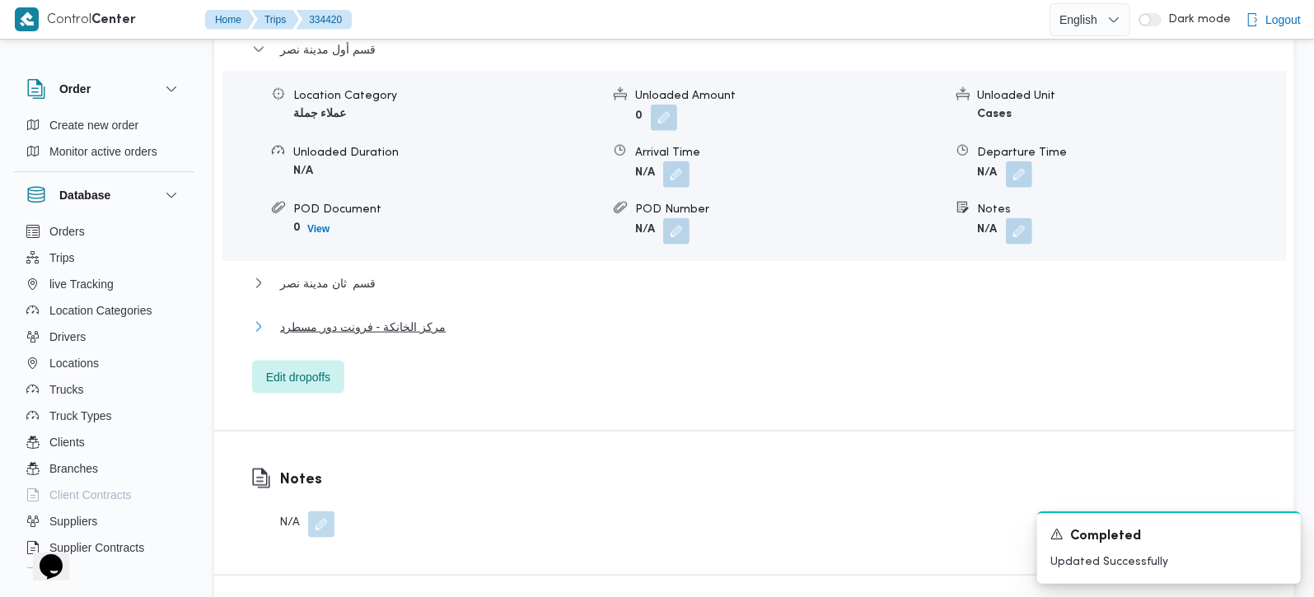
click at [349, 317] on span "مركز الخانكة - فرونت دور مسطرد" at bounding box center [363, 327] width 166 height 20
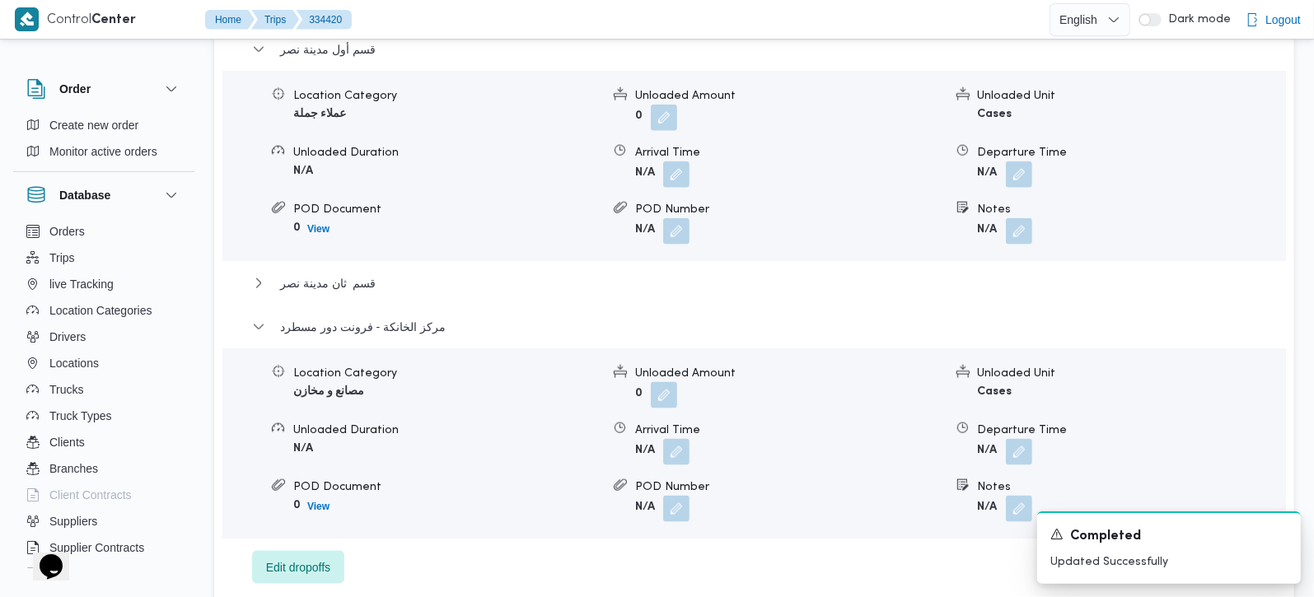
scroll to position [1551, 0]
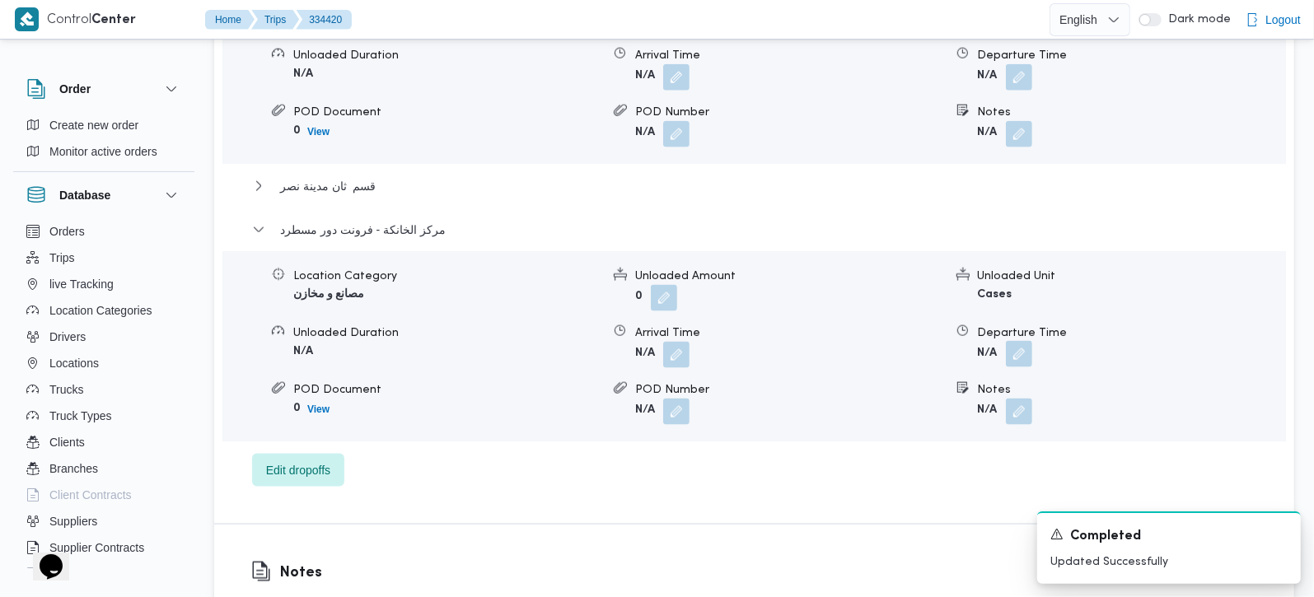
click at [1020, 341] on button "button" at bounding box center [1019, 354] width 26 height 26
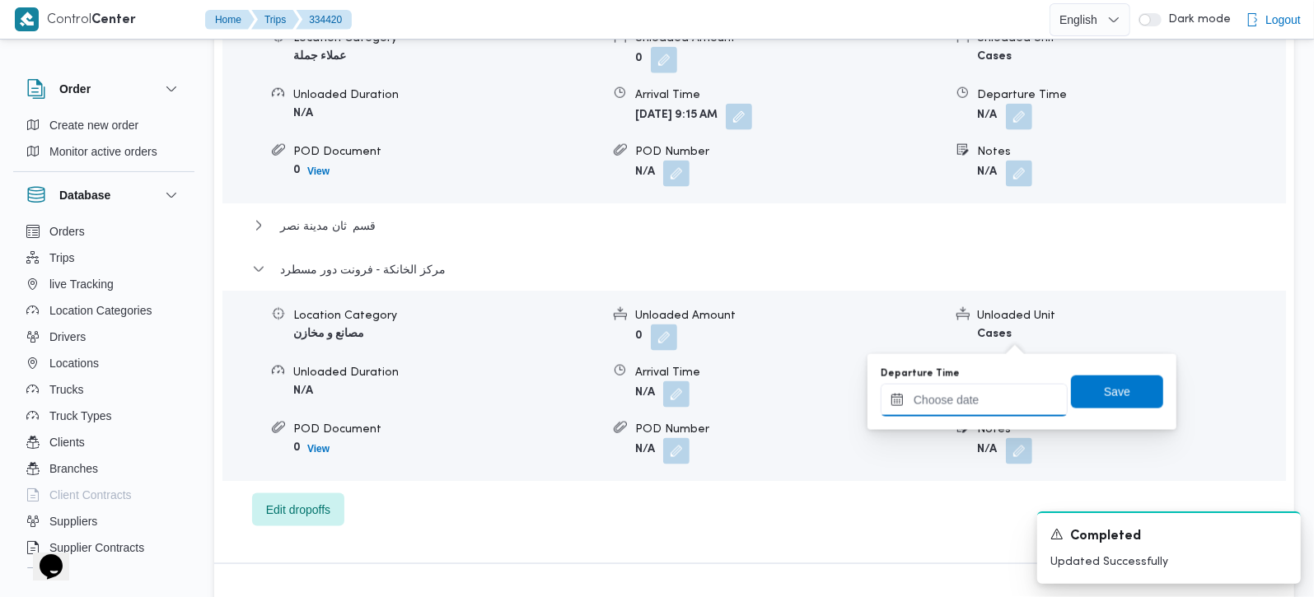
click at [999, 386] on input "Departure Time" at bounding box center [974, 400] width 187 height 33
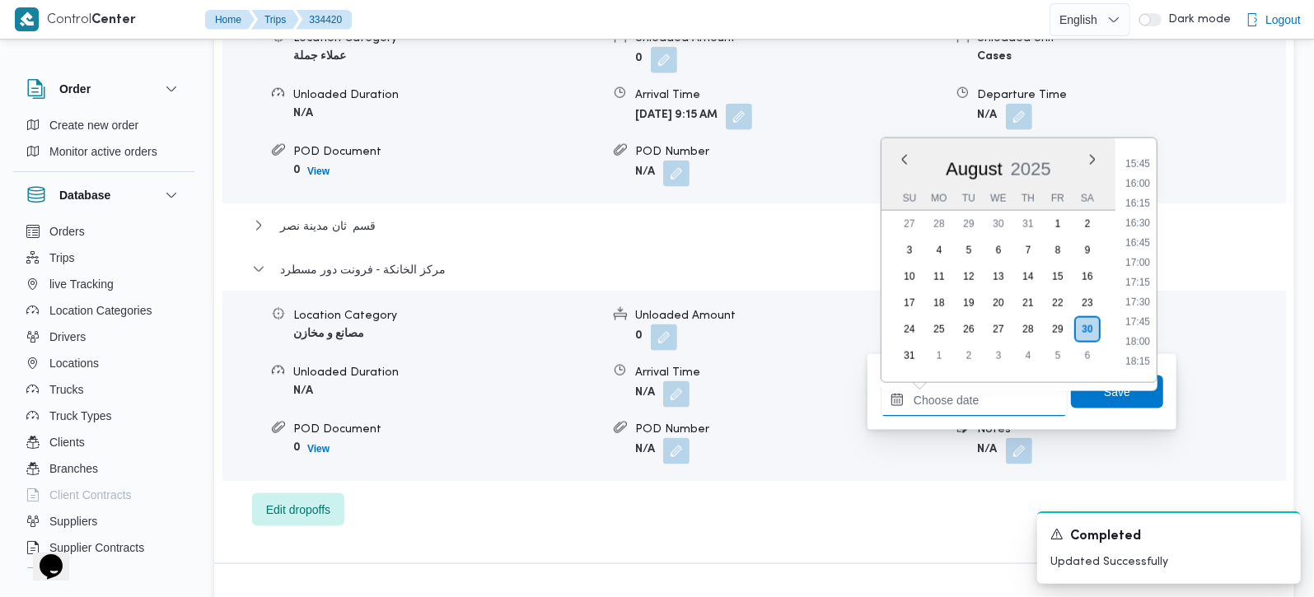
scroll to position [1196, 0]
click at [1141, 232] on li "16:00" at bounding box center [1138, 229] width 38 height 16
type input "30/08/2025 16:00"
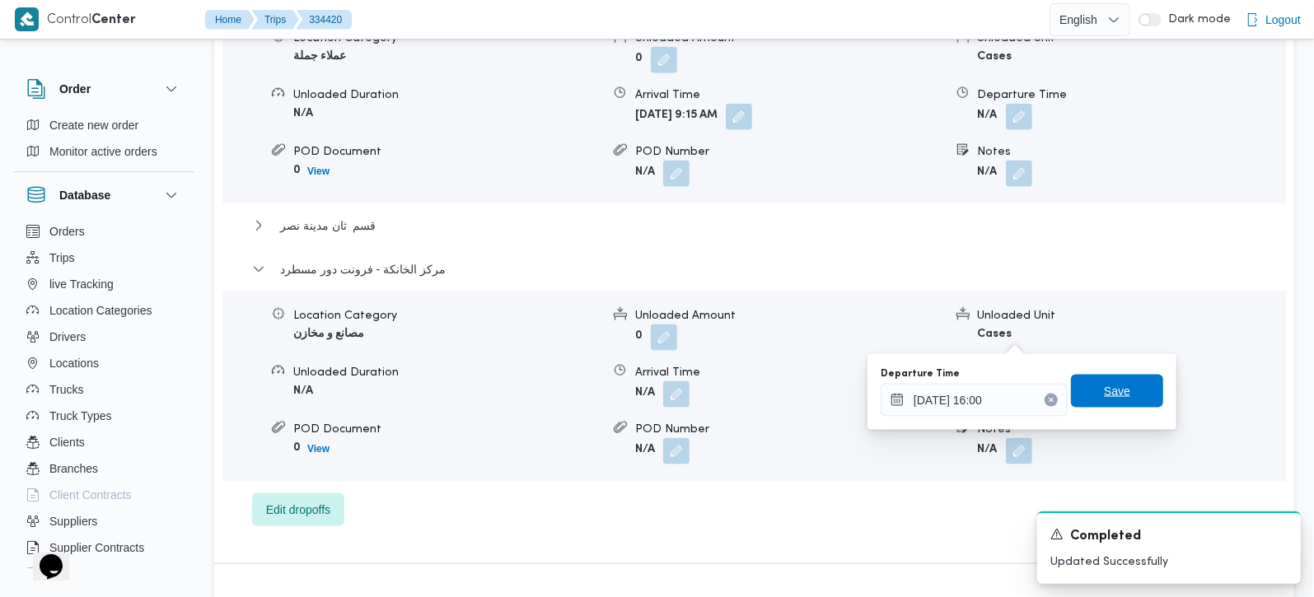
click at [1111, 389] on span "Save" at bounding box center [1117, 391] width 26 height 20
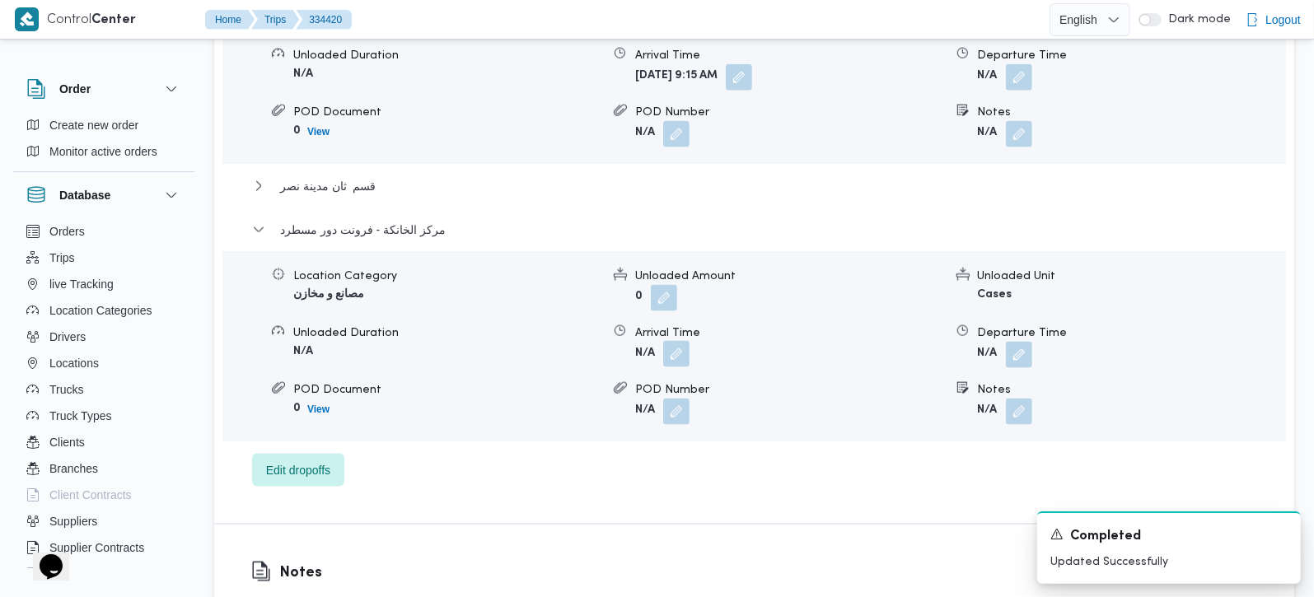
click at [674, 341] on button "button" at bounding box center [676, 354] width 26 height 26
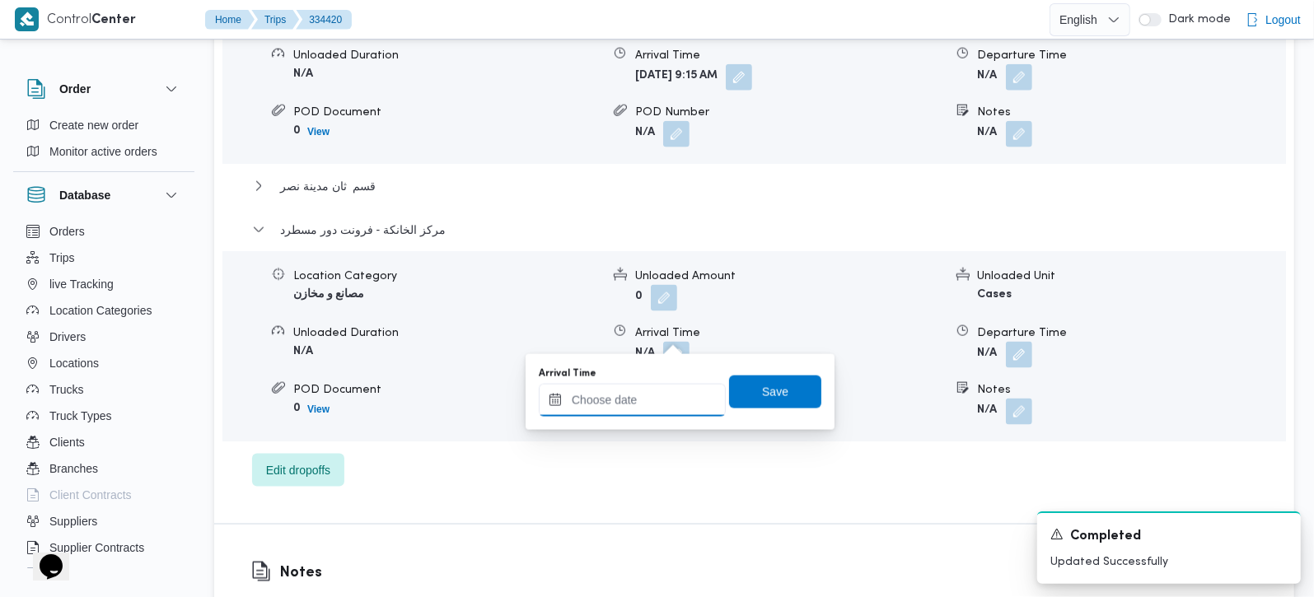
click at [667, 396] on input "Arrival Time" at bounding box center [632, 400] width 187 height 33
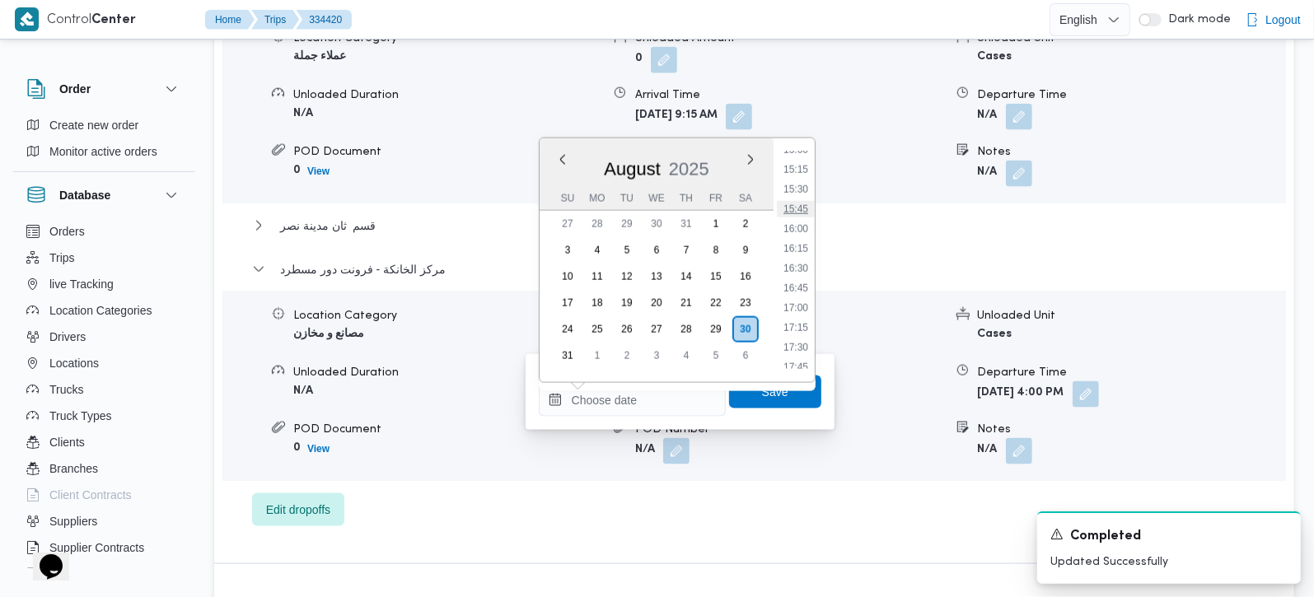
click at [803, 211] on li "15:45" at bounding box center [796, 209] width 38 height 16
type input "30/08/2025 15:45"
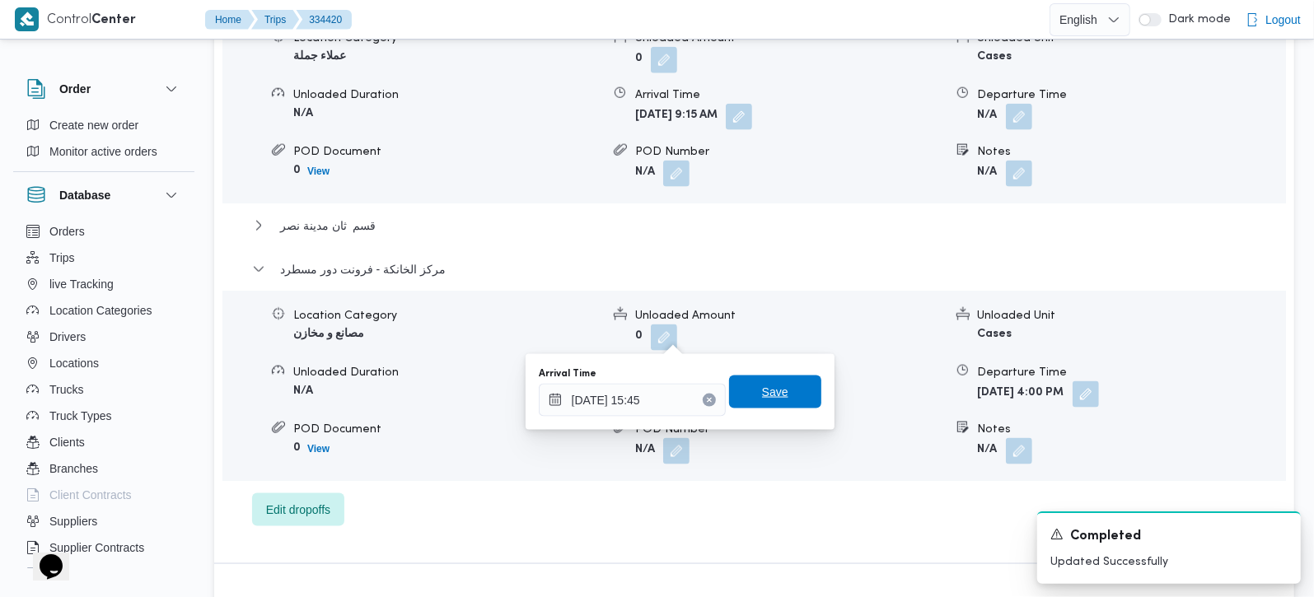
click at [767, 389] on span "Save" at bounding box center [775, 392] width 26 height 20
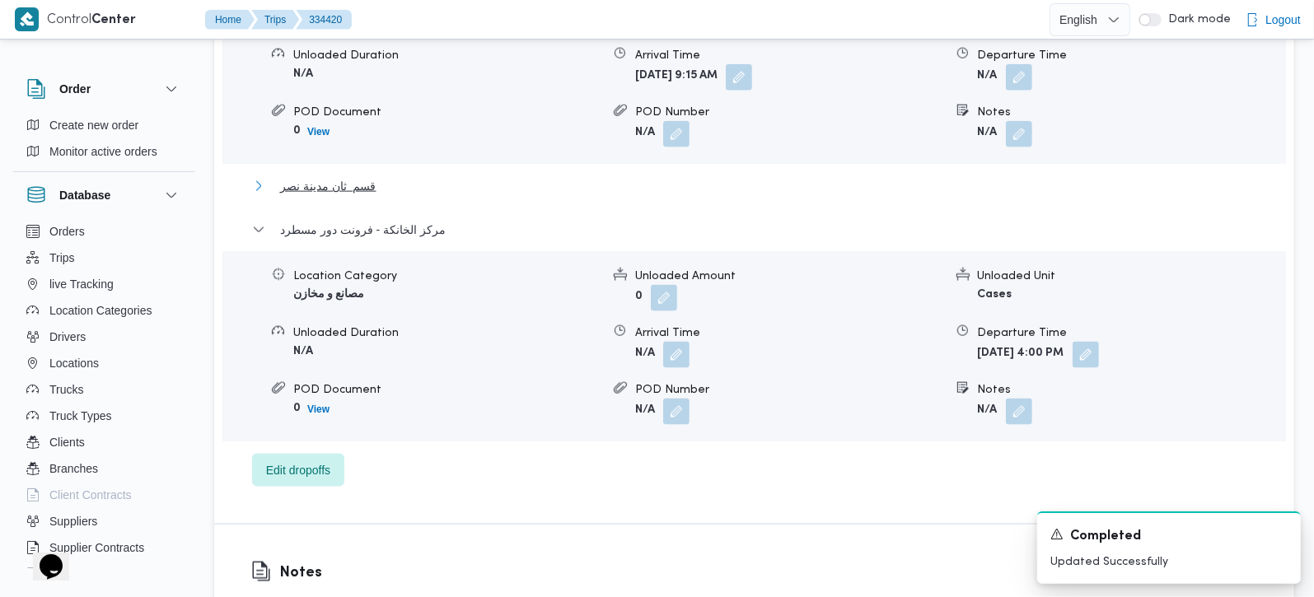
click at [330, 176] on span "قسم ثان مدينة نصر" at bounding box center [328, 186] width 96 height 20
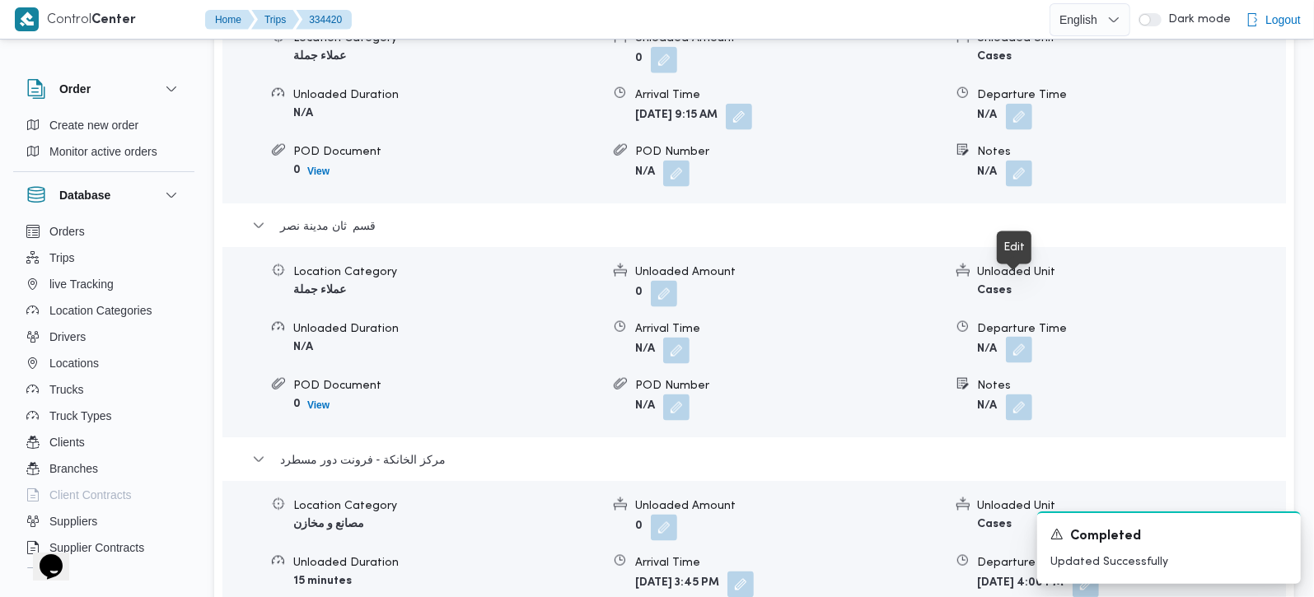
click at [1027, 337] on button "button" at bounding box center [1019, 350] width 26 height 26
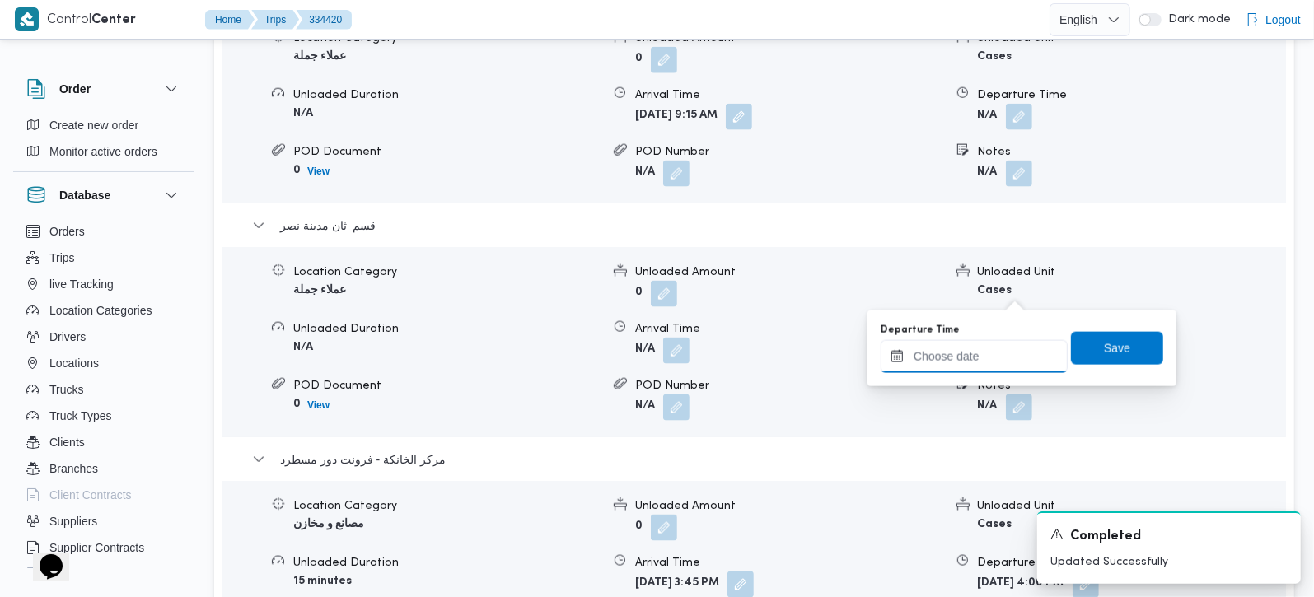
click at [1000, 358] on input "Departure Time" at bounding box center [974, 356] width 187 height 33
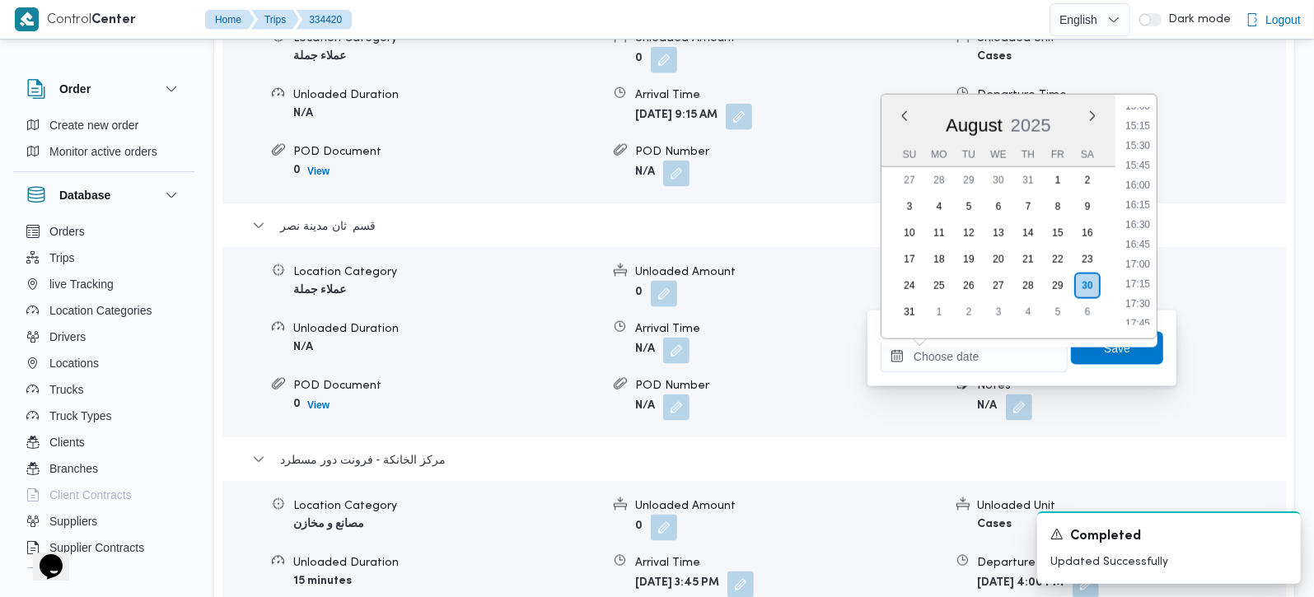
click at [1144, 127] on li "15:15" at bounding box center [1138, 126] width 38 height 16
type input "30/08/2025 15:15"
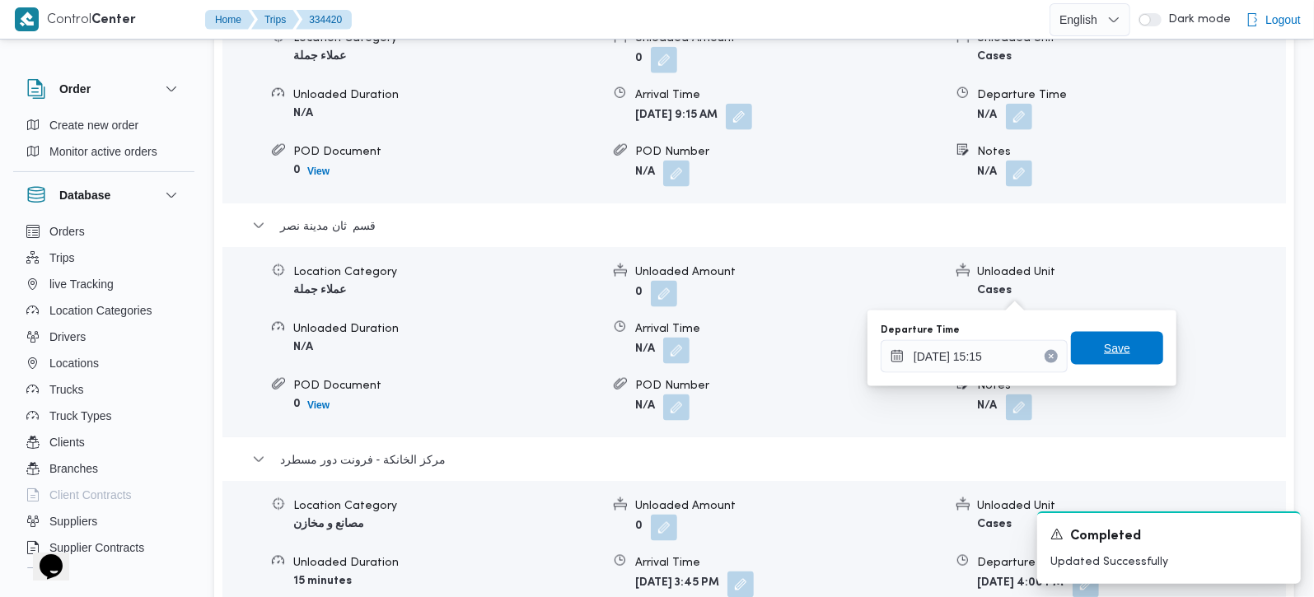
click at [1104, 349] on span "Save" at bounding box center [1117, 349] width 26 height 20
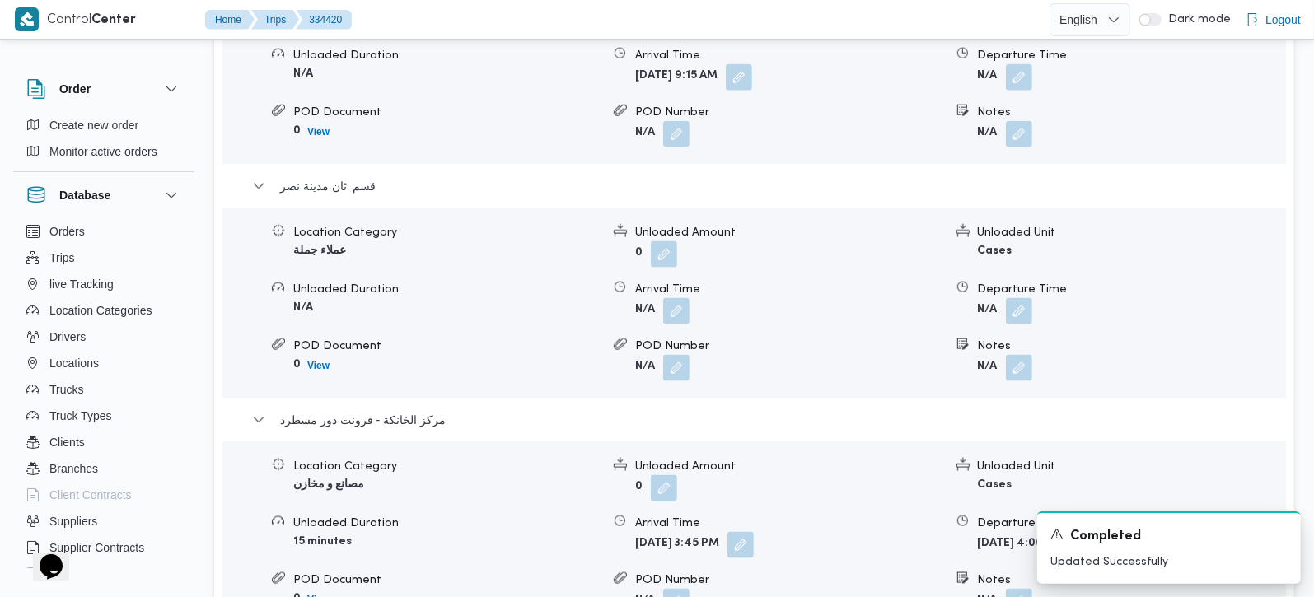
scroll to position [1453, 0]
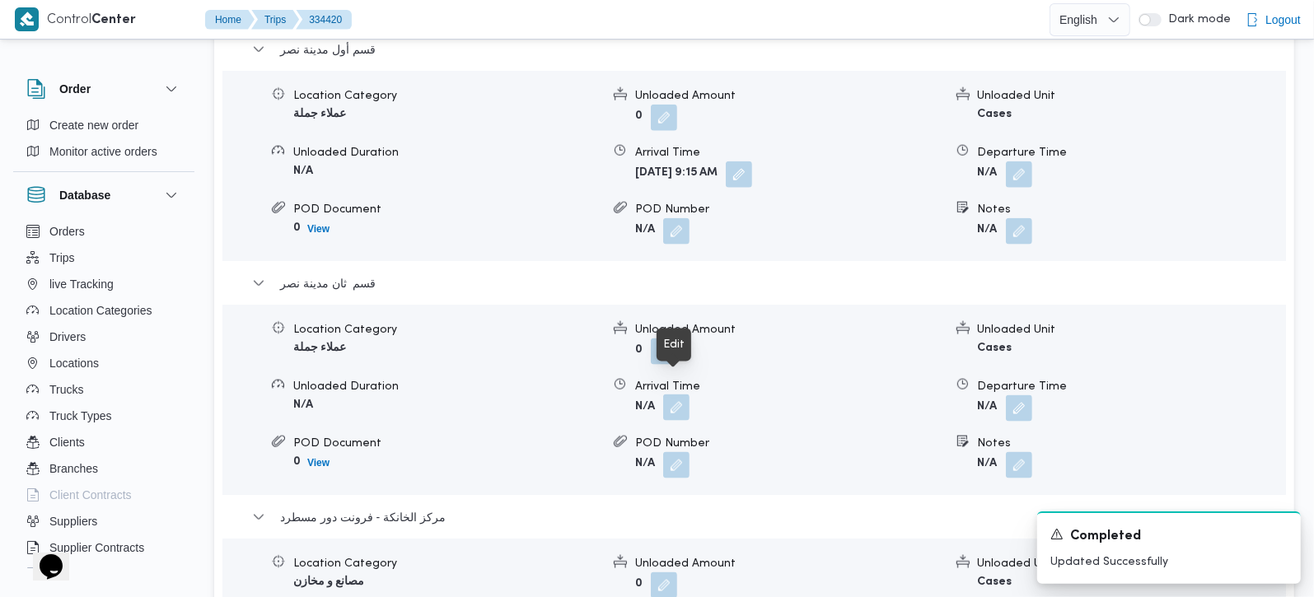
click at [686, 395] on button "button" at bounding box center [676, 408] width 26 height 26
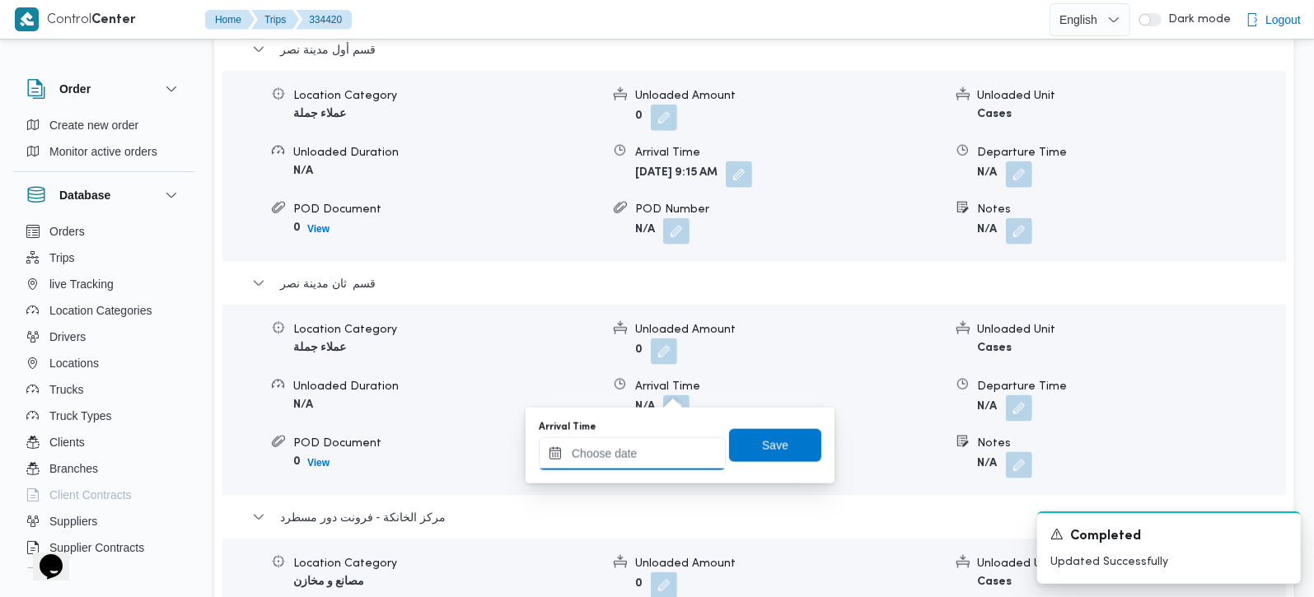
click at [667, 457] on input "Arrival Time" at bounding box center [632, 454] width 187 height 33
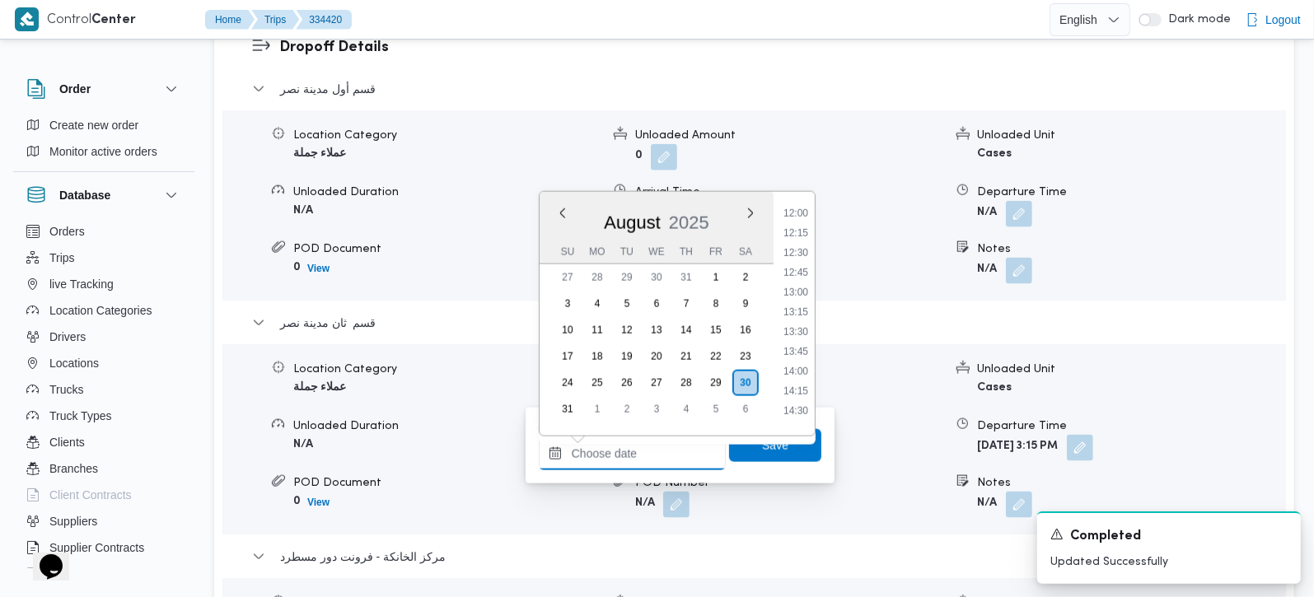
scroll to position [906, 0]
click at [803, 282] on li "12:15" at bounding box center [796, 276] width 38 height 16
type input "30/08/2025 12:15"
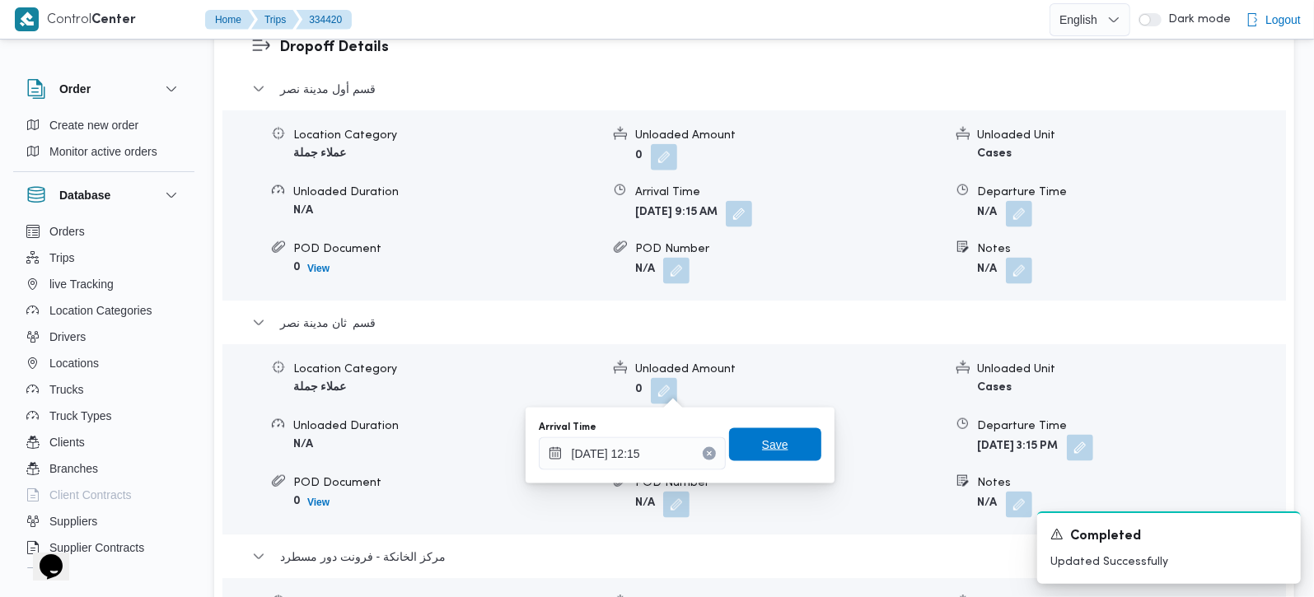
click at [793, 435] on span "Save" at bounding box center [775, 444] width 92 height 33
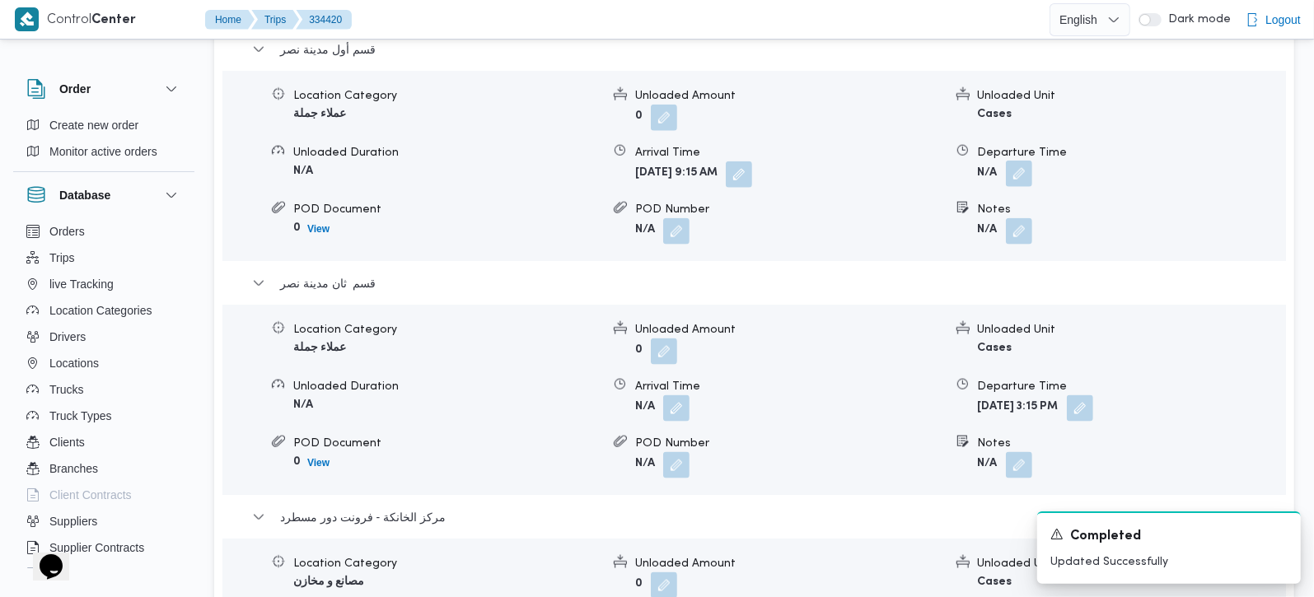
click at [1014, 161] on button "button" at bounding box center [1019, 174] width 26 height 26
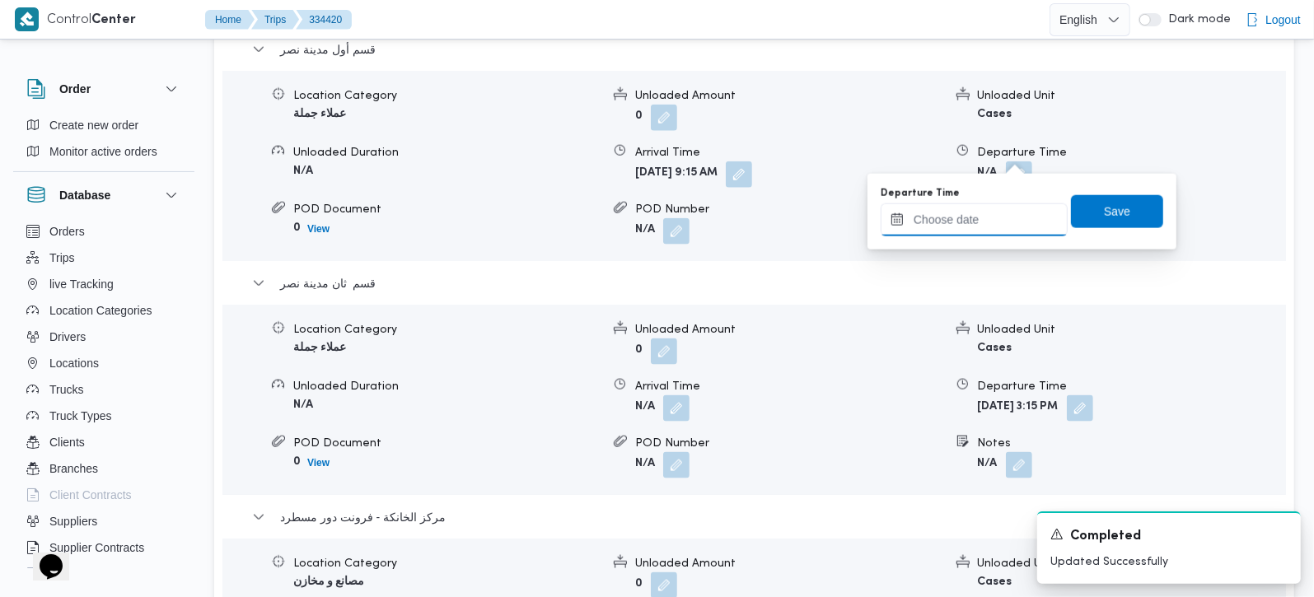
click at [985, 227] on input "Departure Time" at bounding box center [974, 220] width 187 height 33
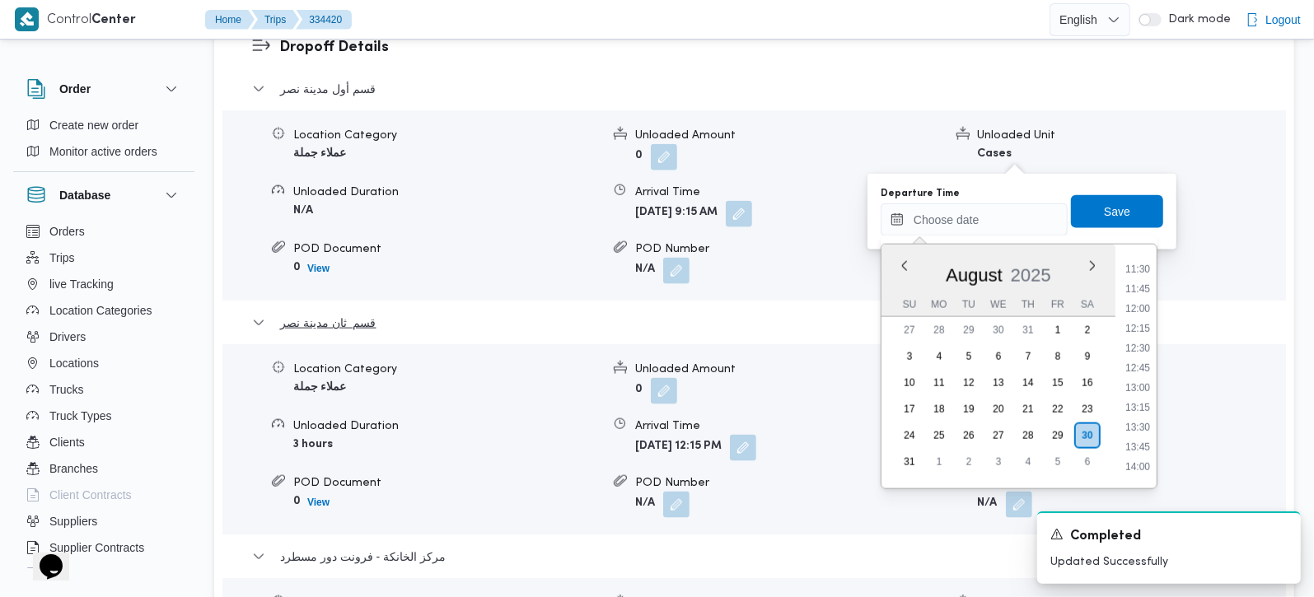
drag, startPoint x: 1146, startPoint y: 301, endPoint x: 1139, endPoint y: 264, distance: 36.8
click at [1146, 301] on li "12:00" at bounding box center [1138, 309] width 38 height 16
type input "30/08/2025 12:00"
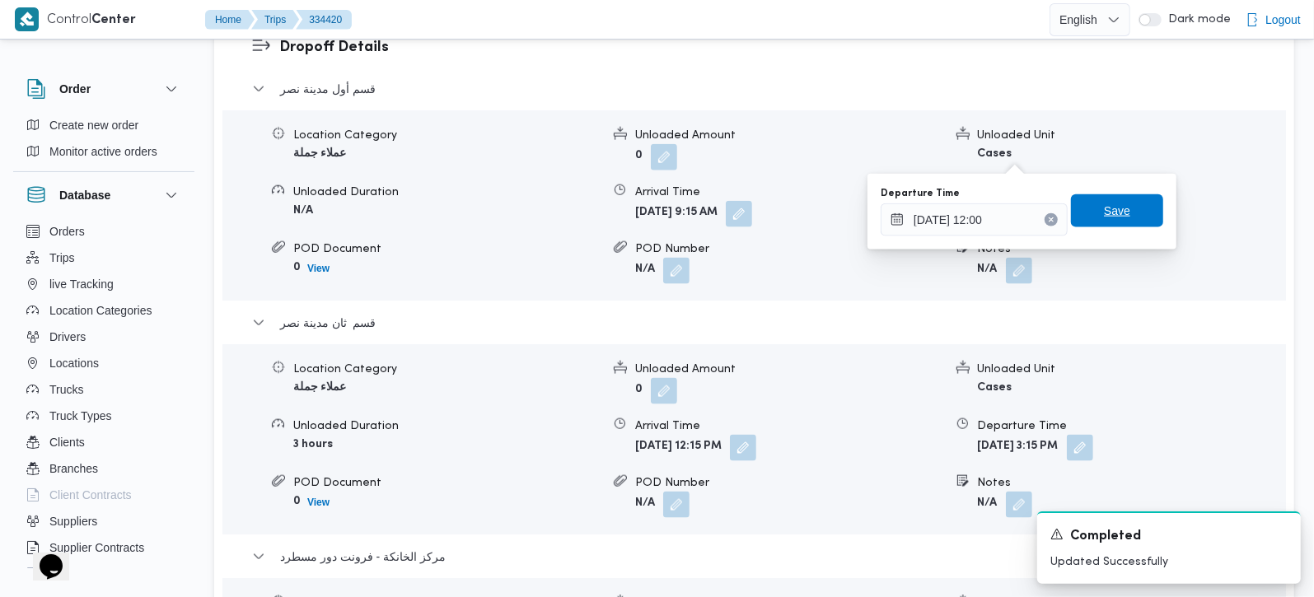
click at [1125, 218] on span "Save" at bounding box center [1117, 210] width 92 height 33
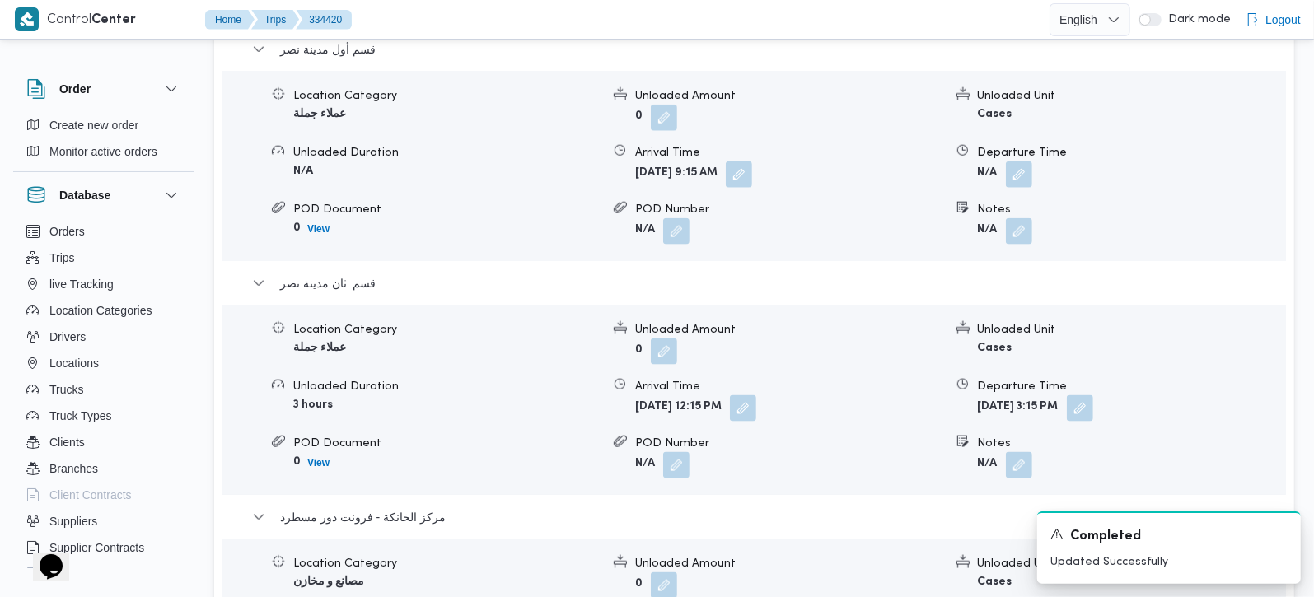
scroll to position [1066, 0]
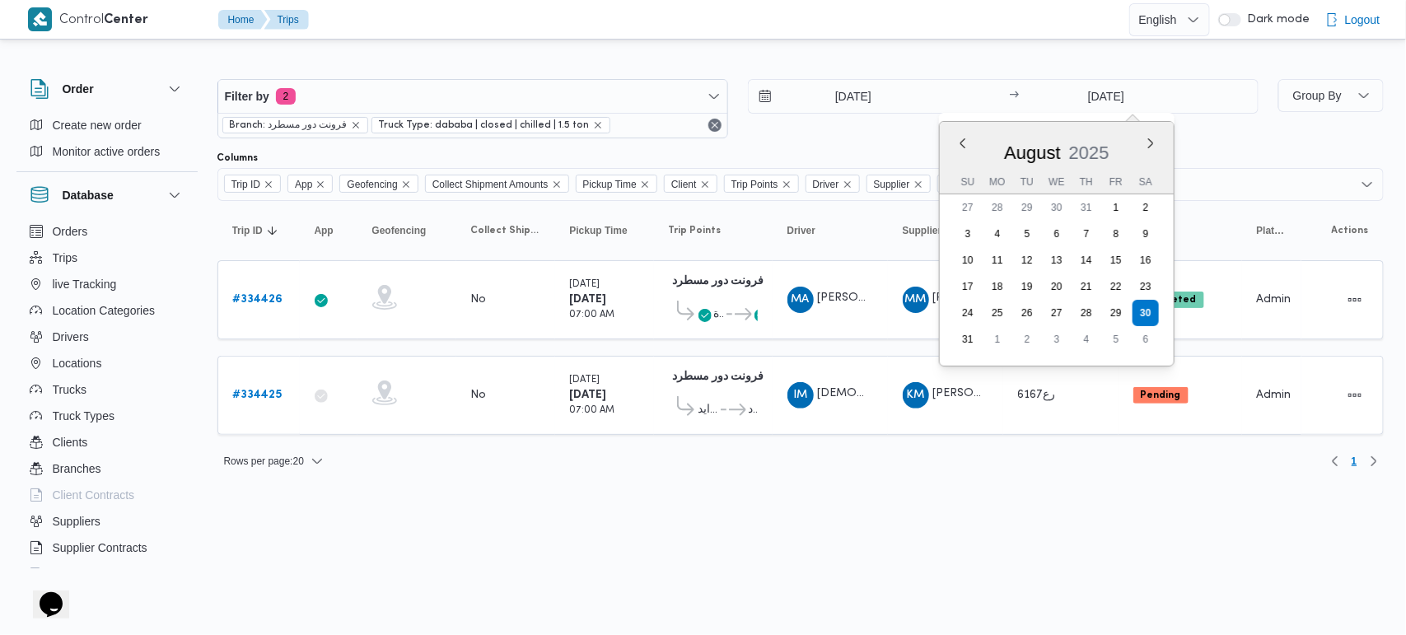
click at [427, 515] on html "Control Center Home Trips English عربي Dark mode Logout Order Create new order …" at bounding box center [703, 317] width 1406 height 635
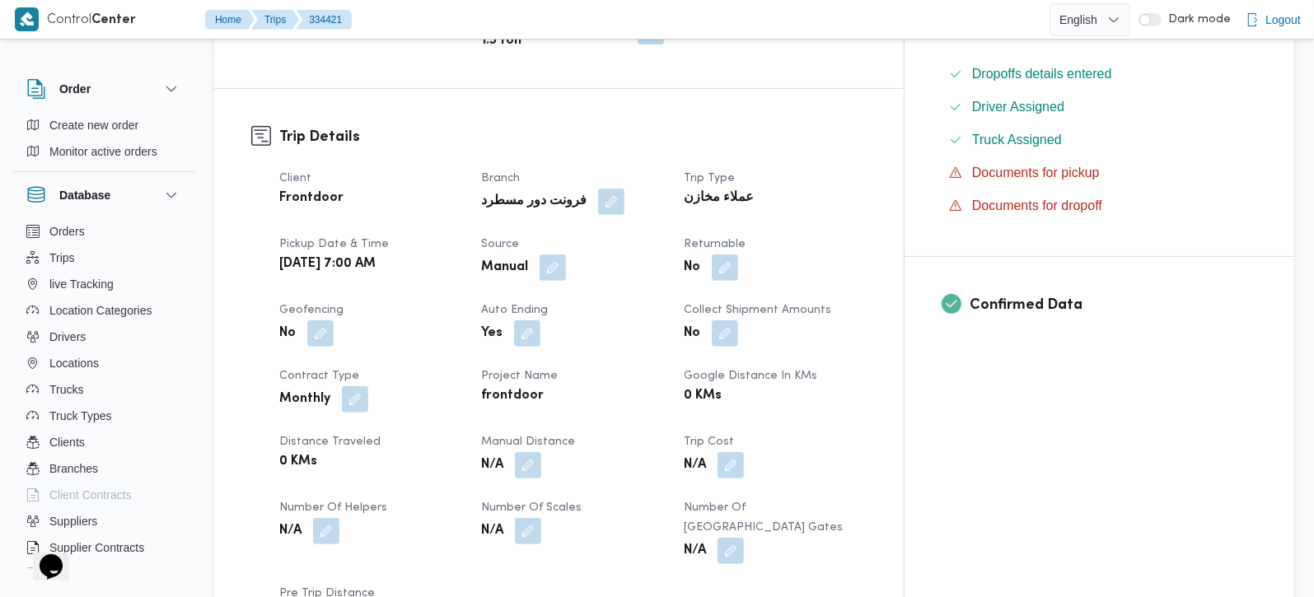
scroll to position [484, 0]
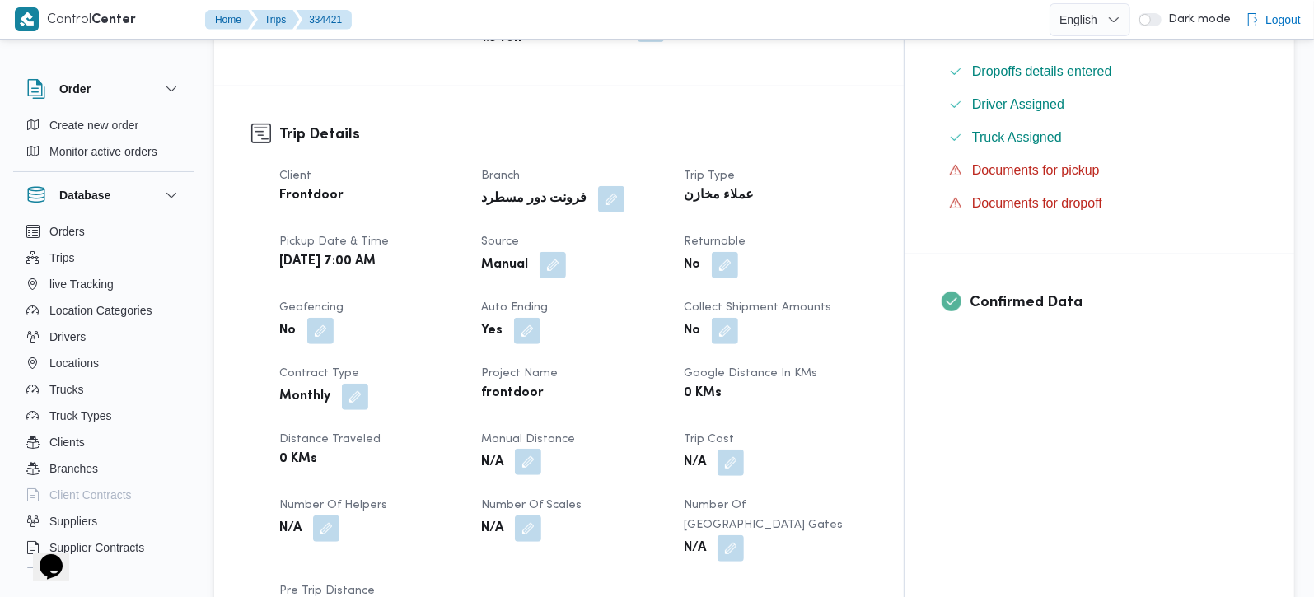
click at [541, 449] on button "button" at bounding box center [528, 462] width 26 height 26
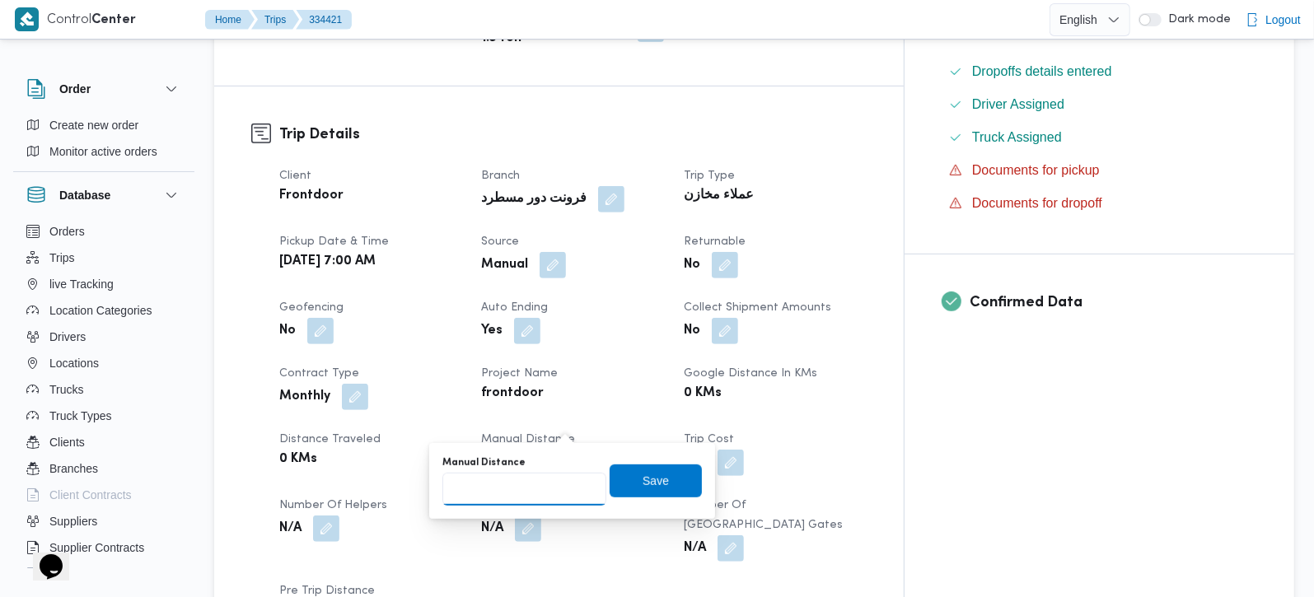
click at [555, 476] on input "Manual Distance" at bounding box center [524, 489] width 164 height 33
type input "105"
click at [671, 475] on span "Save" at bounding box center [656, 480] width 92 height 33
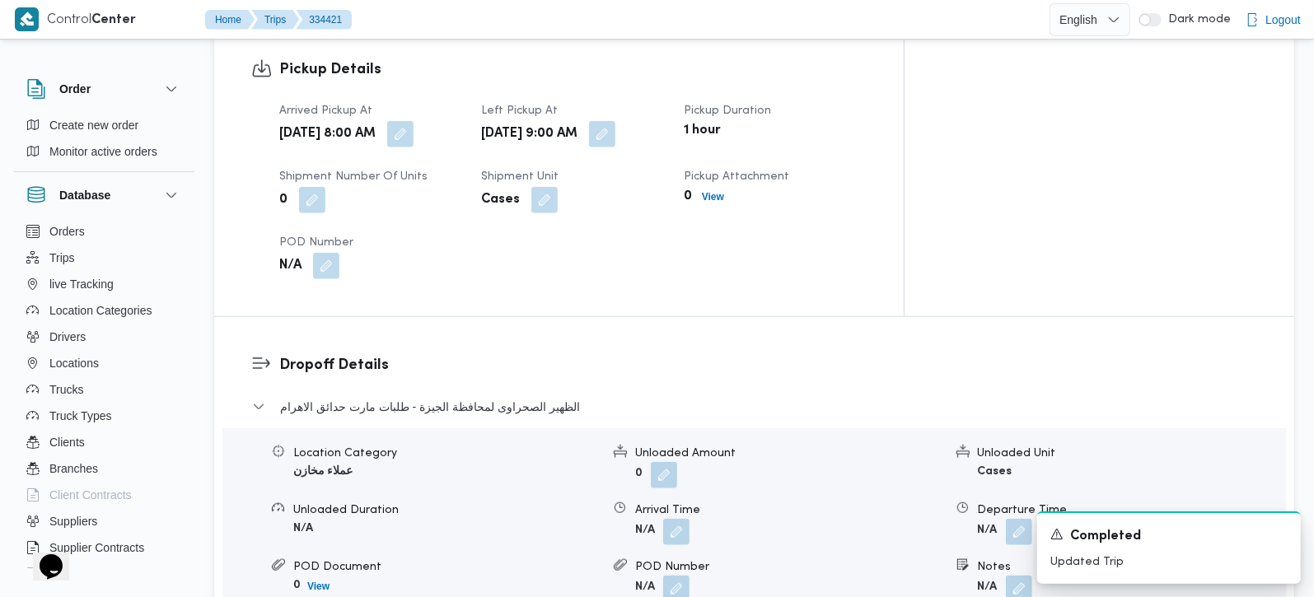
scroll to position [1163, 0]
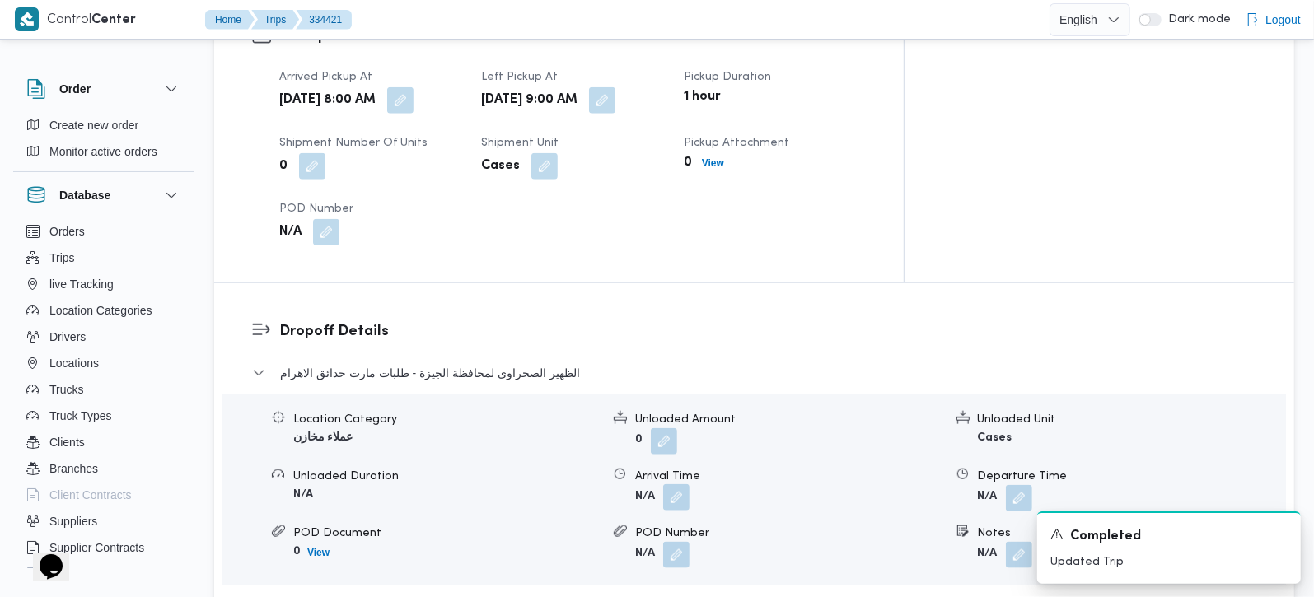
click at [676, 484] on button "button" at bounding box center [676, 497] width 26 height 26
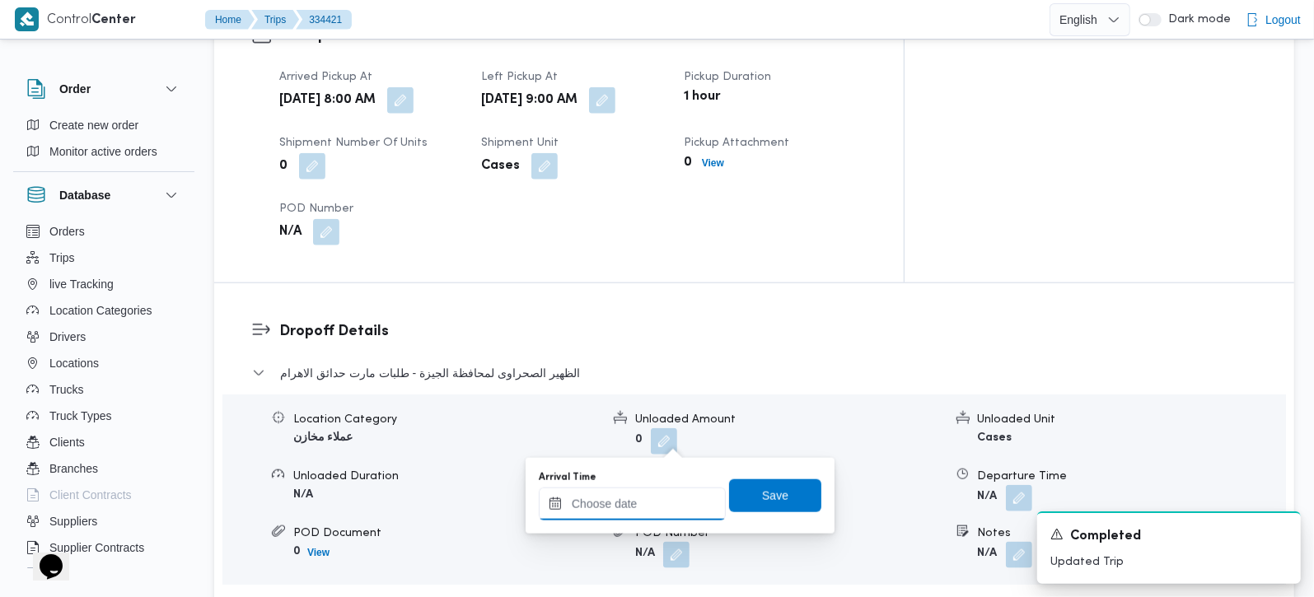
click at [672, 492] on input "Arrival Time" at bounding box center [632, 504] width 187 height 33
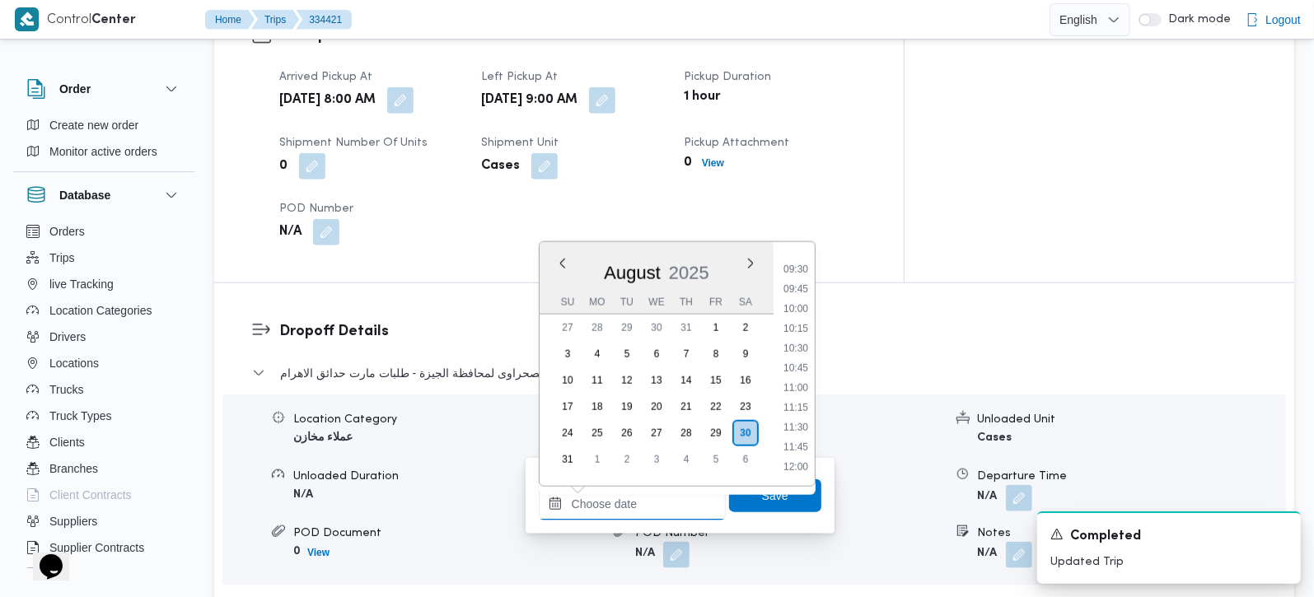
scroll to position [712, 0]
drag, startPoint x: 805, startPoint y: 339, endPoint x: 805, endPoint y: 358, distance: 19.8
click at [805, 339] on li "10:00" at bounding box center [796, 343] width 38 height 16
type input "[DATE] 10:00"
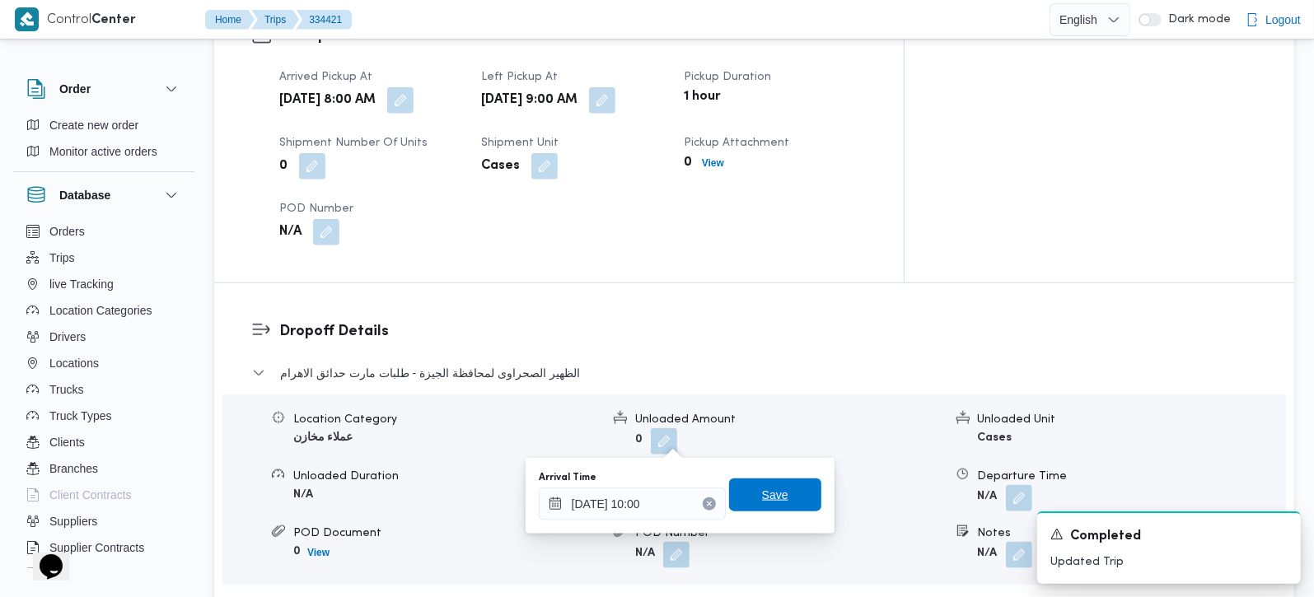
click at [782, 488] on span "Save" at bounding box center [775, 495] width 92 height 33
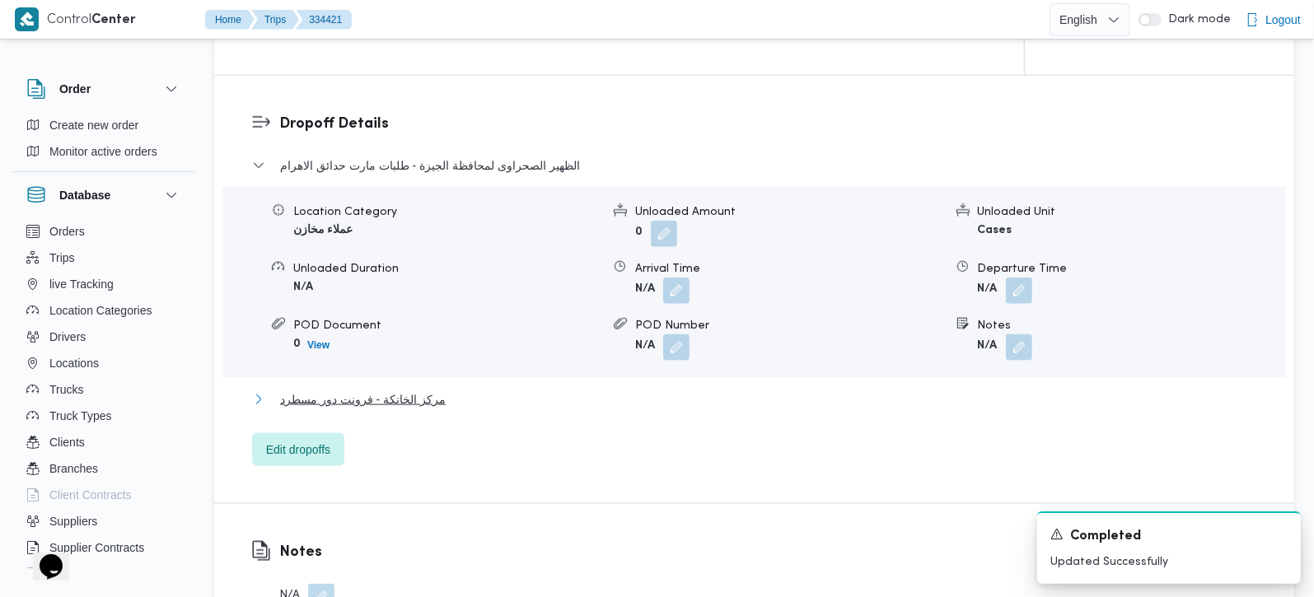
click at [394, 390] on span "مركز الخانكة - فرونت دور مسطرد" at bounding box center [363, 400] width 166 height 20
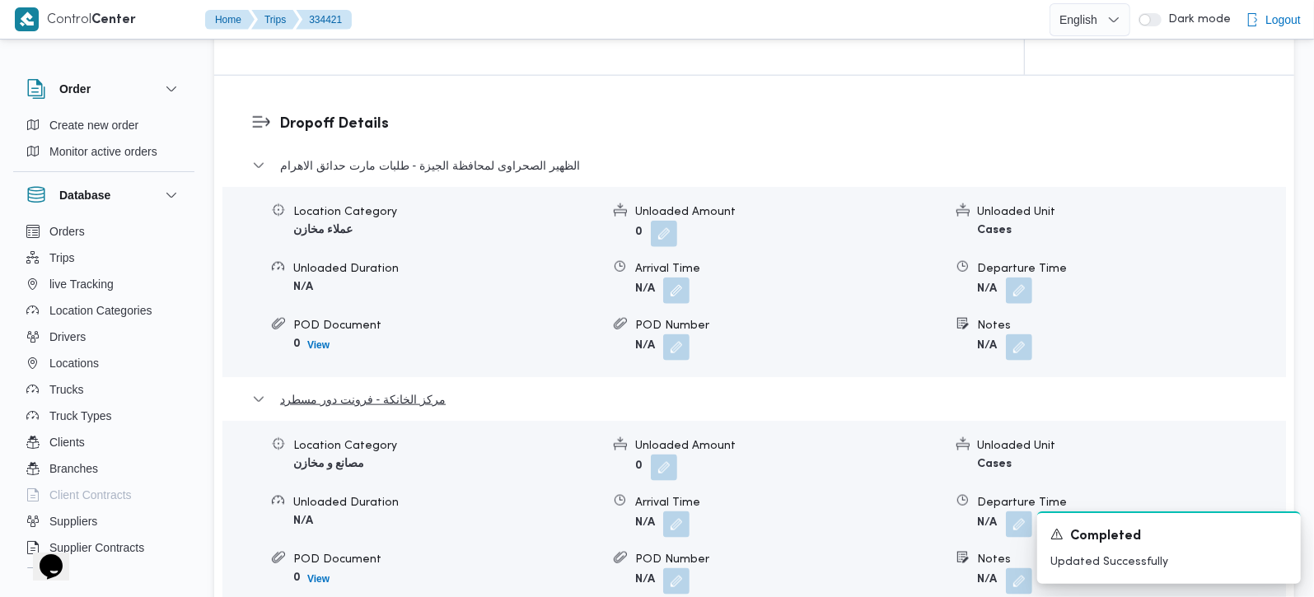
scroll to position [1453, 0]
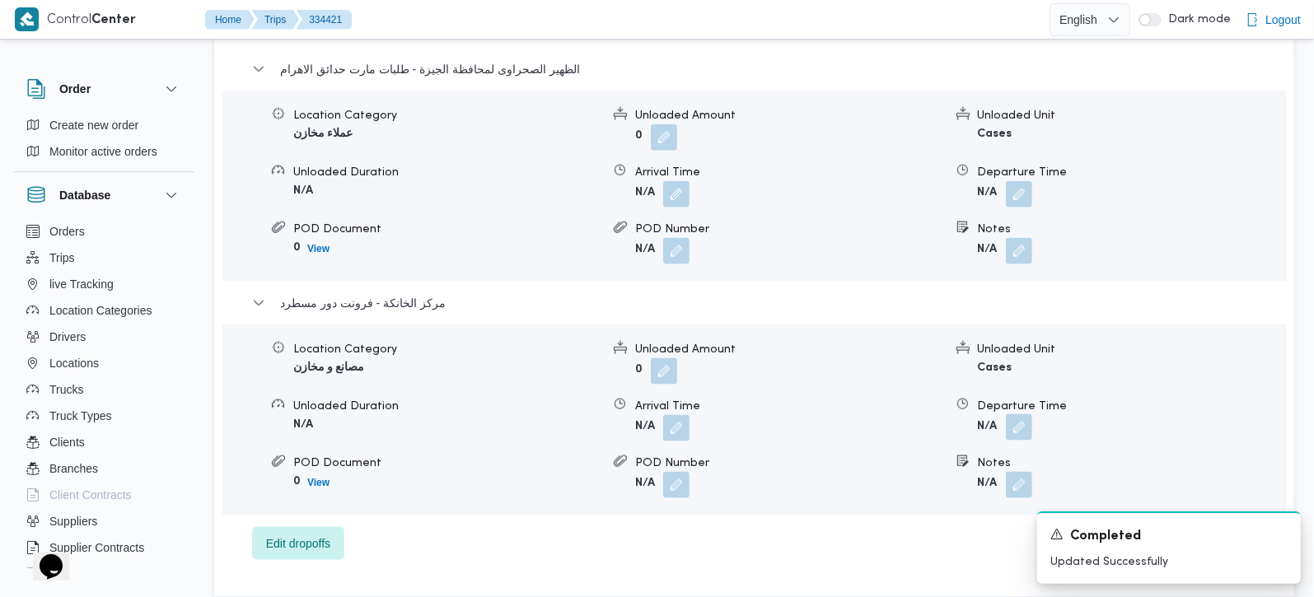
click at [1025, 414] on button "button" at bounding box center [1019, 427] width 26 height 26
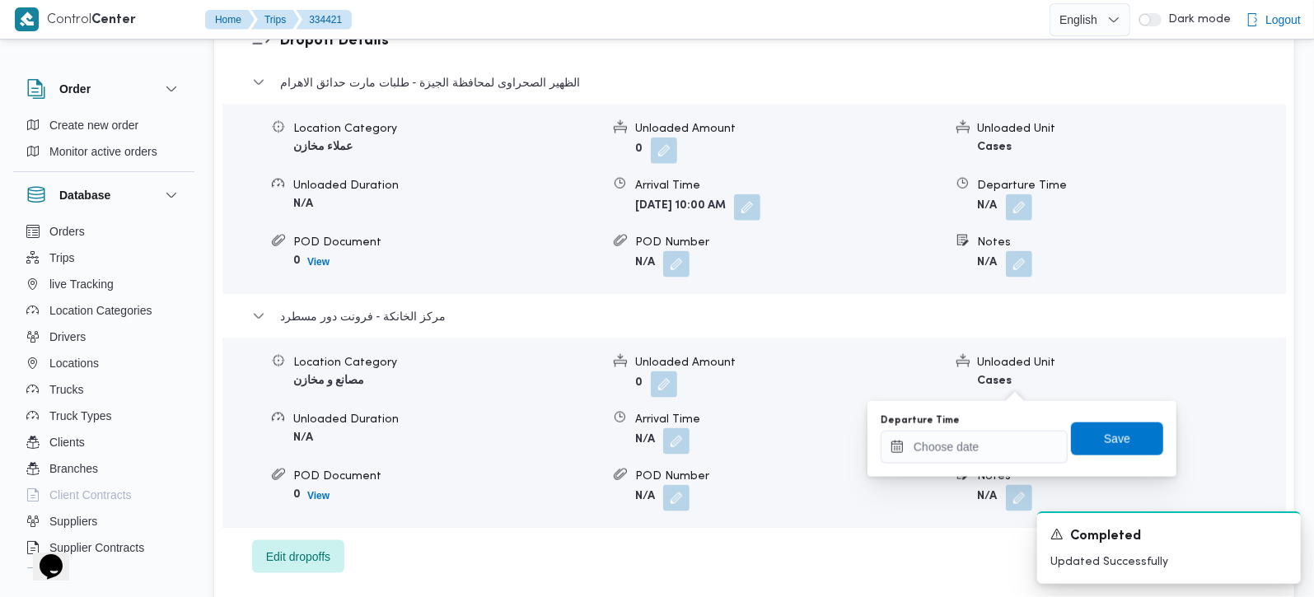
click at [1008, 428] on div "Departure Time" at bounding box center [974, 438] width 187 height 49
drag, startPoint x: 1008, startPoint y: 444, endPoint x: 1028, endPoint y: 432, distance: 23.3
click at [1008, 444] on input "Departure Time" at bounding box center [974, 447] width 187 height 33
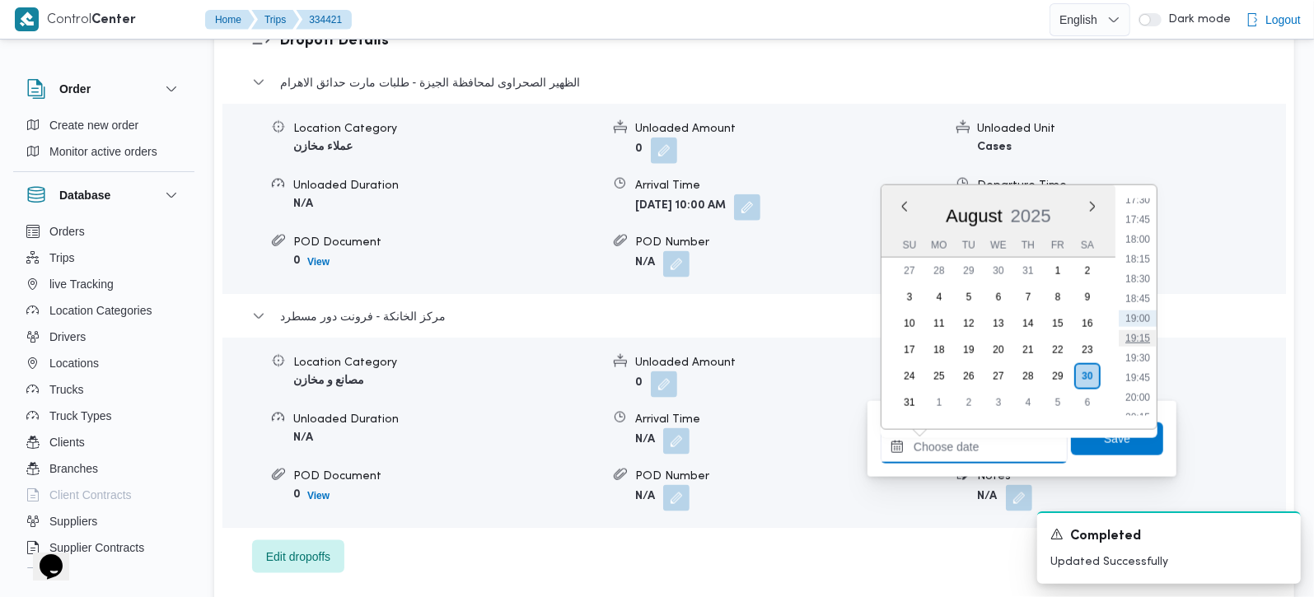
scroll to position [1294, 0]
click at [1144, 238] on li "16:45" at bounding box center [1138, 238] width 38 height 16
type input "30/08/2025 16:45"
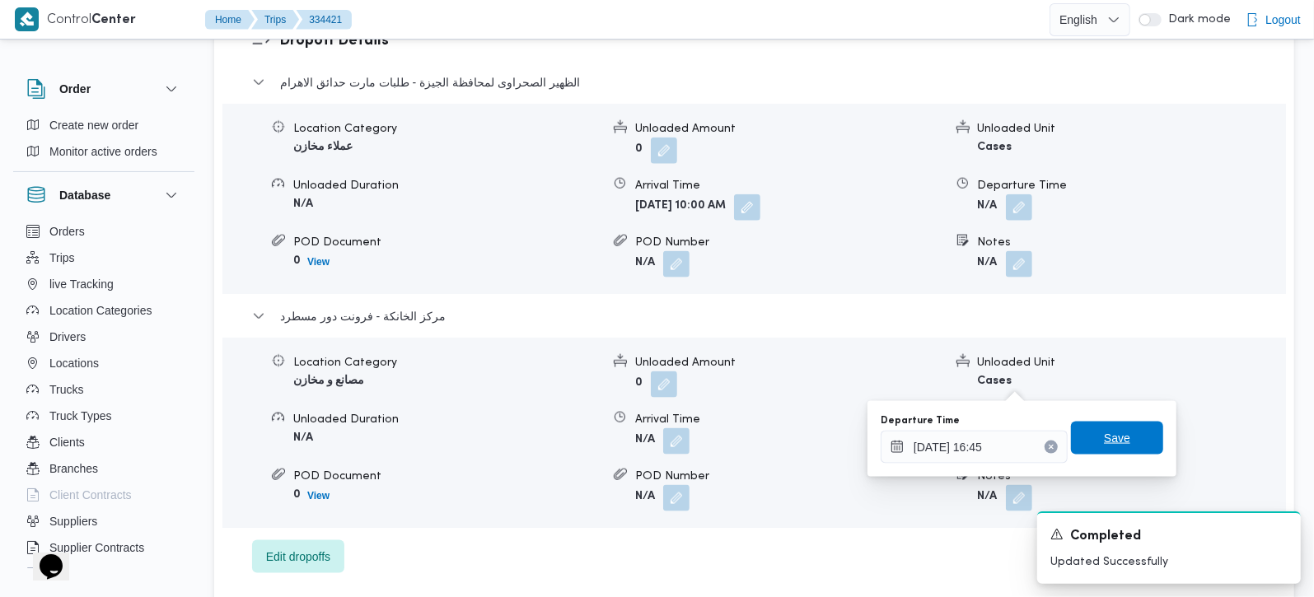
click at [1107, 442] on span "Save" at bounding box center [1117, 438] width 26 height 20
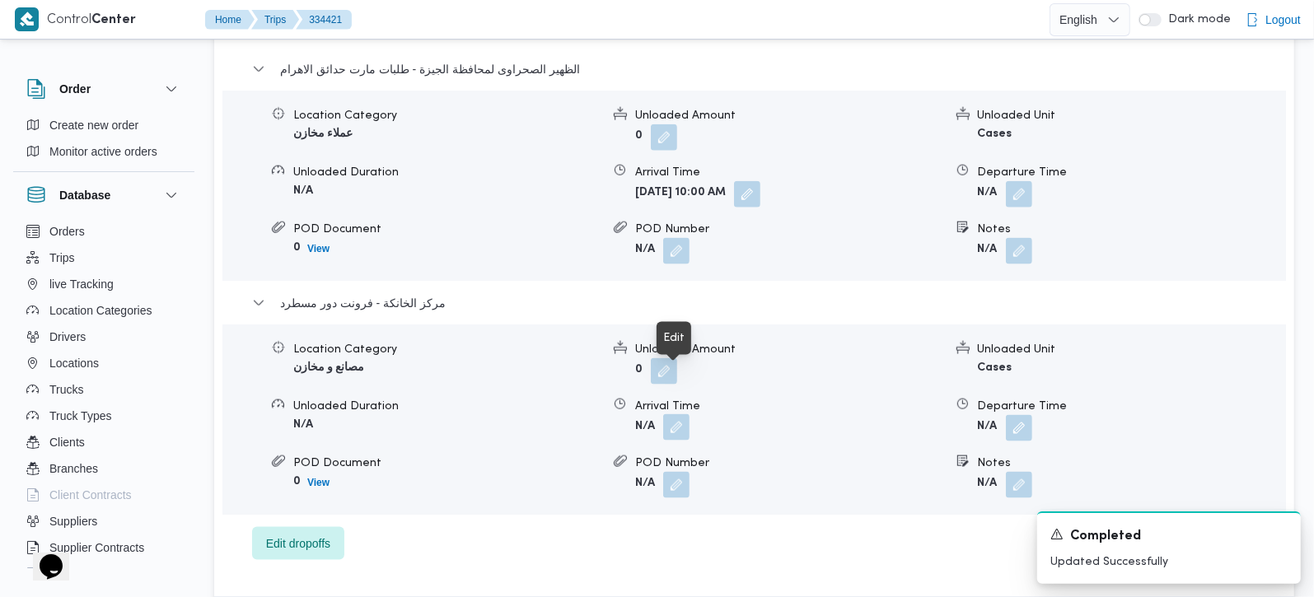
click at [682, 414] on button "button" at bounding box center [676, 427] width 26 height 26
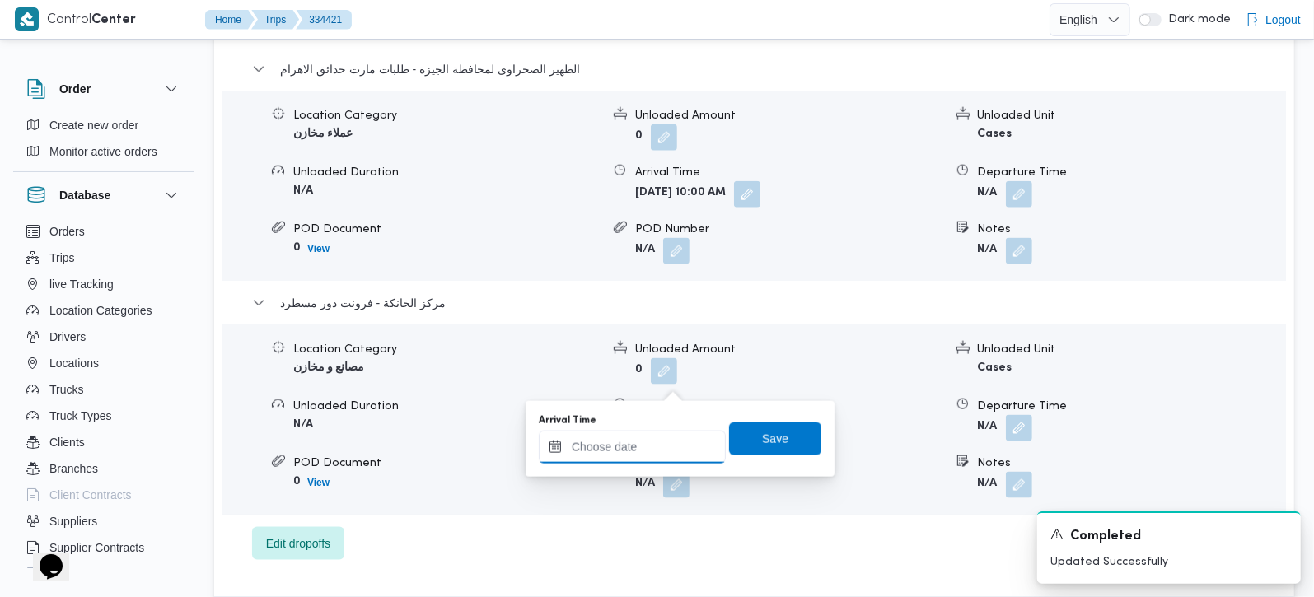
drag, startPoint x: 681, startPoint y: 386, endPoint x: 689, endPoint y: 431, distance: 45.1
click at [652, 442] on input "Arrival Time" at bounding box center [632, 447] width 187 height 33
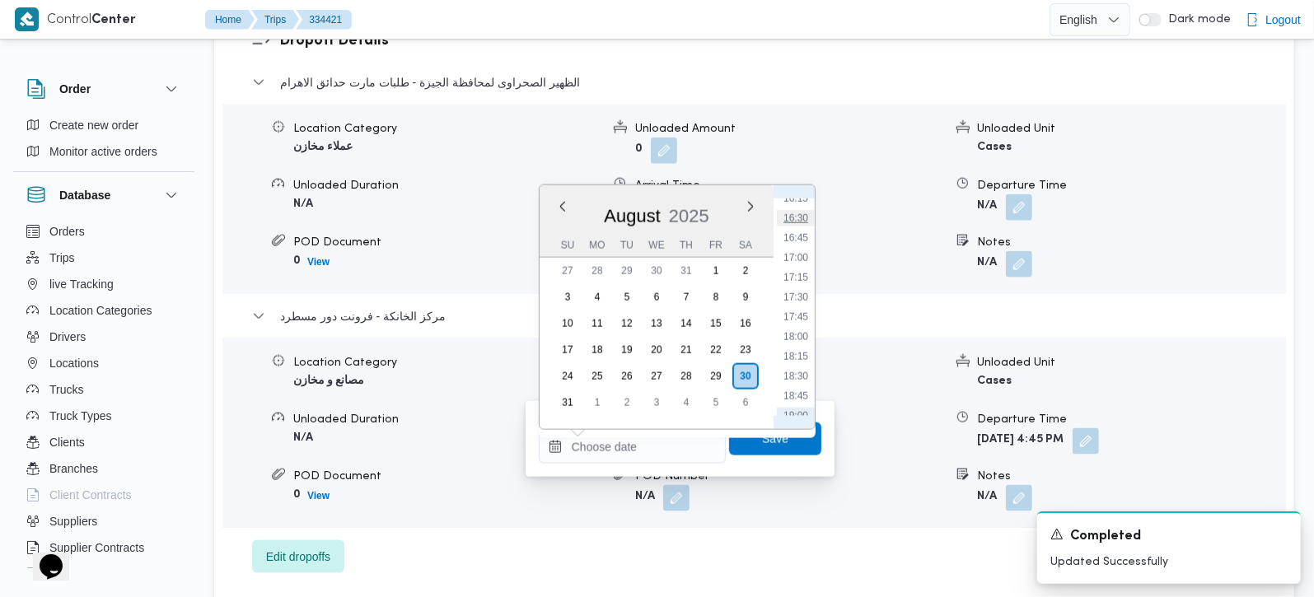
click at [798, 218] on li "16:30" at bounding box center [796, 218] width 38 height 16
type input "30/08/2025 16:30"
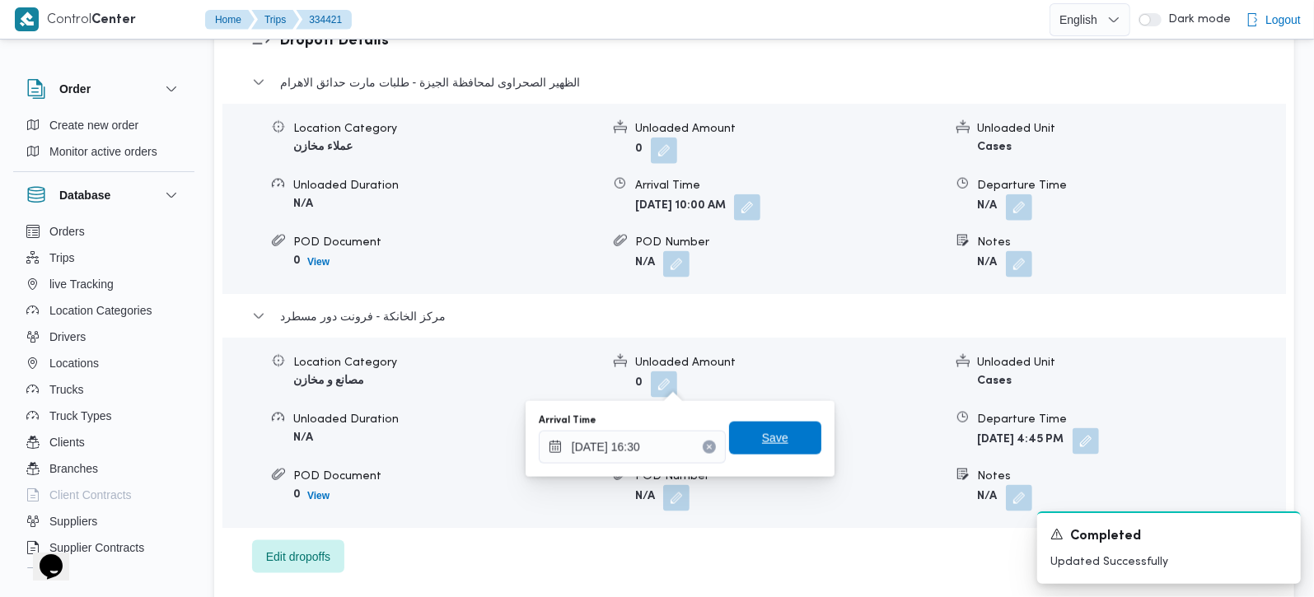
click at [770, 430] on span "Save" at bounding box center [775, 438] width 26 height 20
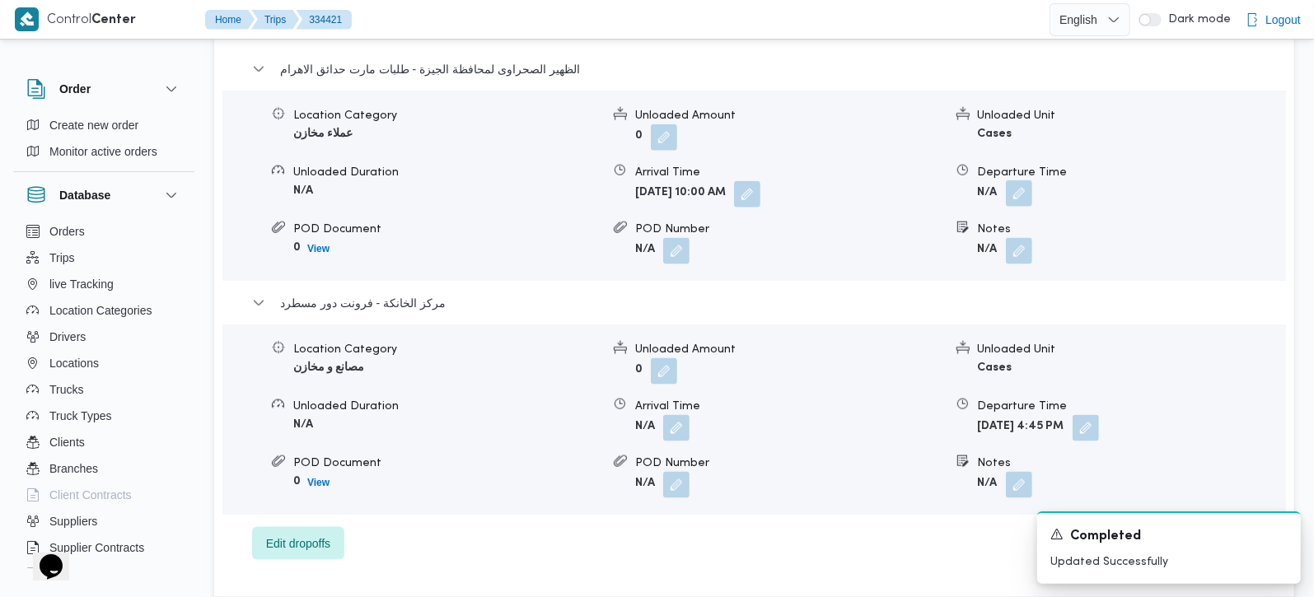
click at [1027, 180] on button "button" at bounding box center [1019, 193] width 26 height 26
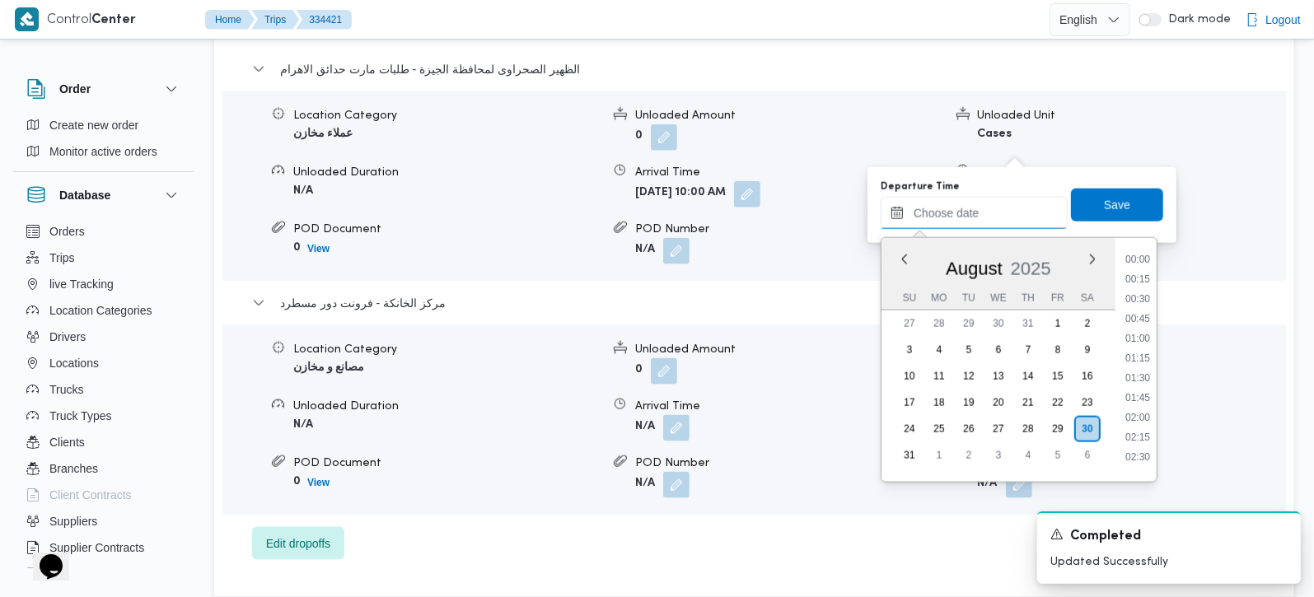
click at [992, 211] on input "Departure Time" at bounding box center [974, 213] width 187 height 33
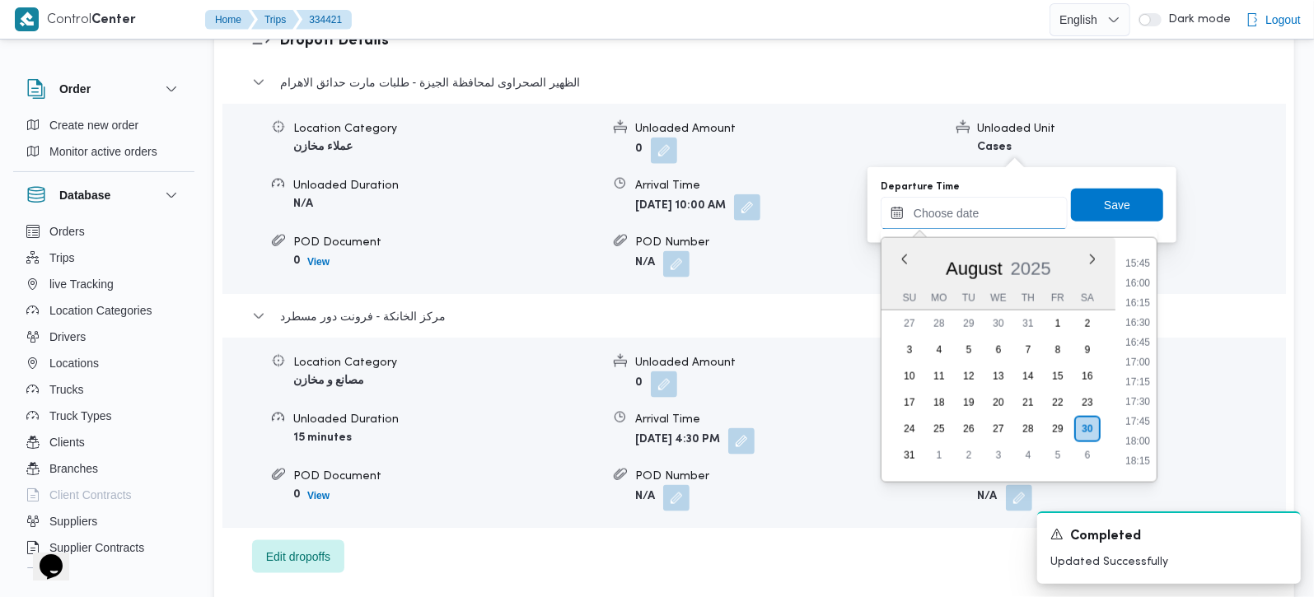
scroll to position [1196, 0]
drag, startPoint x: 1144, startPoint y: 292, endPoint x: 1133, endPoint y: 242, distance: 50.6
click at [1144, 292] on li "15:30" at bounding box center [1138, 289] width 38 height 16
type input "30/08/2025 15:30"
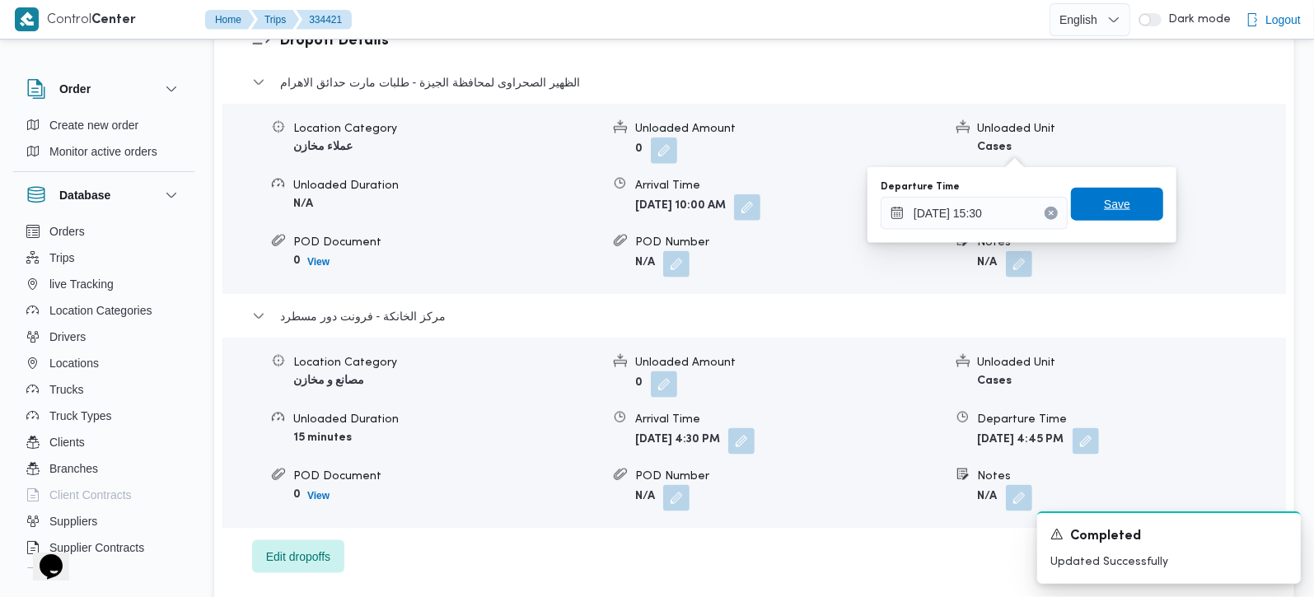
click at [1122, 213] on span "Save" at bounding box center [1117, 204] width 92 height 33
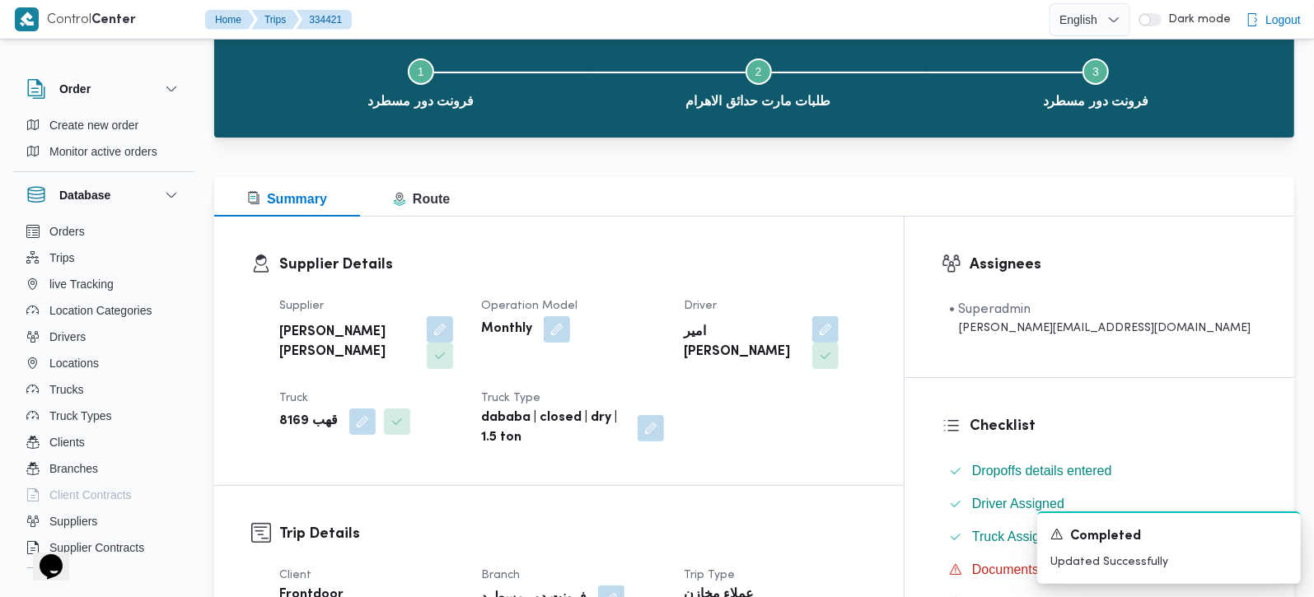
scroll to position [0, 0]
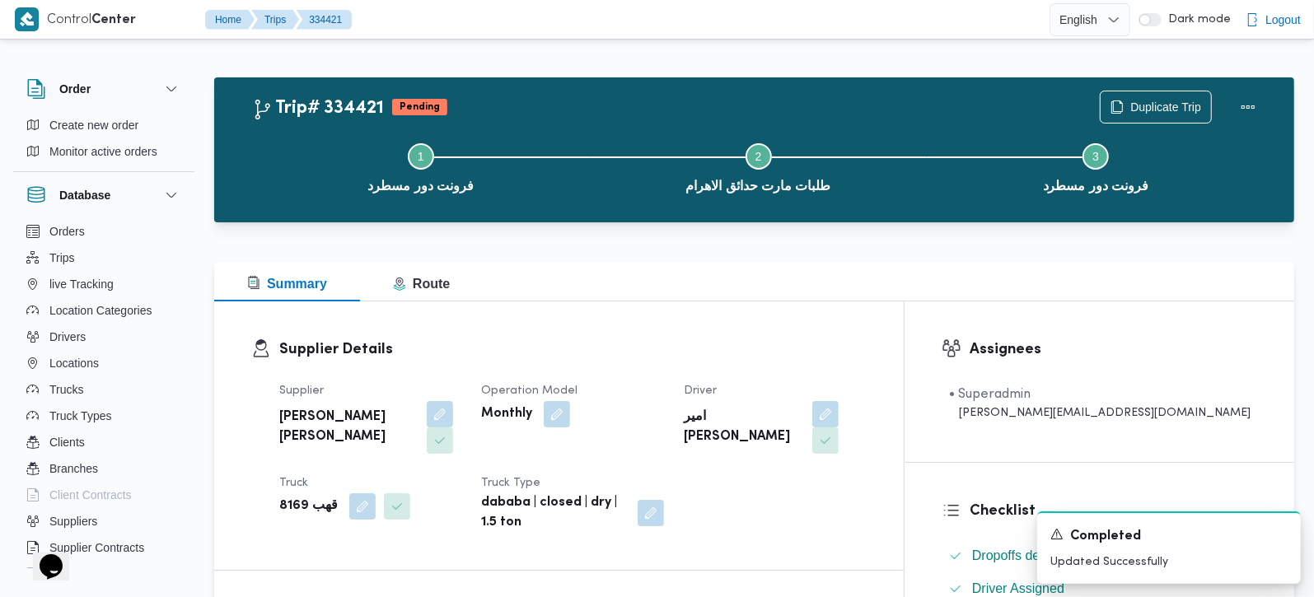
click at [1260, 89] on div "Duplicate Trip" at bounding box center [1182, 107] width 185 height 53
click at [1249, 108] on button "Actions" at bounding box center [1248, 106] width 33 height 33
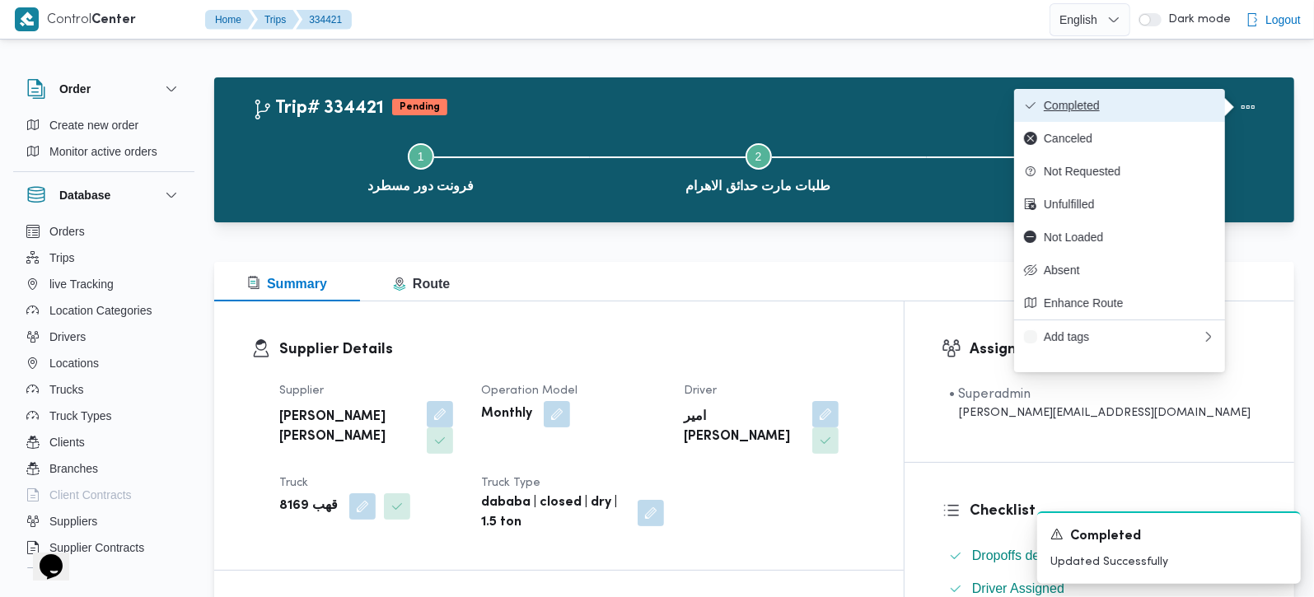
click at [1193, 103] on span "Completed" at bounding box center [1129, 105] width 171 height 13
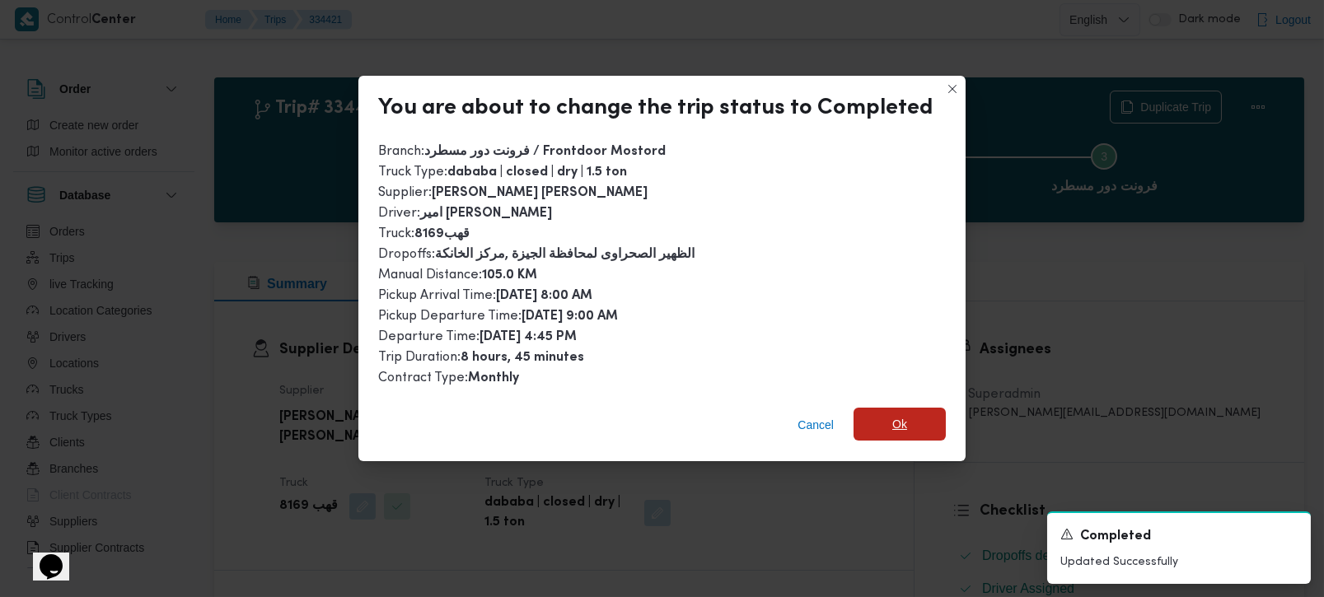
click at [910, 414] on span "Ok" at bounding box center [900, 424] width 92 height 33
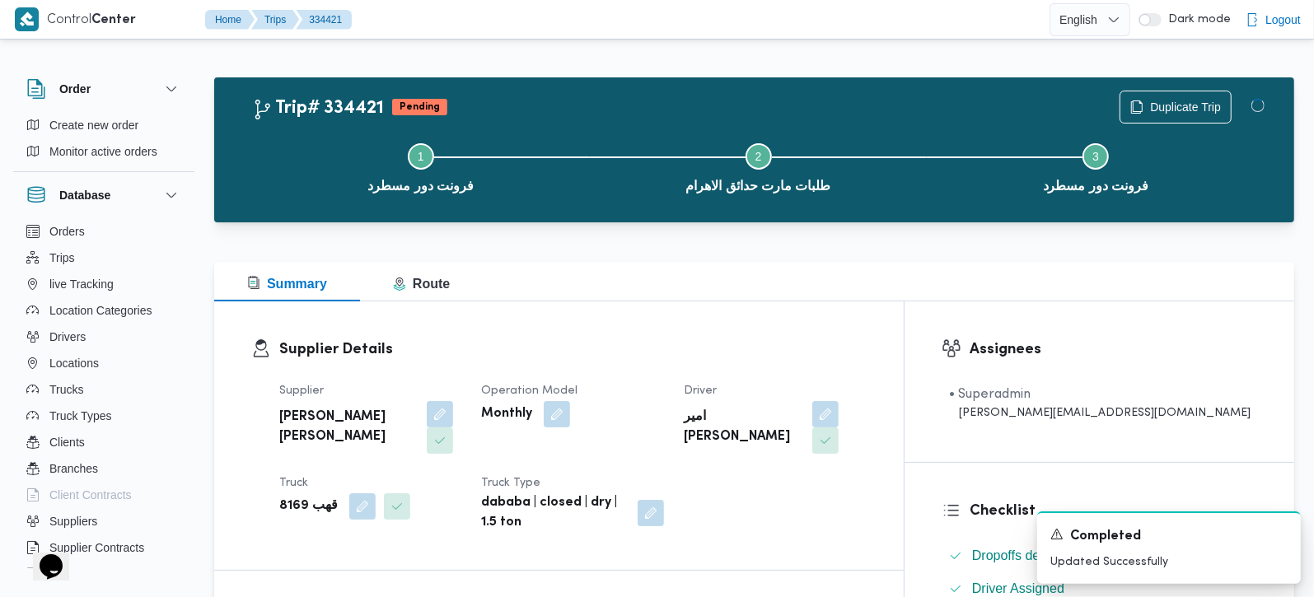
click at [837, 268] on div "Summary Route" at bounding box center [754, 282] width 1080 height 40
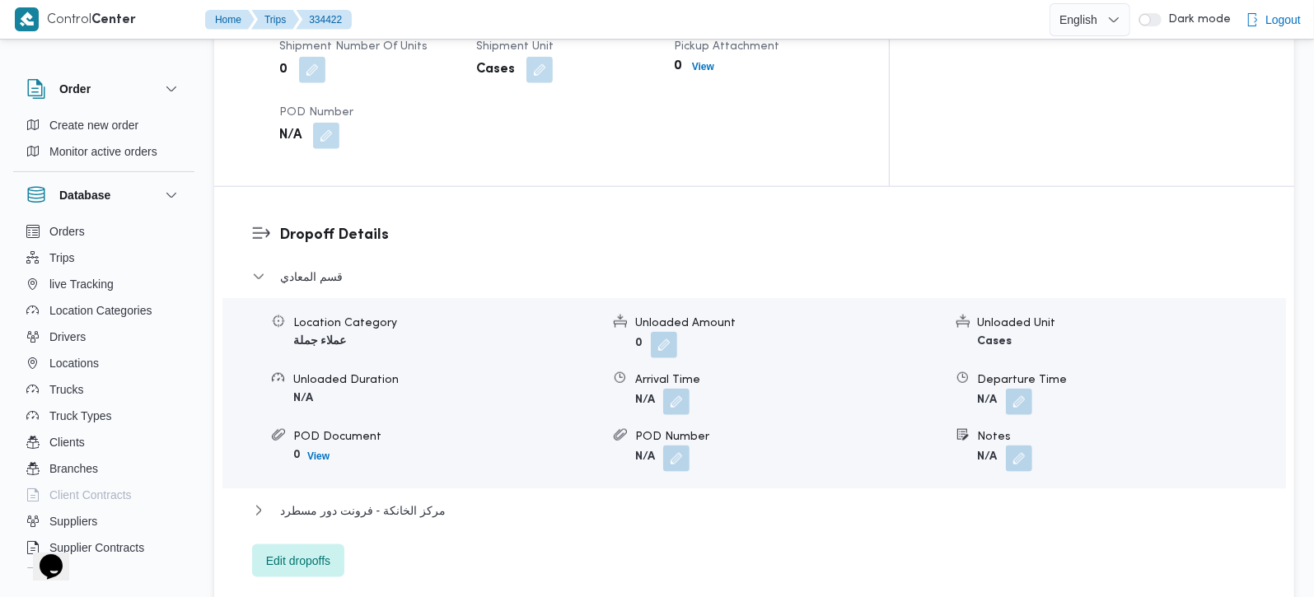
scroll to position [1260, 0]
click at [403, 500] on span "مركز الخانكة - فرونت دور مسطرد" at bounding box center [363, 510] width 166 height 20
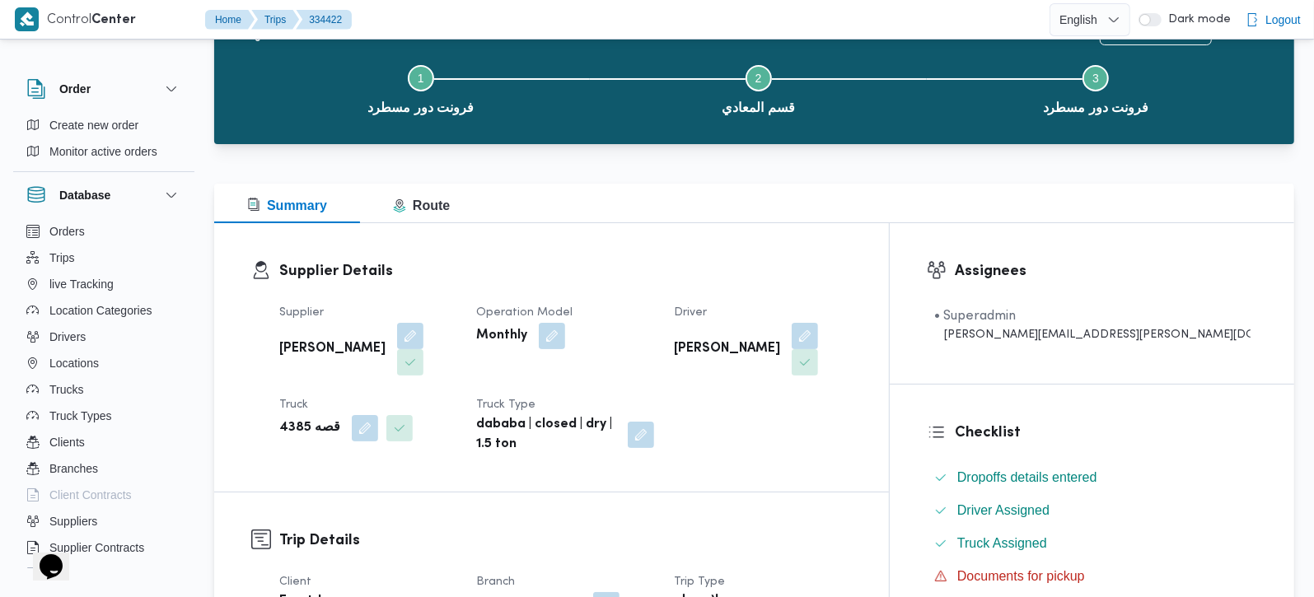
scroll to position [68, 0]
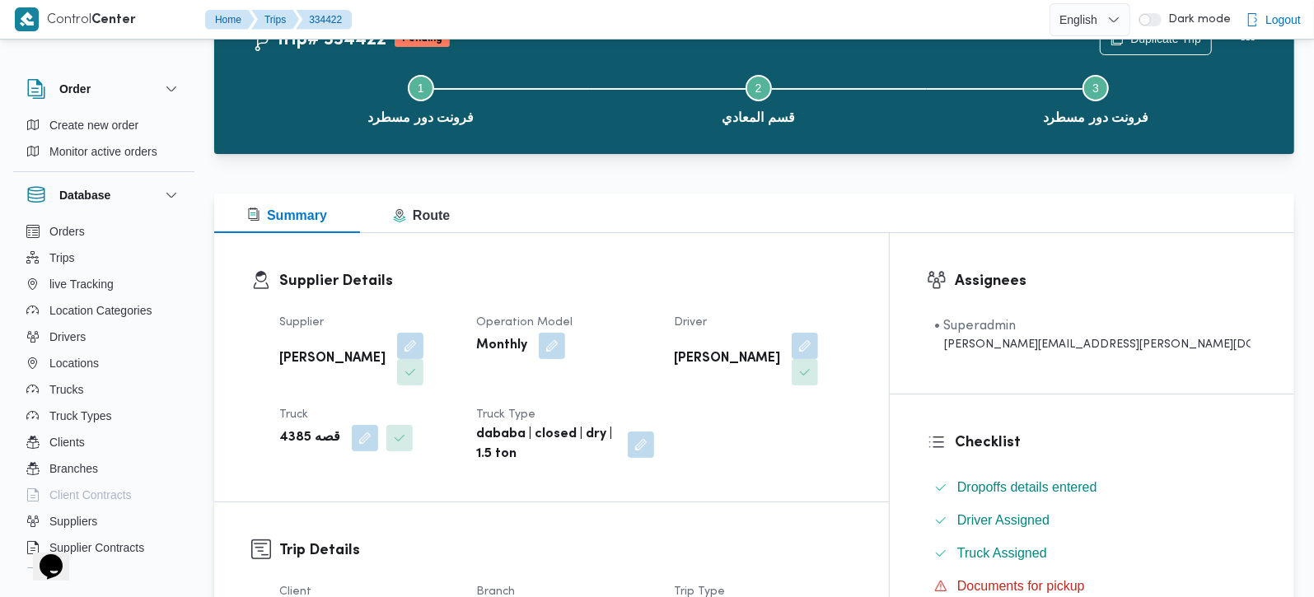
click at [287, 428] on b "قصه 4385" at bounding box center [309, 438] width 61 height 20
copy div "قصه 4385"
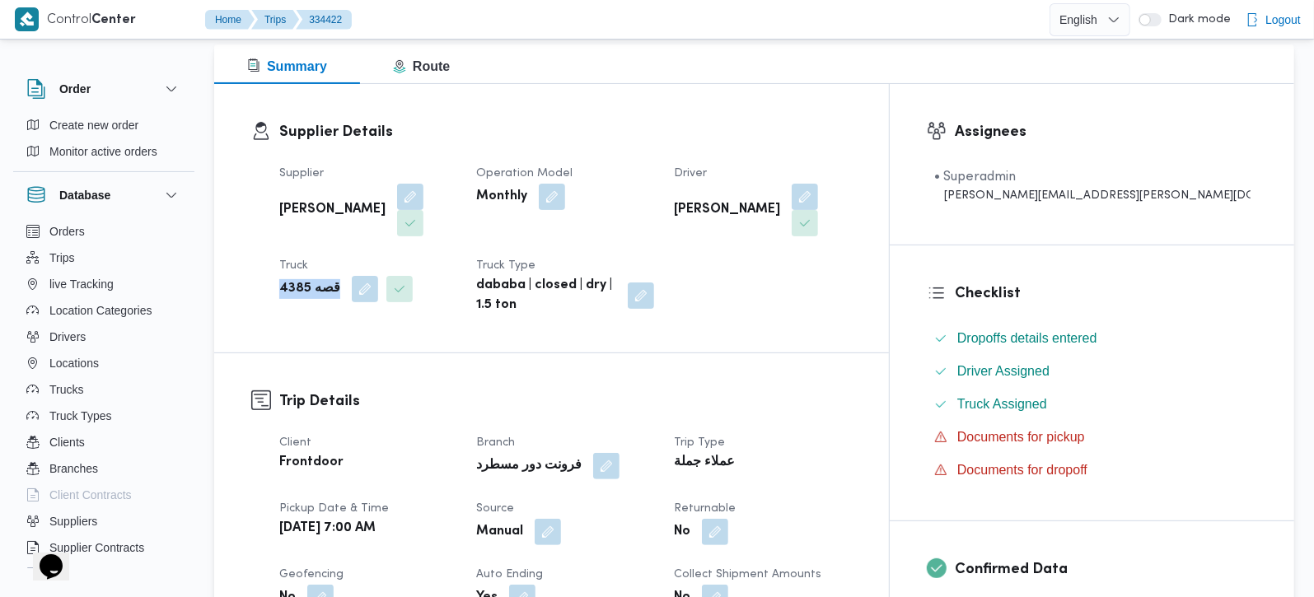
scroll to position [650, 0]
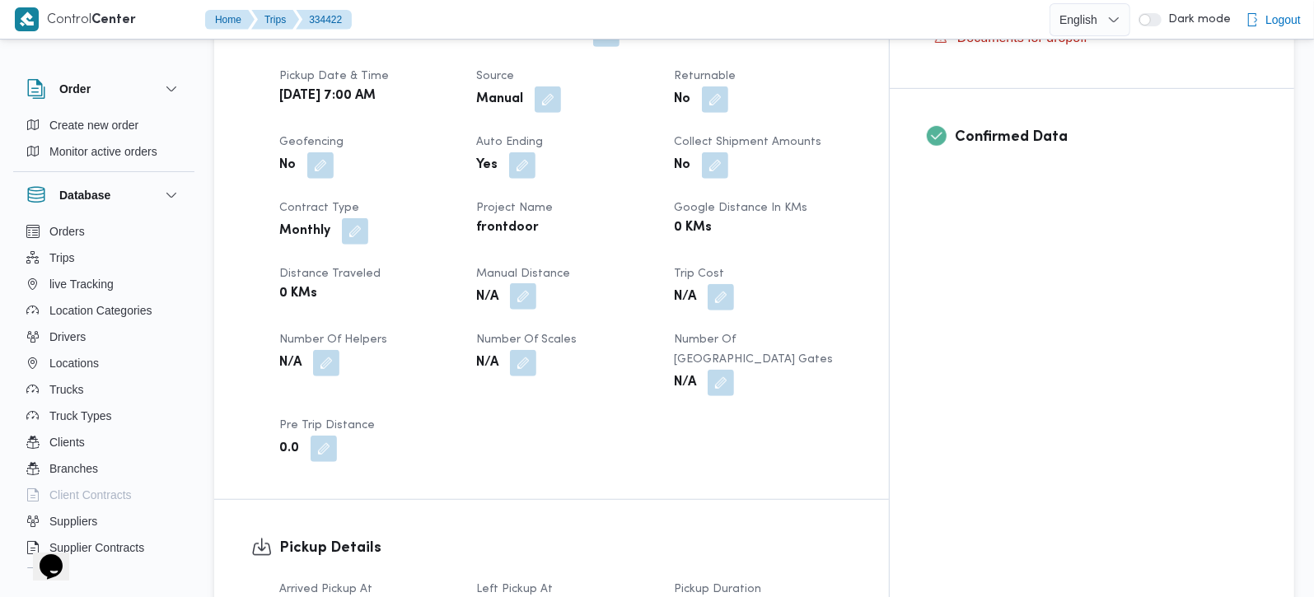
click at [536, 283] on button "button" at bounding box center [523, 296] width 26 height 26
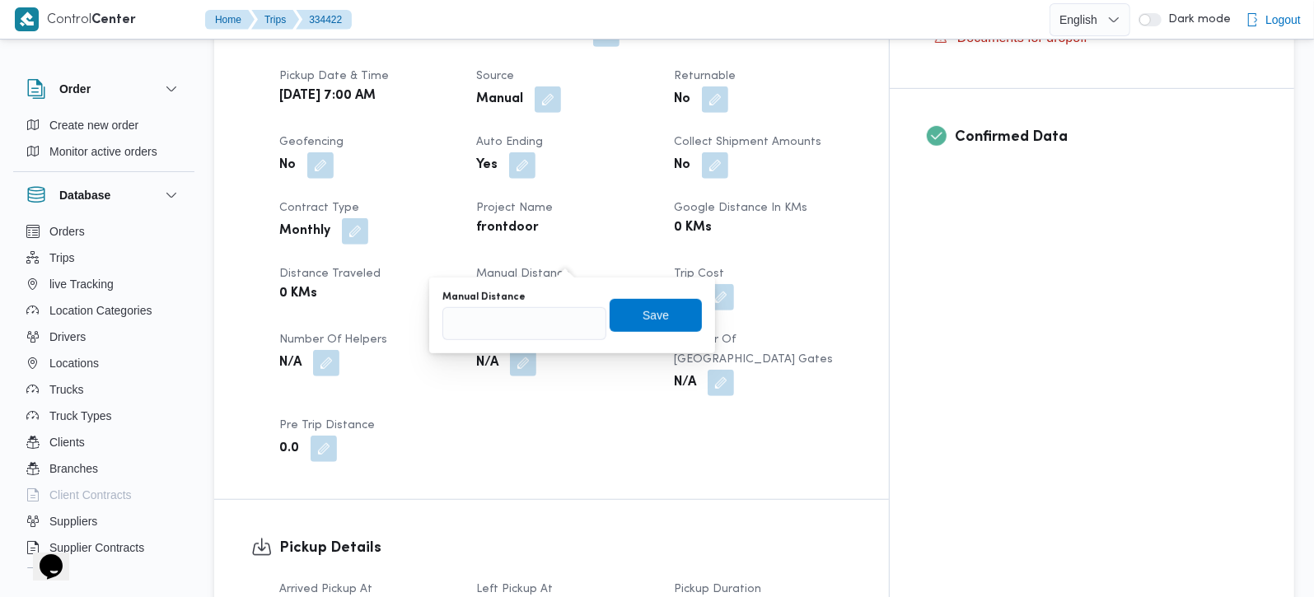
click at [542, 303] on div "Manual Distance" at bounding box center [524, 315] width 164 height 49
click at [542, 314] on input "Manual Distance" at bounding box center [524, 323] width 164 height 33
type input "109"
click at [661, 327] on span "Save" at bounding box center [656, 314] width 92 height 33
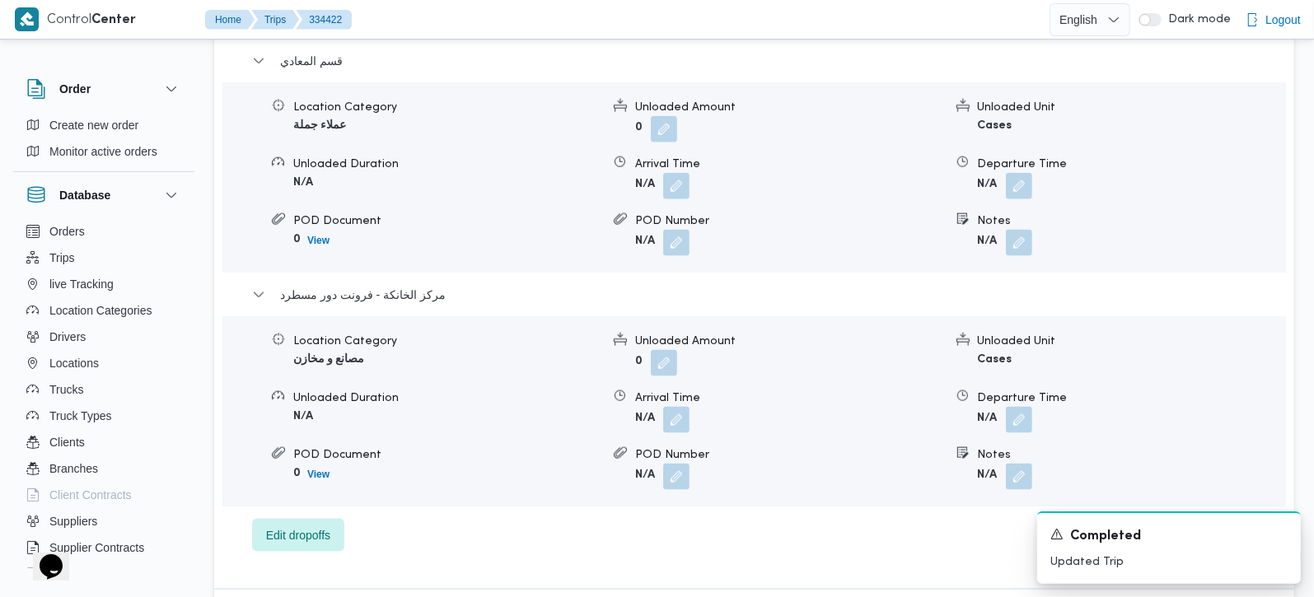
scroll to position [1523, 0]
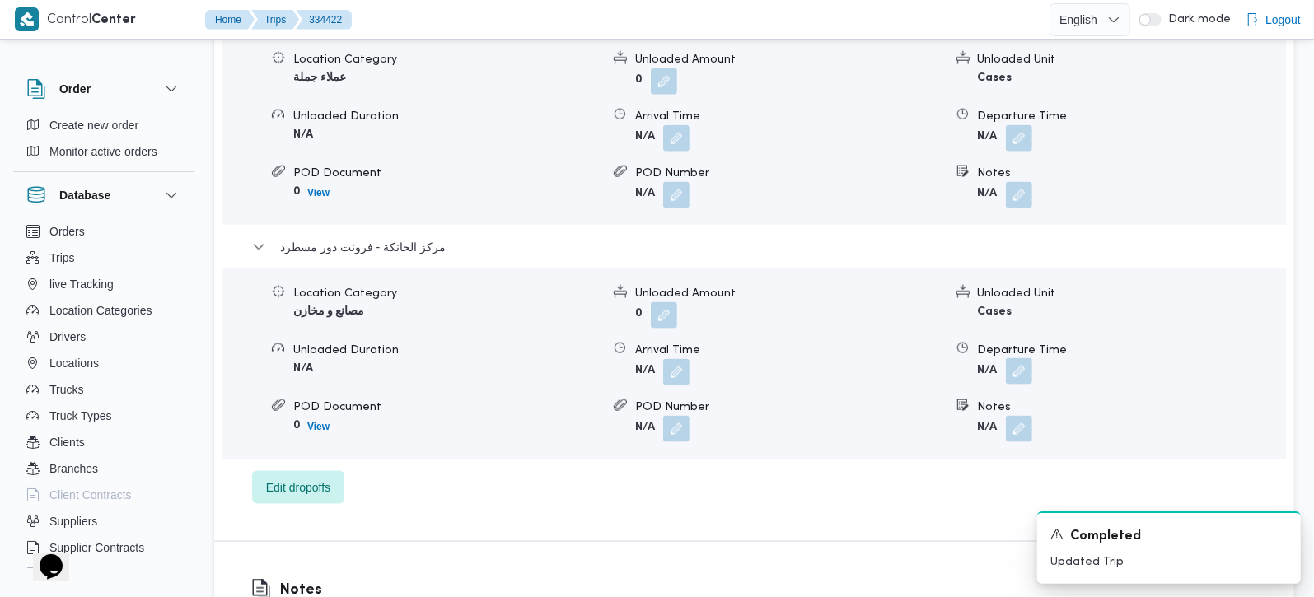
click at [1018, 358] on button "button" at bounding box center [1019, 371] width 26 height 26
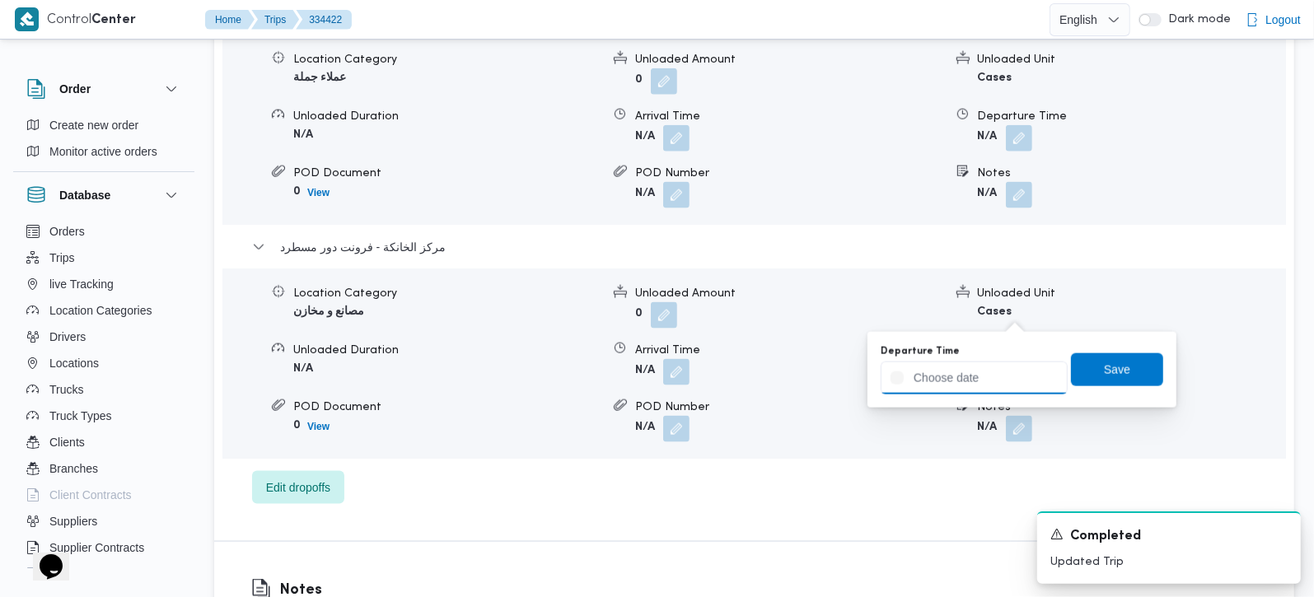
click at [1004, 381] on input "Departure Time" at bounding box center [974, 378] width 187 height 33
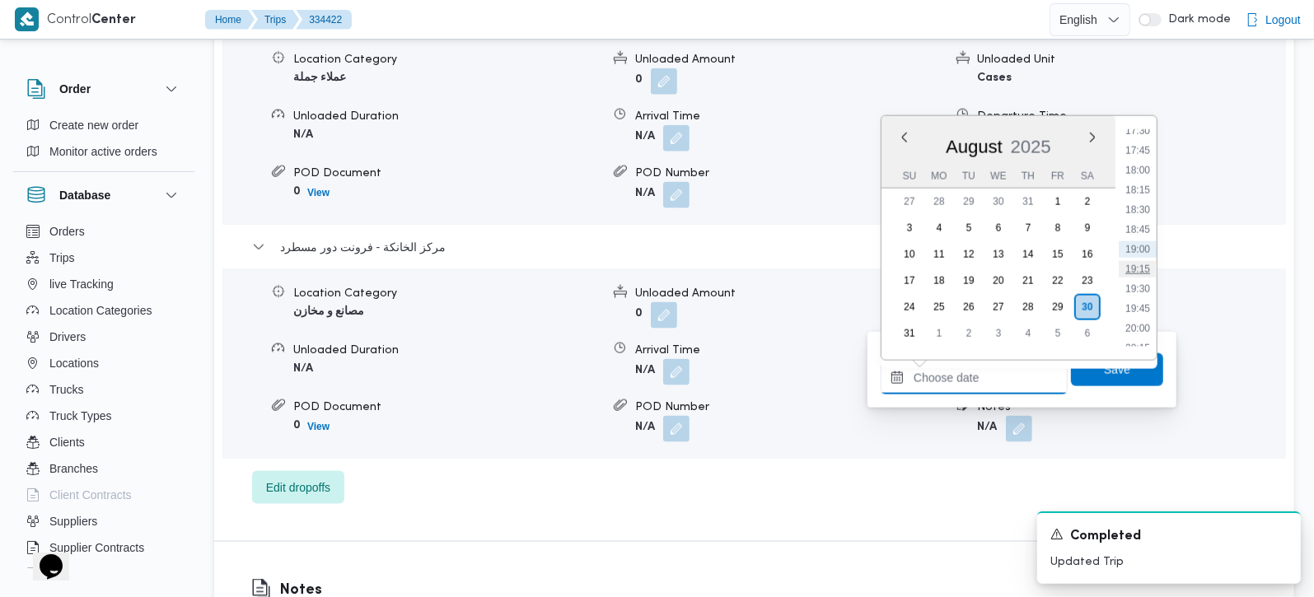
scroll to position [1294, 0]
click at [1136, 169] on li "16:45" at bounding box center [1138, 169] width 38 height 16
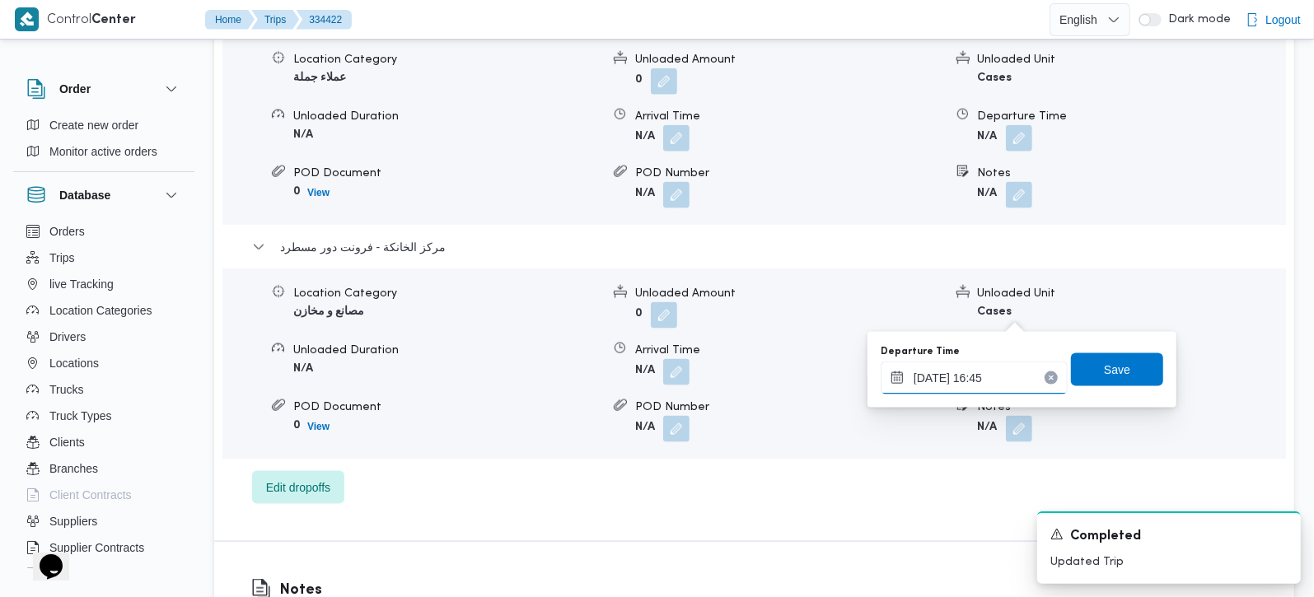
click at [990, 381] on input "30/08/2025 16:45" at bounding box center [974, 378] width 187 height 33
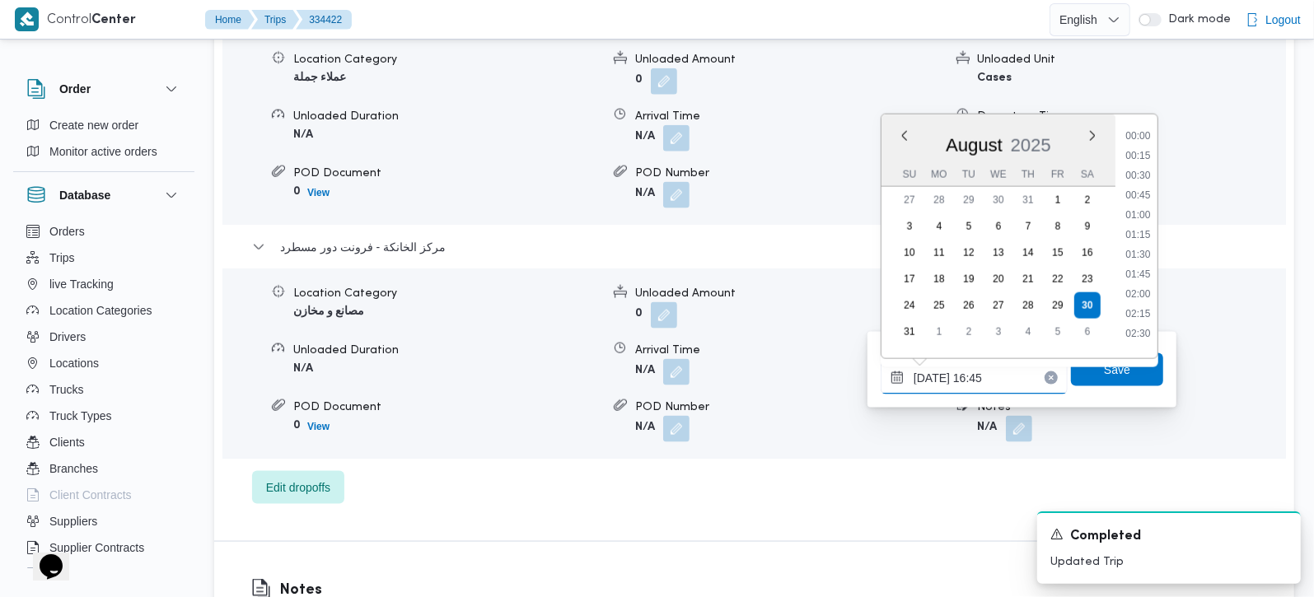
scroll to position [1212, 0]
click at [1140, 232] on li "16:30" at bounding box center [1138, 229] width 38 height 16
type input "30/08/2025 16:30"
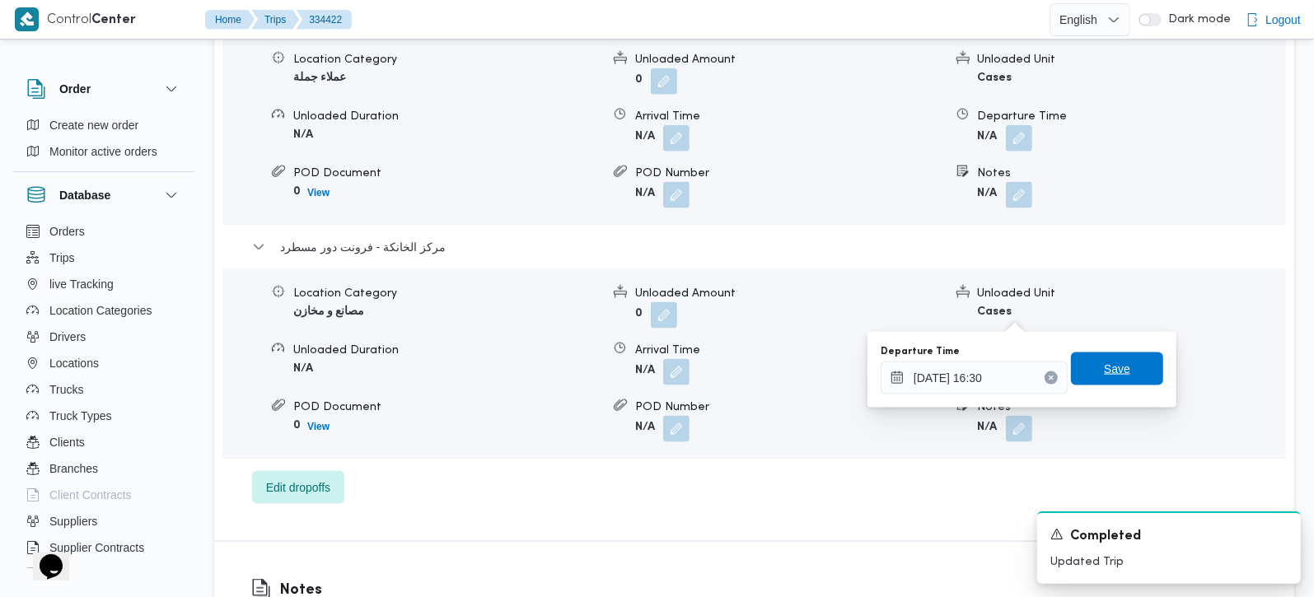
click at [1116, 377] on span "Save" at bounding box center [1117, 369] width 26 height 20
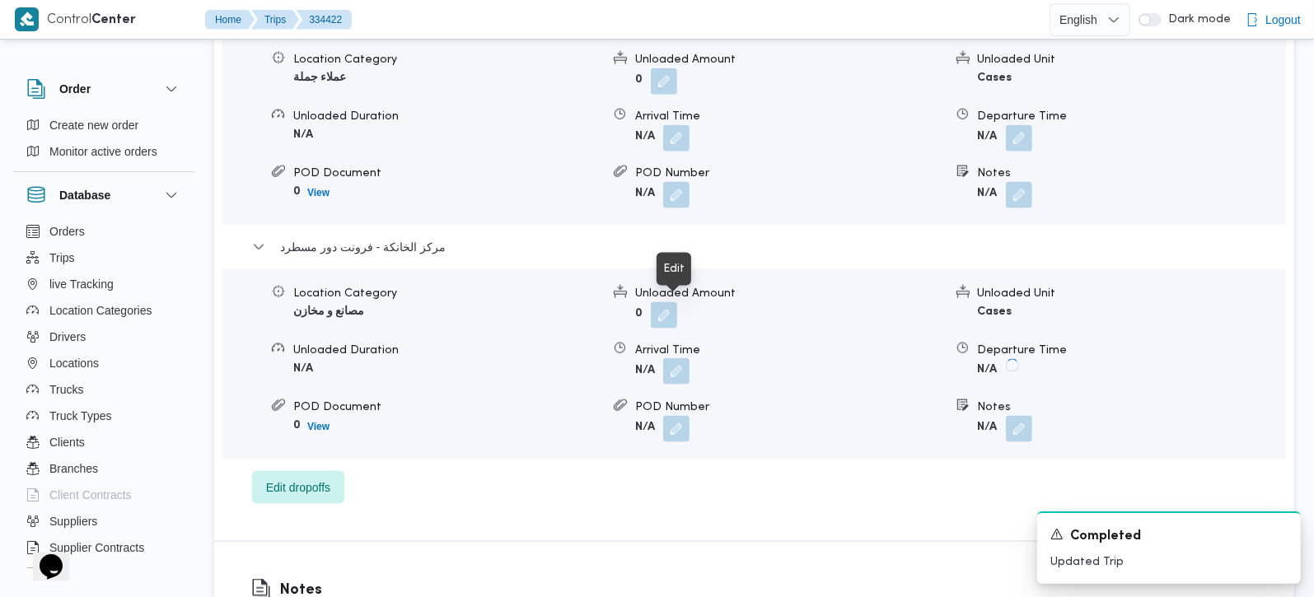
click at [667, 358] on button "button" at bounding box center [676, 371] width 26 height 26
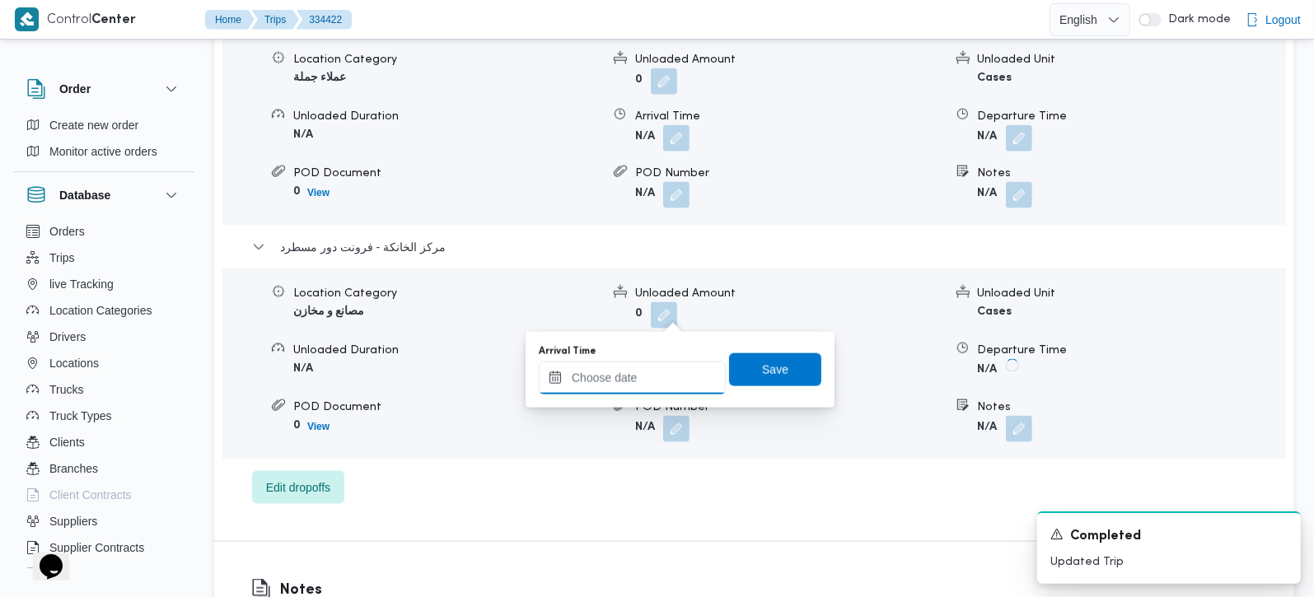
click at [662, 372] on input "Arrival Time" at bounding box center [632, 378] width 187 height 33
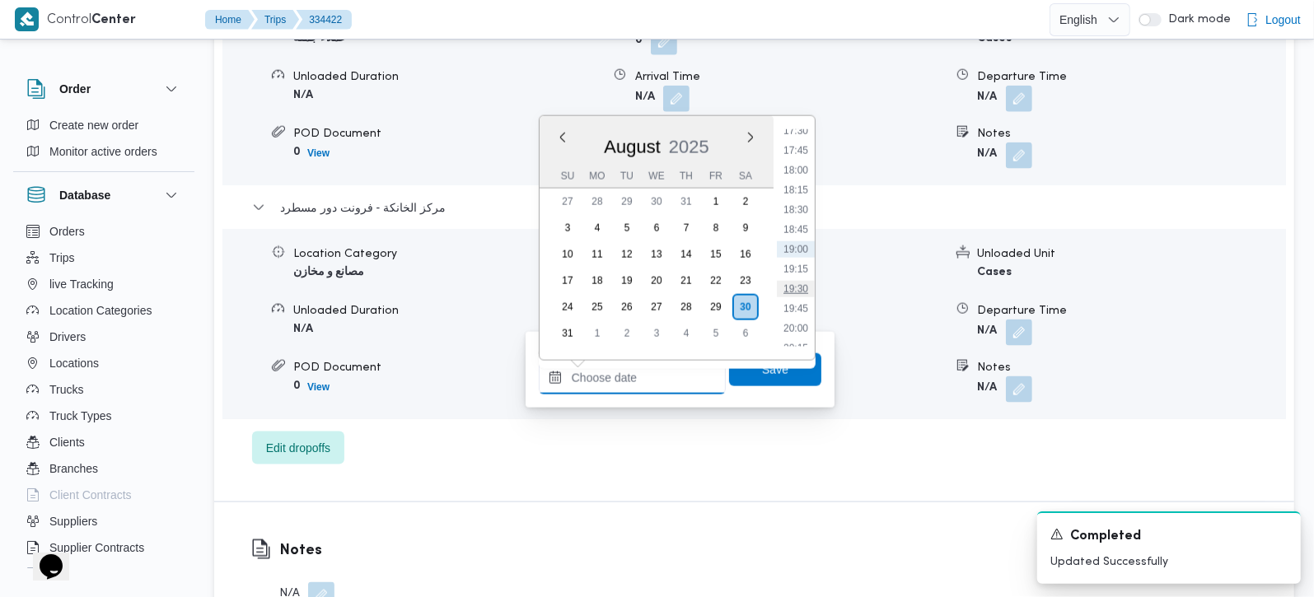
scroll to position [1294, 0]
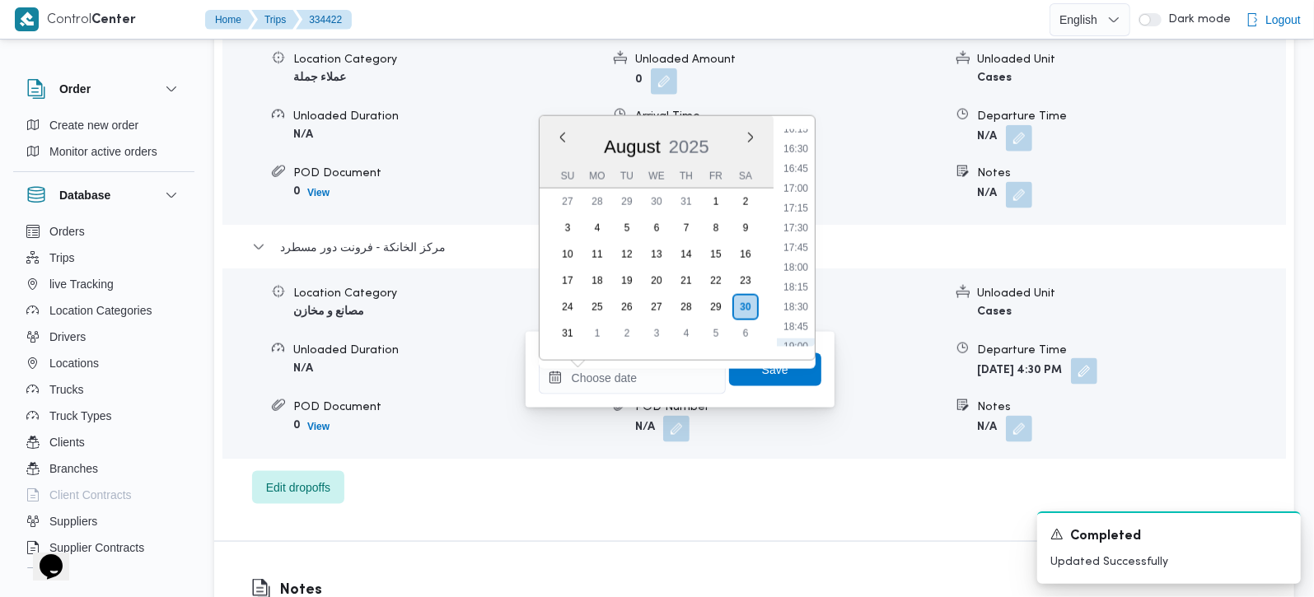
click at [1097, 359] on span at bounding box center [1080, 372] width 35 height 26
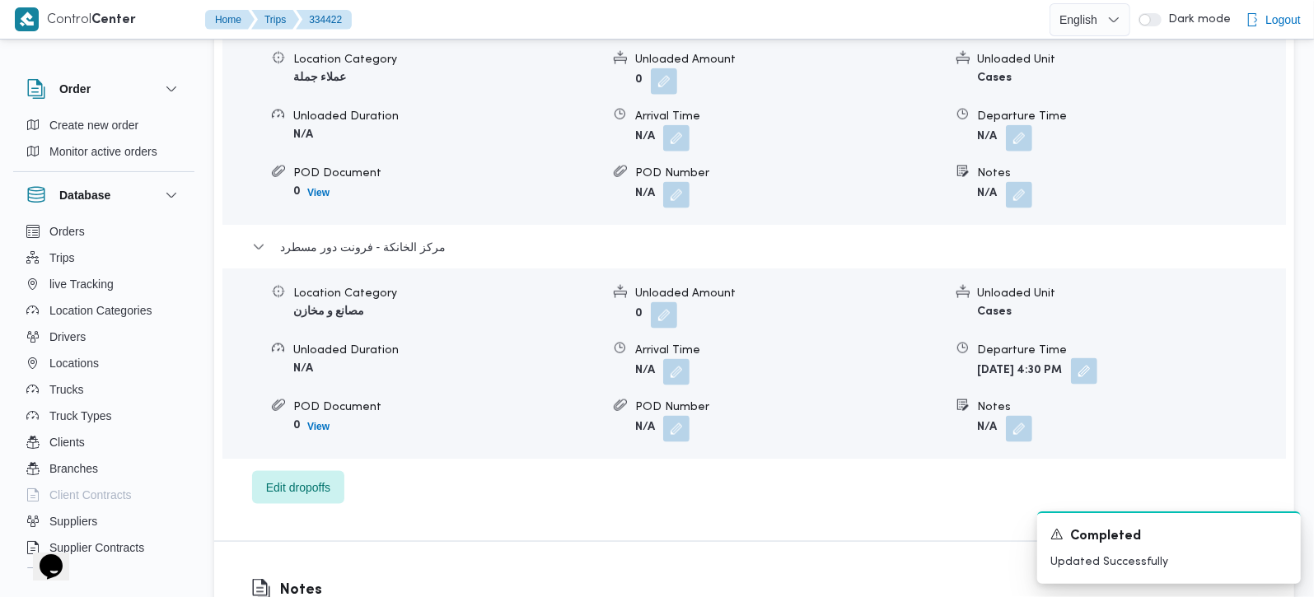
scroll to position [0, 0]
click at [1097, 358] on button "button" at bounding box center [1084, 371] width 26 height 26
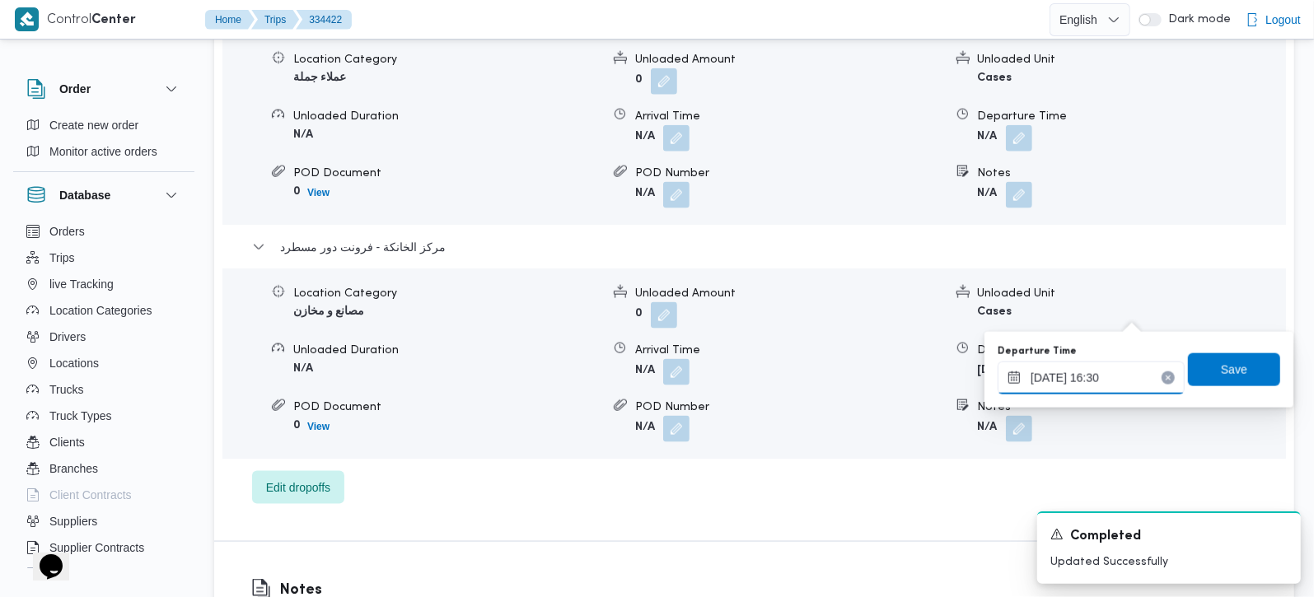
click at [1102, 367] on input "30/08/2025 16:30" at bounding box center [1091, 378] width 187 height 33
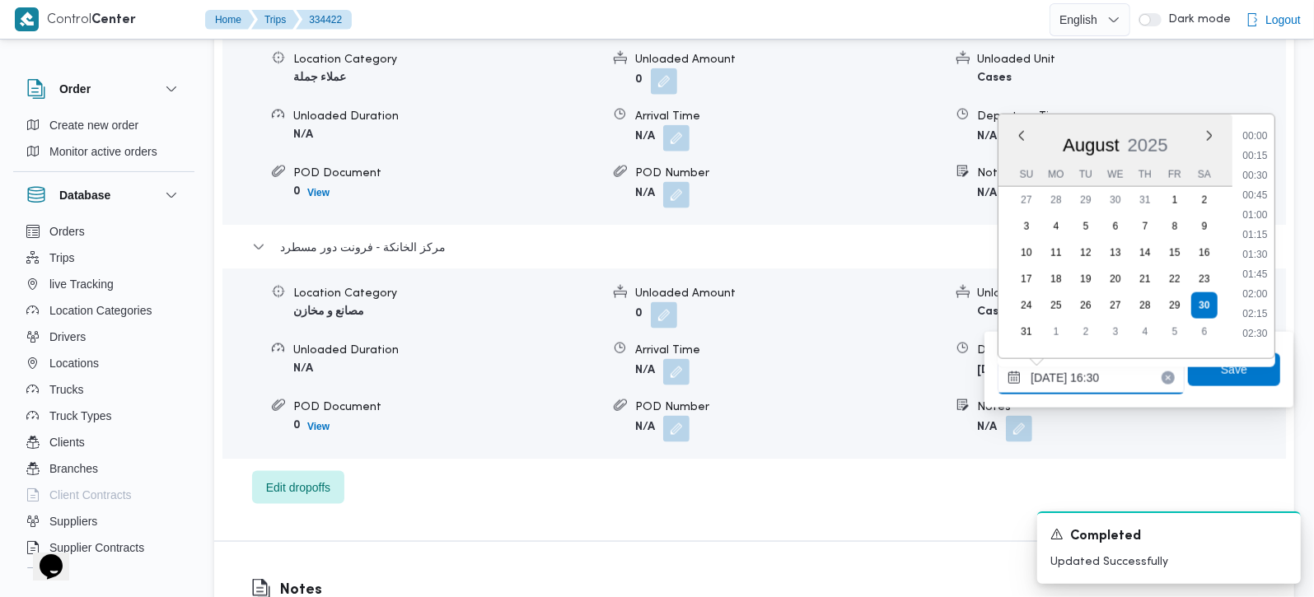
scroll to position [1193, 0]
click at [1270, 175] on li "15:30" at bounding box center [1256, 169] width 38 height 16
type input "30/08/2025 15:30"
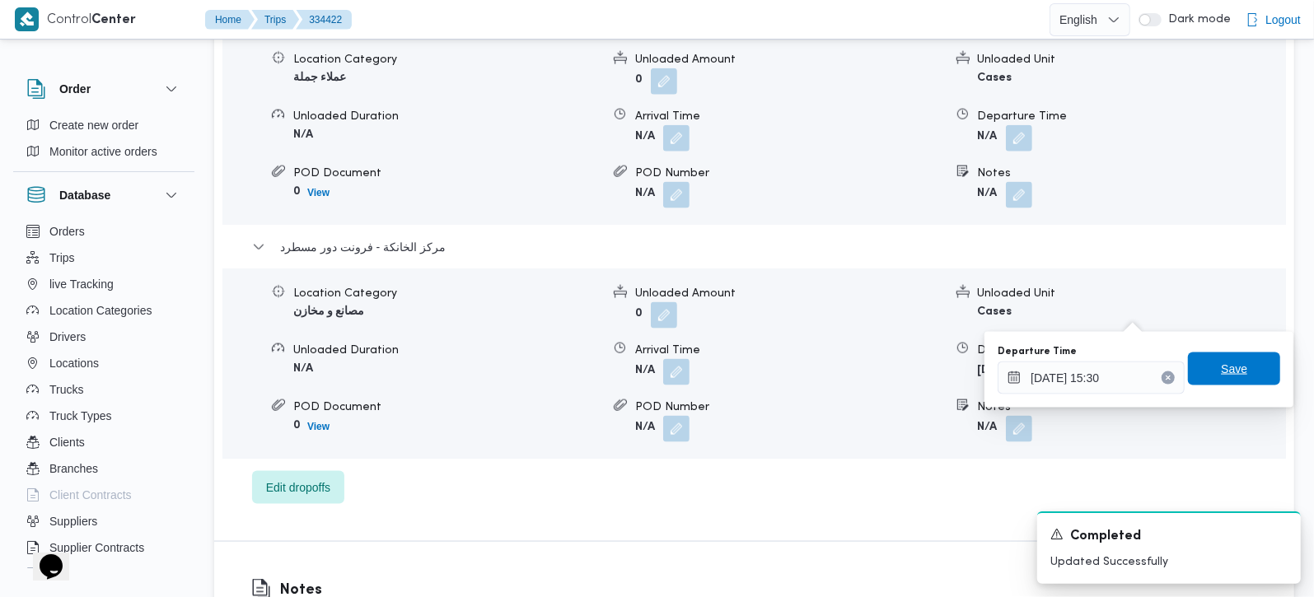
click at [1221, 372] on span "Save" at bounding box center [1234, 369] width 26 height 20
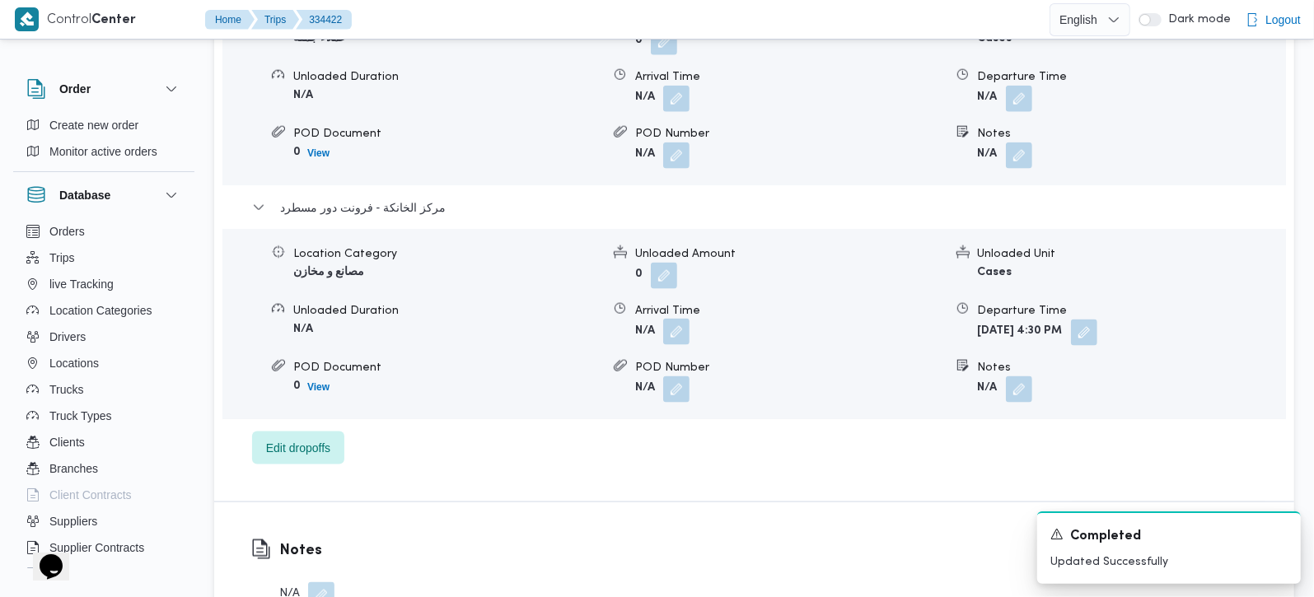
click at [673, 321] on button "button" at bounding box center [676, 332] width 26 height 26
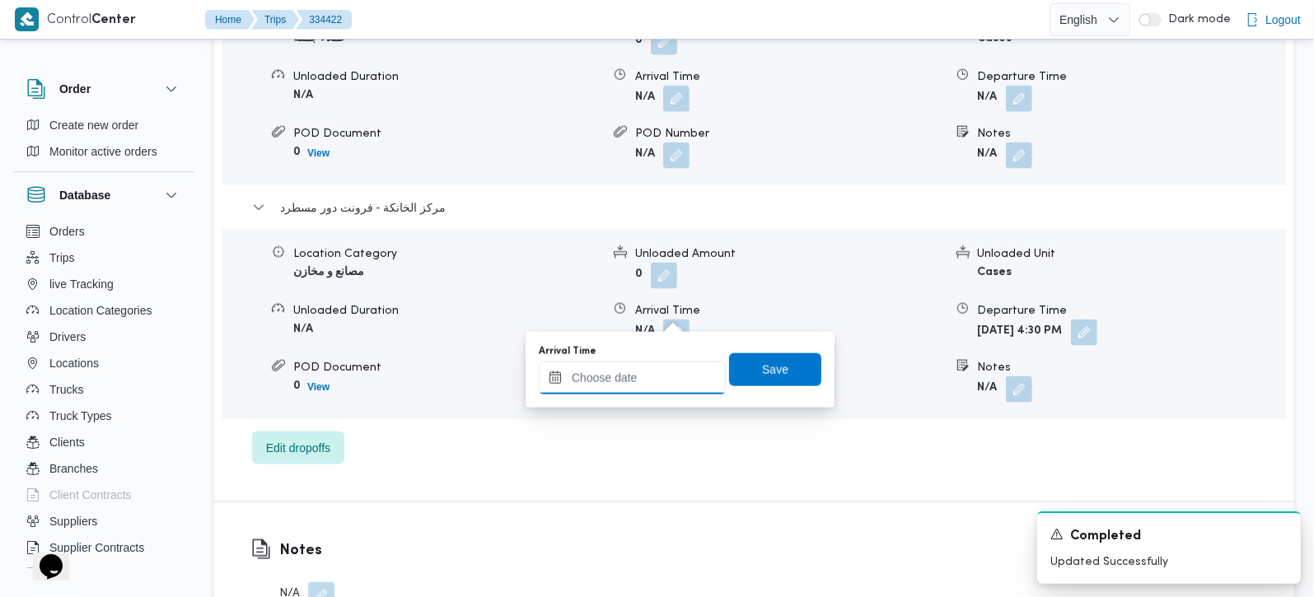
click at [668, 376] on input "Arrival Time" at bounding box center [632, 378] width 187 height 33
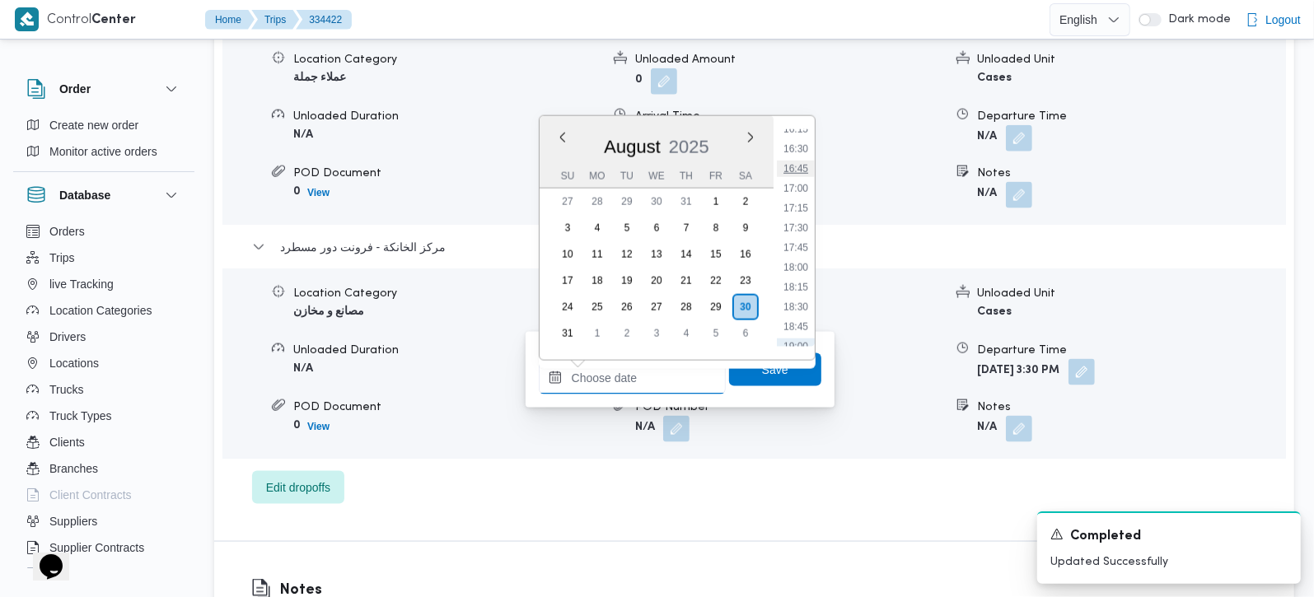
scroll to position [1196, 0]
click at [798, 144] on li "15:15" at bounding box center [796, 147] width 38 height 16
type input "30/08/2025 15:15"
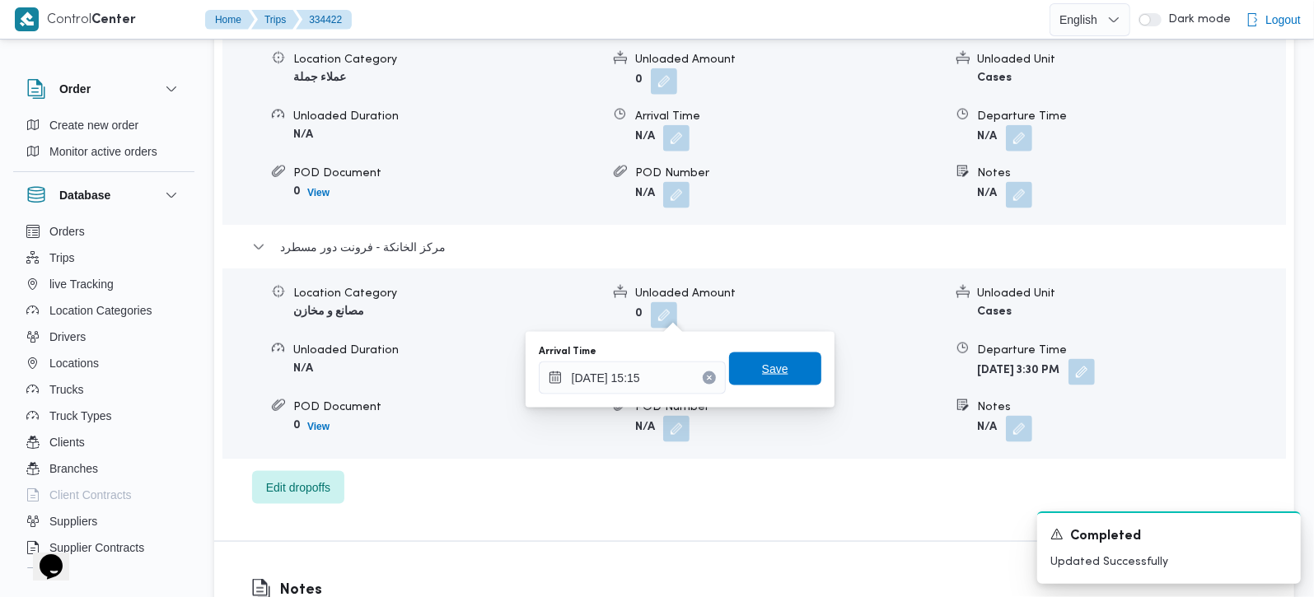
click at [789, 377] on span "Save" at bounding box center [775, 369] width 92 height 33
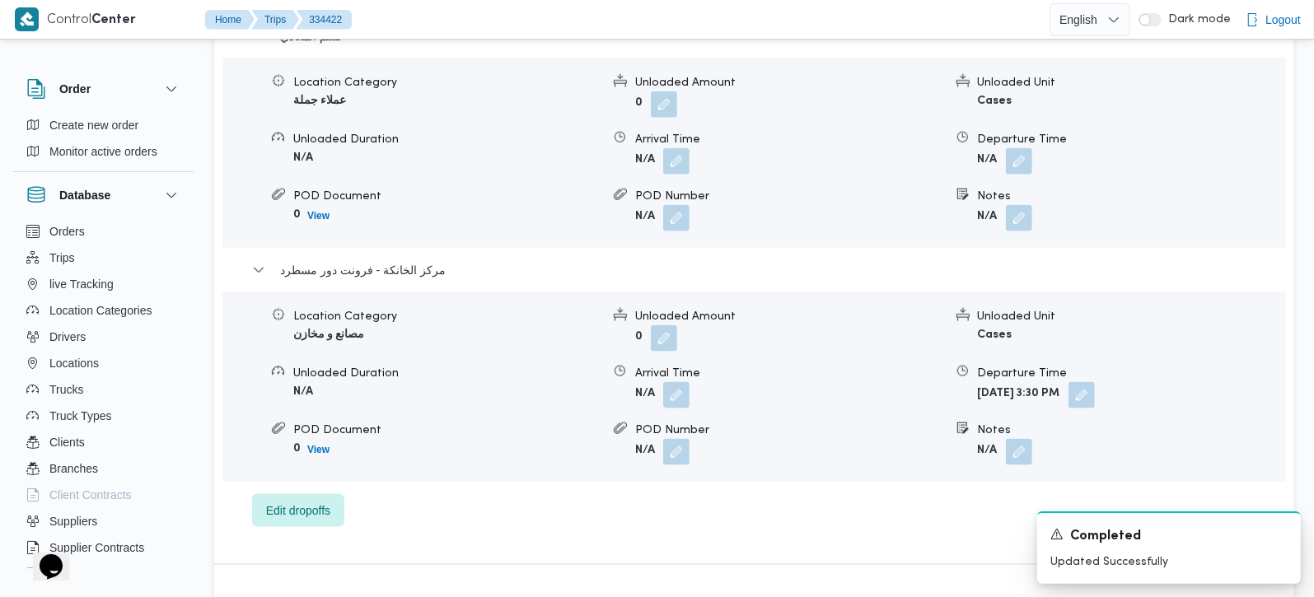
scroll to position [1425, 0]
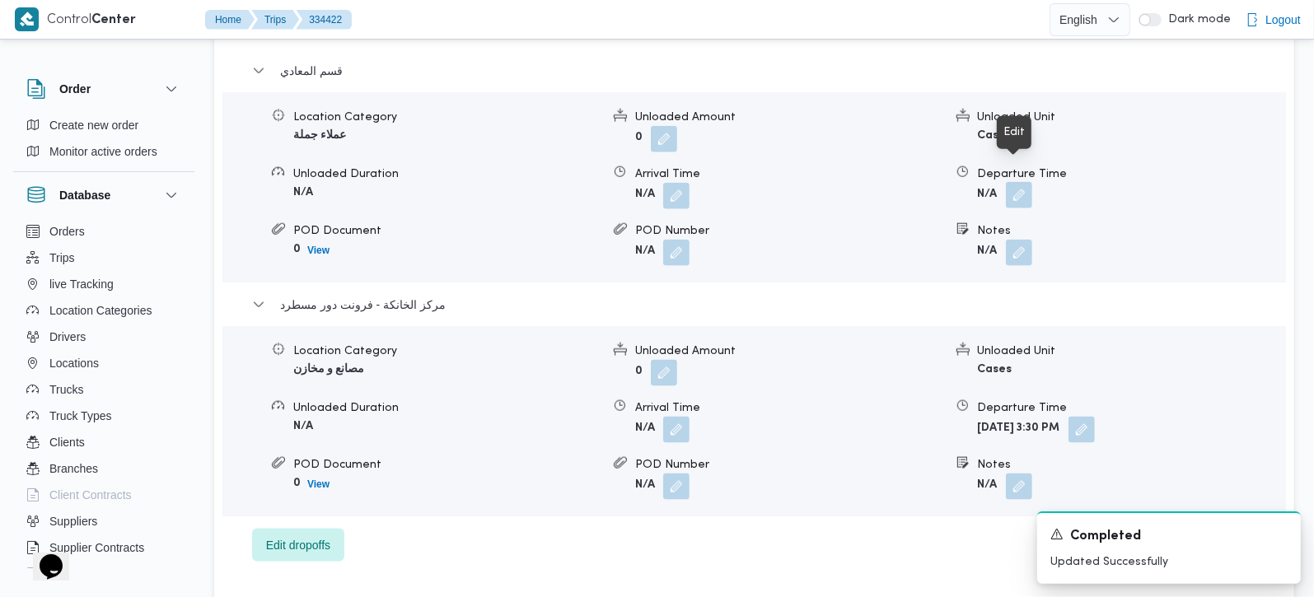
click at [1011, 182] on button "button" at bounding box center [1019, 195] width 26 height 26
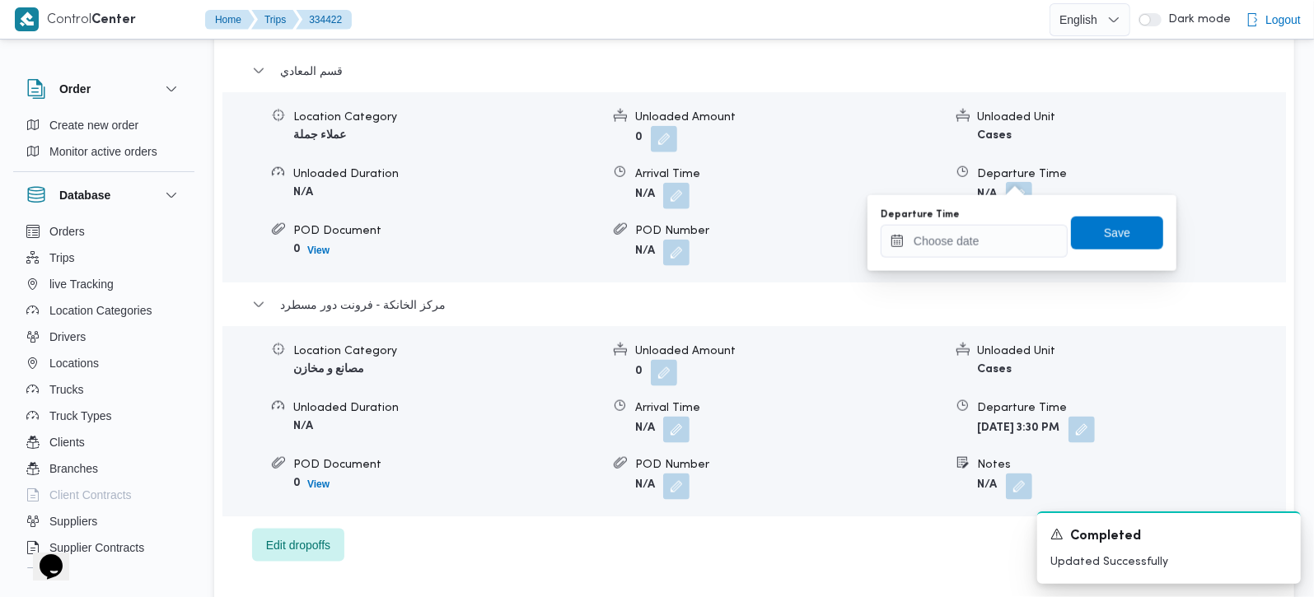
click at [1006, 225] on div at bounding box center [974, 241] width 187 height 33
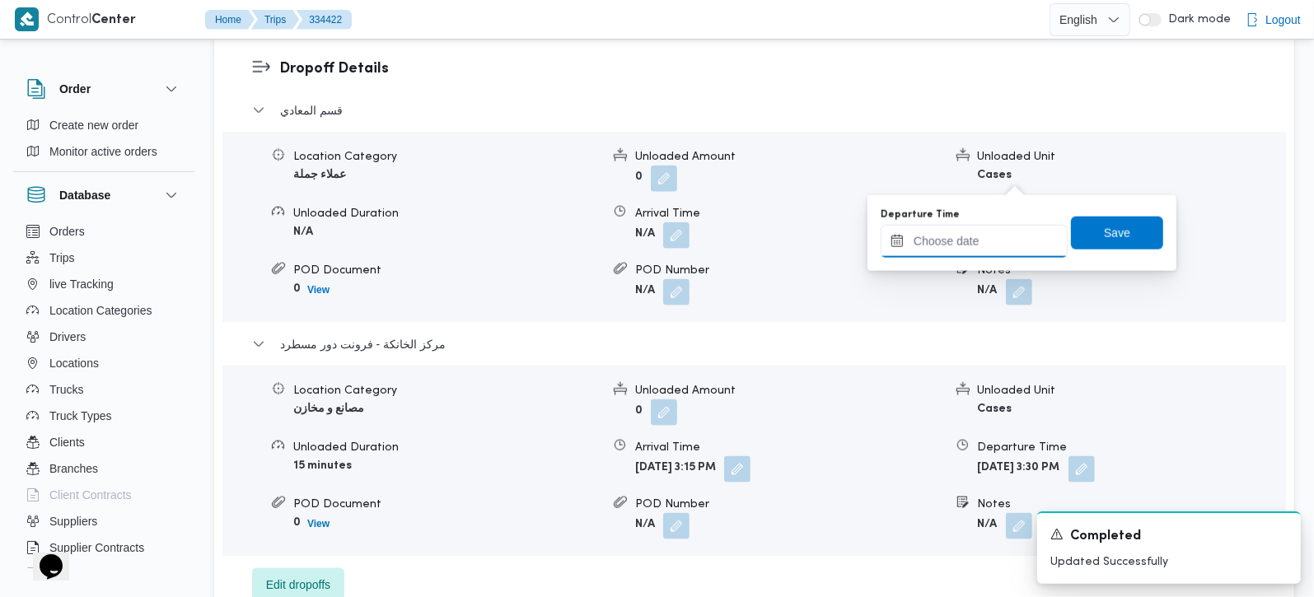
drag, startPoint x: 976, startPoint y: 249, endPoint x: 984, endPoint y: 254, distance: 8.9
click at [976, 249] on input "Departure Time" at bounding box center [974, 241] width 187 height 33
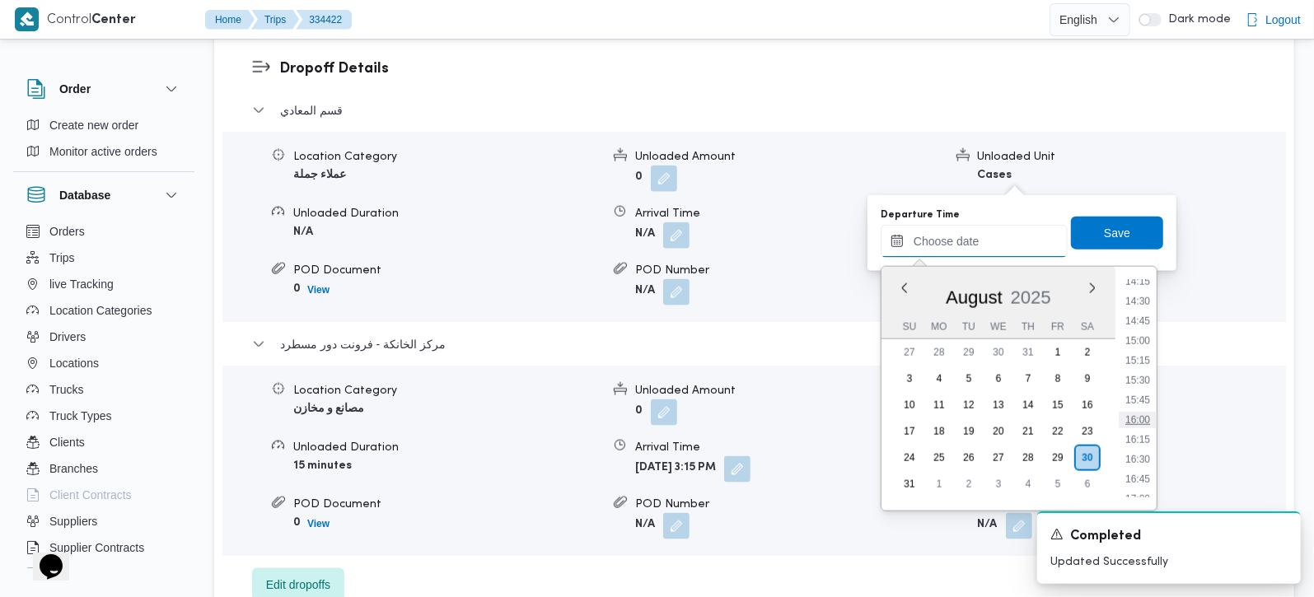
scroll to position [1100, 0]
click at [1144, 316] on li "14:15" at bounding box center [1138, 315] width 38 height 16
type input "30/08/2025 14:15"
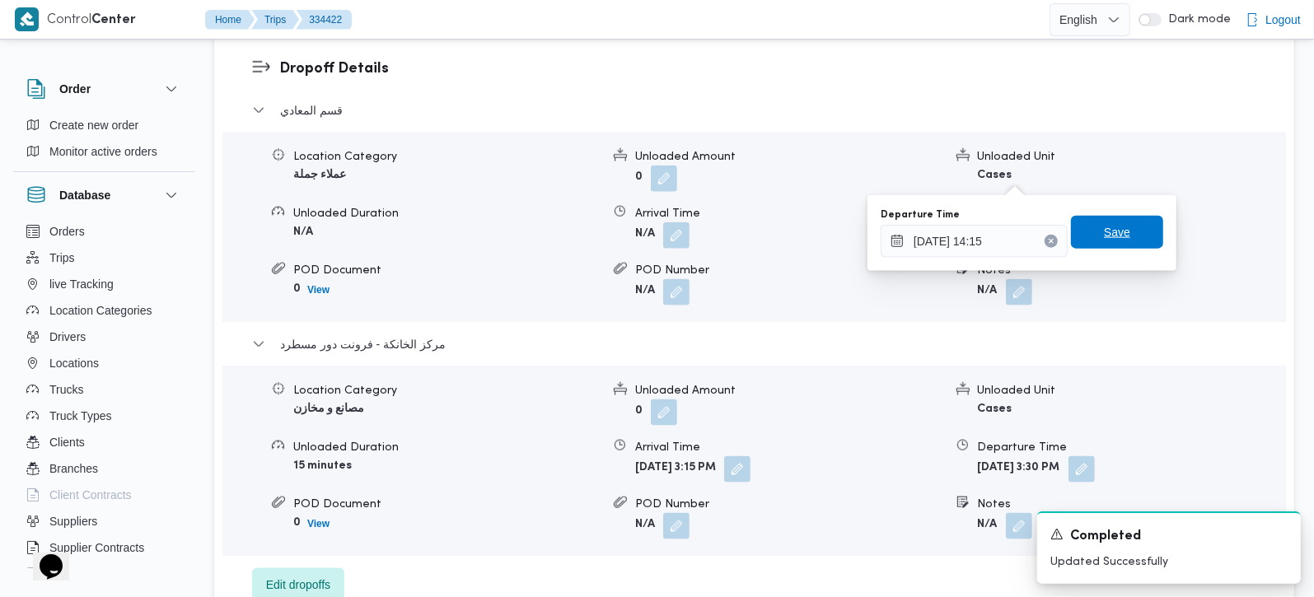
click at [1105, 238] on span "Save" at bounding box center [1117, 232] width 26 height 20
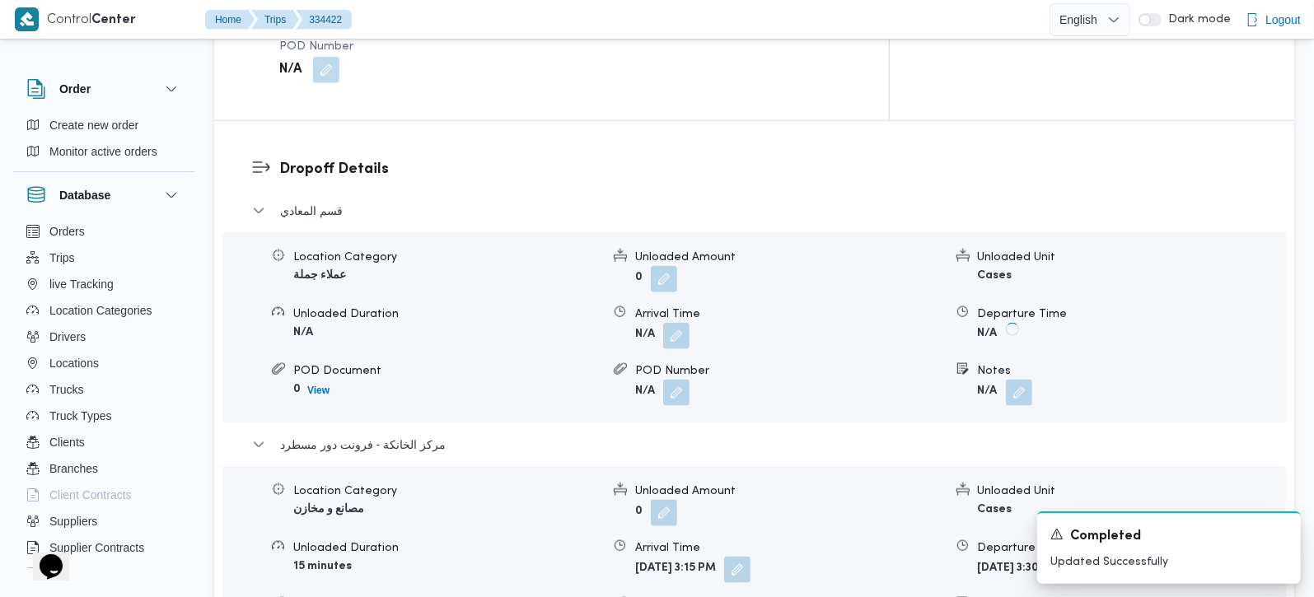
scroll to position [1135, 0]
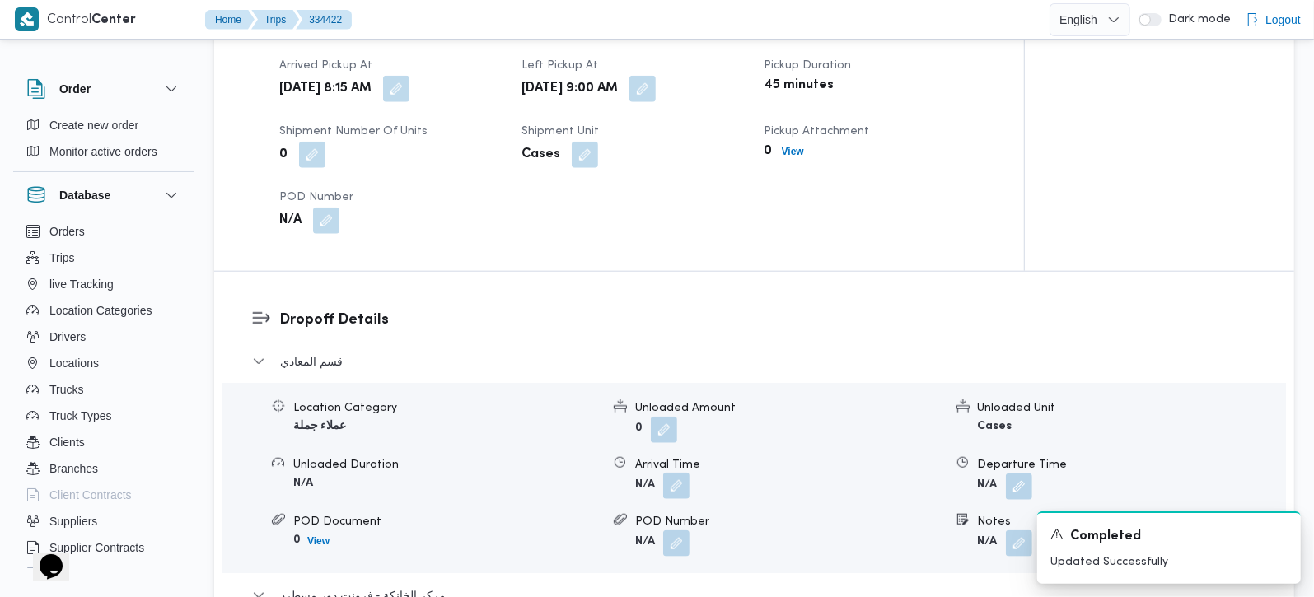
click at [689, 473] on button "button" at bounding box center [676, 486] width 26 height 26
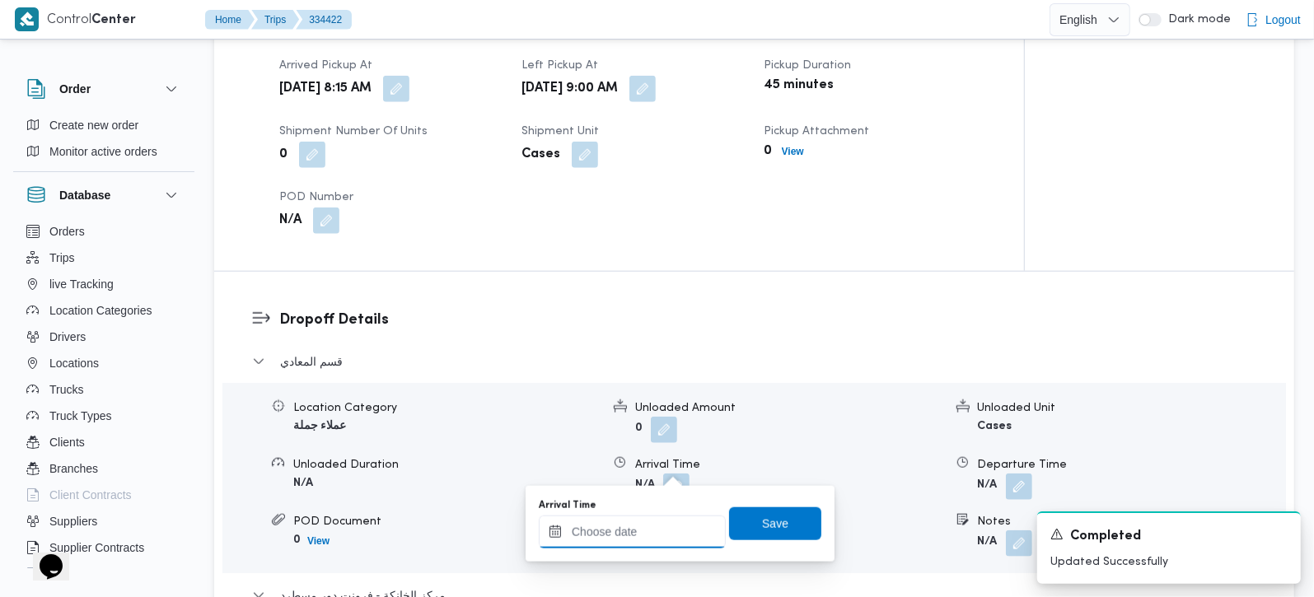
click at [665, 533] on input "Arrival Time" at bounding box center [632, 532] width 187 height 33
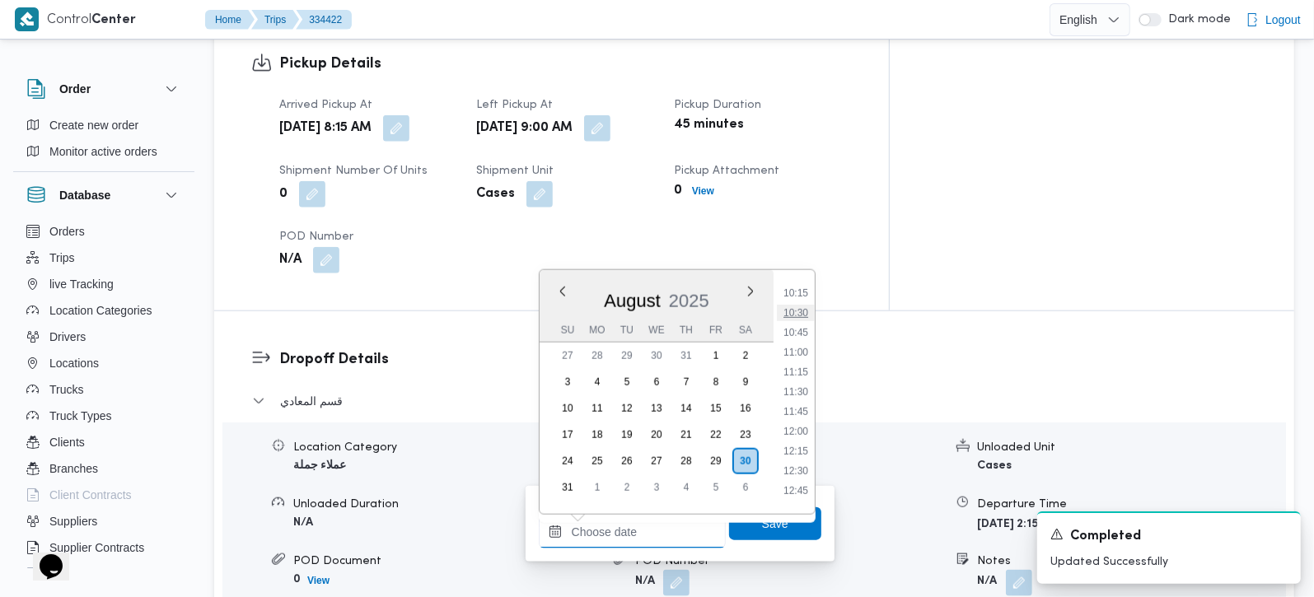
scroll to position [712, 0]
click at [799, 377] on ul "00:00 00:15 00:30 00:45 01:00 01:15 01:30 01:45 02:00 02:15 02:30 02:45 03:00 0…" at bounding box center [796, 392] width 38 height 218
click at [798, 375] on li "10:00" at bounding box center [796, 371] width 38 height 16
type input "30/08/2025 10:00"
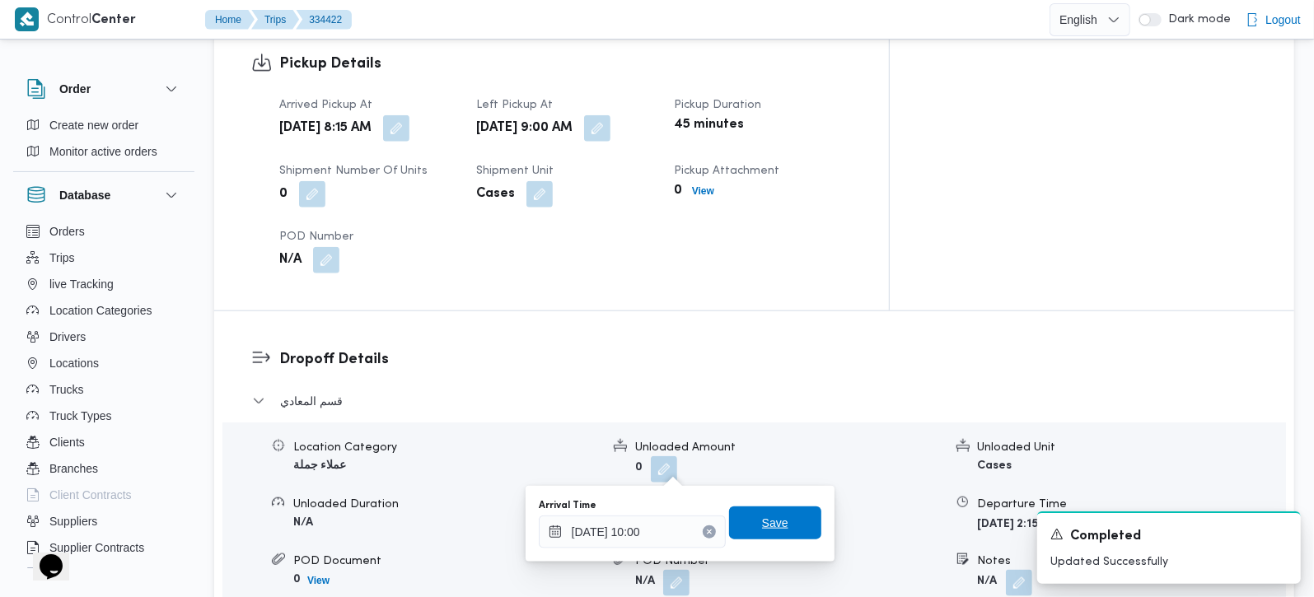
click at [767, 539] on span "Save" at bounding box center [775, 523] width 92 height 33
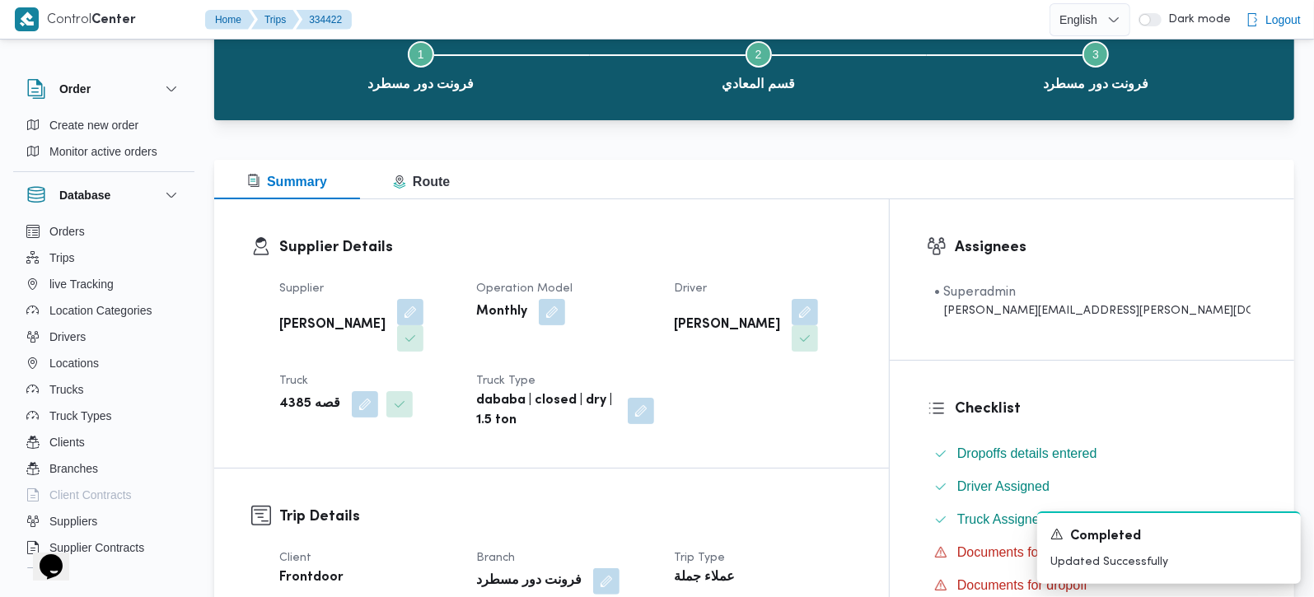
scroll to position [0, 0]
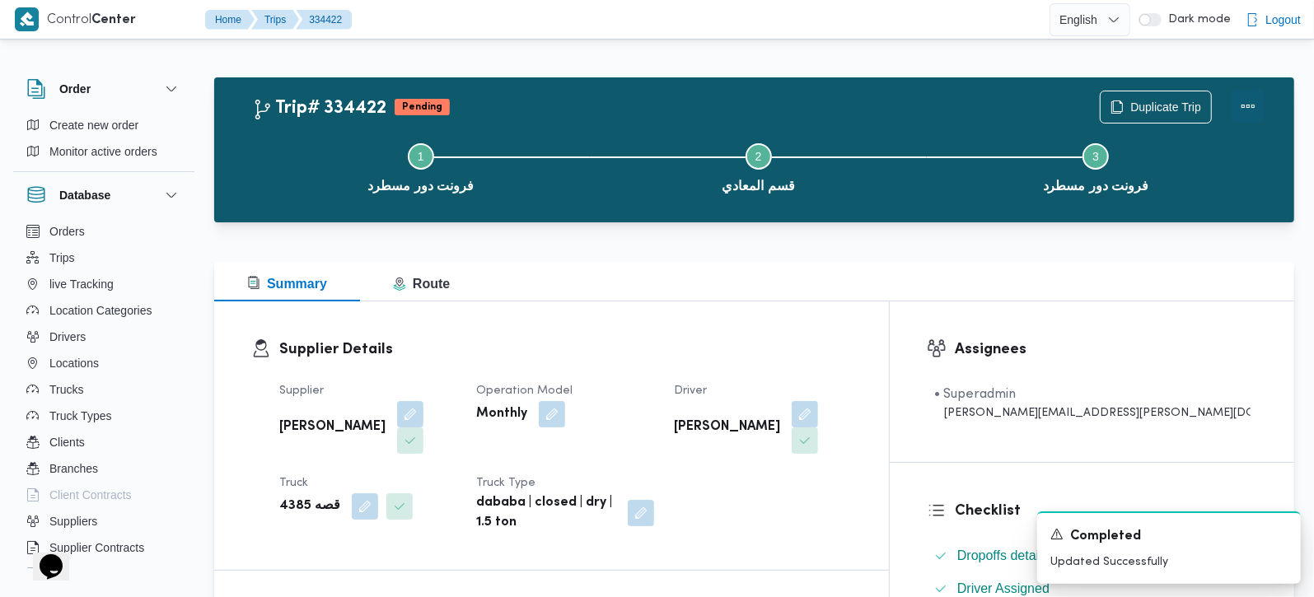
click at [1243, 117] on button "Actions" at bounding box center [1248, 106] width 33 height 33
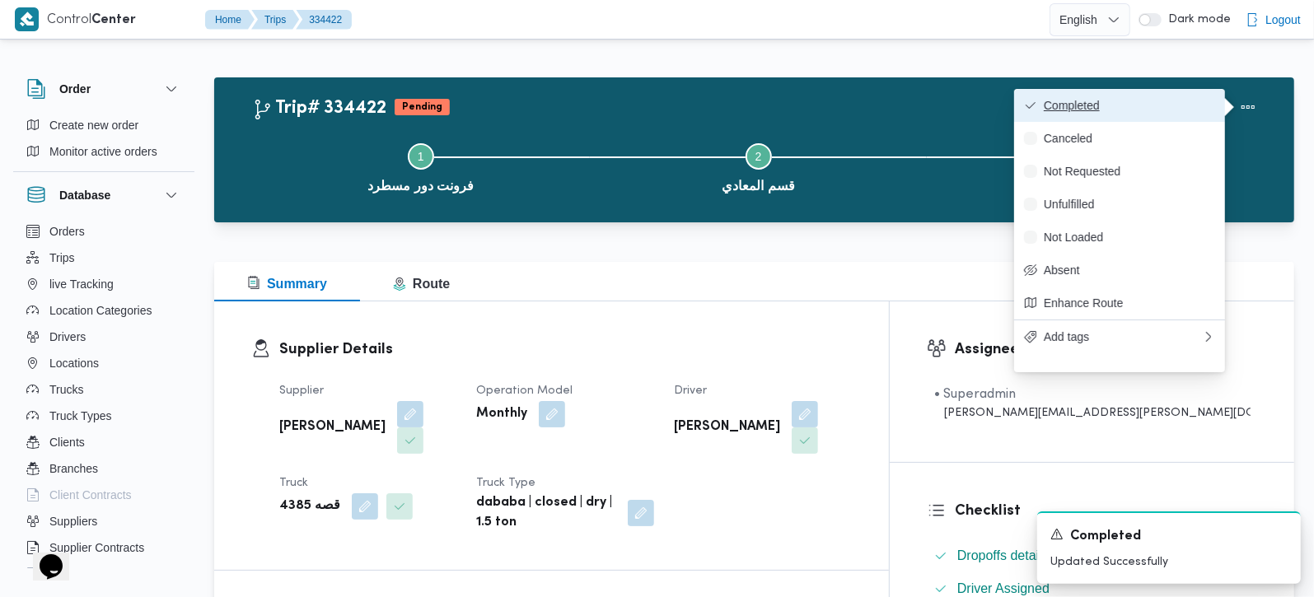
click at [1147, 110] on span "Completed" at bounding box center [1129, 105] width 171 height 13
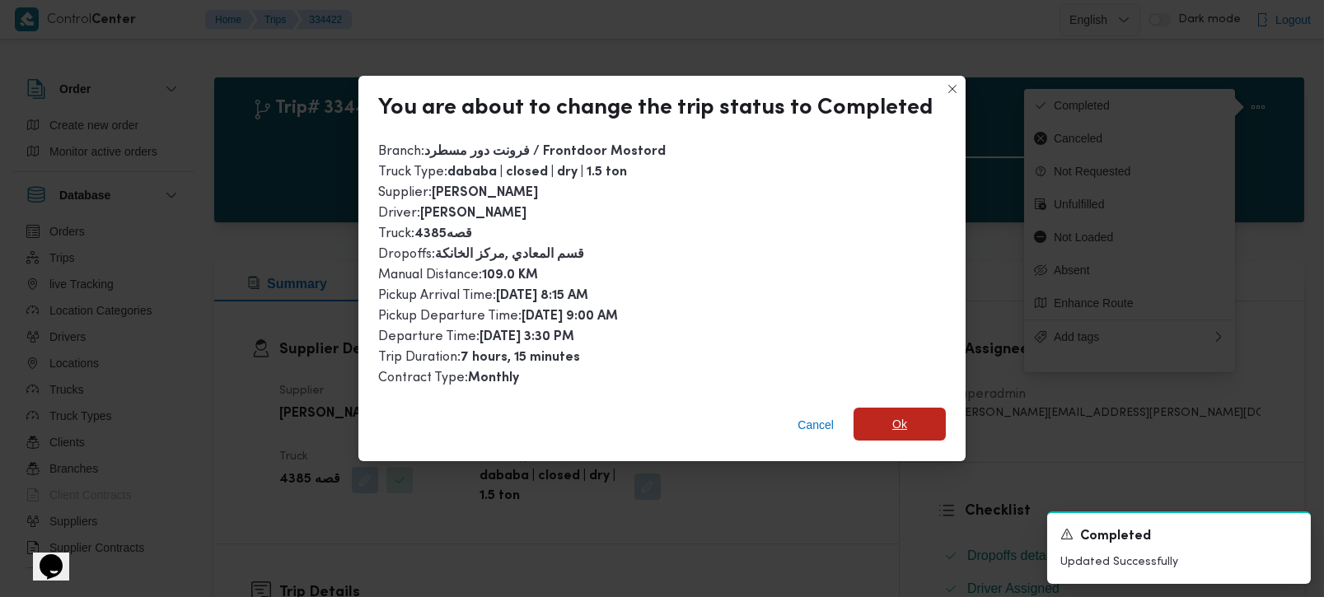
click at [897, 420] on span "Ok" at bounding box center [899, 424] width 15 height 20
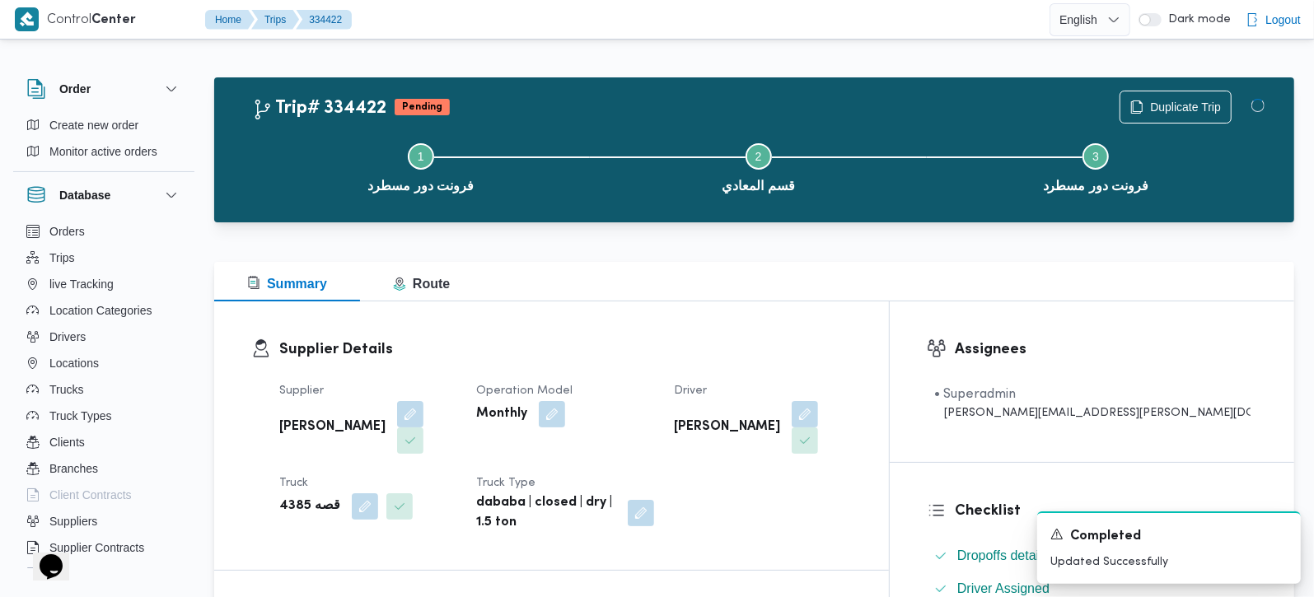
click at [780, 281] on div "Summary Route" at bounding box center [754, 282] width 1080 height 40
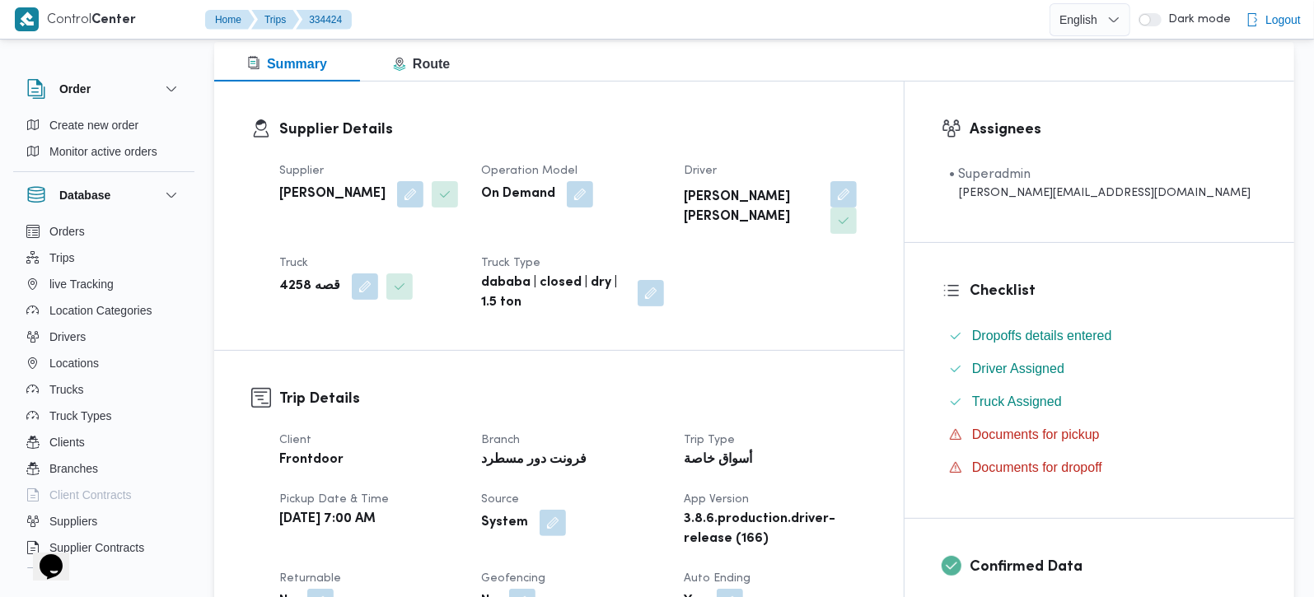
scroll to position [484, 0]
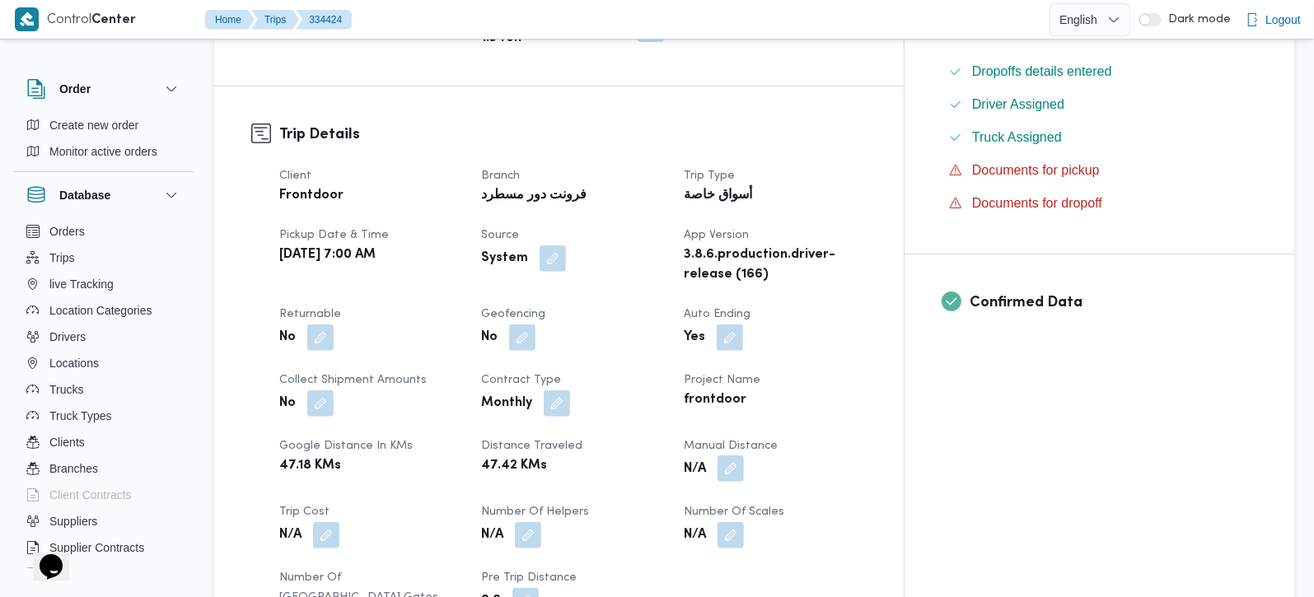
click at [744, 456] on button "button" at bounding box center [731, 469] width 26 height 26
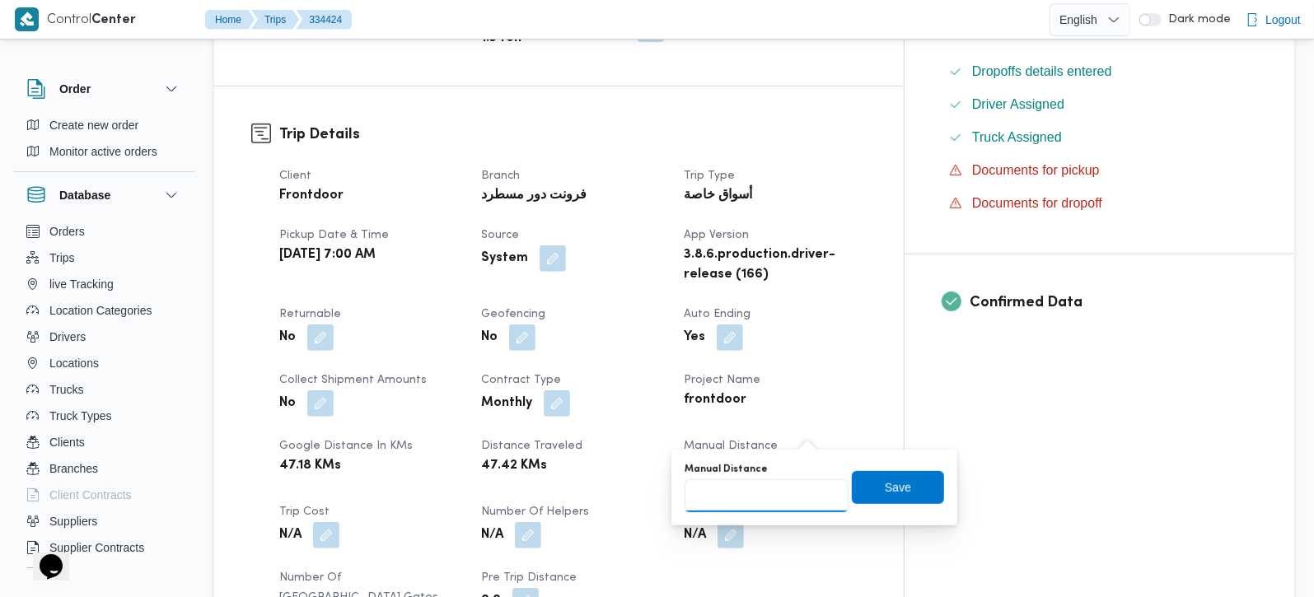
click at [773, 489] on input "Manual Distance" at bounding box center [767, 496] width 164 height 33
type input "80"
click at [909, 503] on div "Manual Distance 80 Save" at bounding box center [814, 487] width 263 height 53
click at [904, 498] on span "Save" at bounding box center [898, 486] width 92 height 33
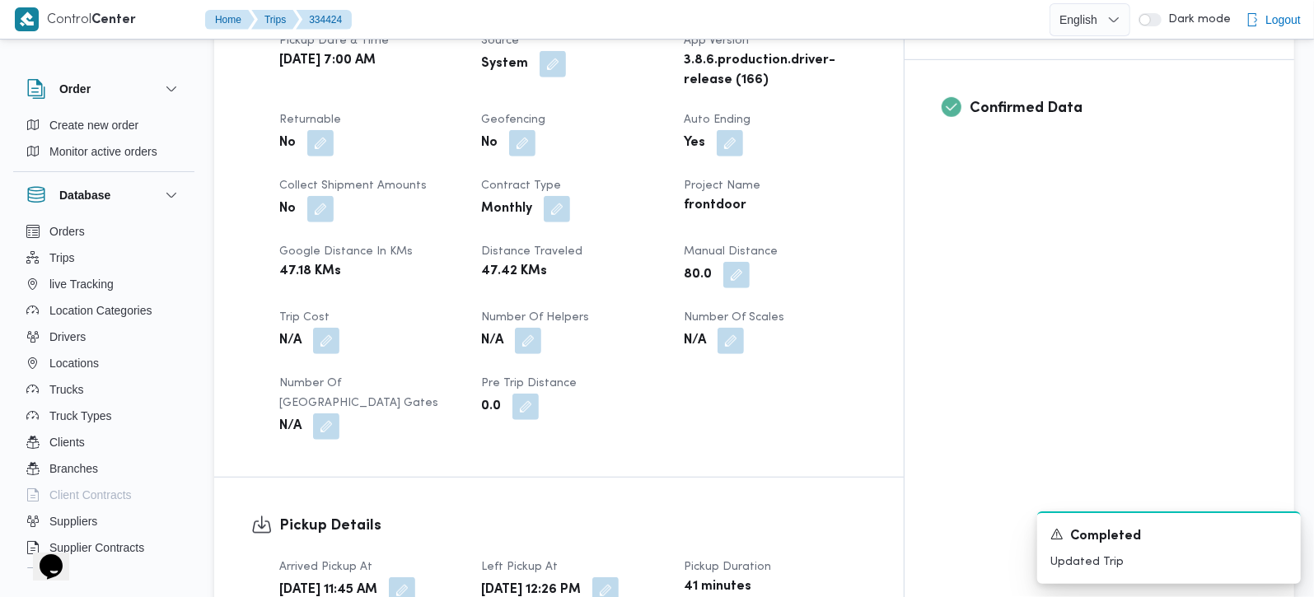
scroll to position [678, 0]
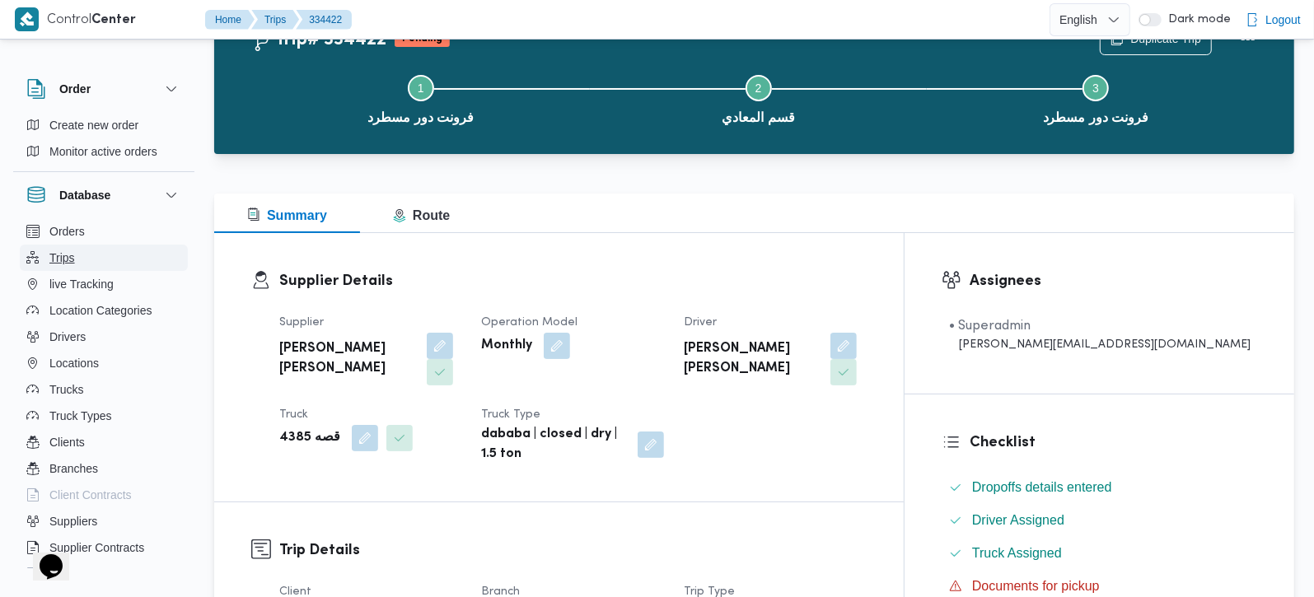
click at [63, 267] on span "Trips" at bounding box center [62, 258] width 26 height 20
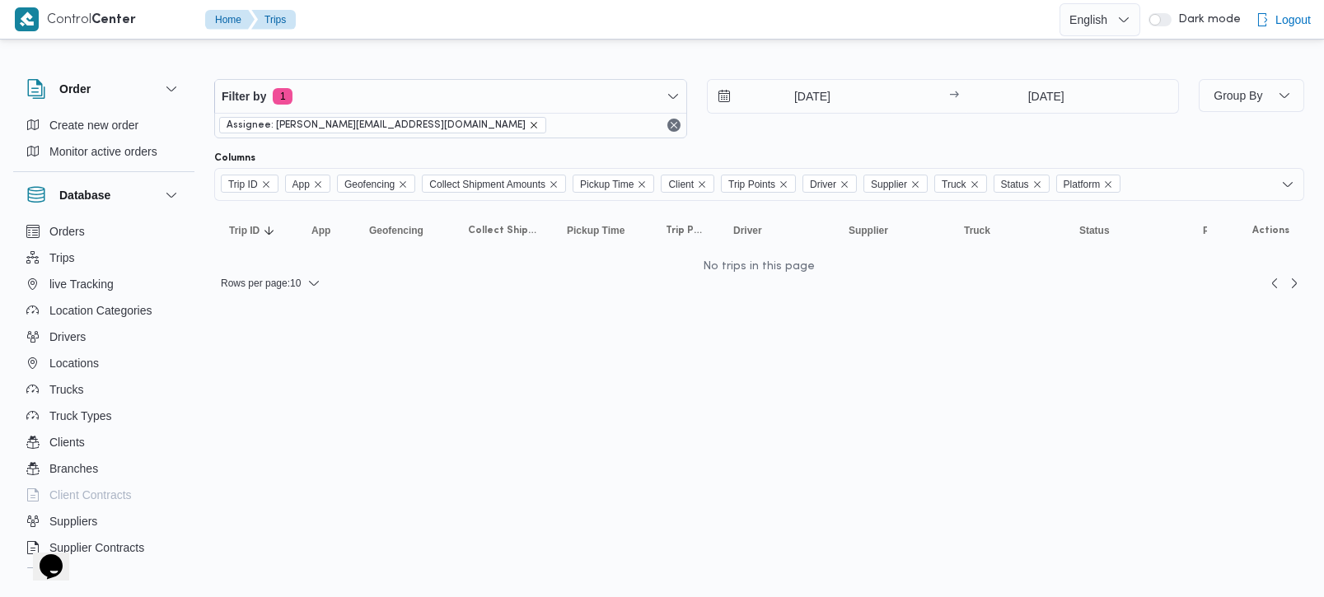
click at [529, 122] on icon "remove selected entity" at bounding box center [534, 125] width 10 height 10
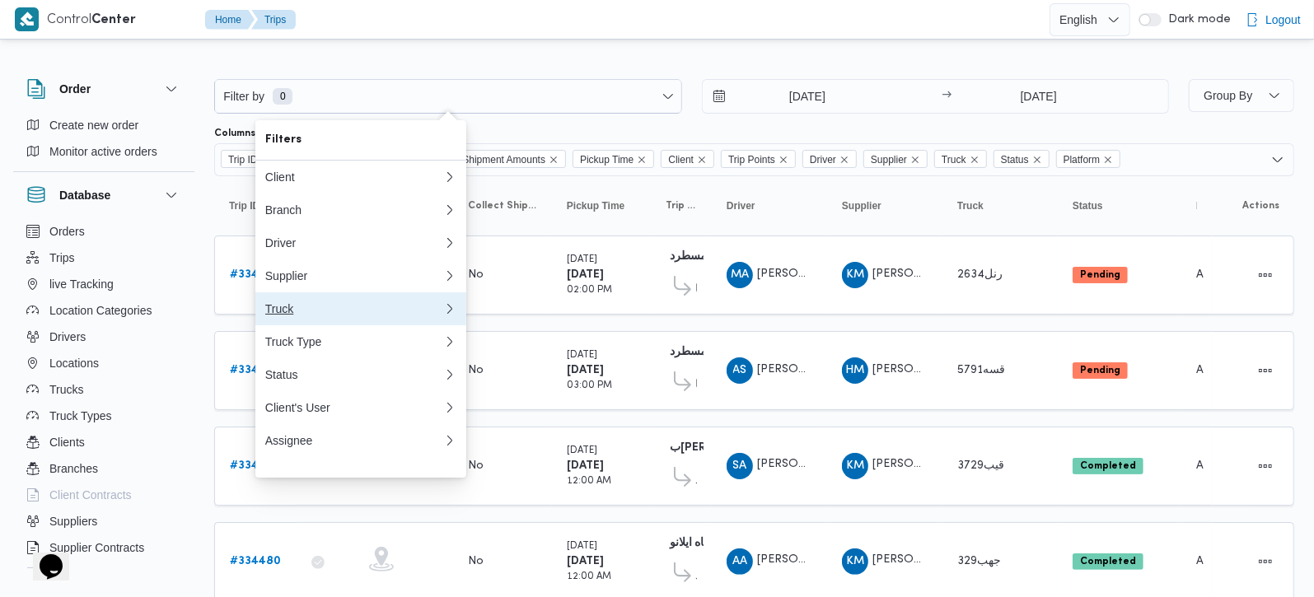
click at [284, 316] on div "Truck" at bounding box center [354, 308] width 178 height 13
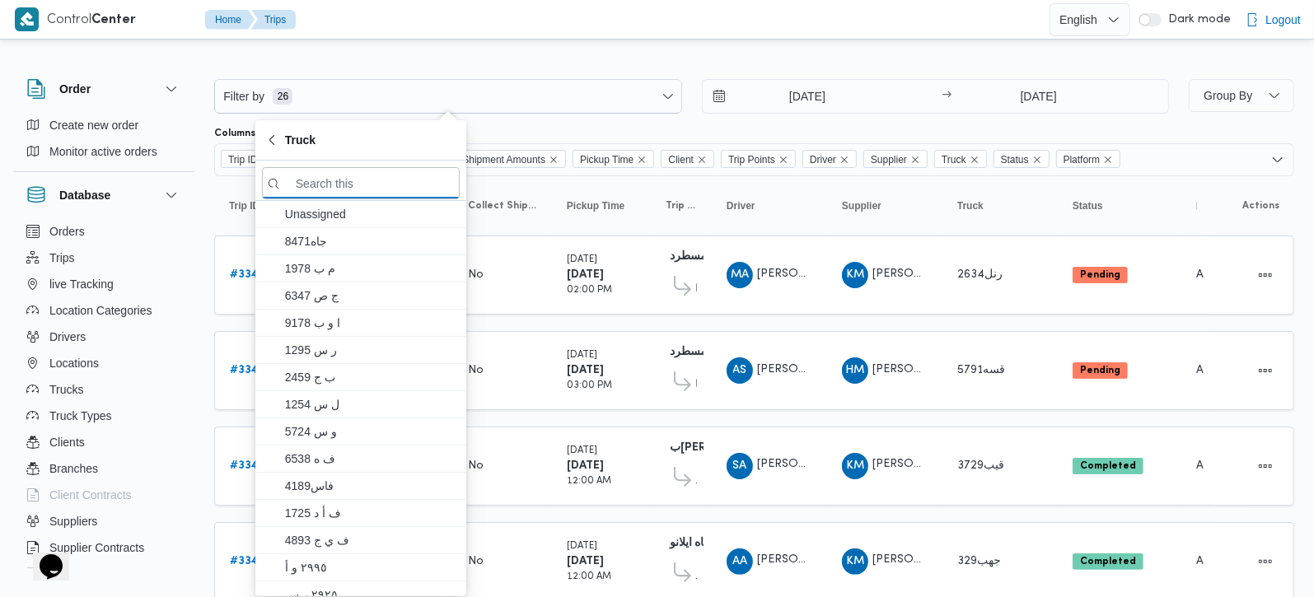
paste input "قصه 4385"
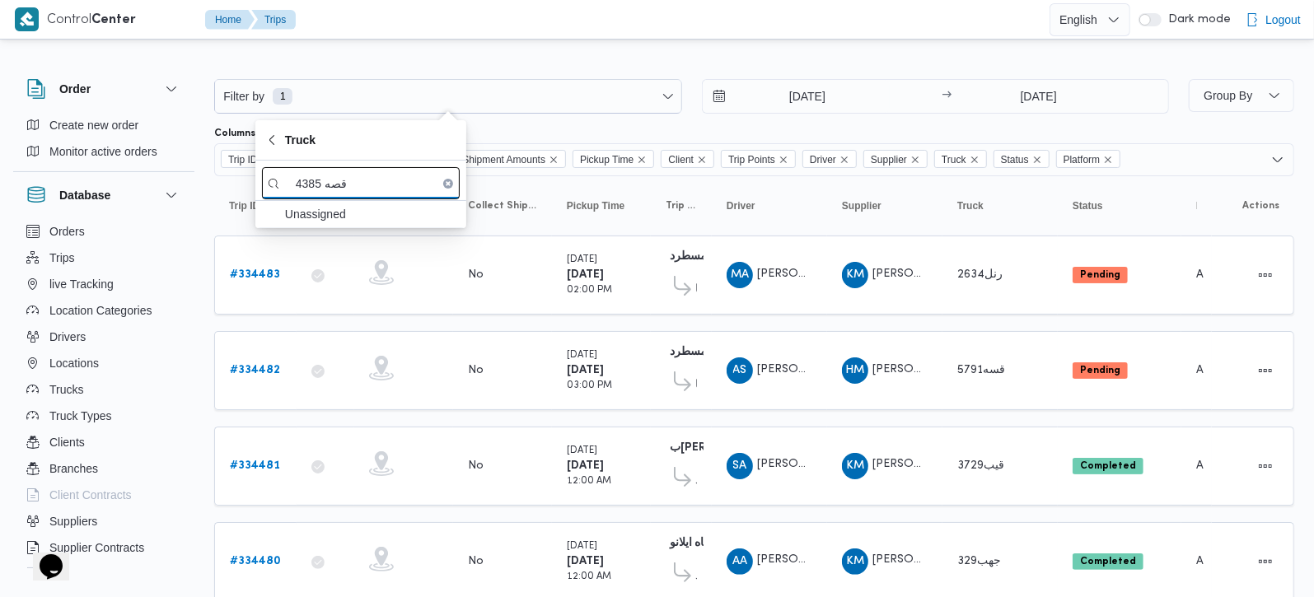
click at [325, 184] on input "قصه 4385" at bounding box center [361, 183] width 198 height 32
click at [339, 184] on input "قصه 4385" at bounding box center [361, 183] width 198 height 32
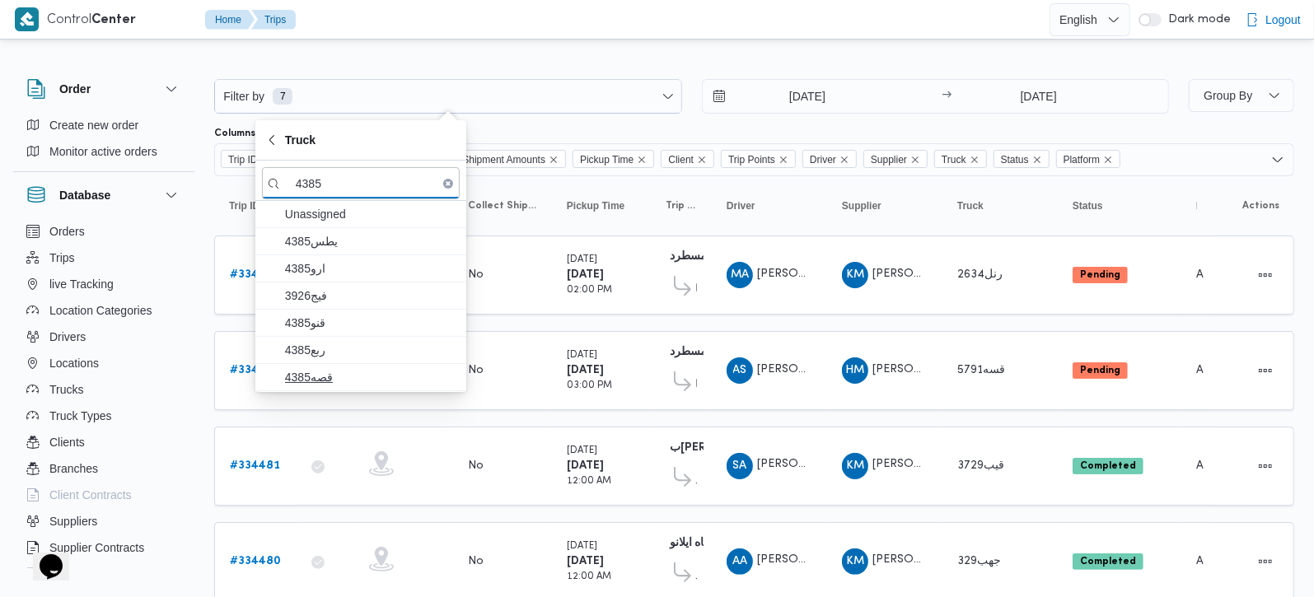
type input "4385"
click at [327, 385] on span "قصه4385" at bounding box center [370, 377] width 171 height 20
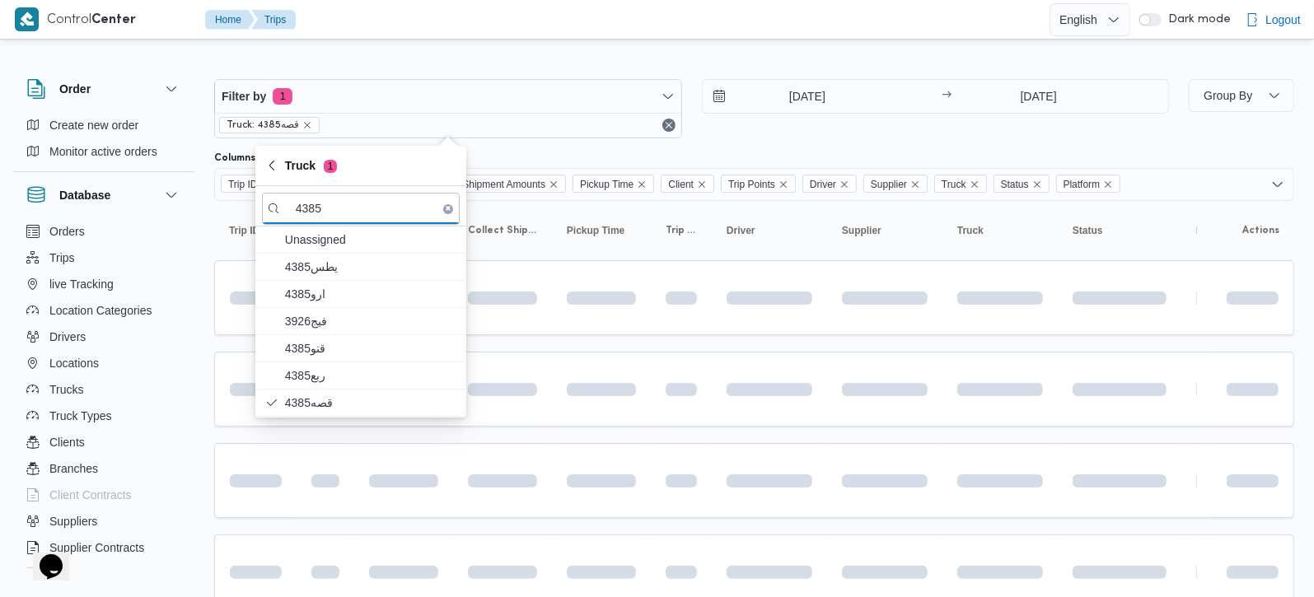
click at [658, 58] on div at bounding box center [754, 66] width 1080 height 26
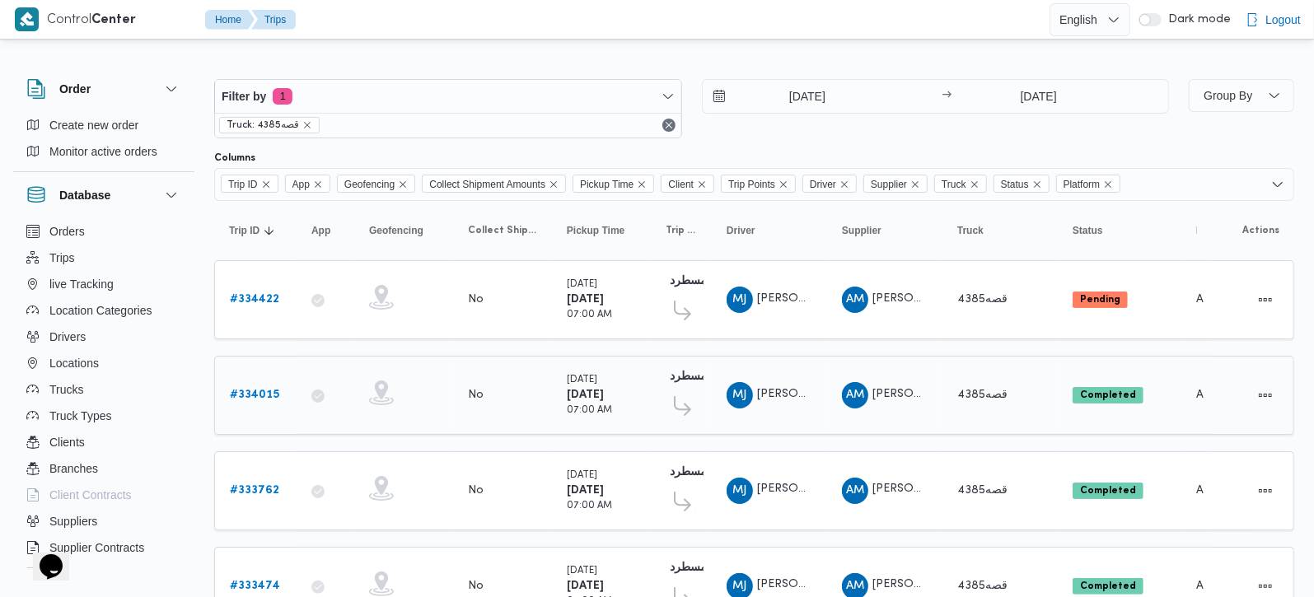
click at [687, 411] on icon at bounding box center [682, 406] width 17 height 20
click at [699, 402] on div "فرونت دور مسطرد 01:09 AM كارفور سيتي سنتر الماظة فرونت دور مسطرد" at bounding box center [681, 395] width 44 height 69
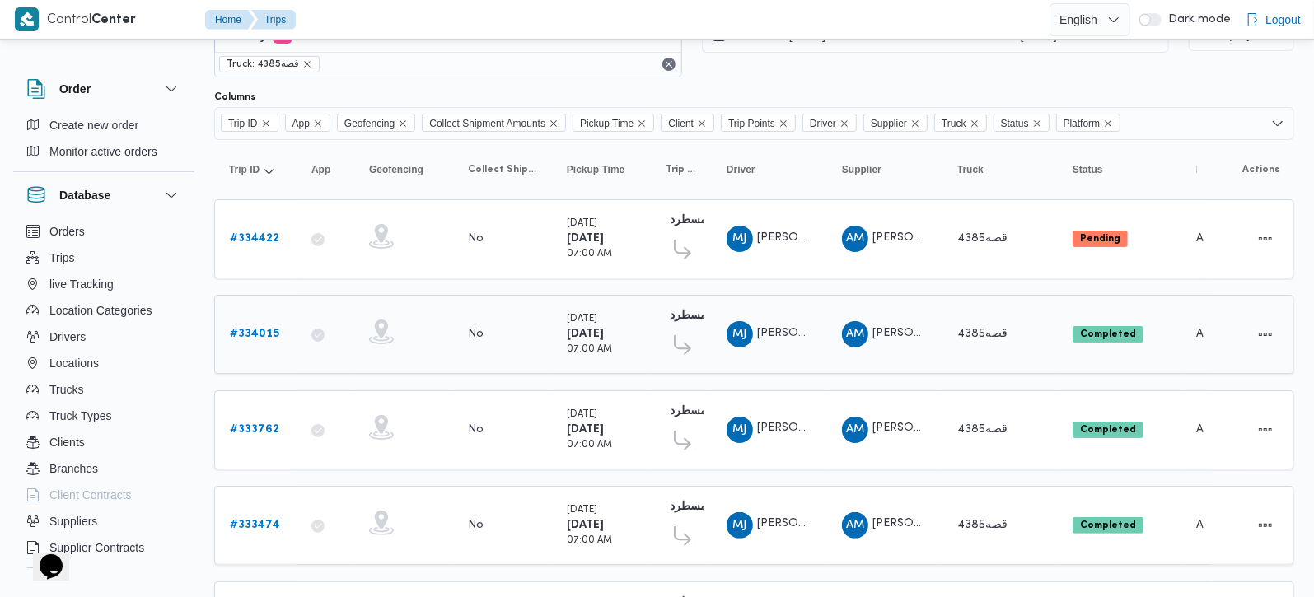
scroll to position [96, 0]
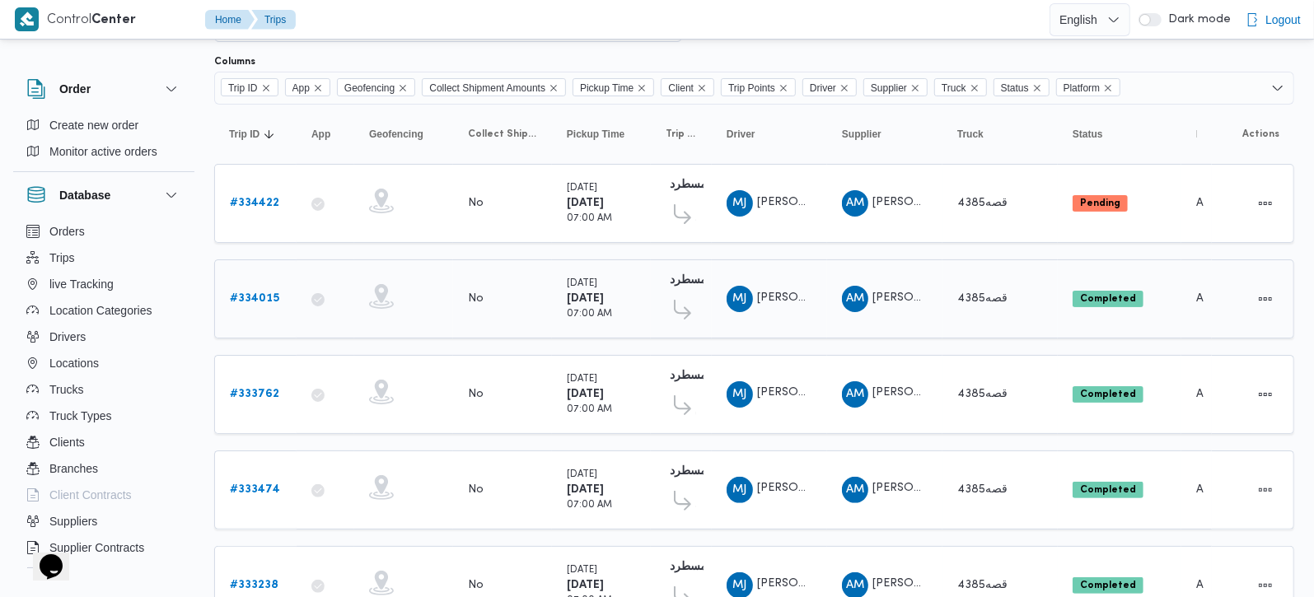
click at [679, 295] on div "كارفور سيتي سنتر الماظة فرونت دور مسطرد" at bounding box center [681, 309] width 31 height 35
click at [686, 277] on b "فرونت دور مسطرد" at bounding box center [715, 280] width 91 height 11
click at [581, 283] on small "Thursday" at bounding box center [582, 283] width 30 height 9
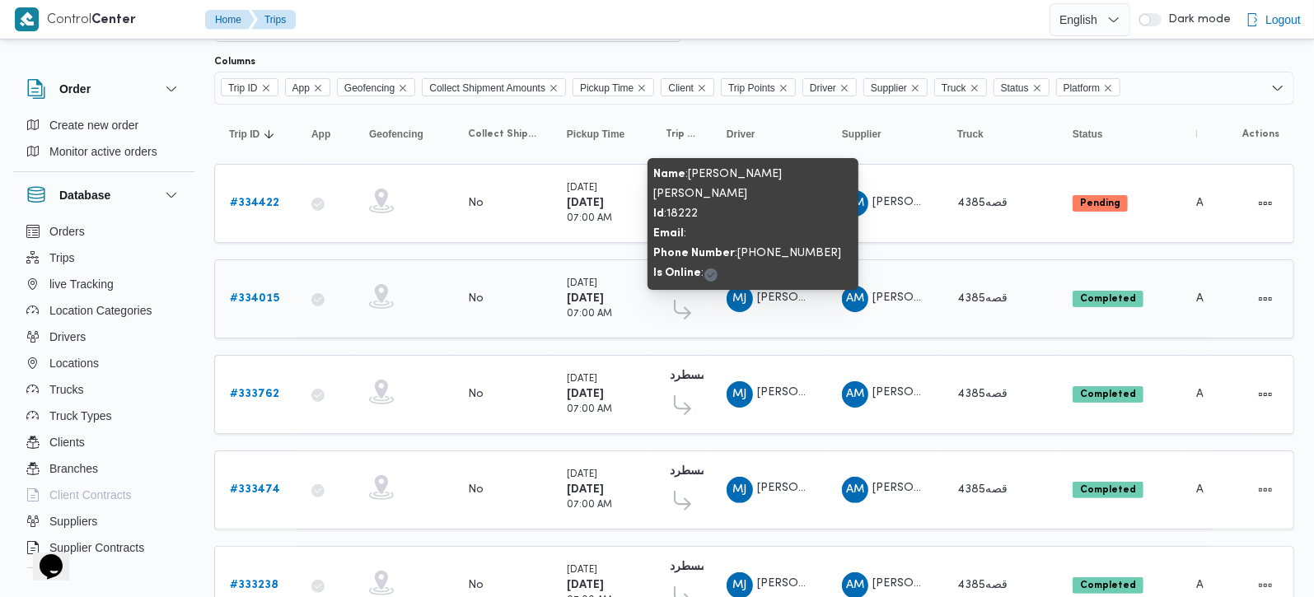
click at [789, 298] on span "محمد جميل عمر عبدالله" at bounding box center [852, 297] width 191 height 11
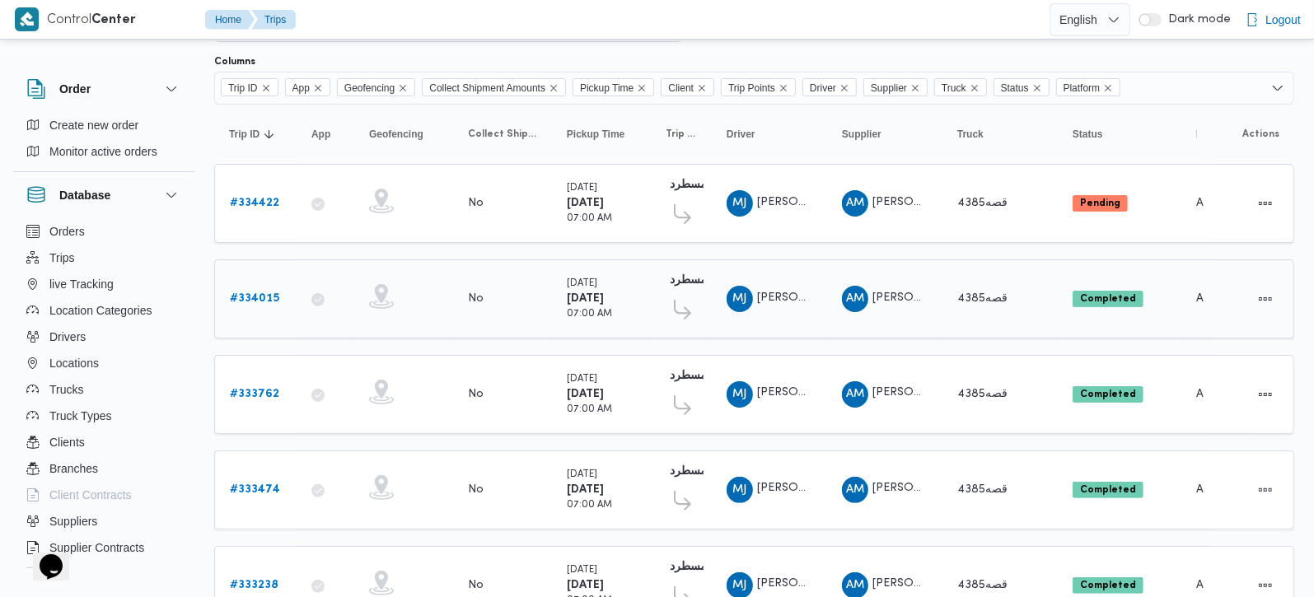
click at [679, 308] on icon at bounding box center [682, 310] width 17 height 20
click at [678, 395] on icon at bounding box center [682, 405] width 17 height 20
click at [678, 396] on icon at bounding box center [682, 405] width 17 height 20
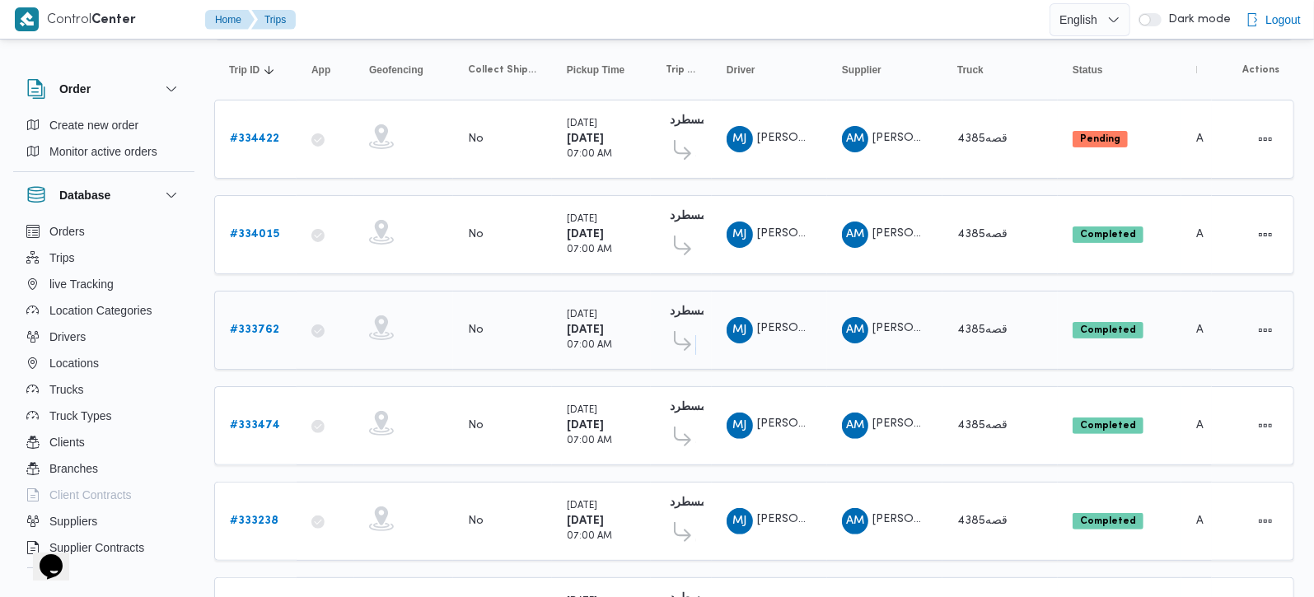
scroll to position [290, 0]
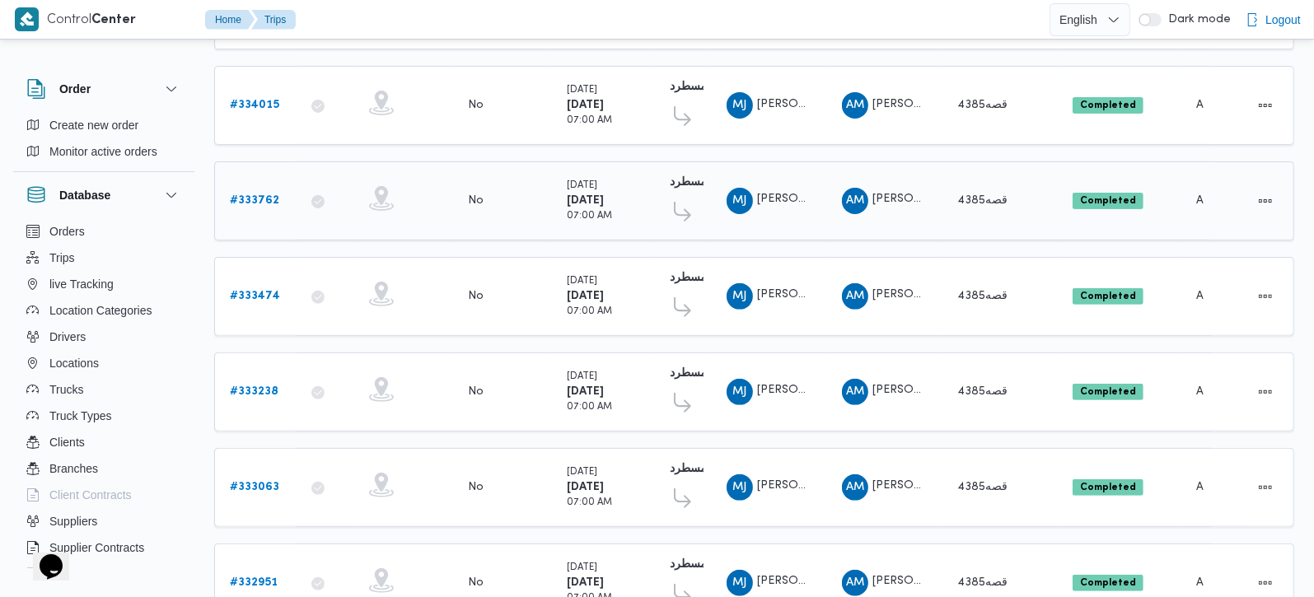
click at [612, 209] on div "Wednesday 27/8/2025 07:00 AM" at bounding box center [589, 201] width 45 height 46
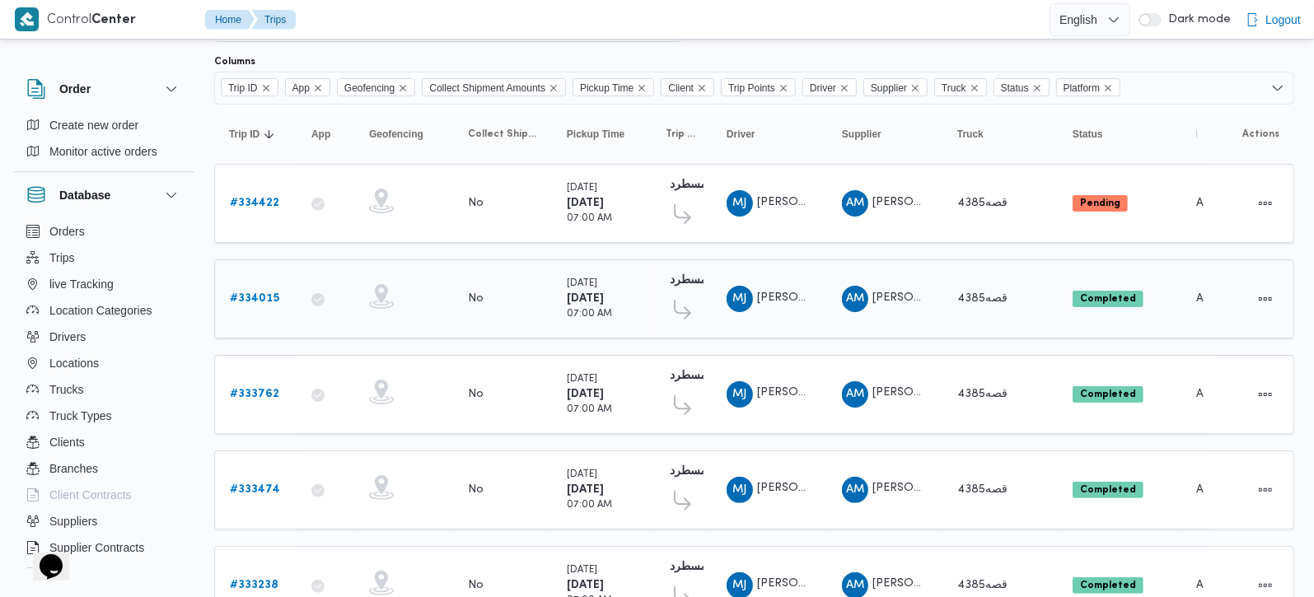
click at [264, 295] on b "# 334015" at bounding box center [254, 298] width 49 height 11
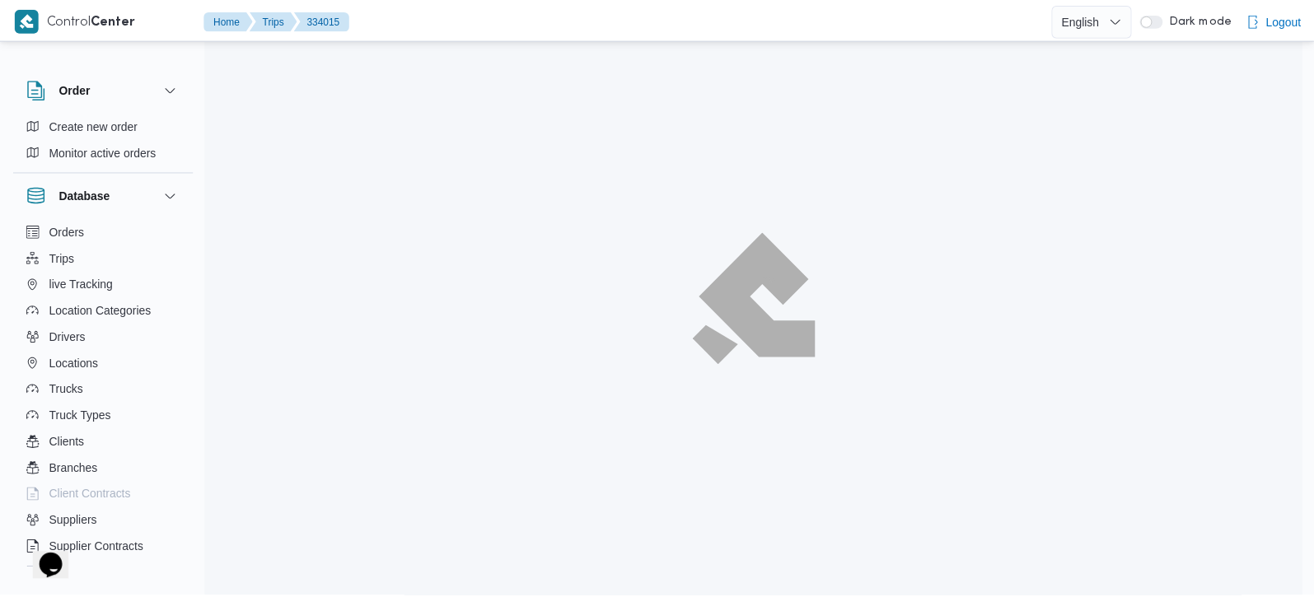
scroll to position [96, 0]
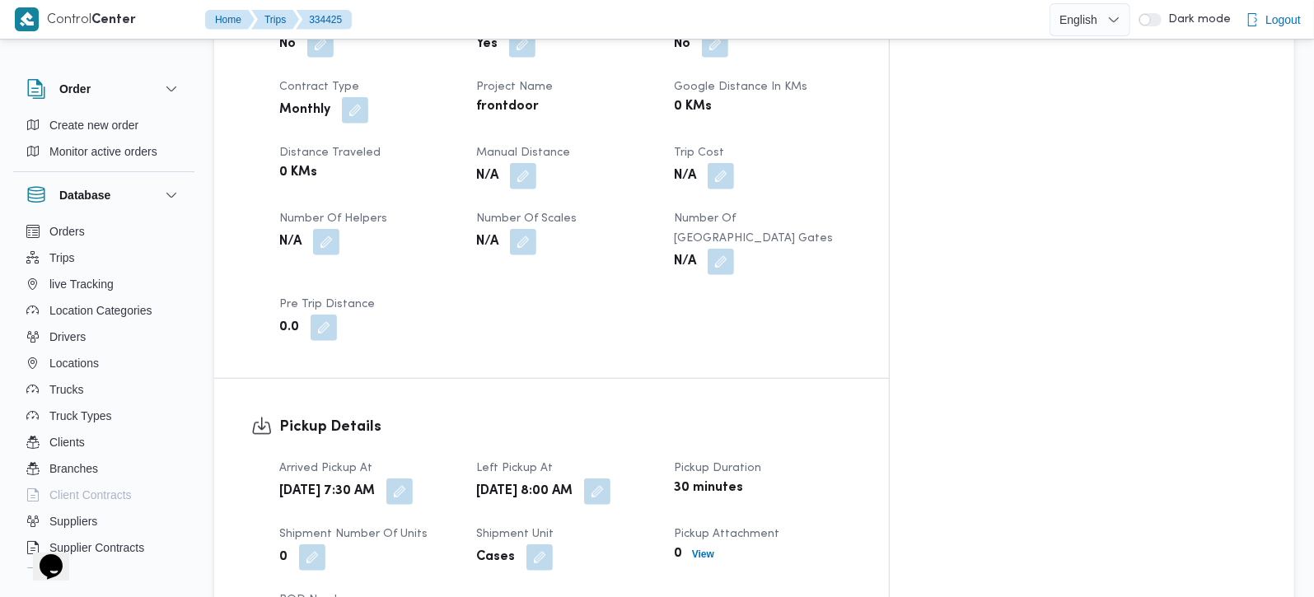
scroll to position [581, 0]
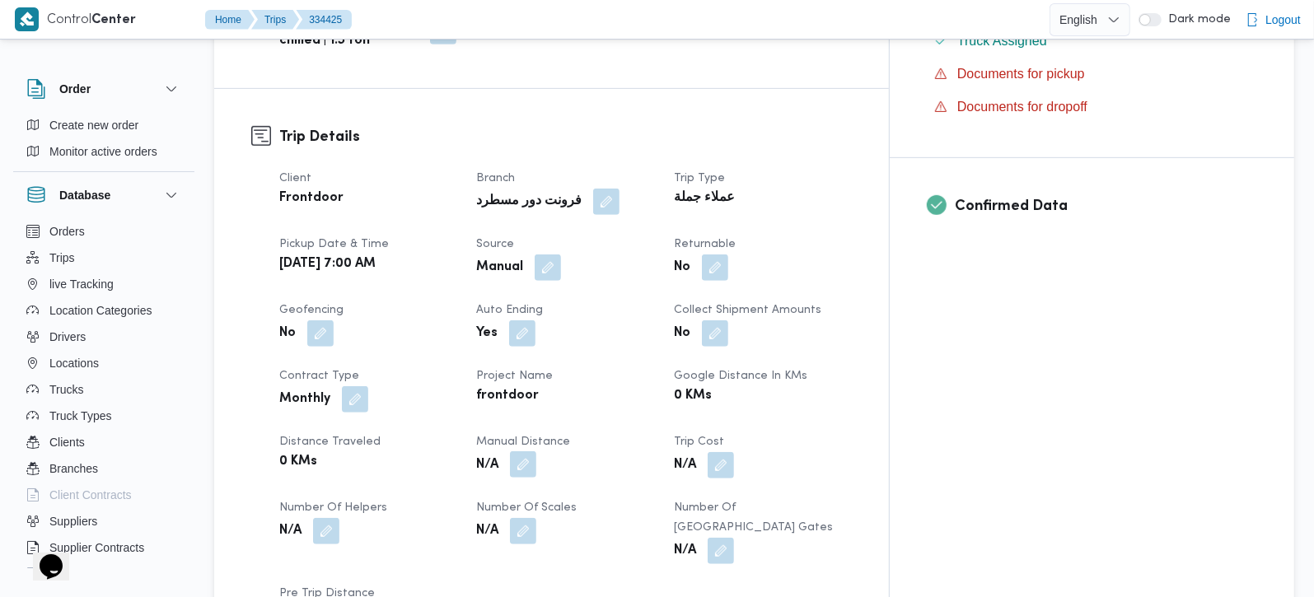
click at [536, 452] on button "button" at bounding box center [523, 465] width 26 height 26
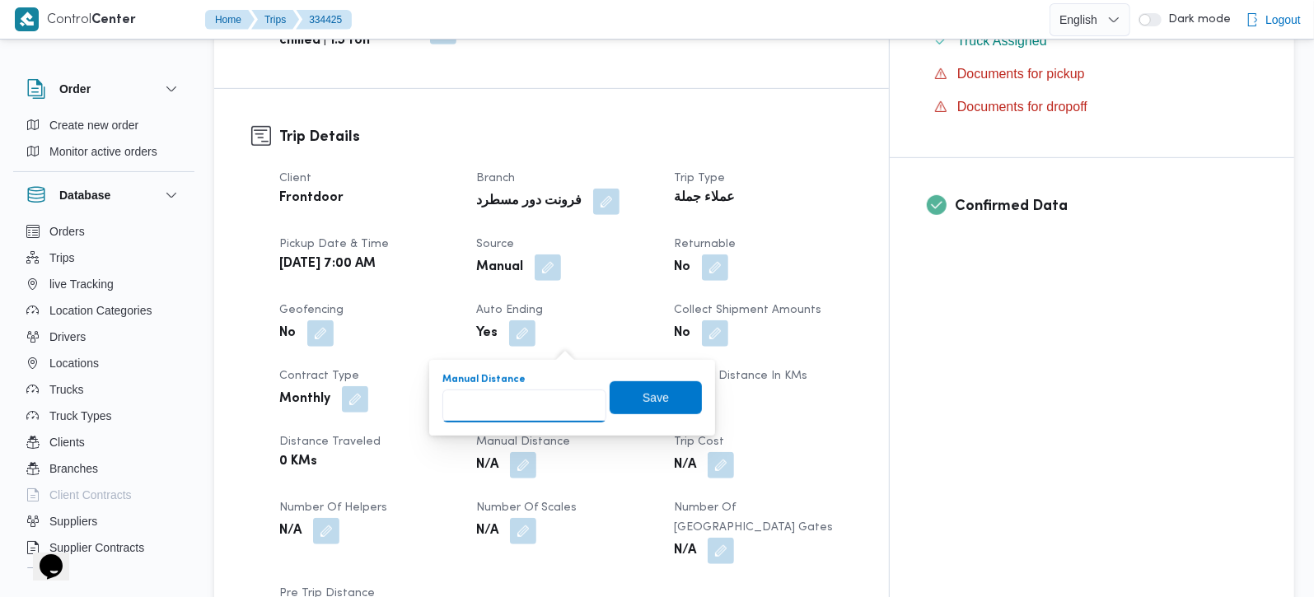
click at [524, 401] on input "Manual Distance" at bounding box center [524, 406] width 164 height 33
type input "162"
click at [619, 400] on span "Save" at bounding box center [656, 397] width 92 height 33
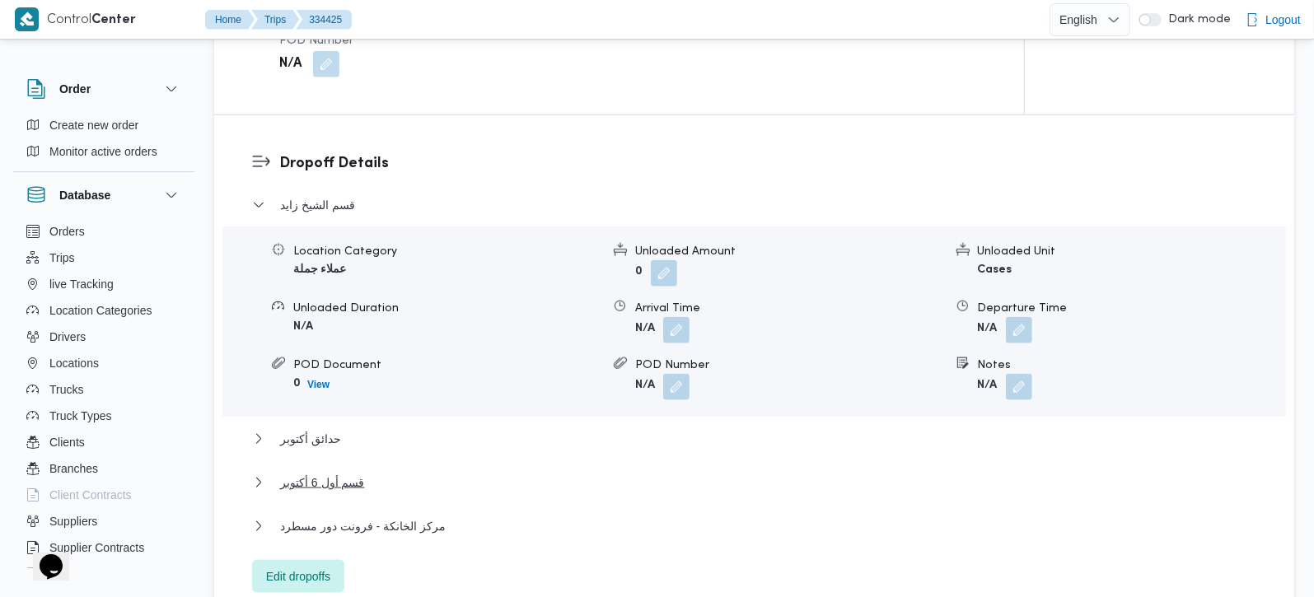
scroll to position [1357, 0]
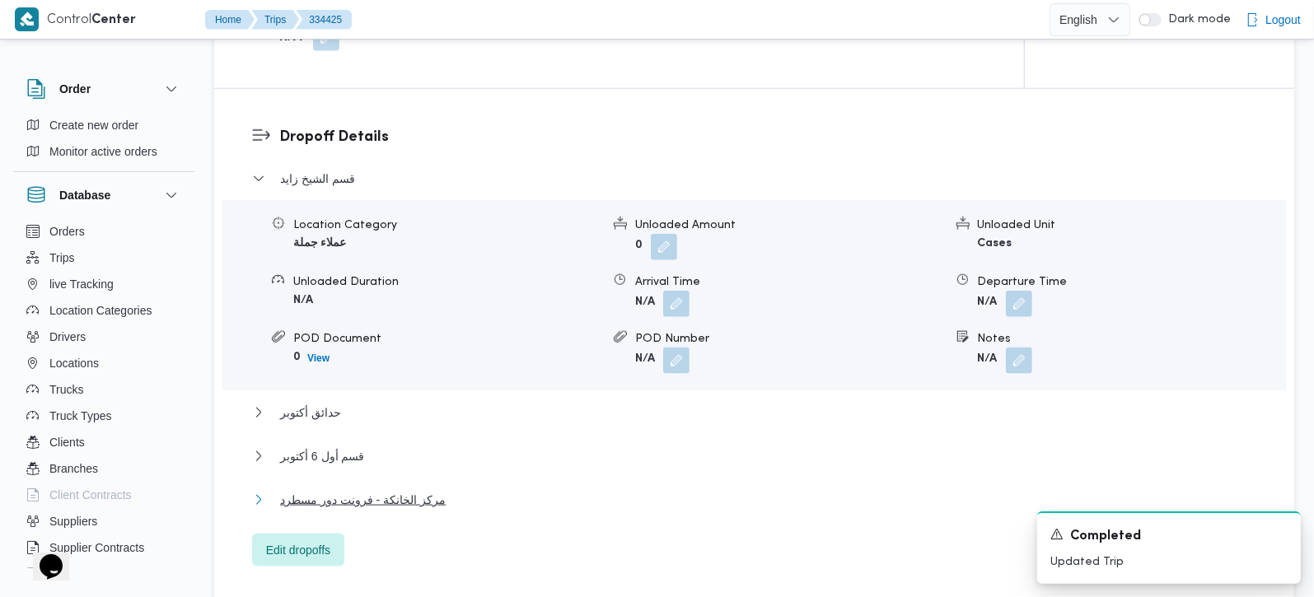
click at [339, 490] on span "مركز الخانكة - فرونت دور مسطرد" at bounding box center [363, 500] width 166 height 20
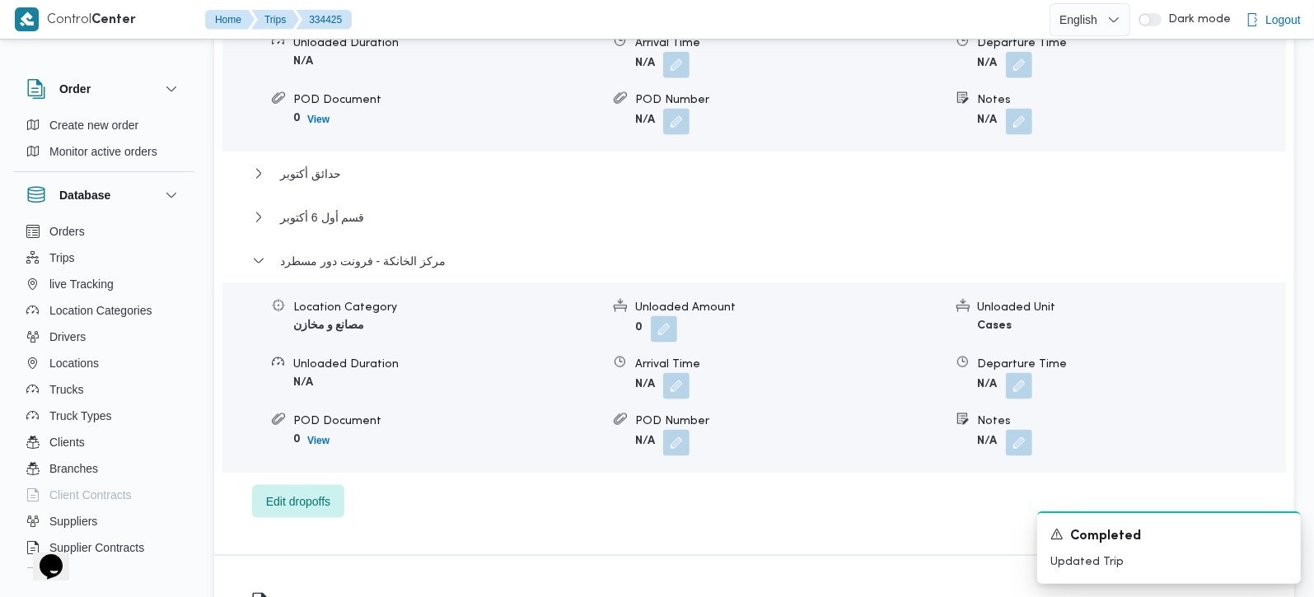
scroll to position [1648, 0]
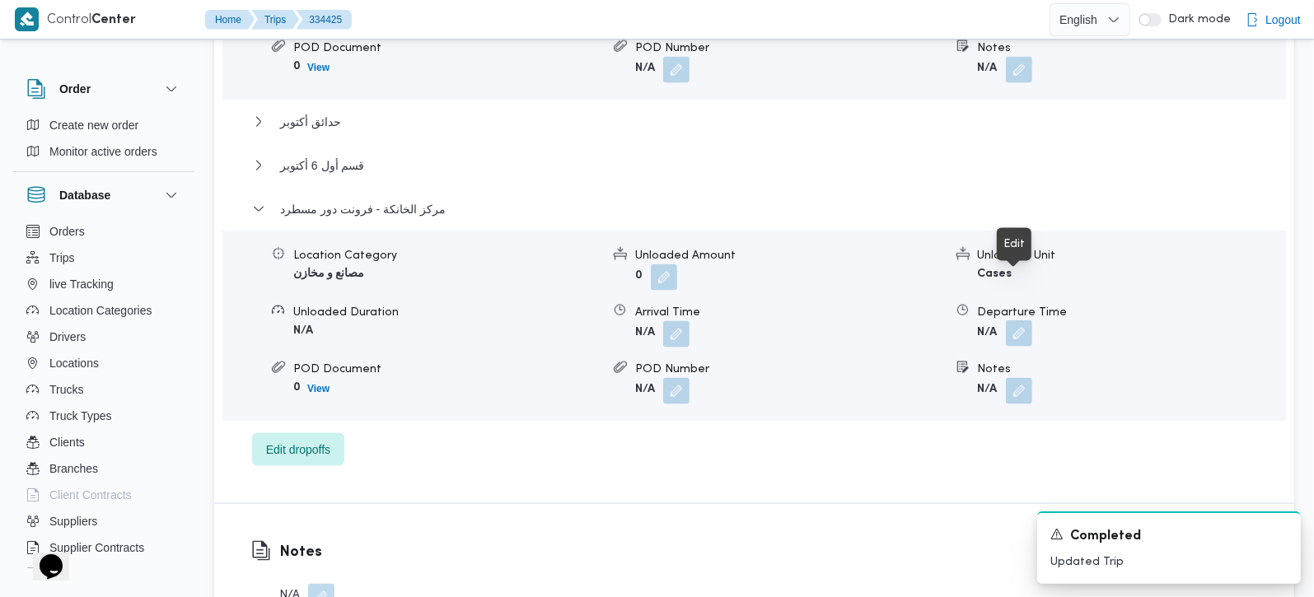
click at [1013, 321] on button "button" at bounding box center [1019, 334] width 26 height 26
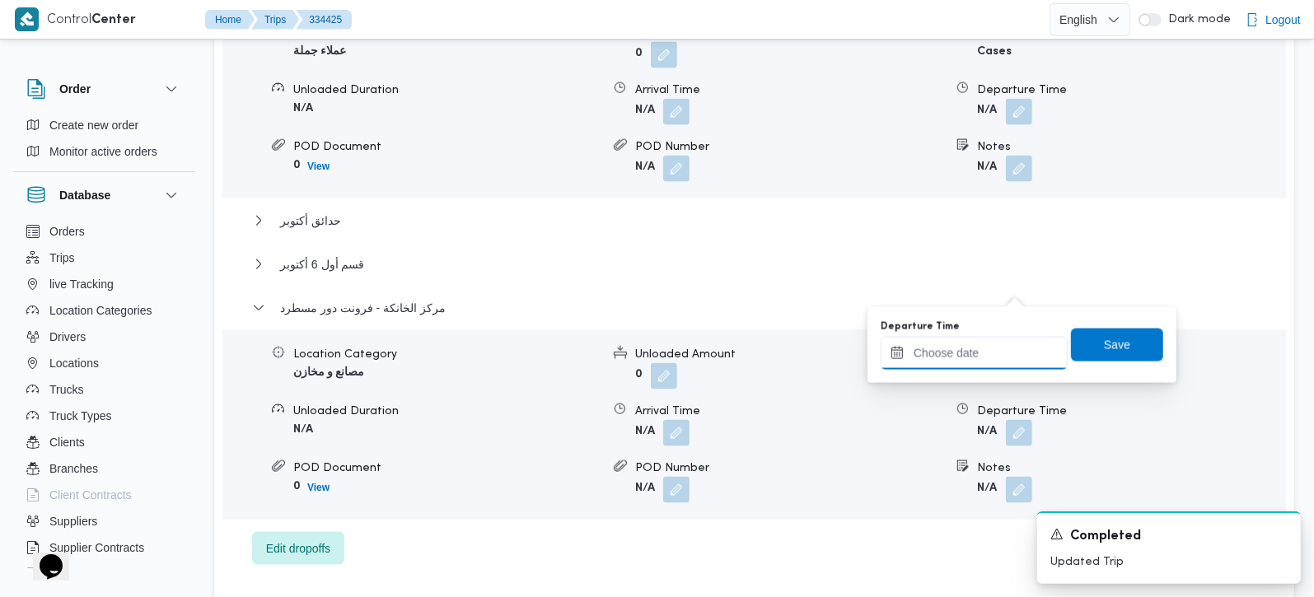
click at [1004, 344] on input "Departure Time" at bounding box center [974, 353] width 187 height 33
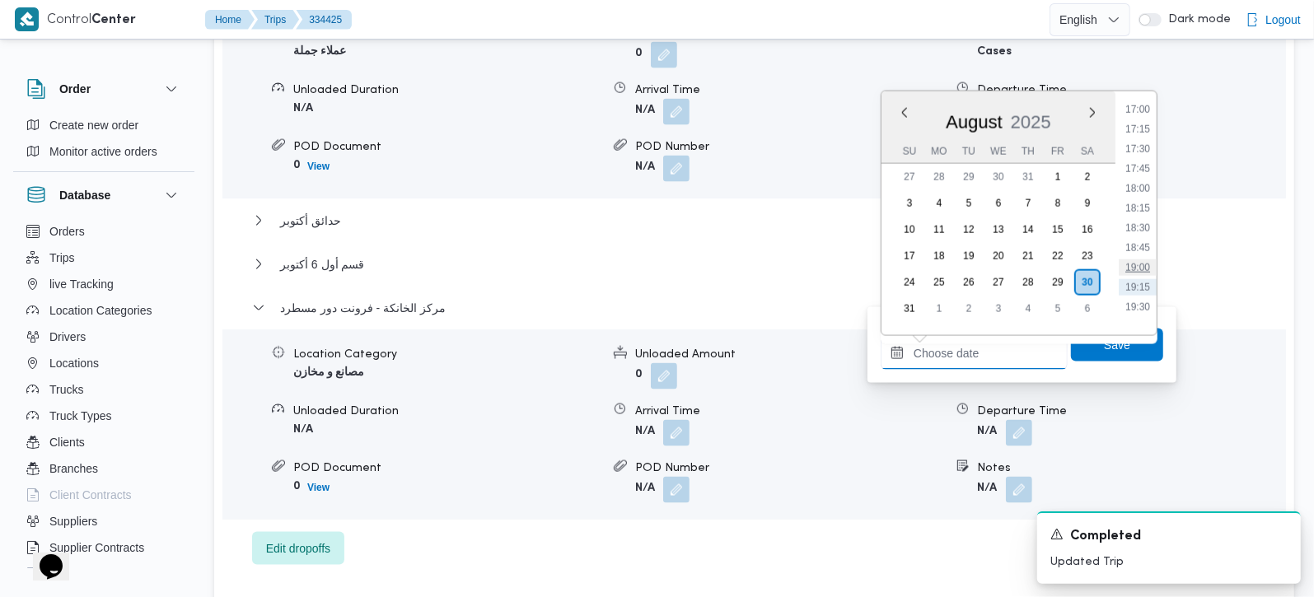
scroll to position [1314, 0]
drag, startPoint x: 1140, startPoint y: 149, endPoint x: 1140, endPoint y: 194, distance: 45.3
click at [1140, 149] on li "17:00" at bounding box center [1138, 143] width 38 height 16
type input "30/08/2025 17:00"
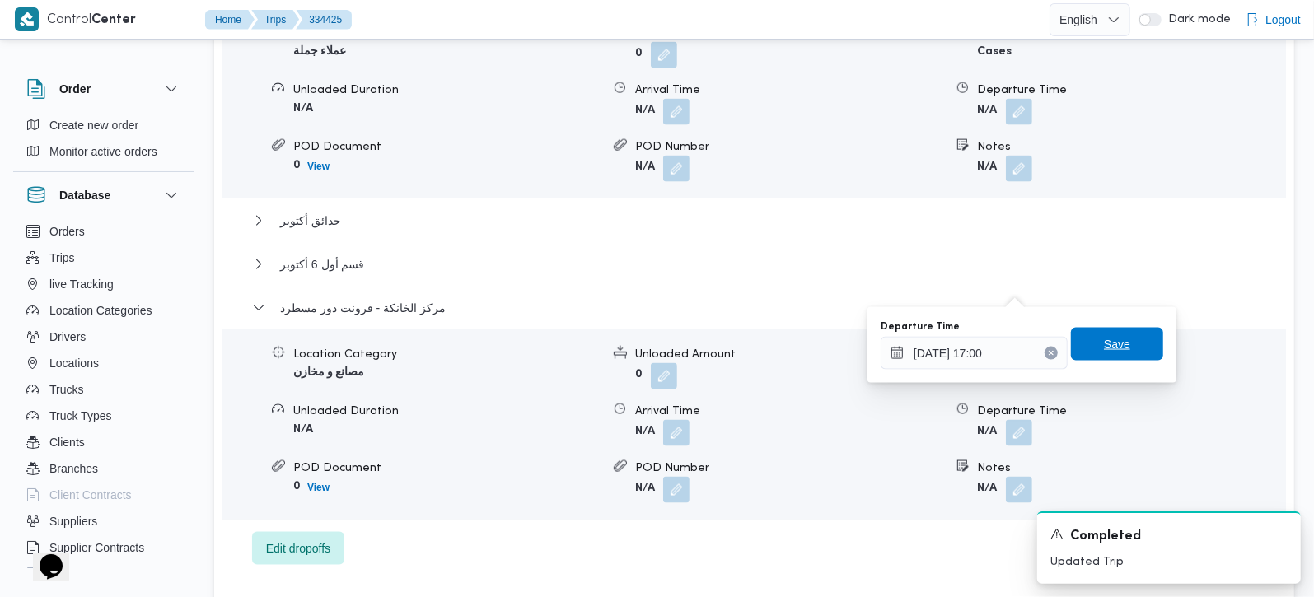
click at [1105, 348] on span "Save" at bounding box center [1117, 345] width 26 height 20
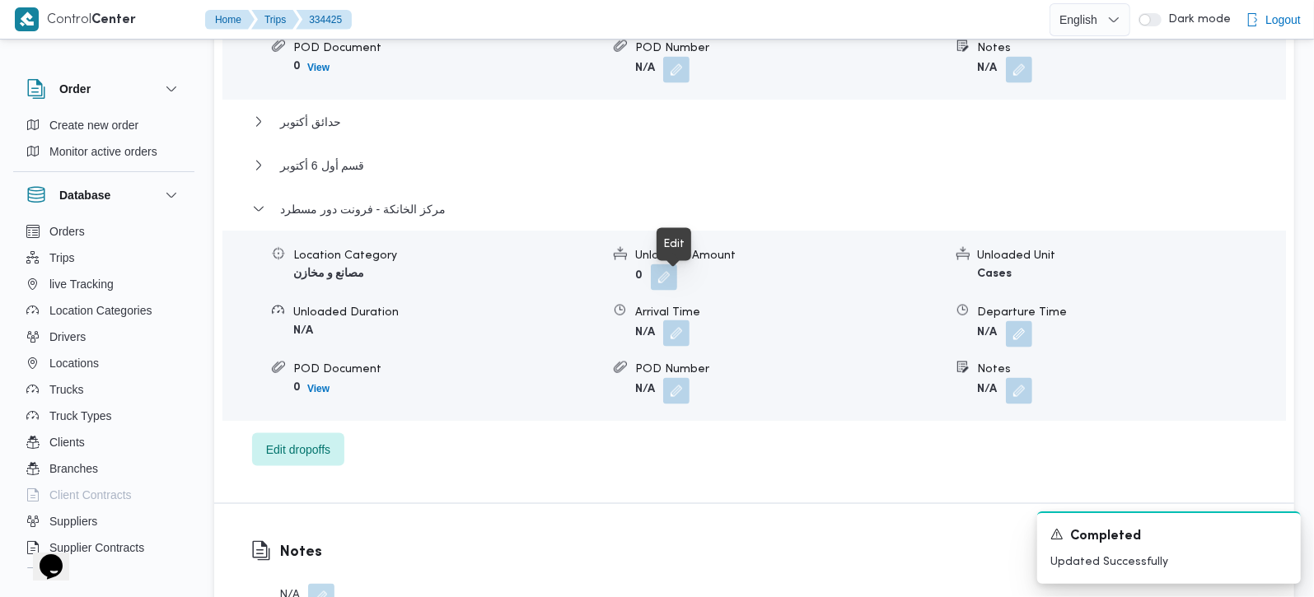
click at [676, 321] on button "button" at bounding box center [676, 334] width 26 height 26
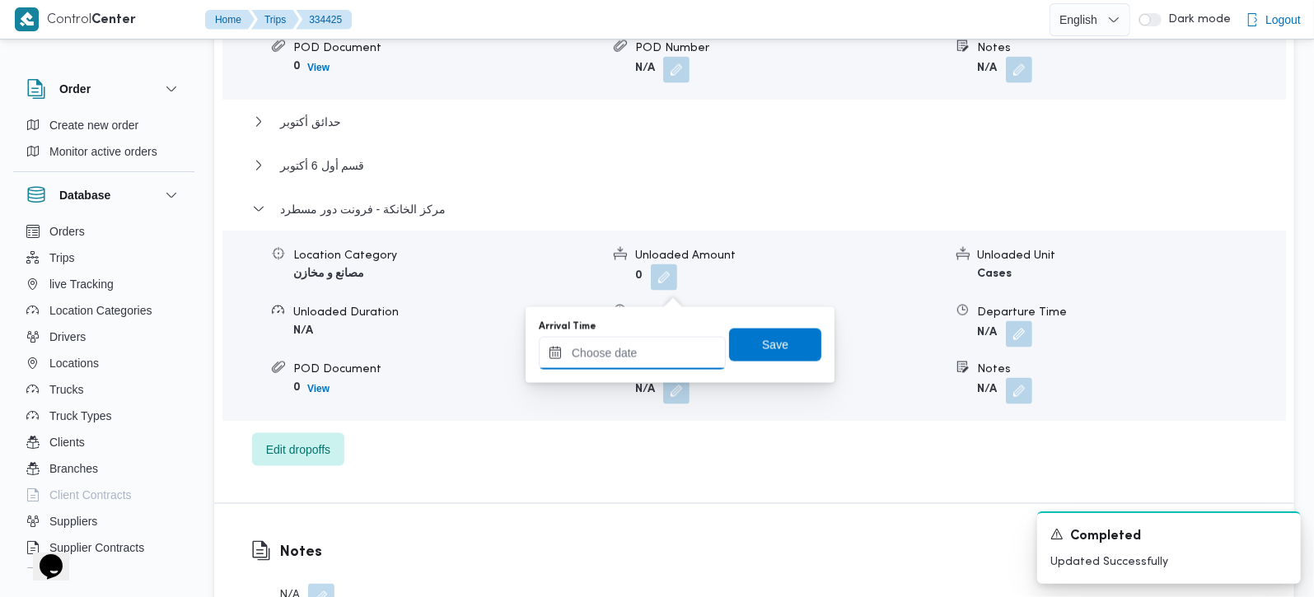
click at [656, 345] on input "Arrival Time" at bounding box center [632, 353] width 187 height 33
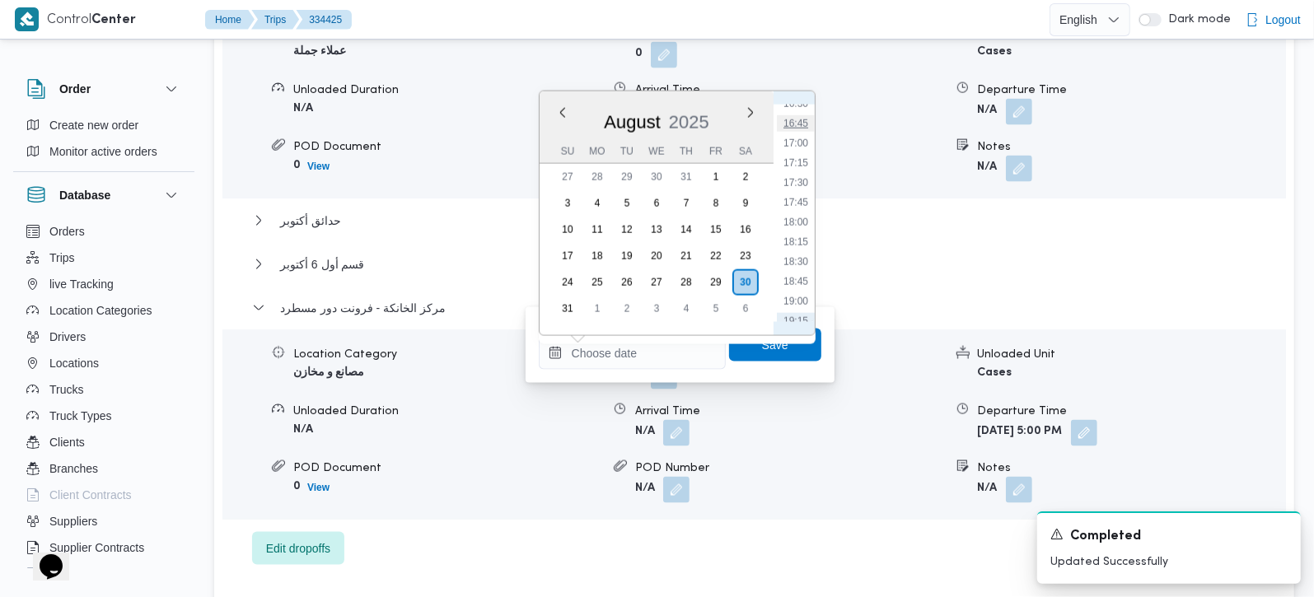
click at [792, 124] on li "16:45" at bounding box center [796, 123] width 38 height 16
type input "30/08/2025 16:45"
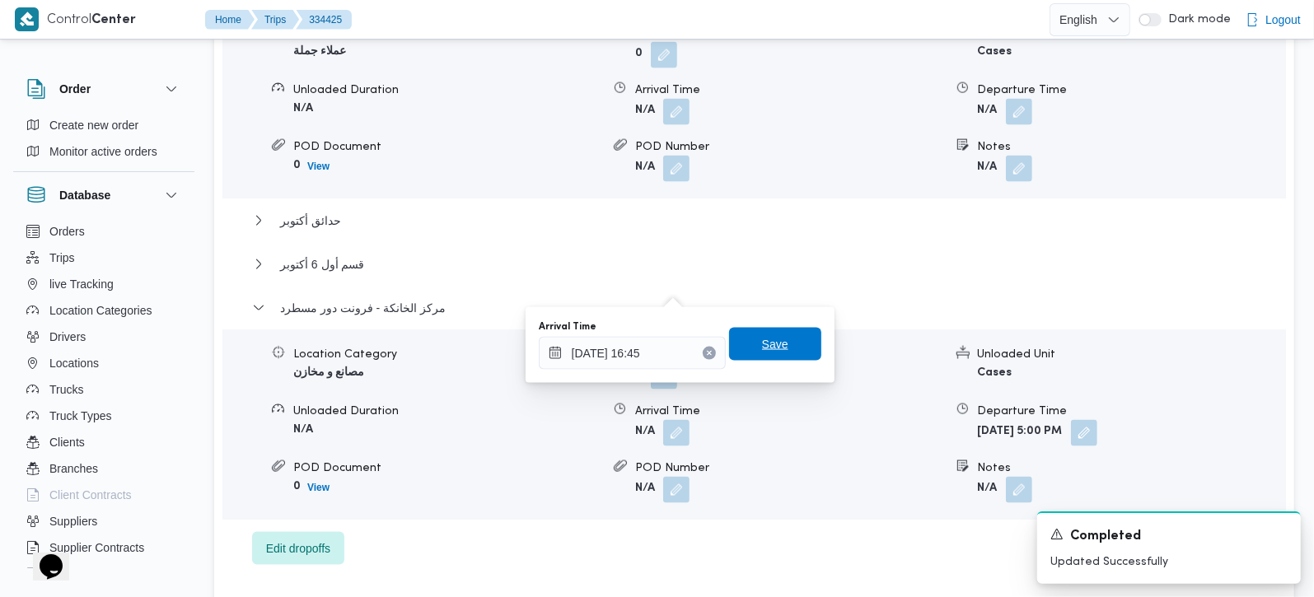
click at [772, 349] on span "Save" at bounding box center [775, 345] width 26 height 20
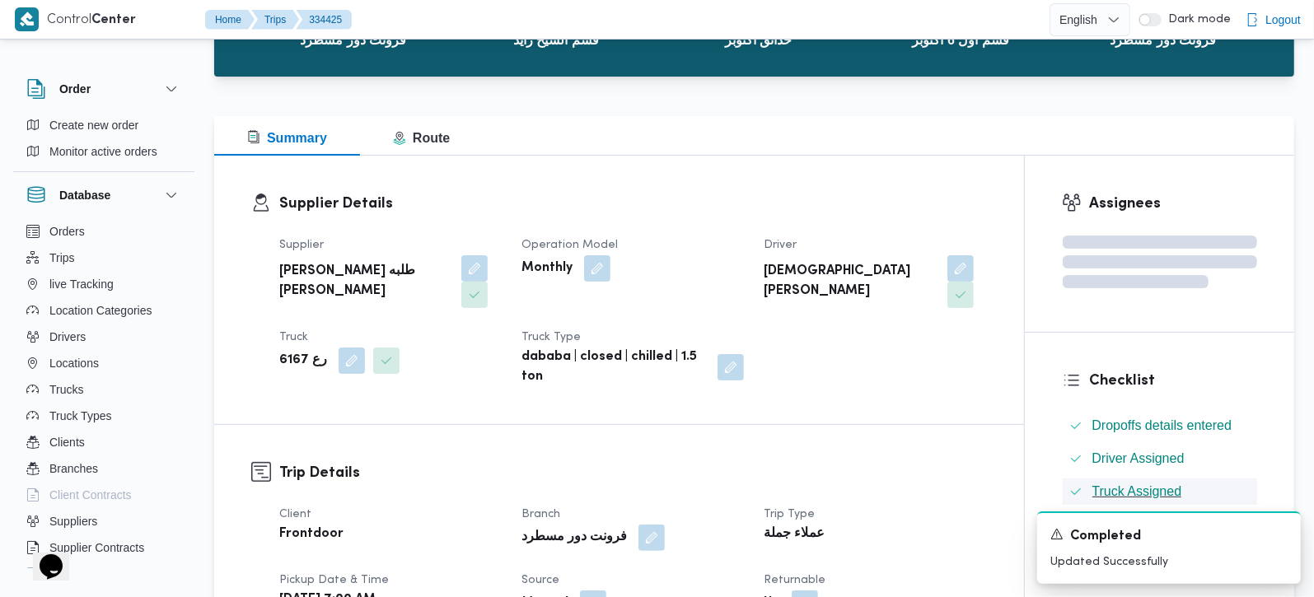
scroll to position [0, 0]
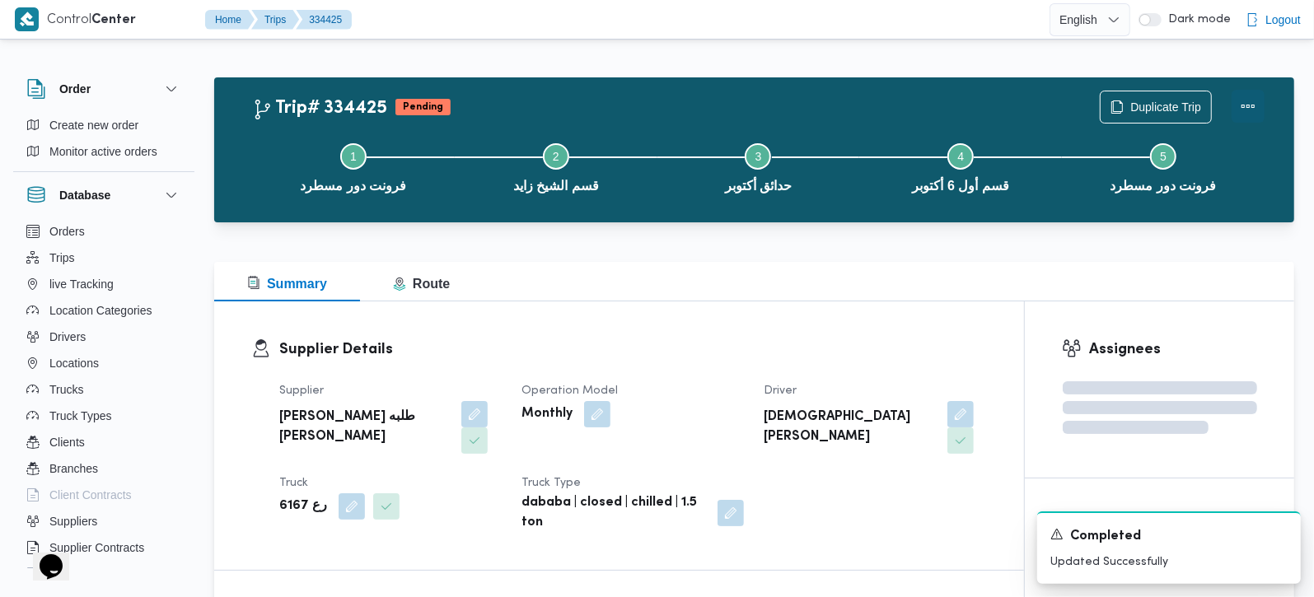
click at [1246, 102] on button "Actions" at bounding box center [1248, 106] width 33 height 33
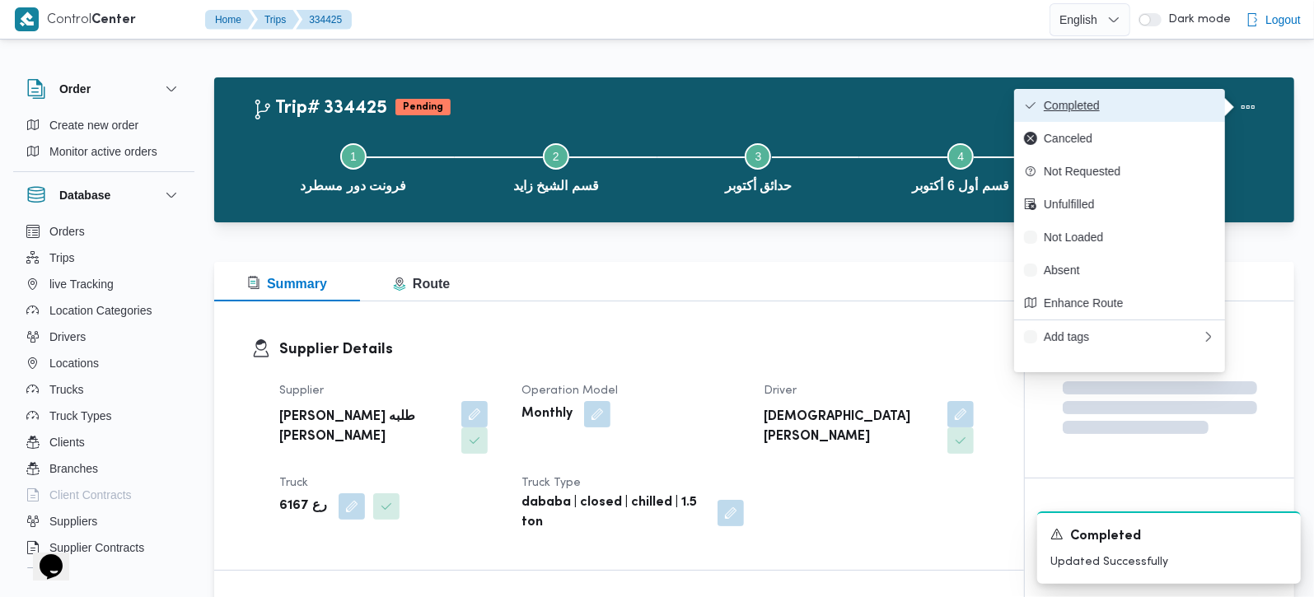
click at [1189, 105] on span "Completed" at bounding box center [1129, 105] width 171 height 13
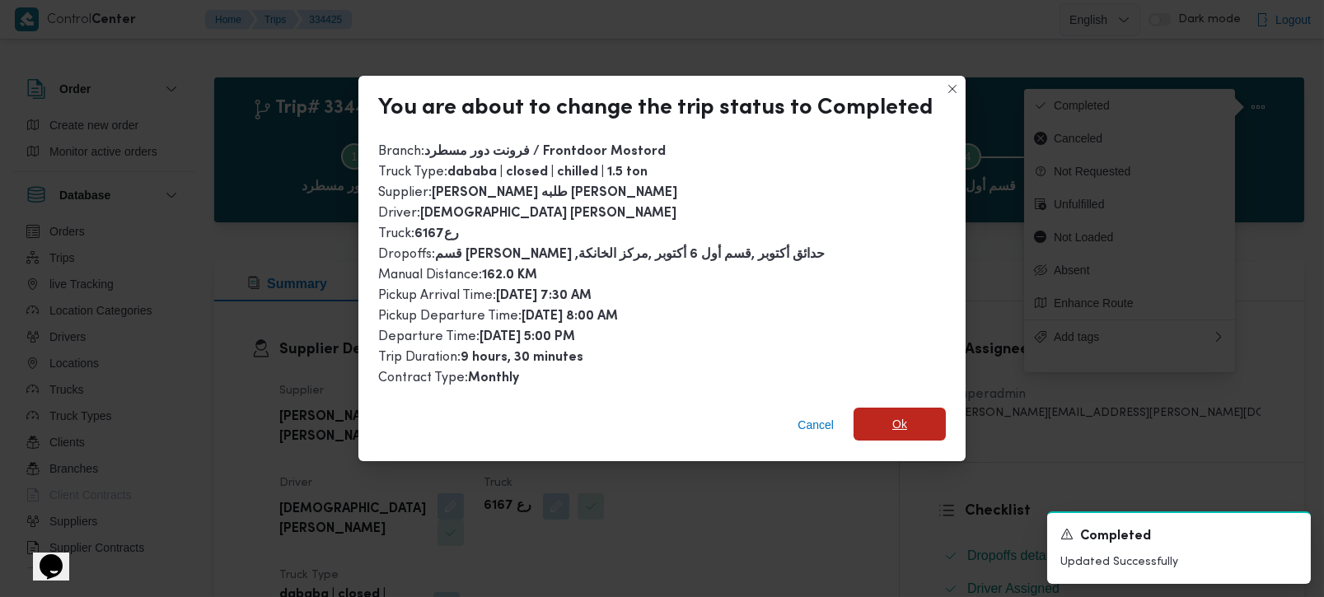
click at [893, 414] on span "Ok" at bounding box center [899, 424] width 15 height 20
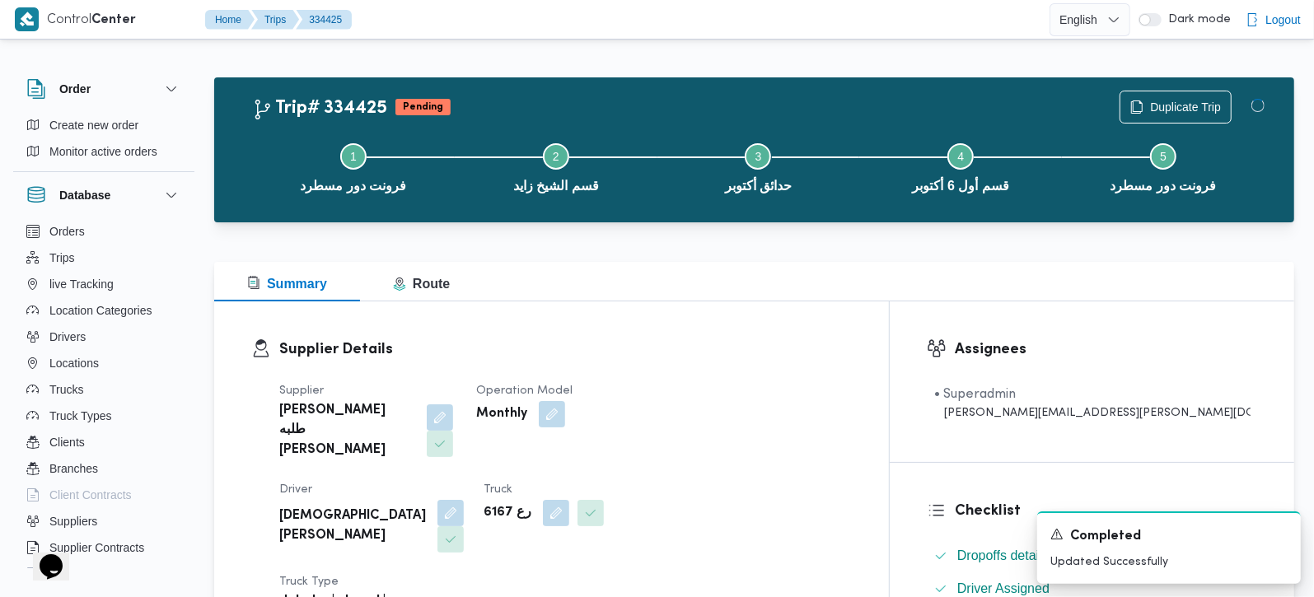
click at [831, 249] on div at bounding box center [754, 252] width 1080 height 20
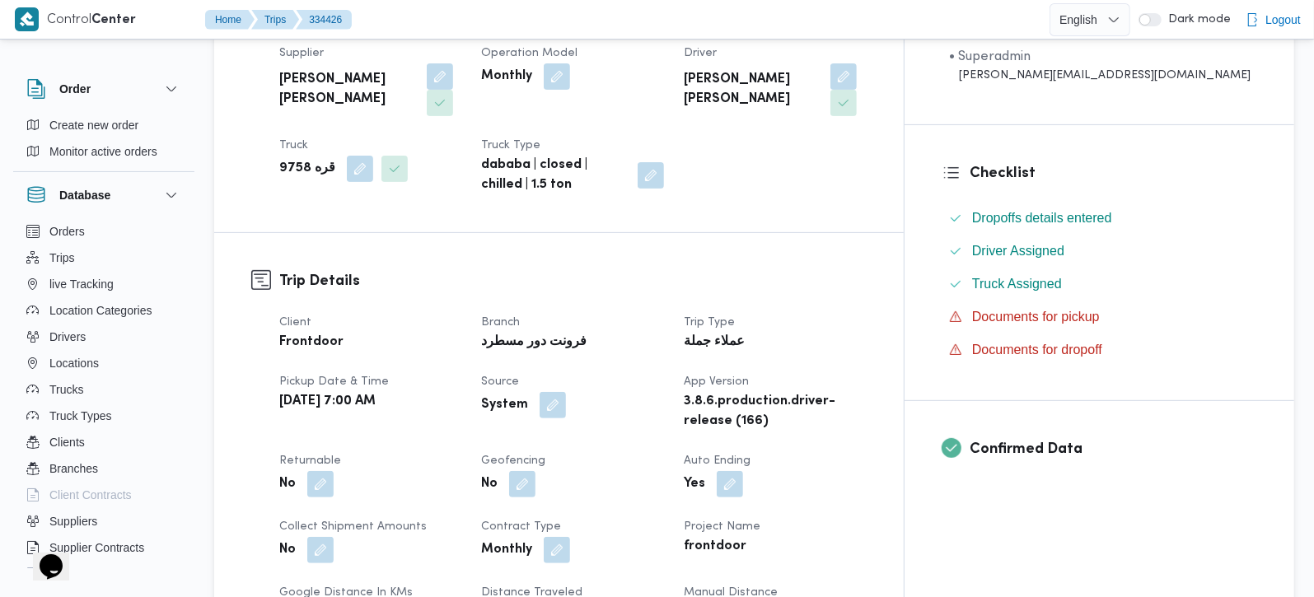
scroll to position [194, 0]
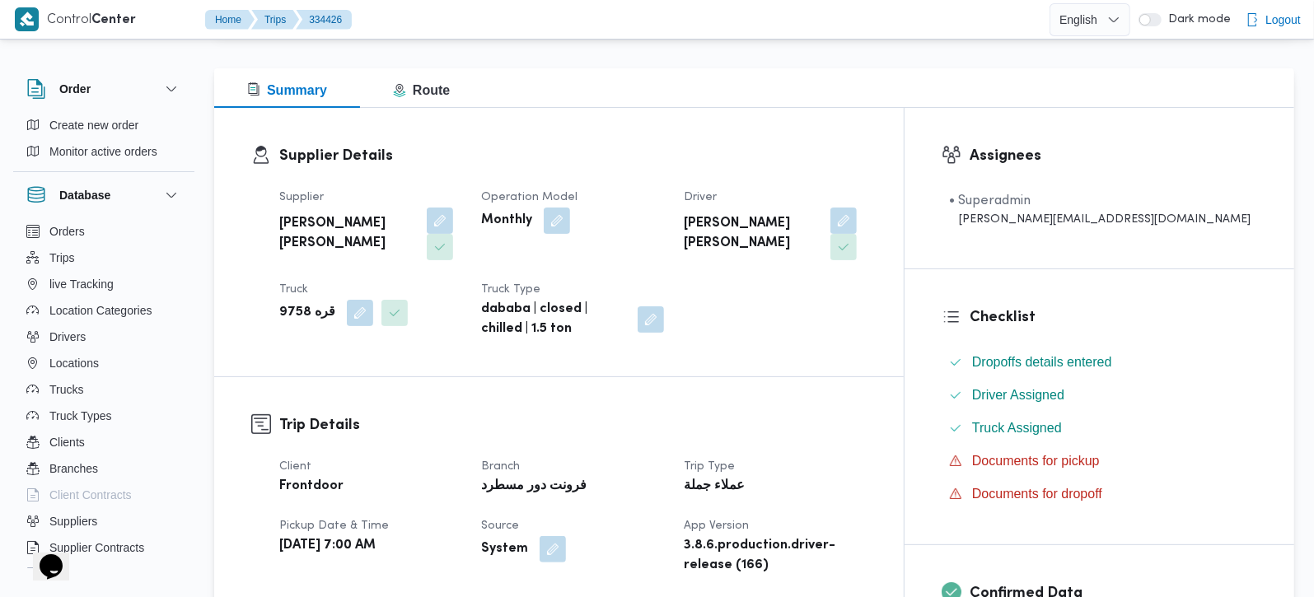
click at [292, 303] on b "قره 9758" at bounding box center [307, 313] width 56 height 20
copy b "9758"
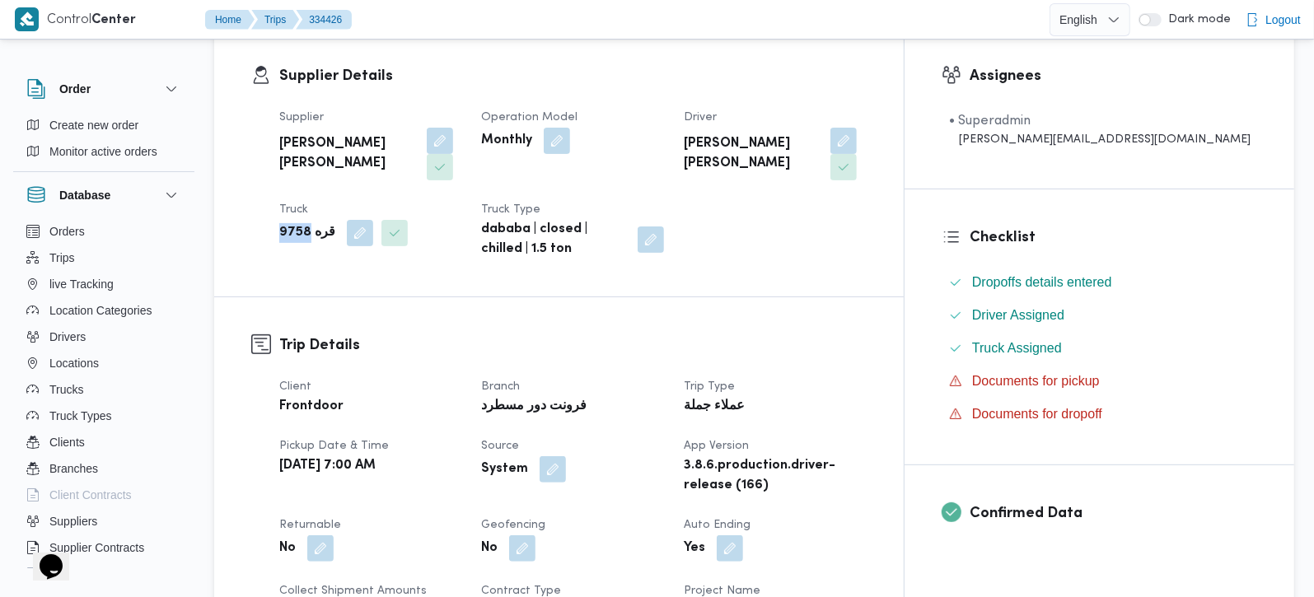
scroll to position [581, 0]
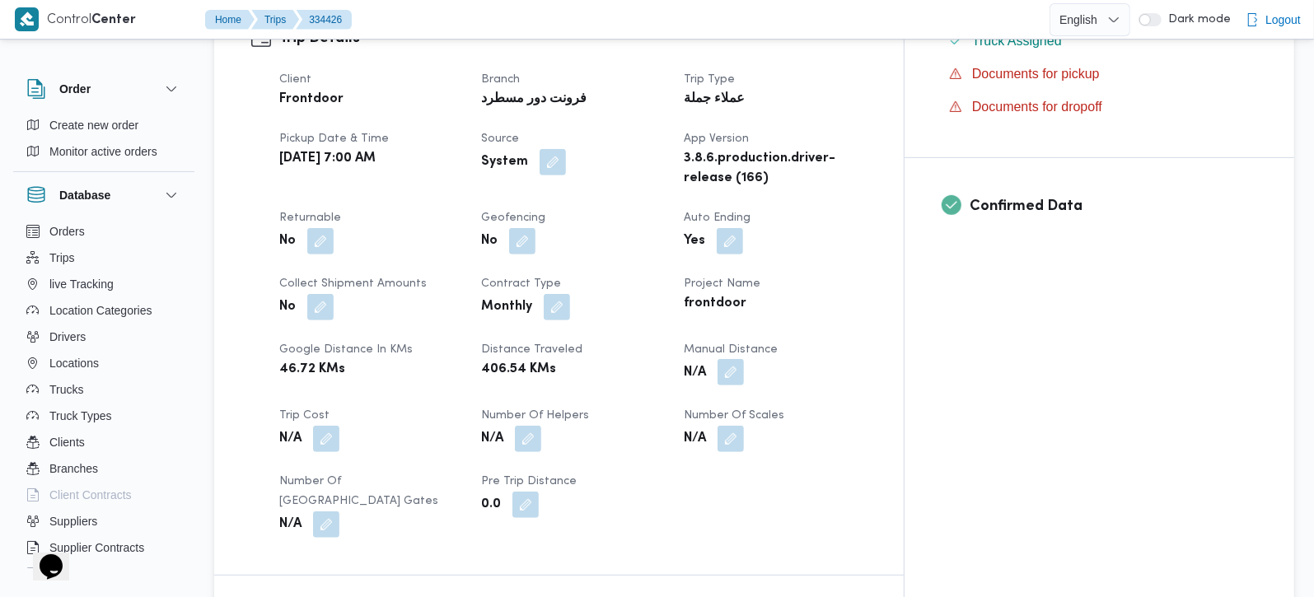
click at [744, 359] on button "button" at bounding box center [731, 372] width 26 height 26
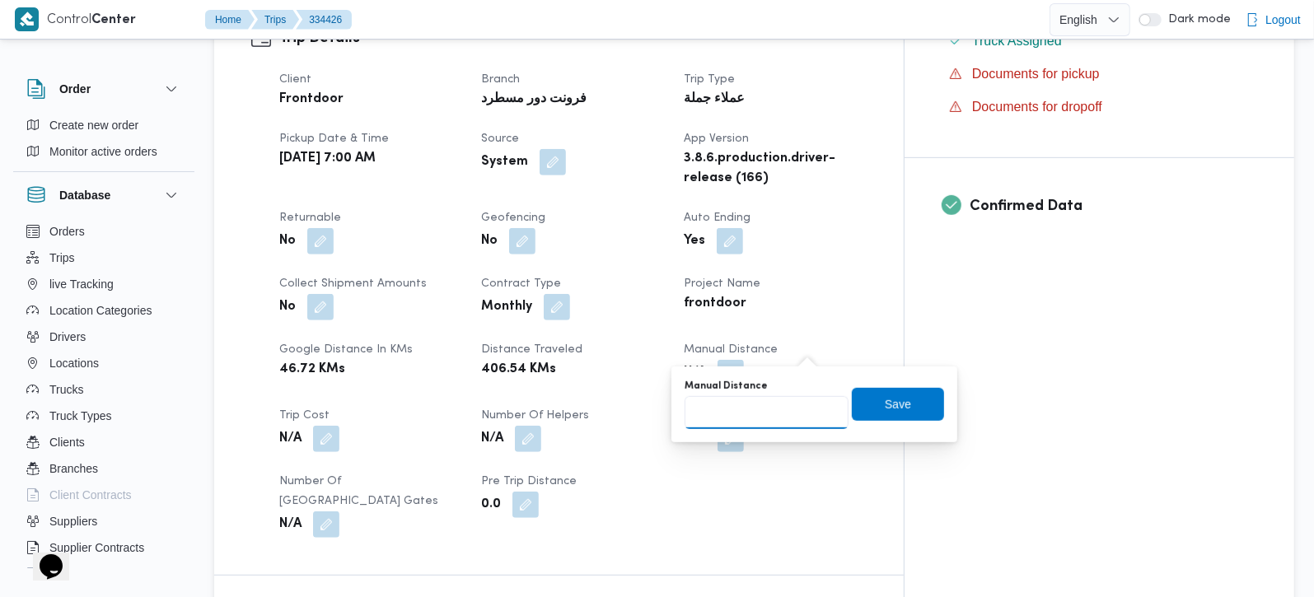
click at [760, 425] on input "Manual Distance" at bounding box center [767, 412] width 164 height 33
type input "141"
click at [885, 407] on span "Save" at bounding box center [898, 405] width 26 height 20
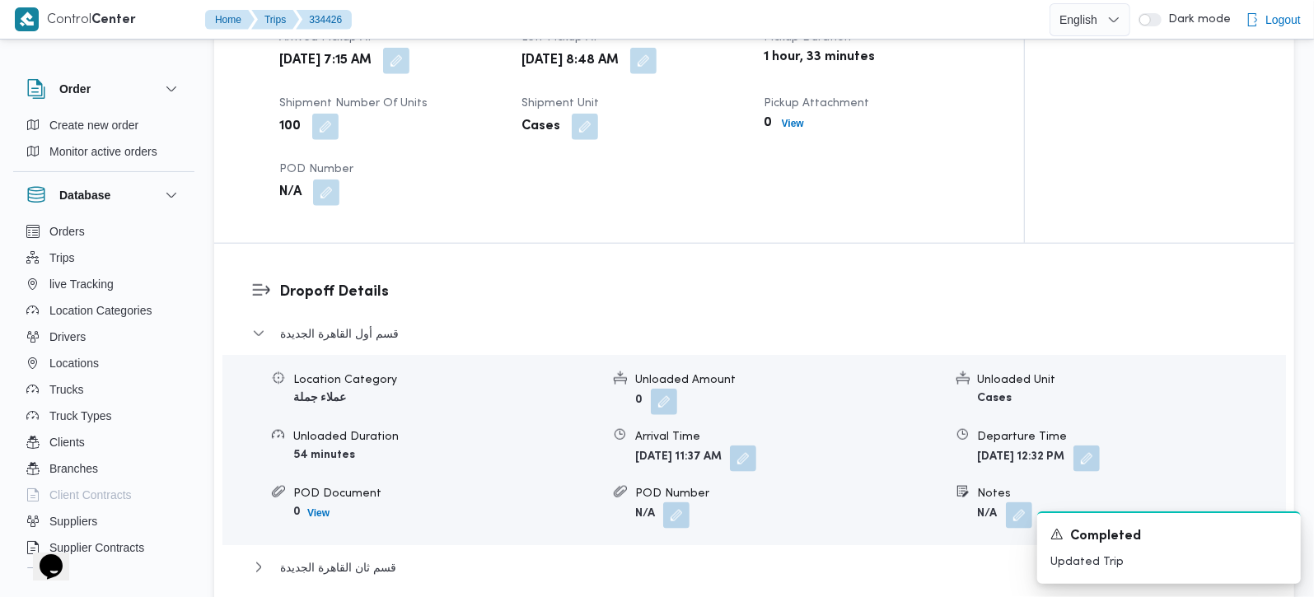
scroll to position [1260, 0]
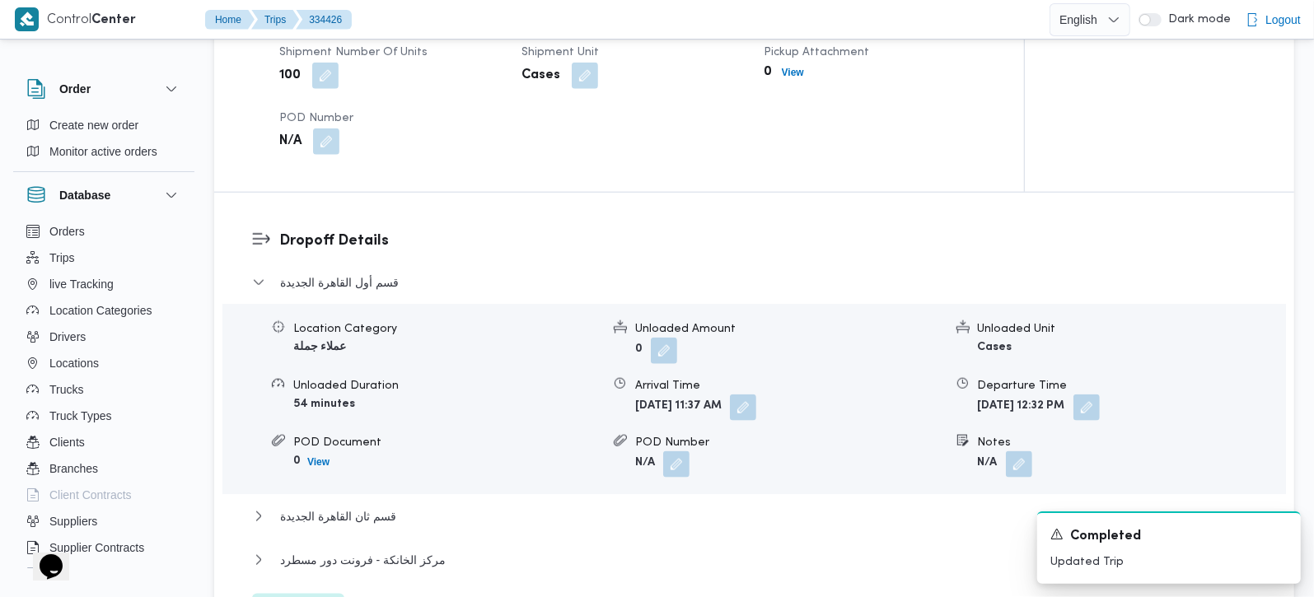
click at [342, 447] on div "قسم أول القاهرة الجديدة Location Category عملاء جملة Unloaded Amount 0 Unloaded…" at bounding box center [754, 450] width 1005 height 354
click at [359, 507] on span "قسم ثان القاهرة الجديدة" at bounding box center [338, 517] width 116 height 20
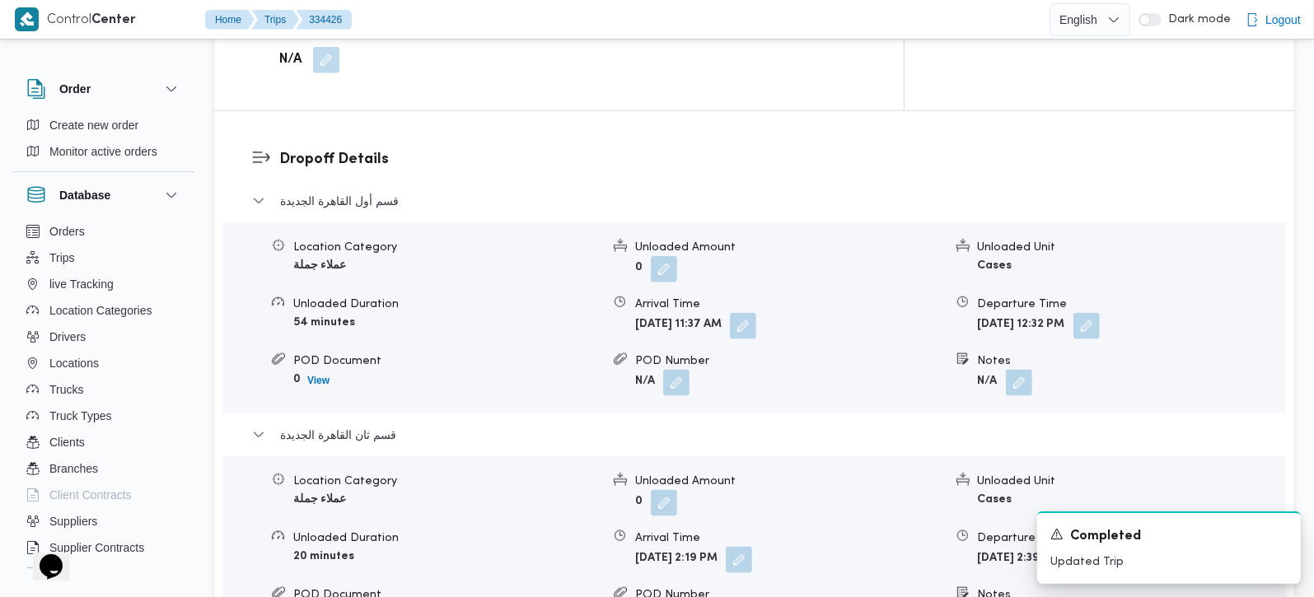
scroll to position [1453, 0]
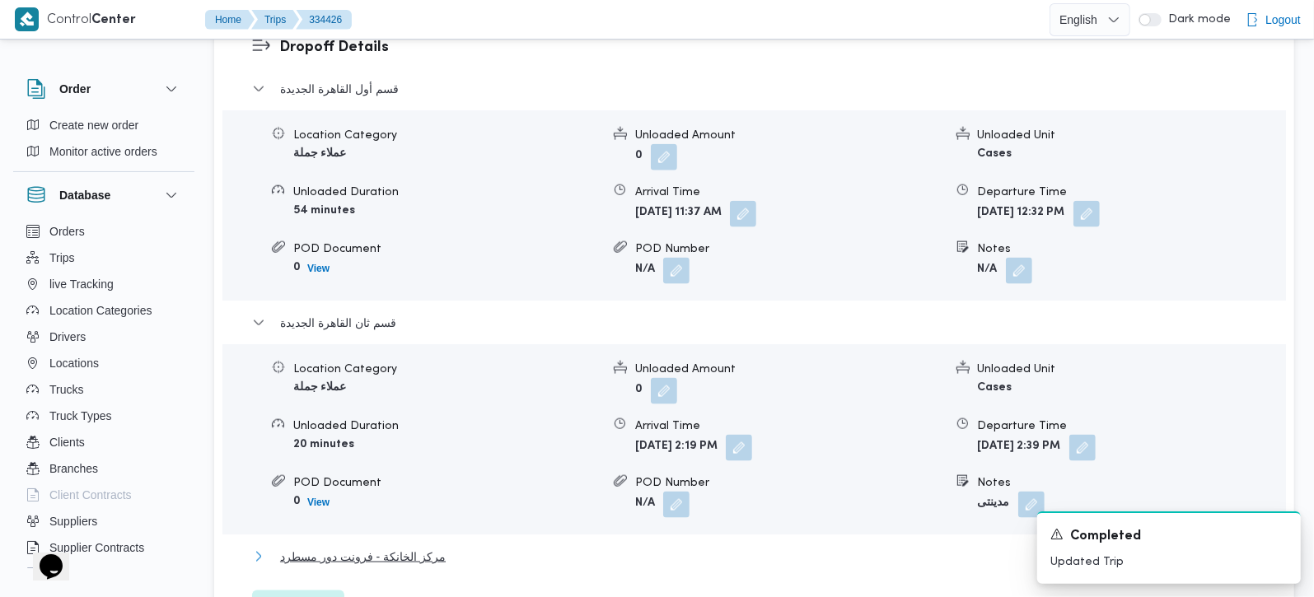
click at [405, 547] on span "مركز الخانكة - فرونت دور مسطرد" at bounding box center [363, 557] width 166 height 20
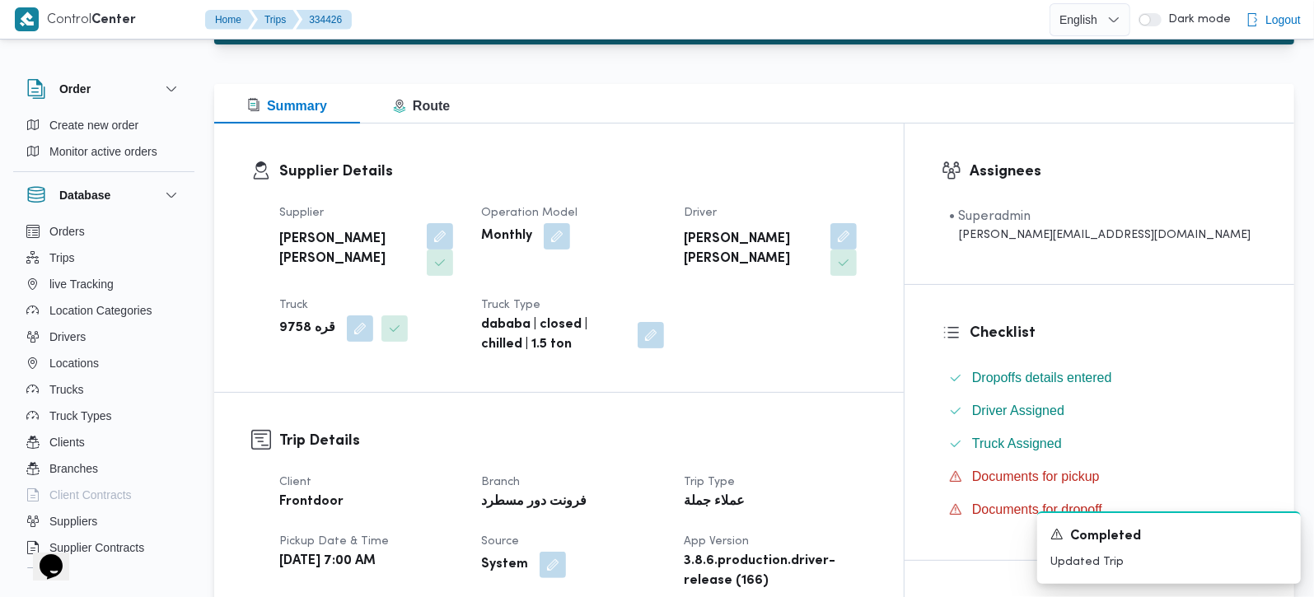
scroll to position [0, 0]
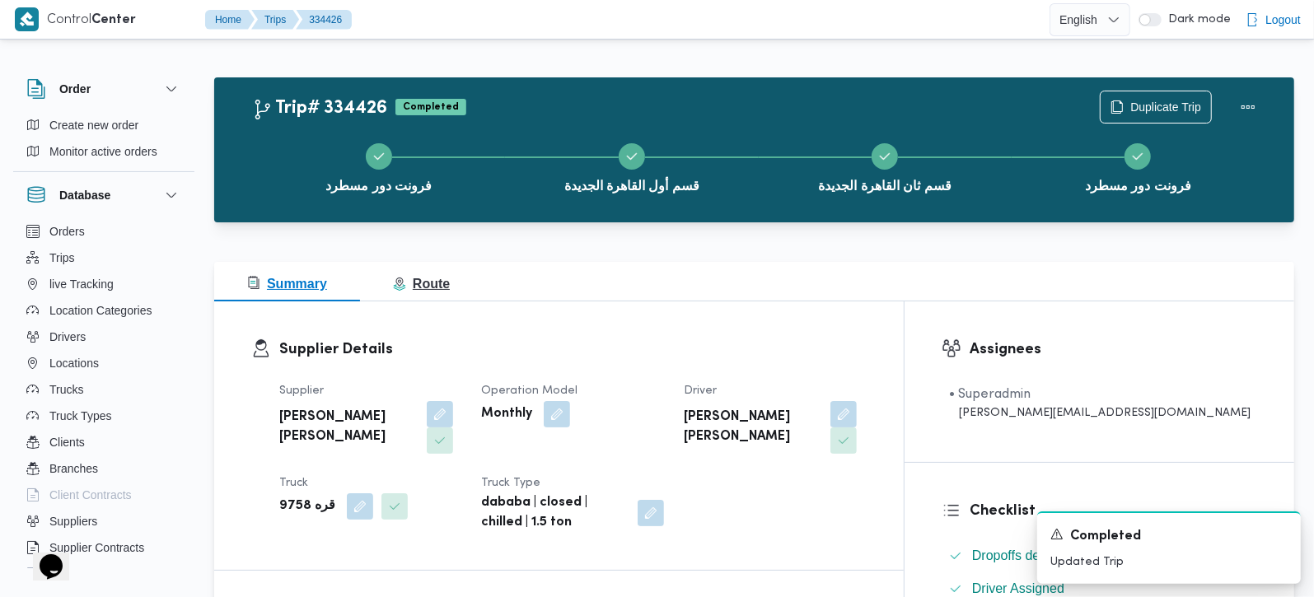
click at [426, 277] on span "Route" at bounding box center [421, 284] width 57 height 14
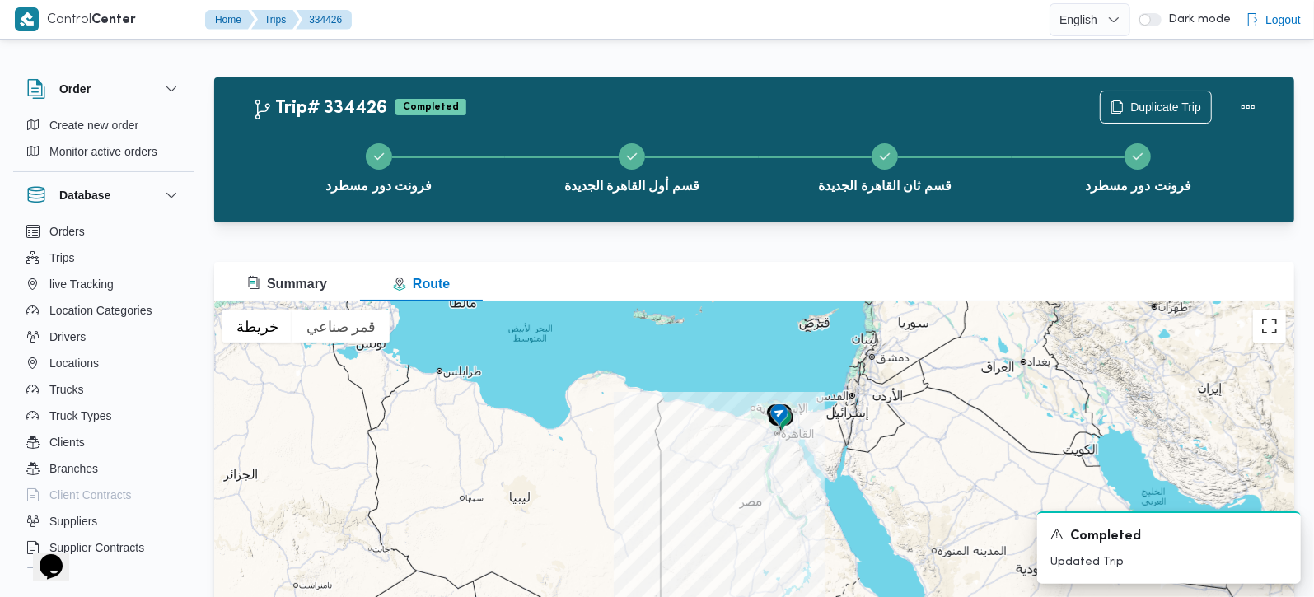
drag, startPoint x: 1266, startPoint y: 314, endPoint x: 1154, endPoint y: 391, distance: 136.2
click at [1266, 315] on button "تبديل إلى العرض ملء الشاشة" at bounding box center [1269, 326] width 33 height 33
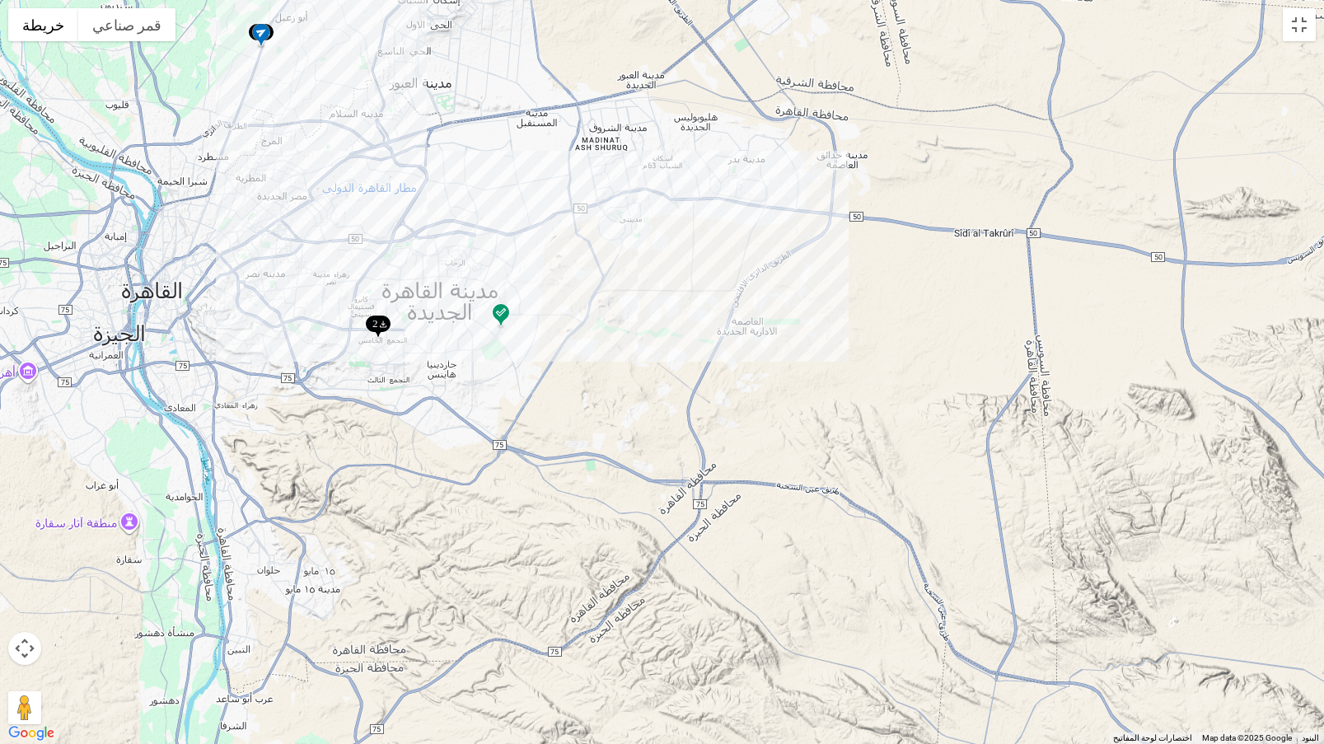
click at [1292, 42] on div at bounding box center [662, 372] width 1324 height 744
click at [1297, 31] on button "تبديل إلى العرض ملء الشاشة" at bounding box center [1299, 24] width 33 height 33
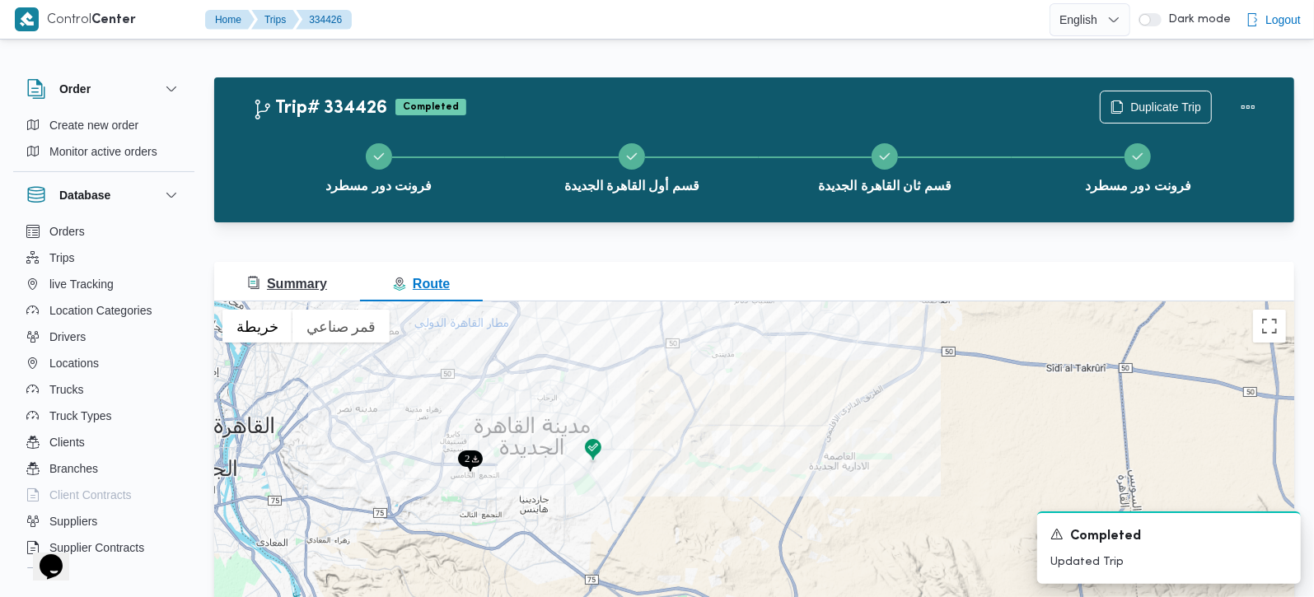
click at [315, 290] on span "Summary" at bounding box center [287, 284] width 80 height 14
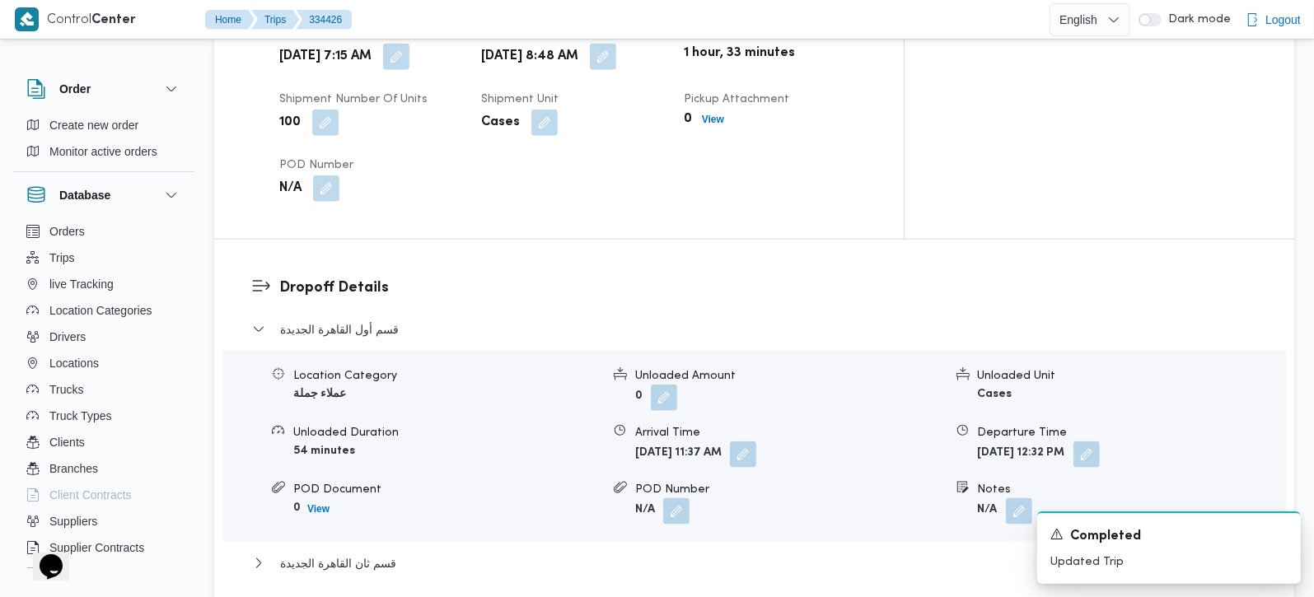
scroll to position [1551, 0]
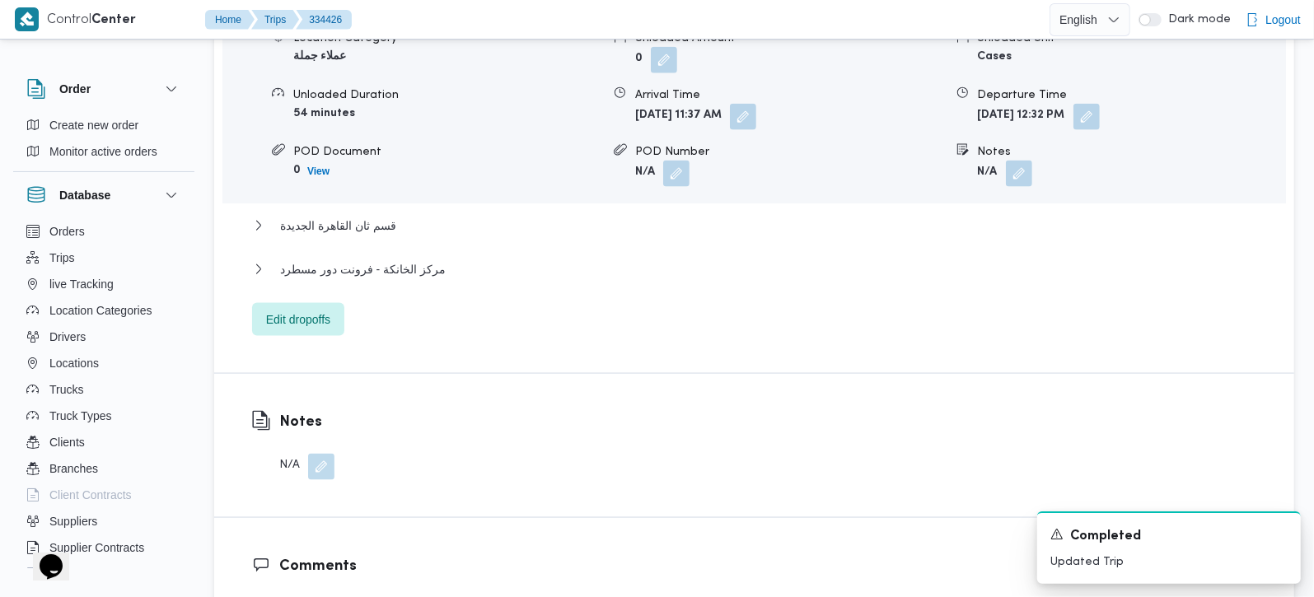
click at [315, 207] on div "قسم أول القاهرة الجديدة Location Category عملاء جملة Unloaded Amount 0 Unloaded…" at bounding box center [754, 159] width 1005 height 354
click at [323, 260] on div "مركز الخانكة - فرونت دور مسطرد" at bounding box center [754, 275] width 1005 height 31
click at [320, 260] on span "مركز الخانكة - فرونت دور مسطرد" at bounding box center [363, 270] width 166 height 20
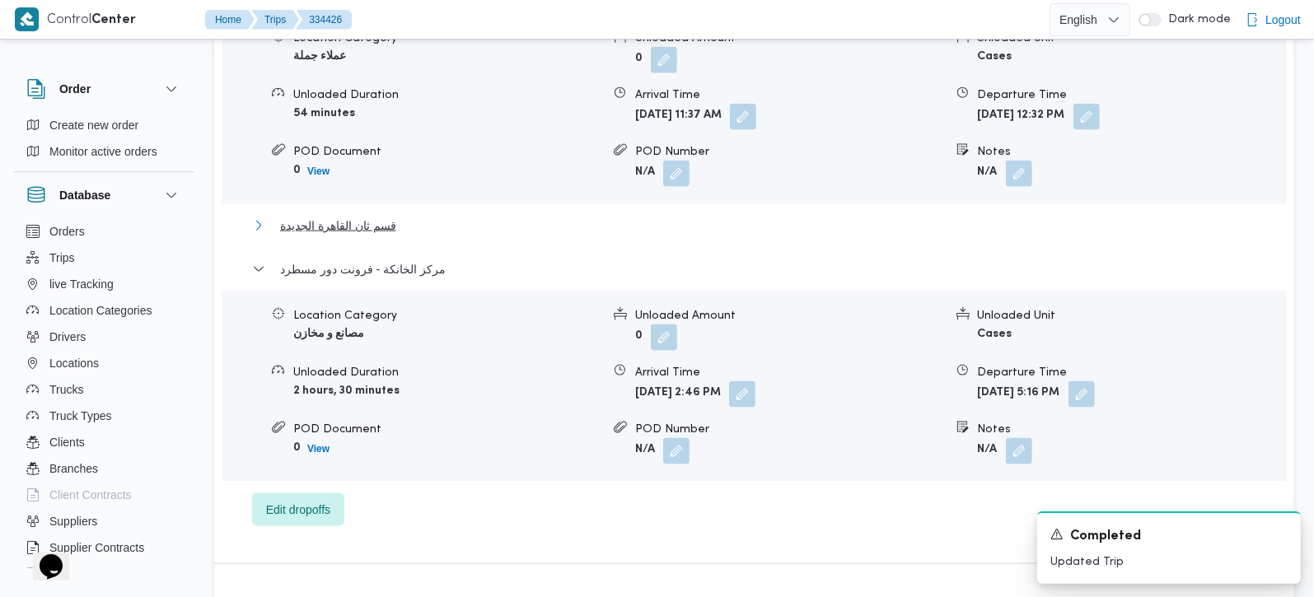
click at [345, 216] on span "قسم ثان القاهرة الجديدة" at bounding box center [338, 226] width 116 height 20
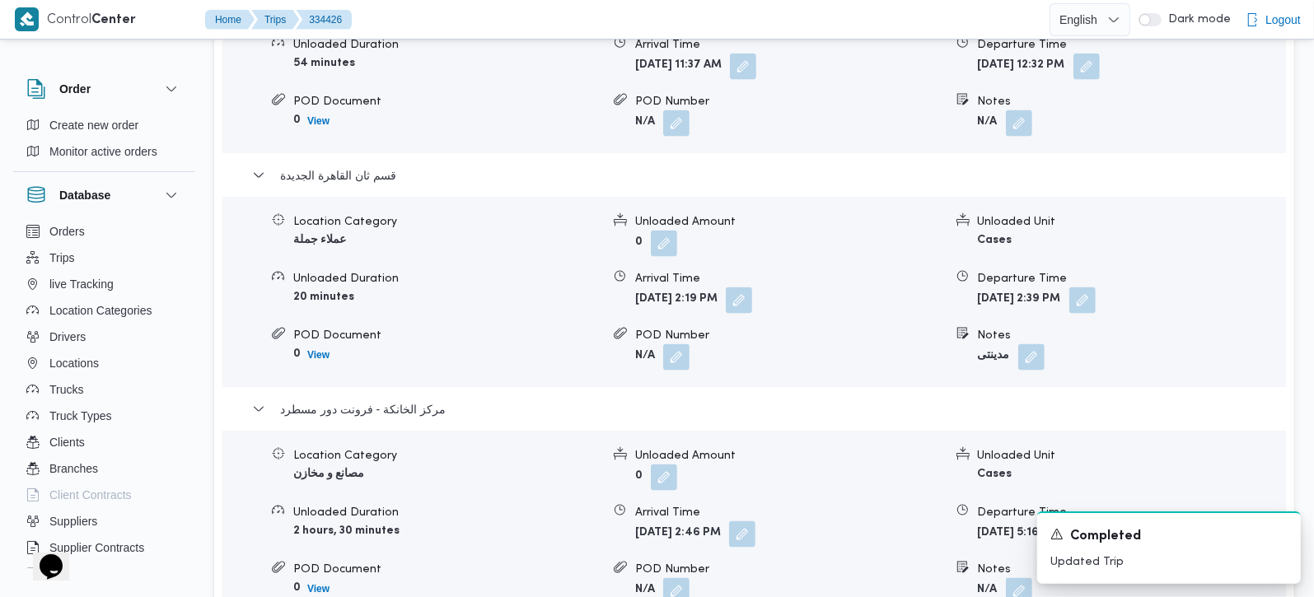
scroll to position [1744, 0]
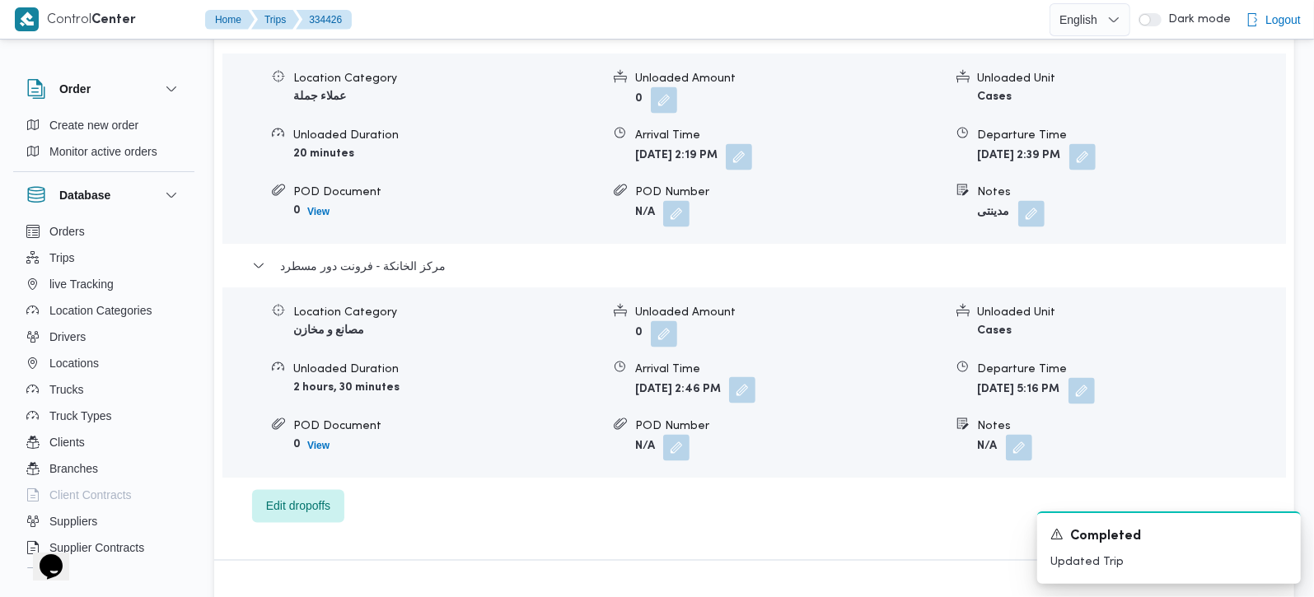
click at [756, 377] on button "button" at bounding box center [742, 390] width 26 height 26
click at [812, 484] on div "Dropoff Details قسم أول القاهرة الجديدة Location Category عملاء جملة Unloaded A…" at bounding box center [754, 134] width 1080 height 852
click at [1095, 377] on button "button" at bounding box center [1082, 390] width 26 height 26
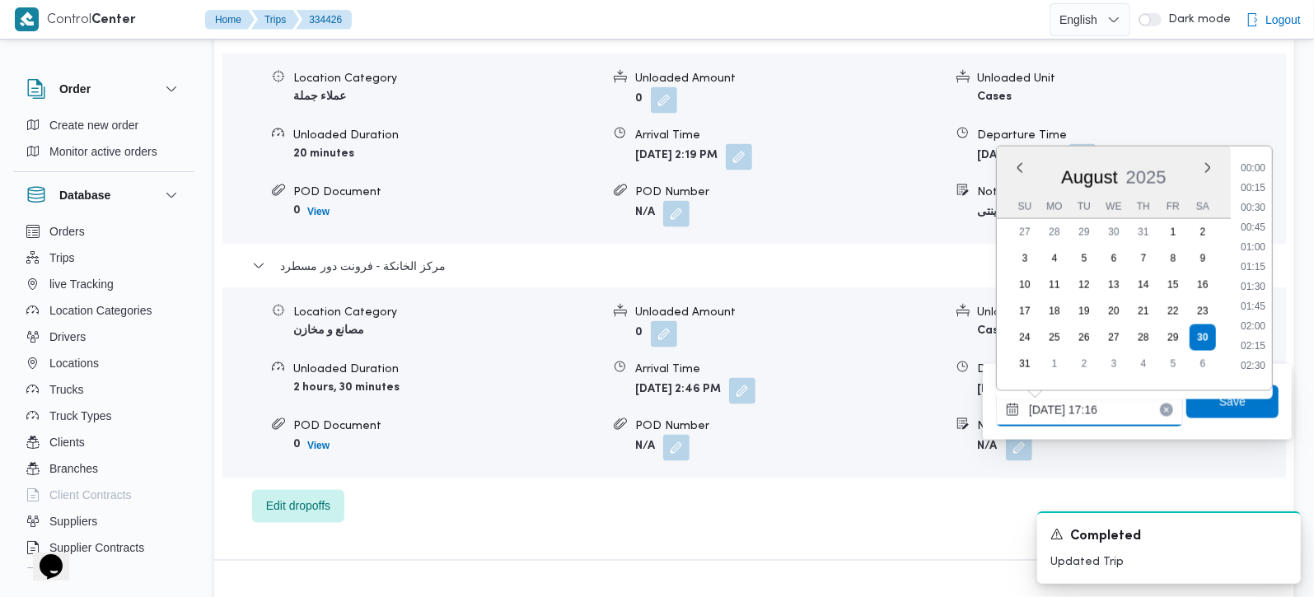
click at [1078, 414] on input "30/08/2025 17:16" at bounding box center [1089, 410] width 187 height 33
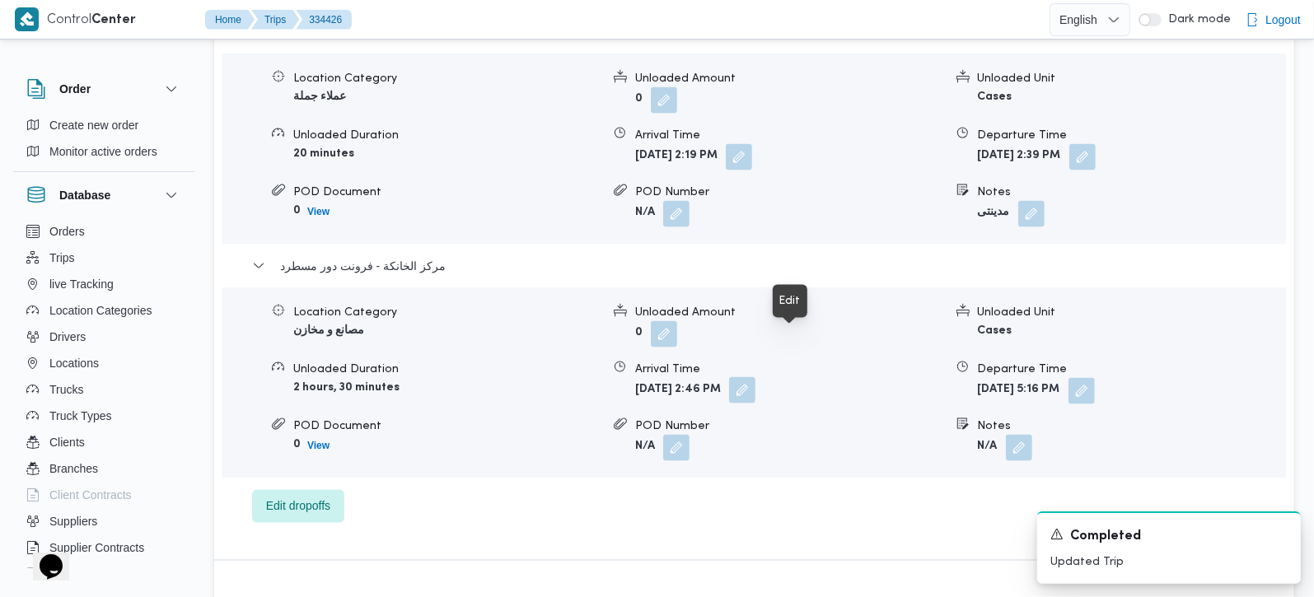
click at [756, 377] on button "button" at bounding box center [742, 390] width 26 height 26
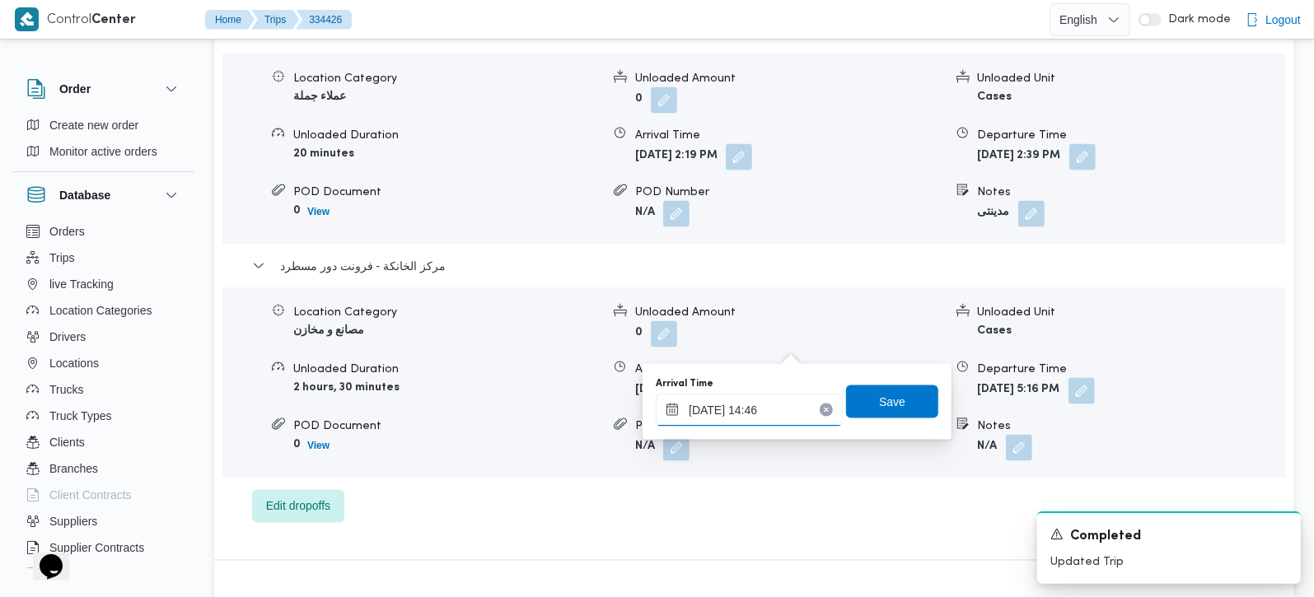
click at [751, 409] on input "30/08/2025 14:46" at bounding box center [749, 410] width 187 height 33
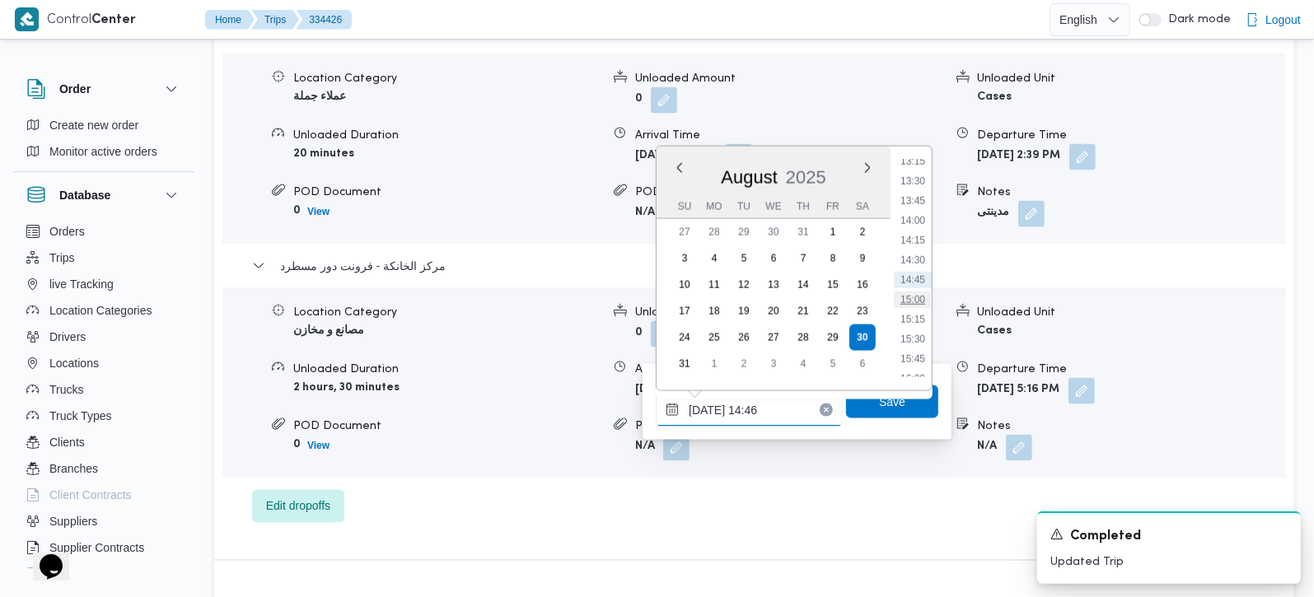
scroll to position [1151, 0]
click at [925, 339] on li "16:45" at bounding box center [913, 342] width 38 height 16
type input "30/08/2025 16:45"
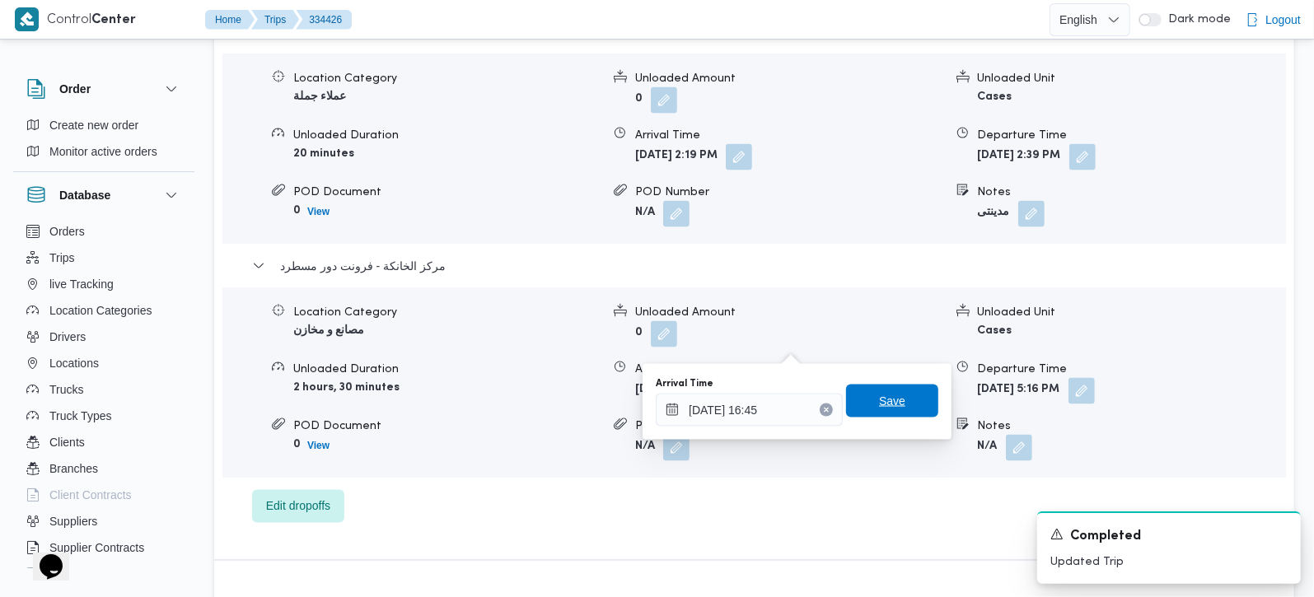
click at [865, 404] on span "Save" at bounding box center [892, 401] width 92 height 33
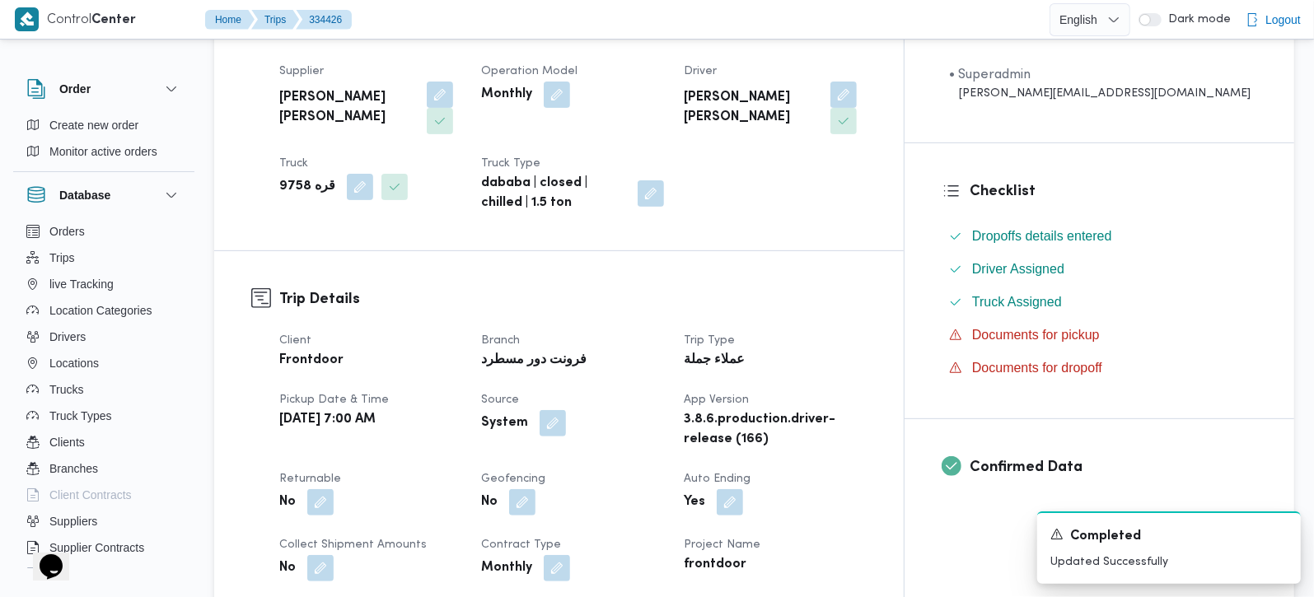
scroll to position [581, 0]
